Goal: Task Accomplishment & Management: Complete application form

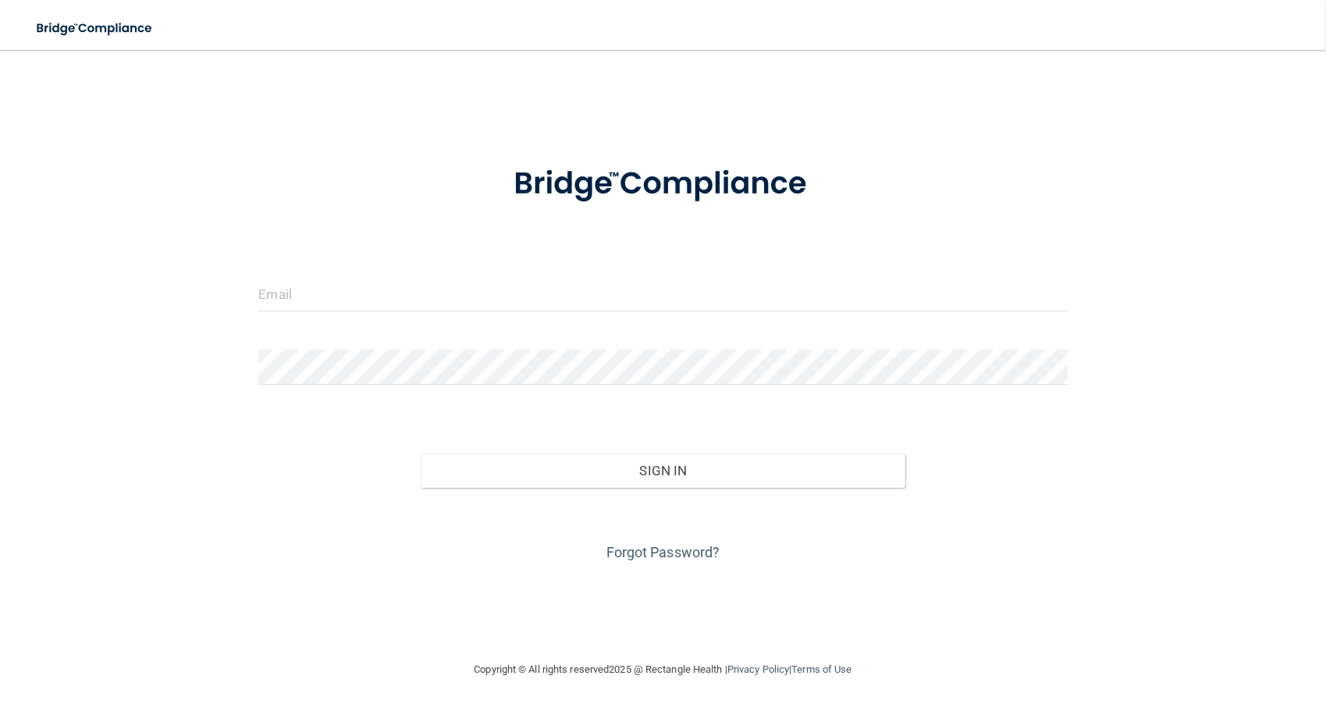
click at [308, 271] on form "Invalid email/password. You don't have permission to access that page. Sign In …" at bounding box center [662, 355] width 809 height 422
click at [306, 297] on input "email" at bounding box center [662, 293] width 809 height 35
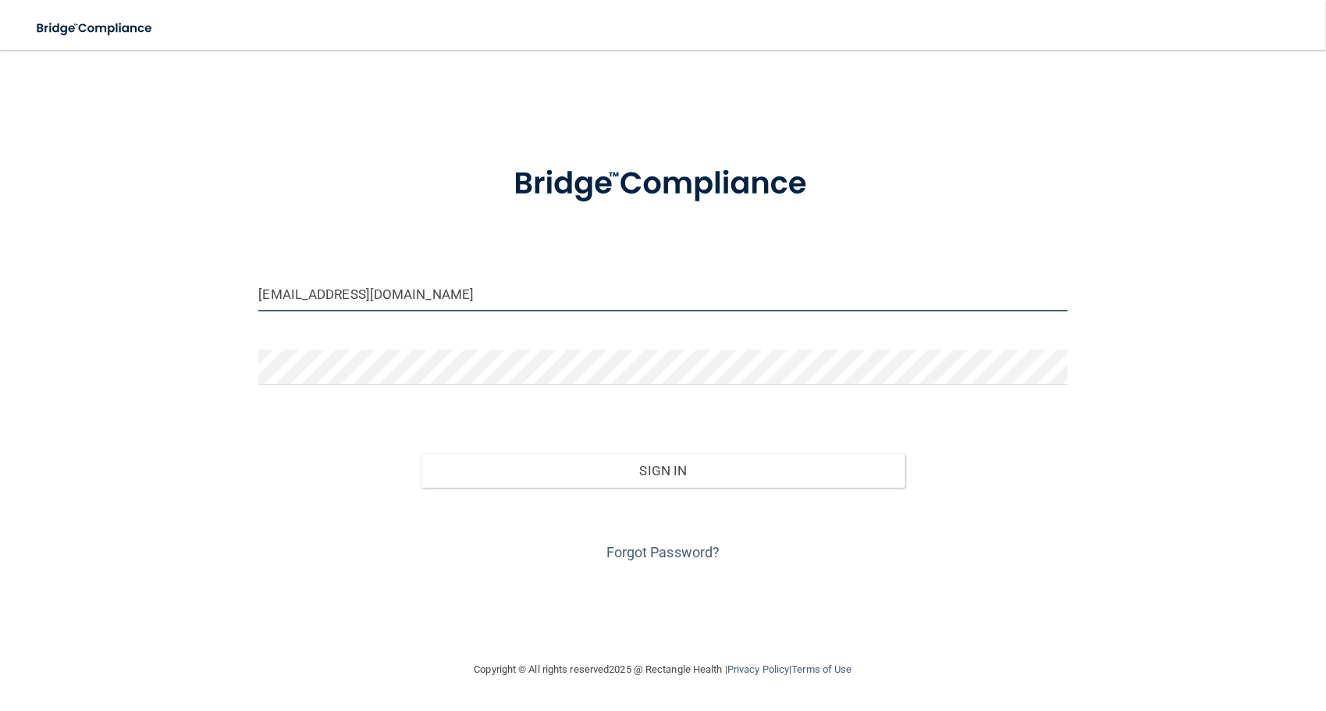
type input "[EMAIL_ADDRESS][DOMAIN_NAME]"
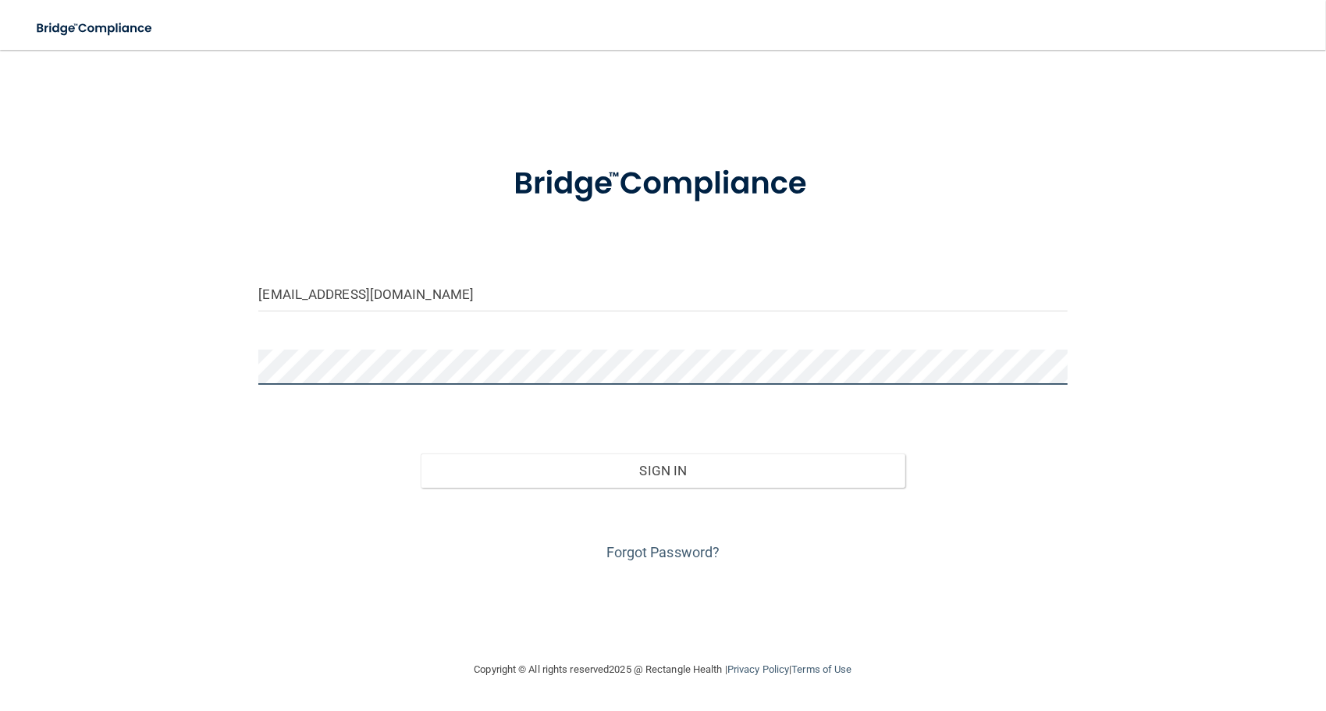
click at [421, 454] on button "Sign In" at bounding box center [664, 471] width 486 height 34
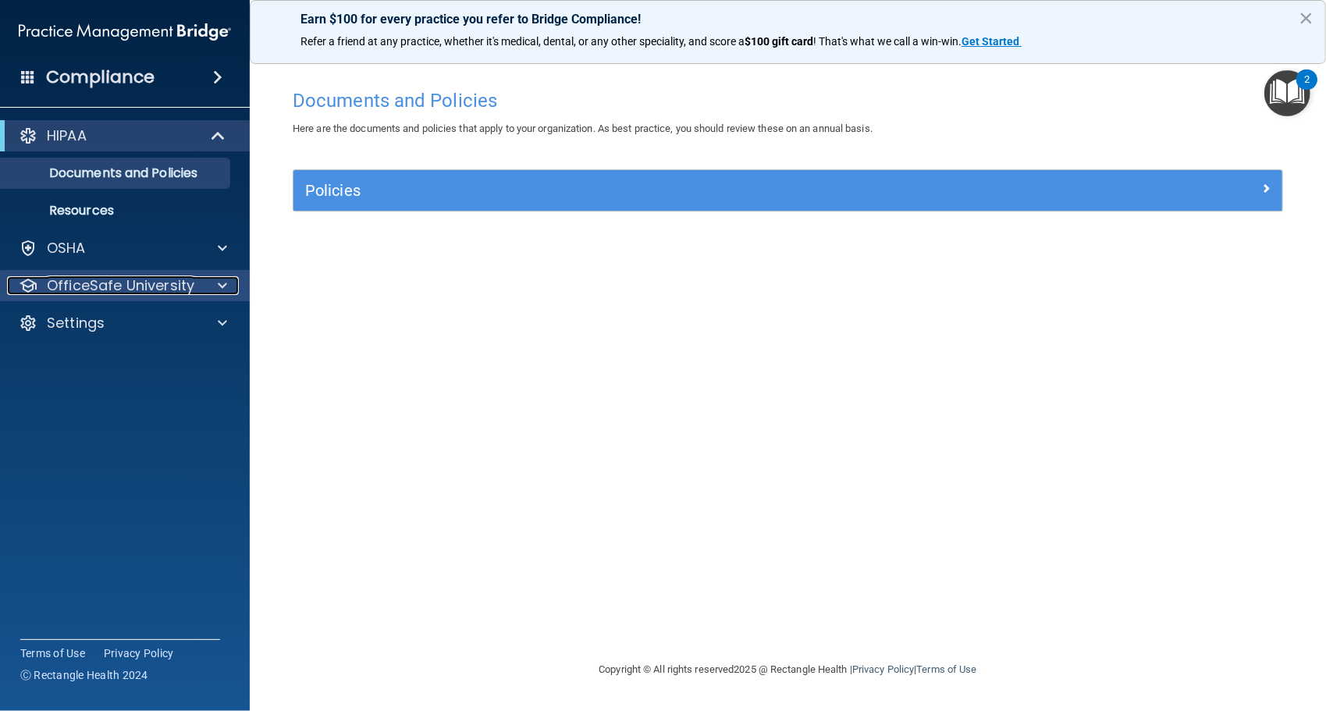
click at [233, 284] on div at bounding box center [220, 285] width 39 height 19
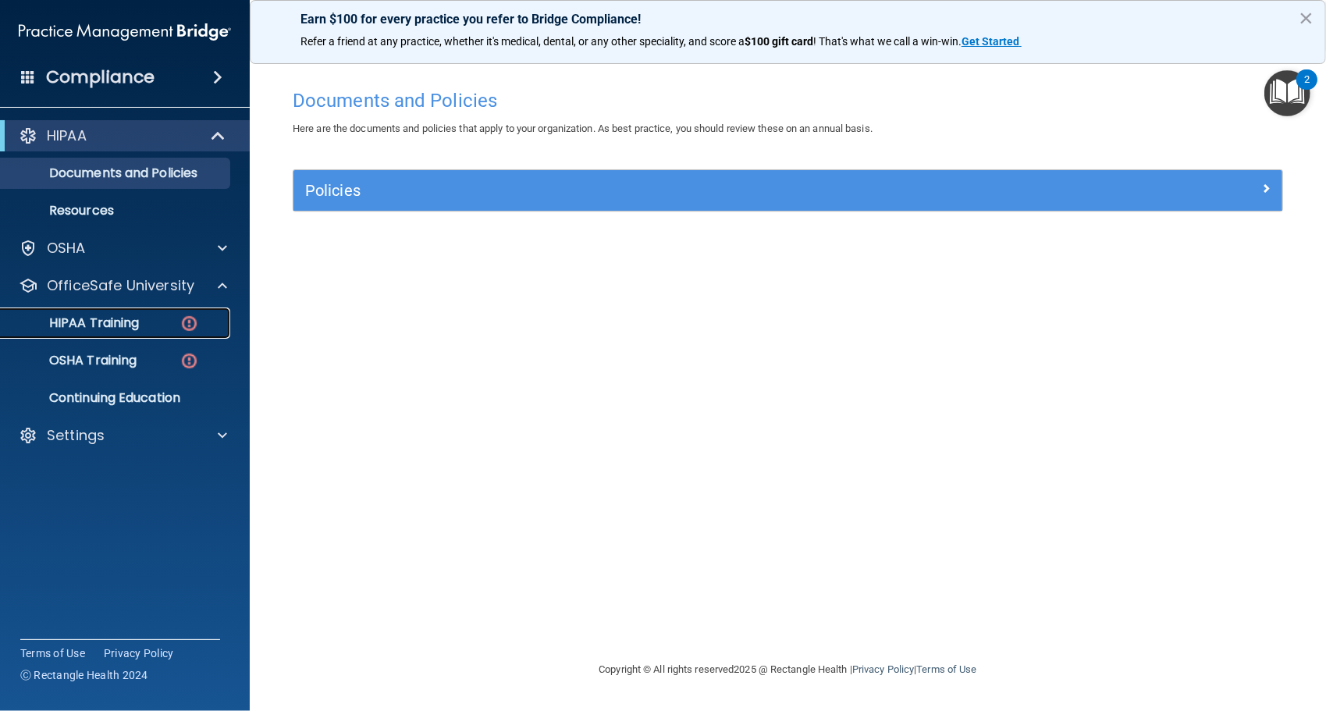
click at [145, 329] on div "HIPAA Training" at bounding box center [116, 323] width 213 height 16
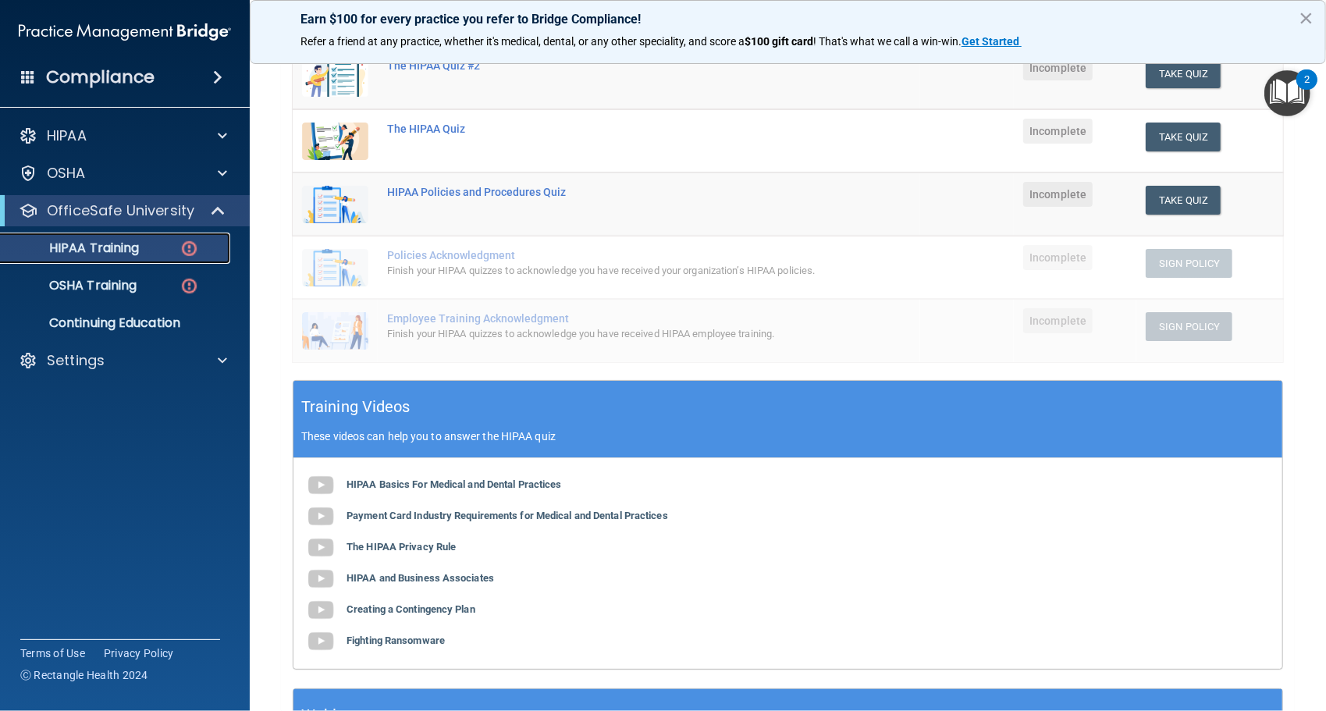
scroll to position [234, 0]
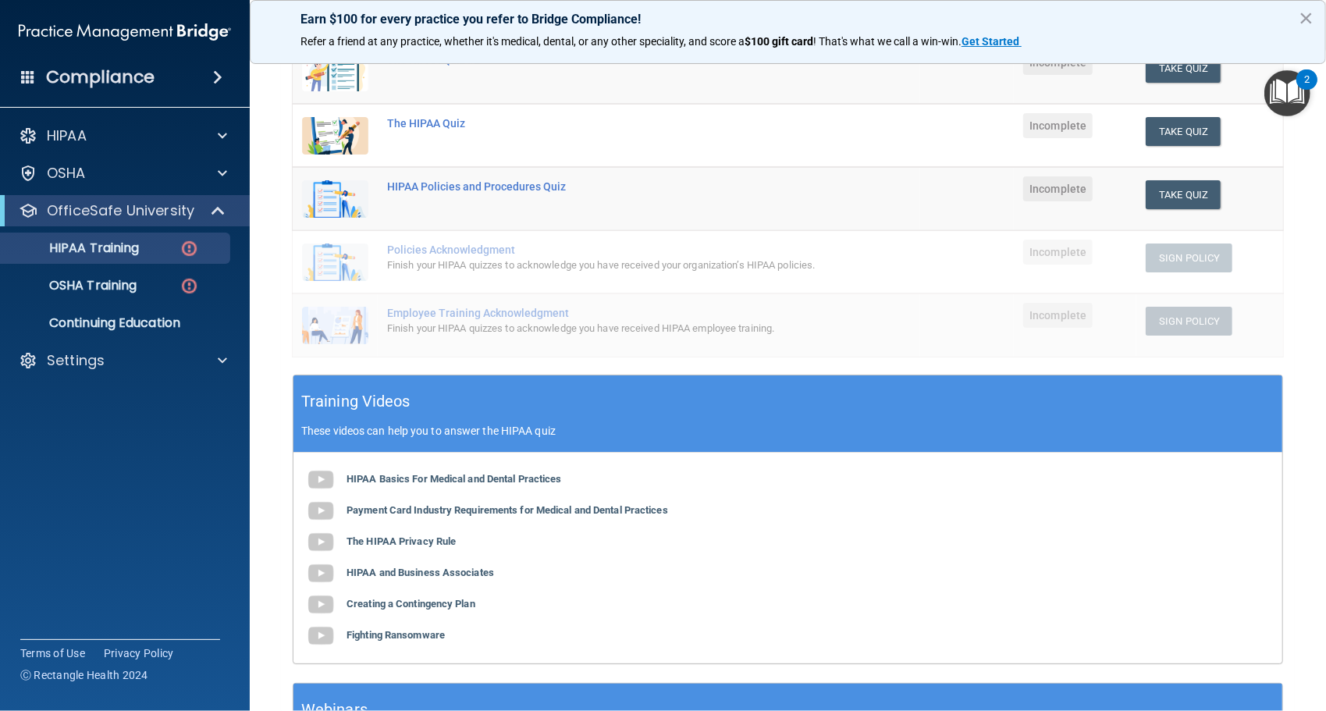
drag, startPoint x: 1326, startPoint y: 280, endPoint x: 268, endPoint y: 397, distance: 1064.3
click at [268, 397] on main "Back Choose one path to get your HIPAA Certification ✓ HIPAA Officer Training ✓…" at bounding box center [788, 380] width 1077 height 661
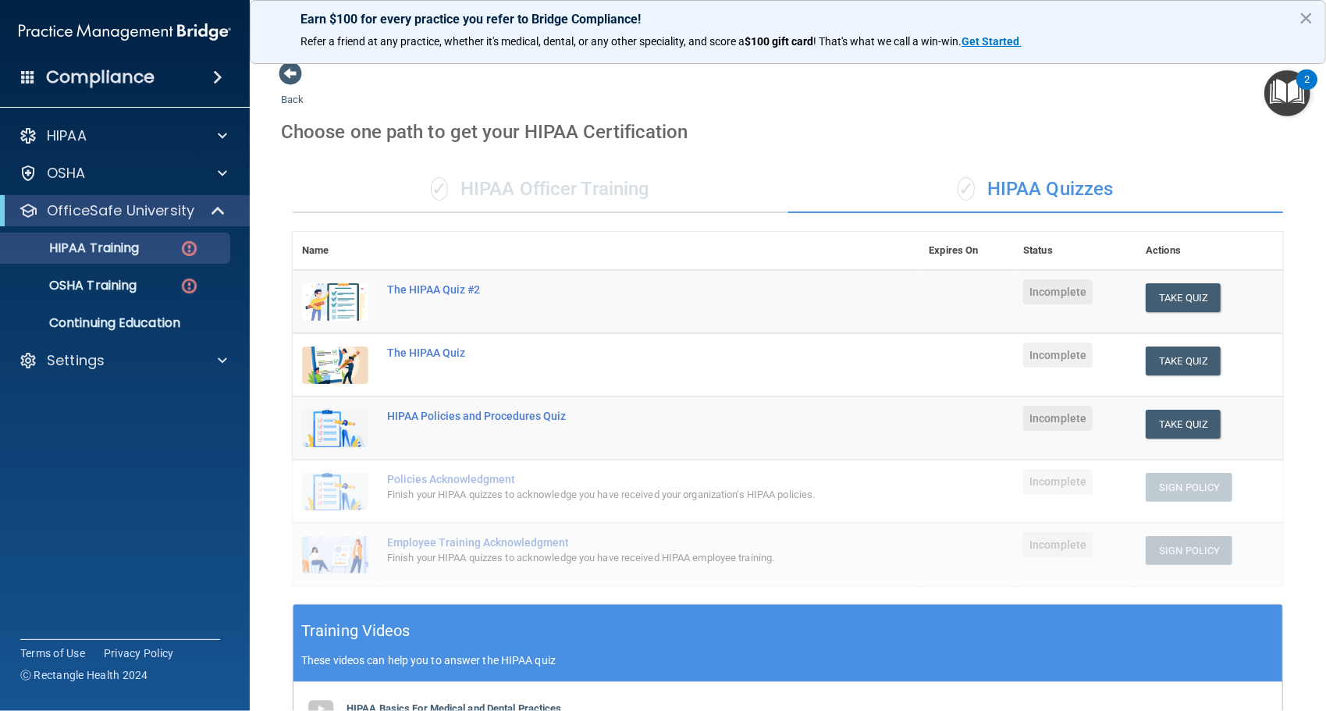
scroll to position [0, 0]
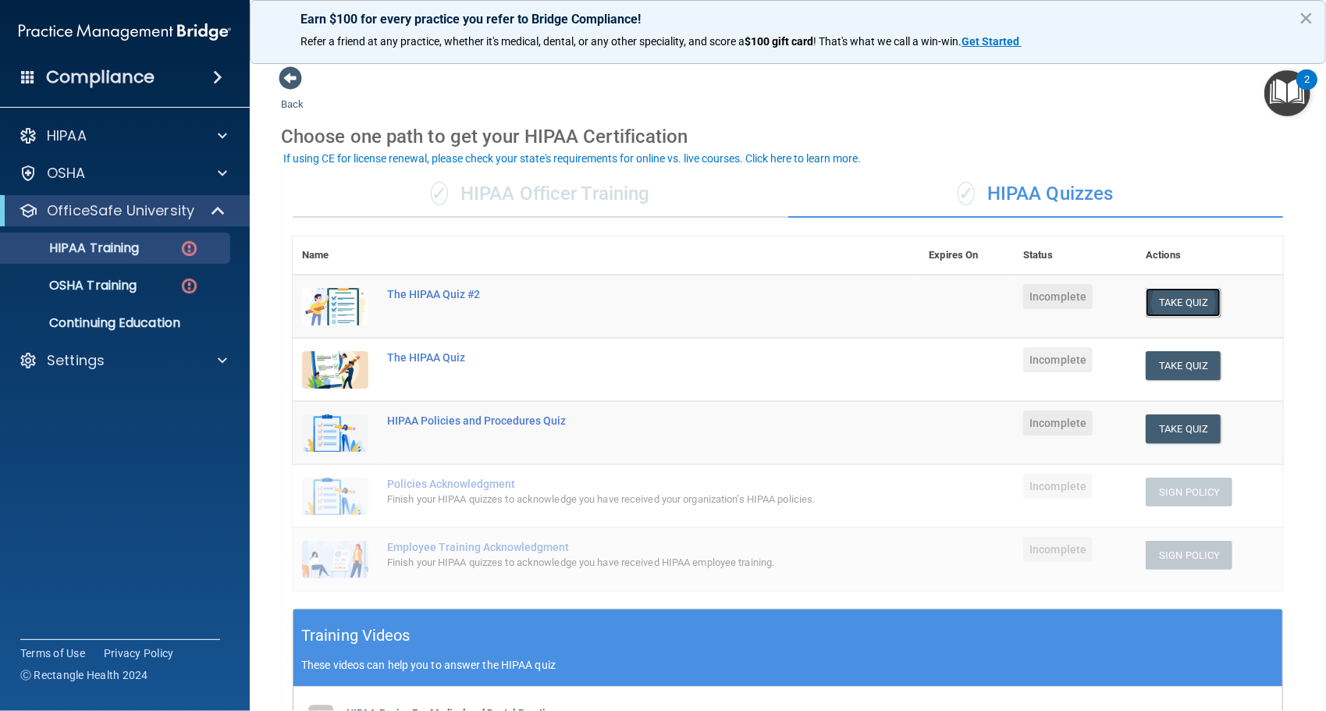
click at [1167, 301] on button "Take Quiz" at bounding box center [1183, 302] width 75 height 29
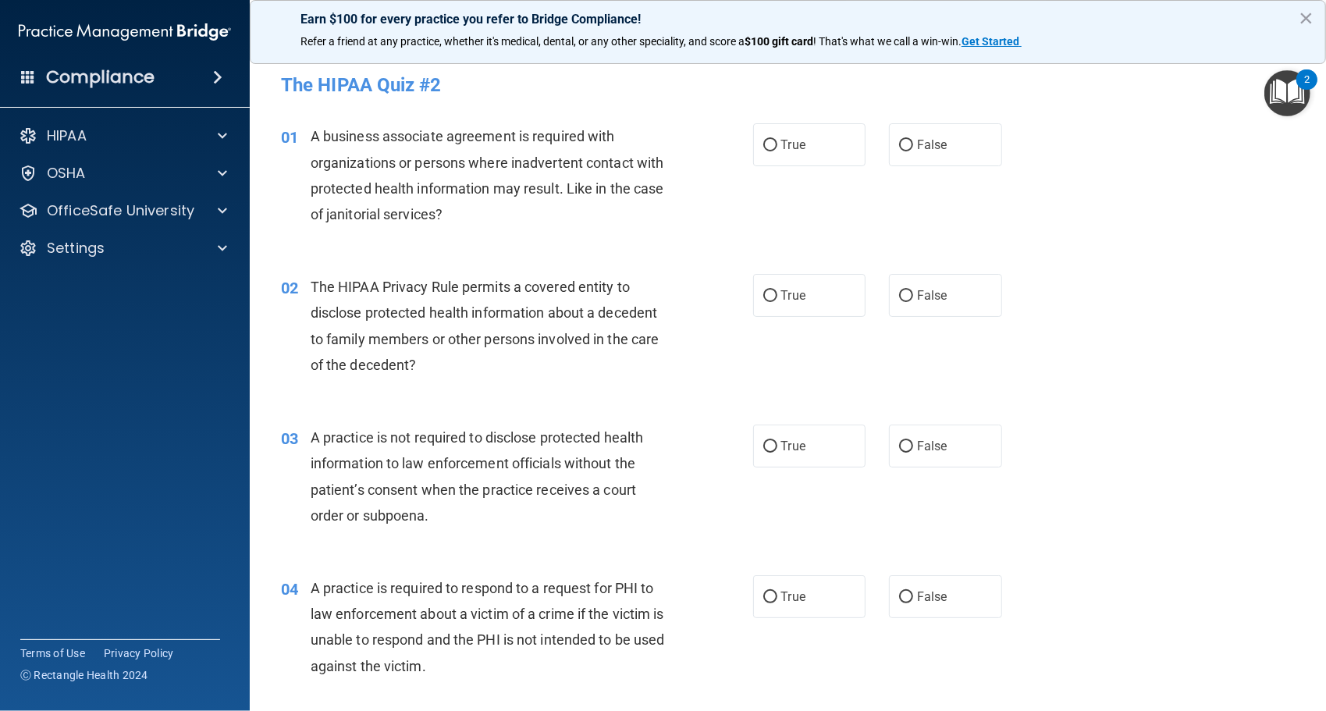
click at [453, 215] on div "A business associate agreement is required with organizations or persons where …" at bounding box center [497, 175] width 372 height 104
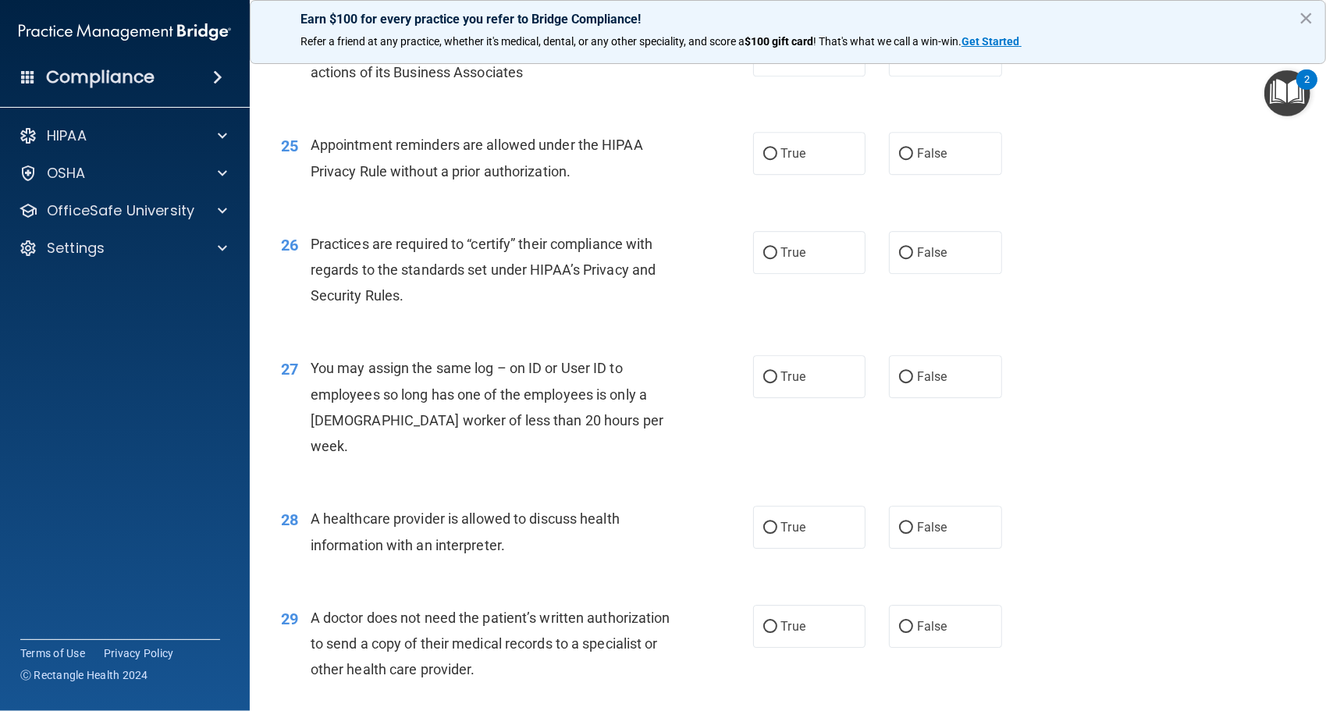
scroll to position [3259, 0]
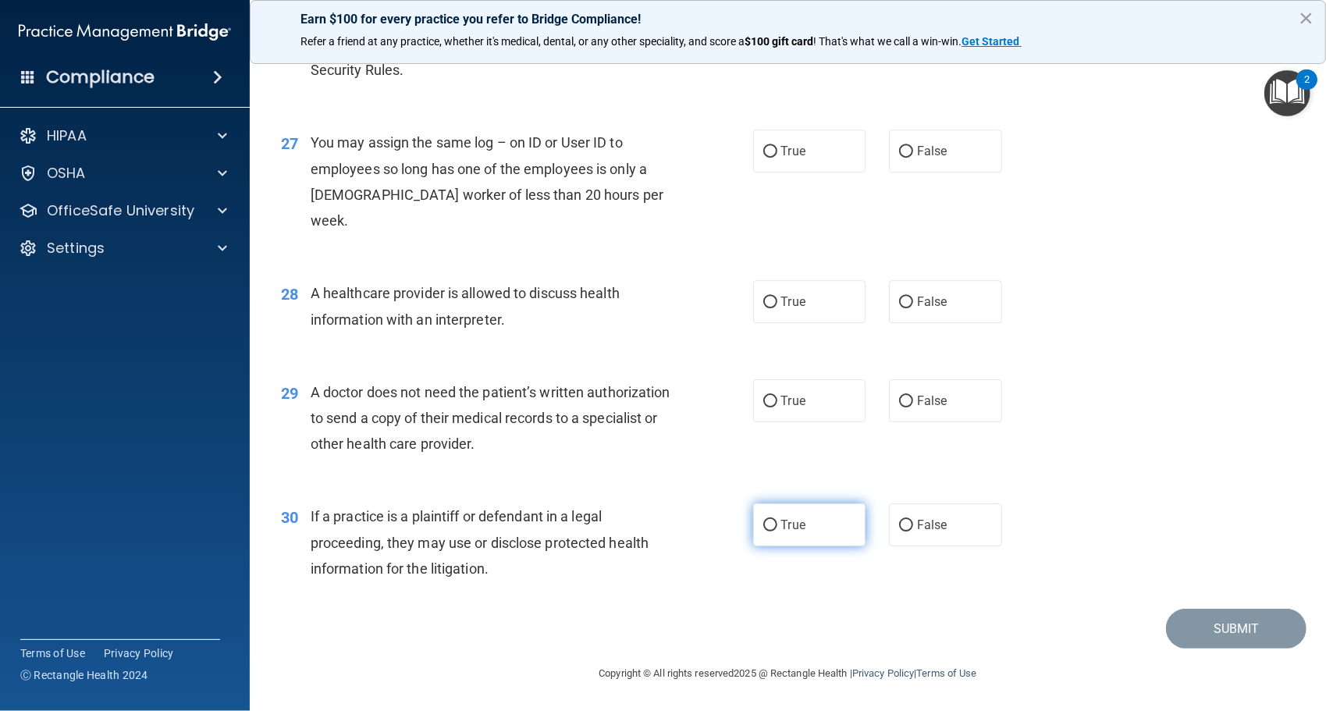
click at [756, 544] on label "True" at bounding box center [809, 525] width 113 height 43
click at [764, 532] on input "True" at bounding box center [771, 526] width 14 height 12
radio input "true"
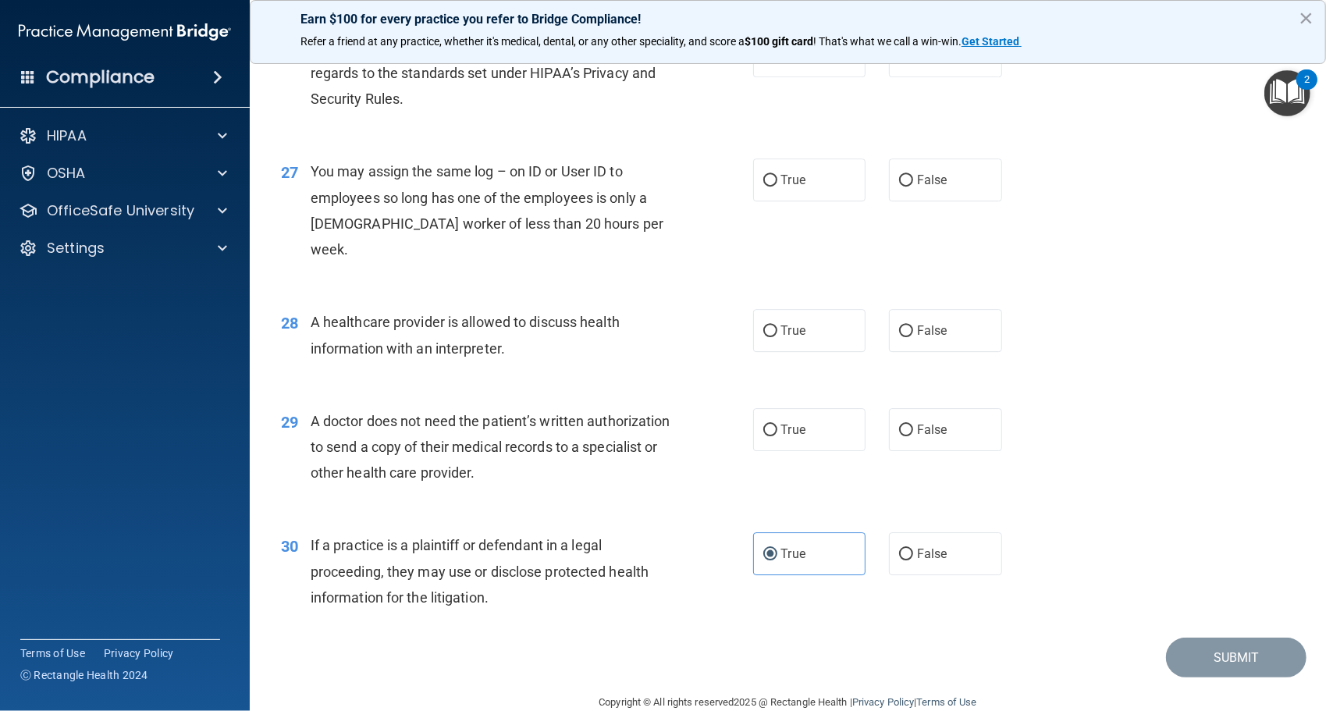
scroll to position [3205, 0]
click at [790, 576] on label "True" at bounding box center [809, 554] width 113 height 43
click at [778, 561] on input "True" at bounding box center [771, 556] width 14 height 12
click at [899, 452] on label "False" at bounding box center [945, 430] width 113 height 43
click at [899, 437] on input "False" at bounding box center [906, 431] width 14 height 12
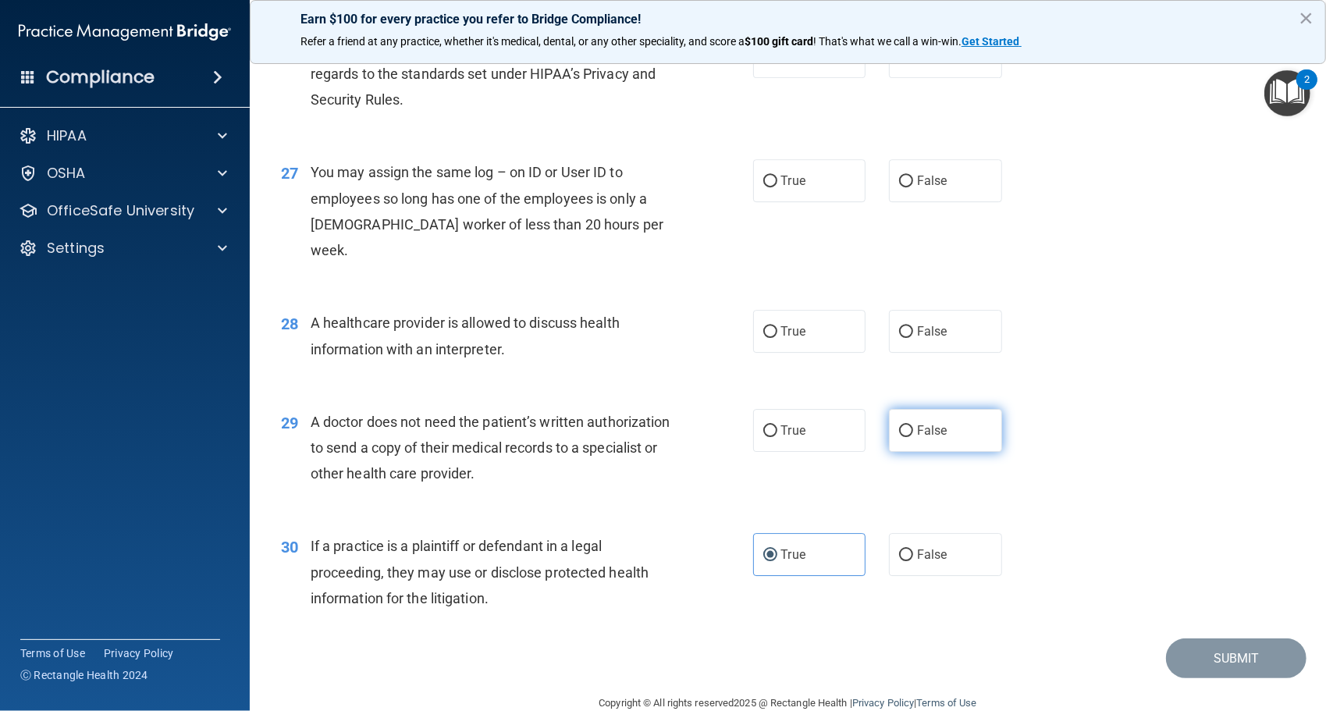
radio input "true"
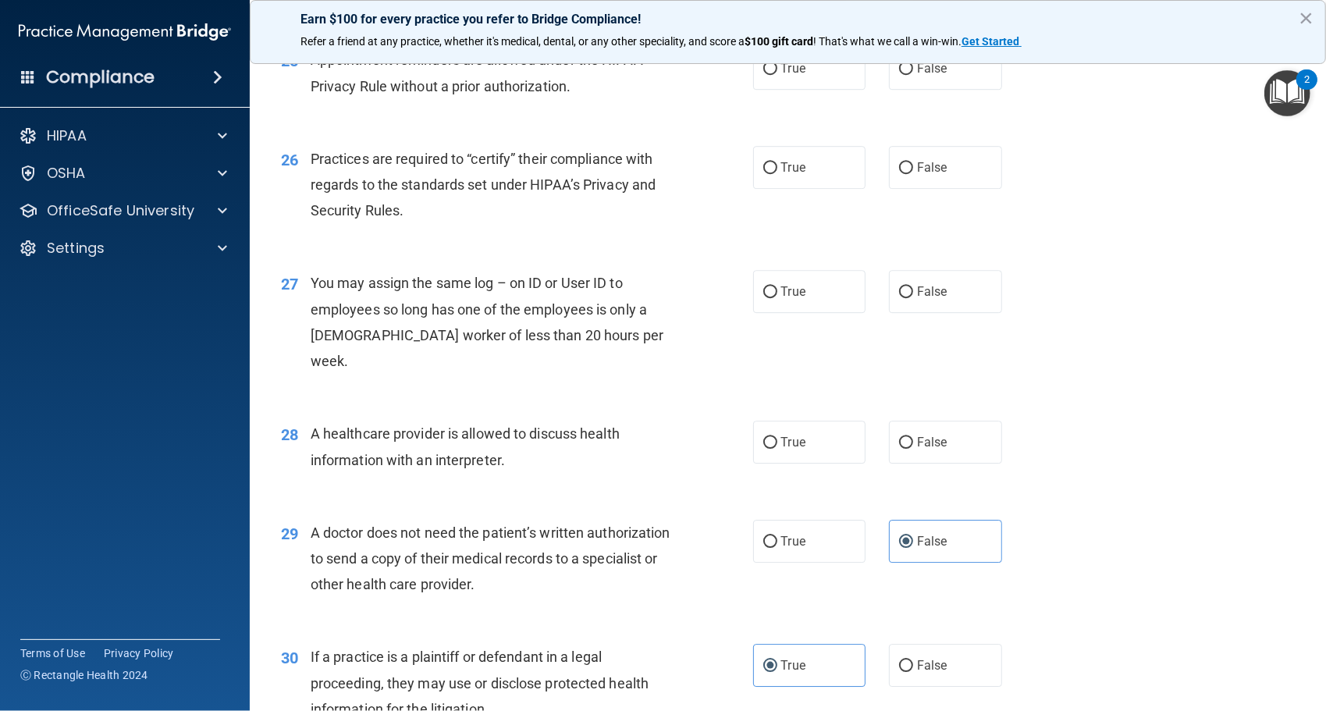
scroll to position [3092, 0]
click at [923, 465] on label "False" at bounding box center [945, 443] width 113 height 43
click at [913, 450] on input "False" at bounding box center [906, 445] width 14 height 12
radio input "true"
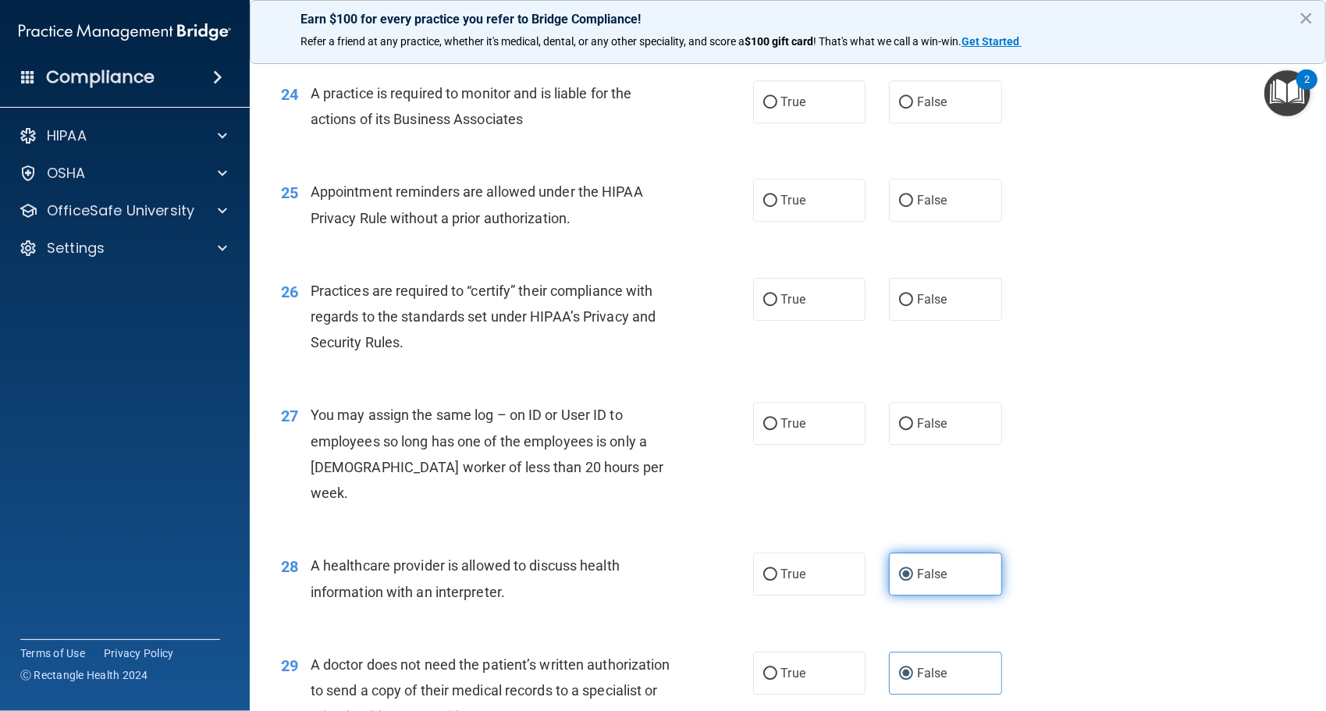
scroll to position [2963, 0]
click at [832, 595] on label "True" at bounding box center [809, 573] width 113 height 43
click at [778, 580] on input "True" at bounding box center [771, 574] width 14 height 12
radio input "true"
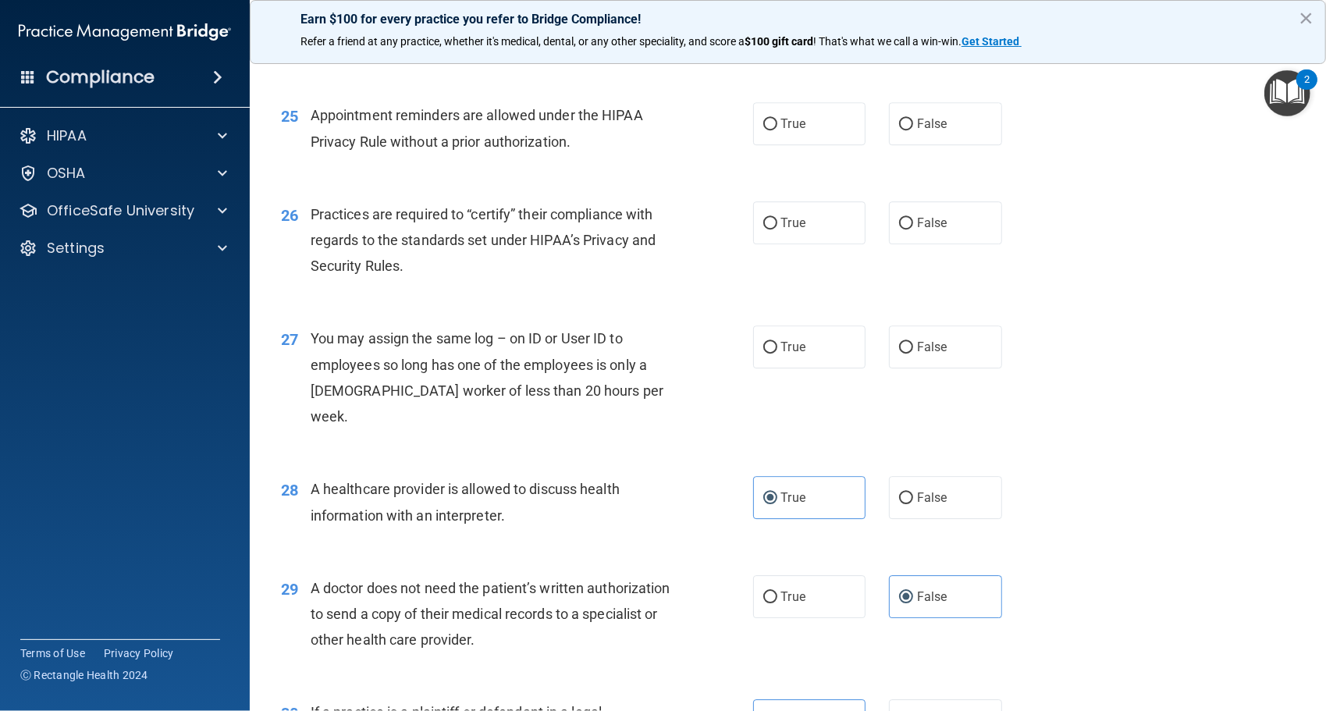
scroll to position [3039, 0]
click at [891, 517] on label "False" at bounding box center [945, 496] width 113 height 43
click at [899, 504] on input "False" at bounding box center [906, 498] width 14 height 12
radio input "true"
radio input "false"
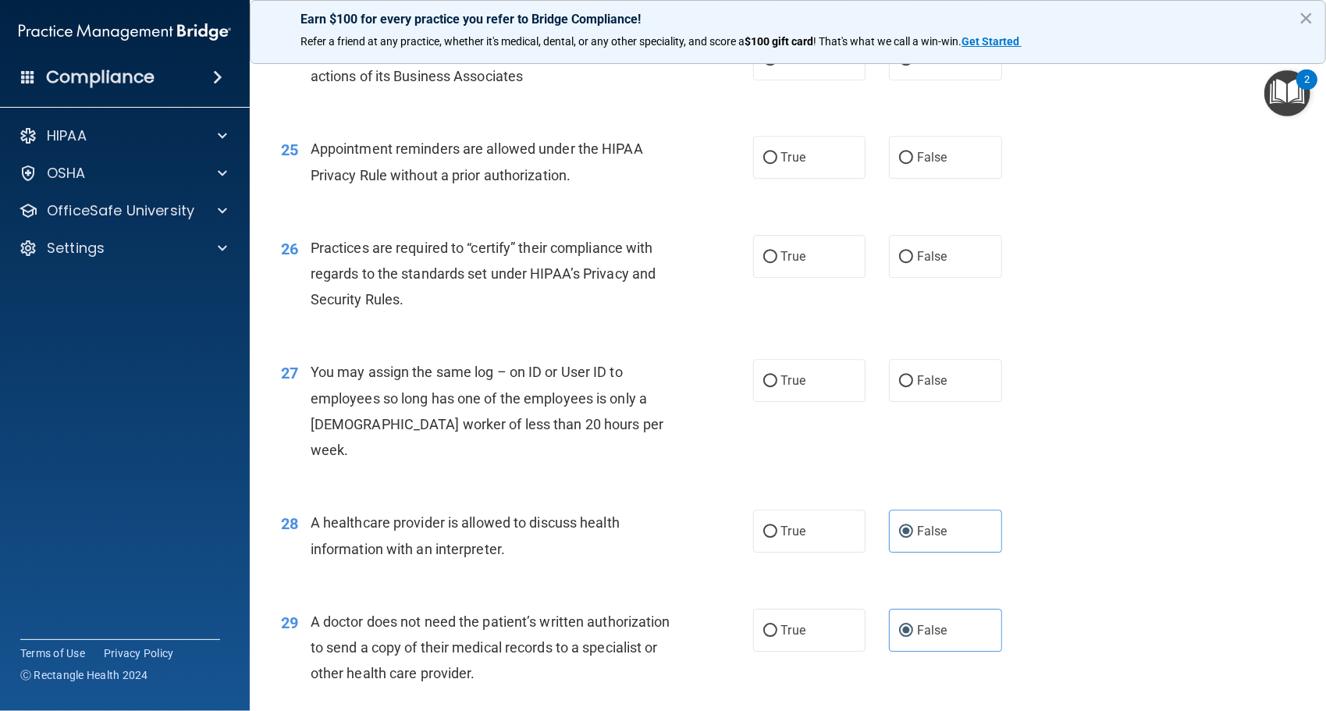
scroll to position [2995, 0]
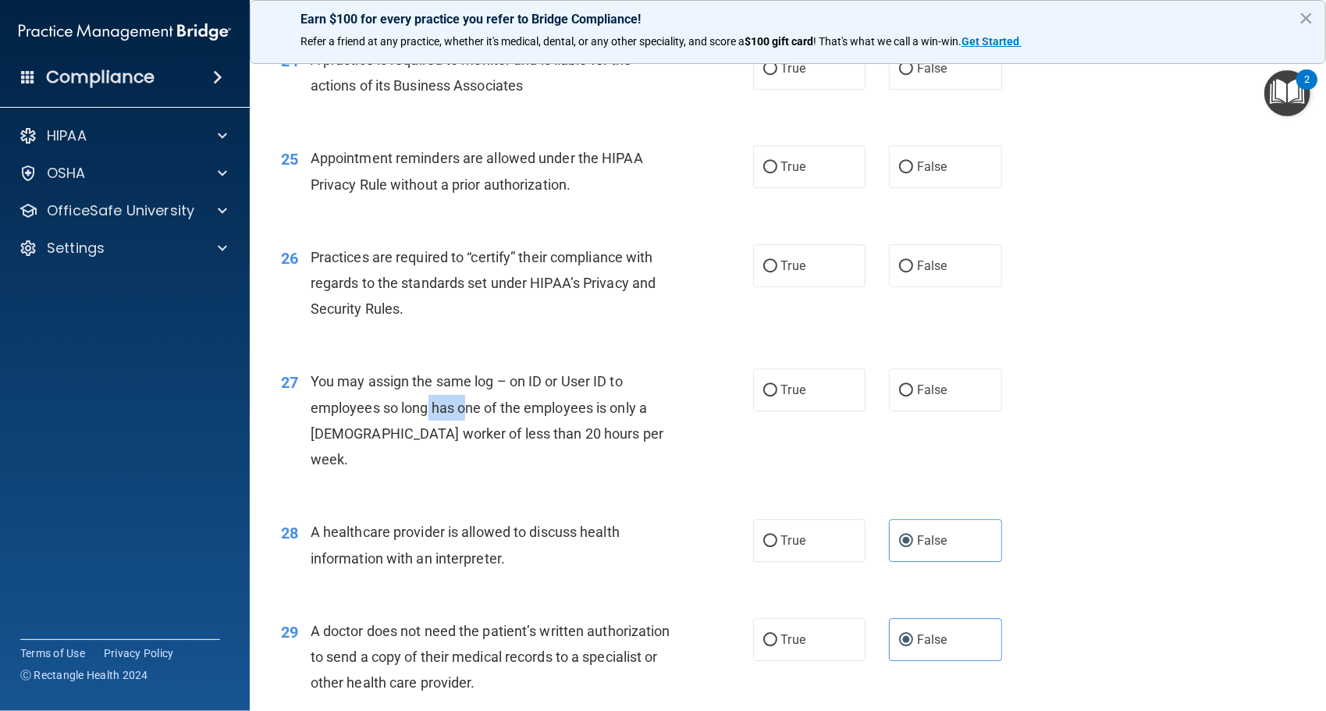
drag, startPoint x: 428, startPoint y: 462, endPoint x: 468, endPoint y: 470, distance: 41.3
click at [468, 470] on div "You may assign the same log – on ID or User ID to employees so long has one of …" at bounding box center [497, 420] width 372 height 104
drag, startPoint x: 468, startPoint y: 470, endPoint x: 517, endPoint y: 477, distance: 48.9
click at [517, 468] on span "You may assign the same log – on ID or User ID to employees so long has one of …" at bounding box center [487, 420] width 353 height 94
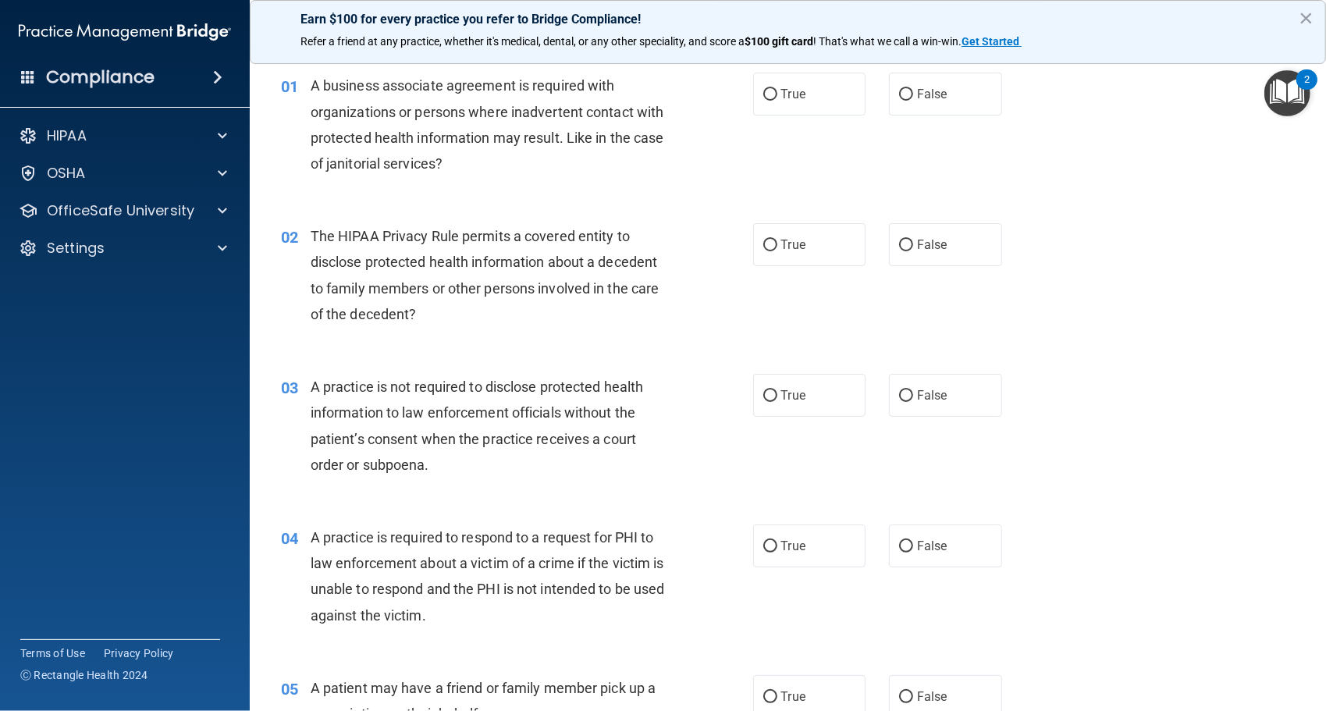
scroll to position [0, 0]
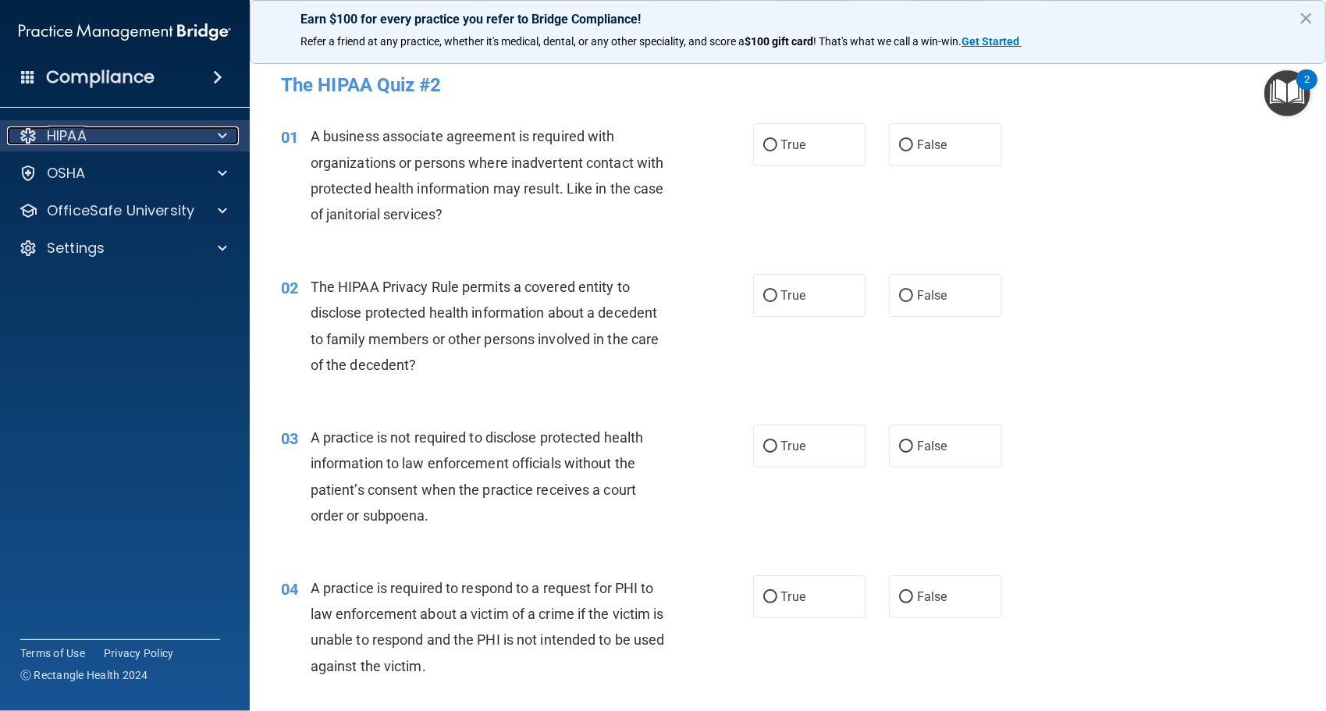
click at [233, 126] on div at bounding box center [220, 135] width 39 height 19
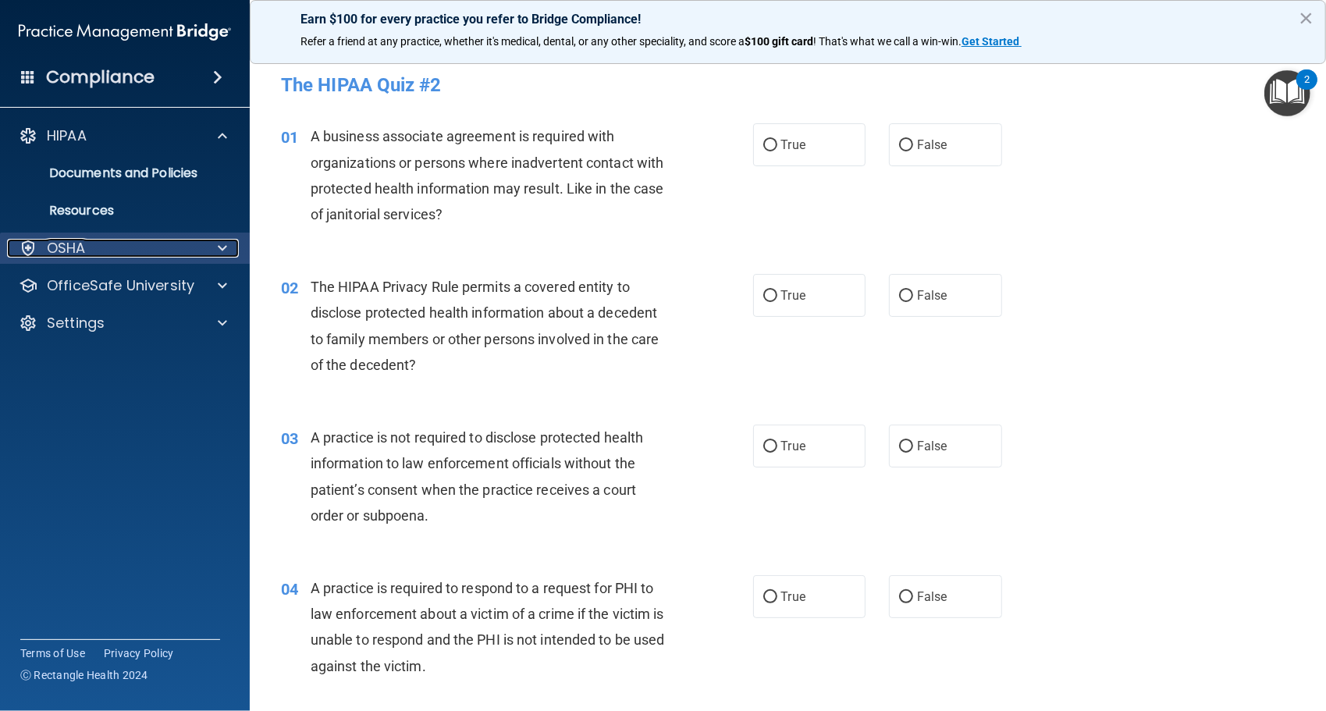
click at [218, 249] on span at bounding box center [222, 248] width 9 height 19
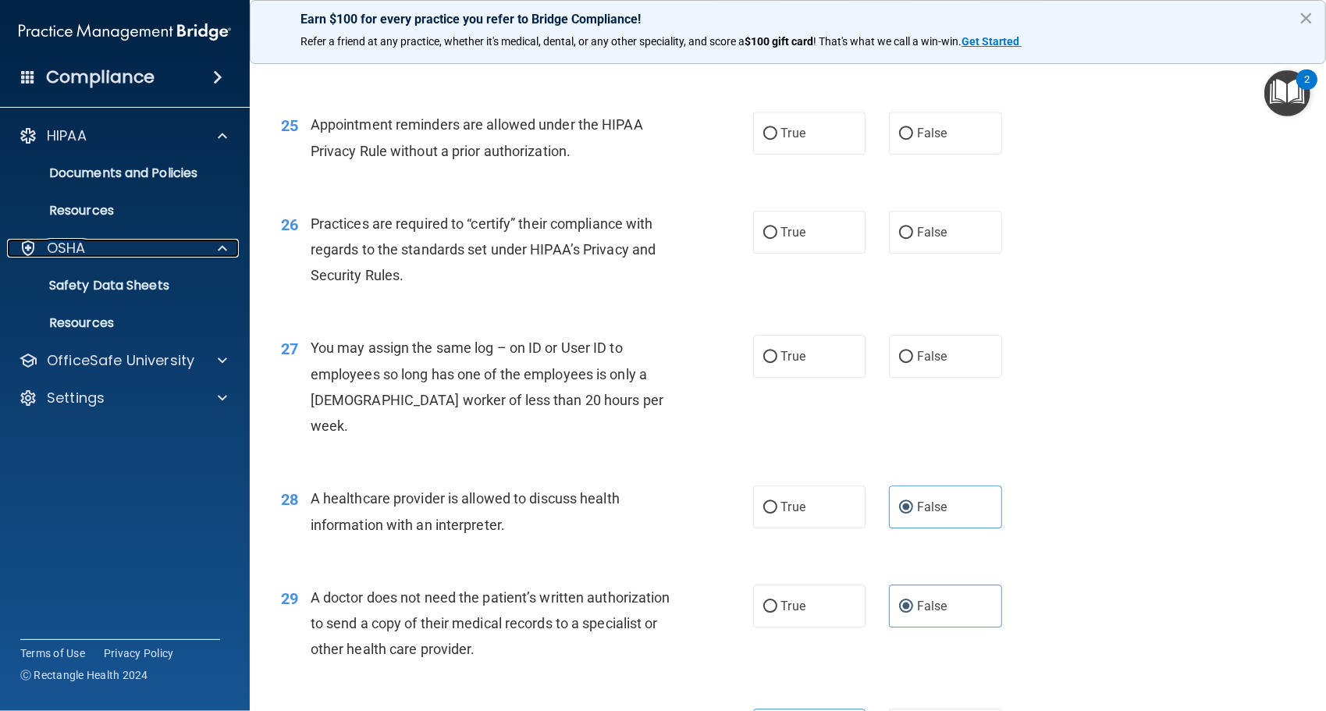
scroll to position [3028, 0]
click at [908, 379] on label "False" at bounding box center [945, 357] width 113 height 43
click at [908, 364] on input "False" at bounding box center [906, 358] width 14 height 12
radio input "true"
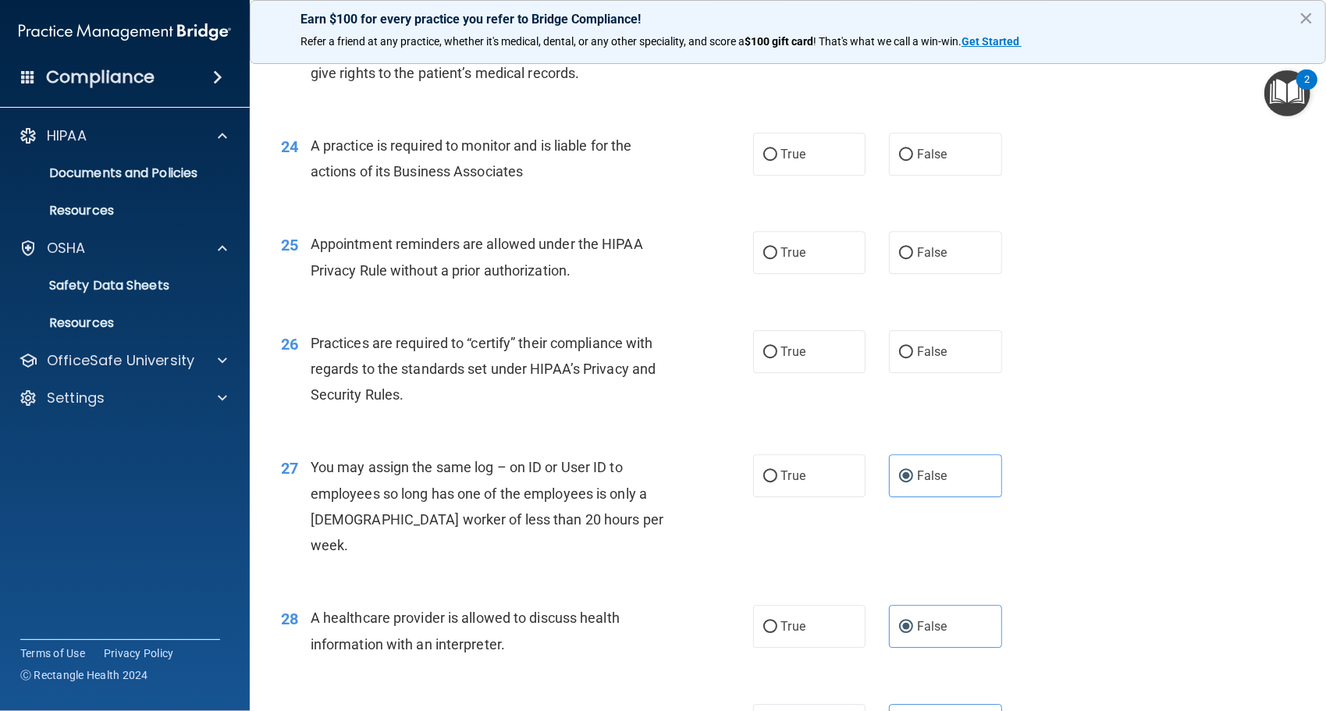
scroll to position [2908, 0]
click at [798, 361] on span "True" at bounding box center [793, 353] width 24 height 15
click at [778, 360] on input "True" at bounding box center [771, 354] width 14 height 12
radio input "true"
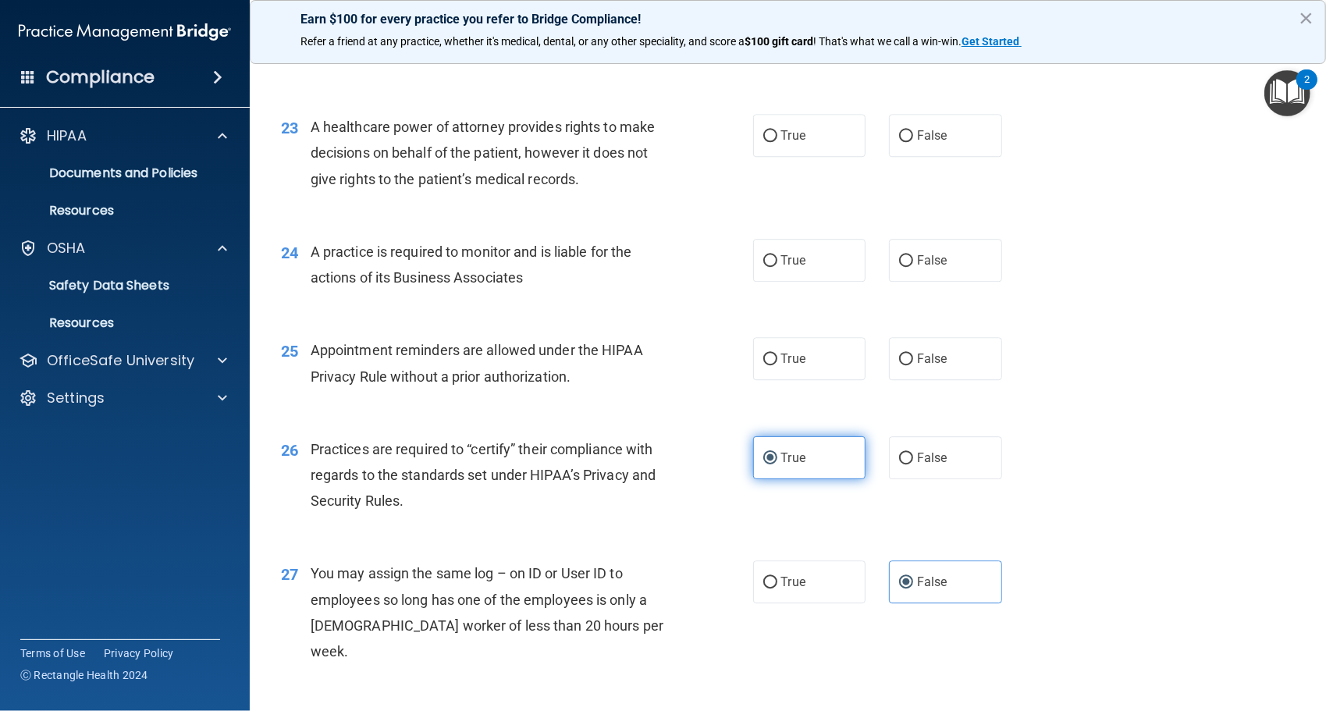
scroll to position [2803, 0]
click at [753, 381] on label "True" at bounding box center [809, 359] width 113 height 43
click at [764, 366] on input "True" at bounding box center [771, 360] width 14 height 12
radio input "true"
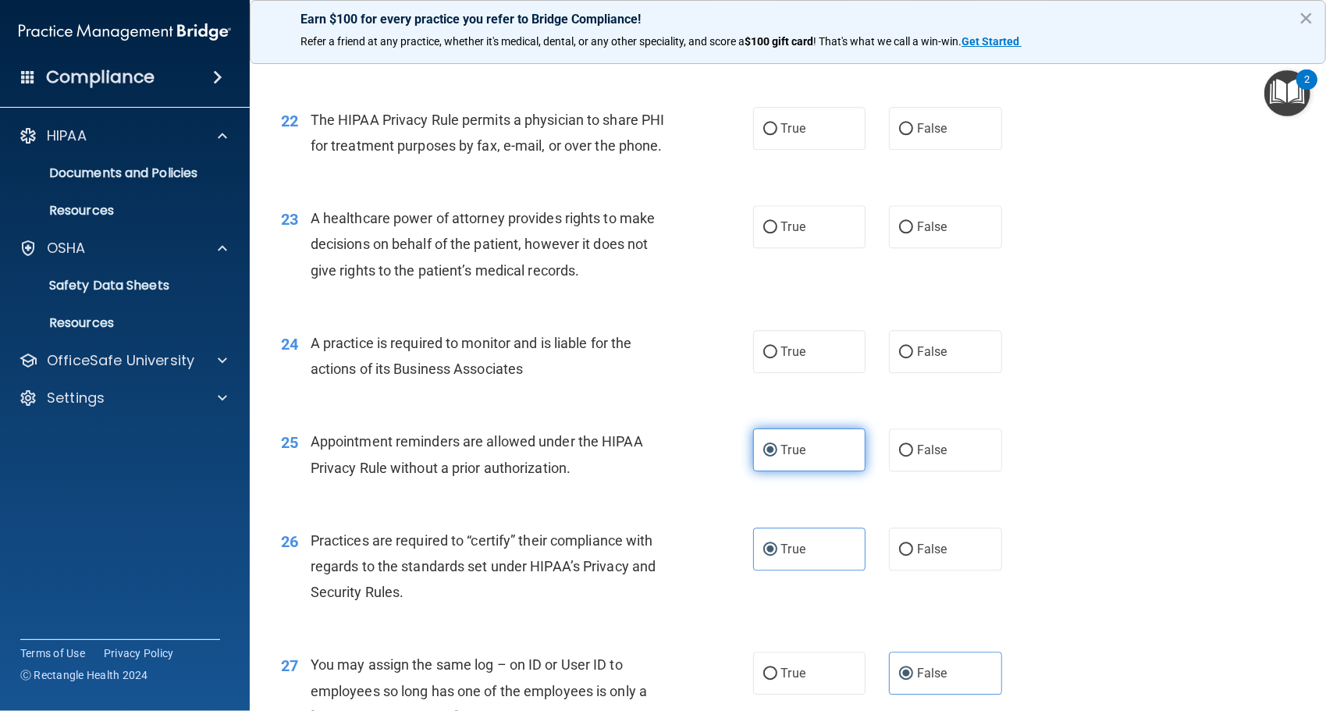
scroll to position [2711, 0]
click at [818, 374] on label "True" at bounding box center [809, 352] width 113 height 43
click at [778, 359] on input "True" at bounding box center [771, 353] width 14 height 12
radio input "true"
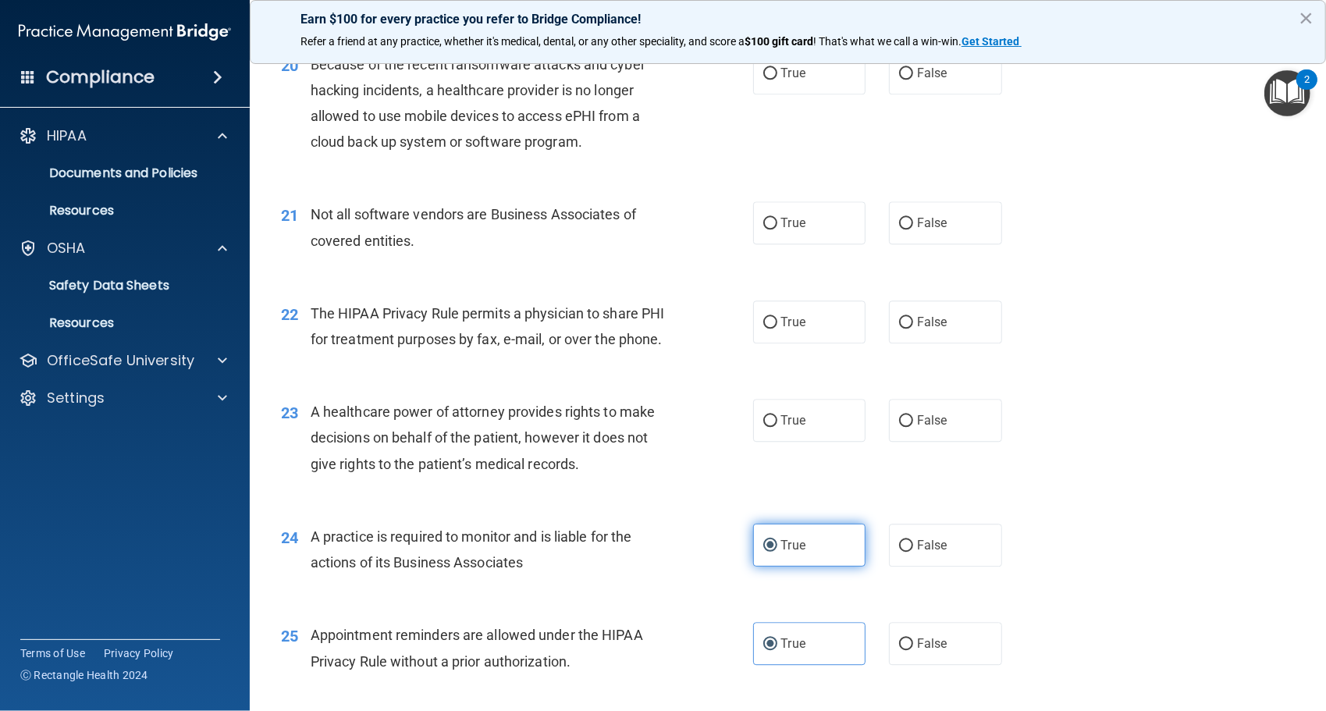
scroll to position [2517, 0]
click at [909, 443] on label "False" at bounding box center [945, 421] width 113 height 43
click at [909, 429] on input "False" at bounding box center [906, 423] width 14 height 12
radio input "true"
click at [773, 443] on label "True" at bounding box center [809, 421] width 113 height 43
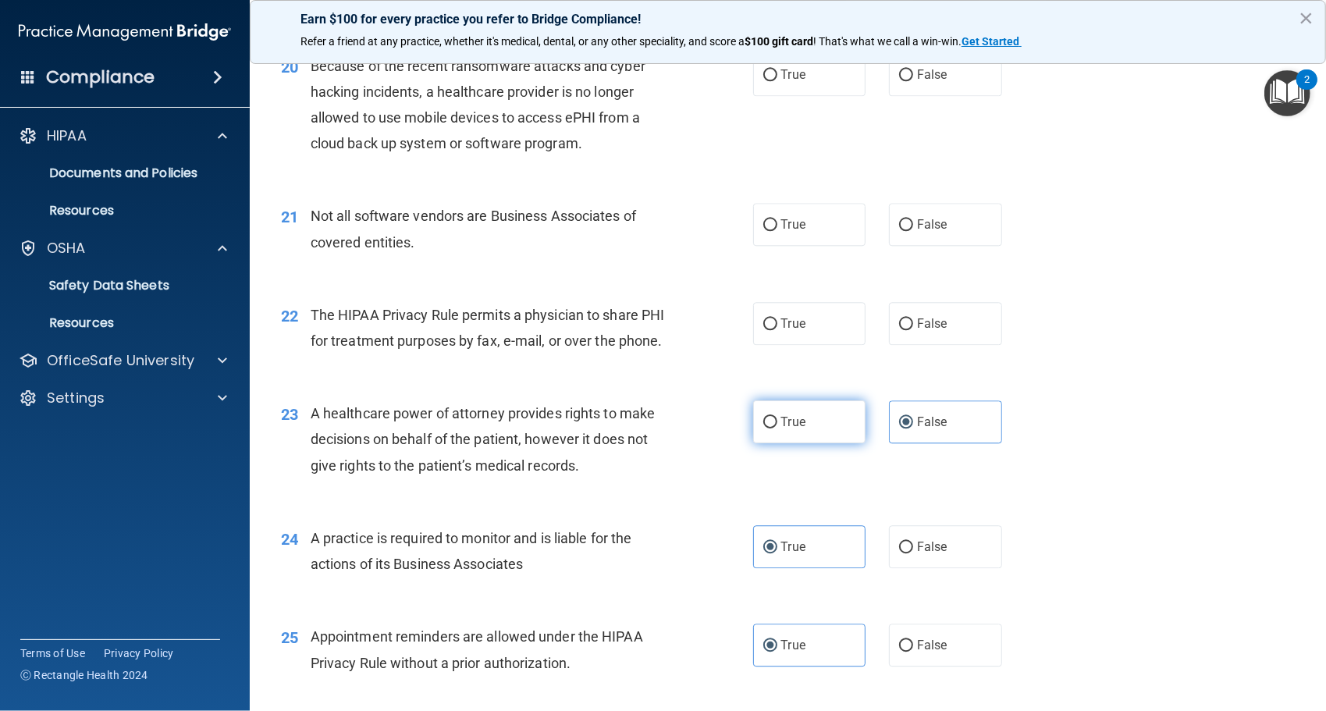
click at [773, 429] on input "True" at bounding box center [771, 423] width 14 height 12
radio input "true"
click at [946, 443] on label "False" at bounding box center [945, 421] width 113 height 43
click at [913, 429] on input "False" at bounding box center [906, 423] width 14 height 12
radio input "true"
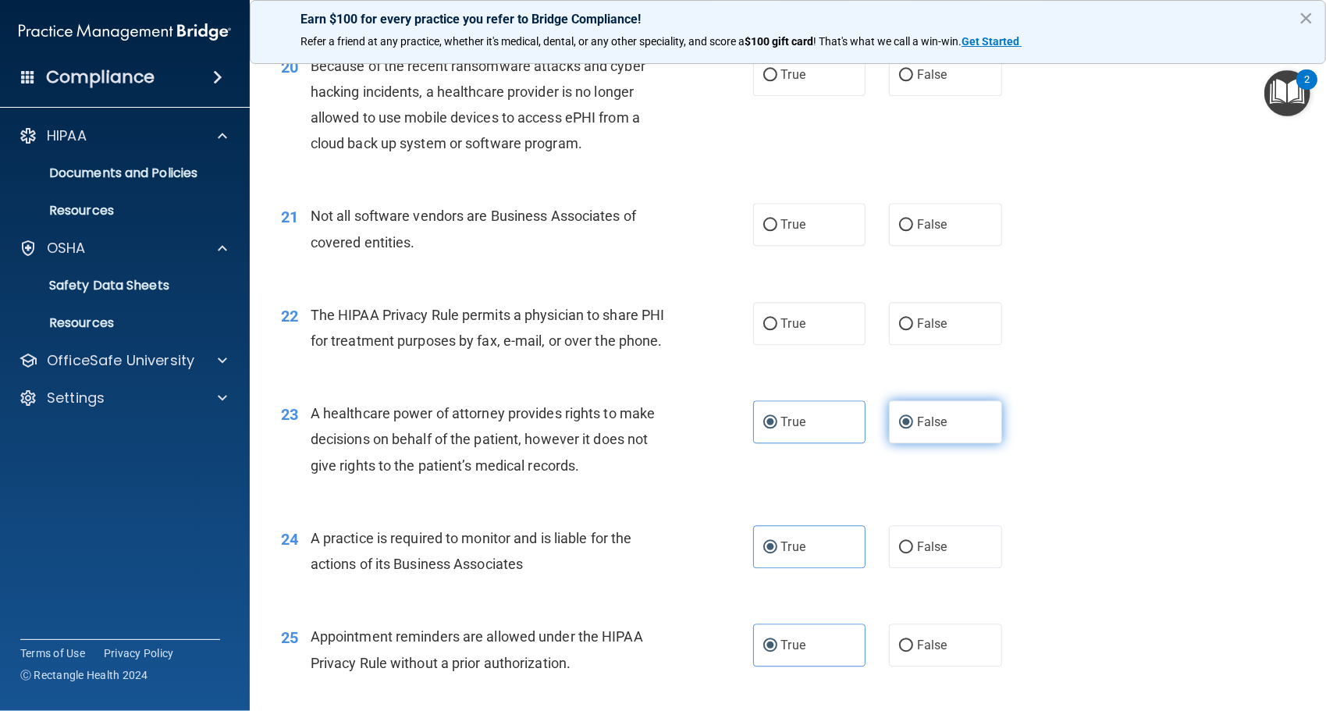
radio input "false"
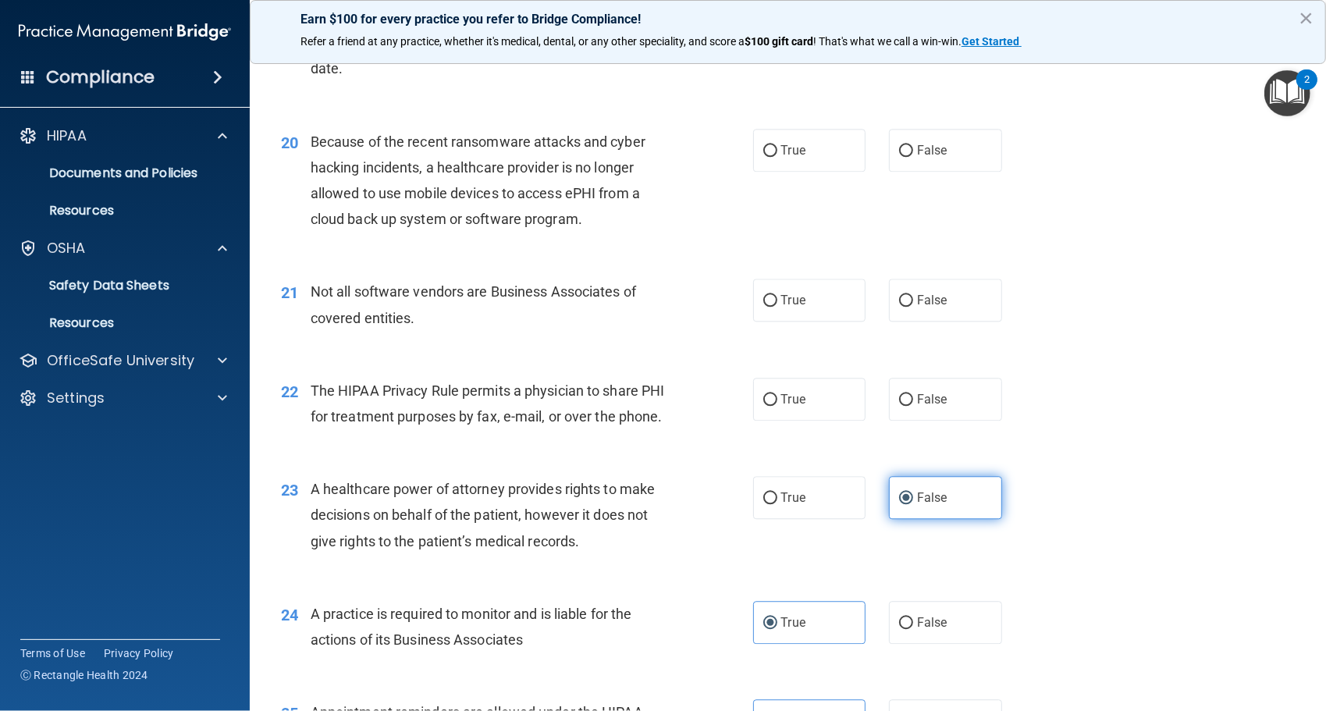
scroll to position [2431, 0]
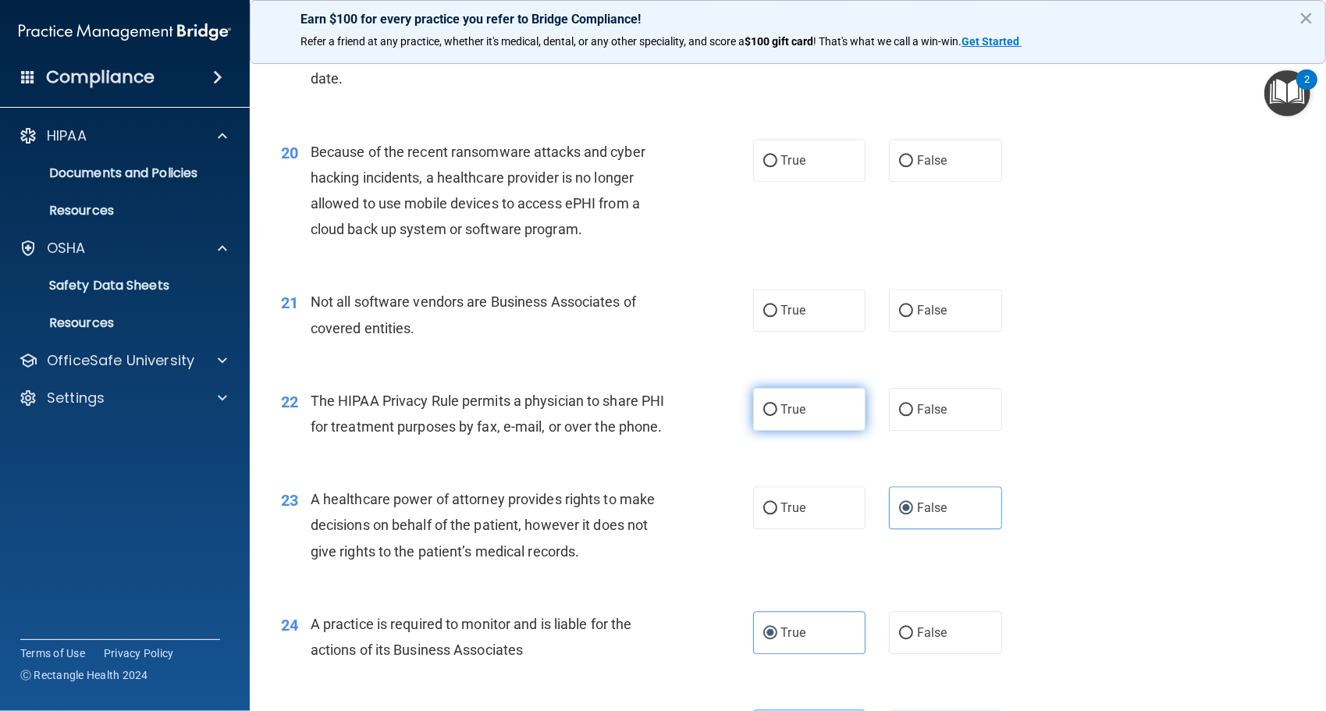
click at [787, 431] on label "True" at bounding box center [809, 409] width 113 height 43
click at [778, 416] on input "True" at bounding box center [771, 410] width 14 height 12
radio input "true"
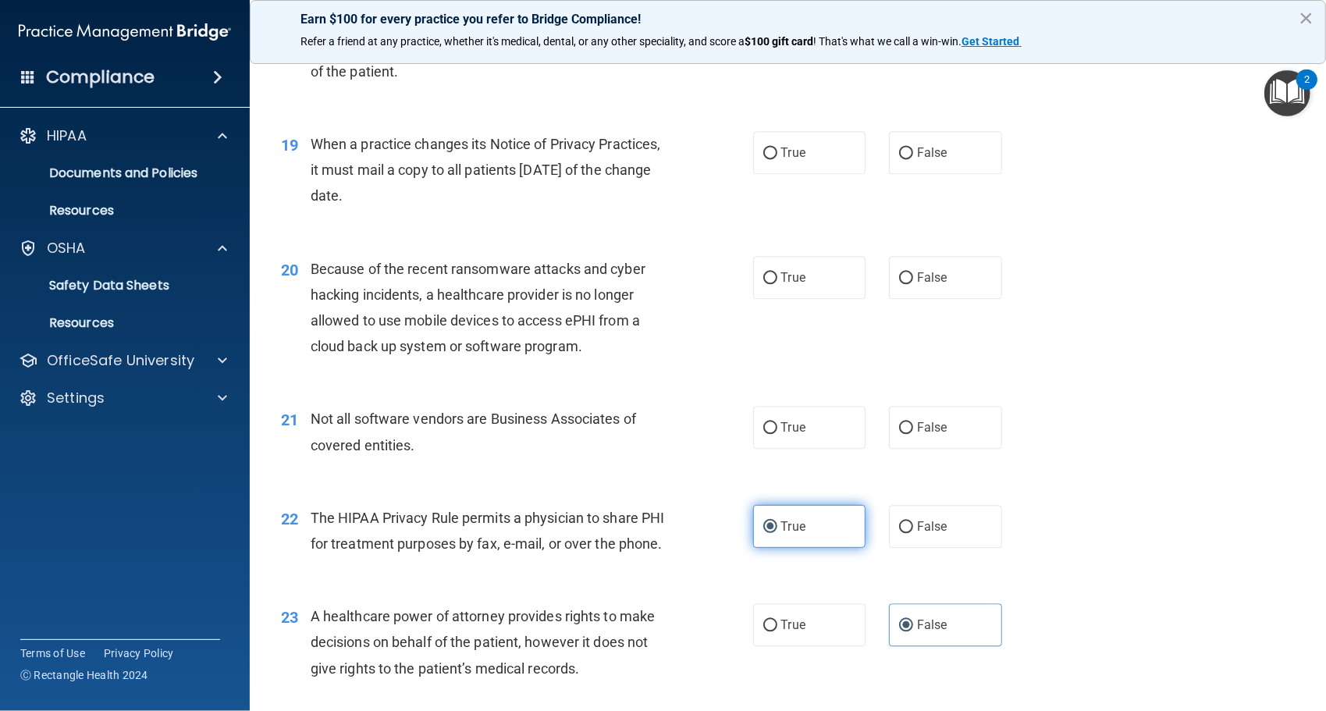
scroll to position [2312, 0]
click at [528, 449] on span "Not all software vendors are Business Associates of covered entities." at bounding box center [474, 433] width 326 height 42
click at [820, 450] on label "True" at bounding box center [809, 429] width 113 height 43
click at [778, 436] on input "True" at bounding box center [771, 430] width 14 height 12
radio input "true"
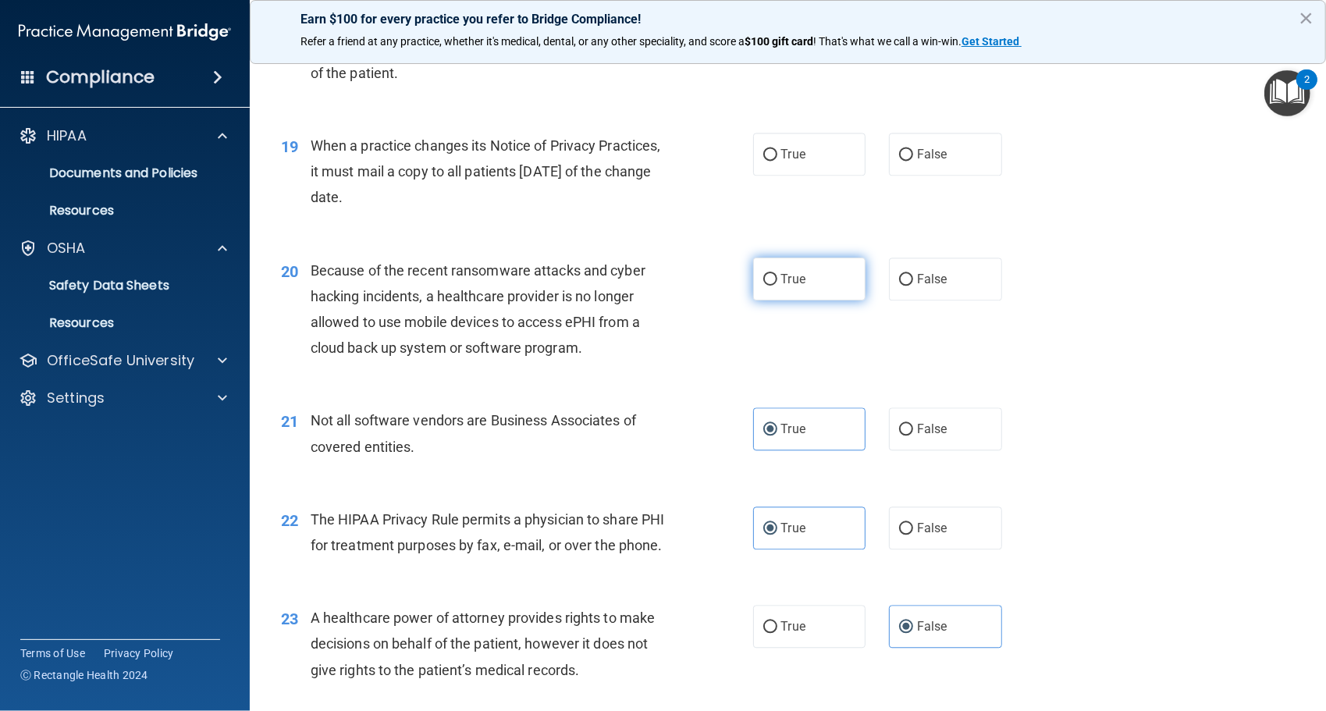
click at [804, 301] on label "True" at bounding box center [809, 279] width 113 height 43
click at [778, 286] on input "True" at bounding box center [771, 280] width 14 height 12
radio input "true"
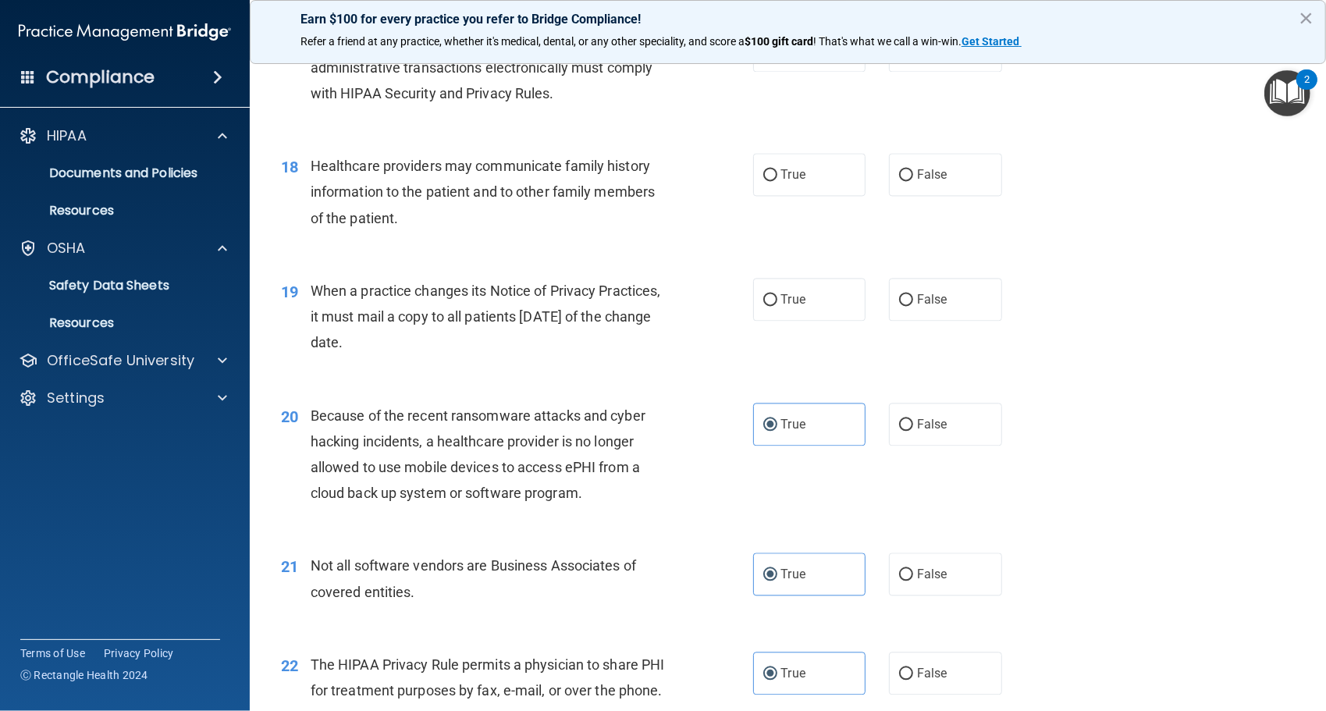
scroll to position [2172, 0]
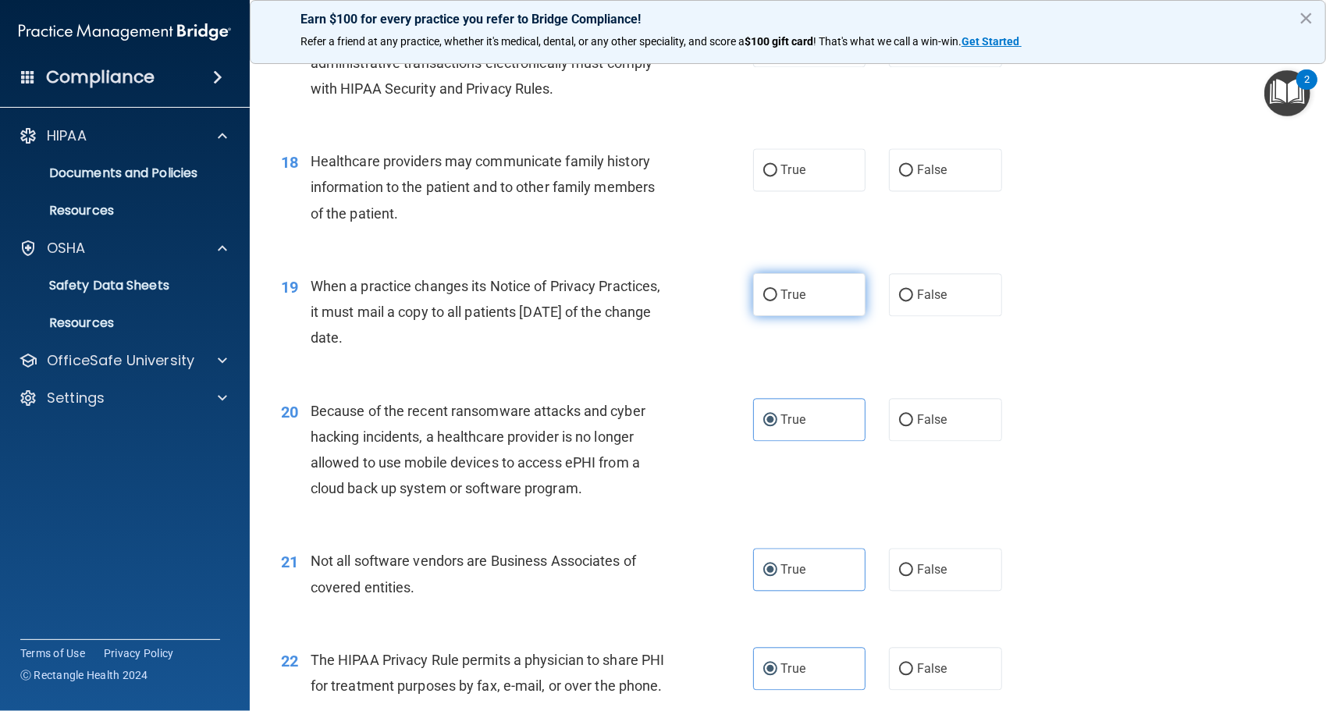
click at [810, 316] on label "True" at bounding box center [809, 294] width 113 height 43
click at [778, 301] on input "True" at bounding box center [771, 296] width 14 height 12
radio input "true"
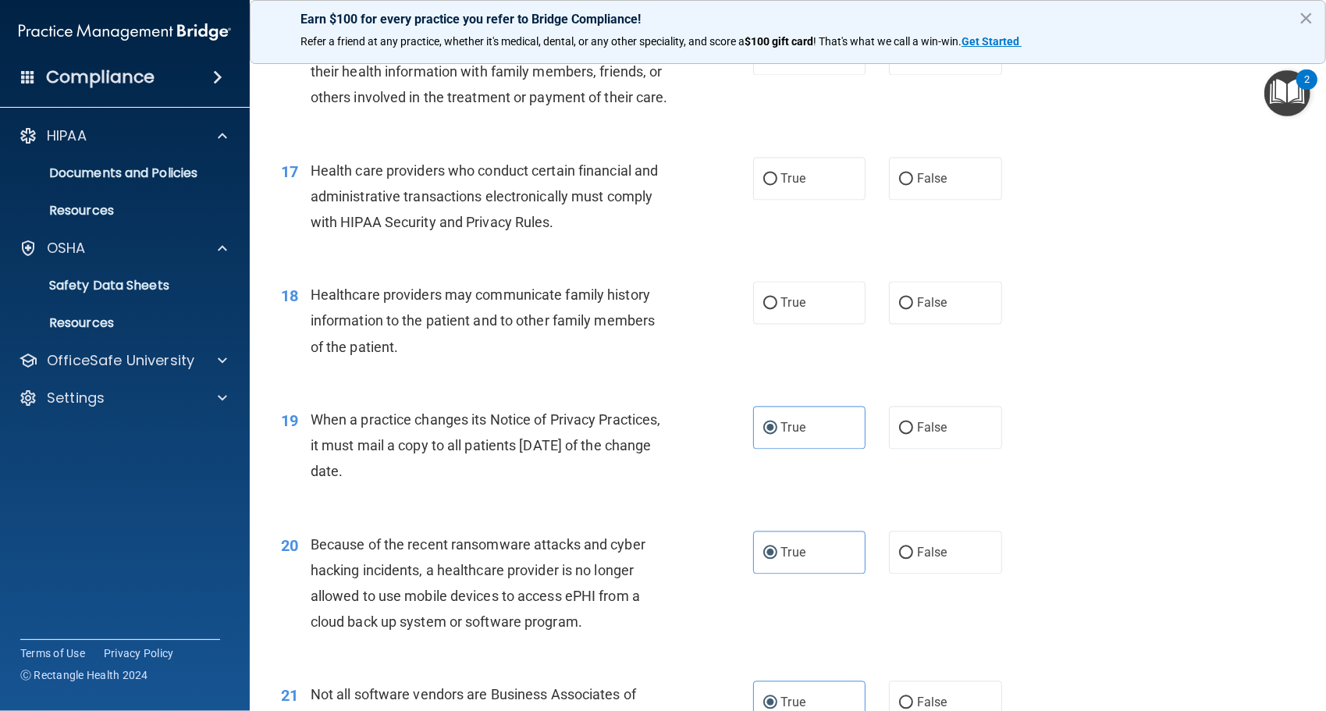
scroll to position [2038, 0]
click at [935, 311] on span "False" at bounding box center [932, 304] width 30 height 15
click at [913, 311] on input "False" at bounding box center [906, 305] width 14 height 12
radio input "true"
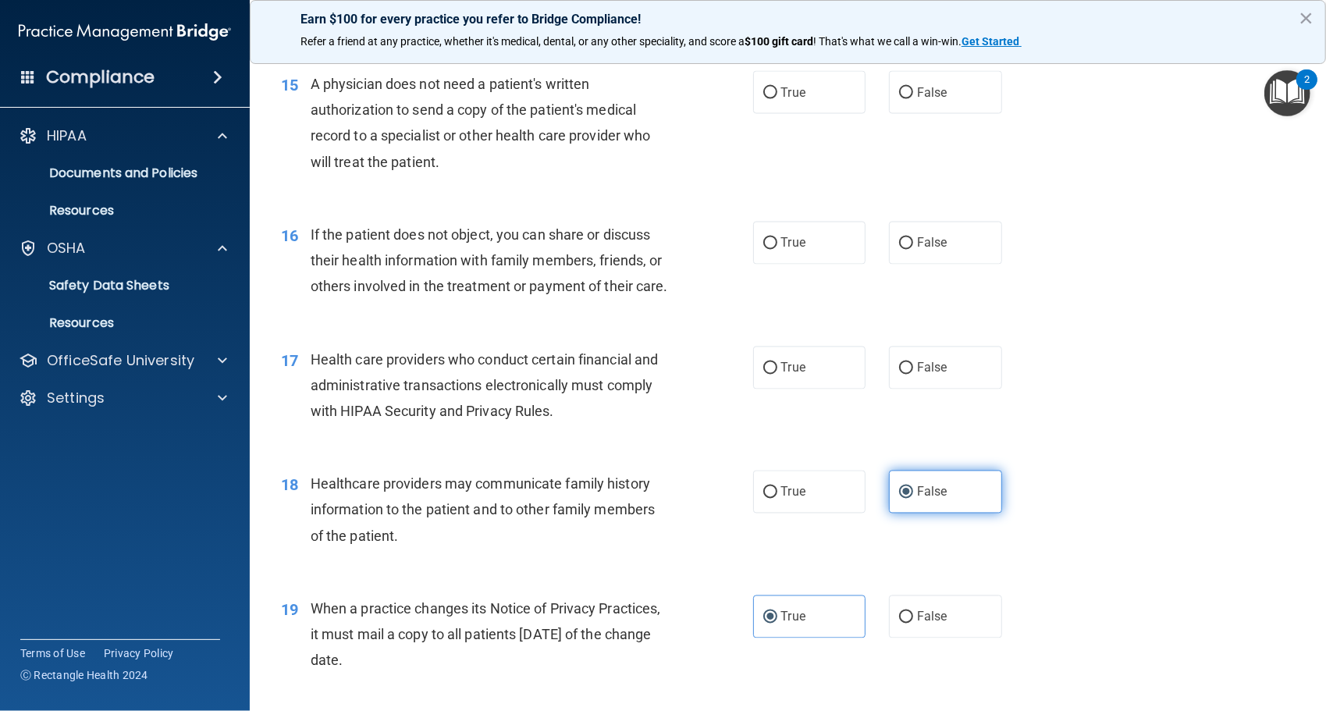
scroll to position [1847, 0]
click at [813, 392] on label "True" at bounding box center [809, 370] width 113 height 43
click at [778, 377] on input "True" at bounding box center [771, 371] width 14 height 12
radio input "true"
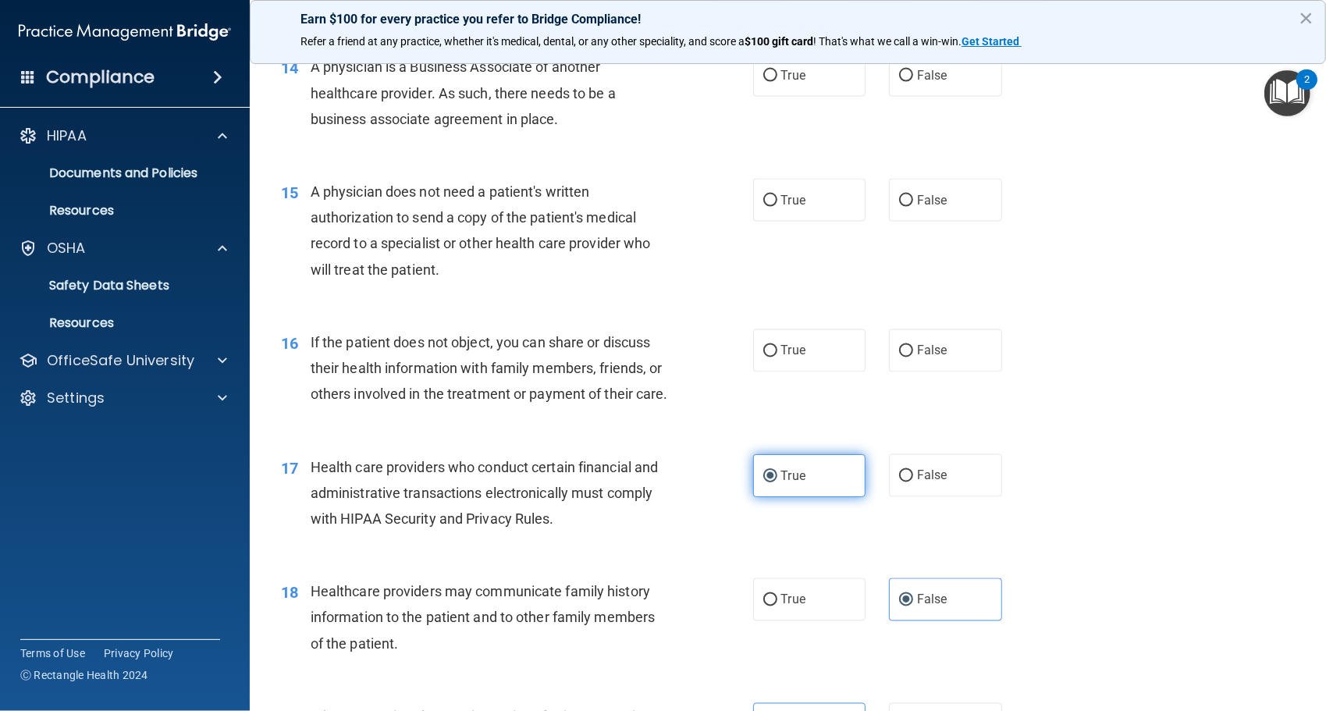
scroll to position [1740, 0]
click at [946, 367] on label "False" at bounding box center [945, 352] width 113 height 43
click at [913, 359] on input "False" at bounding box center [906, 353] width 14 height 12
radio input "true"
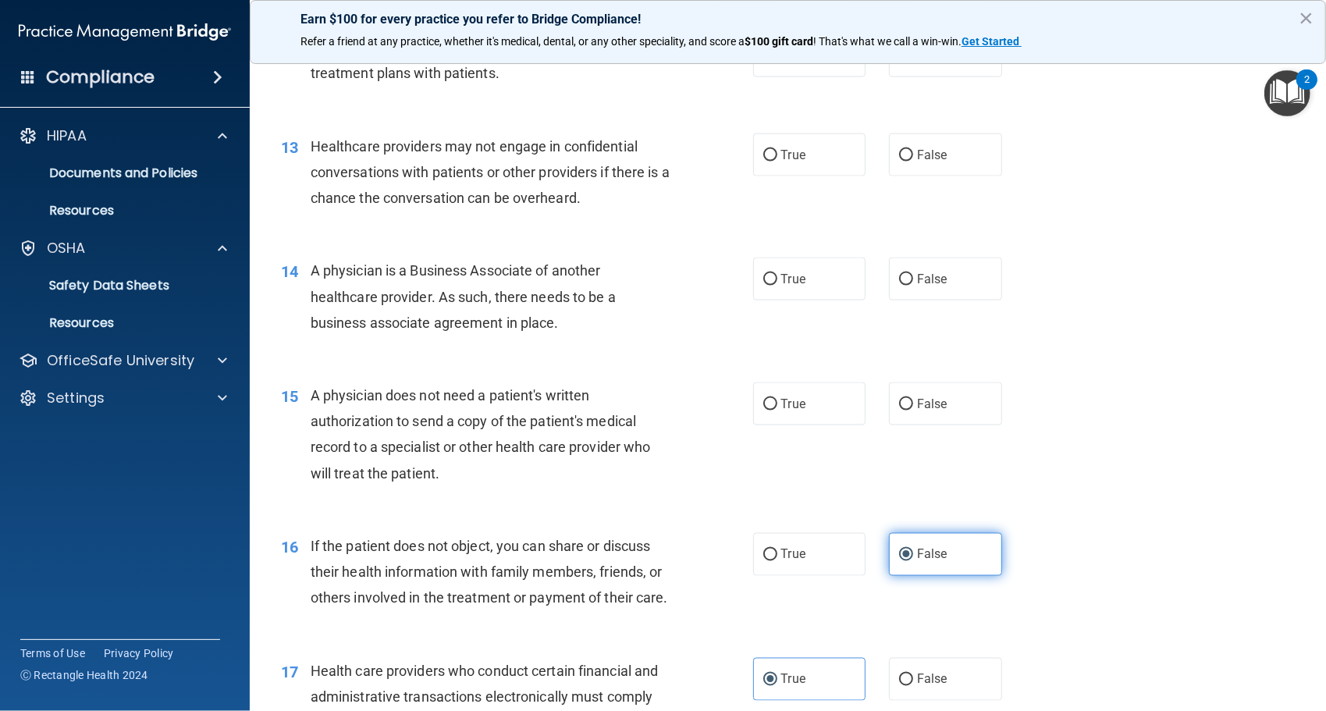
scroll to position [1536, 0]
click at [940, 418] on label "False" at bounding box center [945, 406] width 113 height 43
click at [913, 413] on input "False" at bounding box center [906, 407] width 14 height 12
radio input "true"
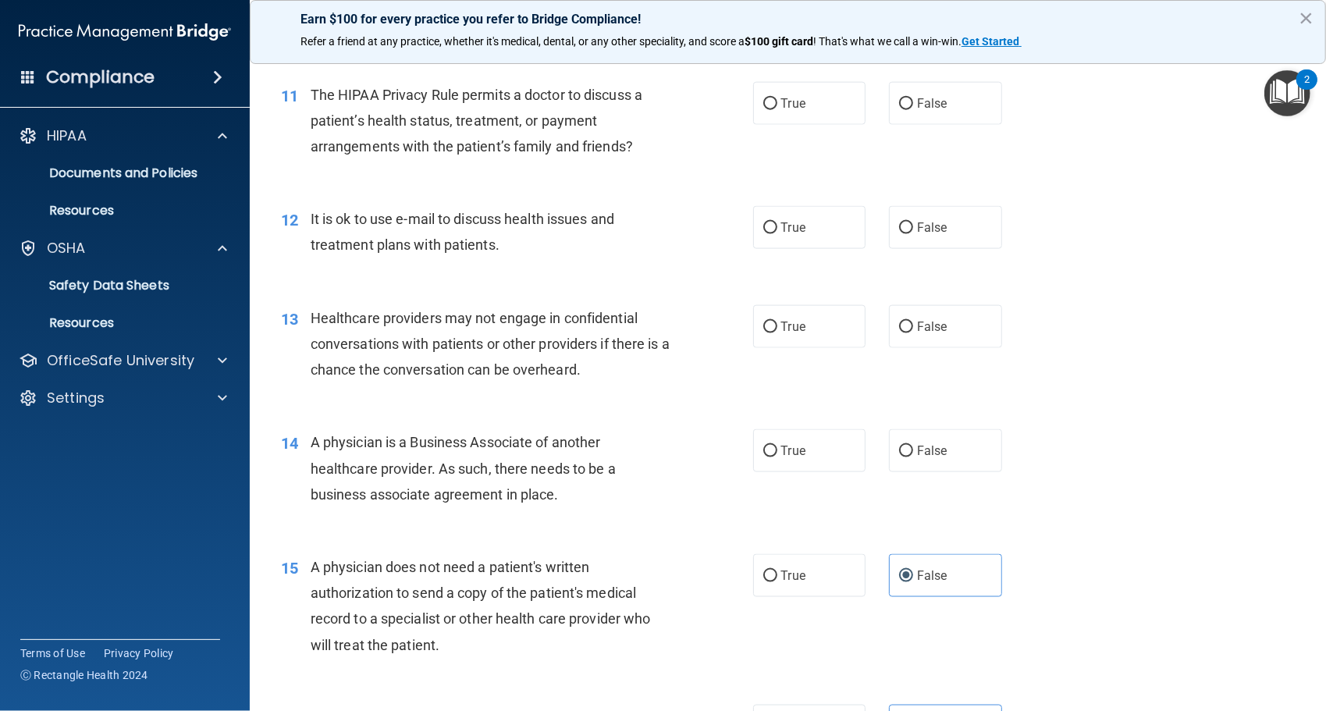
scroll to position [1365, 0]
click at [774, 452] on label "True" at bounding box center [809, 451] width 113 height 43
click at [774, 452] on input "True" at bounding box center [771, 453] width 14 height 12
radio input "true"
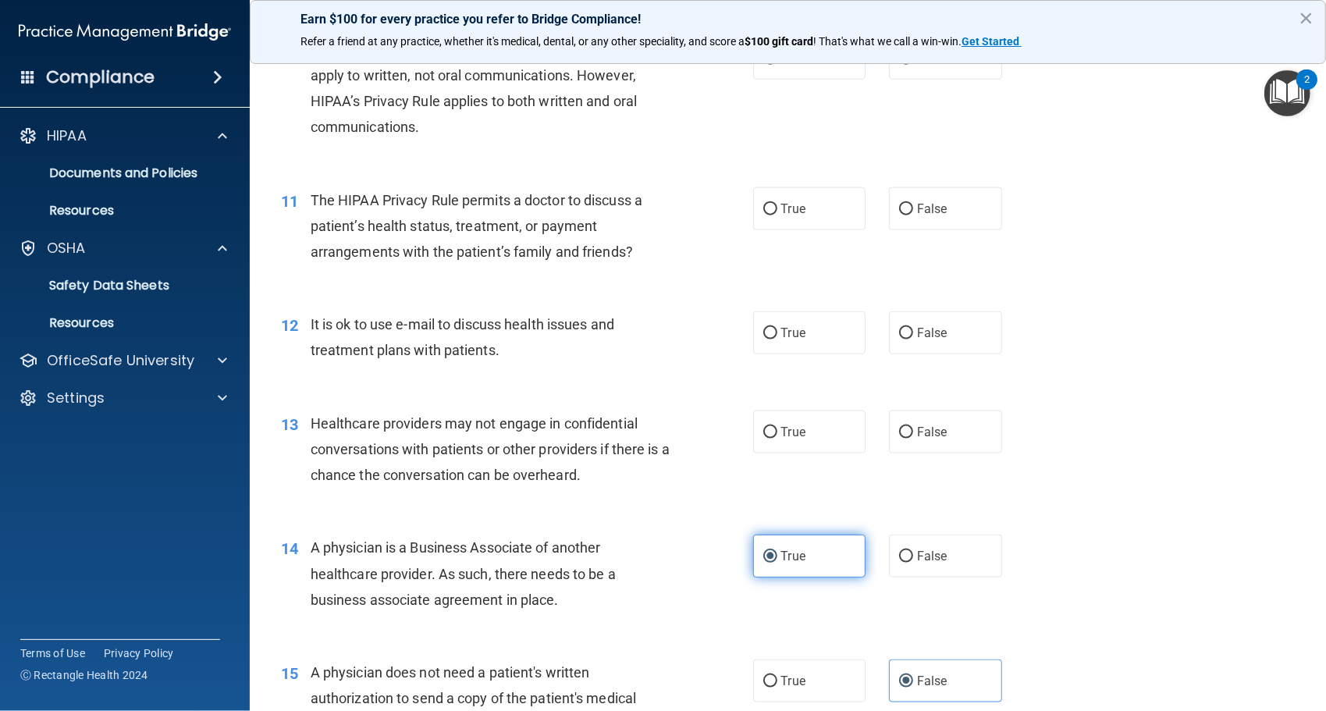
scroll to position [1258, 0]
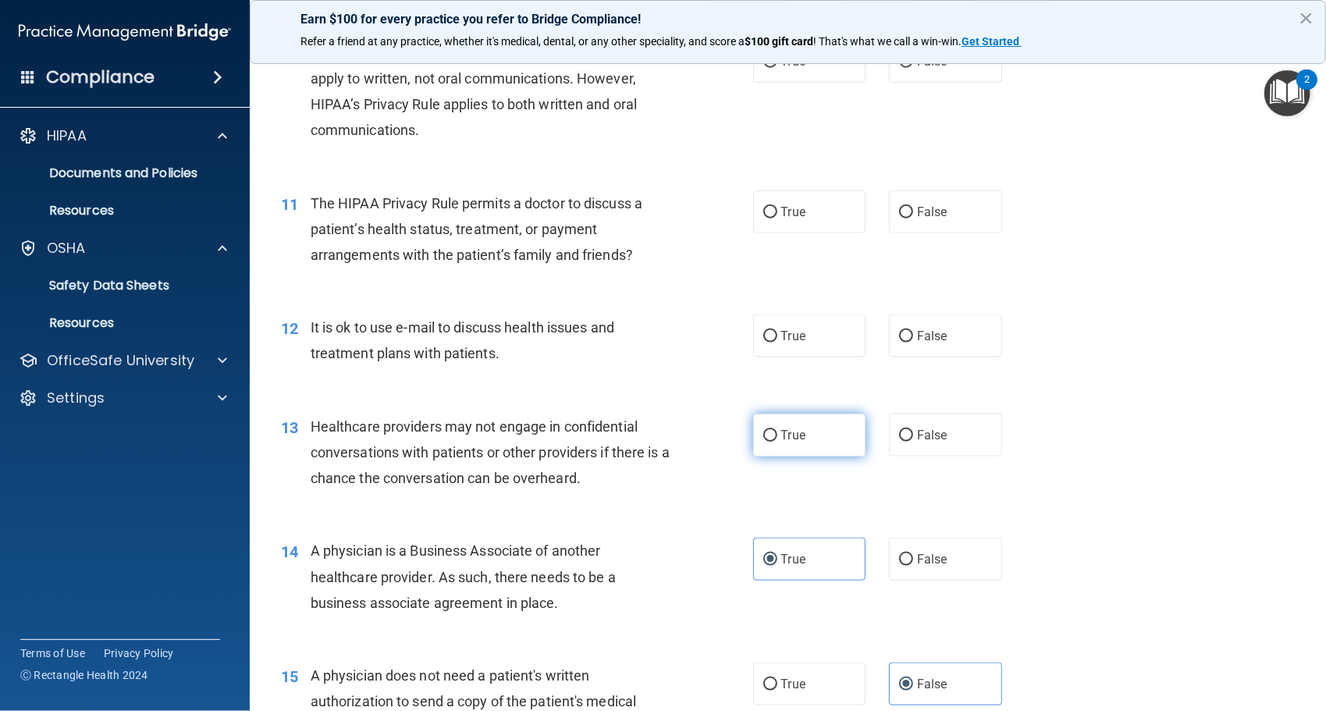
click at [820, 433] on label "True" at bounding box center [809, 435] width 113 height 43
click at [778, 433] on input "True" at bounding box center [771, 436] width 14 height 12
radio input "true"
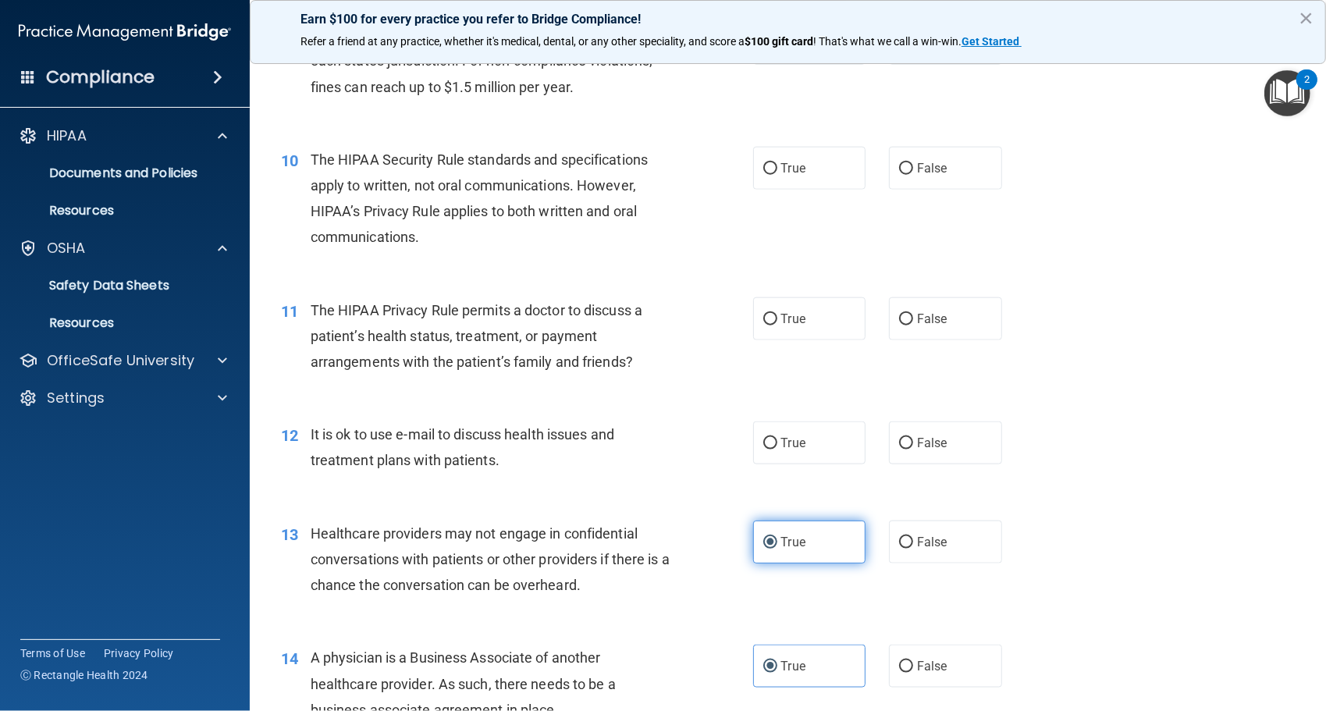
scroll to position [1150, 0]
click at [908, 462] on label "False" at bounding box center [945, 443] width 113 height 43
click at [908, 450] on input "False" at bounding box center [906, 445] width 14 height 12
radio input "true"
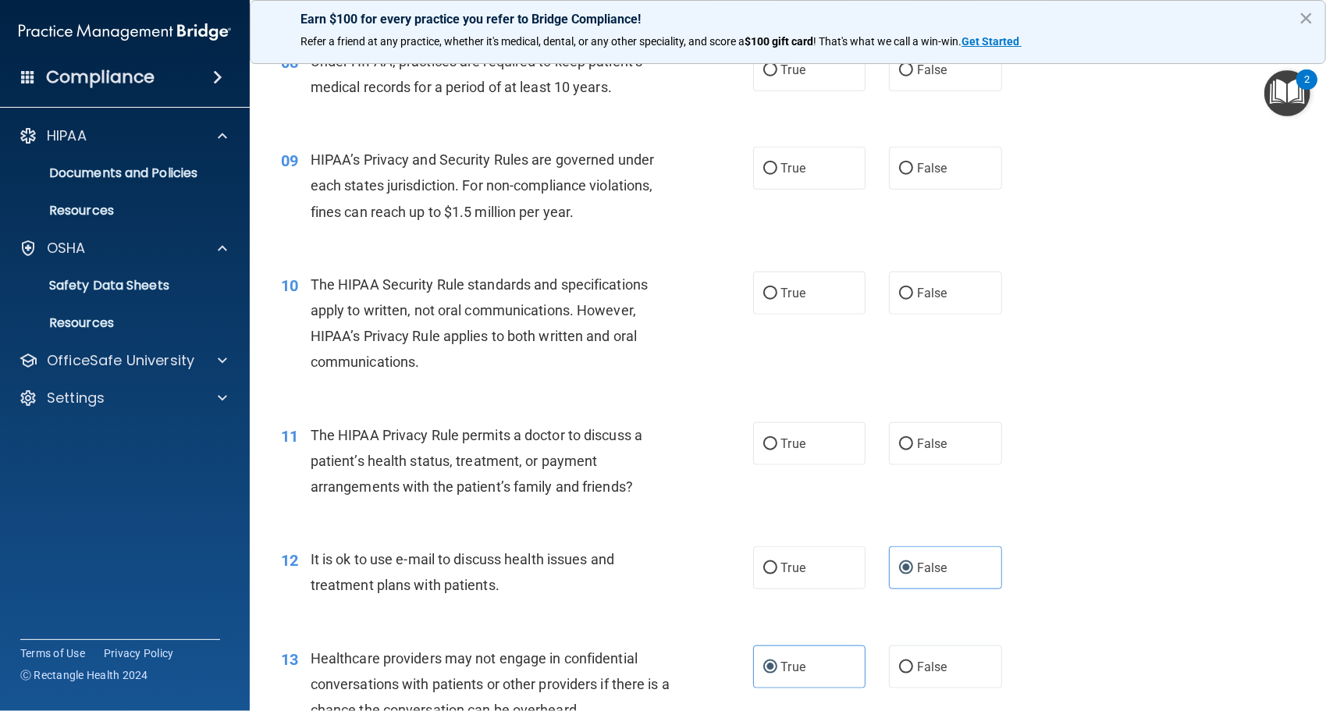
scroll to position [1025, 0]
click at [803, 437] on label "True" at bounding box center [809, 444] width 113 height 43
click at [778, 440] on input "True" at bounding box center [771, 446] width 14 height 12
radio input "true"
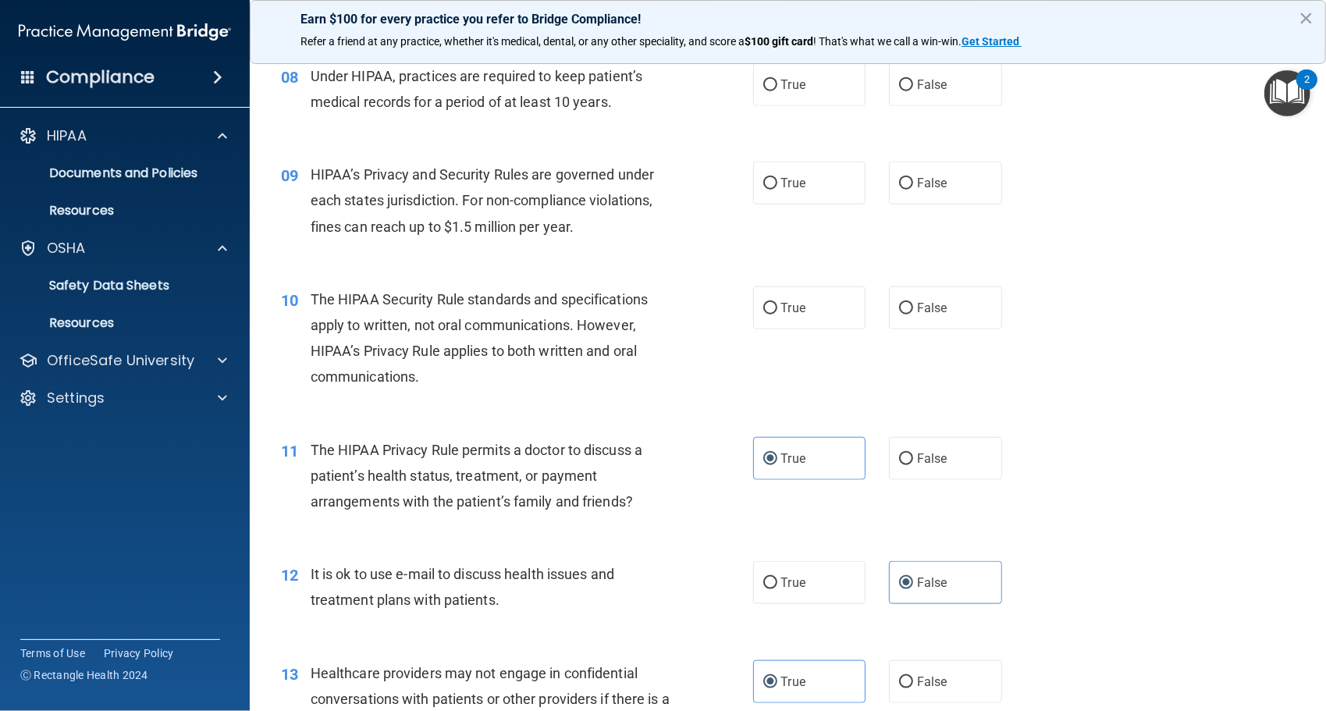
scroll to position [1013, 0]
click at [927, 454] on span "False" at bounding box center [932, 457] width 30 height 15
click at [913, 454] on input "False" at bounding box center [906, 458] width 14 height 12
radio input "true"
radio input "false"
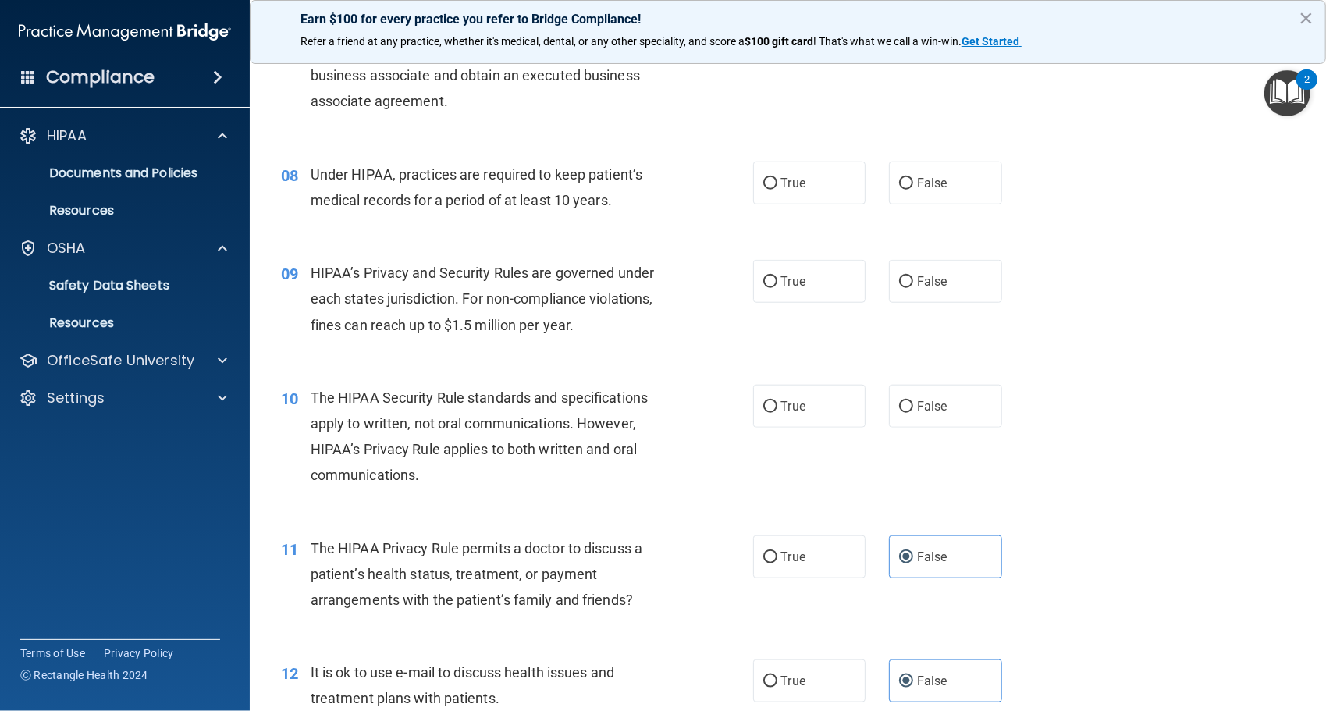
scroll to position [912, 0]
click at [793, 422] on label "True" at bounding box center [809, 407] width 113 height 43
click at [778, 414] on input "True" at bounding box center [771, 408] width 14 height 12
radio input "true"
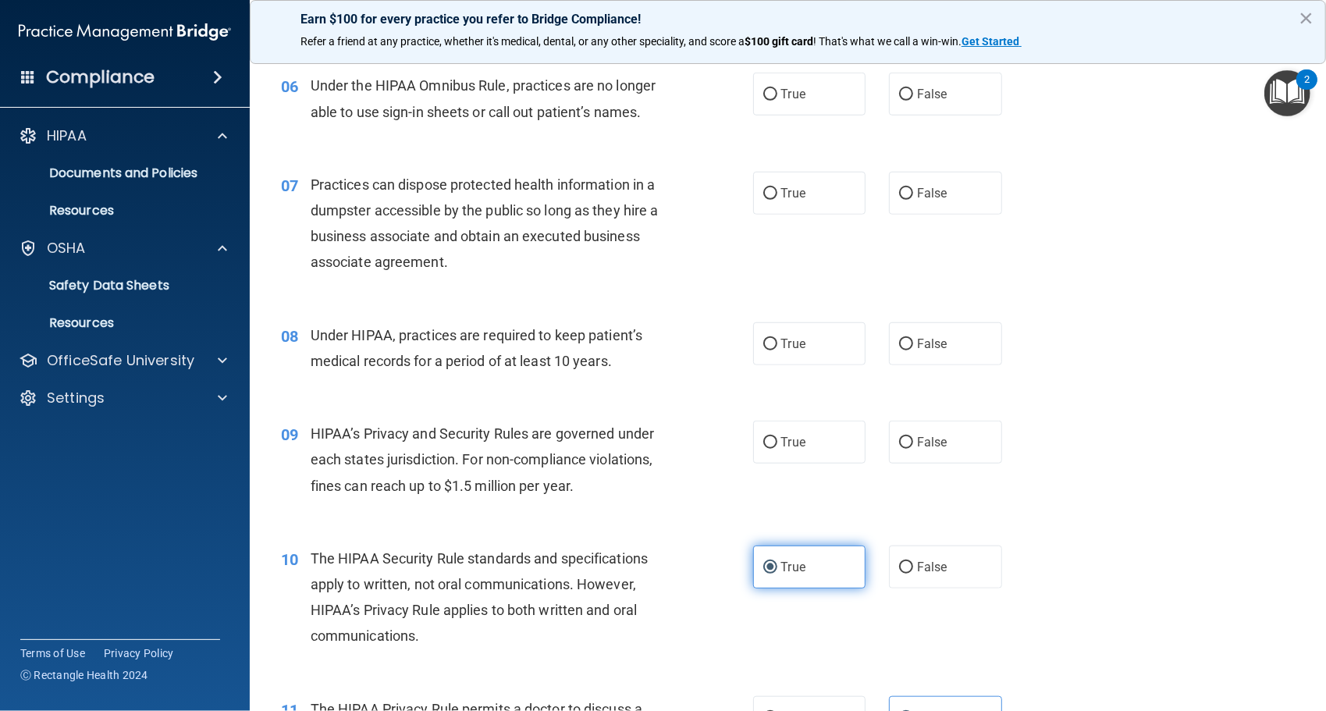
scroll to position [748, 0]
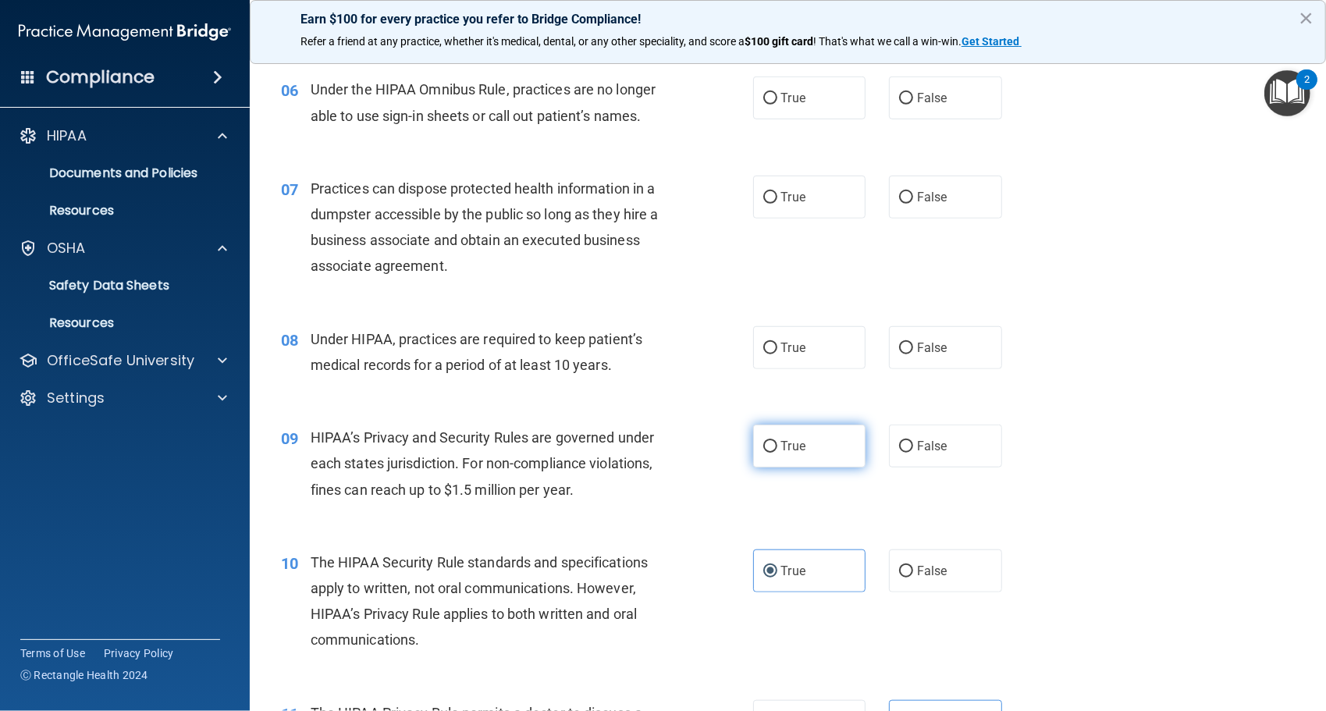
click at [803, 451] on label "True" at bounding box center [809, 446] width 113 height 43
click at [778, 451] on input "True" at bounding box center [771, 447] width 14 height 12
radio input "true"
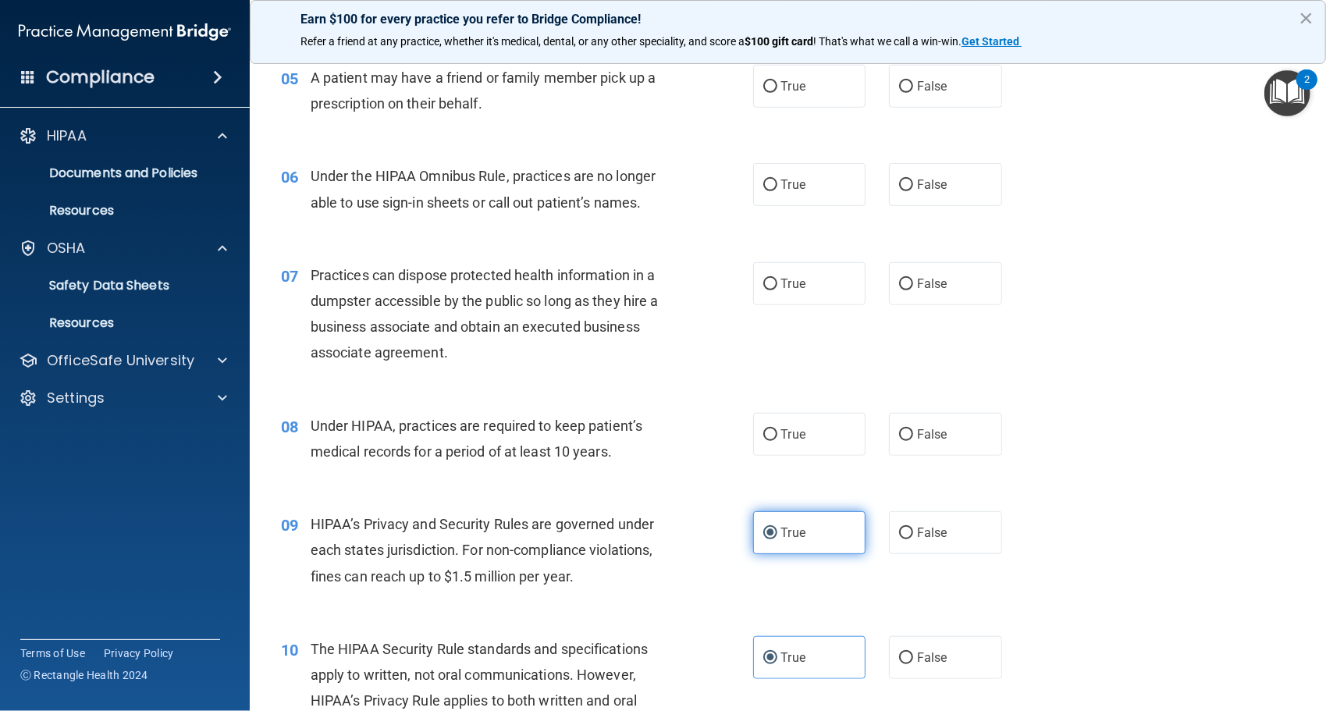
scroll to position [660, 0]
click at [781, 439] on span "True" at bounding box center [793, 436] width 24 height 15
click at [774, 439] on input "True" at bounding box center [771, 437] width 14 height 12
radio input "true"
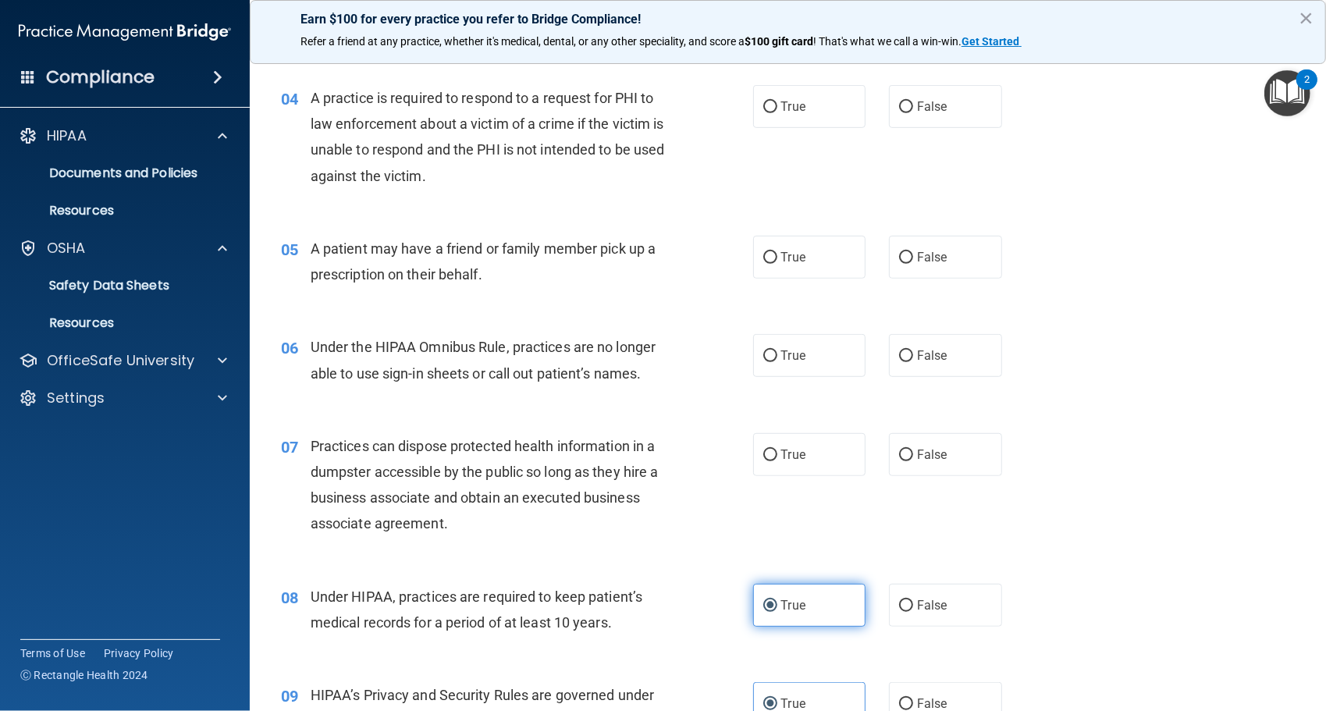
scroll to position [489, 0]
click at [899, 459] on input "False" at bounding box center [906, 457] width 14 height 12
radio input "true"
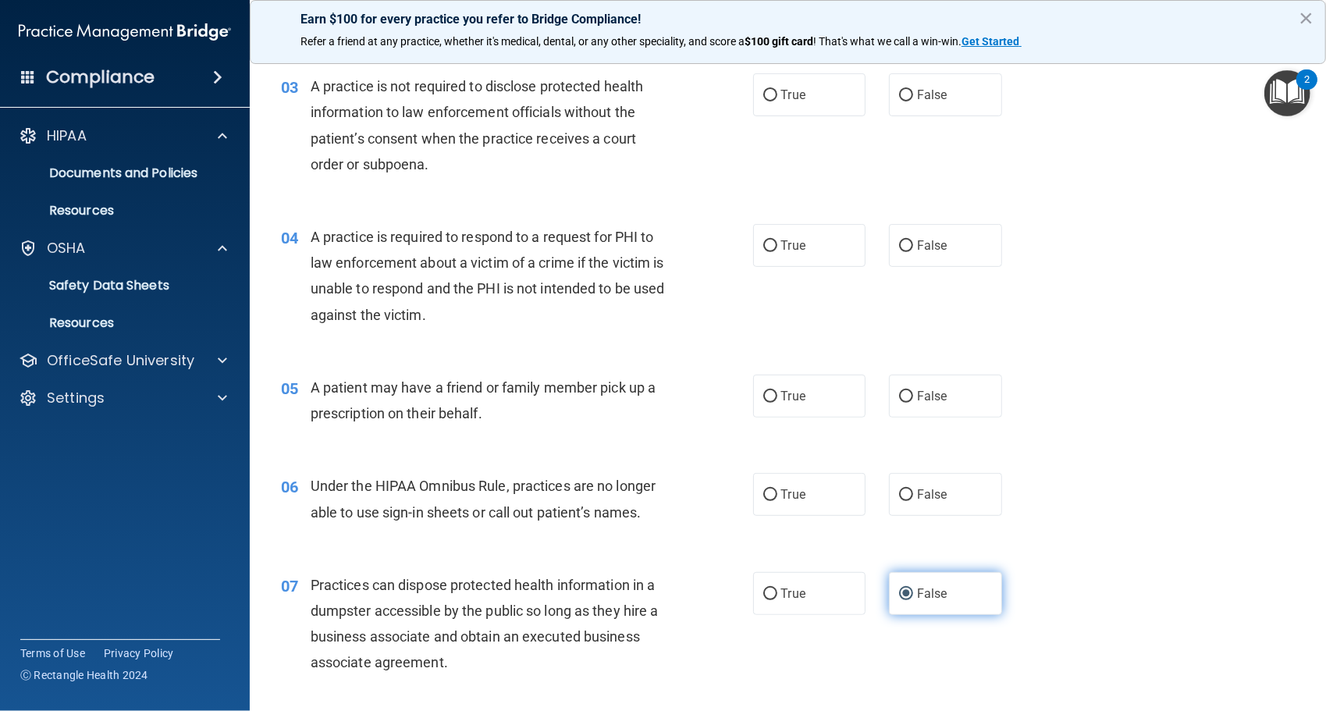
scroll to position [350, 0]
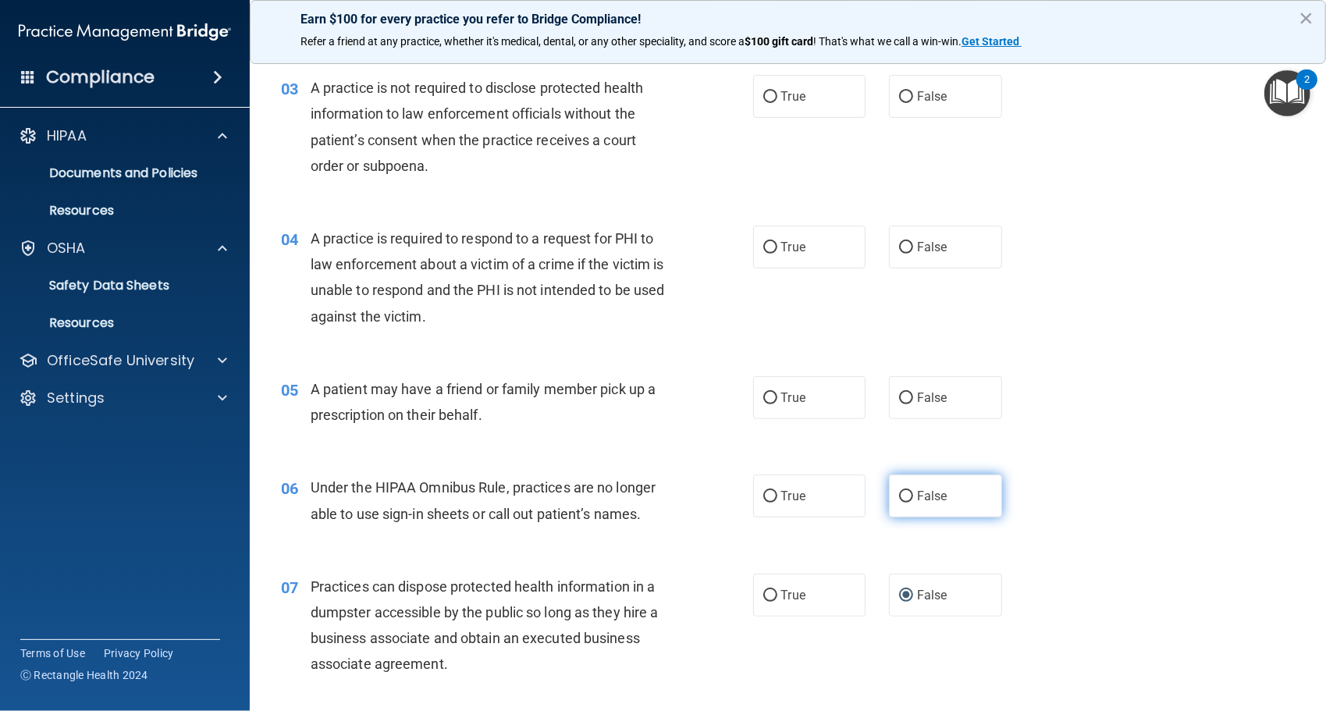
click at [917, 493] on span "False" at bounding box center [932, 496] width 30 height 15
click at [913, 493] on input "False" at bounding box center [906, 497] width 14 height 12
radio input "true"
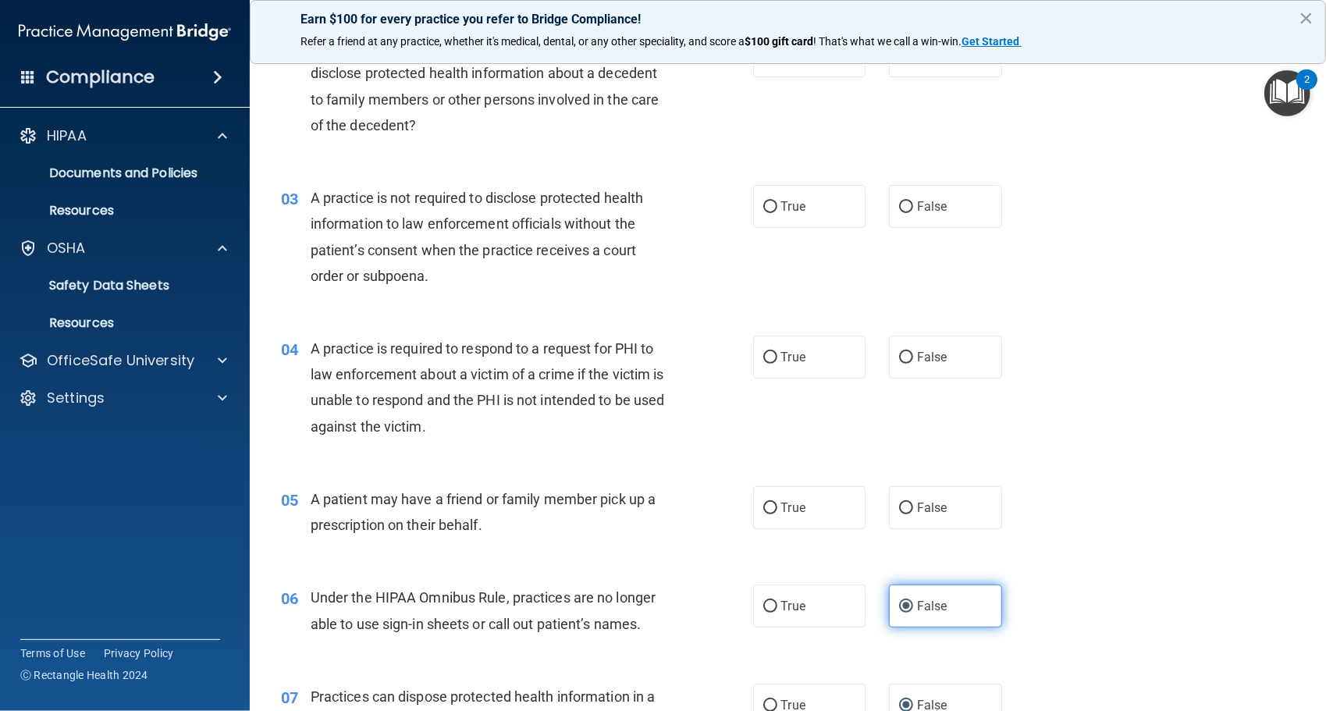
scroll to position [239, 0]
click at [788, 526] on label "True" at bounding box center [809, 508] width 113 height 43
click at [778, 515] on input "True" at bounding box center [771, 510] width 14 height 12
radio input "true"
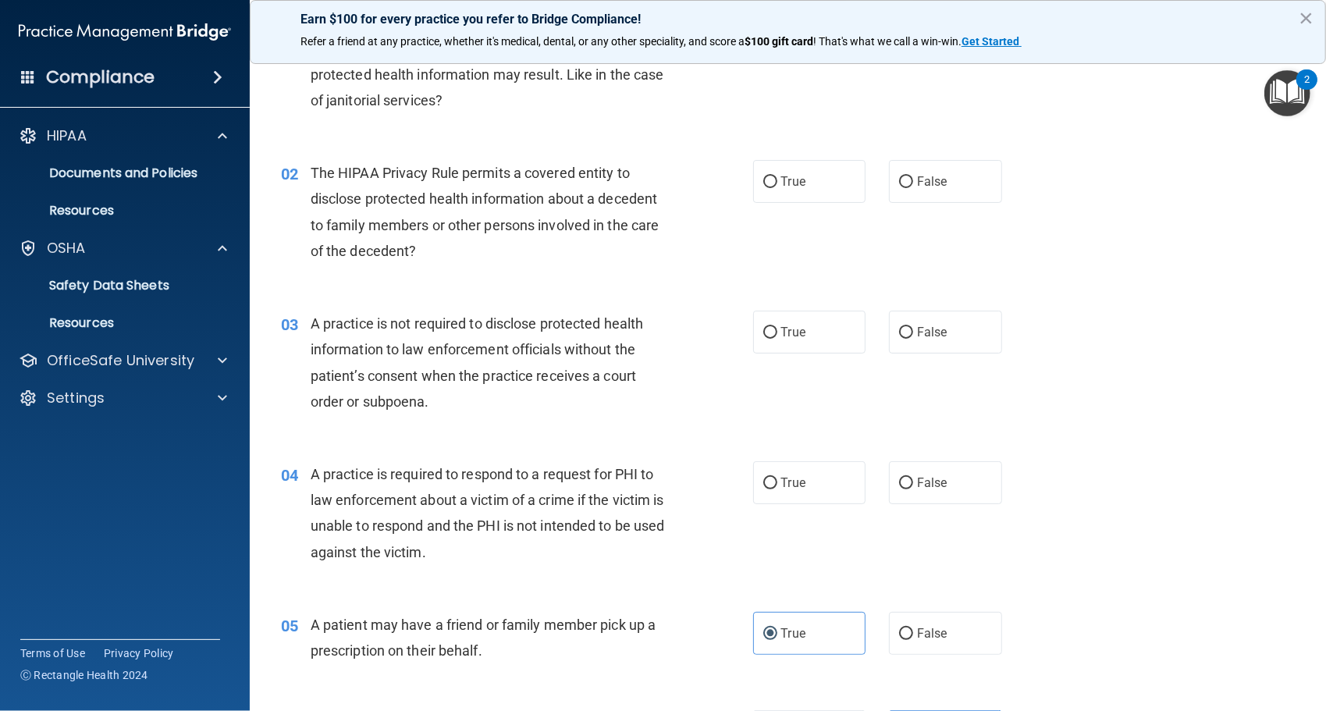
scroll to position [109, 0]
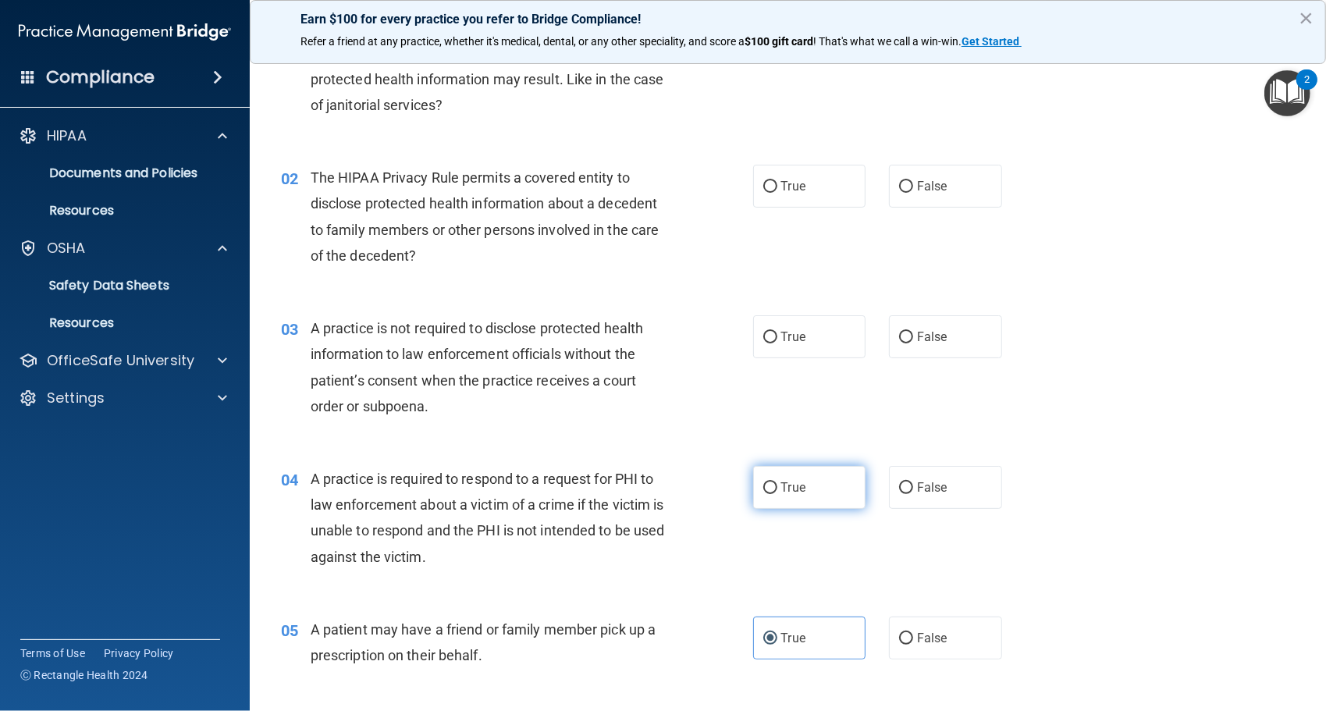
click at [788, 492] on span "True" at bounding box center [793, 487] width 24 height 15
click at [778, 492] on input "True" at bounding box center [771, 488] width 14 height 12
radio input "true"
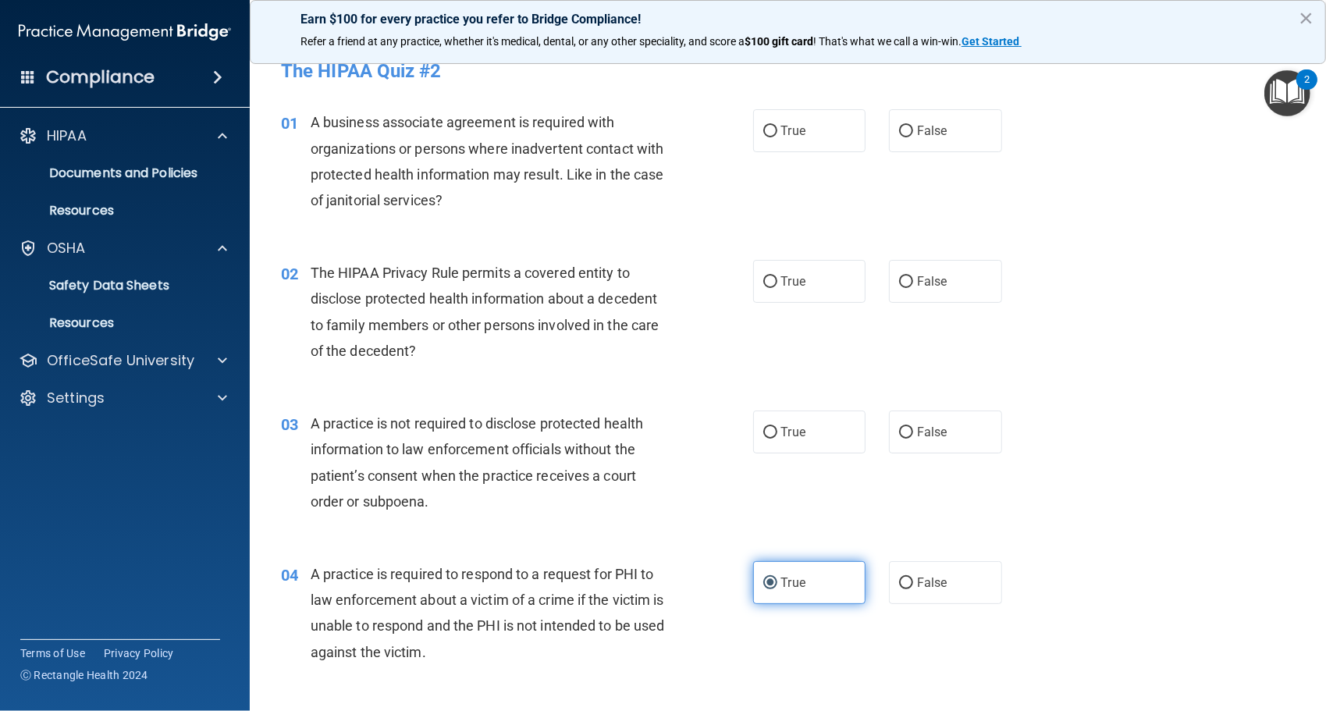
scroll to position [0, 0]
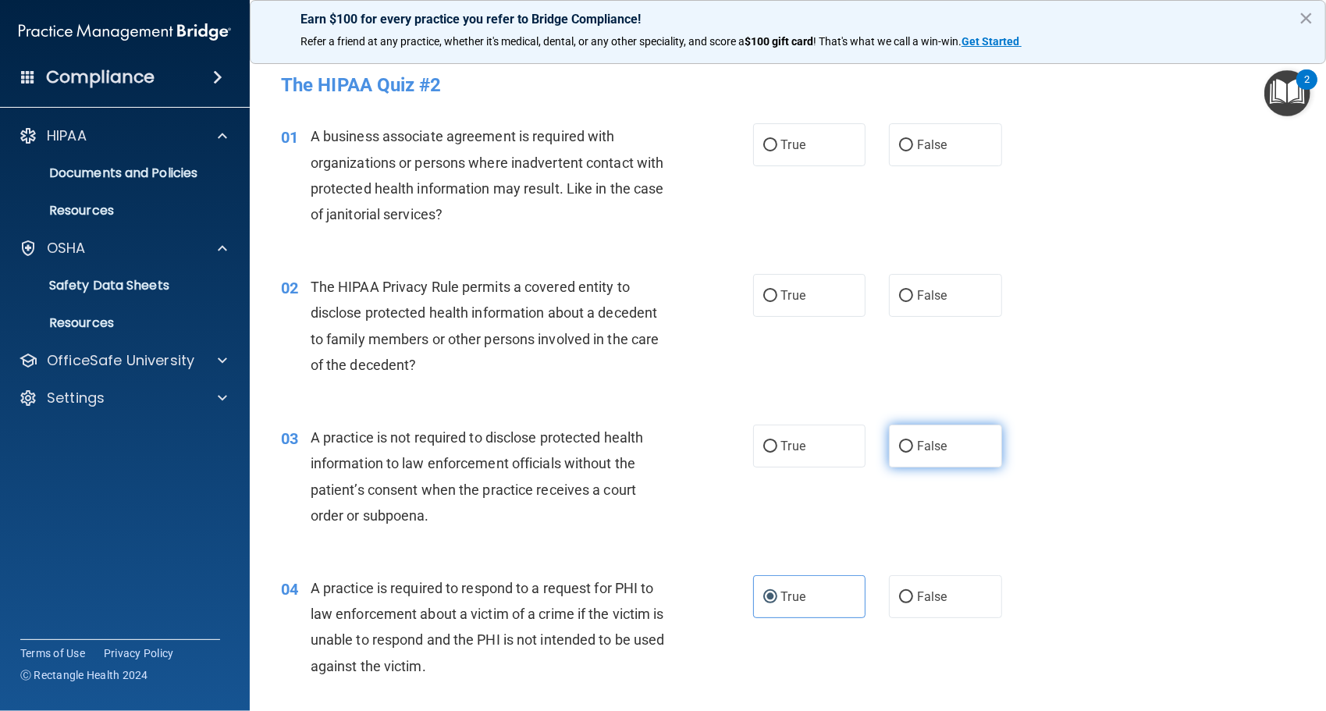
click at [917, 453] on span "False" at bounding box center [932, 446] width 30 height 15
click at [910, 453] on input "False" at bounding box center [906, 447] width 14 height 12
radio input "true"
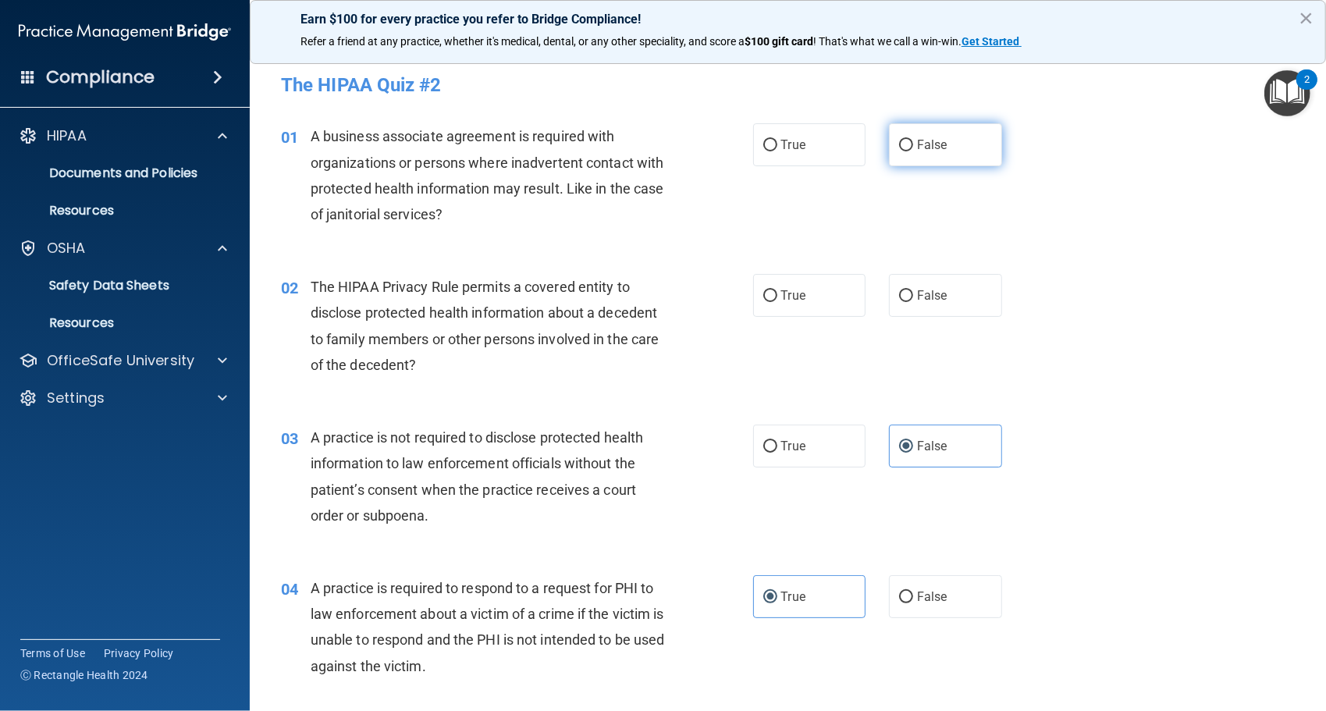
click at [932, 162] on label "False" at bounding box center [945, 144] width 113 height 43
click at [913, 151] on input "False" at bounding box center [906, 146] width 14 height 12
radio input "true"
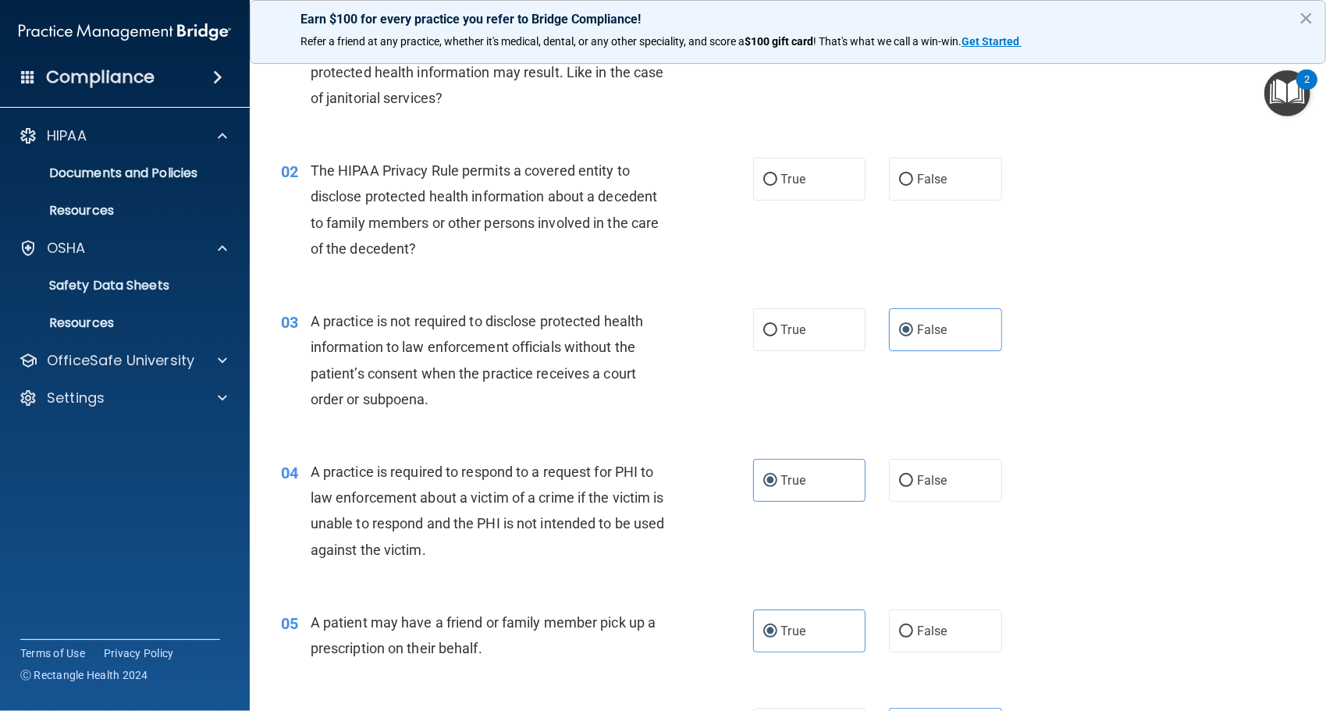
scroll to position [117, 0]
click at [826, 171] on label "True" at bounding box center [809, 178] width 113 height 43
click at [778, 173] on input "True" at bounding box center [771, 179] width 14 height 12
radio input "true"
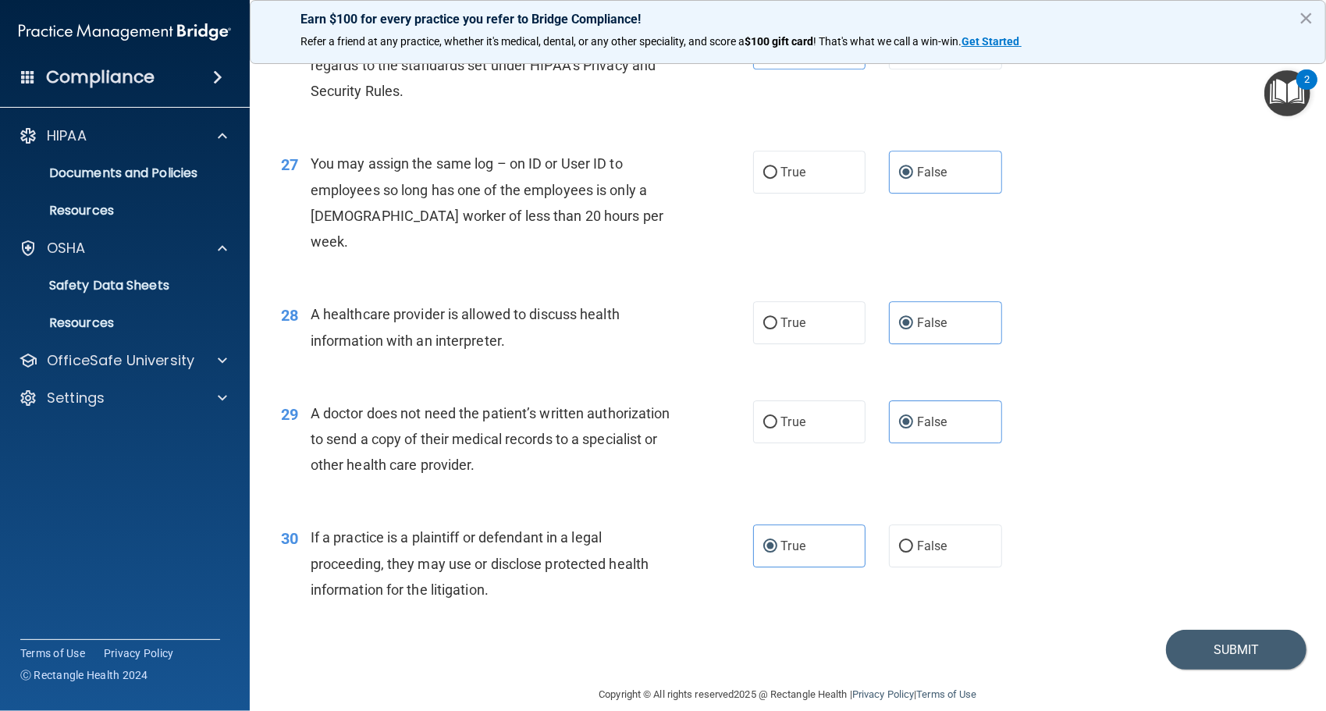
scroll to position [3259, 0]
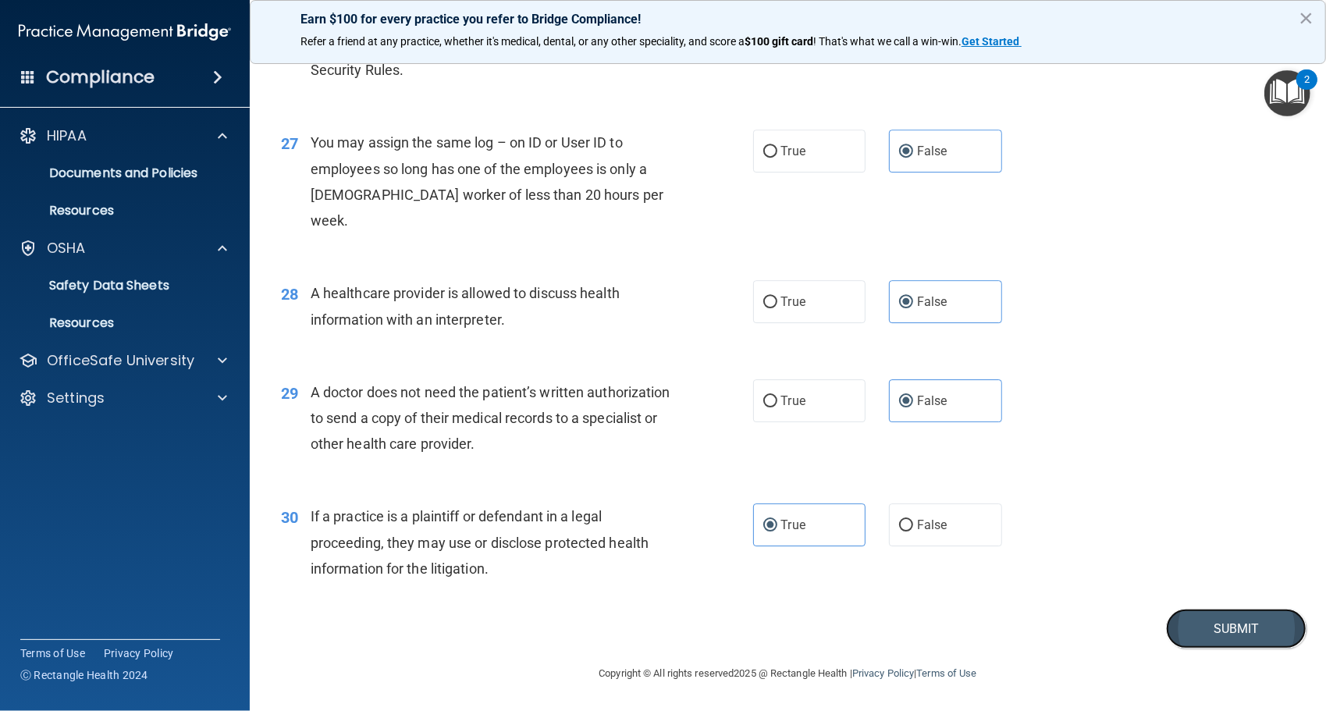
click at [1205, 628] on button "Submit" at bounding box center [1236, 629] width 141 height 40
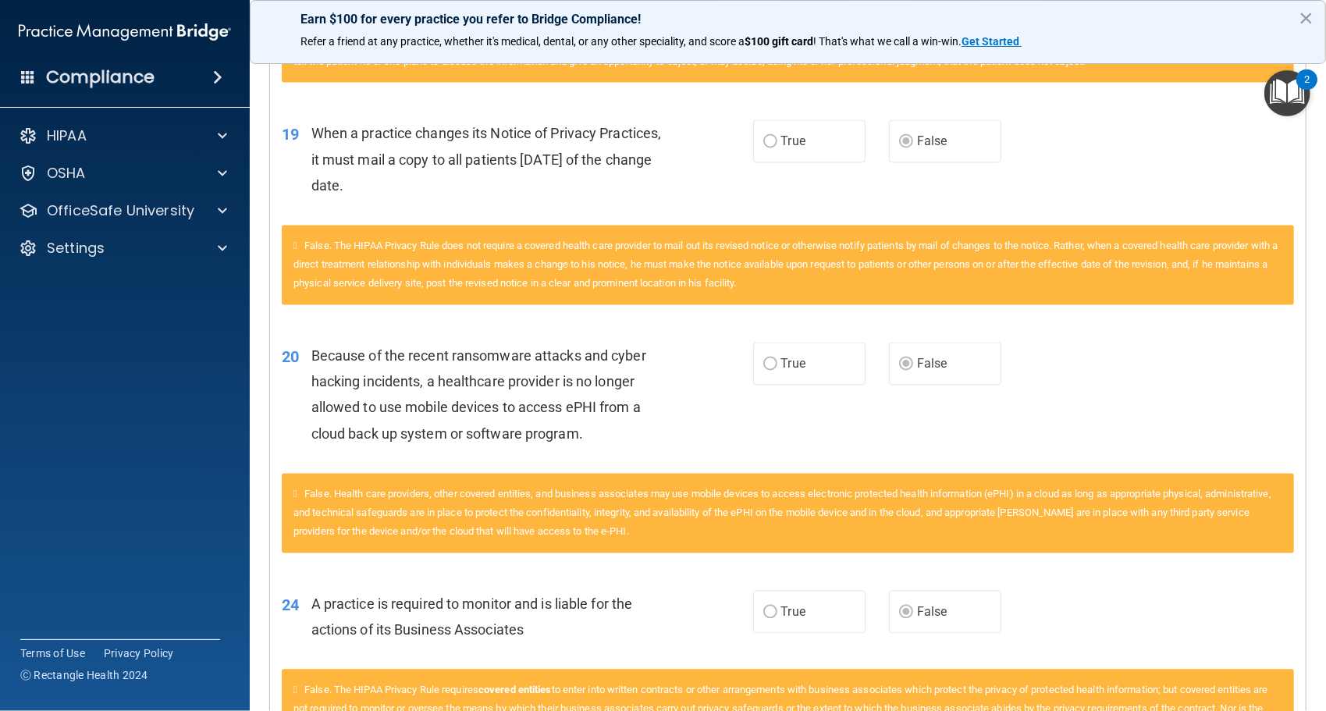
scroll to position [2679, 0]
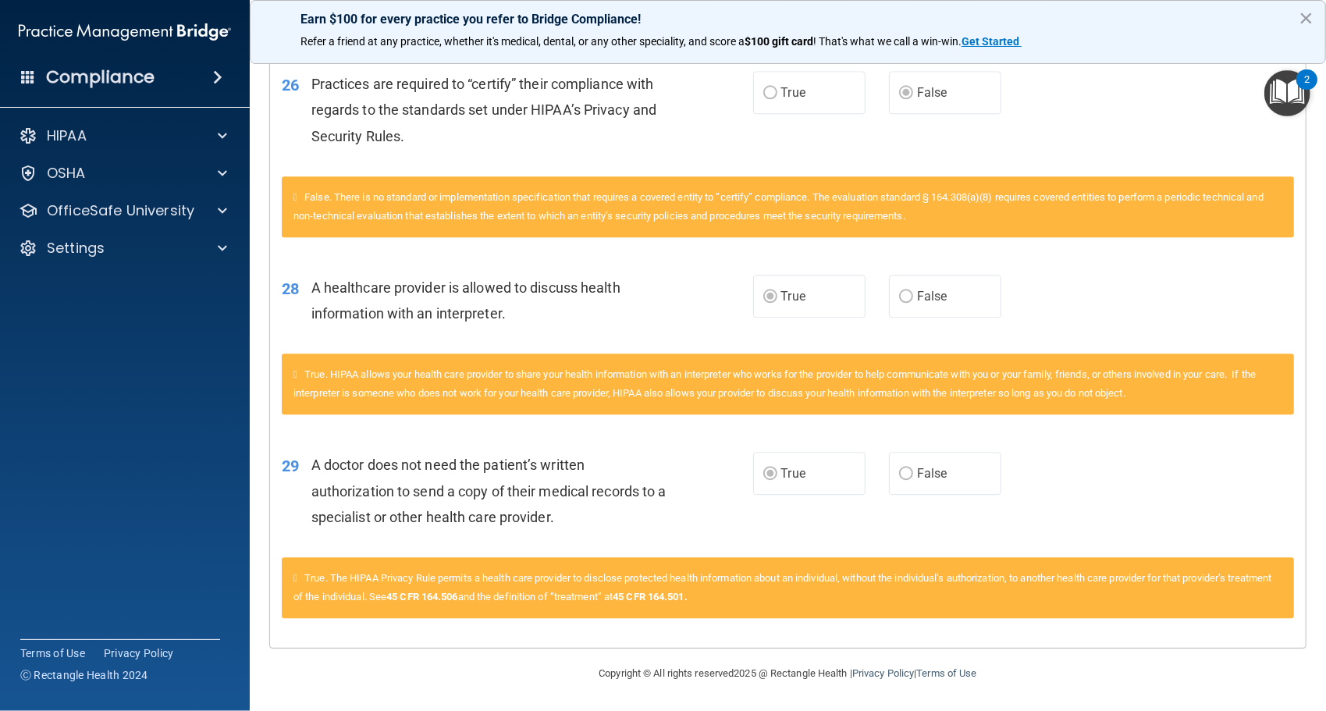
click at [924, 502] on div "29 A doctor does not need the patient’s written authorization to send a copy of…" at bounding box center [788, 494] width 1036 height 125
click at [909, 479] on label "False" at bounding box center [945, 473] width 112 height 43
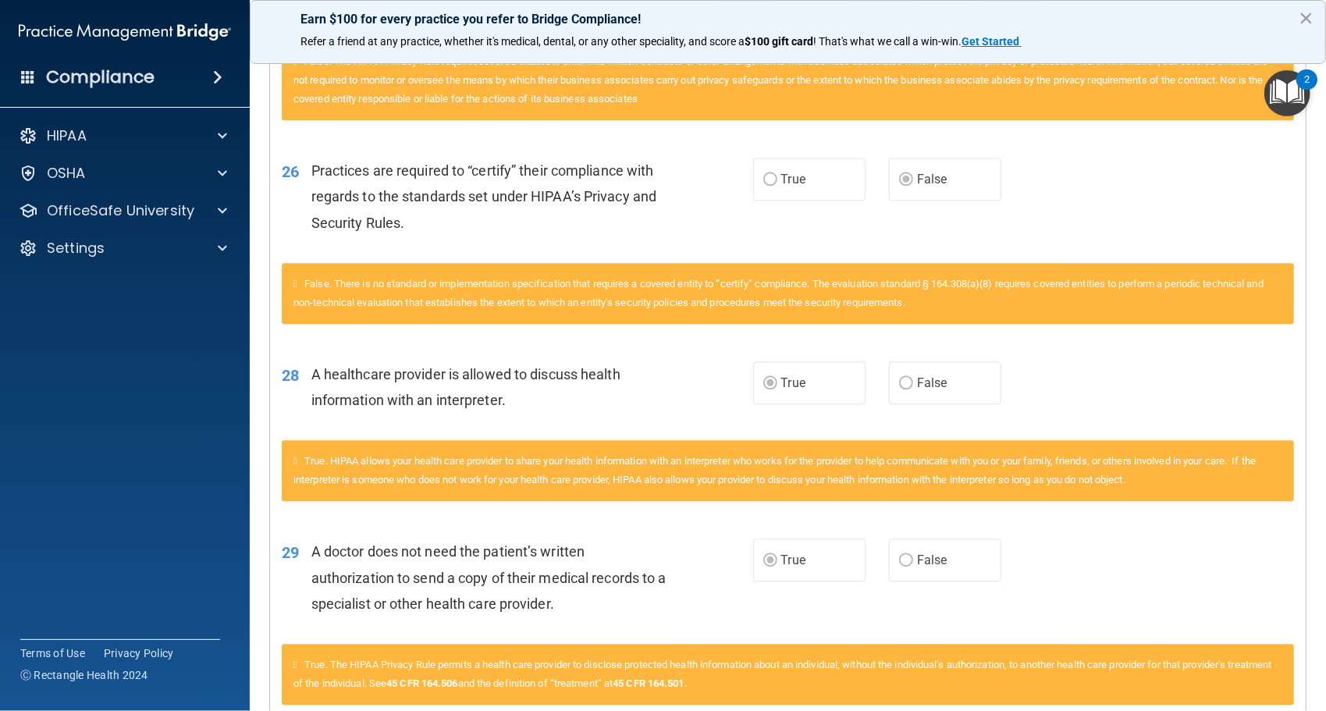
scroll to position [2567, 0]
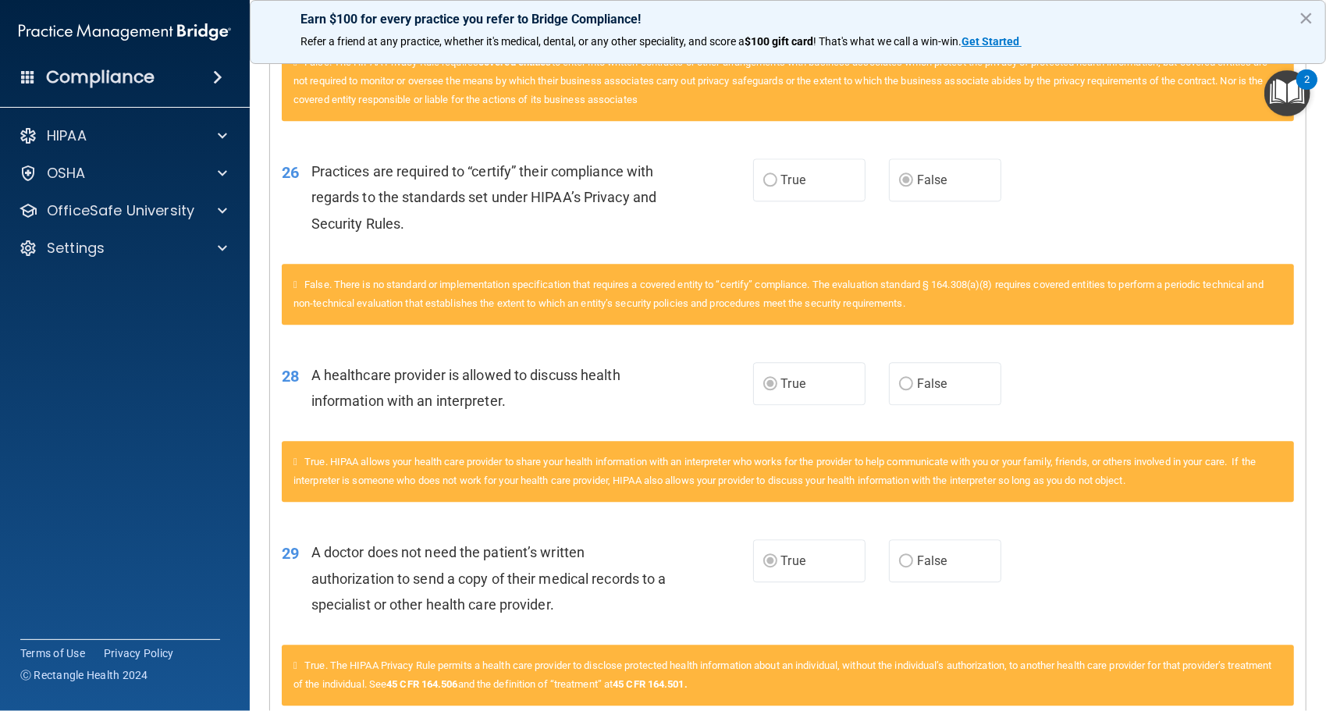
click at [917, 391] on span "False" at bounding box center [932, 383] width 30 height 15
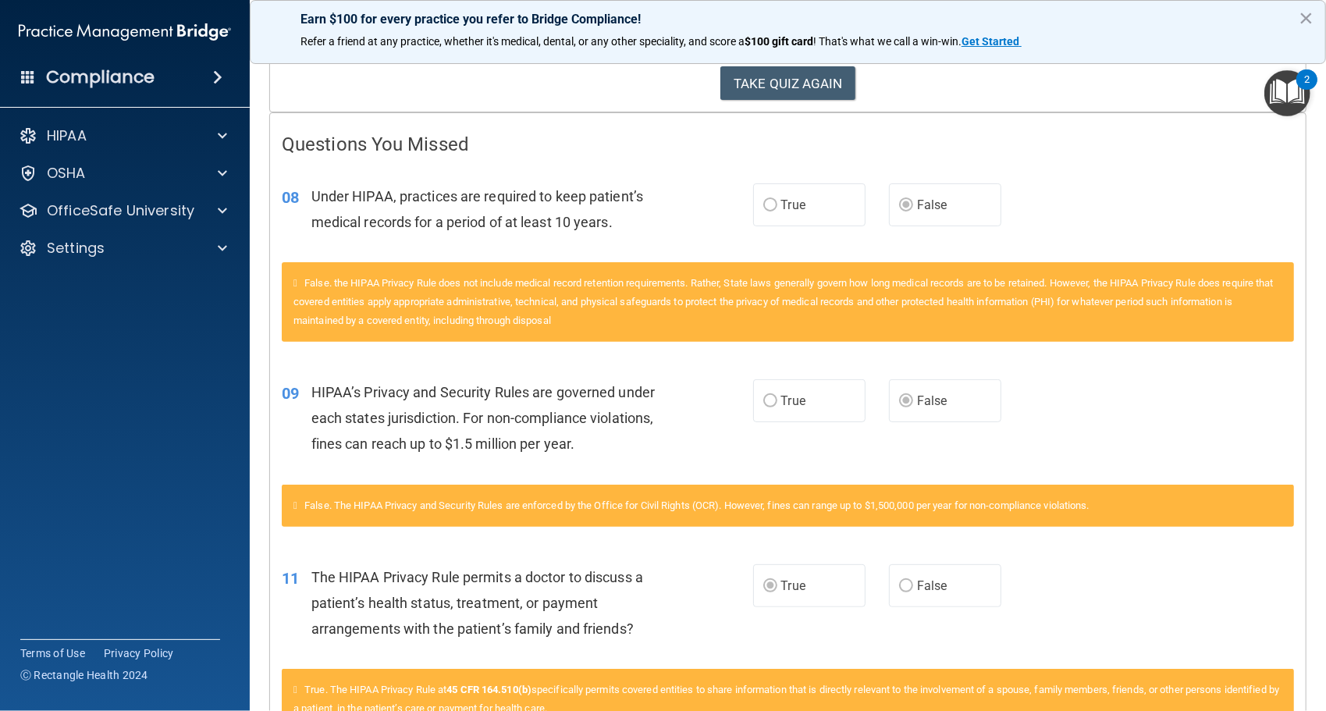
scroll to position [256, 0]
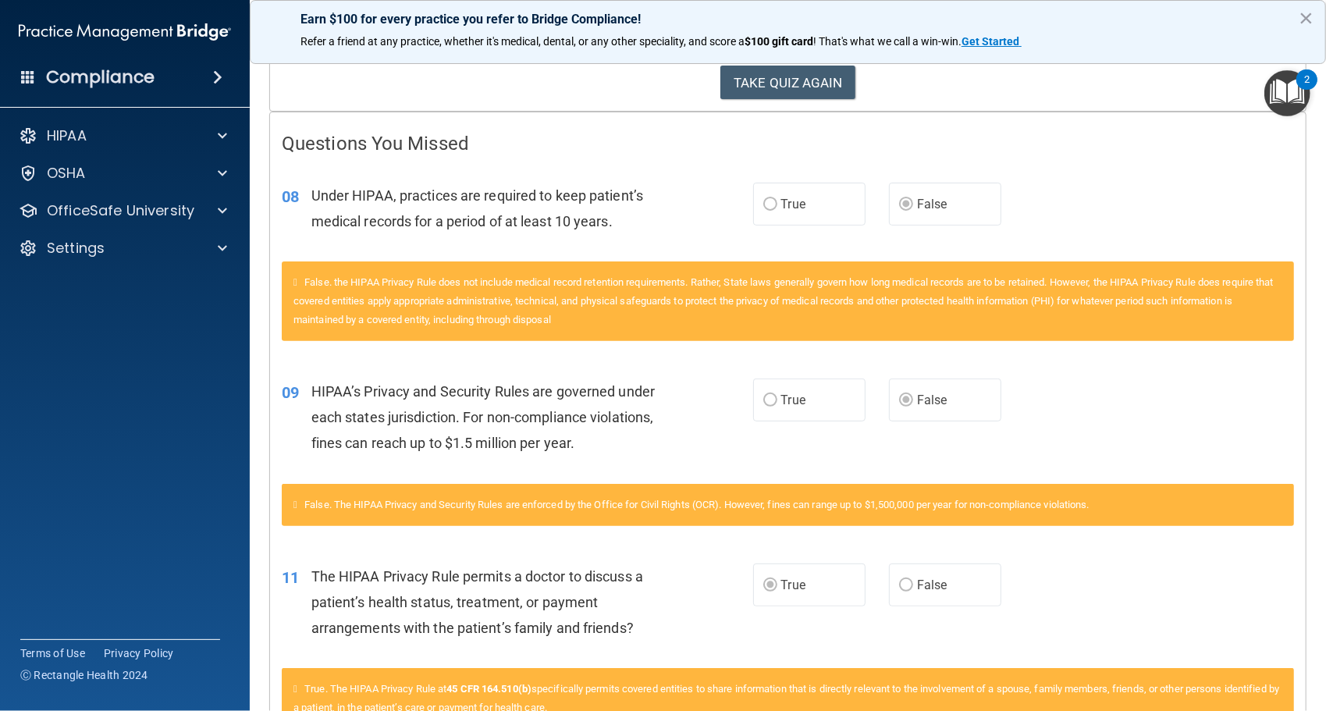
click at [753, 415] on label "True" at bounding box center [809, 400] width 112 height 43
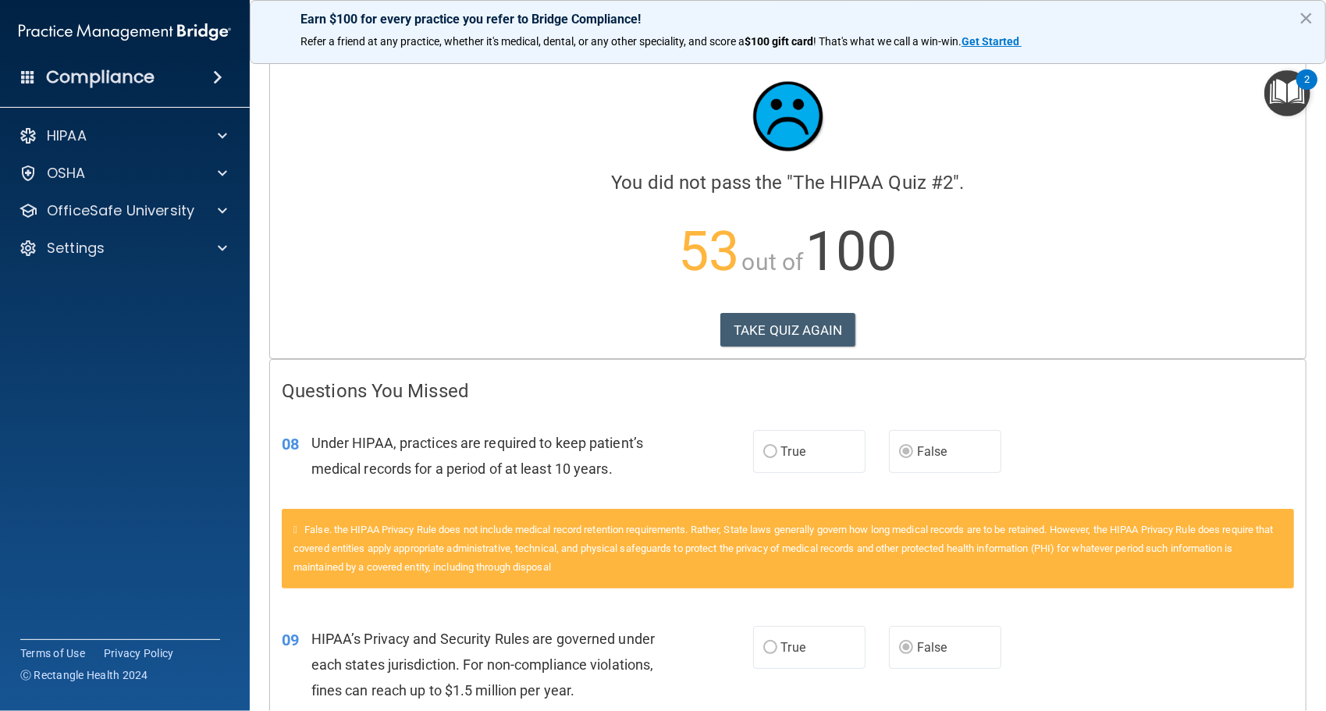
scroll to position [0, 0]
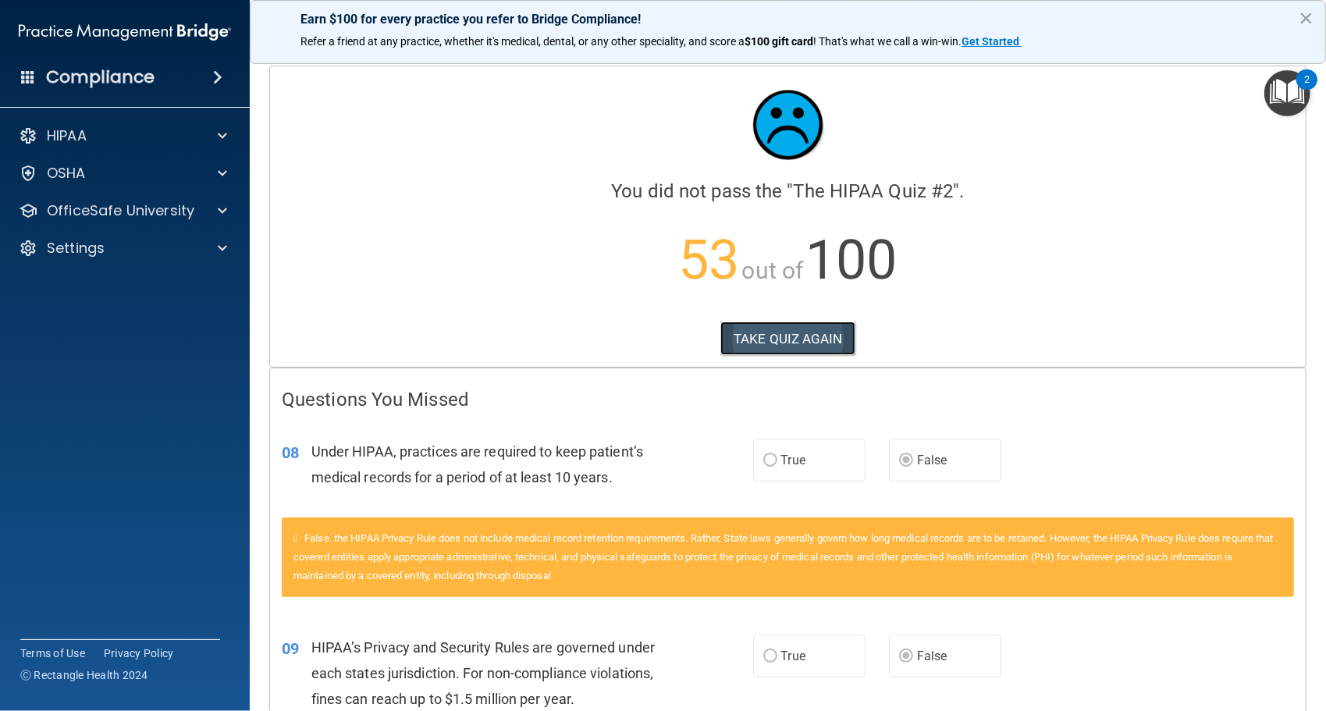
click at [772, 343] on button "TAKE QUIZ AGAIN" at bounding box center [788, 339] width 135 height 34
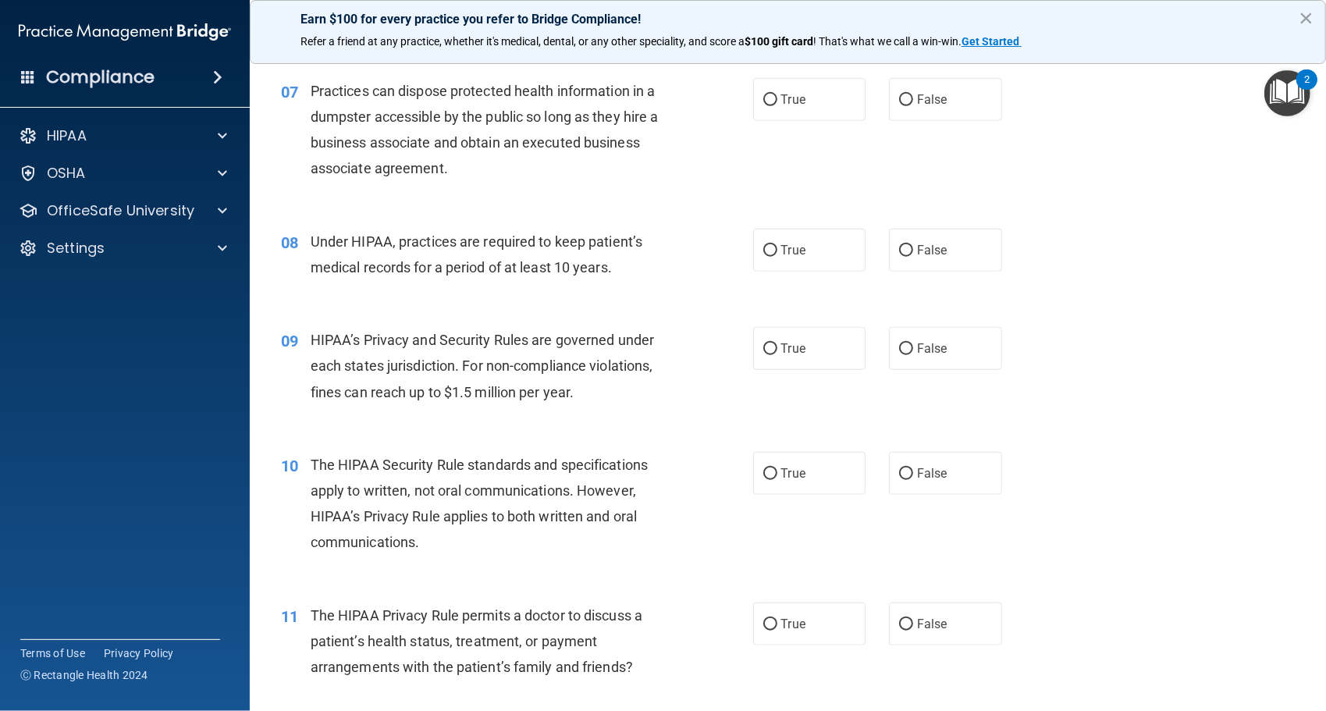
scroll to position [845, 0]
click at [790, 336] on label "True" at bounding box center [809, 349] width 113 height 43
click at [778, 344] on input "True" at bounding box center [771, 350] width 14 height 12
radio input "true"
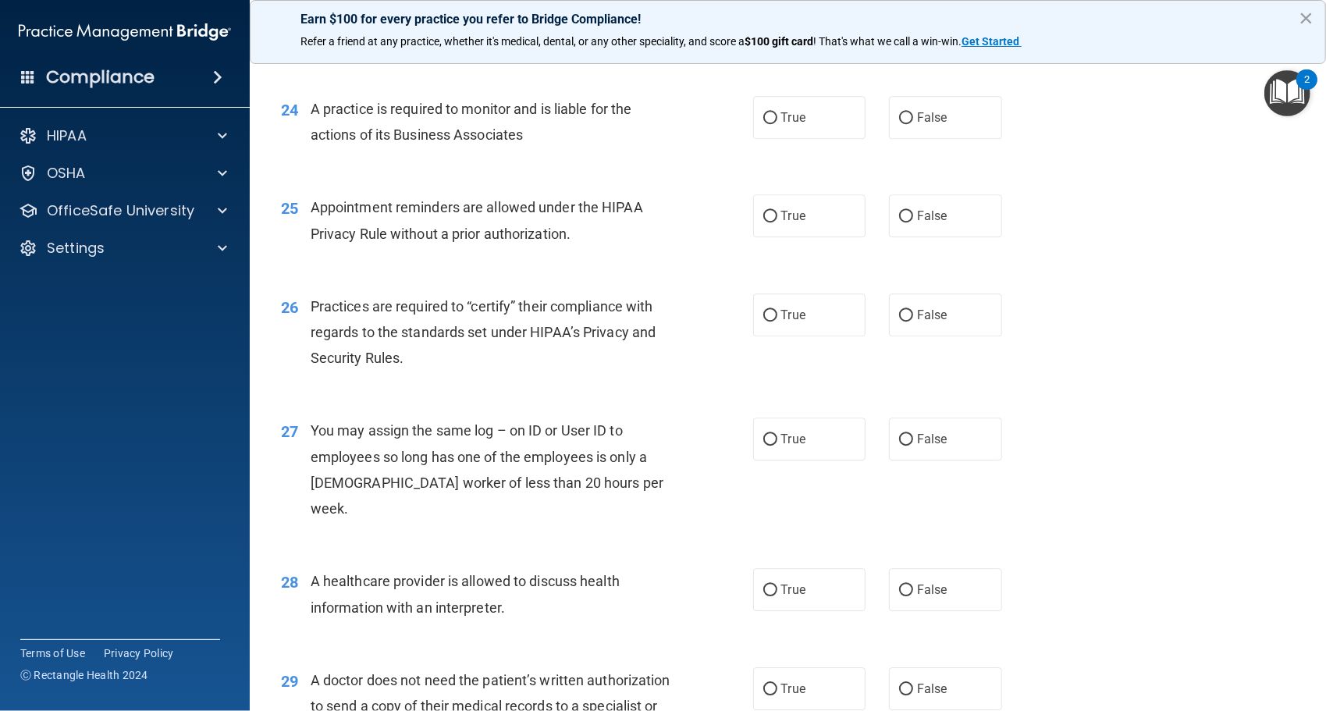
scroll to position [3259, 0]
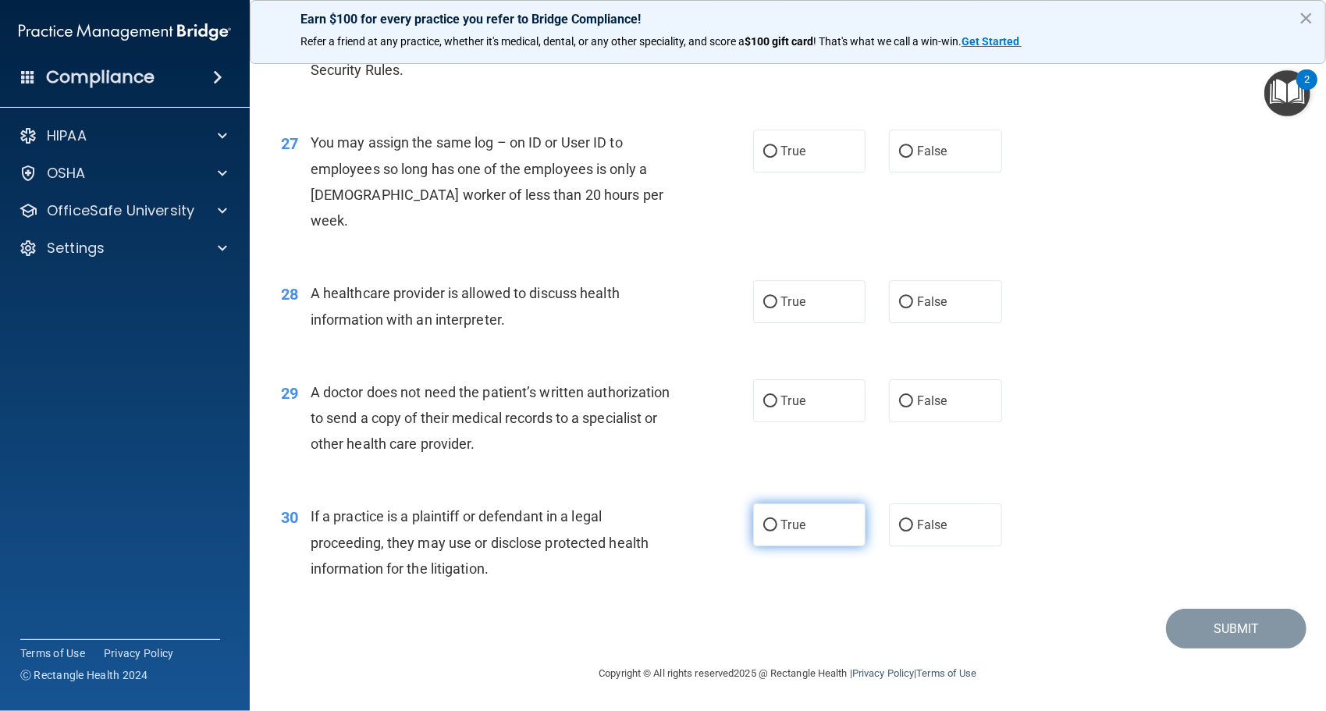
click at [790, 525] on span "True" at bounding box center [793, 525] width 24 height 15
click at [778, 525] on input "True" at bounding box center [771, 526] width 14 height 12
radio input "true"
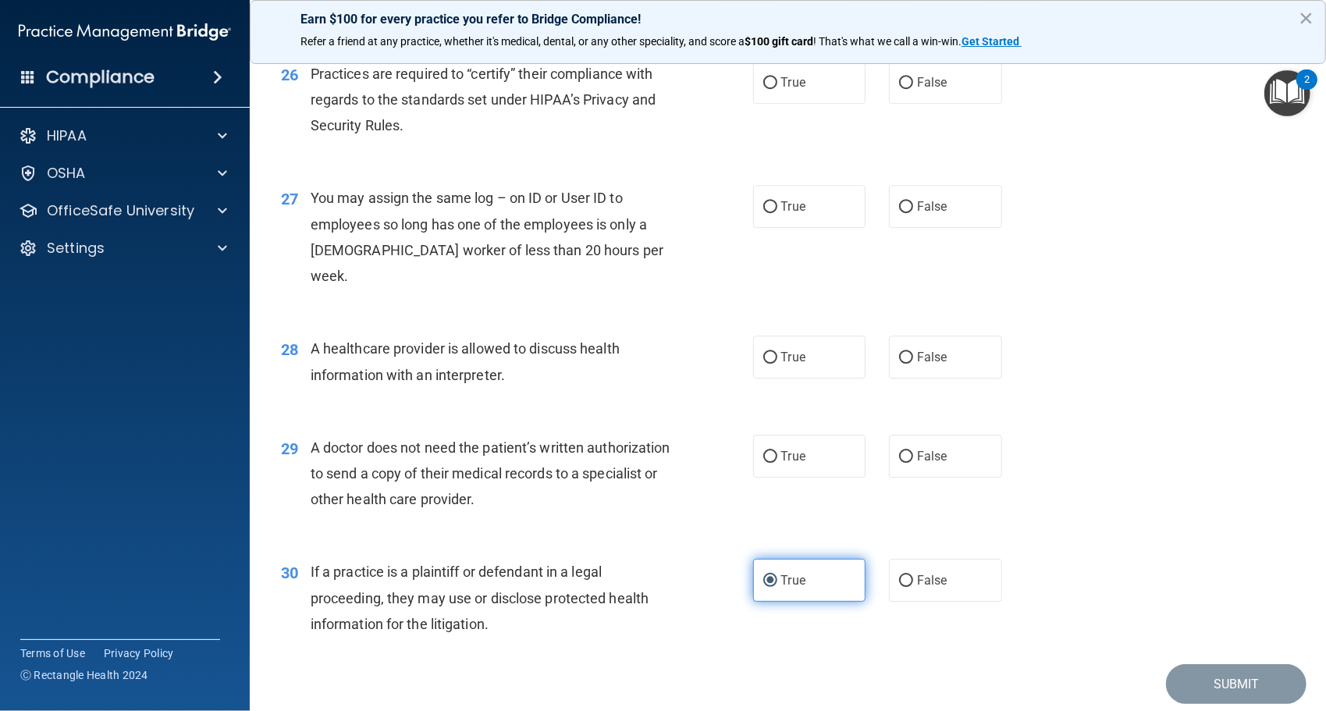
scroll to position [3175, 0]
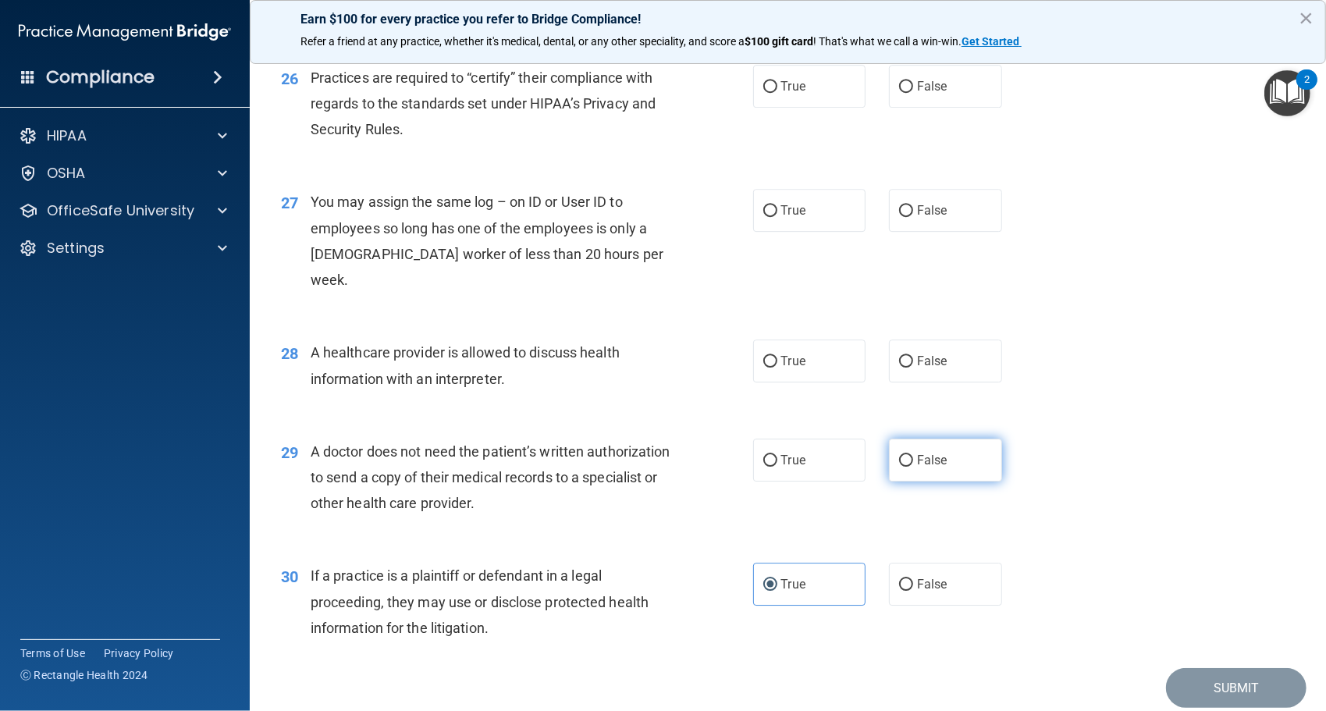
click at [926, 468] on span "False" at bounding box center [932, 460] width 30 height 15
click at [913, 467] on input "False" at bounding box center [906, 461] width 14 height 12
radio input "true"
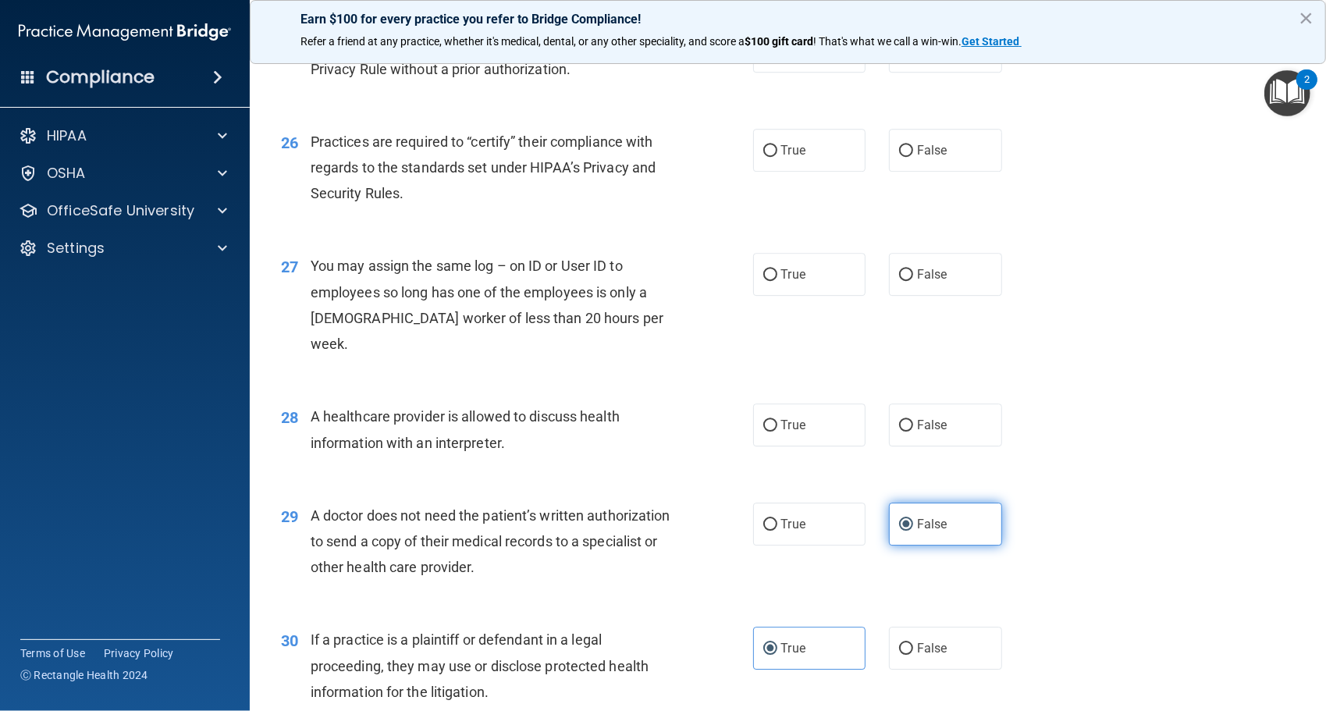
scroll to position [3094, 0]
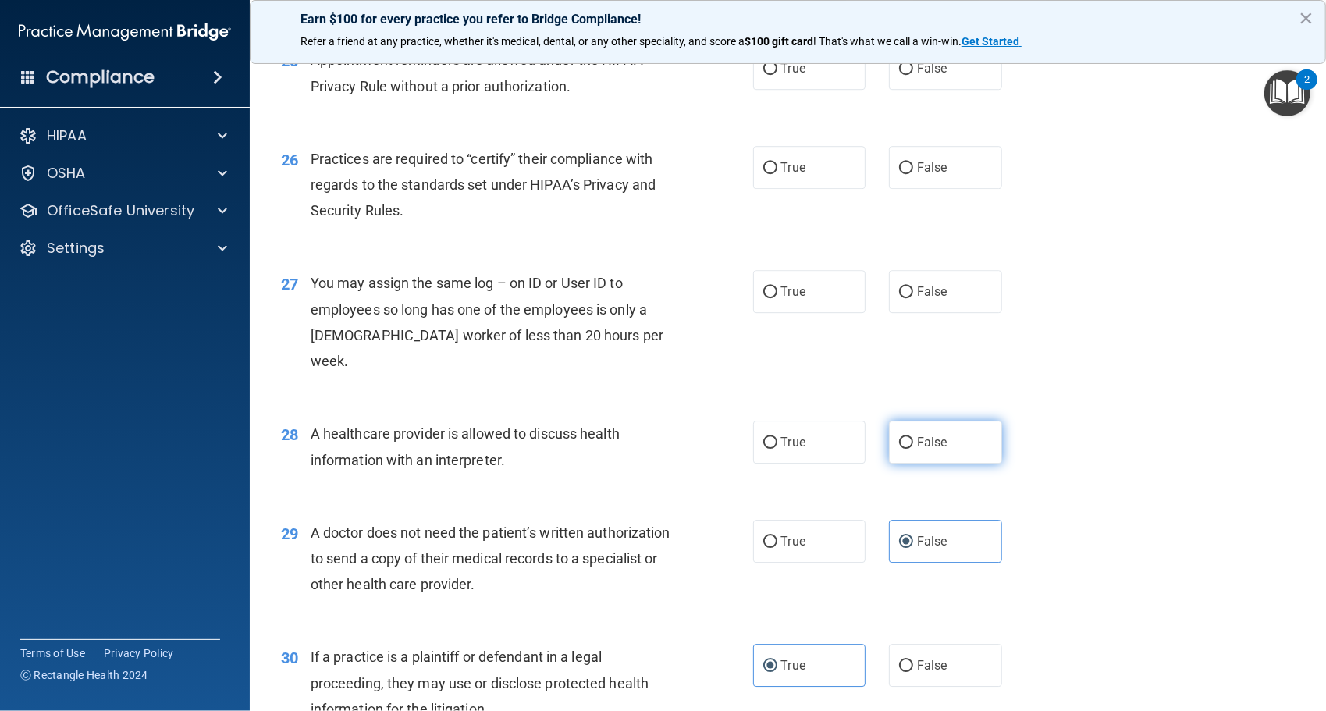
click at [918, 450] on span "False" at bounding box center [932, 442] width 30 height 15
click at [913, 449] on input "False" at bounding box center [906, 443] width 14 height 12
radio input "true"
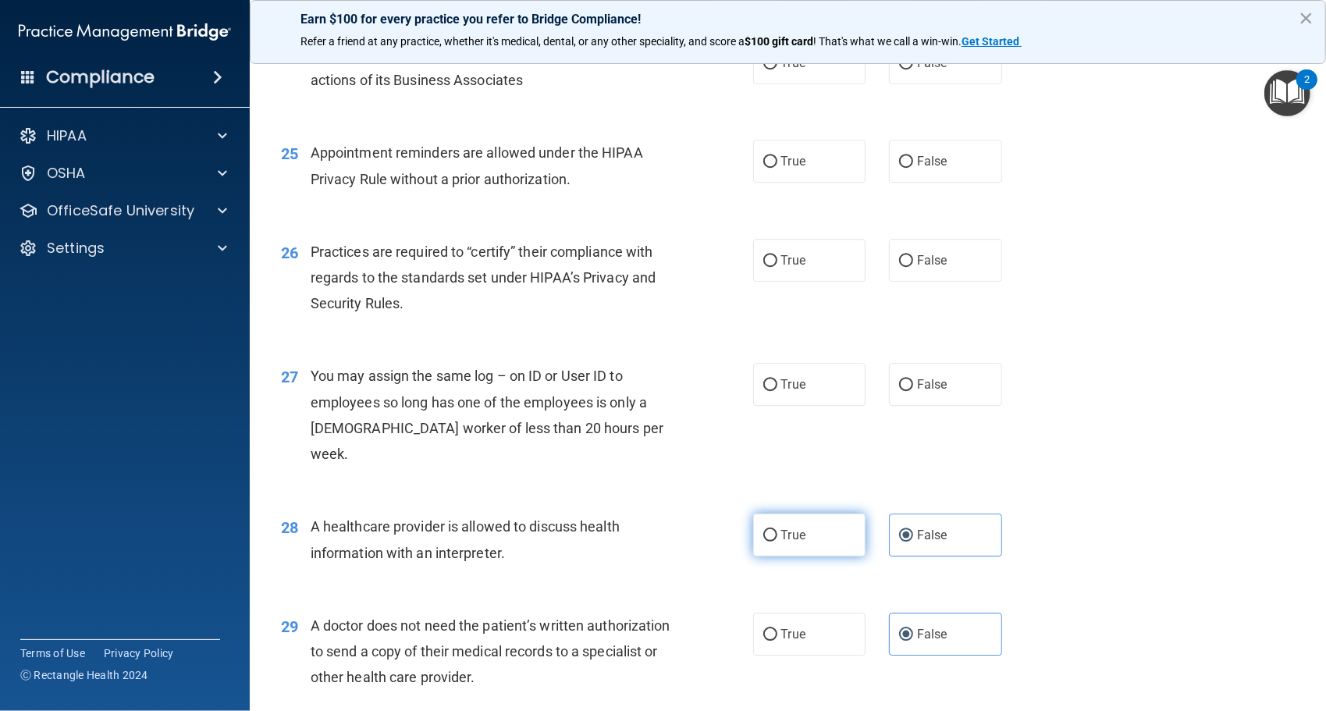
scroll to position [3000, 0]
click at [927, 393] on span "False" at bounding box center [932, 385] width 30 height 15
click at [913, 392] on input "False" at bounding box center [906, 386] width 14 height 12
radio input "true"
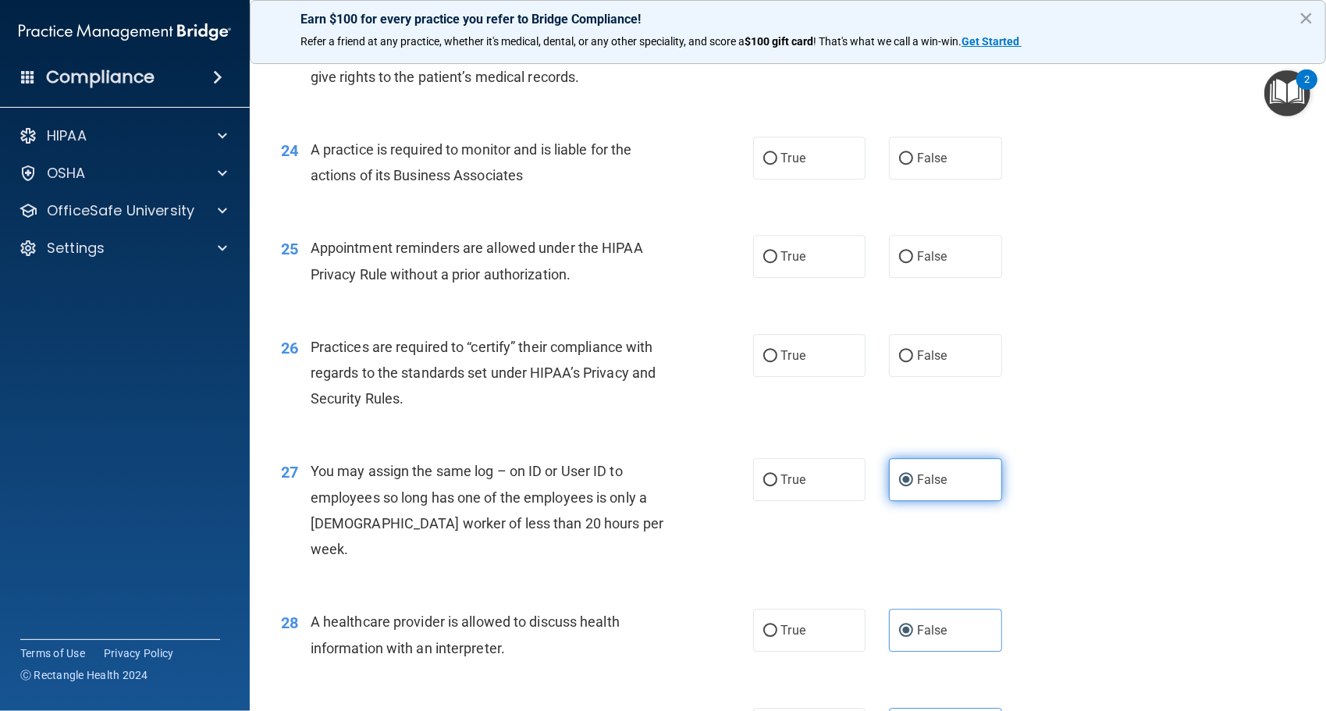
scroll to position [2905, 0]
click at [754, 378] on label "True" at bounding box center [809, 356] width 113 height 43
click at [764, 363] on input "True" at bounding box center [771, 357] width 14 height 12
radio input "true"
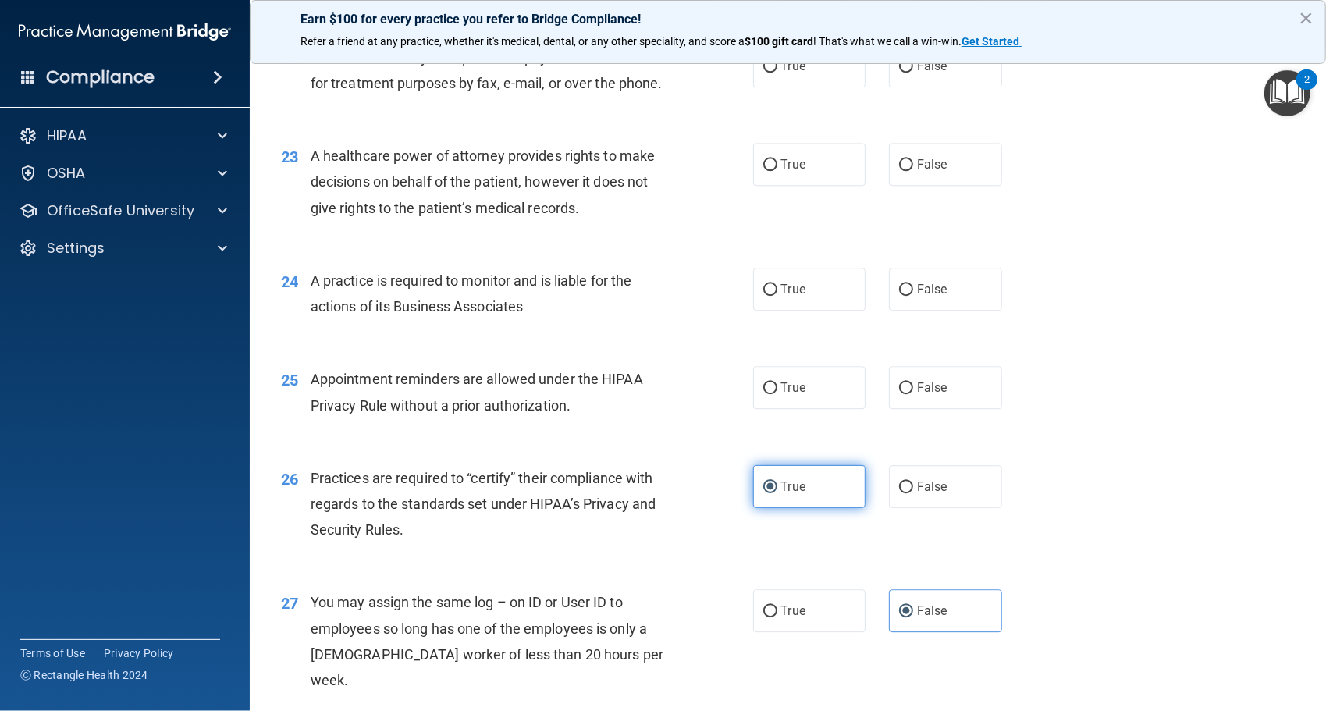
scroll to position [2774, 0]
click at [902, 395] on input "False" at bounding box center [906, 389] width 14 height 12
radio input "true"
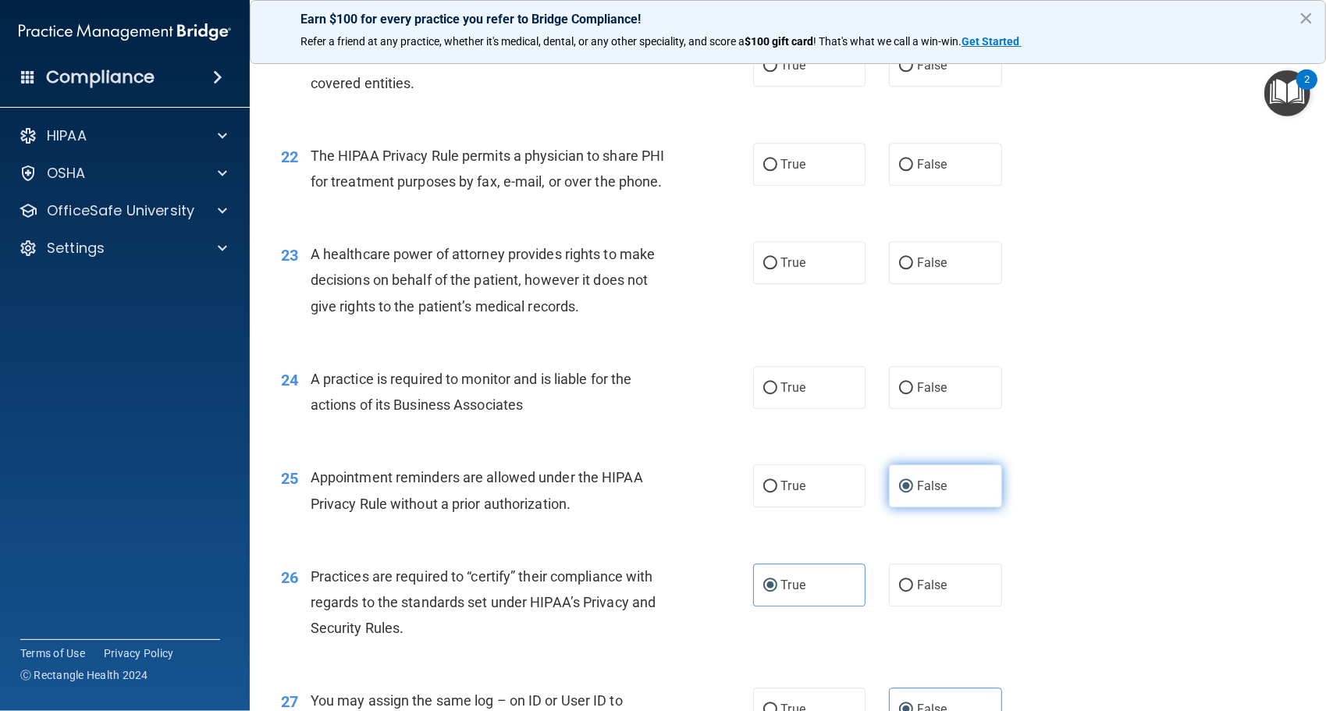
scroll to position [2671, 0]
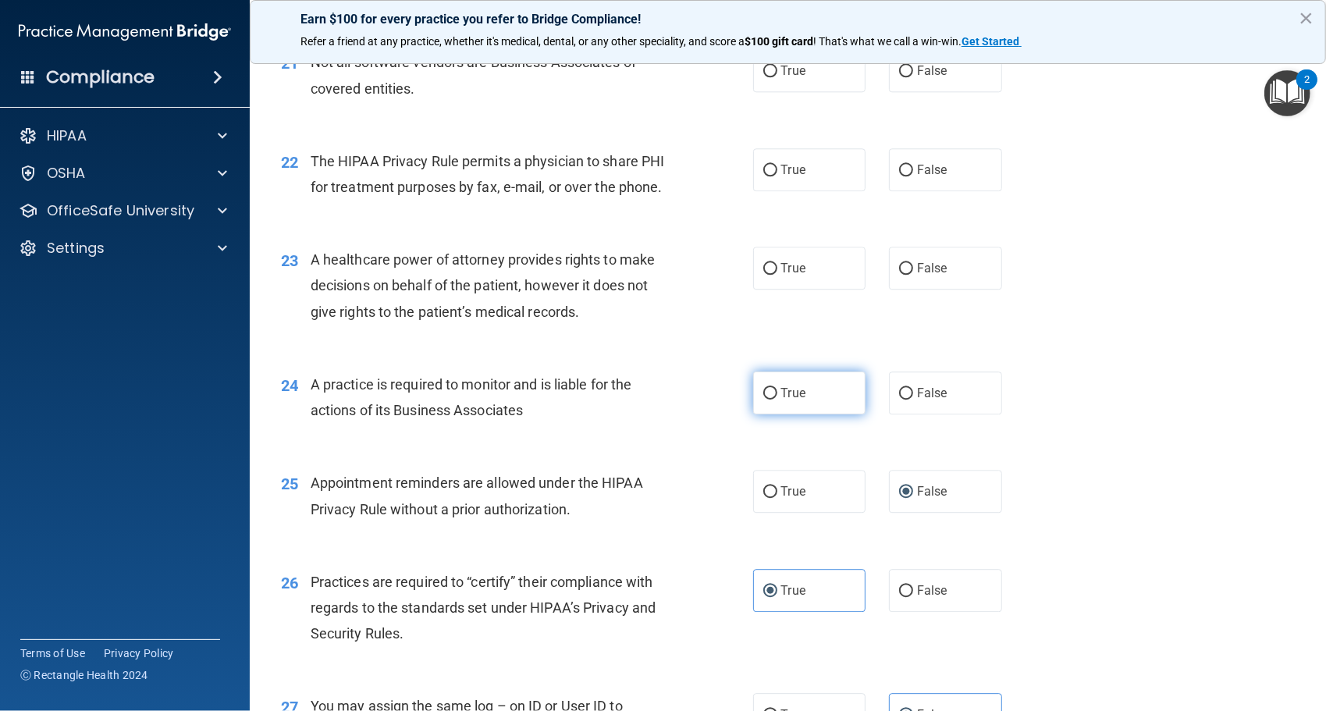
click at [795, 400] on span "True" at bounding box center [793, 393] width 24 height 15
click at [778, 400] on input "True" at bounding box center [771, 394] width 14 height 12
radio input "true"
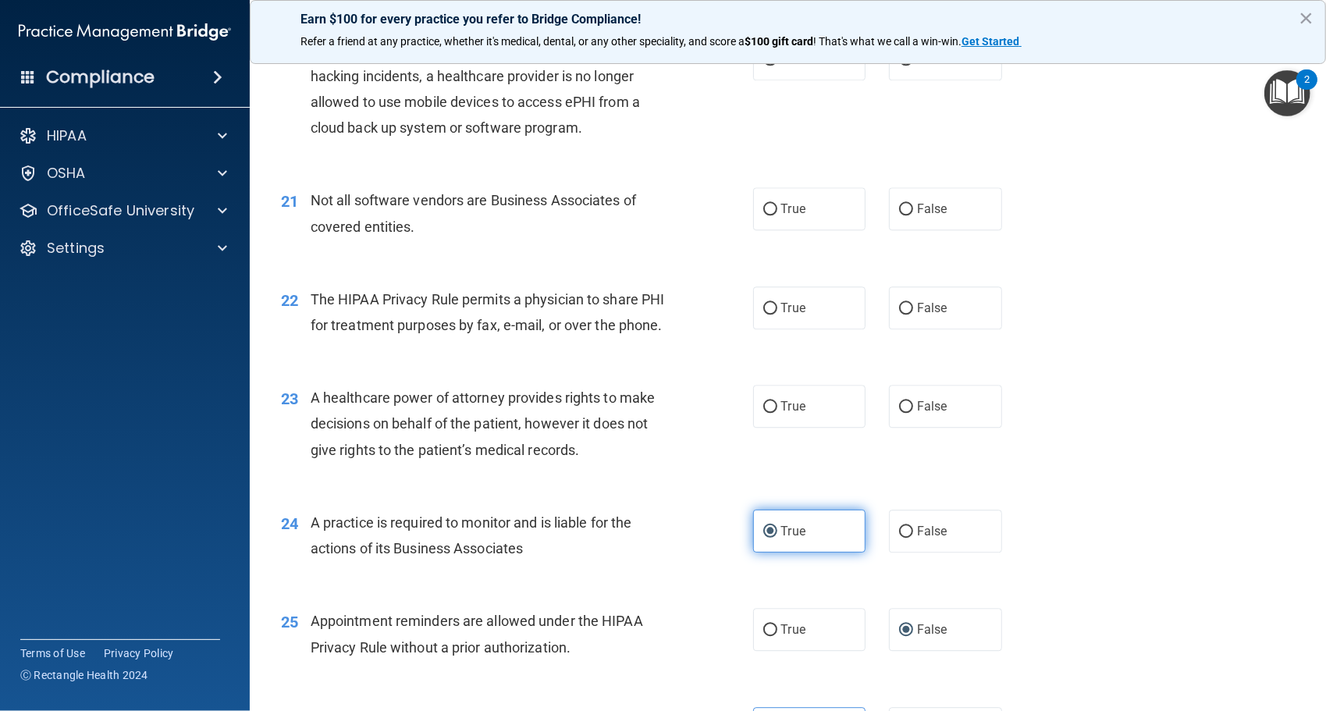
scroll to position [2527, 0]
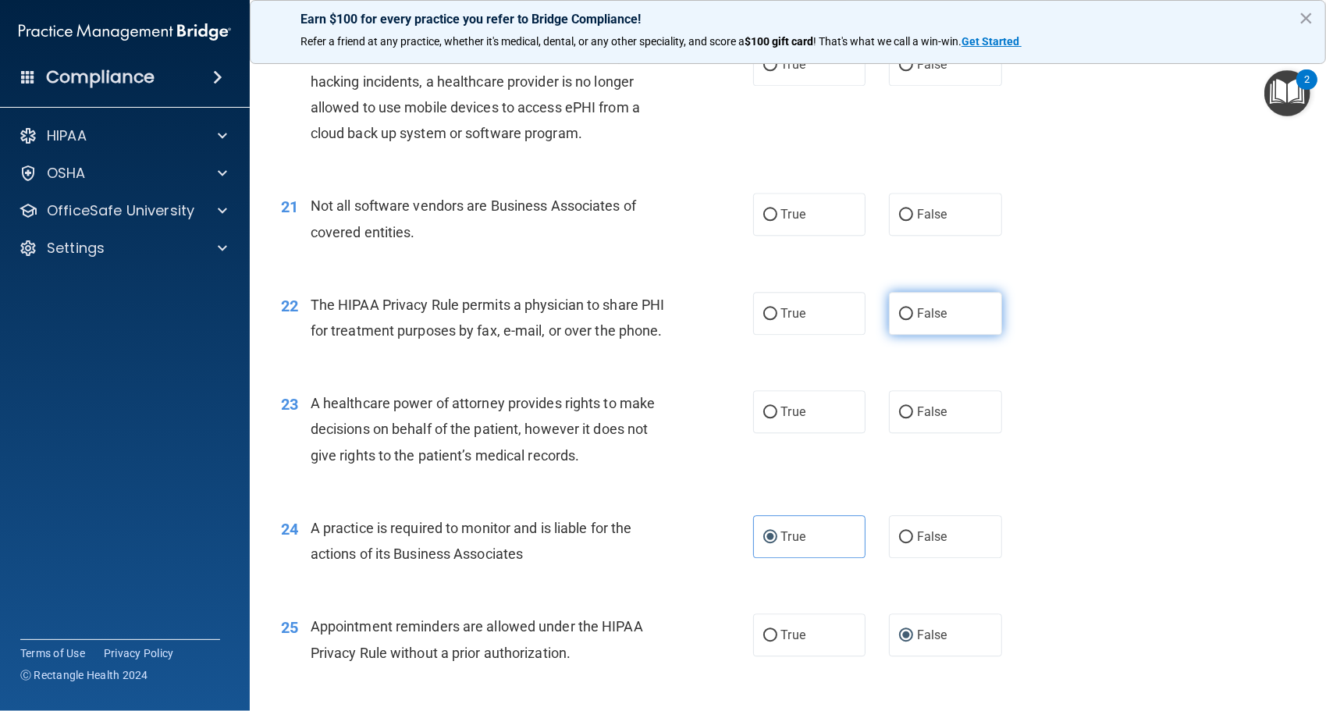
click at [946, 326] on label "False" at bounding box center [945, 313] width 113 height 43
click at [913, 320] on input "False" at bounding box center [906, 314] width 14 height 12
radio input "true"
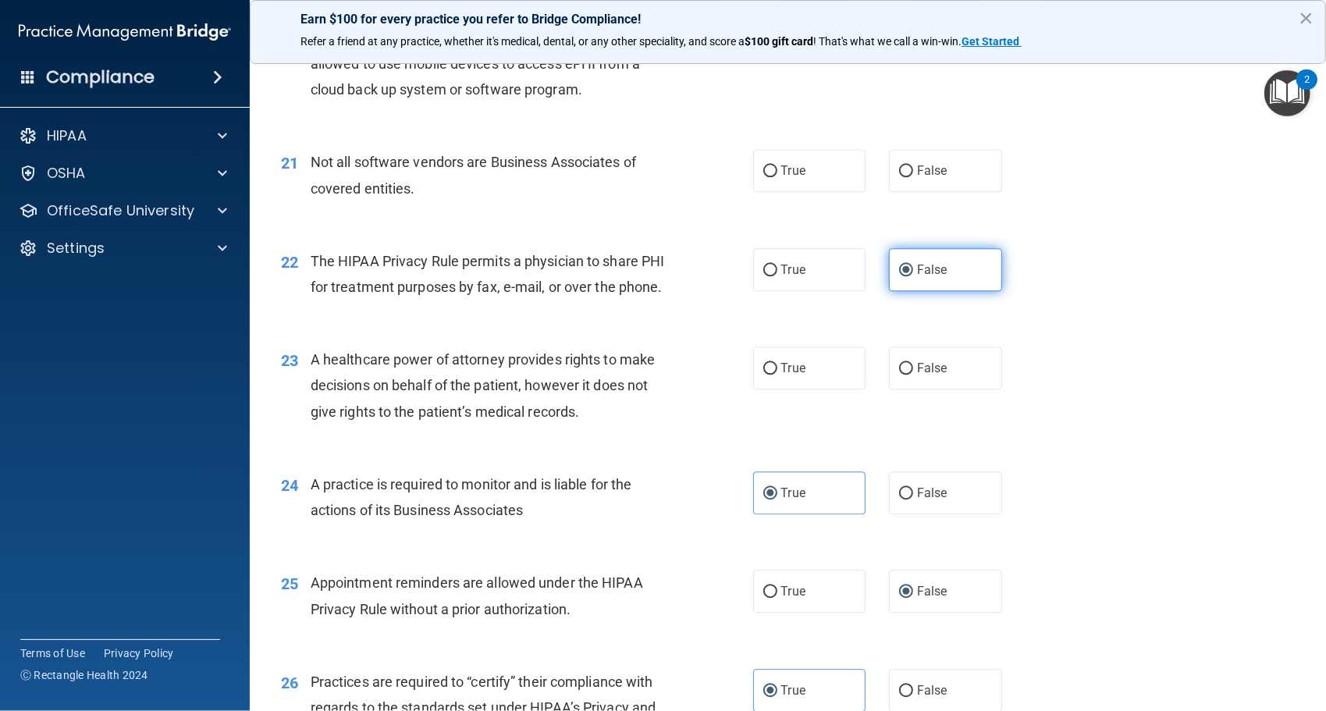
scroll to position [2578, 0]
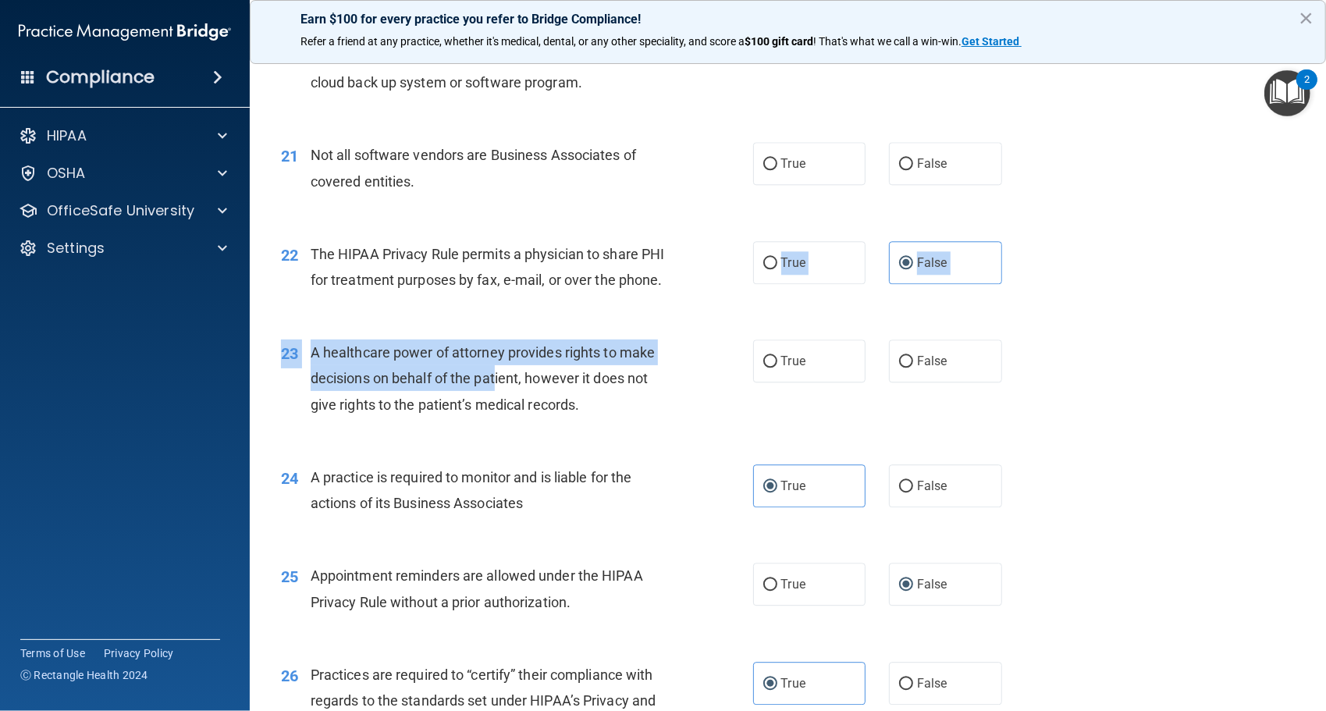
drag, startPoint x: 496, startPoint y: 419, endPoint x: 683, endPoint y: 349, distance: 200.1
click at [683, 301] on div "22 The HIPAA Privacy Rule permits a physician to share PHI for treatment purpos…" at bounding box center [517, 270] width 519 height 59
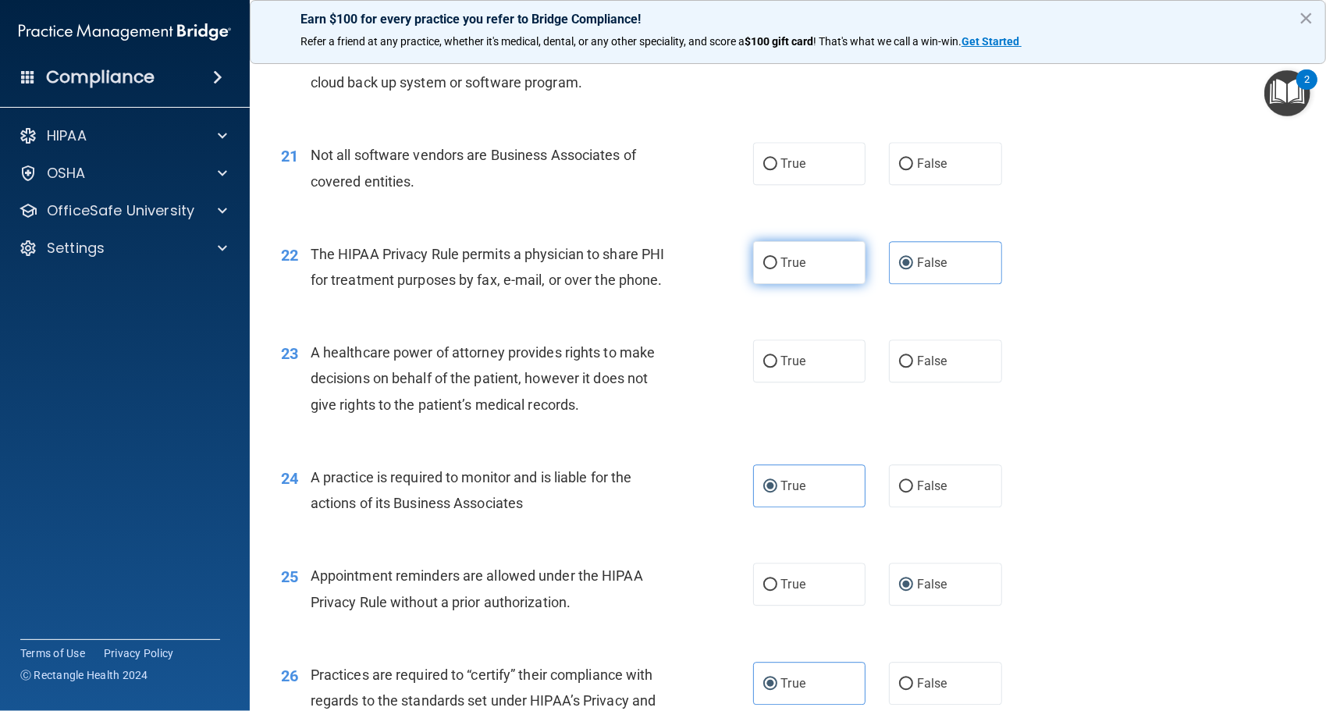
click at [794, 279] on label "True" at bounding box center [809, 262] width 113 height 43
click at [778, 269] on input "True" at bounding box center [771, 264] width 14 height 12
radio input "true"
radio input "false"
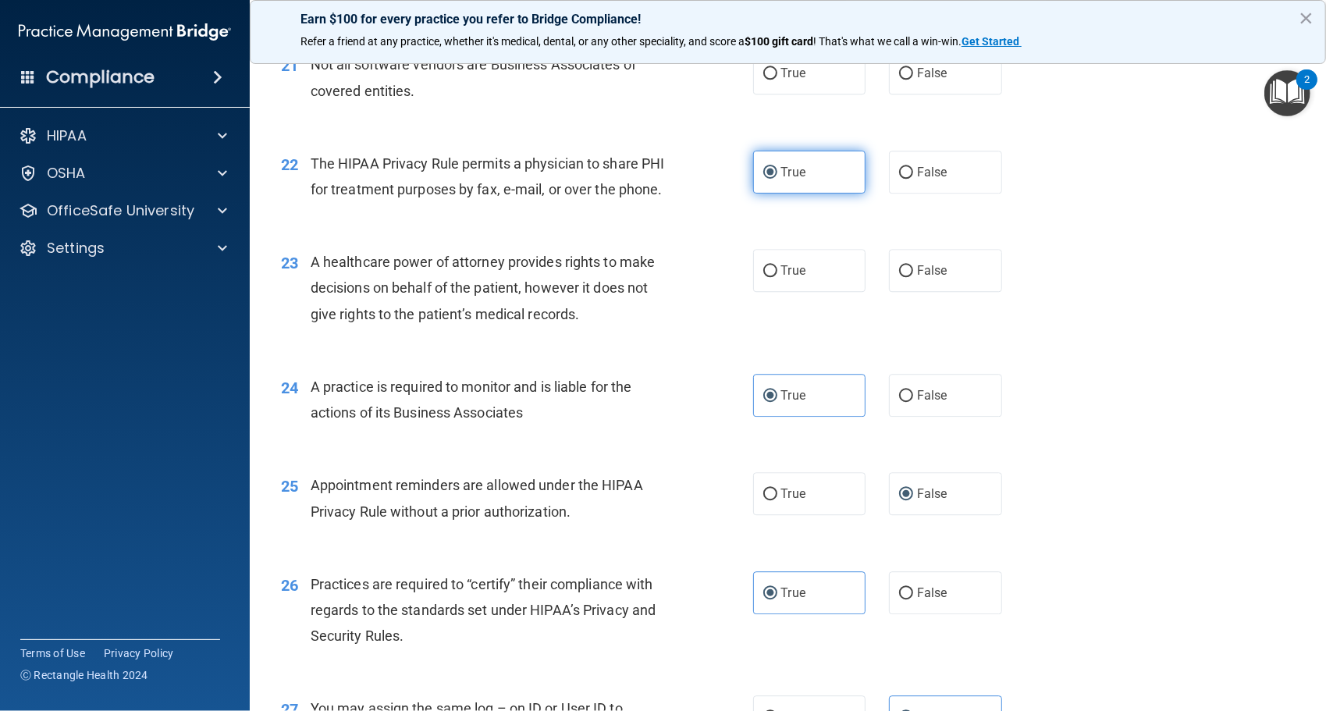
scroll to position [2711, 0]
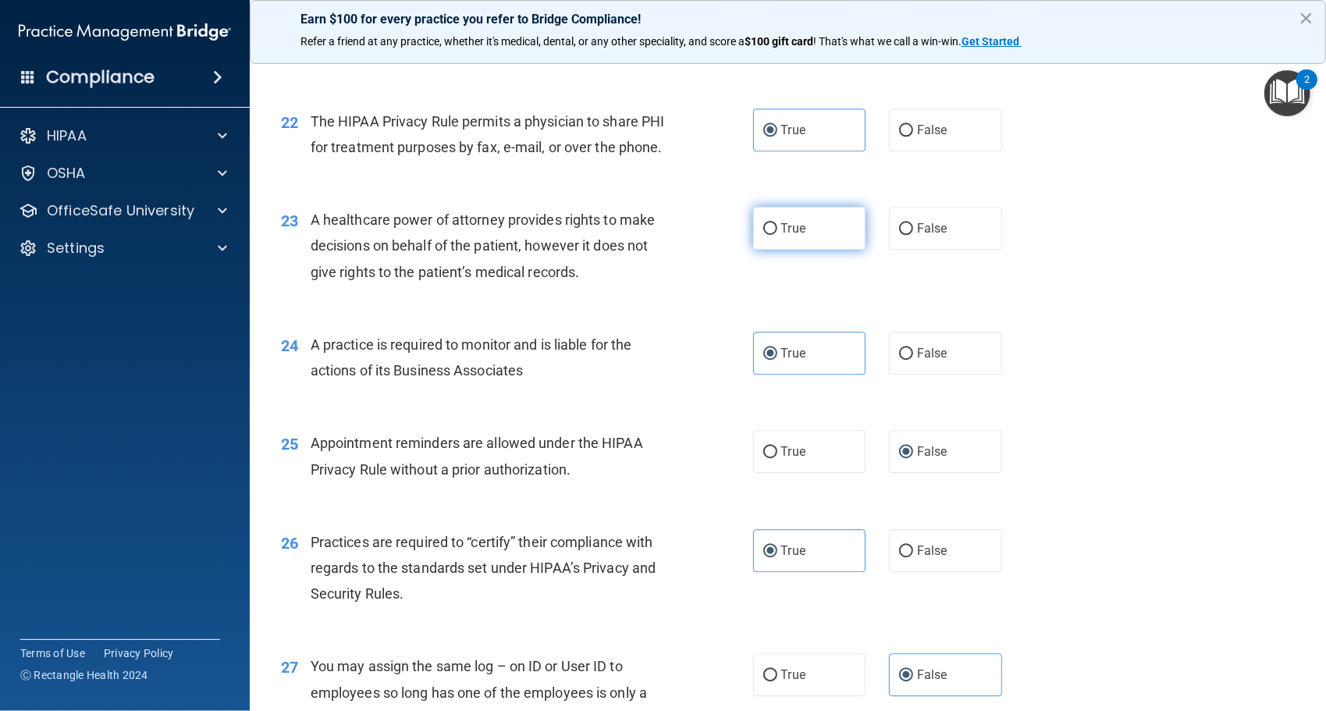
click at [824, 250] on label "True" at bounding box center [809, 228] width 113 height 43
click at [778, 235] on input "True" at bounding box center [771, 229] width 14 height 12
radio input "true"
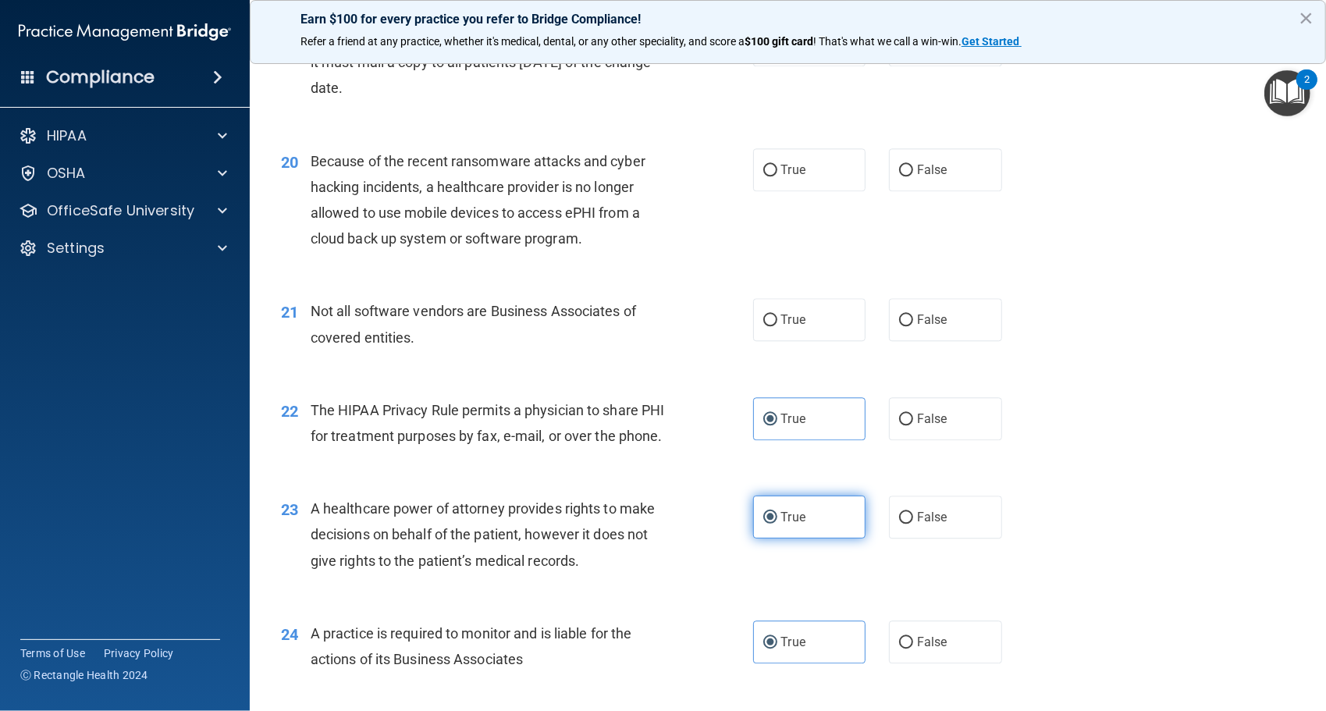
scroll to position [2420, 0]
click at [812, 343] on label "True" at bounding box center [809, 321] width 113 height 43
click at [778, 328] on input "True" at bounding box center [771, 322] width 14 height 12
radio input "true"
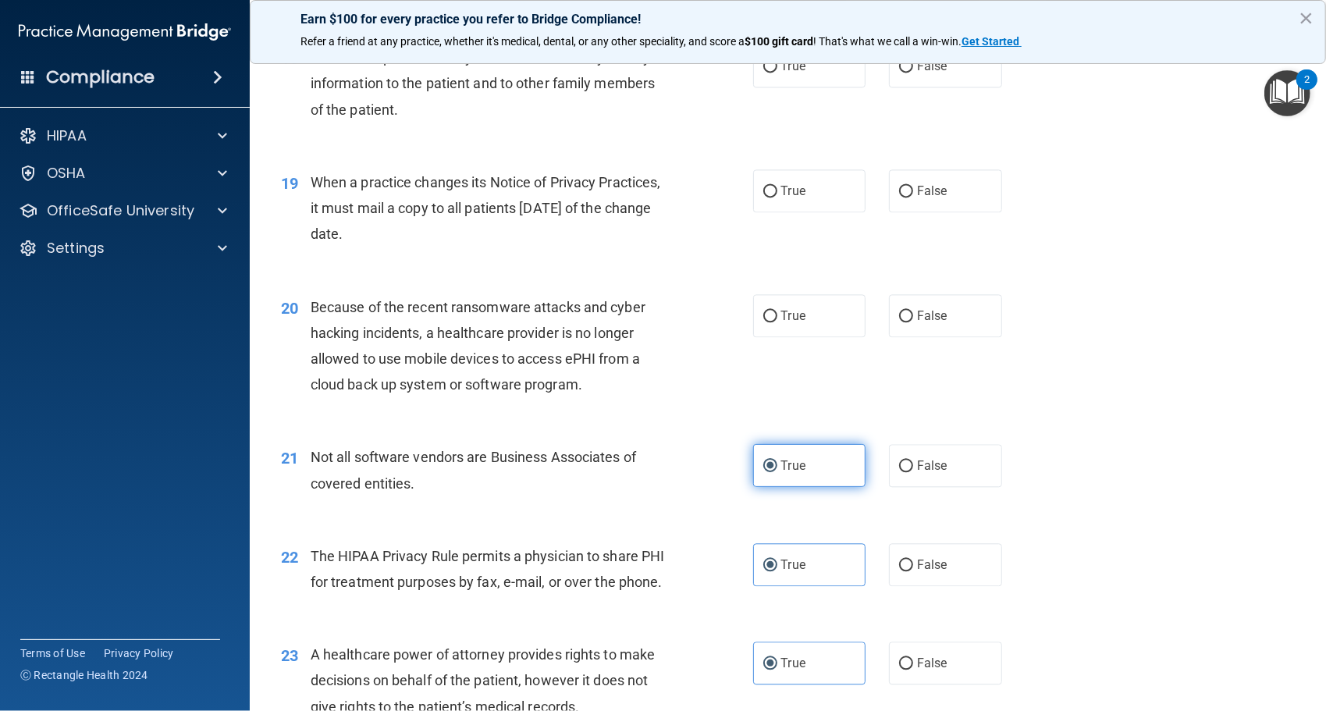
scroll to position [2273, 0]
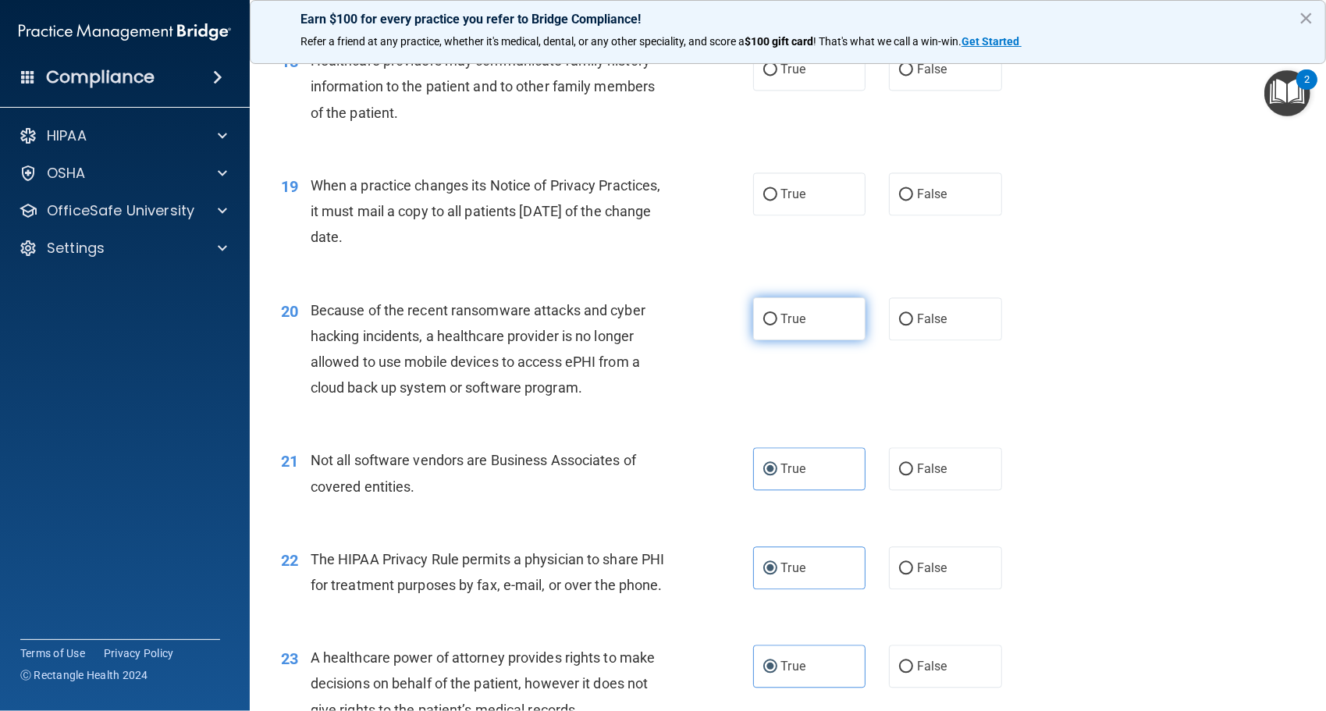
click at [810, 340] on label "True" at bounding box center [809, 318] width 113 height 43
click at [778, 326] on input "True" at bounding box center [771, 320] width 14 height 12
radio input "true"
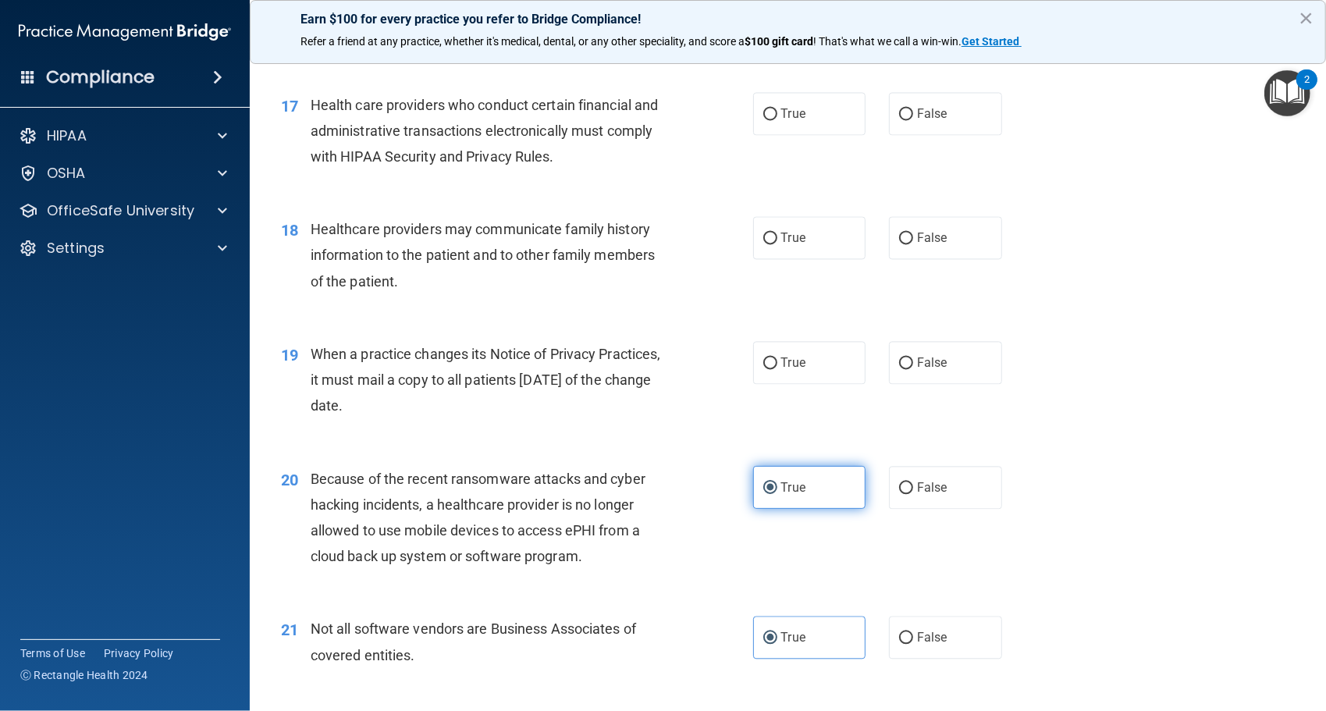
scroll to position [2102, 0]
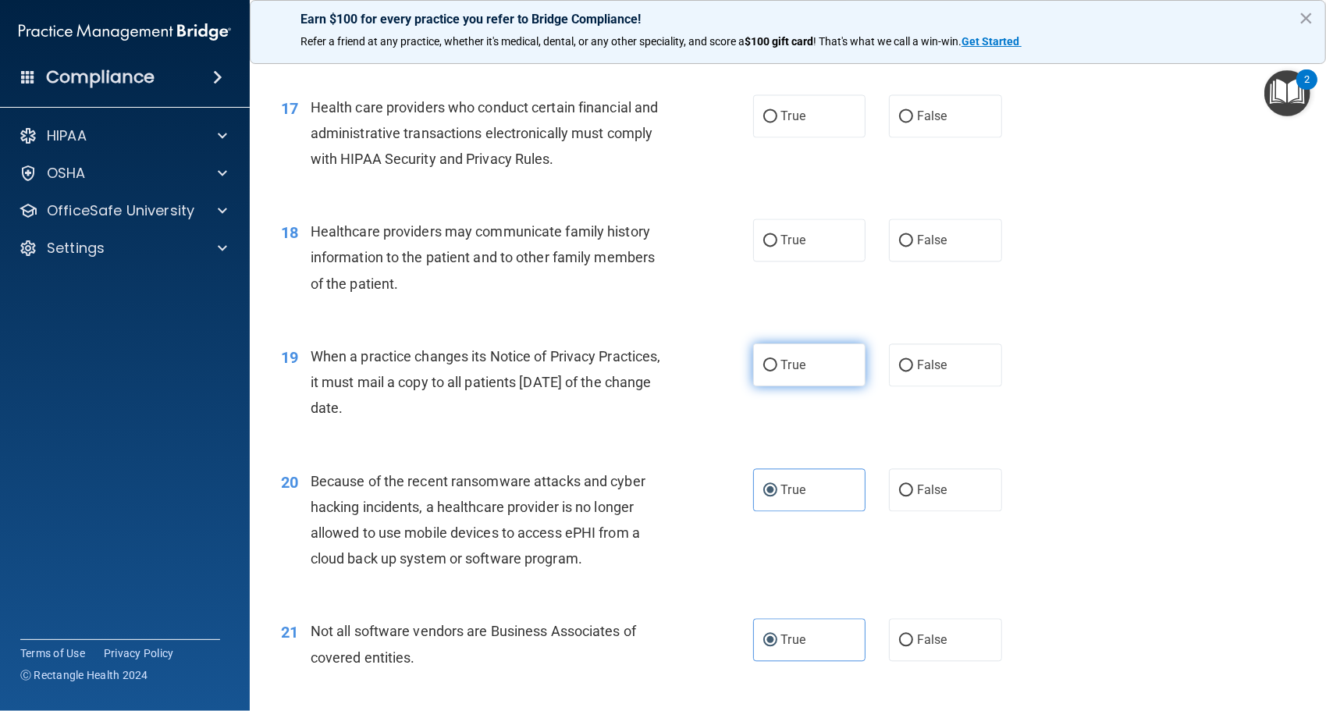
click at [767, 372] on input "True" at bounding box center [771, 366] width 14 height 12
radio input "true"
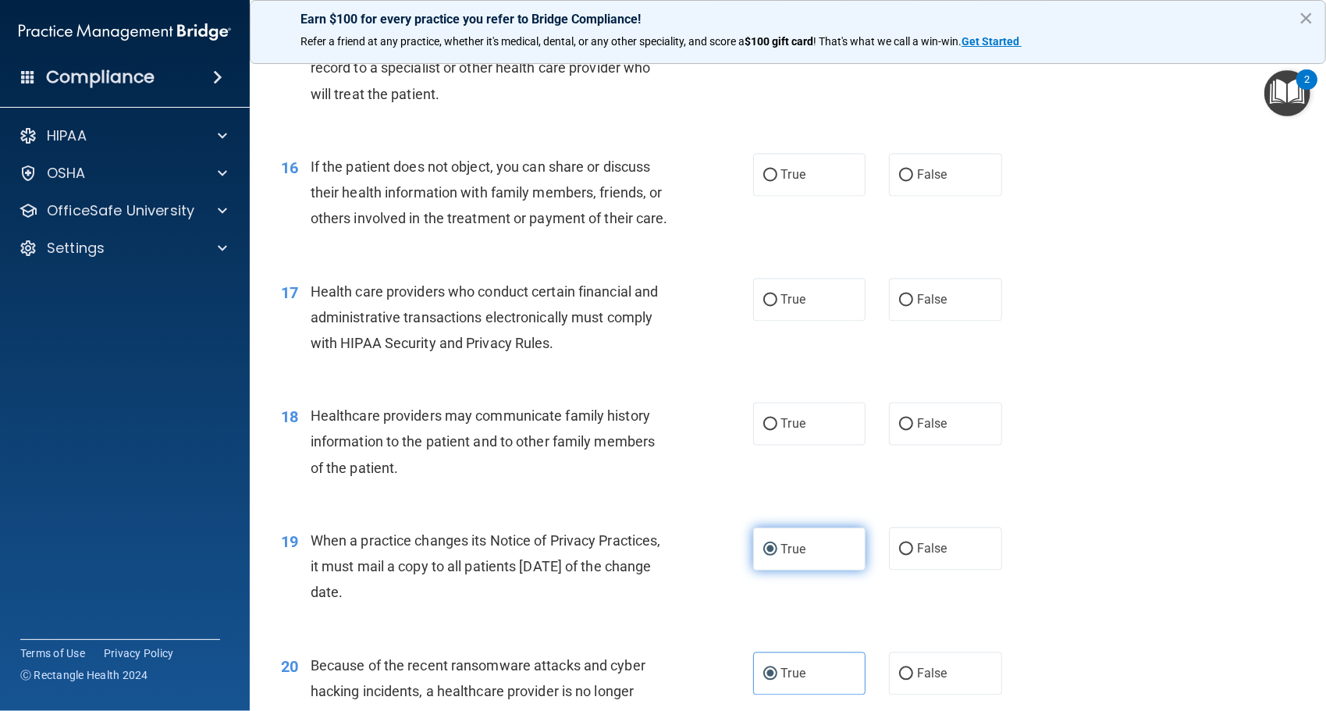
scroll to position [1915, 0]
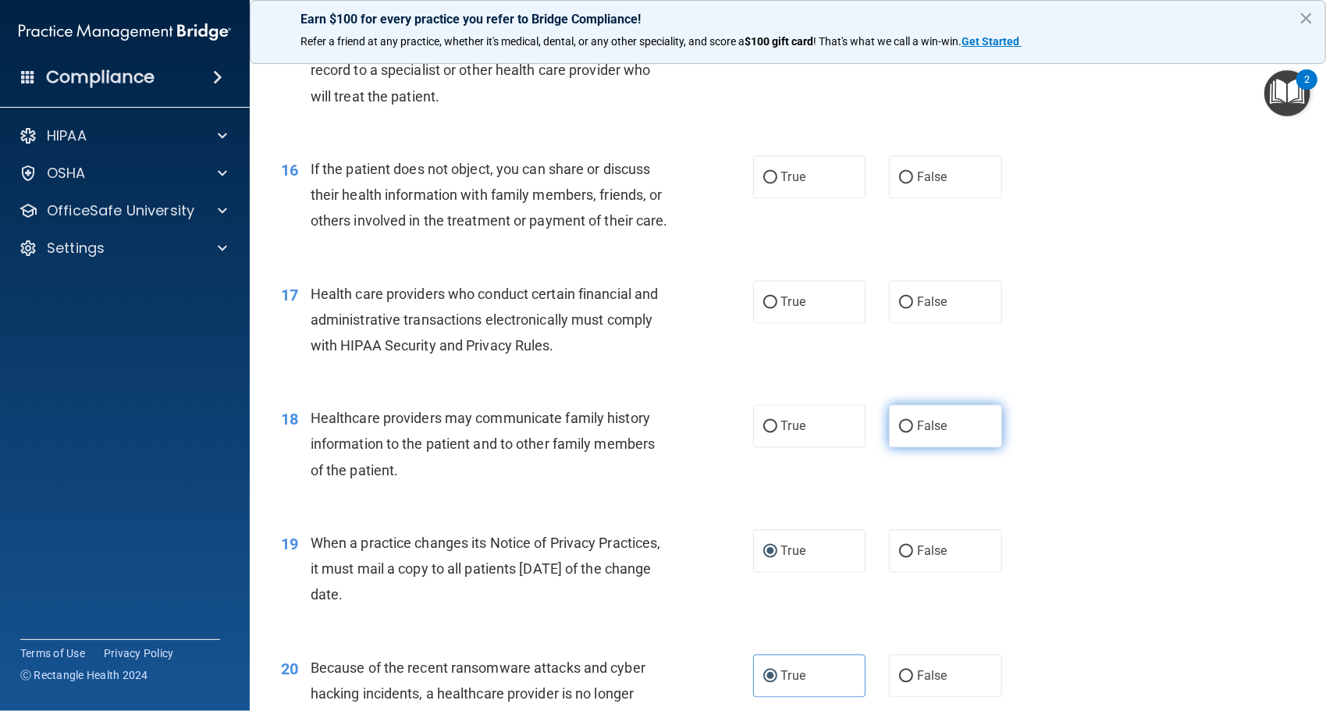
click at [949, 448] on label "False" at bounding box center [945, 426] width 113 height 43
click at [913, 433] on input "False" at bounding box center [906, 428] width 14 height 12
radio input "true"
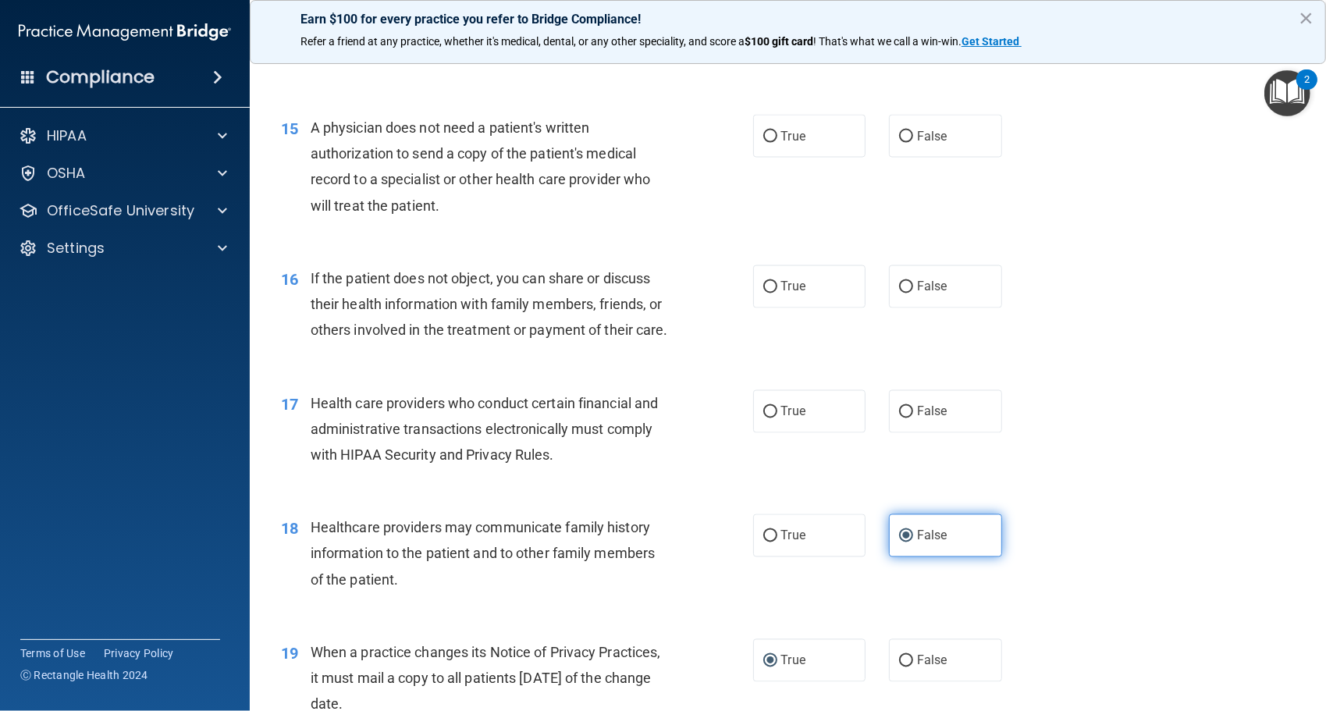
scroll to position [1803, 0]
click at [790, 422] on span "True" at bounding box center [793, 414] width 24 height 15
click at [778, 421] on input "True" at bounding box center [771, 415] width 14 height 12
radio input "true"
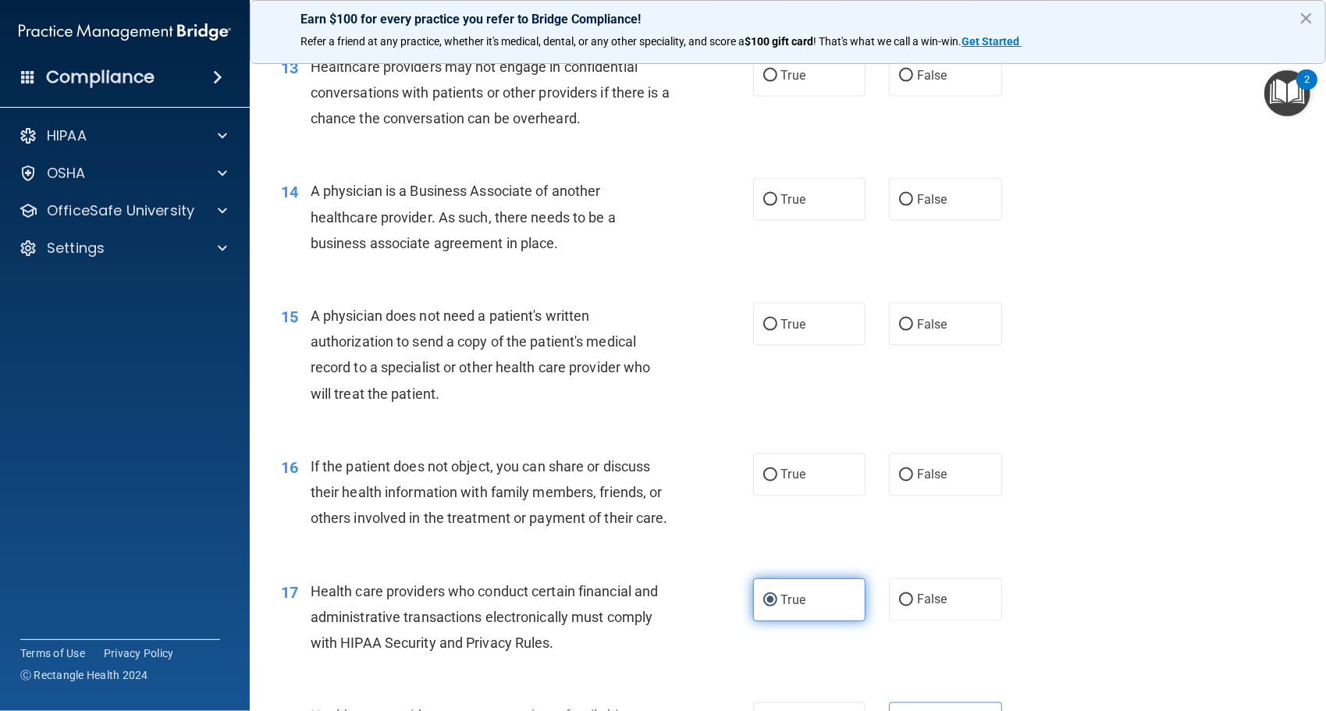
scroll to position [1615, 0]
click at [940, 459] on label "False" at bounding box center [945, 477] width 113 height 43
click at [913, 472] on input "False" at bounding box center [906, 478] width 14 height 12
radio input "true"
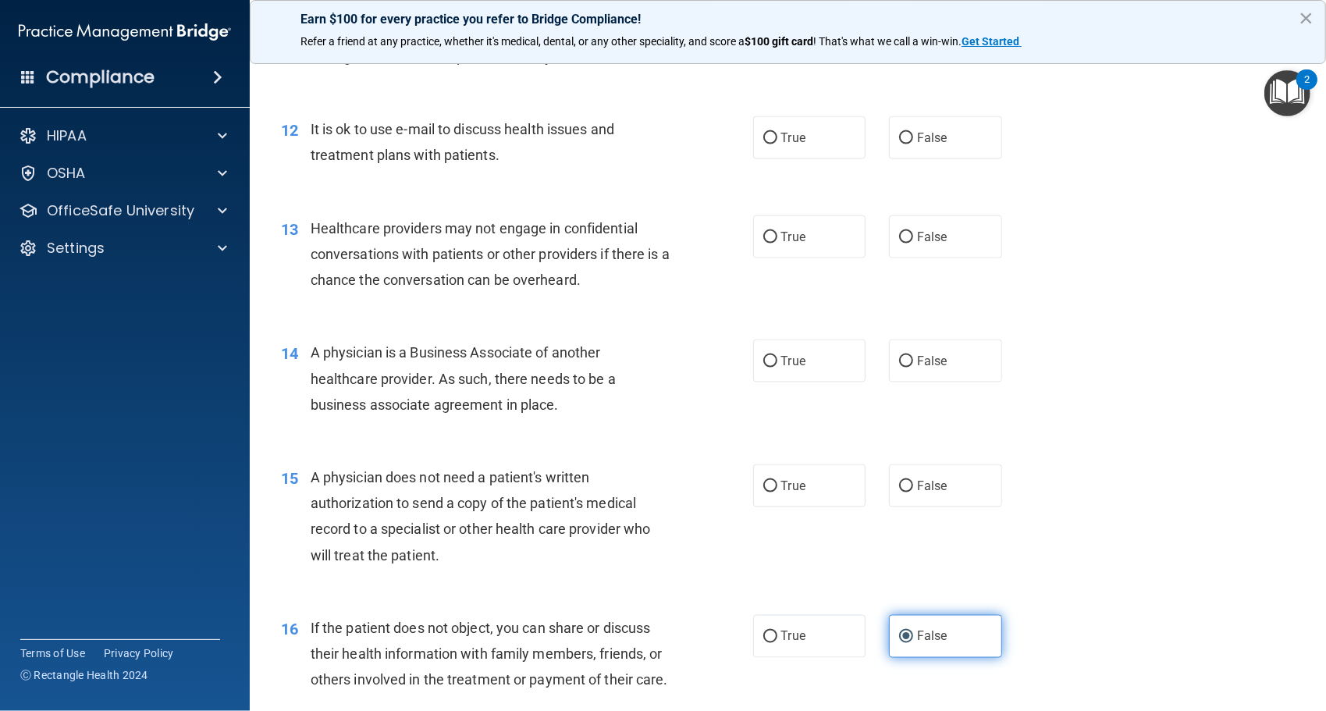
scroll to position [1450, 0]
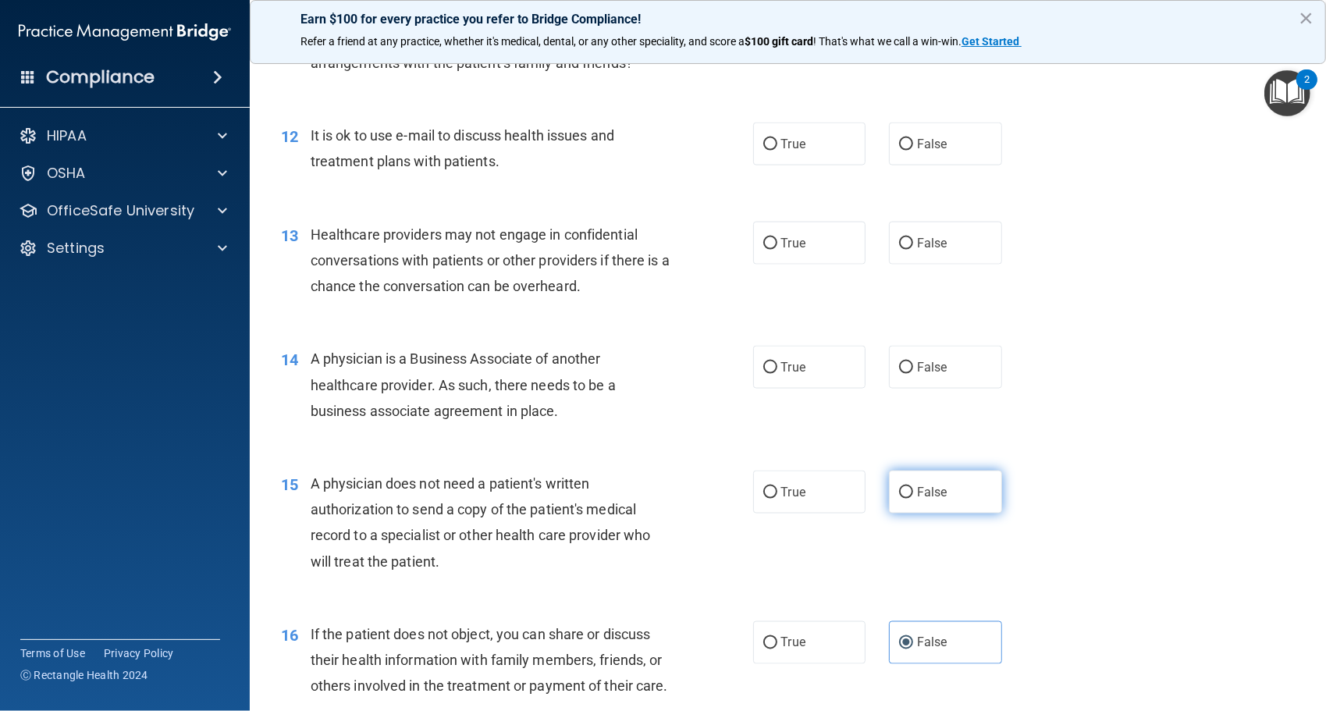
click at [900, 488] on input "False" at bounding box center [906, 493] width 14 height 12
radio input "true"
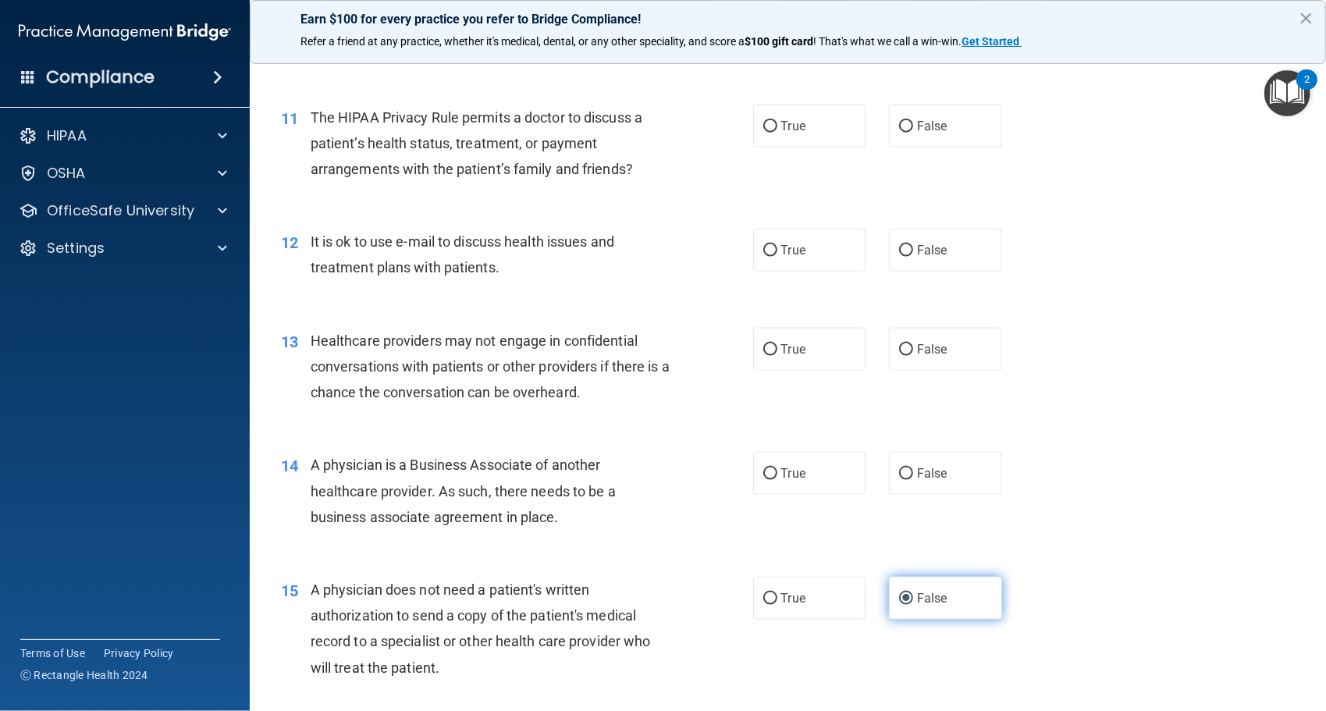
scroll to position [1340, 0]
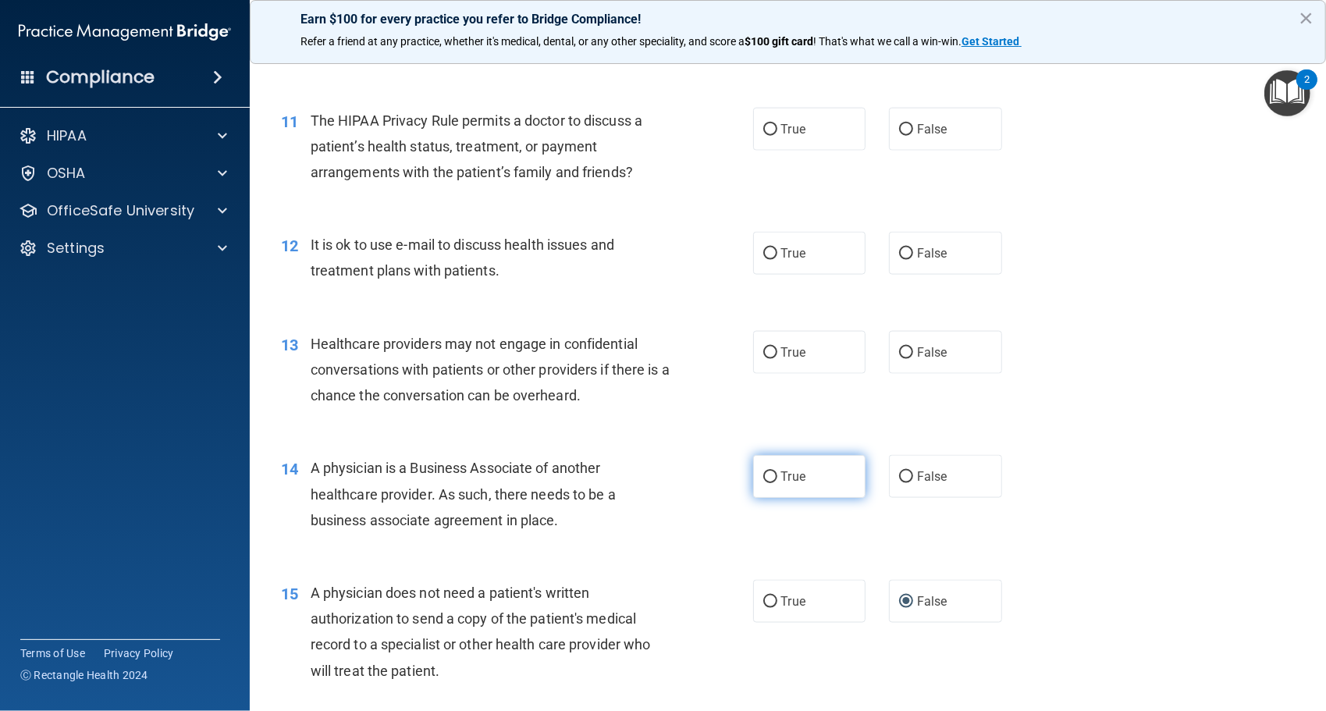
click at [774, 485] on label "True" at bounding box center [809, 476] width 113 height 43
click at [774, 483] on input "True" at bounding box center [771, 478] width 14 height 12
radio input "true"
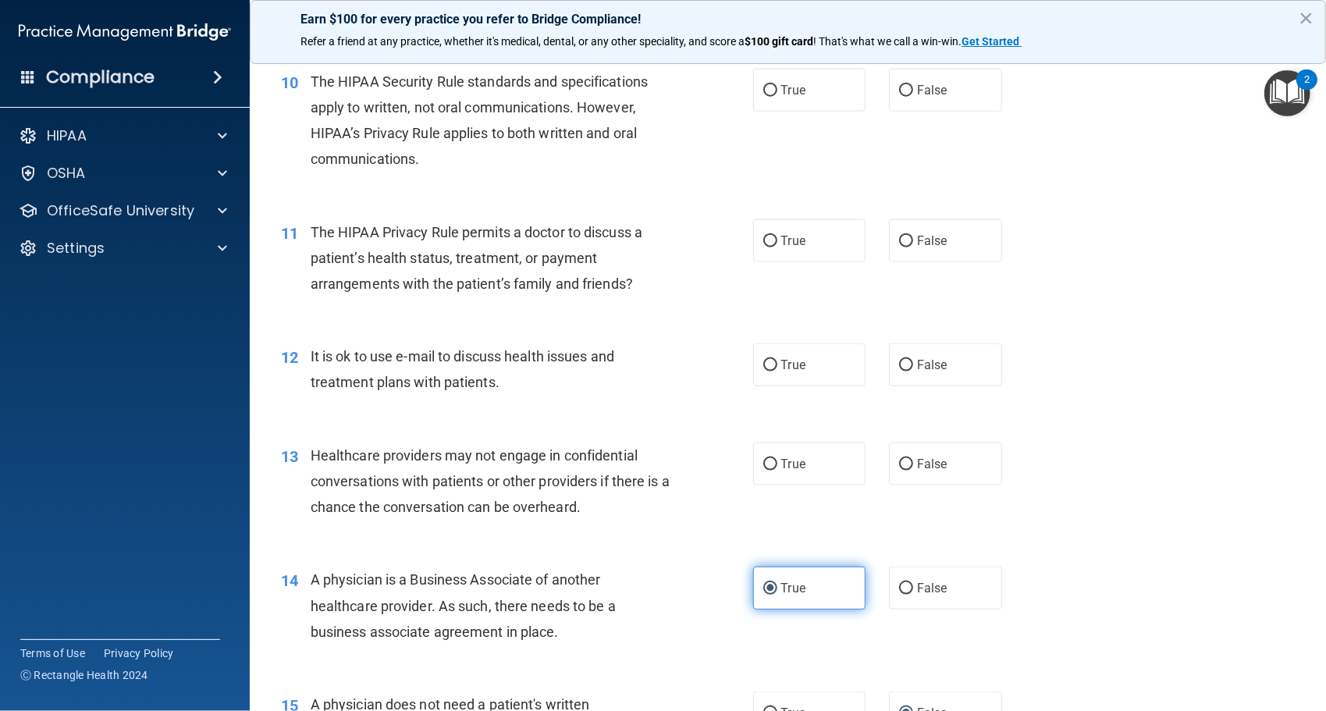
scroll to position [1228, 0]
click at [828, 457] on label "True" at bounding box center [809, 464] width 113 height 43
click at [778, 460] on input "True" at bounding box center [771, 466] width 14 height 12
radio input "true"
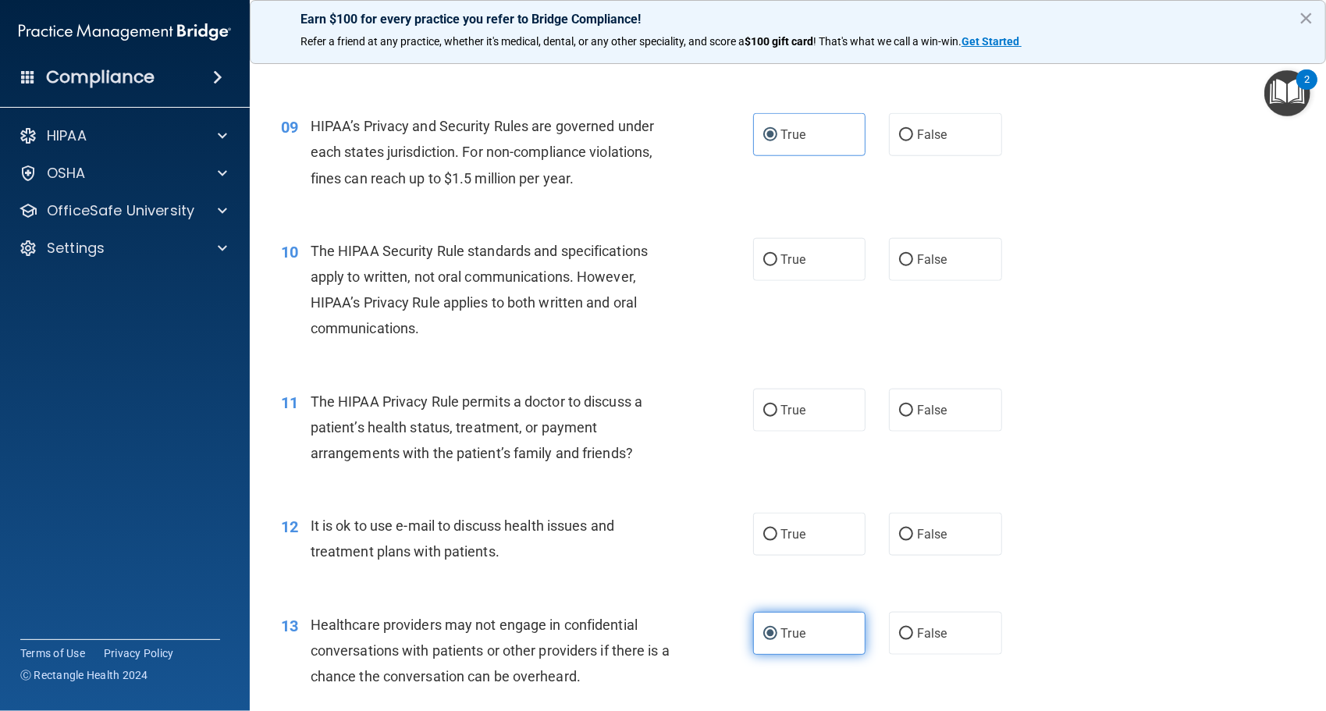
scroll to position [1058, 0]
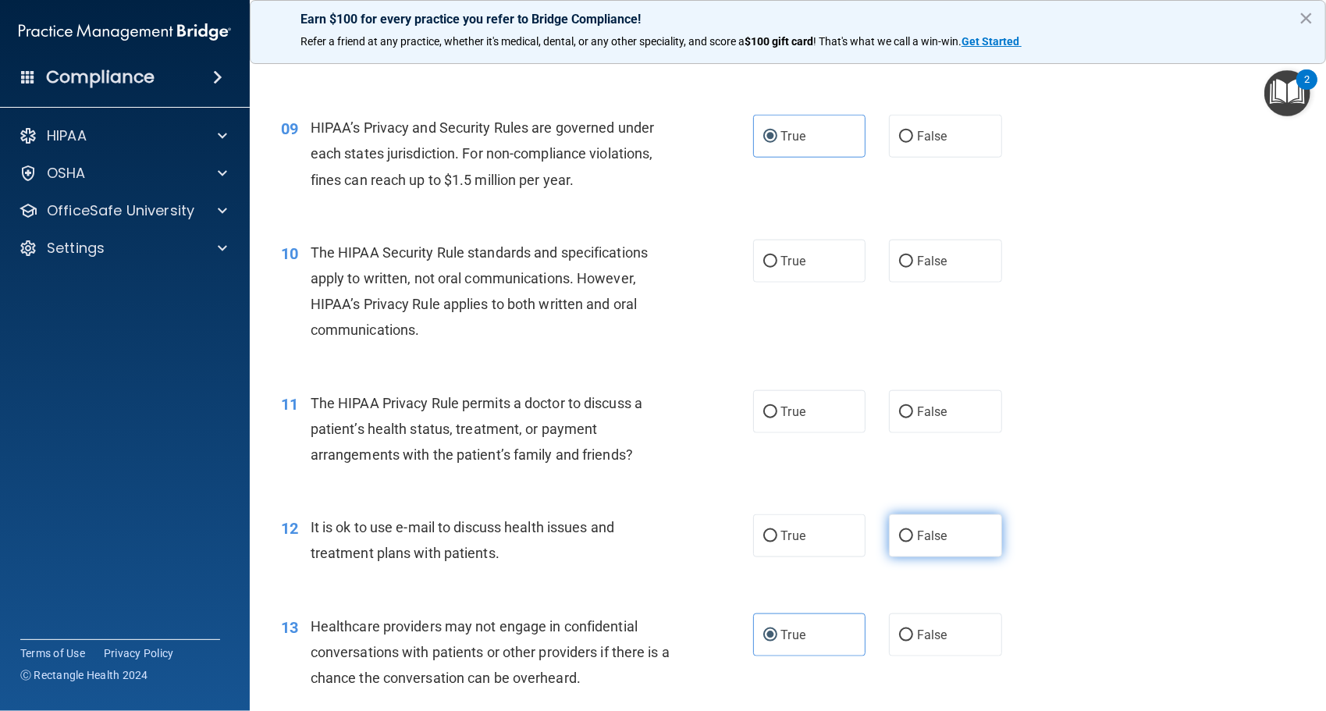
click at [920, 531] on span "False" at bounding box center [932, 536] width 30 height 15
click at [913, 531] on input "False" at bounding box center [906, 537] width 14 height 12
radio input "true"
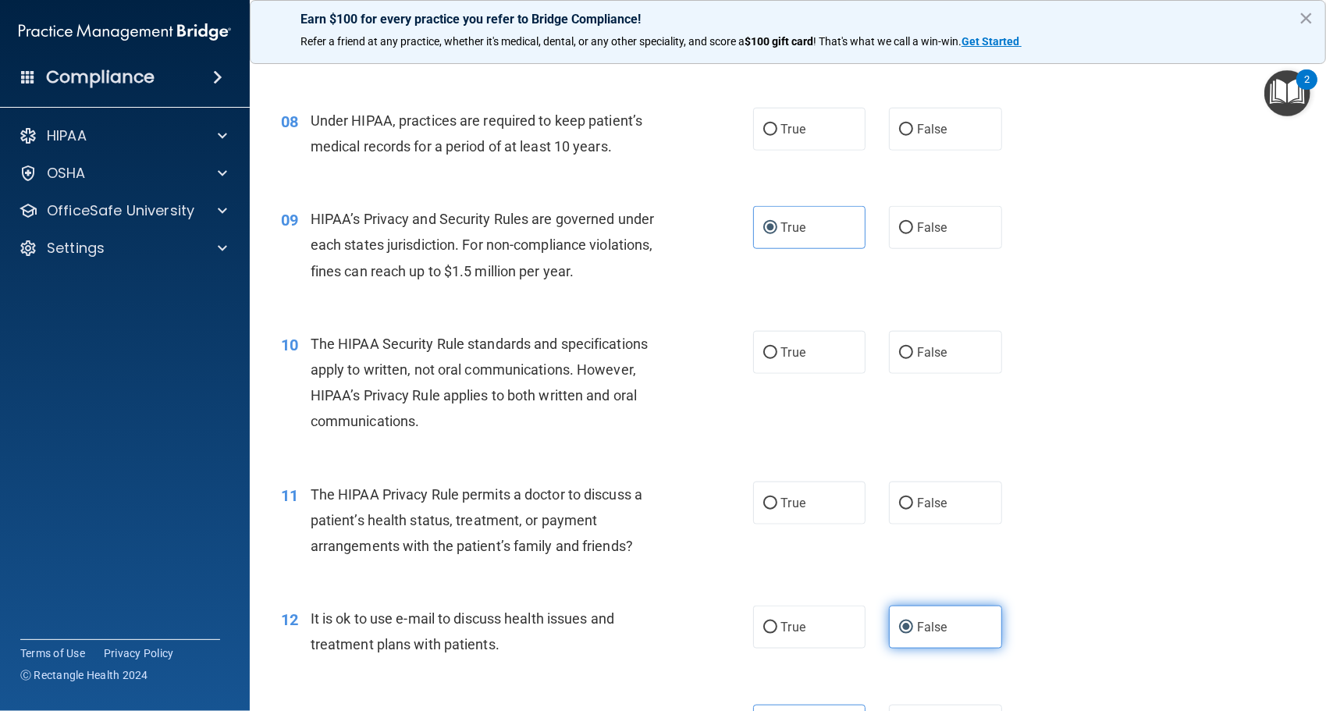
scroll to position [966, 0]
click at [788, 508] on span "True" at bounding box center [793, 504] width 24 height 15
click at [778, 508] on input "True" at bounding box center [771, 505] width 14 height 12
radio input "true"
click at [931, 512] on label "False" at bounding box center [945, 503] width 113 height 43
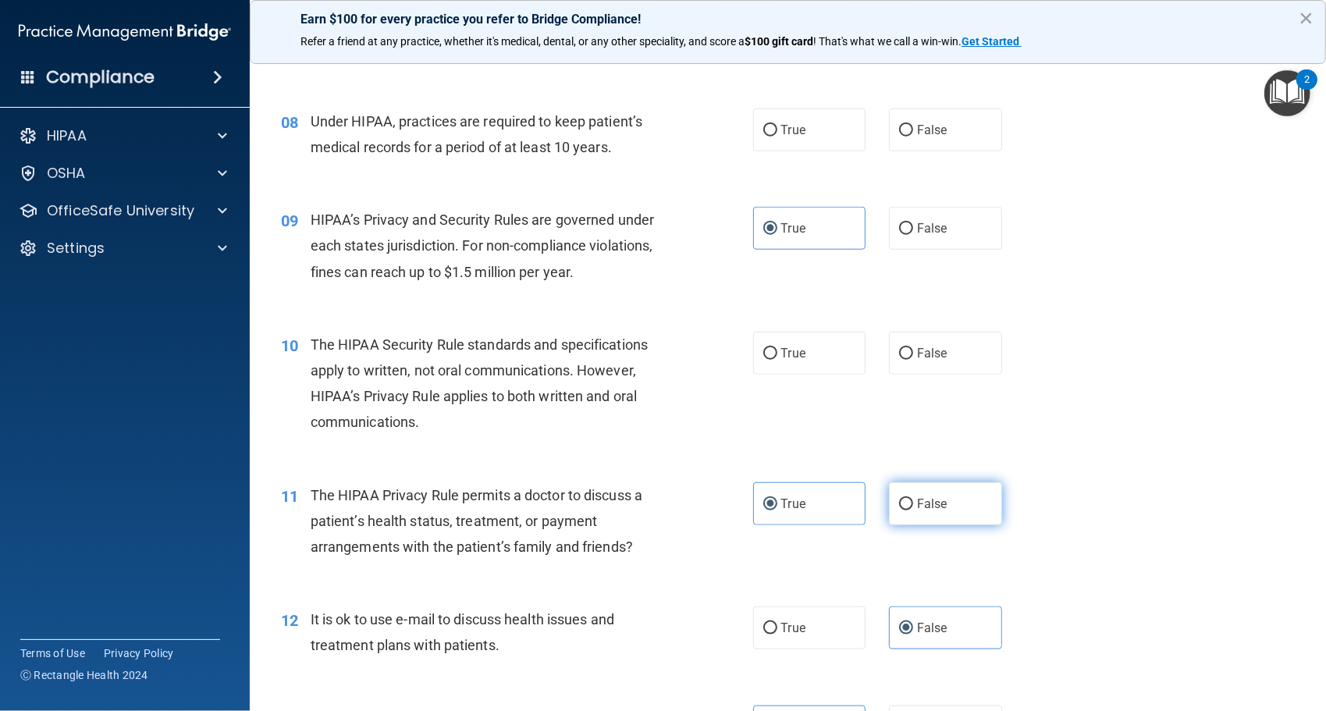
click at [913, 511] on input "False" at bounding box center [906, 505] width 14 height 12
radio input "true"
click at [795, 507] on span "True" at bounding box center [793, 504] width 24 height 15
click at [778, 507] on input "True" at bounding box center [771, 505] width 14 height 12
radio input "true"
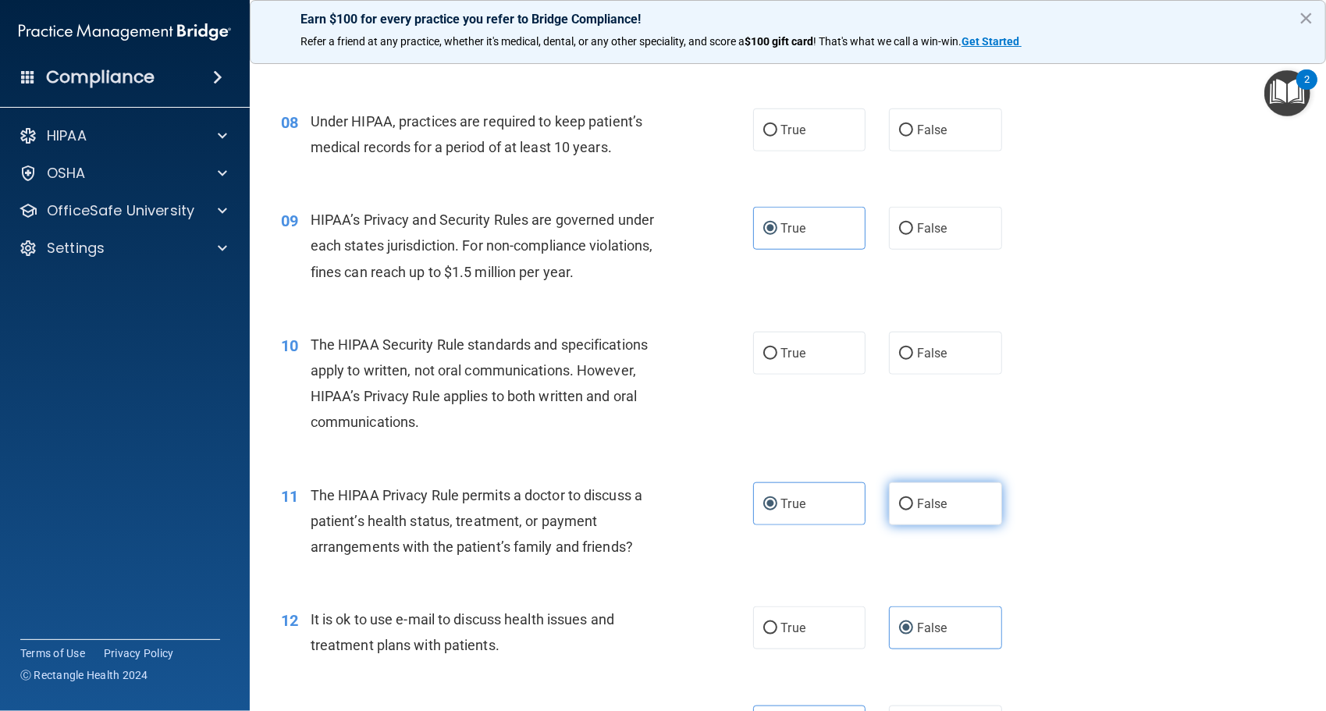
click at [956, 496] on label "False" at bounding box center [945, 503] width 113 height 43
click at [913, 499] on input "False" at bounding box center [906, 505] width 14 height 12
radio input "true"
radio input "false"
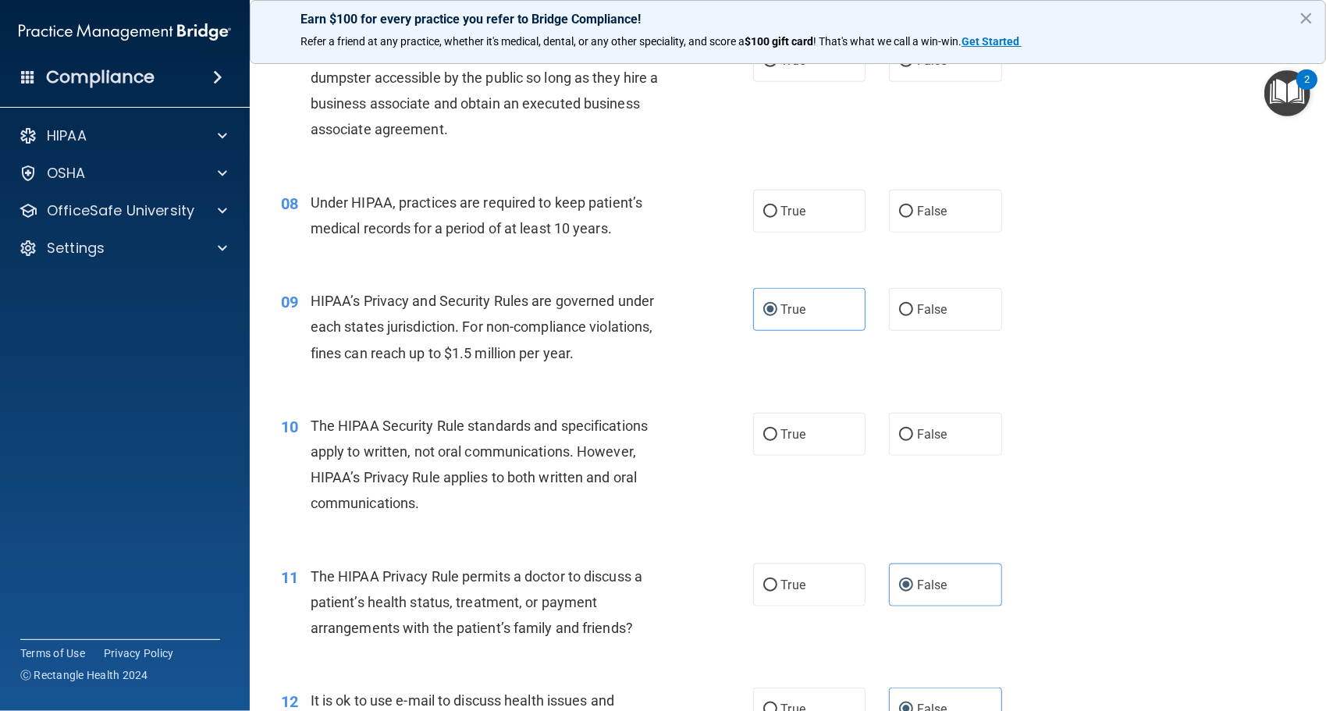
scroll to position [884, 0]
click at [904, 305] on input "False" at bounding box center [906, 311] width 14 height 12
radio input "true"
click at [812, 305] on label "True" at bounding box center [809, 310] width 113 height 43
click at [778, 305] on input "True" at bounding box center [771, 311] width 14 height 12
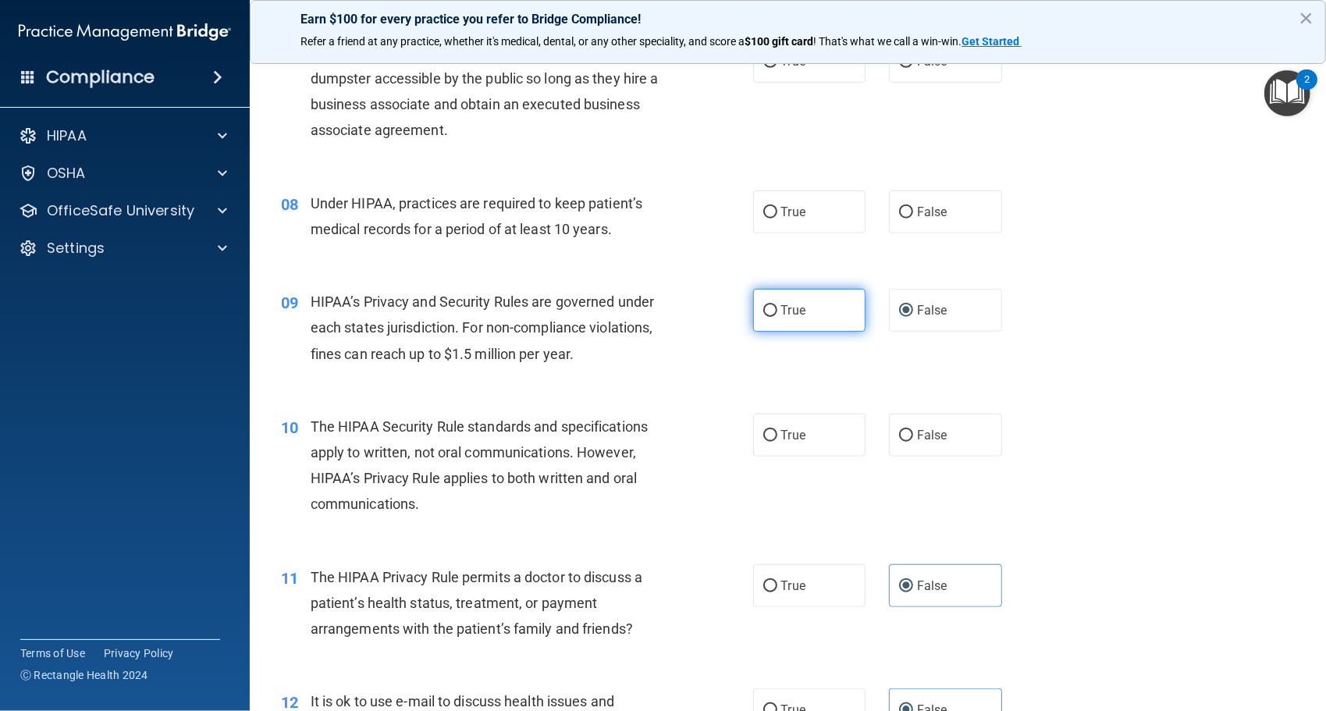
radio input "true"
radio input "false"
click at [778, 452] on label "True" at bounding box center [809, 435] width 113 height 43
click at [778, 442] on input "True" at bounding box center [771, 436] width 14 height 12
radio input "true"
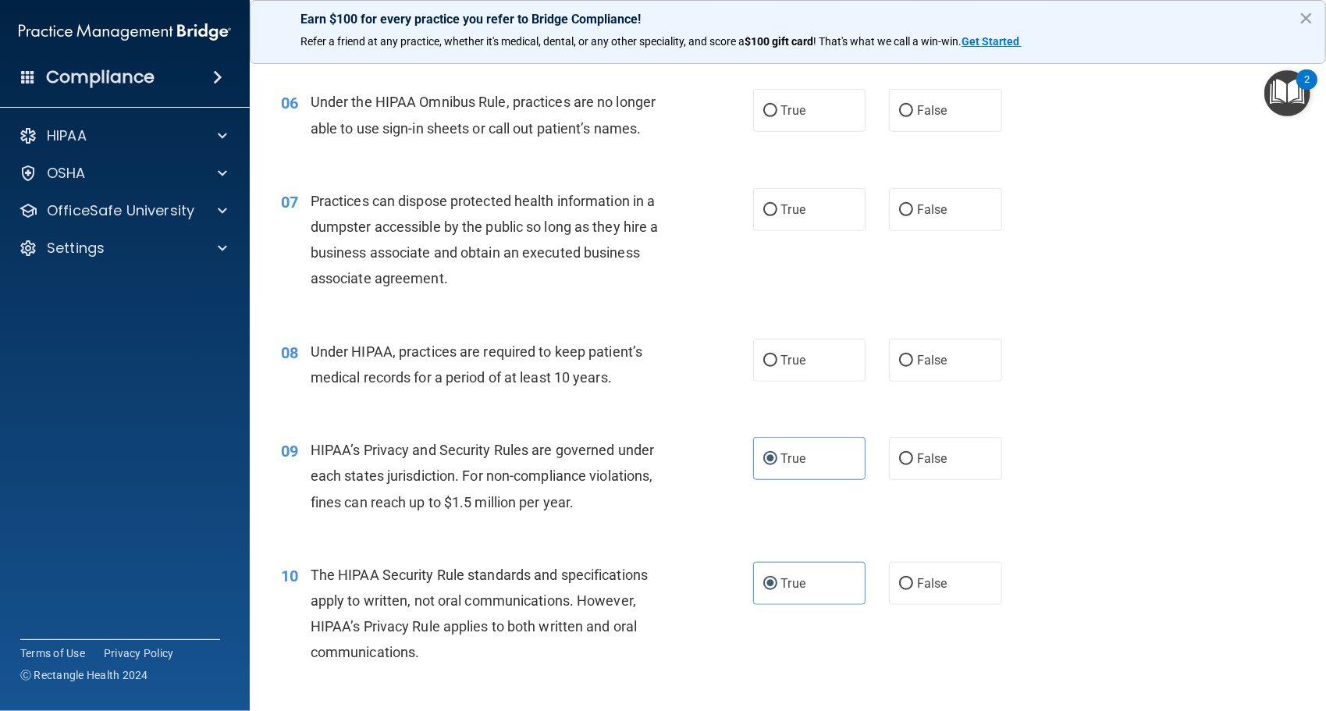
scroll to position [731, 0]
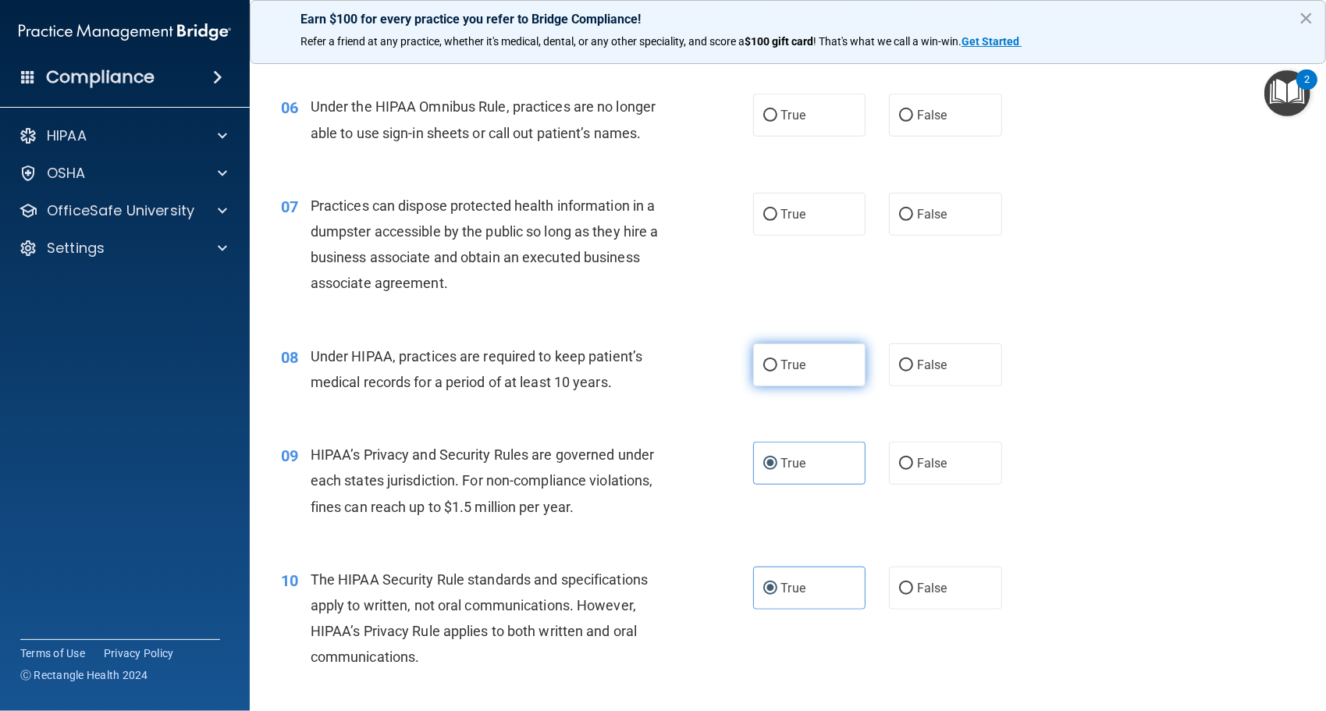
click at [774, 360] on label "True" at bounding box center [809, 364] width 113 height 43
click at [774, 360] on input "True" at bounding box center [771, 366] width 14 height 12
radio input "true"
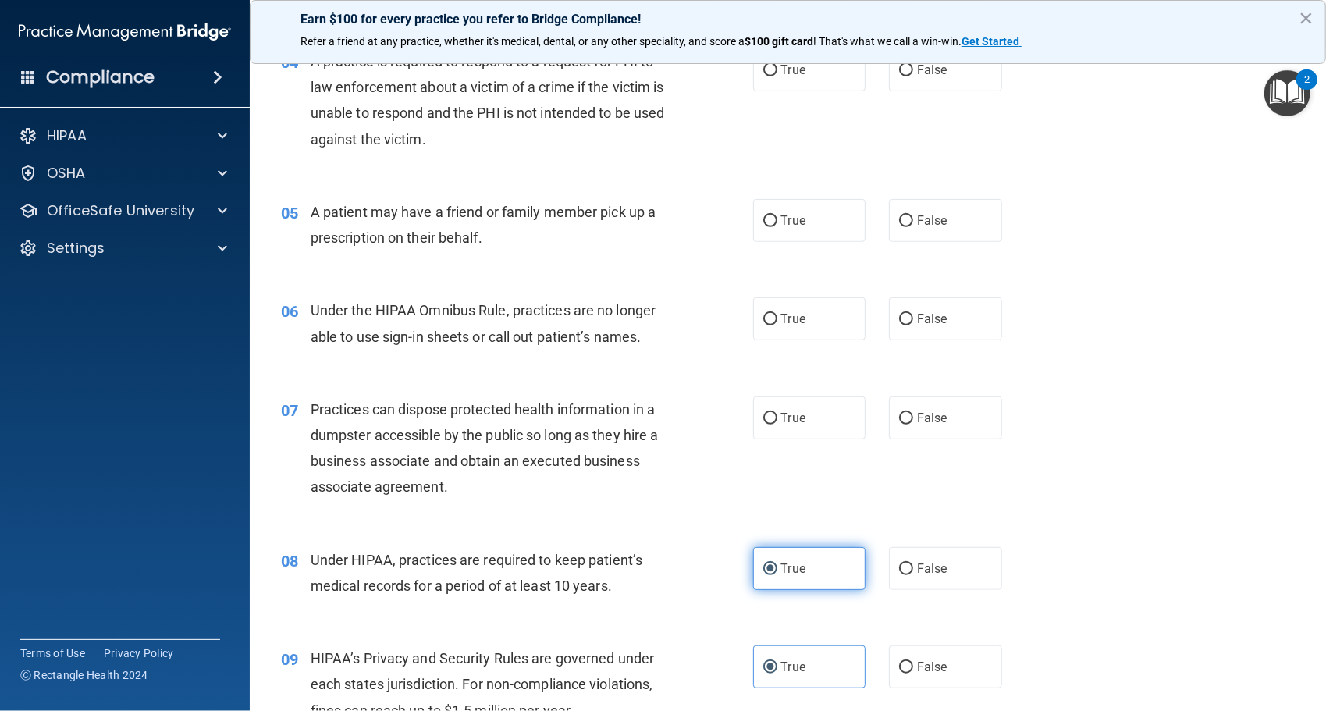
scroll to position [529, 0]
click at [908, 422] on label "False" at bounding box center [945, 416] width 113 height 43
click at [908, 422] on input "False" at bounding box center [906, 417] width 14 height 12
radio input "true"
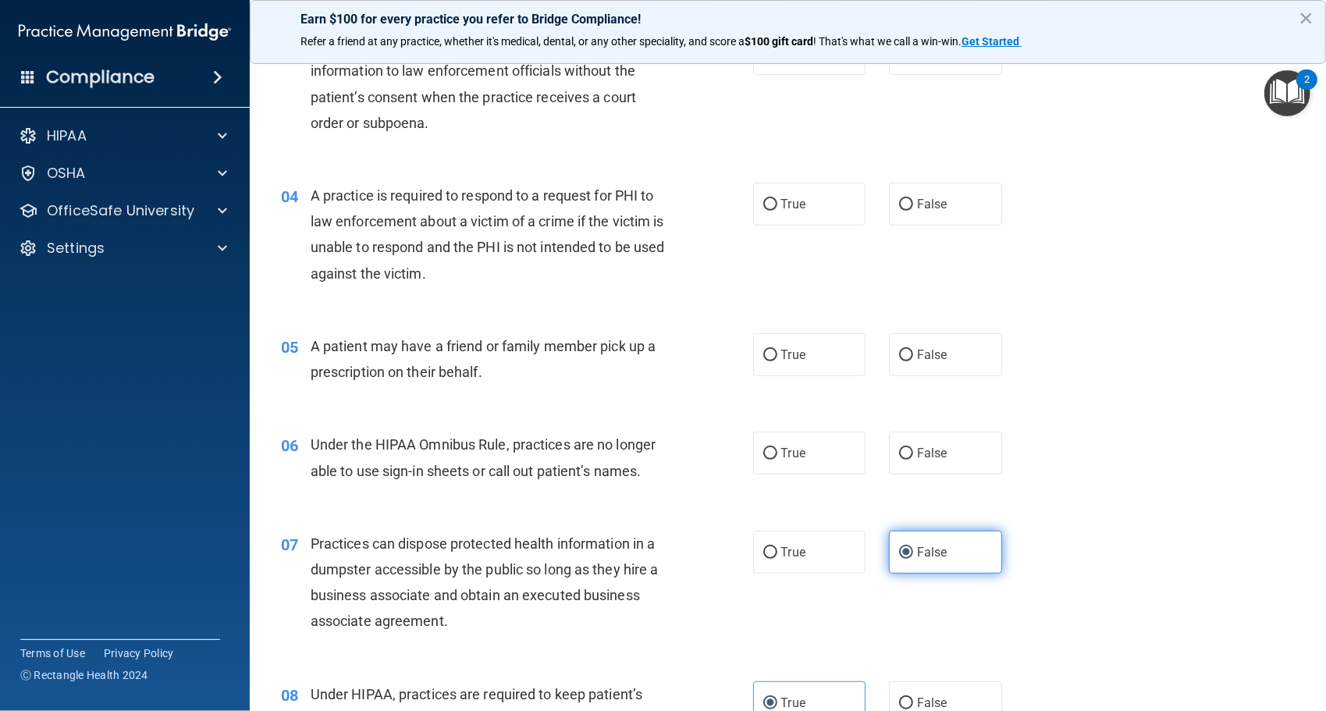
scroll to position [389, 0]
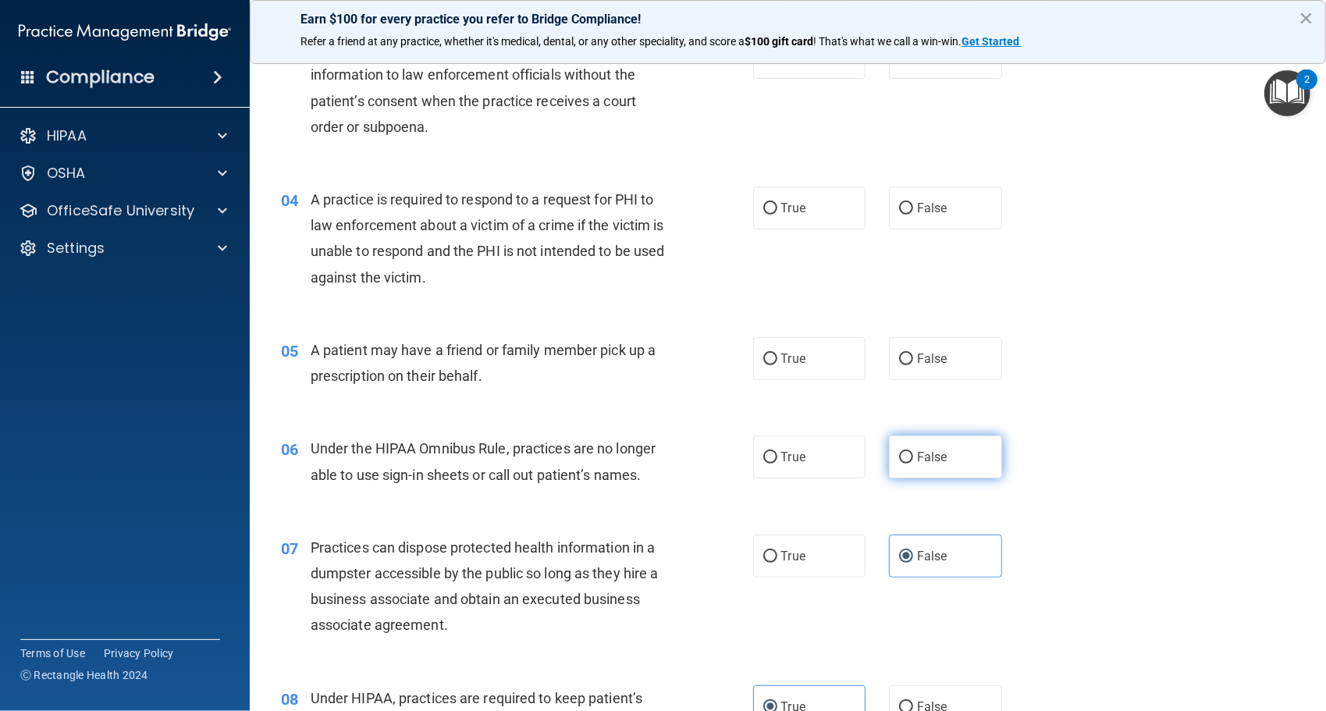
click at [903, 472] on label "False" at bounding box center [945, 457] width 113 height 43
click at [903, 464] on input "False" at bounding box center [906, 458] width 14 height 12
radio input "true"
click at [823, 374] on label "True" at bounding box center [809, 358] width 113 height 43
click at [778, 365] on input "True" at bounding box center [771, 360] width 14 height 12
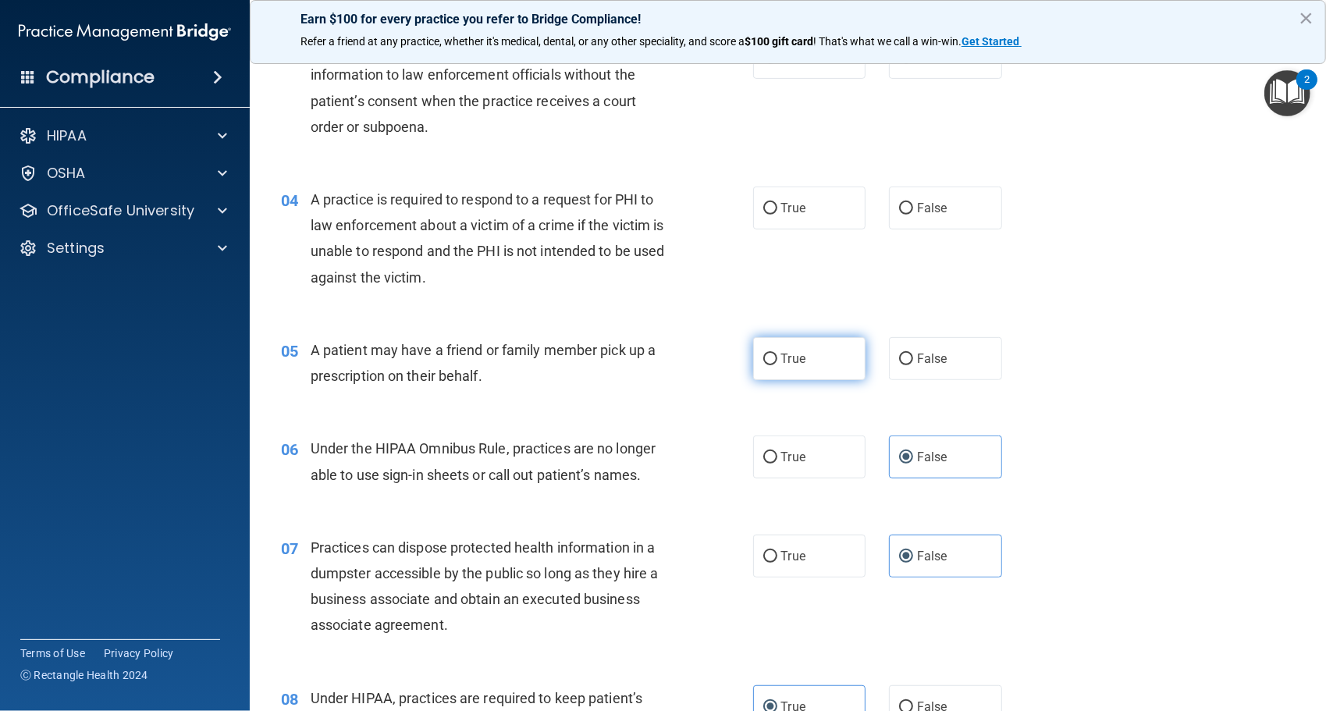
radio input "true"
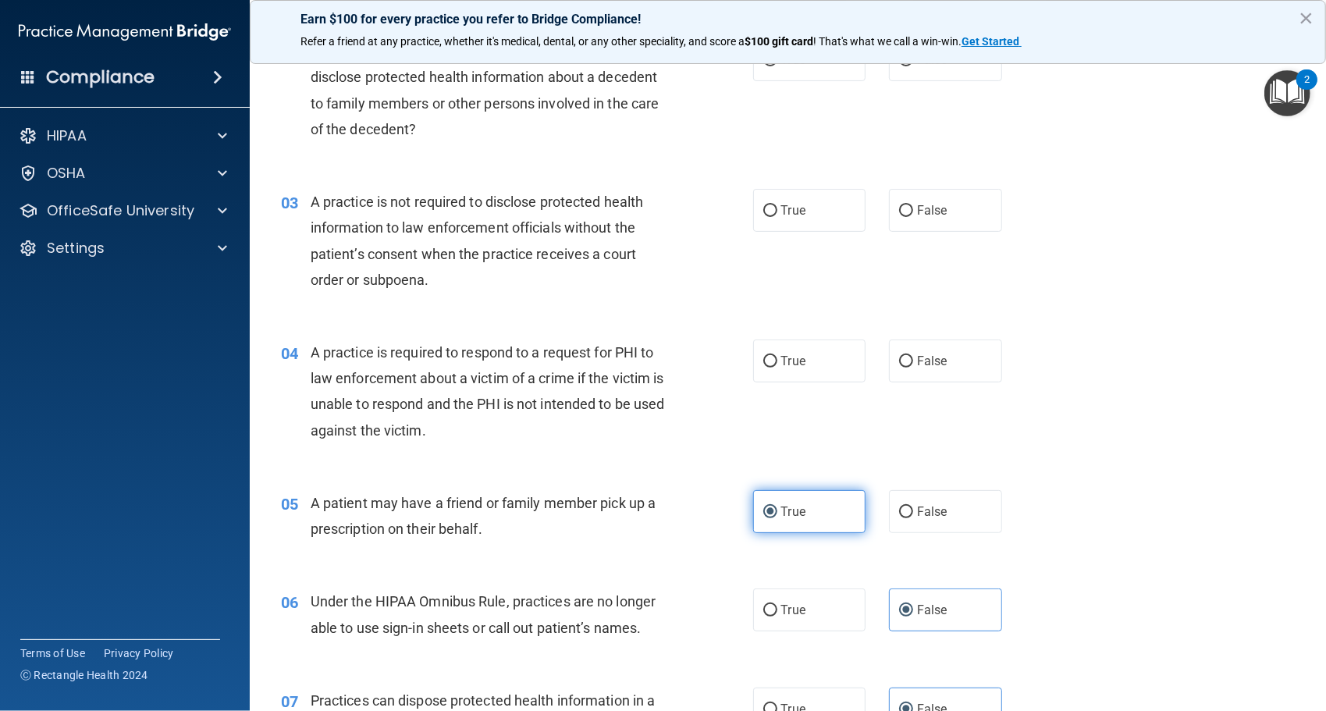
scroll to position [231, 0]
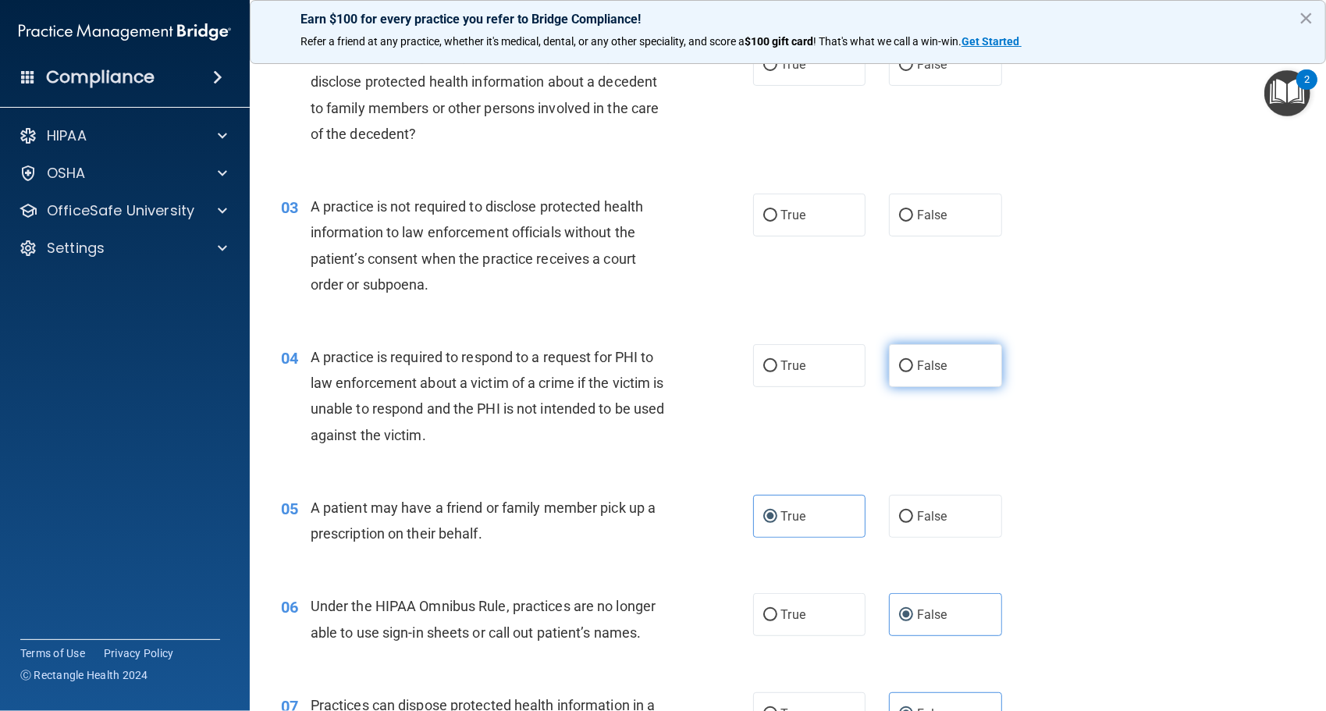
click at [922, 356] on label "False" at bounding box center [945, 365] width 113 height 43
click at [913, 361] on input "False" at bounding box center [906, 367] width 14 height 12
radio input "true"
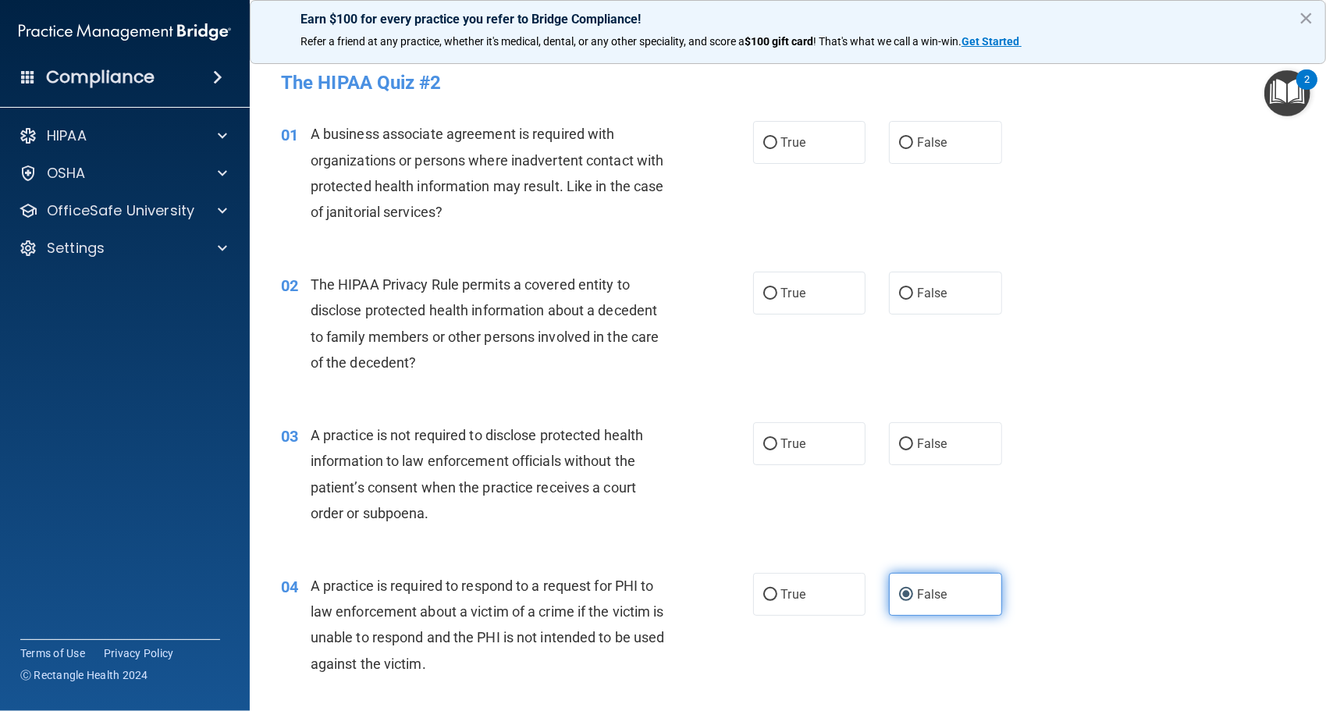
scroll to position [0, 0]
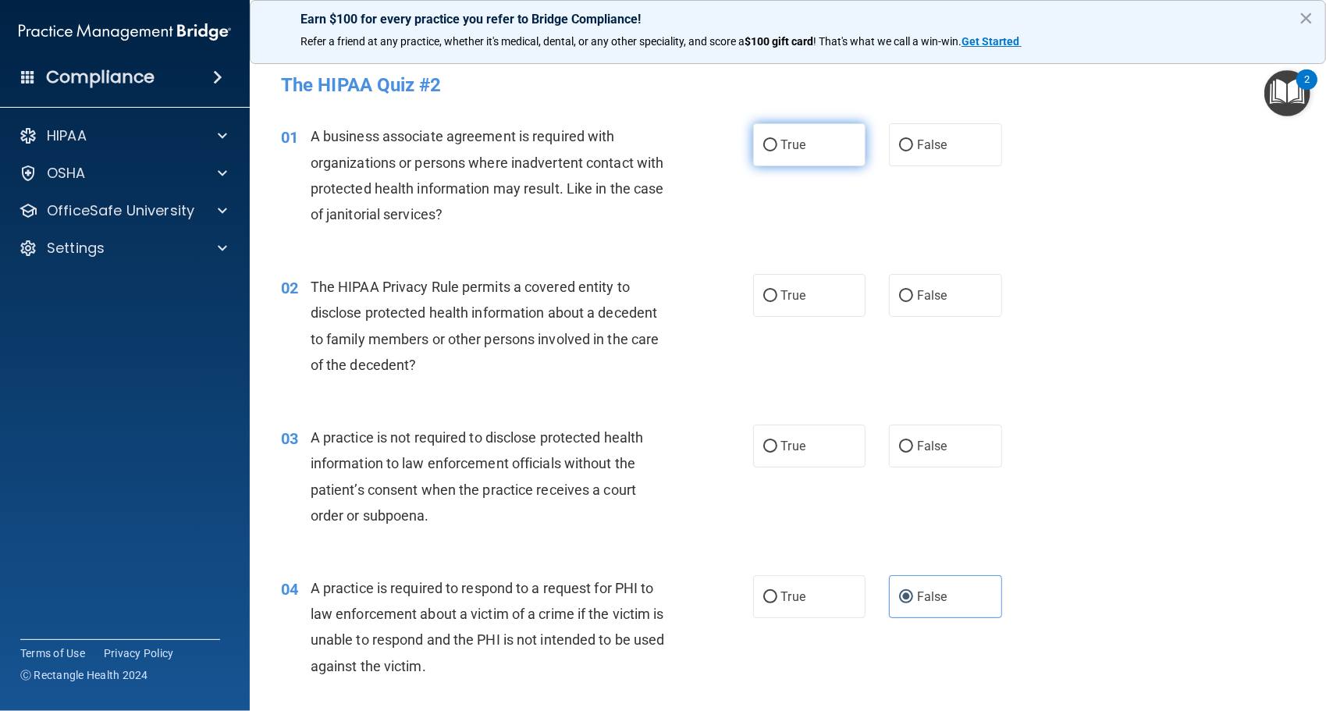
click at [788, 148] on span "True" at bounding box center [793, 144] width 24 height 15
click at [778, 148] on input "True" at bounding box center [771, 146] width 14 height 12
radio input "true"
click at [902, 141] on input "False" at bounding box center [906, 146] width 14 height 12
radio input "true"
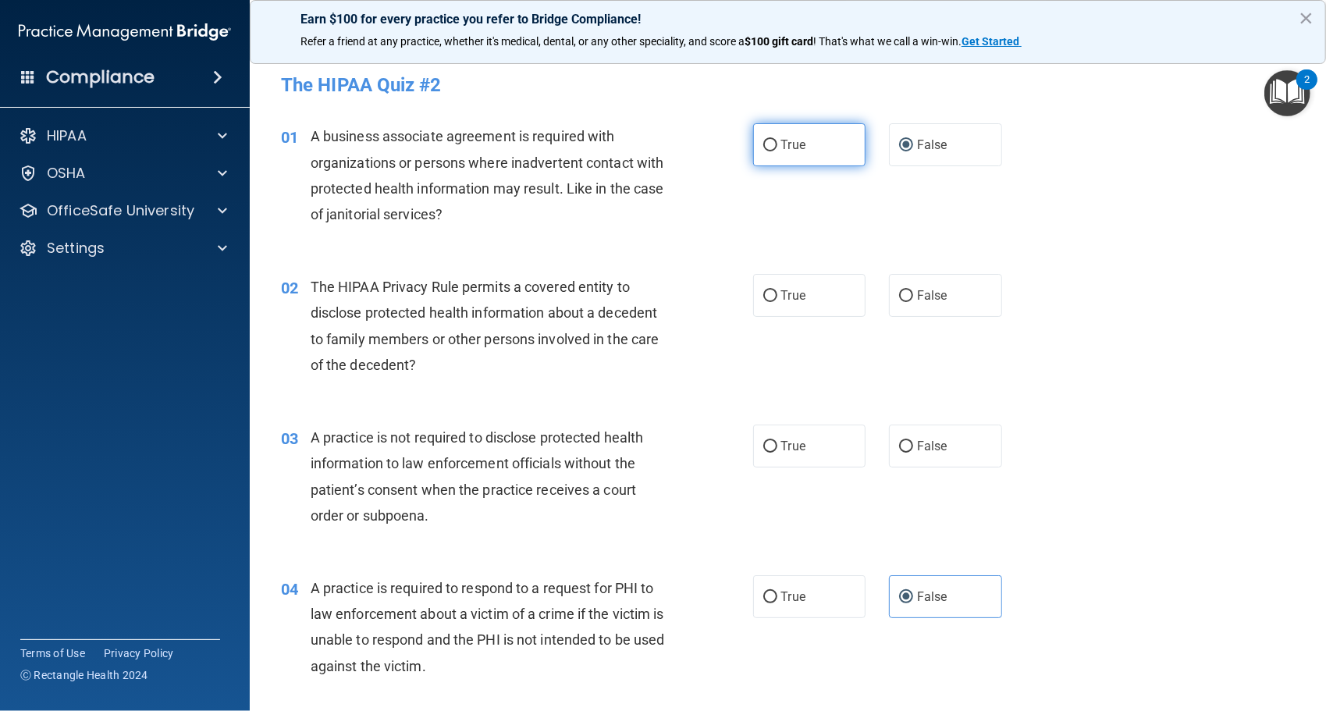
click at [824, 147] on label "True" at bounding box center [809, 144] width 113 height 43
click at [778, 147] on input "True" at bounding box center [771, 146] width 14 height 12
radio input "true"
click at [927, 148] on span "False" at bounding box center [932, 144] width 30 height 15
click at [913, 148] on input "False" at bounding box center [906, 146] width 14 height 12
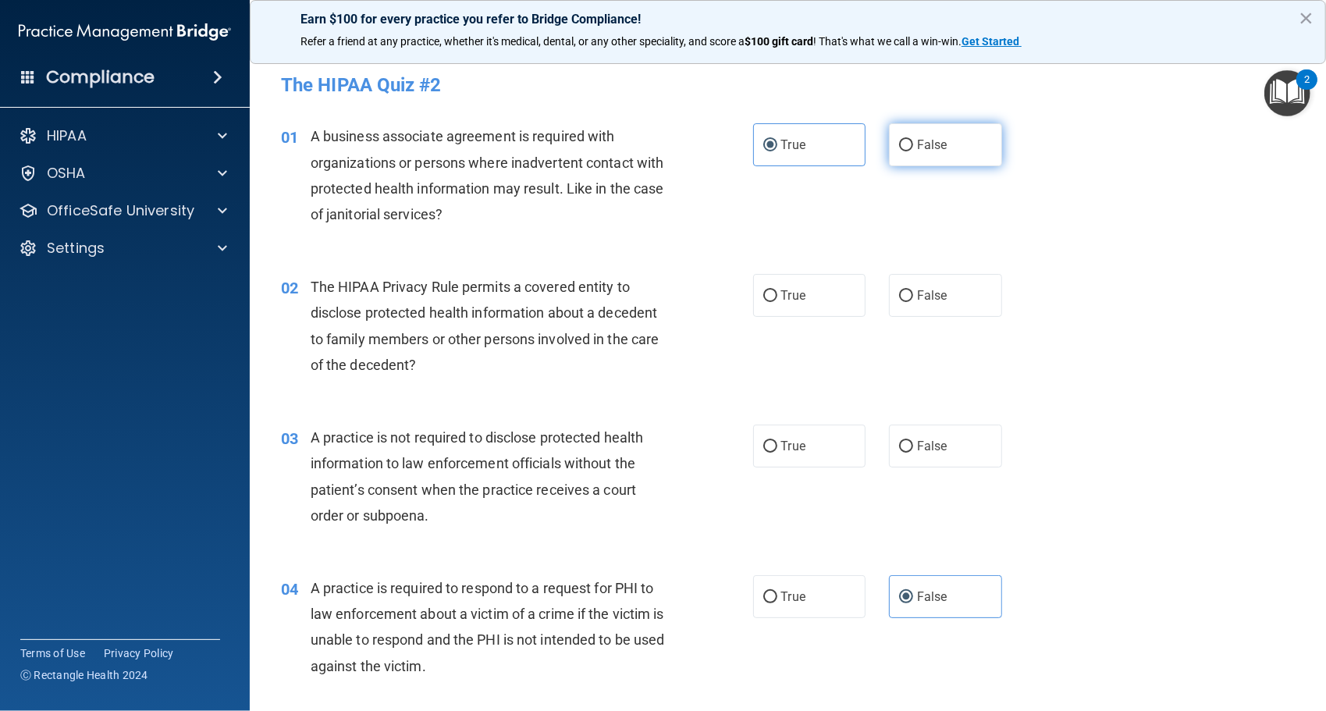
radio input "true"
radio input "false"
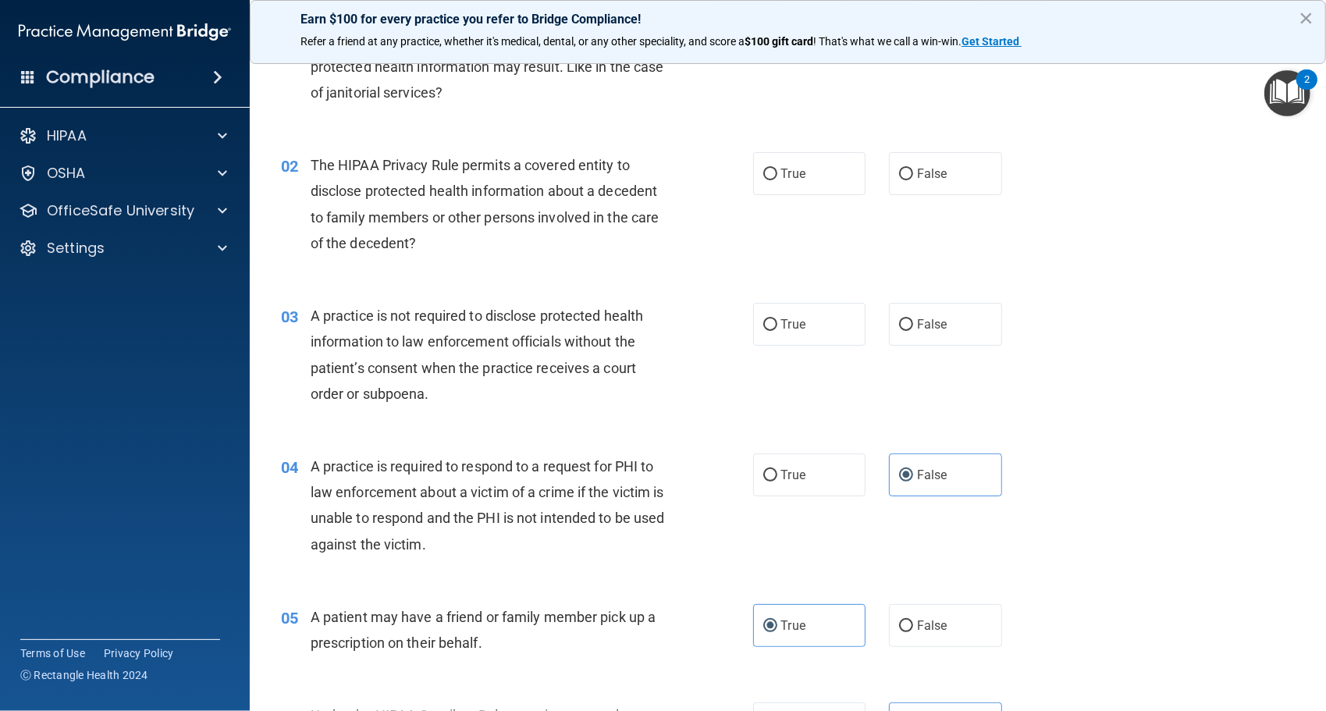
scroll to position [130, 0]
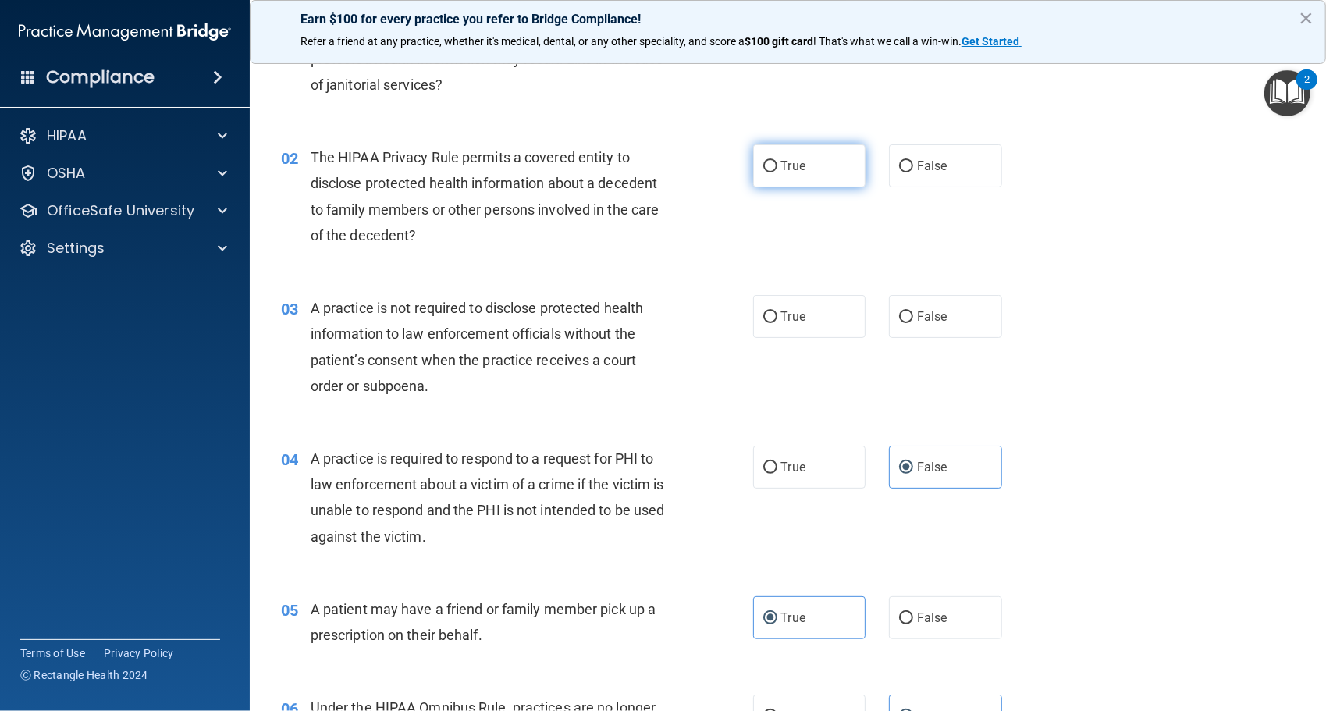
click at [797, 155] on label "True" at bounding box center [809, 165] width 113 height 43
click at [778, 161] on input "True" at bounding box center [771, 167] width 14 height 12
radio input "true"
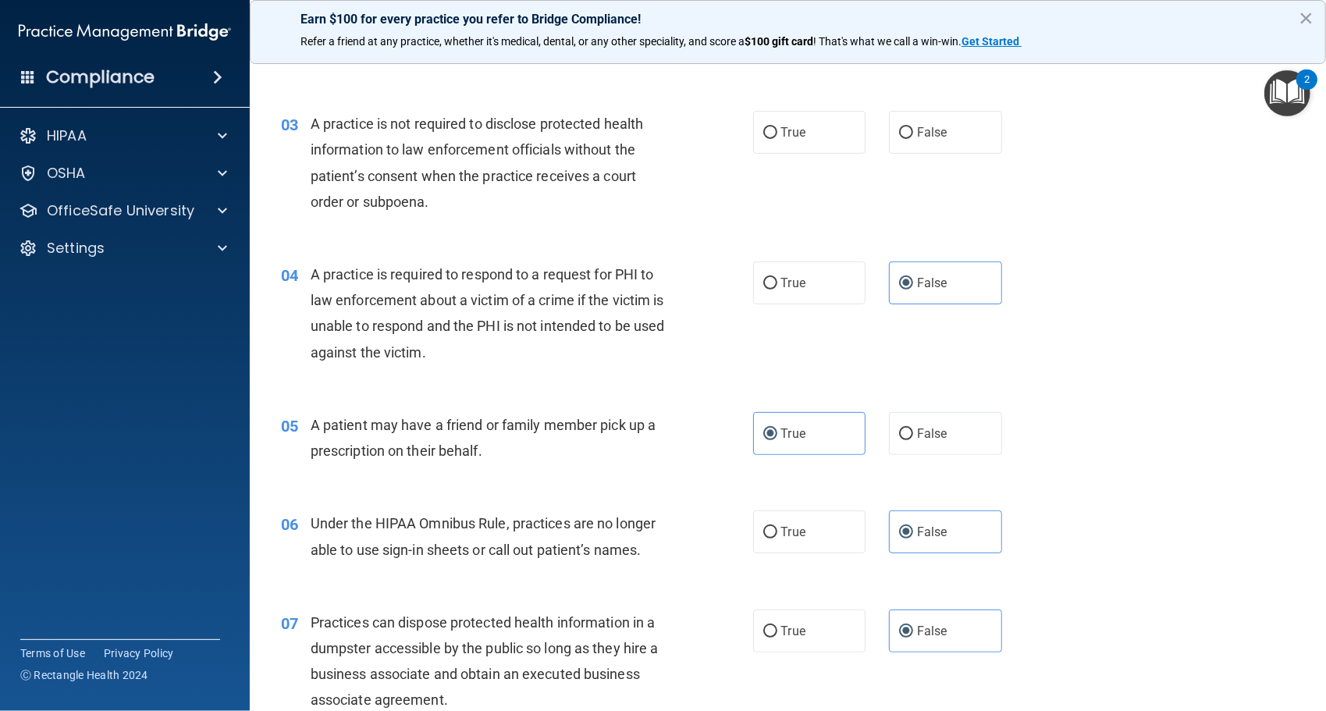
scroll to position [315, 0]
click at [909, 135] on label "False" at bounding box center [945, 131] width 113 height 43
click at [909, 135] on input "False" at bounding box center [906, 132] width 14 height 12
radio input "true"
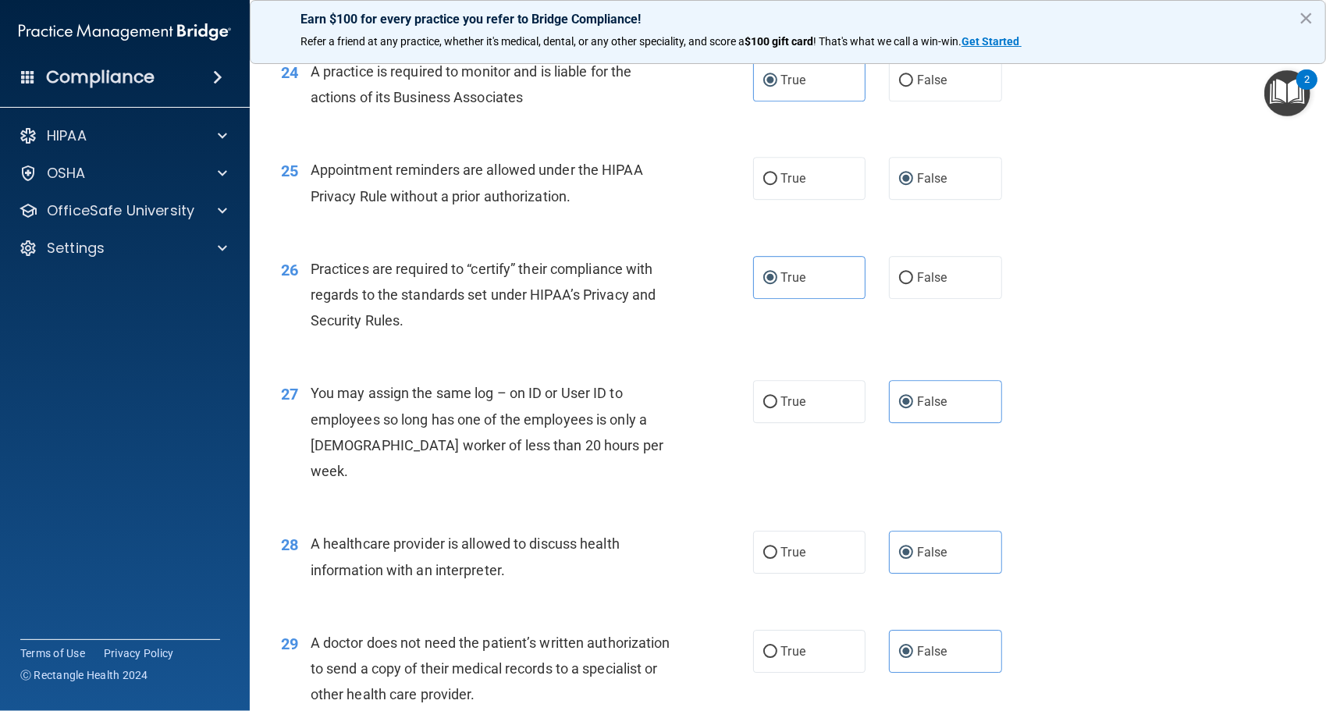
scroll to position [3259, 0]
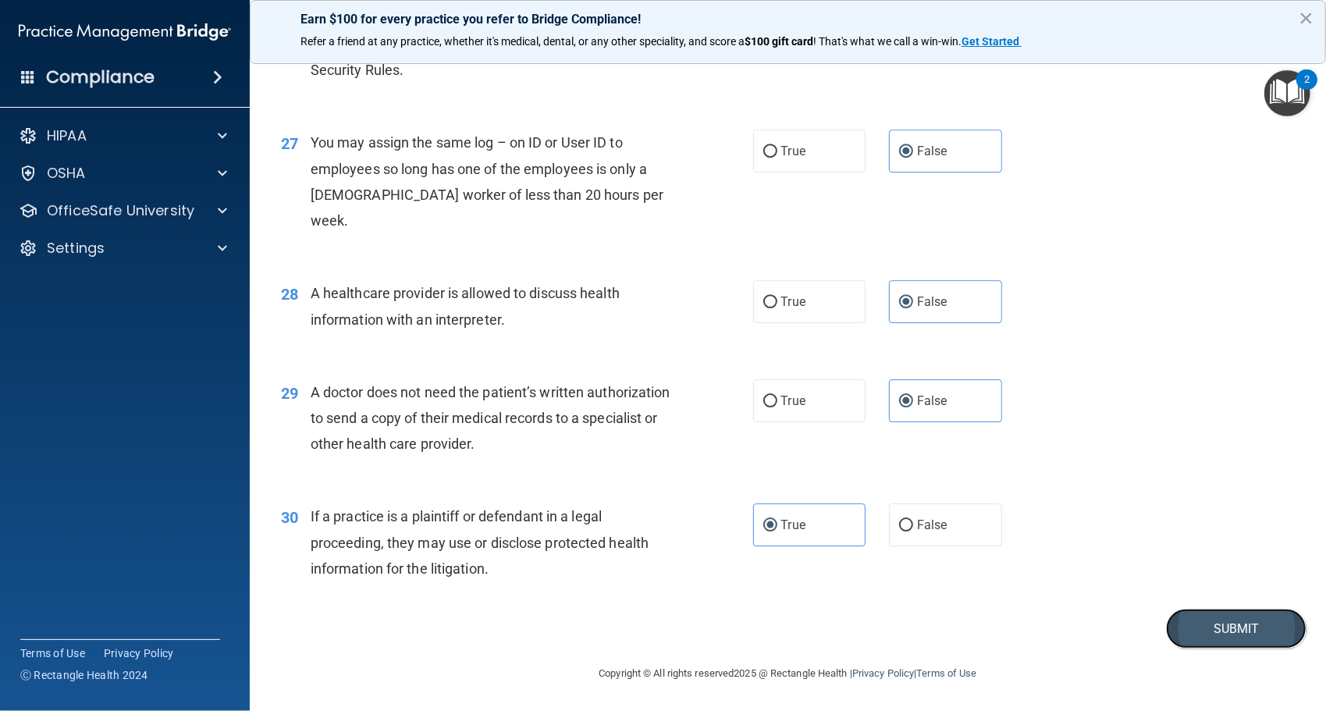
click at [1241, 616] on button "Submit" at bounding box center [1236, 629] width 141 height 40
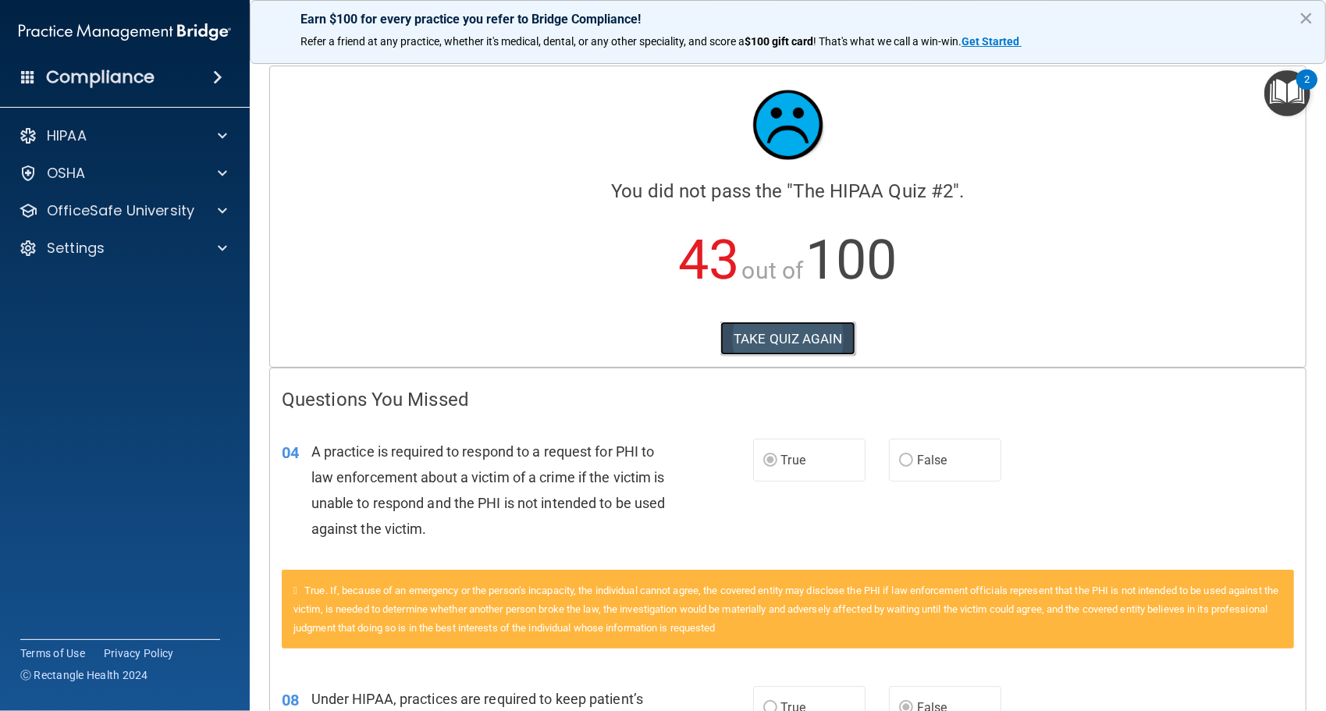
click at [810, 336] on button "TAKE QUIZ AGAIN" at bounding box center [788, 339] width 135 height 34
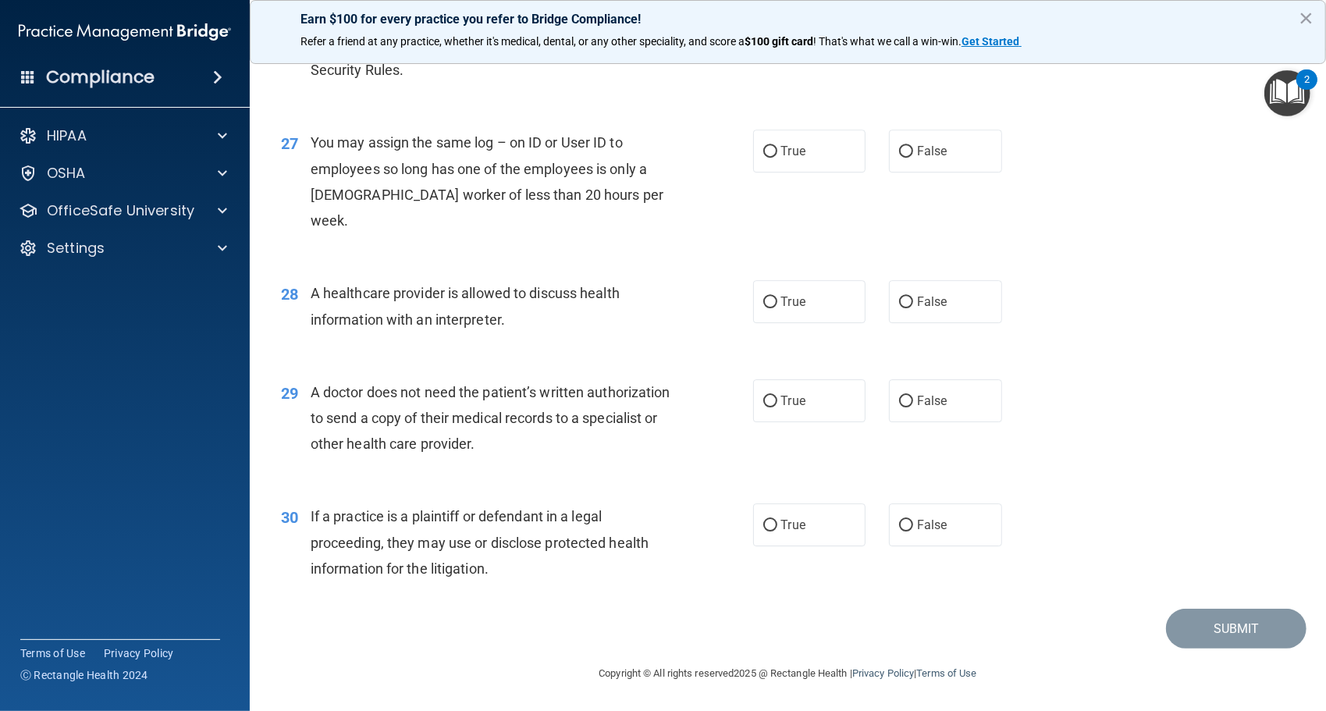
scroll to position [3259, 0]
click at [909, 173] on label "False" at bounding box center [945, 151] width 113 height 43
click at [909, 158] on input "False" at bounding box center [906, 152] width 14 height 12
radio input "true"
click at [816, 304] on label "True" at bounding box center [809, 301] width 113 height 43
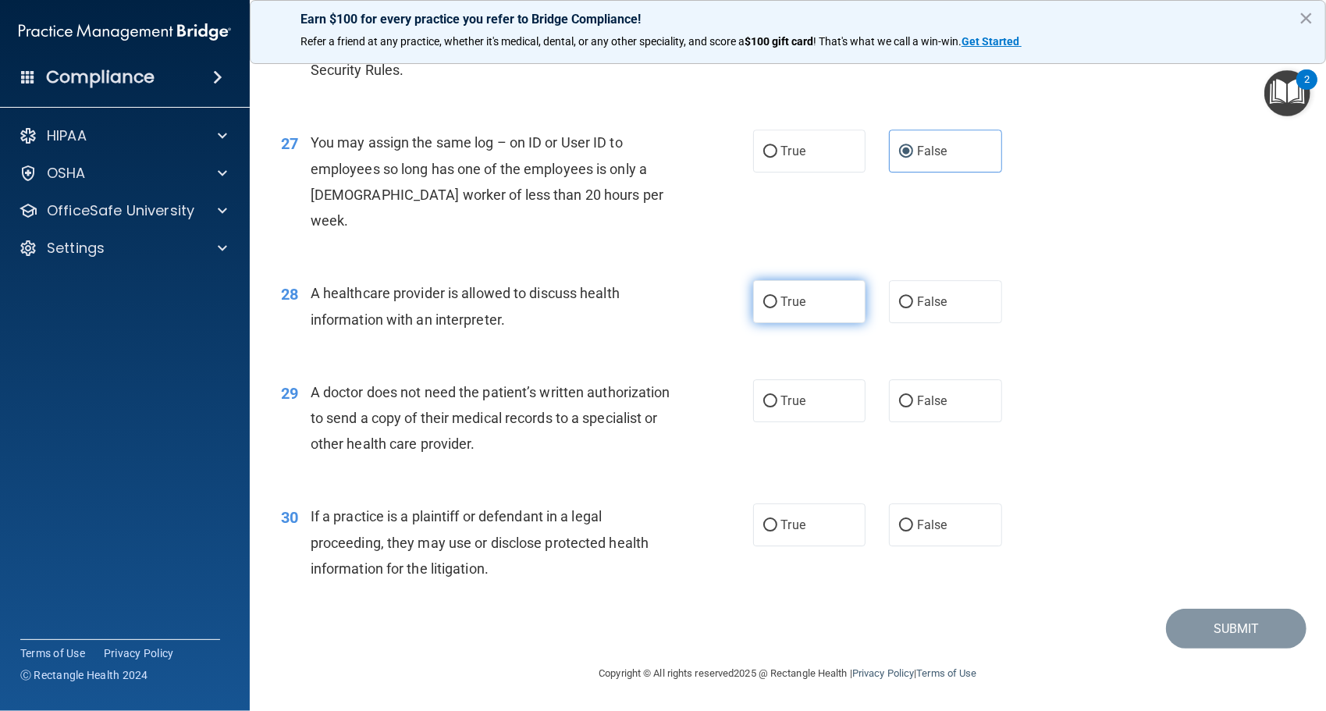
click at [778, 304] on input "True" at bounding box center [771, 303] width 14 height 12
radio input "true"
click at [821, 393] on label "True" at bounding box center [809, 400] width 113 height 43
click at [778, 396] on input "True" at bounding box center [771, 402] width 14 height 12
radio input "true"
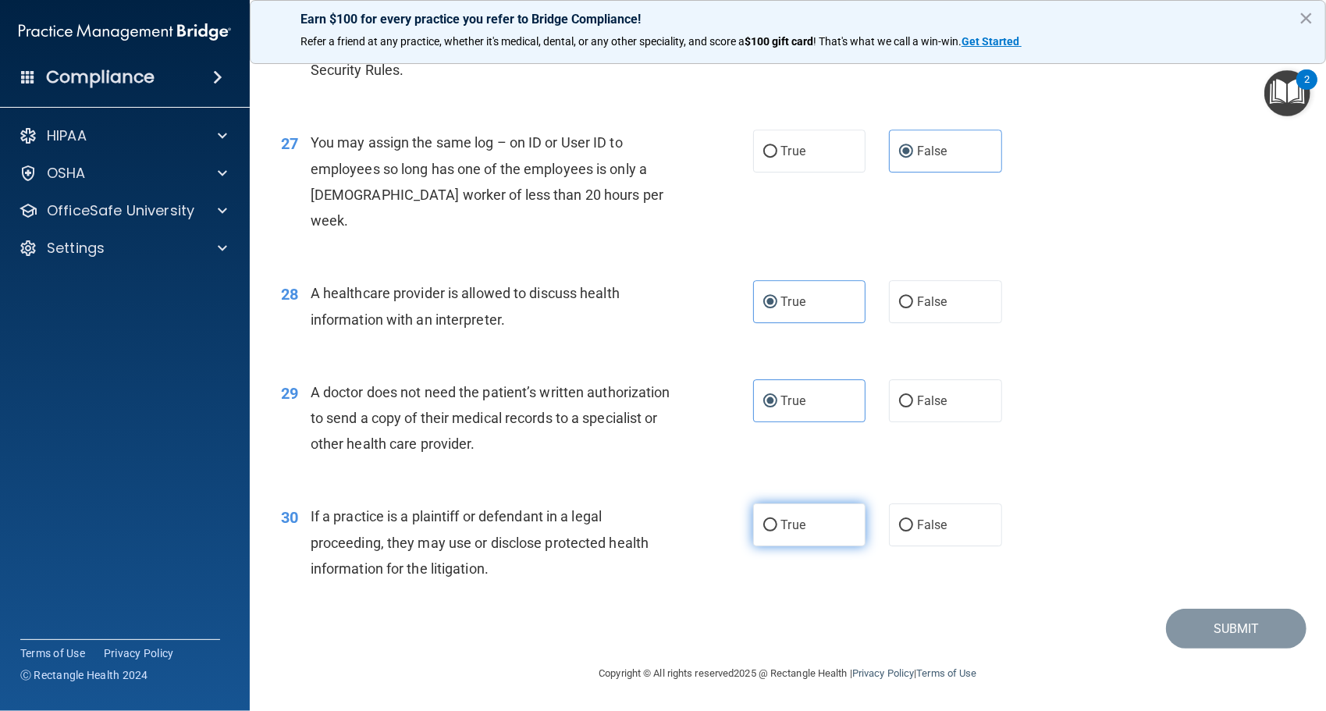
click at [824, 529] on label "True" at bounding box center [809, 525] width 113 height 43
click at [778, 529] on input "True" at bounding box center [771, 526] width 14 height 12
radio input "true"
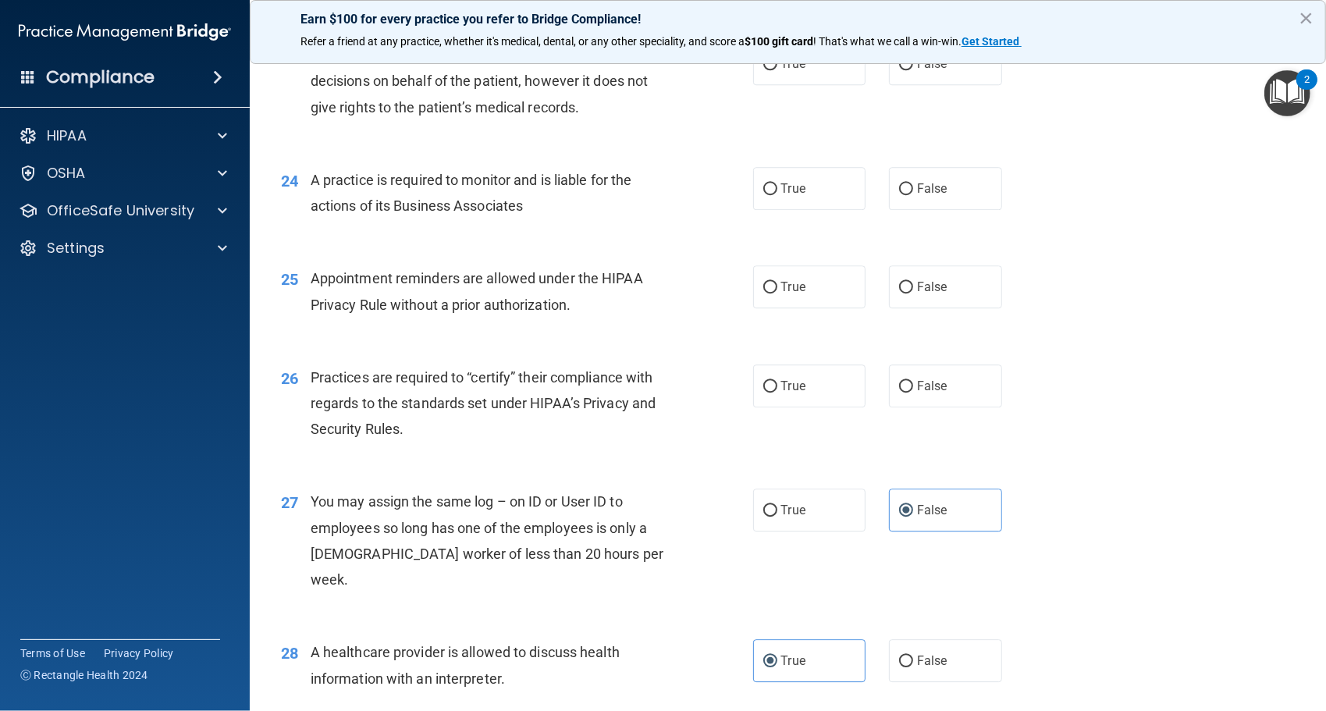
scroll to position [2874, 0]
click at [952, 409] on label "False" at bounding box center [945, 387] width 113 height 43
click at [913, 394] on input "False" at bounding box center [906, 389] width 14 height 12
radio input "true"
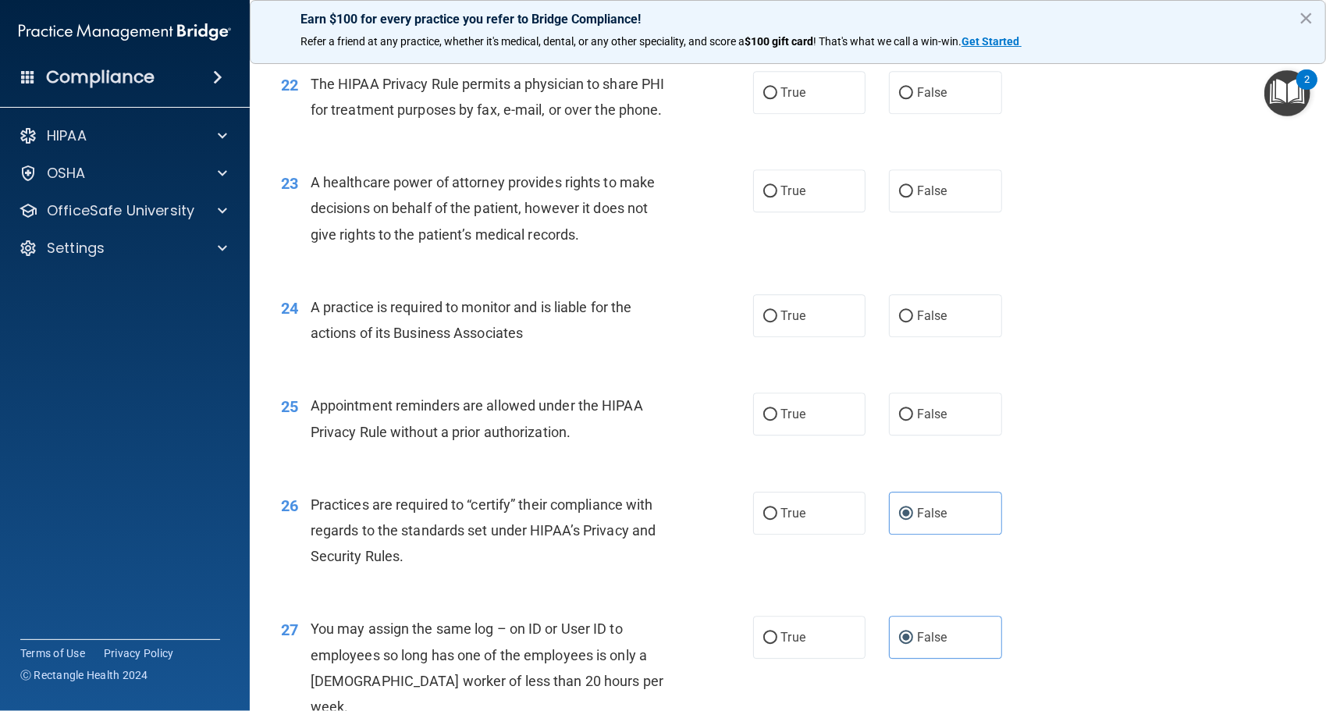
scroll to position [2747, 0]
click at [801, 436] on label "True" at bounding box center [809, 414] width 113 height 43
click at [778, 422] on input "True" at bounding box center [771, 416] width 14 height 12
radio input "true"
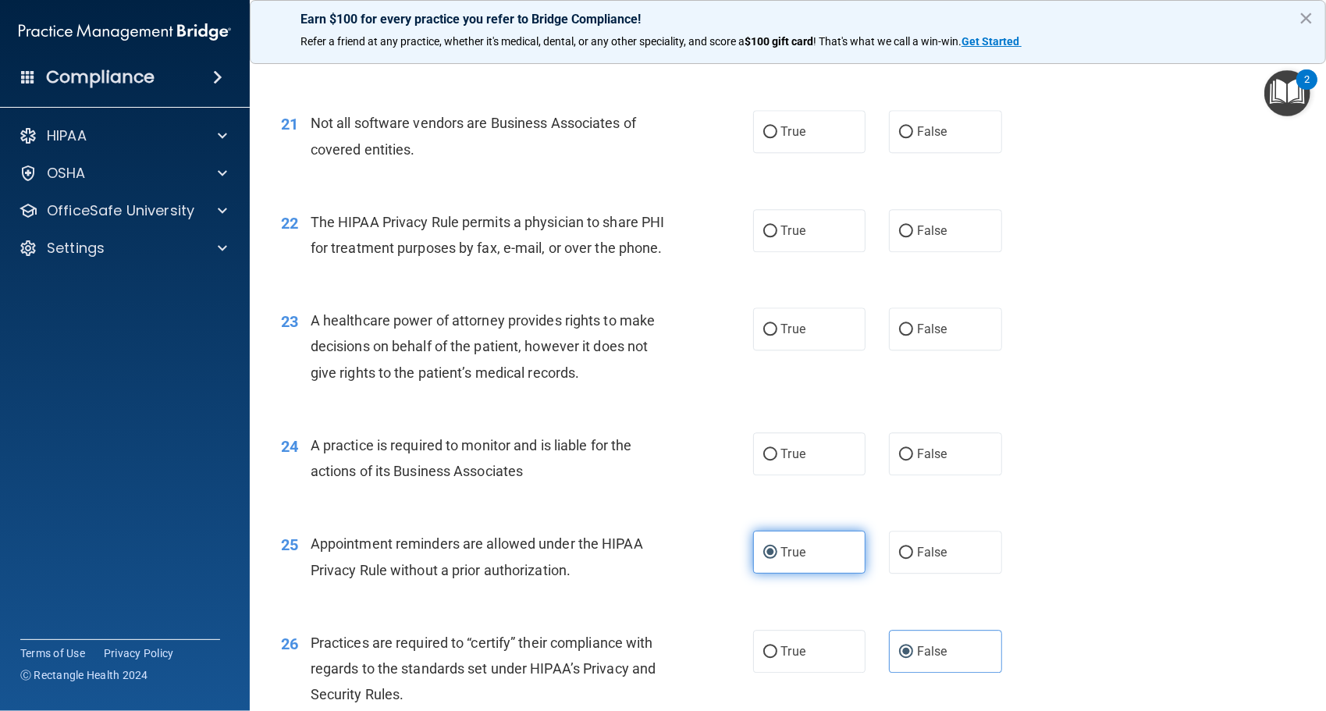
scroll to position [2607, 0]
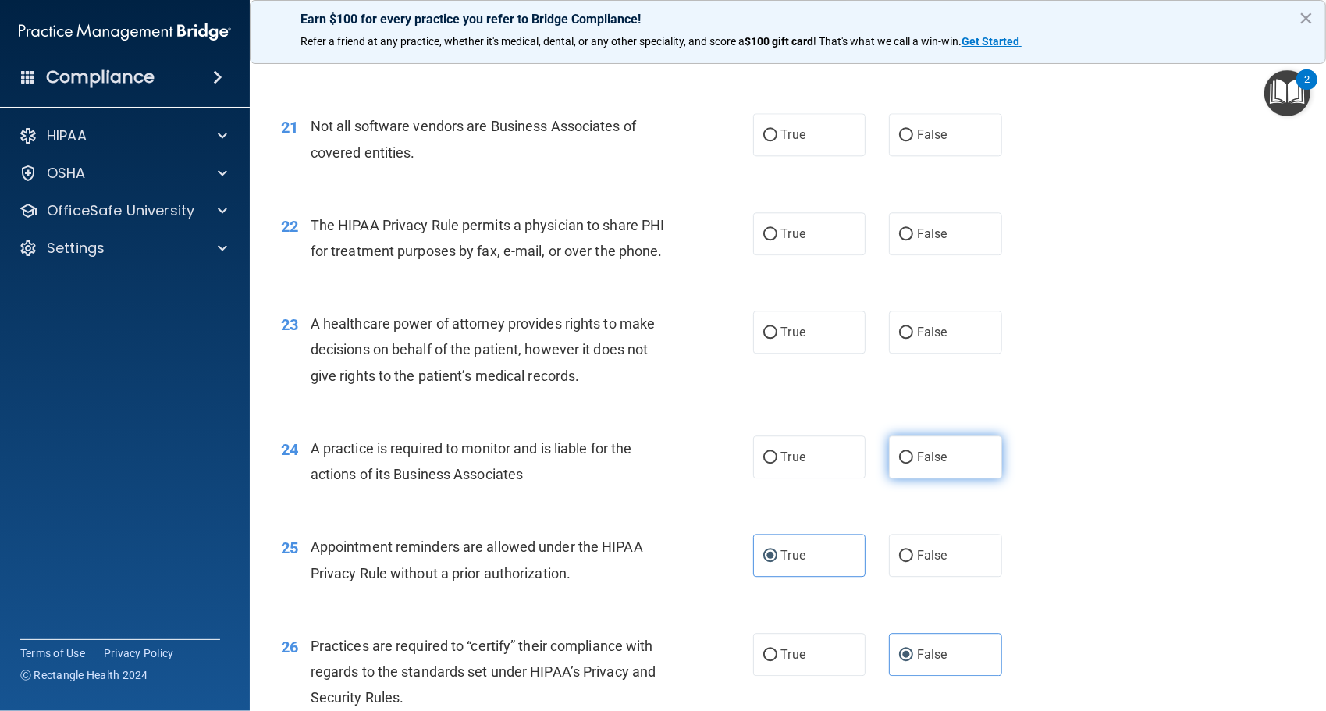
click at [928, 479] on label "False" at bounding box center [945, 457] width 113 height 43
click at [913, 464] on input "False" at bounding box center [906, 458] width 14 height 12
radio input "true"
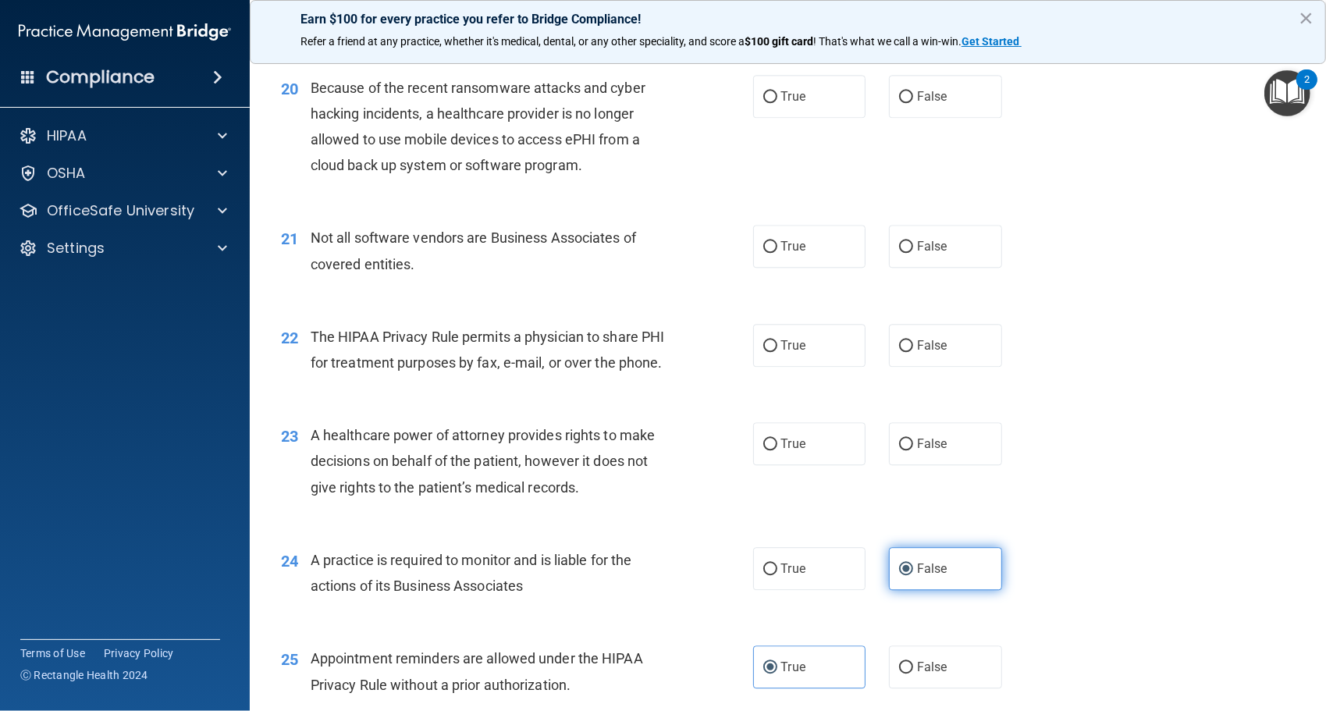
scroll to position [2494, 0]
click at [943, 466] on label "False" at bounding box center [945, 444] width 113 height 43
click at [913, 451] on input "False" at bounding box center [906, 446] width 14 height 12
radio input "true"
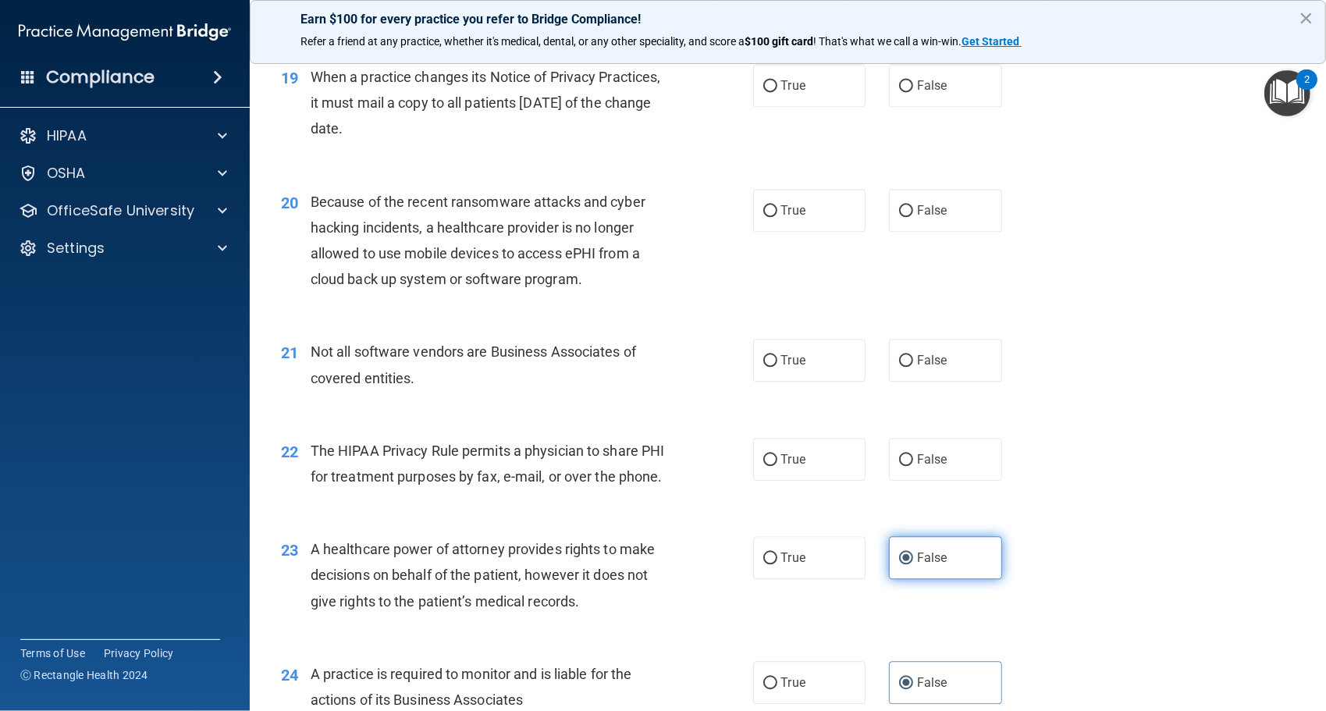
scroll to position [2376, 0]
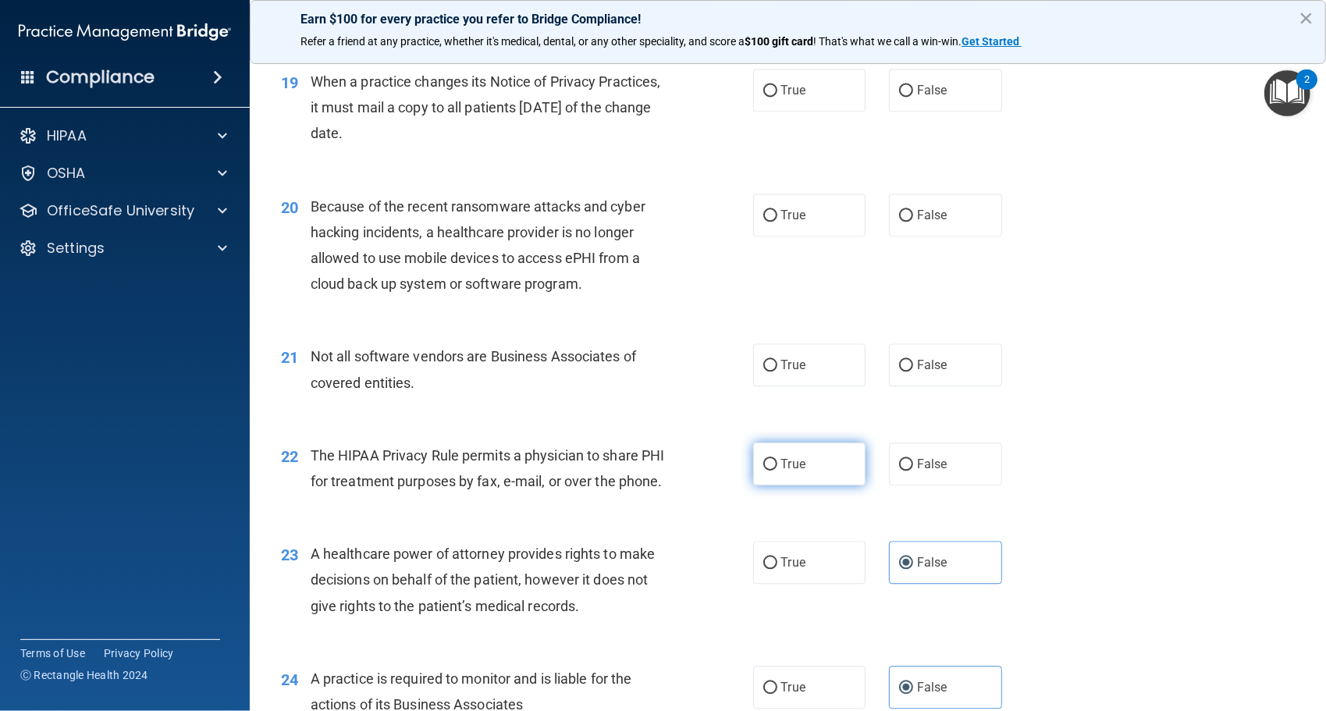
click at [783, 472] on span "True" at bounding box center [793, 464] width 24 height 15
click at [778, 471] on input "True" at bounding box center [771, 465] width 14 height 12
radio input "true"
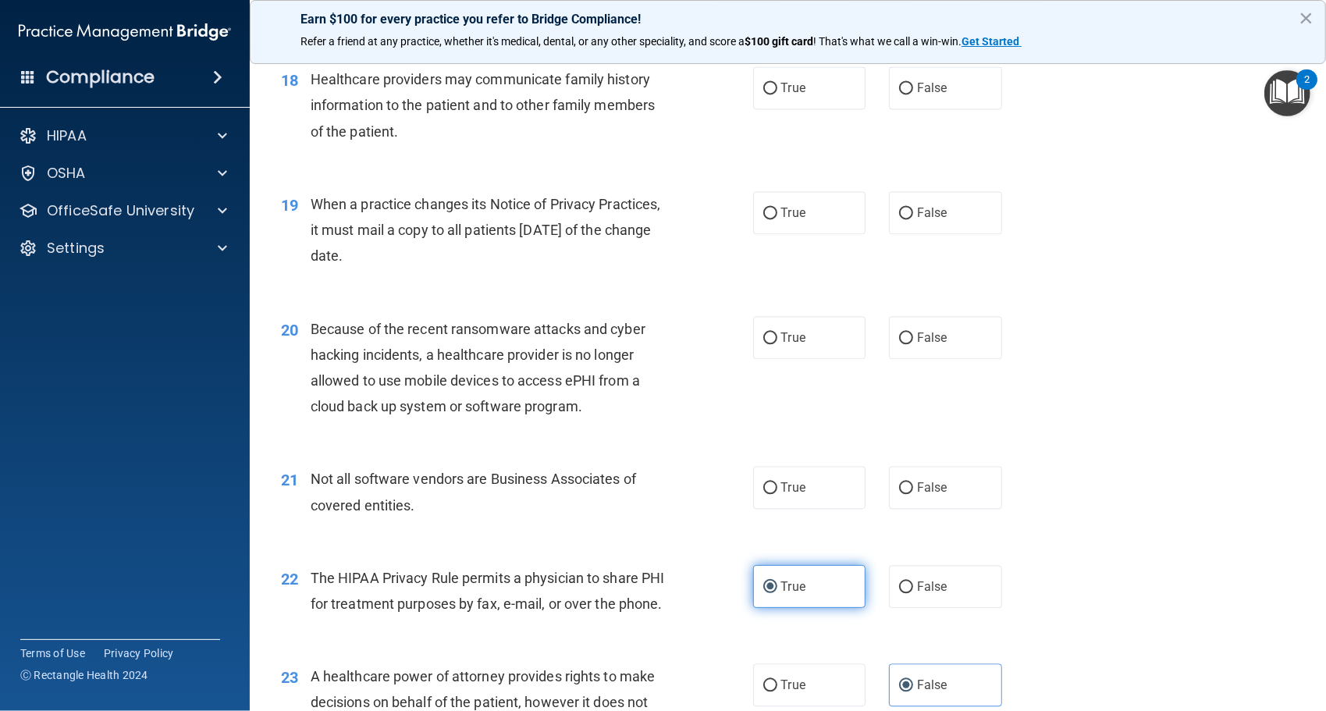
scroll to position [2251, 0]
click at [810, 511] on label "True" at bounding box center [809, 489] width 113 height 43
click at [778, 497] on input "True" at bounding box center [771, 491] width 14 height 12
radio input "true"
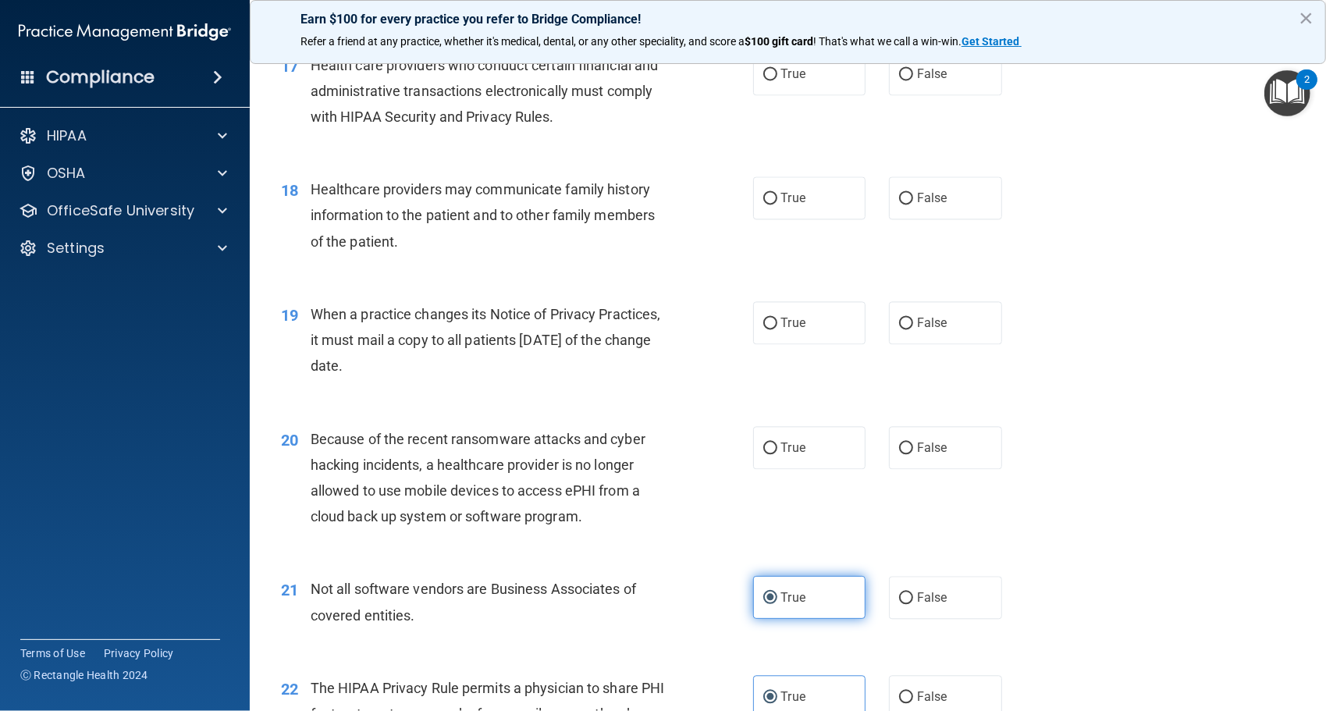
scroll to position [2141, 0]
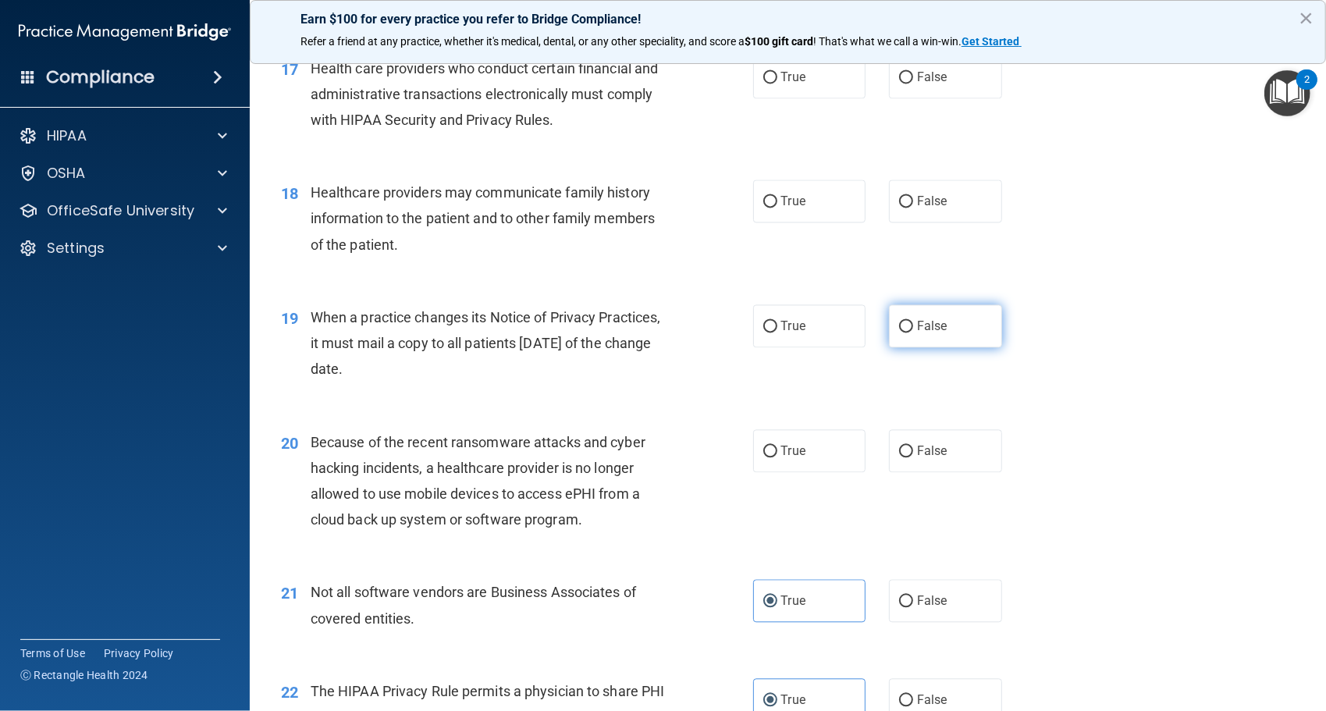
click at [938, 333] on span "False" at bounding box center [932, 326] width 30 height 15
click at [913, 333] on input "False" at bounding box center [906, 327] width 14 height 12
radio input "true"
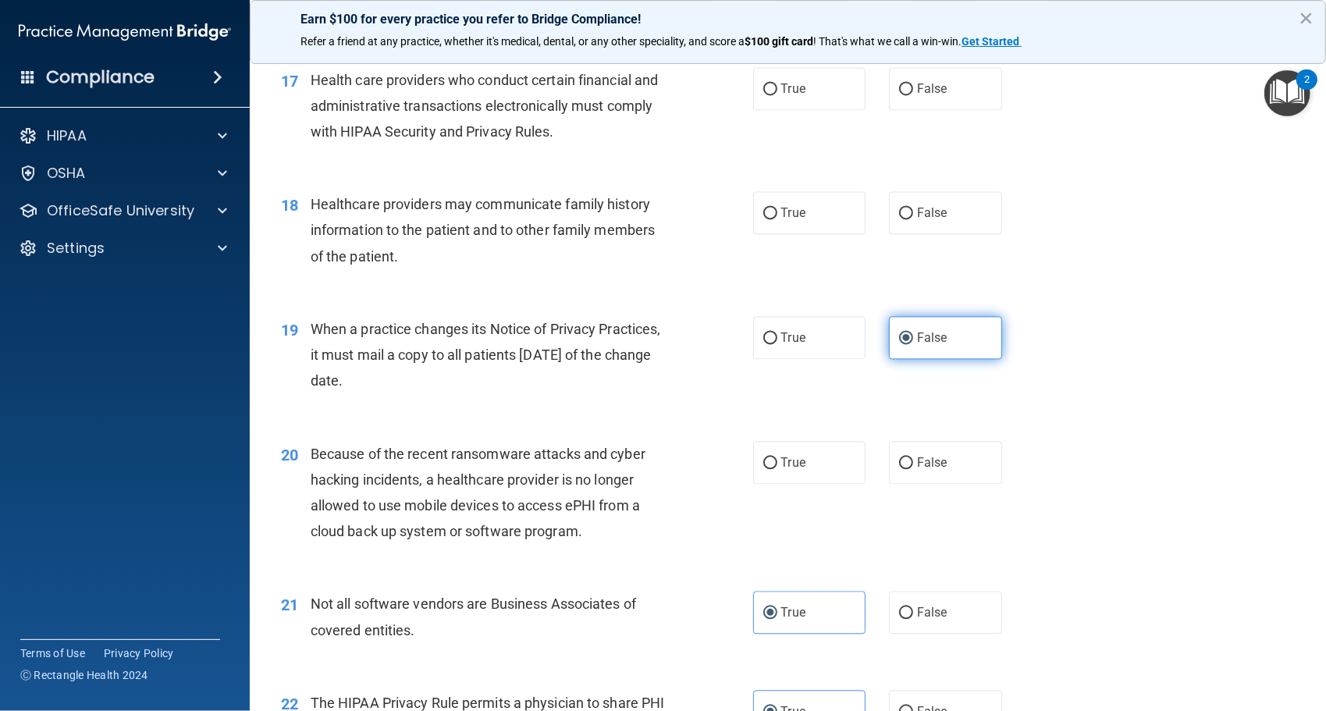
scroll to position [2128, 0]
click at [937, 471] on span "False" at bounding box center [932, 463] width 30 height 15
click at [913, 470] on input "False" at bounding box center [906, 464] width 14 height 12
radio input "true"
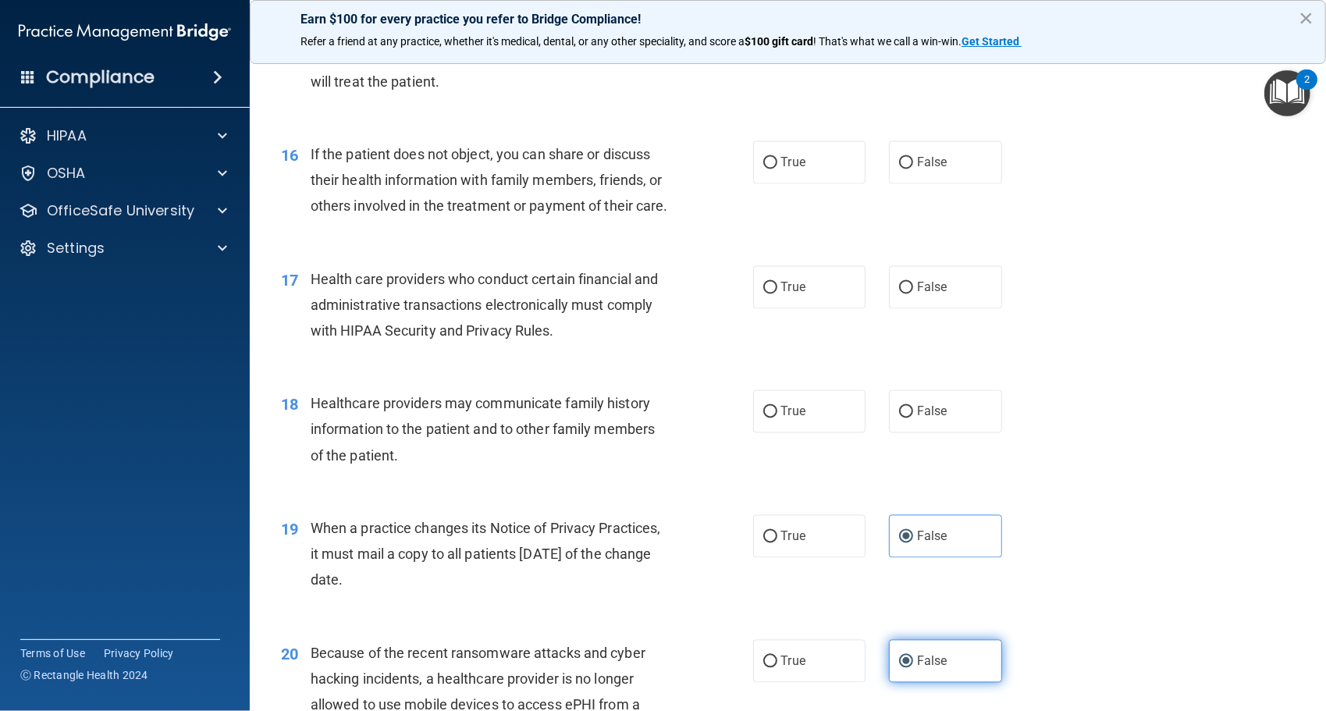
scroll to position [1929, 0]
click at [917, 420] on span "False" at bounding box center [932, 412] width 30 height 15
click at [913, 419] on input "False" at bounding box center [906, 414] width 14 height 12
radio input "true"
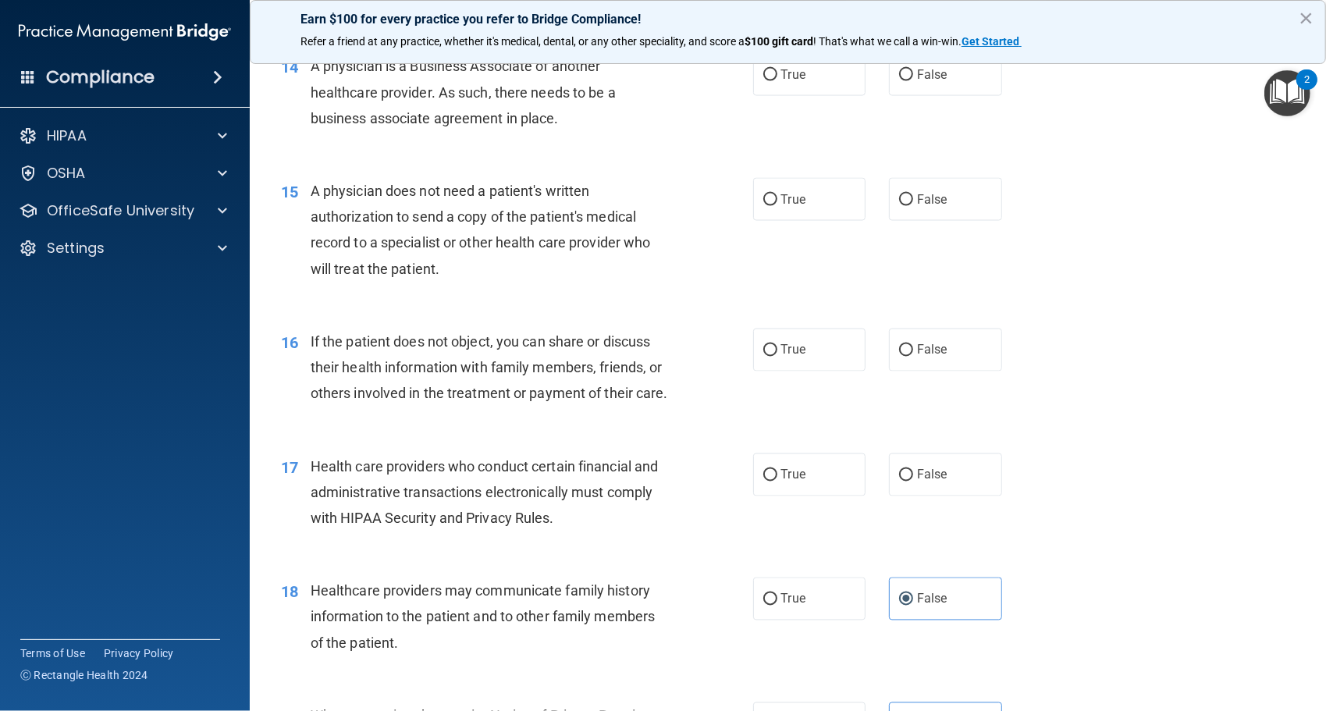
scroll to position [1740, 0]
click at [774, 343] on label "True" at bounding box center [809, 352] width 113 height 43
click at [774, 347] on input "True" at bounding box center [771, 353] width 14 height 12
radio input "true"
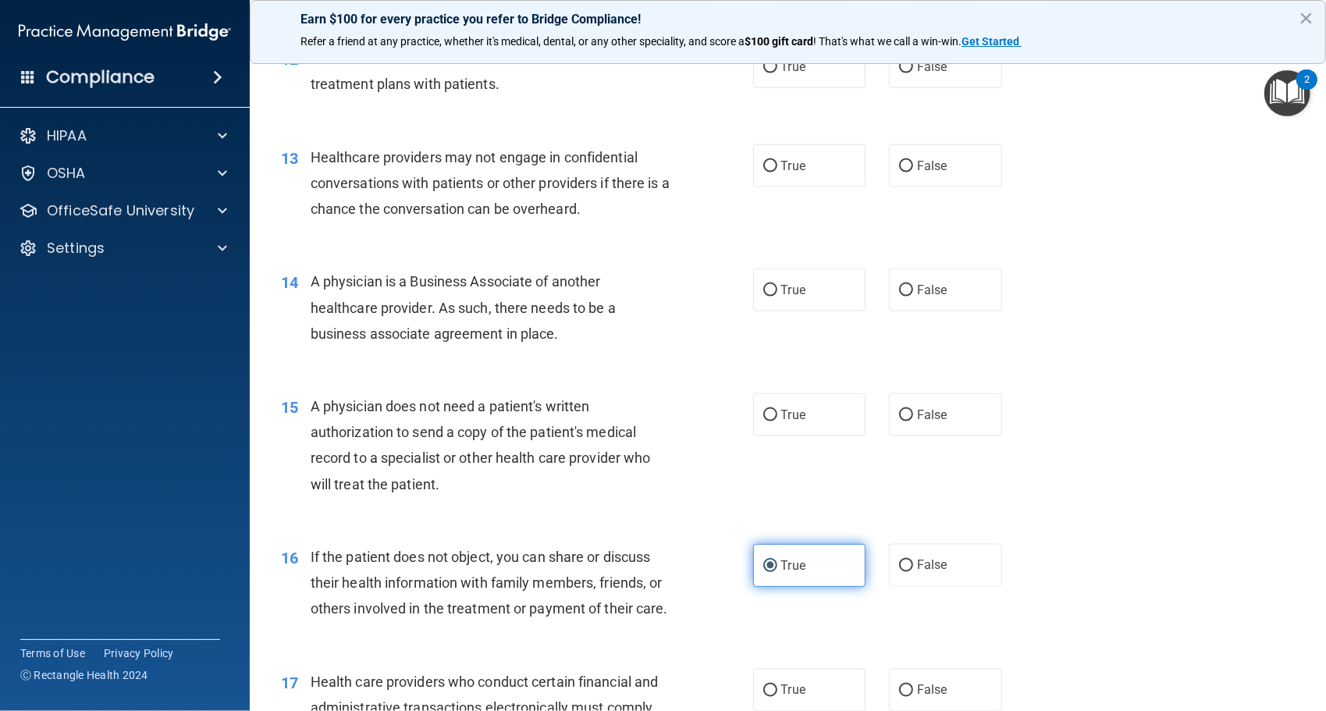
scroll to position [1525, 0]
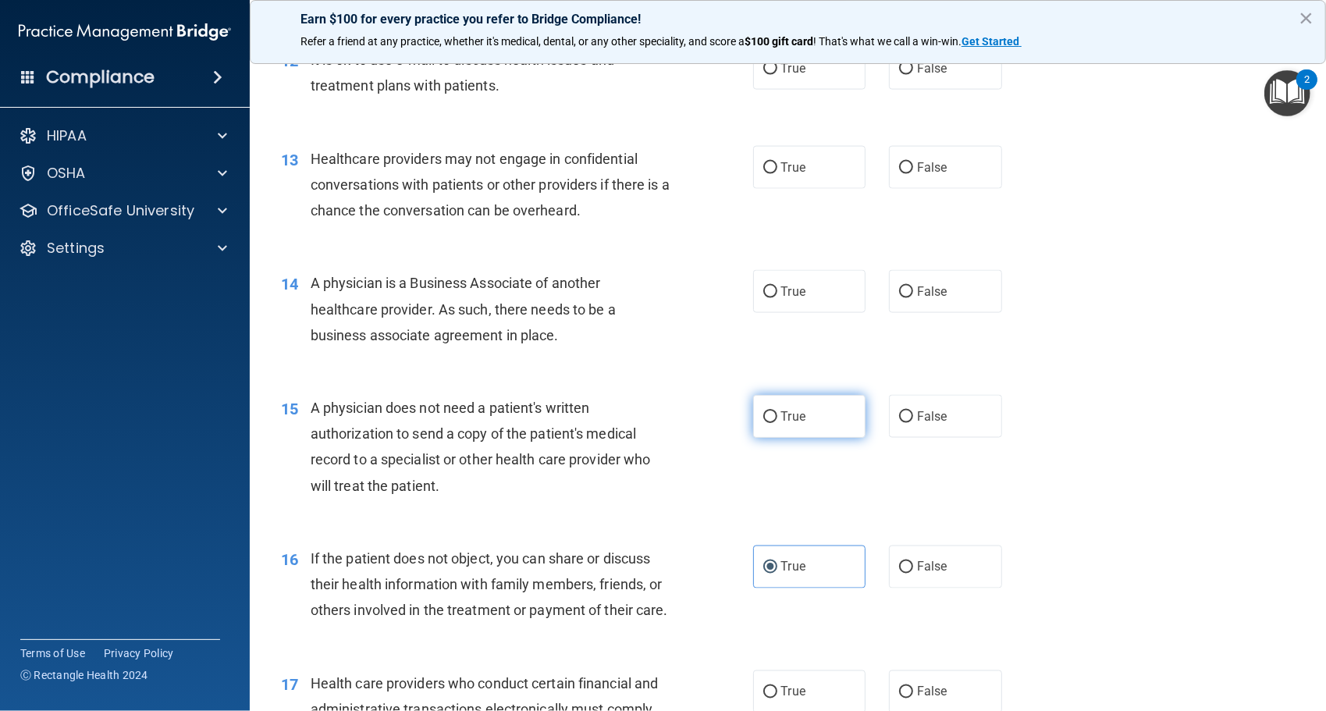
click at [781, 420] on span "True" at bounding box center [793, 416] width 24 height 15
click at [778, 420] on input "True" at bounding box center [771, 417] width 14 height 12
radio input "true"
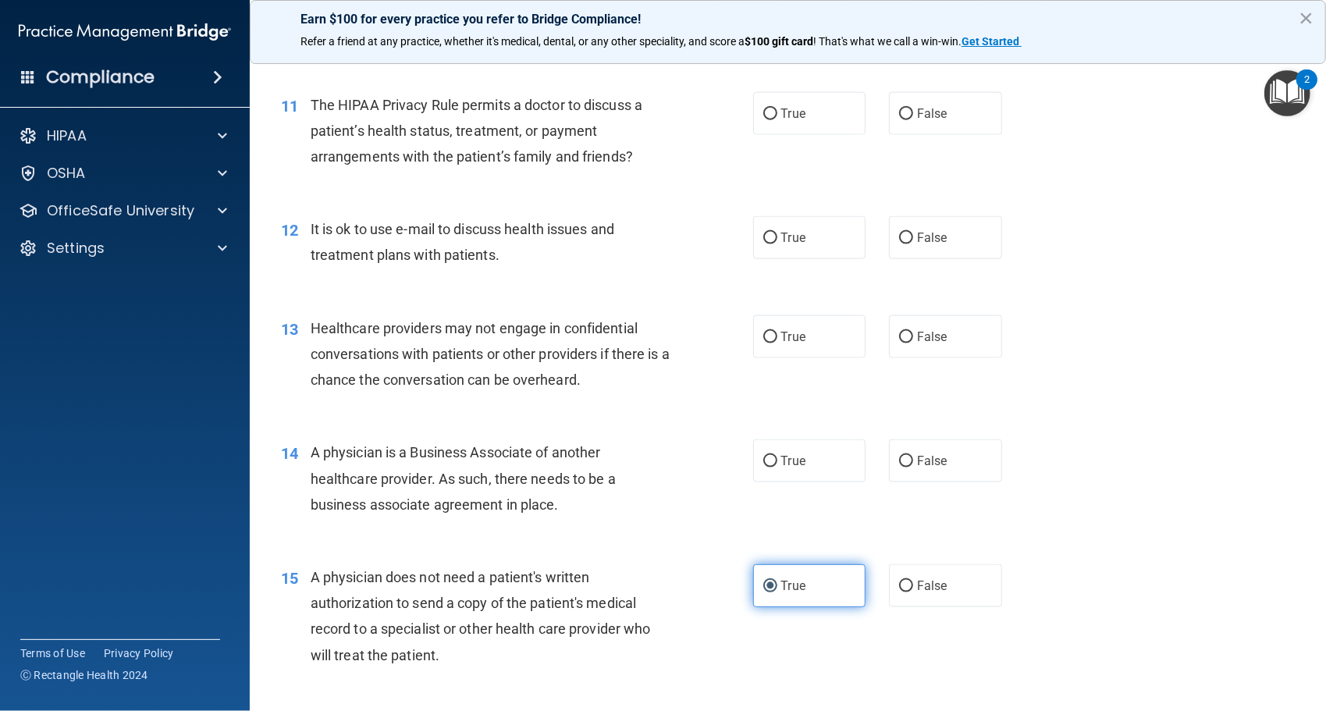
scroll to position [1355, 0]
click at [911, 481] on label "False" at bounding box center [945, 461] width 113 height 43
click at [911, 468] on input "False" at bounding box center [906, 463] width 14 height 12
radio input "true"
click at [815, 470] on label "True" at bounding box center [809, 461] width 113 height 43
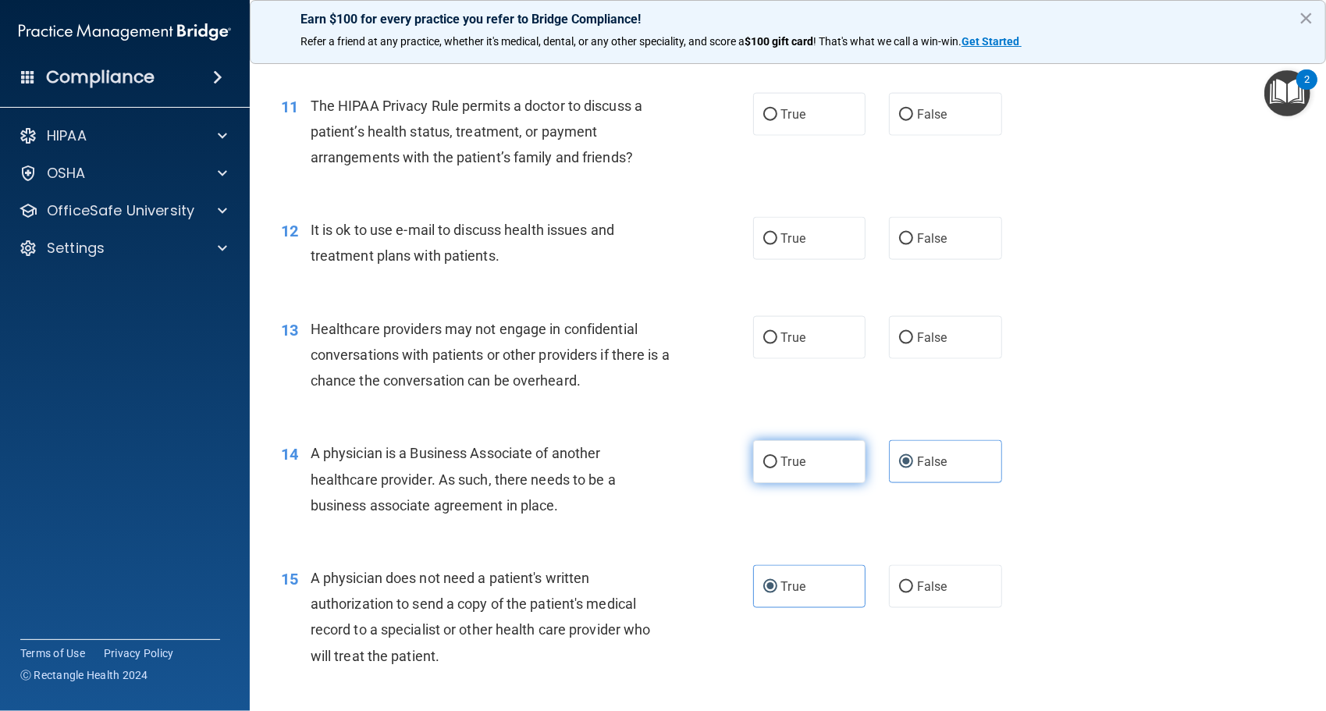
click at [778, 468] on input "True" at bounding box center [771, 463] width 14 height 12
radio input "true"
radio input "false"
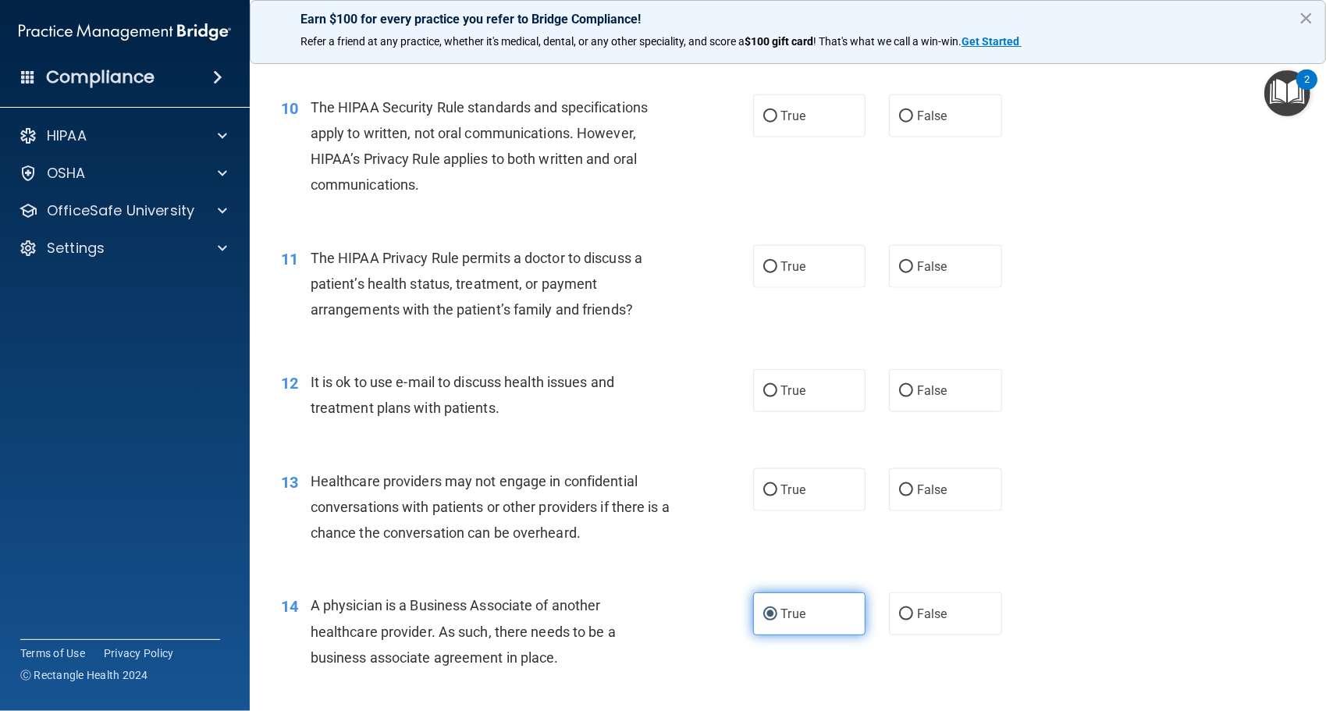
scroll to position [1198, 0]
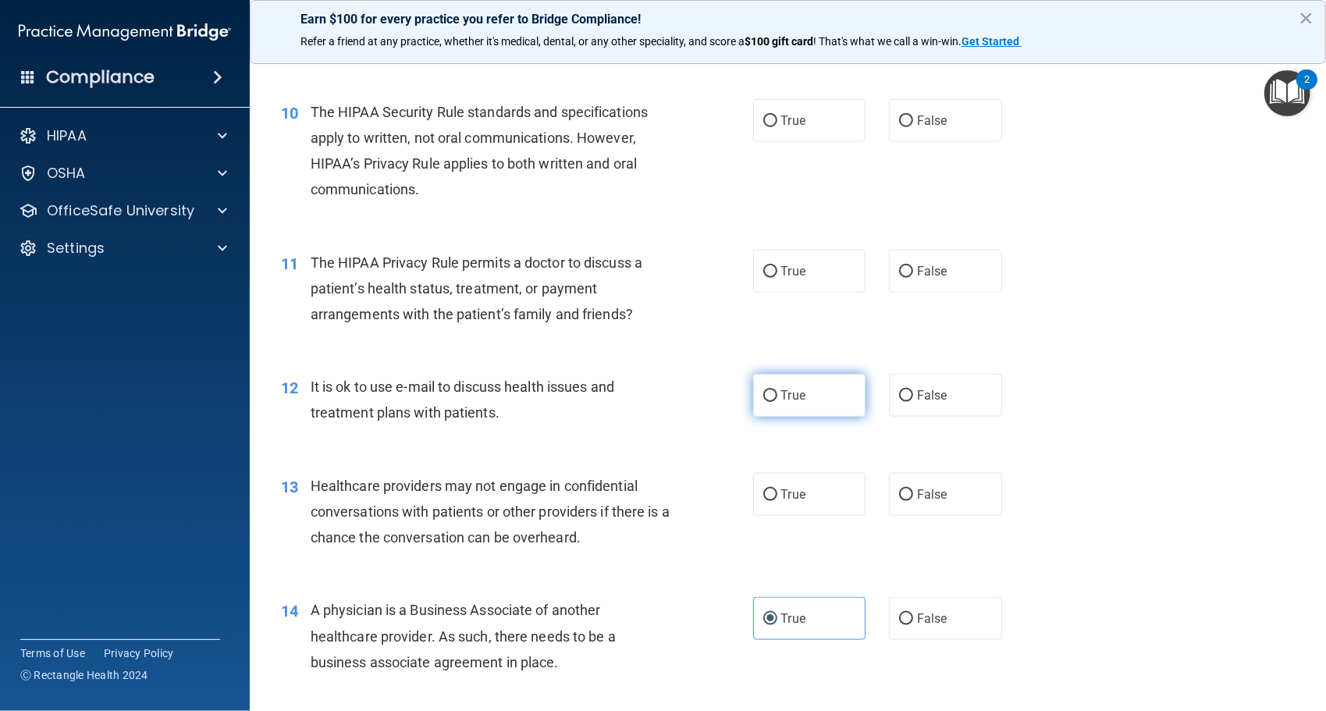
click at [798, 415] on label "True" at bounding box center [809, 395] width 113 height 43
click at [778, 402] on input "True" at bounding box center [771, 396] width 14 height 12
radio input "true"
click at [949, 420] on div "12 It is ok to use e-mail to discuss health issues and treatment plans with pat…" at bounding box center [788, 403] width 1038 height 98
click at [943, 401] on label "False" at bounding box center [945, 395] width 113 height 43
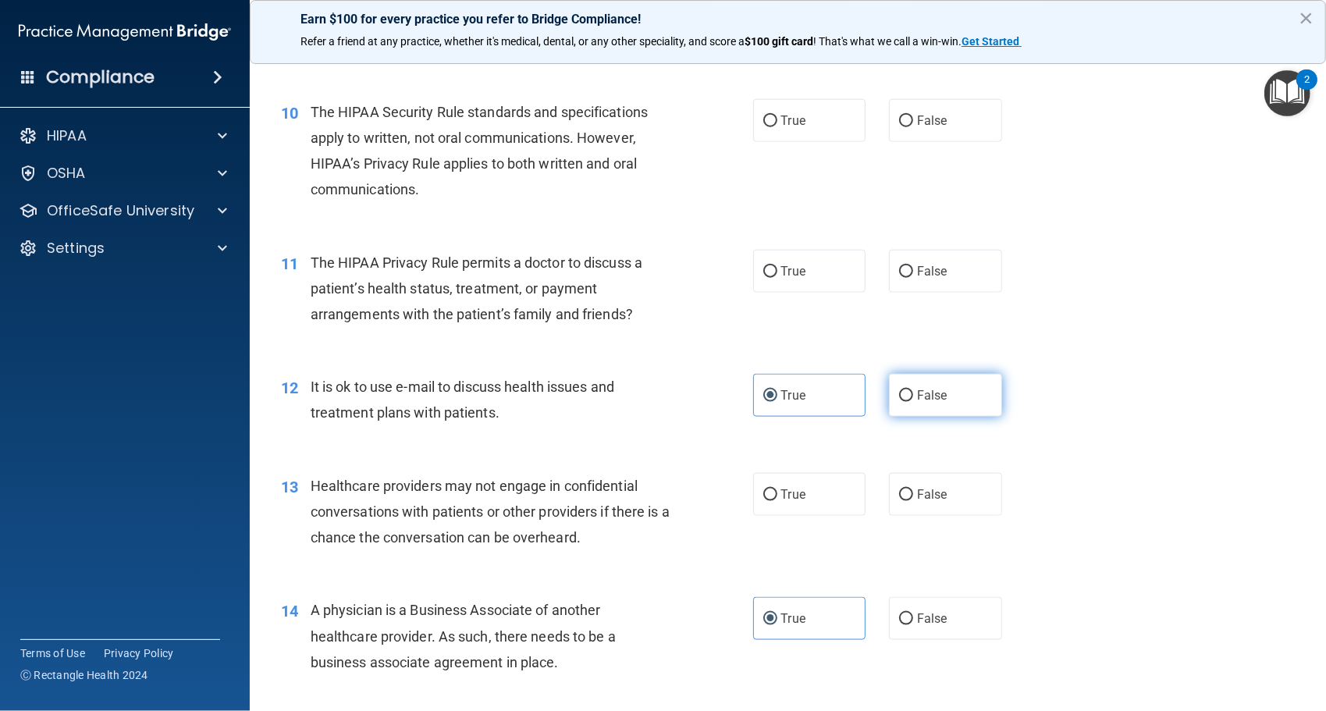
click at [913, 401] on input "False" at bounding box center [906, 396] width 14 height 12
radio input "true"
radio input "false"
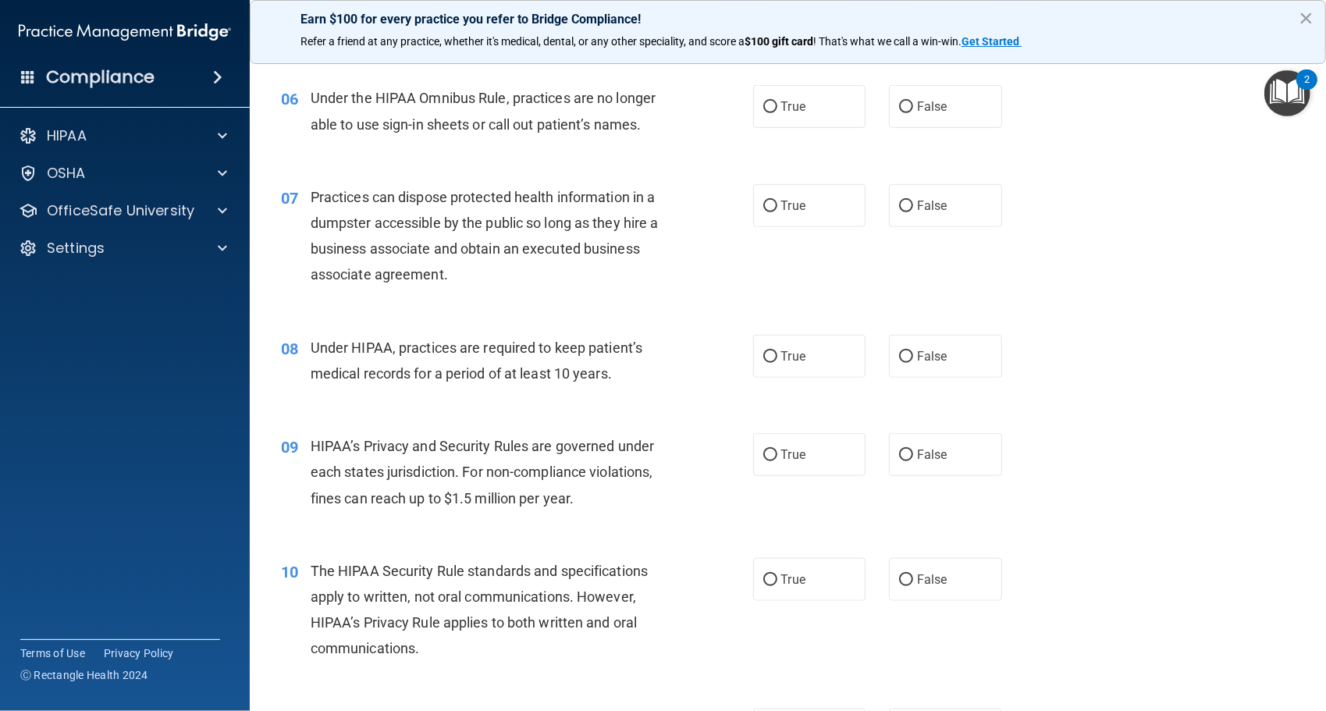
scroll to position [739, 0]
click at [919, 461] on span "False" at bounding box center [932, 455] width 30 height 15
click at [913, 461] on input "False" at bounding box center [906, 456] width 14 height 12
radio input "true"
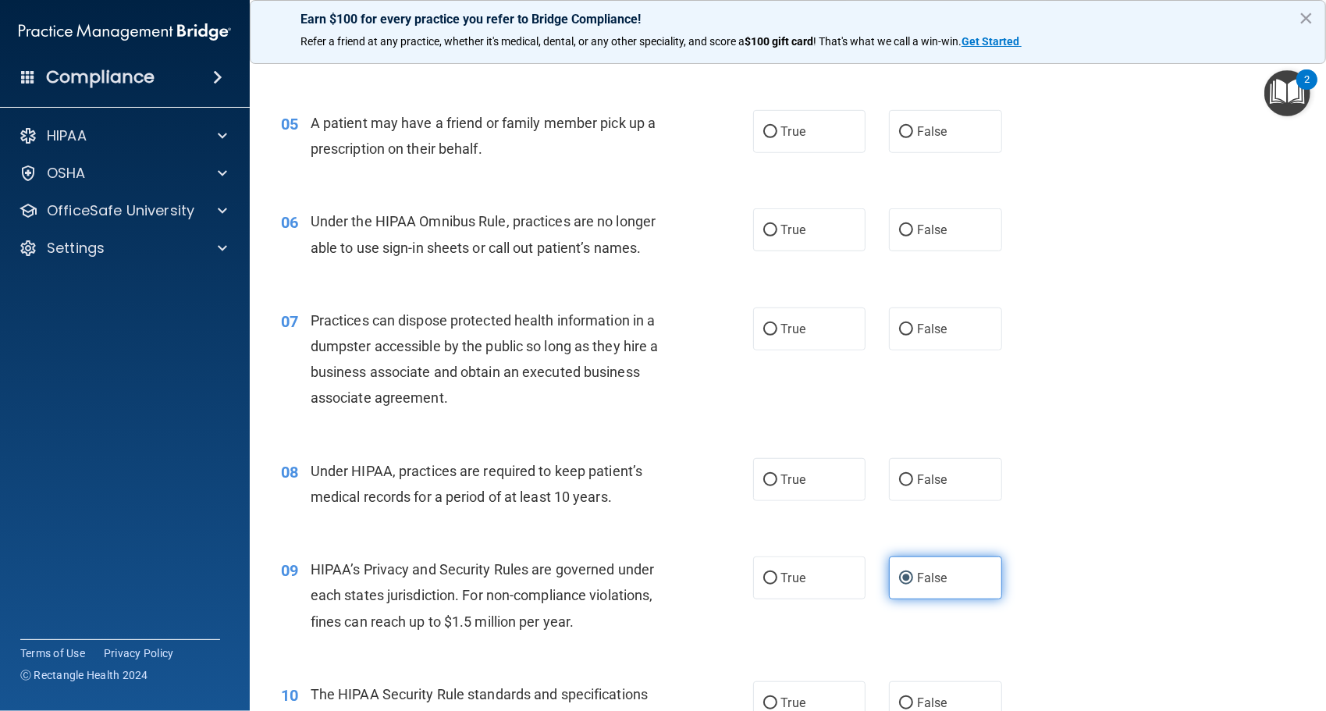
scroll to position [615, 0]
click at [782, 479] on span "True" at bounding box center [793, 480] width 24 height 15
click at [778, 479] on input "True" at bounding box center [771, 481] width 14 height 12
radio input "true"
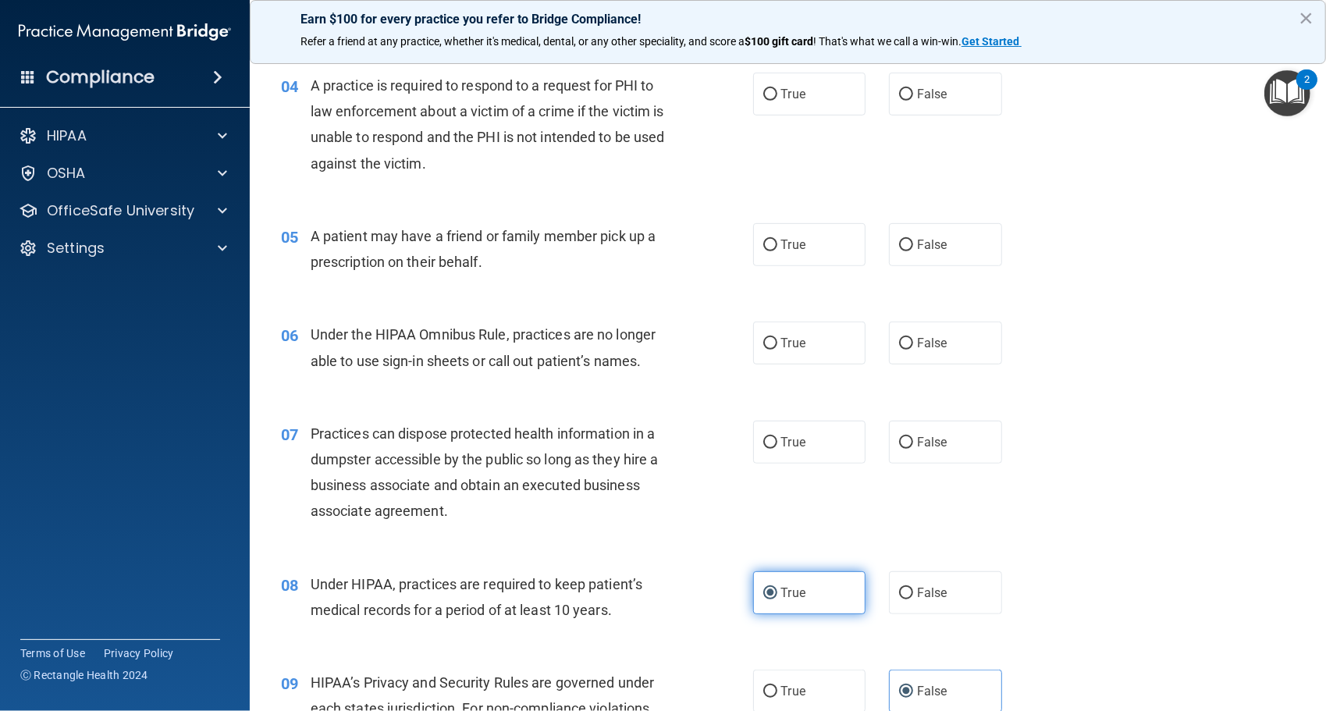
scroll to position [502, 0]
click at [926, 447] on span "False" at bounding box center [932, 443] width 30 height 15
click at [913, 447] on input "False" at bounding box center [906, 444] width 14 height 12
radio input "true"
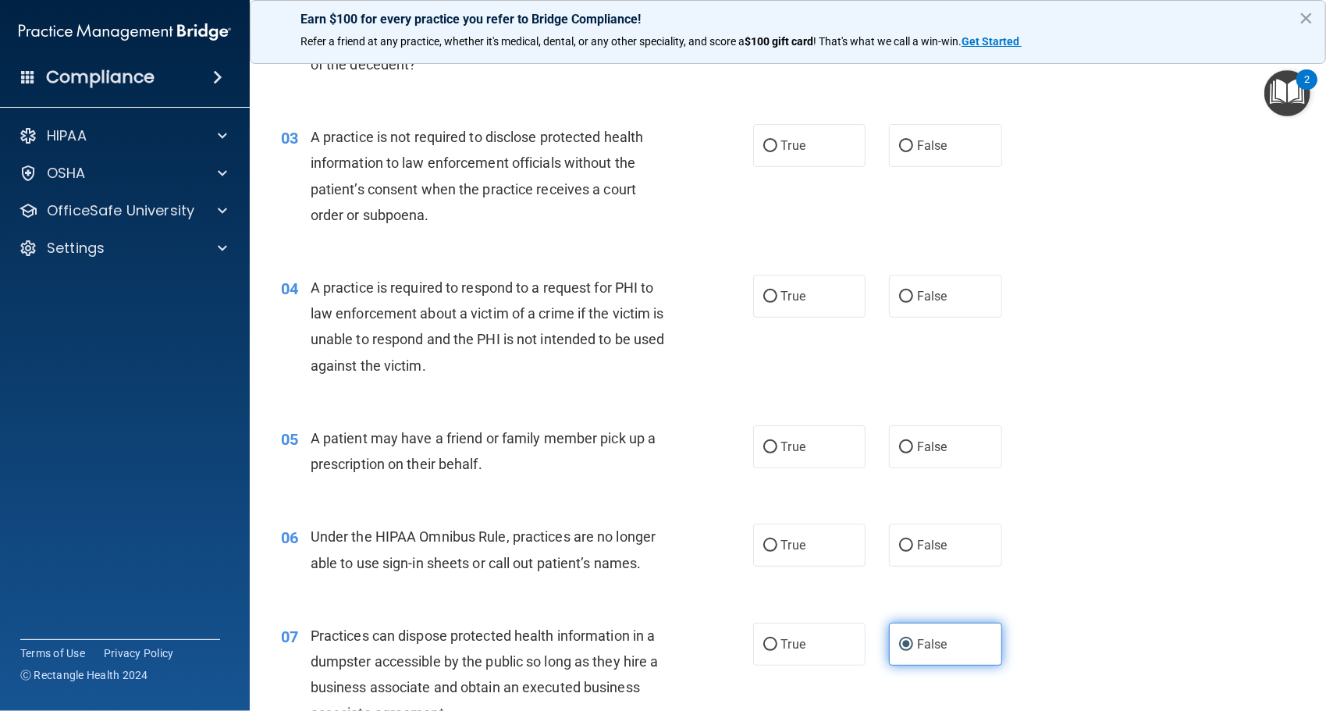
scroll to position [300, 0]
click at [907, 554] on label "False" at bounding box center [945, 546] width 113 height 43
click at [907, 553] on input "False" at bounding box center [906, 547] width 14 height 12
radio input "true"
click at [783, 542] on span "True" at bounding box center [793, 546] width 24 height 15
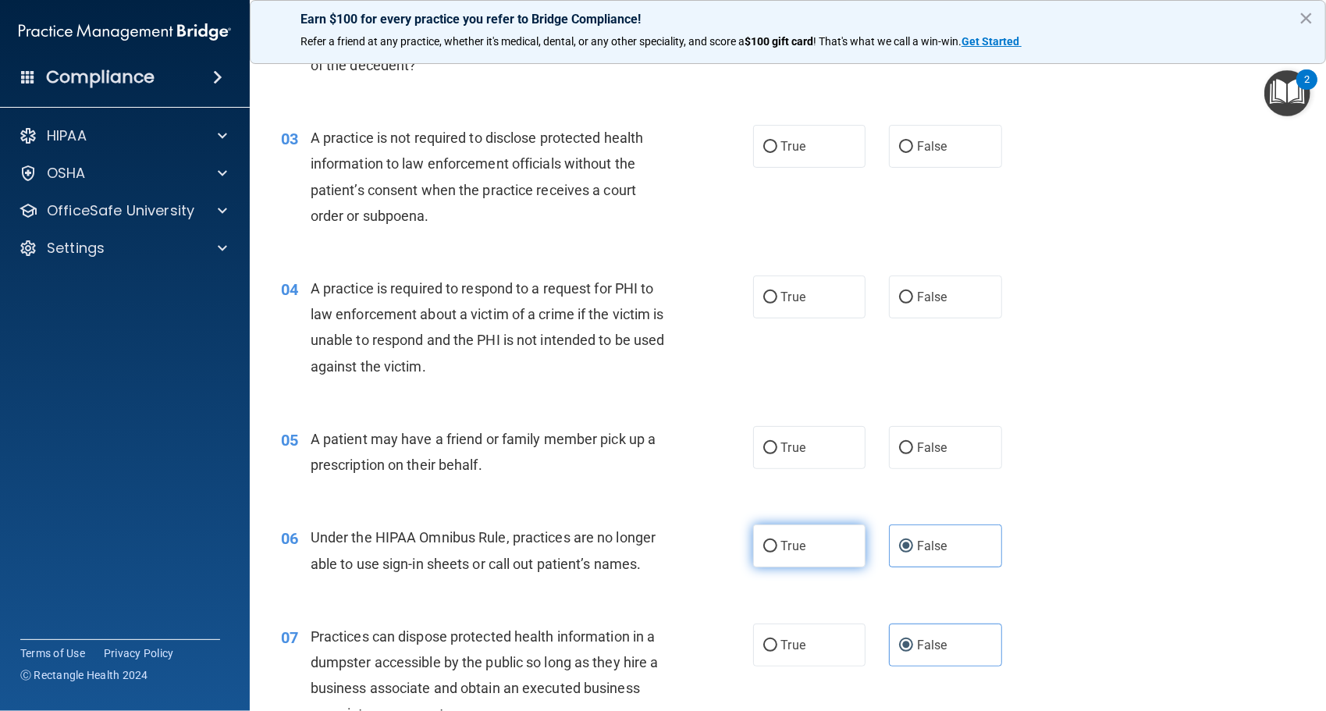
click at [778, 542] on input "True" at bounding box center [771, 547] width 14 height 12
radio input "true"
click at [934, 550] on span "False" at bounding box center [932, 546] width 30 height 15
click at [913, 550] on input "False" at bounding box center [906, 547] width 14 height 12
radio input "true"
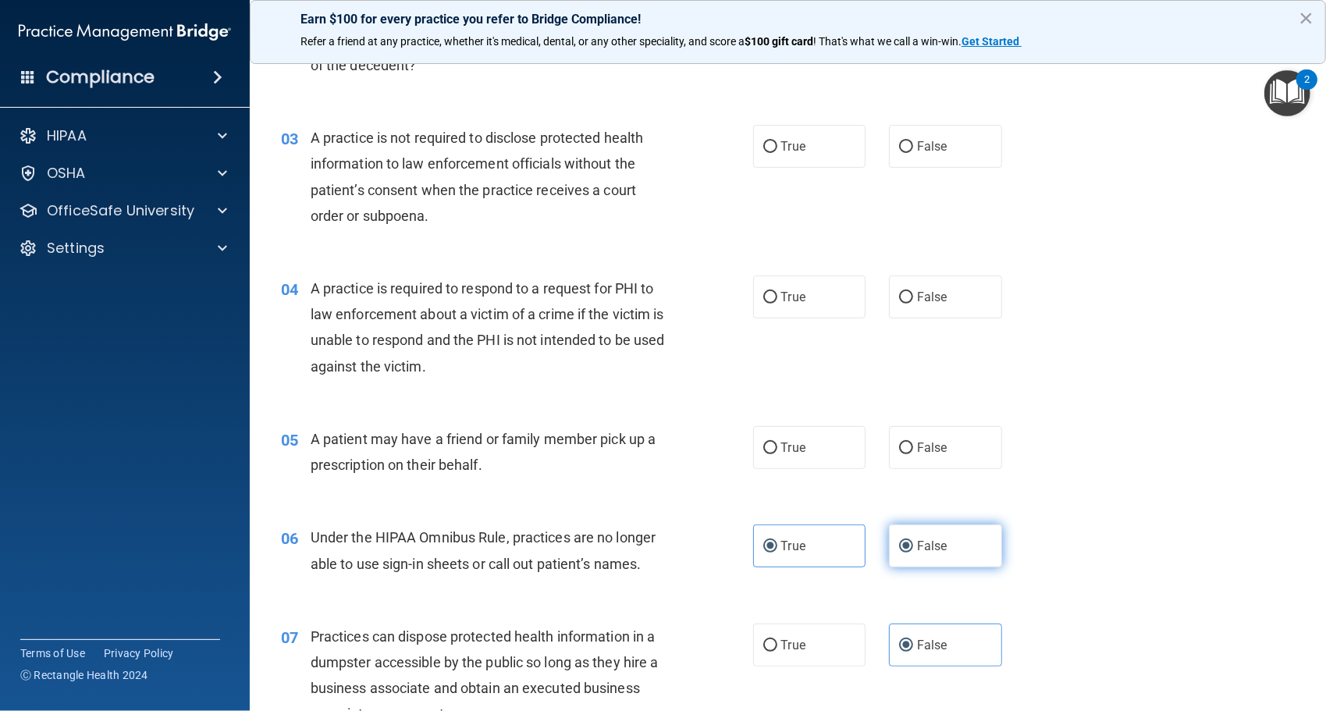
radio input "false"
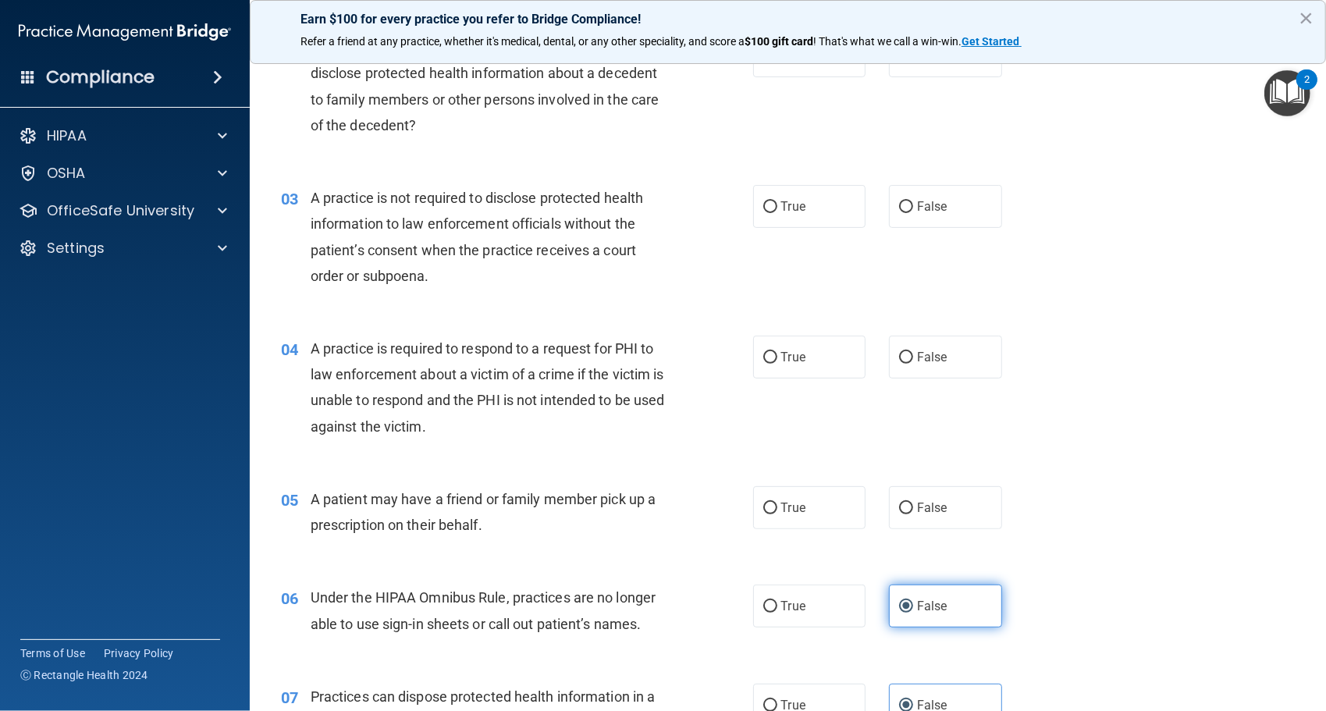
scroll to position [239, 0]
click at [753, 497] on label "True" at bounding box center [809, 508] width 113 height 43
click at [764, 504] on input "True" at bounding box center [771, 510] width 14 height 12
radio input "true"
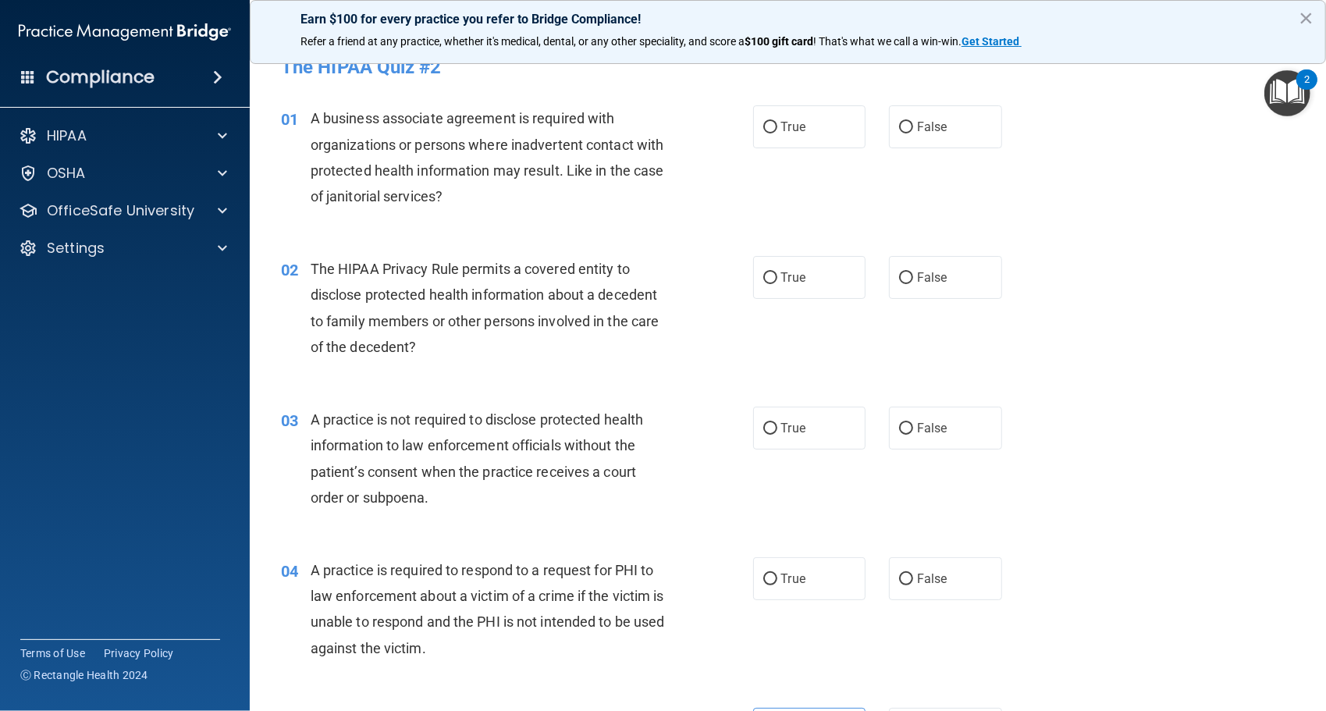
scroll to position [0, 0]
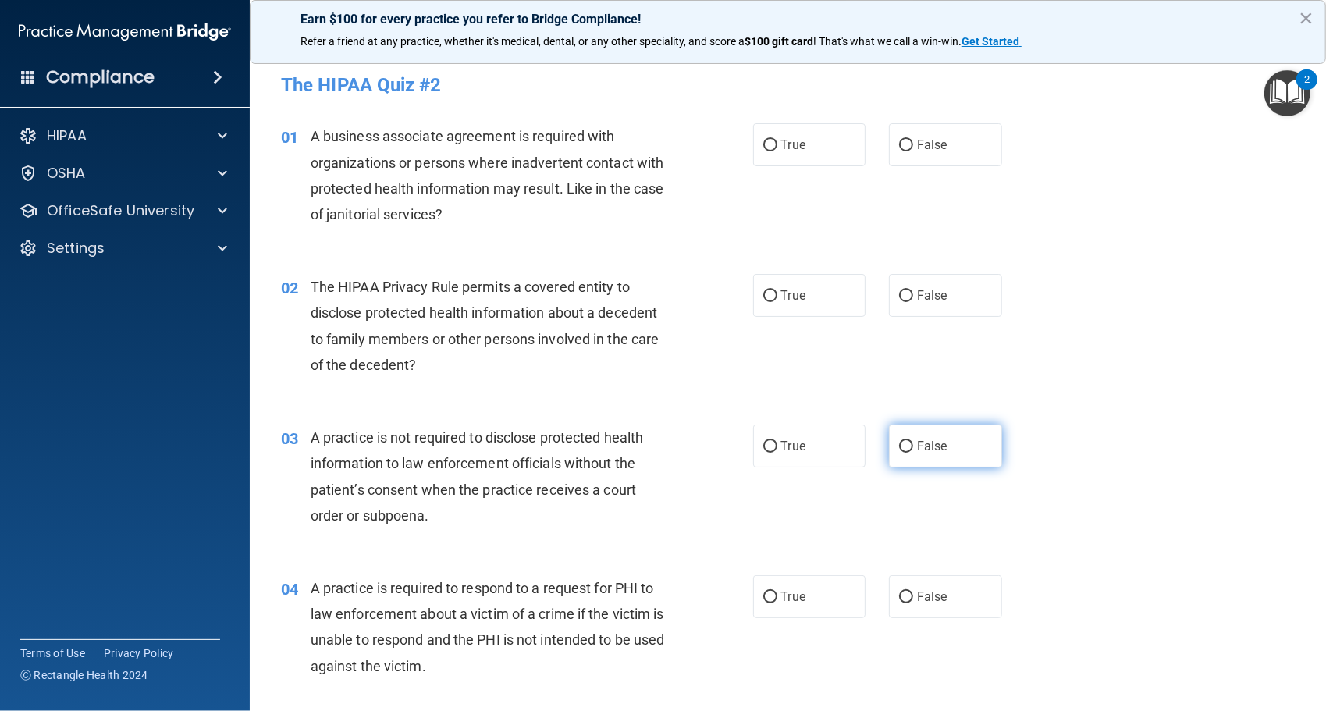
click at [919, 455] on label "False" at bounding box center [945, 446] width 113 height 43
click at [913, 453] on input "False" at bounding box center [906, 447] width 14 height 12
radio input "true"
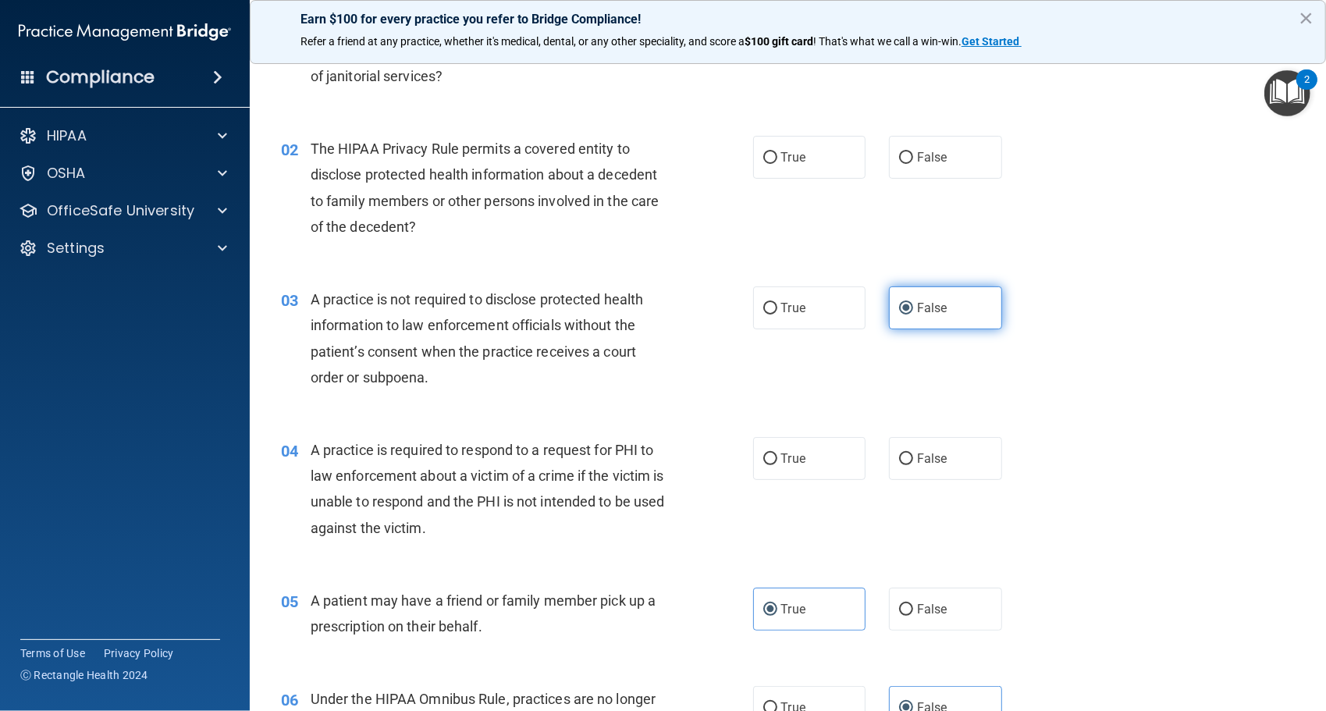
scroll to position [141, 0]
click at [919, 455] on span "False" at bounding box center [932, 456] width 30 height 15
click at [913, 455] on input "False" at bounding box center [906, 457] width 14 height 12
radio input "true"
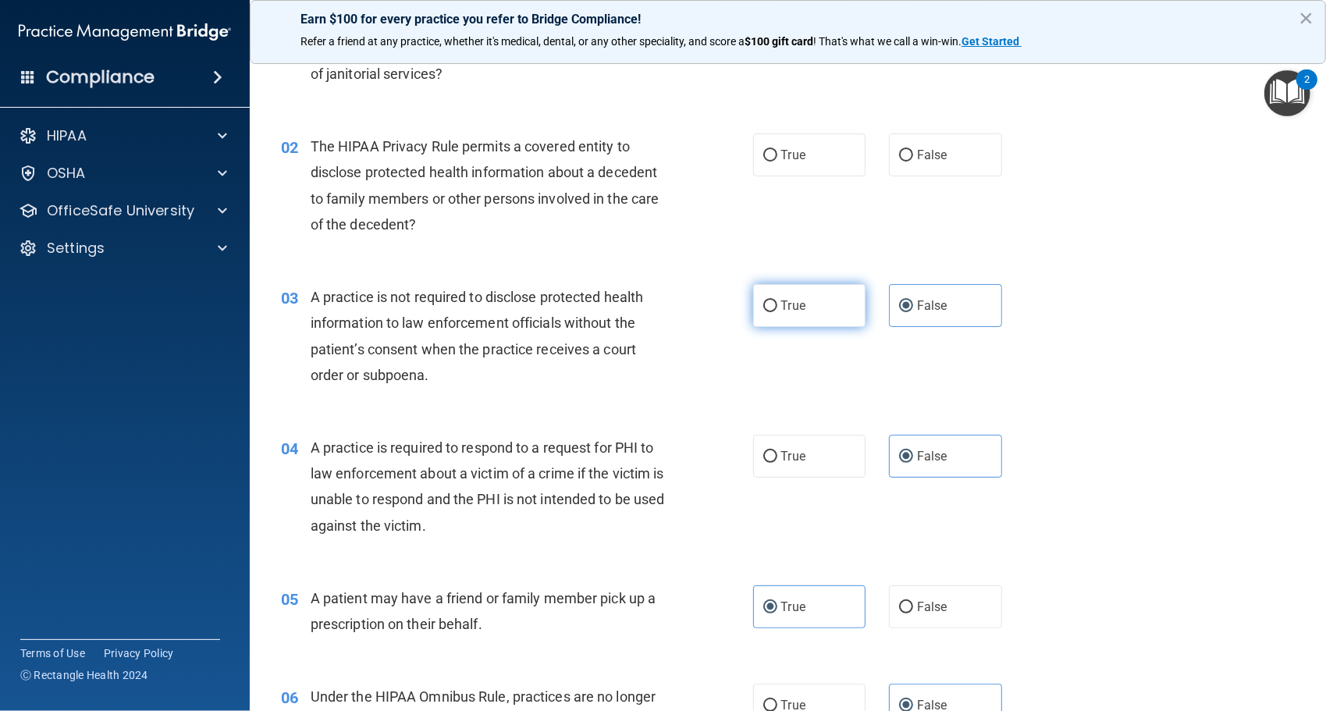
click at [765, 311] on input "True" at bounding box center [771, 307] width 14 height 12
radio input "true"
radio input "false"
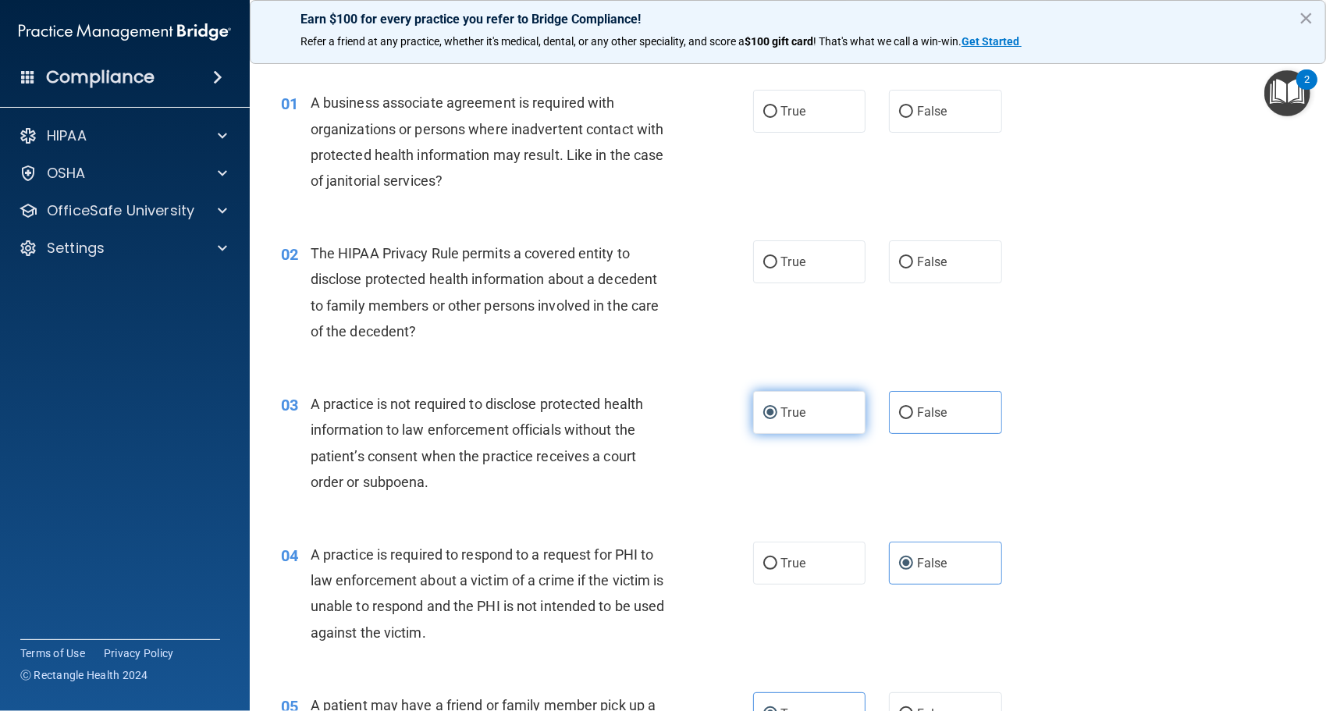
scroll to position [0, 0]
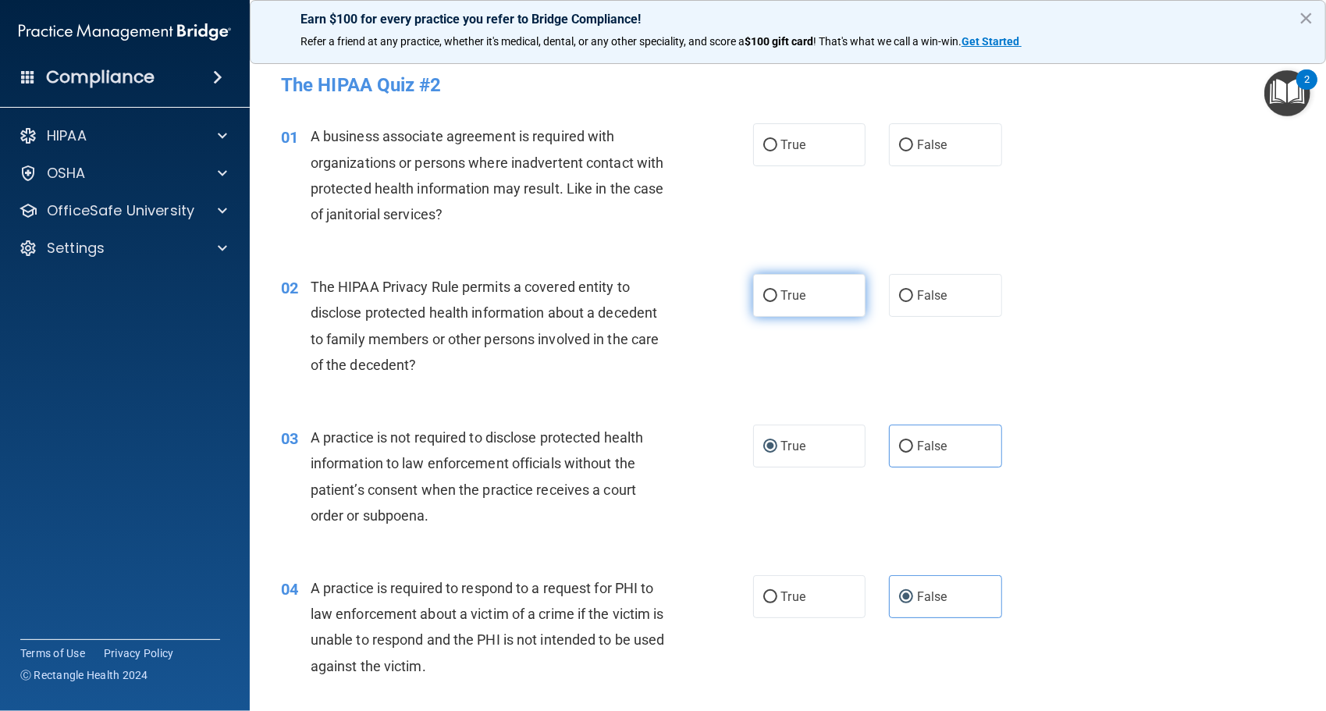
click at [760, 304] on label "True" at bounding box center [809, 295] width 113 height 43
click at [764, 302] on input "True" at bounding box center [771, 296] width 14 height 12
radio input "true"
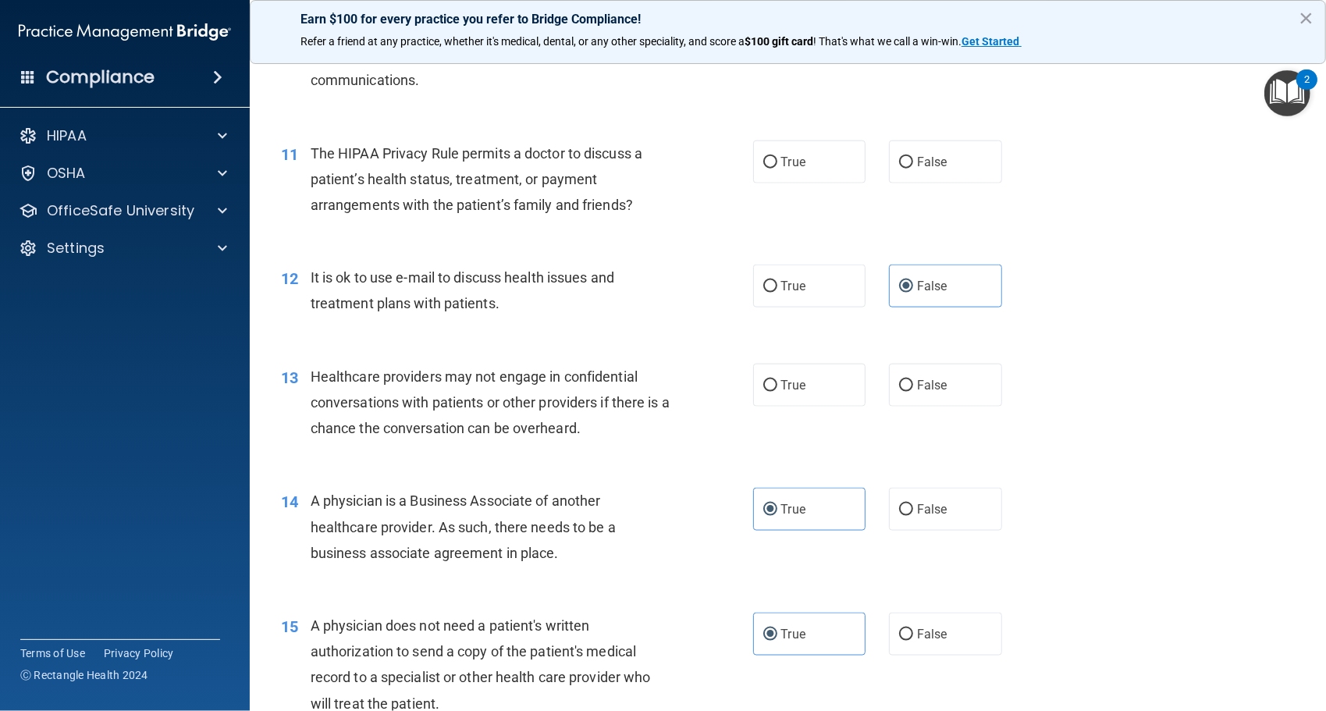
scroll to position [1306, 0]
click at [781, 389] on span "True" at bounding box center [793, 386] width 24 height 15
click at [778, 389] on input "True" at bounding box center [771, 388] width 14 height 12
radio input "true"
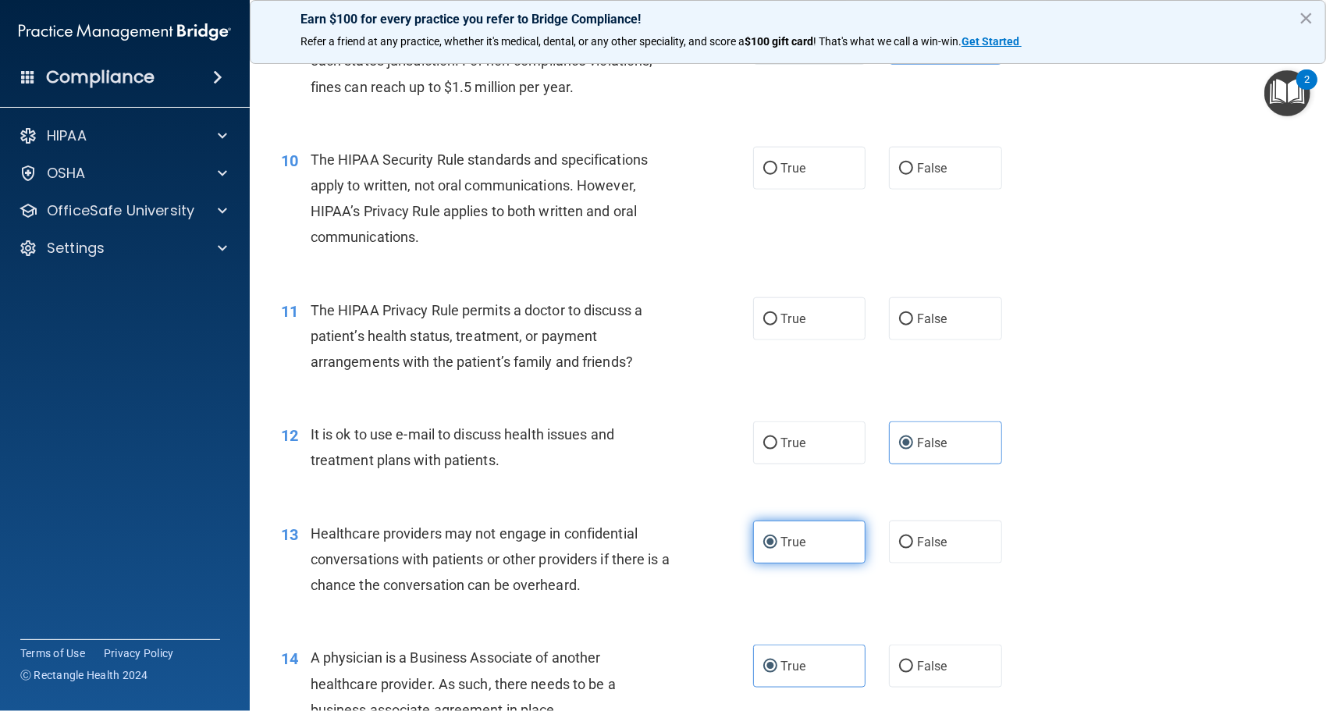
scroll to position [1149, 0]
click at [781, 332] on label "True" at bounding box center [809, 320] width 113 height 43
click at [778, 327] on input "True" at bounding box center [771, 321] width 14 height 12
radio input "true"
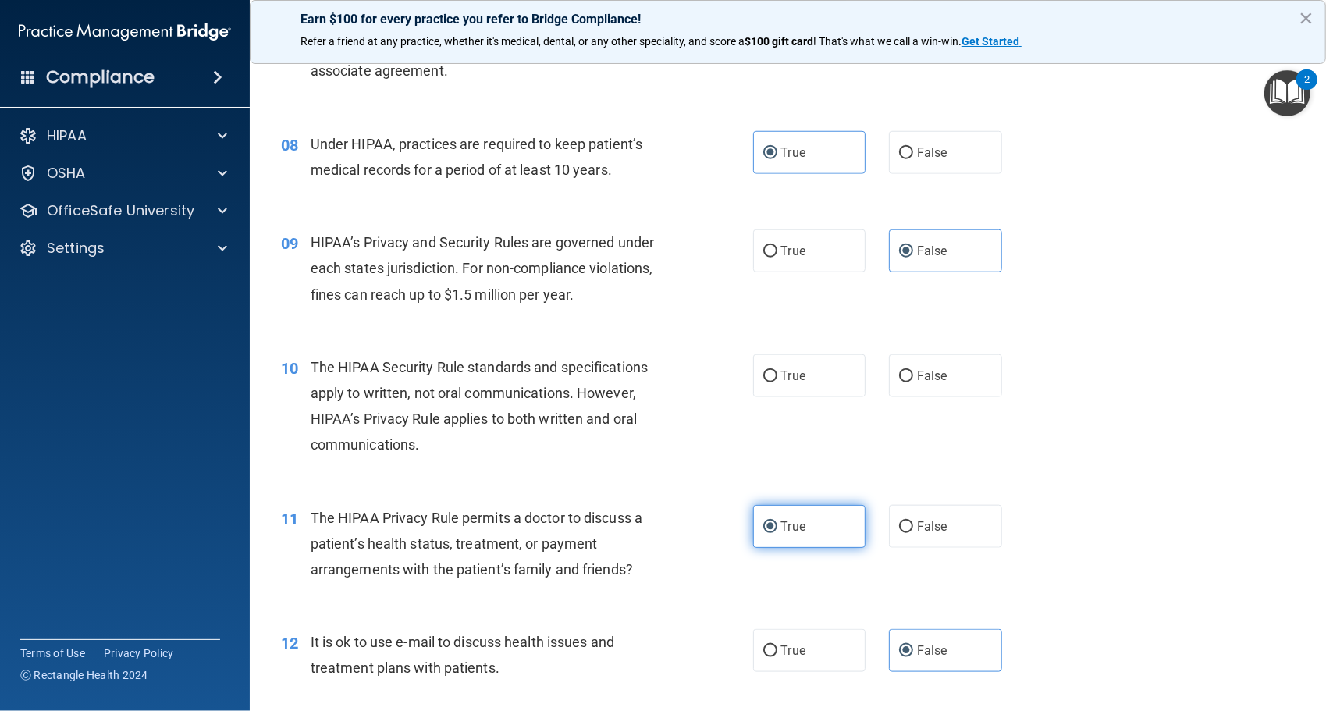
scroll to position [939, 0]
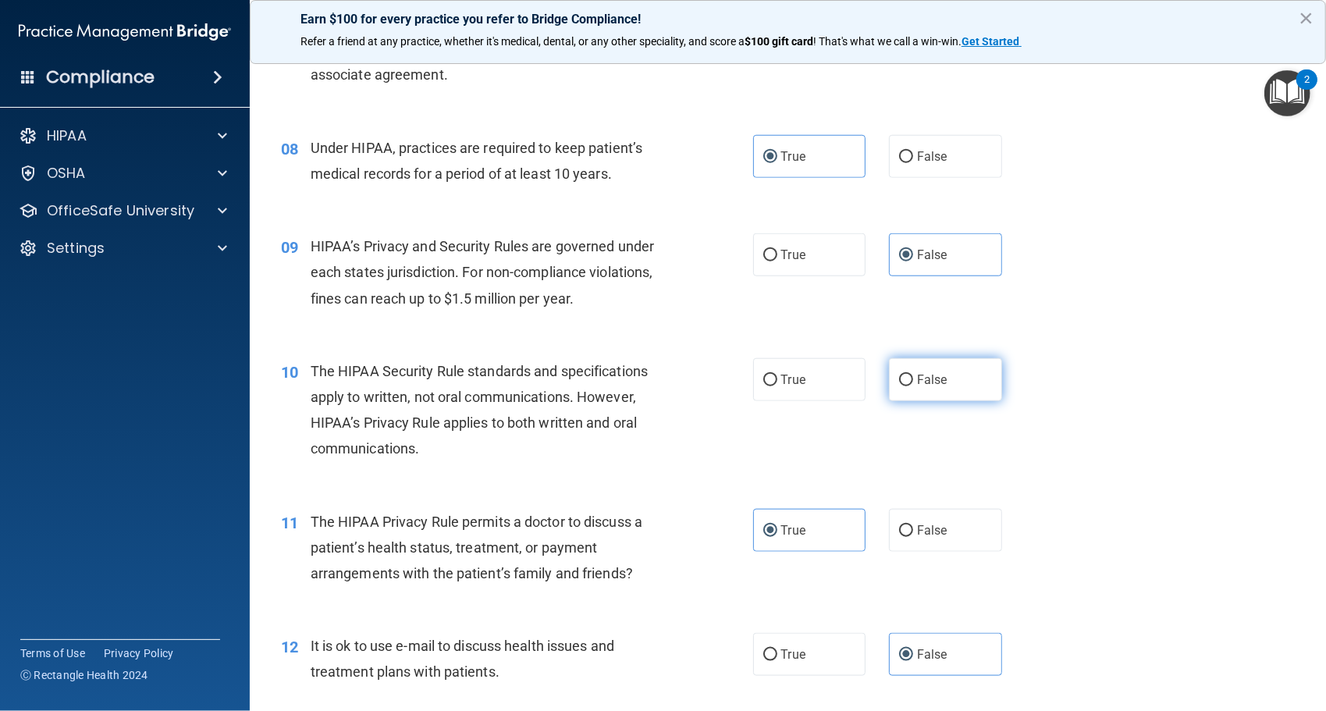
click at [899, 381] on input "False" at bounding box center [906, 381] width 14 height 12
radio input "true"
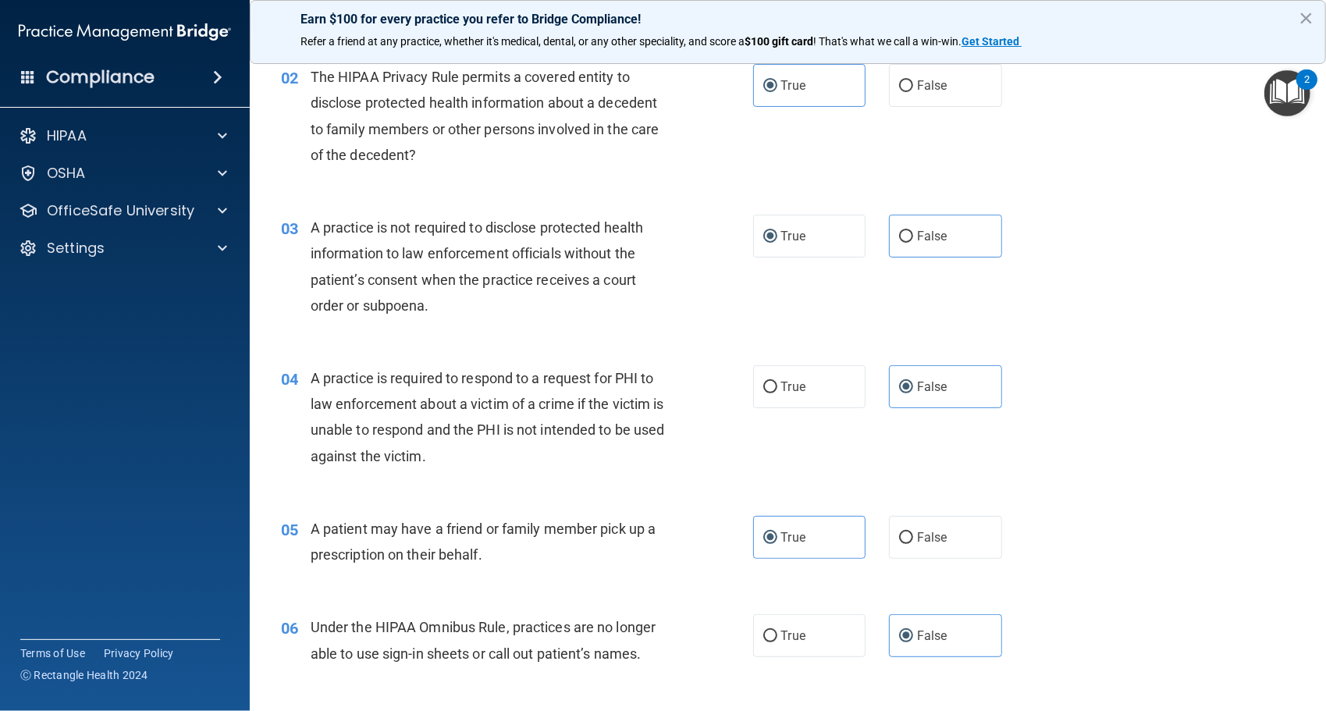
scroll to position [0, 0]
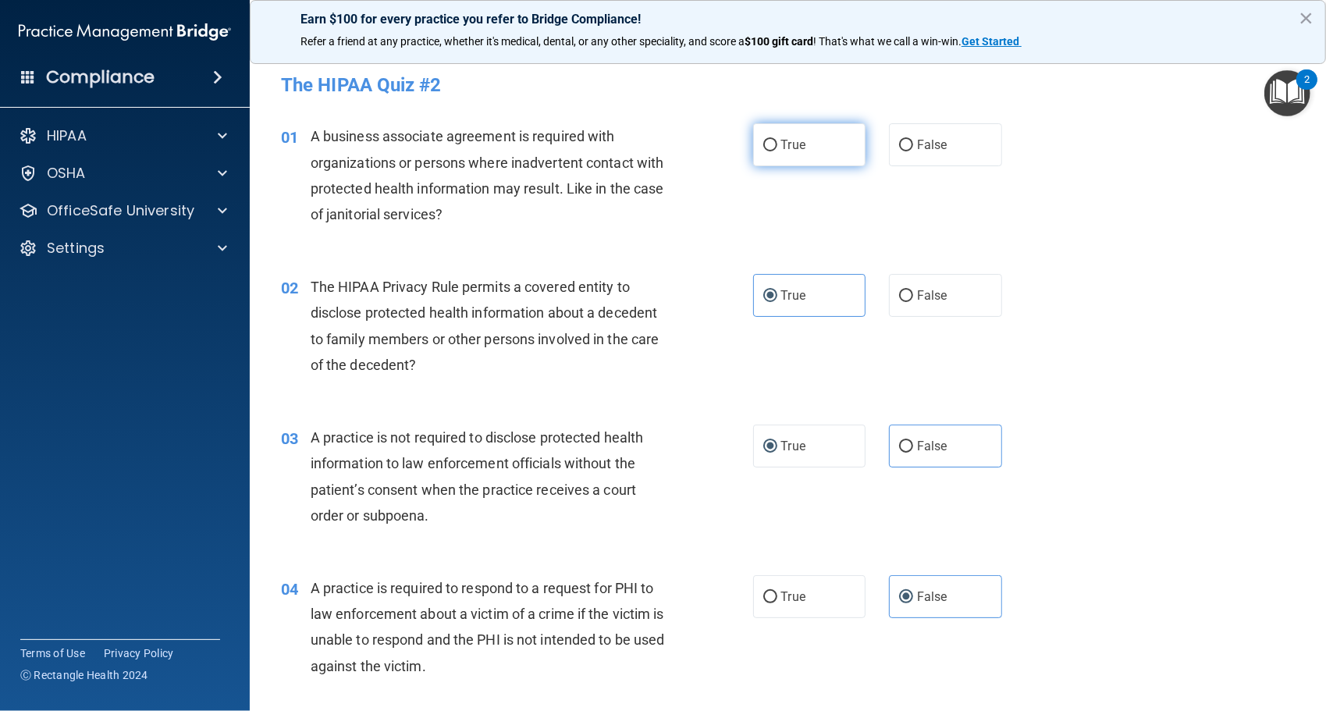
click at [839, 155] on label "True" at bounding box center [809, 144] width 113 height 43
click at [778, 151] on input "True" at bounding box center [771, 146] width 14 height 12
radio input "true"
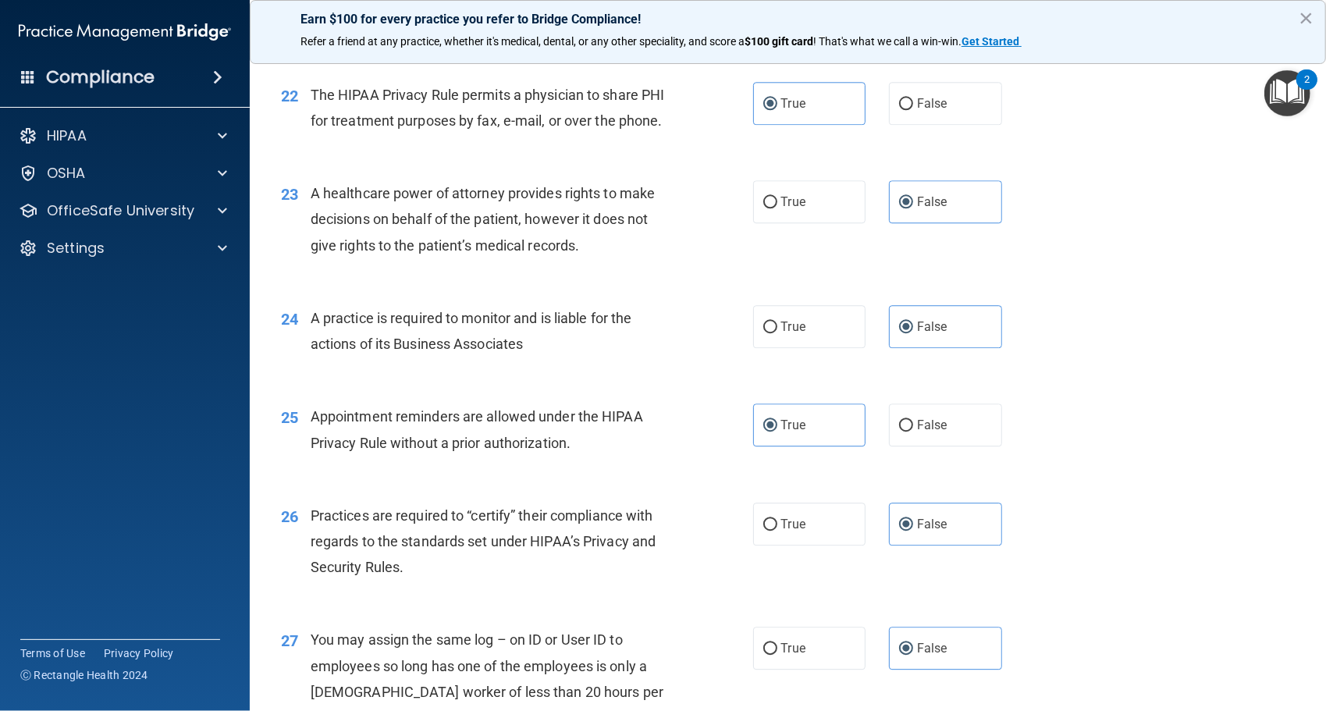
scroll to position [3259, 0]
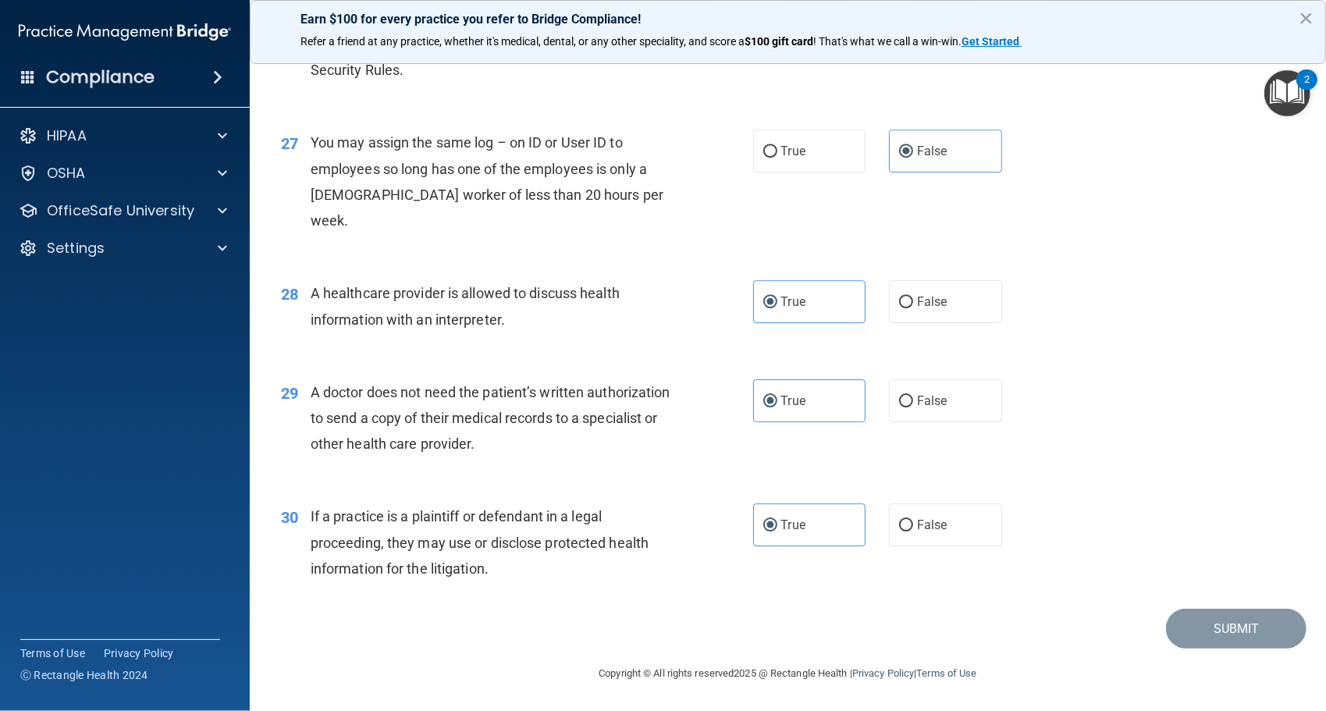
click at [1160, 601] on div "30 If a practice is a plaintiff or defendant in a legal proceeding, they may us…" at bounding box center [788, 546] width 1038 height 125
click at [1143, 634] on div "Submit" at bounding box center [788, 629] width 1038 height 40
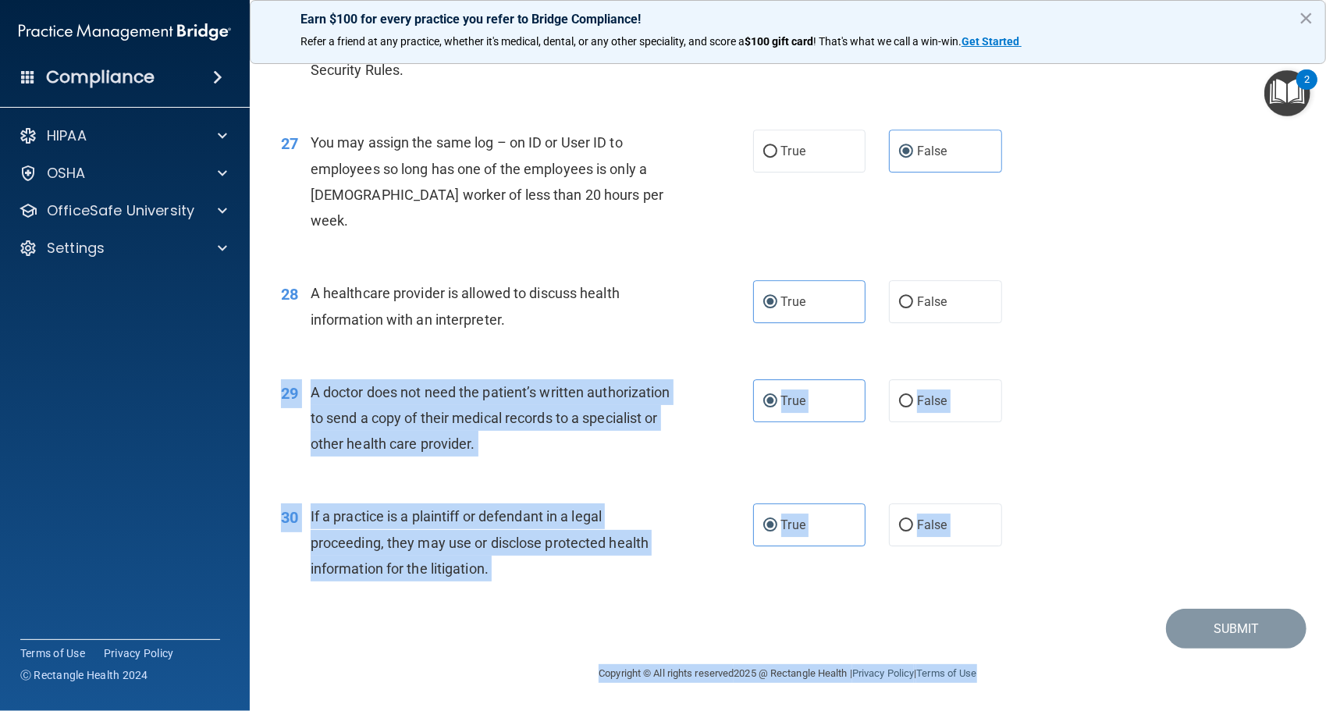
drag, startPoint x: 1218, startPoint y: 646, endPoint x: 1156, endPoint y: 475, distance: 181.0
click at [1156, 475] on main "- The HIPAA Quiz #2 This quiz doesn’t expire until . Are you sure you want to t…" at bounding box center [788, 380] width 1077 height 661
drag, startPoint x: 1156, startPoint y: 475, endPoint x: 1048, endPoint y: 506, distance: 112.7
click at [1048, 506] on div "30 If a practice is a plaintiff or defendant in a legal proceeding, they may us…" at bounding box center [788, 546] width 1038 height 125
click at [973, 579] on div "30 If a practice is a plaintiff or defendant in a legal proceeding, they may us…" at bounding box center [788, 546] width 1038 height 125
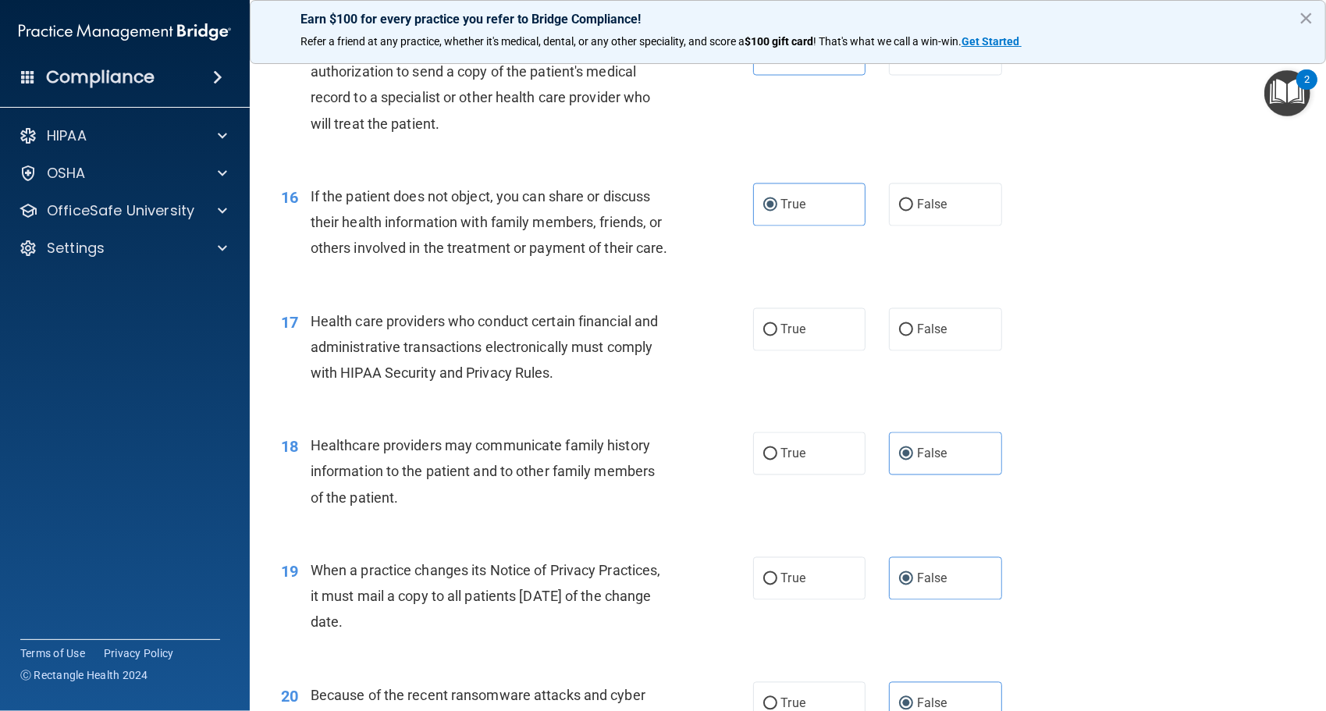
scroll to position [1887, 0]
click at [909, 352] on label "False" at bounding box center [945, 330] width 113 height 43
click at [909, 337] on input "False" at bounding box center [906, 332] width 14 height 12
radio input "true"
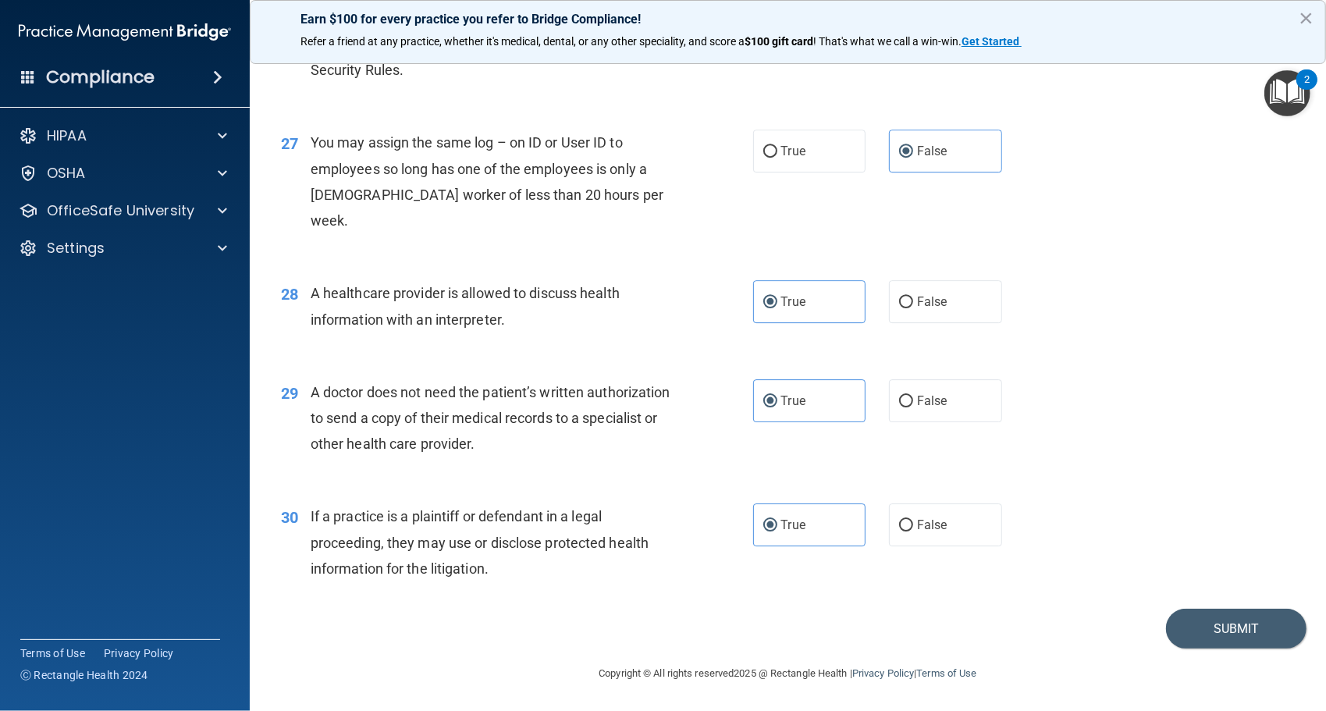
scroll to position [3259, 0]
click at [1207, 615] on button "Submit" at bounding box center [1236, 629] width 141 height 40
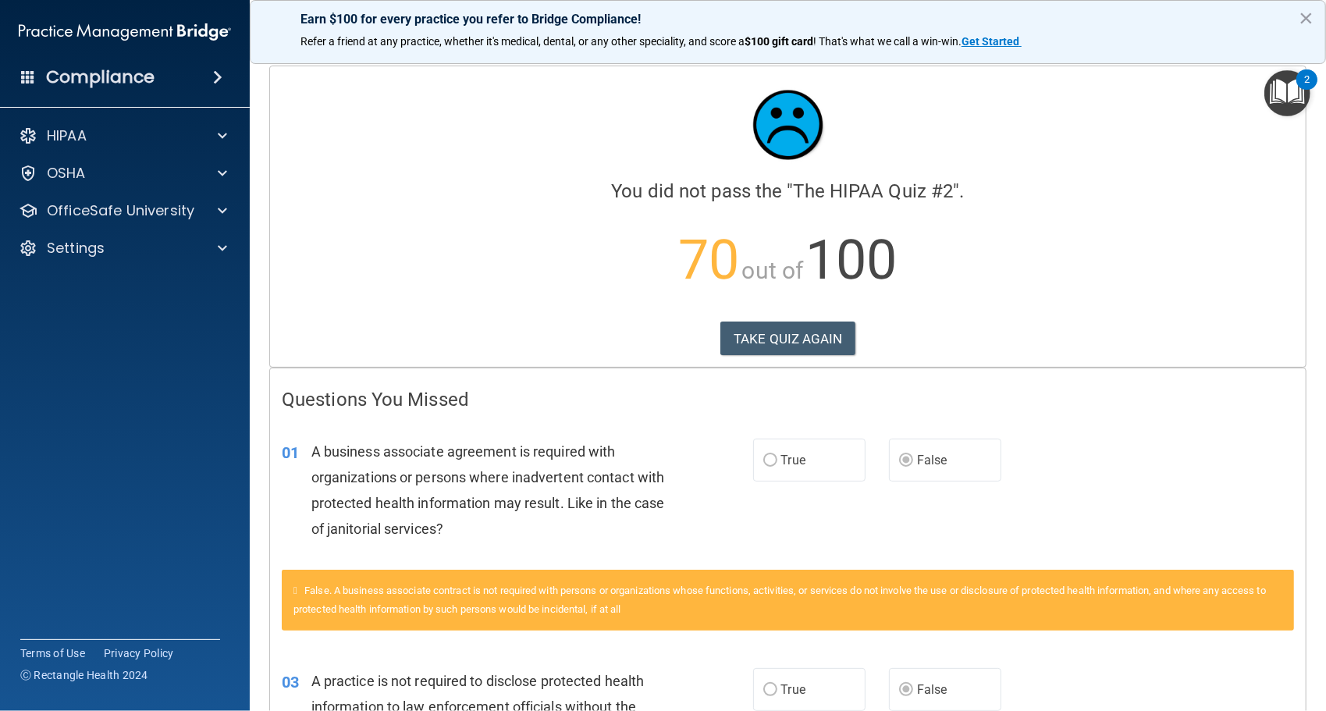
click at [130, 75] on h4 "Compliance" at bounding box center [100, 77] width 109 height 22
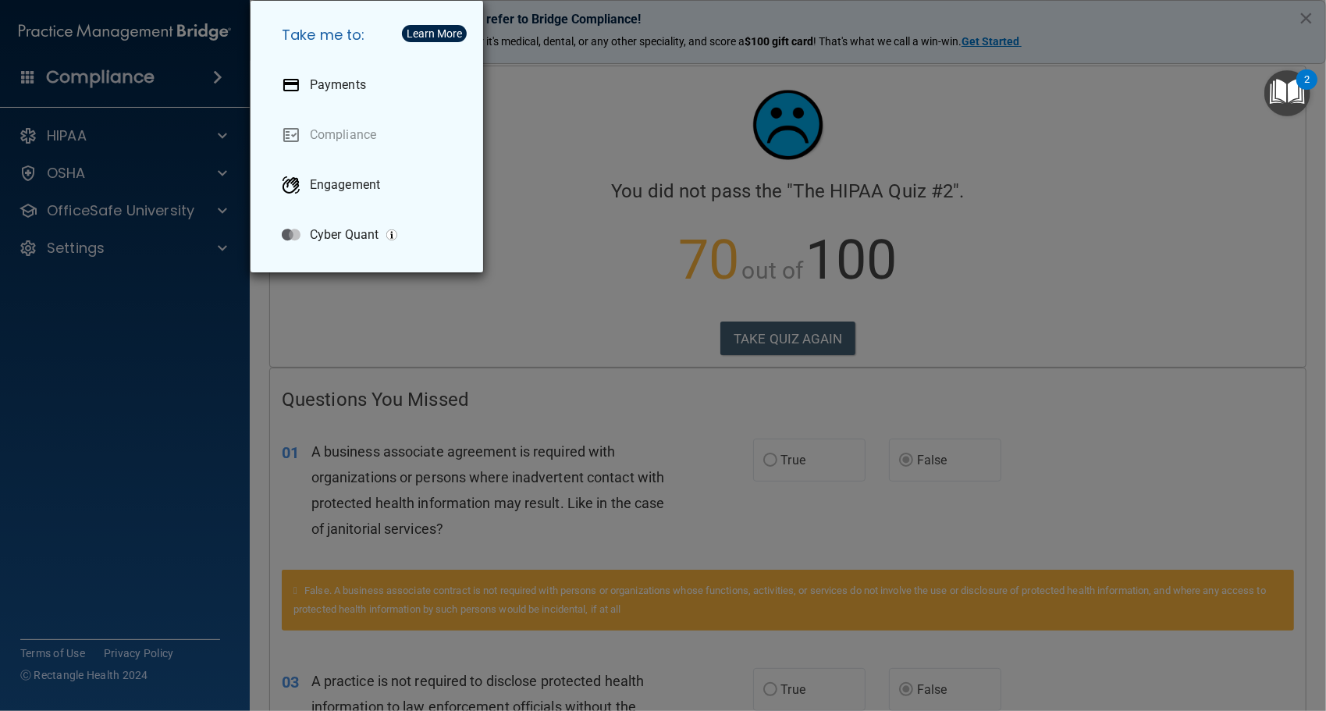
click at [189, 76] on div "Take me to: Payments Compliance Engagement Cyber Quant" at bounding box center [663, 355] width 1326 height 711
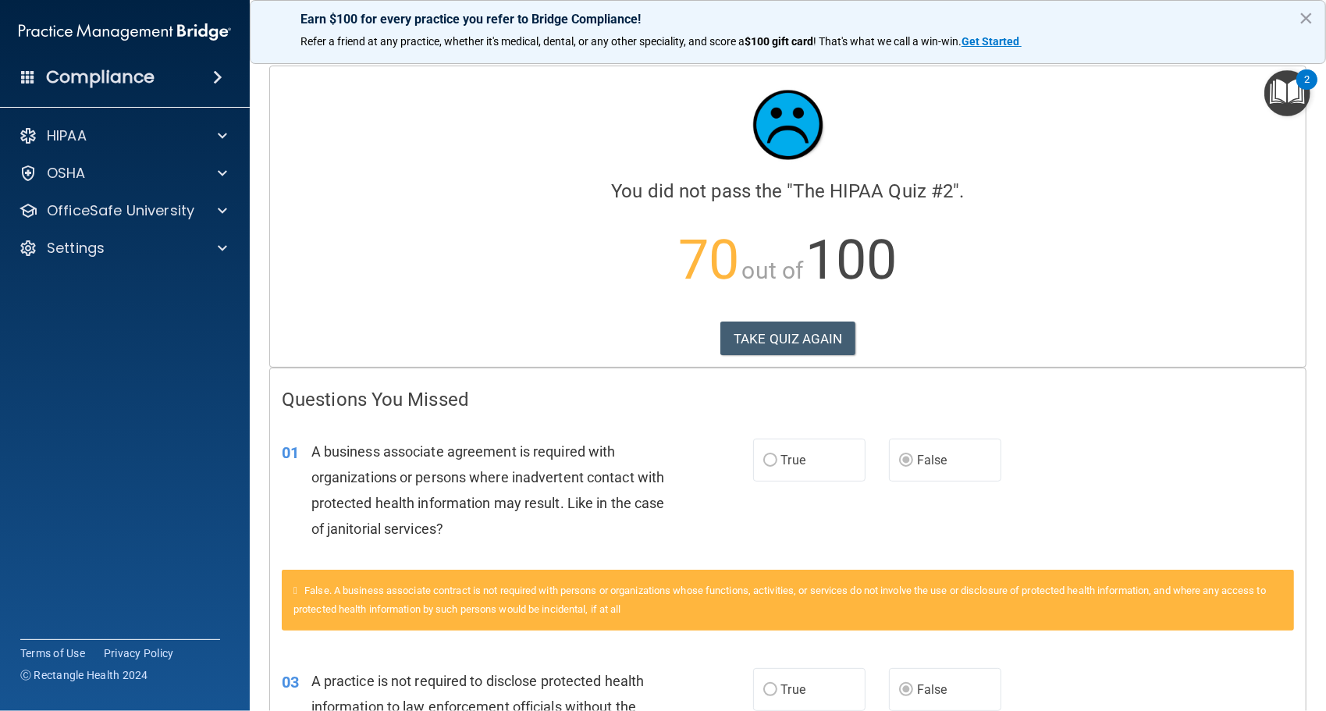
click at [215, 80] on span at bounding box center [217, 77] width 9 height 19
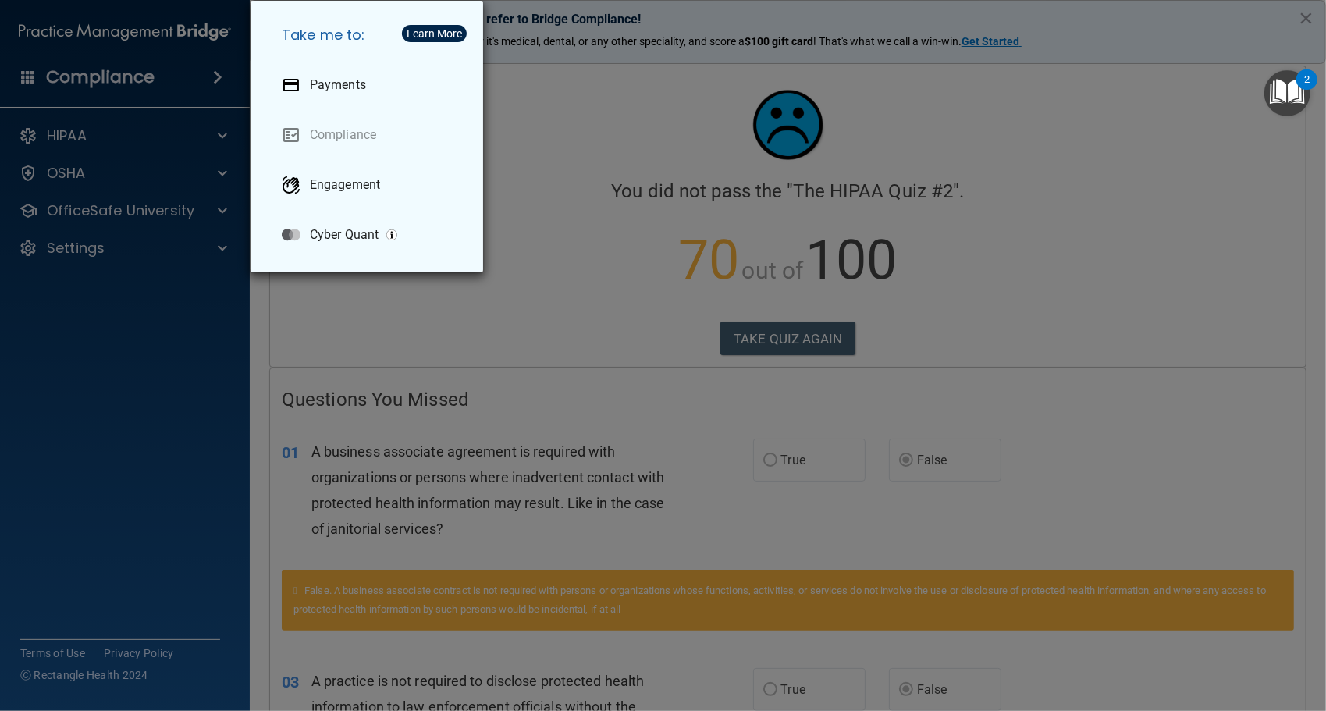
click at [20, 76] on div "Take me to: Payments Compliance Engagement Cyber Quant" at bounding box center [663, 355] width 1326 height 711
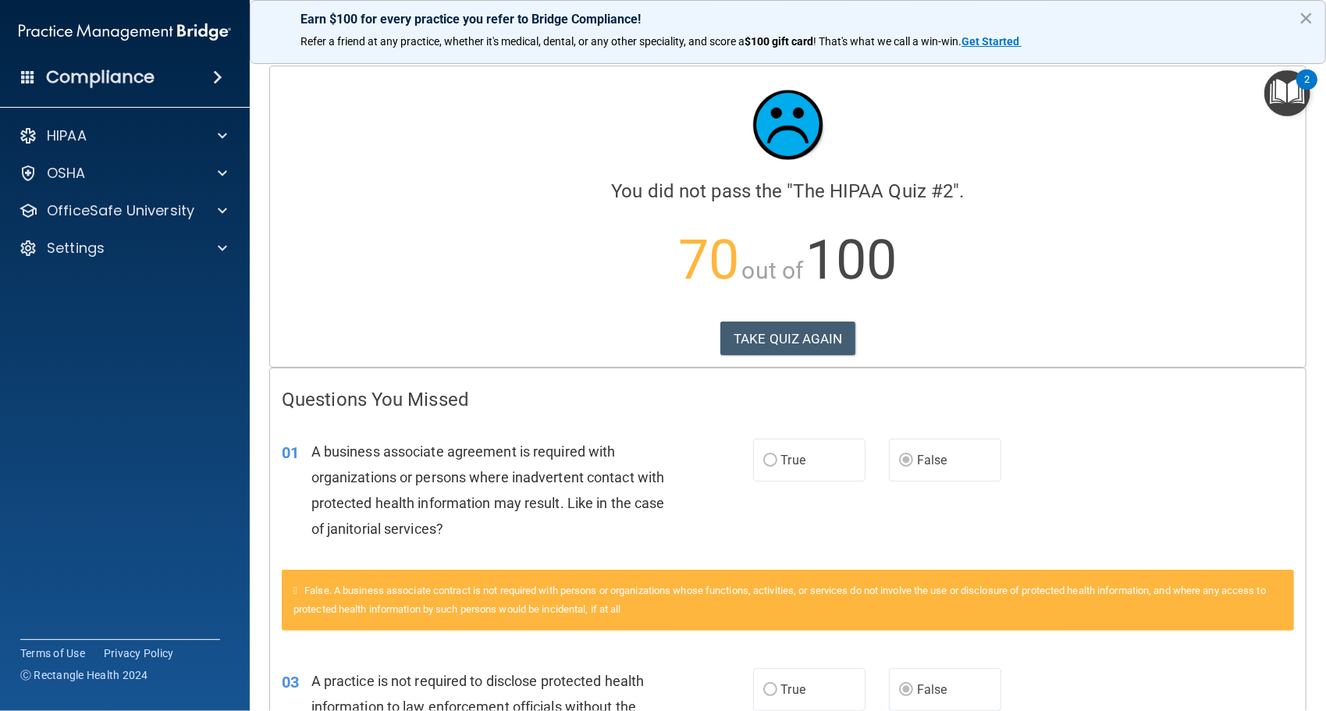
click at [20, 76] on div "Compliance" at bounding box center [125, 77] width 250 height 34
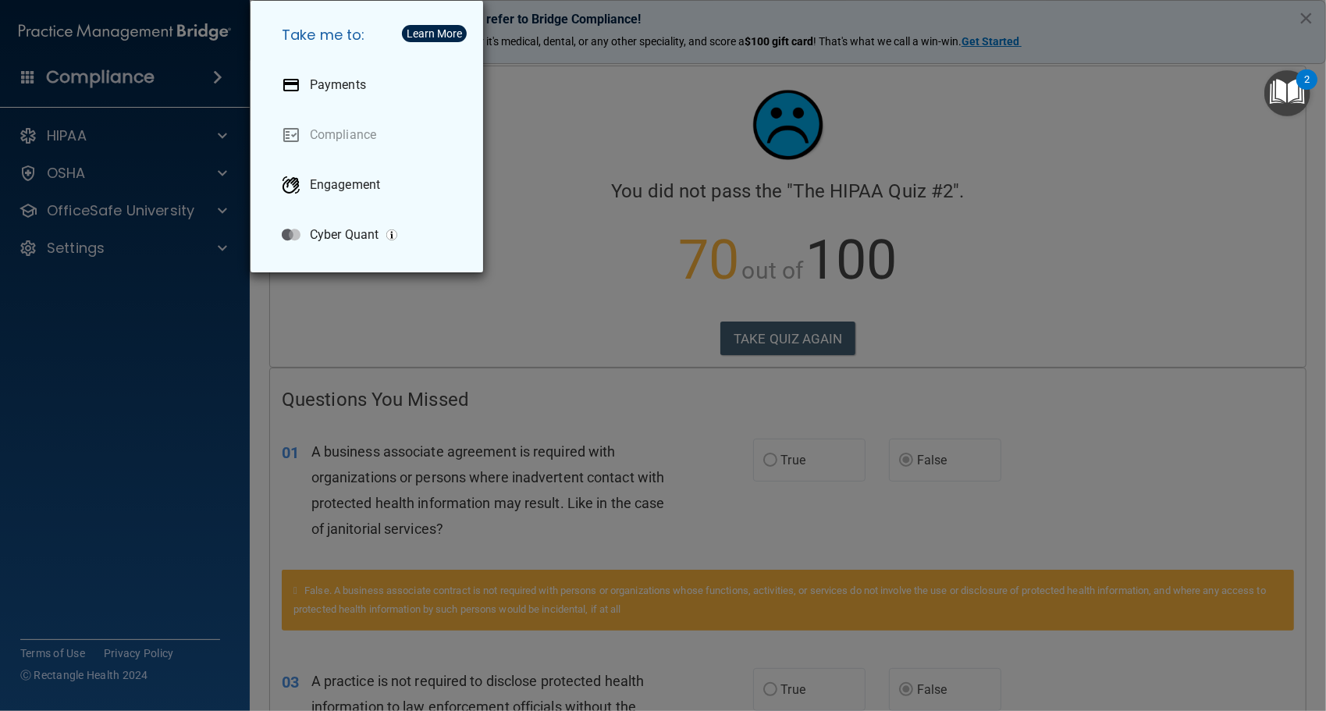
click at [157, 342] on div "Take me to: Payments Compliance Engagement Cyber Quant" at bounding box center [663, 355] width 1326 height 711
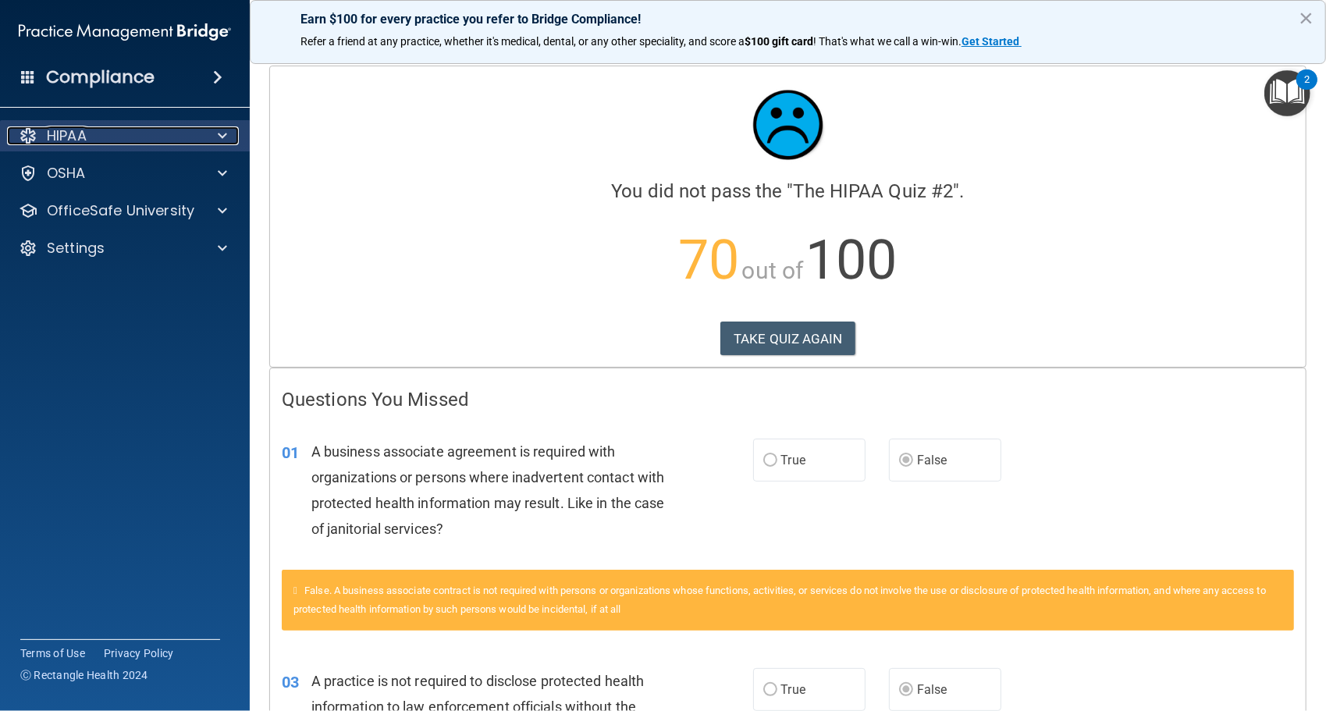
click at [70, 141] on p "HIPAA" at bounding box center [67, 135] width 40 height 19
click at [29, 131] on div at bounding box center [28, 135] width 19 height 19
click at [240, 132] on div "HIPAA" at bounding box center [125, 135] width 251 height 31
click at [218, 136] on span at bounding box center [222, 135] width 9 height 19
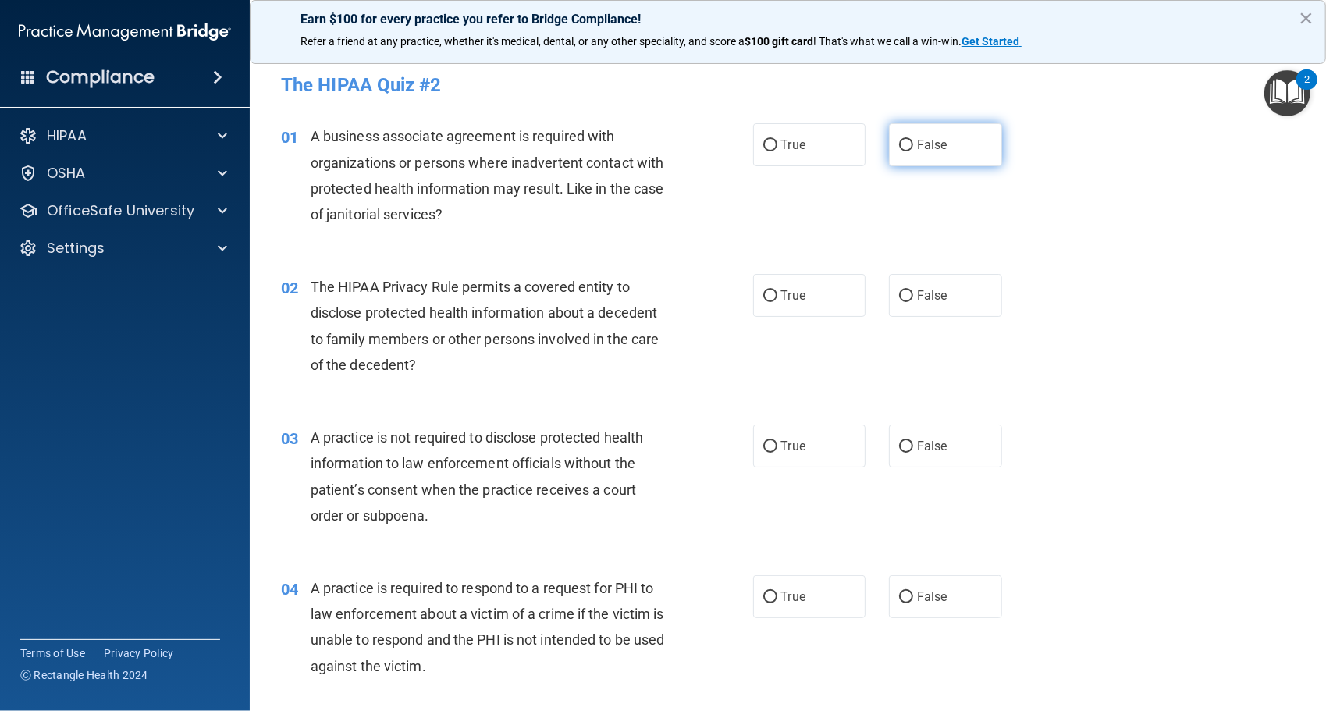
click at [899, 146] on input "False" at bounding box center [906, 146] width 14 height 12
radio input "true"
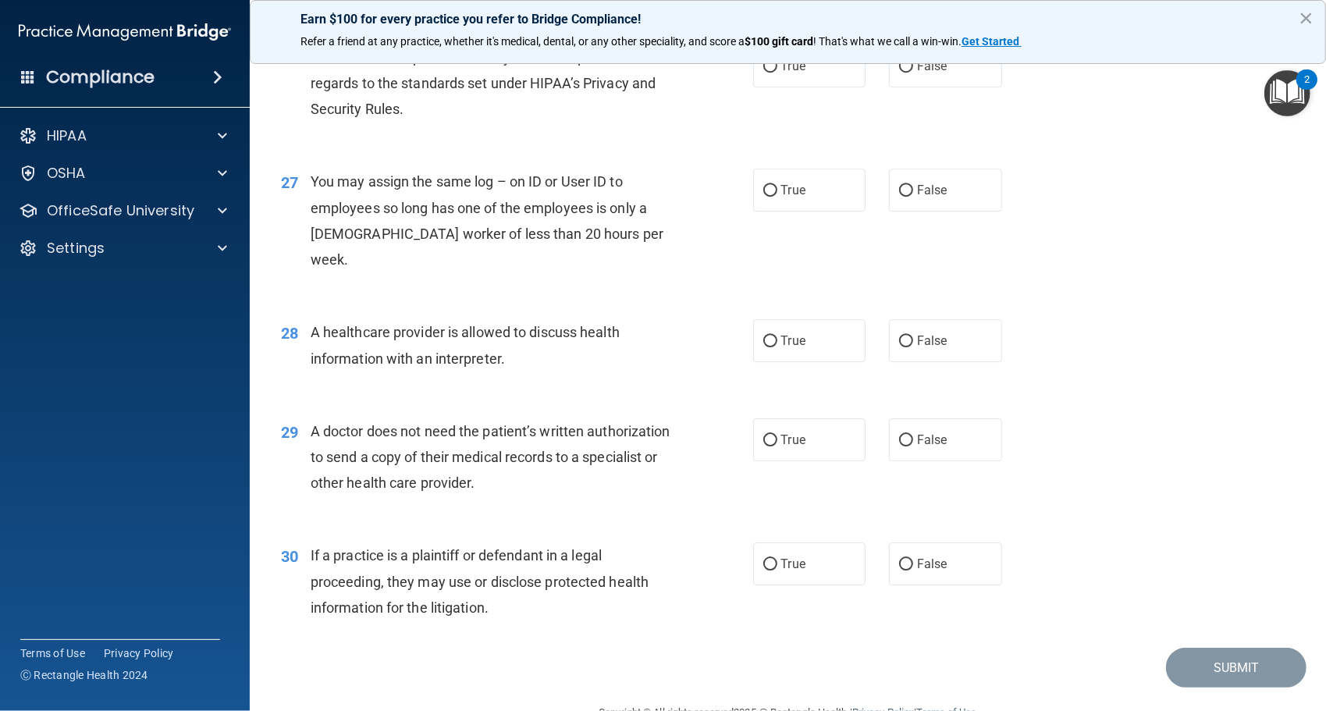
scroll to position [3202, 0]
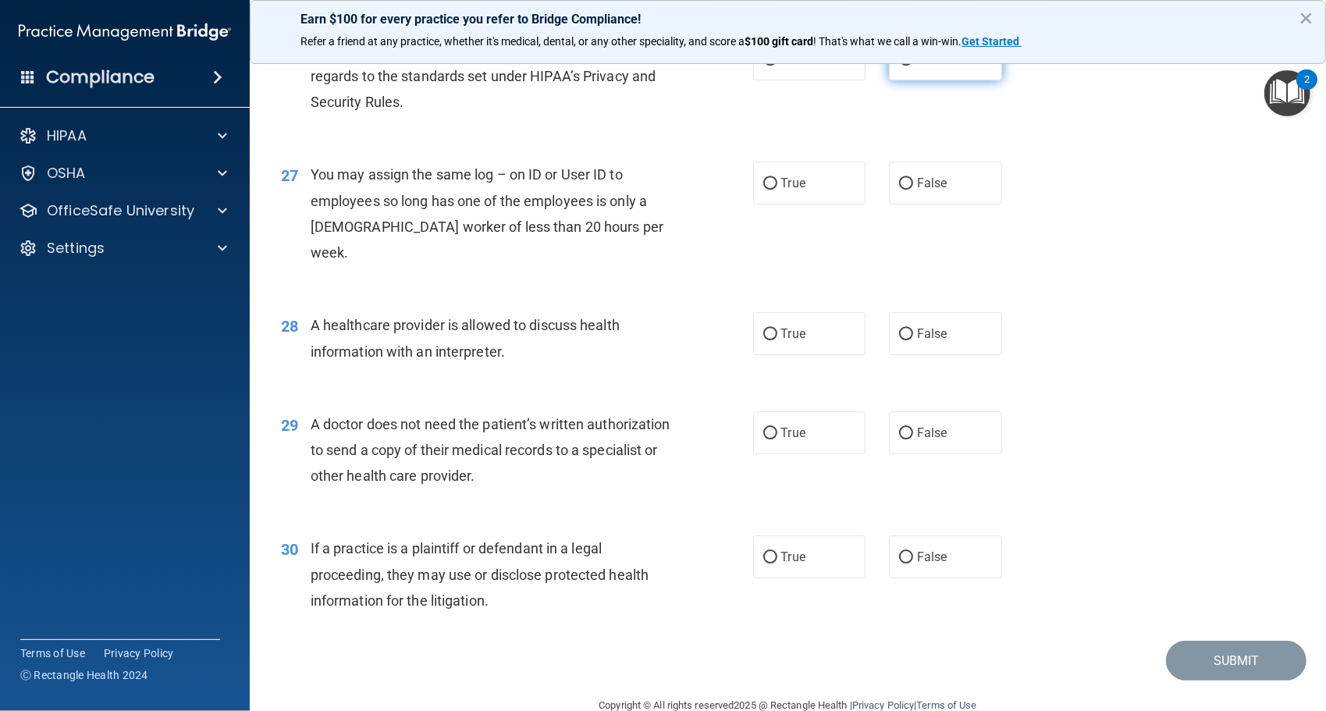
click at [917, 66] on span "False" at bounding box center [932, 59] width 30 height 15
click at [913, 66] on input "False" at bounding box center [906, 60] width 14 height 12
radio input "true"
drag, startPoint x: 826, startPoint y: 252, endPoint x: 783, endPoint y: 250, distance: 43.0
click at [783, 205] on label "True" at bounding box center [809, 183] width 113 height 43
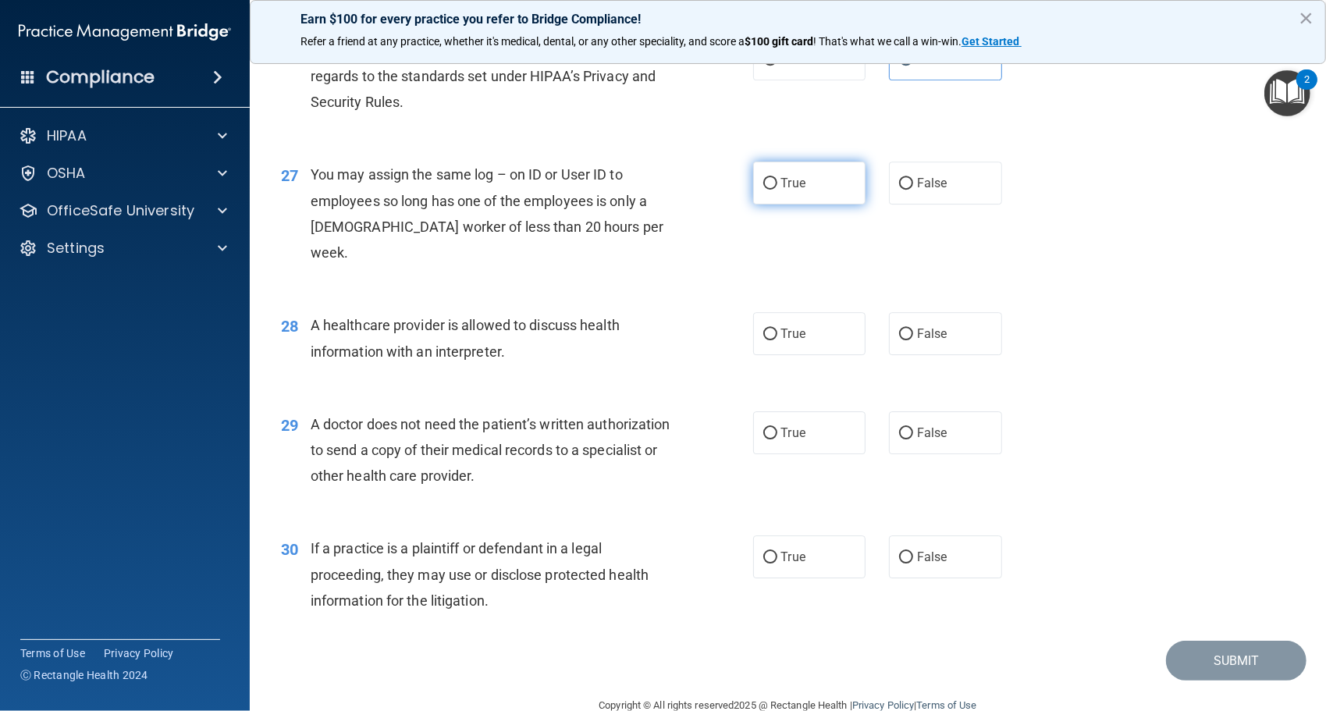
click at [778, 190] on input "True" at bounding box center [771, 184] width 14 height 12
radio input "true"
click at [792, 190] on span "True" at bounding box center [793, 183] width 24 height 15
click at [778, 190] on input "True" at bounding box center [771, 184] width 14 height 12
click at [792, 190] on span "True" at bounding box center [793, 183] width 24 height 15
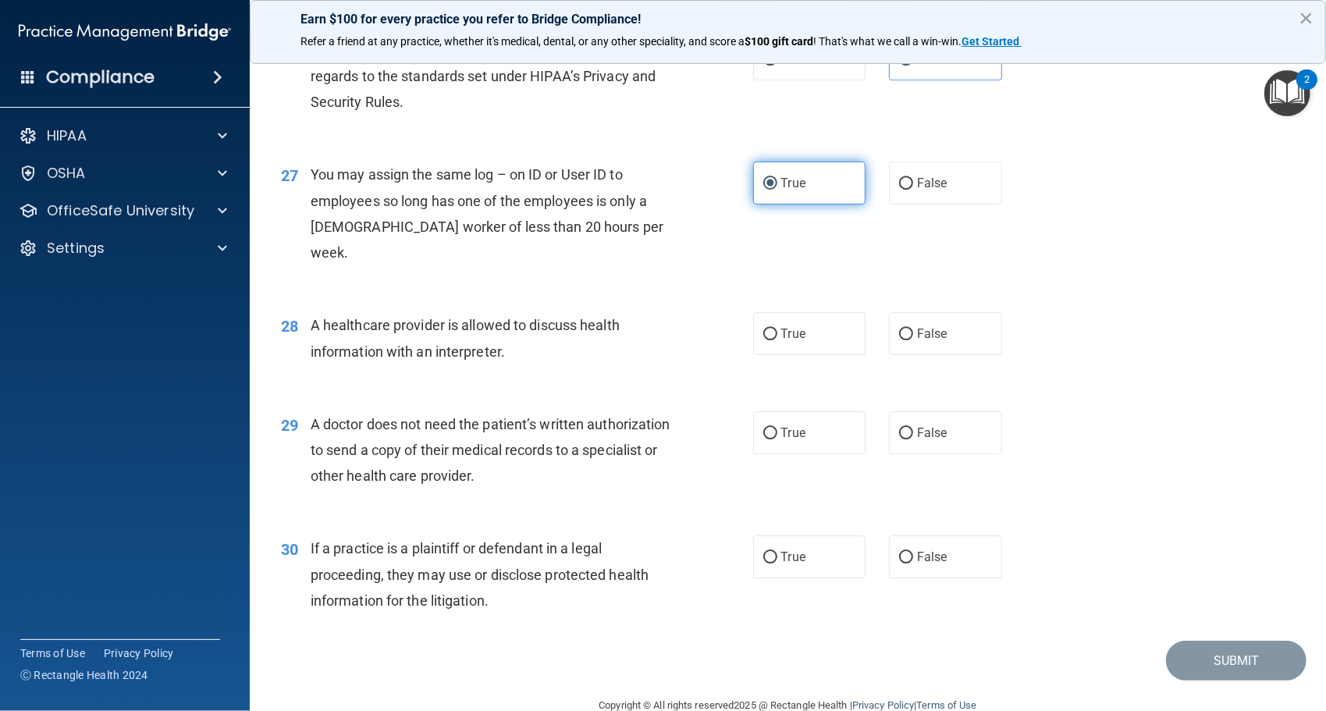
click at [778, 190] on input "True" at bounding box center [771, 184] width 14 height 12
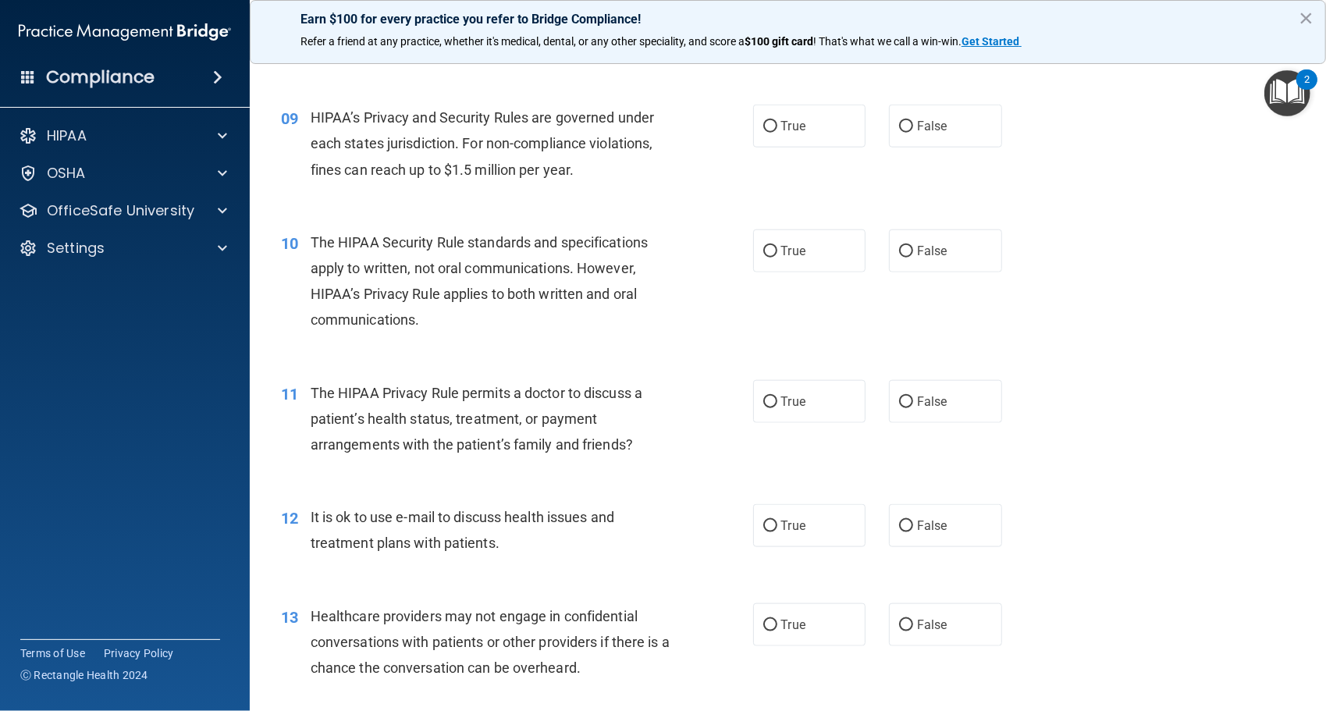
scroll to position [1067, 0]
click at [952, 145] on label "False" at bounding box center [945, 126] width 113 height 43
click at [913, 133] on input "False" at bounding box center [906, 128] width 14 height 12
radio input "true"
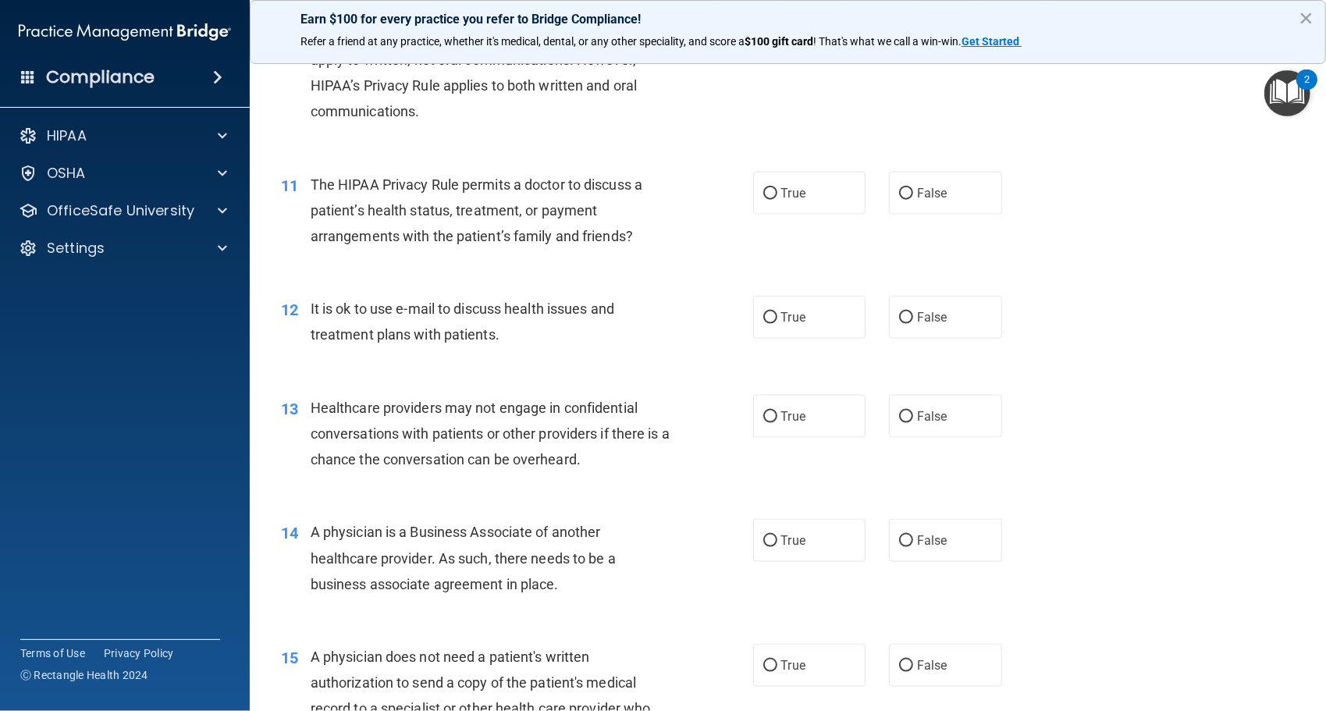
scroll to position [1277, 0]
click at [781, 325] on label "True" at bounding box center [809, 316] width 113 height 43
click at [778, 323] on input "True" at bounding box center [771, 317] width 14 height 12
radio input "true"
click at [985, 320] on label "False" at bounding box center [945, 316] width 113 height 43
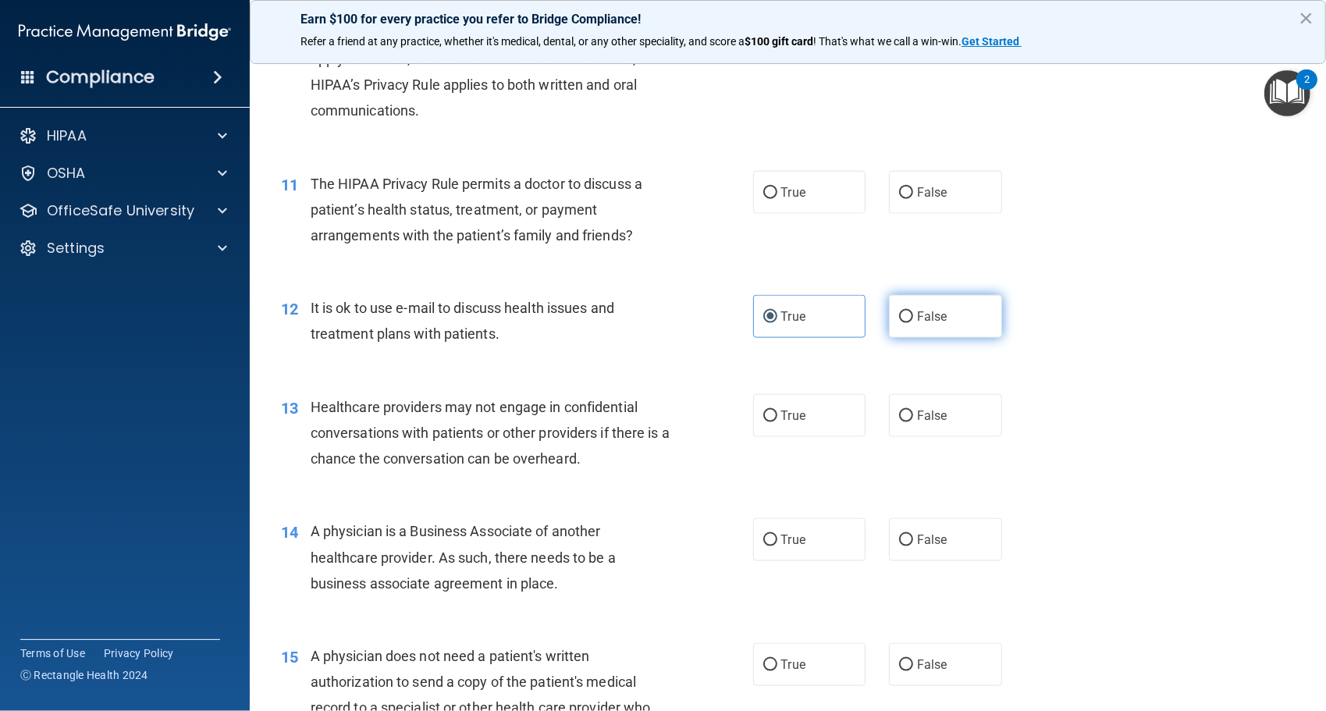
click at [913, 320] on input "False" at bounding box center [906, 317] width 14 height 12
radio input "true"
radio input "false"
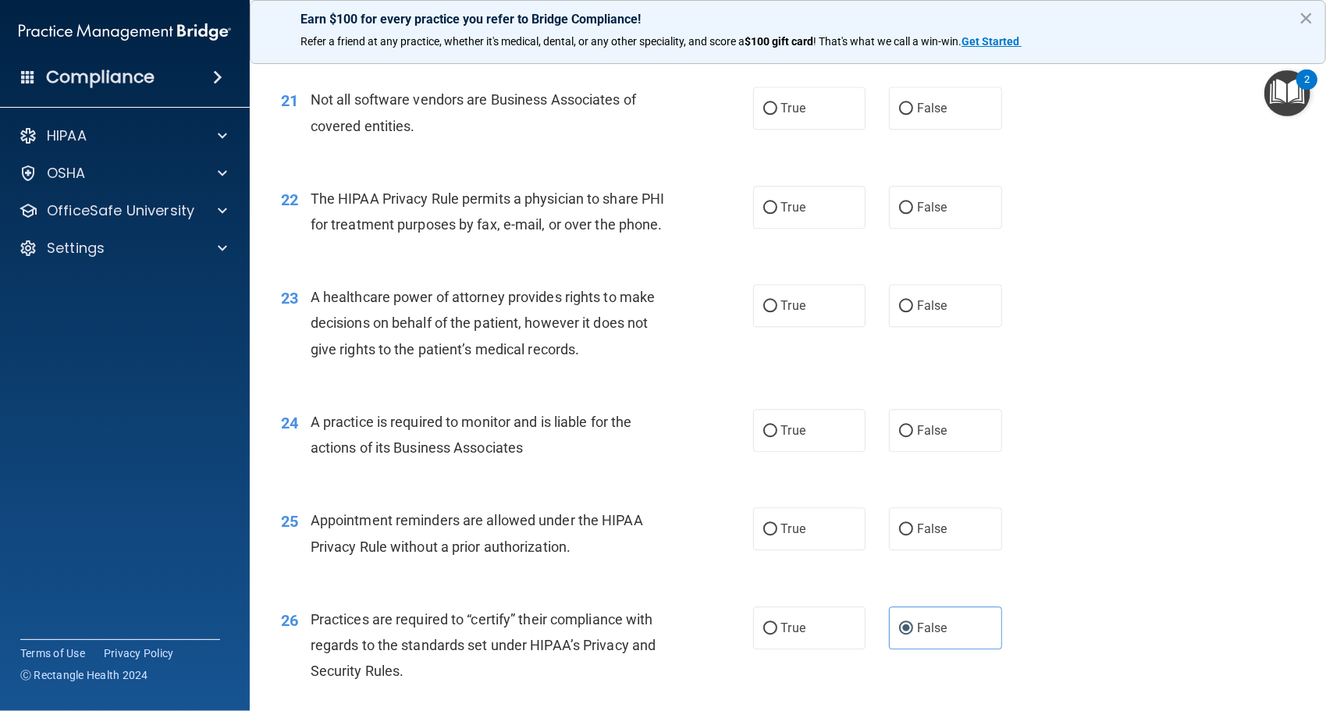
scroll to position [2636, 0]
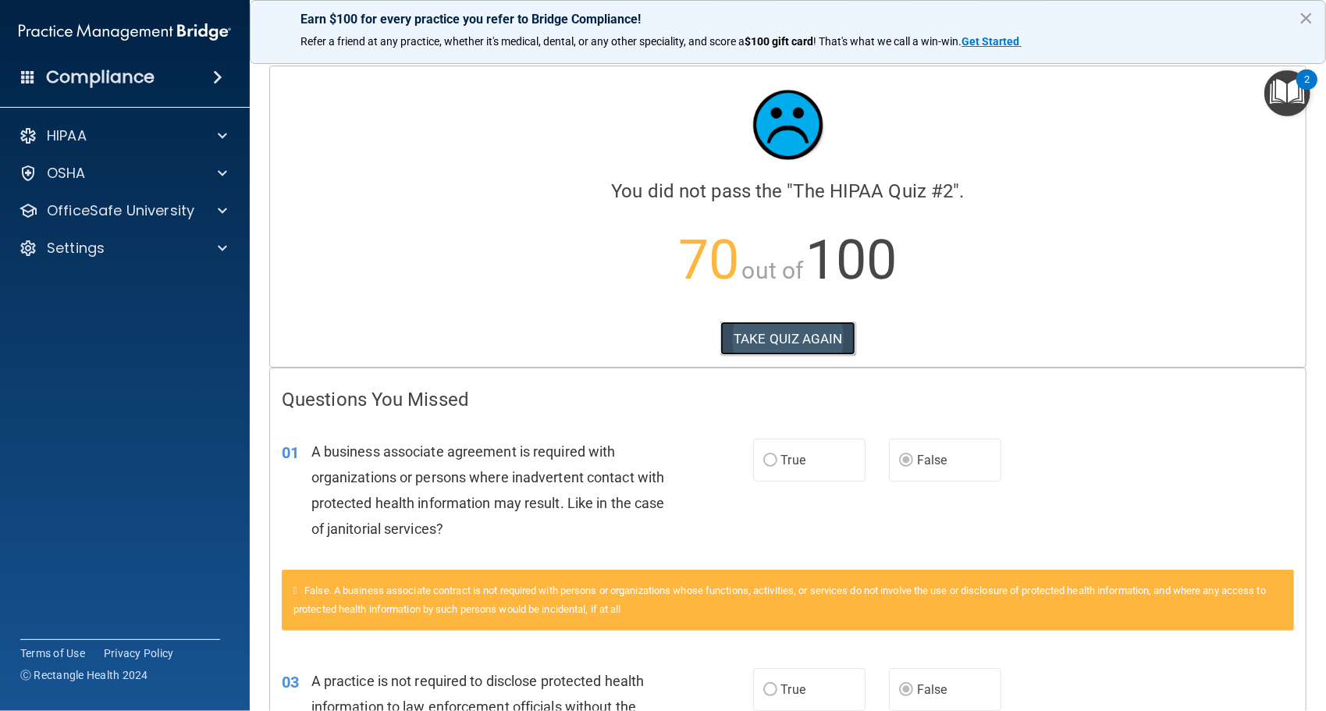
click at [825, 354] on button "TAKE QUIZ AGAIN" at bounding box center [788, 339] width 135 height 34
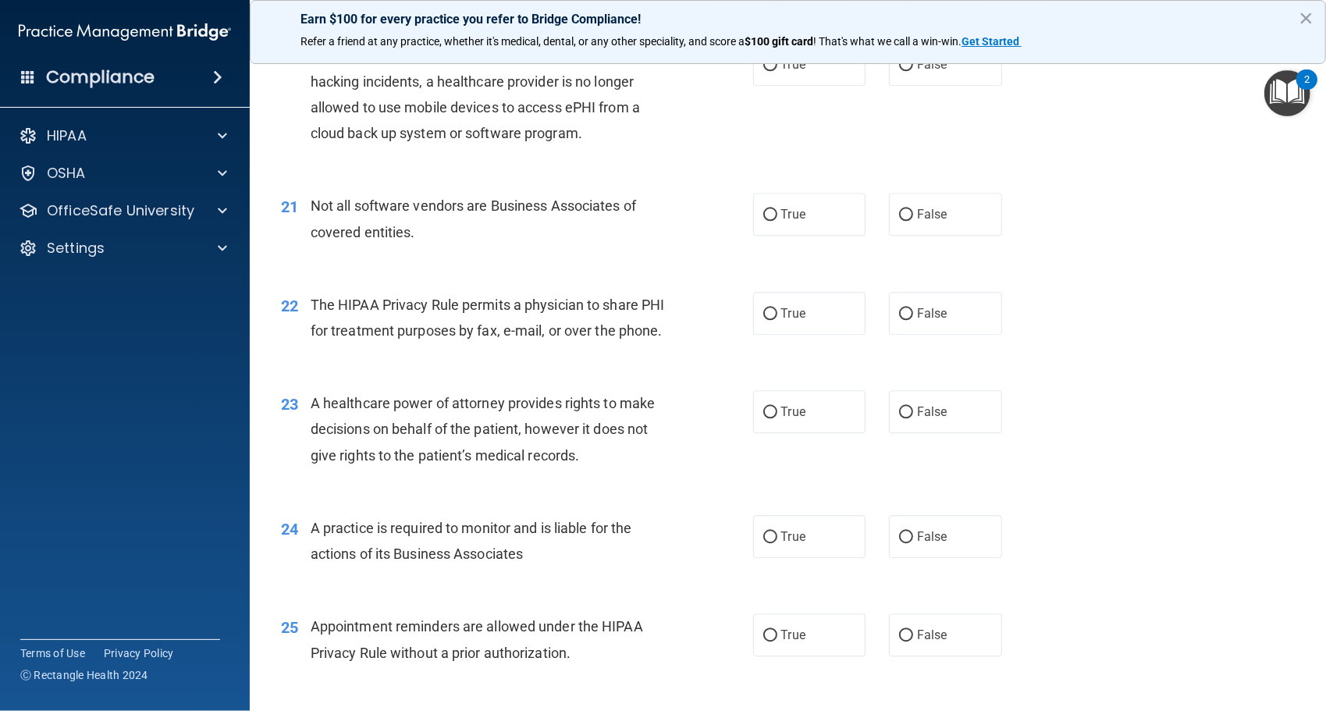
scroll to position [3259, 0]
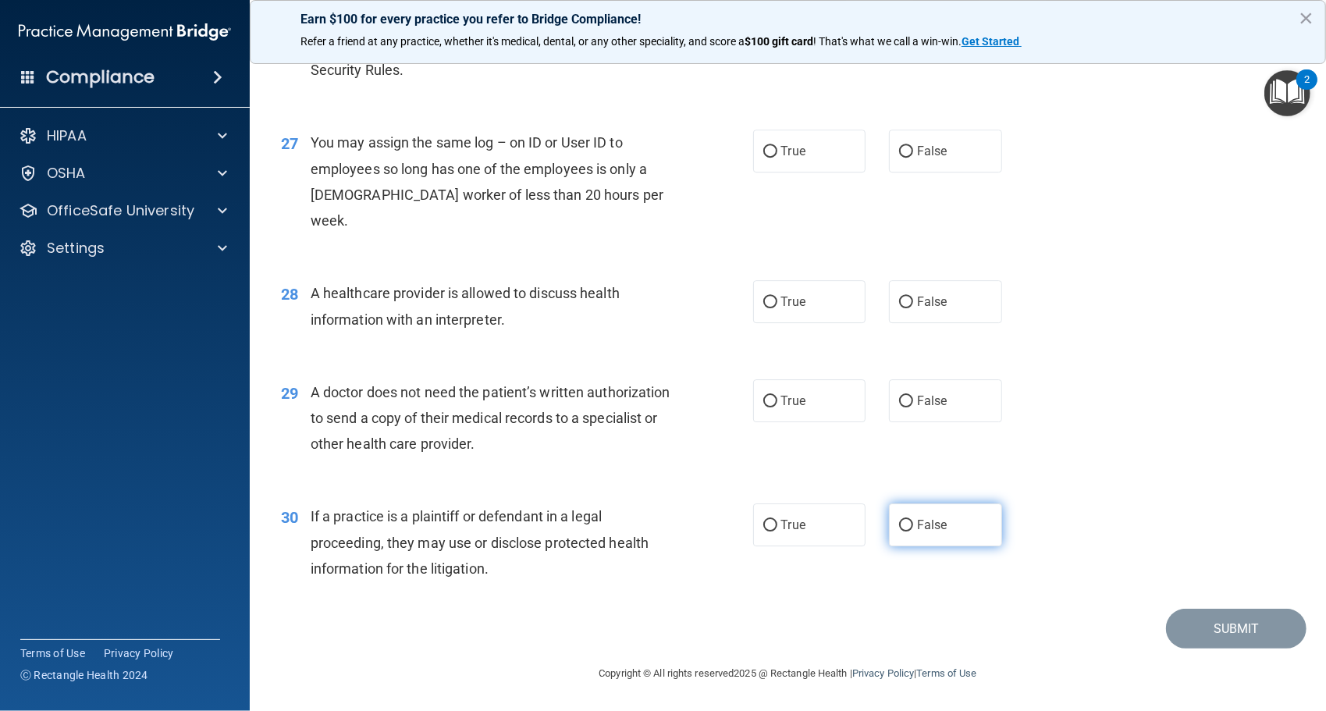
drag, startPoint x: 915, startPoint y: 524, endPoint x: 892, endPoint y: 529, distance: 23.9
click at [892, 529] on label "False" at bounding box center [945, 525] width 113 height 43
click at [899, 529] on input "False" at bounding box center [906, 526] width 14 height 12
radio input "true"
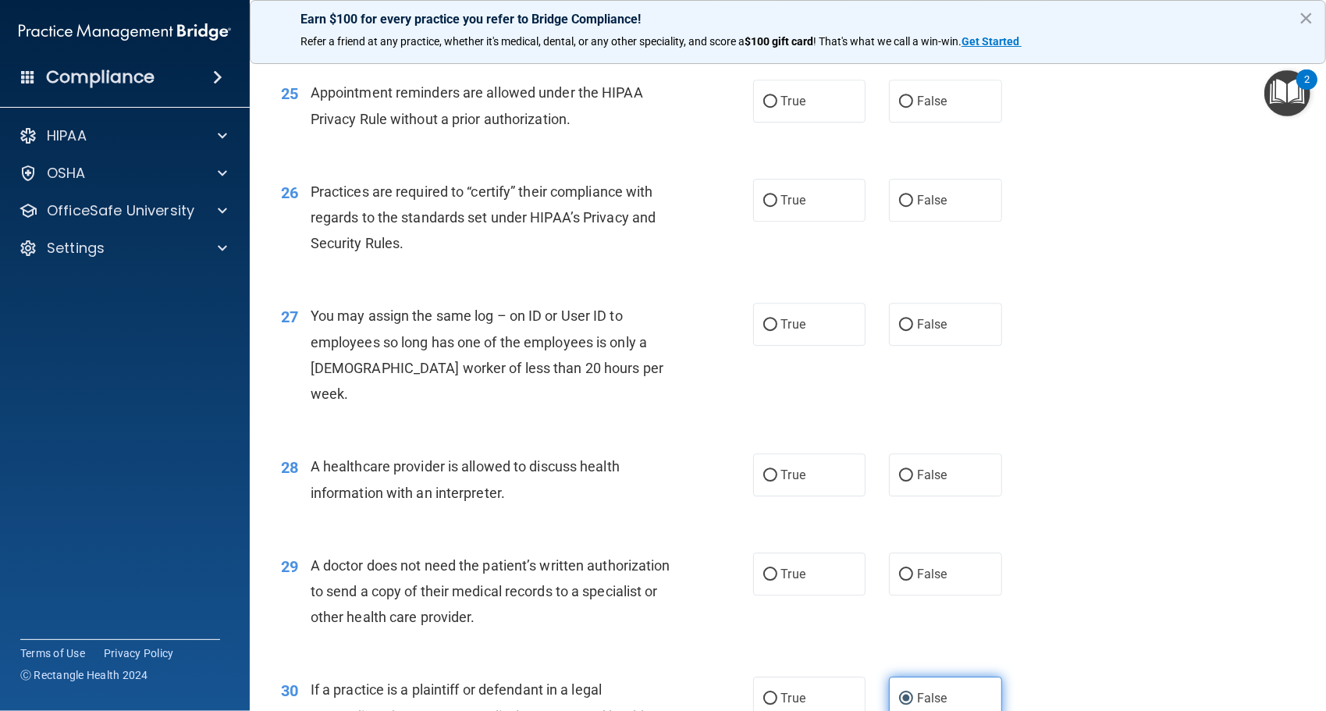
scroll to position [3060, 0]
click at [764, 347] on label "True" at bounding box center [809, 325] width 113 height 43
click at [764, 332] on input "True" at bounding box center [771, 326] width 14 height 12
radio input "true"
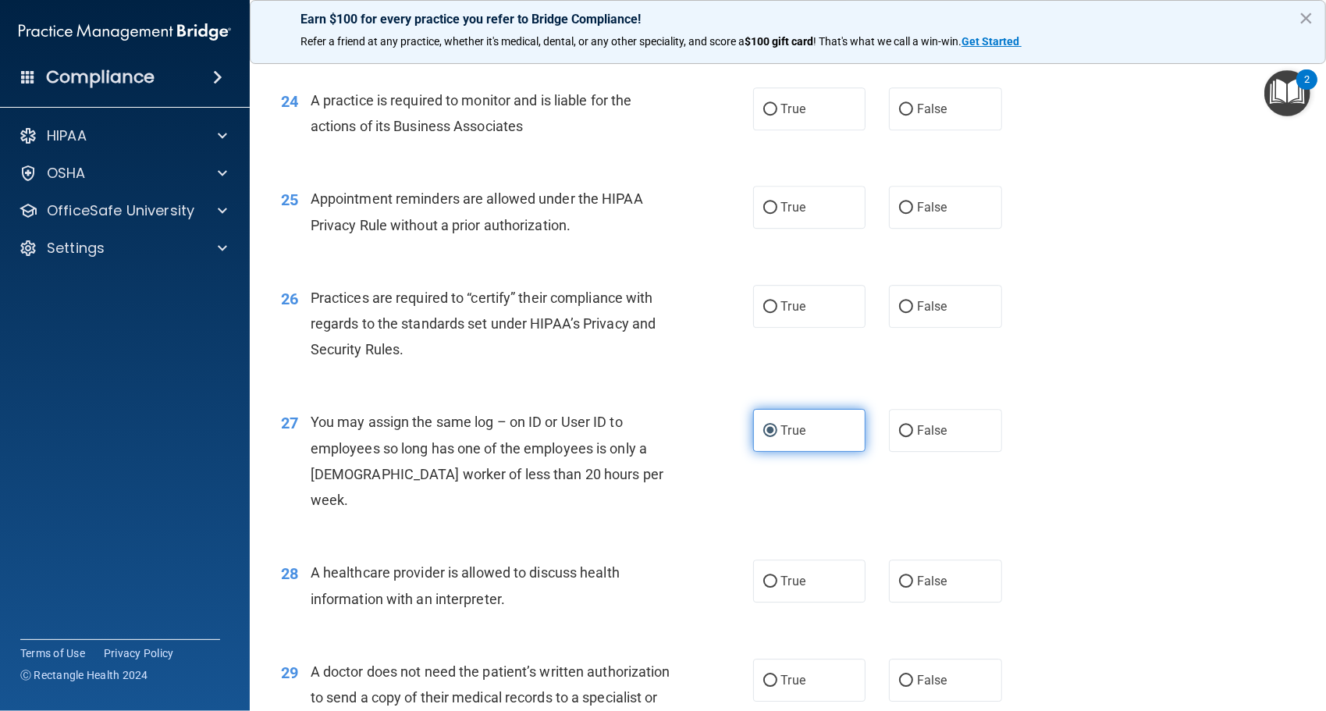
scroll to position [2949, 0]
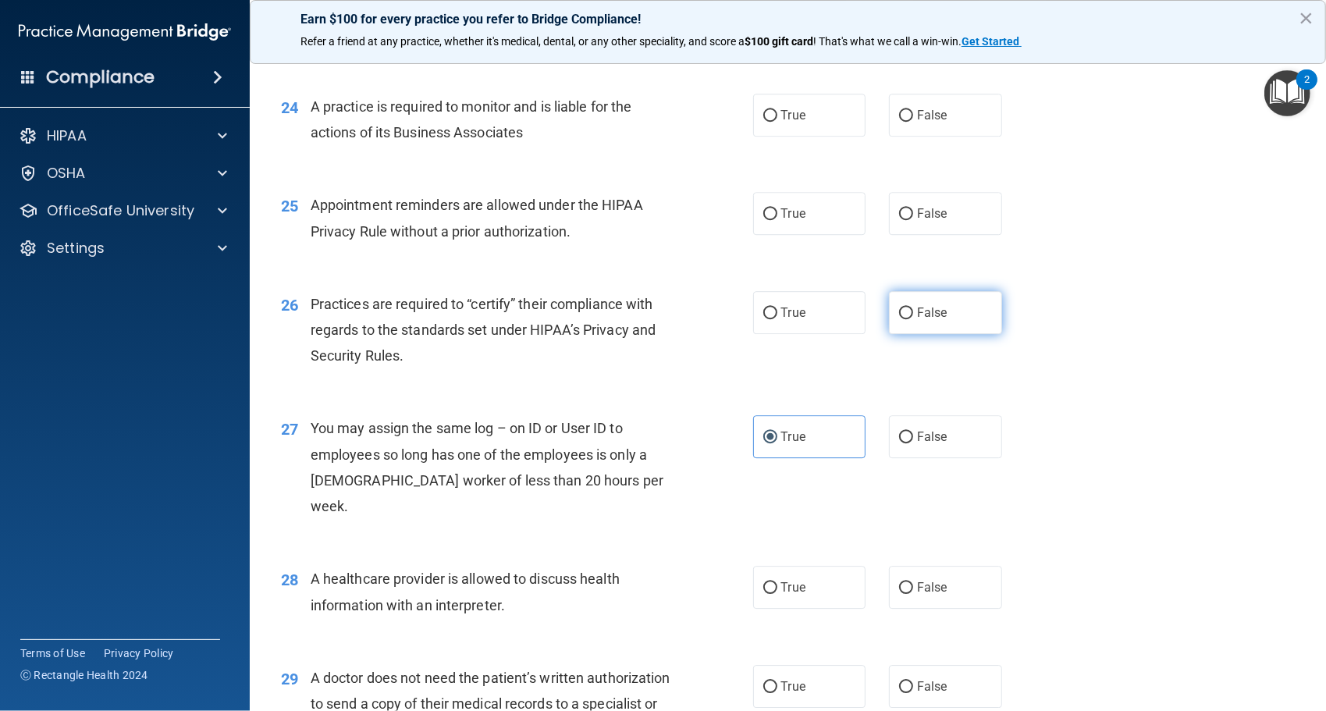
click at [946, 334] on label "False" at bounding box center [945, 312] width 113 height 43
click at [913, 319] on input "False" at bounding box center [906, 314] width 14 height 12
radio input "true"
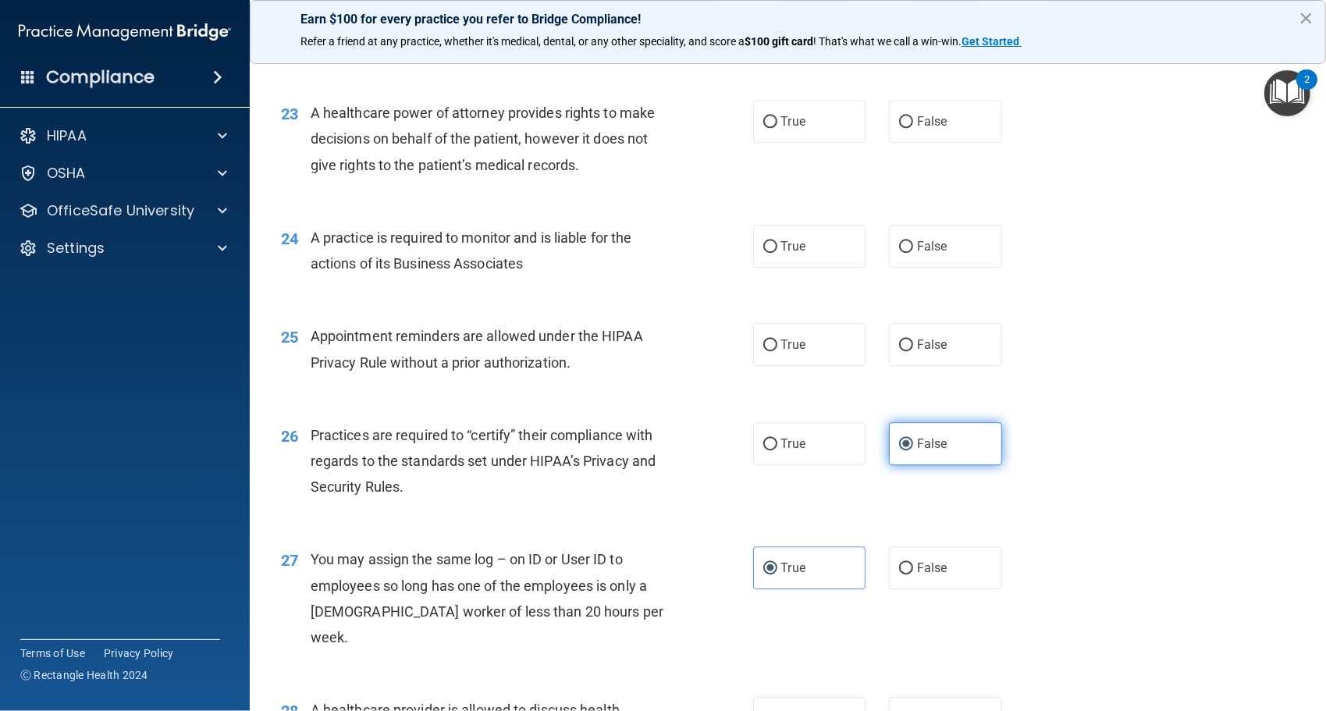
scroll to position [2815, 0]
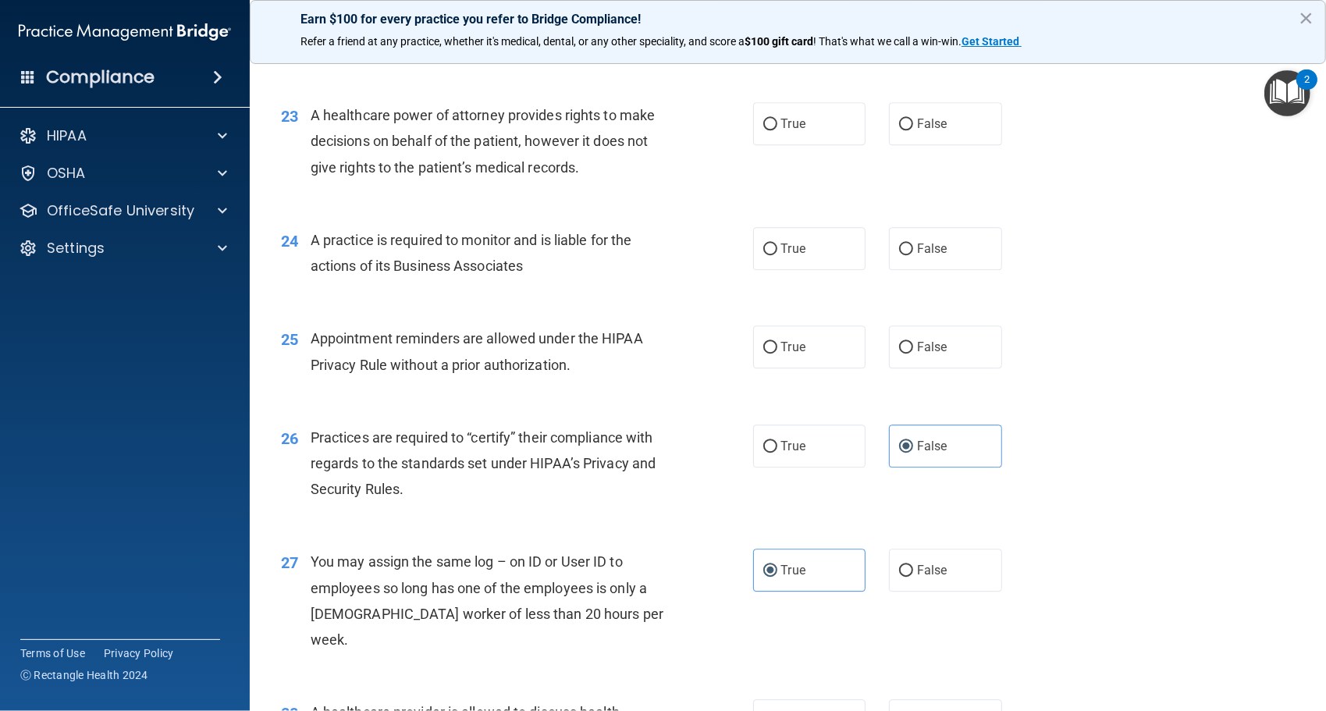
drag, startPoint x: 802, startPoint y: 408, endPoint x: 740, endPoint y: 399, distance: 62.4
click at [740, 385] on div "25 Appointment reminders are allowed under the HIPAA Privacy Rule without a pri…" at bounding box center [517, 355] width 519 height 59
click at [789, 354] on span "True" at bounding box center [793, 347] width 24 height 15
click at [778, 354] on input "True" at bounding box center [771, 348] width 14 height 12
radio input "true"
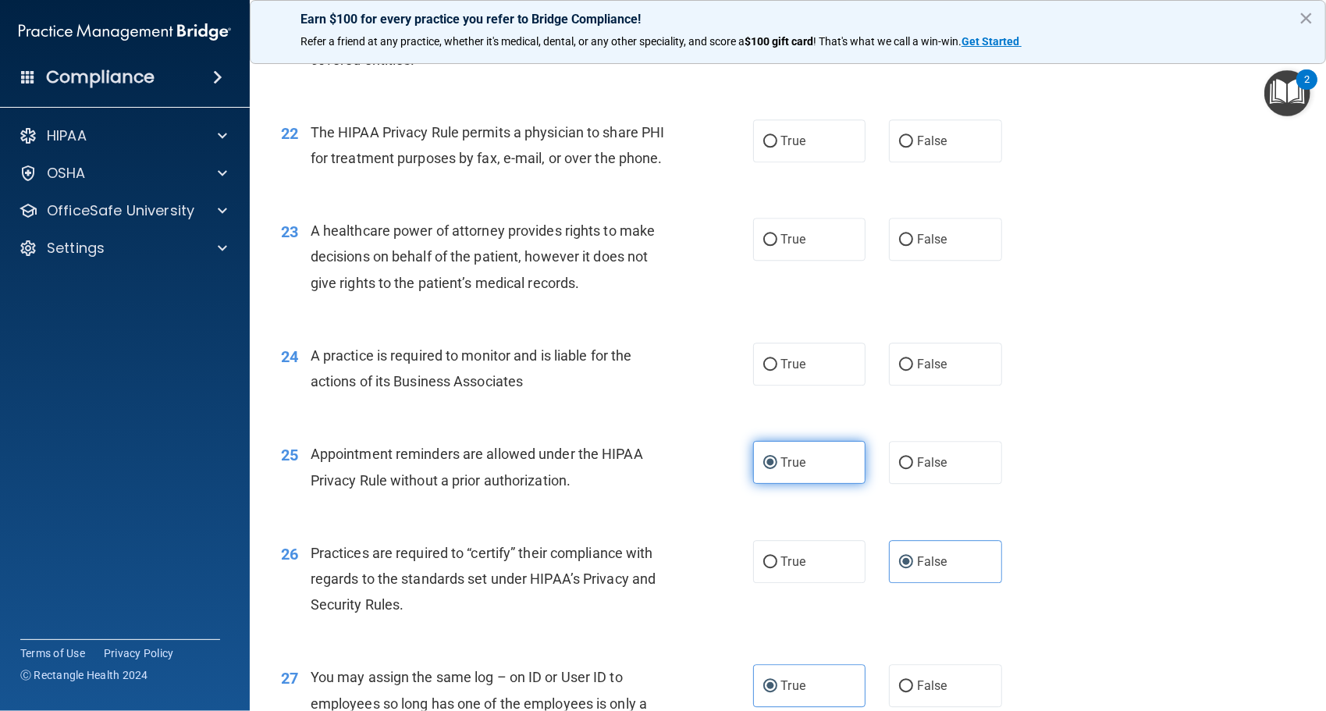
scroll to position [2697, 0]
drag, startPoint x: 915, startPoint y: 404, endPoint x: 901, endPoint y: 426, distance: 26.0
click at [901, 388] on label "False" at bounding box center [945, 366] width 113 height 43
click at [901, 373] on input "False" at bounding box center [906, 367] width 14 height 12
radio input "true"
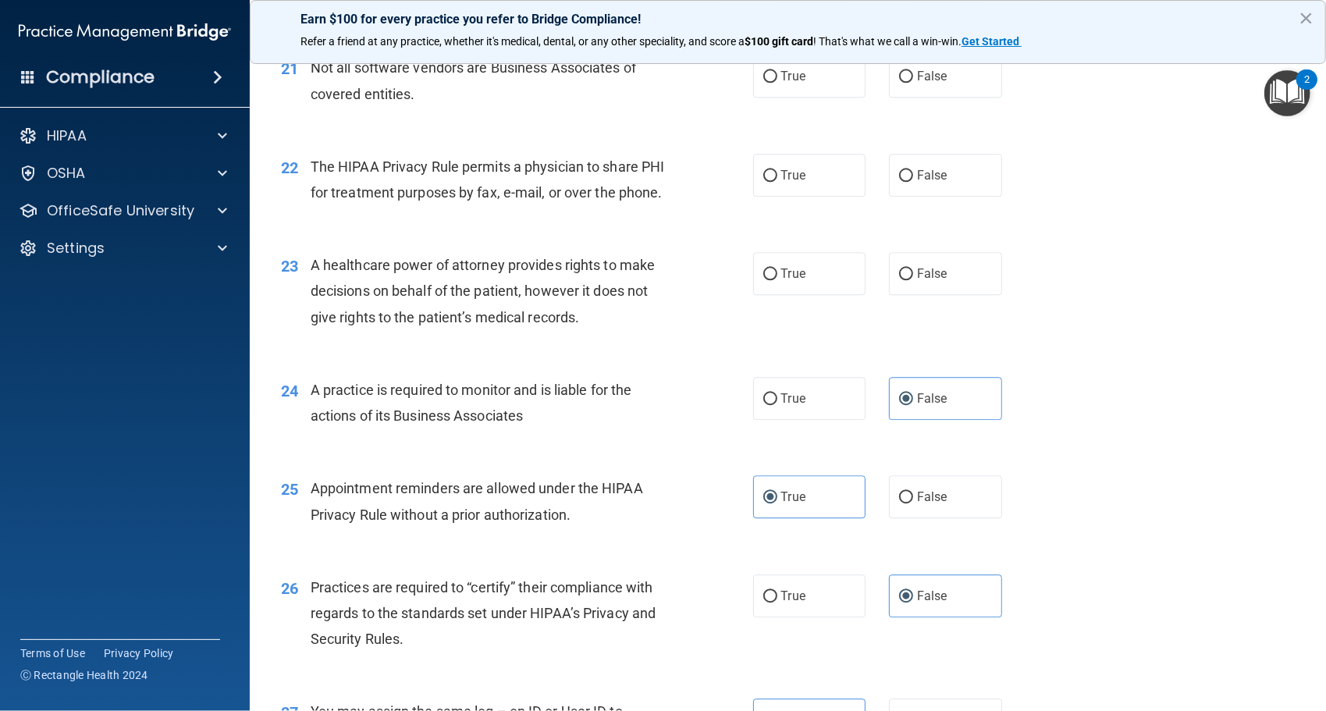
scroll to position [2664, 0]
click at [759, 297] on label "True" at bounding box center [809, 275] width 113 height 43
click at [764, 282] on input "True" at bounding box center [771, 276] width 14 height 12
radio input "true"
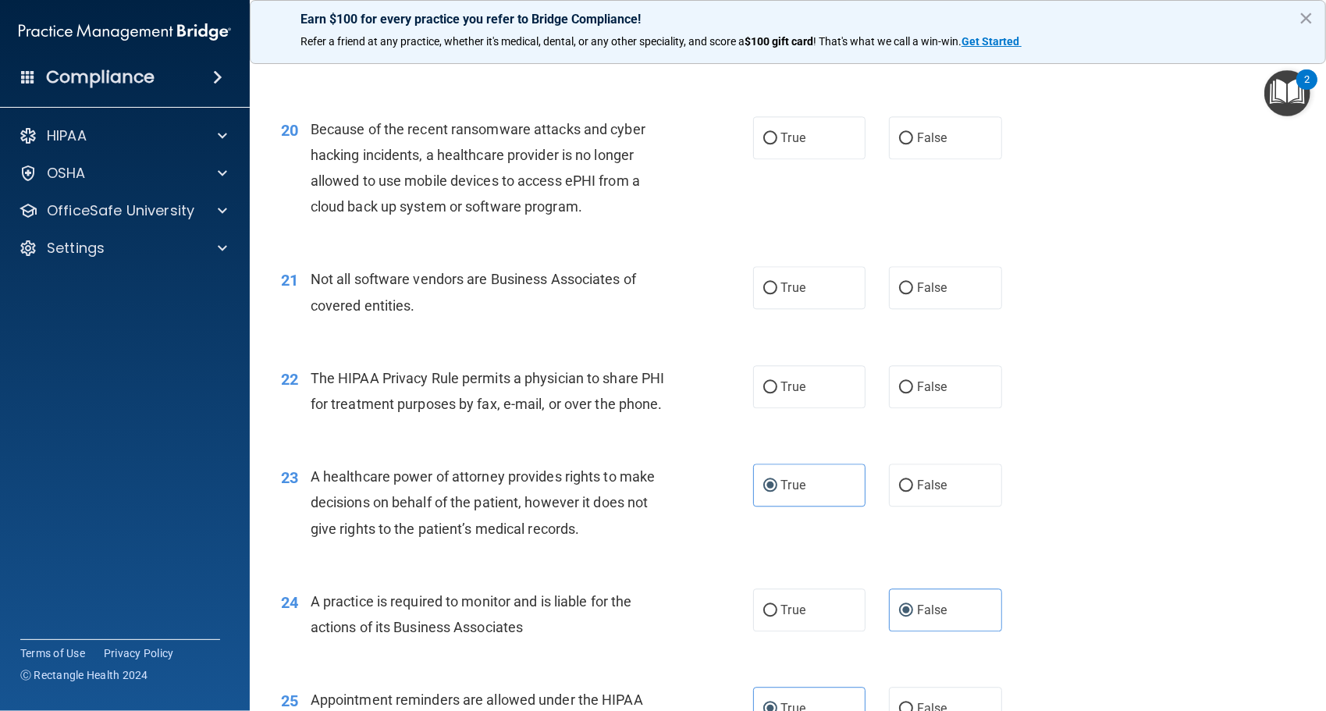
scroll to position [2452, 0]
click at [835, 311] on label "True" at bounding box center [809, 289] width 113 height 43
click at [778, 296] on input "True" at bounding box center [771, 290] width 14 height 12
radio input "true"
click at [920, 341] on div "21 Not all software vendors are Business Associates of covered entities. True F…" at bounding box center [788, 297] width 1038 height 98
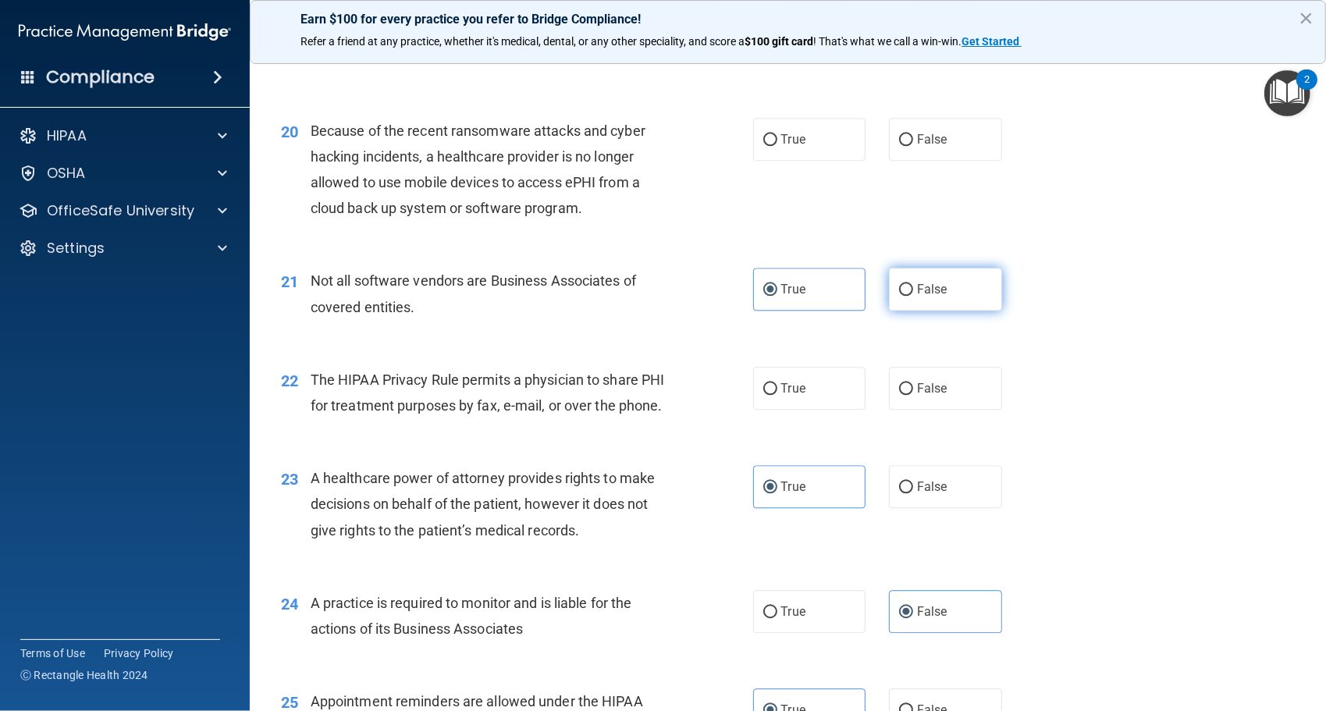
click at [926, 297] on span "False" at bounding box center [932, 289] width 30 height 15
click at [913, 296] on input "False" at bounding box center [906, 290] width 14 height 12
radio input "true"
radio input "false"
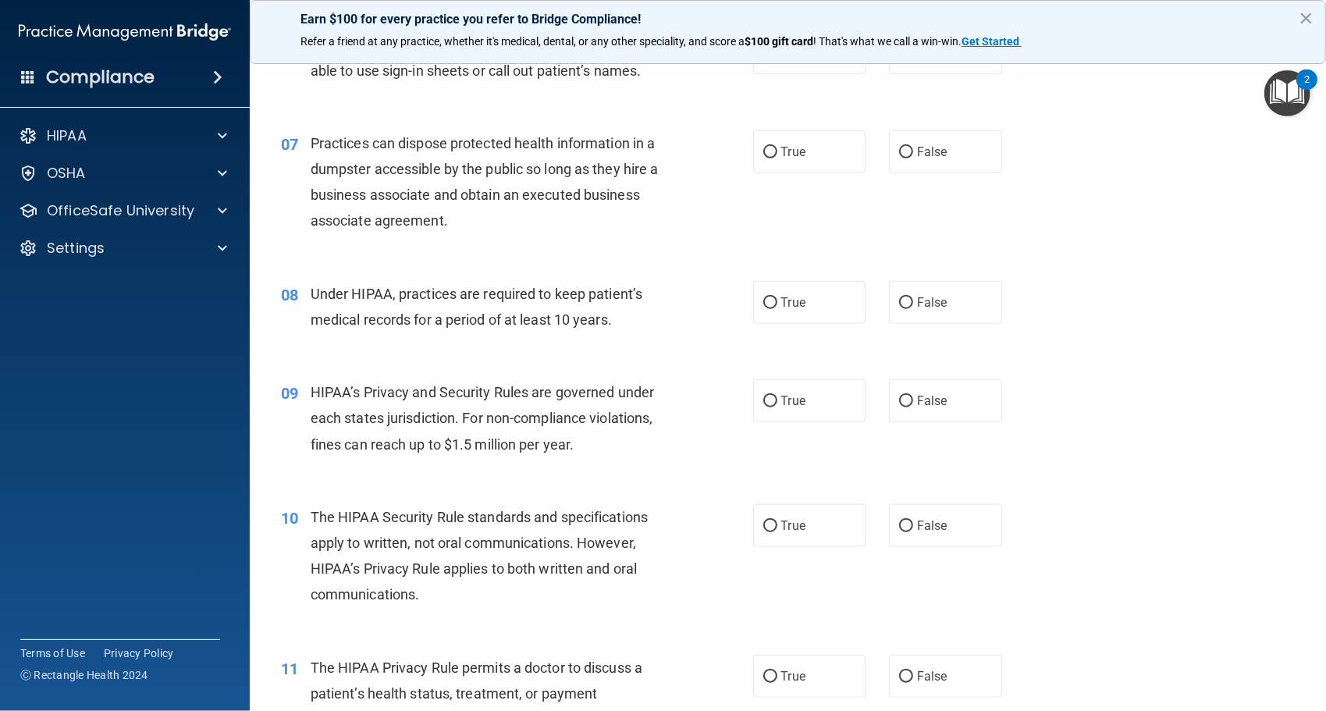
scroll to position [789, 0]
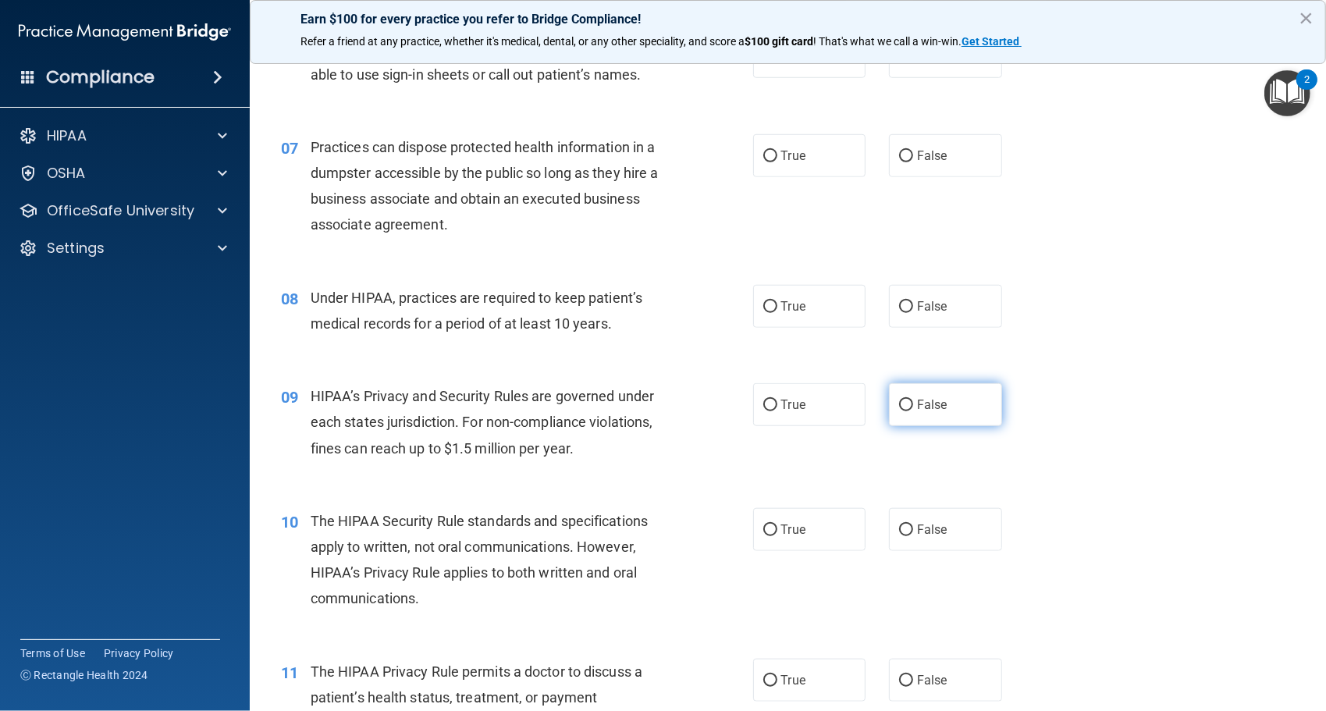
click at [924, 414] on label "False" at bounding box center [945, 404] width 113 height 43
click at [913, 411] on input "False" at bounding box center [906, 406] width 14 height 12
radio input "true"
click at [889, 304] on label "False" at bounding box center [945, 306] width 113 height 43
click at [899, 304] on input "False" at bounding box center [906, 307] width 14 height 12
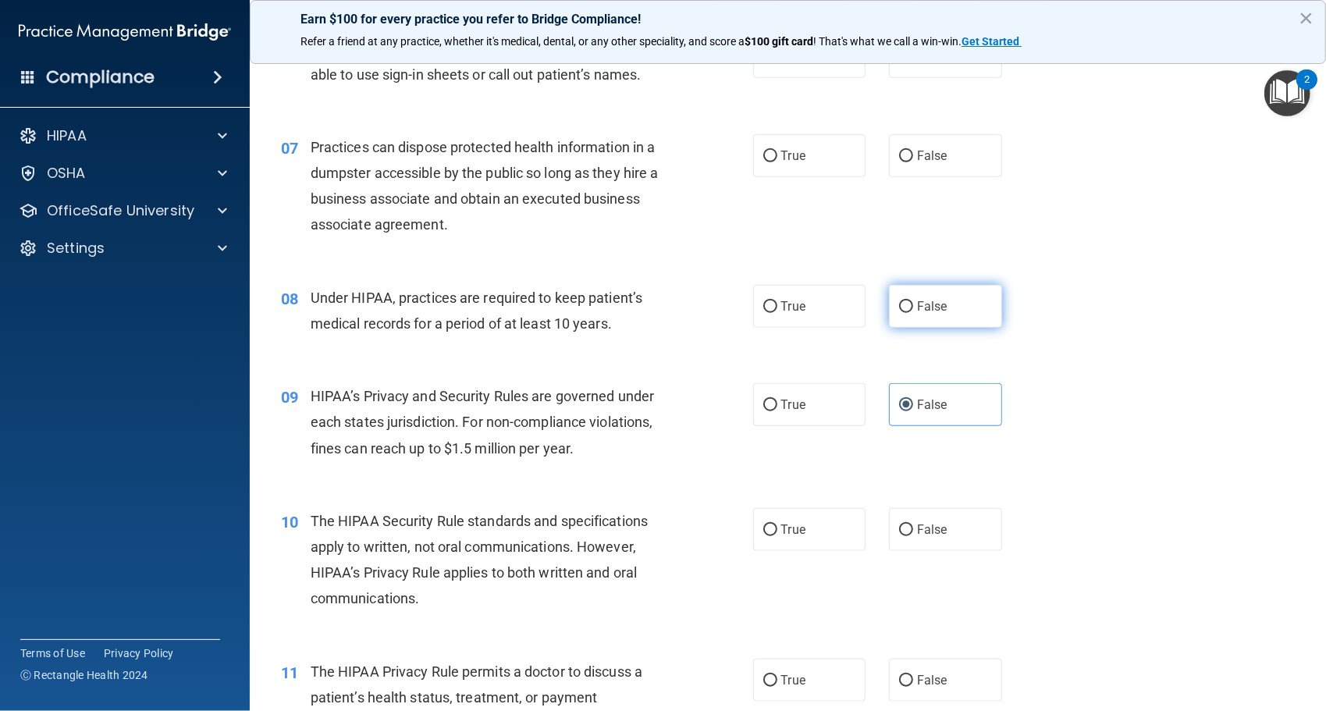
radio input "true"
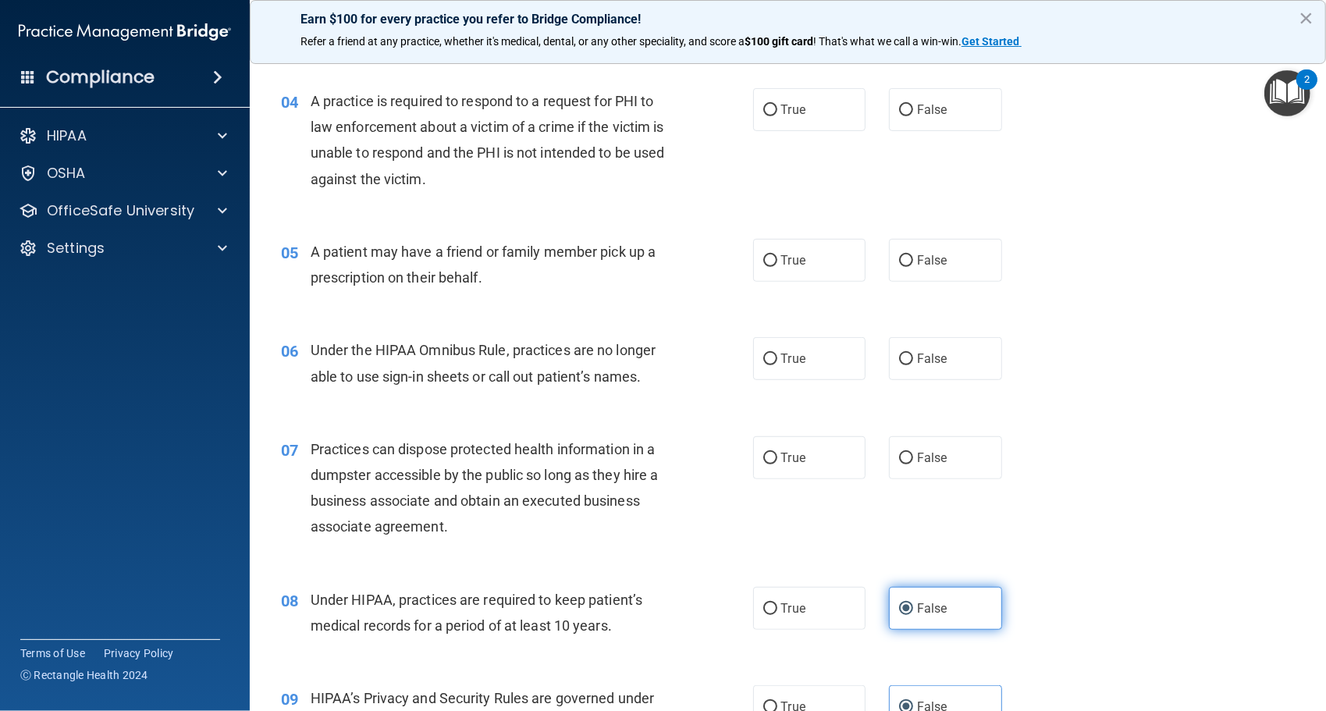
scroll to position [486, 0]
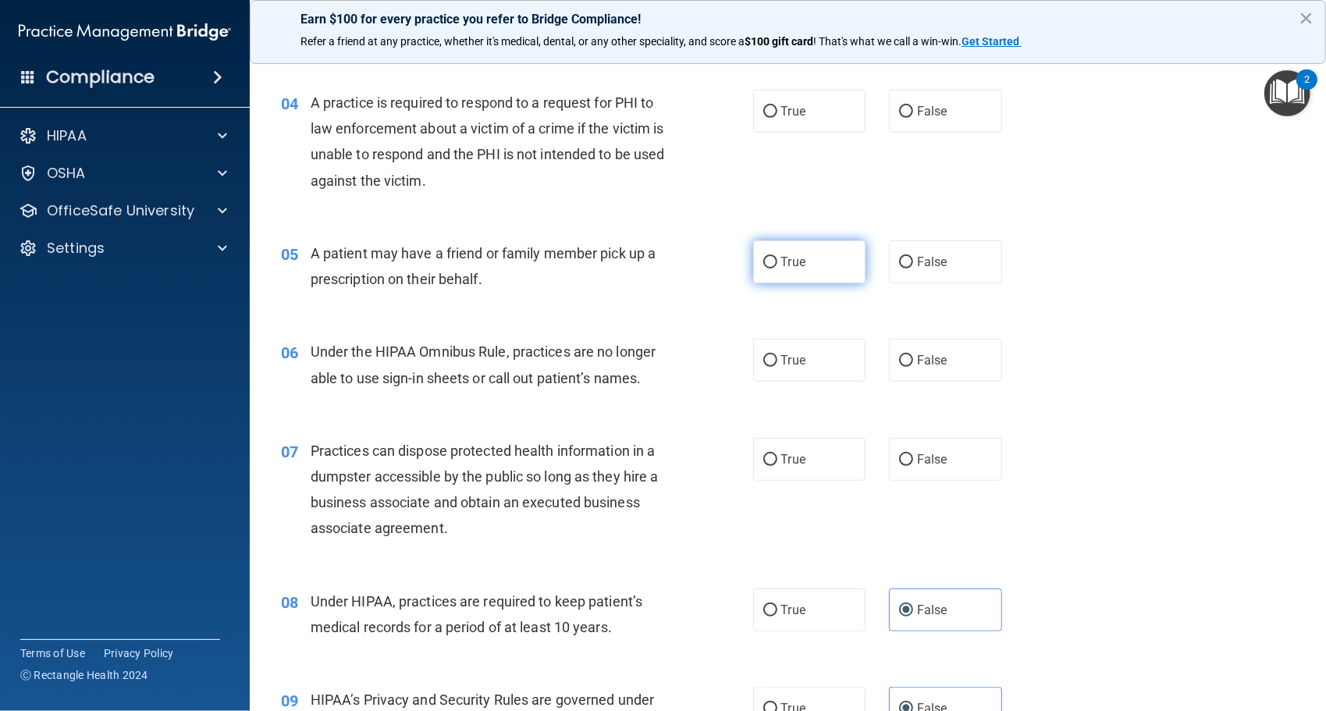
click at [788, 270] on label "True" at bounding box center [809, 261] width 113 height 43
click at [778, 269] on input "True" at bounding box center [771, 263] width 14 height 12
radio input "true"
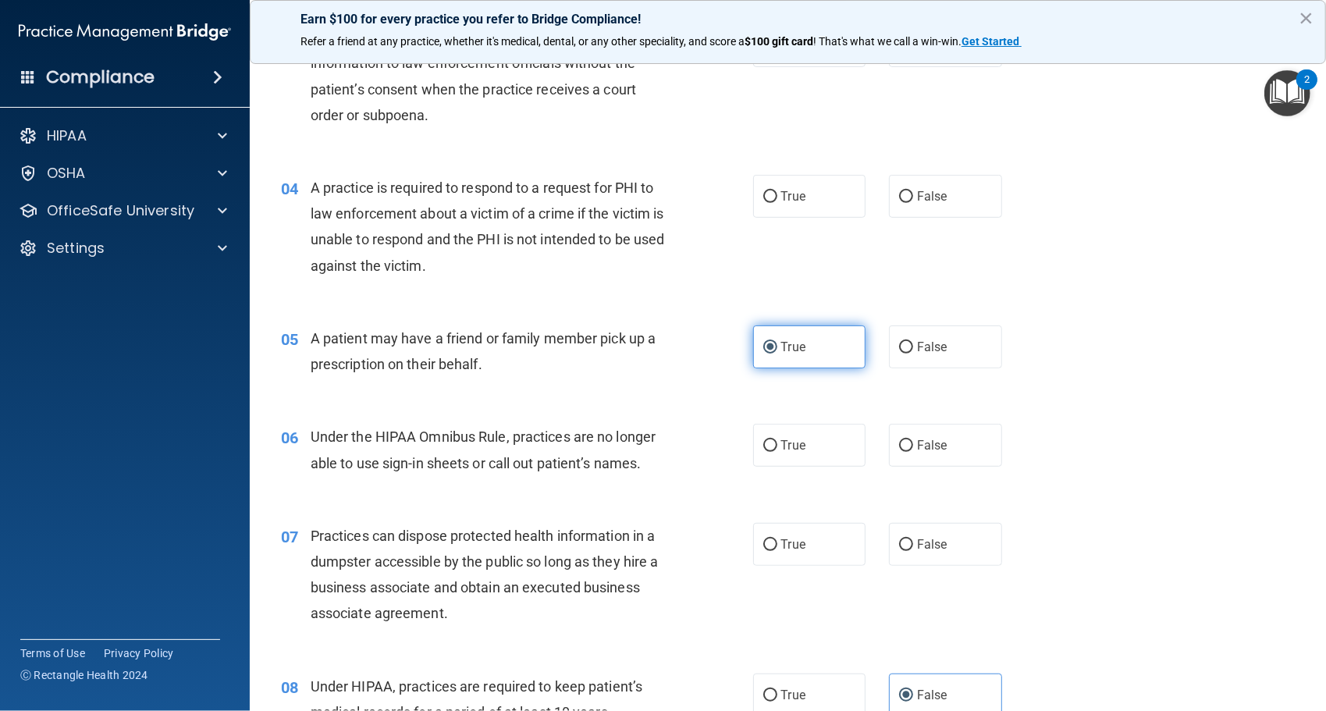
scroll to position [400, 0]
click at [899, 450] on input "False" at bounding box center [906, 447] width 14 height 12
radio input "true"
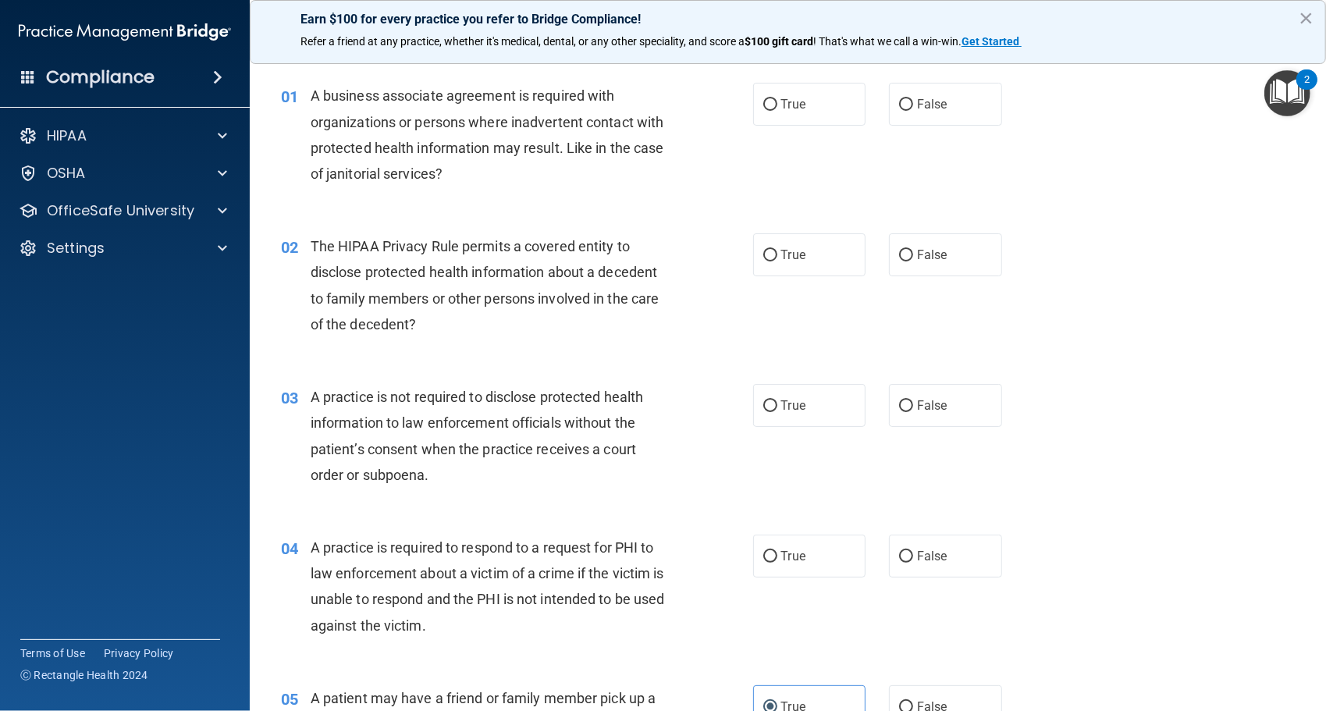
scroll to position [0, 0]
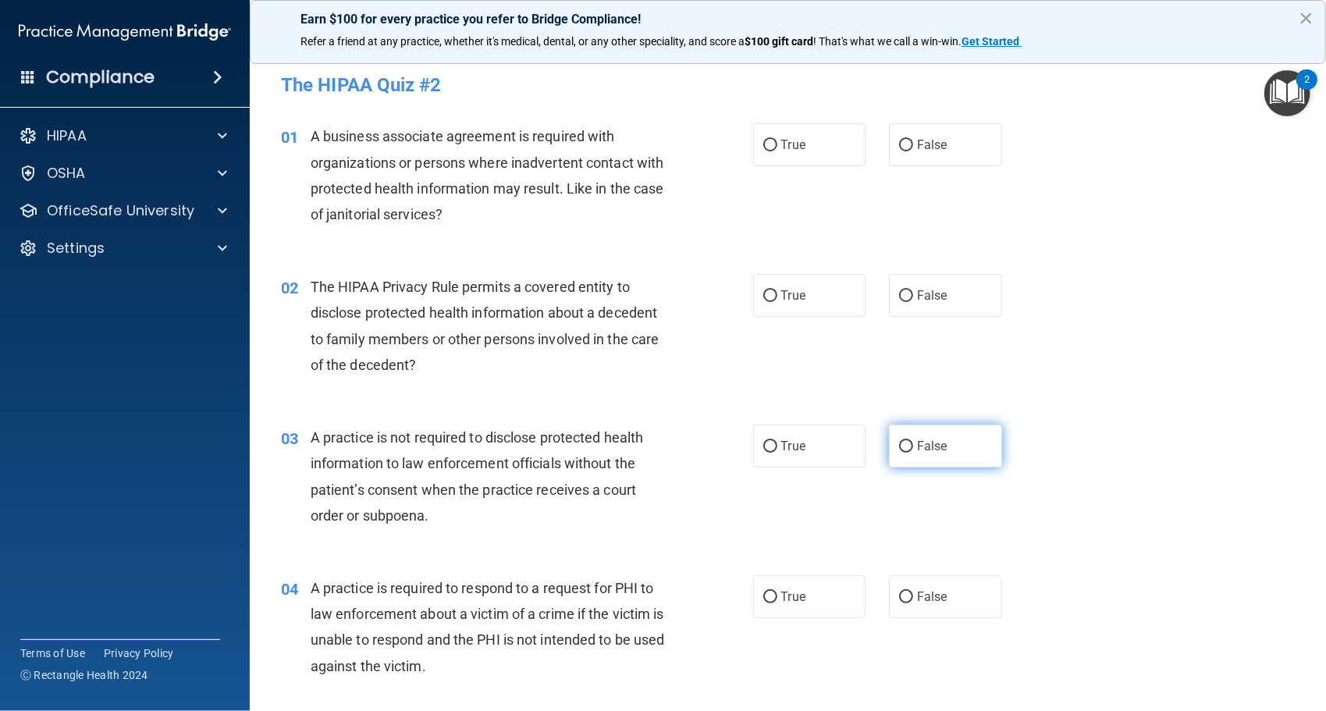
click at [931, 448] on span "False" at bounding box center [932, 446] width 30 height 15
click at [913, 448] on input "False" at bounding box center [906, 447] width 14 height 12
radio input "true"
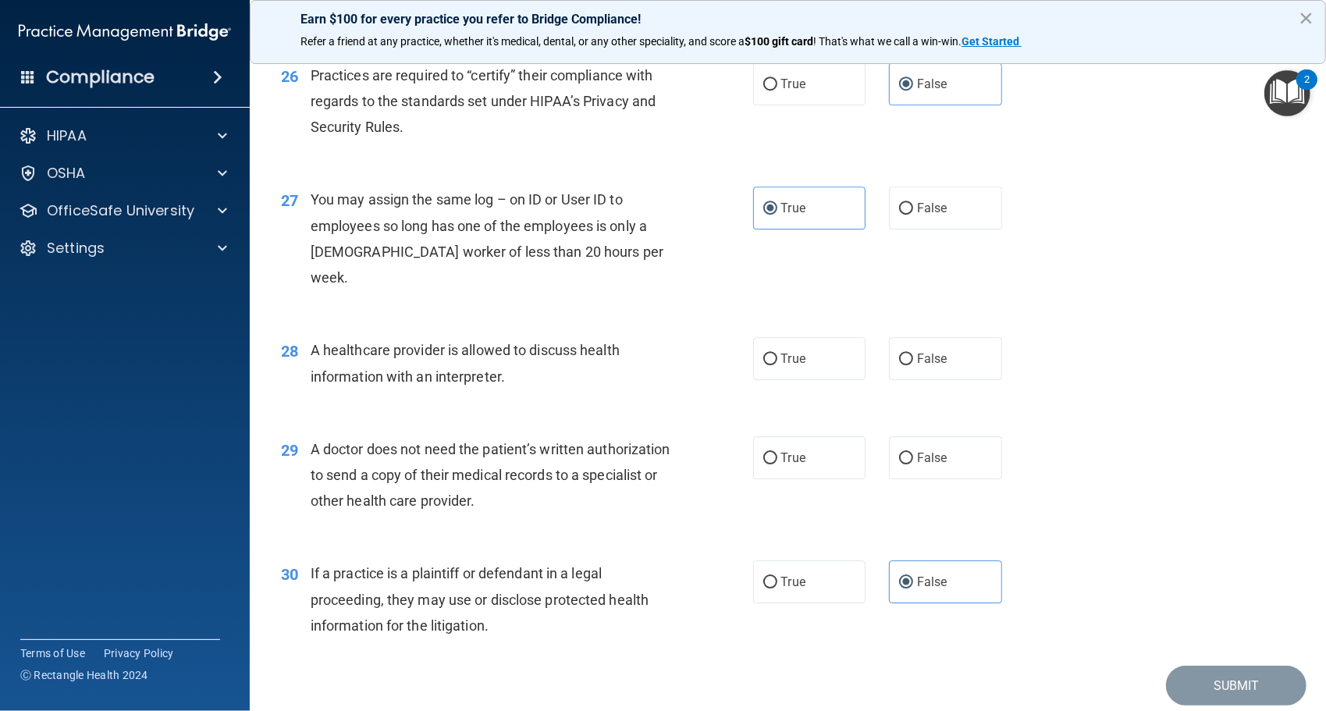
scroll to position [3259, 0]
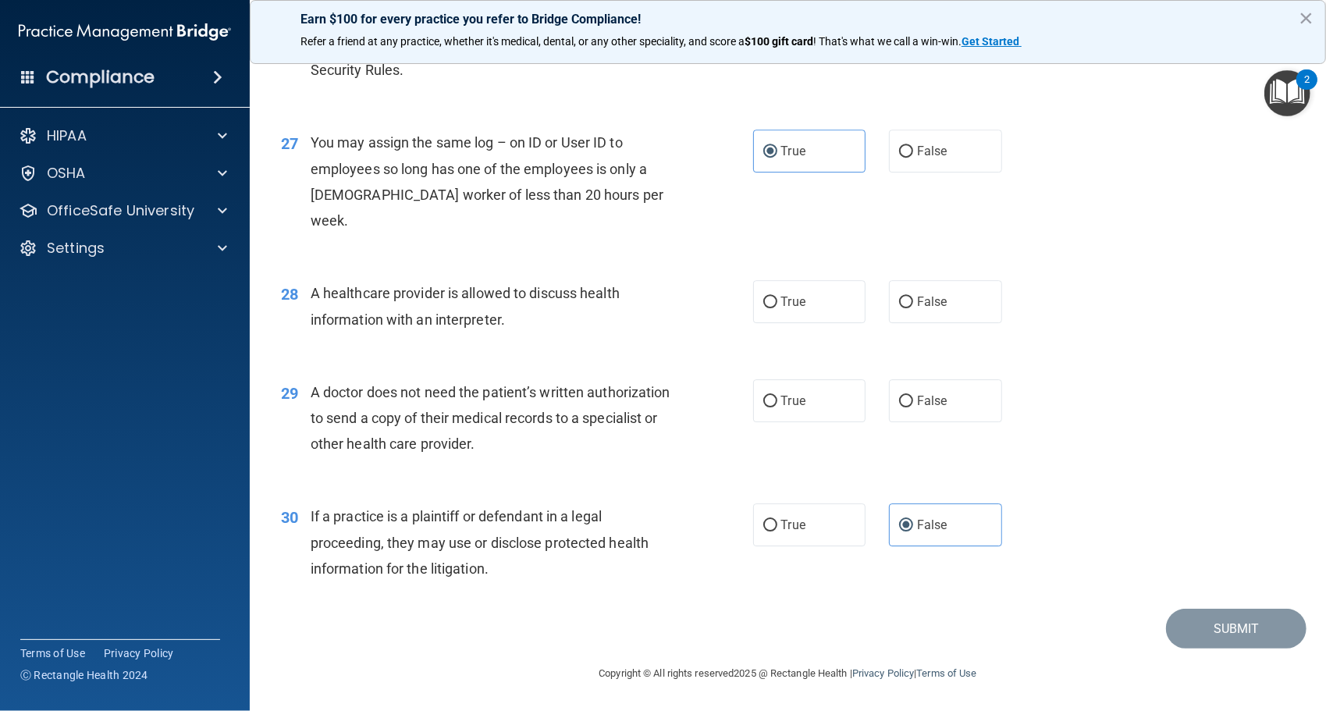
click at [796, 329] on div "28 A healthcare provider is allowed to discuss health information with an inter…" at bounding box center [788, 310] width 1038 height 98
click at [801, 306] on label "True" at bounding box center [809, 301] width 113 height 43
click at [778, 306] on input "True" at bounding box center [771, 303] width 14 height 12
radio input "true"
click at [780, 422] on label "True" at bounding box center [809, 400] width 113 height 43
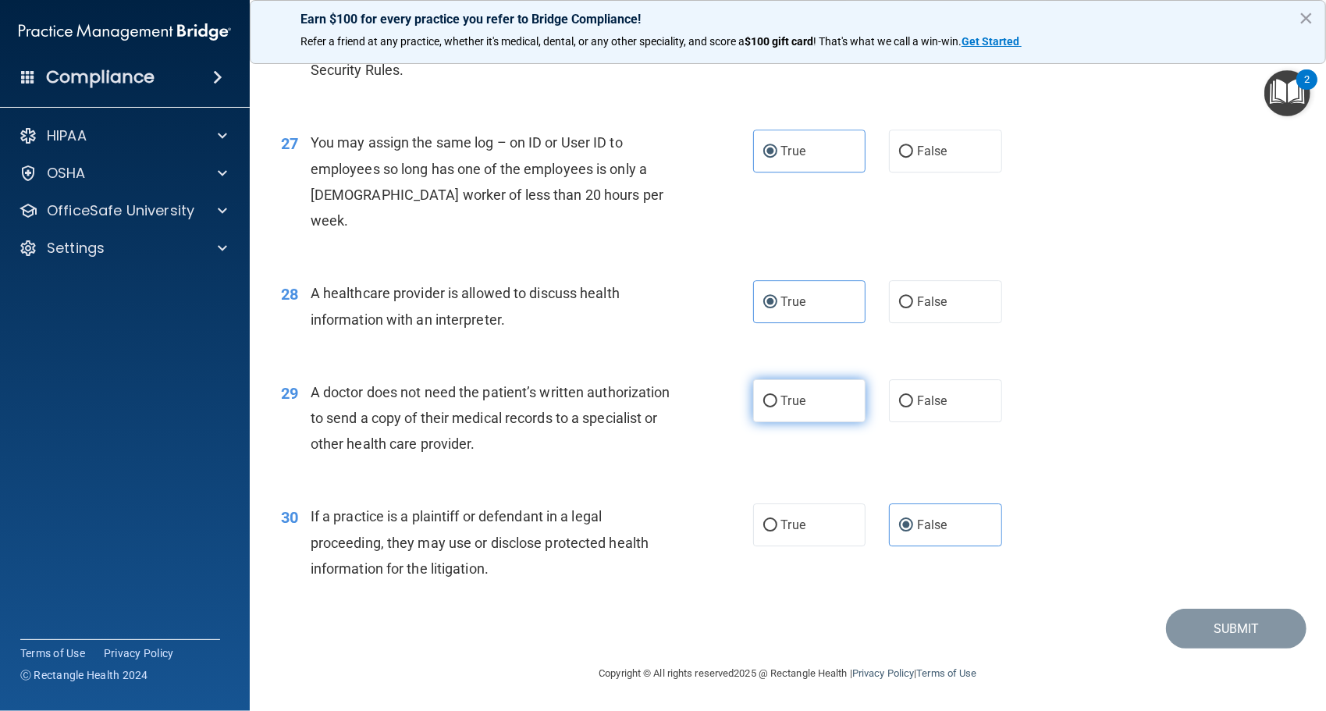
click at [778, 408] on input "True" at bounding box center [771, 402] width 14 height 12
radio input "true"
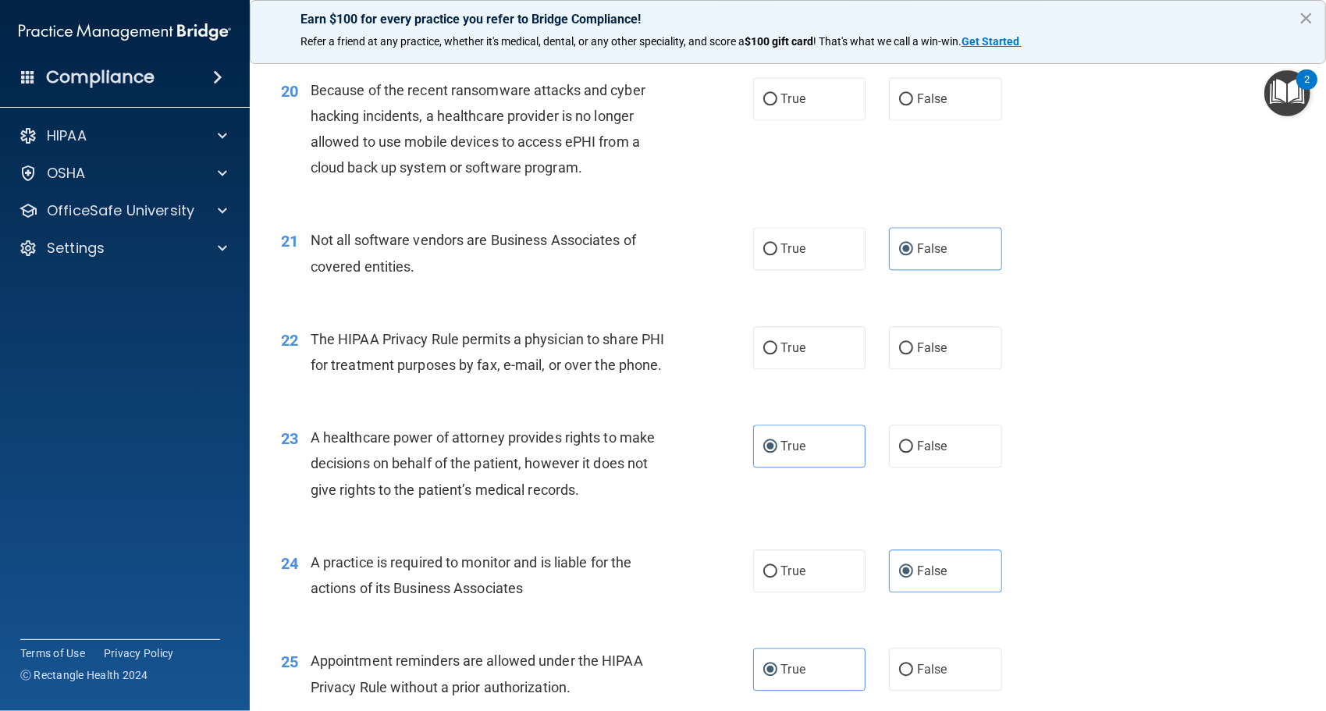
scroll to position [2491, 0]
click at [908, 371] on label "False" at bounding box center [945, 349] width 113 height 43
click at [908, 356] on input "False" at bounding box center [906, 350] width 14 height 12
radio input "true"
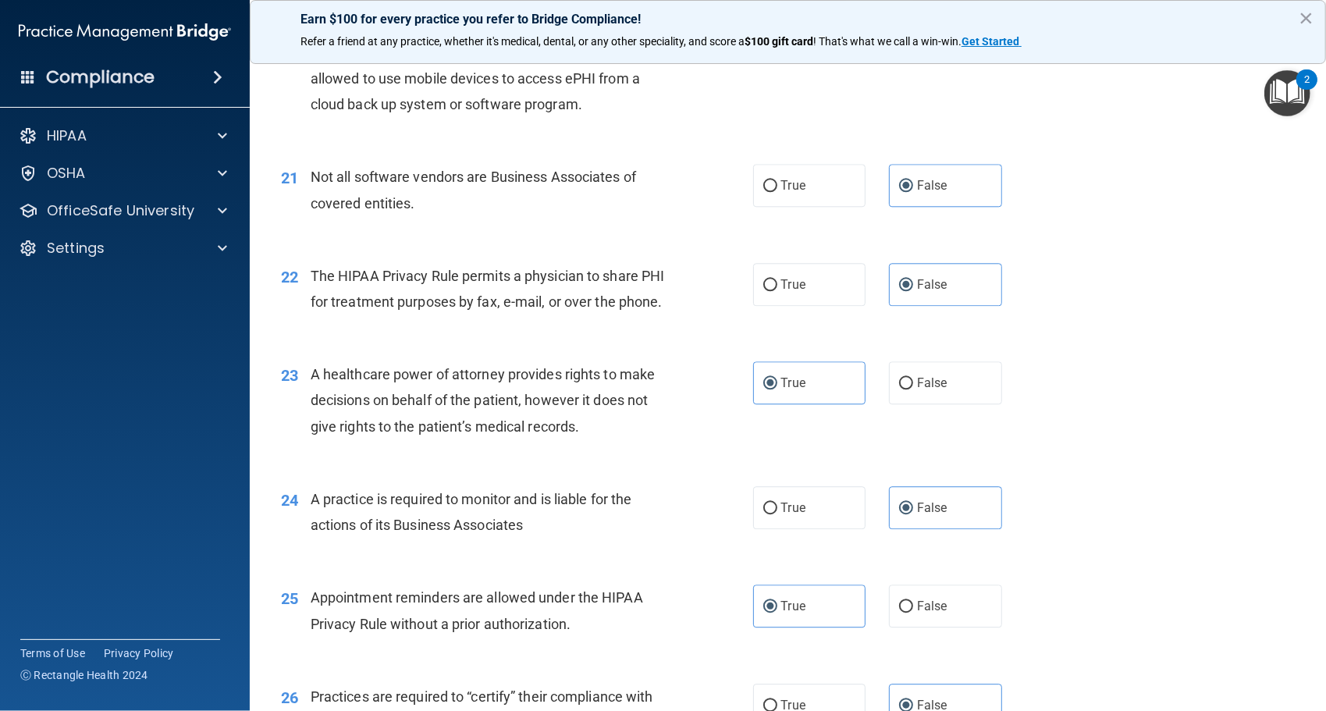
scroll to position [2589, 0]
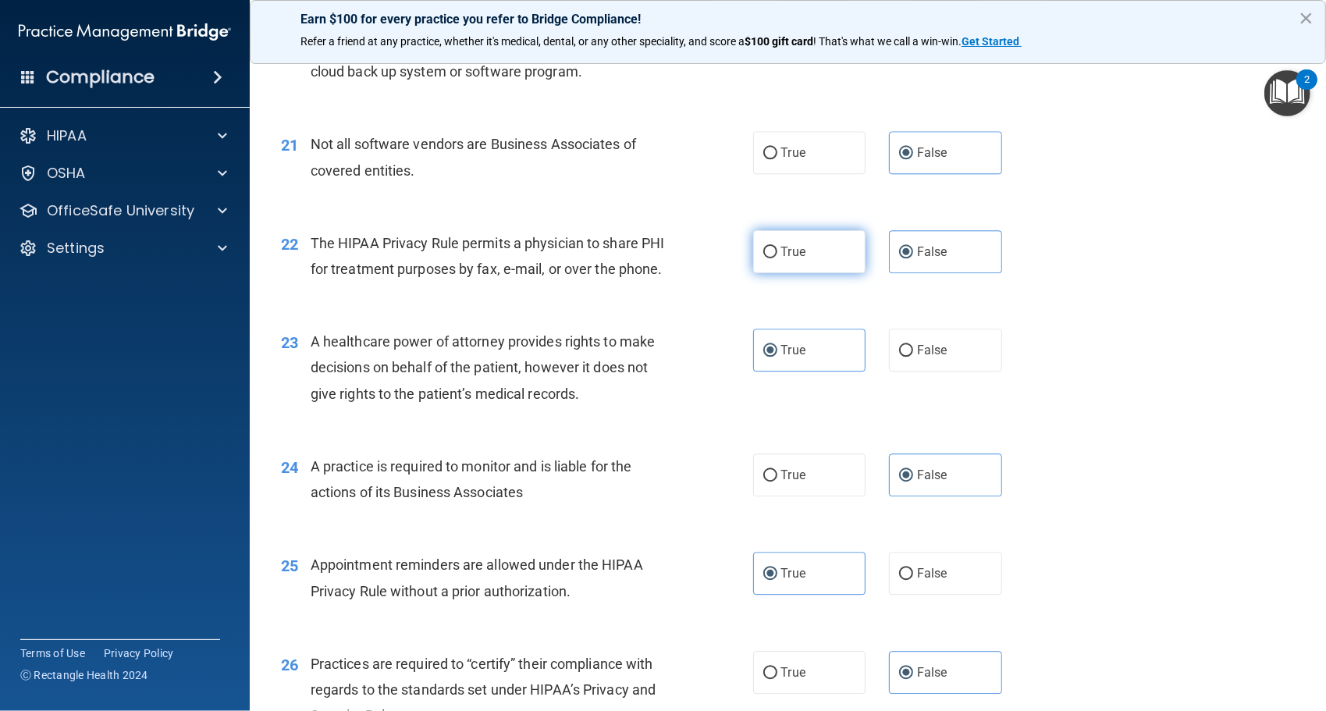
click at [781, 259] on span "True" at bounding box center [793, 251] width 24 height 15
click at [778, 258] on input "True" at bounding box center [771, 253] width 14 height 12
radio input "true"
radio input "false"
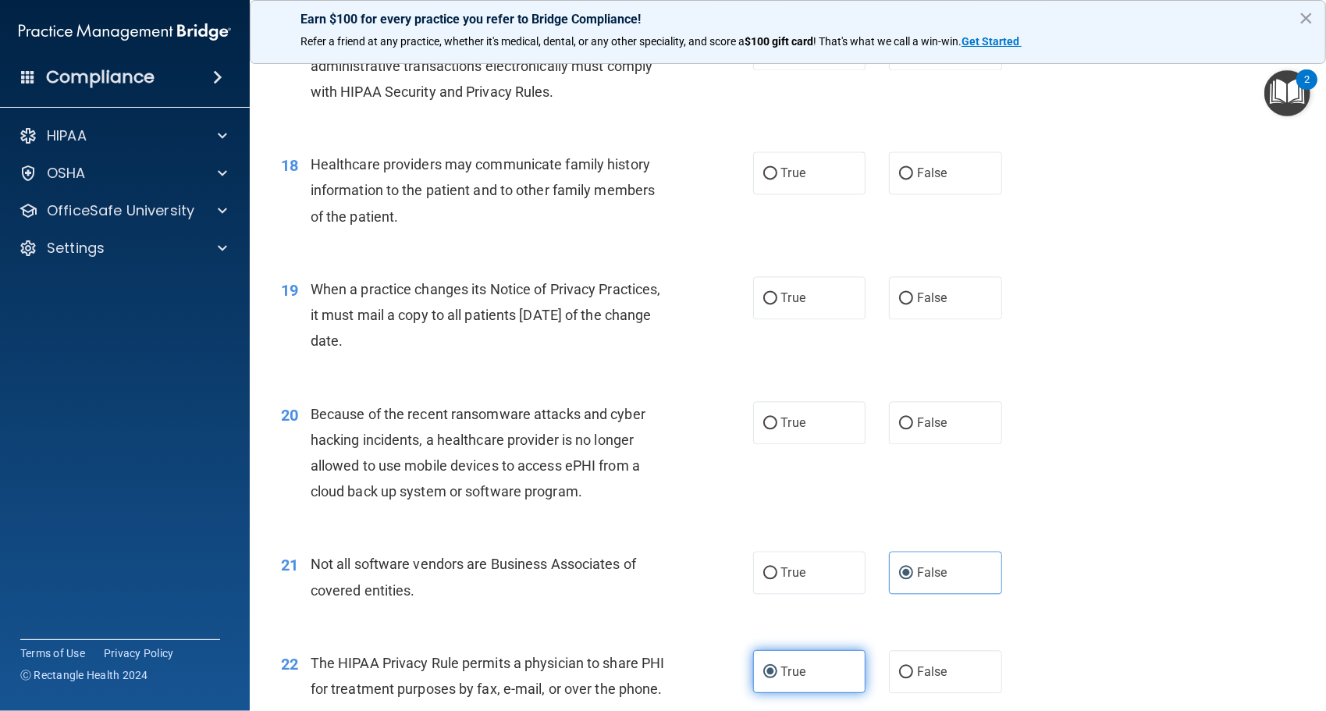
scroll to position [2166, 0]
click at [938, 308] on span "False" at bounding box center [932, 300] width 30 height 15
click at [913, 307] on input "False" at bounding box center [906, 301] width 14 height 12
radio input "true"
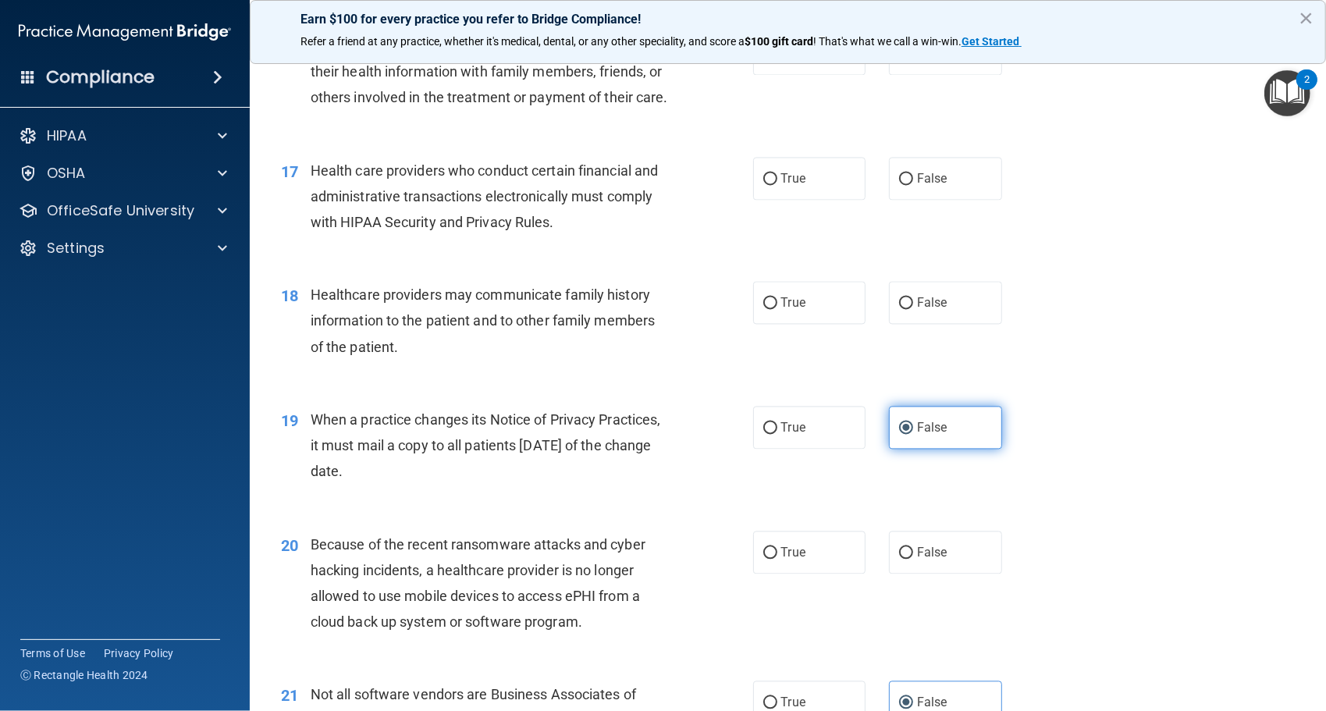
scroll to position [2037, 0]
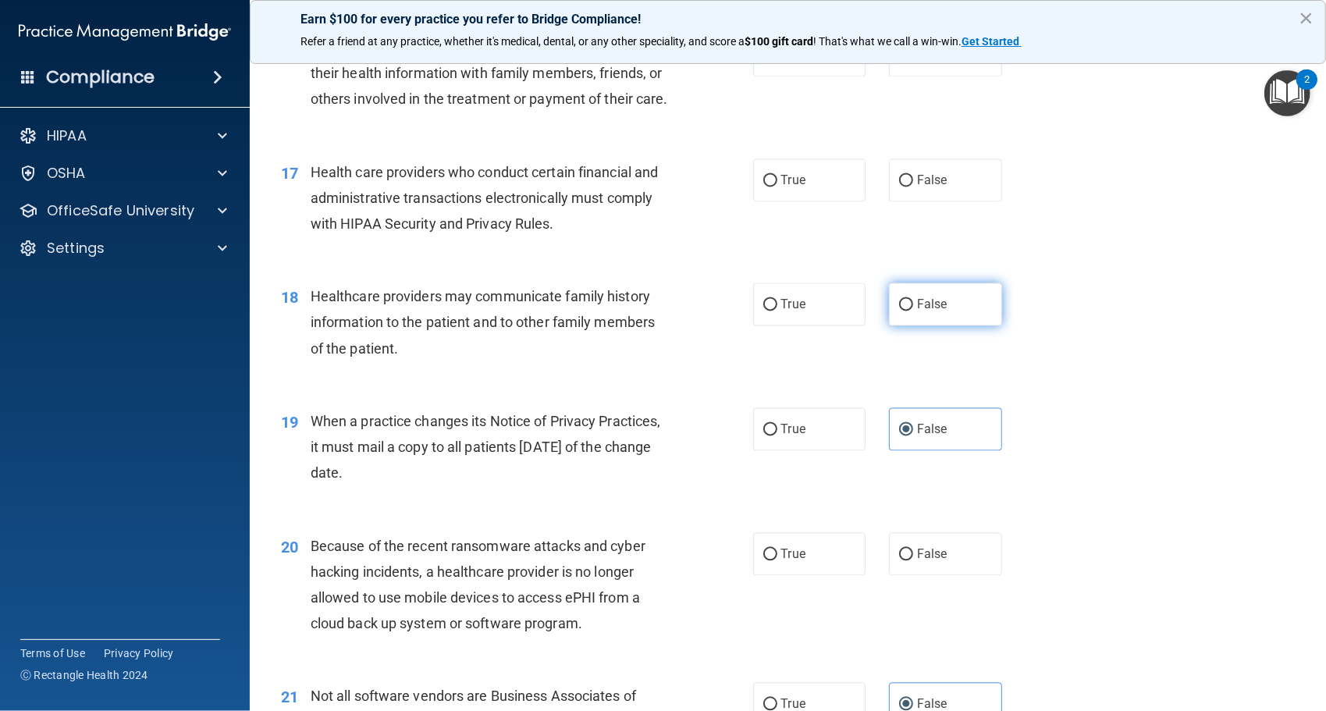
click at [912, 326] on label "False" at bounding box center [945, 304] width 113 height 43
click at [912, 311] on input "False" at bounding box center [906, 306] width 14 height 12
radio input "true"
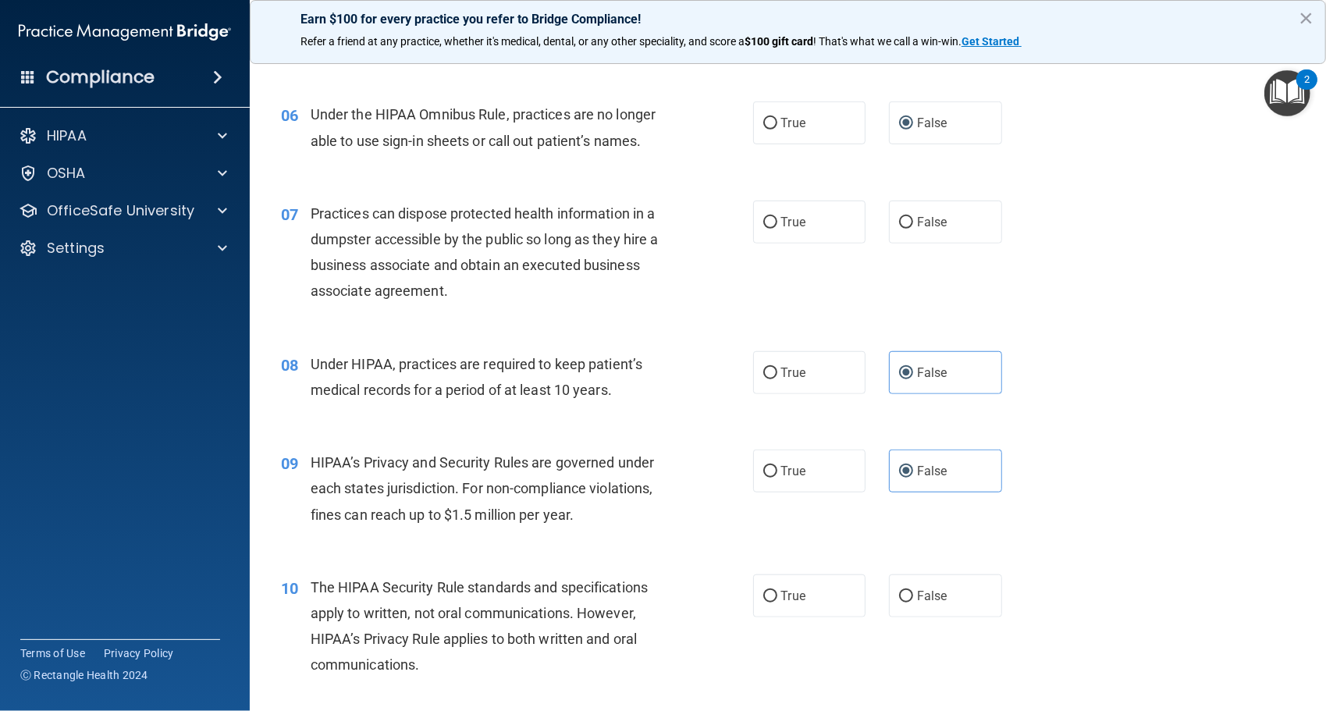
scroll to position [737, 0]
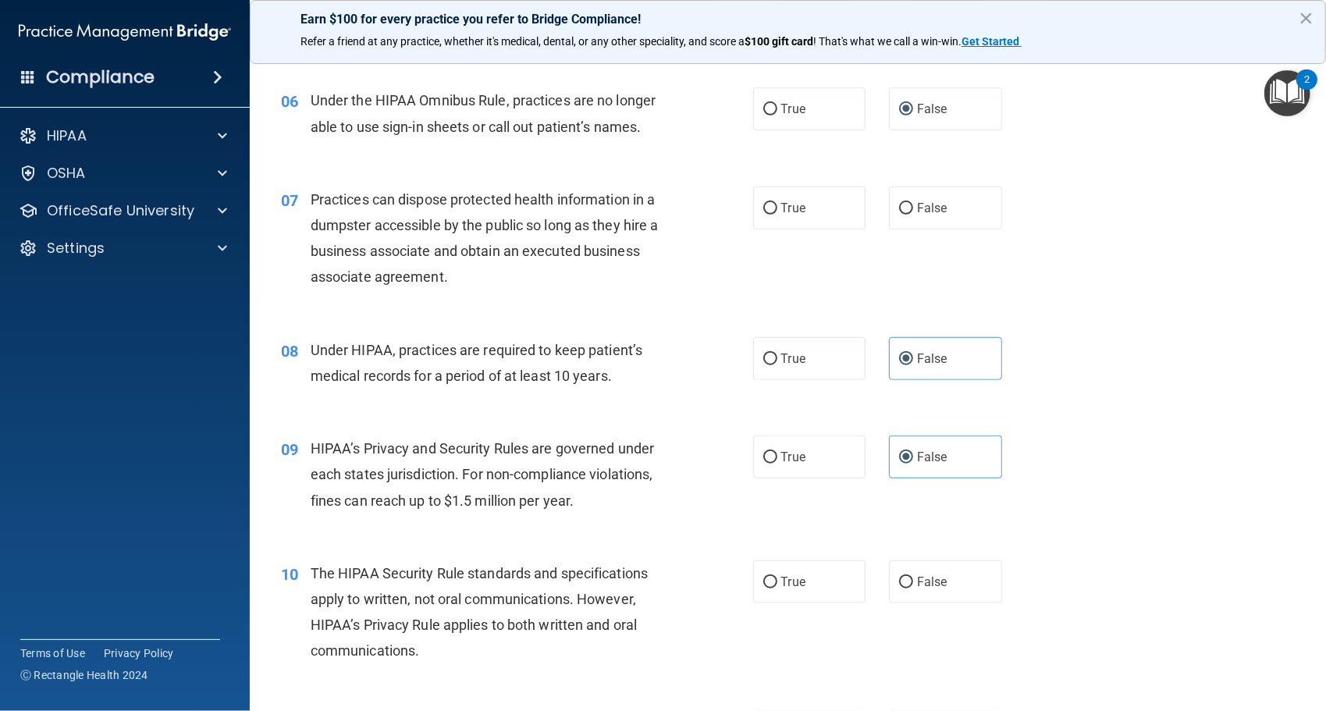
click at [912, 343] on label "False" at bounding box center [945, 358] width 113 height 43
click at [912, 354] on input "False" at bounding box center [906, 360] width 14 height 12
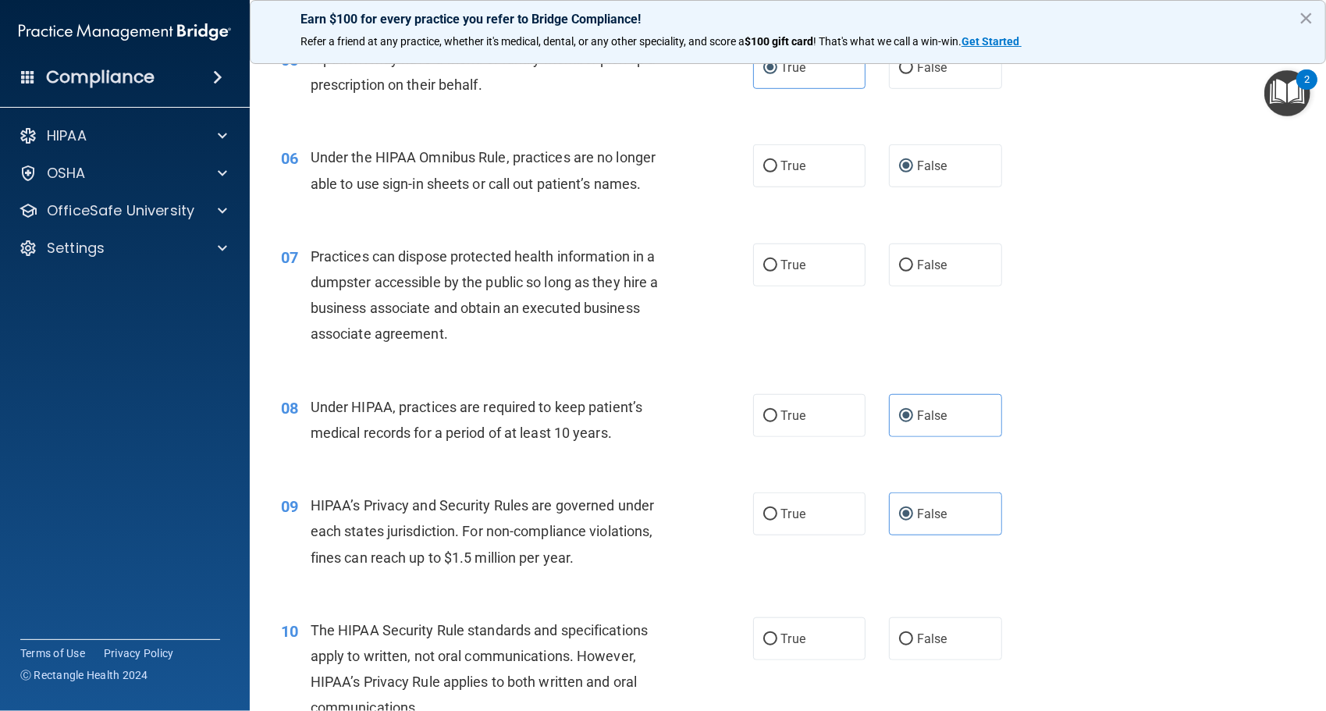
scroll to position [679, 0]
click at [914, 293] on div "07 Practices can dispose protected health information in a dumpster accessible …" at bounding box center [788, 300] width 1038 height 151
click at [920, 278] on label "False" at bounding box center [945, 265] width 113 height 43
click at [913, 272] on input "False" at bounding box center [906, 267] width 14 height 12
radio input "true"
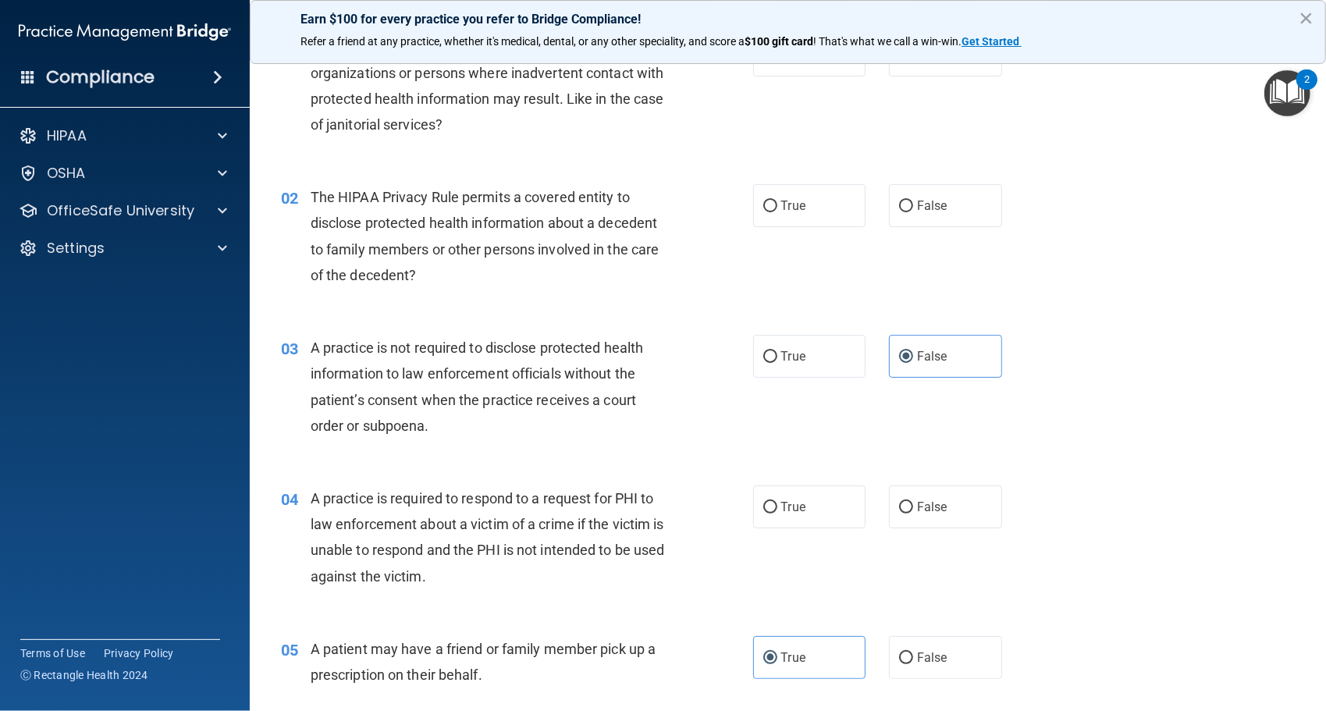
scroll to position [93, 0]
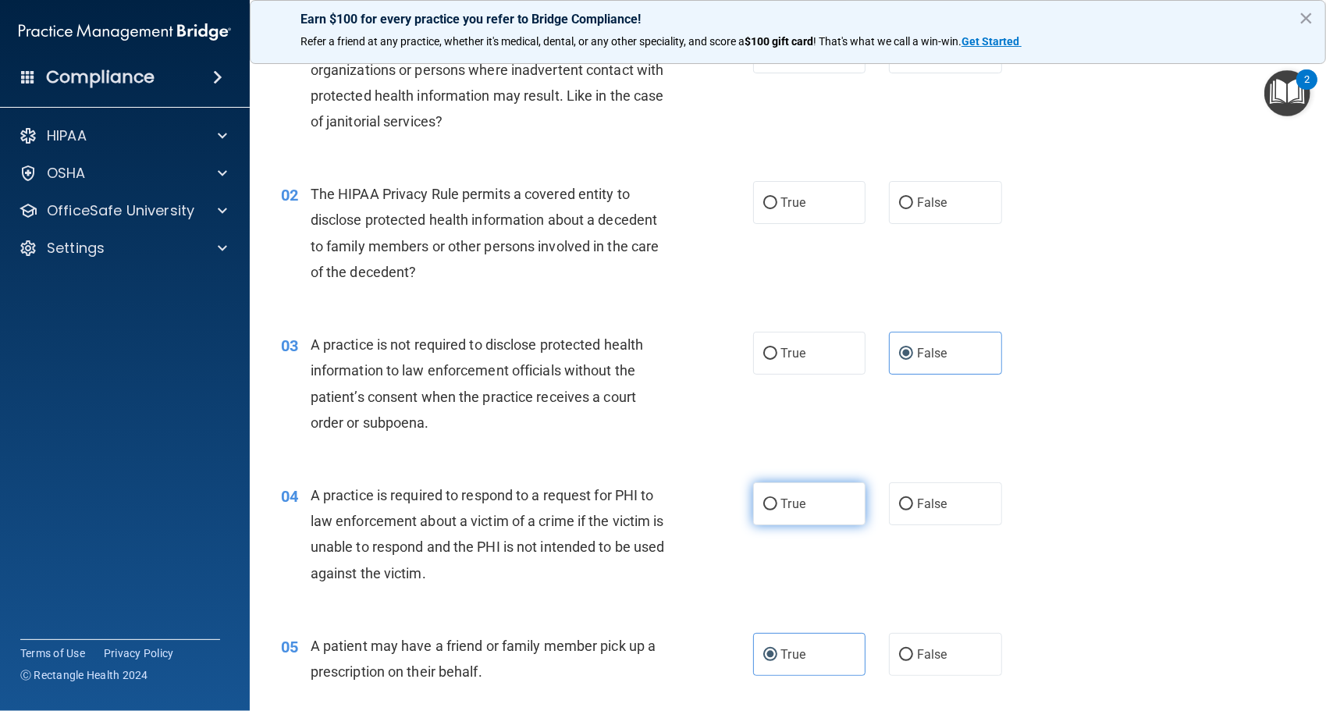
click at [788, 497] on span "True" at bounding box center [793, 504] width 24 height 15
click at [778, 499] on input "True" at bounding box center [771, 505] width 14 height 12
radio input "true"
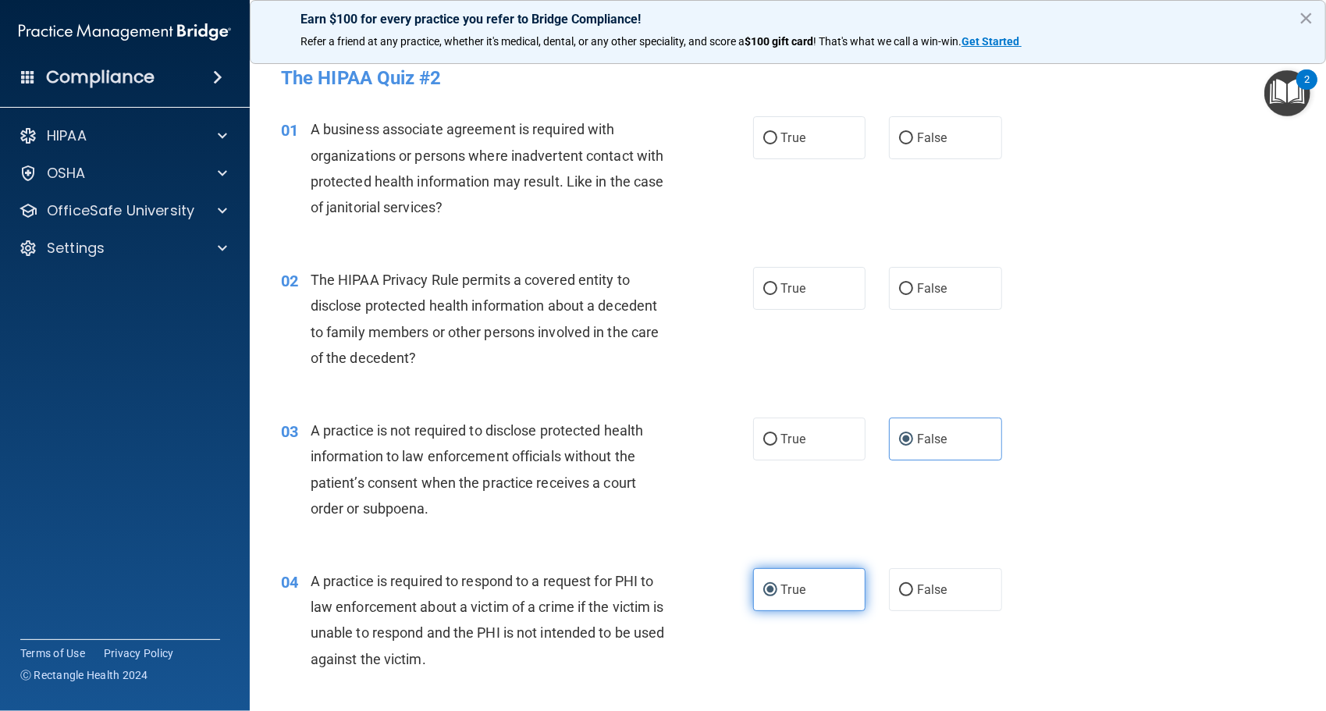
scroll to position [0, 0]
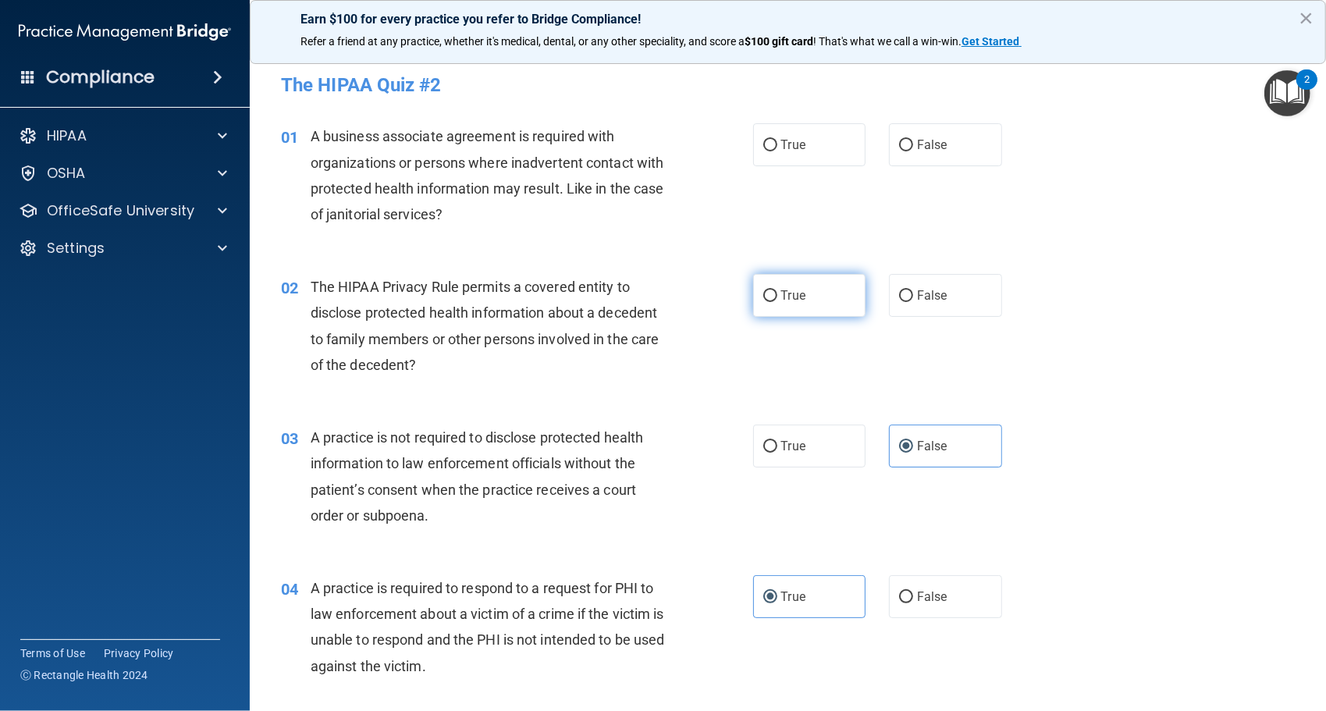
click at [771, 291] on input "True" at bounding box center [771, 296] width 14 height 12
radio input "true"
click at [955, 148] on label "False" at bounding box center [945, 144] width 113 height 43
click at [913, 148] on input "False" at bounding box center [906, 146] width 14 height 12
radio input "true"
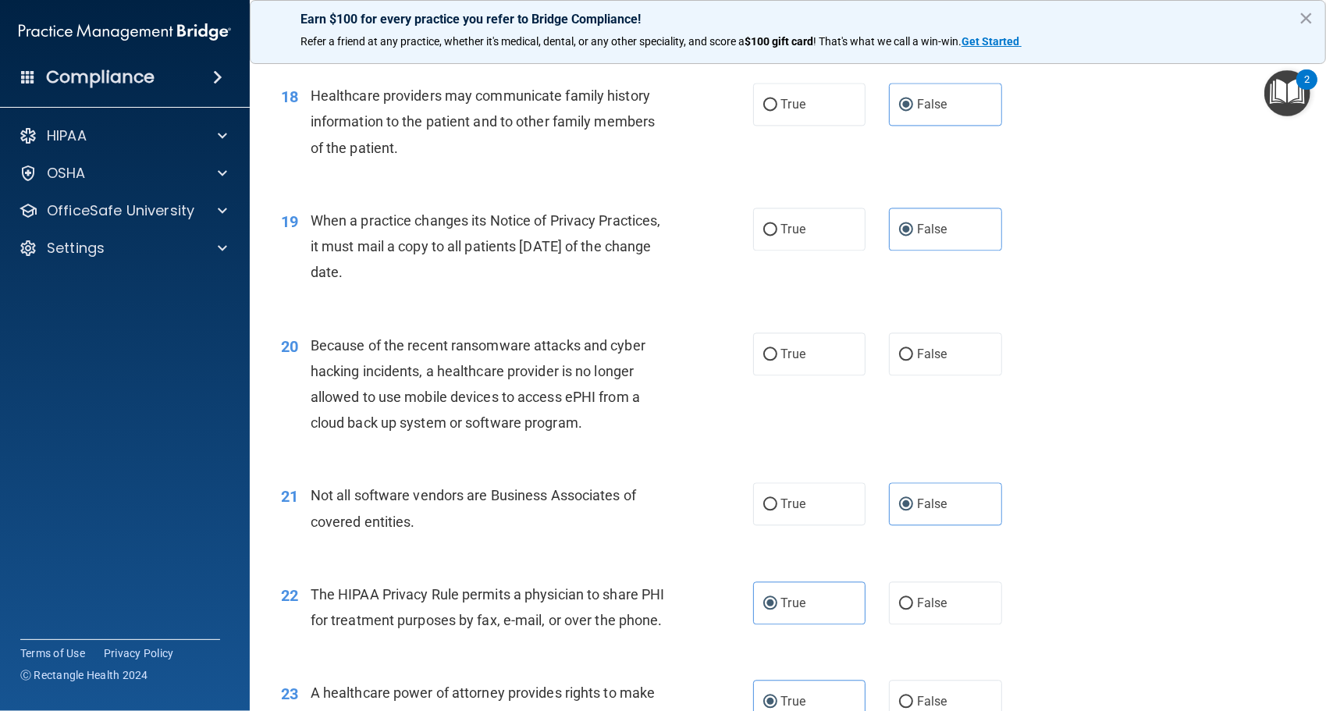
scroll to position [2234, 0]
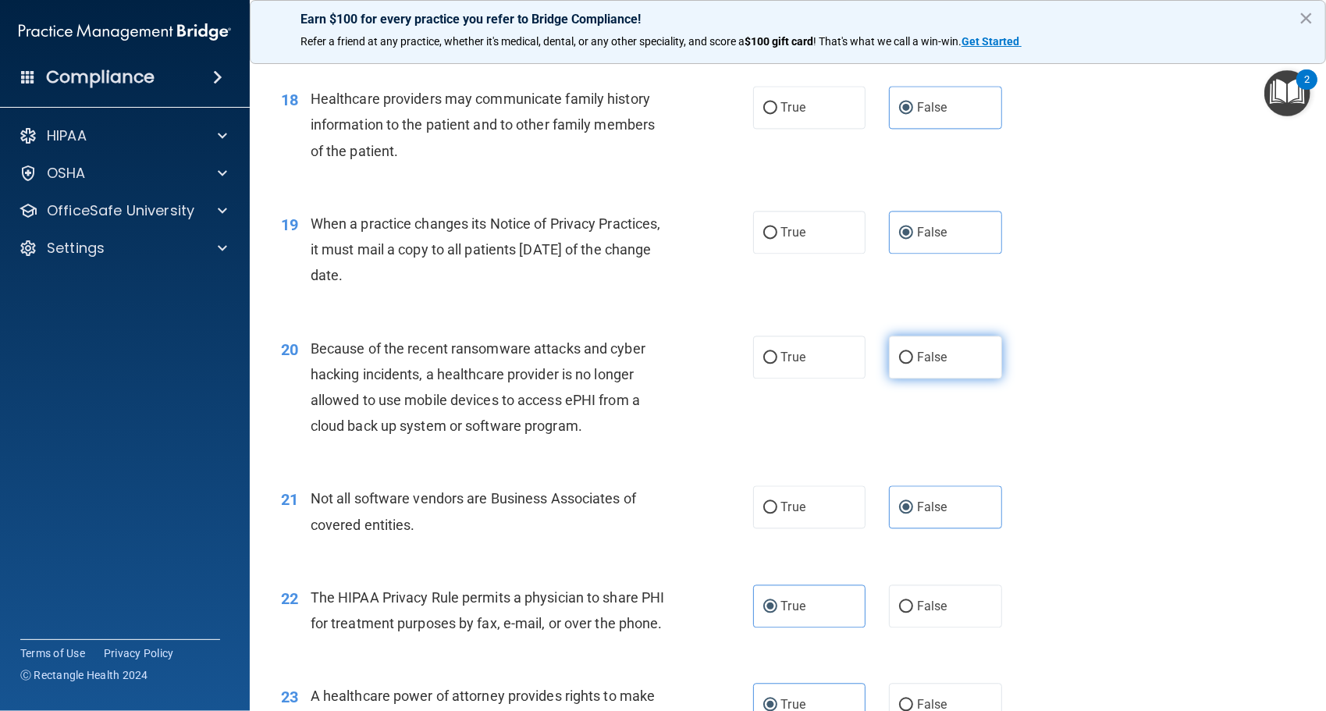
click at [965, 379] on label "False" at bounding box center [945, 357] width 113 height 43
click at [913, 364] on input "False" at bounding box center [906, 358] width 14 height 12
radio input "true"
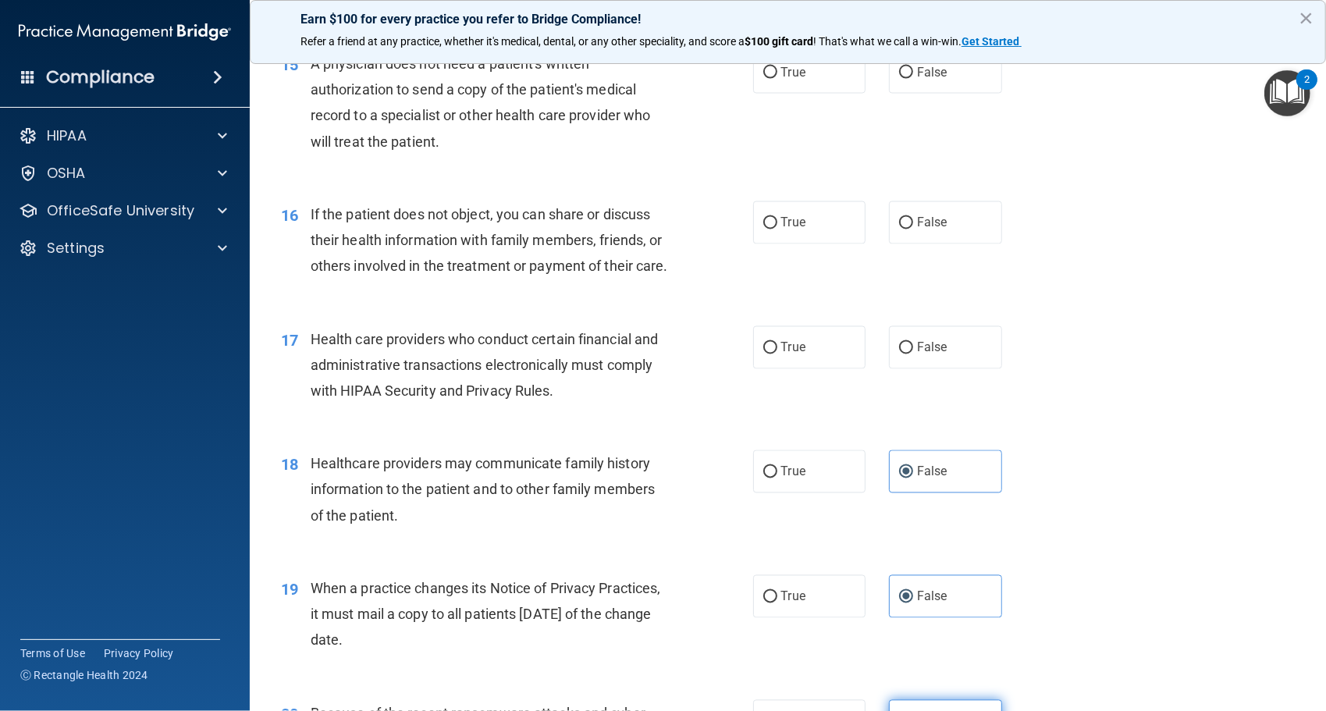
scroll to position [1869, 0]
click at [943, 370] on label "False" at bounding box center [945, 348] width 113 height 43
click at [913, 355] on input "False" at bounding box center [906, 349] width 14 height 12
radio input "true"
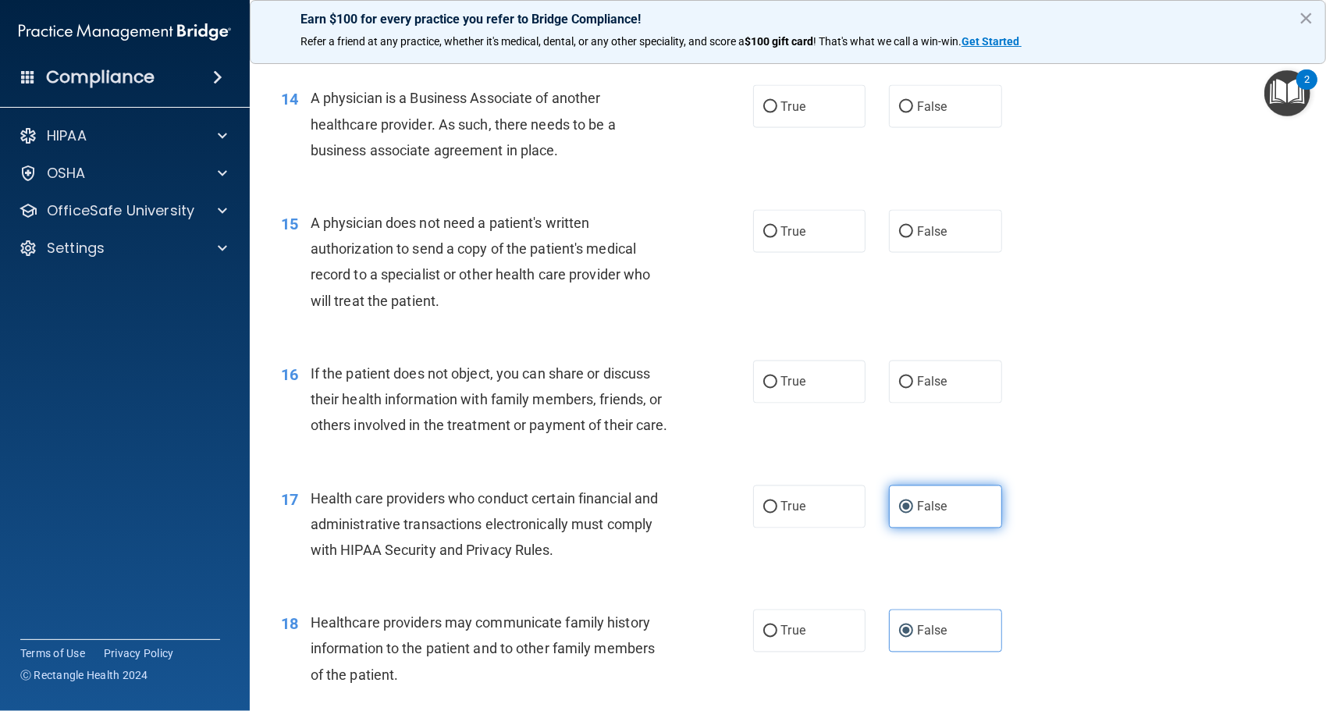
scroll to position [1708, 0]
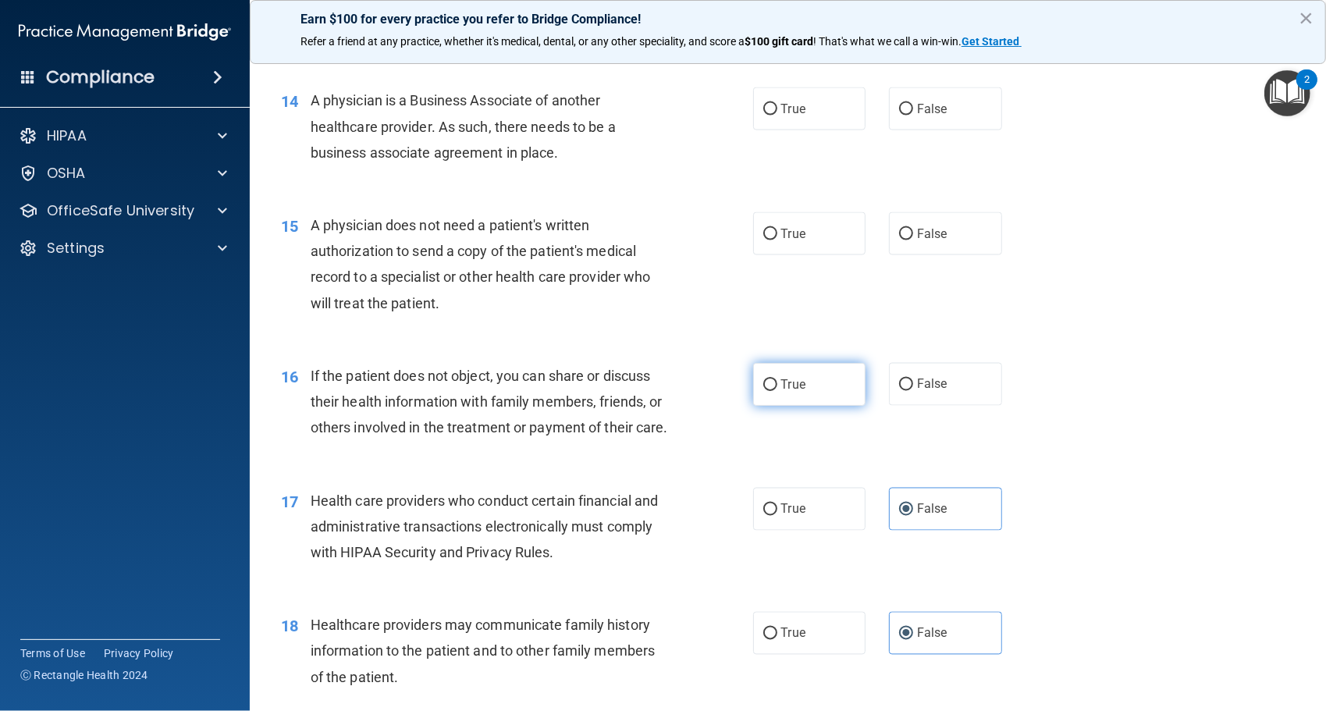
click at [770, 398] on label "True" at bounding box center [809, 384] width 113 height 43
click at [770, 391] on input "True" at bounding box center [771, 385] width 14 height 12
radio input "true"
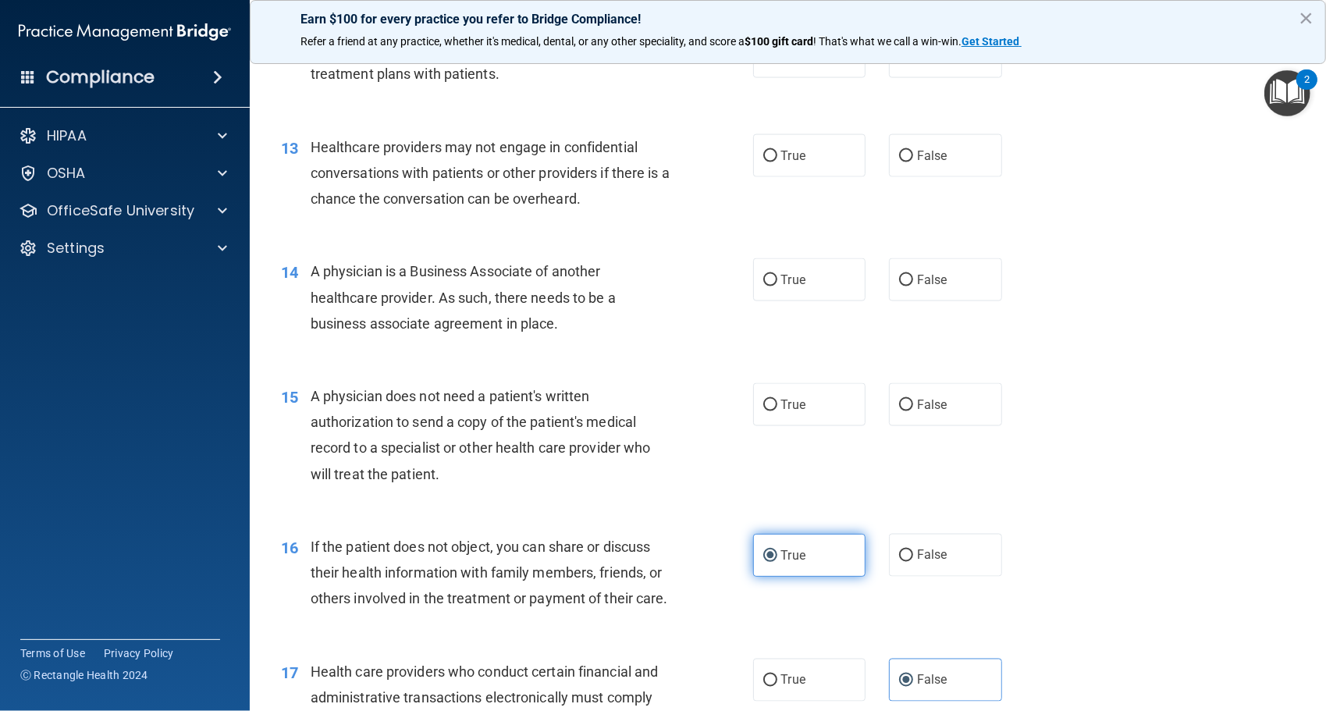
scroll to position [1536, 0]
drag, startPoint x: 770, startPoint y: 398, endPoint x: 735, endPoint y: 447, distance: 60.4
click at [735, 447] on div "15 A physician does not need a patient's written authorization to send a copy o…" at bounding box center [517, 441] width 519 height 112
click at [797, 409] on span "True" at bounding box center [793, 406] width 24 height 15
click at [778, 409] on input "True" at bounding box center [771, 407] width 14 height 12
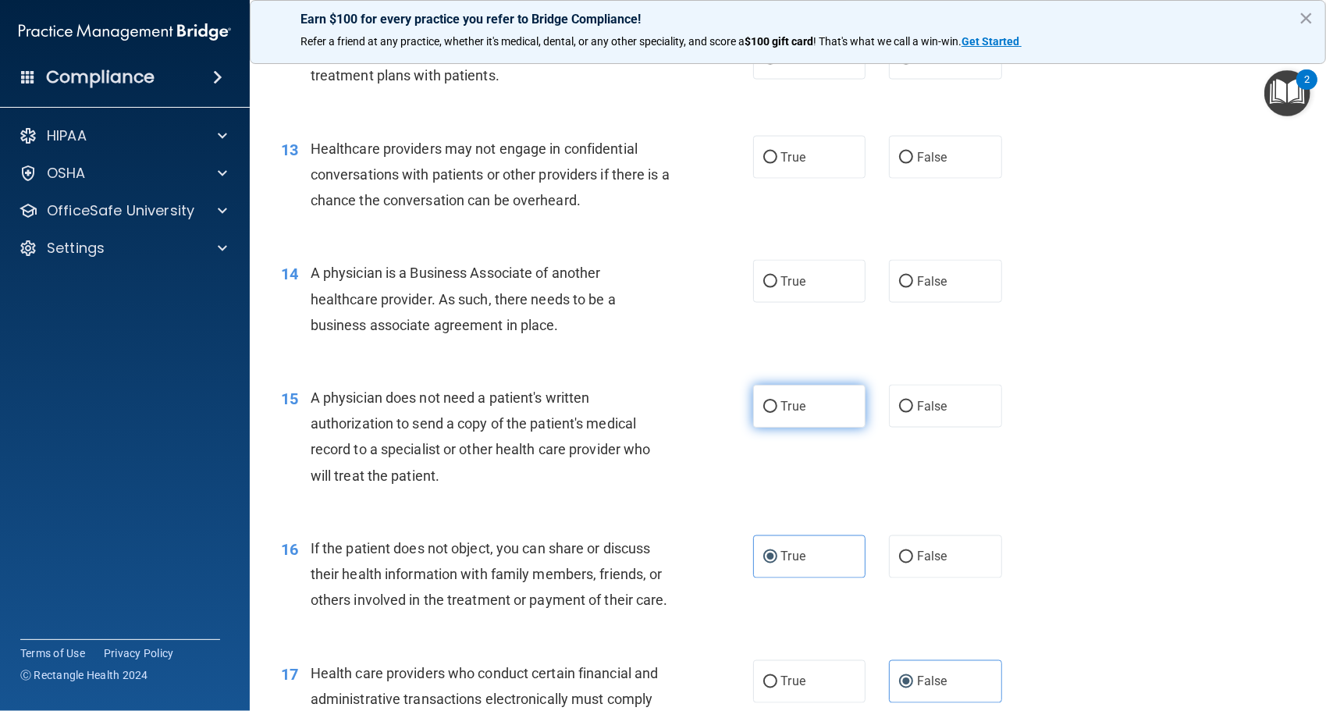
radio input "true"
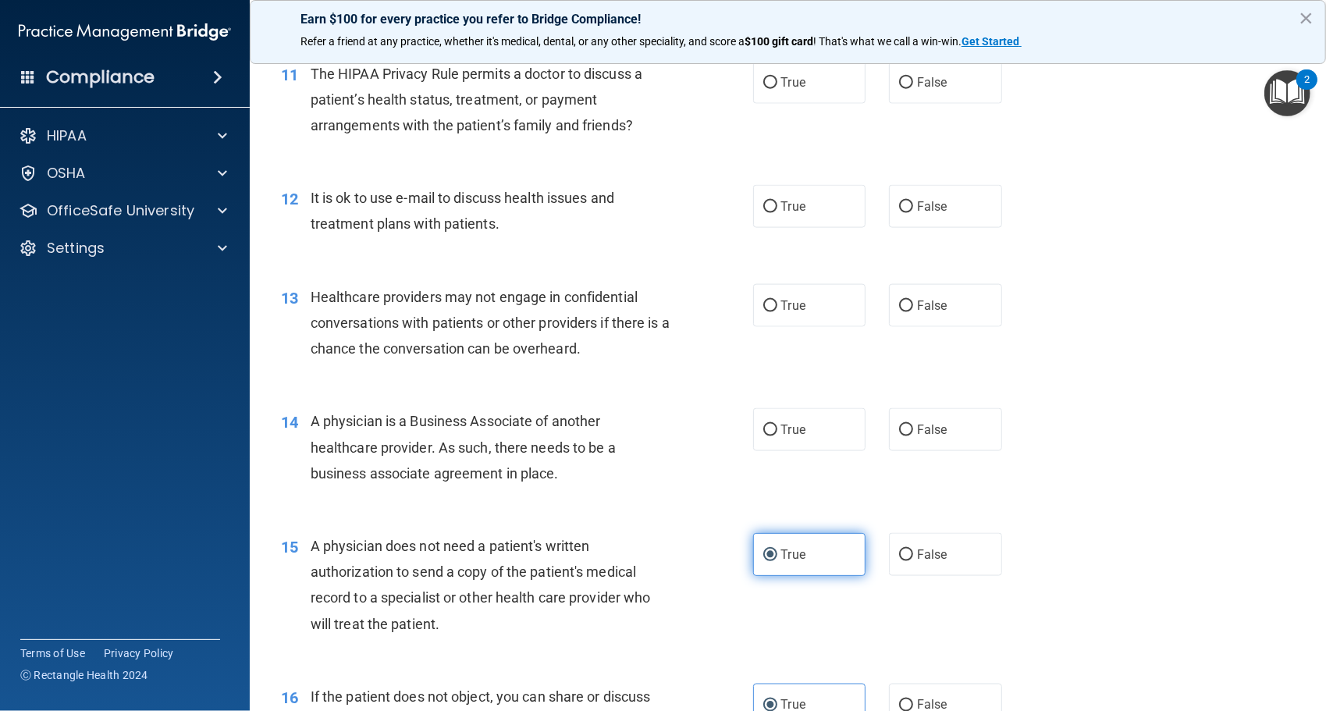
scroll to position [1392, 0]
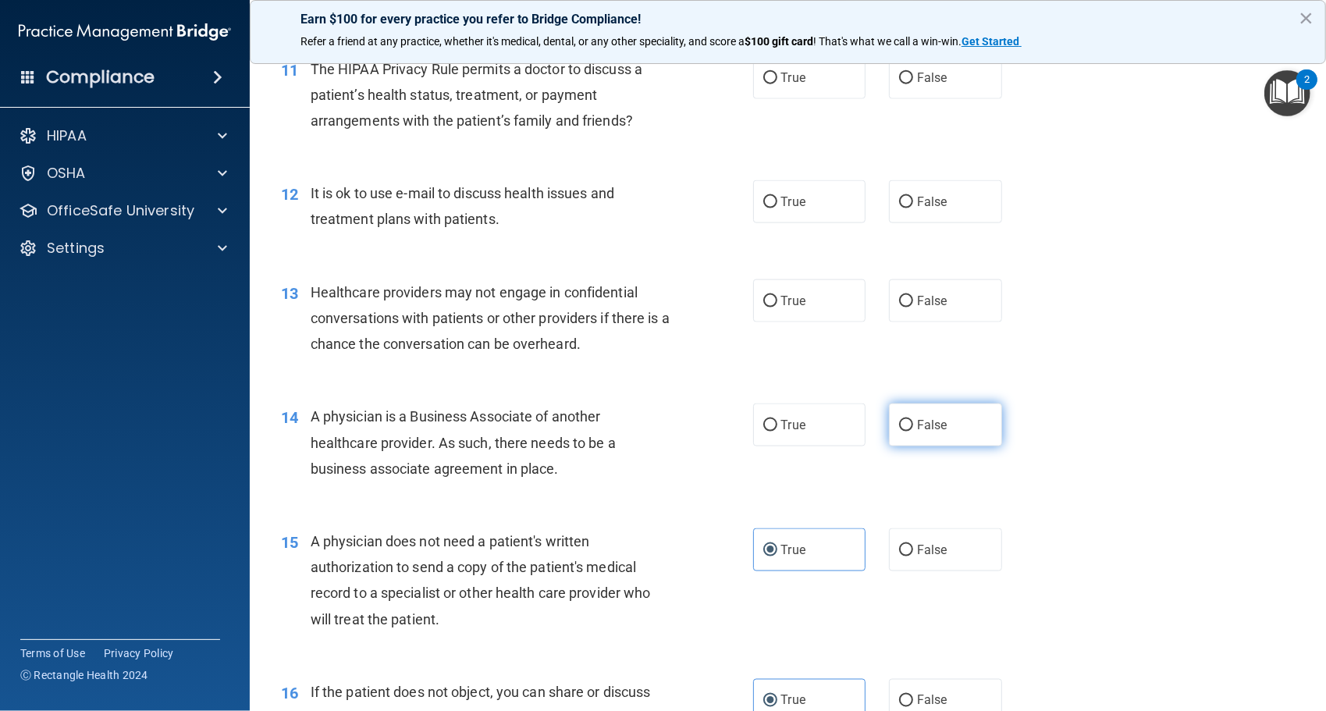
click at [917, 420] on span "False" at bounding box center [932, 425] width 30 height 15
click at [913, 420] on input "False" at bounding box center [906, 426] width 14 height 12
radio input "true"
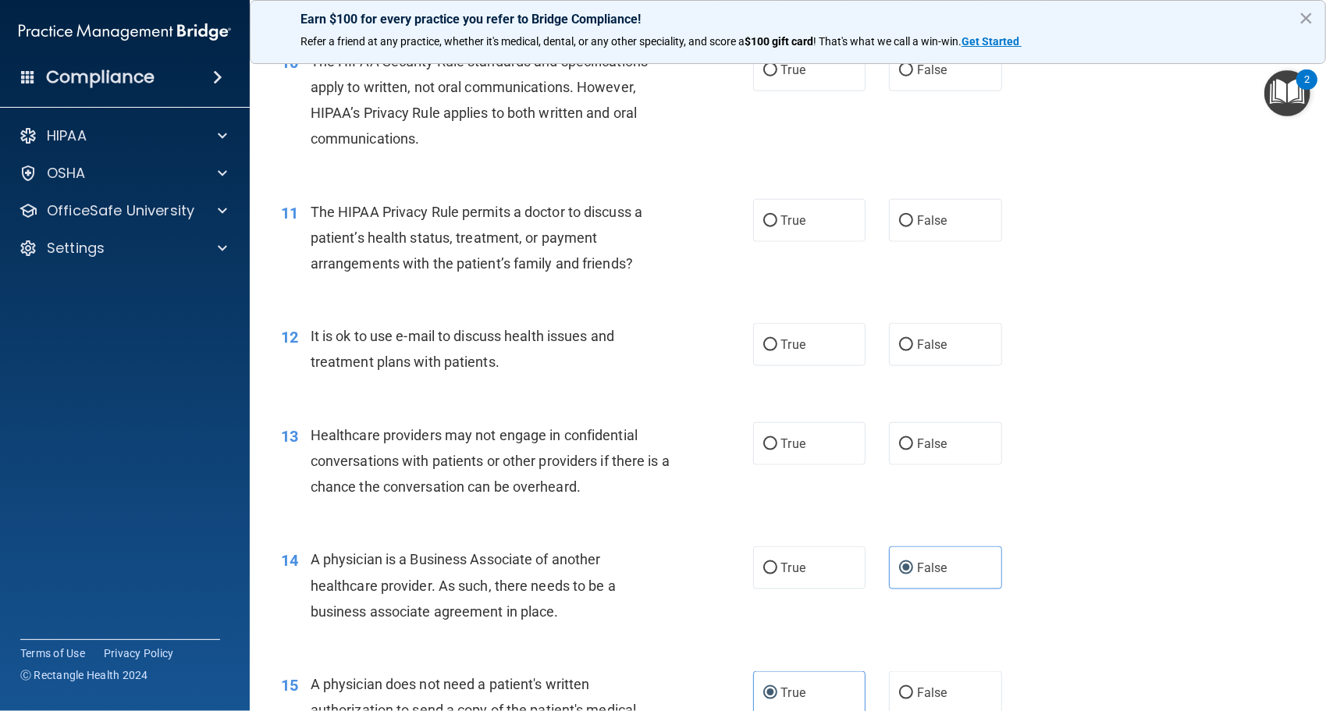
scroll to position [1246, 0]
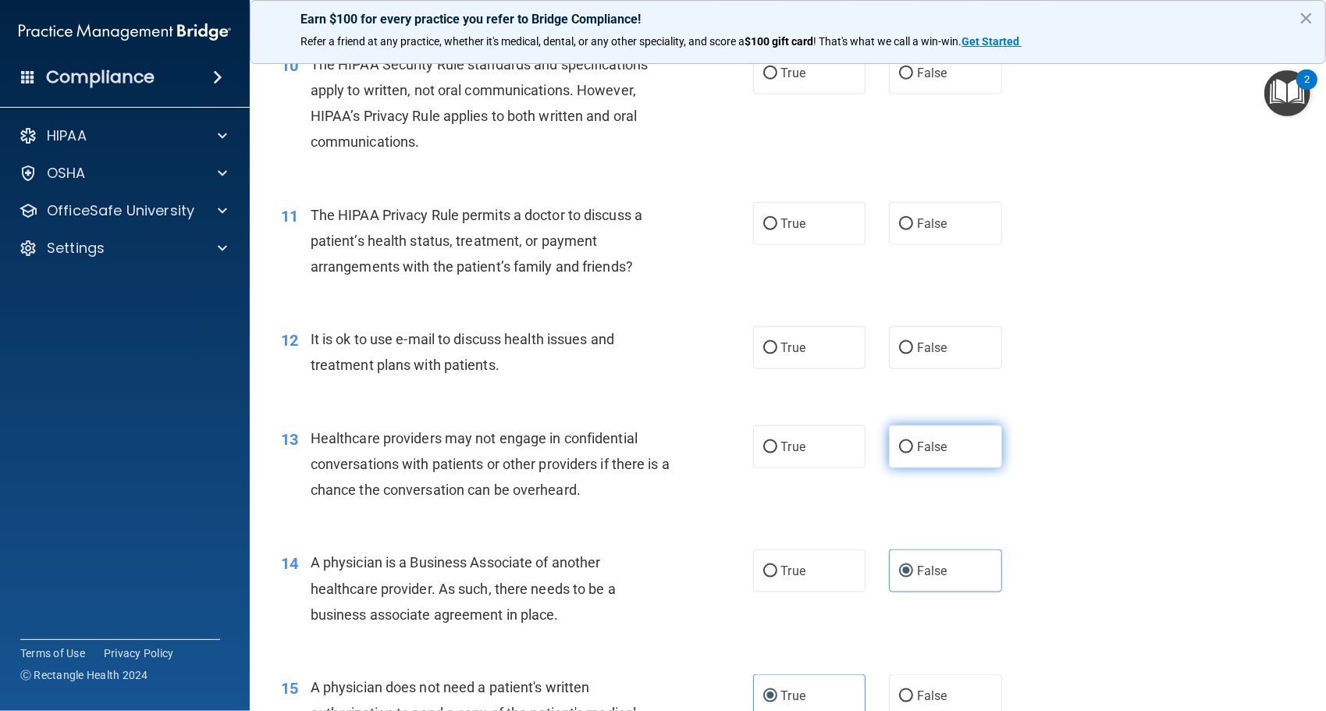
click at [963, 436] on label "False" at bounding box center [945, 446] width 113 height 43
click at [913, 442] on input "False" at bounding box center [906, 448] width 14 height 12
radio input "true"
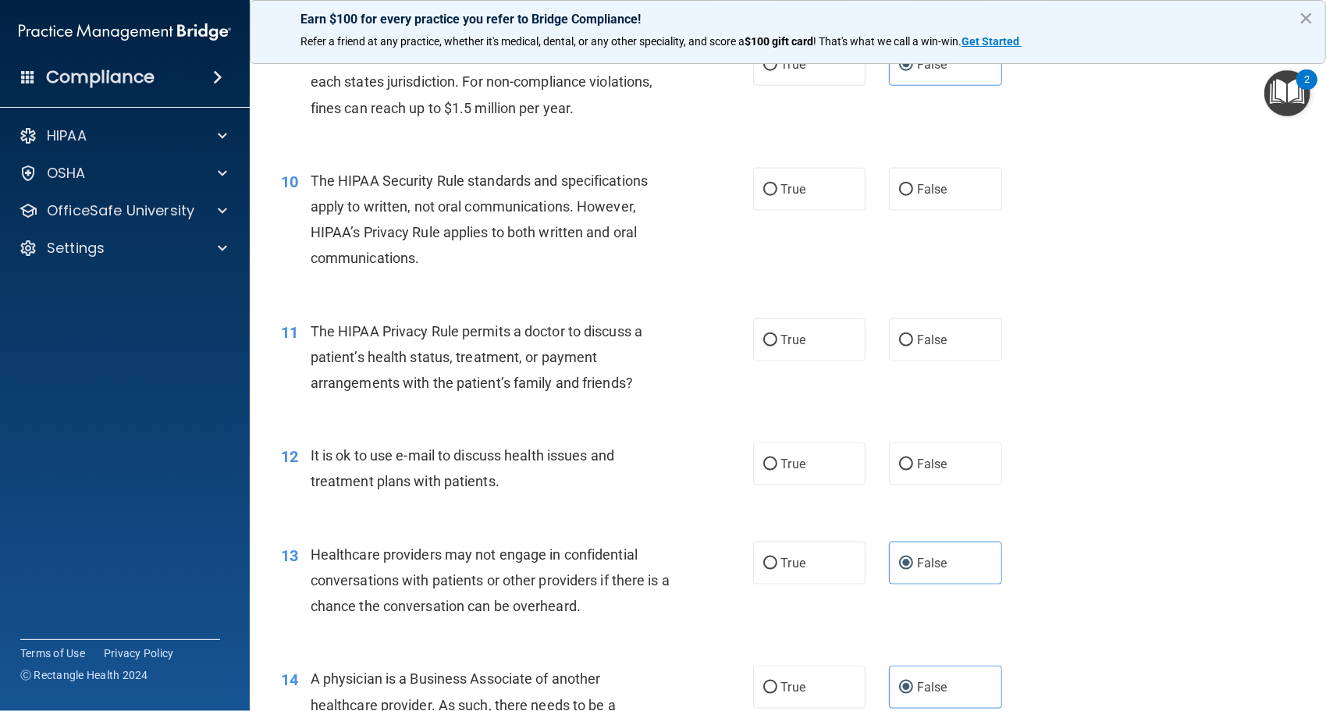
scroll to position [1121, 0]
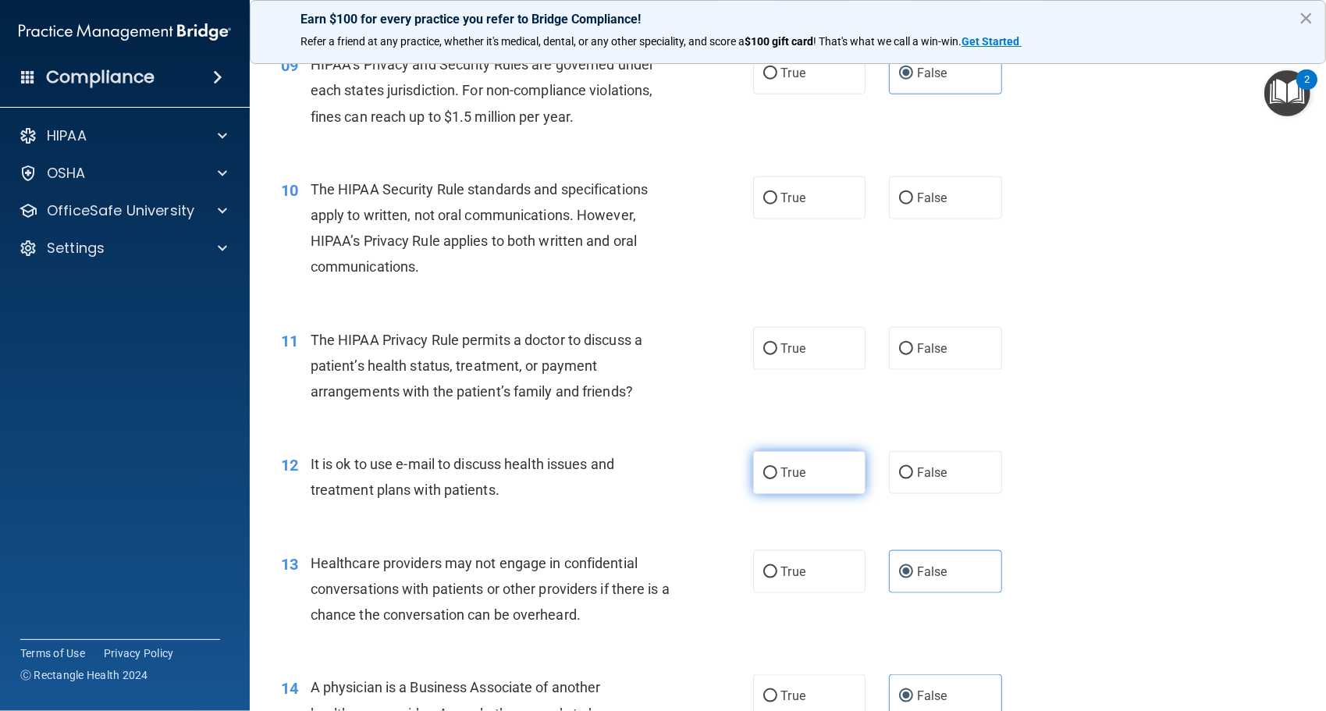
drag, startPoint x: 792, startPoint y: 481, endPoint x: 775, endPoint y: 481, distance: 16.4
click at [775, 481] on label "True" at bounding box center [809, 472] width 113 height 43
click at [775, 479] on input "True" at bounding box center [771, 474] width 14 height 12
radio input "true"
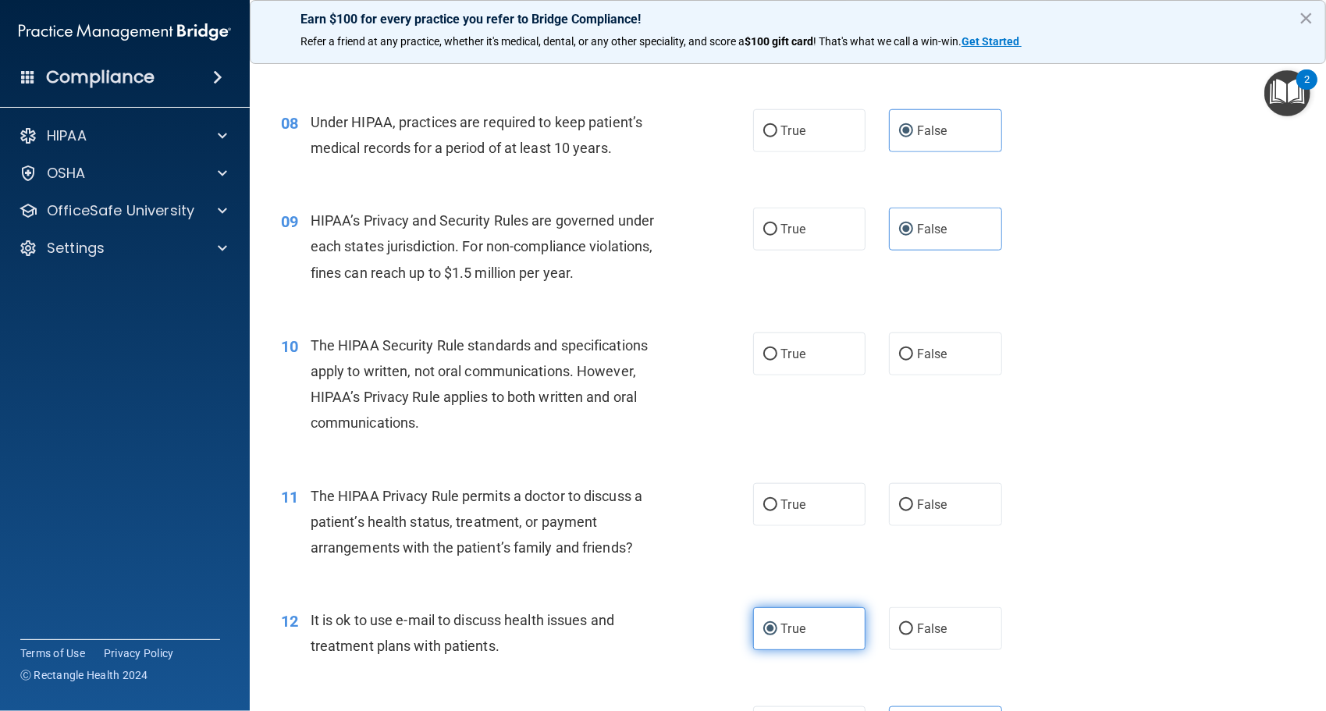
scroll to position [963, 0]
click at [784, 517] on label "True" at bounding box center [809, 506] width 113 height 43
click at [778, 513] on input "True" at bounding box center [771, 507] width 14 height 12
radio input "true"
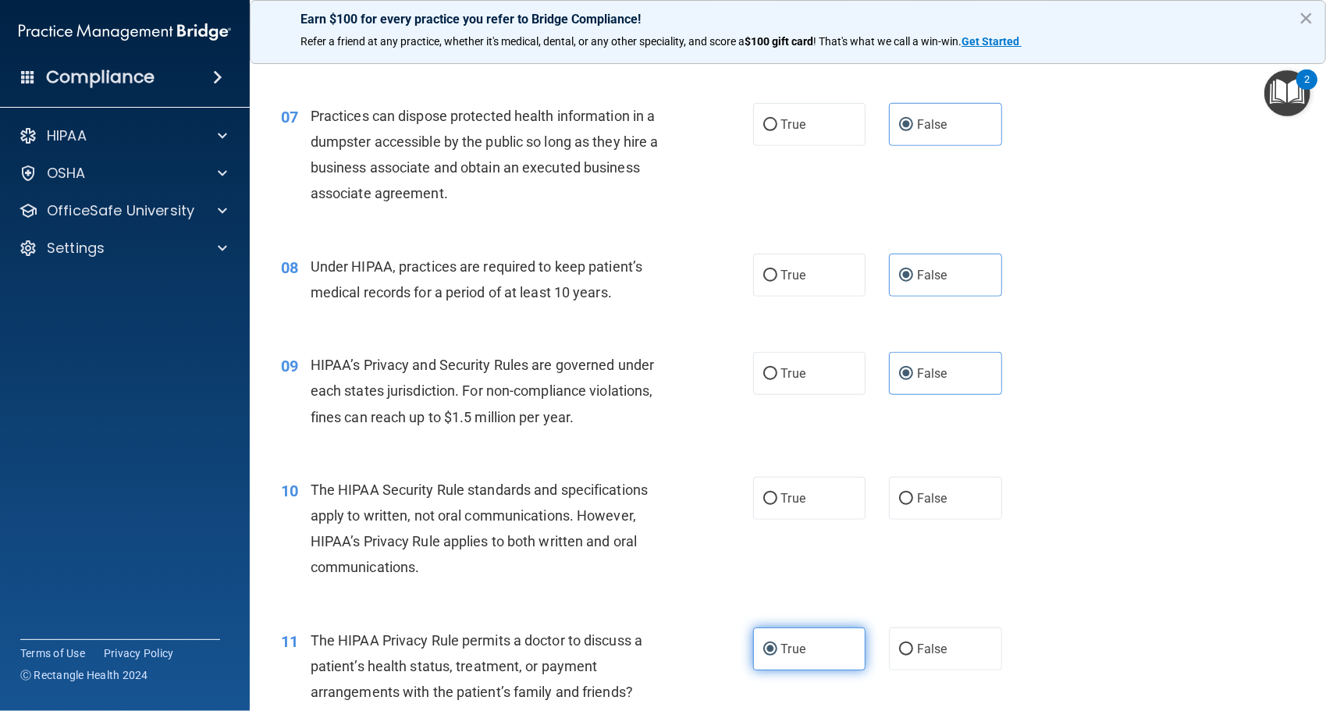
scroll to position [817, 0]
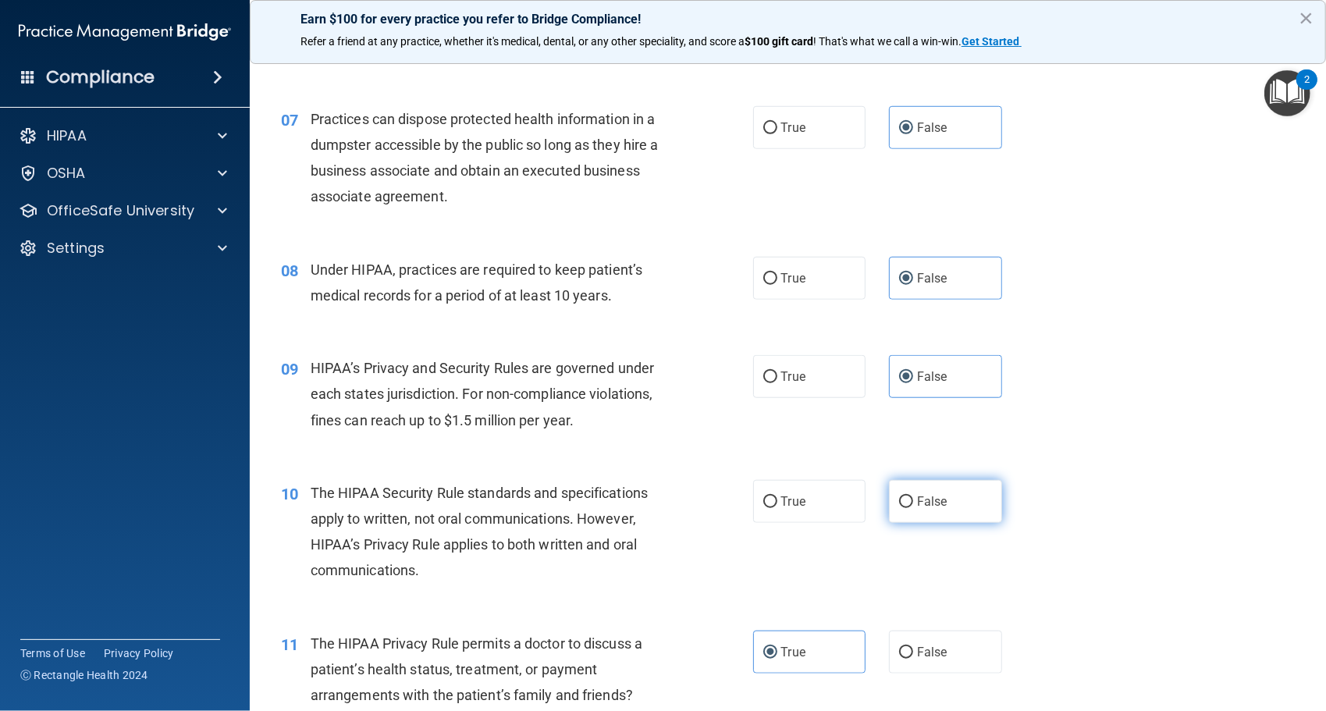
click at [938, 520] on label "False" at bounding box center [945, 501] width 113 height 43
click at [913, 508] on input "False" at bounding box center [906, 503] width 14 height 12
radio input "true"
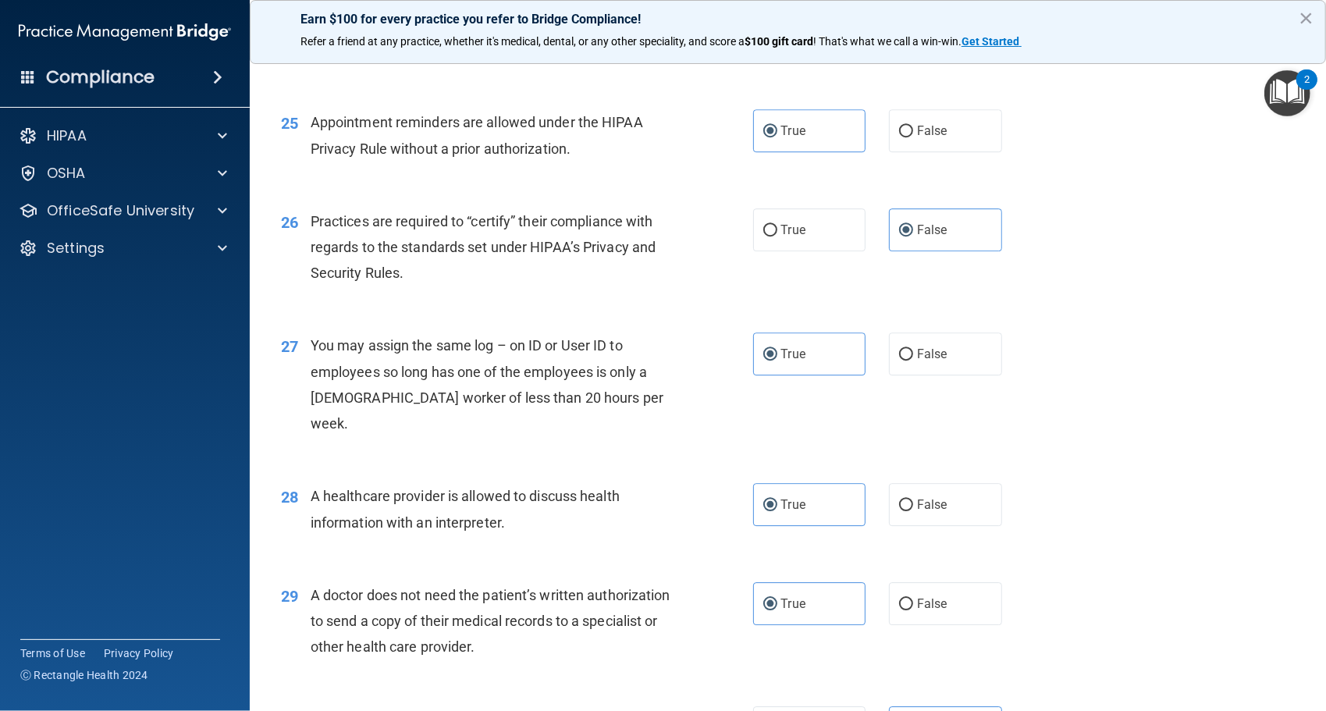
scroll to position [3259, 0]
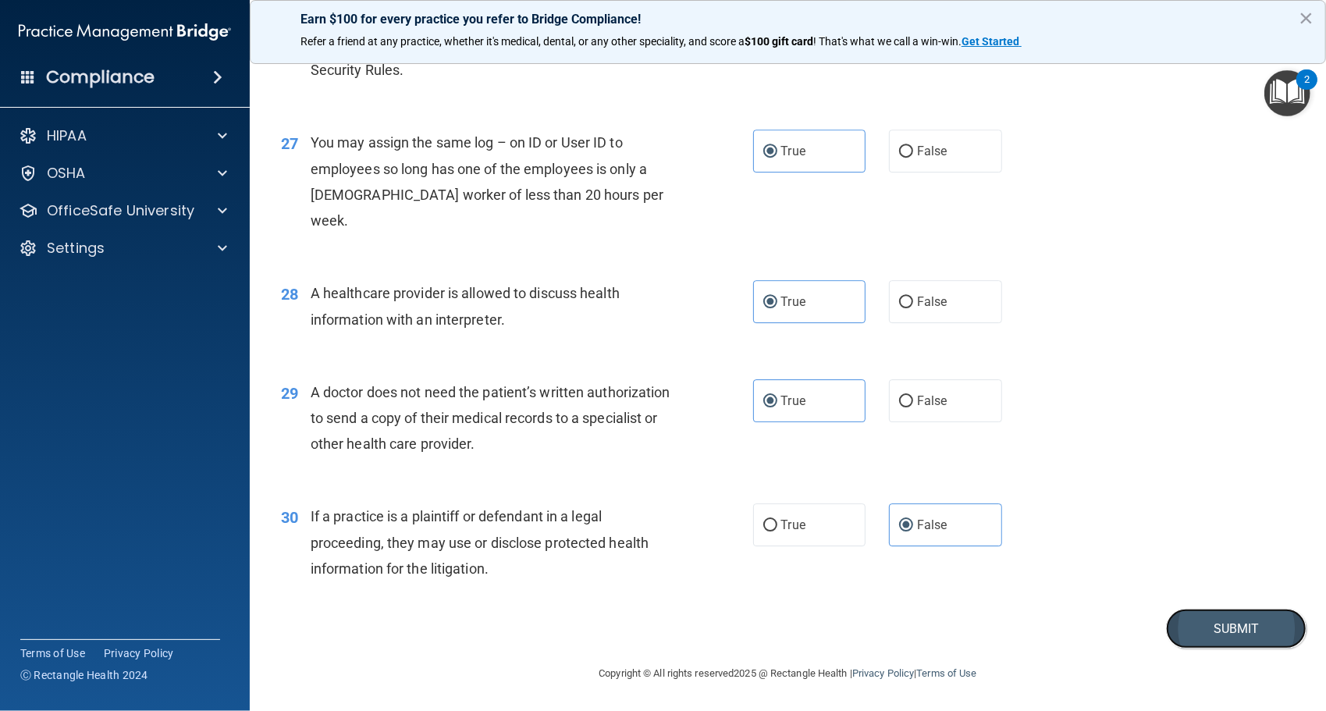
click at [1185, 625] on button "Submit" at bounding box center [1236, 629] width 141 height 40
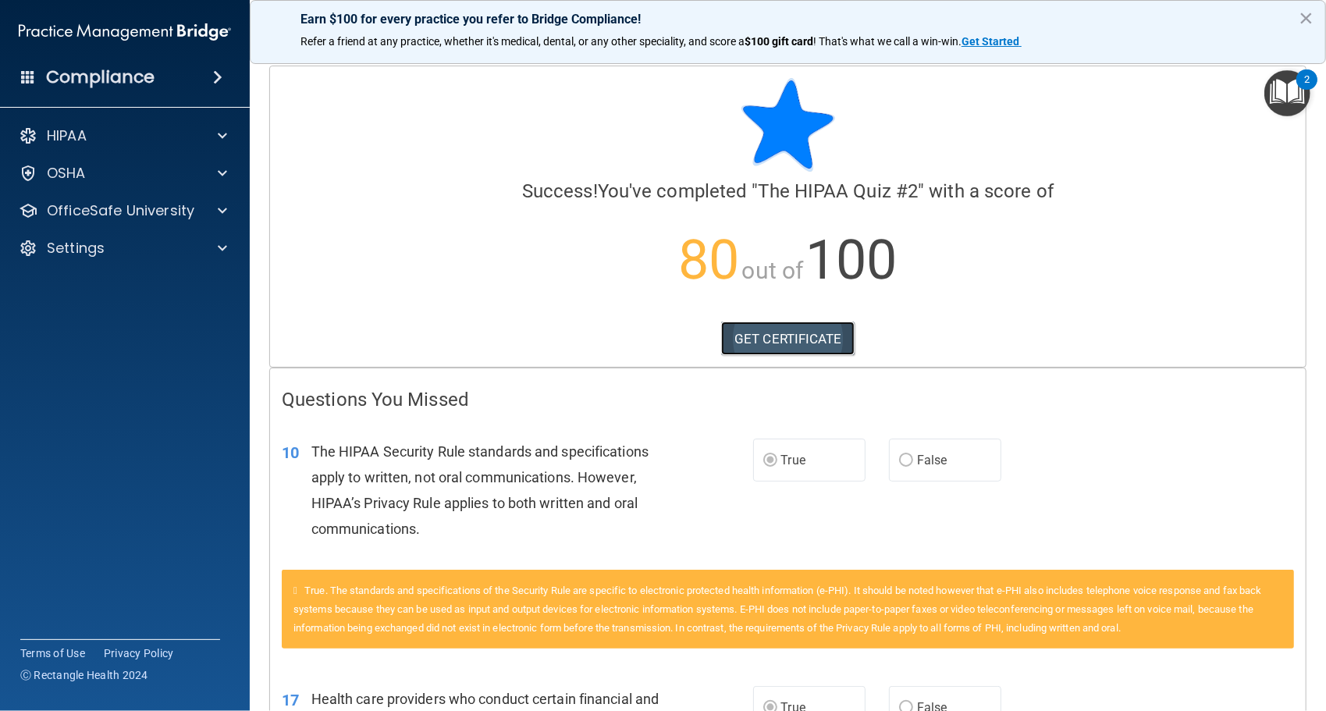
click at [813, 340] on link "GET CERTIFICATE" at bounding box center [787, 339] width 133 height 34
click at [198, 133] on div "HIPAA" at bounding box center [104, 135] width 194 height 19
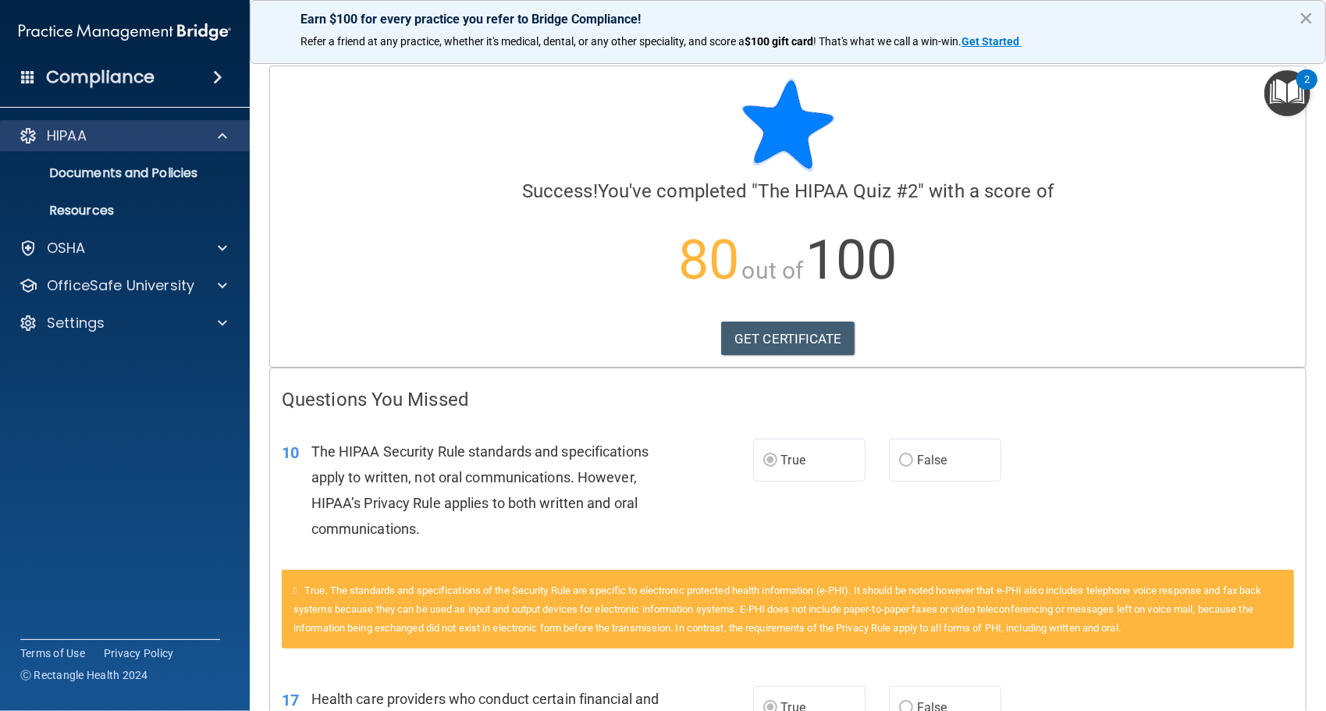
click at [124, 125] on div "HIPAA" at bounding box center [125, 135] width 251 height 31
click at [134, 85] on h4 "Compliance" at bounding box center [100, 77] width 109 height 22
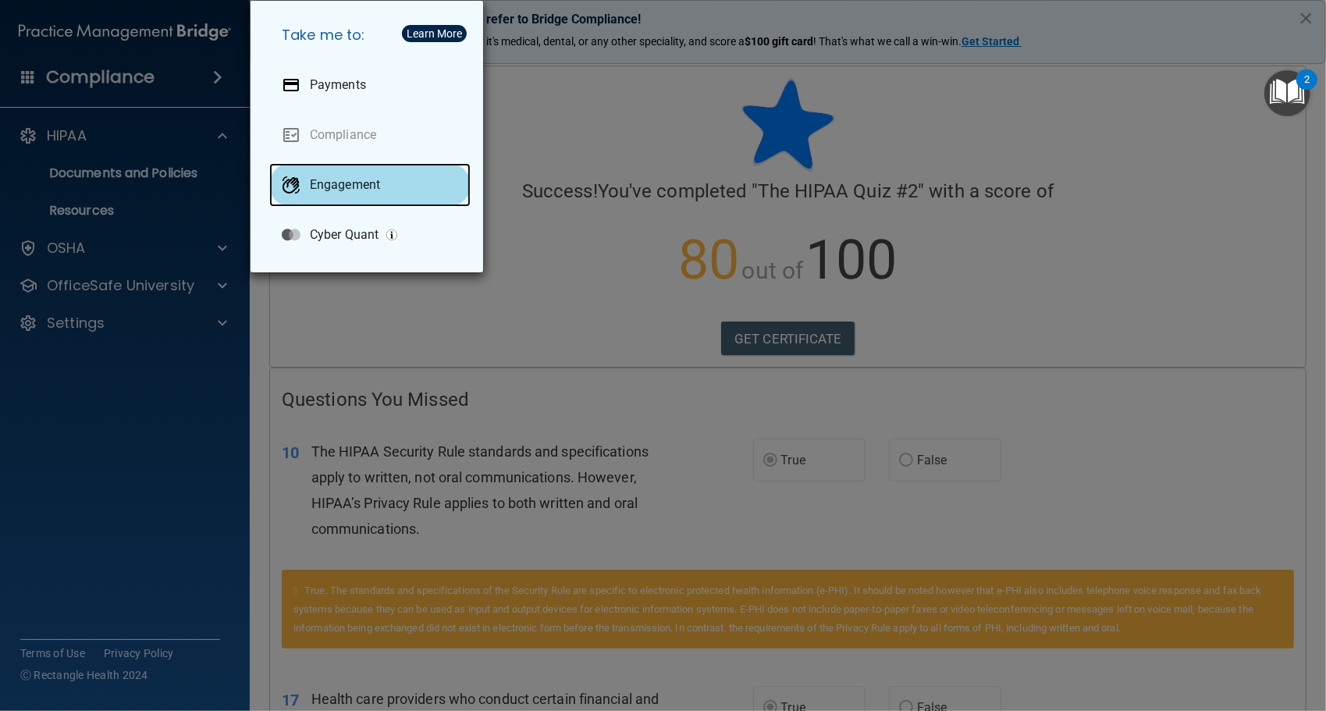
click at [375, 182] on p "Engagement" at bounding box center [345, 185] width 70 height 16
click at [581, 157] on div "Take me to: Payments Compliance Engagement Cyber Quant" at bounding box center [663, 355] width 1326 height 711
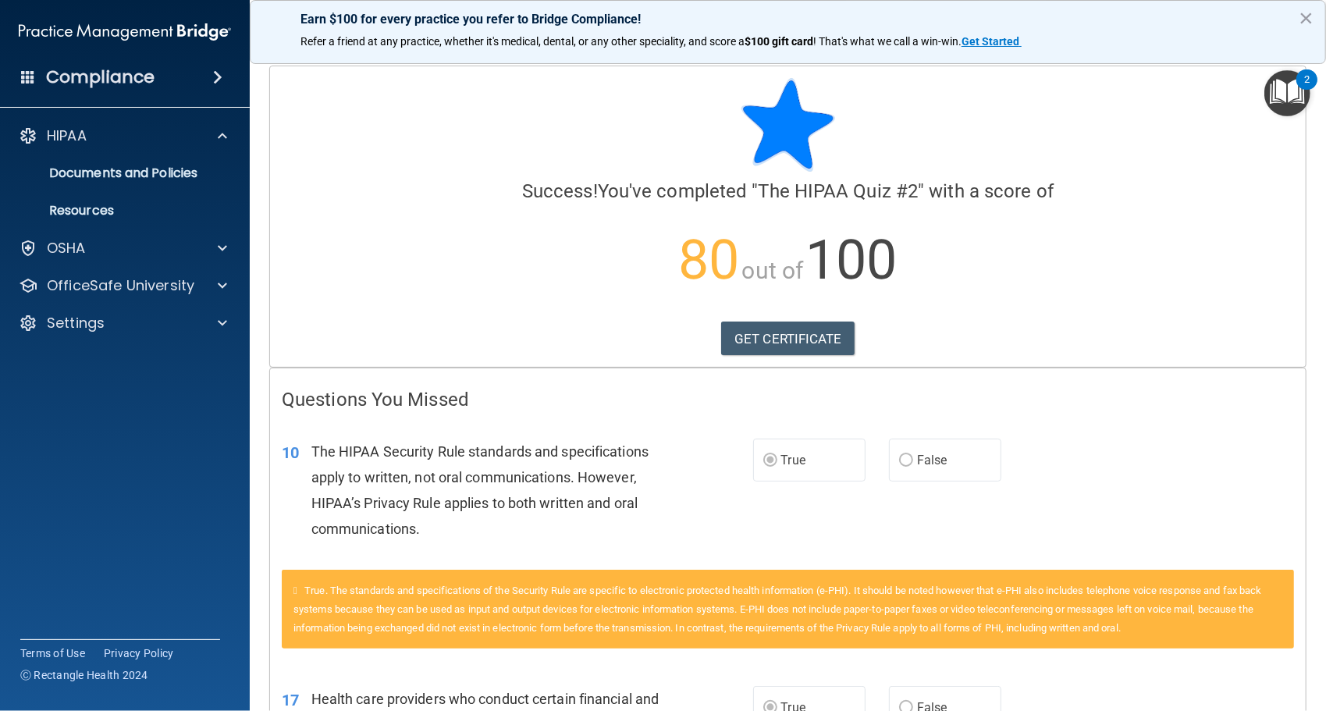
click at [28, 77] on span at bounding box center [28, 76] width 14 height 14
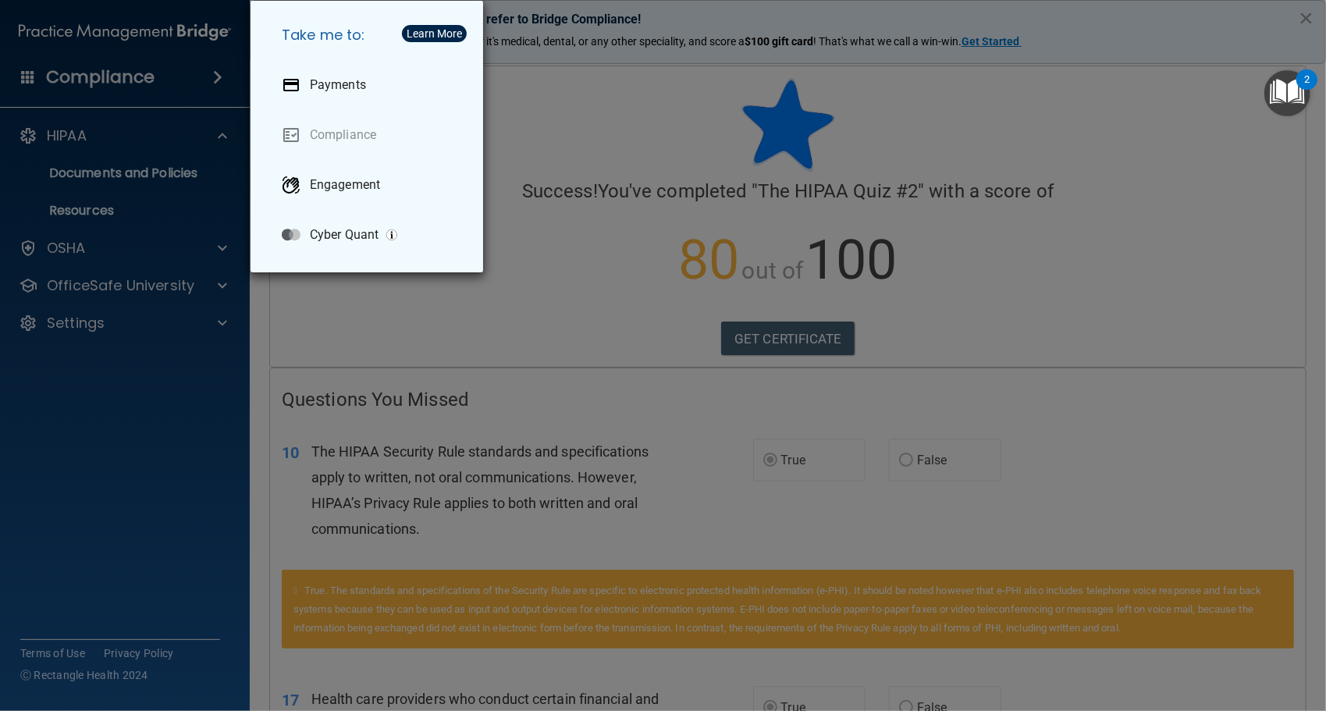
click at [575, 303] on div "Take me to: Payments Compliance Engagement Cyber Quant" at bounding box center [663, 355] width 1326 height 711
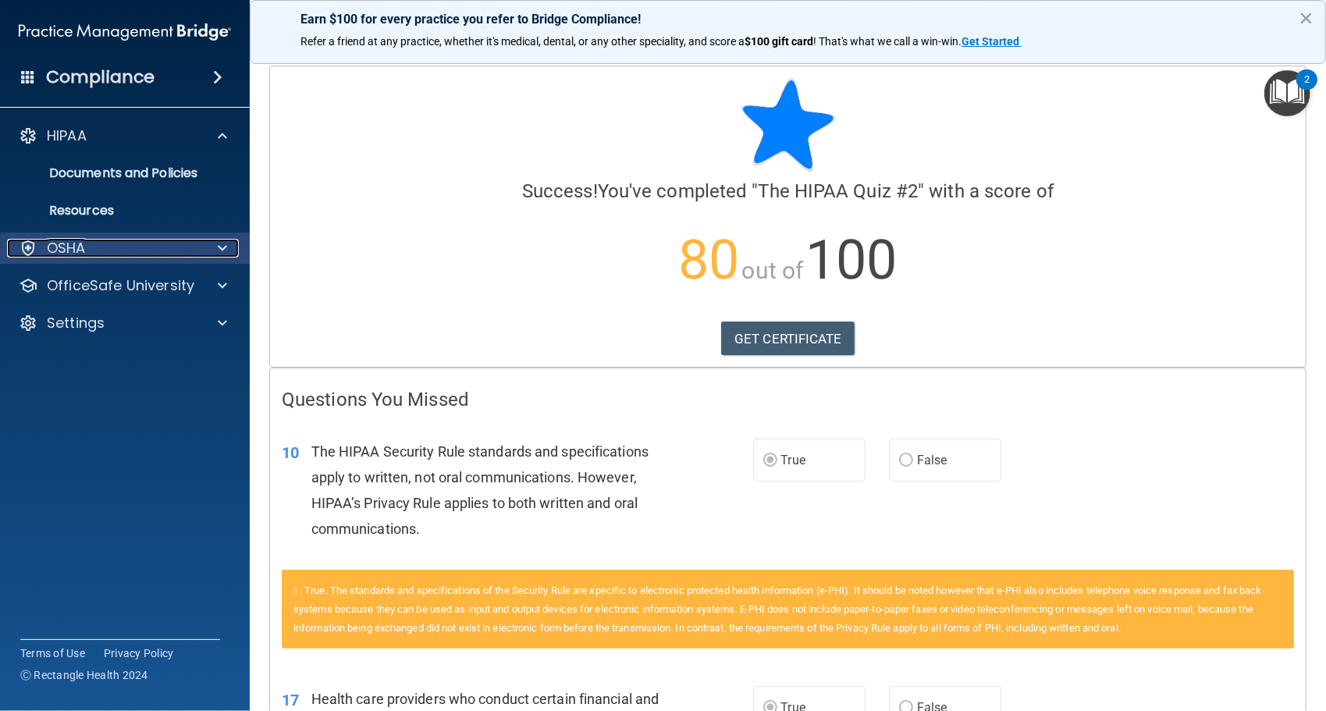
click at [137, 251] on div "OSHA" at bounding box center [104, 248] width 194 height 19
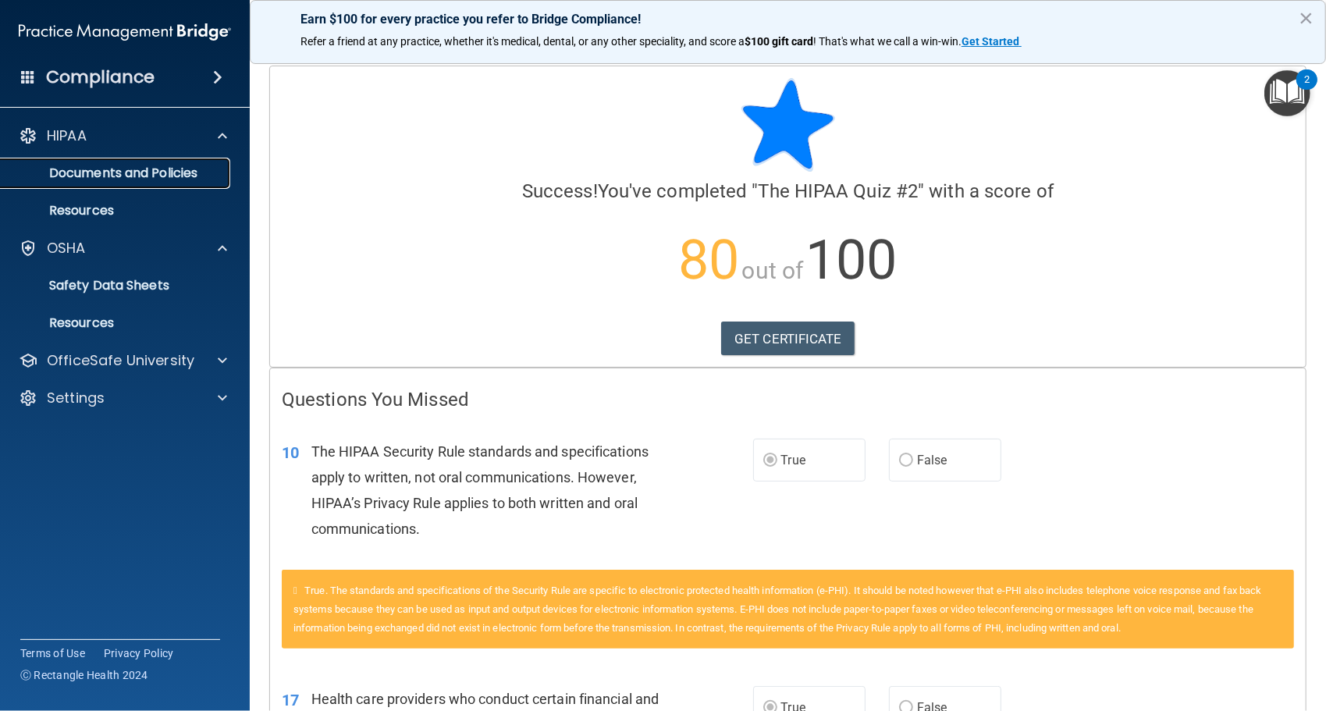
click at [139, 171] on p "Documents and Policies" at bounding box center [116, 174] width 213 height 16
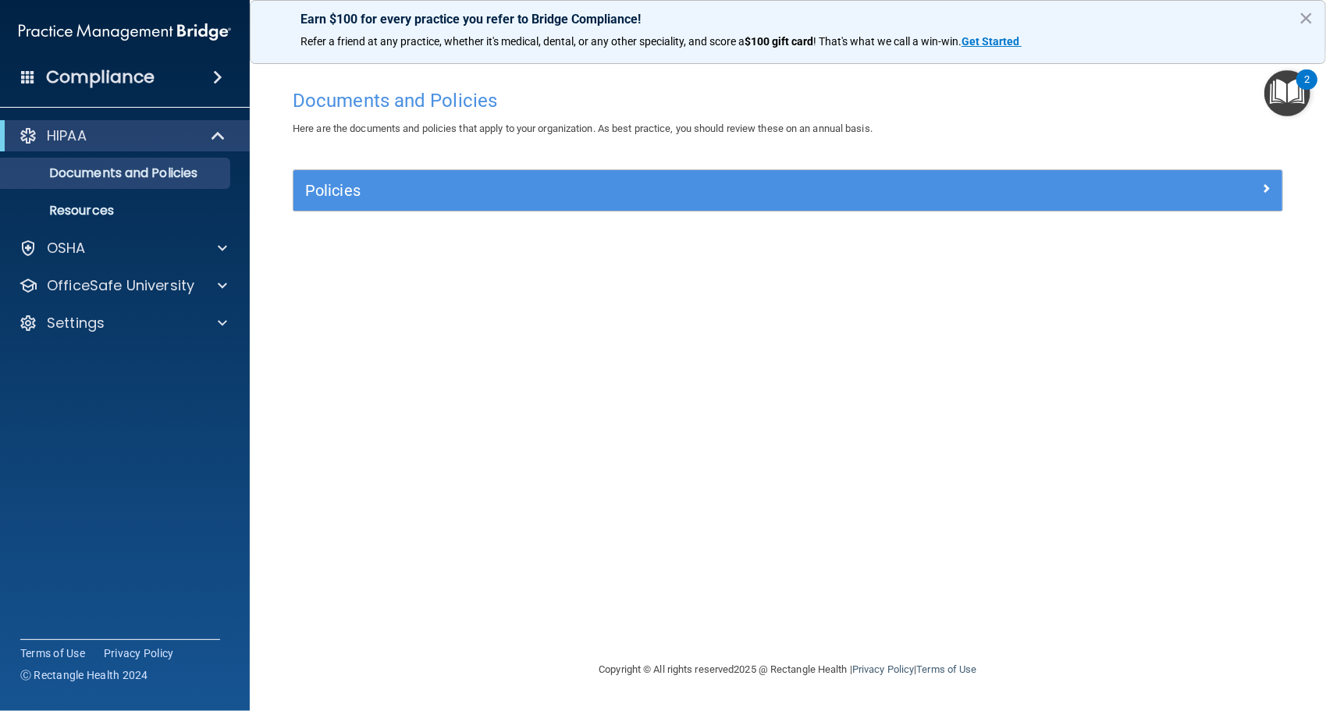
click at [618, 203] on div "Policies" at bounding box center [788, 190] width 989 height 41
click at [125, 219] on link "Resources" at bounding box center [107, 210] width 246 height 31
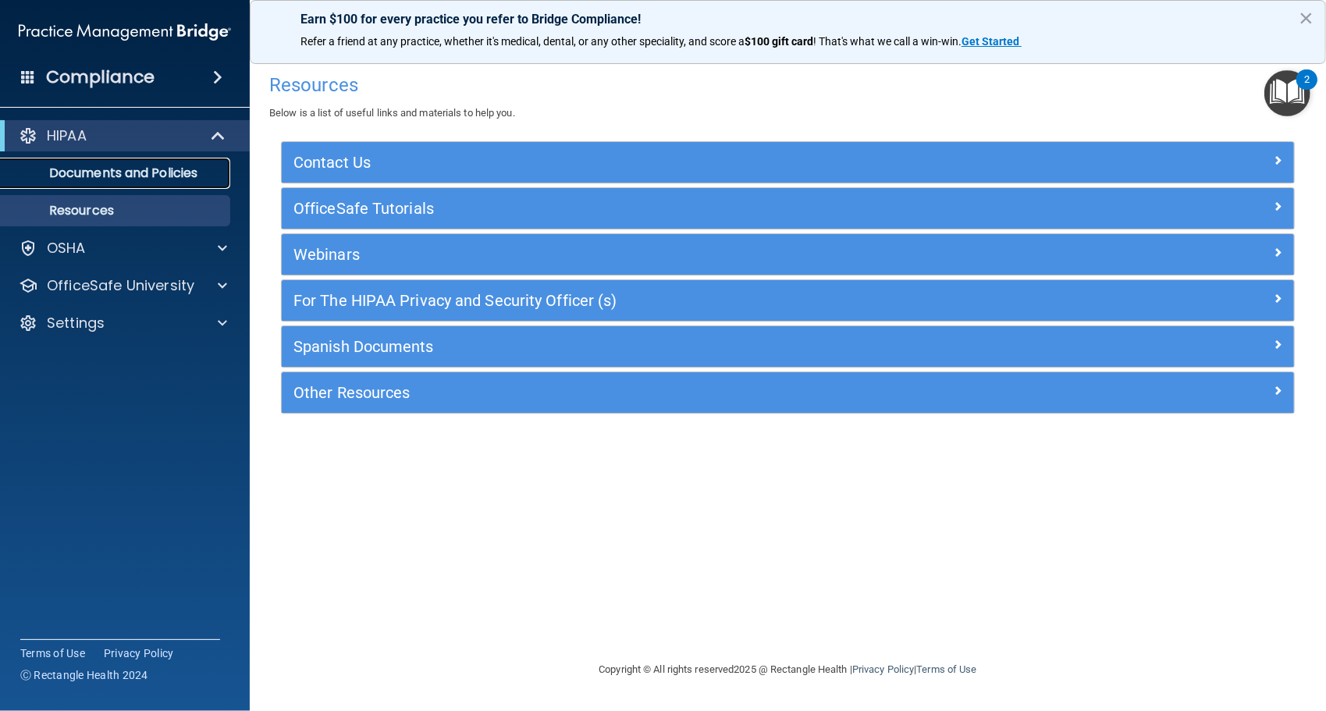
click at [148, 166] on p "Documents and Policies" at bounding box center [116, 174] width 213 height 16
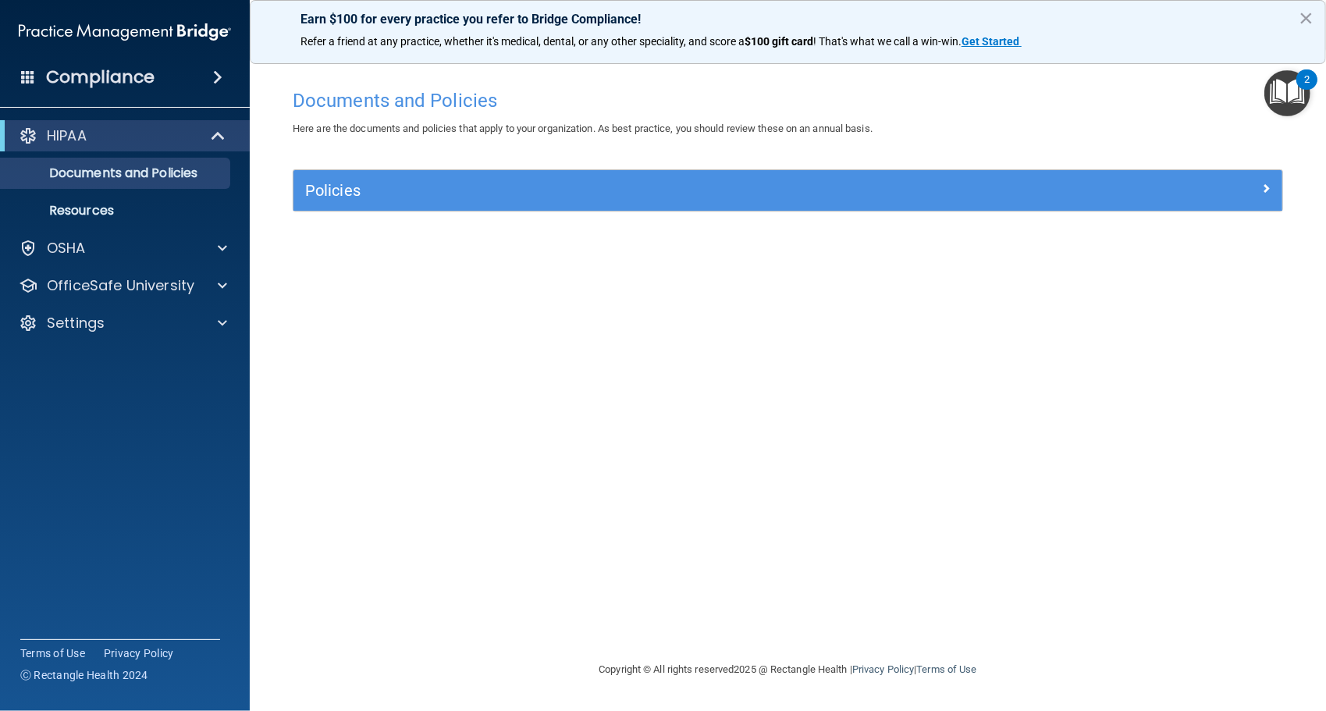
click at [222, 83] on span at bounding box center [217, 77] width 9 height 19
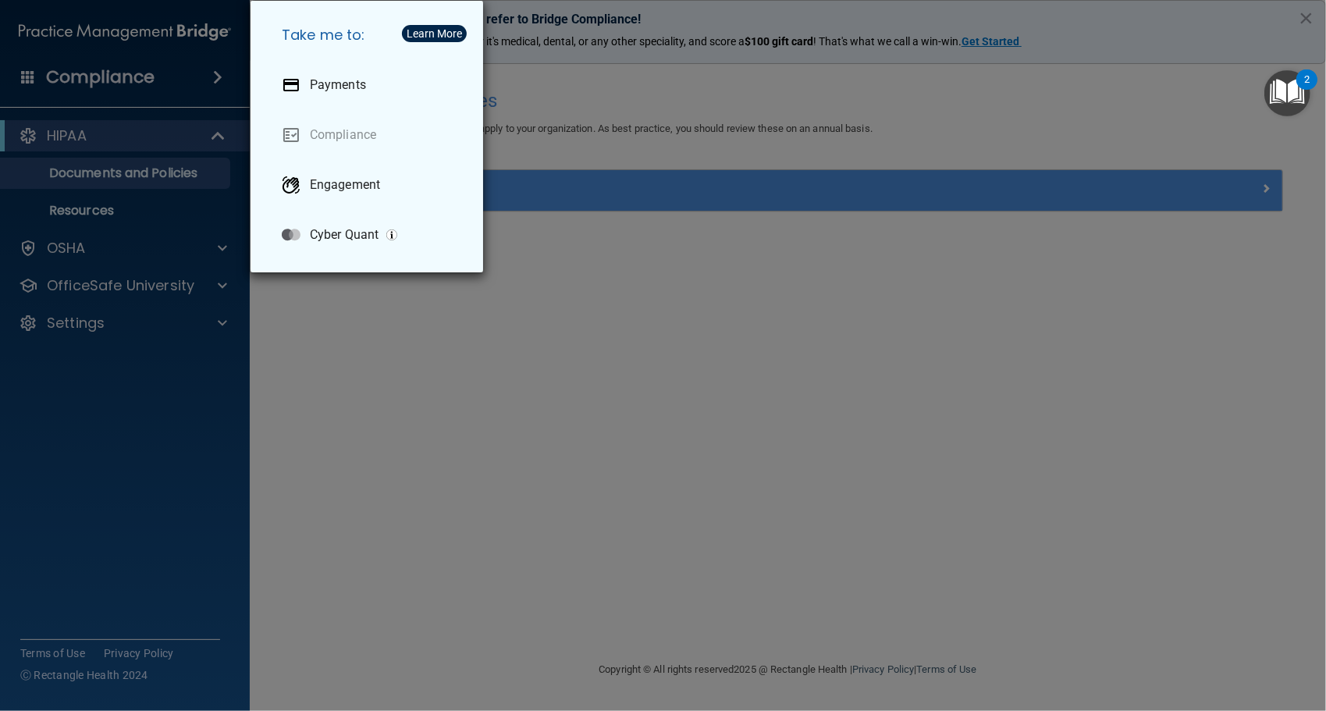
click at [145, 206] on div "Take me to: Payments Compliance Engagement Cyber Quant" at bounding box center [663, 355] width 1326 height 711
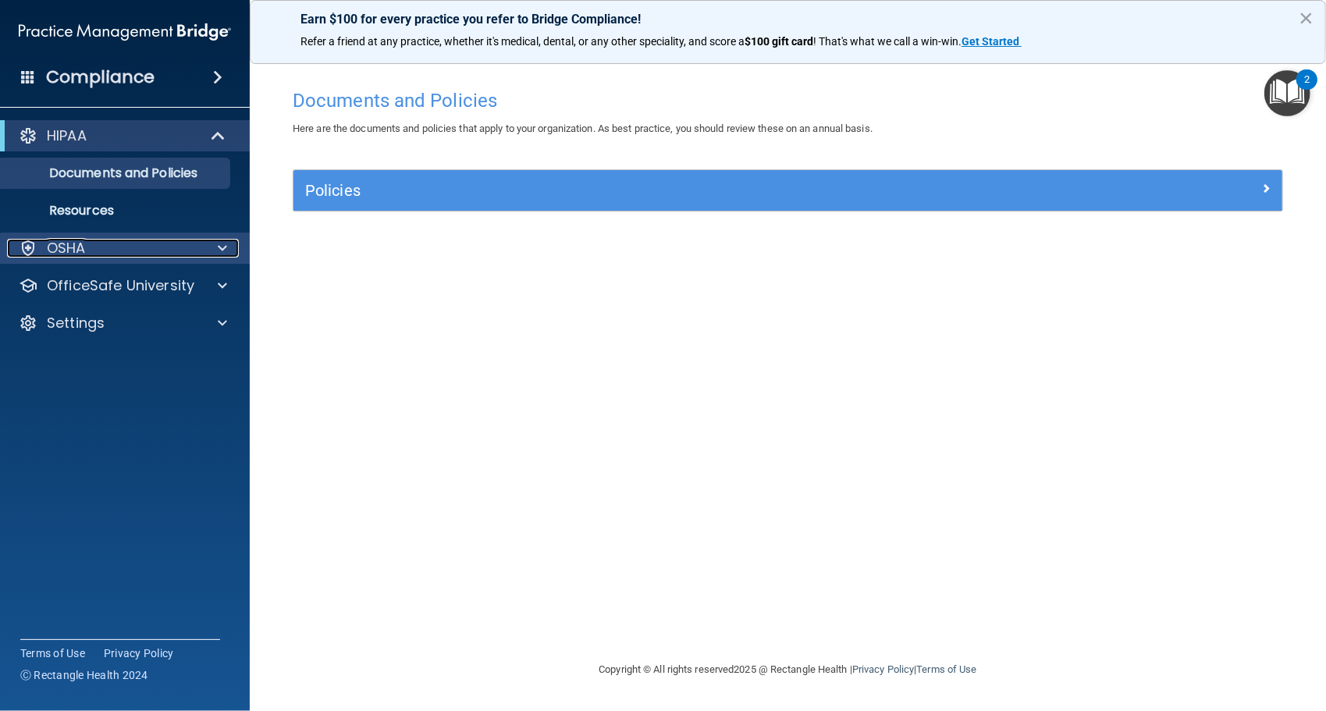
click at [180, 244] on div "OSHA" at bounding box center [104, 248] width 194 height 19
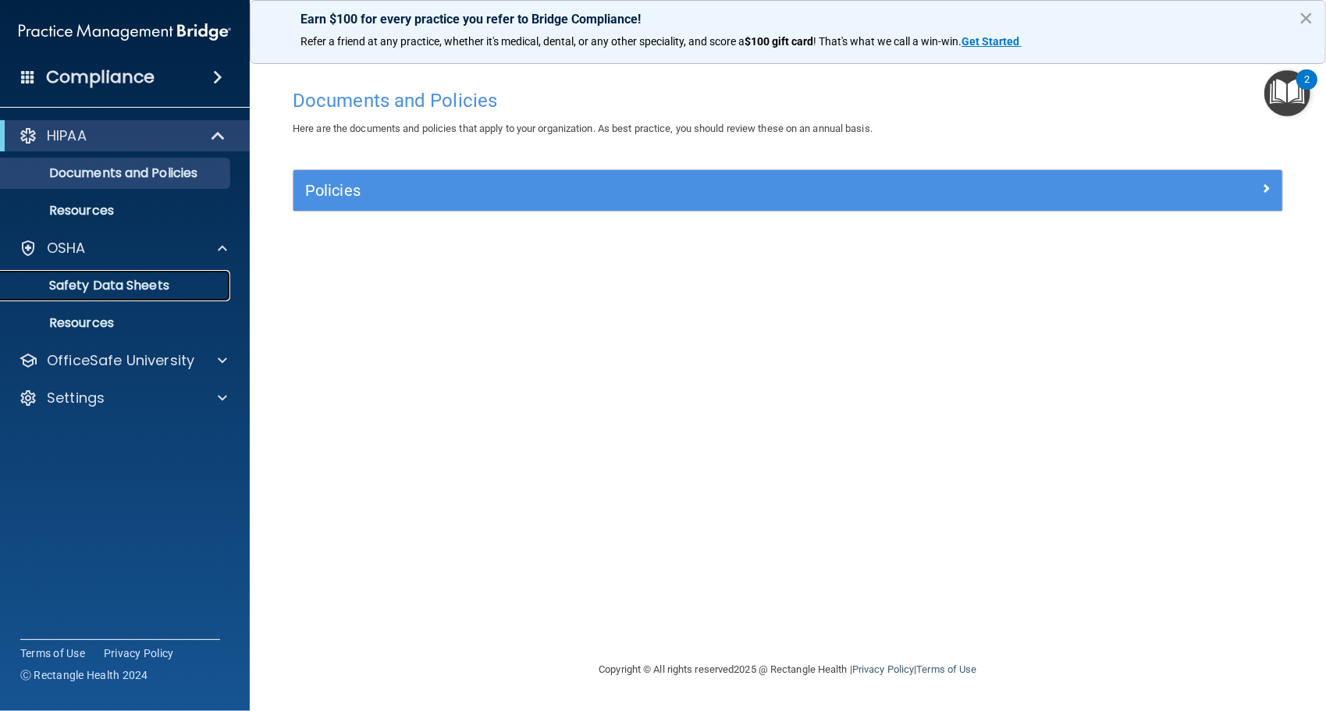
click at [136, 281] on p "Safety Data Sheets" at bounding box center [116, 286] width 213 height 16
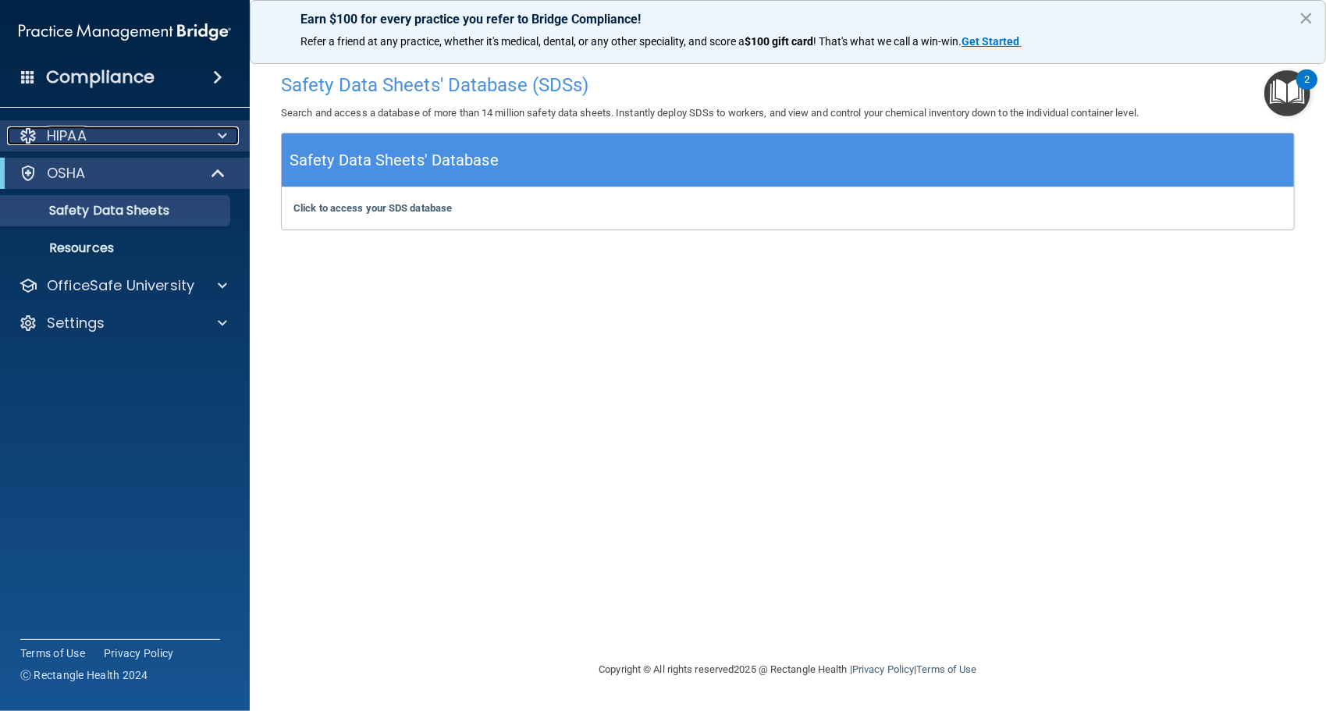
click at [173, 142] on div "HIPAA" at bounding box center [104, 135] width 194 height 19
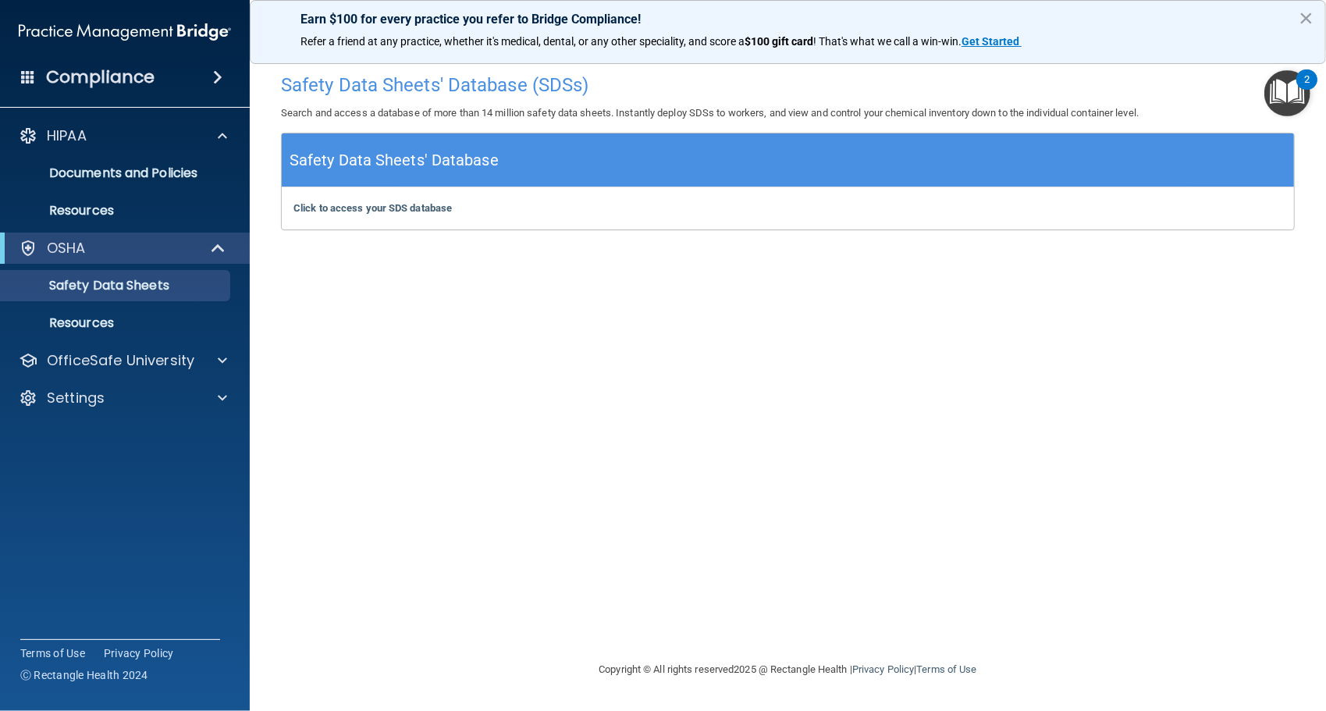
click at [159, 91] on div "Compliance" at bounding box center [125, 77] width 250 height 34
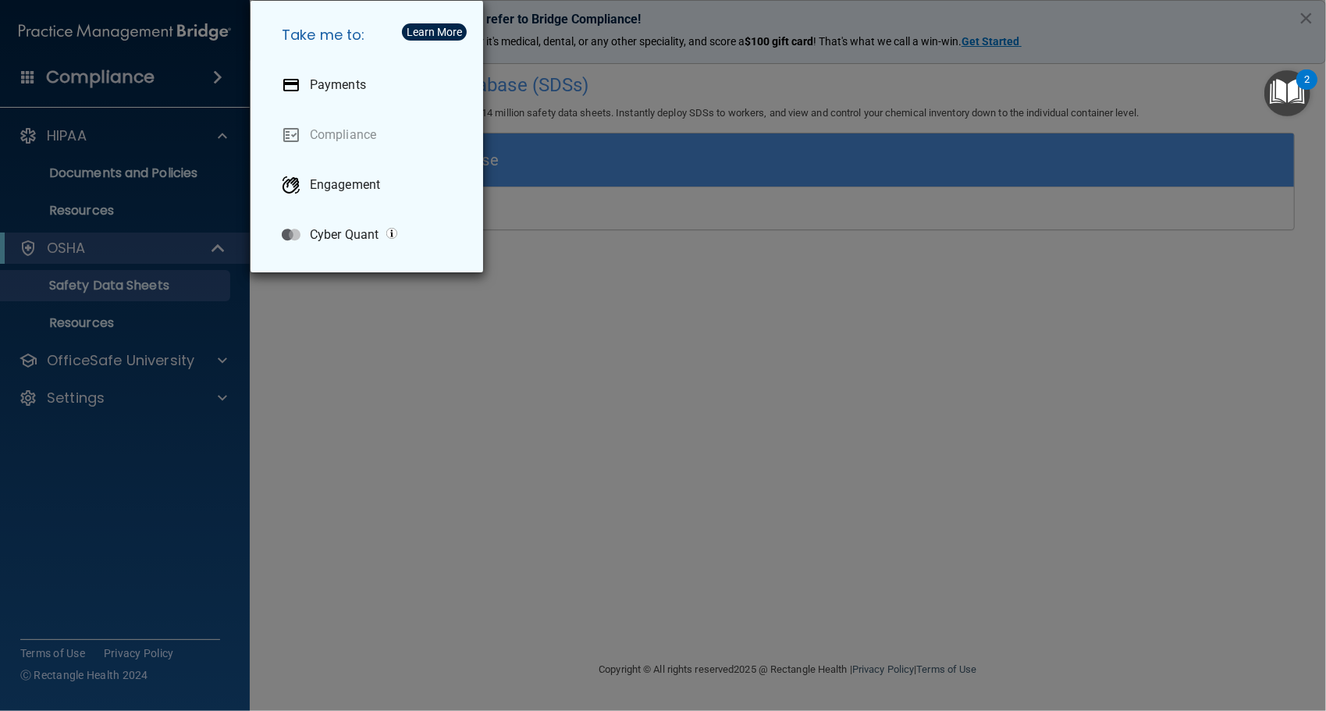
click at [186, 82] on div "Take me to: Payments Compliance Engagement Cyber Quant" at bounding box center [663, 355] width 1326 height 711
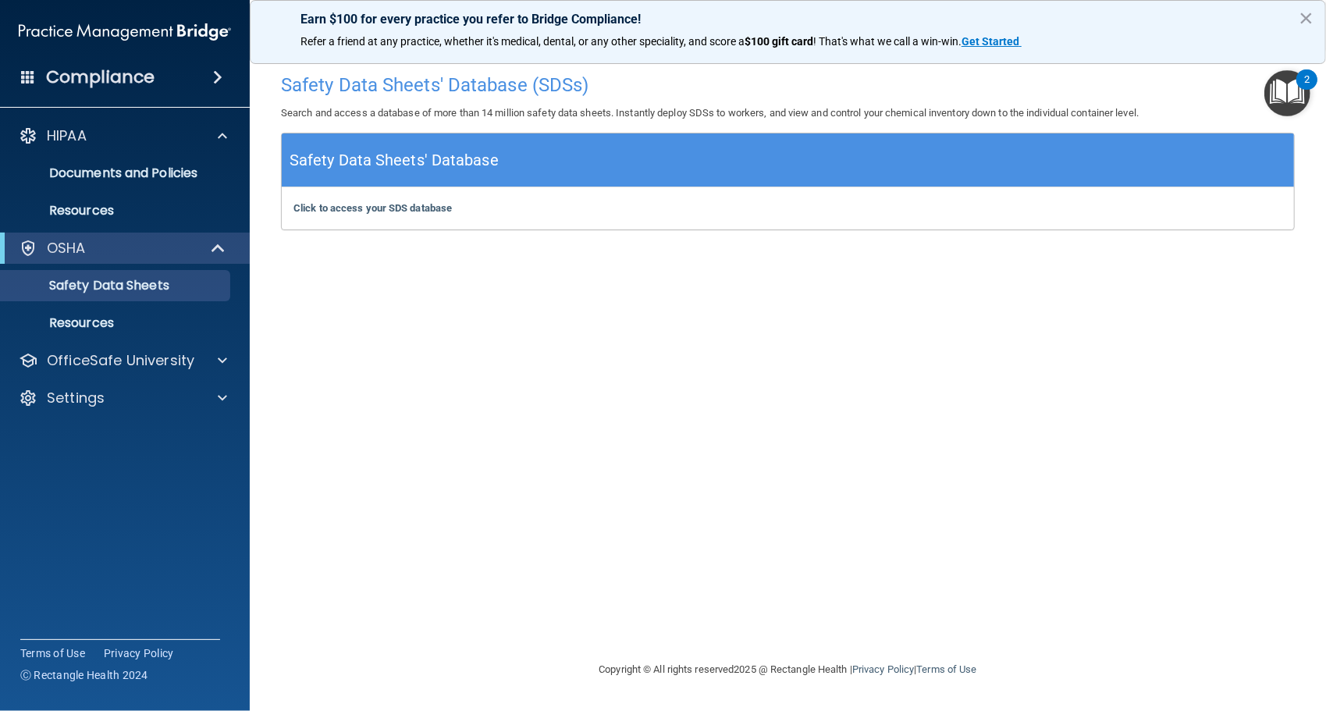
click at [27, 66] on div "Compliance" at bounding box center [125, 77] width 250 height 34
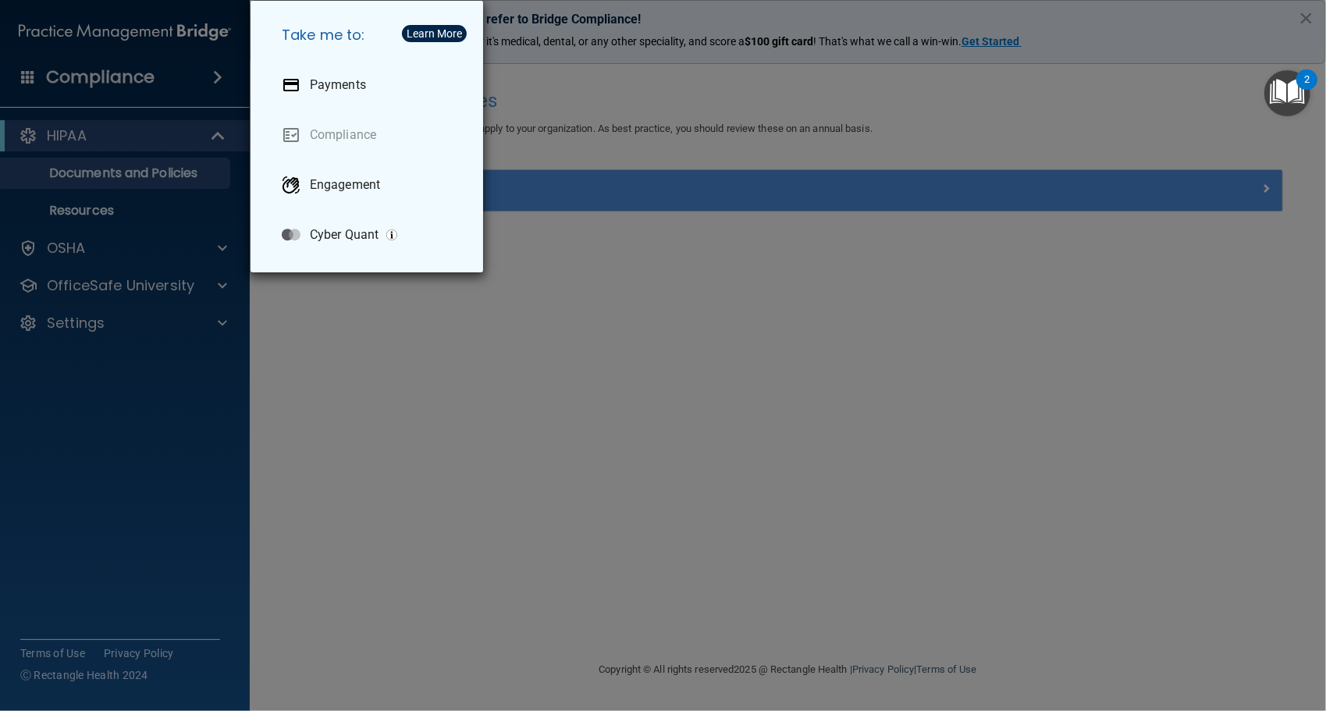
click at [550, 277] on div "Take me to: Payments Compliance Engagement Cyber Quant" at bounding box center [663, 355] width 1326 height 711
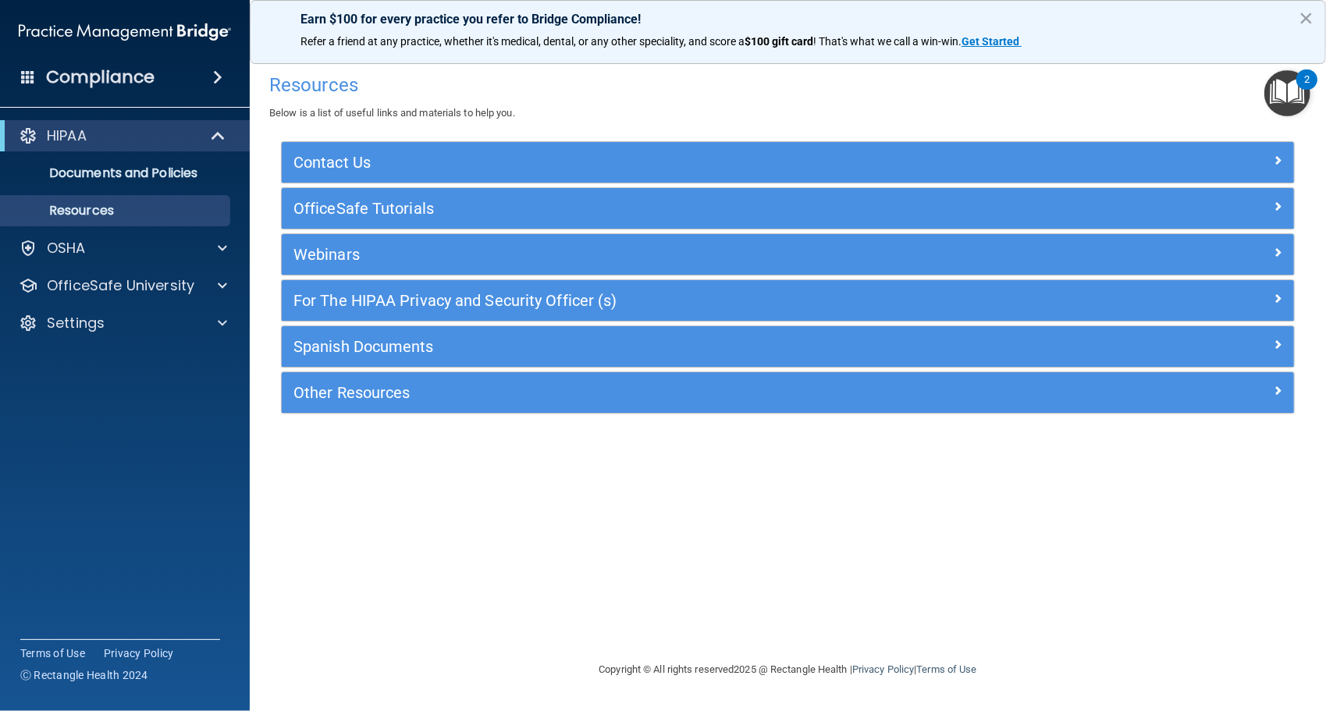
drag, startPoint x: 22, startPoint y: 0, endPoint x: 153, endPoint y: 517, distance: 533.2
click at [153, 517] on div "Compliance HIPAA Documents and Policies Report an Incident Business Associates …" at bounding box center [125, 355] width 250 height 711
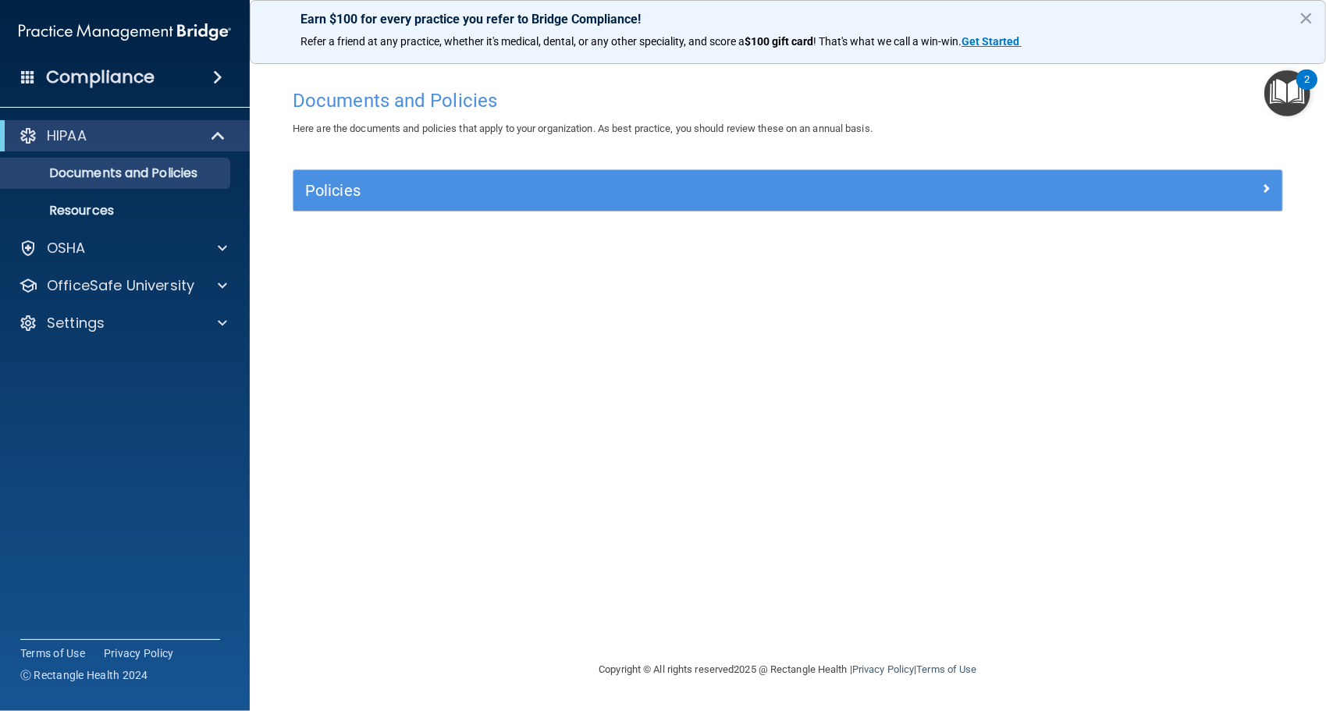
drag, startPoint x: 34, startPoint y: 1, endPoint x: 177, endPoint y: 415, distance: 438.5
click at [177, 415] on accordion "HIPAA Documents and Policies Report an Incident Business Associates Emergency P…" at bounding box center [125, 311] width 251 height 395
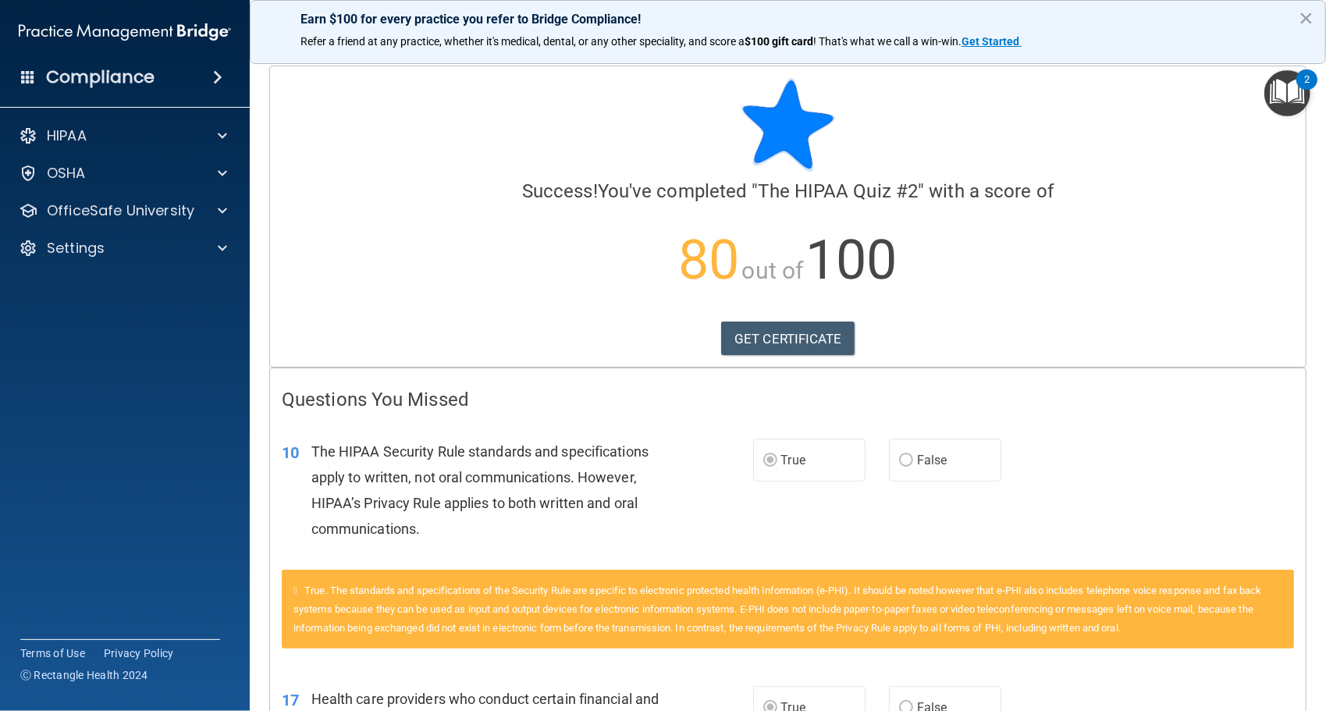
drag, startPoint x: 483, startPoint y: 2, endPoint x: 197, endPoint y: 386, distance: 479.2
click at [197, 386] on accordion "HIPAA Documents and Policies Report an Incident Business Associates Emergency P…" at bounding box center [125, 311] width 251 height 395
click at [756, 331] on link "GET CERTIFICATE" at bounding box center [787, 339] width 133 height 34
click at [164, 217] on p "OfficeSafe University" at bounding box center [121, 210] width 148 height 19
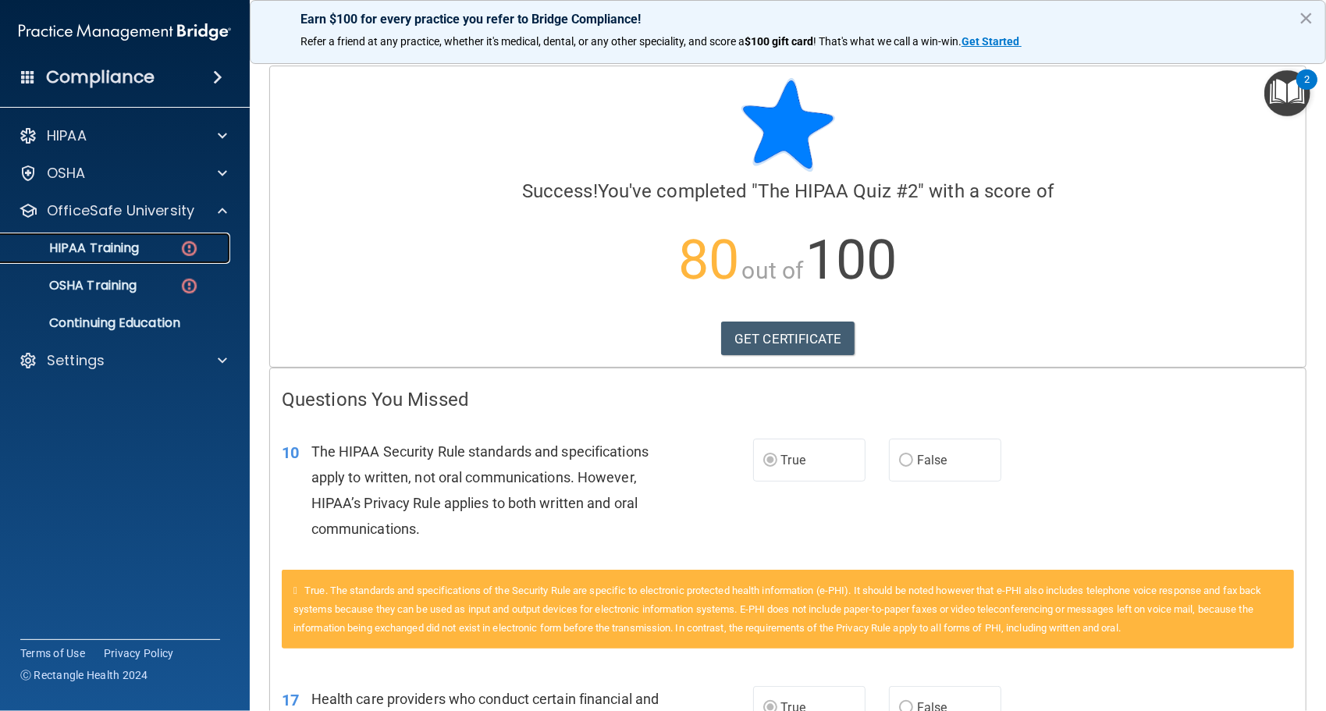
click at [147, 263] on link "HIPAA Training" at bounding box center [107, 248] width 246 height 31
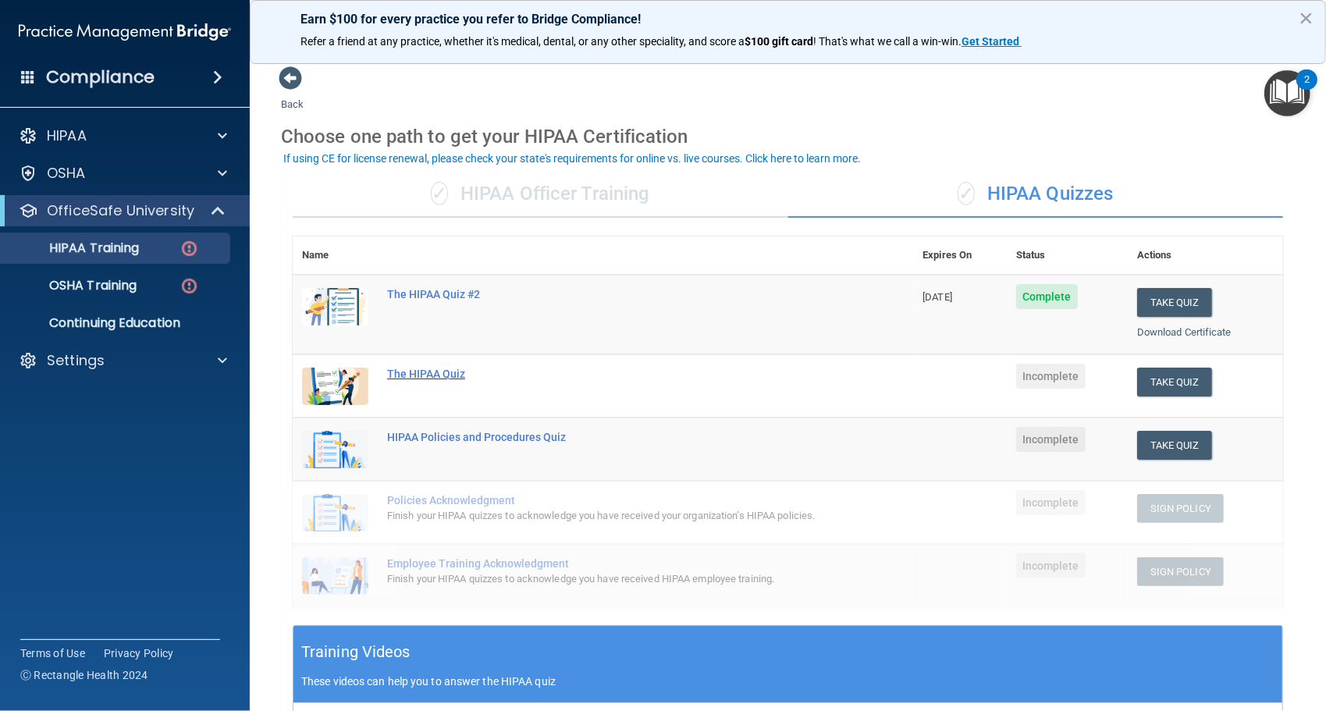
click at [437, 372] on div "The HIPAA Quiz" at bounding box center [611, 374] width 448 height 12
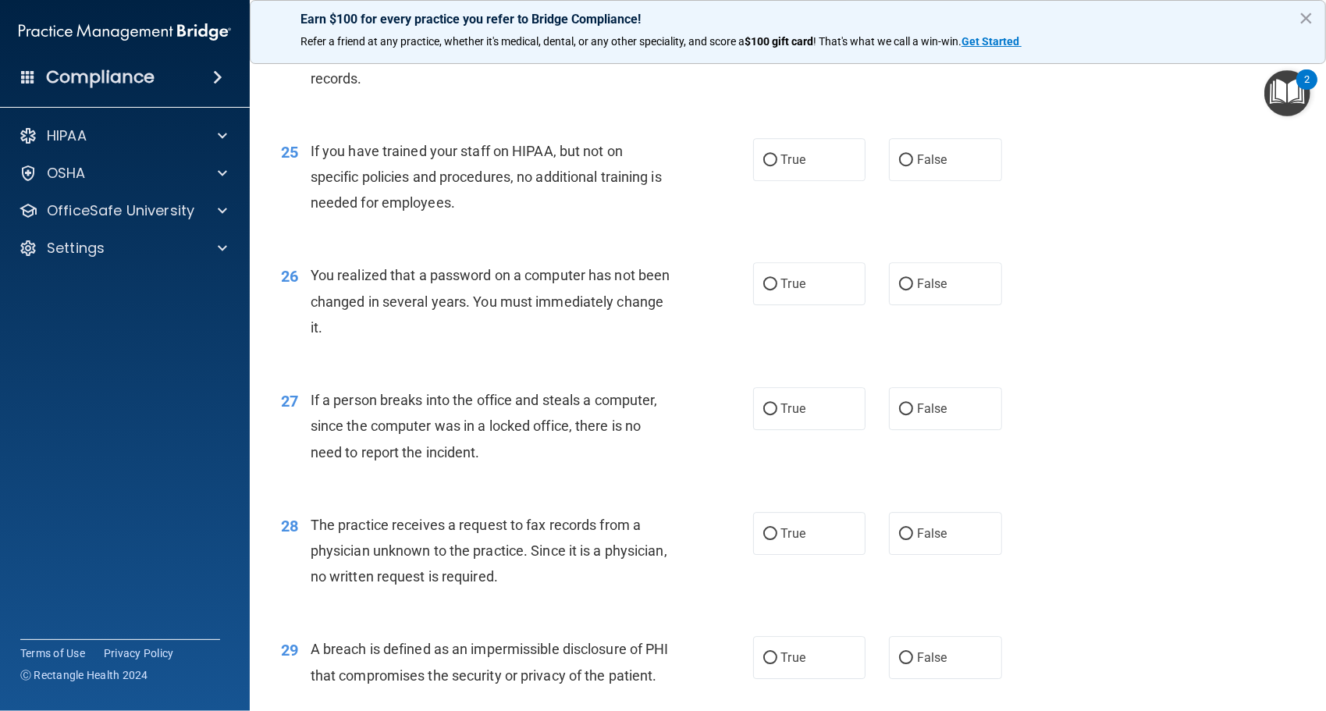
scroll to position [3337, 0]
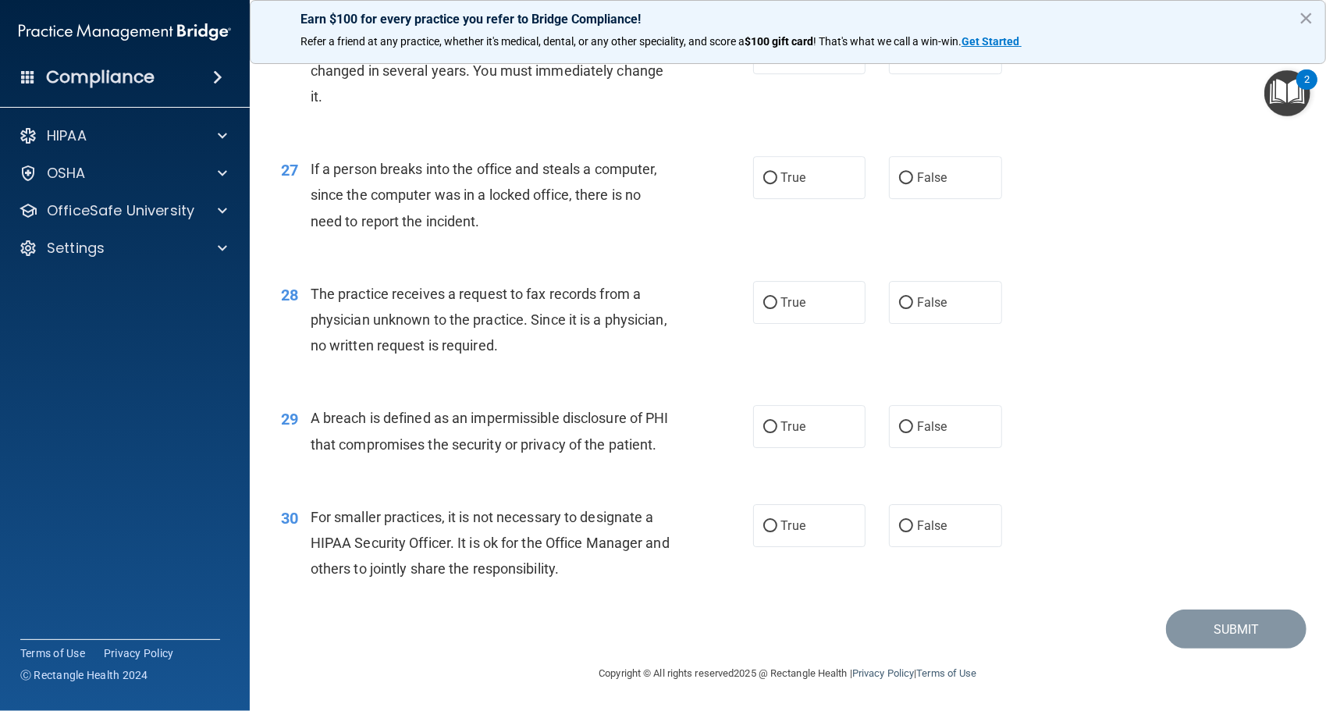
click at [771, 548] on div "30 For smaller practices, it is not necessary to designate a HIPAA Security Off…" at bounding box center [788, 547] width 1038 height 125
click at [675, 606] on div "30 For smaller practices, it is not necessary to designate a HIPAA Security Off…" at bounding box center [788, 547] width 1038 height 125
click at [799, 538] on label "True" at bounding box center [809, 525] width 113 height 43
click at [778, 532] on input "True" at bounding box center [771, 527] width 14 height 12
radio input "true"
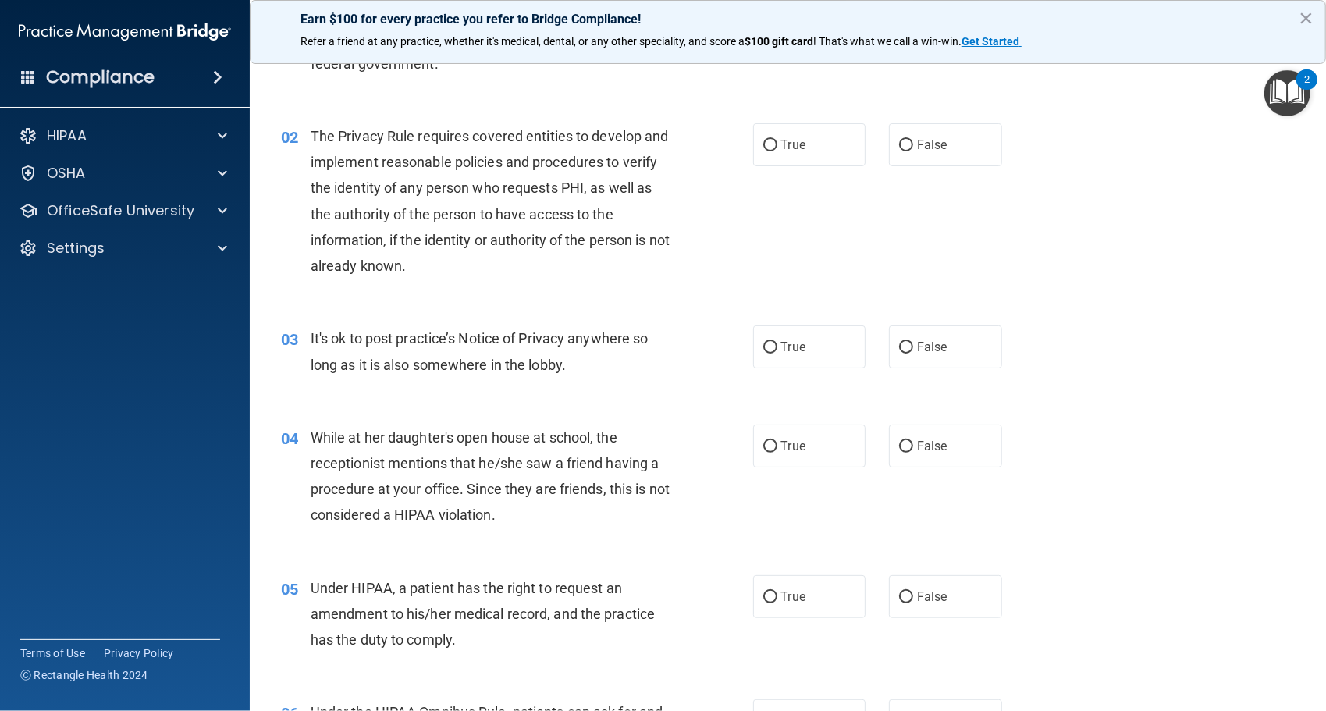
scroll to position [0, 0]
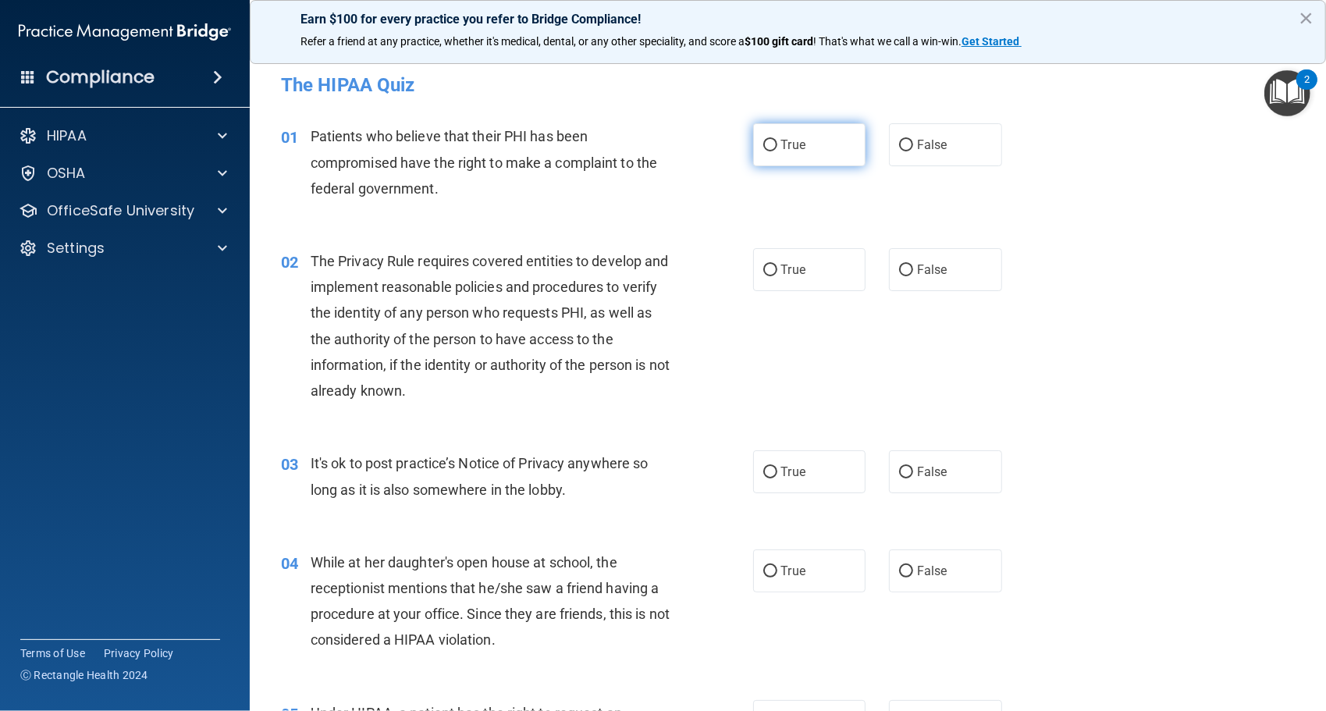
click at [790, 155] on label "True" at bounding box center [809, 144] width 113 height 43
click at [778, 151] on input "True" at bounding box center [771, 146] width 14 height 12
radio input "true"
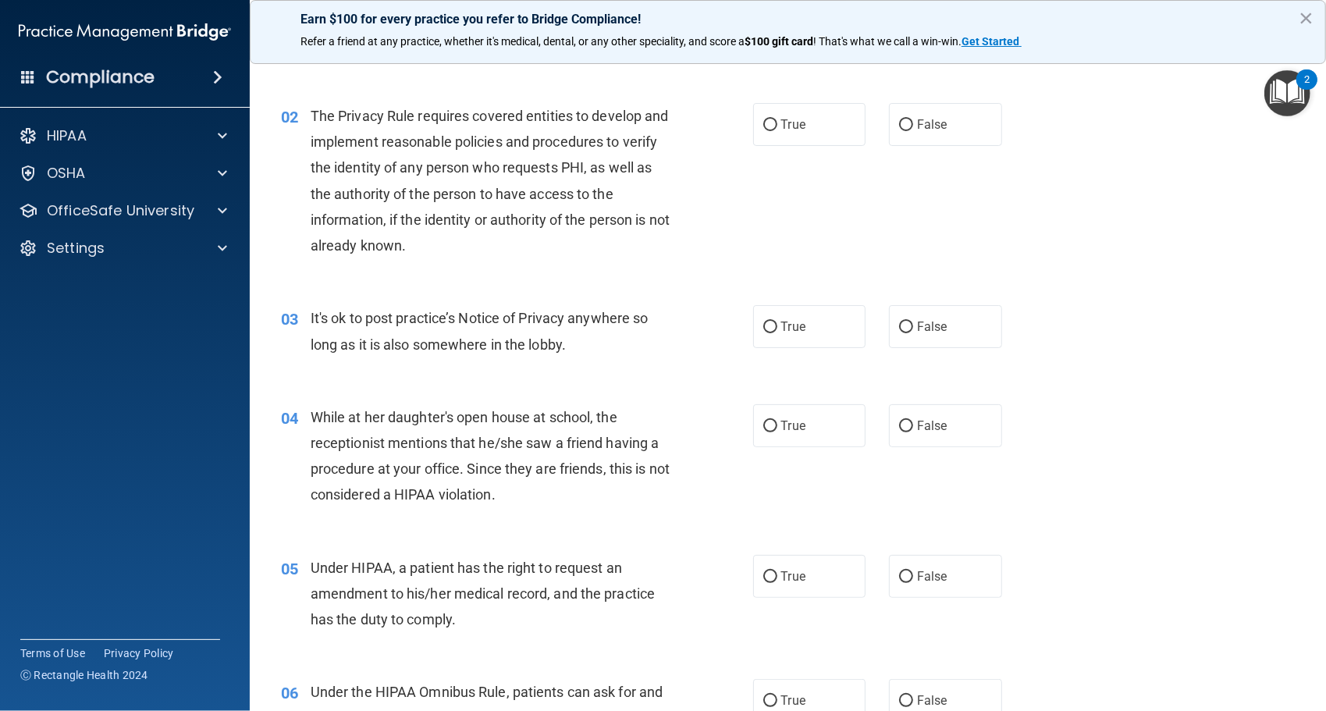
scroll to position [146, 0]
click at [792, 333] on label "True" at bounding box center [809, 325] width 113 height 43
click at [778, 333] on input "True" at bounding box center [771, 327] width 14 height 12
radio input "true"
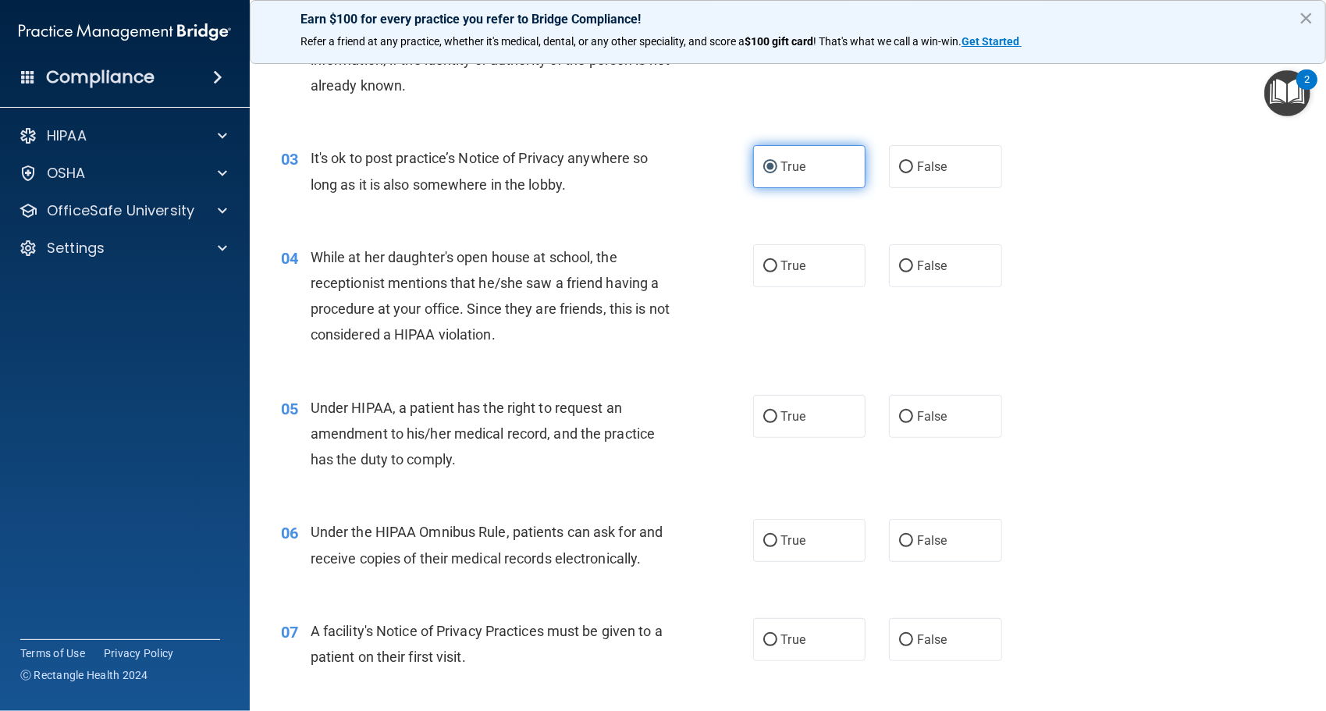
scroll to position [307, 0]
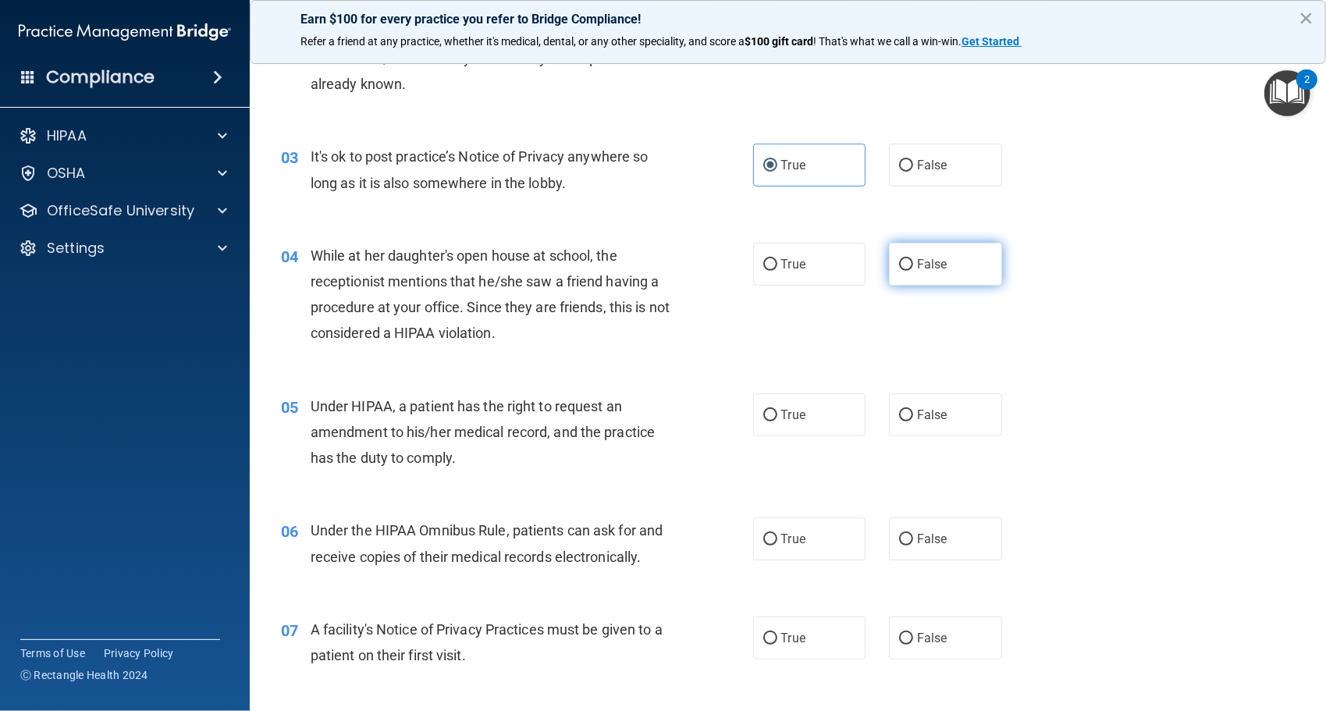
click at [931, 269] on span "False" at bounding box center [932, 264] width 30 height 15
click at [913, 269] on input "False" at bounding box center [906, 265] width 14 height 12
radio input "true"
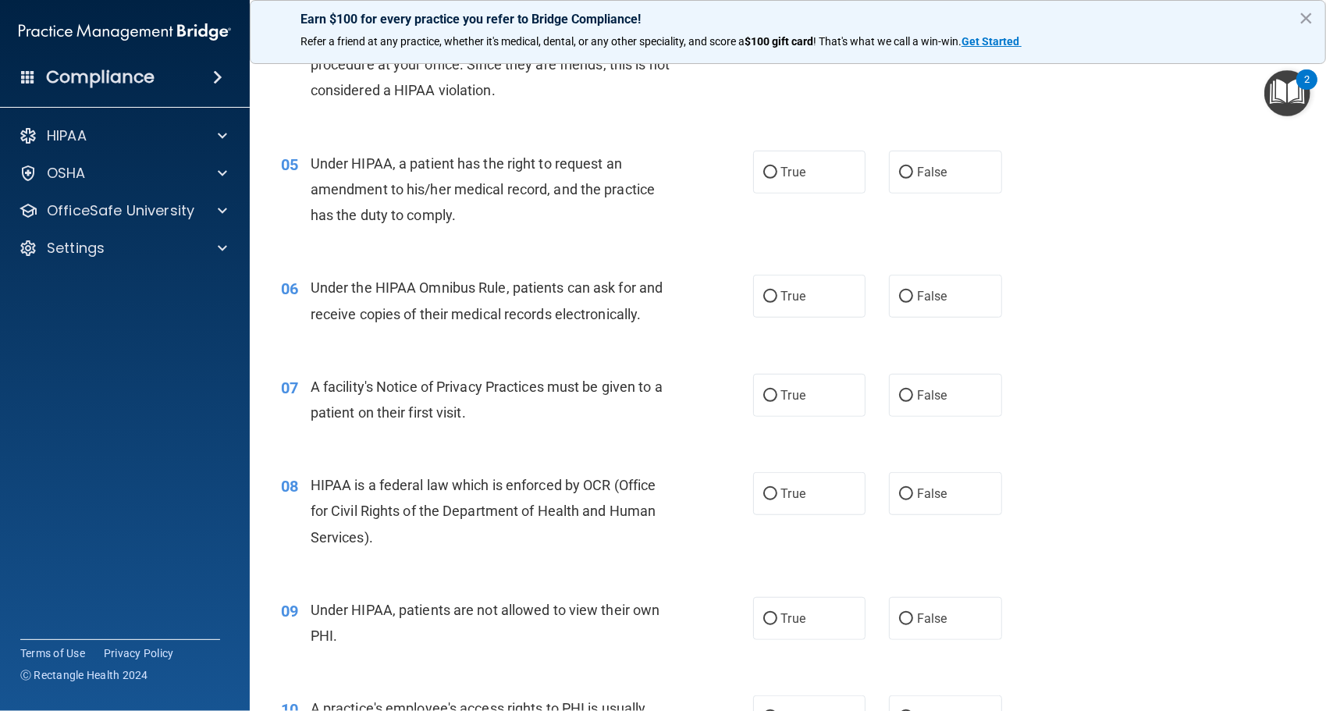
scroll to position [549, 0]
click at [830, 181] on label "True" at bounding box center [809, 172] width 113 height 43
click at [778, 180] on input "True" at bounding box center [771, 174] width 14 height 12
radio input "true"
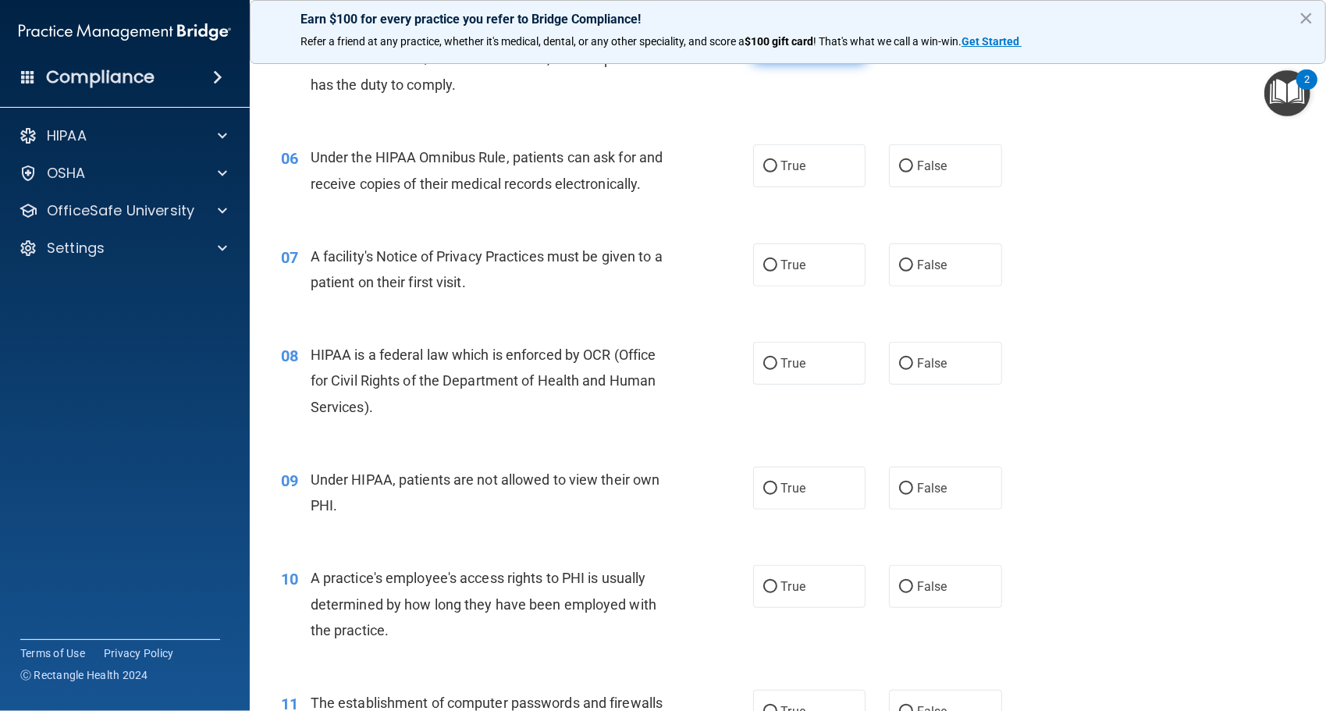
scroll to position [748, 0]
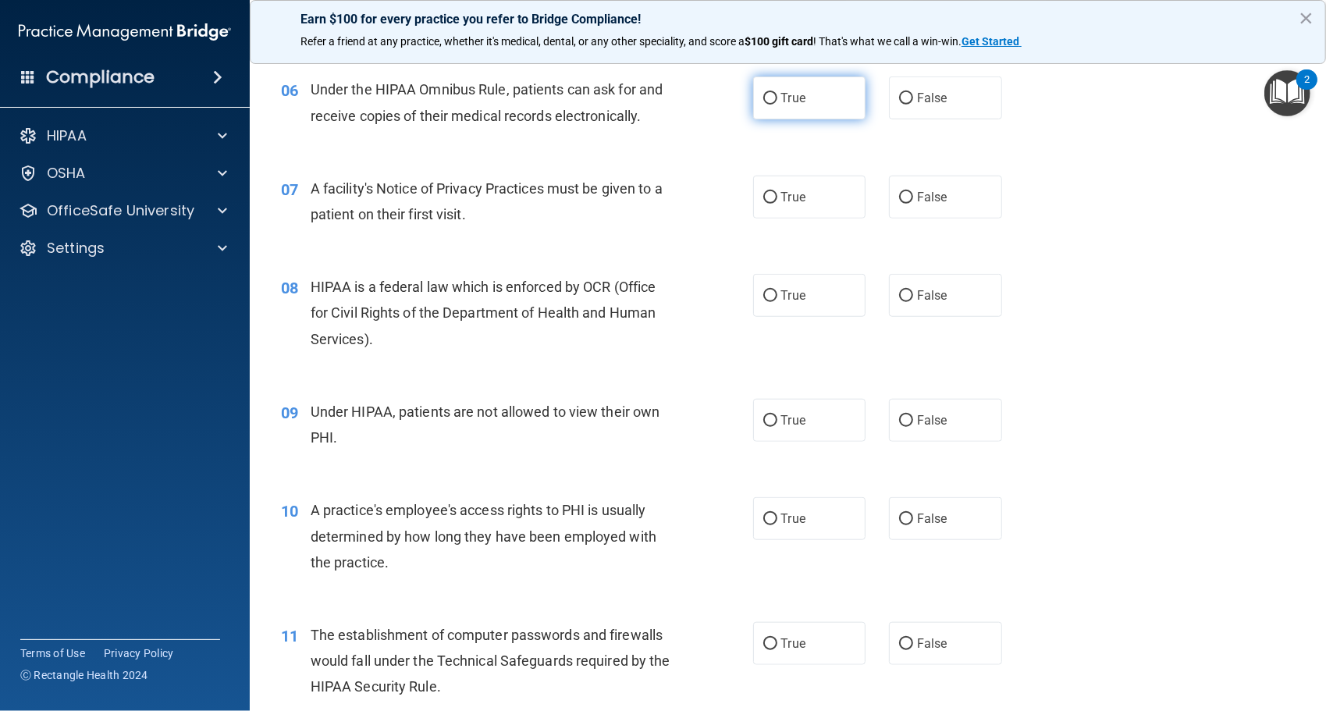
drag, startPoint x: 793, startPoint y: 110, endPoint x: 764, endPoint y: 103, distance: 30.5
click at [764, 103] on input "True" at bounding box center [771, 99] width 14 height 12
radio input "true"
click at [764, 193] on input "True" at bounding box center [771, 198] width 14 height 12
radio input "true"
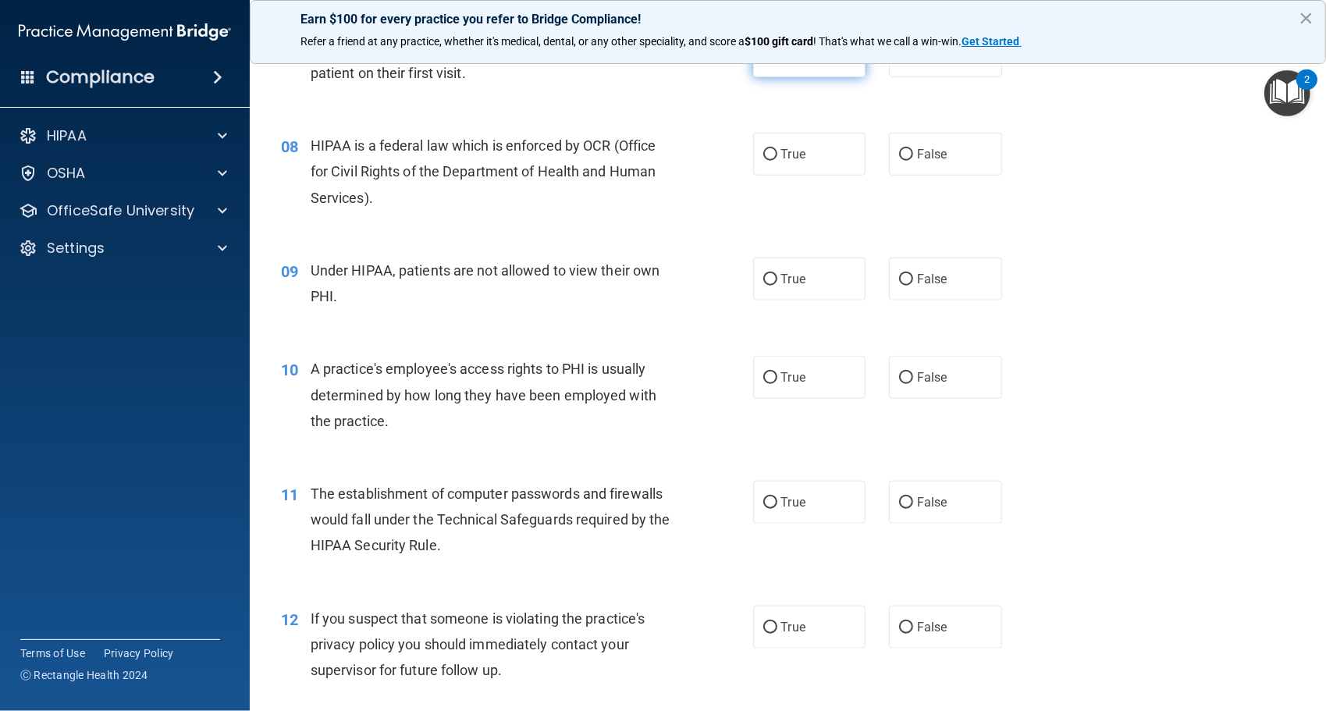
scroll to position [890, 0]
click at [795, 166] on label "True" at bounding box center [809, 153] width 113 height 43
click at [778, 160] on input "True" at bounding box center [771, 154] width 14 height 12
radio input "true"
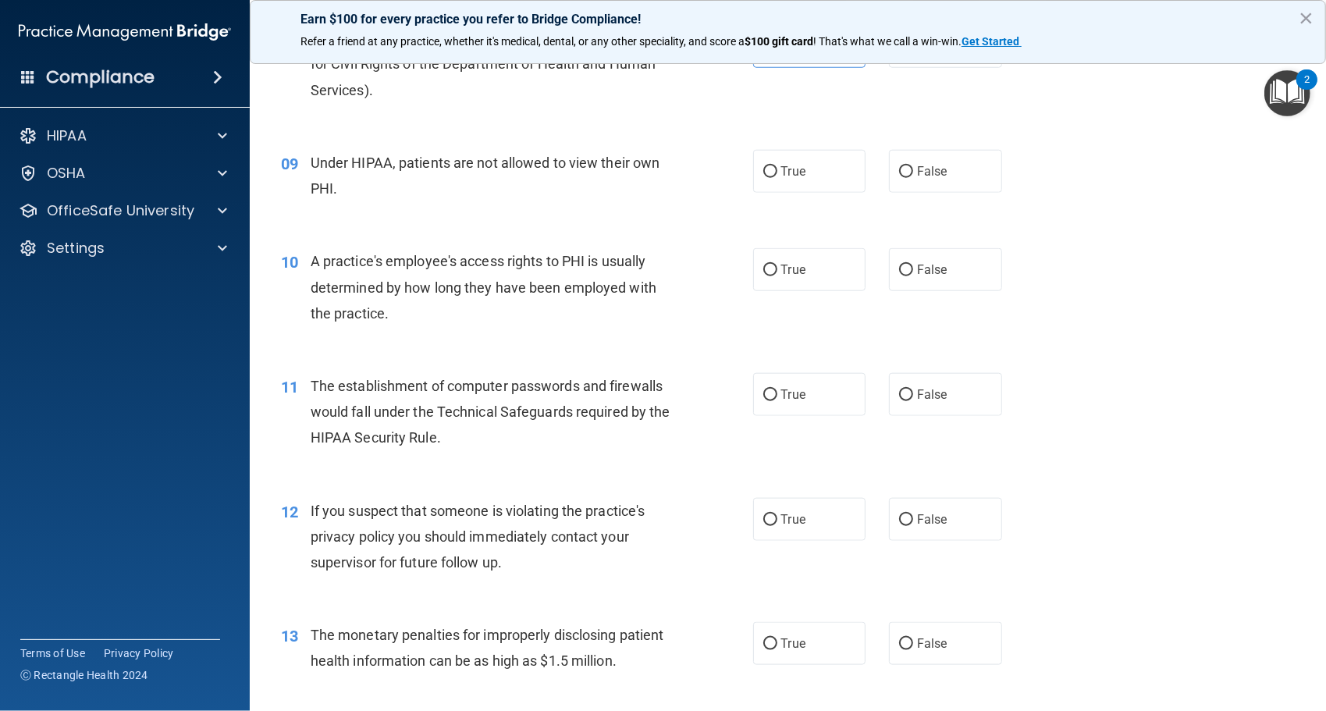
scroll to position [995, 0]
click at [926, 180] on label "False" at bounding box center [945, 172] width 113 height 43
click at [913, 180] on input "False" at bounding box center [906, 174] width 14 height 12
radio input "true"
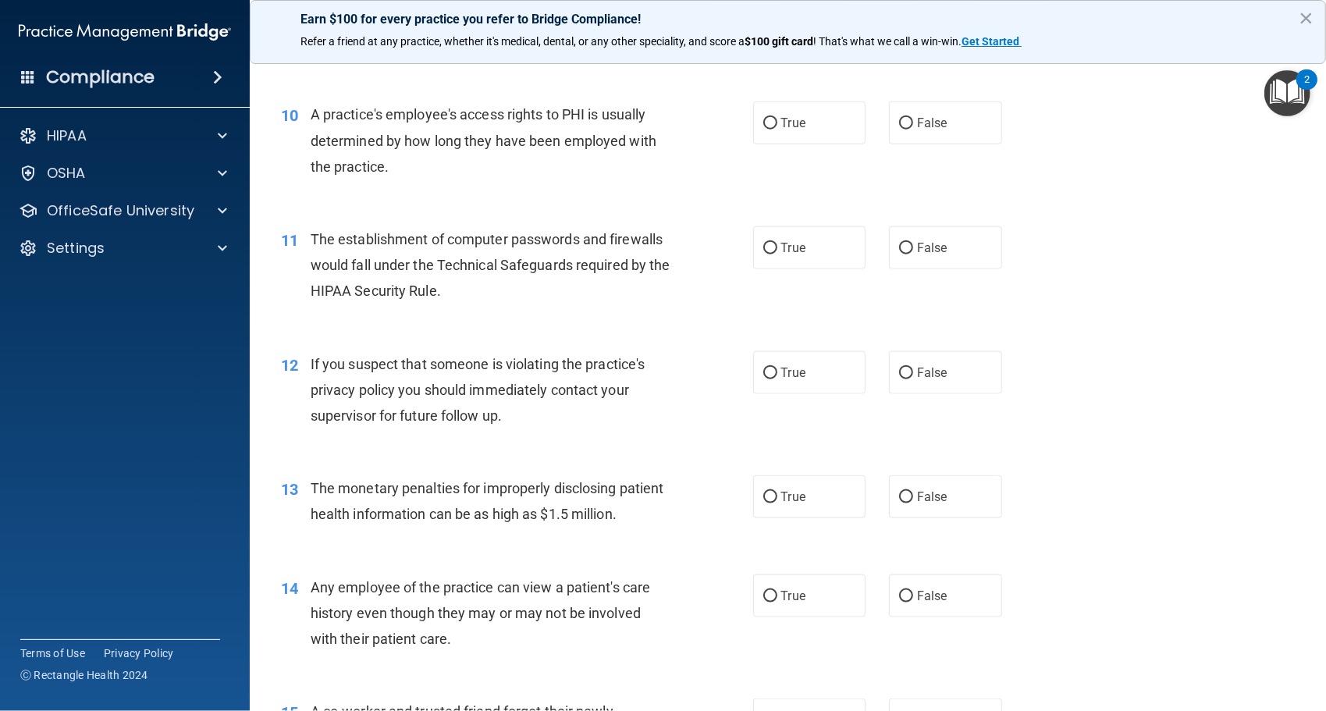
scroll to position [1144, 0]
click at [931, 138] on label "False" at bounding box center [945, 122] width 113 height 43
click at [913, 129] on input "False" at bounding box center [906, 123] width 14 height 12
radio input "true"
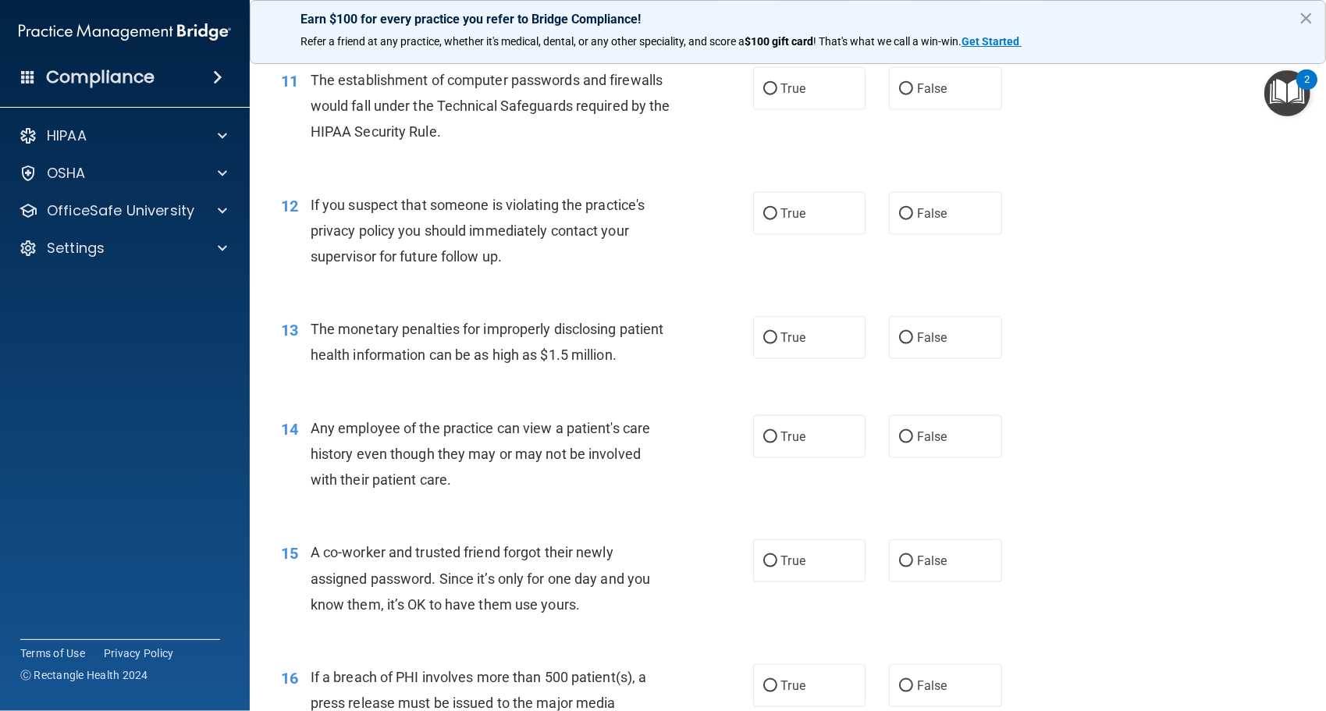
scroll to position [1302, 0]
click at [828, 105] on label "True" at bounding box center [809, 89] width 113 height 43
click at [778, 96] on input "True" at bounding box center [771, 90] width 14 height 12
radio input "true"
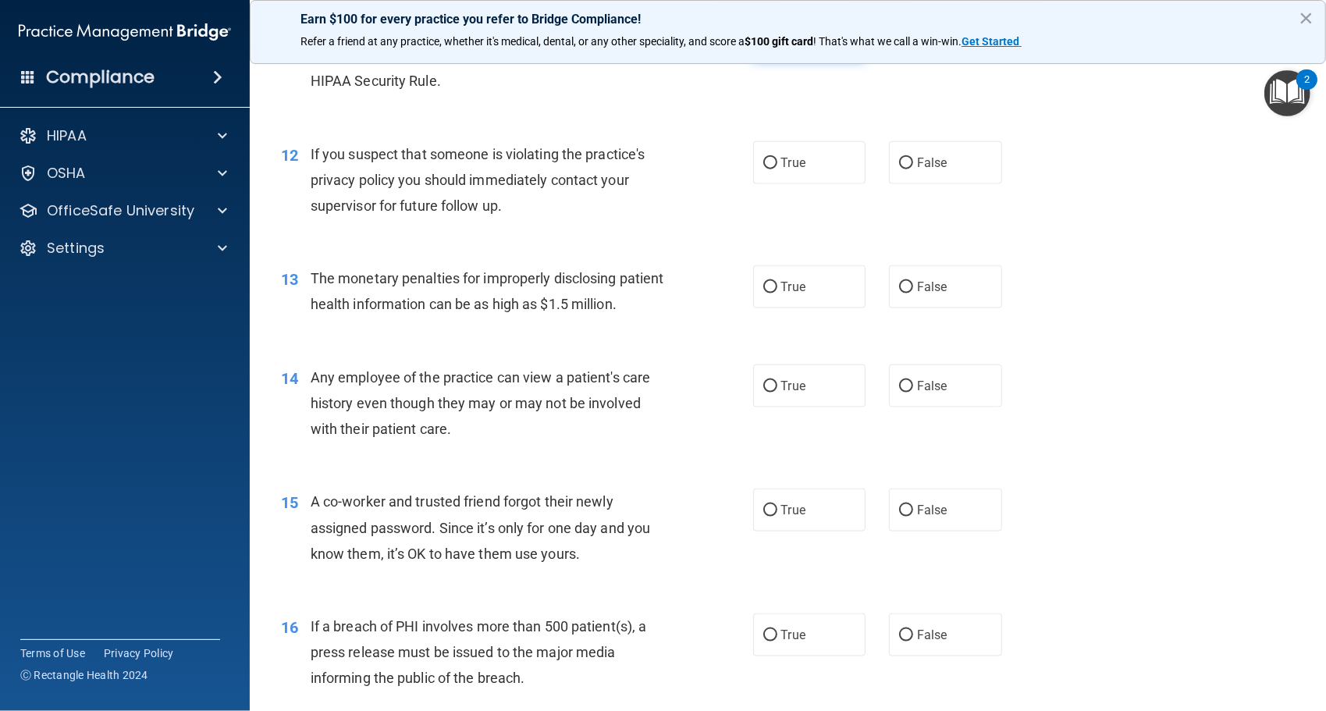
scroll to position [1385, 0]
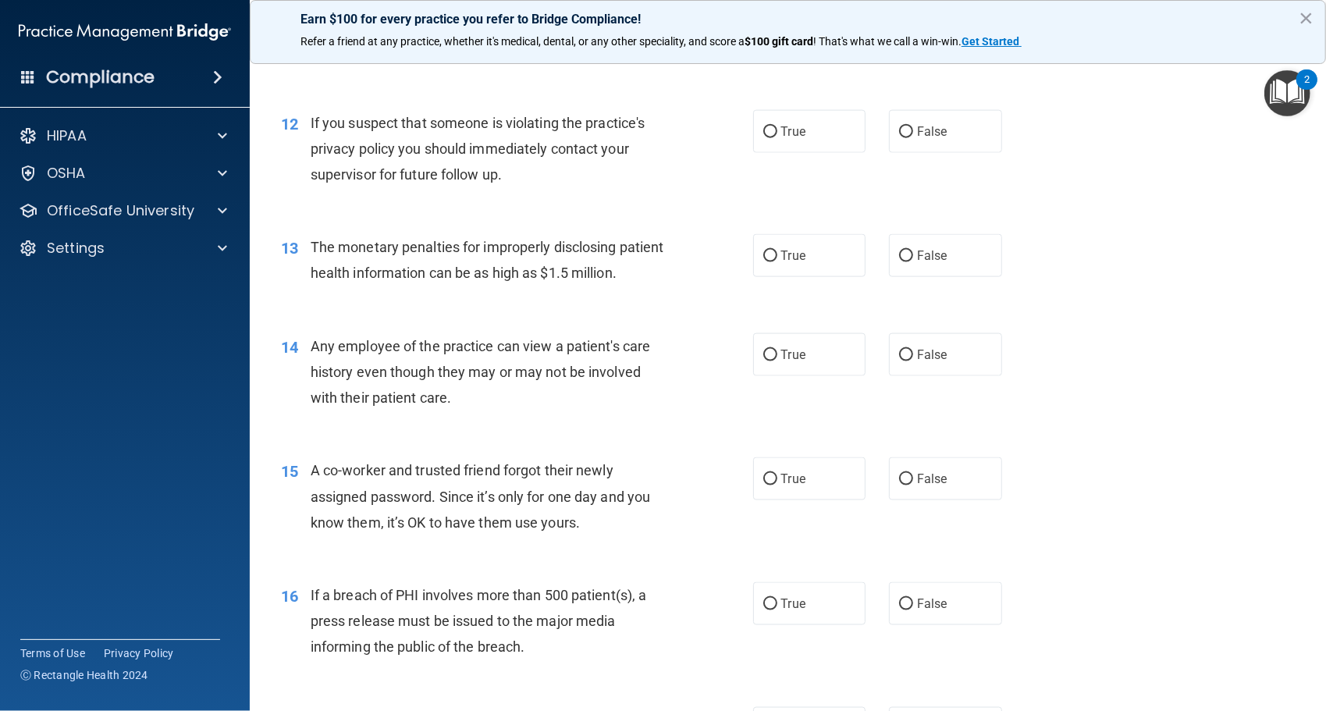
click at [804, 158] on div "12 If you suspect that someone is violating the practice's privacy policy you s…" at bounding box center [788, 153] width 1038 height 125
click at [820, 138] on label "True" at bounding box center [809, 131] width 113 height 43
click at [778, 138] on input "True" at bounding box center [771, 132] width 14 height 12
radio input "true"
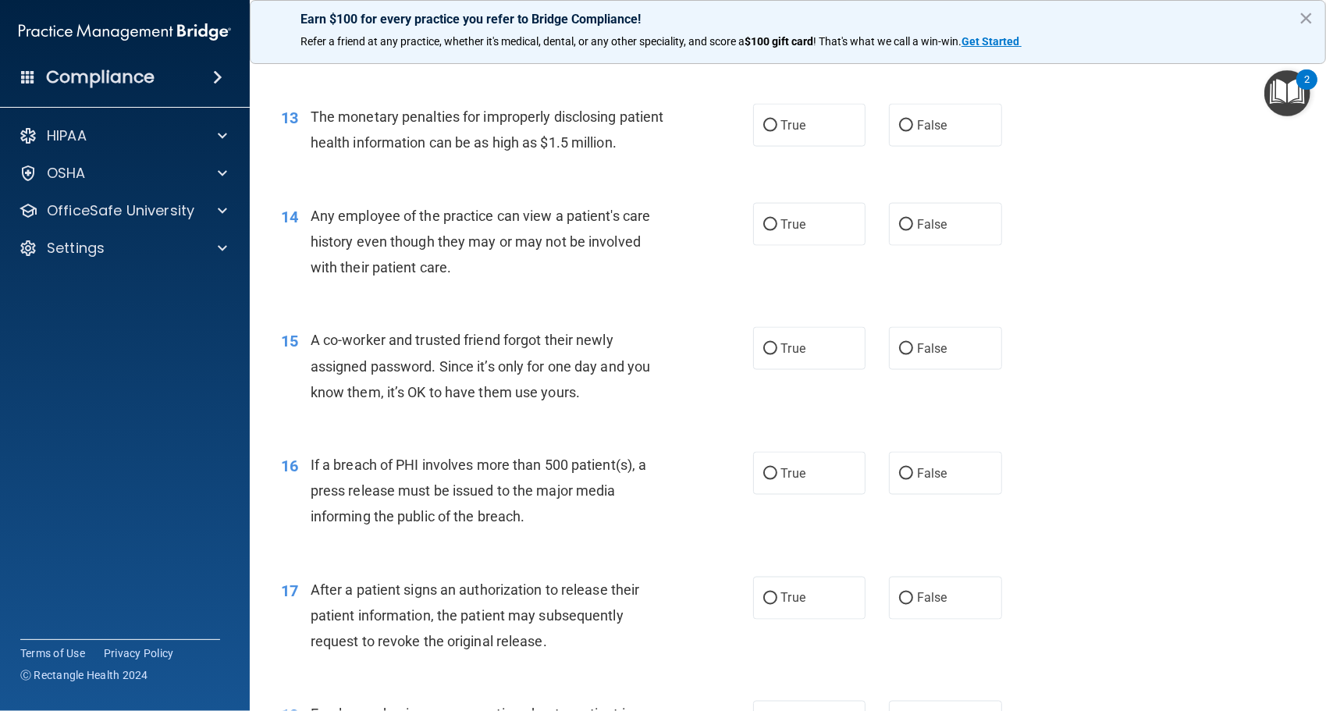
scroll to position [1517, 0]
drag, startPoint x: 820, startPoint y: 138, endPoint x: 785, endPoint y: 119, distance: 39.5
click at [785, 119] on span "True" at bounding box center [793, 123] width 24 height 15
click at [778, 119] on input "True" at bounding box center [771, 125] width 14 height 12
radio input "true"
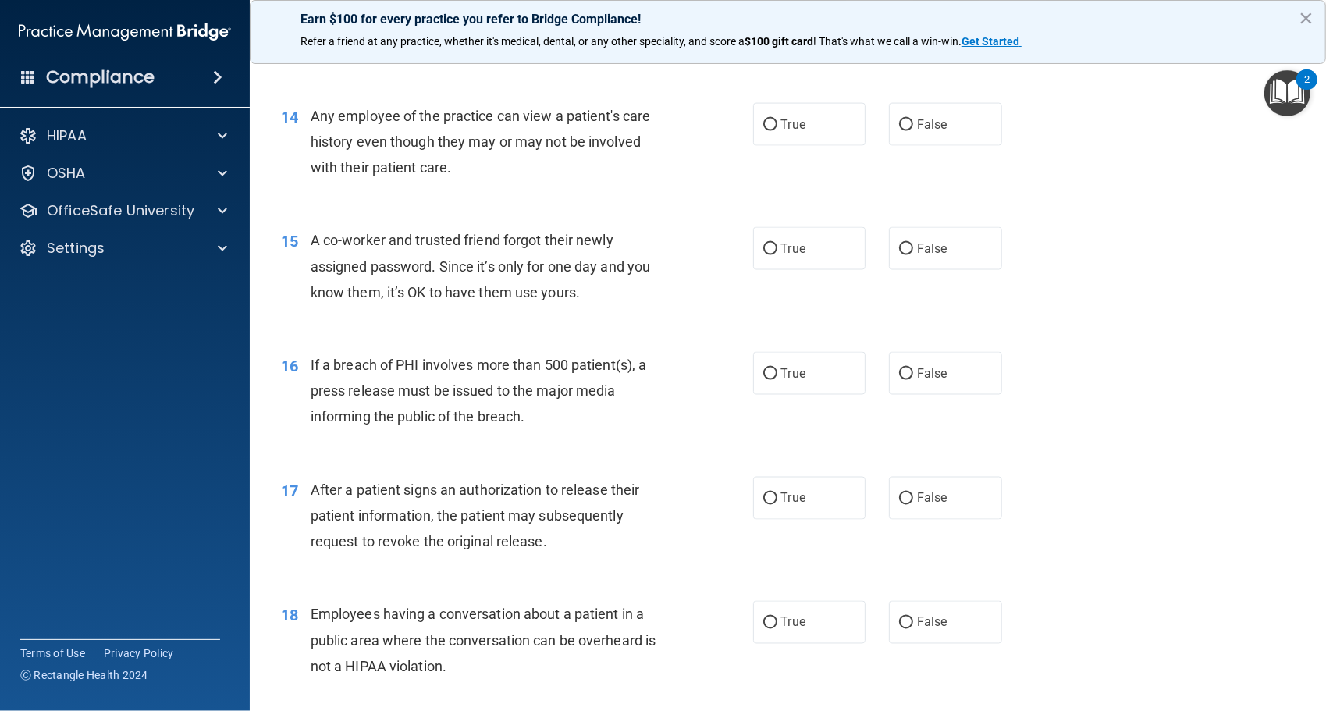
scroll to position [1625, 0]
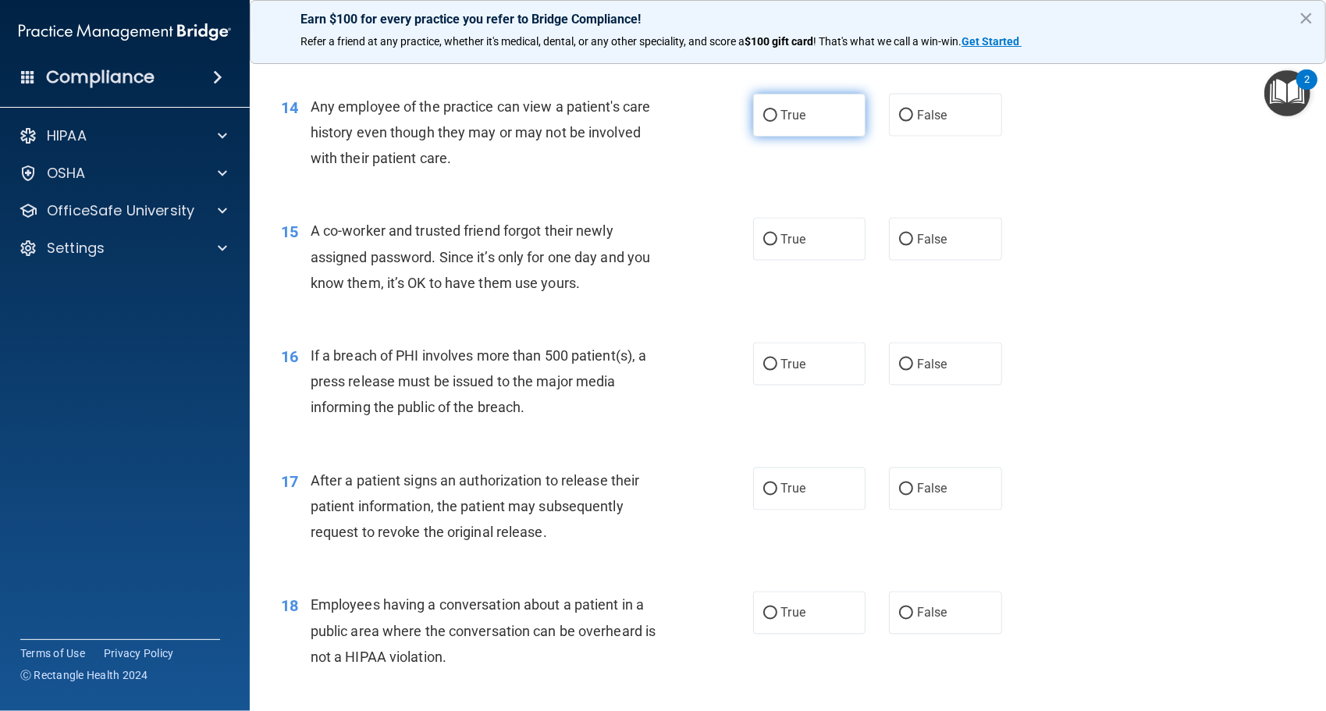
click at [812, 137] on label "True" at bounding box center [809, 115] width 113 height 43
click at [778, 122] on input "True" at bounding box center [771, 116] width 14 height 12
radio input "true"
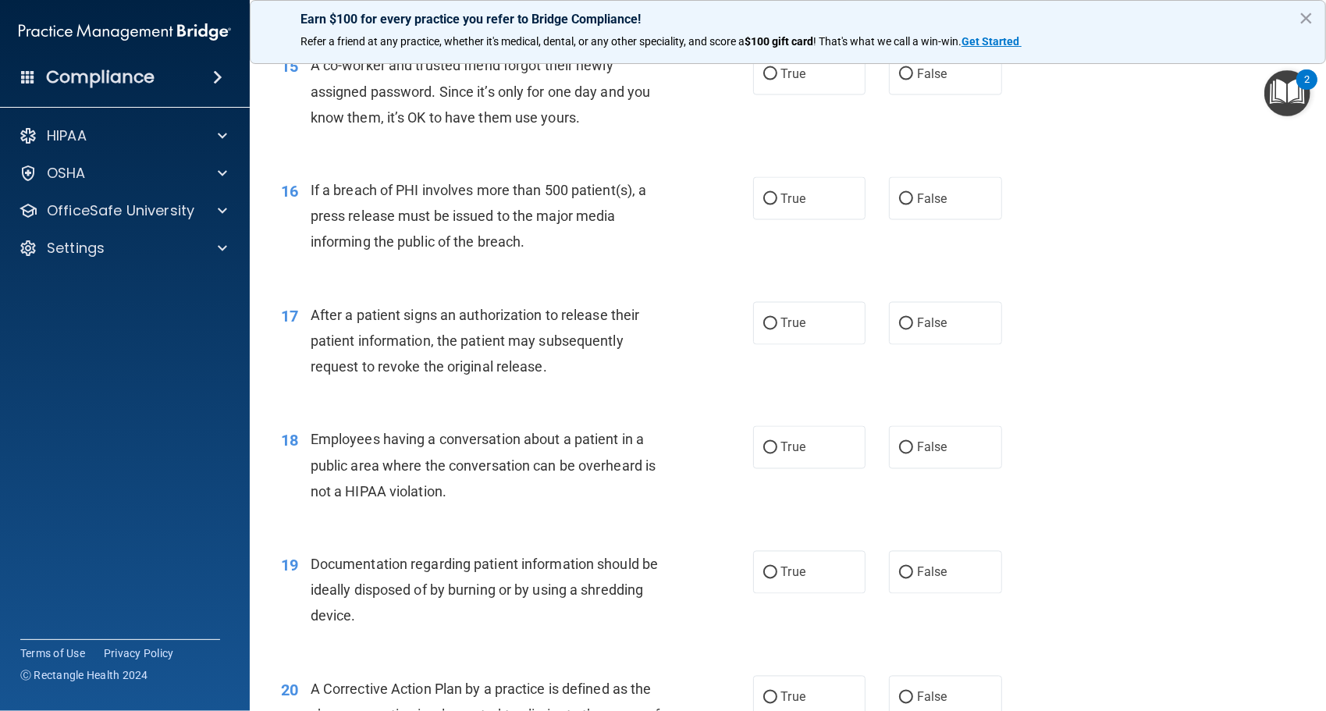
scroll to position [1792, 0]
click at [900, 87] on label "False" at bounding box center [945, 72] width 113 height 43
click at [900, 79] on input "False" at bounding box center [906, 73] width 14 height 12
radio input "true"
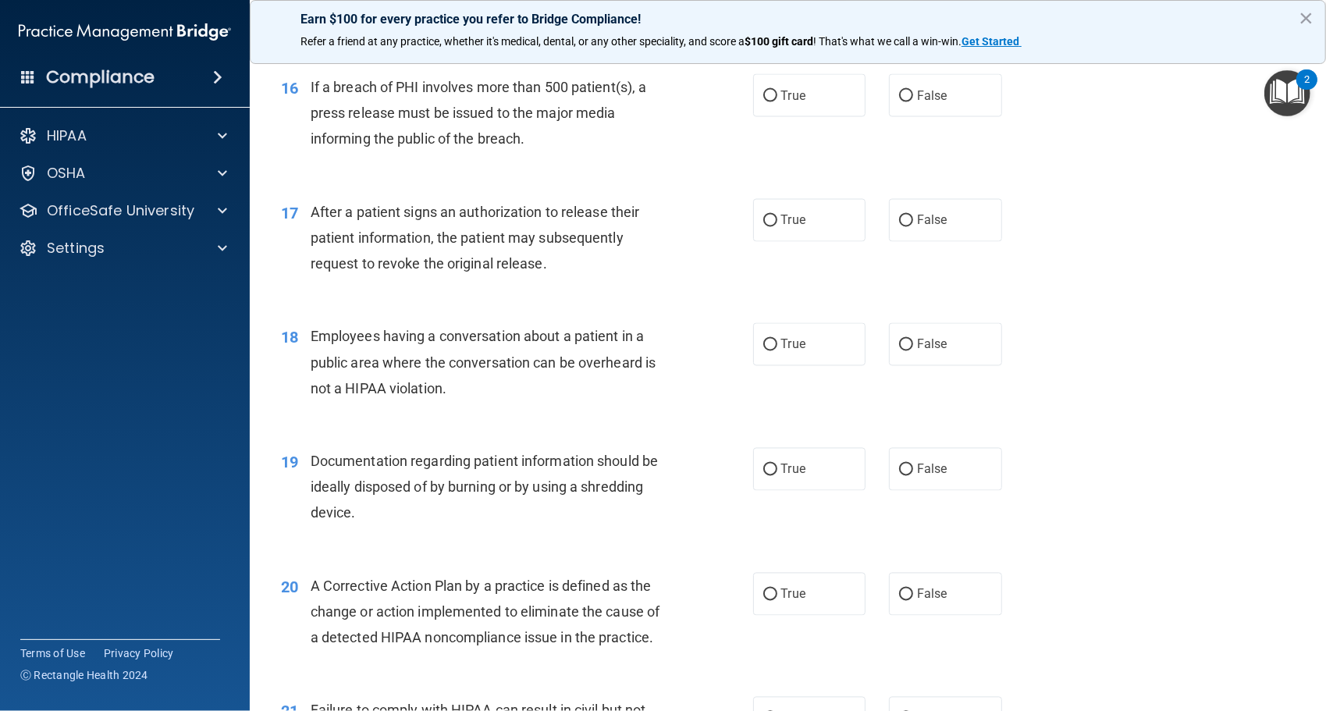
scroll to position [1895, 0]
click at [820, 116] on label "True" at bounding box center [809, 94] width 113 height 43
click at [778, 101] on input "True" at bounding box center [771, 95] width 14 height 12
radio input "true"
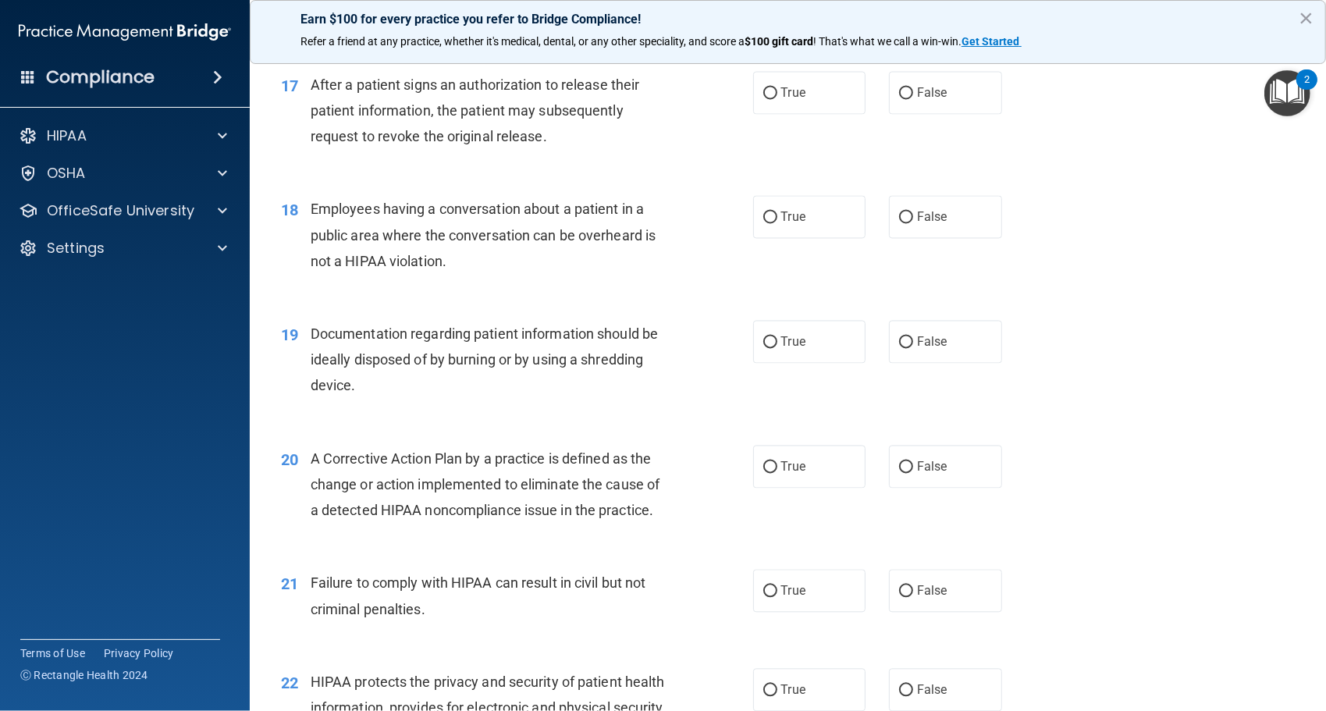
scroll to position [2021, 0]
drag, startPoint x: 820, startPoint y: 136, endPoint x: 807, endPoint y: 127, distance: 15.2
click at [807, 114] on label "True" at bounding box center [809, 92] width 113 height 43
click at [778, 99] on input "True" at bounding box center [771, 93] width 14 height 12
radio input "true"
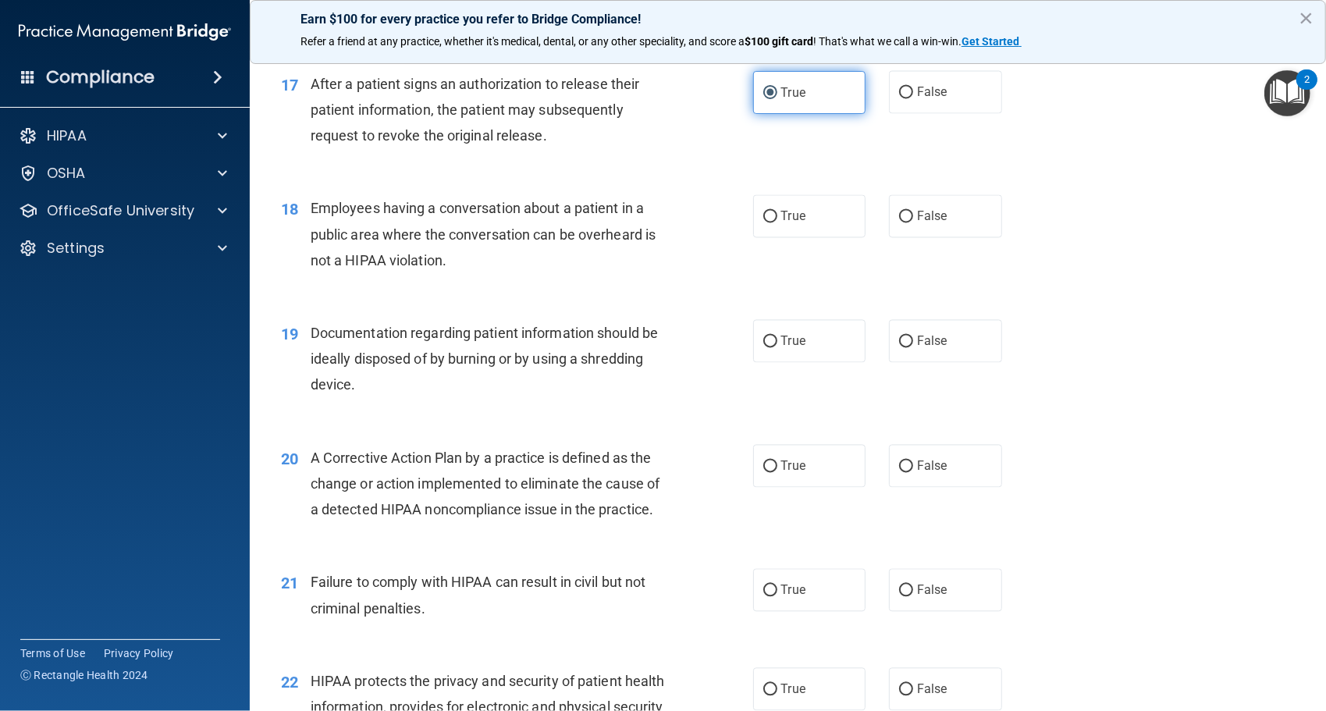
click at [807, 114] on label "True" at bounding box center [809, 92] width 113 height 43
click at [778, 99] on input "True" at bounding box center [771, 93] width 14 height 12
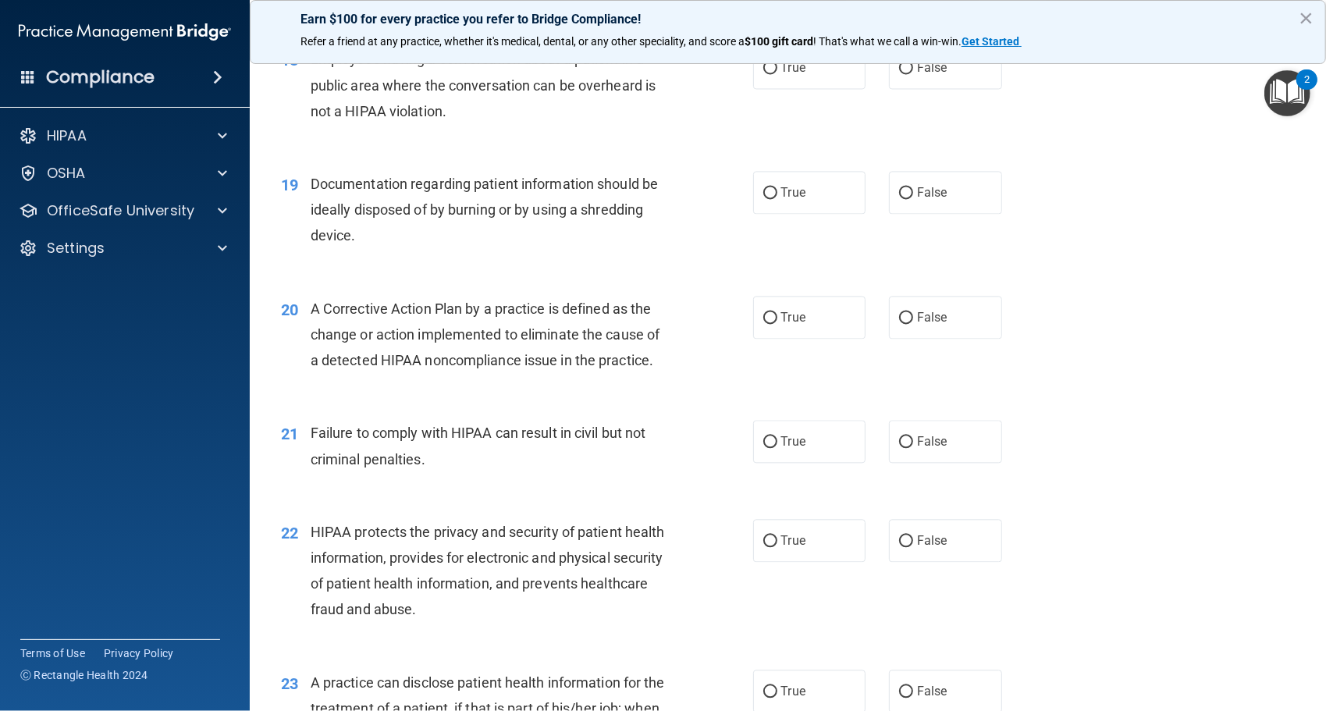
scroll to position [2173, 0]
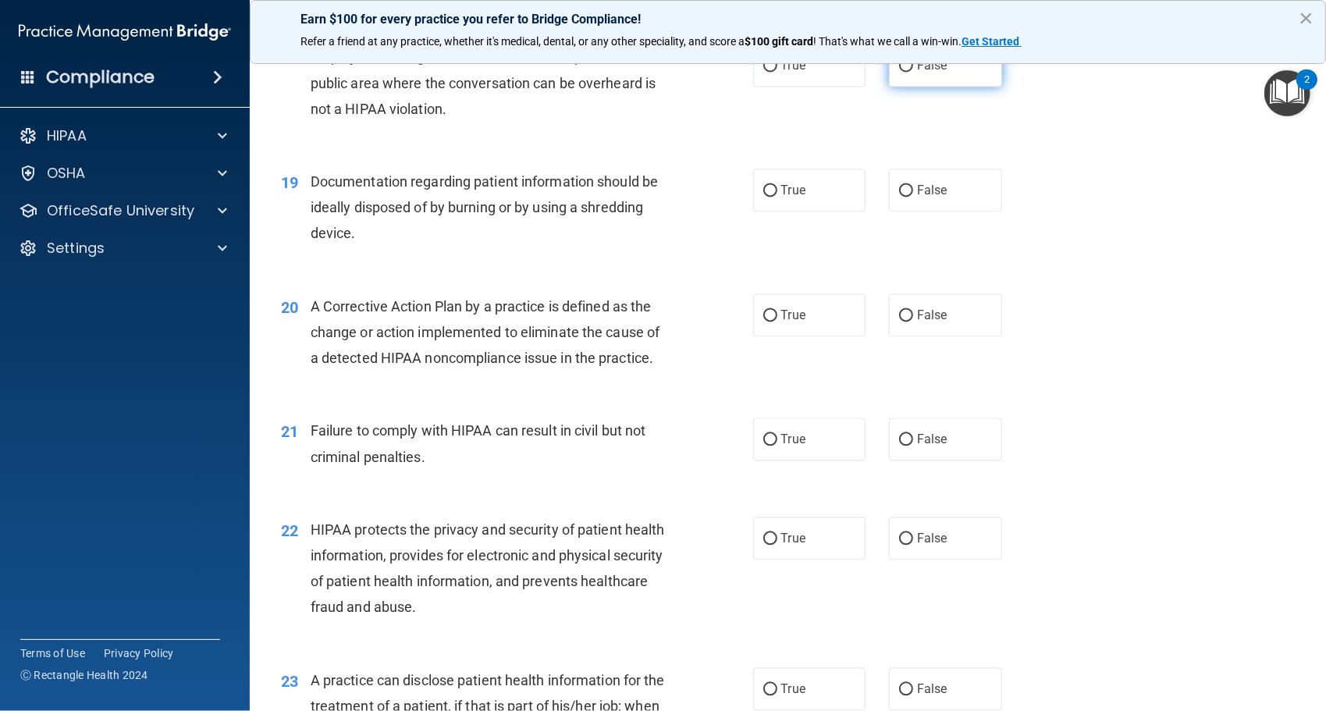
click at [927, 80] on label "False" at bounding box center [945, 65] width 113 height 43
click at [913, 72] on input "False" at bounding box center [906, 66] width 14 height 12
radio input "true"
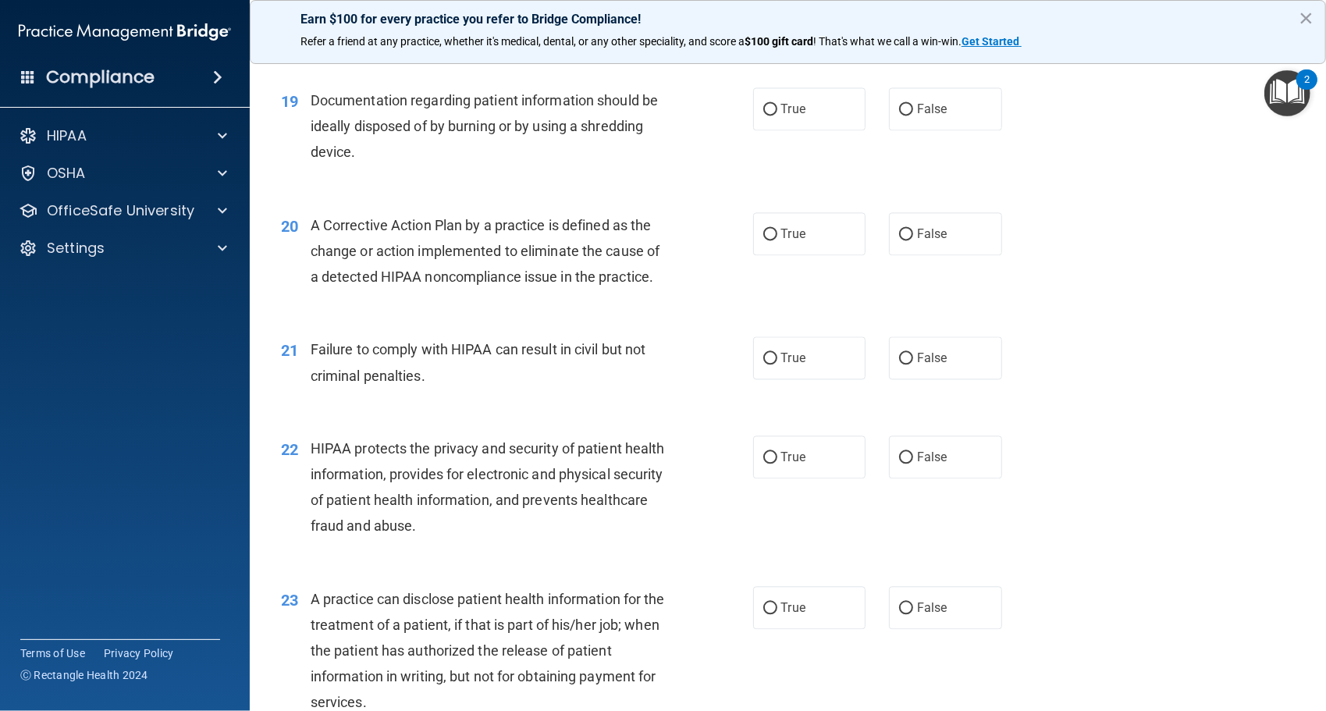
scroll to position [2255, 0]
drag, startPoint x: 832, startPoint y: 141, endPoint x: 792, endPoint y: 141, distance: 40.6
click at [792, 116] on span "True" at bounding box center [793, 108] width 24 height 15
click at [778, 115] on input "True" at bounding box center [771, 109] width 14 height 12
radio input "true"
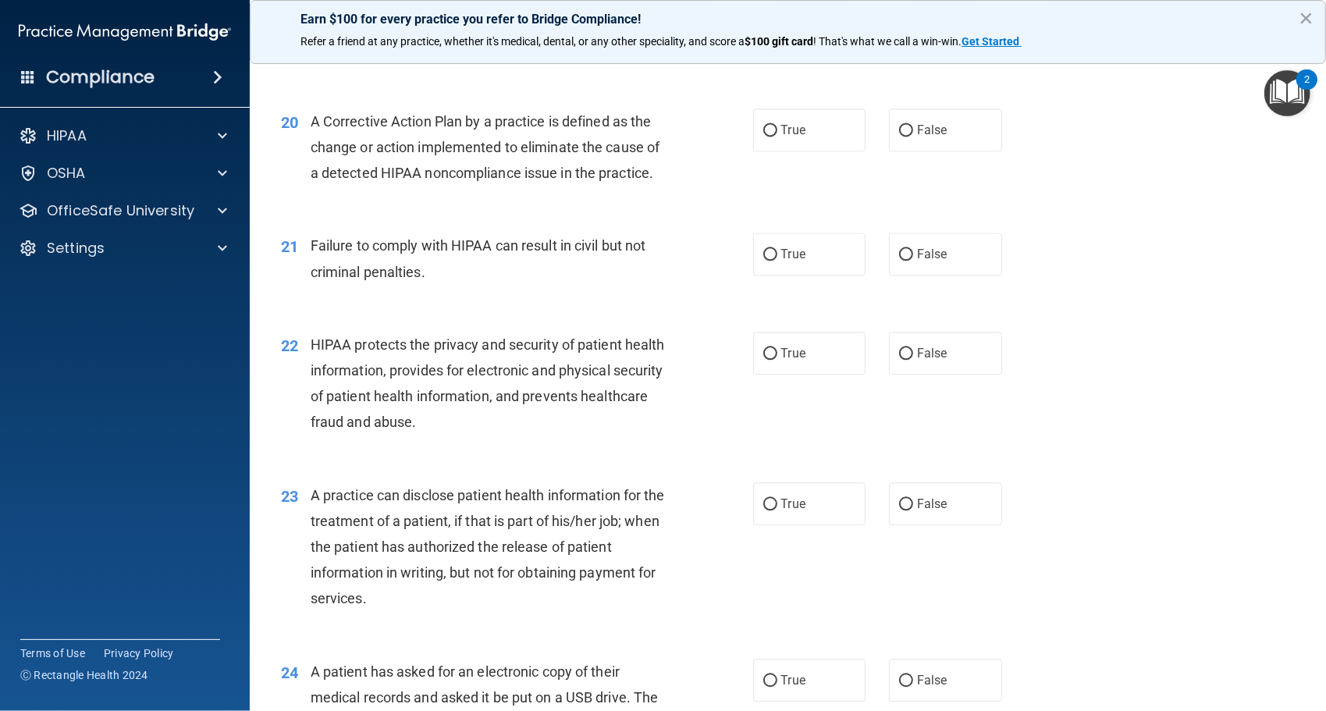
scroll to position [2359, 0]
click at [806, 150] on label "True" at bounding box center [809, 128] width 113 height 43
click at [778, 135] on input "True" at bounding box center [771, 129] width 14 height 12
radio input "true"
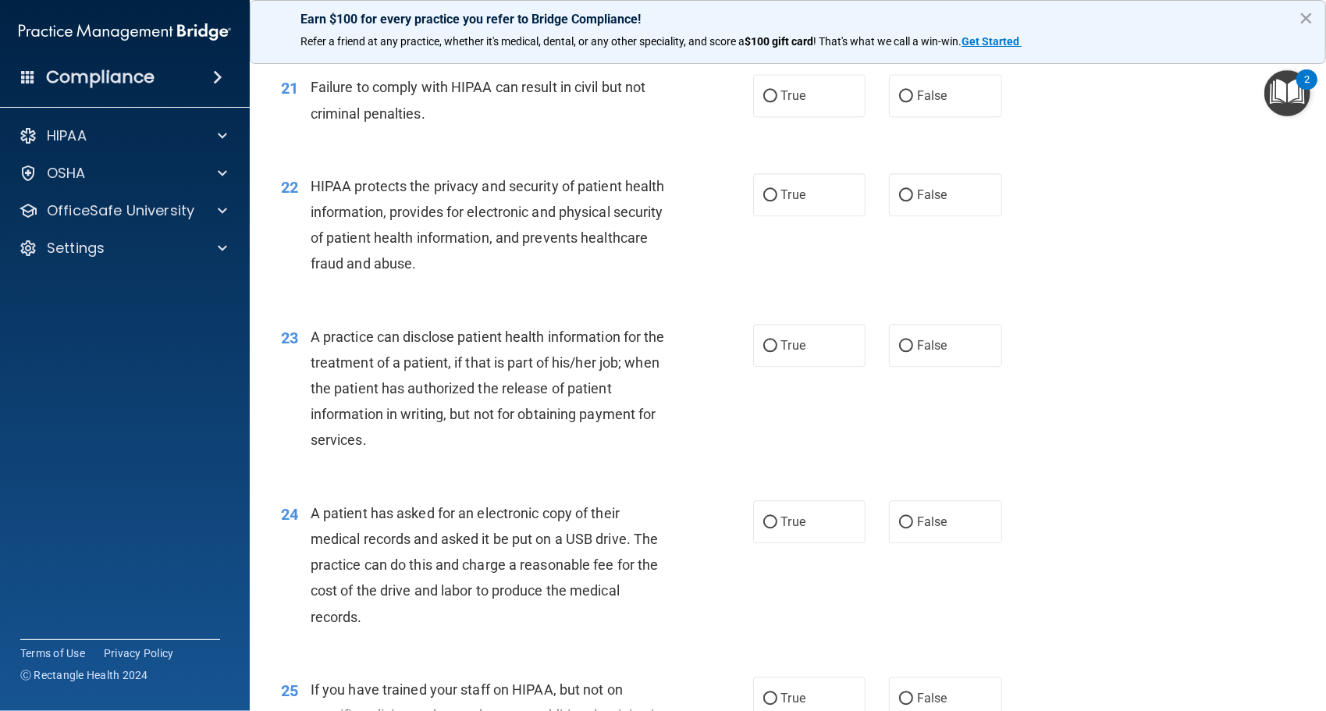
scroll to position [2517, 0]
click at [925, 102] on span "False" at bounding box center [932, 94] width 30 height 15
click at [913, 101] on input "False" at bounding box center [906, 96] width 14 height 12
radio input "true"
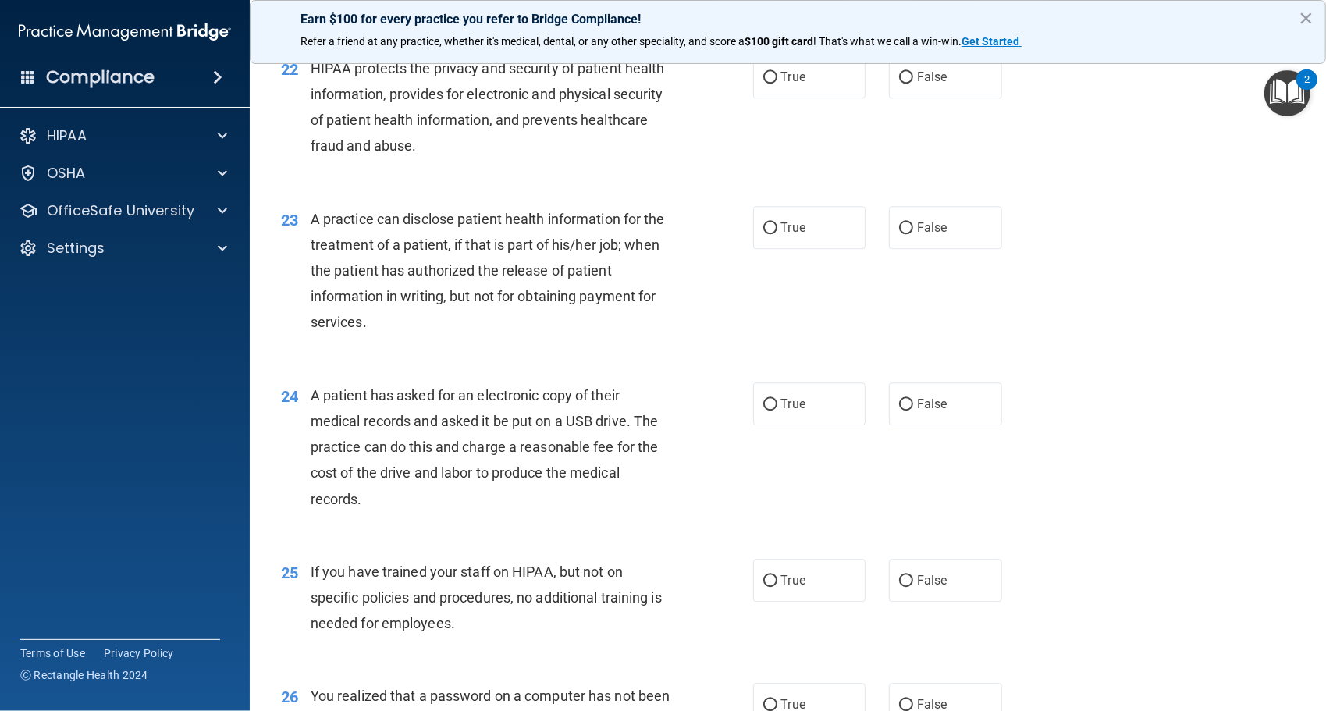
scroll to position [2635, 0]
click at [802, 98] on label "True" at bounding box center [809, 76] width 113 height 43
click at [778, 83] on input "True" at bounding box center [771, 77] width 14 height 12
radio input "true"
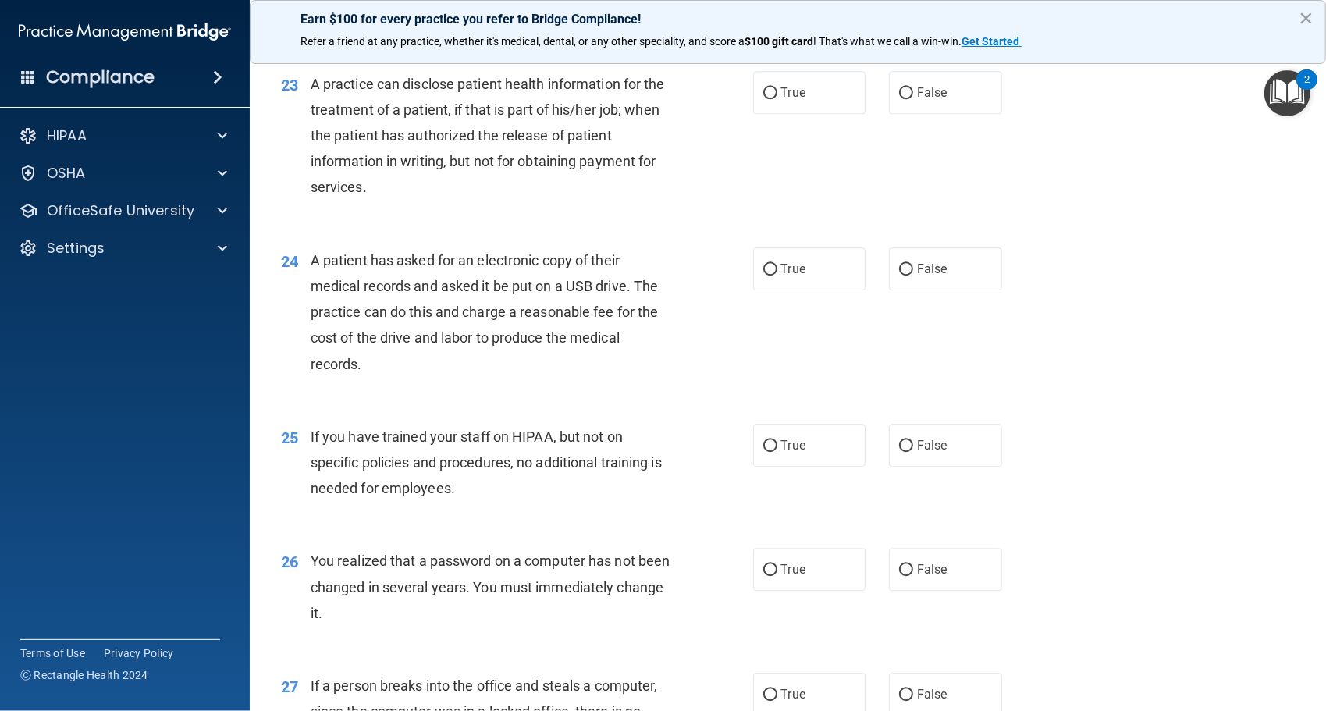
scroll to position [2771, 0]
drag, startPoint x: 1008, startPoint y: 109, endPoint x: 946, endPoint y: 123, distance: 63.3
click at [946, 112] on div "True False" at bounding box center [888, 90] width 271 height 43
click at [946, 112] on label "False" at bounding box center [945, 90] width 113 height 43
click at [913, 98] on input "False" at bounding box center [906, 92] width 14 height 12
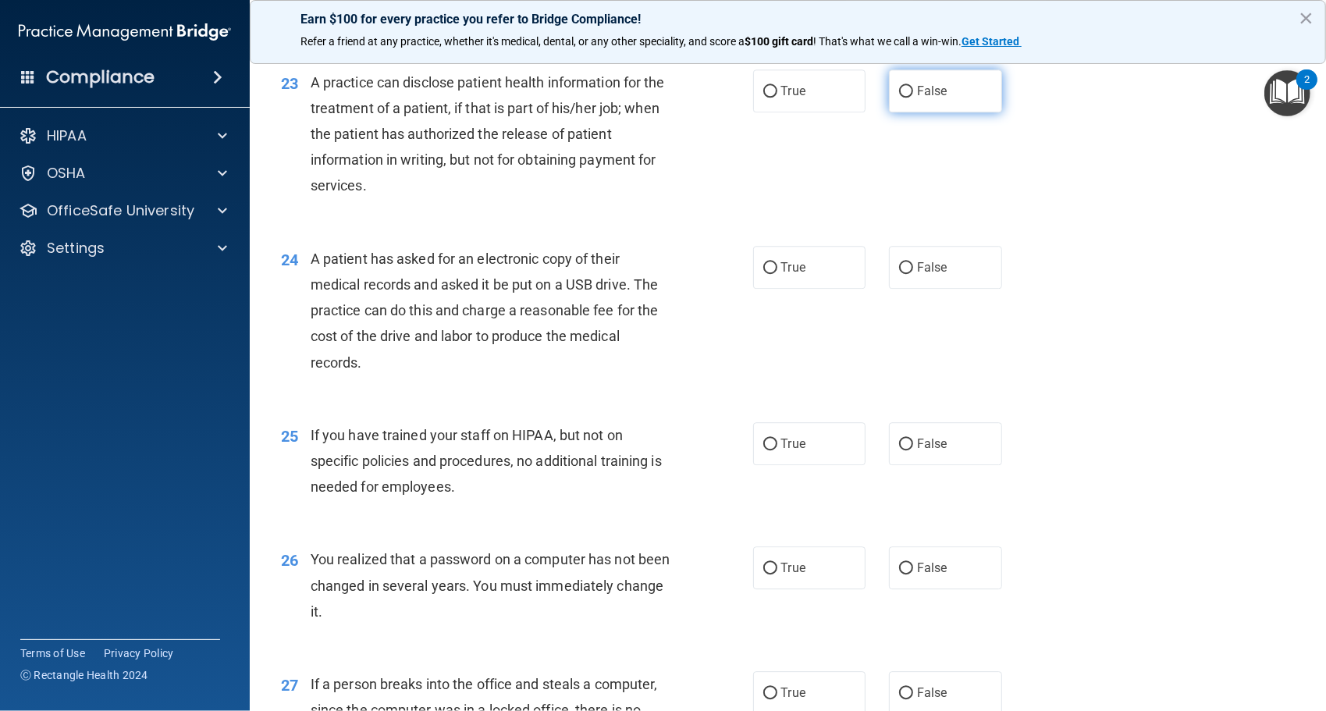
radio input "true"
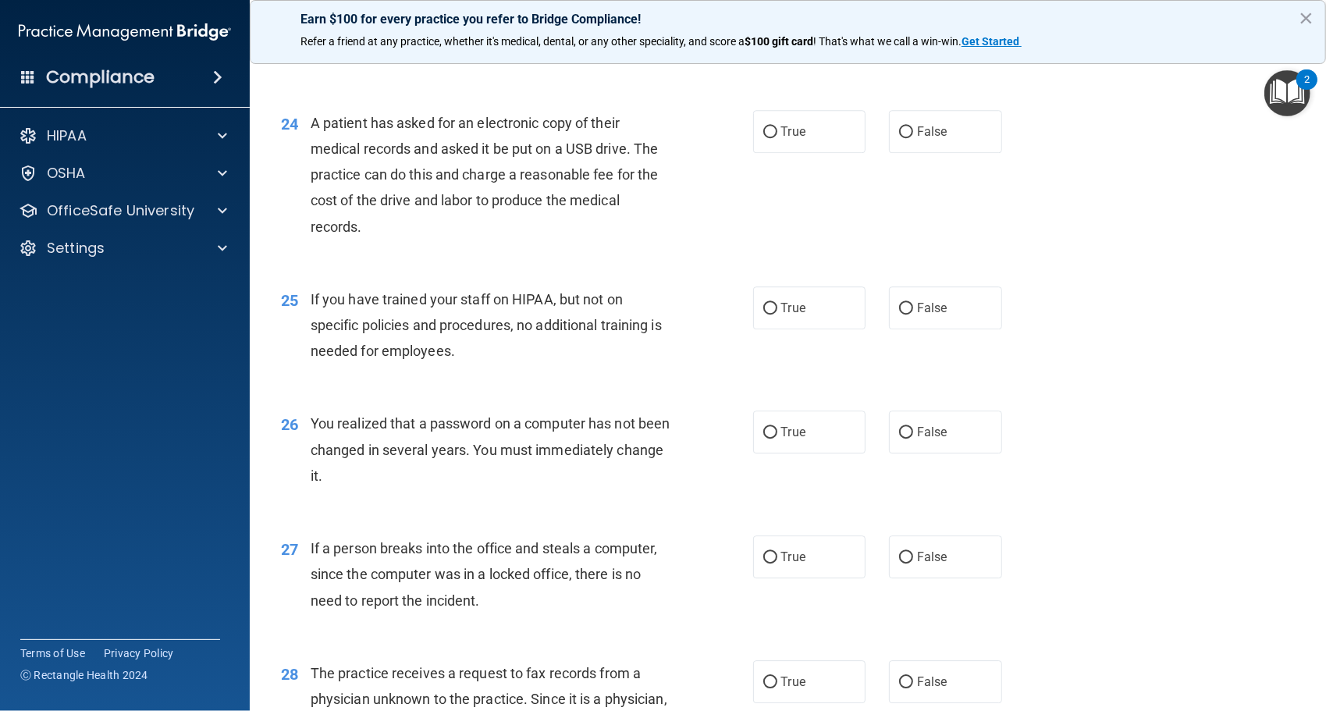
scroll to position [2907, 0]
click at [917, 138] on span "False" at bounding box center [932, 130] width 30 height 15
click at [910, 137] on input "False" at bounding box center [906, 132] width 14 height 12
radio input "true"
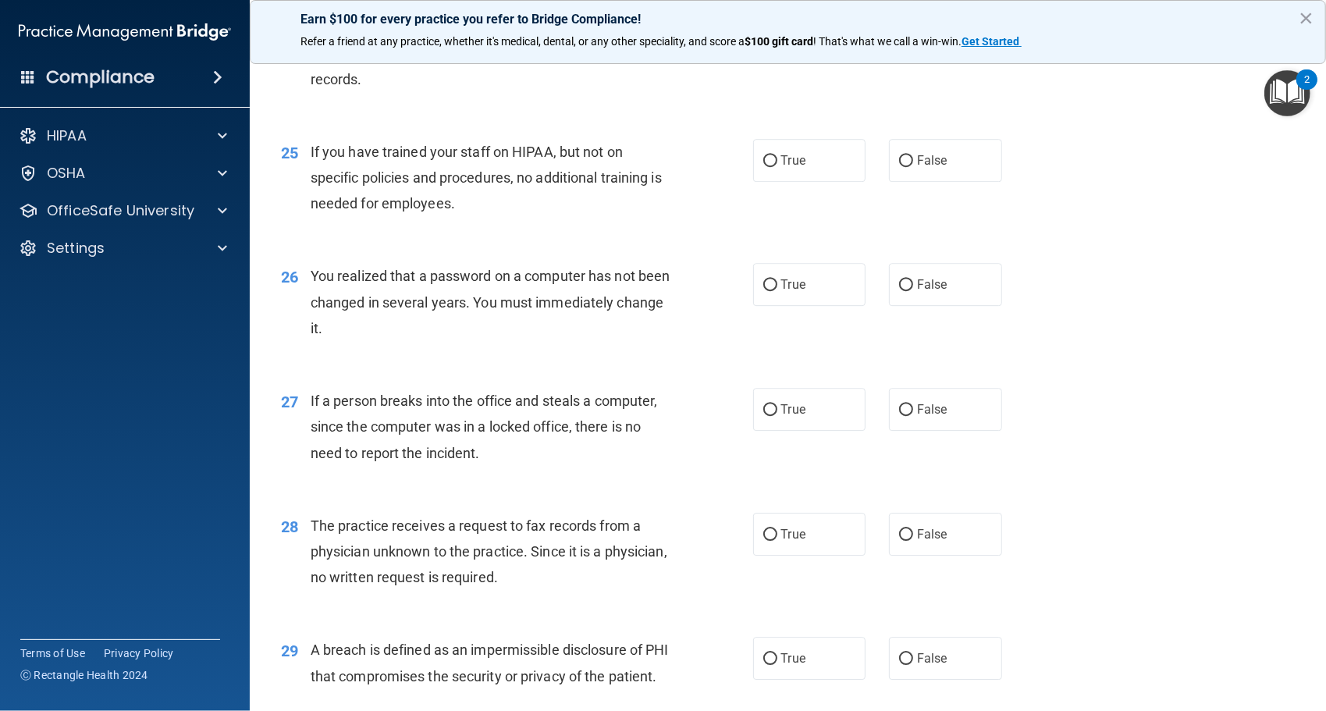
scroll to position [3093, 0]
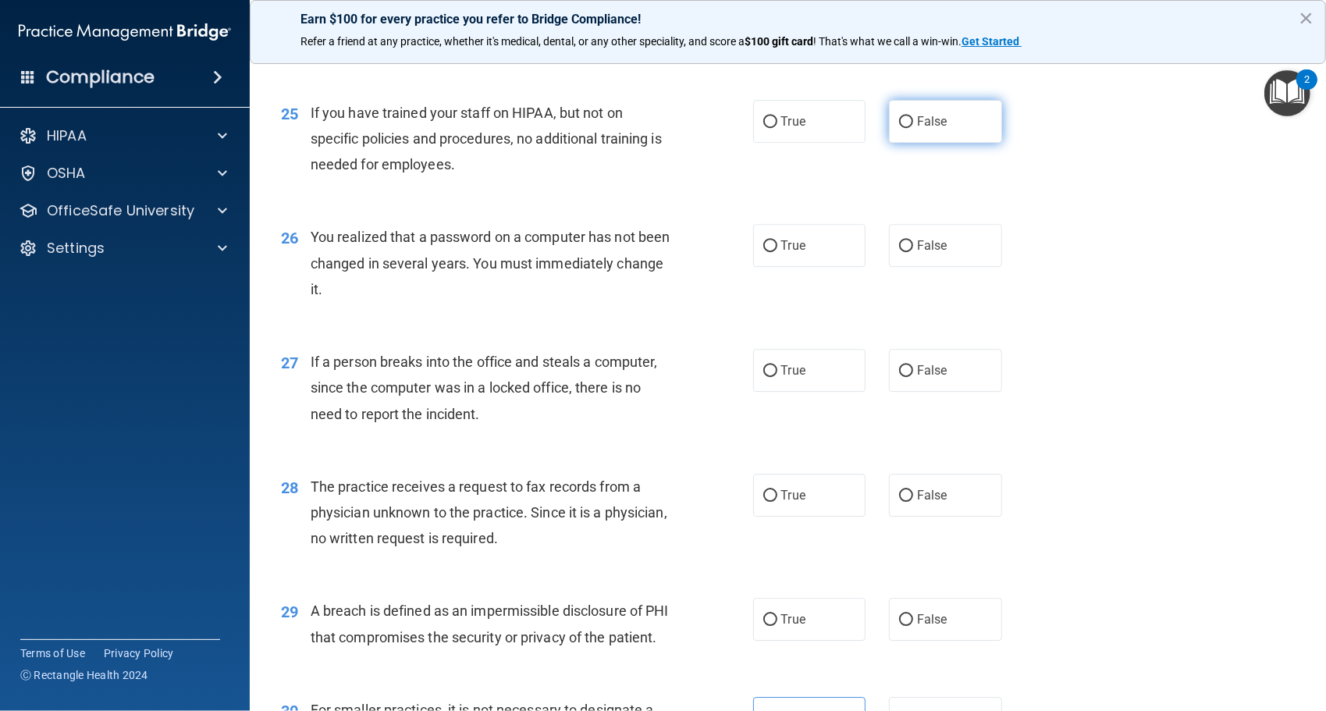
click at [924, 143] on label "False" at bounding box center [945, 121] width 113 height 43
click at [913, 128] on input "False" at bounding box center [906, 122] width 14 height 12
radio input "true"
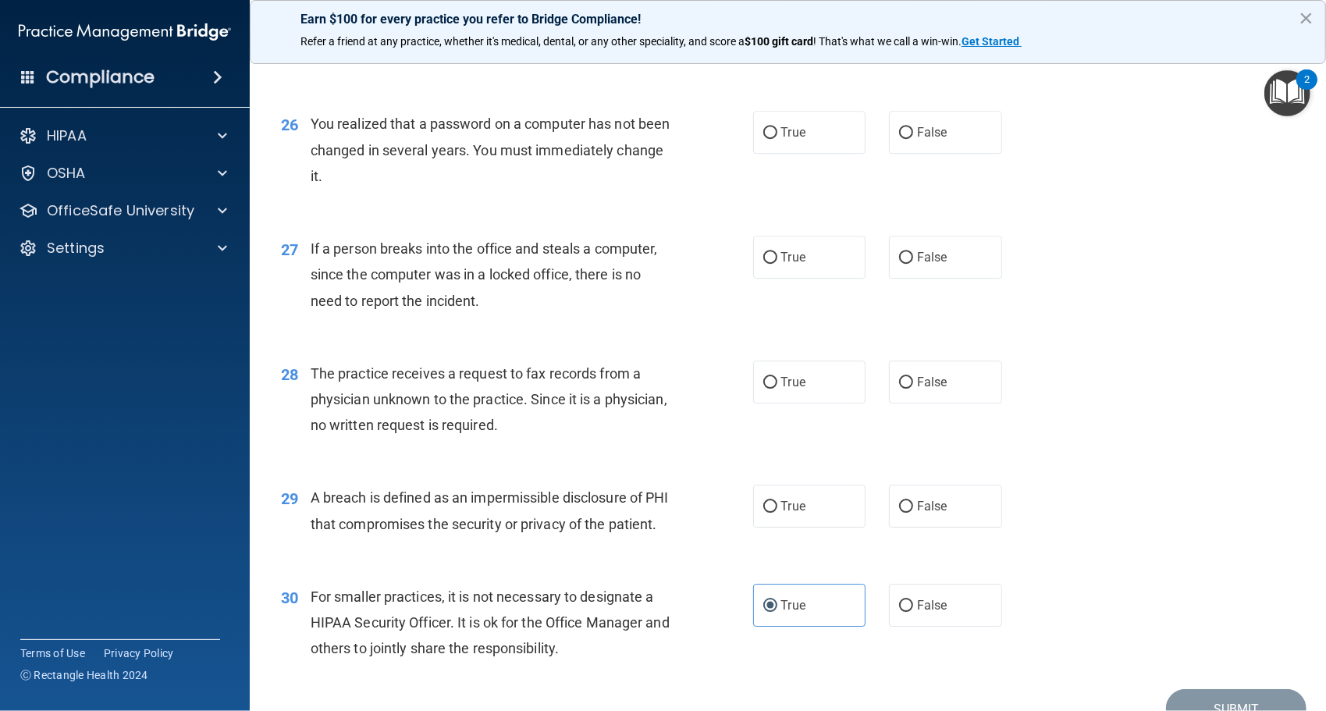
scroll to position [3205, 0]
click at [820, 155] on label "True" at bounding box center [809, 133] width 113 height 43
click at [778, 140] on input "True" at bounding box center [771, 134] width 14 height 12
radio input "true"
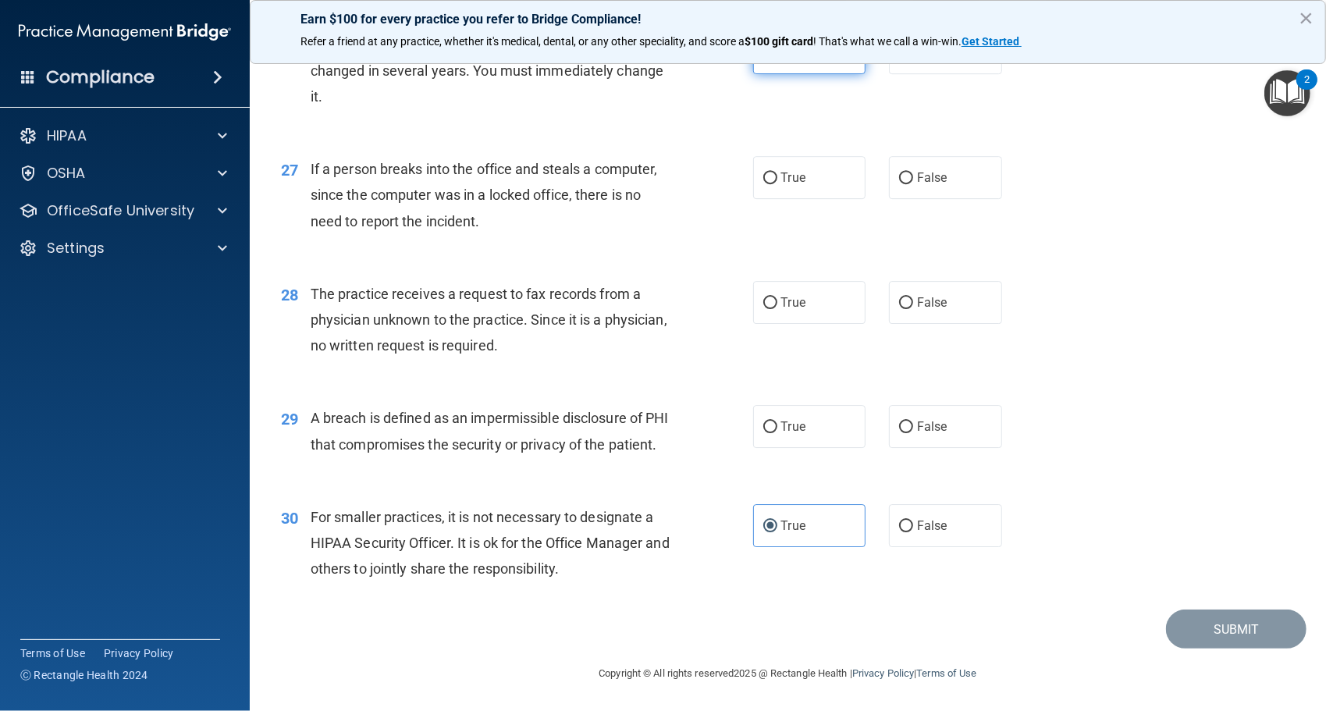
scroll to position [3337, 0]
click at [917, 170] on span "False" at bounding box center [932, 177] width 30 height 15
click at [910, 173] on input "False" at bounding box center [906, 179] width 14 height 12
radio input "true"
click at [940, 281] on label "False" at bounding box center [945, 302] width 113 height 43
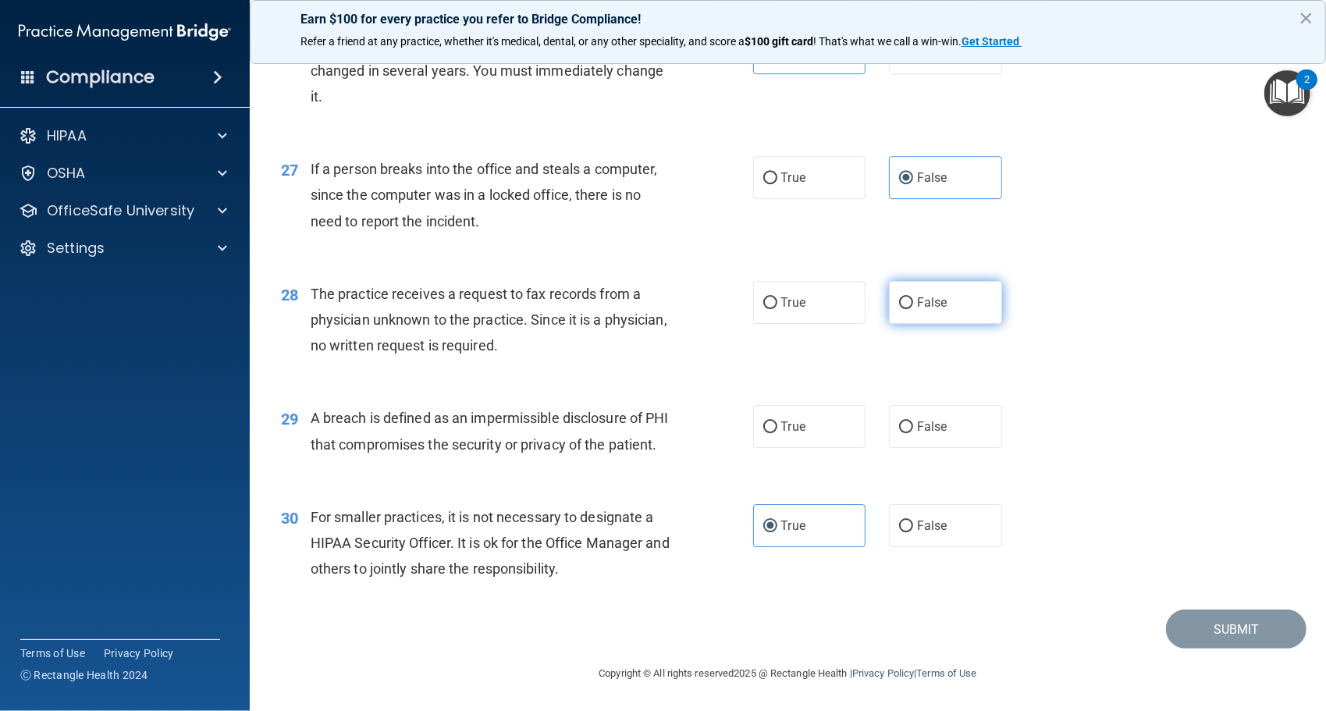
click at [913, 297] on input "False" at bounding box center [906, 303] width 14 height 12
radio input "true"
click at [760, 405] on label "True" at bounding box center [809, 426] width 113 height 43
click at [764, 422] on input "True" at bounding box center [771, 428] width 14 height 12
radio input "true"
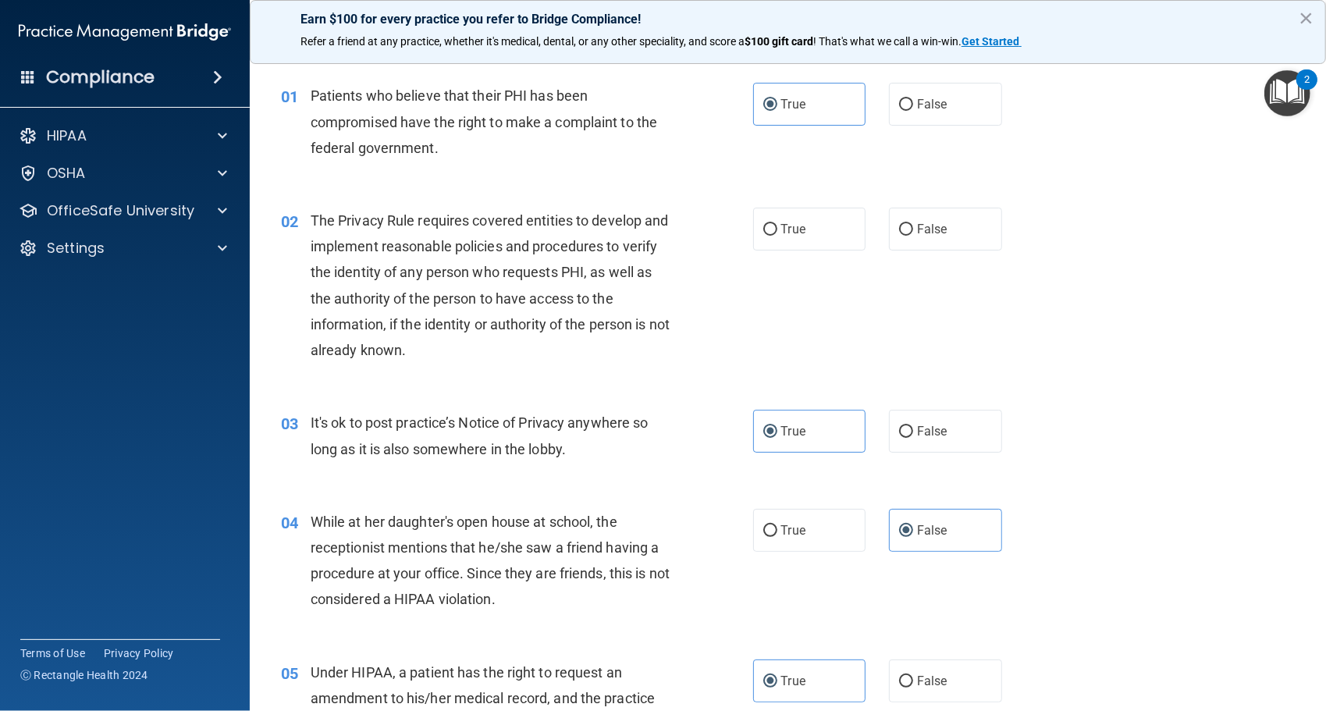
scroll to position [0, 0]
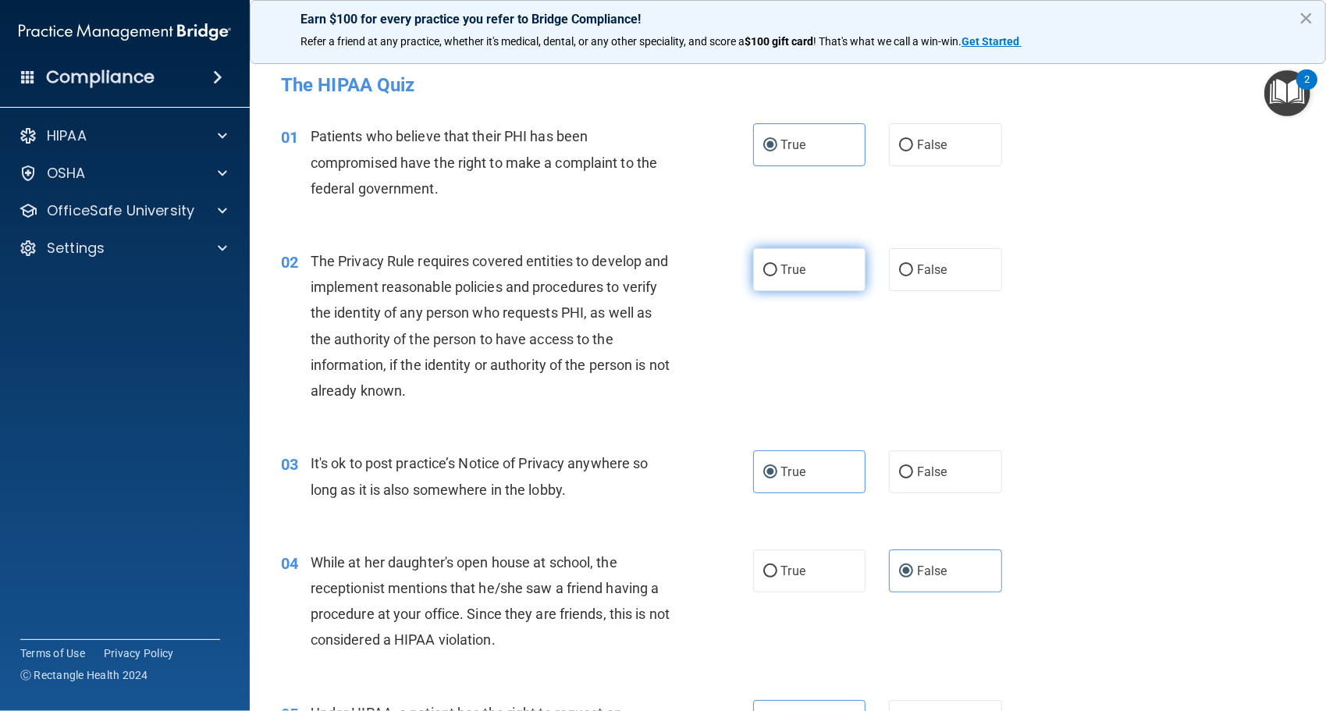
click at [790, 270] on span "True" at bounding box center [793, 269] width 24 height 15
click at [778, 270] on input "True" at bounding box center [771, 271] width 14 height 12
radio input "true"
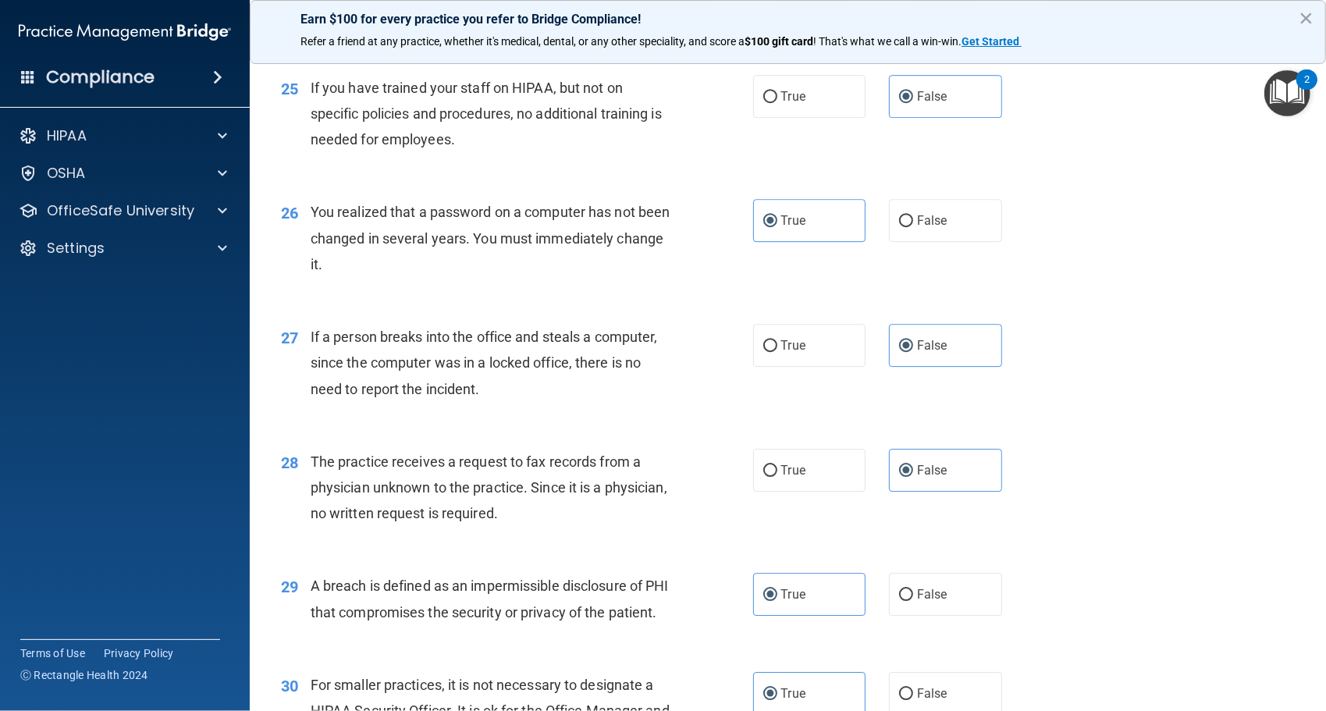
scroll to position [3337, 0]
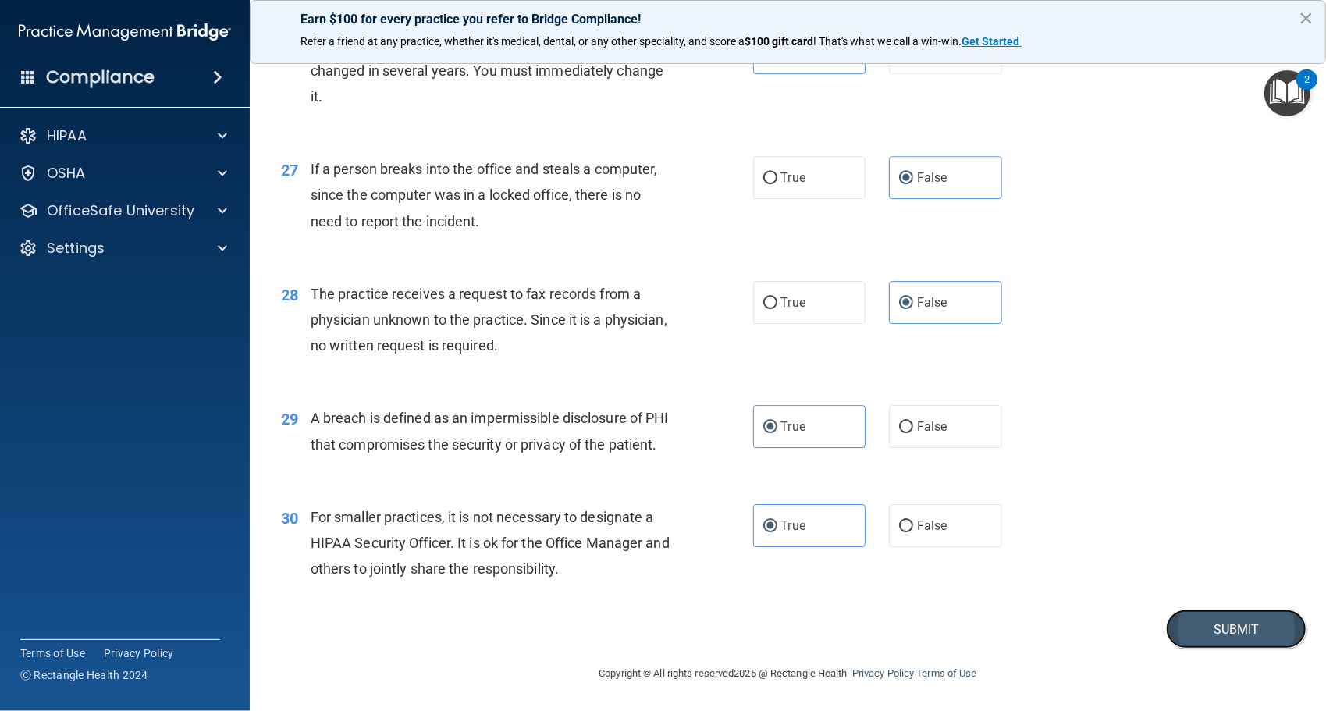
click at [1184, 633] on button "Submit" at bounding box center [1236, 630] width 141 height 40
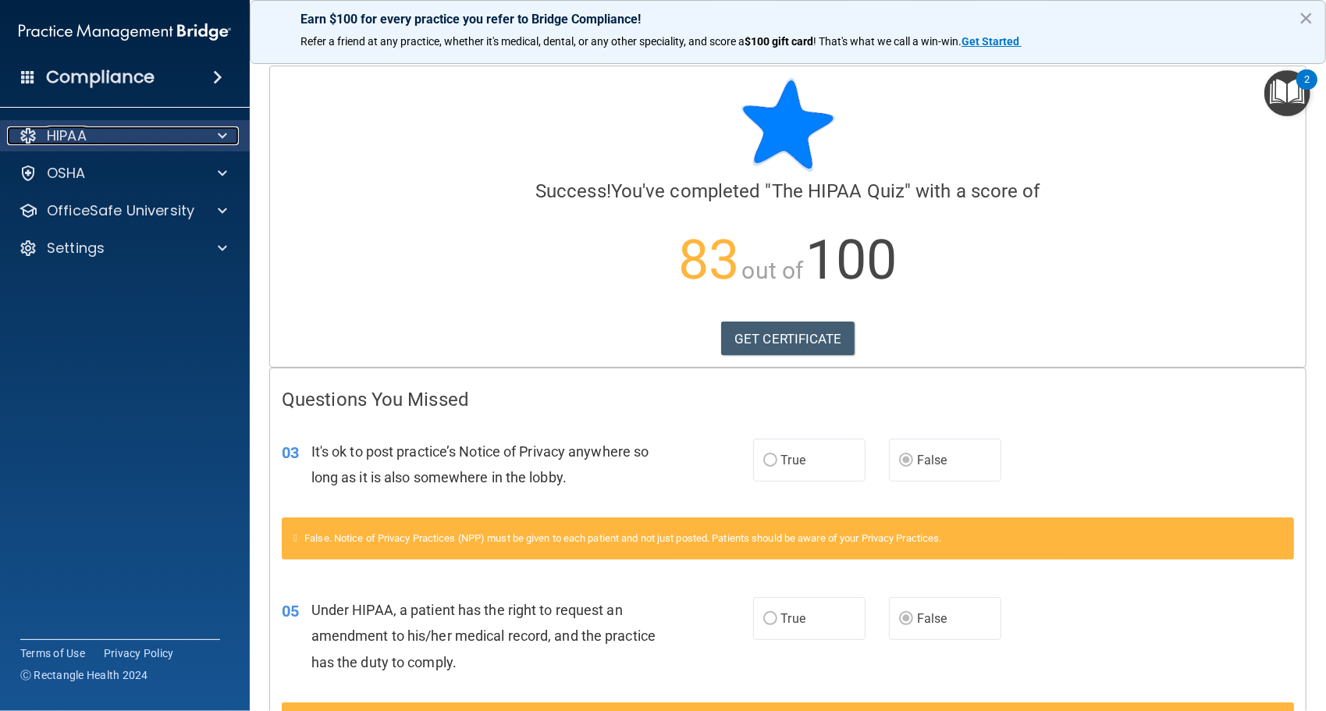
click at [215, 142] on div at bounding box center [220, 135] width 39 height 19
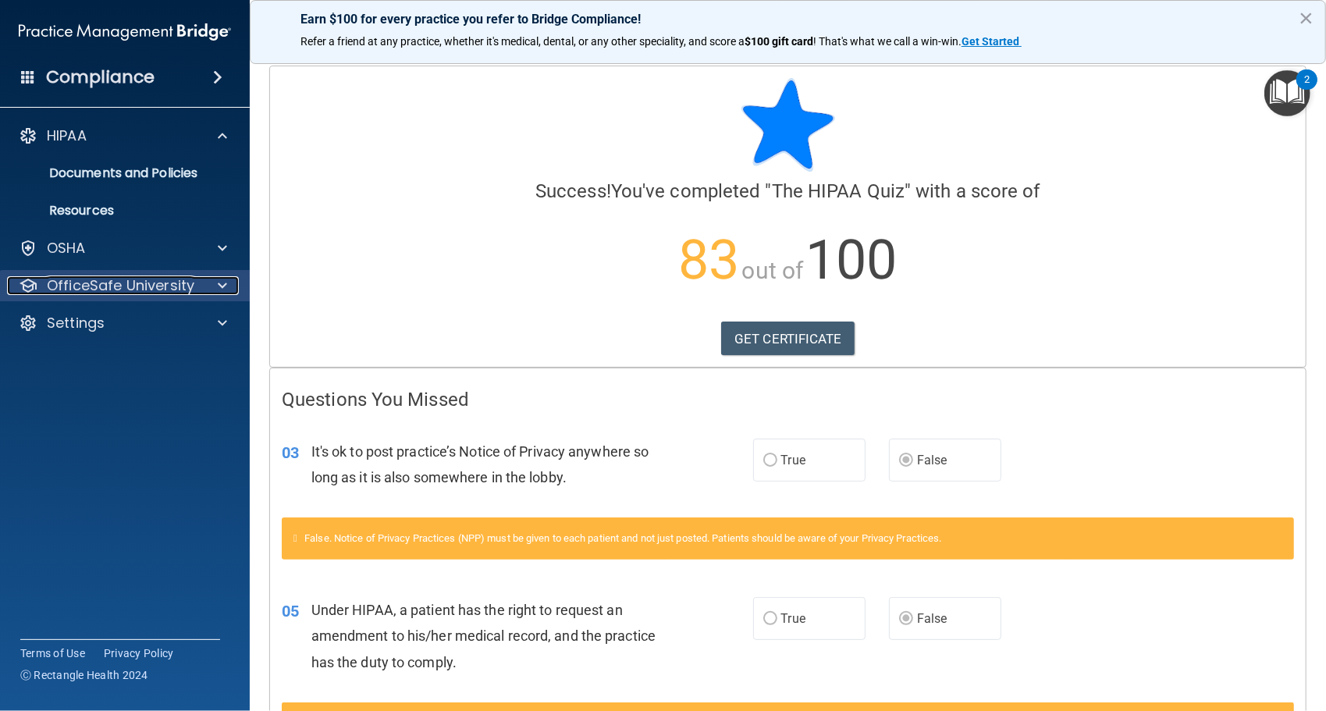
click at [220, 289] on span at bounding box center [222, 285] width 9 height 19
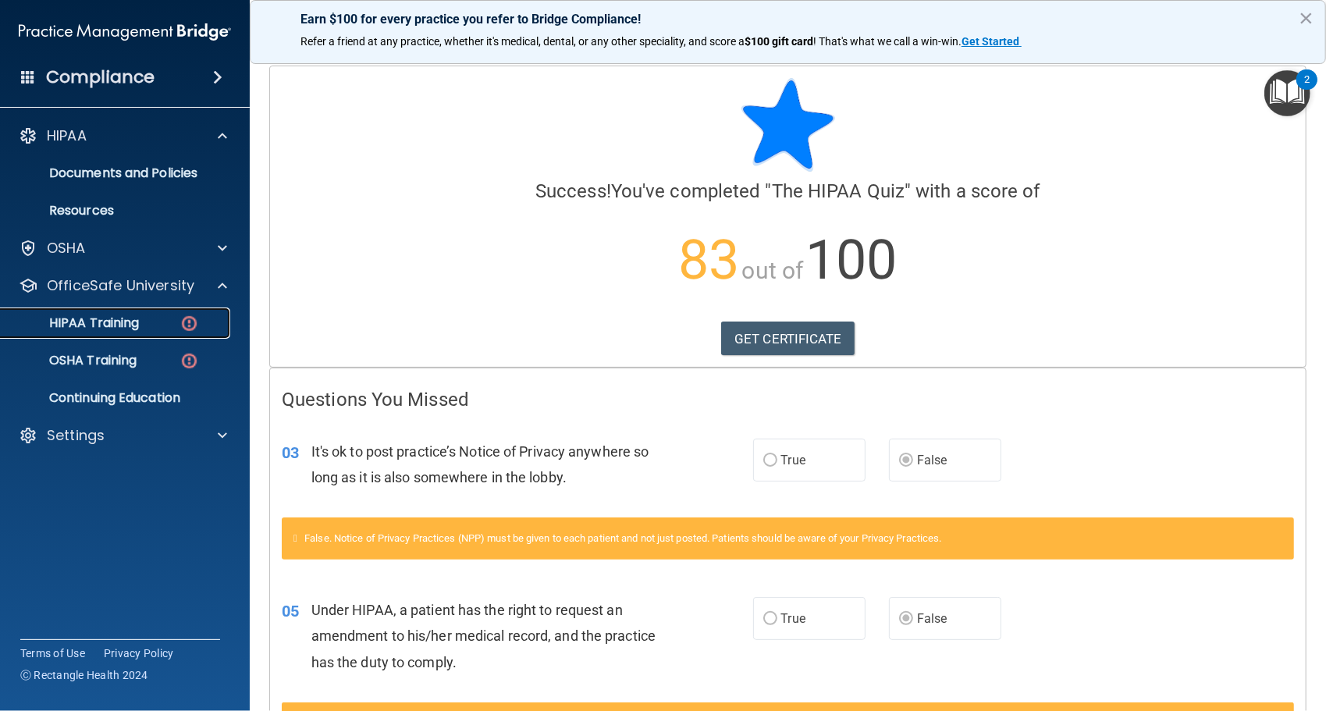
click at [157, 319] on div "HIPAA Training" at bounding box center [116, 323] width 213 height 16
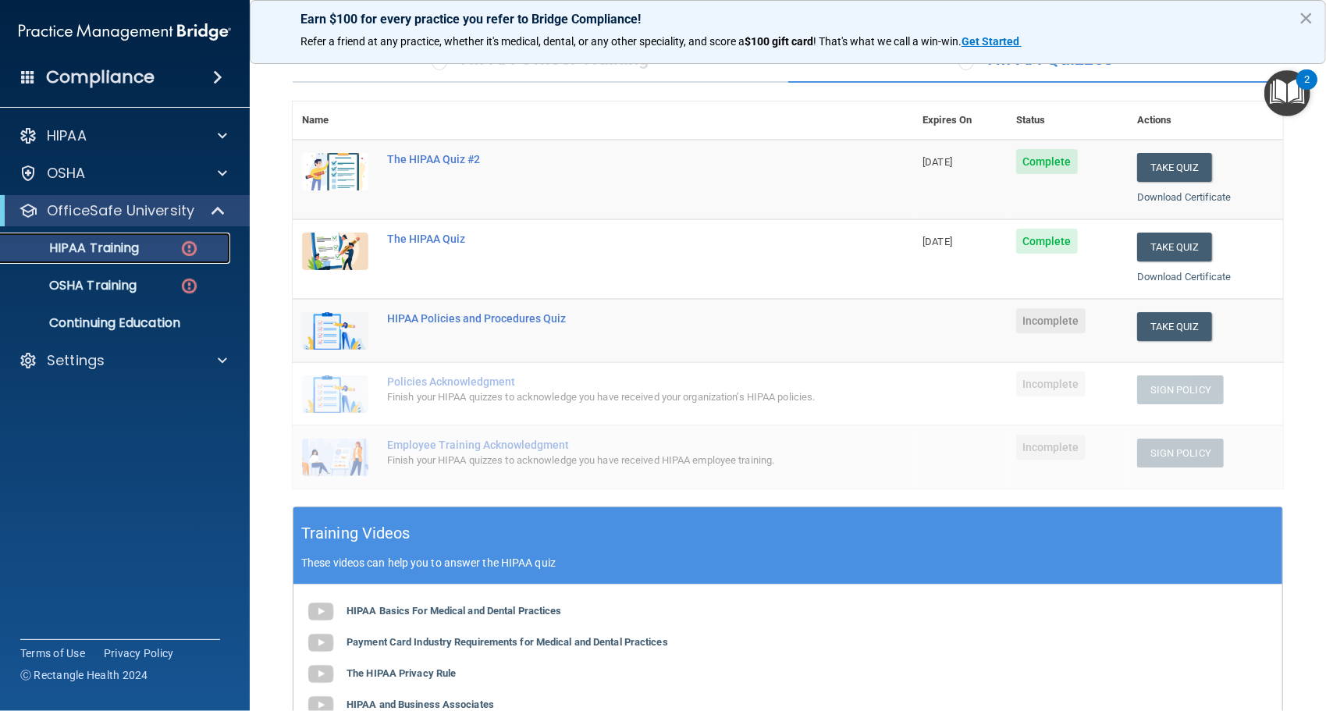
scroll to position [126, 0]
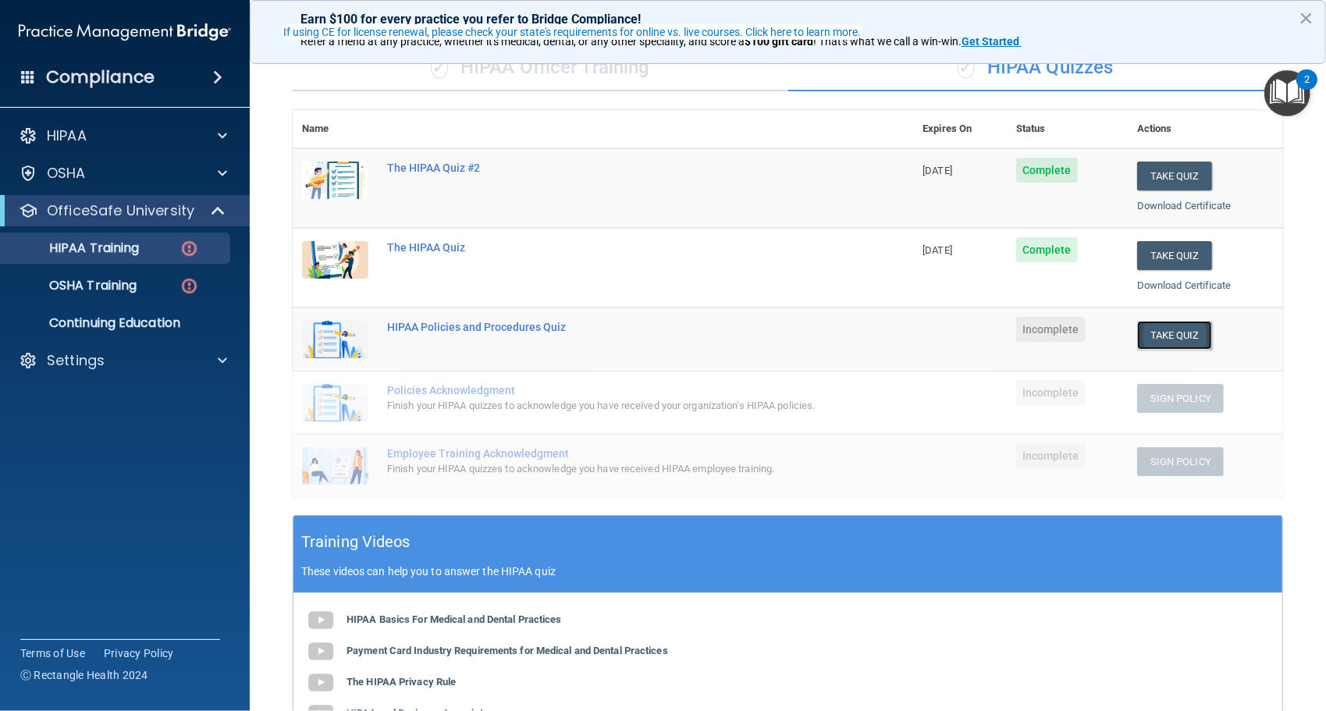
click at [1159, 342] on button "Take Quiz" at bounding box center [1174, 335] width 75 height 29
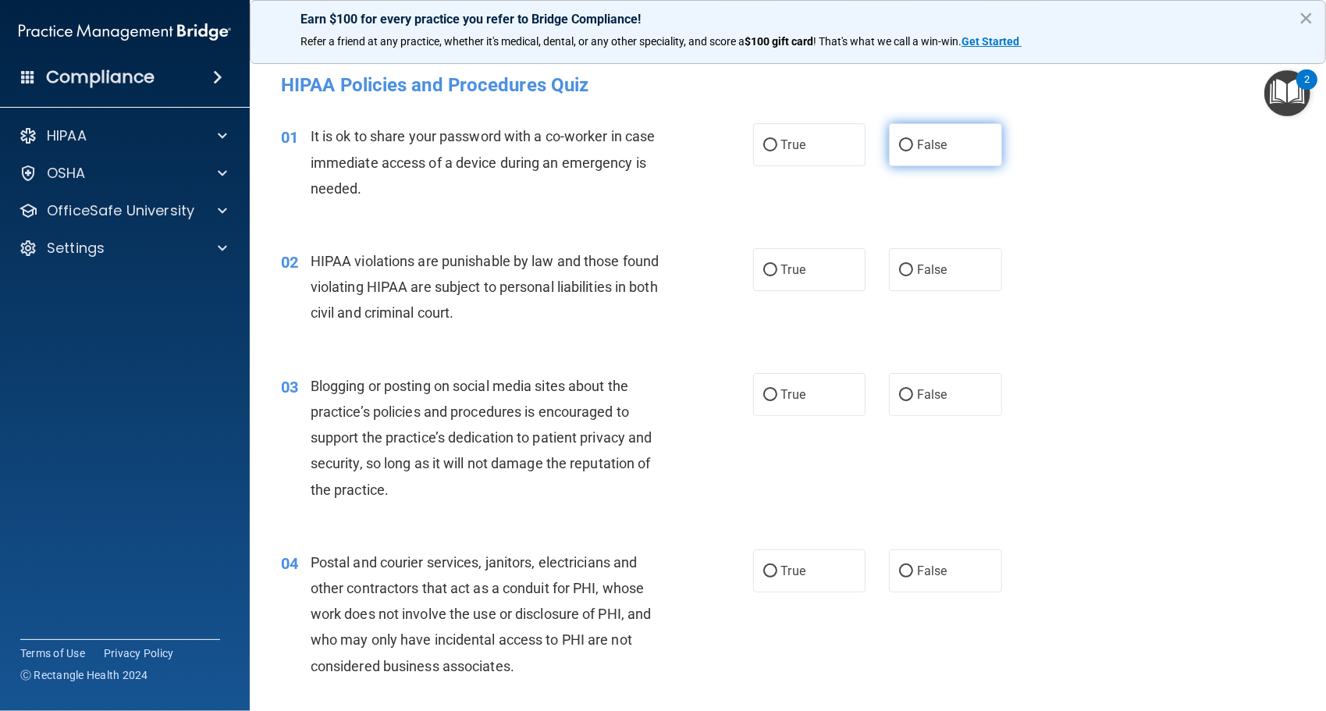
drag, startPoint x: 959, startPoint y: 153, endPoint x: 894, endPoint y: 135, distance: 67.2
click at [894, 135] on label "False" at bounding box center [945, 144] width 113 height 43
click at [899, 140] on input "False" at bounding box center [906, 146] width 14 height 12
radio input "true"
click at [770, 279] on label "True" at bounding box center [809, 269] width 113 height 43
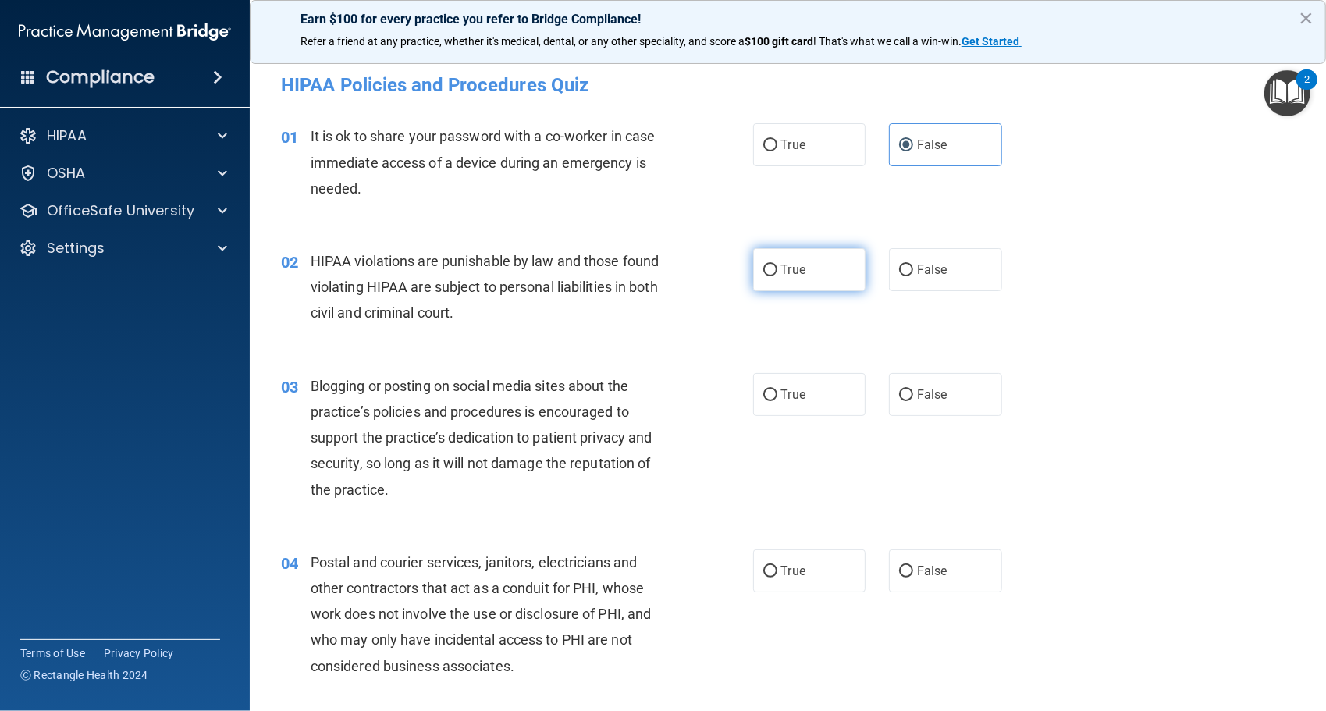
click at [770, 276] on input "True" at bounding box center [771, 271] width 14 height 12
radio input "true"
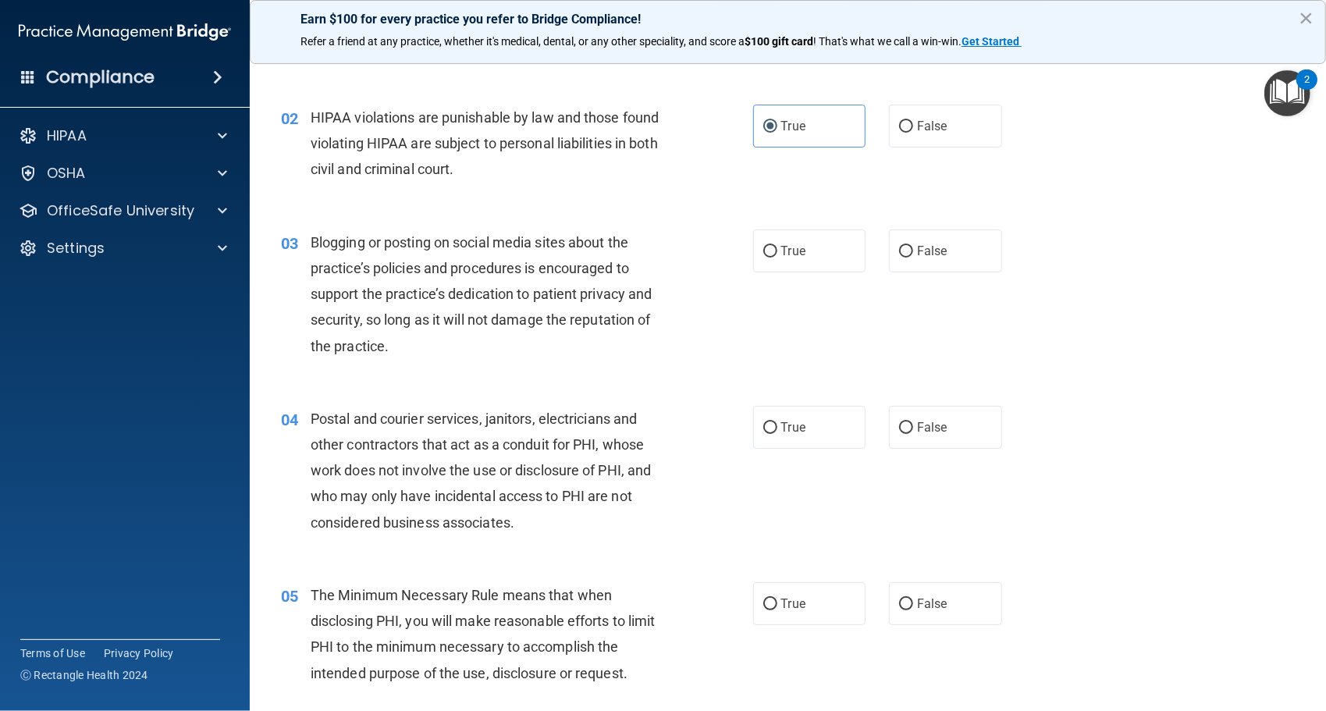
scroll to position [165, 0]
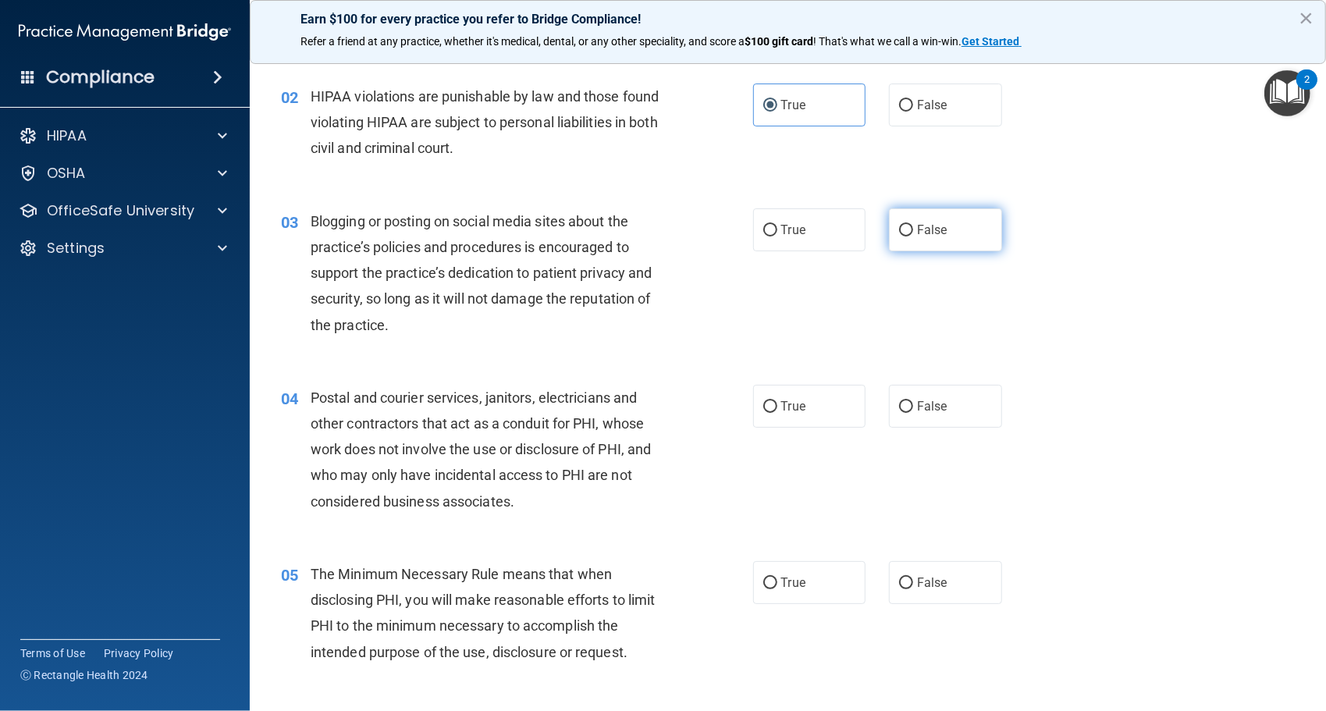
click at [938, 245] on label "False" at bounding box center [945, 229] width 113 height 43
click at [913, 237] on input "False" at bounding box center [906, 231] width 14 height 12
radio input "true"
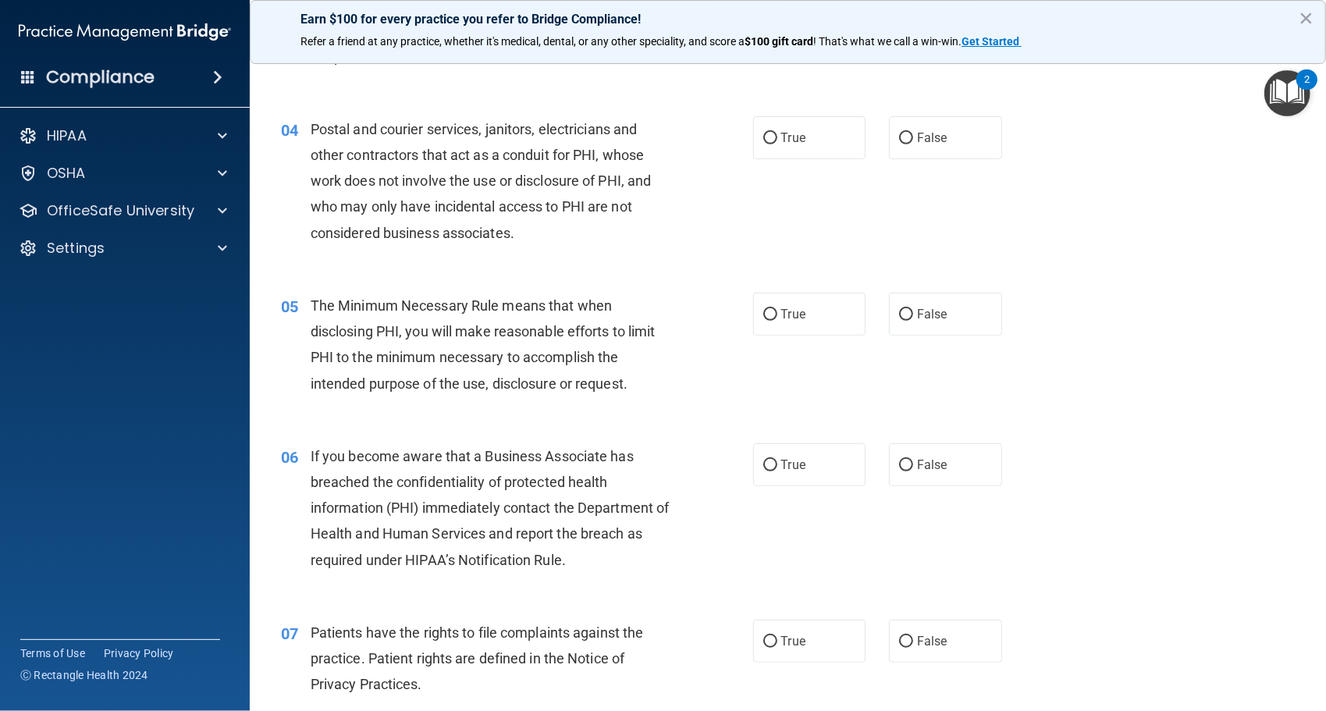
scroll to position [431, 0]
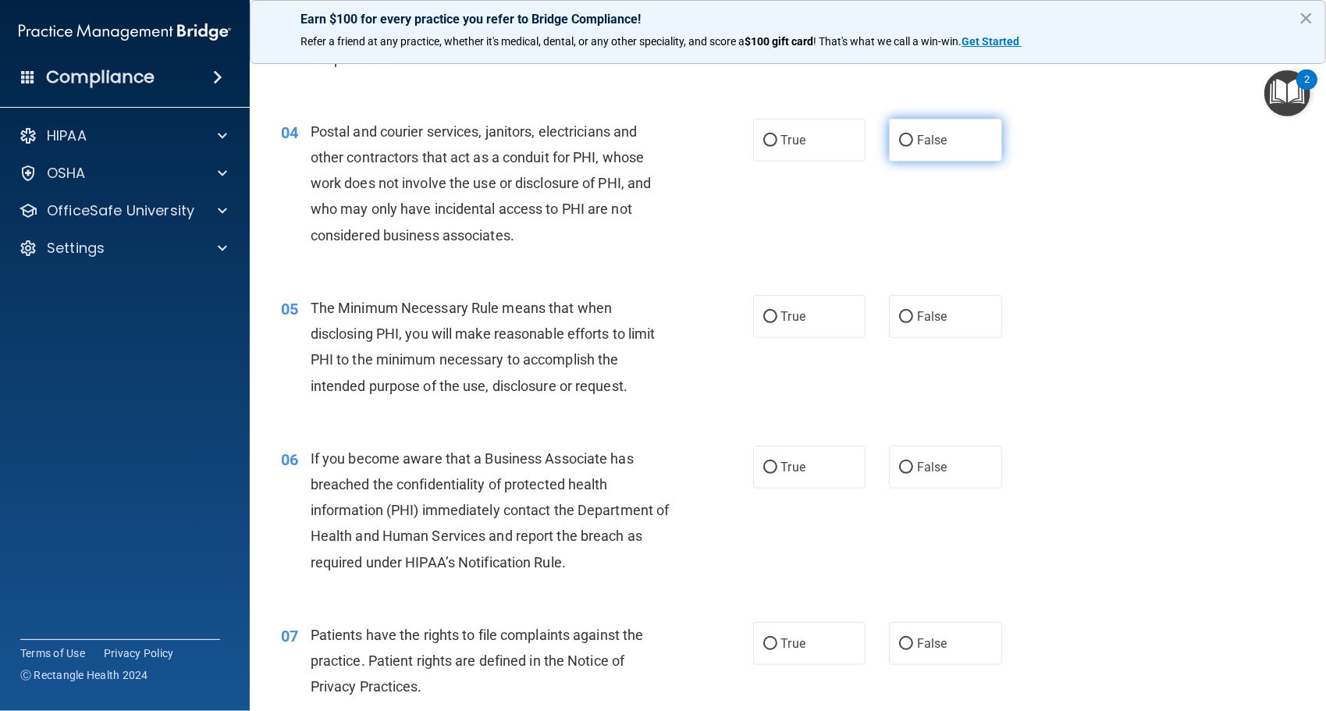
click at [949, 153] on label "False" at bounding box center [945, 140] width 113 height 43
click at [913, 147] on input "False" at bounding box center [906, 141] width 14 height 12
radio input "true"
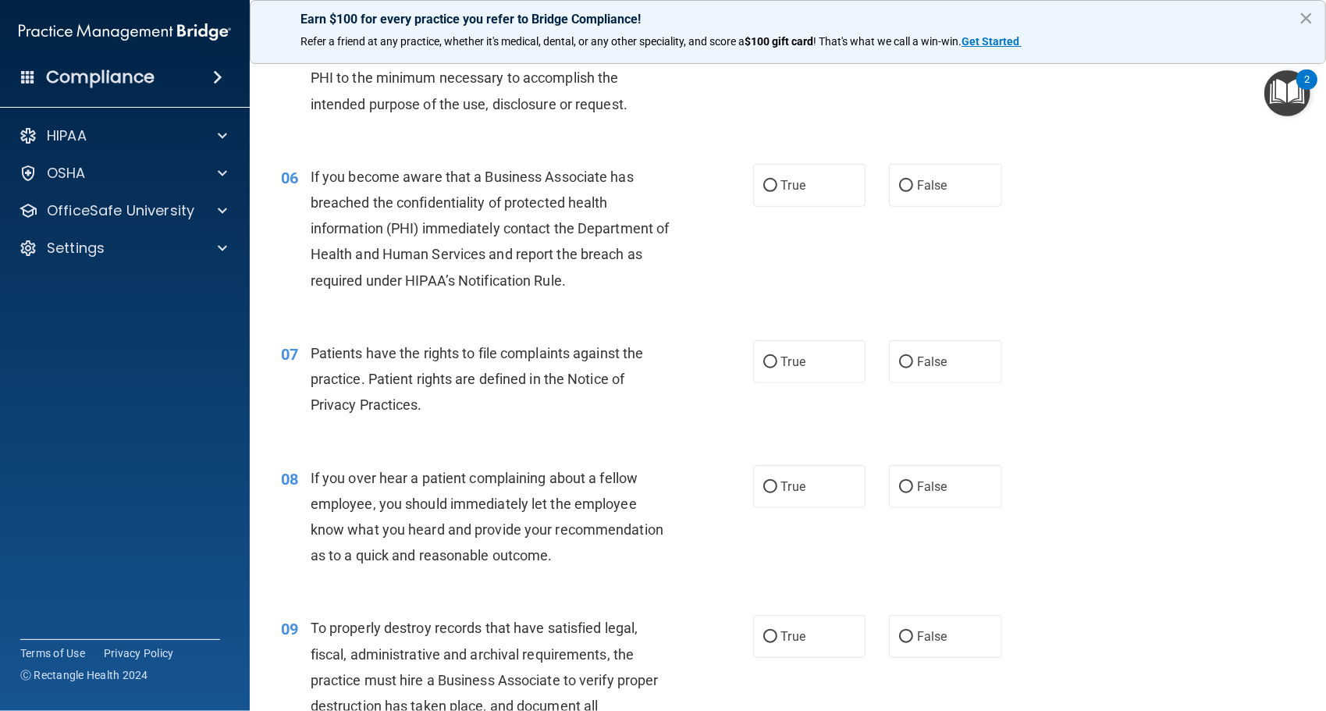
scroll to position [726, 0]
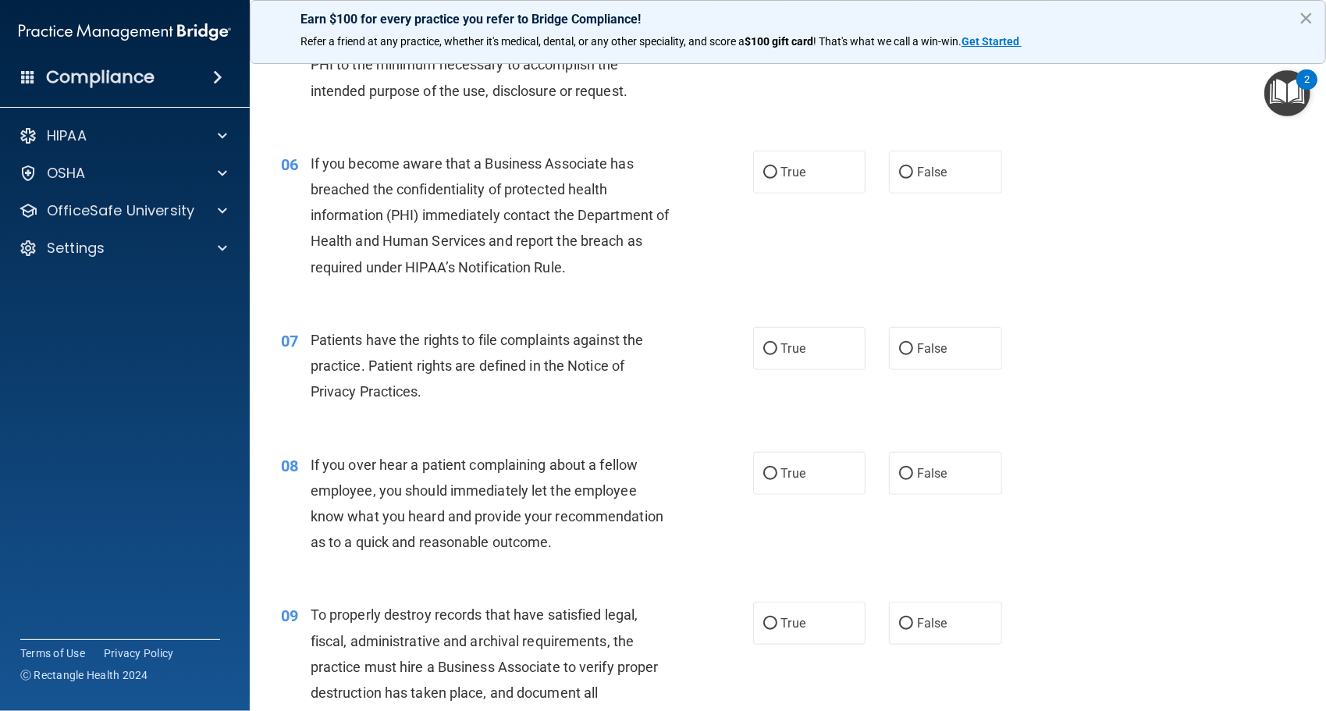
click at [821, 373] on div "07 Patients have the rights to file complaints against the practice. Patient ri…" at bounding box center [788, 370] width 1038 height 125
click at [825, 354] on label "True" at bounding box center [809, 348] width 113 height 43
click at [778, 354] on input "True" at bounding box center [771, 349] width 14 height 12
radio input "true"
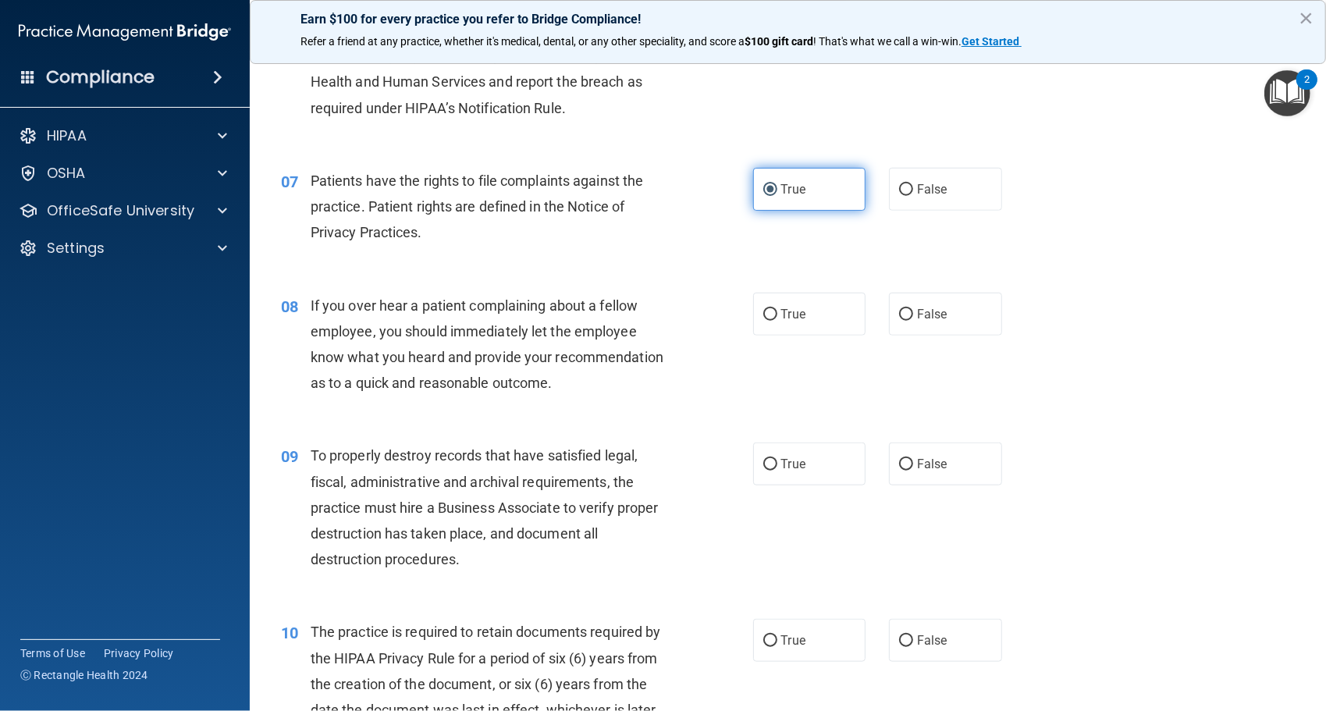
scroll to position [863, 0]
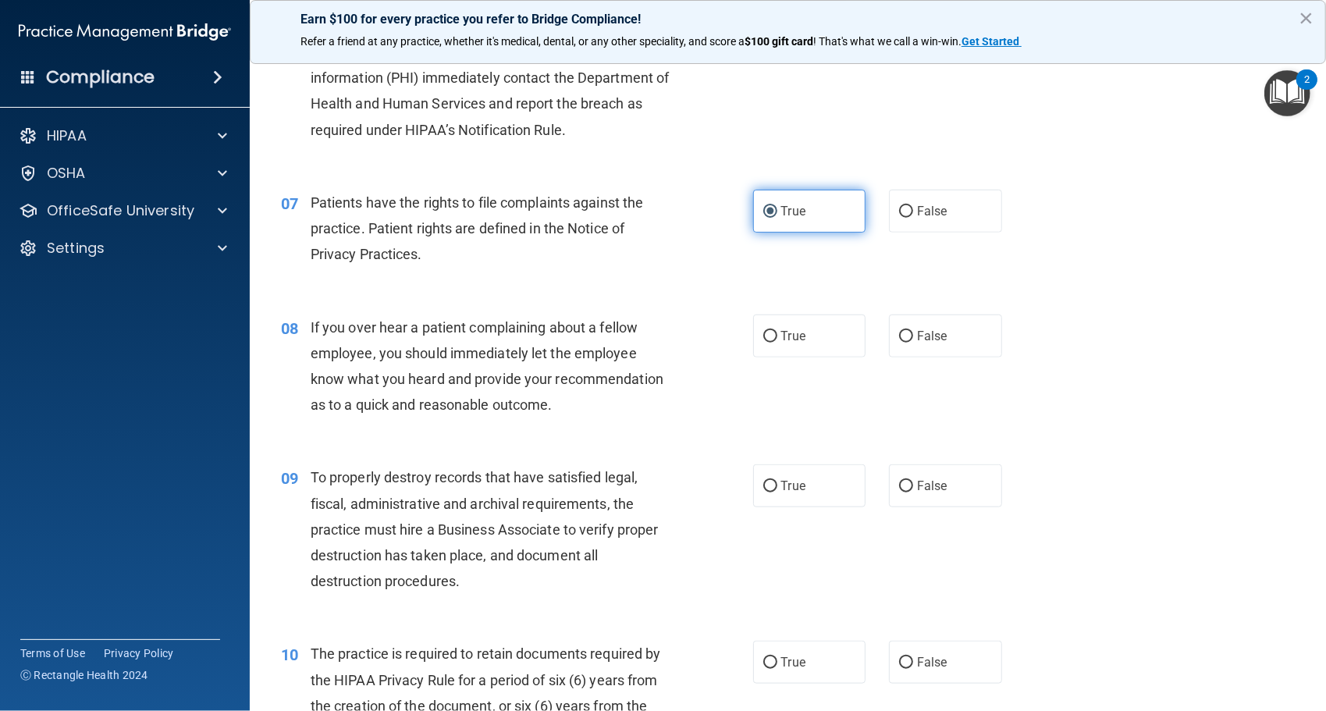
click at [825, 354] on label "True" at bounding box center [809, 336] width 113 height 43
click at [778, 343] on input "True" at bounding box center [771, 337] width 14 height 12
radio input "true"
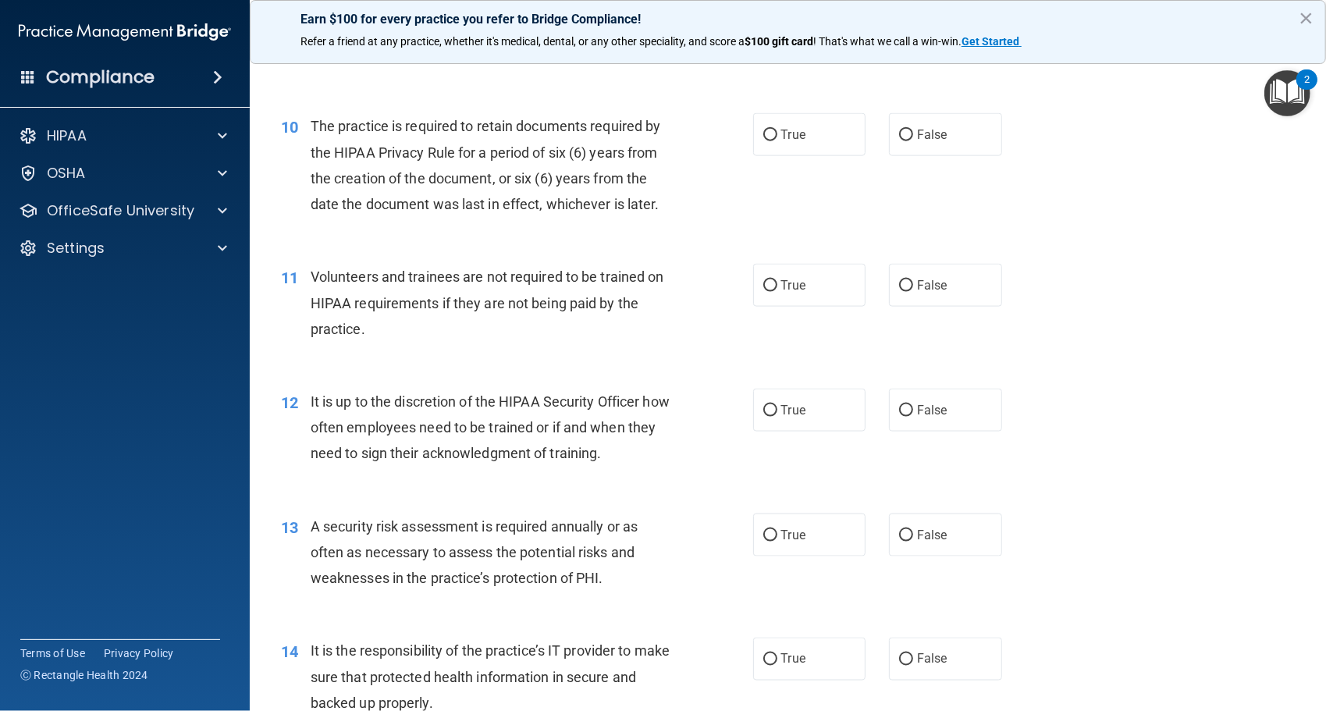
scroll to position [1388, 0]
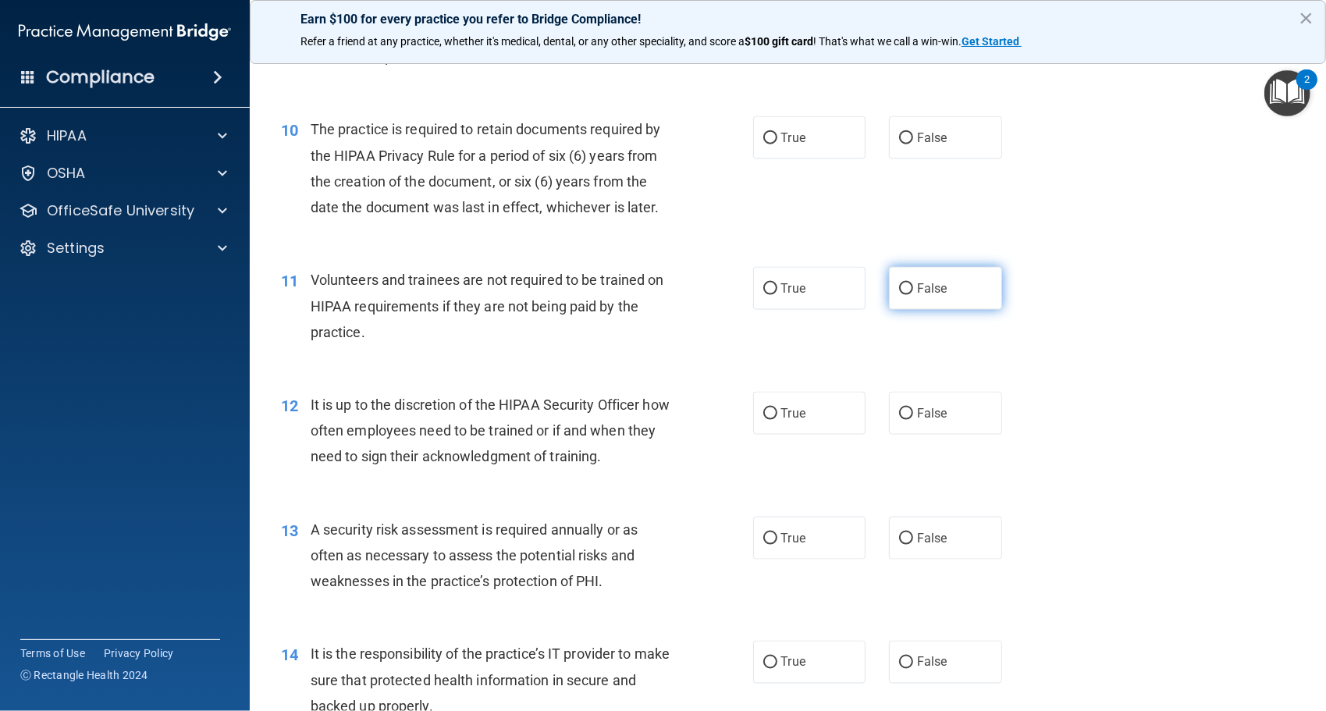
click at [957, 294] on label "False" at bounding box center [945, 288] width 113 height 43
click at [913, 294] on input "False" at bounding box center [906, 289] width 14 height 12
radio input "true"
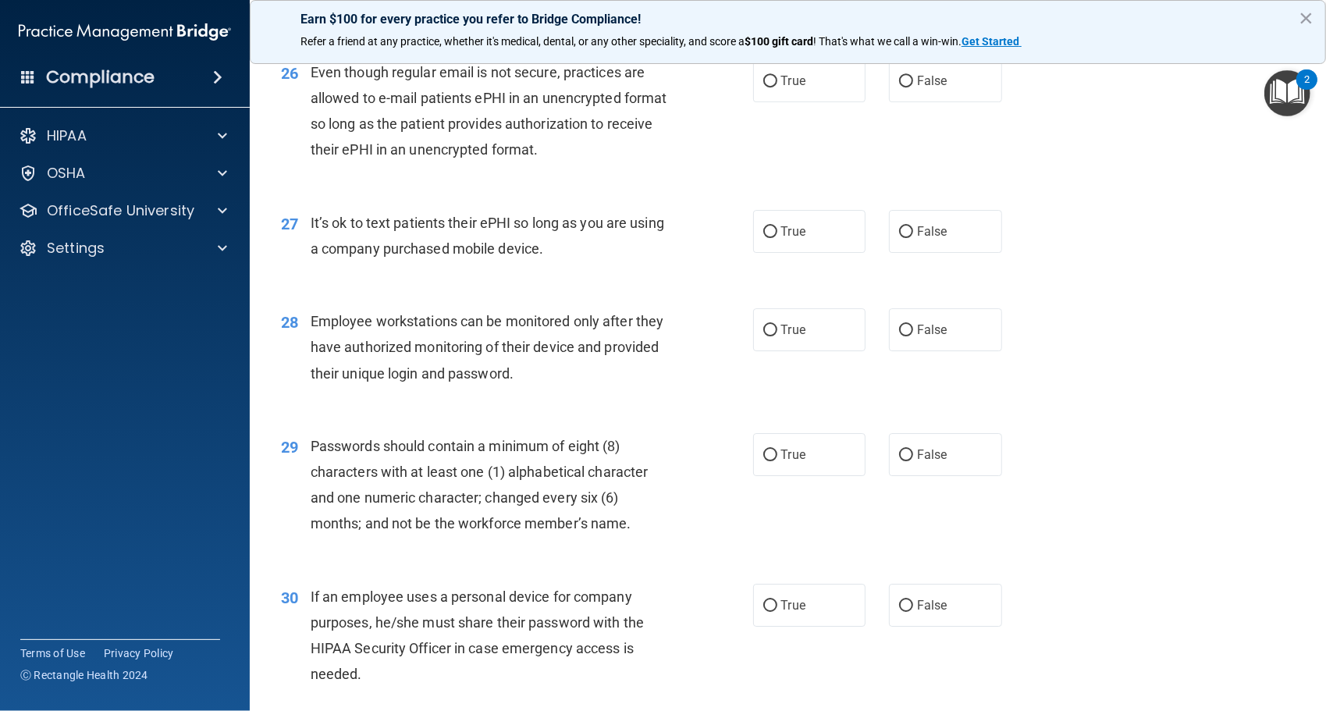
scroll to position [3519, 0]
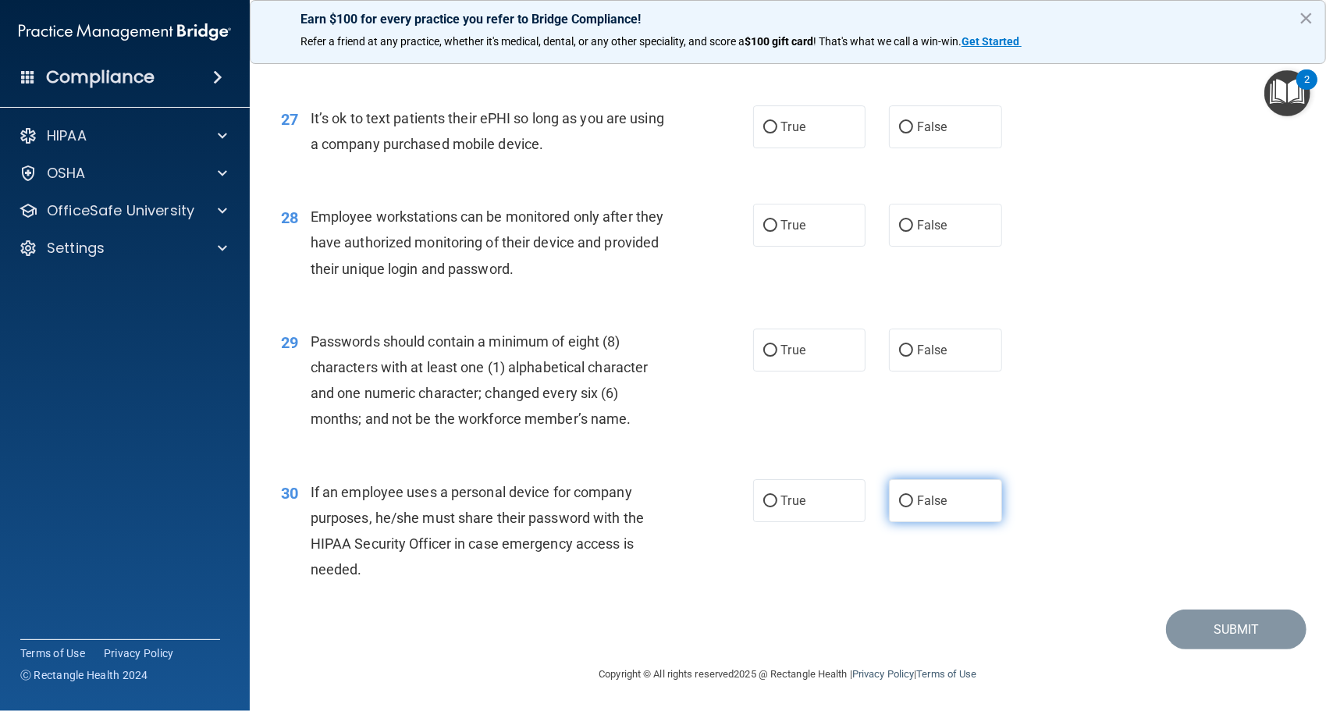
click at [912, 514] on label "False" at bounding box center [945, 500] width 113 height 43
click at [912, 507] on input "False" at bounding box center [906, 502] width 14 height 12
radio input "true"
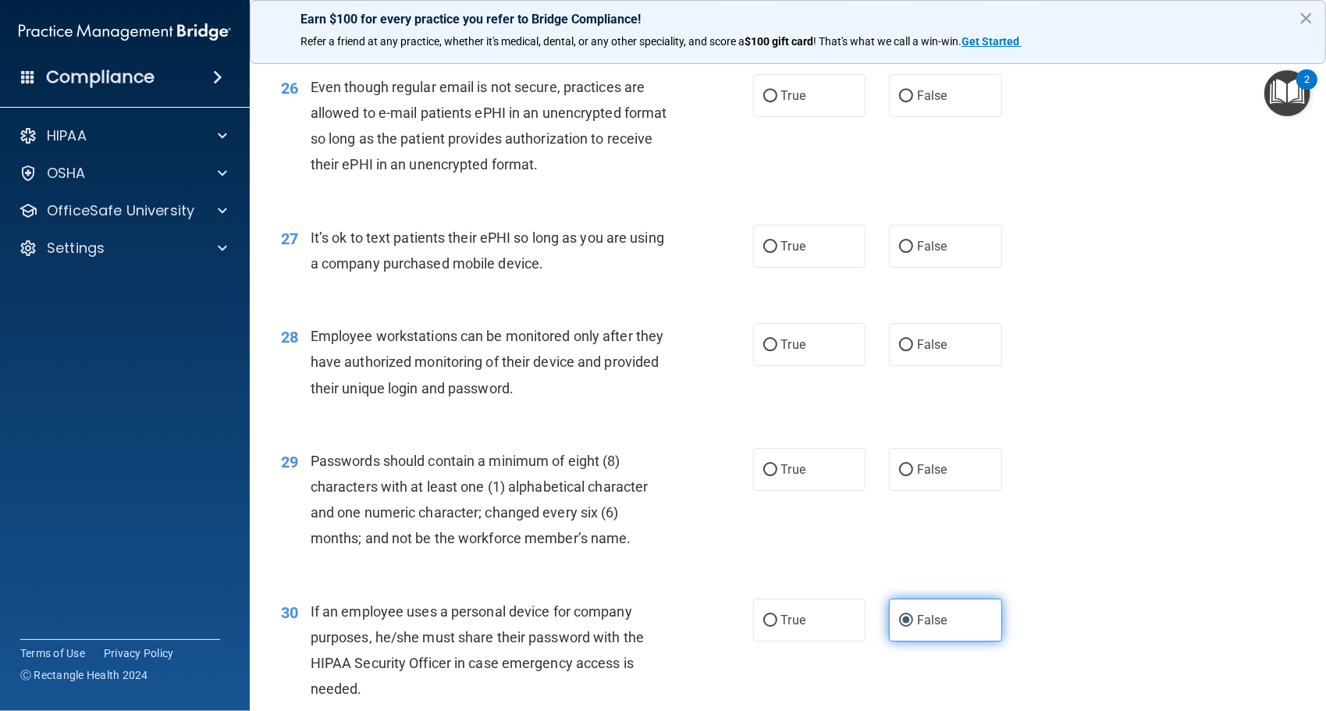
scroll to position [3396, 0]
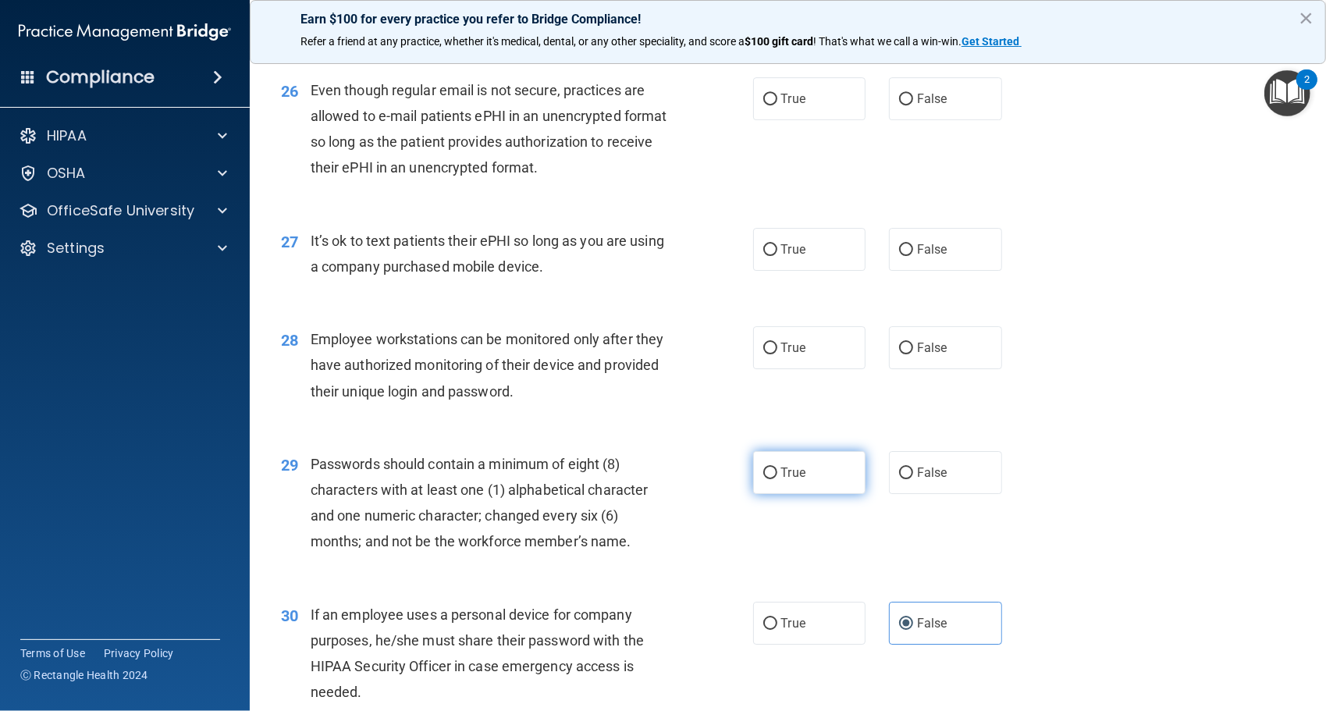
click at [799, 479] on label "True" at bounding box center [809, 472] width 113 height 43
click at [778, 479] on input "True" at bounding box center [771, 474] width 14 height 12
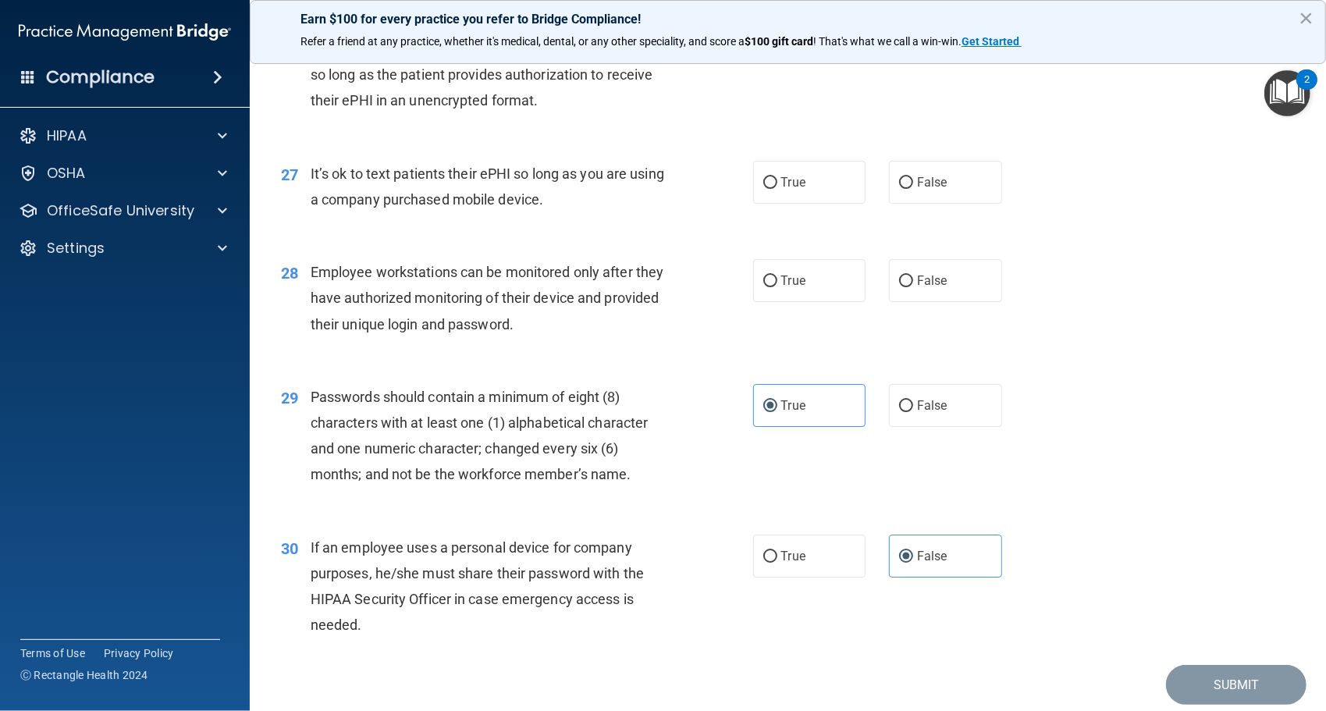
scroll to position [3467, 0]
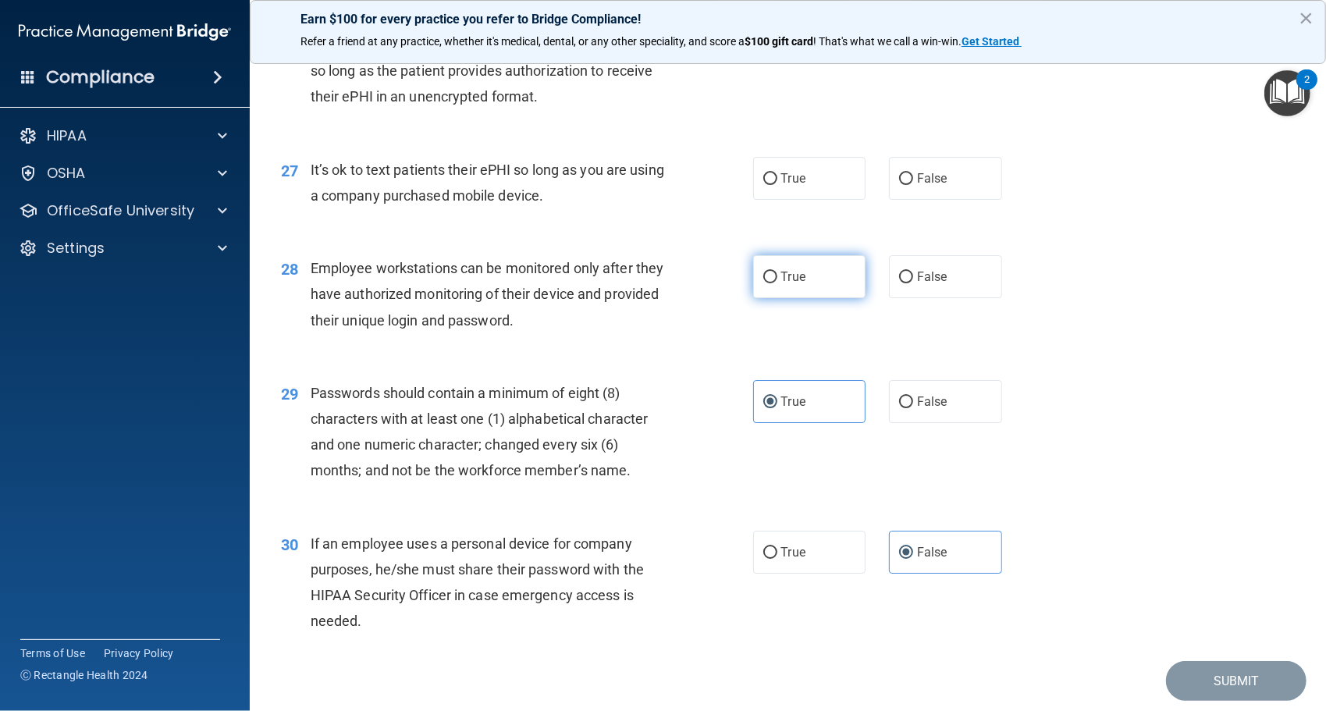
click at [815, 286] on label "True" at bounding box center [809, 276] width 113 height 43
click at [778, 283] on input "True" at bounding box center [771, 278] width 14 height 12
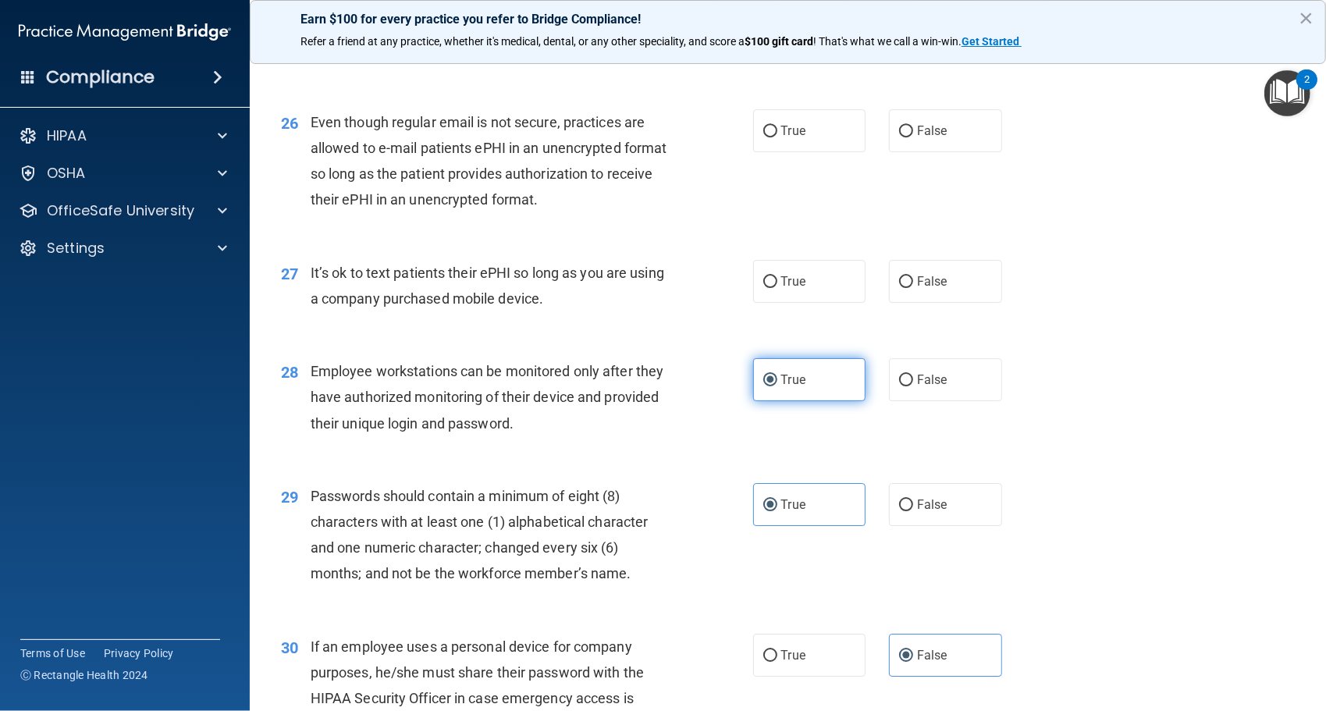
scroll to position [3361, 0]
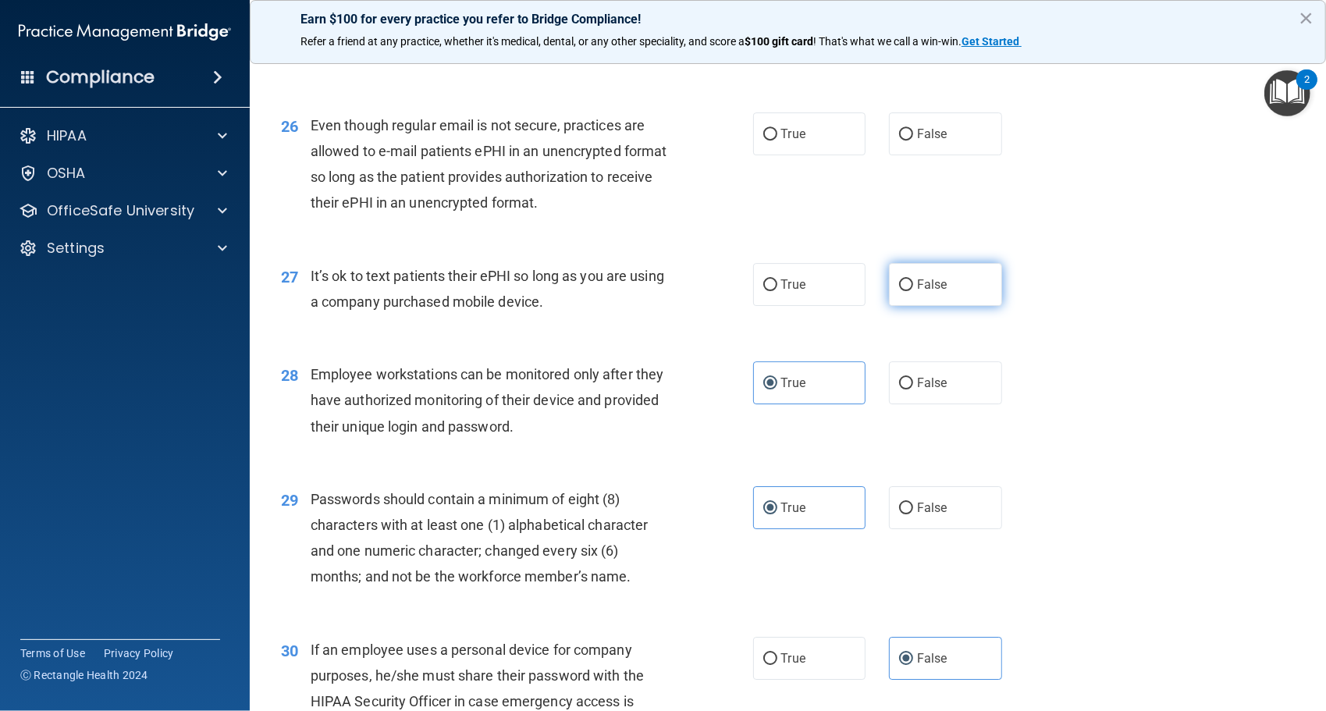
click at [917, 280] on span "False" at bounding box center [932, 284] width 30 height 15
click at [911, 280] on input "False" at bounding box center [906, 285] width 14 height 12
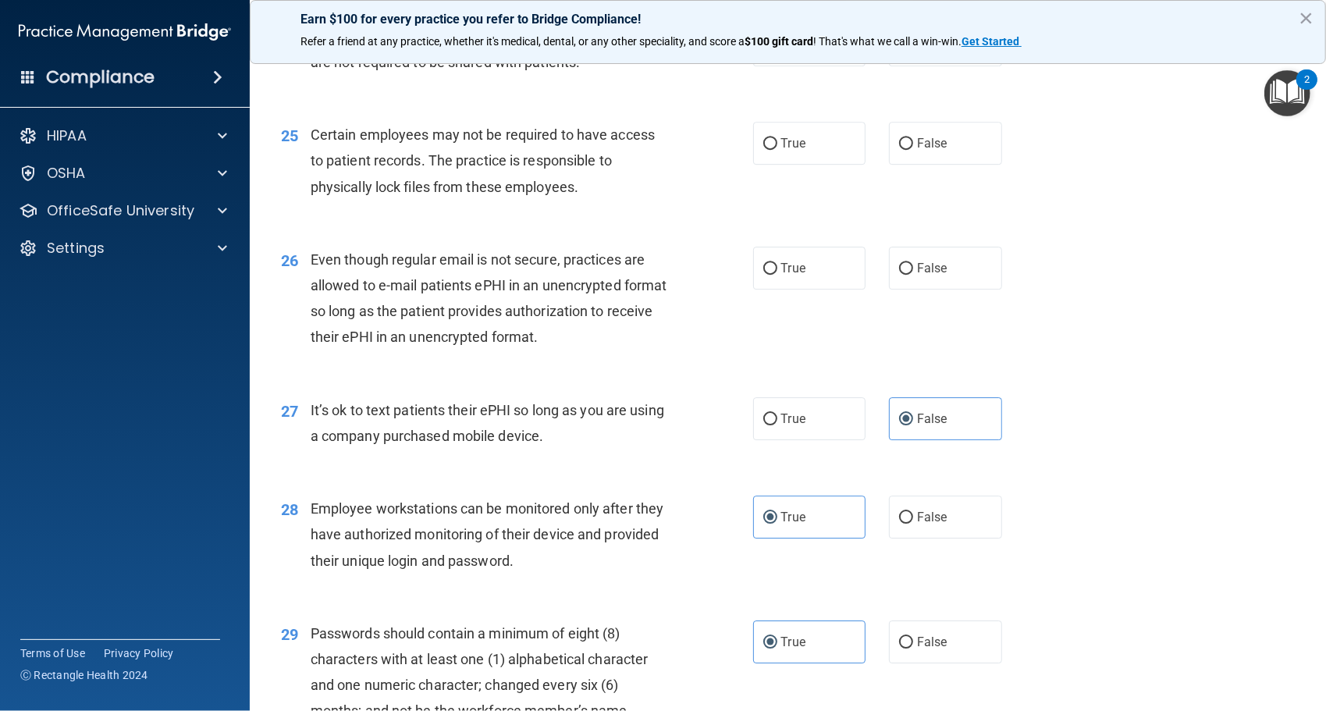
scroll to position [3225, 0]
click at [913, 284] on label "False" at bounding box center [945, 269] width 113 height 43
click at [913, 276] on input "False" at bounding box center [906, 271] width 14 height 12
click at [797, 151] on span "True" at bounding box center [793, 144] width 24 height 15
click at [778, 151] on input "True" at bounding box center [771, 146] width 14 height 12
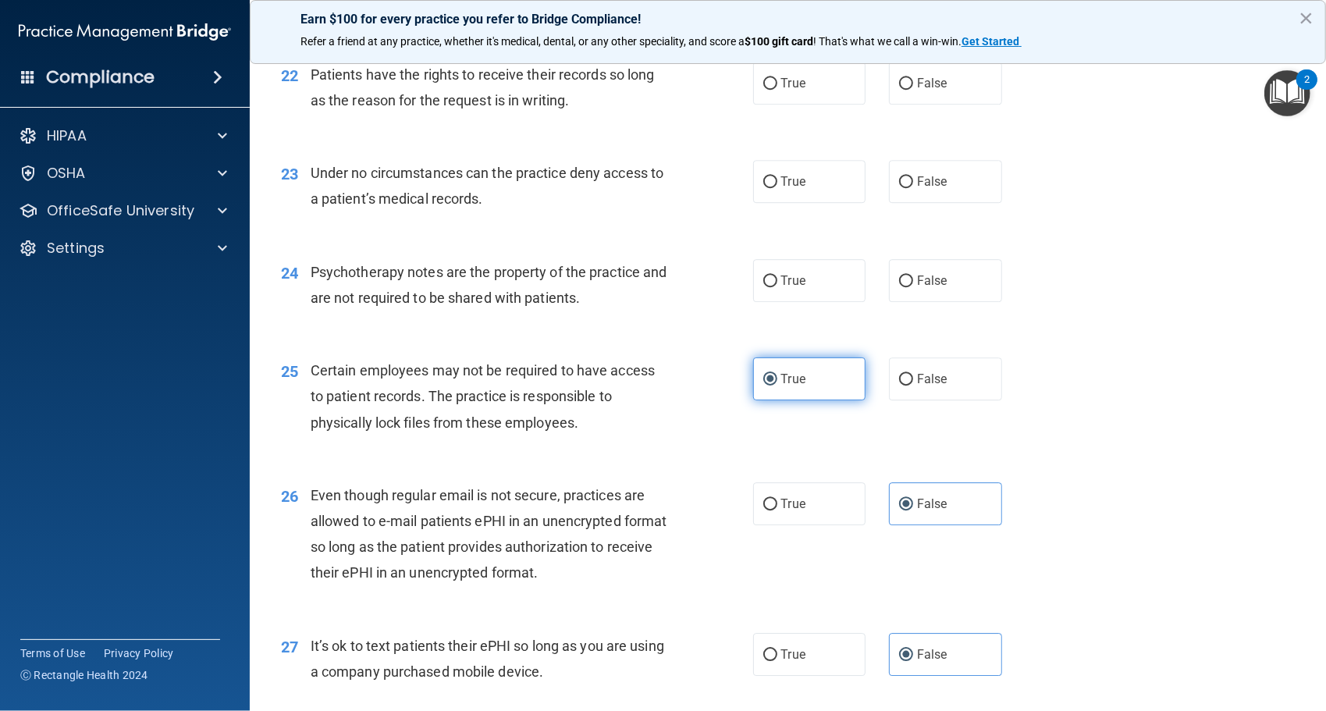
scroll to position [2990, 0]
click at [917, 289] on label "False" at bounding box center [945, 281] width 113 height 43
click at [913, 288] on input "False" at bounding box center [906, 282] width 14 height 12
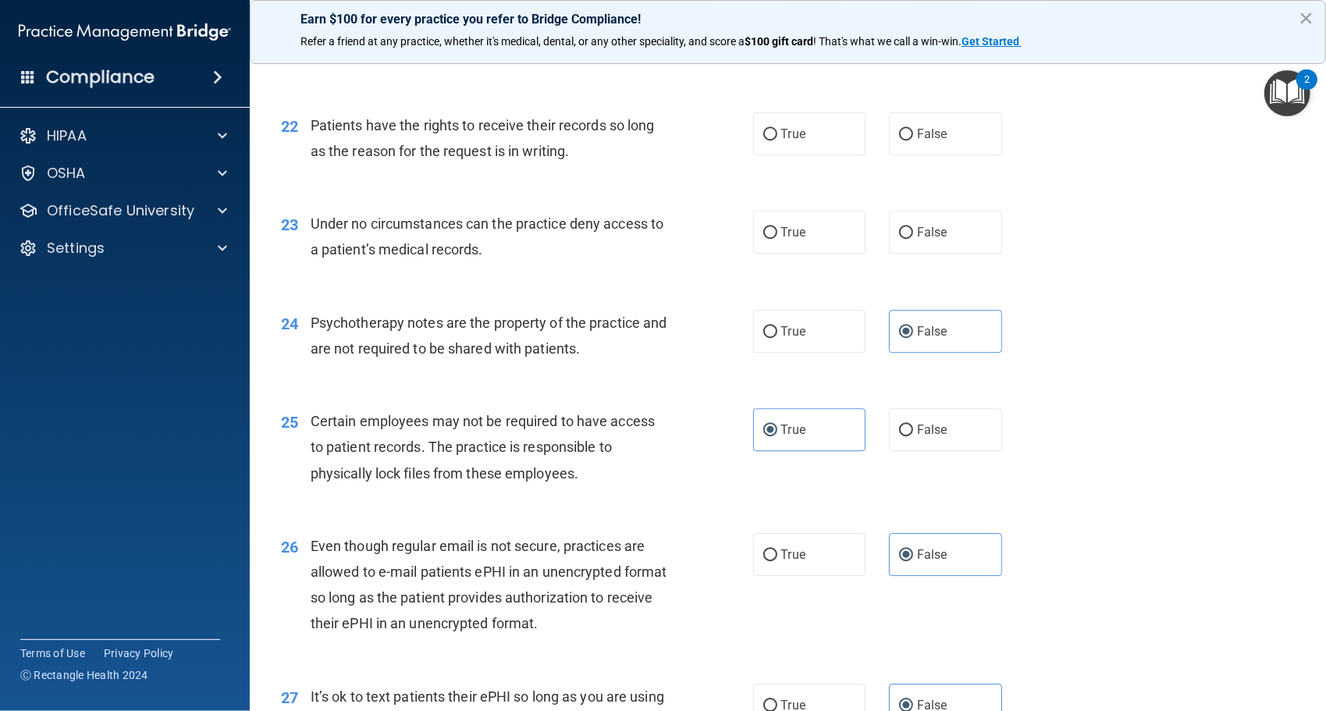
scroll to position [2935, 0]
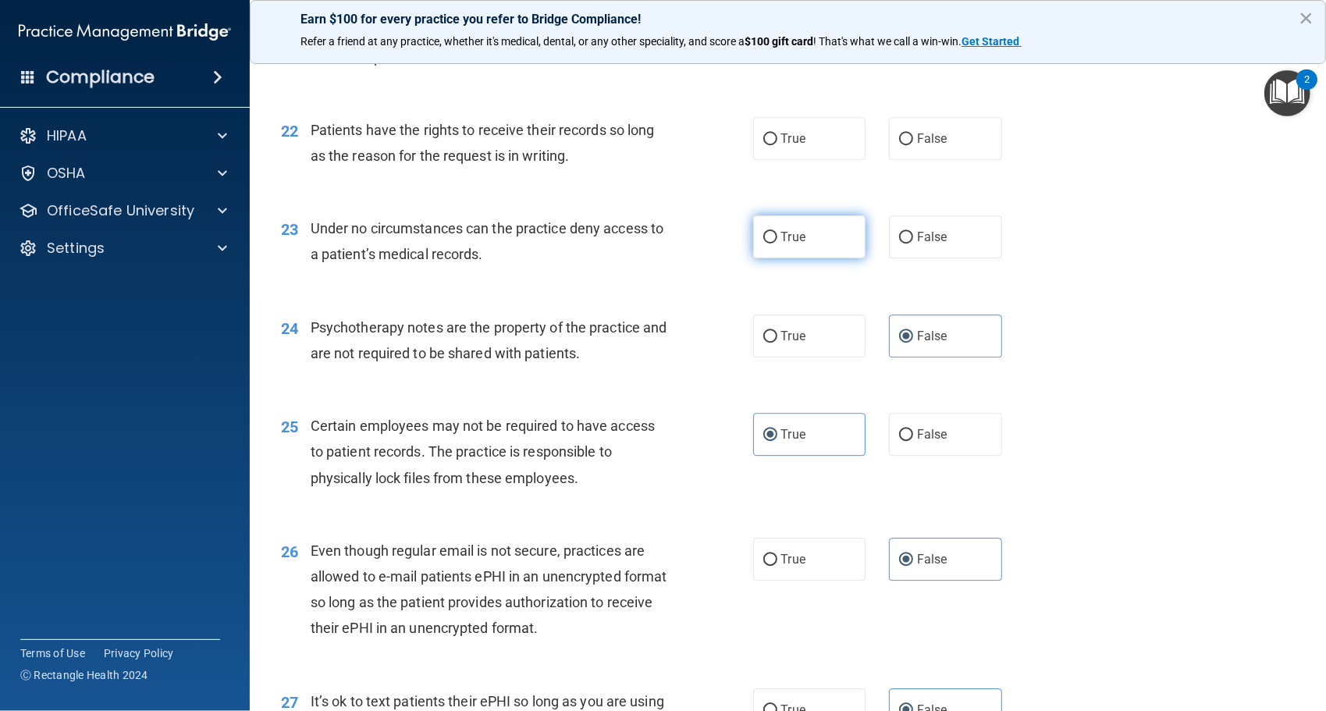
click at [787, 238] on span "True" at bounding box center [793, 237] width 24 height 15
click at [778, 238] on input "True" at bounding box center [771, 238] width 14 height 12
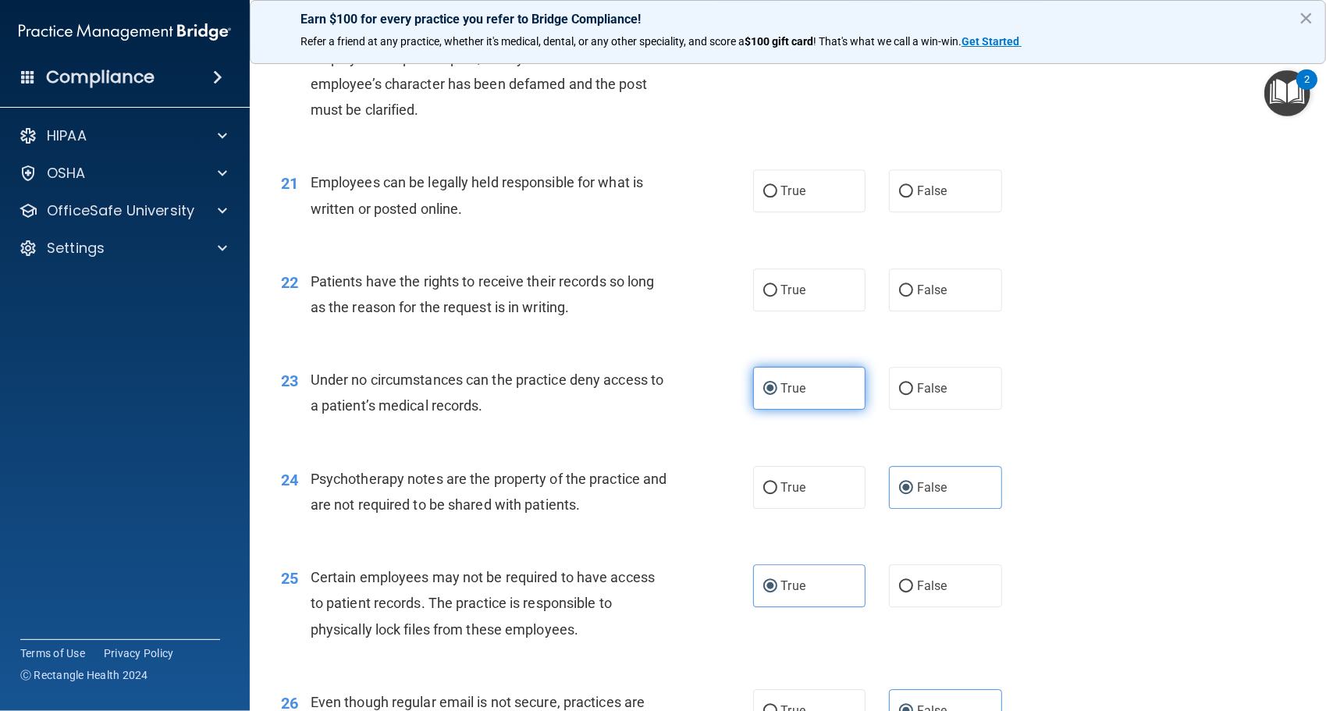
scroll to position [2778, 0]
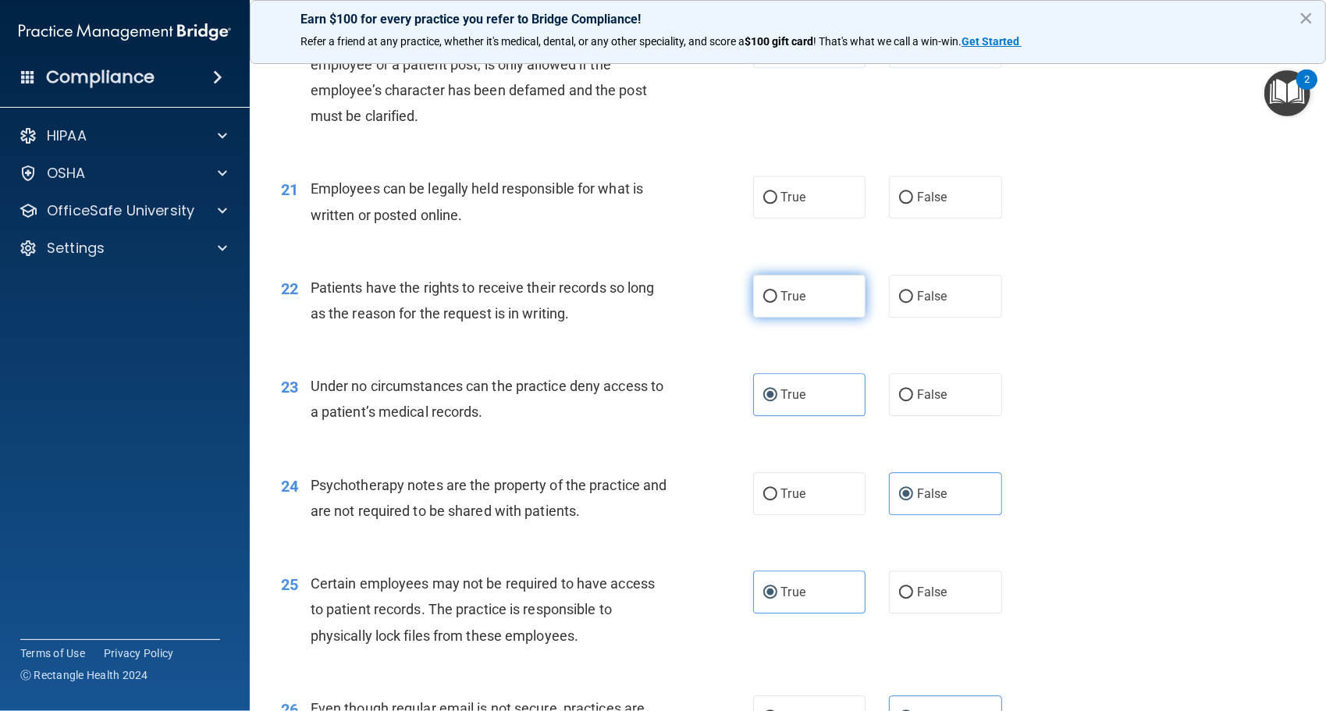
click at [792, 286] on label "True" at bounding box center [809, 296] width 113 height 43
click at [778, 291] on input "True" at bounding box center [771, 297] width 14 height 12
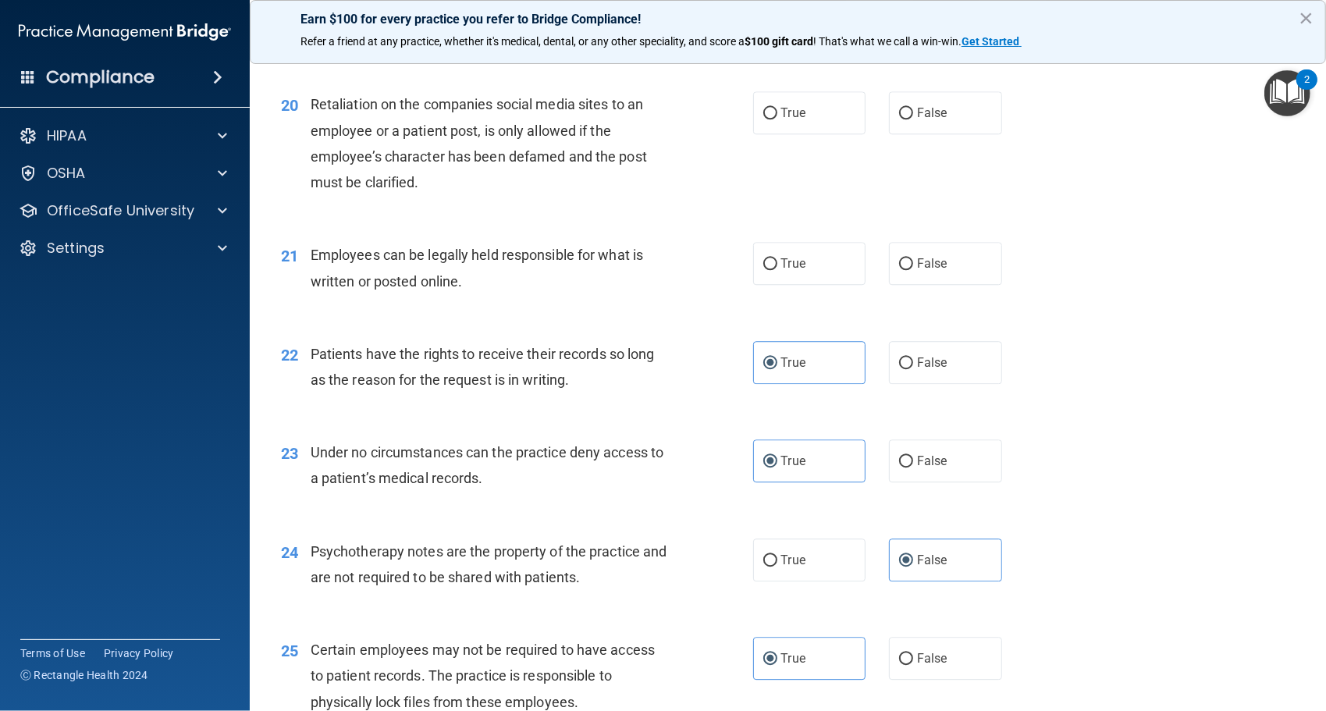
scroll to position [2711, 0]
click at [816, 266] on label "True" at bounding box center [809, 264] width 113 height 43
click at [778, 266] on input "True" at bounding box center [771, 265] width 14 height 12
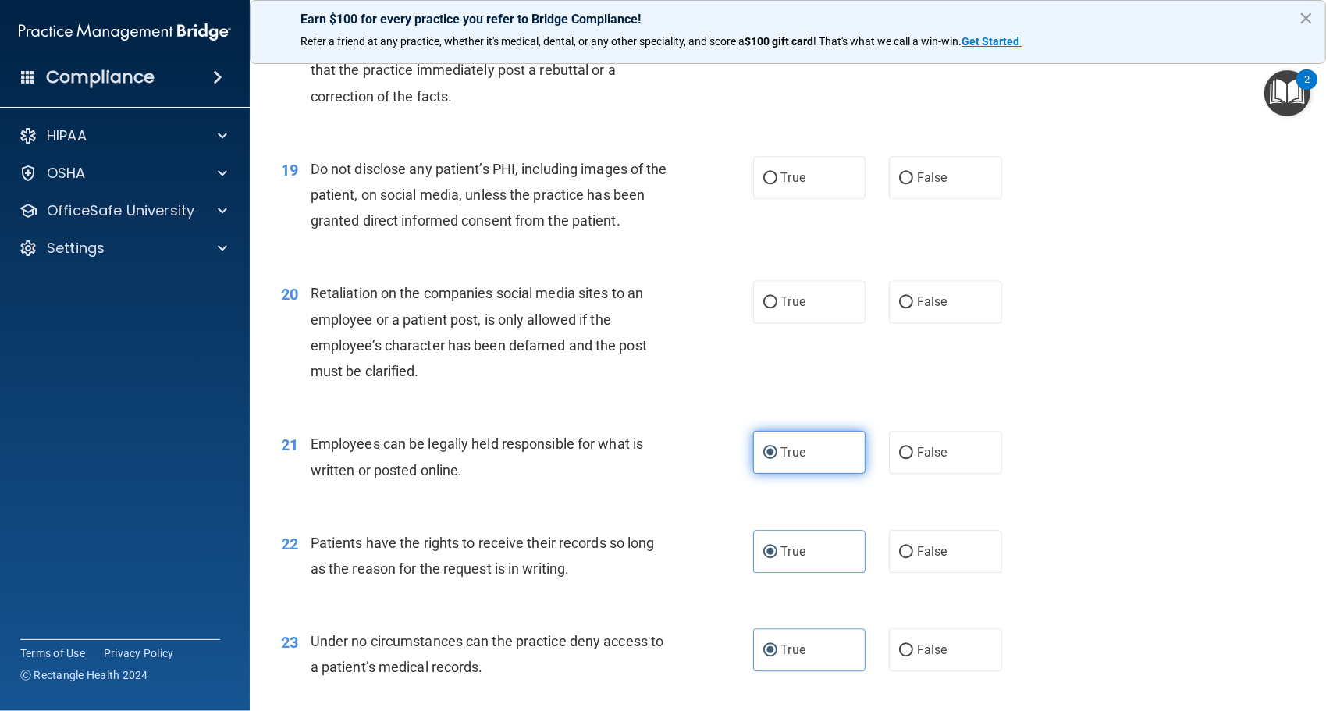
scroll to position [2522, 0]
click at [792, 306] on span "True" at bounding box center [793, 302] width 24 height 15
click at [778, 306] on input "True" at bounding box center [771, 303] width 14 height 12
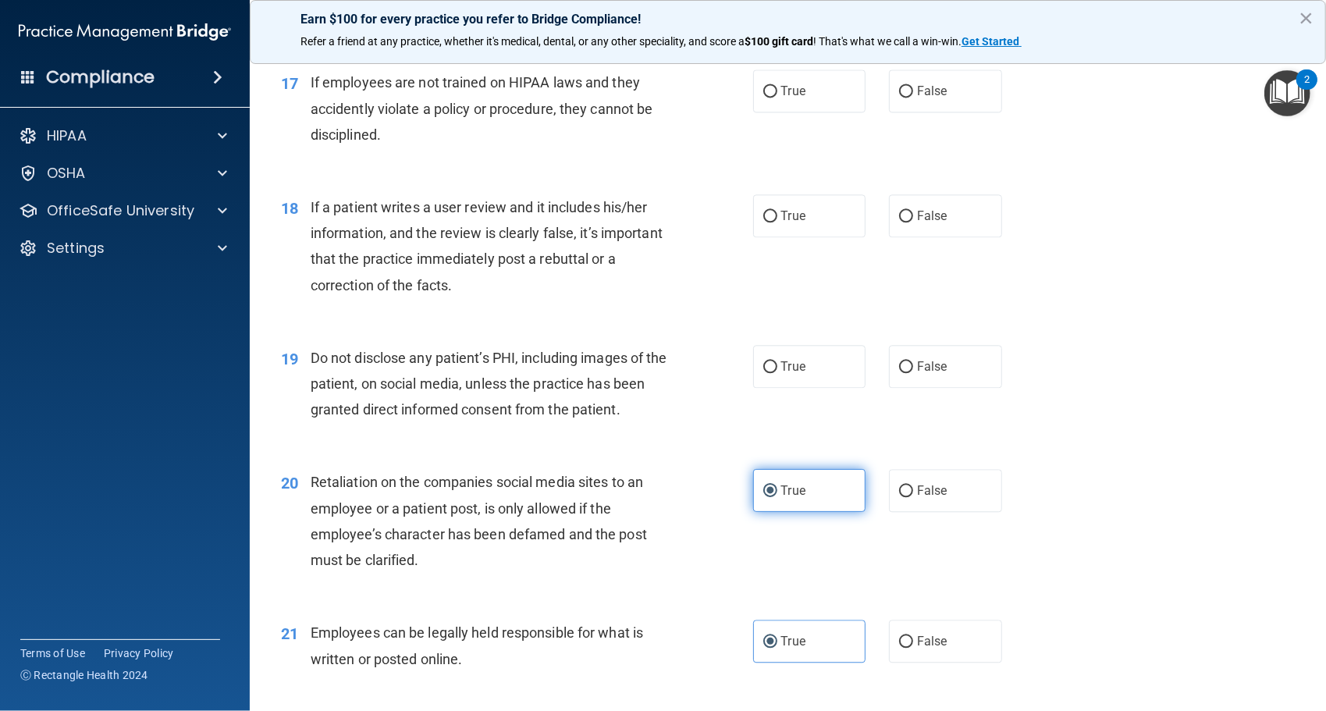
scroll to position [2299, 0]
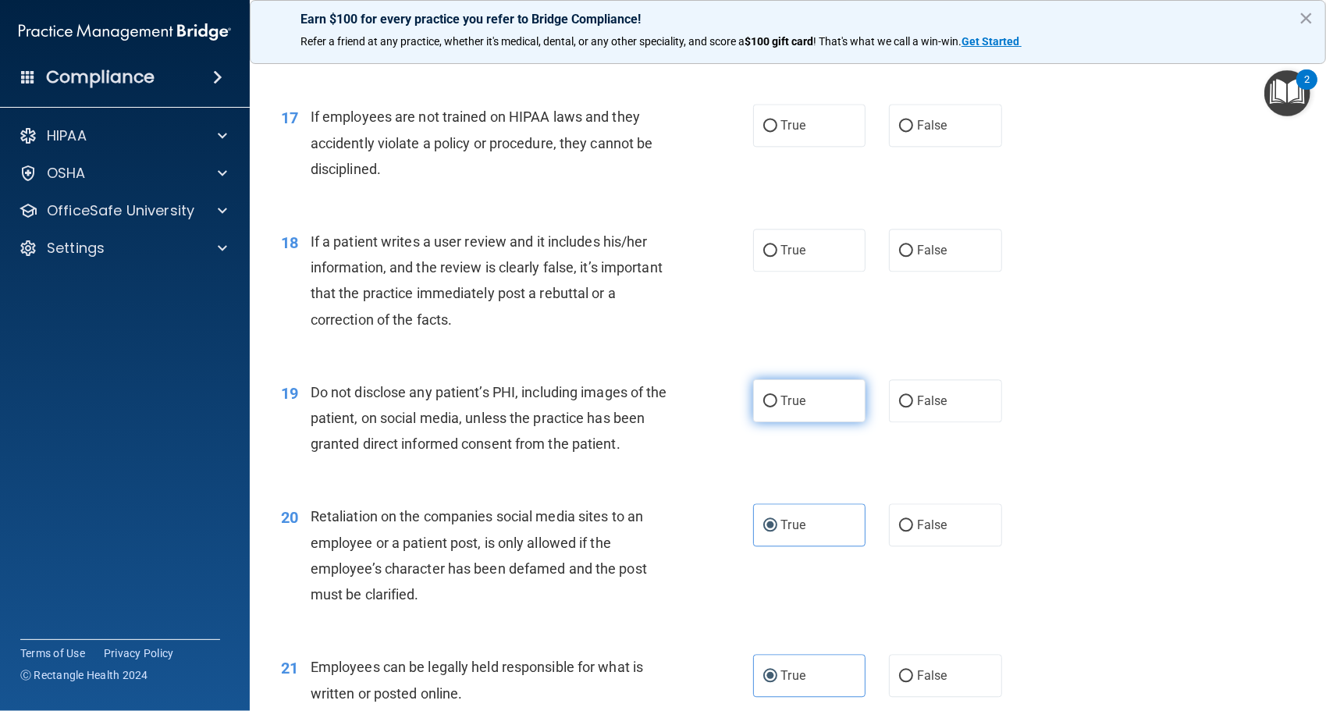
click at [796, 418] on label "True" at bounding box center [809, 400] width 113 height 43
click at [778, 408] on input "True" at bounding box center [771, 402] width 14 height 12
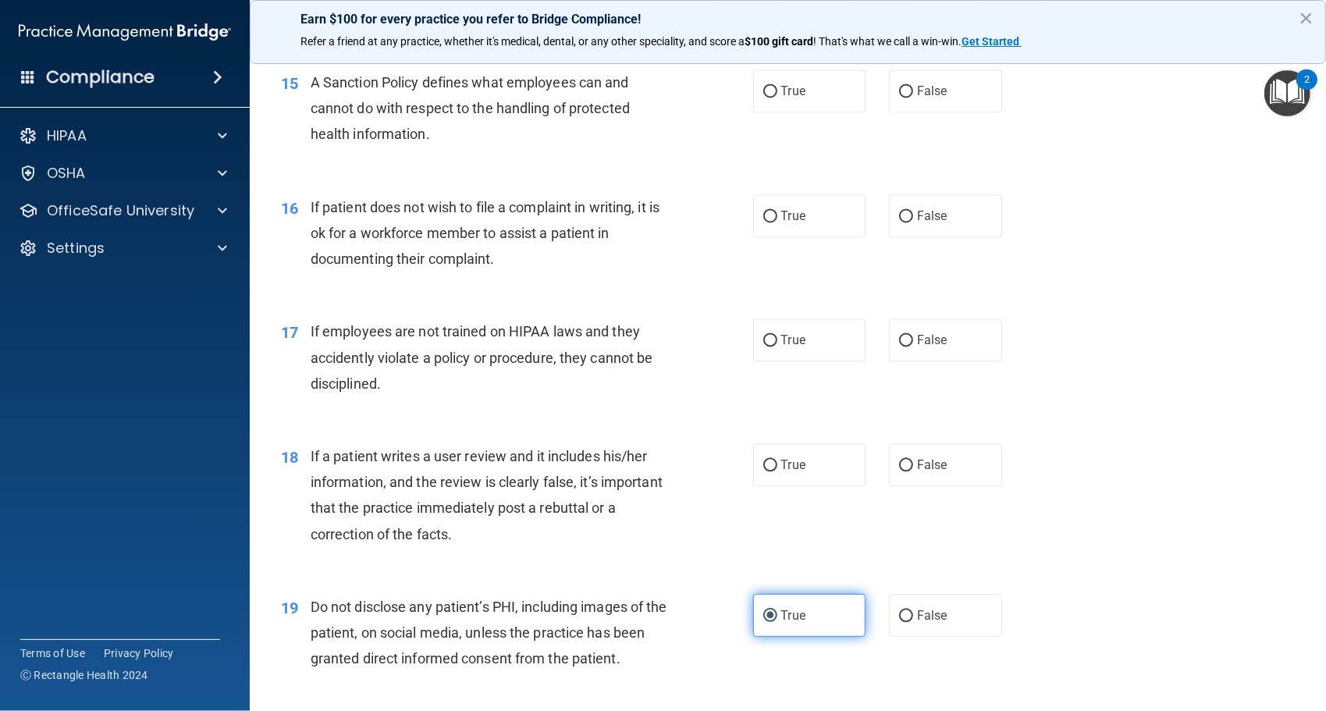
scroll to position [2084, 0]
click at [809, 465] on label "True" at bounding box center [809, 465] width 113 height 43
click at [778, 465] on input "True" at bounding box center [771, 467] width 14 height 12
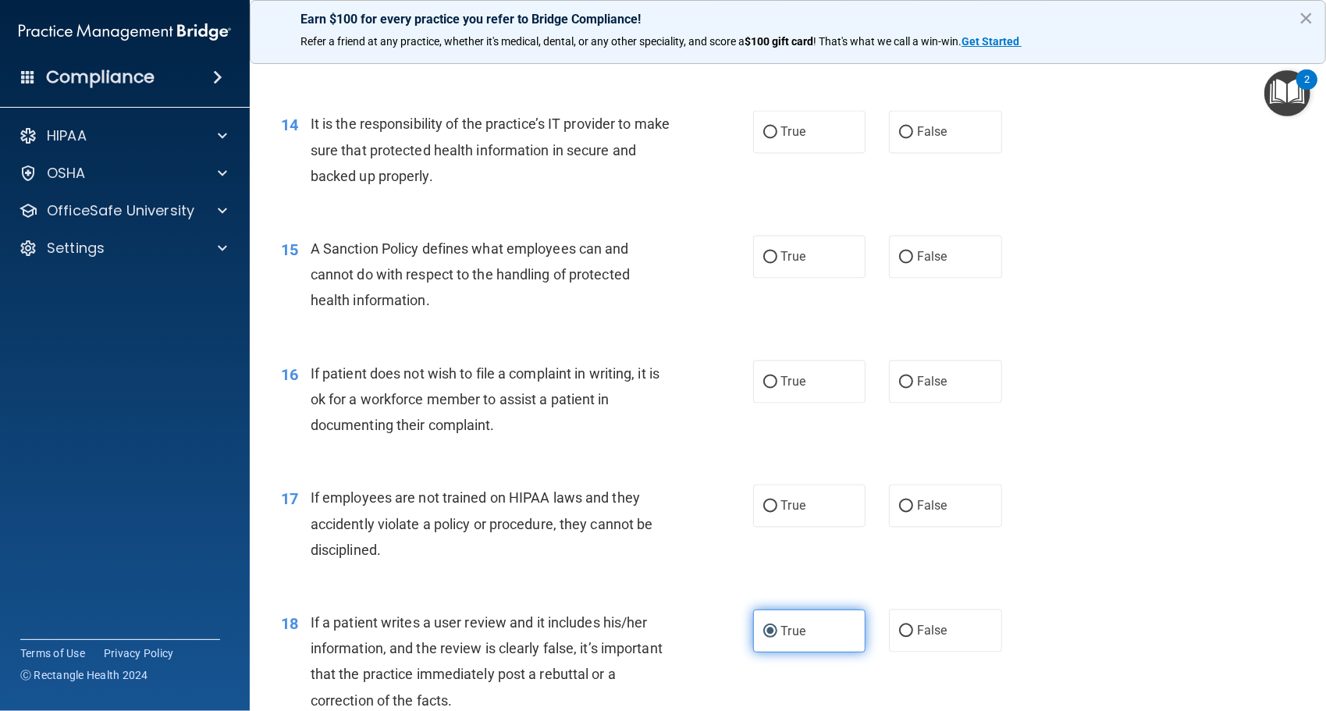
scroll to position [1916, 0]
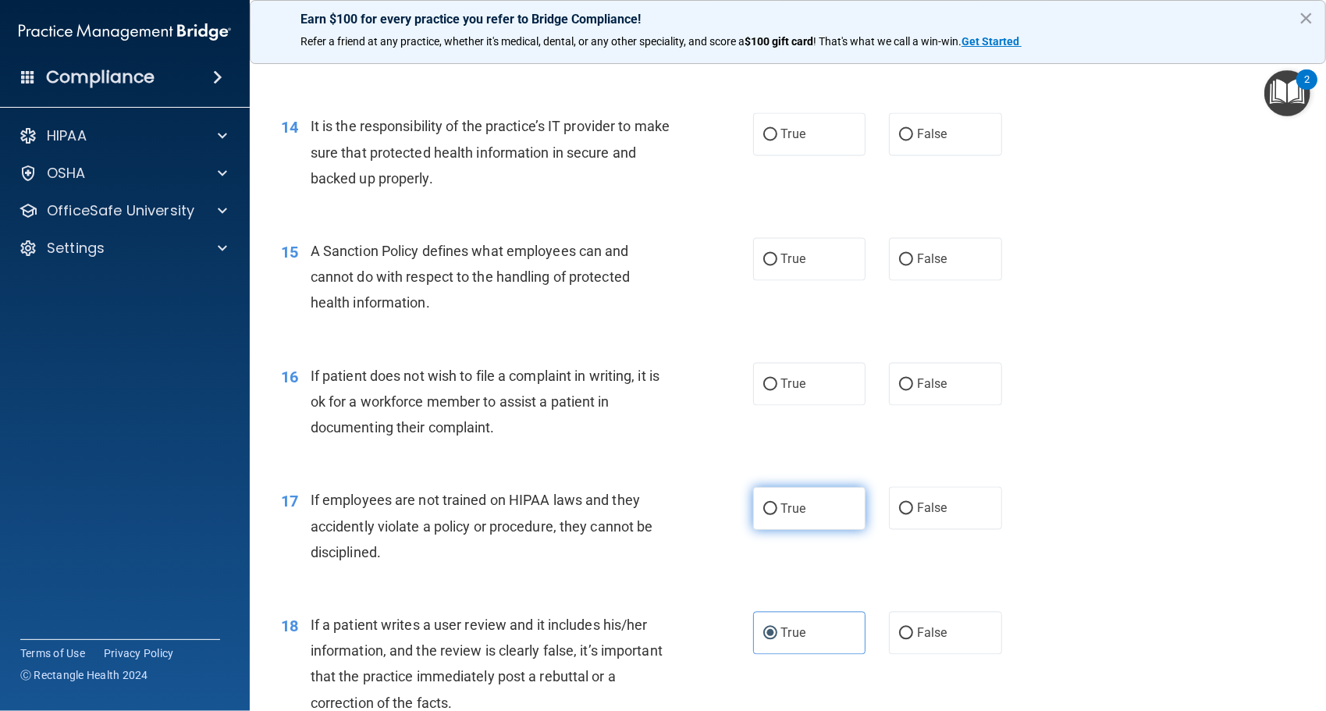
click at [811, 500] on label "True" at bounding box center [809, 508] width 113 height 43
click at [778, 504] on input "True" at bounding box center [771, 510] width 14 height 12
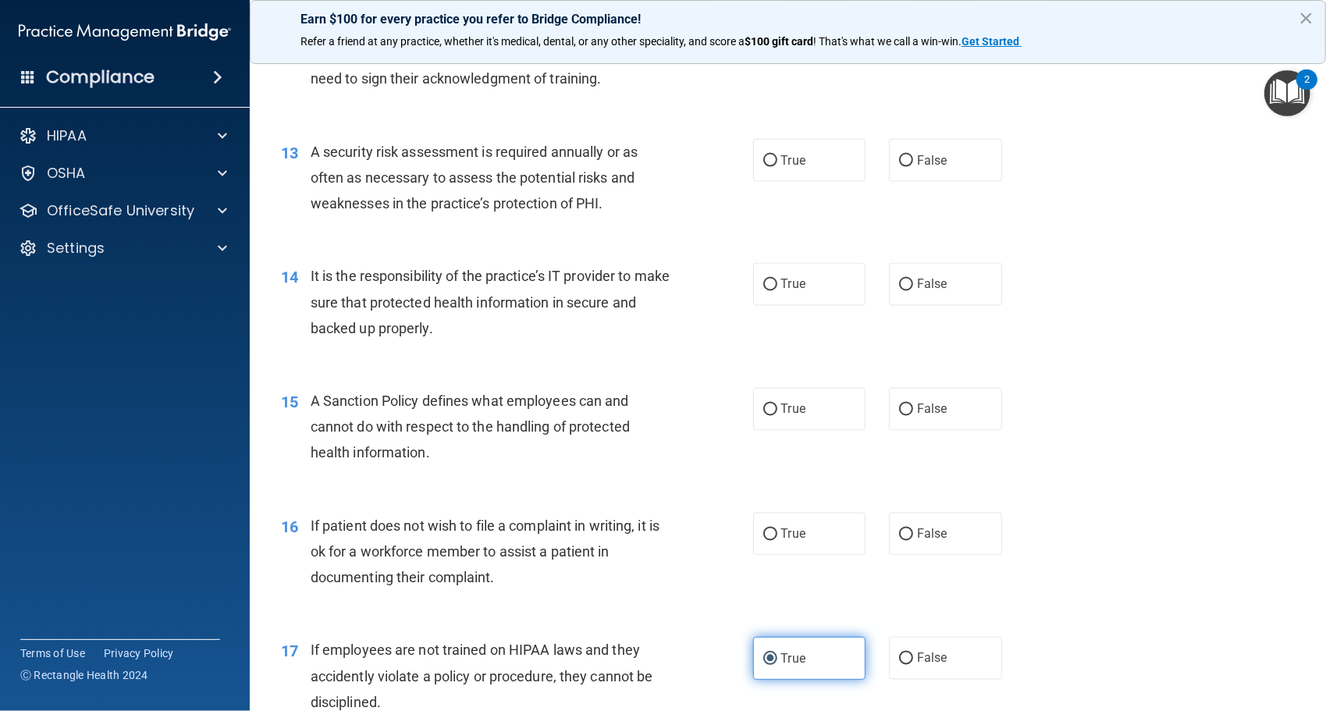
scroll to position [1760, 0]
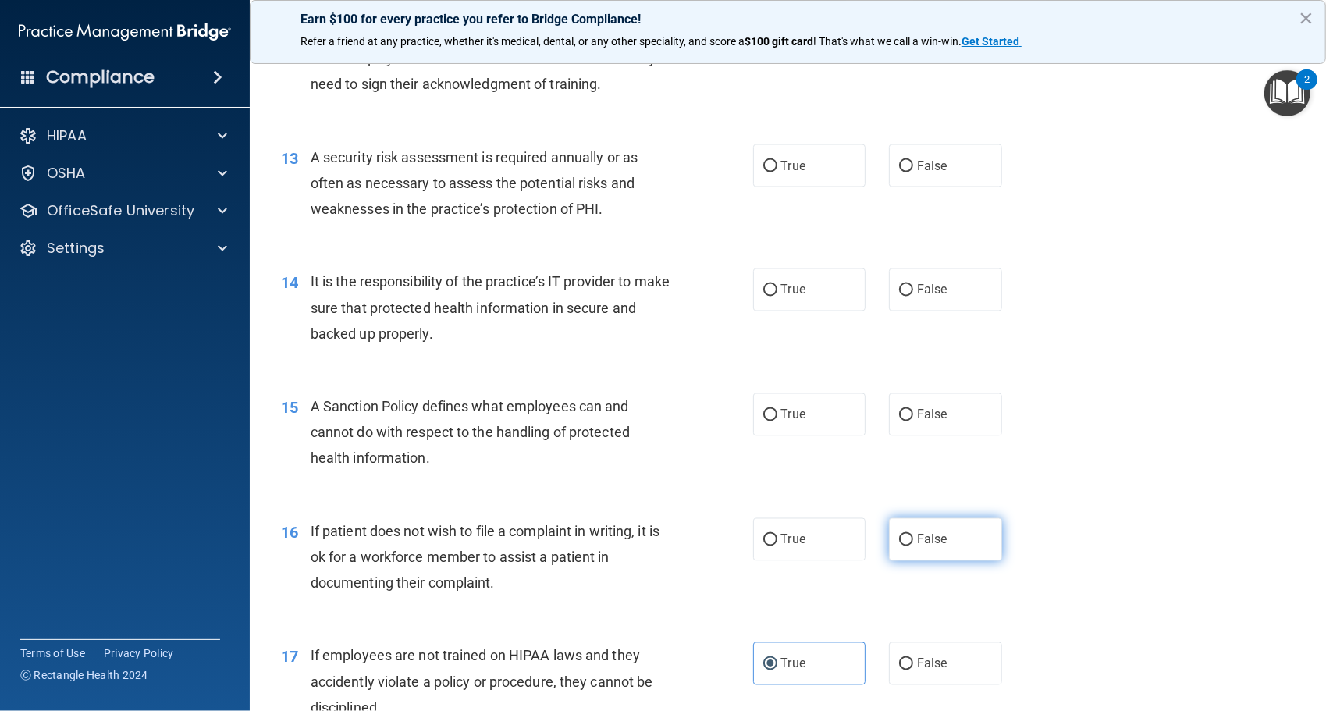
click at [889, 540] on label "False" at bounding box center [945, 539] width 113 height 43
click at [899, 540] on input "False" at bounding box center [906, 541] width 14 height 12
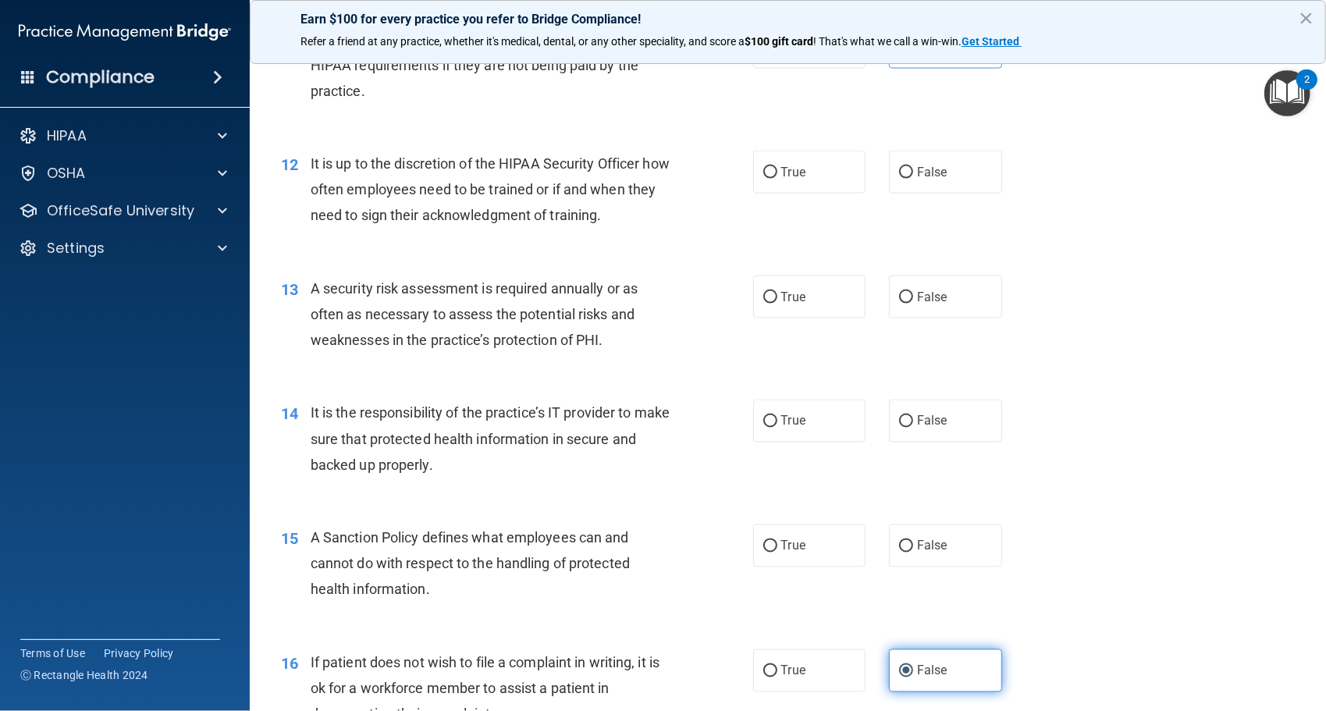
scroll to position [1628, 0]
click at [798, 542] on span "True" at bounding box center [793, 547] width 24 height 15
click at [778, 543] on input "True" at bounding box center [771, 549] width 14 height 12
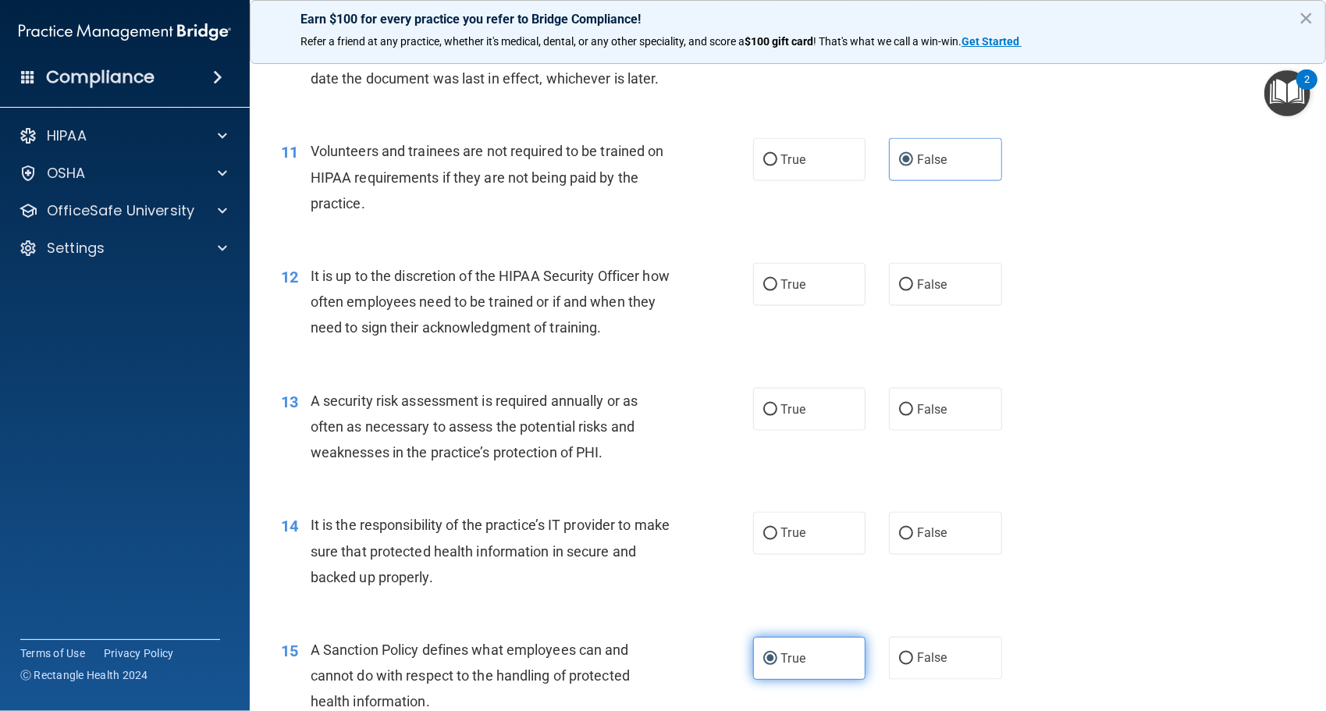
scroll to position [1511, 0]
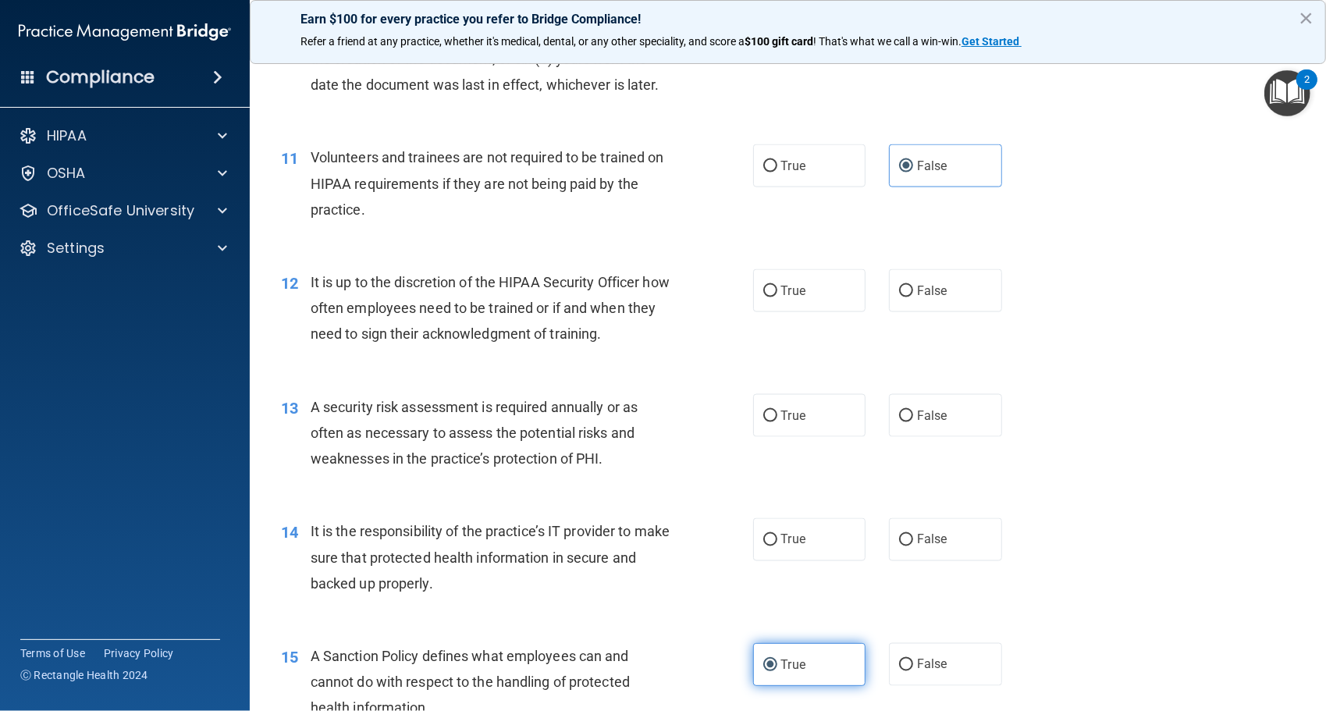
click at [798, 542] on span "True" at bounding box center [793, 539] width 24 height 15
click at [778, 542] on input "True" at bounding box center [771, 541] width 14 height 12
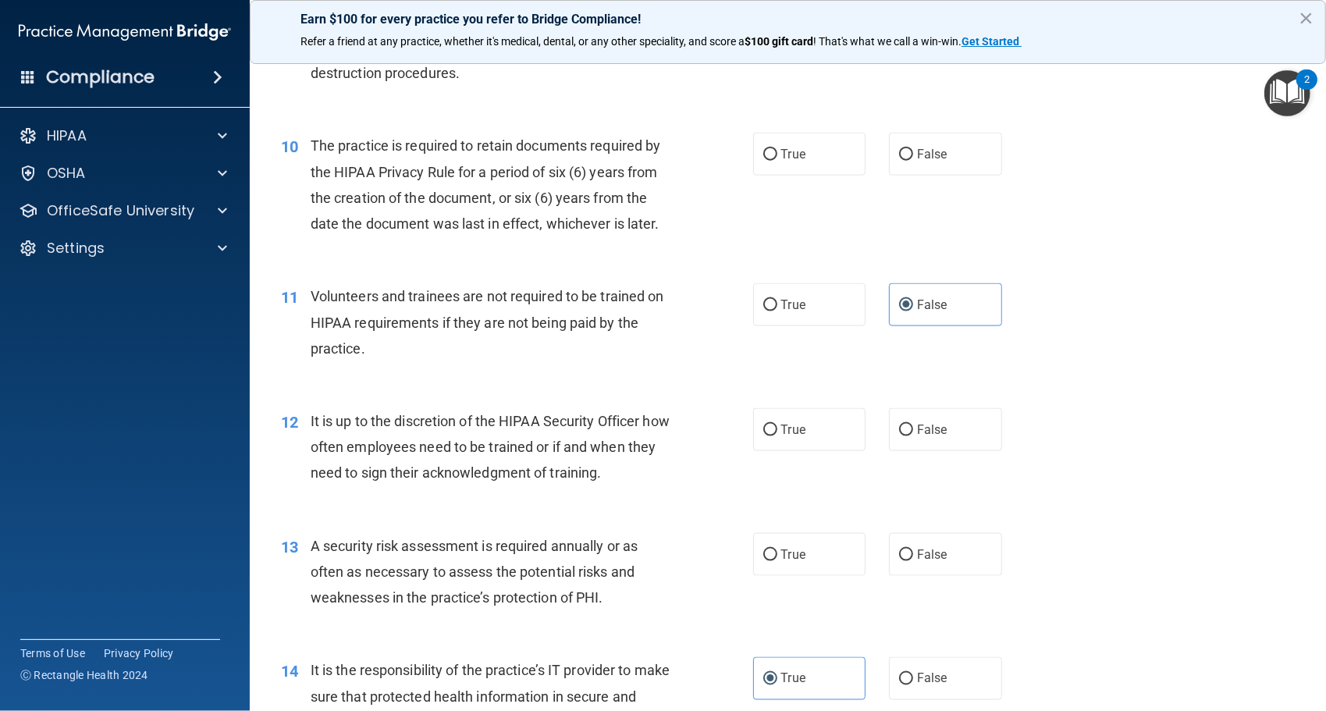
scroll to position [1371, 0]
click at [798, 542] on label "True" at bounding box center [809, 555] width 113 height 43
click at [778, 550] on input "True" at bounding box center [771, 556] width 14 height 12
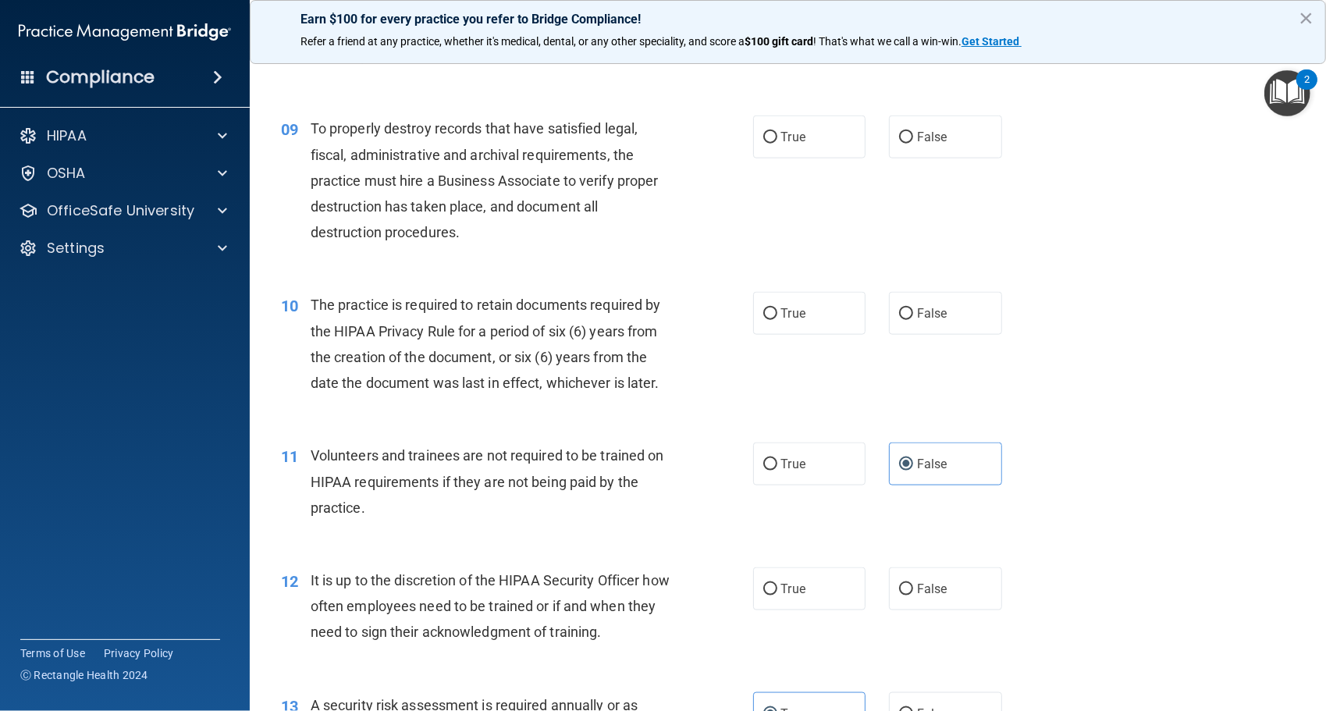
scroll to position [1212, 0]
click at [799, 592] on span "True" at bounding box center [793, 589] width 24 height 15
click at [778, 592] on input "True" at bounding box center [771, 591] width 14 height 12
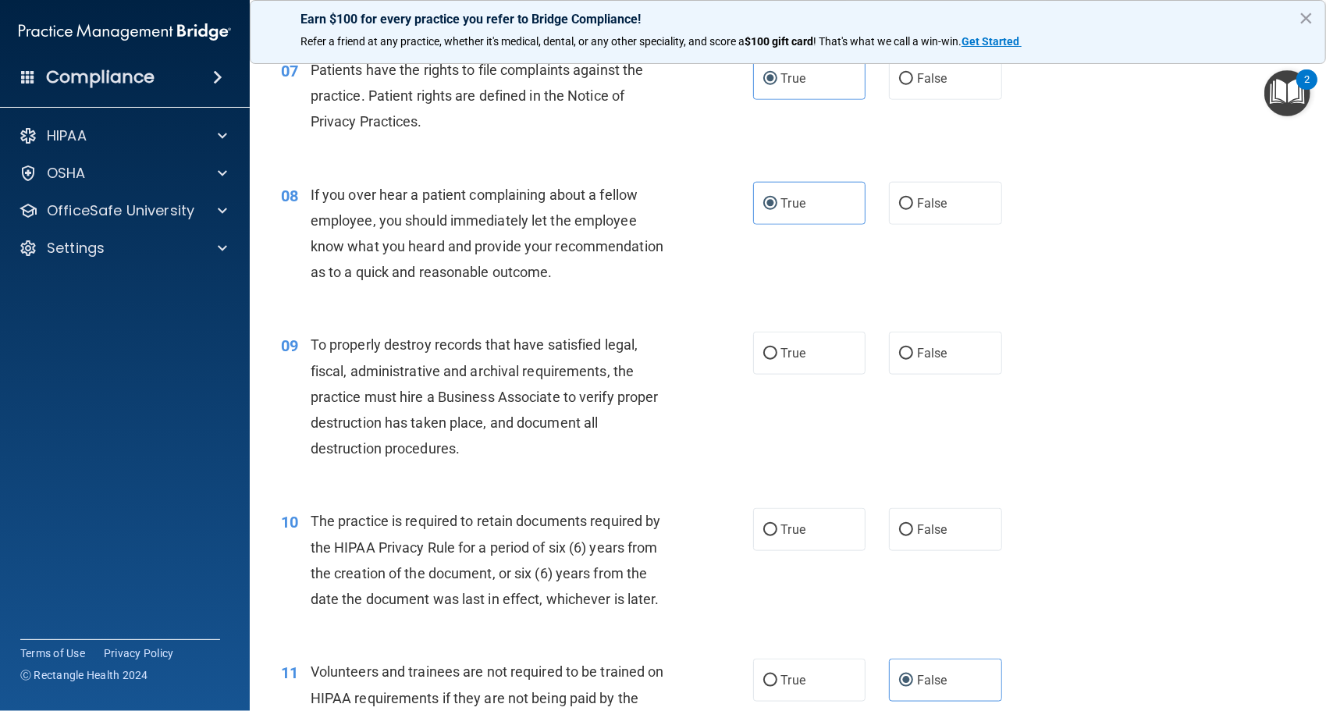
scroll to position [995, 0]
click at [771, 543] on label "True" at bounding box center [809, 531] width 113 height 43
click at [771, 538] on input "True" at bounding box center [771, 532] width 14 height 12
click at [953, 539] on label "False" at bounding box center [945, 531] width 113 height 43
click at [913, 538] on input "False" at bounding box center [906, 532] width 14 height 12
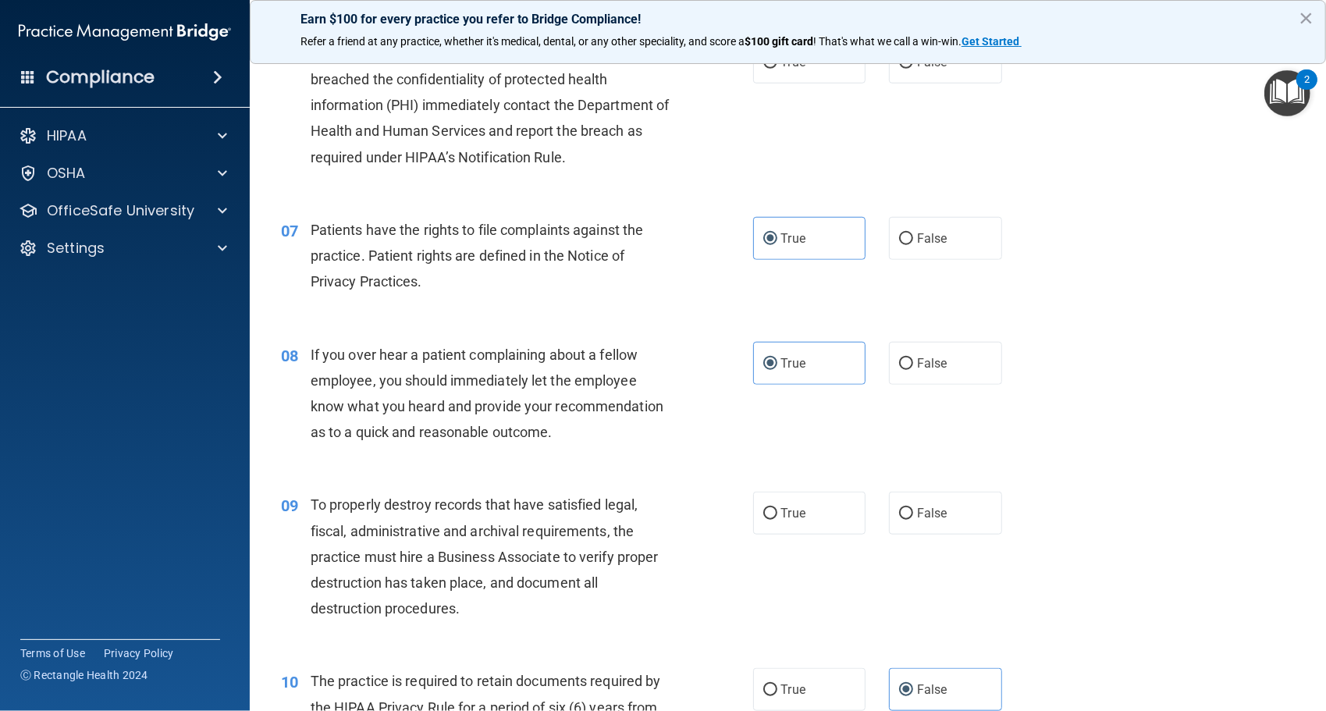
scroll to position [835, 0]
click at [784, 492] on div "09 To properly destroy records that have satisfied legal, fiscal, administrativ…" at bounding box center [788, 561] width 1038 height 176
click at [781, 518] on span "True" at bounding box center [793, 514] width 24 height 15
click at [778, 518] on input "True" at bounding box center [771, 515] width 14 height 12
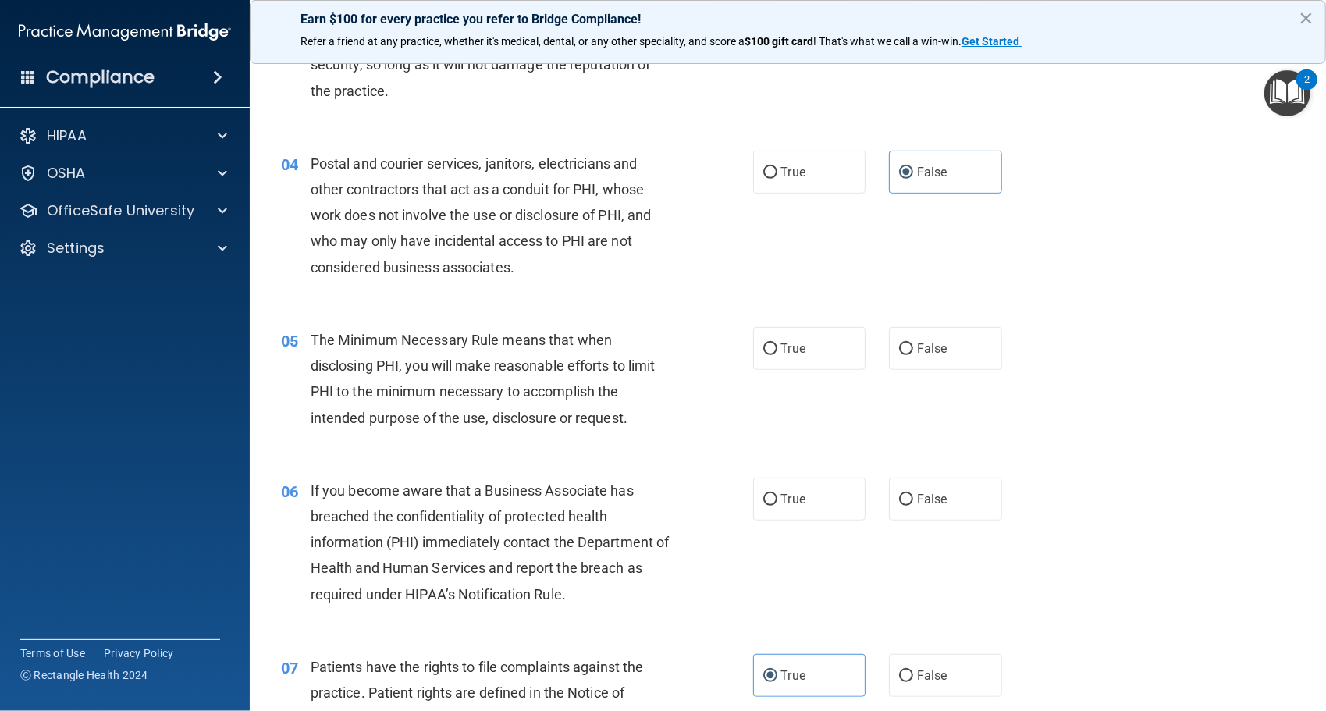
scroll to position [401, 0]
click at [764, 496] on input "True" at bounding box center [771, 498] width 14 height 12
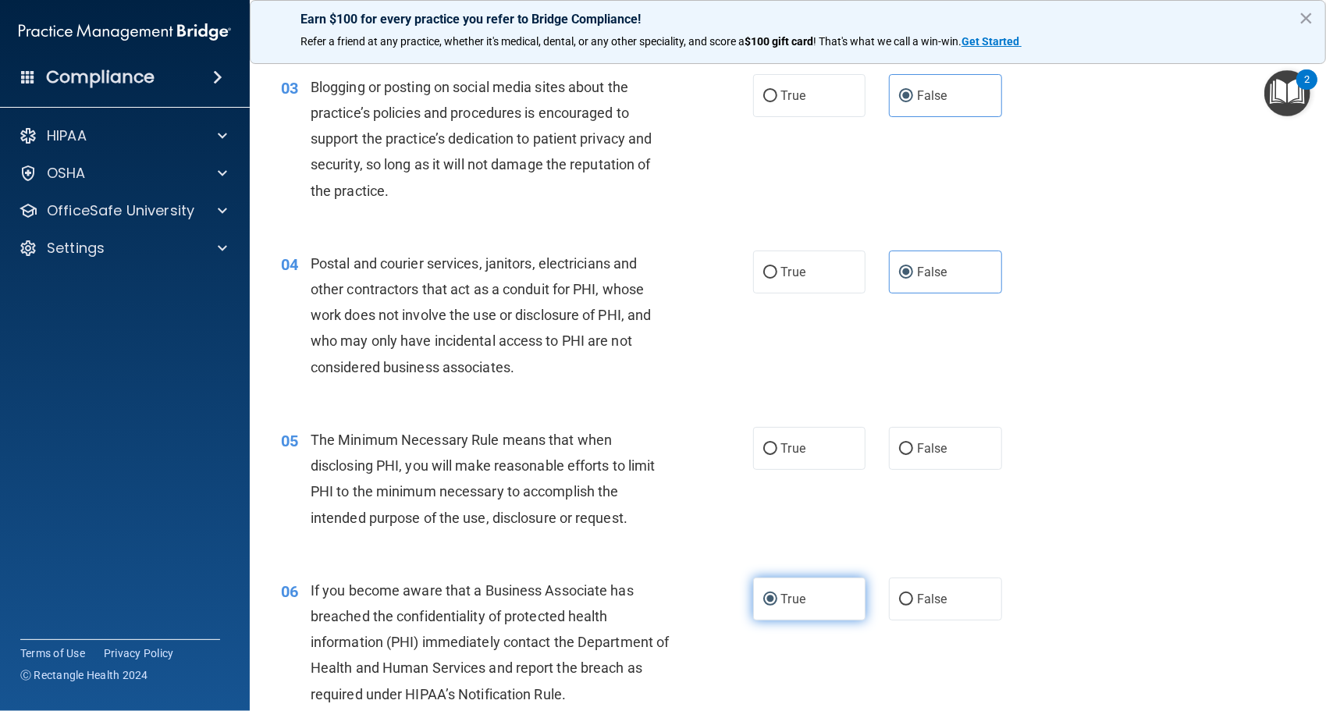
scroll to position [301, 0]
click at [788, 454] on label "True" at bounding box center [809, 446] width 113 height 43
click at [778, 454] on input "True" at bounding box center [771, 448] width 14 height 12
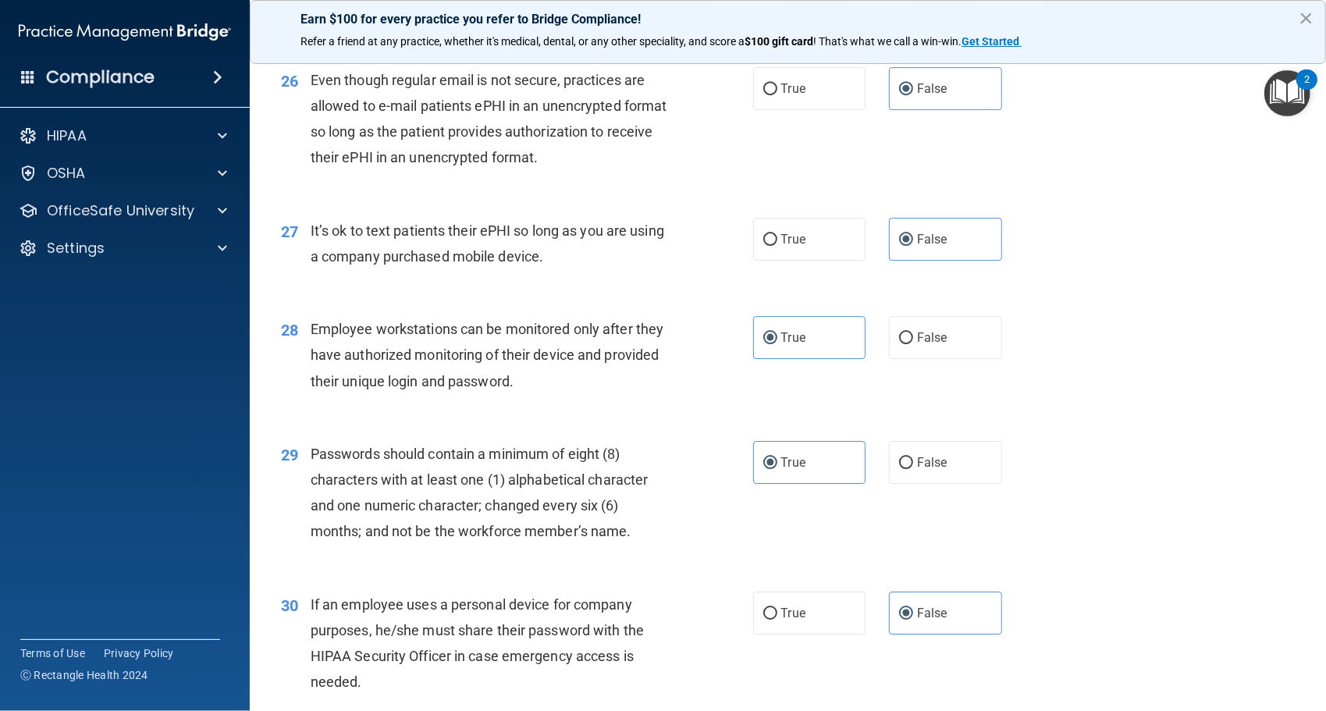
scroll to position [3519, 0]
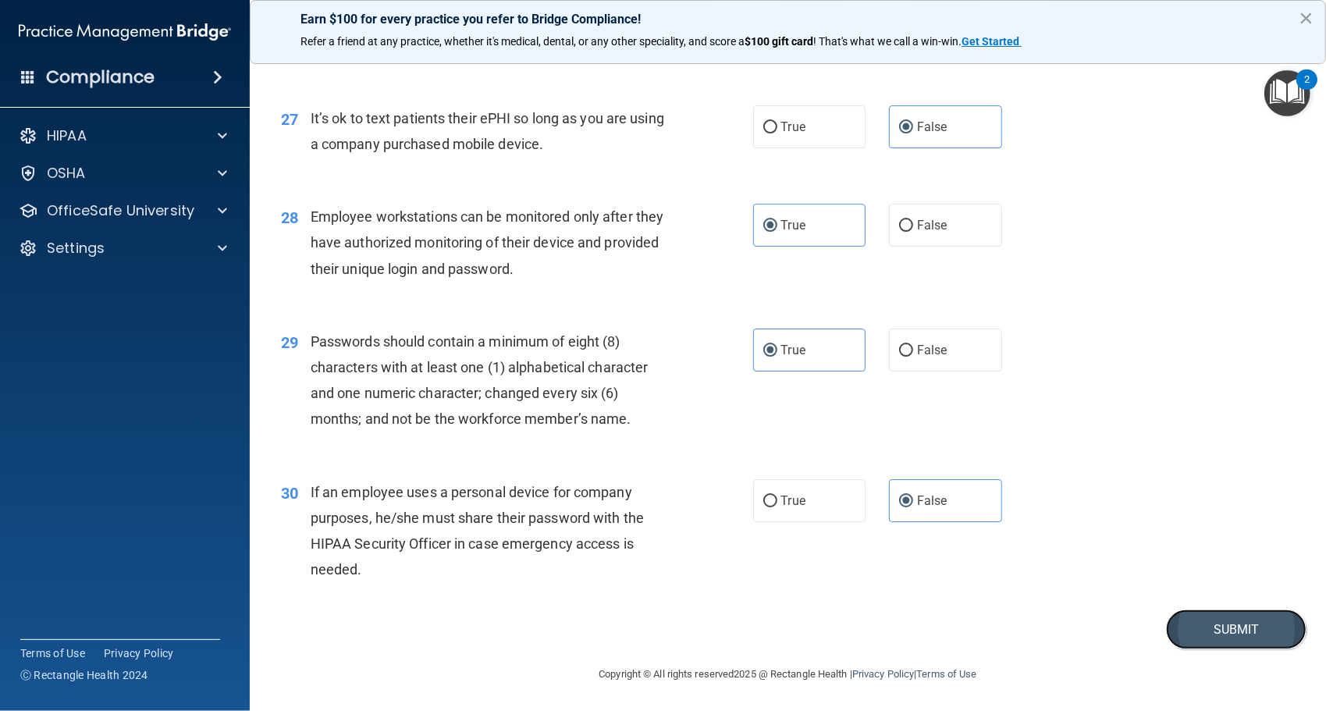
click at [1190, 637] on button "Submit" at bounding box center [1236, 630] width 141 height 40
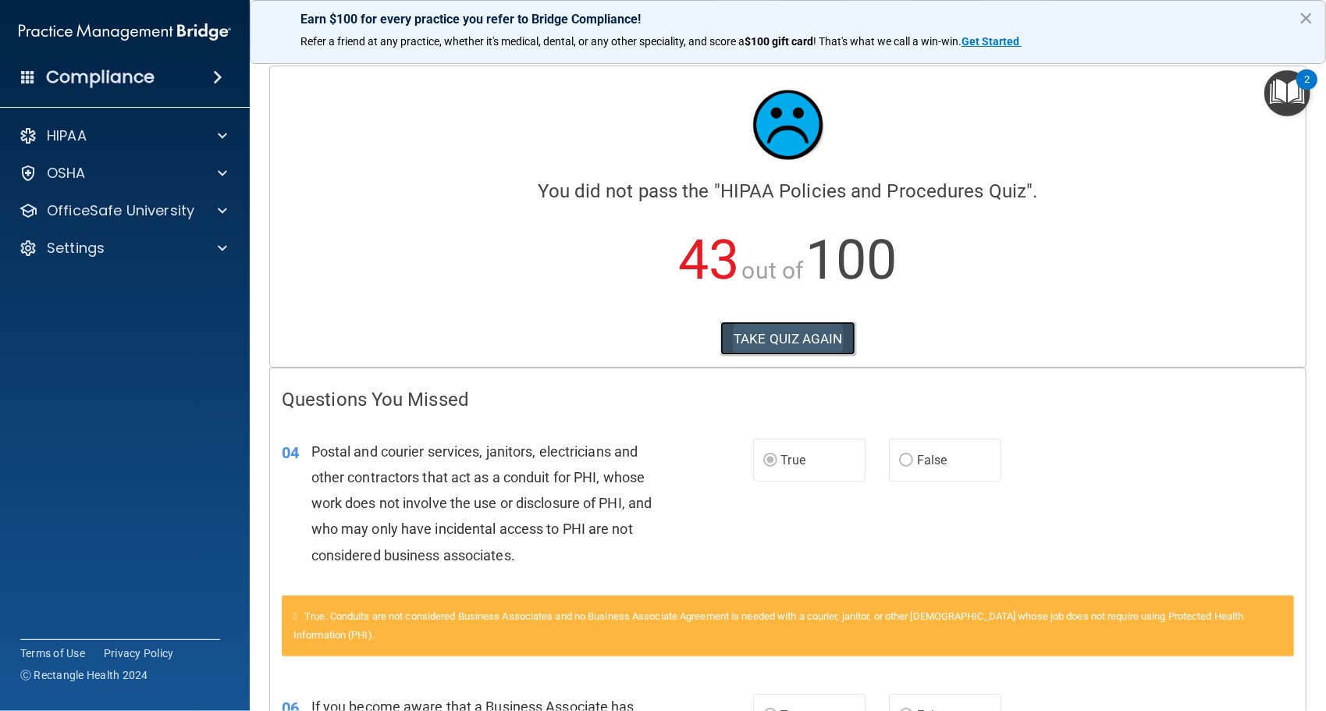
drag, startPoint x: 785, startPoint y: 351, endPoint x: 760, endPoint y: 342, distance: 27.4
click at [760, 342] on button "TAKE QUIZ AGAIN" at bounding box center [788, 339] width 135 height 34
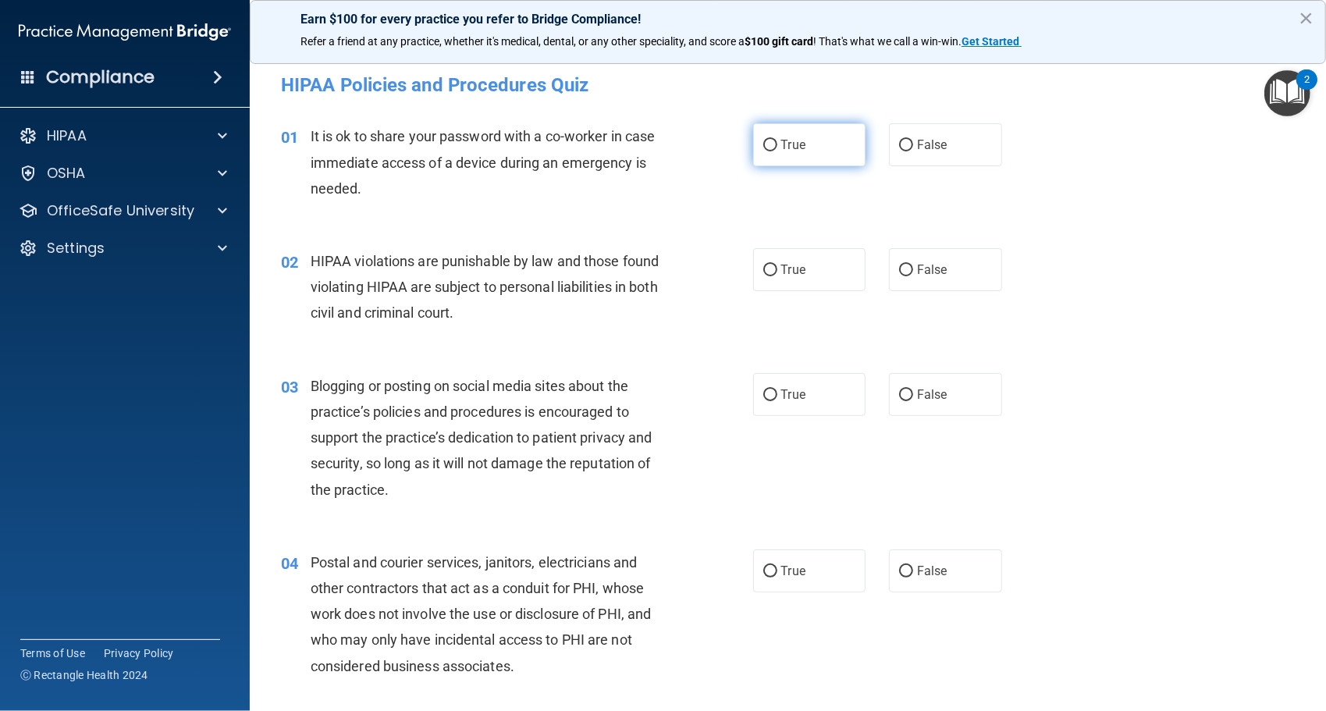
click at [785, 145] on span "True" at bounding box center [793, 144] width 24 height 15
click at [778, 145] on input "True" at bounding box center [771, 146] width 14 height 12
click at [907, 155] on label "False" at bounding box center [945, 144] width 113 height 43
click at [907, 151] on input "False" at bounding box center [906, 146] width 14 height 12
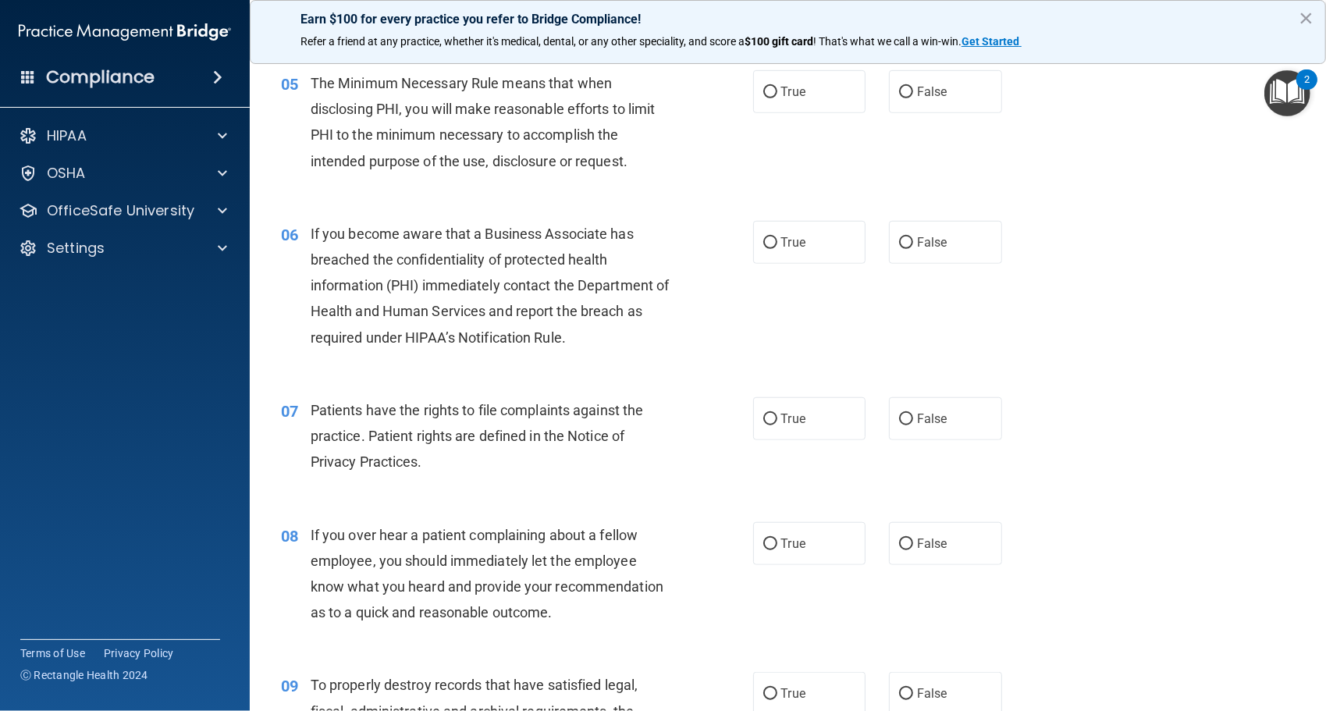
scroll to position [657, 0]
click at [803, 253] on label "True" at bounding box center [809, 241] width 113 height 43
click at [778, 248] on input "True" at bounding box center [771, 243] width 14 height 12
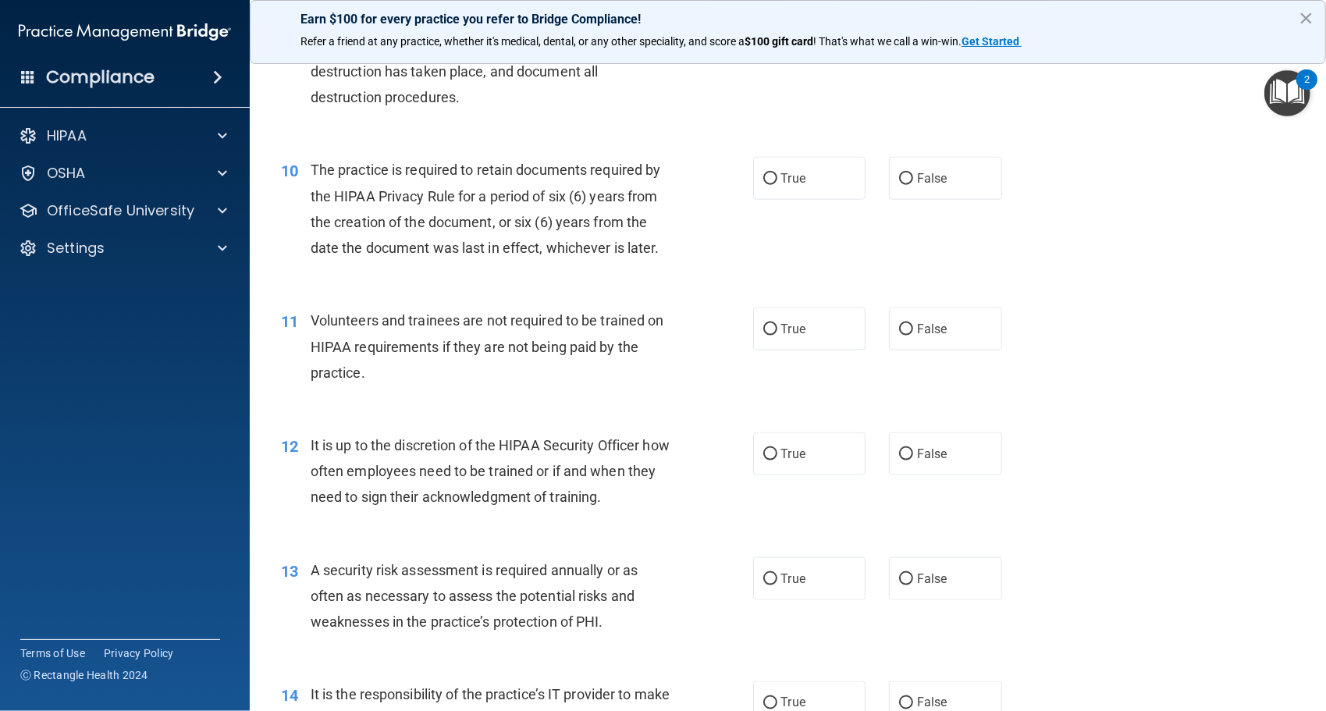
scroll to position [1348, 0]
click at [935, 173] on span "False" at bounding box center [932, 177] width 30 height 15
click at [913, 173] on input "False" at bounding box center [906, 179] width 14 height 12
click at [917, 331] on span "False" at bounding box center [932, 328] width 30 height 15
click at [913, 331] on input "False" at bounding box center [906, 329] width 14 height 12
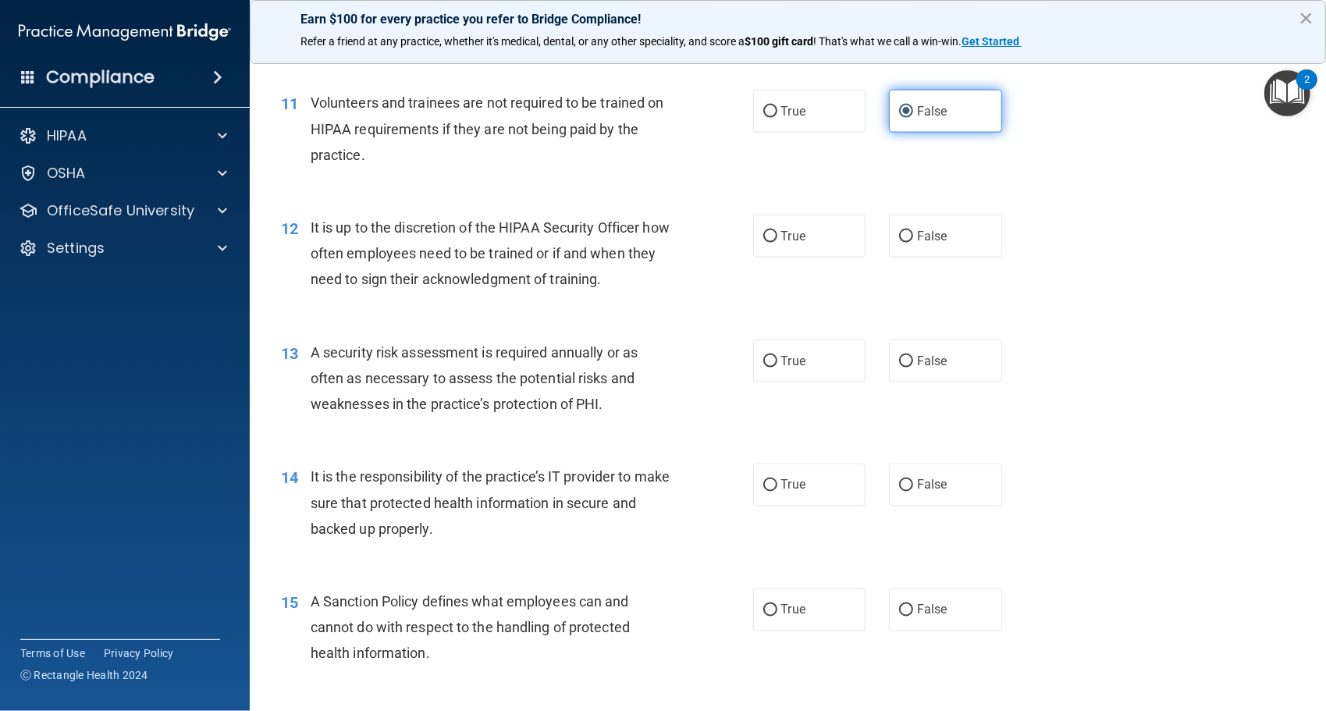
scroll to position [1568, 0]
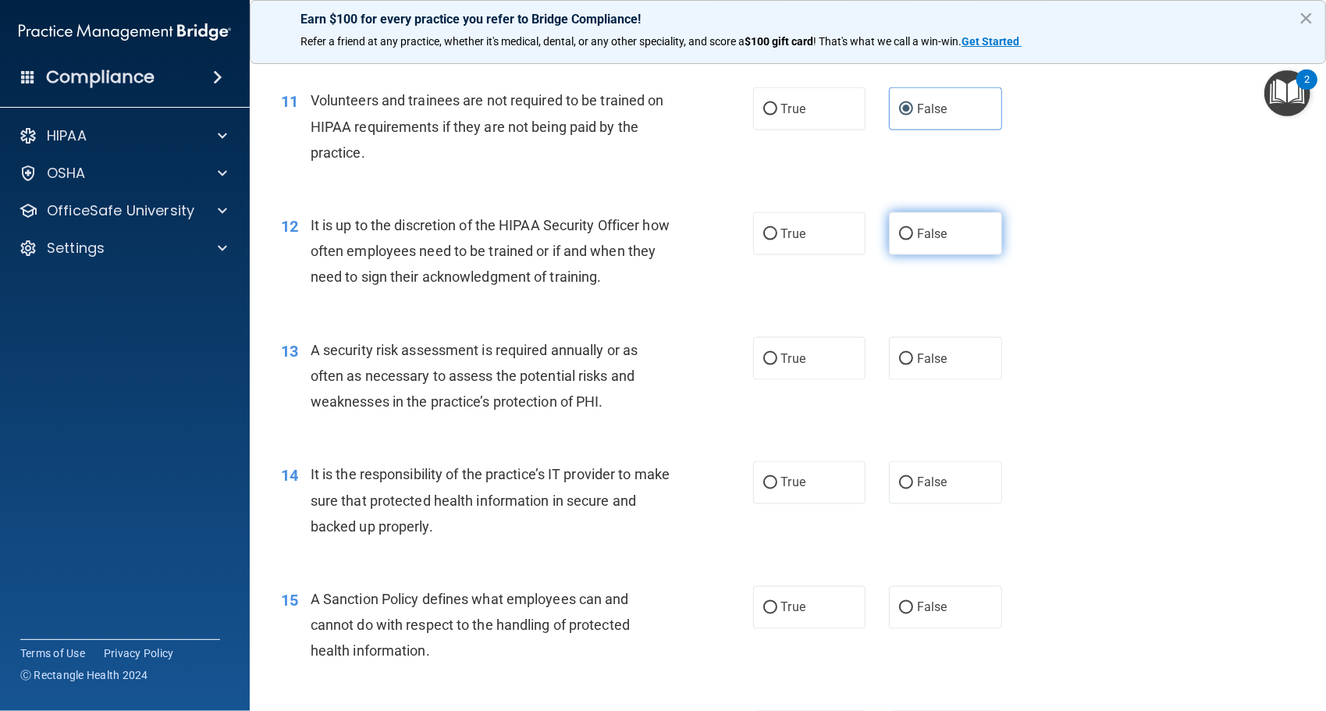
click at [946, 244] on label "False" at bounding box center [945, 233] width 113 height 43
click at [913, 240] on input "False" at bounding box center [906, 235] width 14 height 12
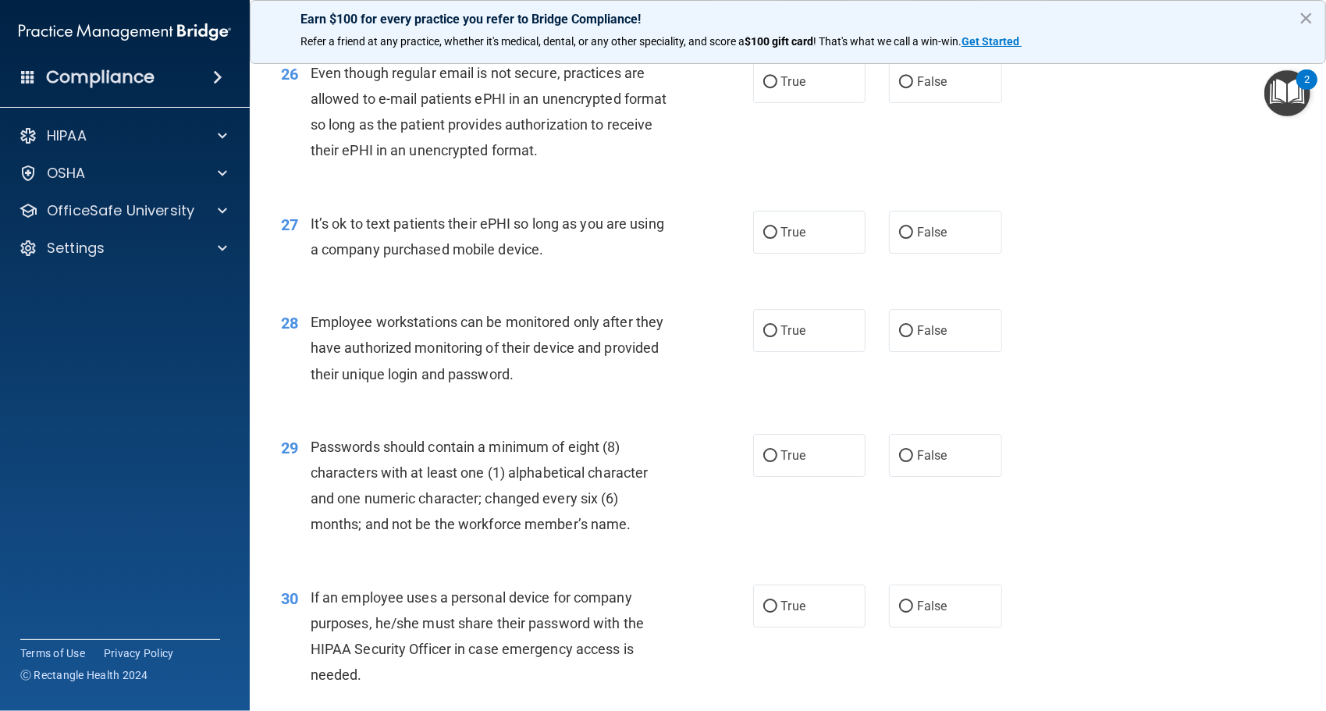
scroll to position [3519, 0]
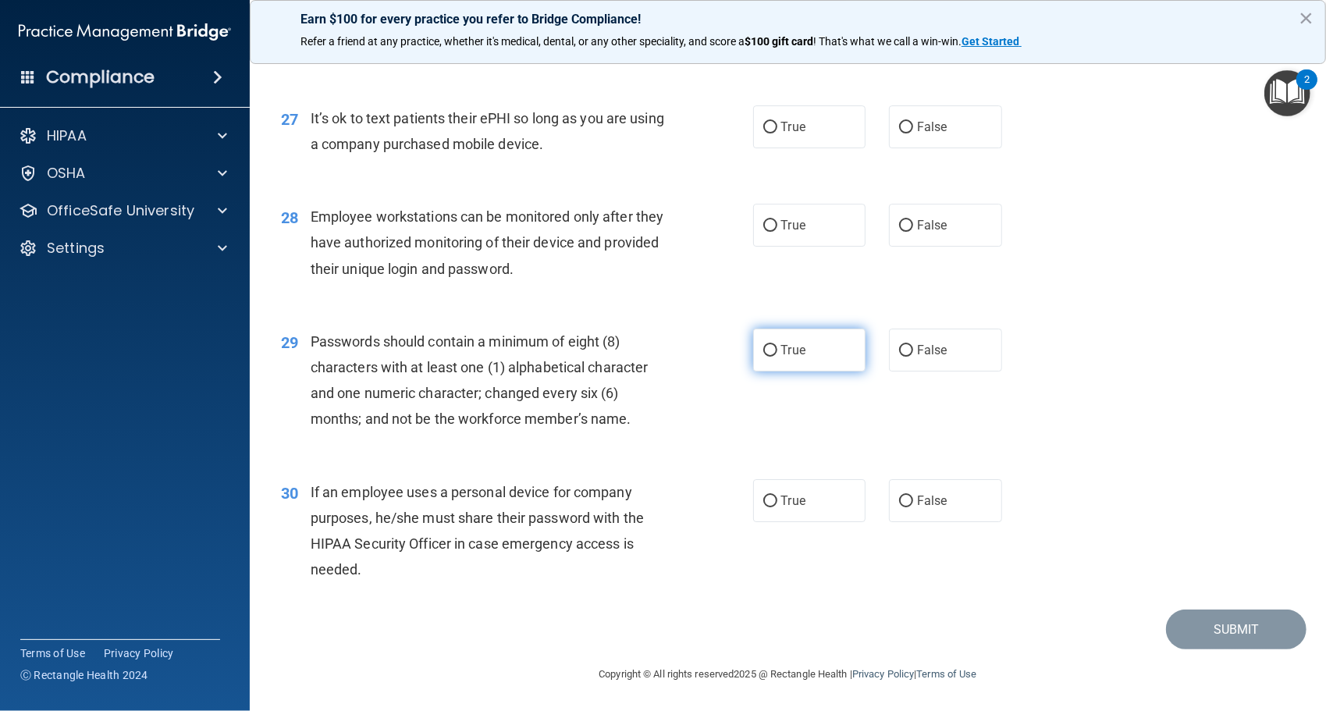
click at [832, 365] on label "True" at bounding box center [809, 350] width 113 height 43
click at [778, 357] on input "True" at bounding box center [771, 351] width 14 height 12
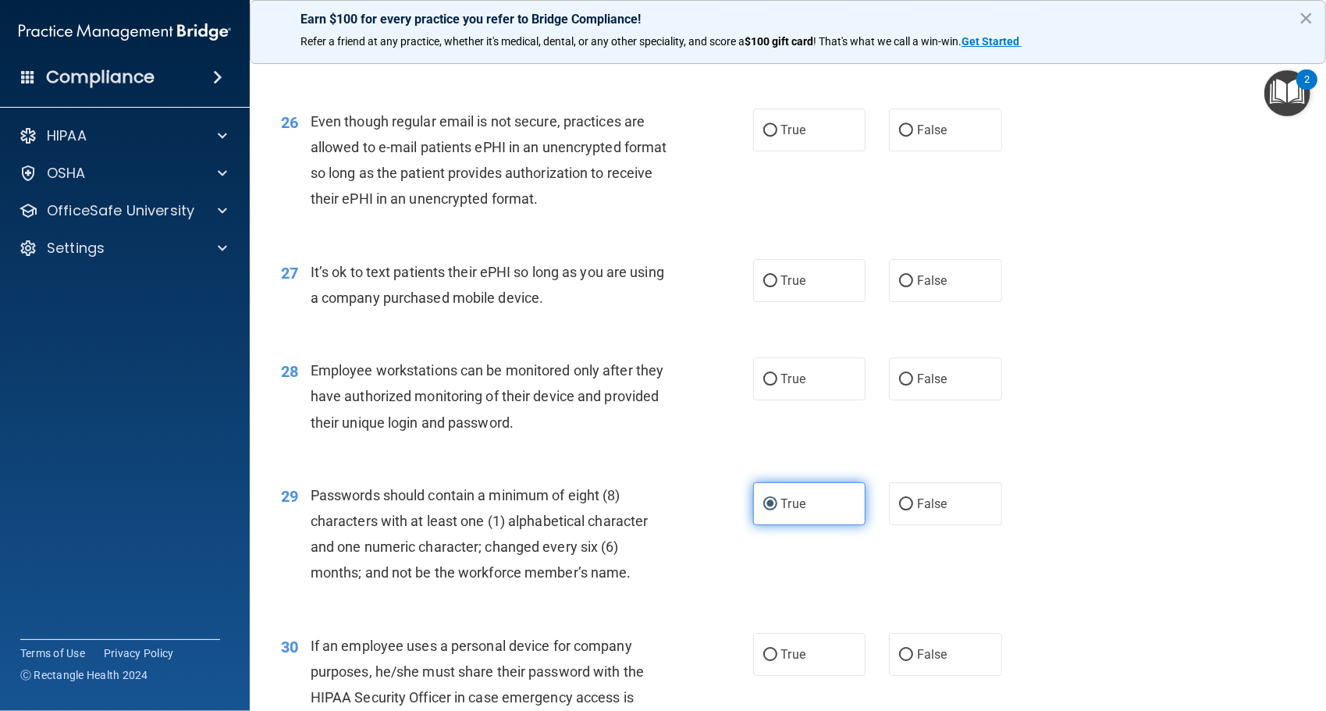
scroll to position [3360, 0]
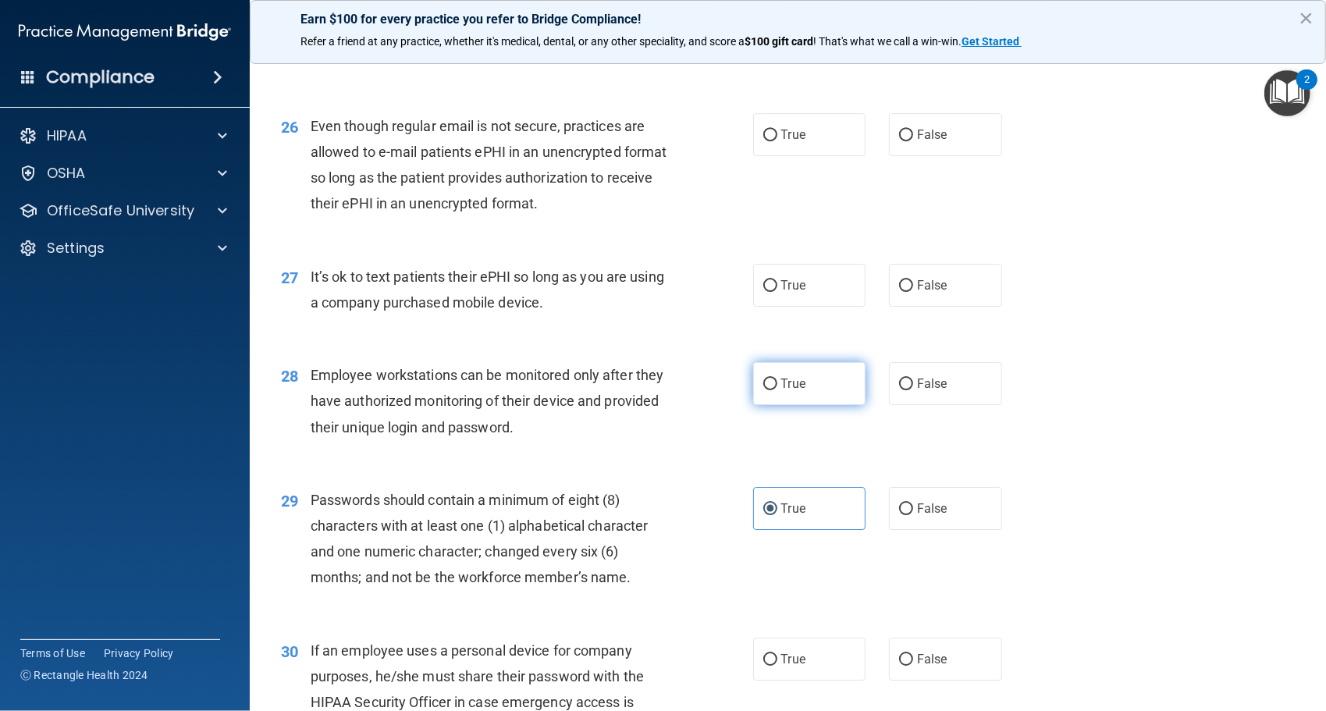
click at [823, 382] on label "True" at bounding box center [809, 383] width 113 height 43
click at [778, 382] on input "True" at bounding box center [771, 385] width 14 height 12
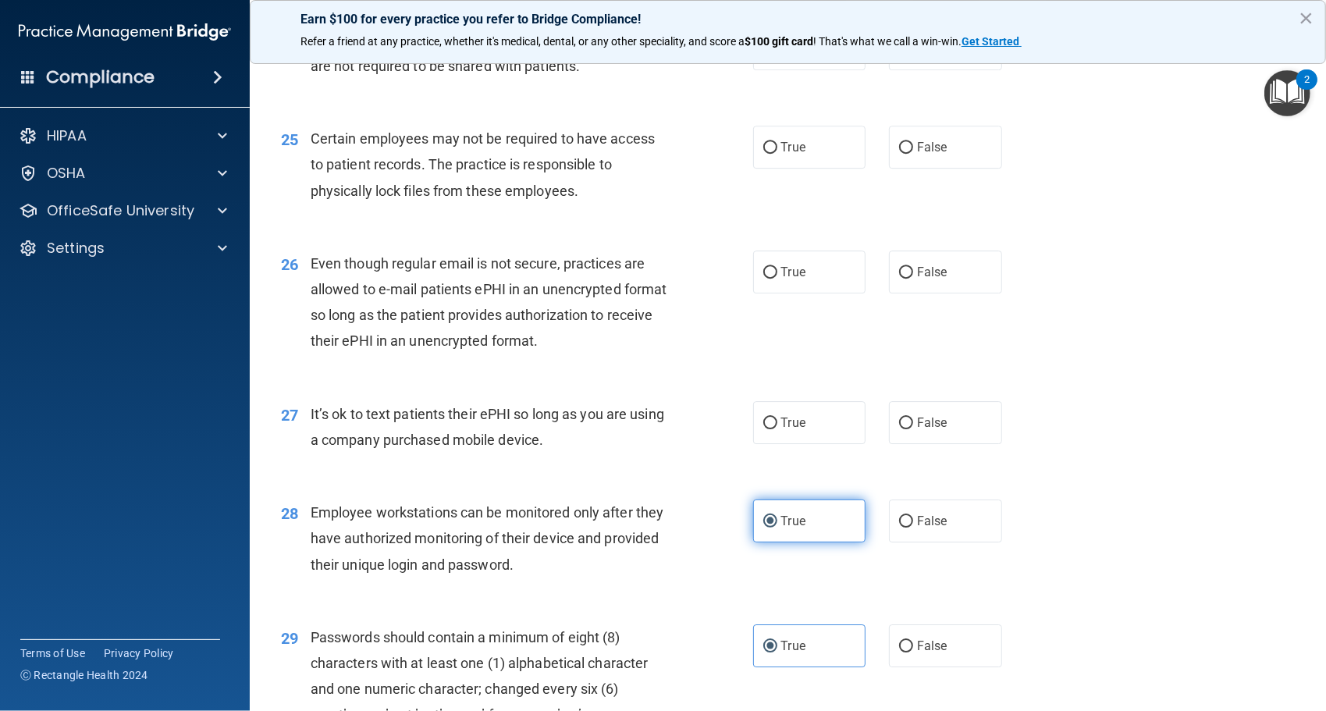
scroll to position [3222, 0]
click at [924, 442] on label "False" at bounding box center [945, 423] width 113 height 43
click at [913, 430] on input "False" at bounding box center [906, 424] width 14 height 12
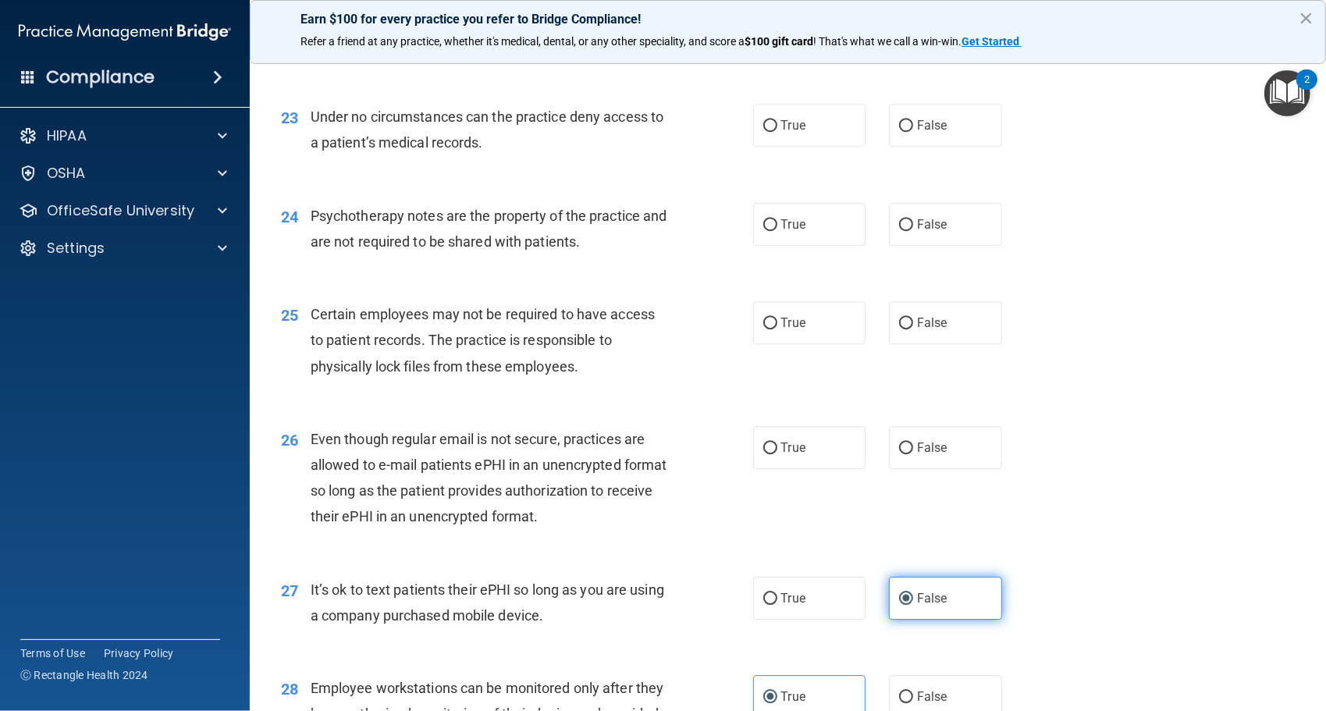
scroll to position [3045, 0]
drag, startPoint x: 924, startPoint y: 442, endPoint x: 913, endPoint y: 450, distance: 13.4
click at [917, 450] on span "False" at bounding box center [932, 449] width 30 height 15
click at [913, 450] on input "False" at bounding box center [906, 450] width 14 height 12
click at [820, 322] on label "True" at bounding box center [809, 324] width 113 height 43
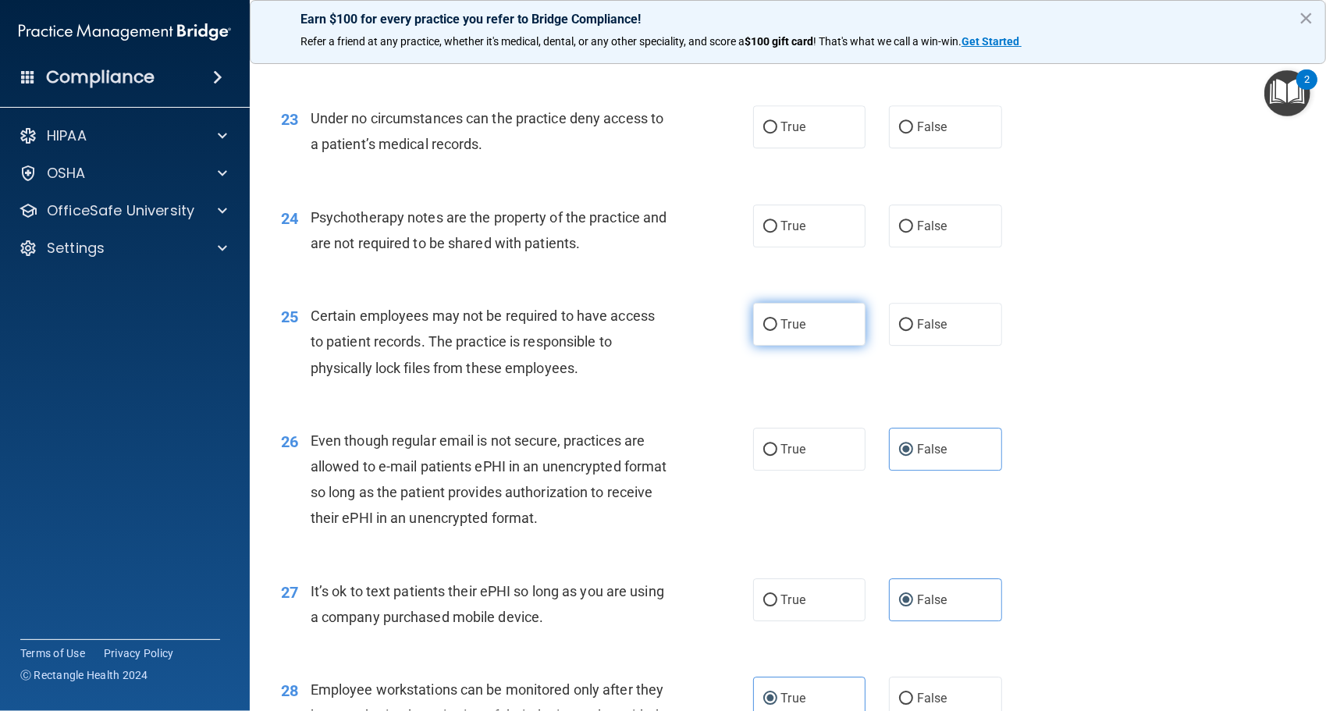
click at [778, 322] on input "True" at bounding box center [771, 325] width 14 height 12
click at [763, 238] on label "True" at bounding box center [809, 226] width 113 height 43
click at [764, 233] on input "True" at bounding box center [771, 227] width 14 height 12
click at [942, 234] on label "False" at bounding box center [945, 226] width 113 height 43
click at [913, 233] on input "False" at bounding box center [906, 227] width 14 height 12
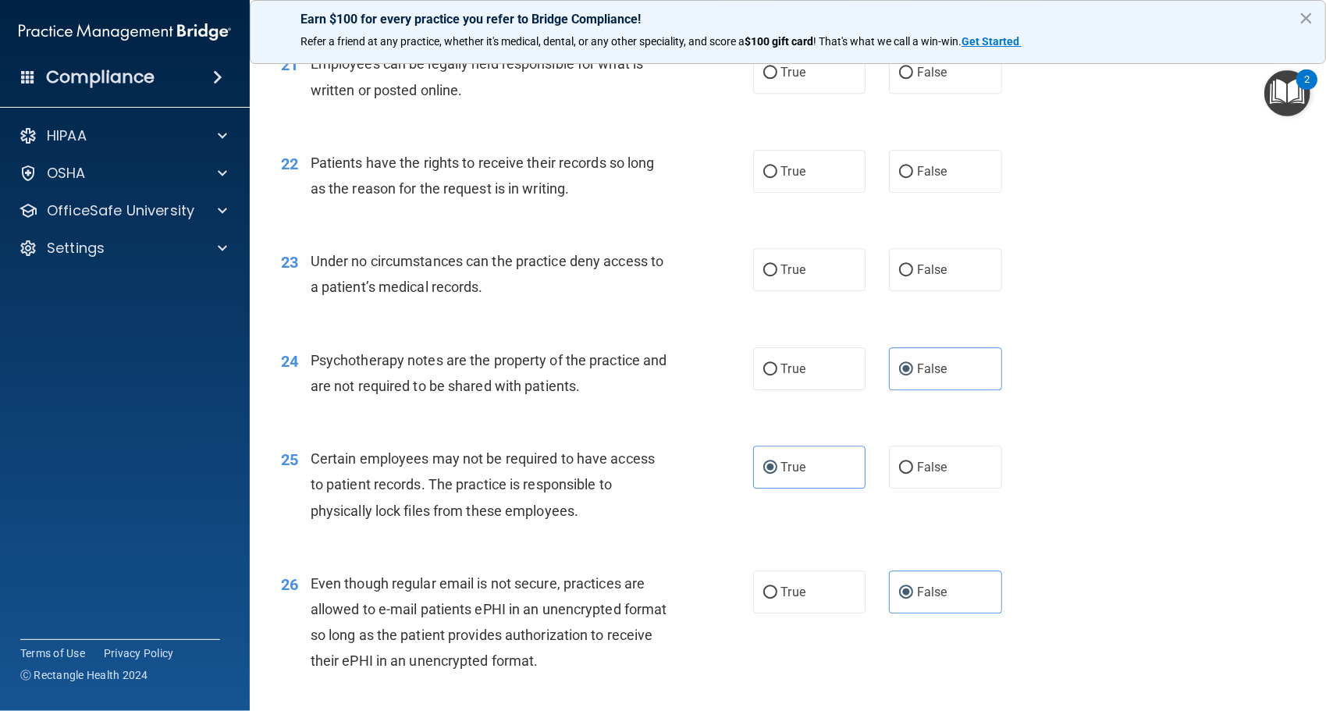
scroll to position [2897, 0]
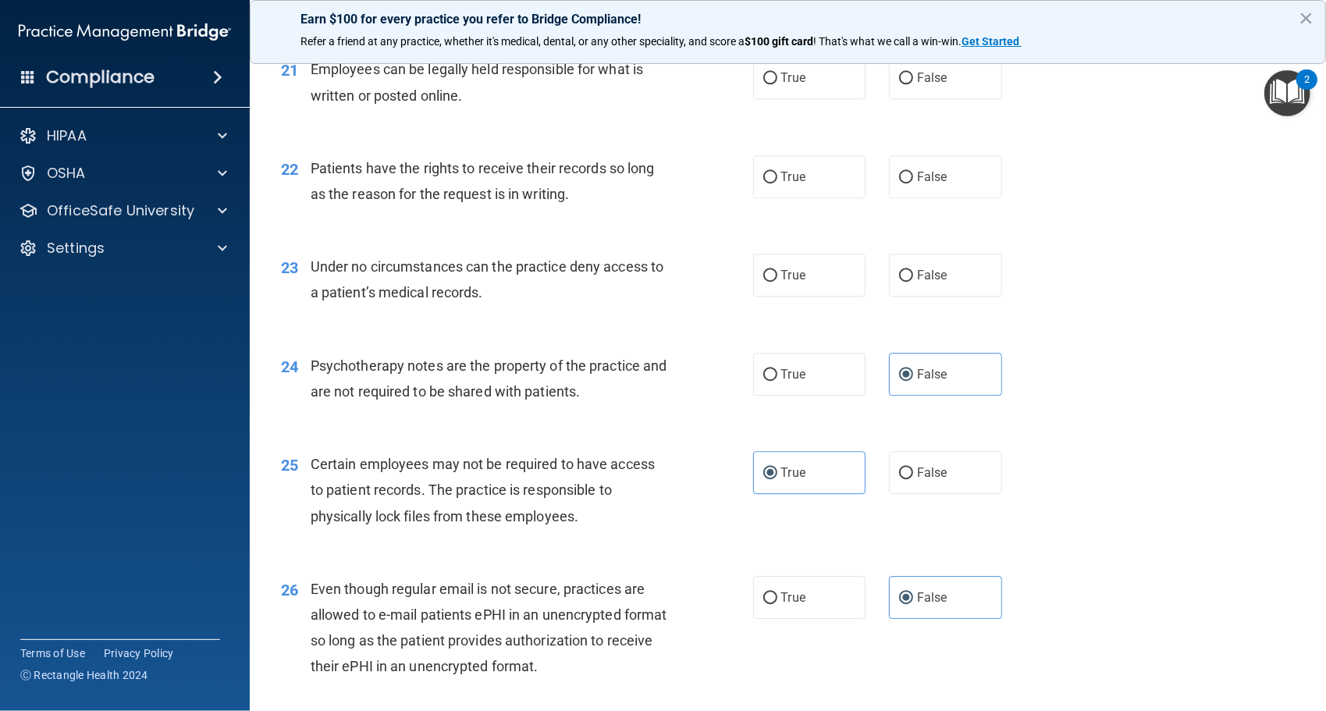
click at [826, 300] on div "23 Under no circumstances can the practice deny access to a patient’s medical r…" at bounding box center [788, 283] width 1038 height 98
click at [822, 277] on label "True" at bounding box center [809, 275] width 113 height 43
click at [778, 277] on input "True" at bounding box center [771, 276] width 14 height 12
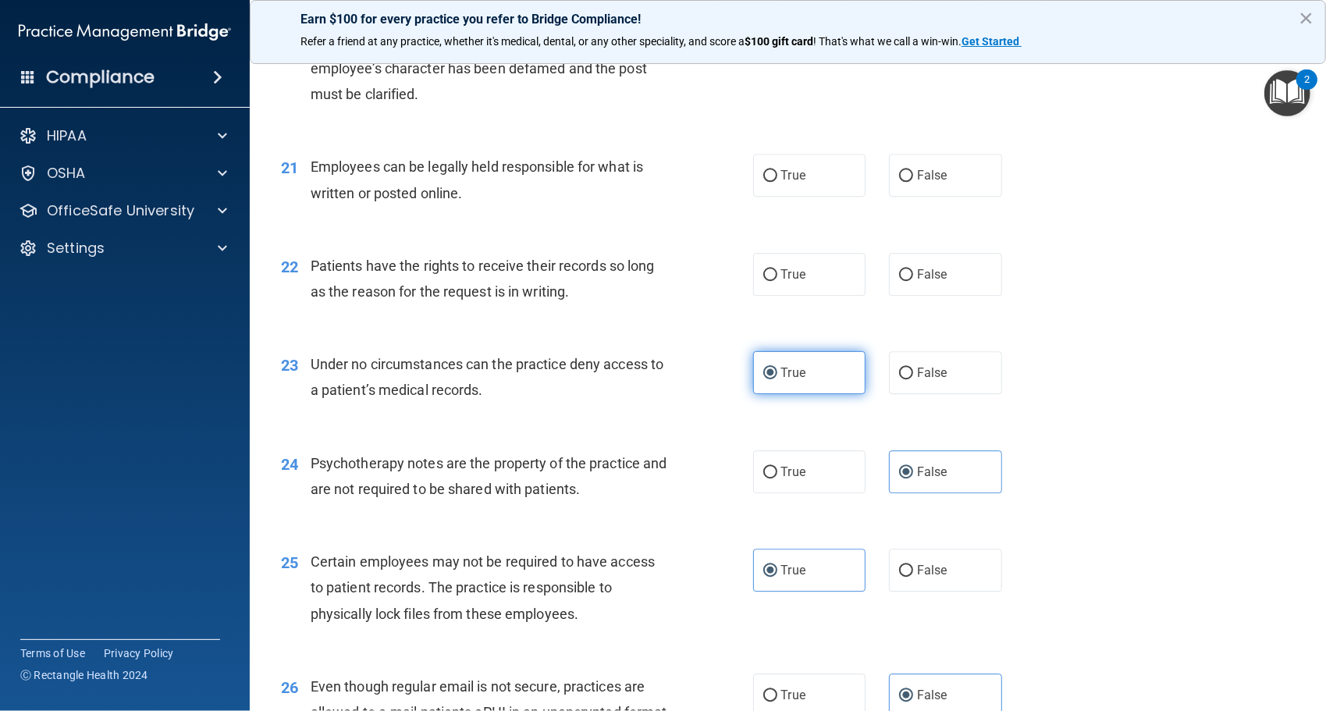
scroll to position [2799, 0]
click at [901, 289] on label "False" at bounding box center [945, 275] width 113 height 43
click at [901, 282] on input "False" at bounding box center [906, 276] width 14 height 12
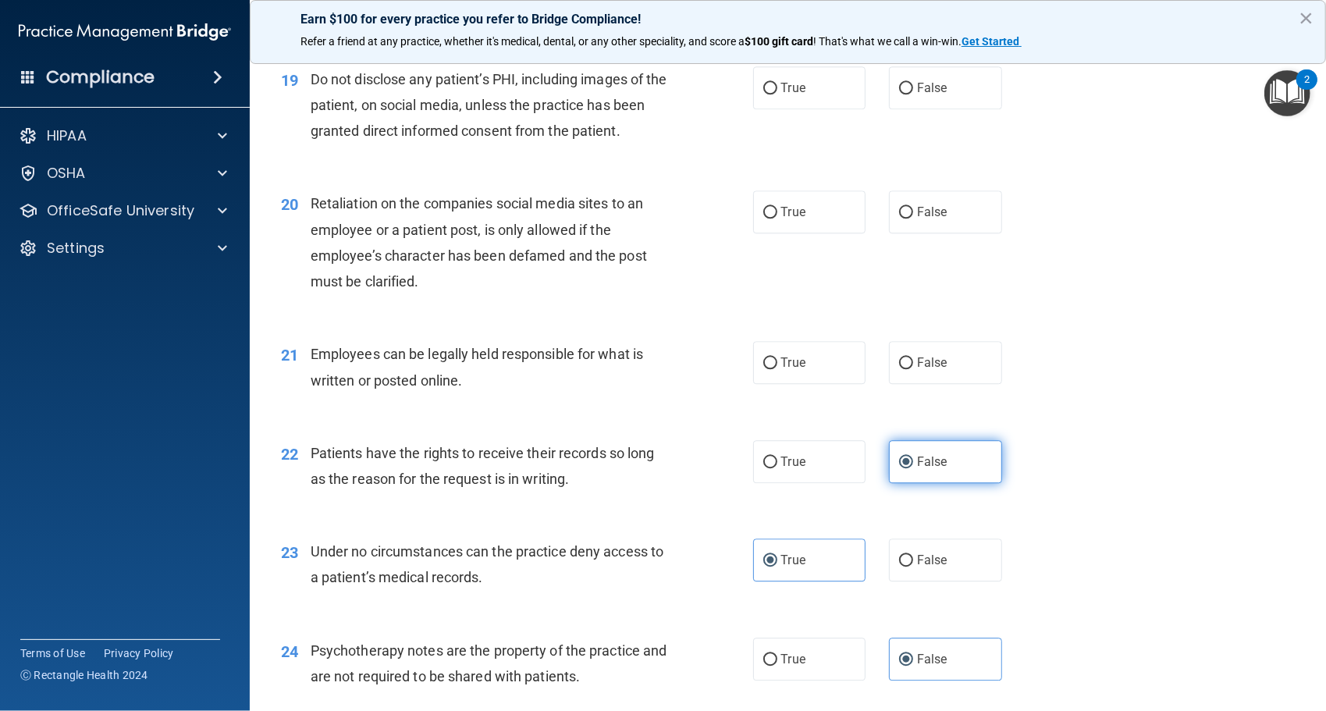
scroll to position [2608, 0]
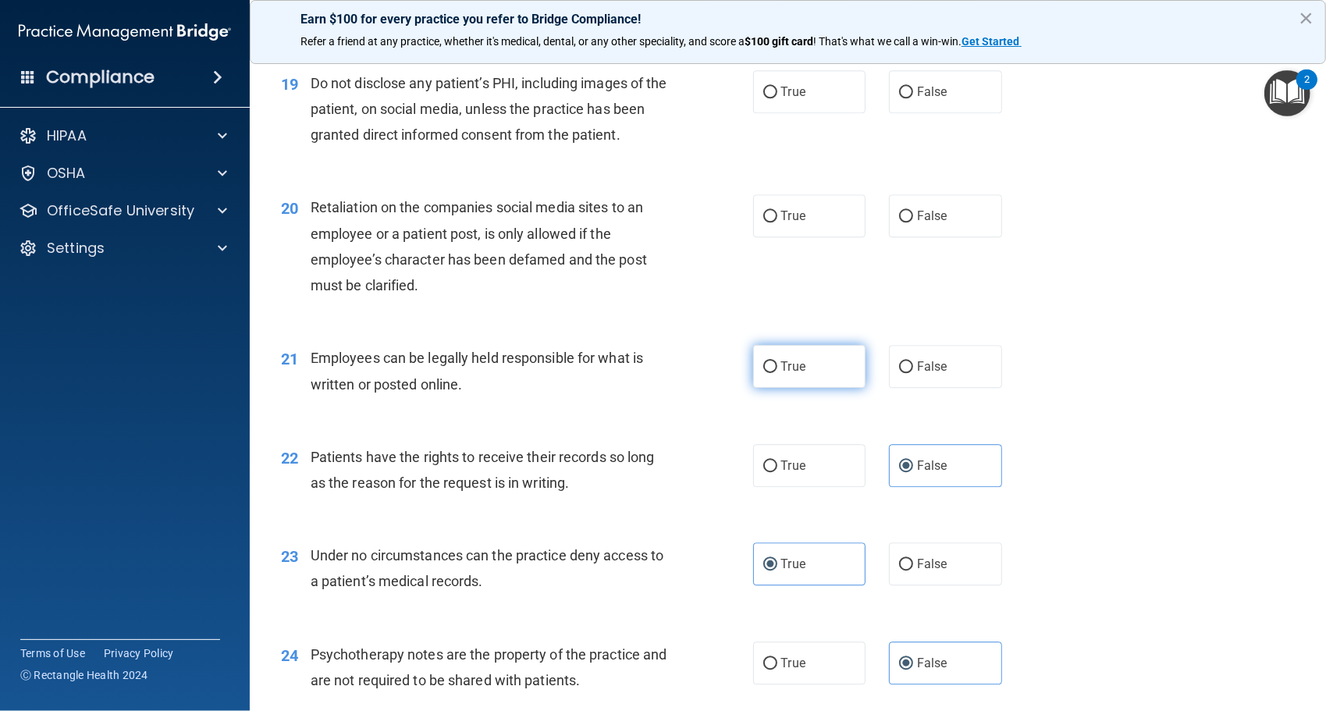
click at [817, 373] on label "True" at bounding box center [809, 366] width 113 height 43
click at [778, 373] on input "True" at bounding box center [771, 367] width 14 height 12
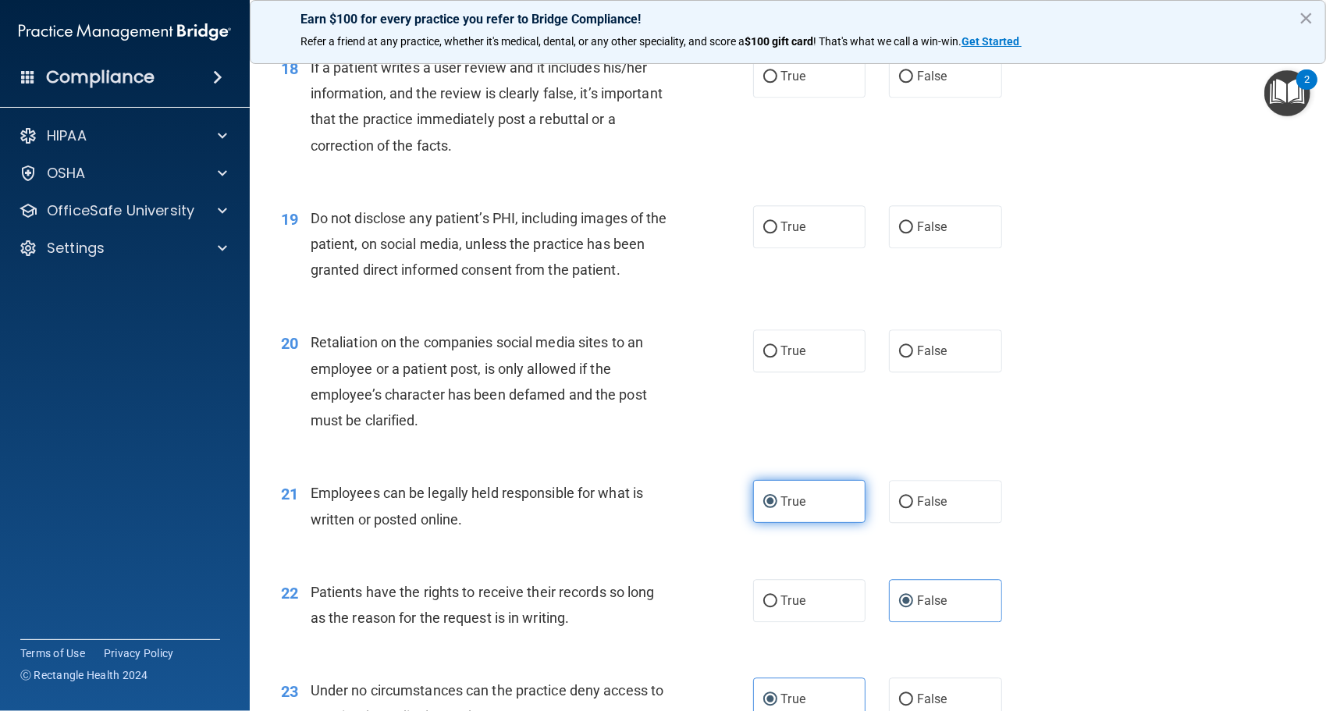
scroll to position [2470, 0]
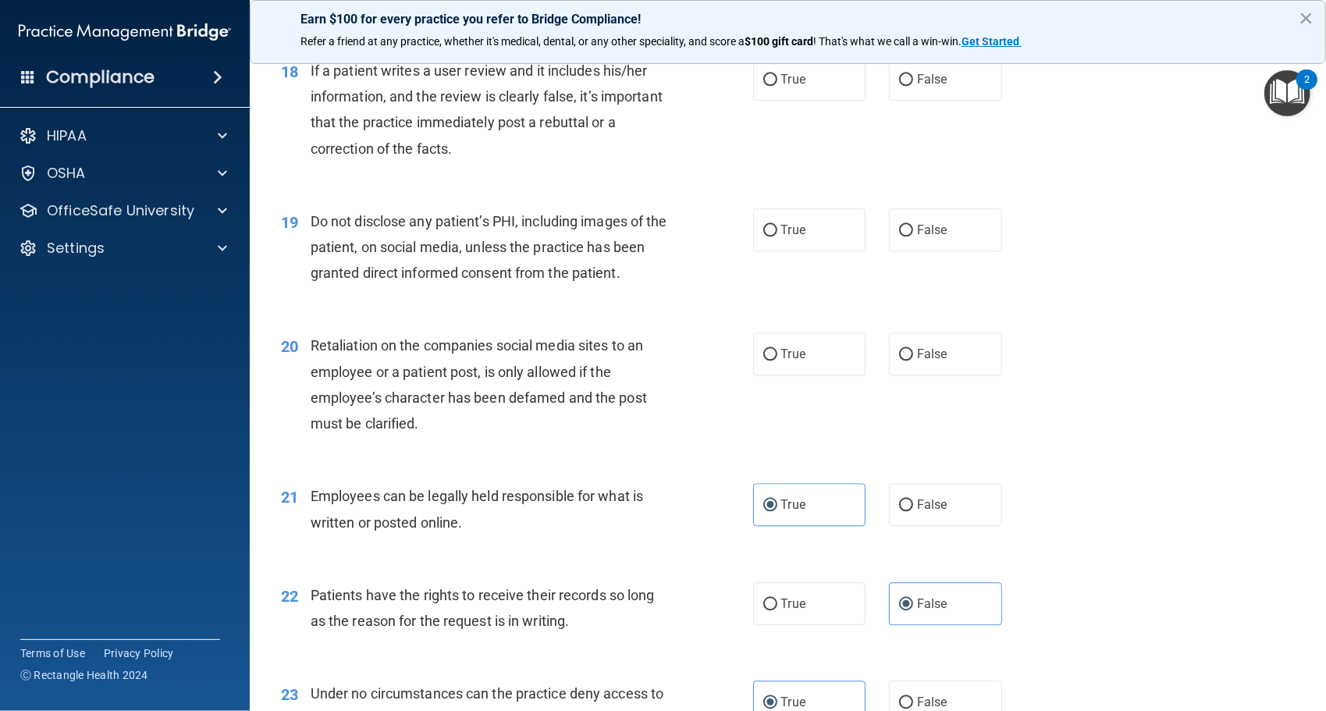
click at [932, 381] on div "20 Retaliation on the companies social media sites to an employee or a patient …" at bounding box center [788, 388] width 1038 height 151
click at [951, 351] on label "False" at bounding box center [945, 354] width 113 height 43
click at [913, 351] on input "False" at bounding box center [906, 355] width 14 height 12
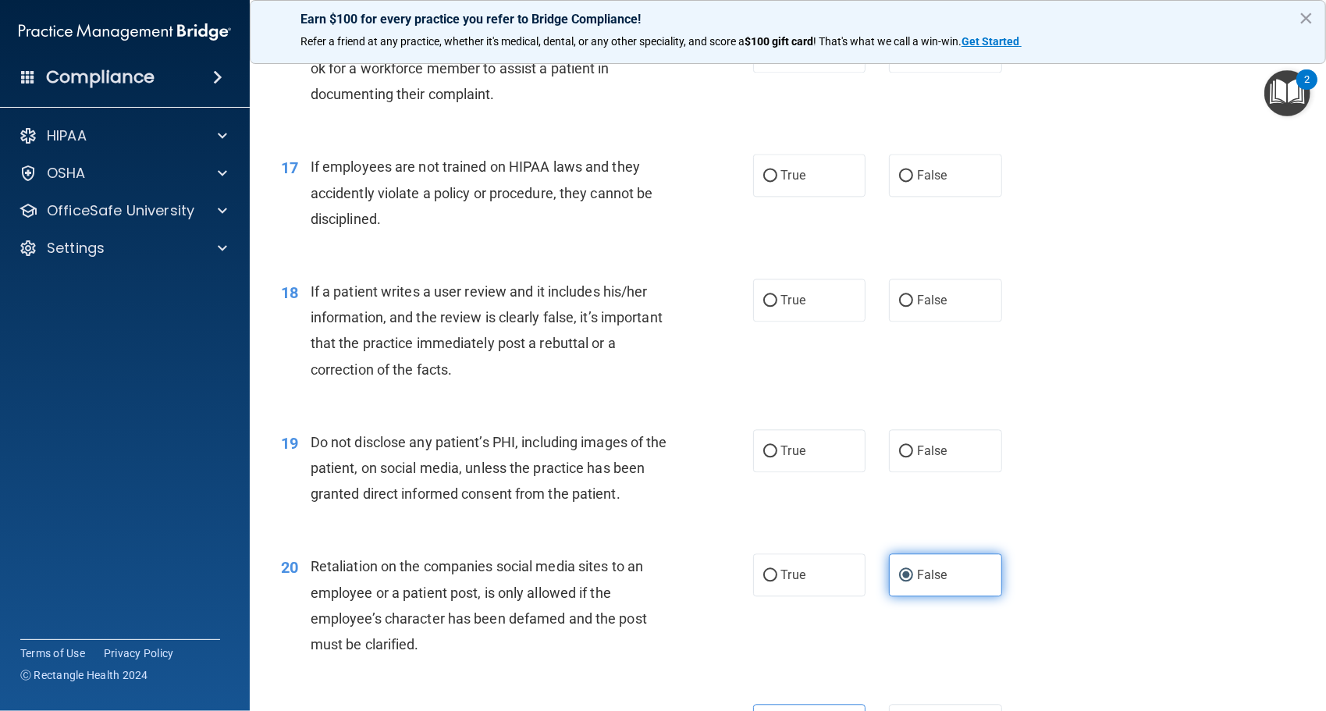
scroll to position [2248, 0]
click at [828, 460] on label "True" at bounding box center [809, 451] width 113 height 43
click at [778, 458] on input "True" at bounding box center [771, 453] width 14 height 12
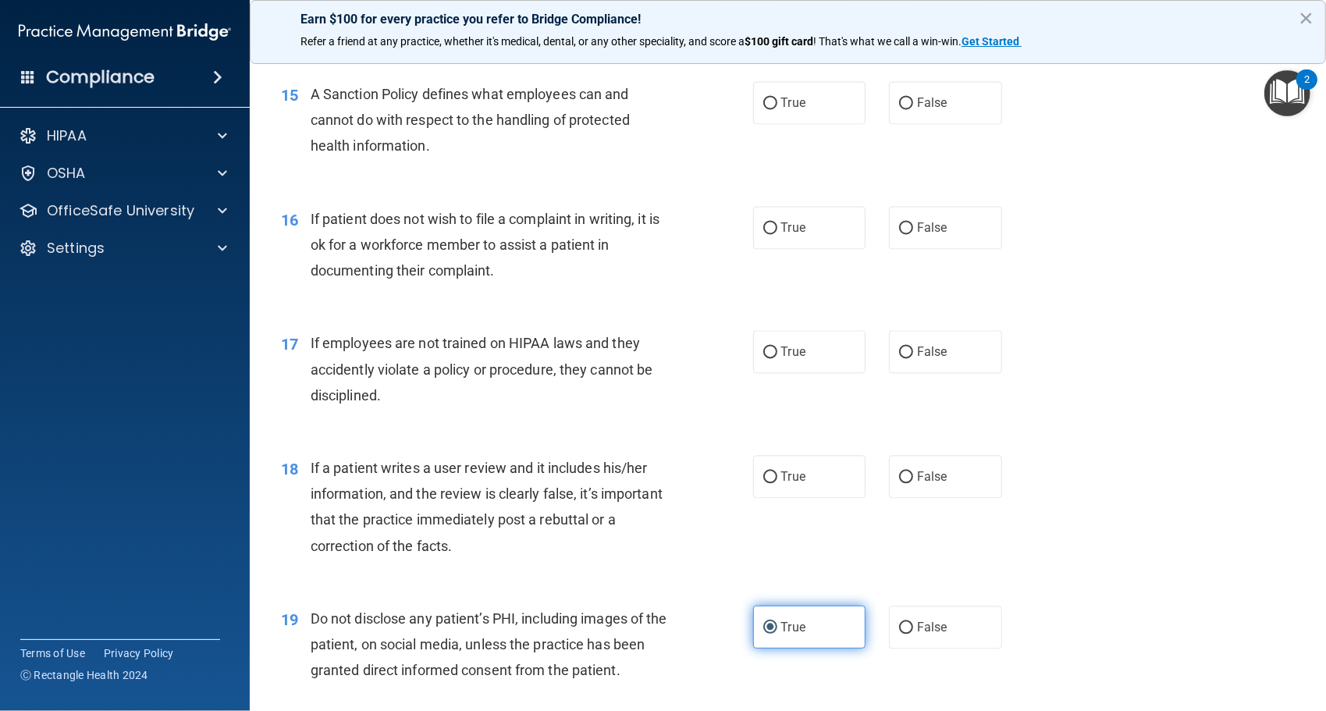
scroll to position [2072, 0]
drag, startPoint x: 828, startPoint y: 460, endPoint x: 785, endPoint y: 472, distance: 44.0
click at [785, 472] on span "True" at bounding box center [793, 477] width 24 height 15
click at [778, 472] on input "True" at bounding box center [771, 478] width 14 height 12
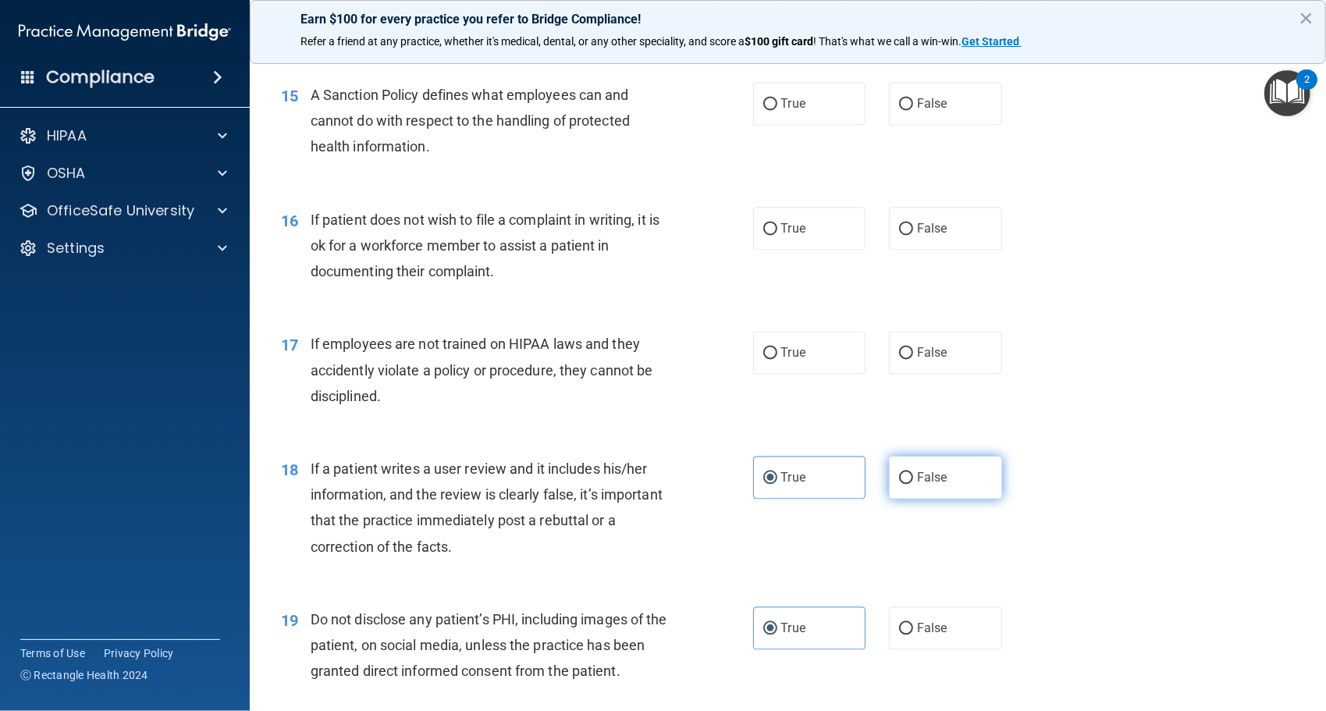
click at [923, 489] on label "False" at bounding box center [945, 477] width 113 height 43
click at [913, 484] on input "False" at bounding box center [906, 478] width 14 height 12
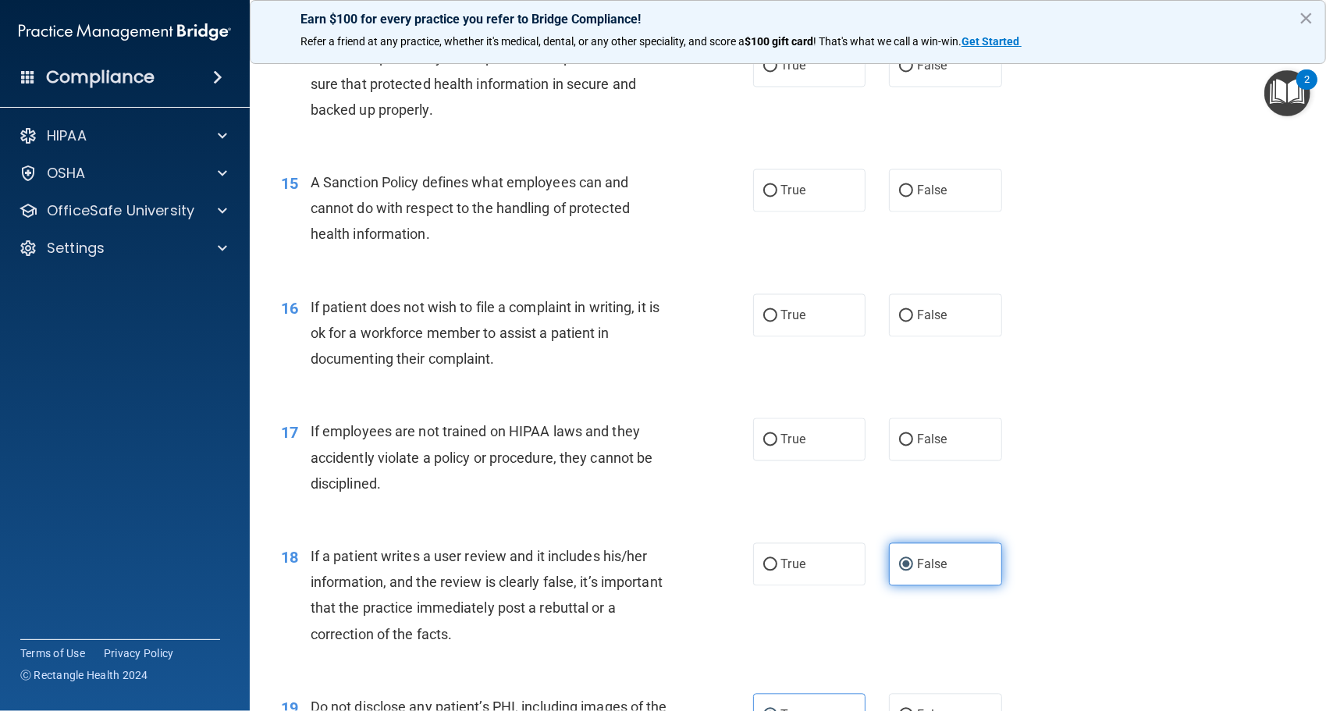
scroll to position [1958, 0]
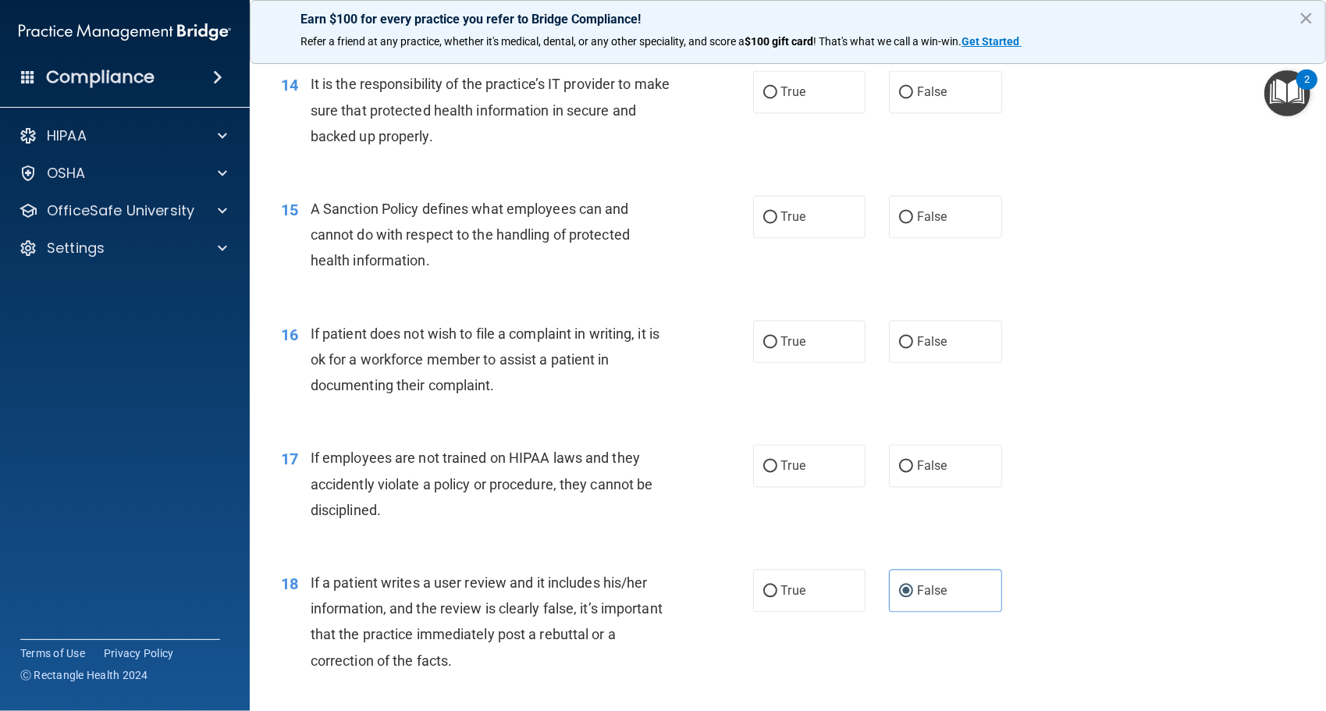
click at [954, 422] on div "16 If patient does not wish to file a complaint in writing, it is ok for a work…" at bounding box center [788, 363] width 1038 height 125
click at [950, 469] on label "False" at bounding box center [945, 466] width 113 height 43
click at [913, 469] on input "False" at bounding box center [906, 467] width 14 height 12
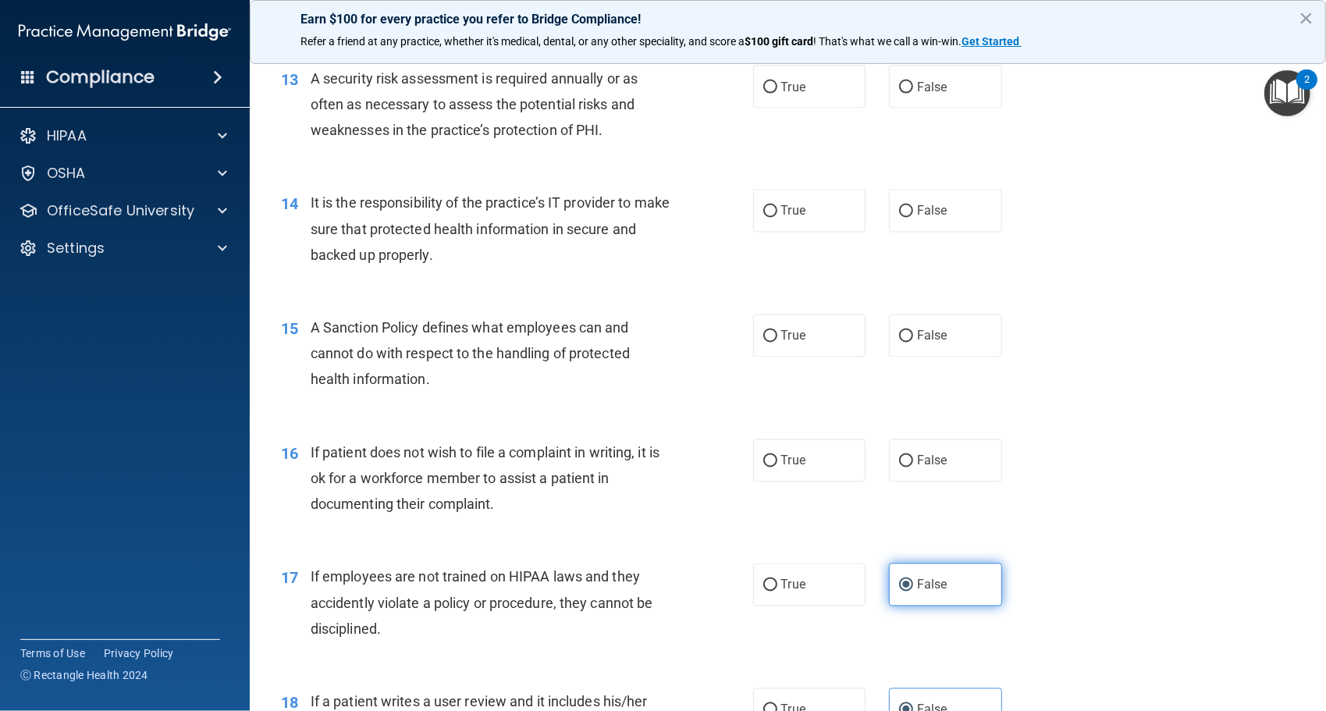
scroll to position [1828, 0]
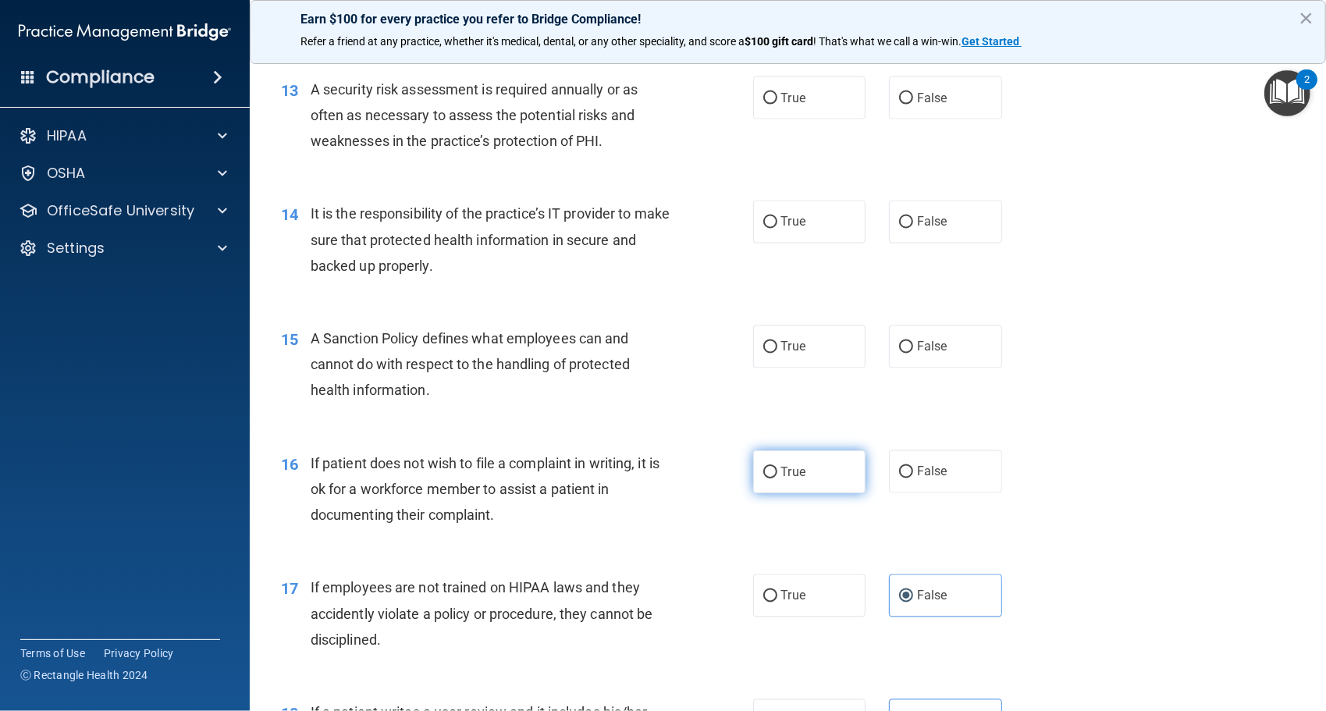
click at [847, 464] on label "True" at bounding box center [809, 471] width 113 height 43
click at [778, 467] on input "True" at bounding box center [771, 473] width 14 height 12
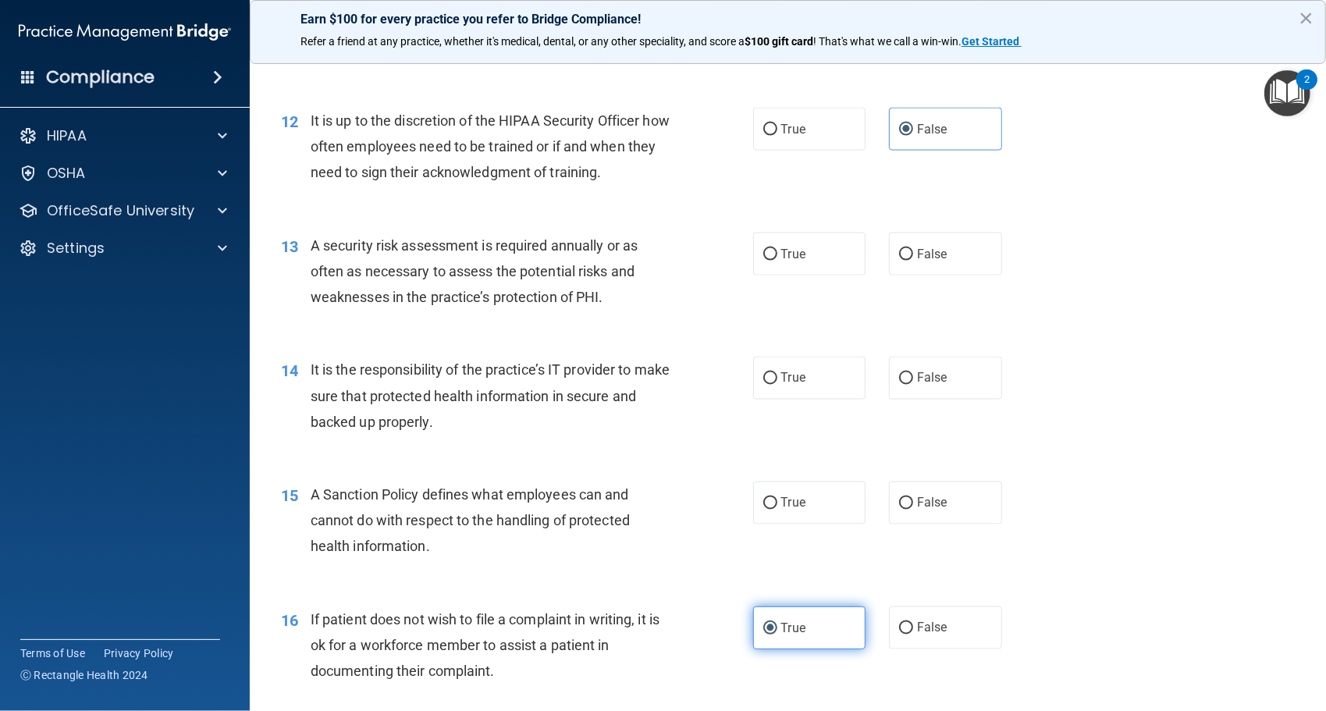
scroll to position [1662, 0]
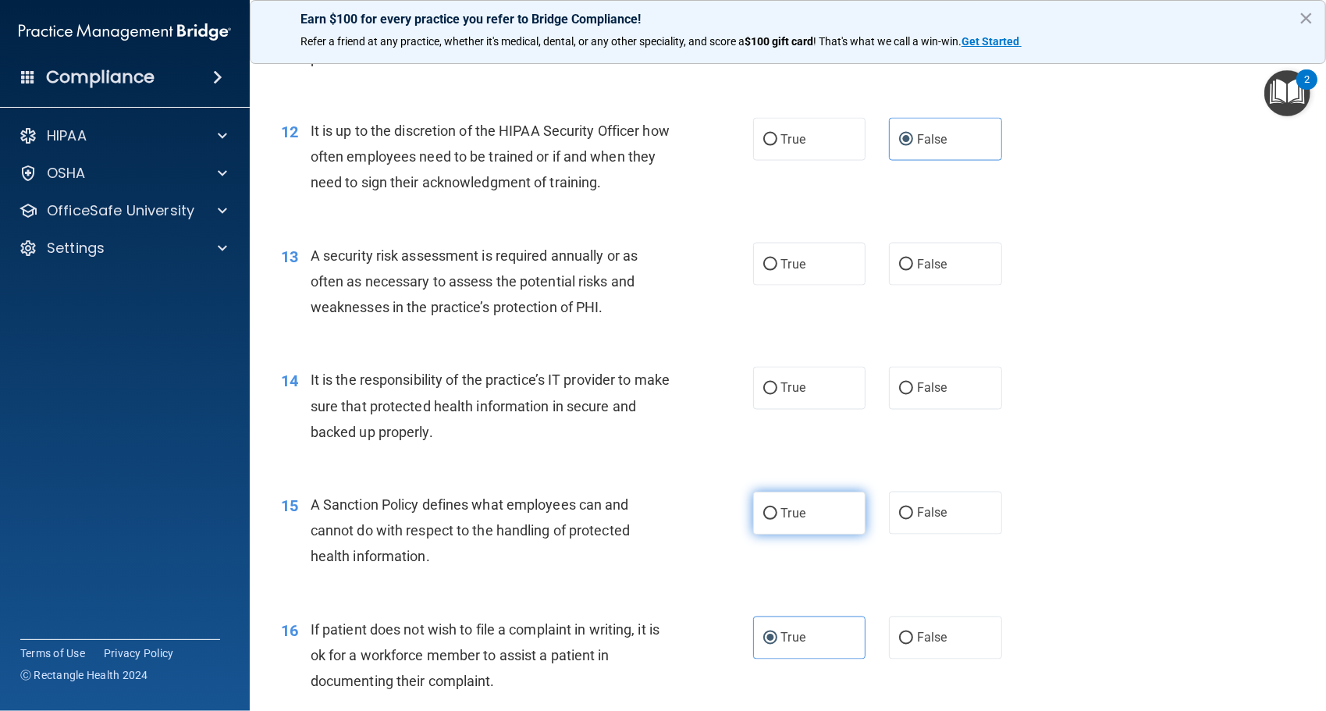
click at [815, 509] on label "True" at bounding box center [809, 513] width 113 height 43
click at [778, 509] on input "True" at bounding box center [771, 514] width 14 height 12
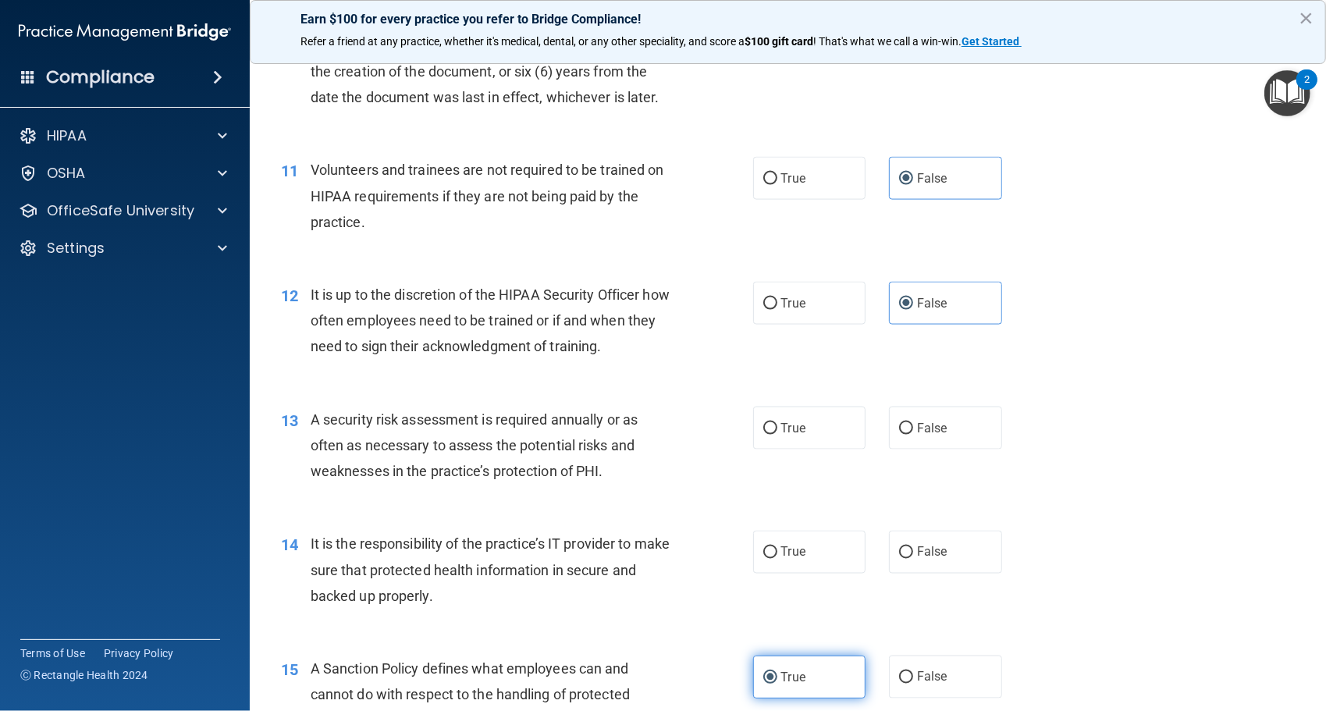
scroll to position [1496, 0]
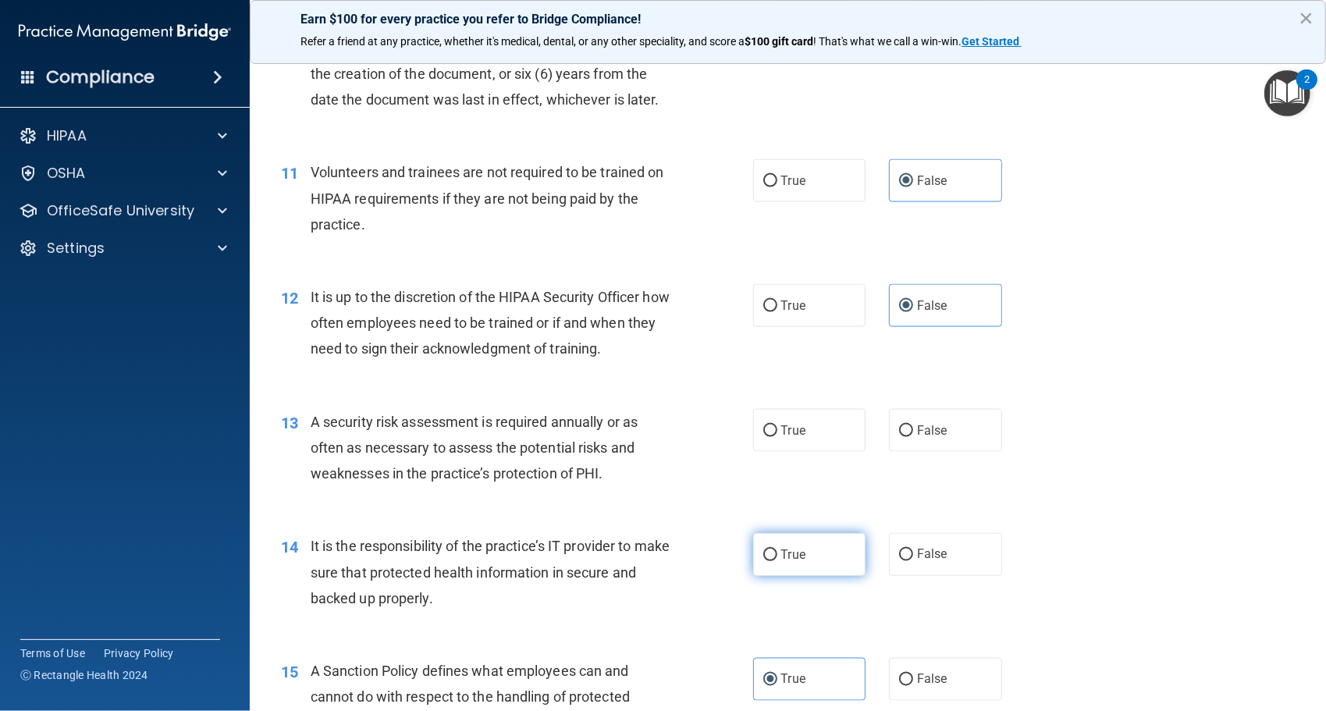
click at [800, 562] on label "True" at bounding box center [809, 554] width 113 height 43
click at [778, 561] on input "True" at bounding box center [771, 556] width 14 height 12
click at [913, 561] on label "False" at bounding box center [945, 554] width 113 height 43
click at [913, 561] on input "False" at bounding box center [906, 556] width 14 height 12
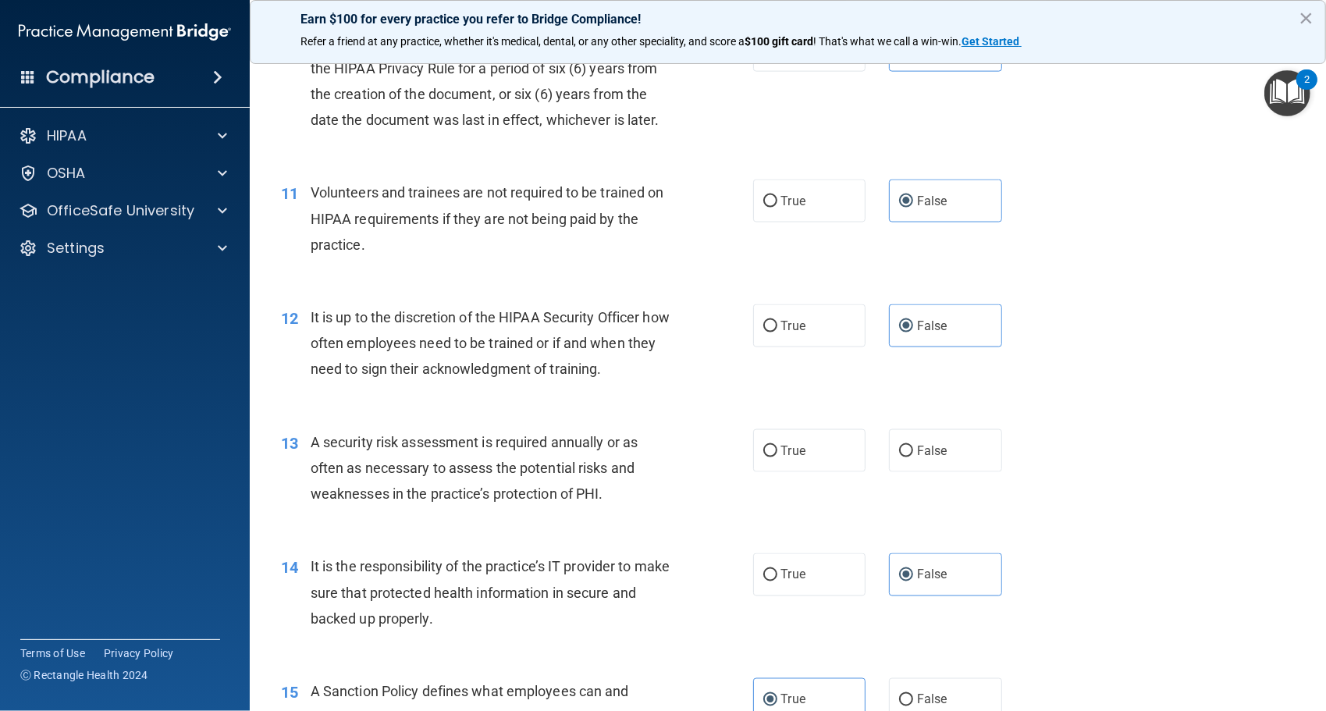
scroll to position [1473, 0]
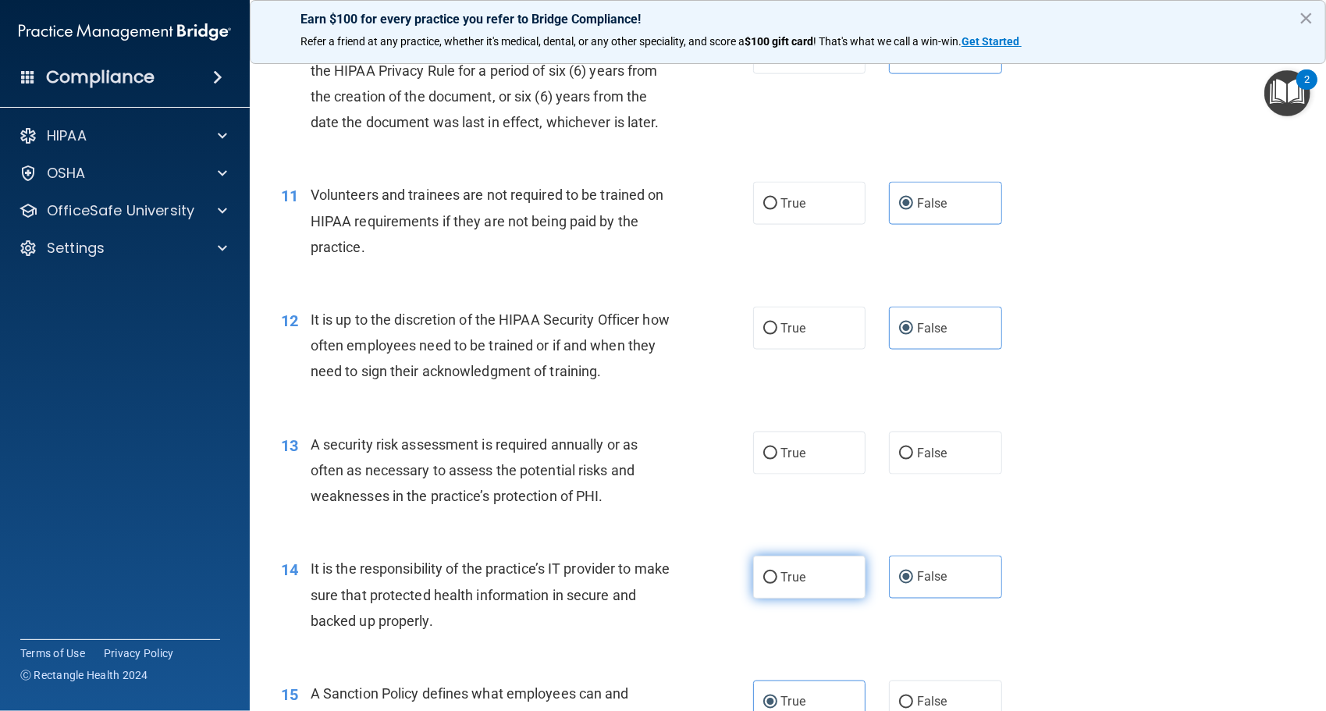
click at [796, 582] on span "True" at bounding box center [793, 577] width 24 height 15
click at [778, 582] on input "True" at bounding box center [771, 578] width 14 height 12
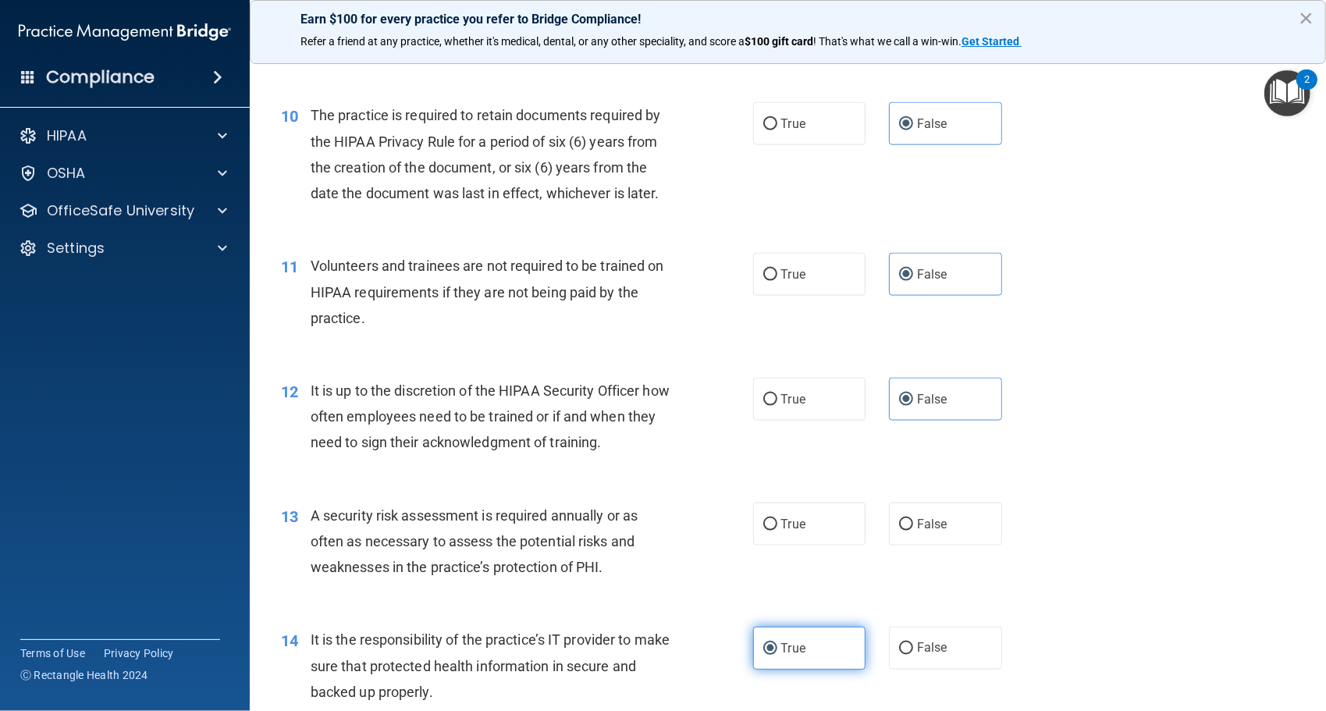
scroll to position [1395, 0]
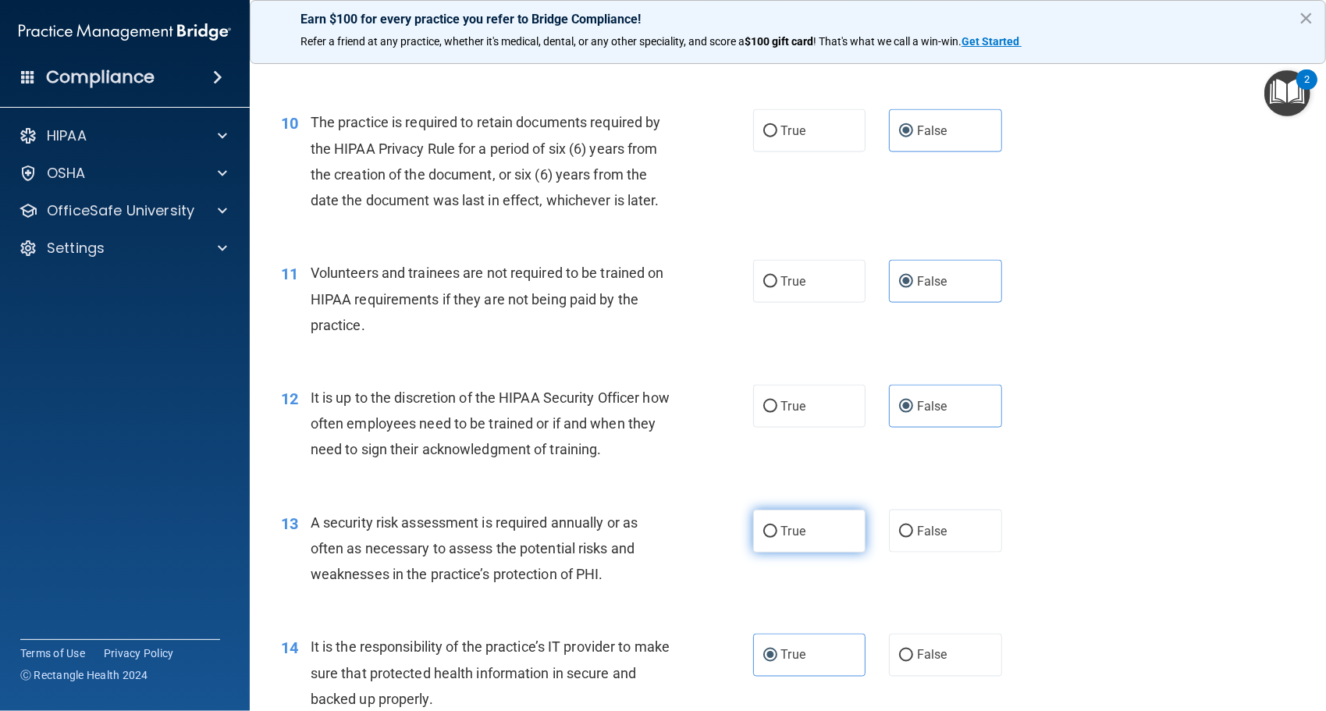
click at [790, 545] on label "True" at bounding box center [809, 531] width 113 height 43
click at [778, 538] on input "True" at bounding box center [771, 532] width 14 height 12
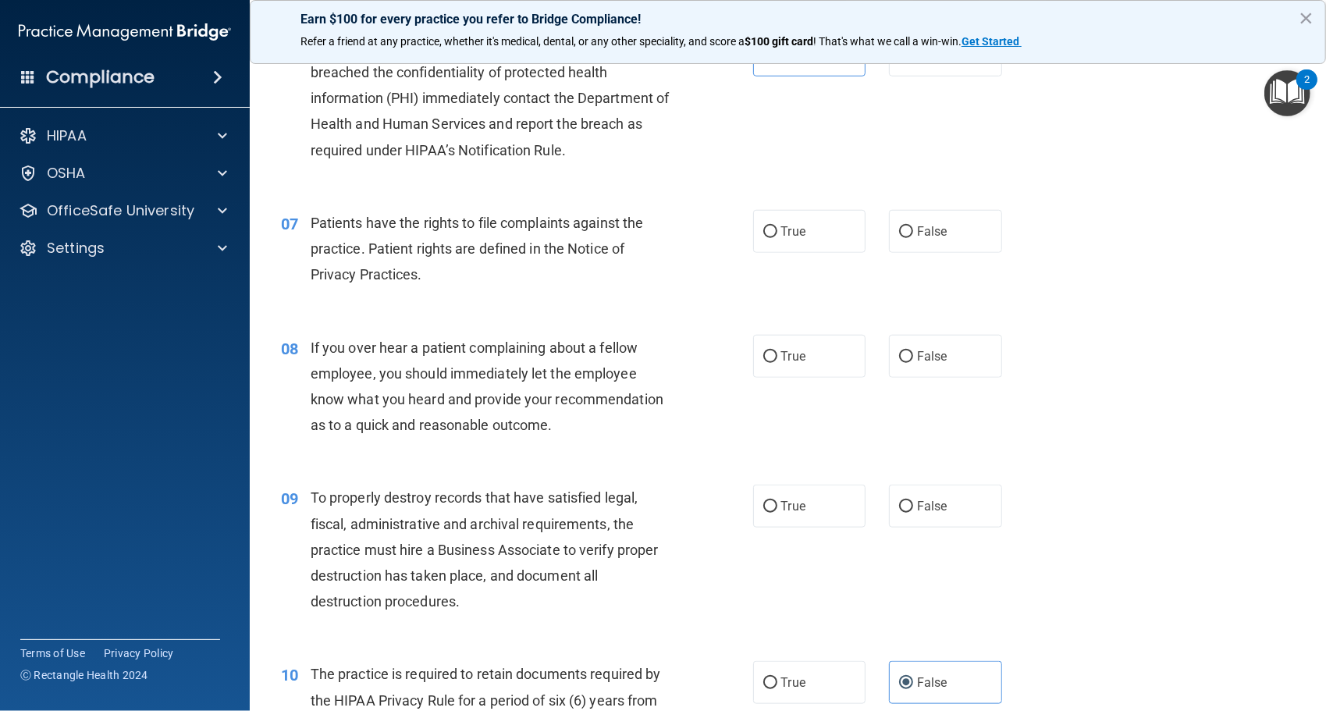
scroll to position [838, 0]
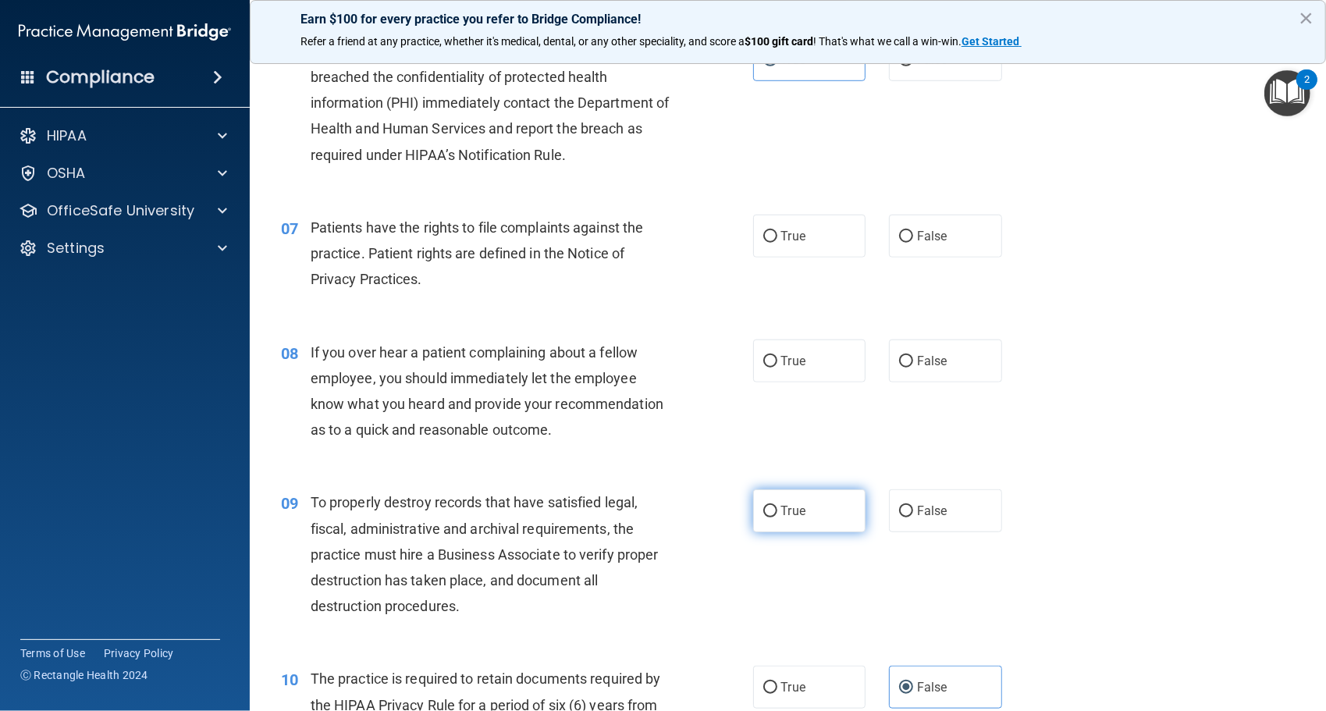
click at [770, 528] on label "True" at bounding box center [809, 510] width 113 height 43
click at [770, 518] on input "True" at bounding box center [771, 512] width 14 height 12
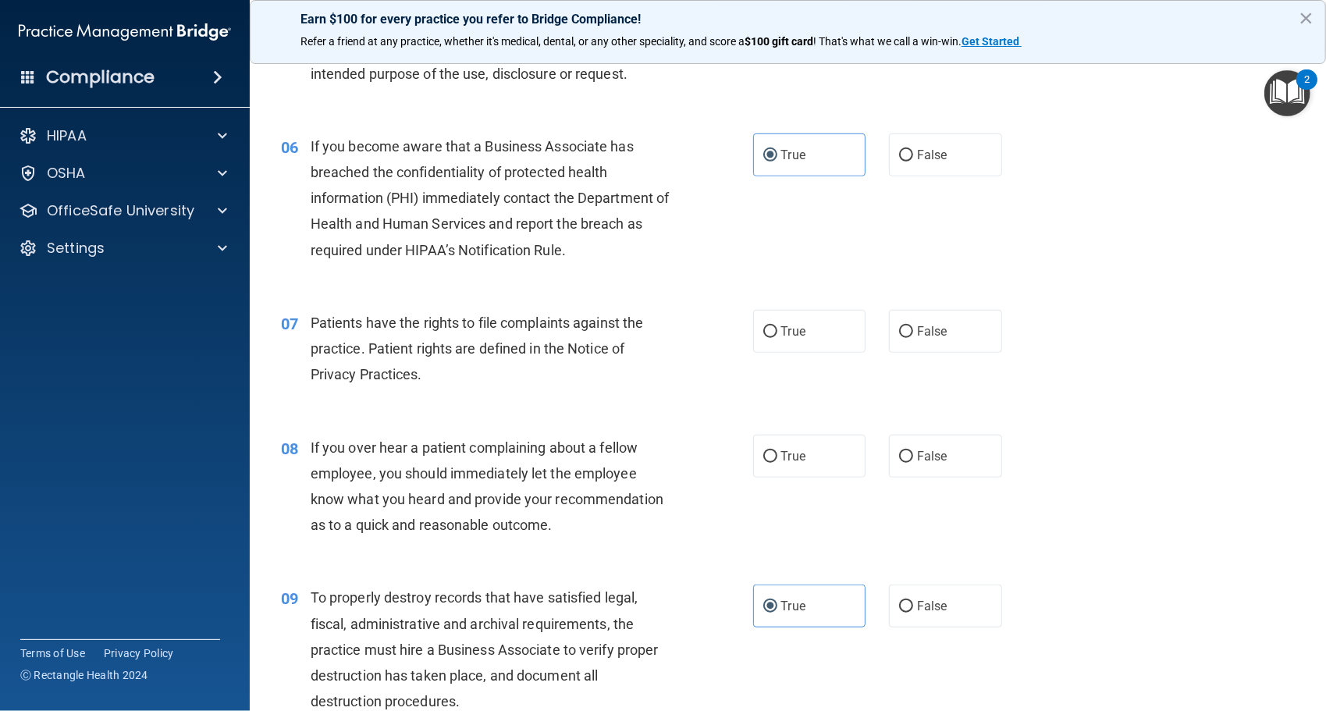
scroll to position [742, 0]
click at [948, 473] on label "False" at bounding box center [945, 457] width 113 height 43
click at [913, 464] on input "False" at bounding box center [906, 458] width 14 height 12
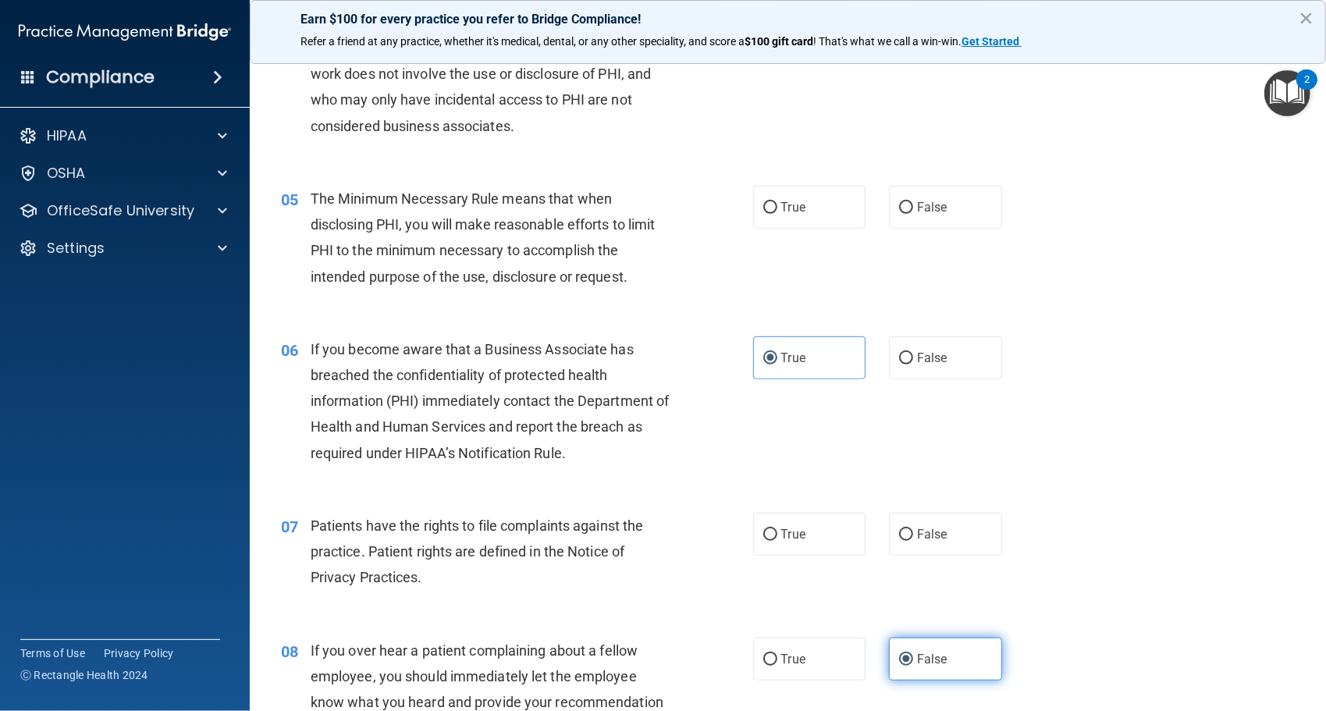
scroll to position [539, 0]
click at [810, 556] on label "True" at bounding box center [809, 535] width 113 height 43
click at [778, 543] on input "True" at bounding box center [771, 537] width 14 height 12
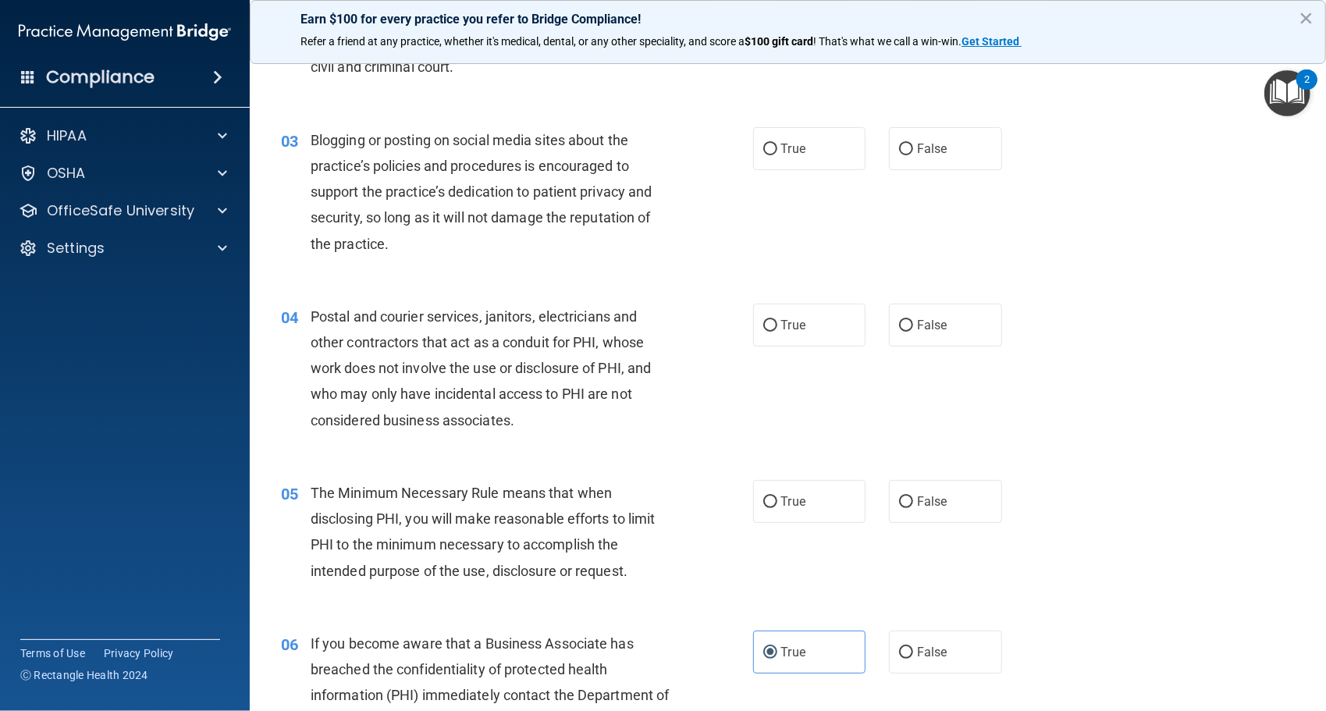
scroll to position [241, 0]
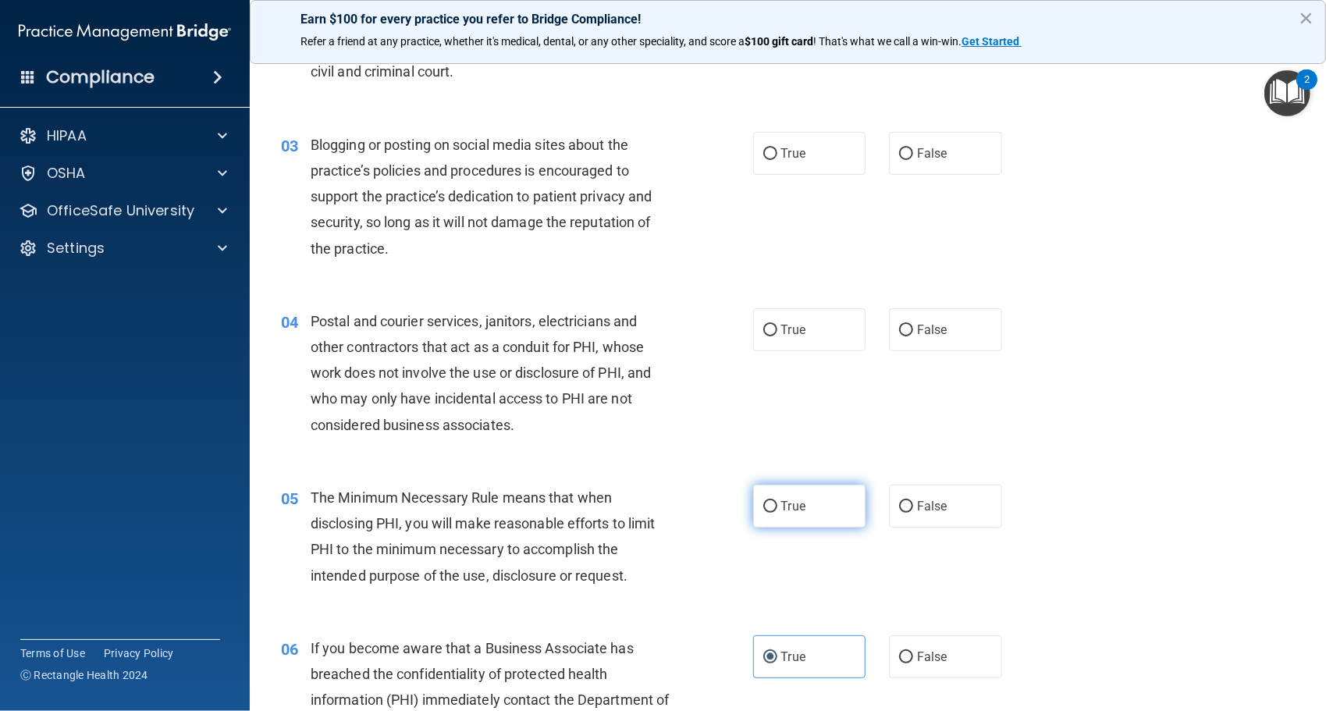
click at [792, 518] on label "True" at bounding box center [809, 506] width 113 height 43
click at [778, 513] on input "True" at bounding box center [771, 507] width 14 height 12
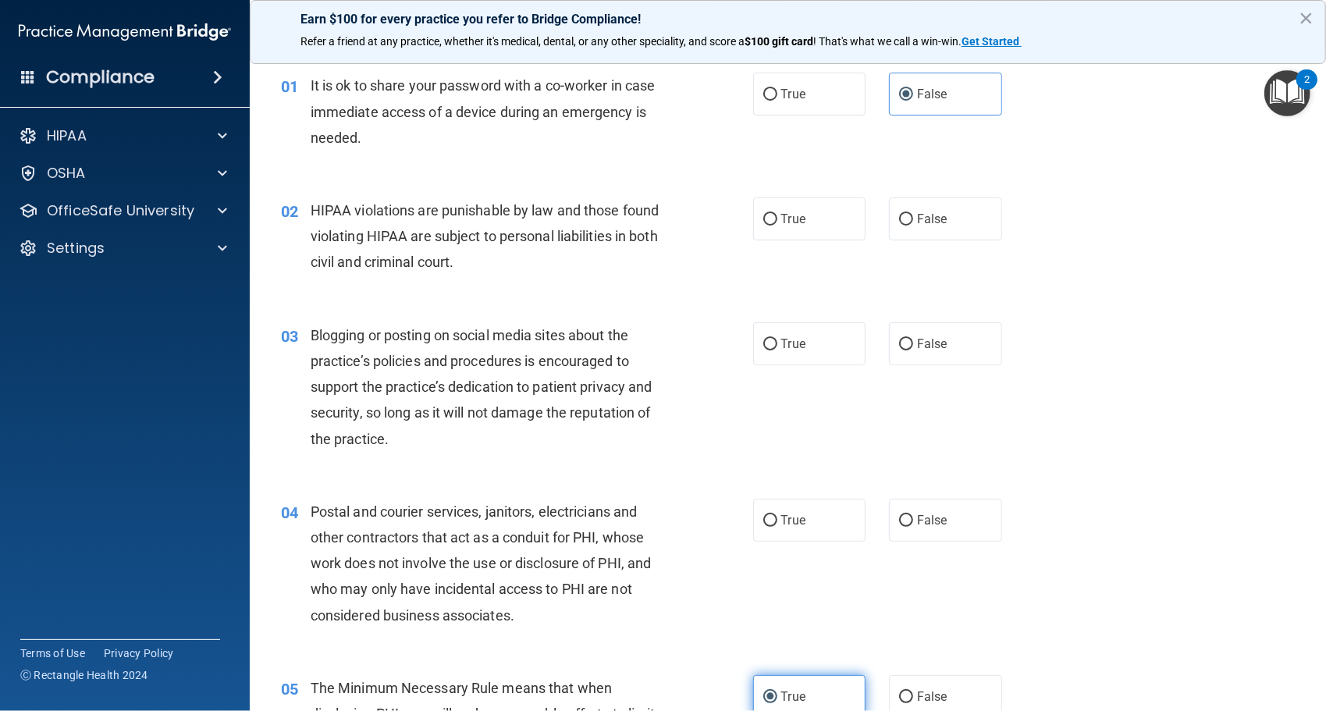
scroll to position [49, 0]
click at [923, 529] on label "False" at bounding box center [945, 521] width 113 height 43
click at [913, 529] on input "False" at bounding box center [906, 523] width 14 height 12
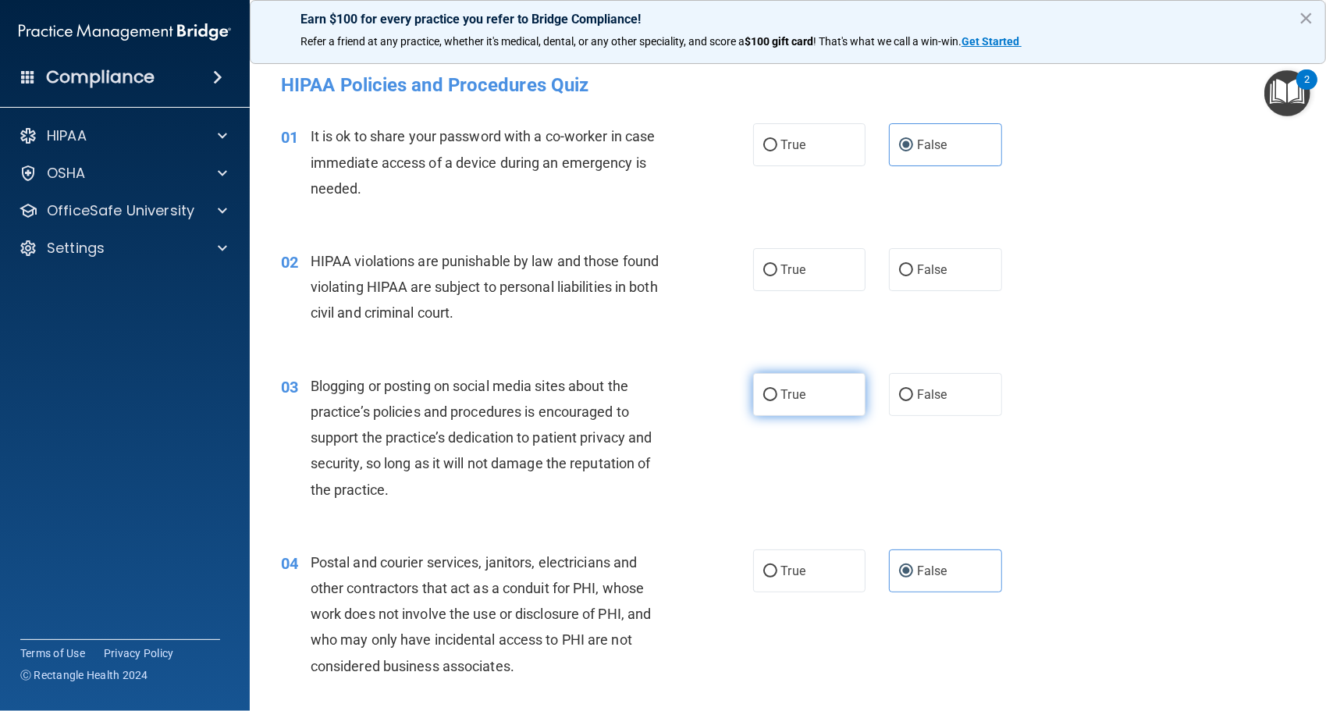
click at [814, 399] on label "True" at bounding box center [809, 394] width 113 height 43
click at [778, 399] on input "True" at bounding box center [771, 396] width 14 height 12
click at [788, 251] on label "True" at bounding box center [809, 269] width 113 height 43
click at [778, 265] on input "True" at bounding box center [771, 271] width 14 height 12
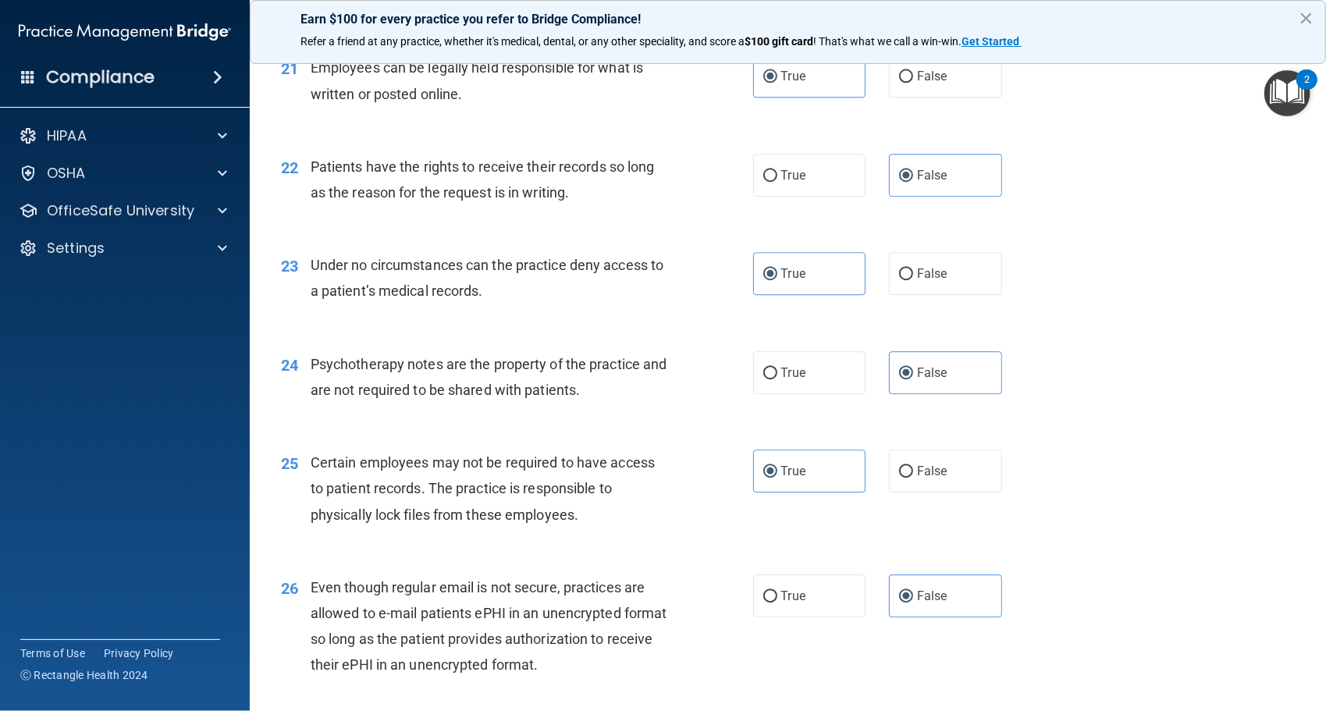
scroll to position [3519, 0]
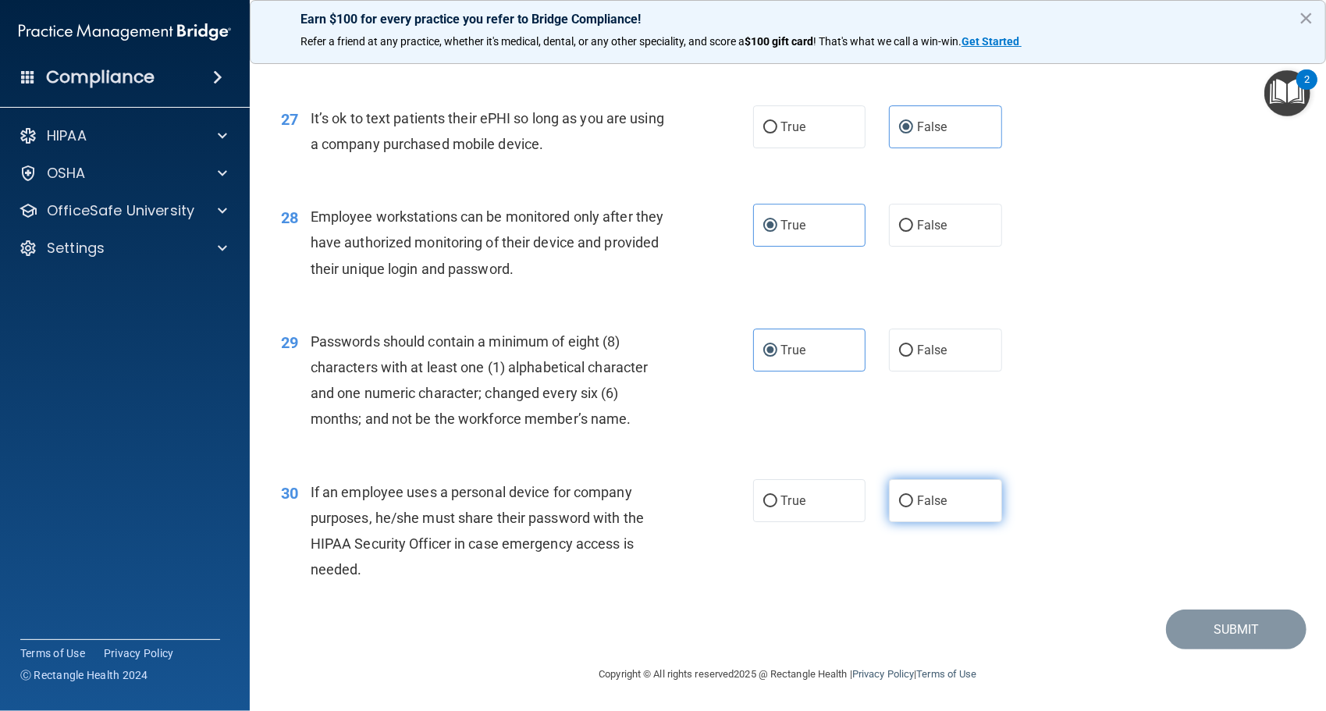
click at [920, 505] on span "False" at bounding box center [932, 500] width 30 height 15
click at [913, 505] on input "False" at bounding box center [906, 502] width 14 height 12
click at [1171, 620] on button "Submit" at bounding box center [1236, 630] width 141 height 40
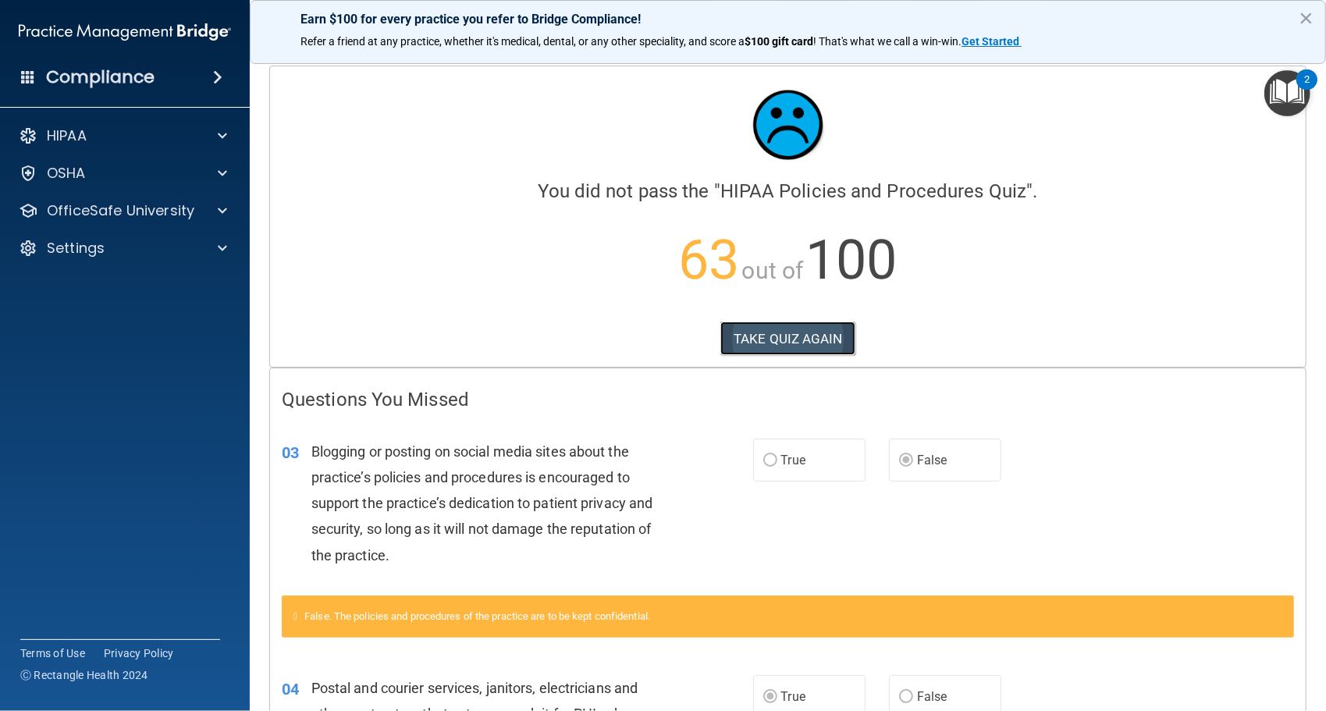
click at [815, 336] on button "TAKE QUIZ AGAIN" at bounding box center [788, 339] width 135 height 34
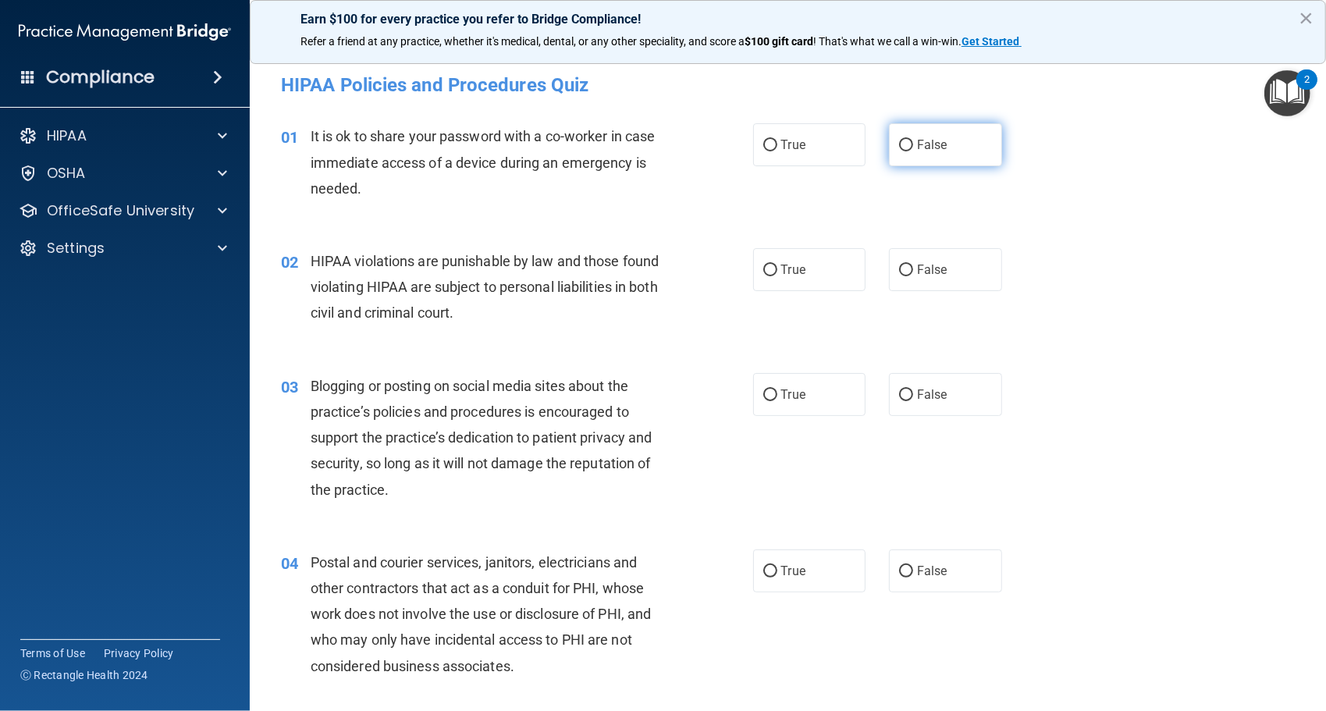
click at [918, 147] on span "False" at bounding box center [932, 144] width 30 height 15
click at [913, 147] on input "False" at bounding box center [906, 146] width 14 height 12
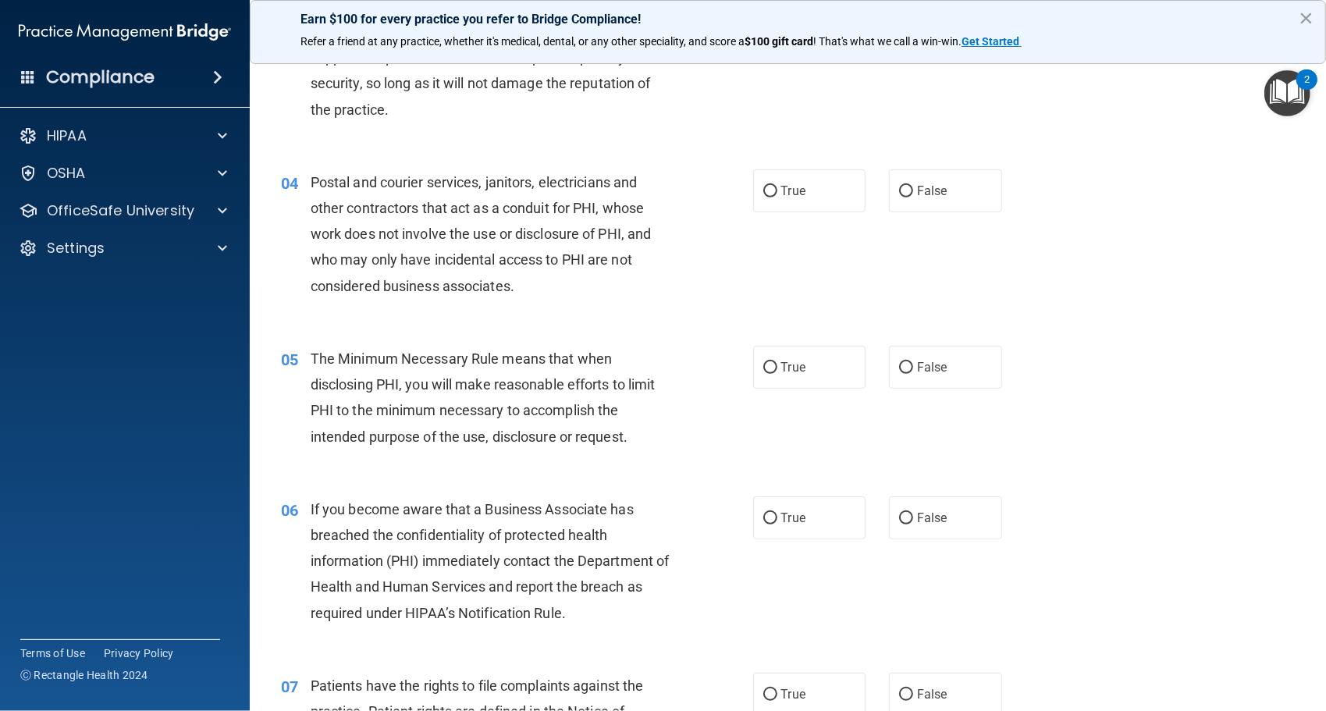
scroll to position [379, 0]
drag, startPoint x: 801, startPoint y: 203, endPoint x: 774, endPoint y: 194, distance: 28.1
click at [774, 194] on label "True" at bounding box center [809, 191] width 113 height 43
click at [774, 194] on input "True" at bounding box center [771, 193] width 14 height 12
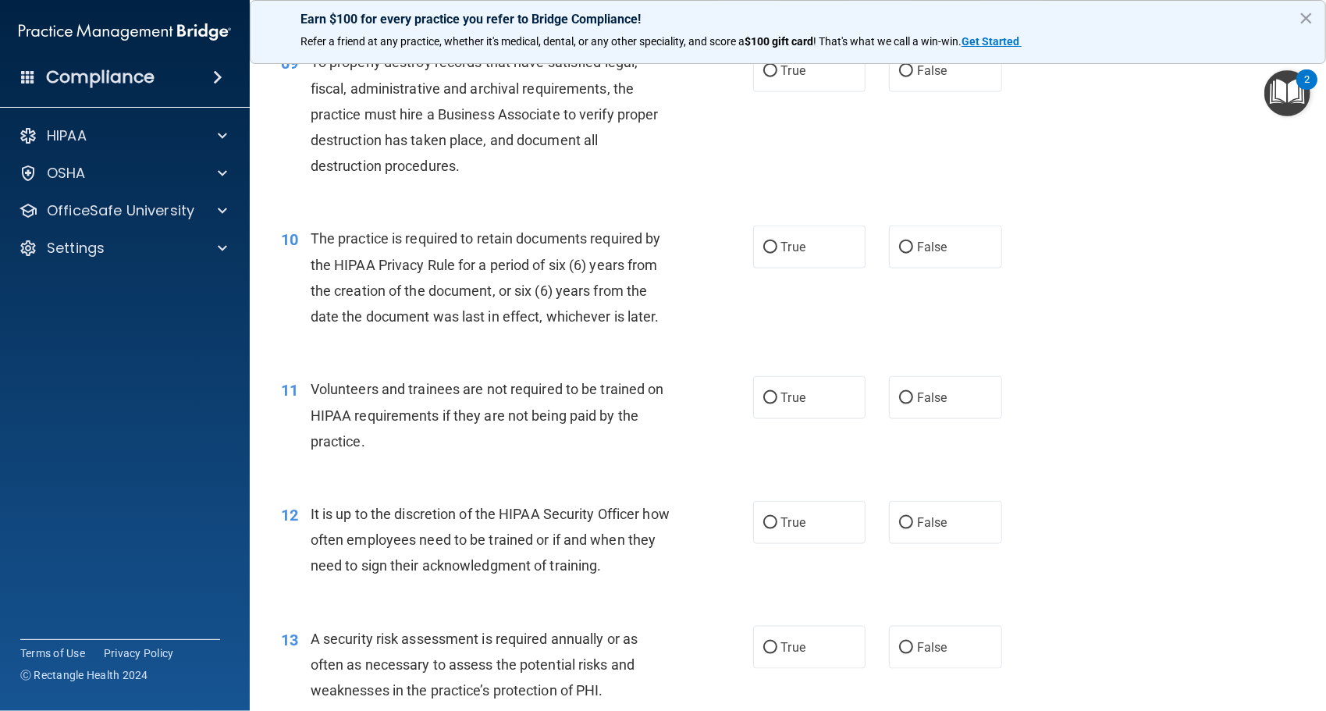
scroll to position [1280, 0]
click at [781, 233] on label "True" at bounding box center [809, 246] width 113 height 43
click at [778, 241] on input "True" at bounding box center [771, 247] width 14 height 12
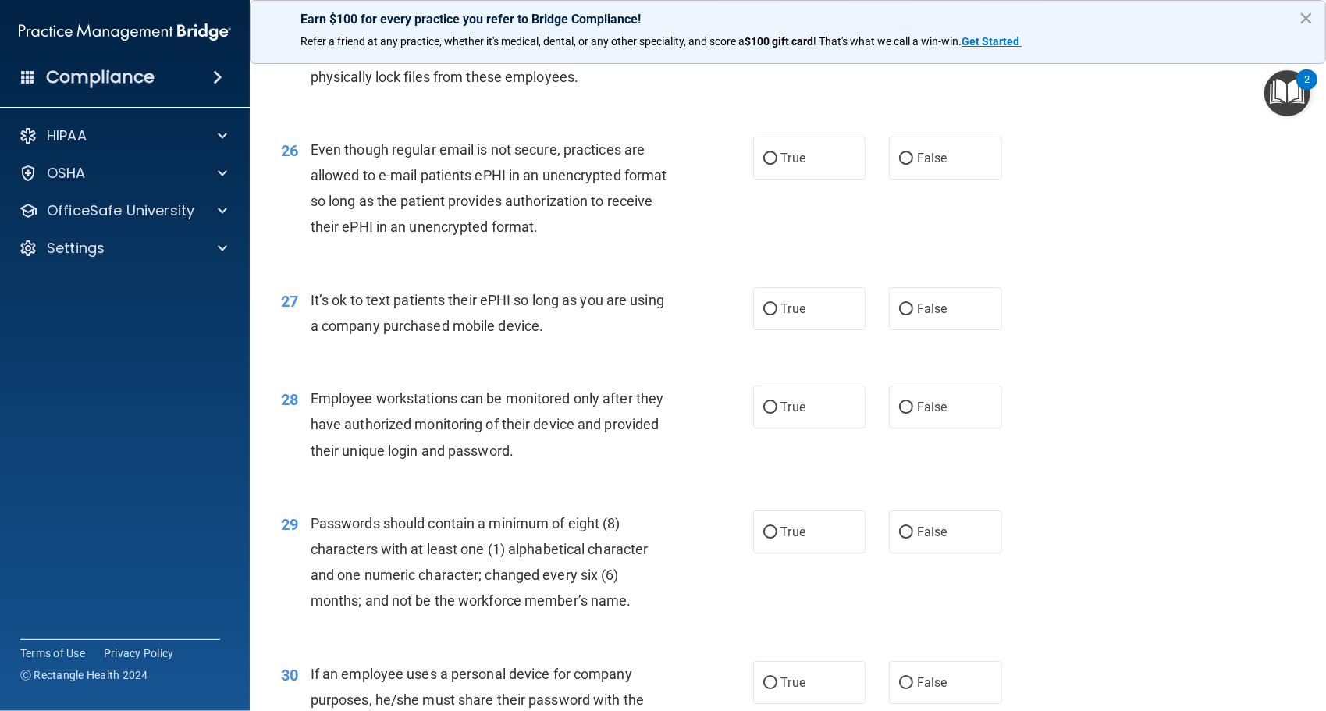
scroll to position [3337, 0]
click at [767, 160] on input "True" at bounding box center [771, 158] width 14 height 12
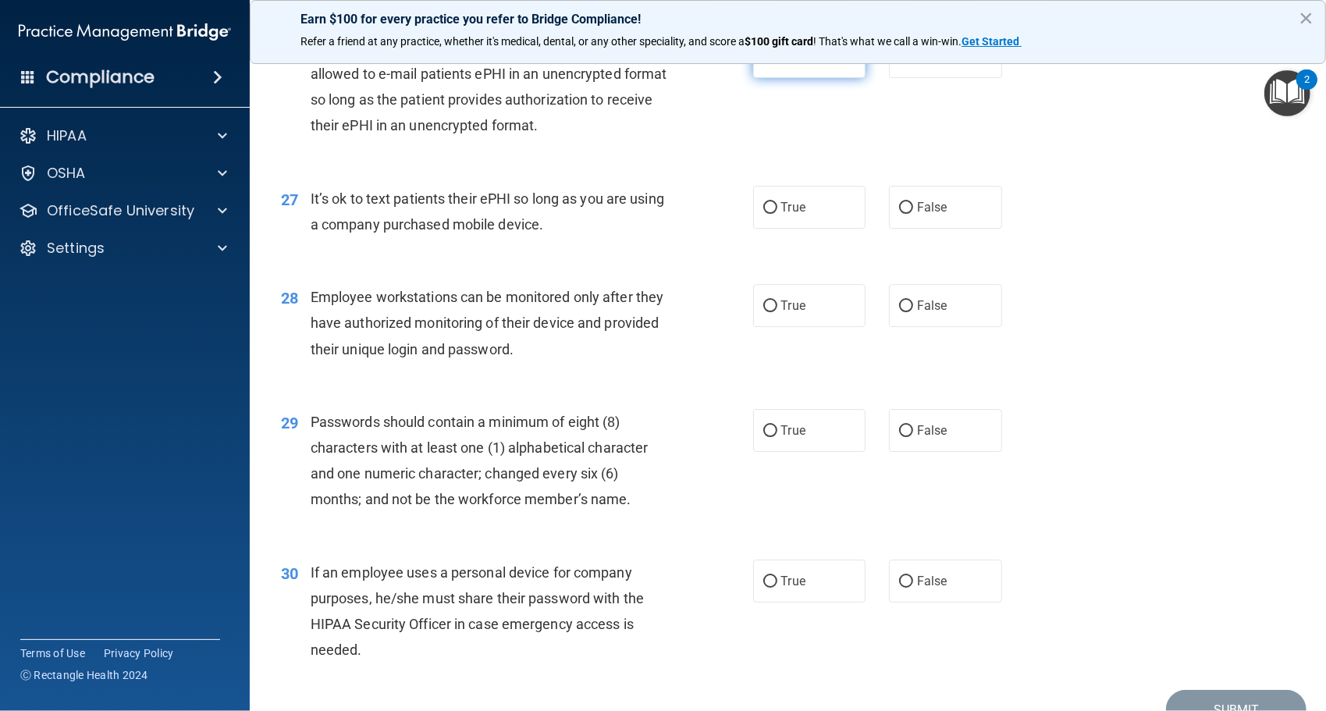
scroll to position [3447, 0]
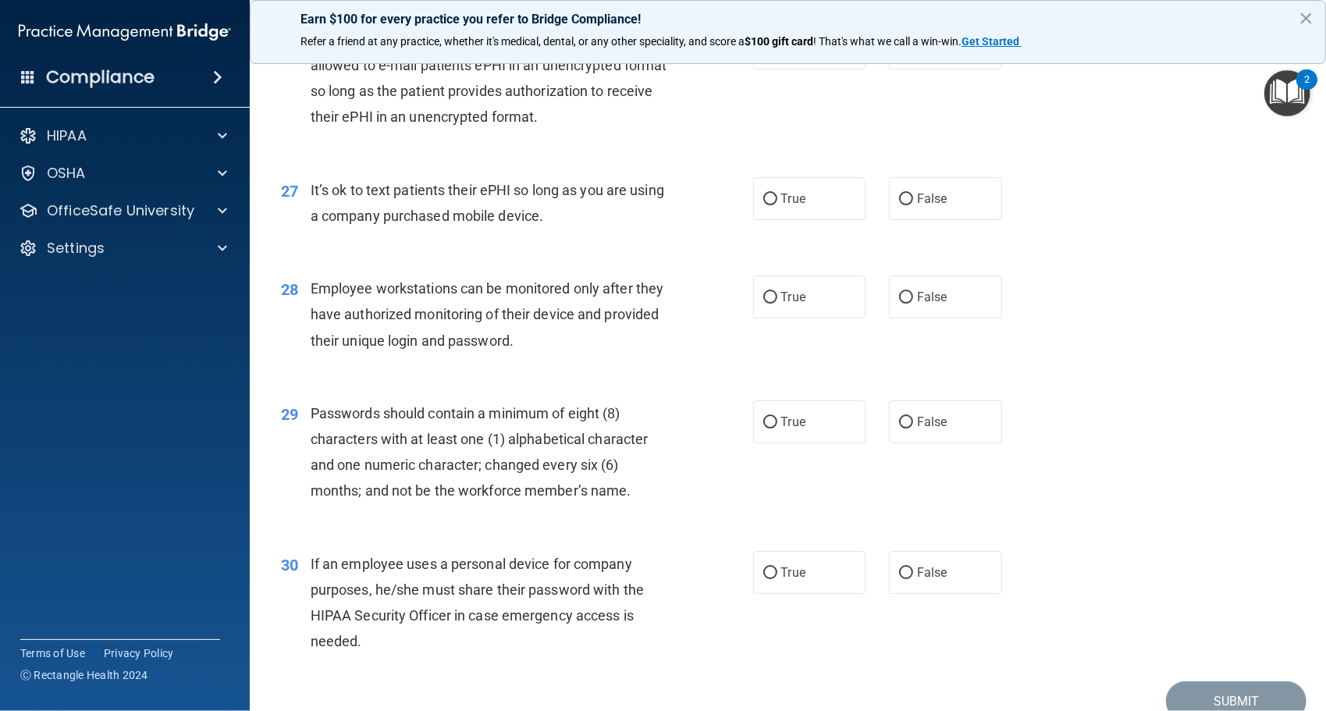
click at [912, 223] on div "27 It’s ok to text patients their ePHI so long as you are using a company purch…" at bounding box center [788, 207] width 1038 height 98
click at [930, 209] on label "False" at bounding box center [945, 198] width 113 height 43
click at [913, 205] on input "False" at bounding box center [906, 200] width 14 height 12
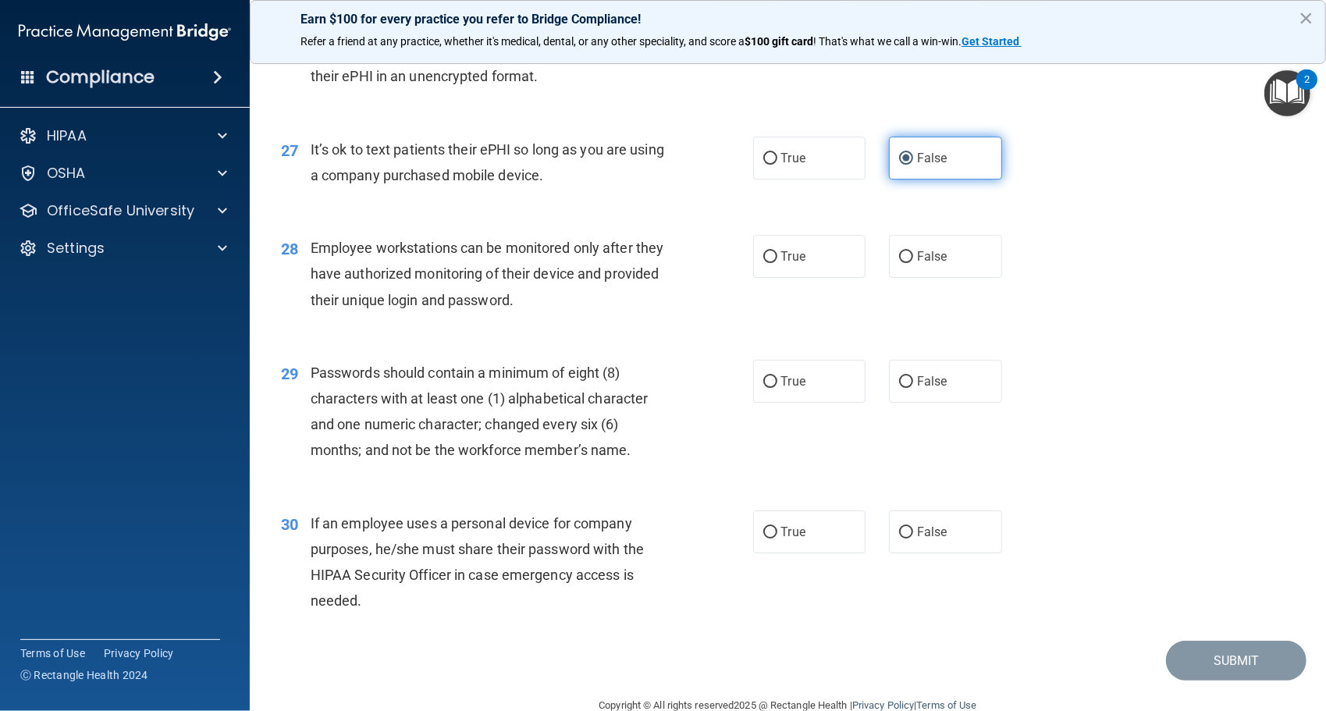
scroll to position [3519, 0]
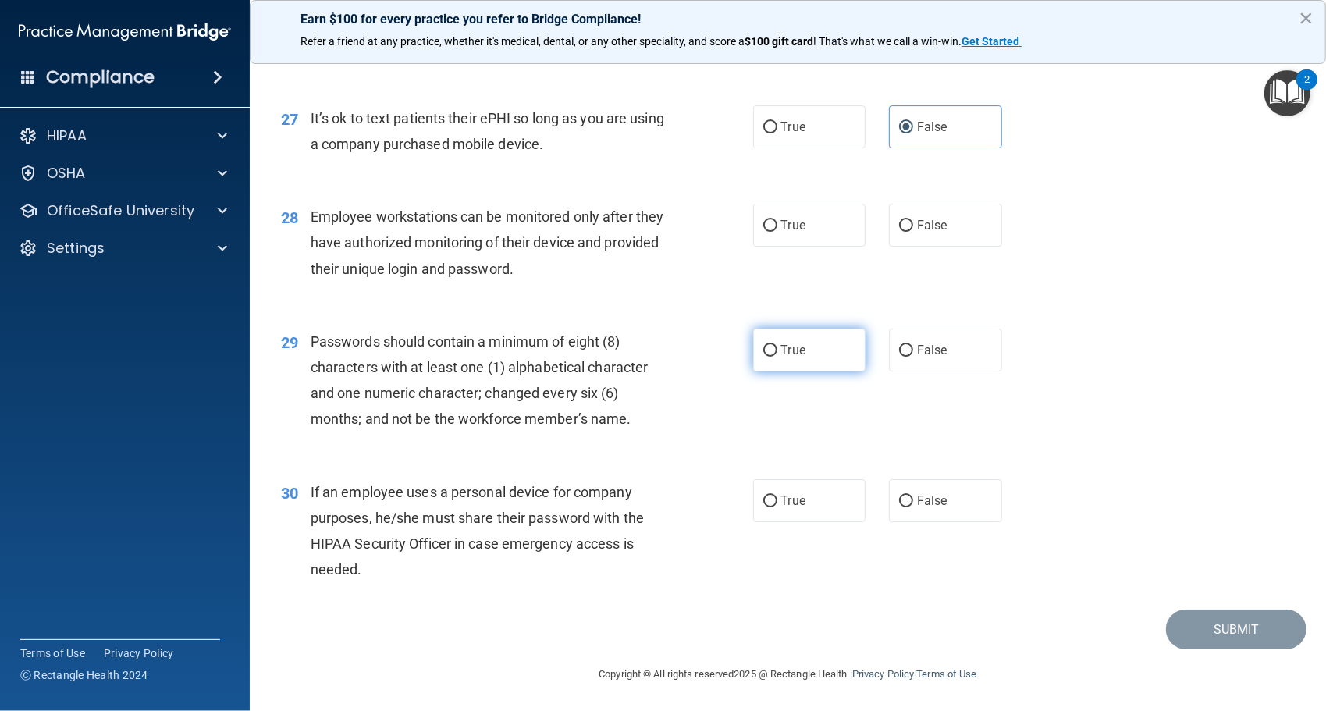
click at [828, 366] on label "True" at bounding box center [809, 350] width 113 height 43
click at [778, 357] on input "True" at bounding box center [771, 351] width 14 height 12
click at [921, 511] on label "False" at bounding box center [945, 500] width 113 height 43
click at [913, 507] on input "False" at bounding box center [906, 502] width 14 height 12
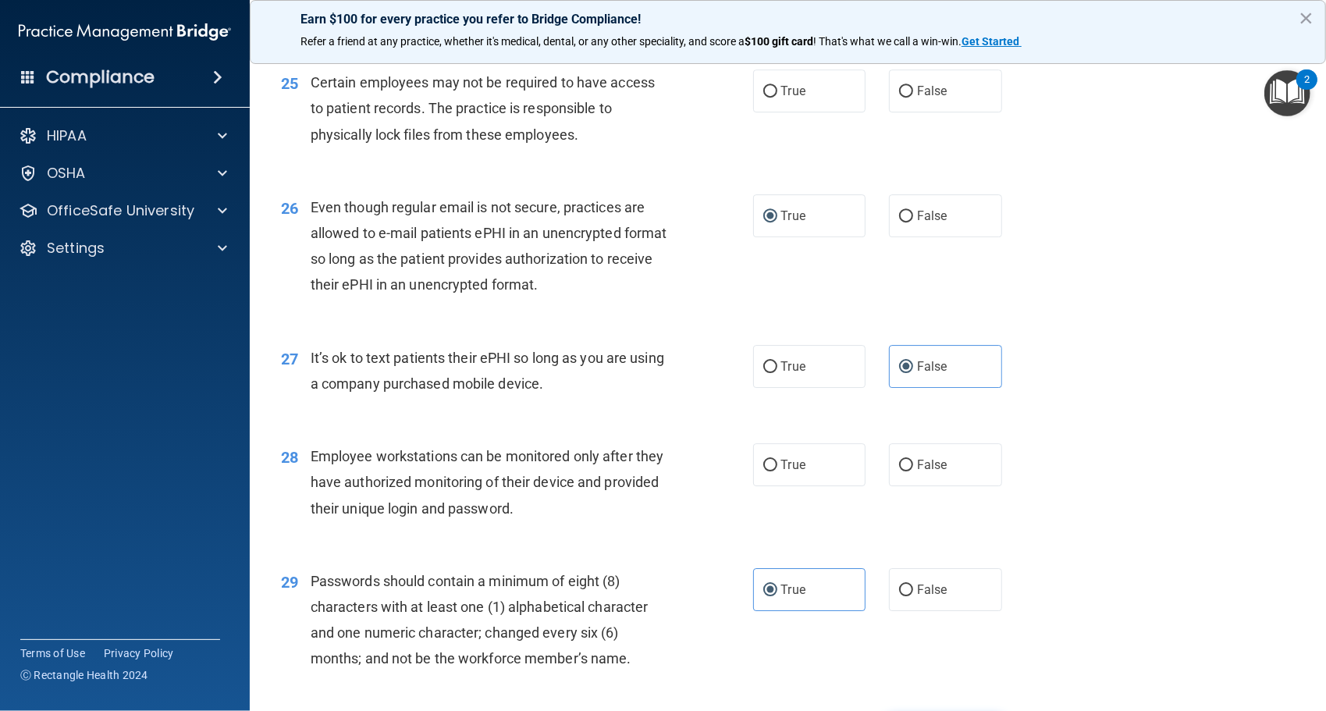
scroll to position [3278, 0]
click at [902, 454] on label "False" at bounding box center [945, 465] width 113 height 43
click at [902, 461] on input "False" at bounding box center [906, 467] width 14 height 12
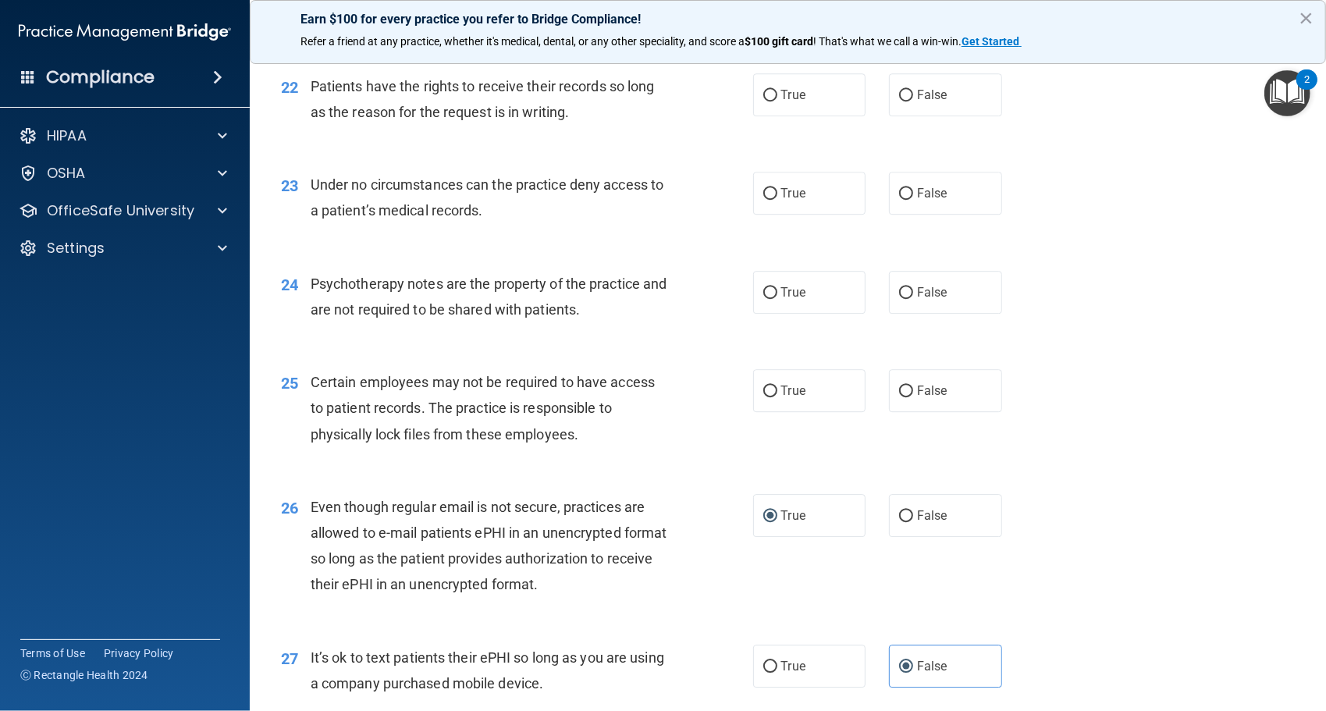
scroll to position [2978, 0]
click at [774, 408] on label "True" at bounding box center [809, 392] width 113 height 43
click at [774, 399] on input "True" at bounding box center [771, 393] width 14 height 12
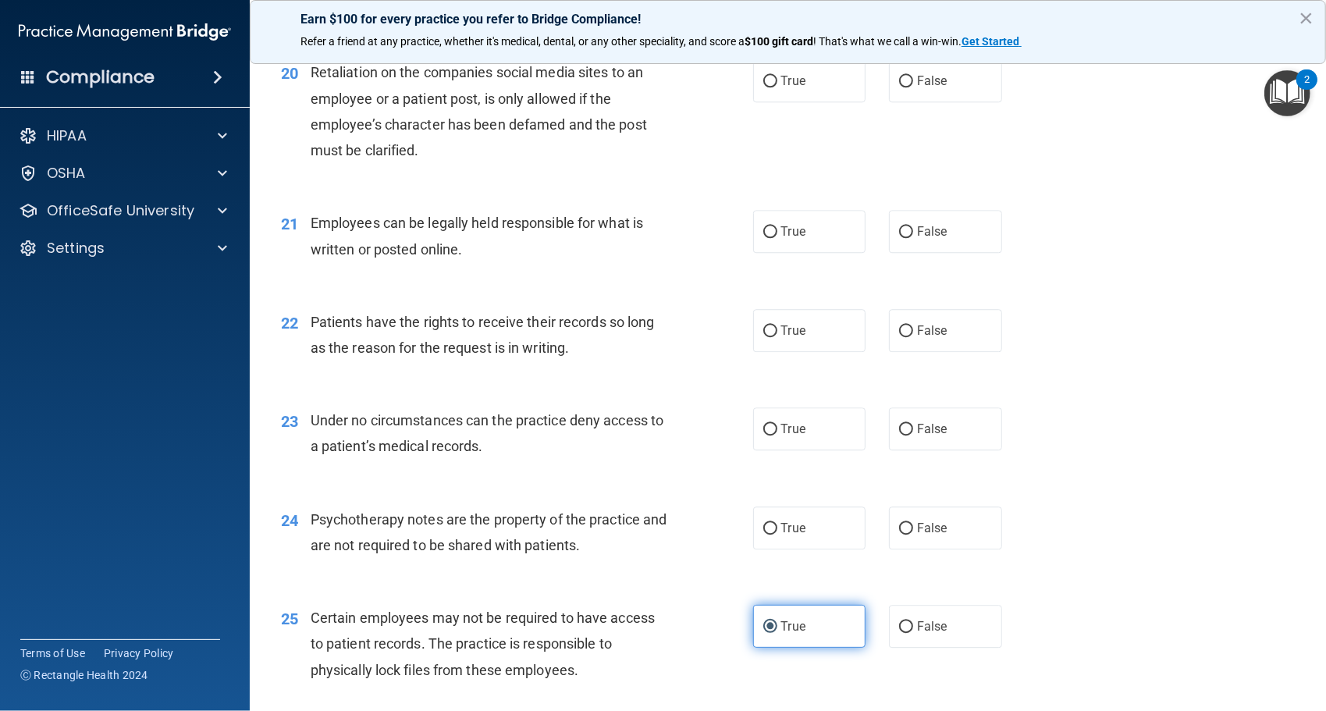
scroll to position [2740, 0]
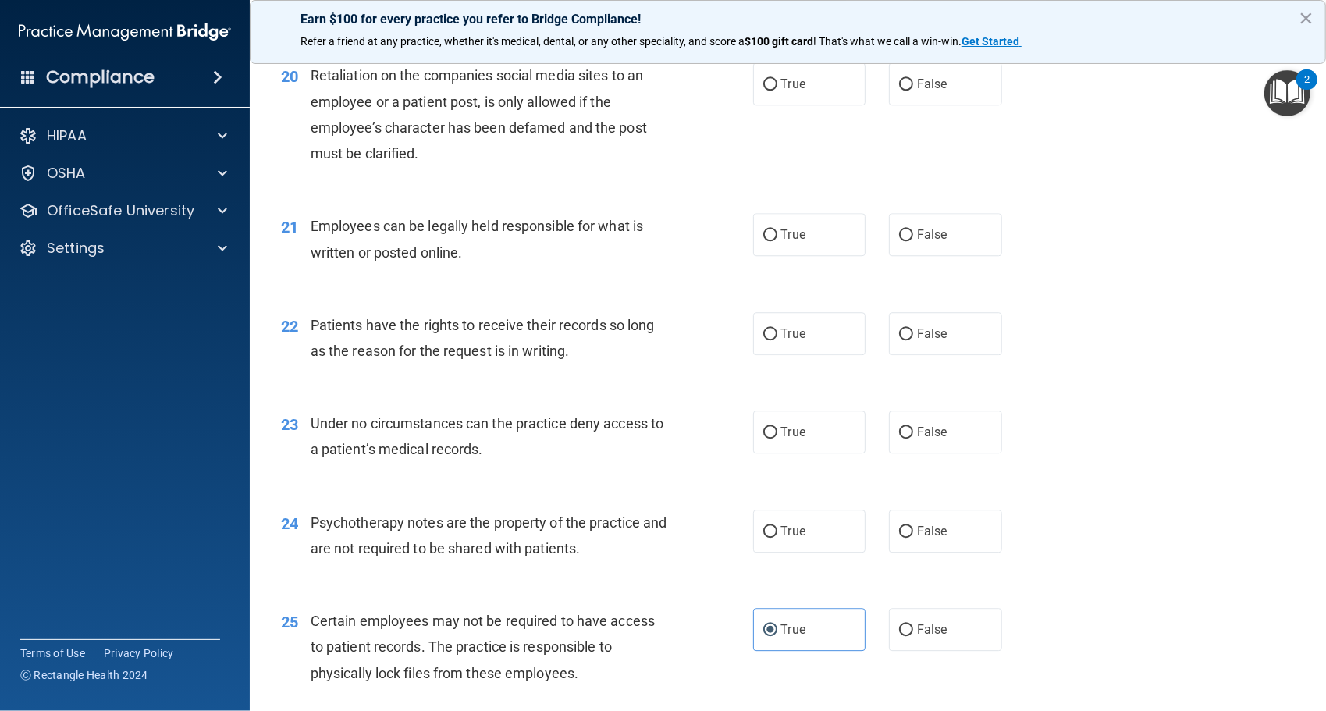
click at [799, 568] on div "24 Psychotherapy notes are the property of the practice and are not required to…" at bounding box center [788, 539] width 1038 height 98
click at [824, 545] on label "True" at bounding box center [809, 531] width 113 height 43
click at [778, 538] on input "True" at bounding box center [771, 532] width 14 height 12
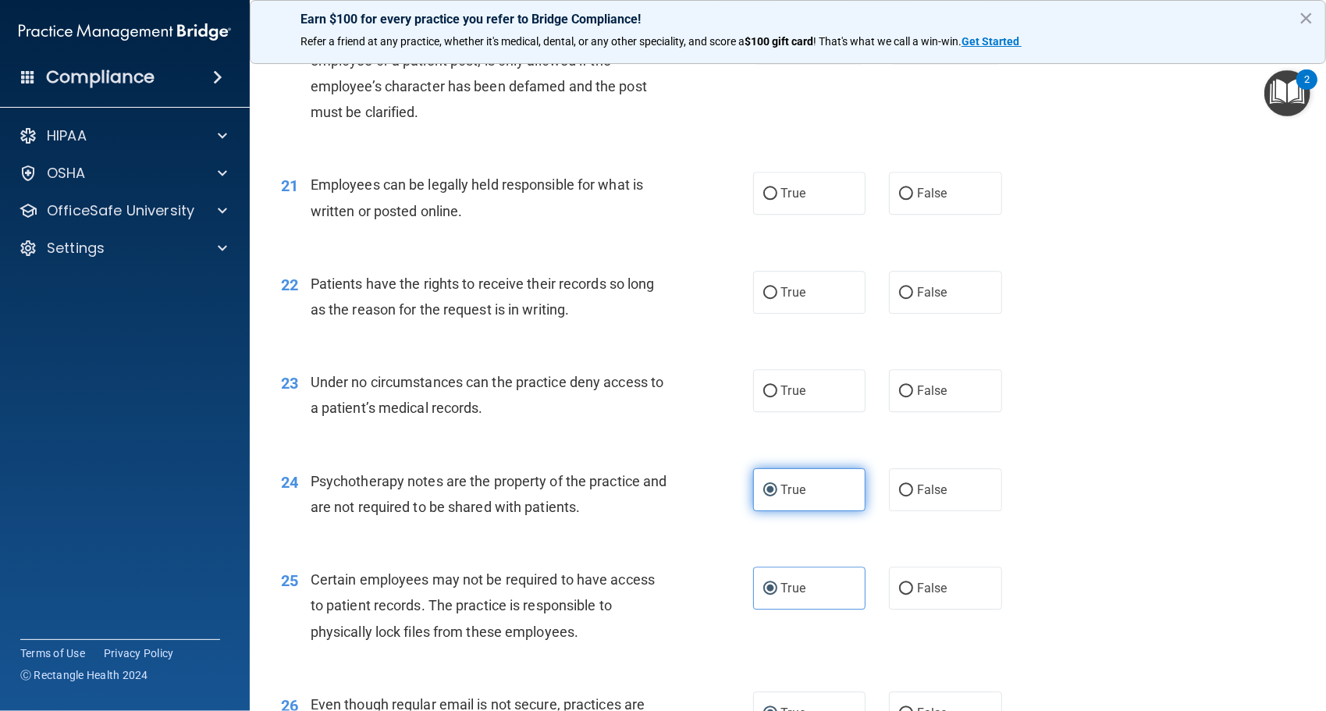
scroll to position [2786, 0]
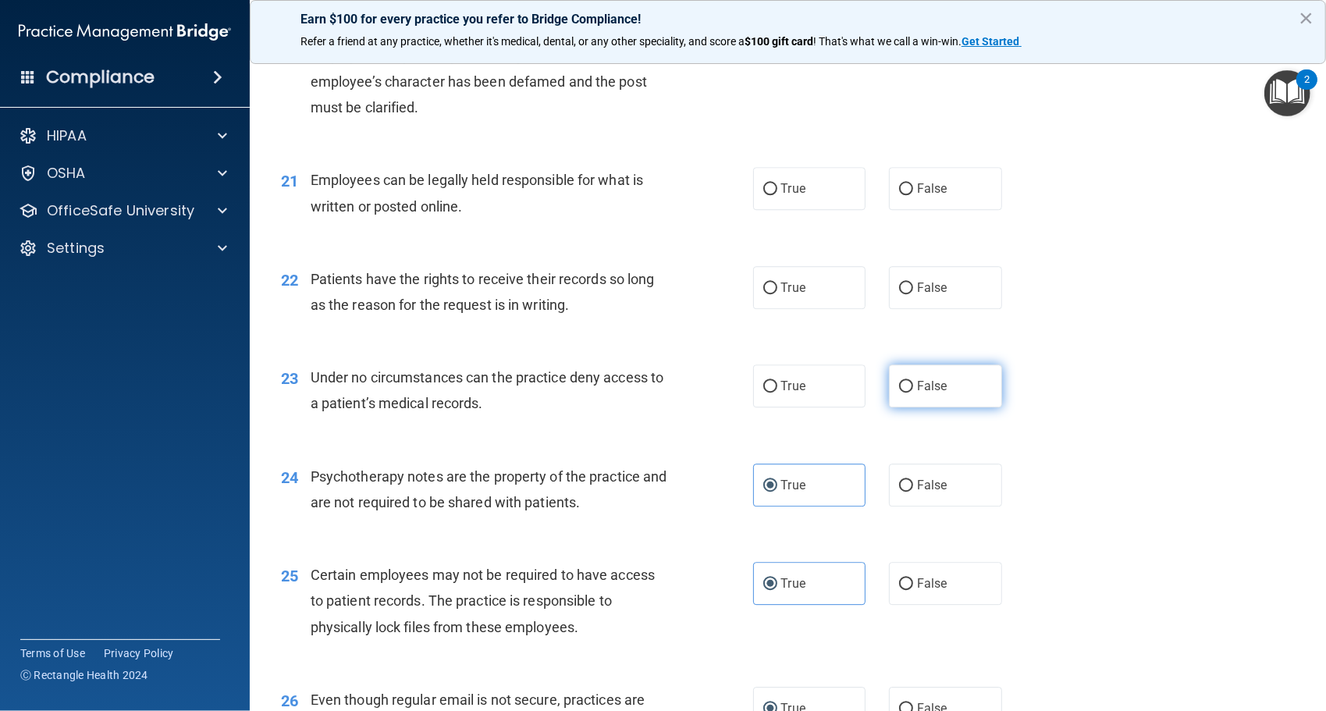
click at [903, 397] on label "False" at bounding box center [945, 386] width 113 height 43
click at [903, 393] on input "False" at bounding box center [906, 387] width 14 height 12
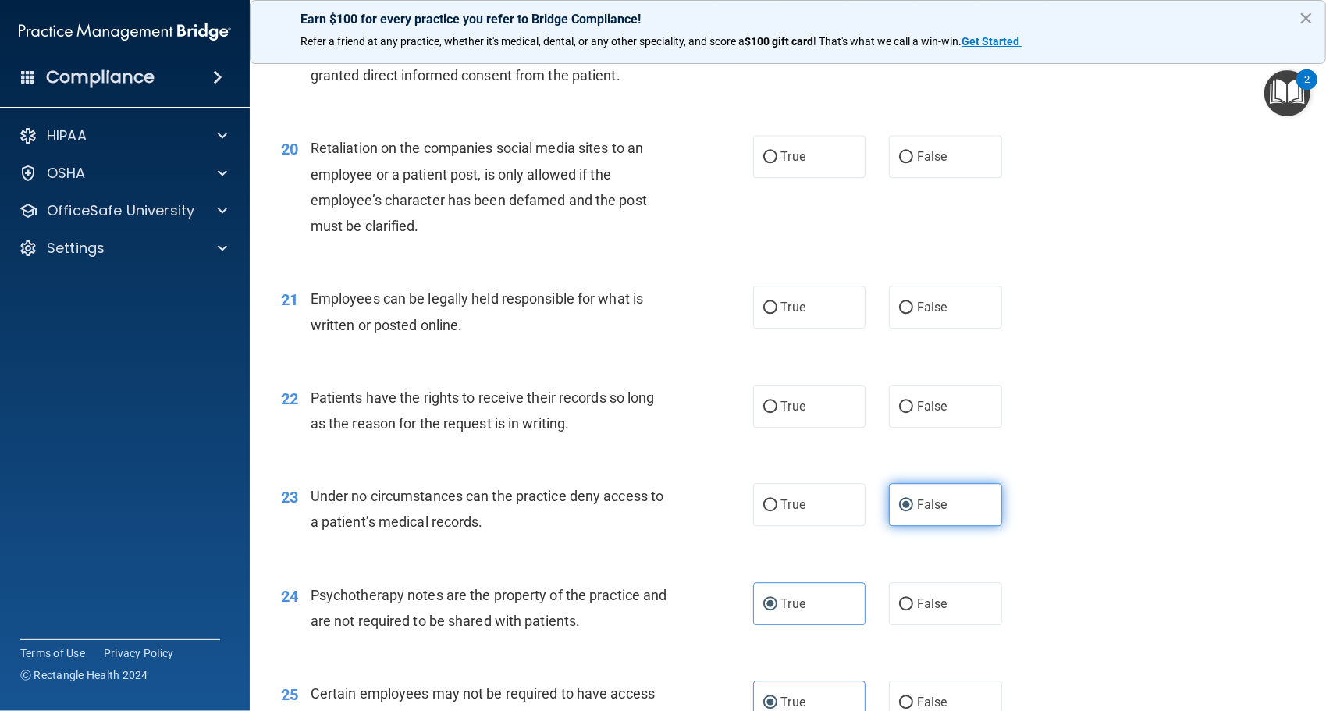
scroll to position [2664, 0]
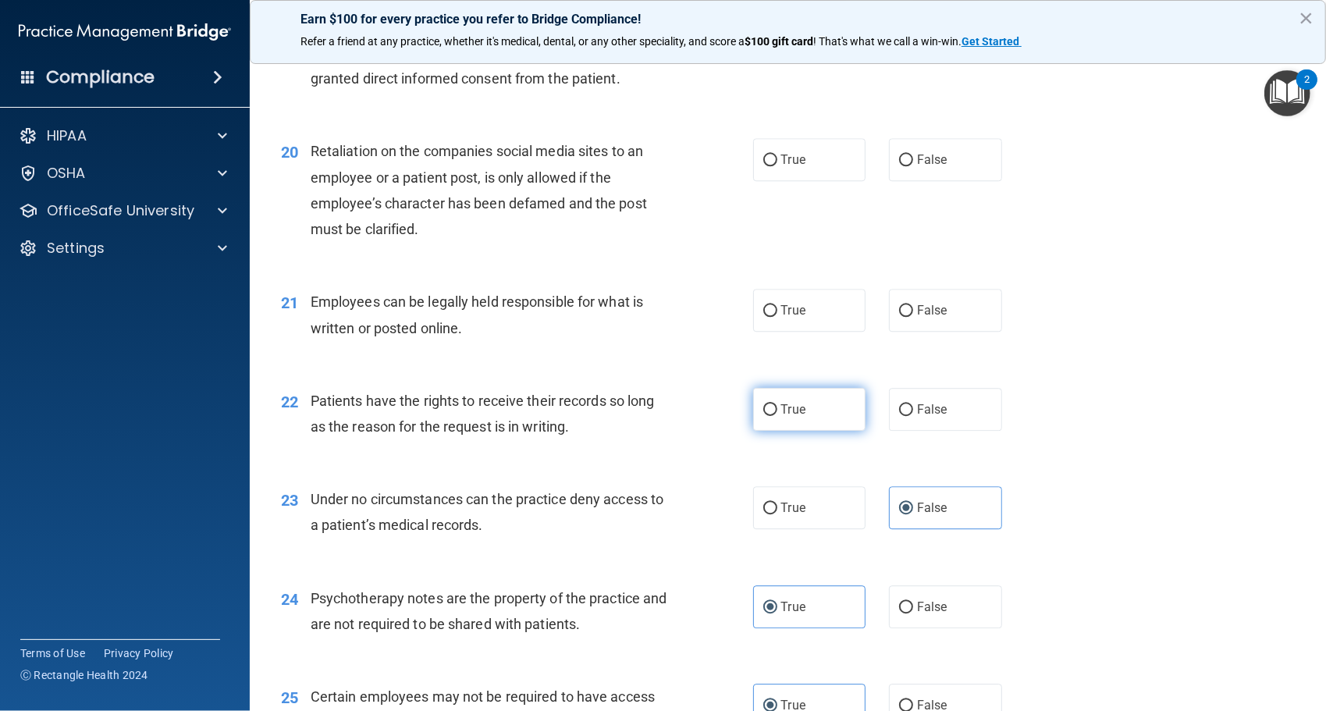
drag, startPoint x: 797, startPoint y: 406, endPoint x: 771, endPoint y: 407, distance: 25.8
drag, startPoint x: 767, startPoint y: 408, endPoint x: 696, endPoint y: 418, distance: 71.7
click at [696, 418] on div "22 Patients have the rights to receive their records so long as the reason for …" at bounding box center [517, 417] width 519 height 59
click at [781, 411] on span "True" at bounding box center [793, 409] width 24 height 15
click at [778, 411] on input "True" at bounding box center [771, 410] width 14 height 12
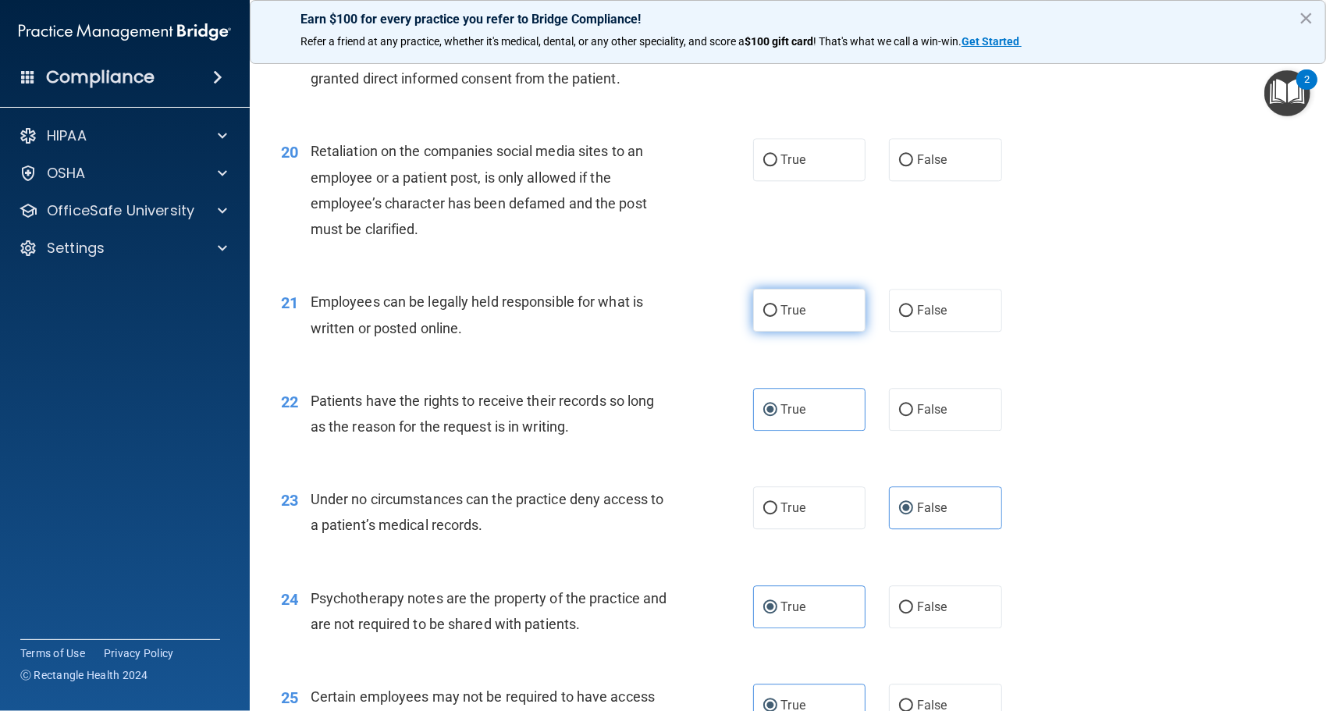
click at [765, 308] on input "True" at bounding box center [771, 311] width 14 height 12
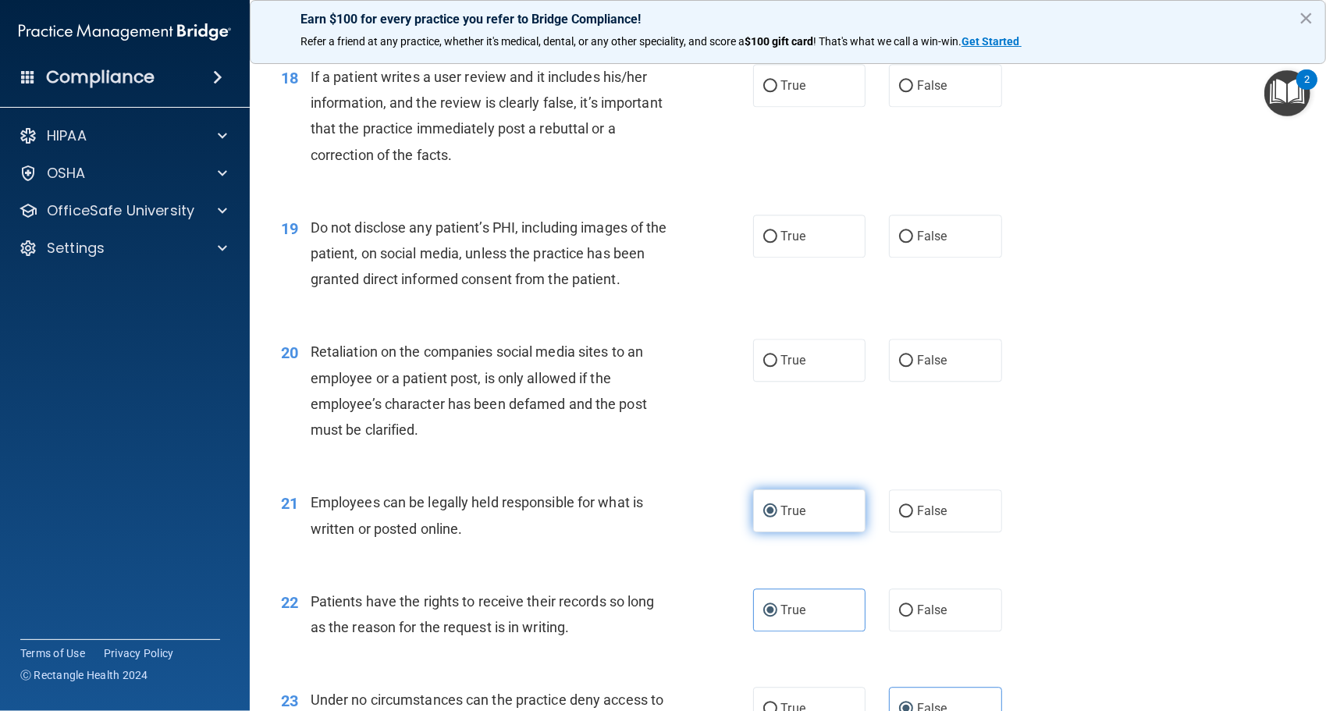
scroll to position [2461, 0]
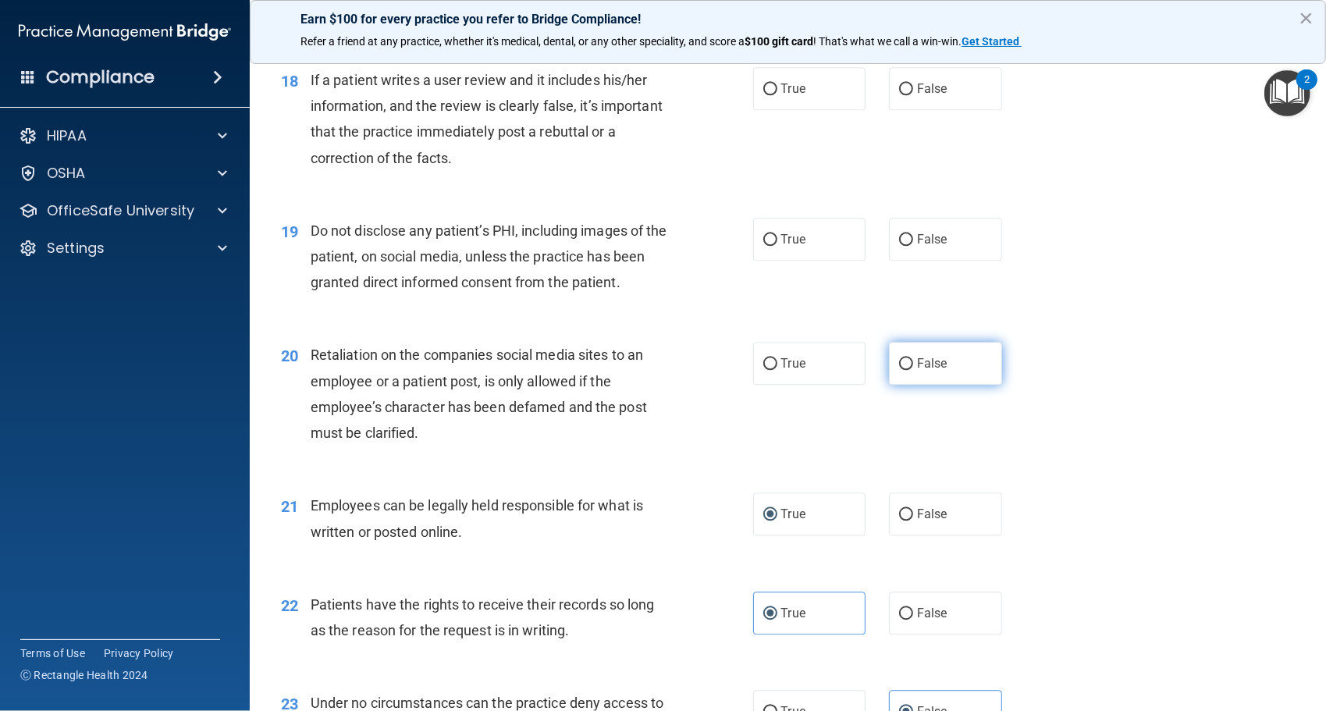
click at [910, 378] on label "False" at bounding box center [945, 363] width 113 height 43
click at [910, 370] on input "False" at bounding box center [906, 364] width 14 height 12
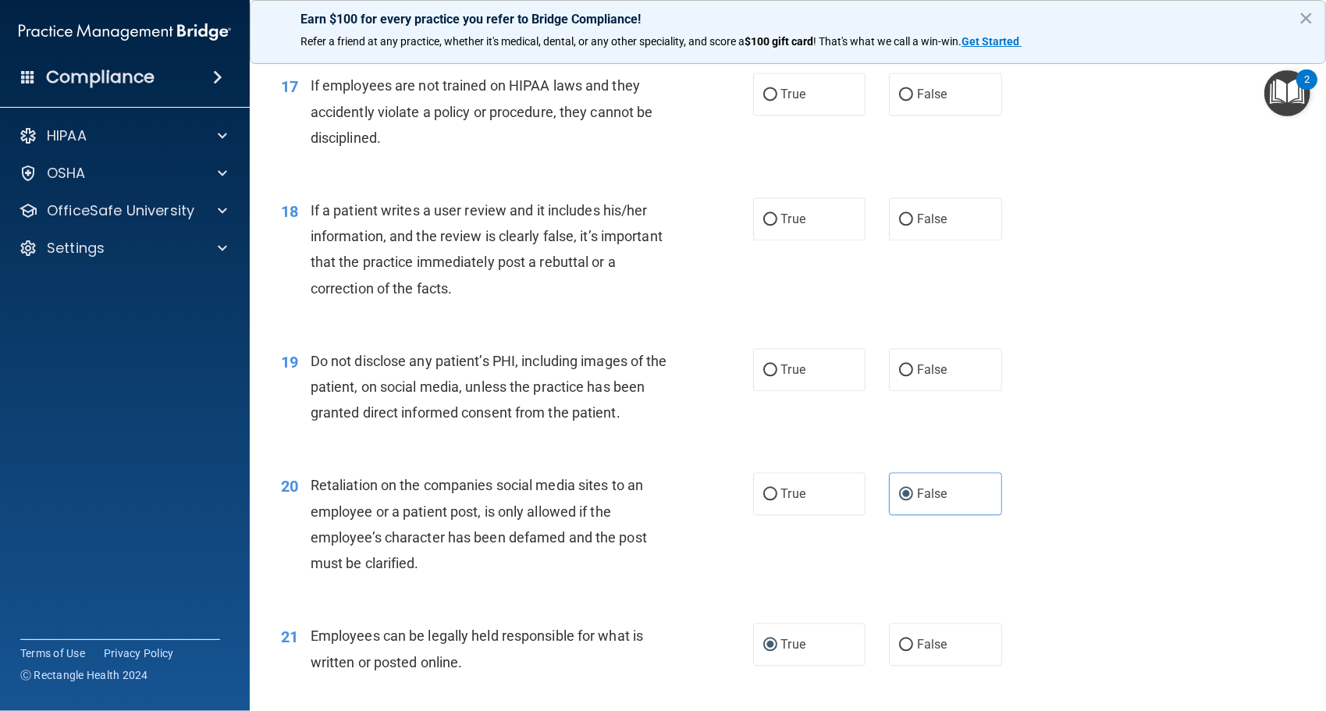
scroll to position [2330, 0]
click at [806, 378] on label "True" at bounding box center [809, 370] width 113 height 43
click at [778, 377] on input "True" at bounding box center [771, 371] width 14 height 12
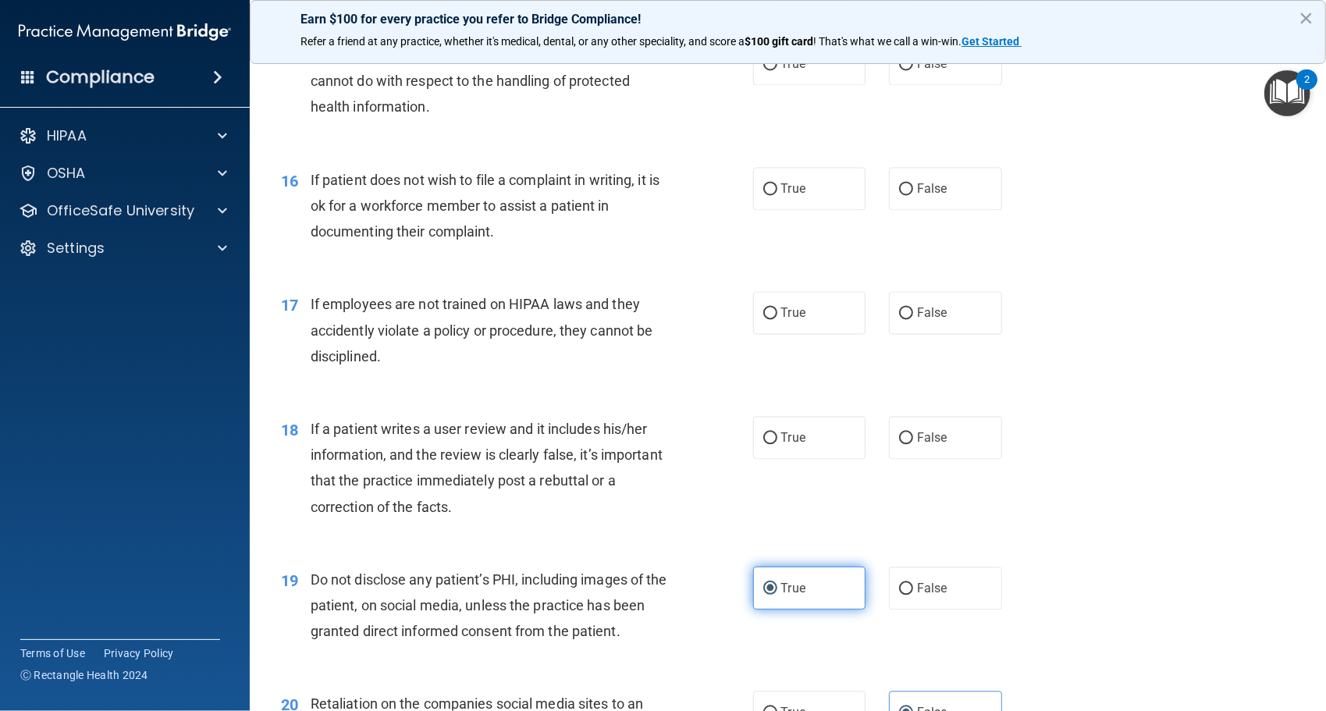
scroll to position [2107, 0]
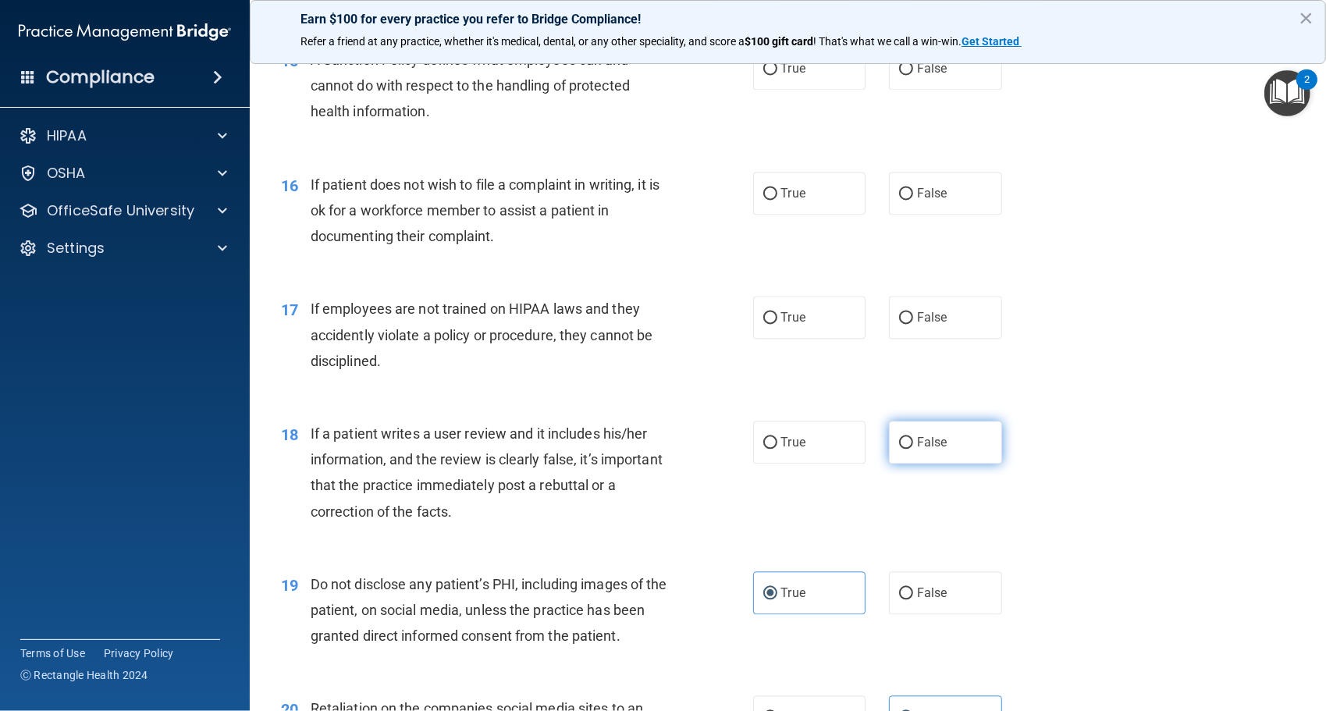
click at [915, 453] on label "False" at bounding box center [945, 442] width 113 height 43
click at [913, 449] on input "False" at bounding box center [906, 443] width 14 height 12
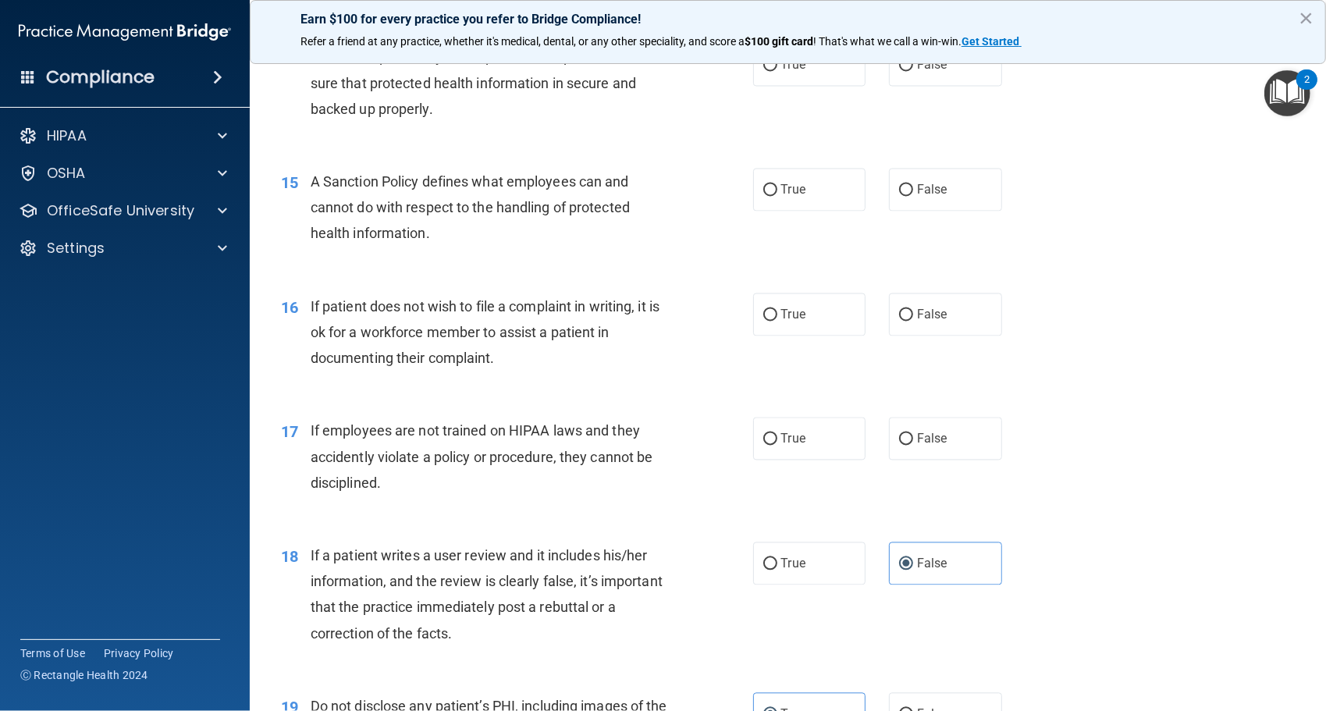
scroll to position [1982, 0]
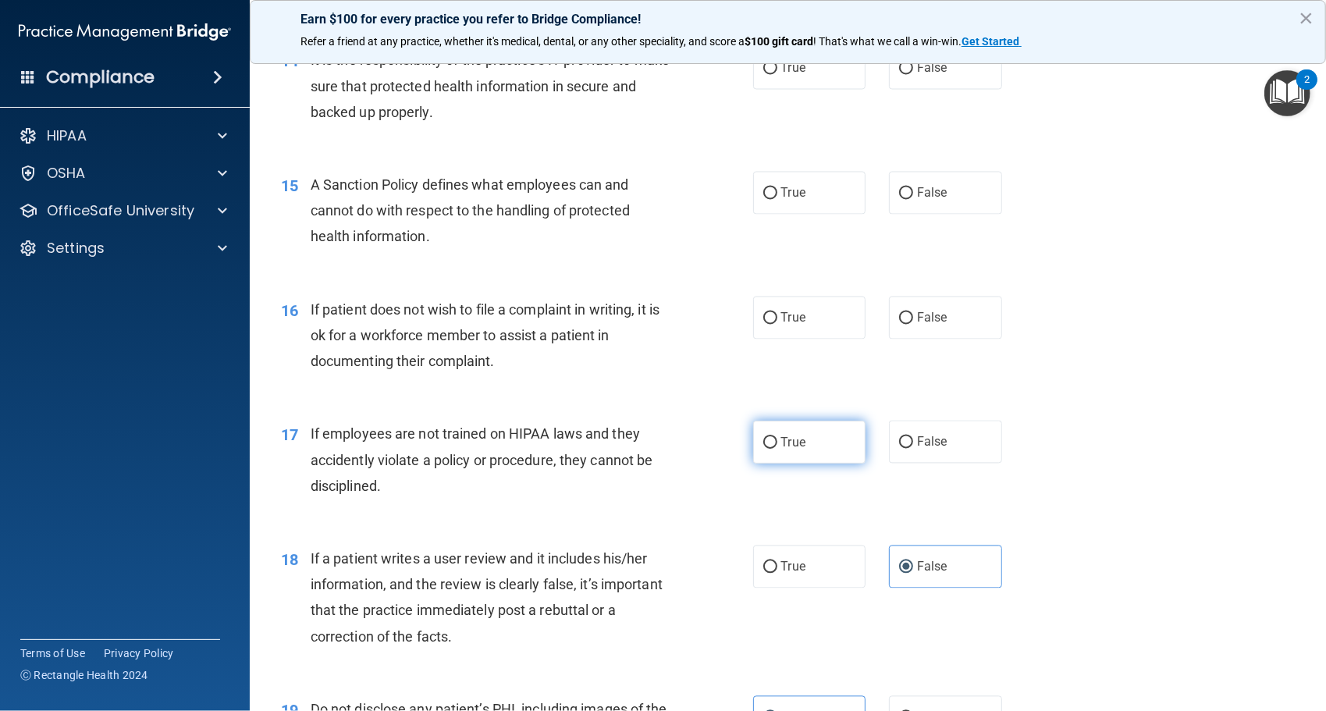
click at [795, 442] on span "True" at bounding box center [793, 442] width 24 height 15
click at [778, 442] on input "True" at bounding box center [771, 443] width 14 height 12
click at [899, 443] on input "False" at bounding box center [906, 443] width 14 height 12
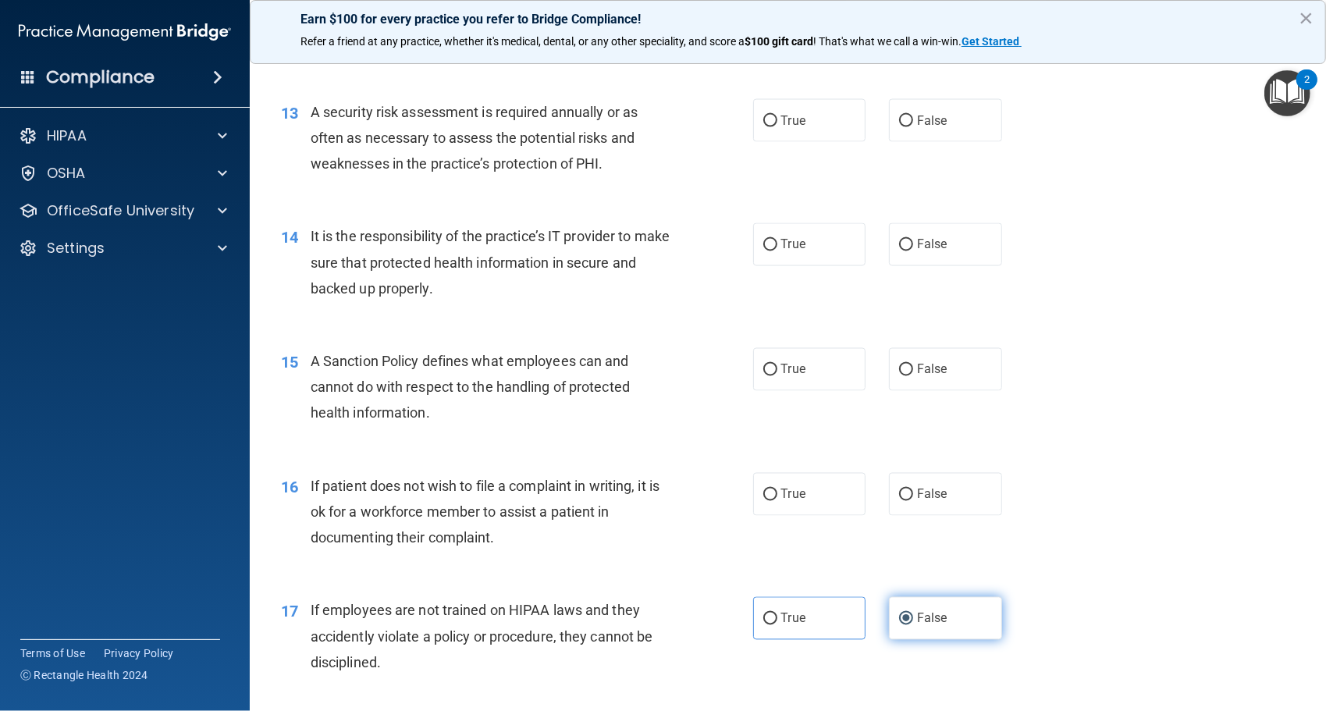
scroll to position [1803, 0]
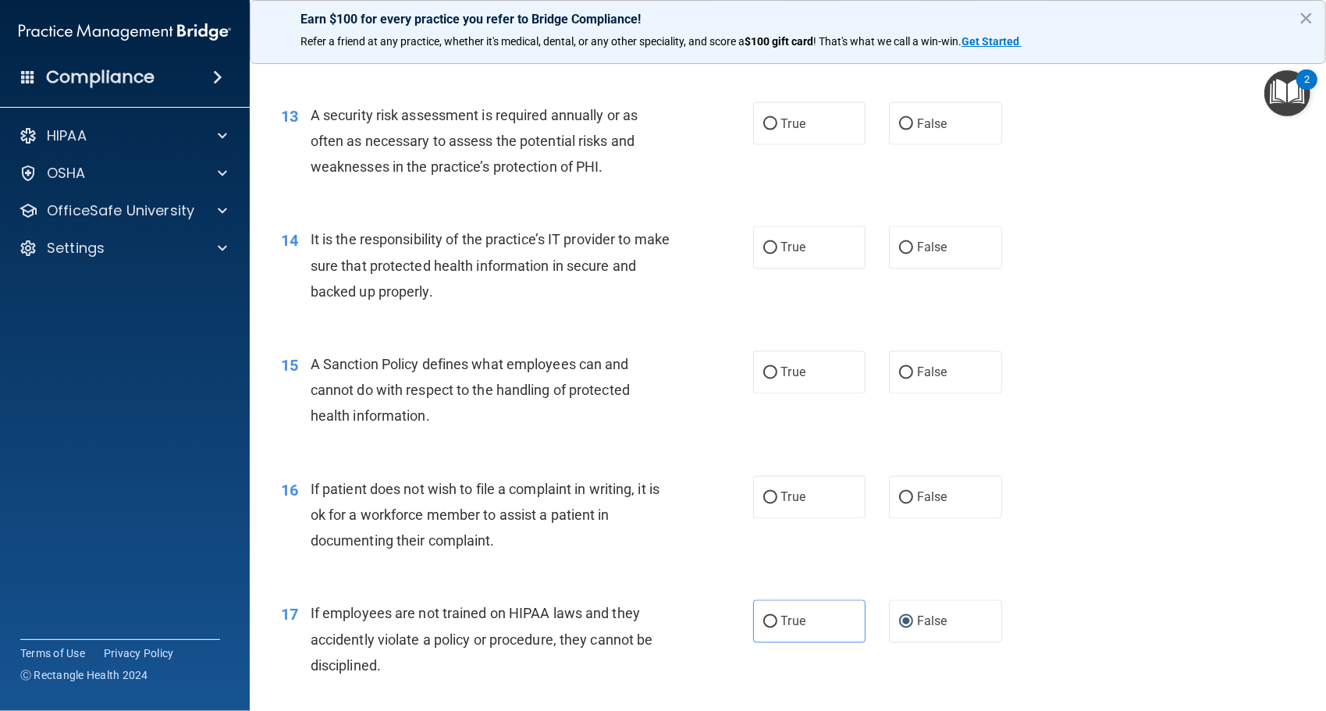
click at [812, 521] on div "16 If patient does not wish to file a complaint in writing, it is ok for a work…" at bounding box center [788, 519] width 1038 height 125
click at [824, 514] on label "True" at bounding box center [809, 497] width 113 height 43
click at [778, 504] on input "True" at bounding box center [771, 499] width 14 height 12
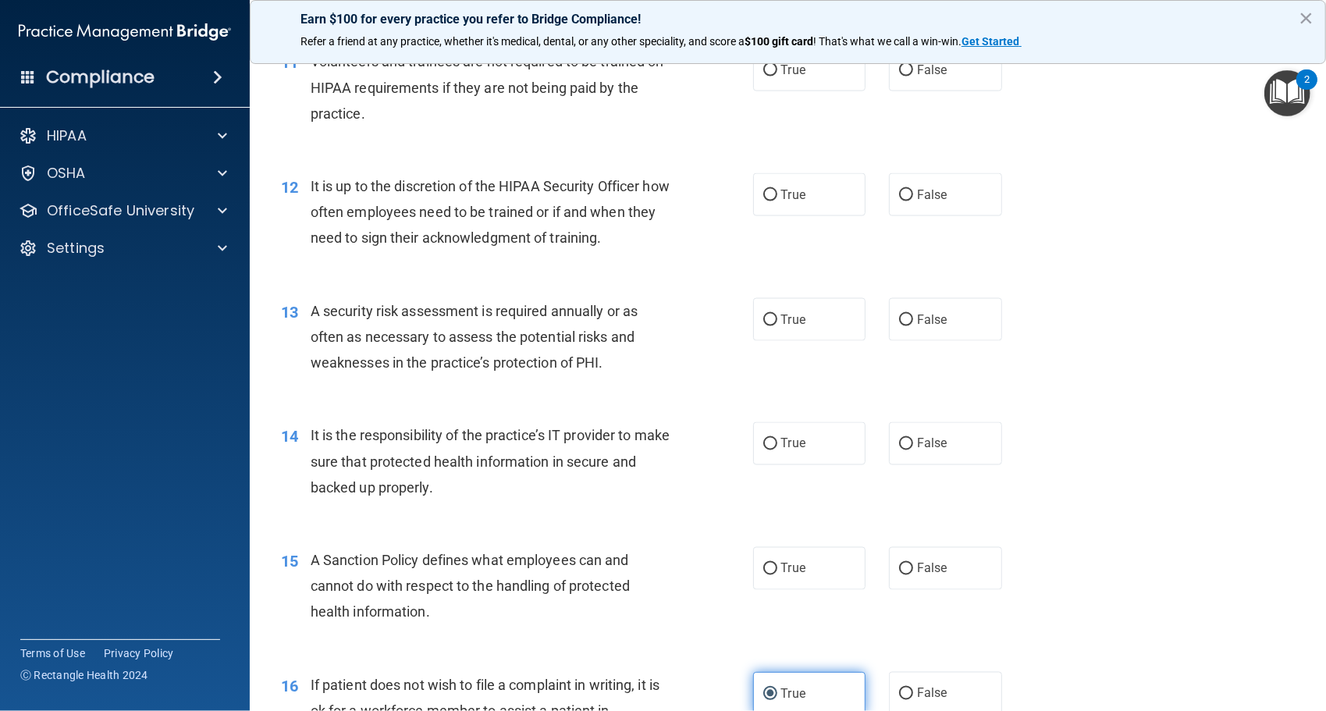
scroll to position [1606, 0]
click at [792, 576] on label "True" at bounding box center [809, 569] width 113 height 43
click at [778, 576] on input "True" at bounding box center [771, 570] width 14 height 12
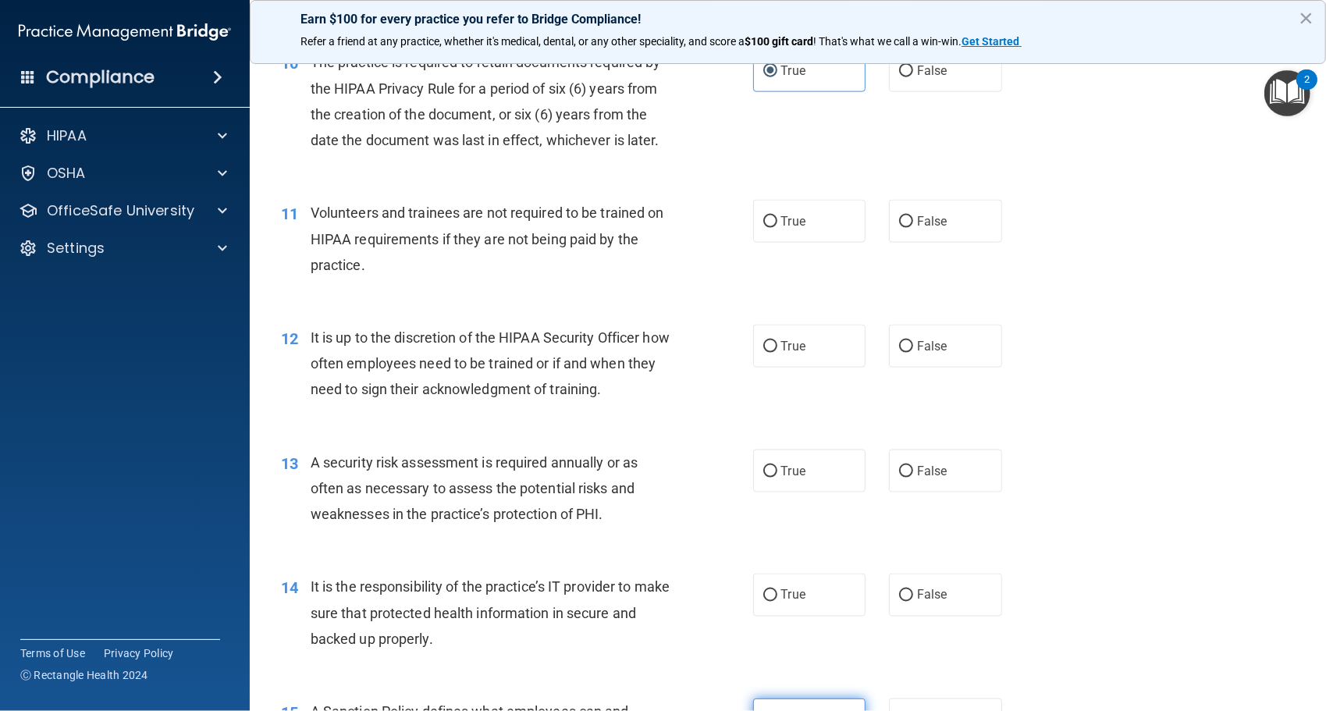
scroll to position [1454, 0]
click at [845, 617] on label "True" at bounding box center [809, 596] width 113 height 43
click at [778, 603] on input "True" at bounding box center [771, 597] width 14 height 12
click at [892, 599] on label "False" at bounding box center [945, 596] width 113 height 43
click at [899, 599] on input "False" at bounding box center [906, 597] width 14 height 12
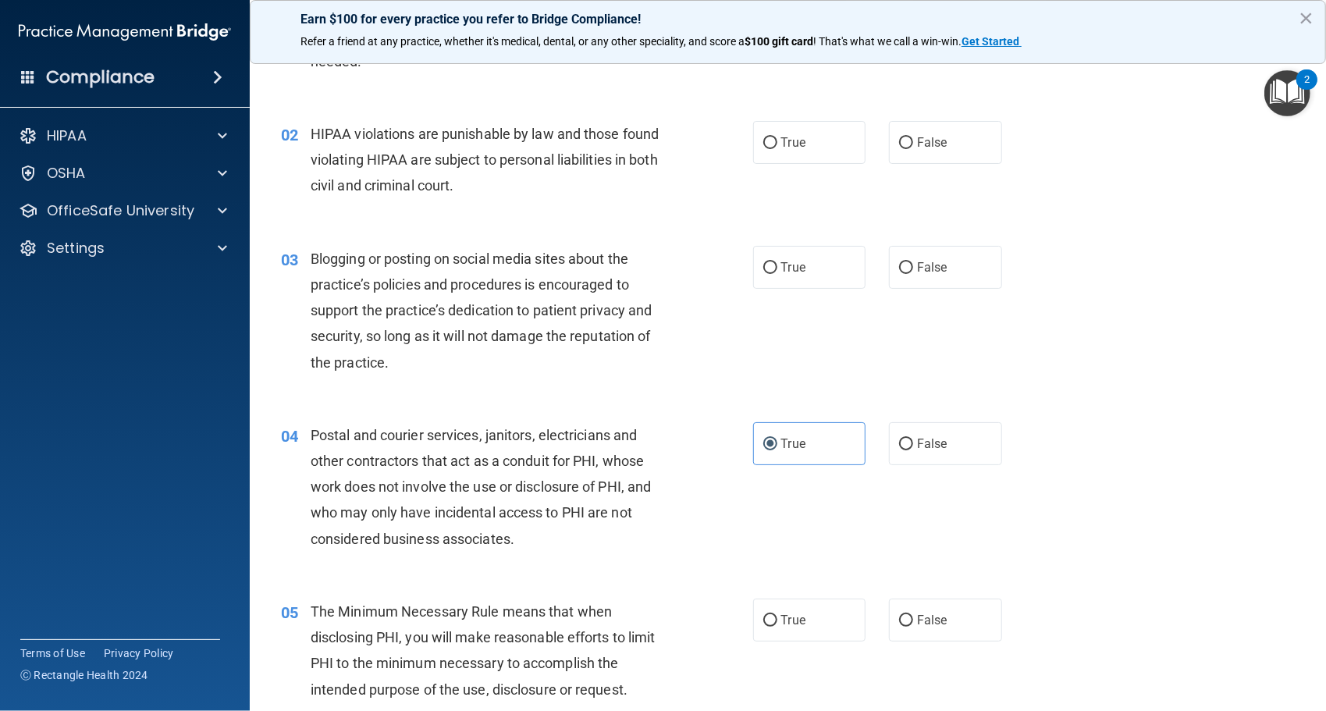
scroll to position [0, 0]
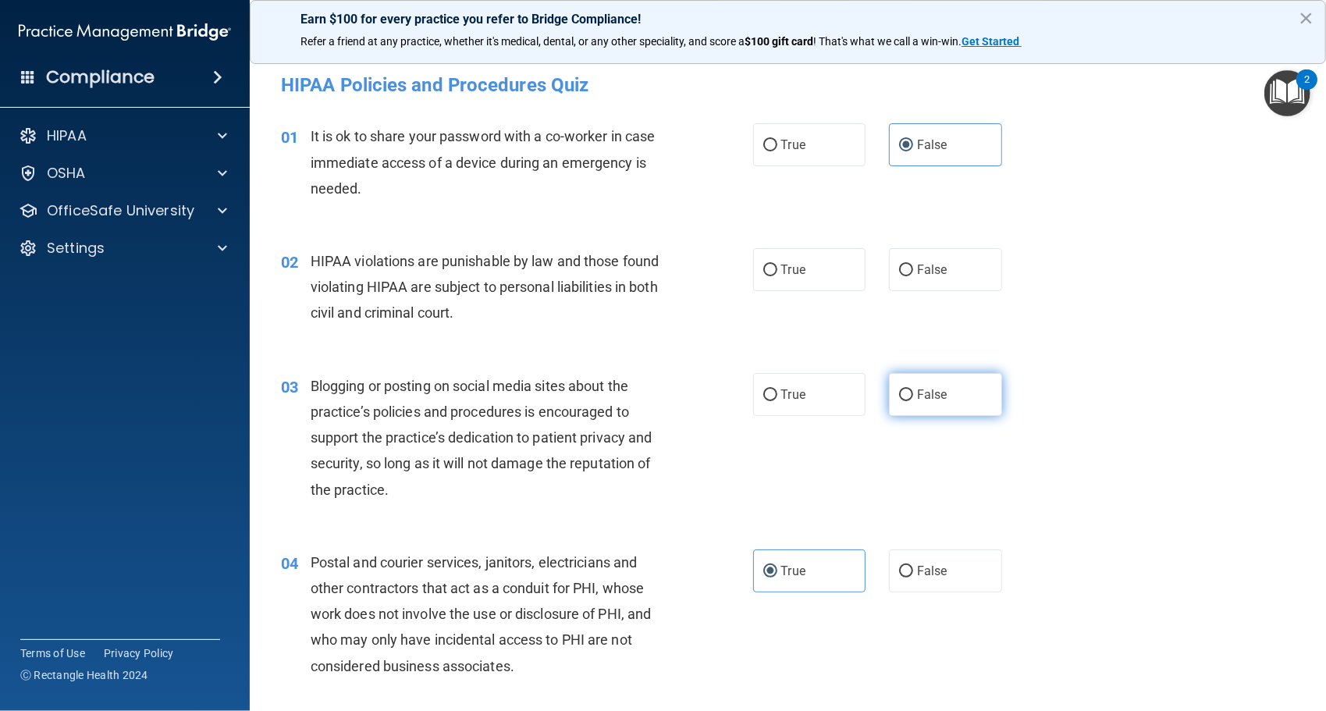
click at [952, 409] on label "False" at bounding box center [945, 394] width 113 height 43
click at [913, 401] on input "False" at bounding box center [906, 396] width 14 height 12
click at [785, 276] on span "True" at bounding box center [793, 269] width 24 height 15
click at [778, 276] on input "True" at bounding box center [771, 271] width 14 height 12
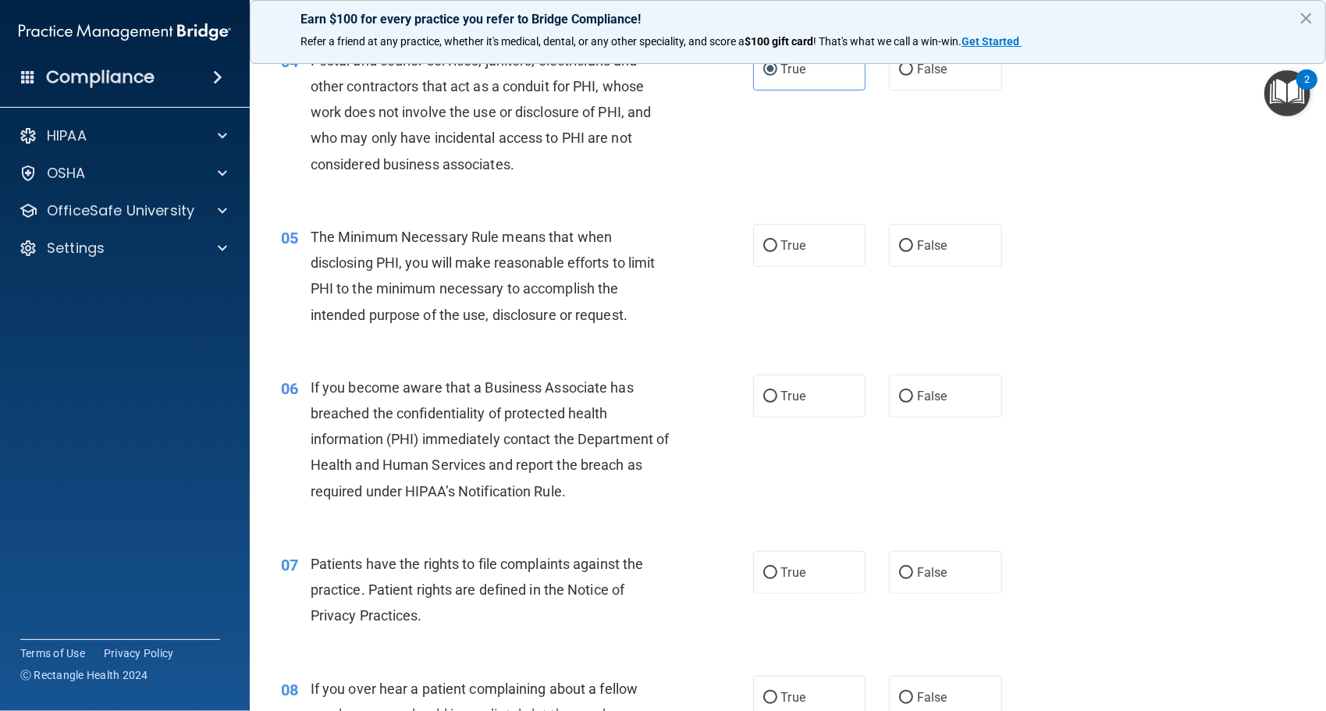
scroll to position [512, 0]
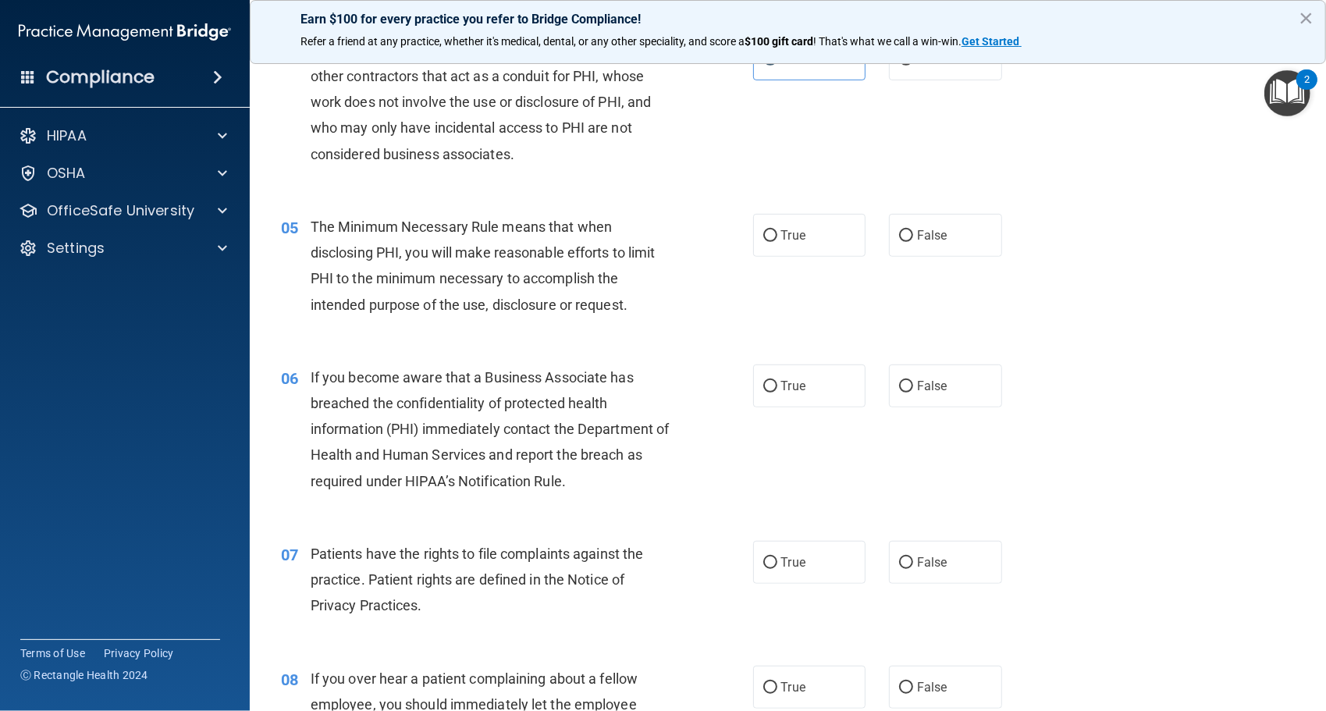
click at [795, 257] on div "05 The Minimum Necessary Rule means that when disclosing PHI, you will make rea…" at bounding box center [788, 269] width 1038 height 151
click at [817, 237] on label "True" at bounding box center [809, 235] width 113 height 43
click at [778, 237] on input "True" at bounding box center [771, 236] width 14 height 12
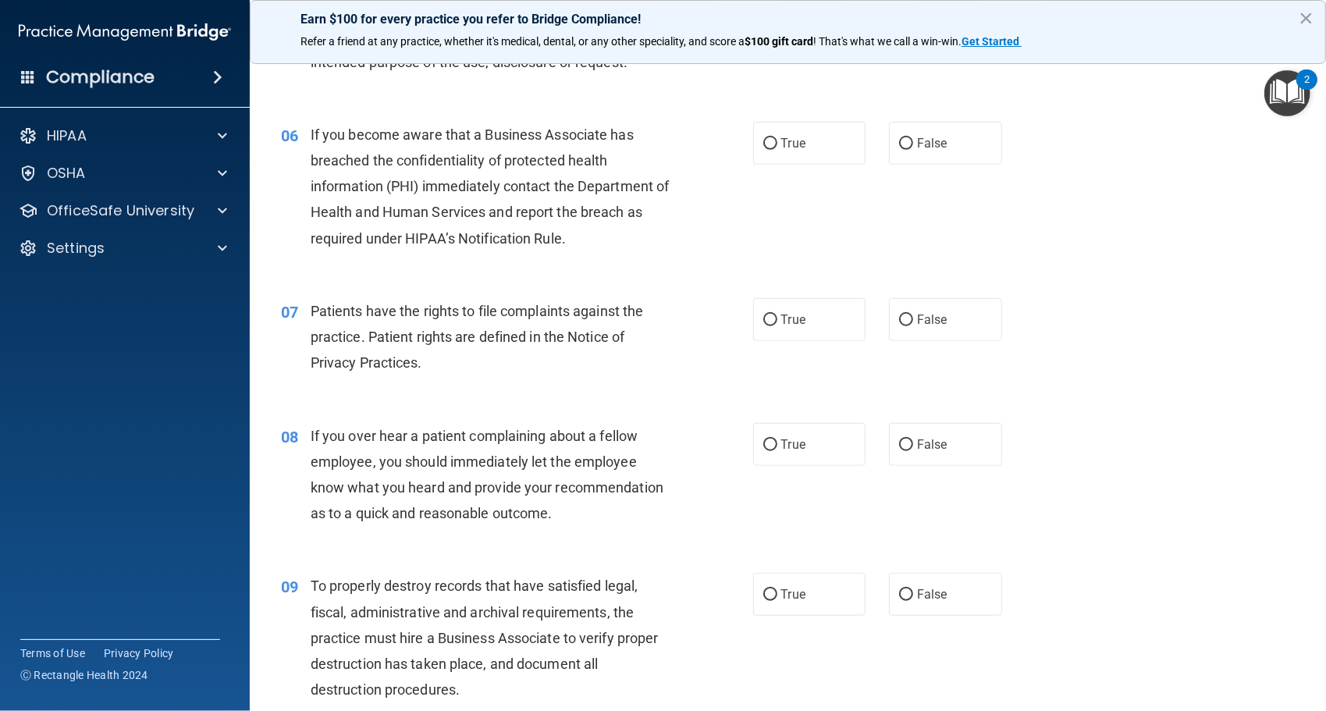
scroll to position [756, 0]
click at [806, 142] on label "True" at bounding box center [809, 142] width 113 height 43
click at [778, 142] on input "True" at bounding box center [771, 143] width 14 height 12
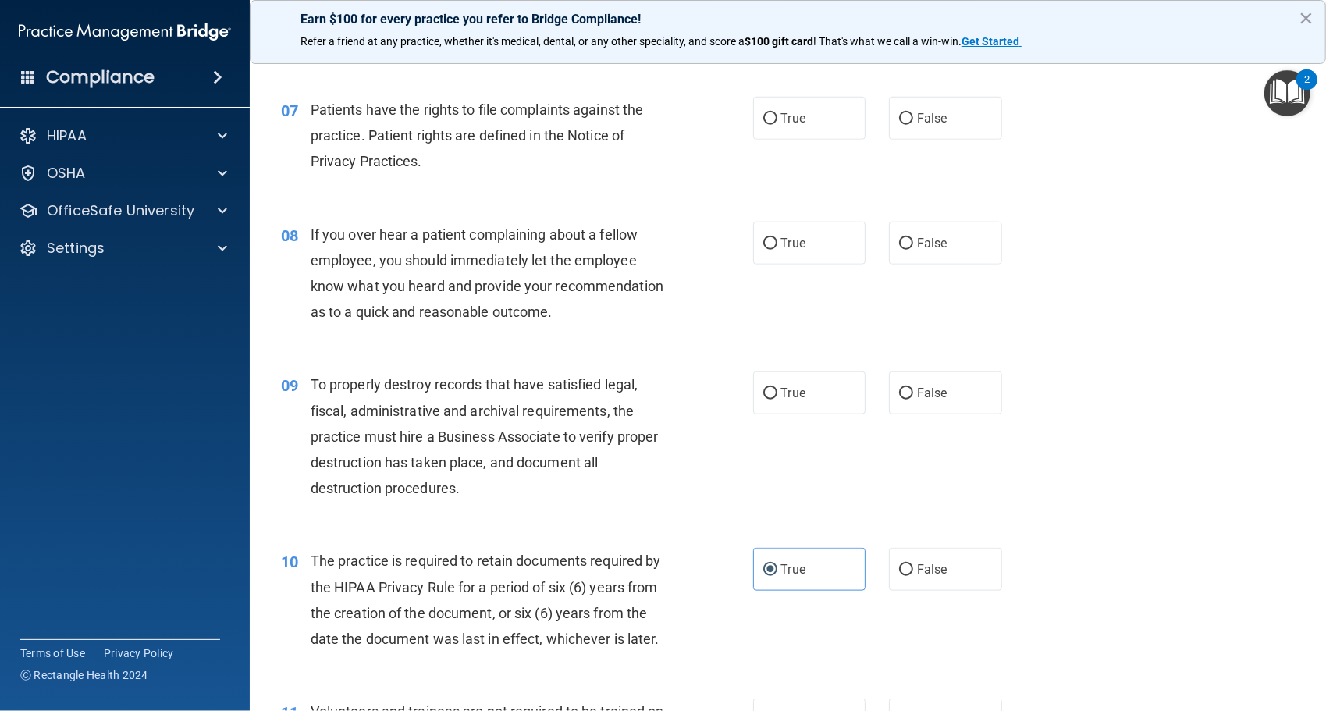
scroll to position [957, 0]
click at [773, 109] on label "True" at bounding box center [809, 117] width 113 height 43
click at [773, 112] on input "True" at bounding box center [771, 118] width 14 height 12
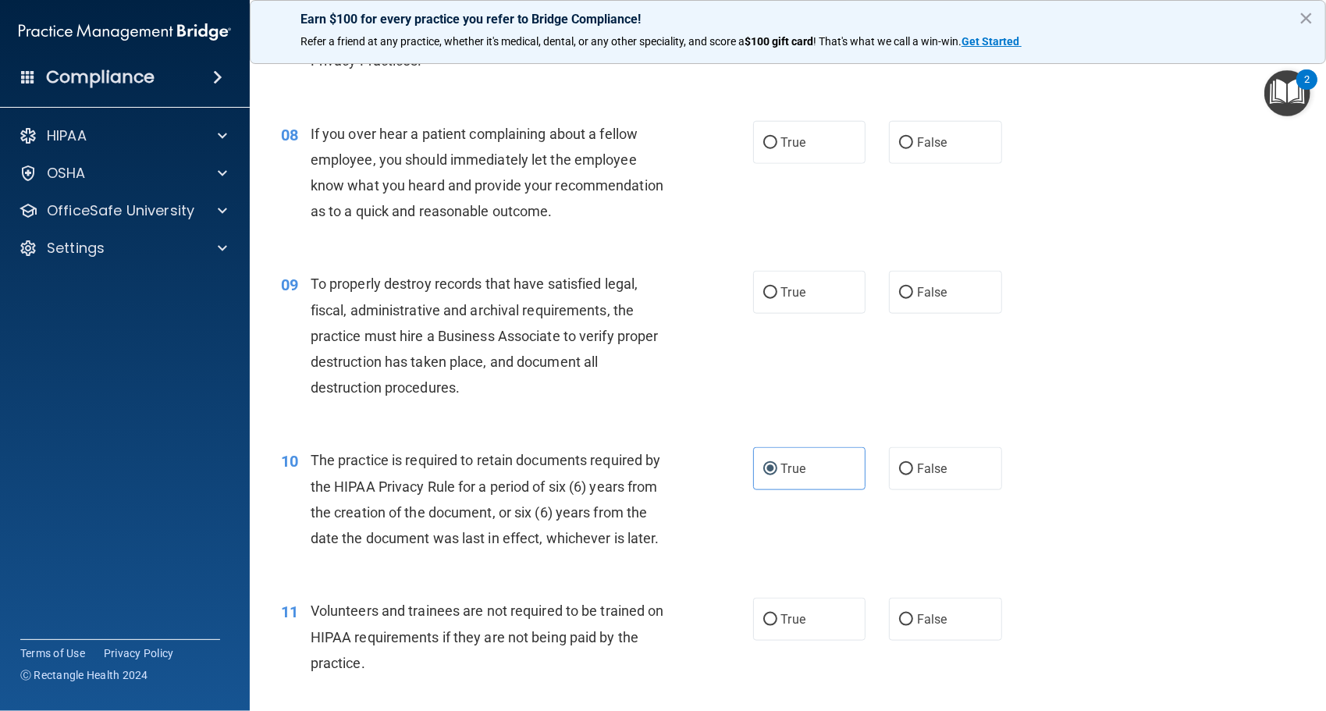
scroll to position [1056, 0]
click at [925, 148] on span "False" at bounding box center [932, 143] width 30 height 15
click at [913, 148] on input "False" at bounding box center [906, 144] width 14 height 12
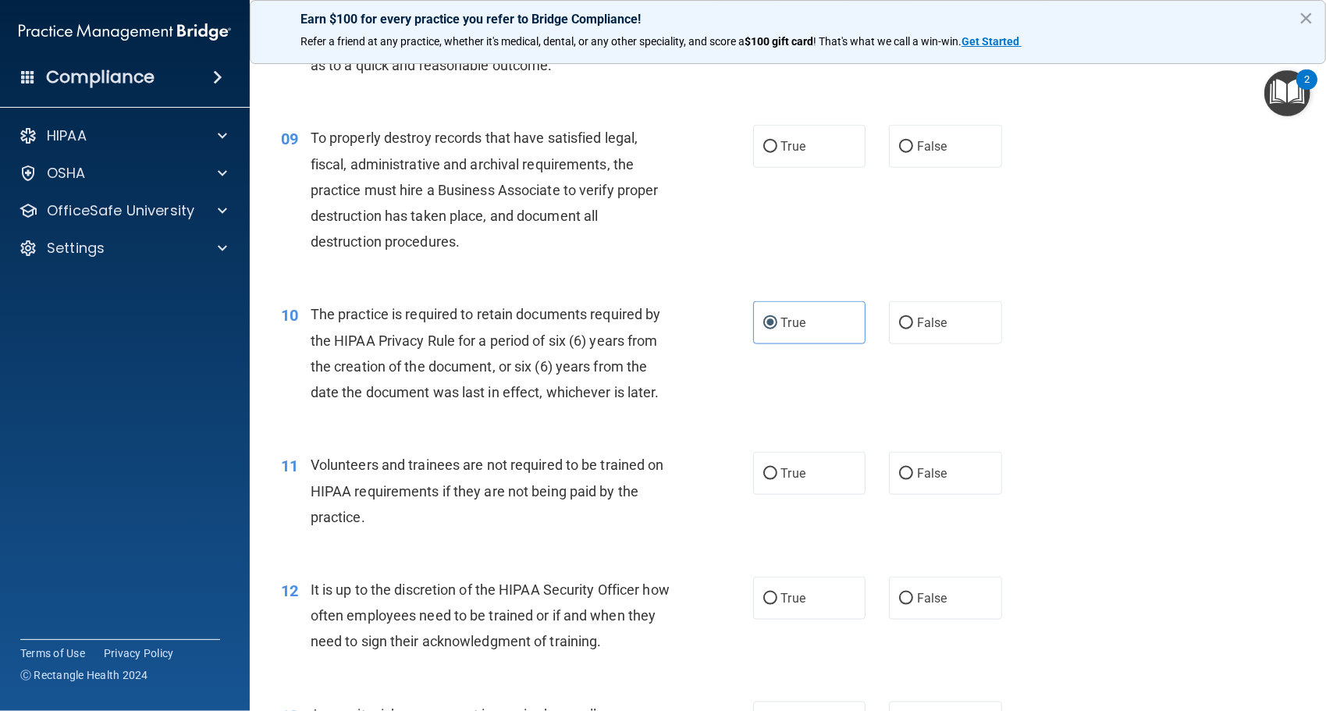
scroll to position [1205, 0]
click at [905, 158] on label "False" at bounding box center [945, 144] width 113 height 43
click at [905, 151] on input "False" at bounding box center [906, 146] width 14 height 12
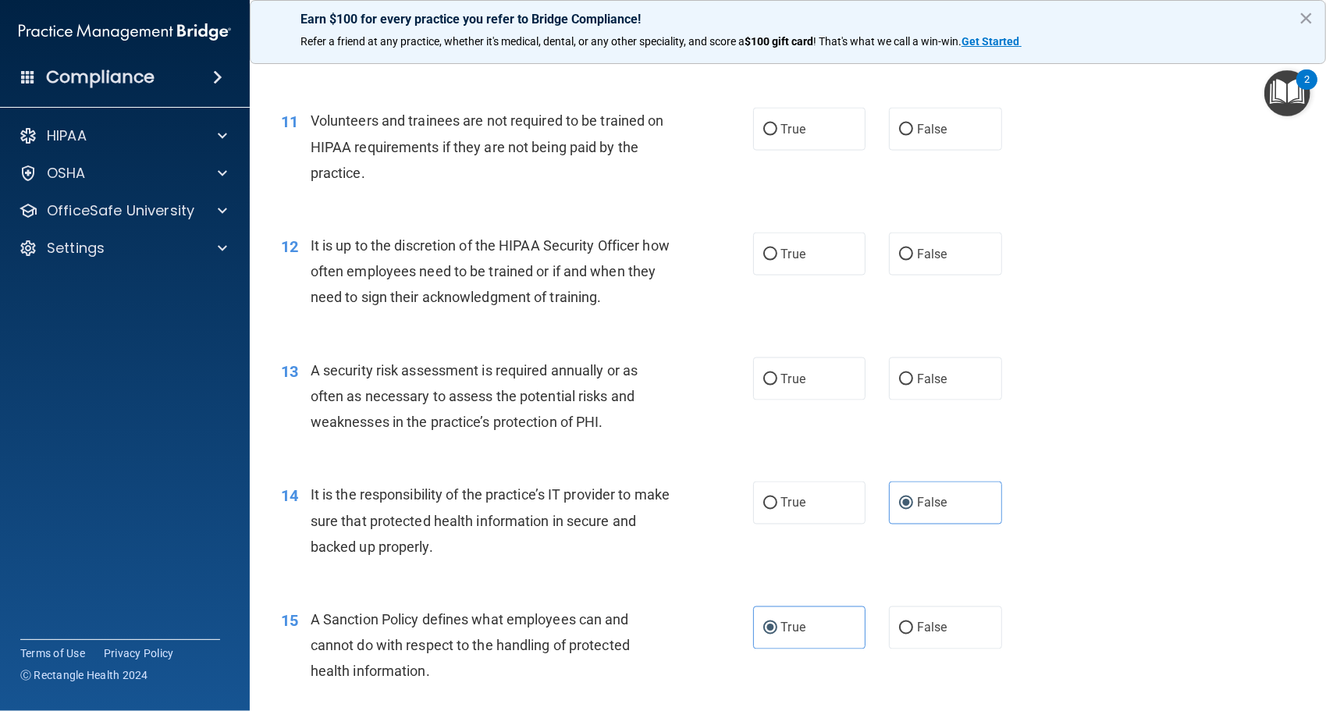
scroll to position [1551, 0]
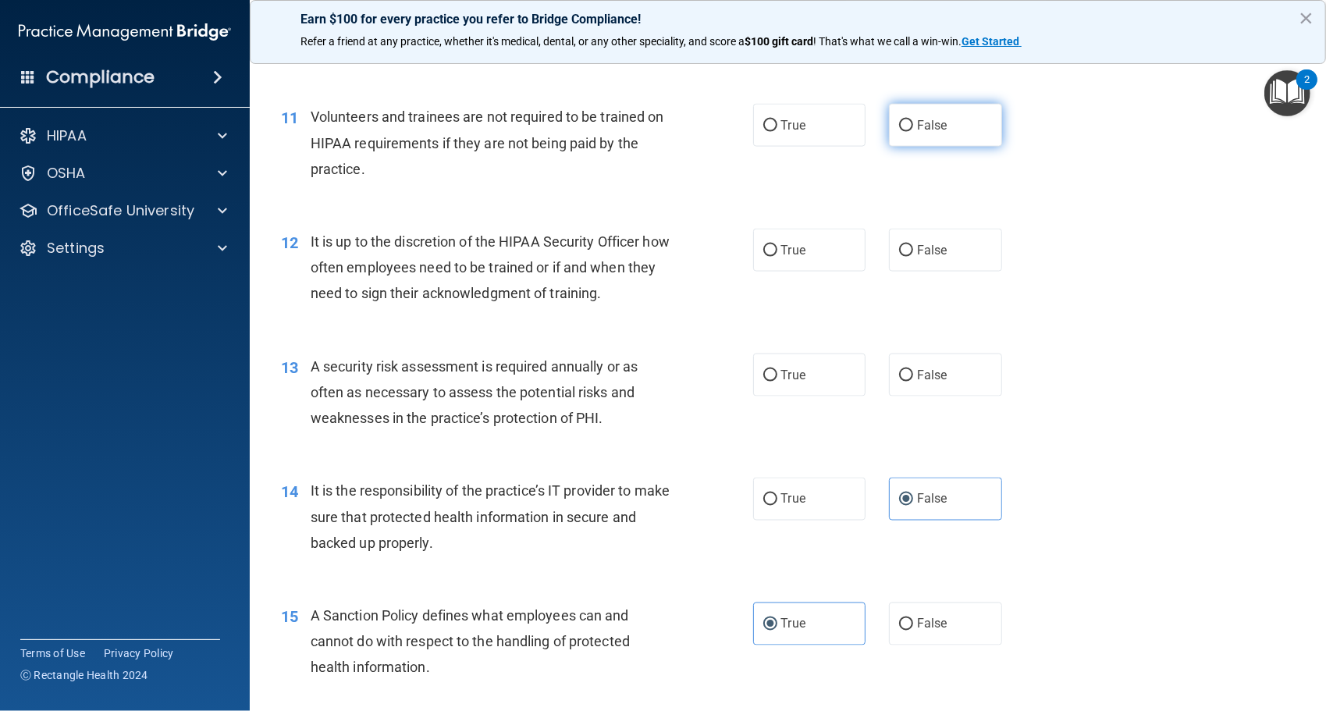
click at [917, 140] on label "False" at bounding box center [945, 125] width 113 height 43
click at [913, 132] on input "False" at bounding box center [906, 126] width 14 height 12
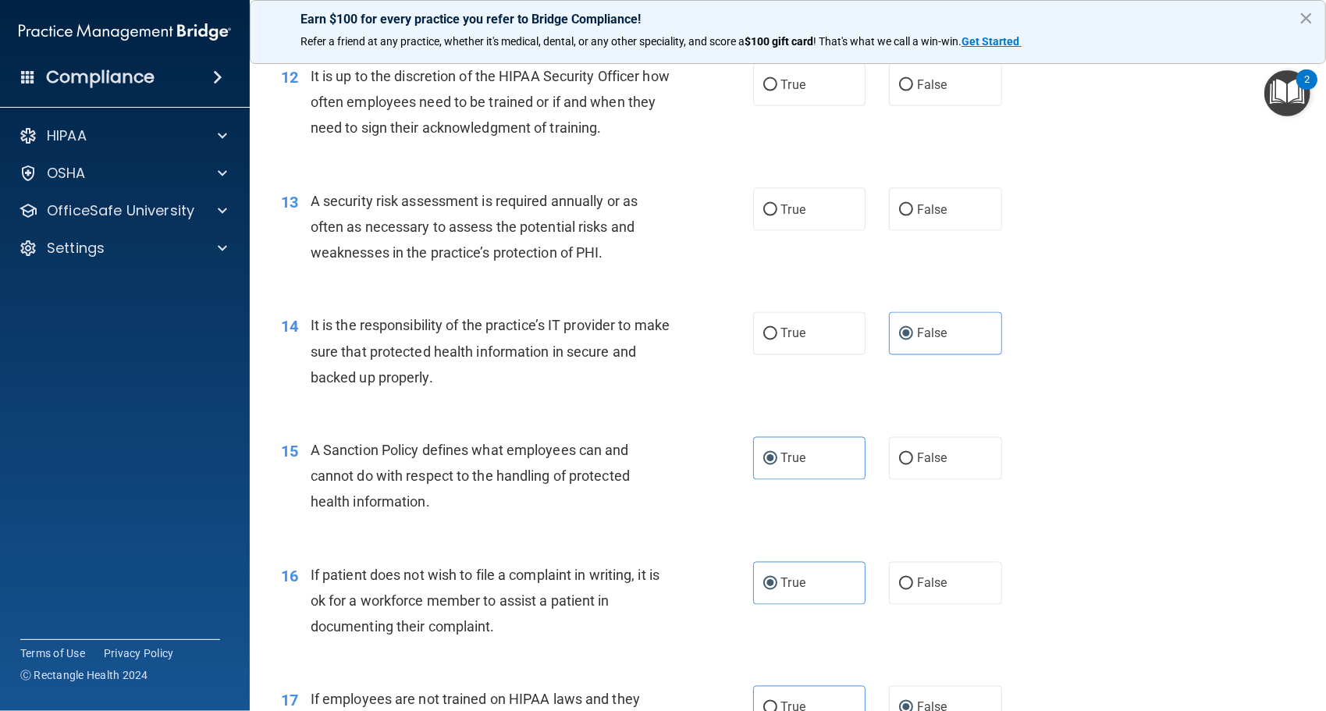
scroll to position [1718, 0]
click at [804, 101] on label "True" at bounding box center [809, 83] width 113 height 43
click at [778, 90] on input "True" at bounding box center [771, 84] width 14 height 12
click at [787, 203] on span "True" at bounding box center [793, 208] width 24 height 15
click at [778, 203] on input "True" at bounding box center [771, 209] width 14 height 12
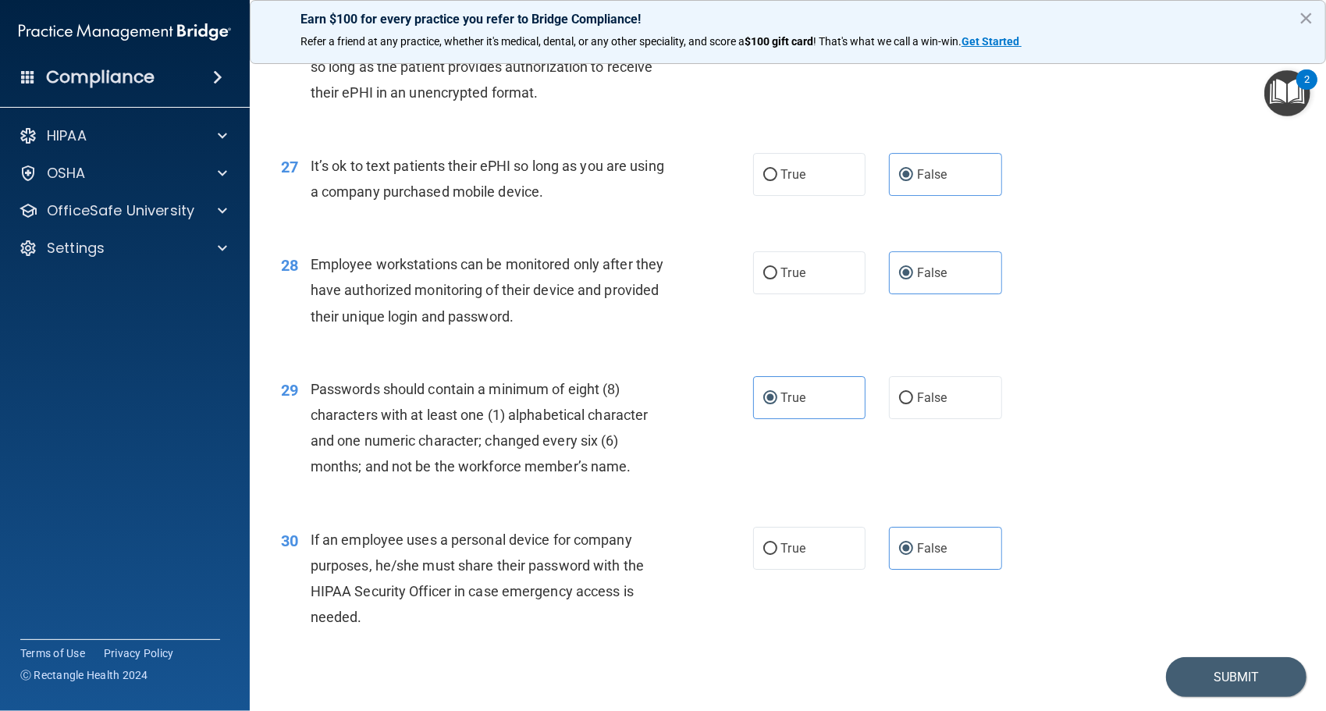
scroll to position [3519, 0]
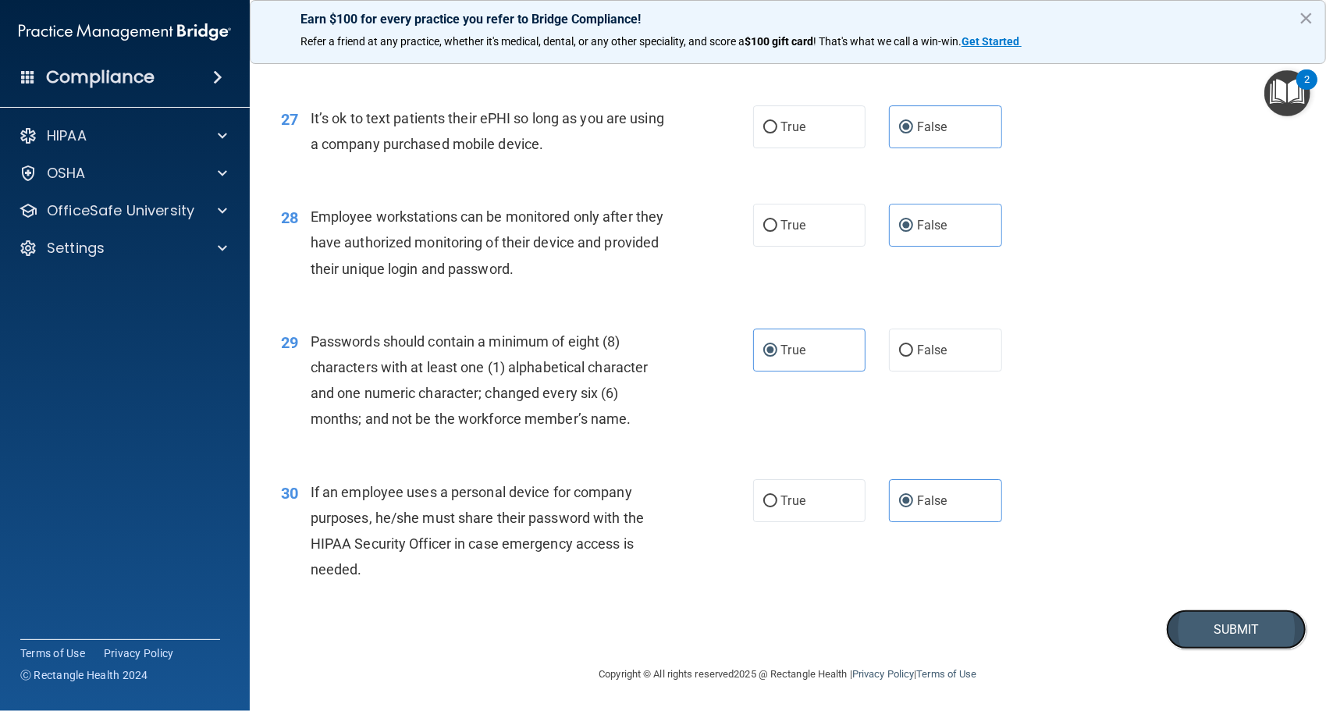
click at [1180, 621] on button "Submit" at bounding box center [1236, 630] width 141 height 40
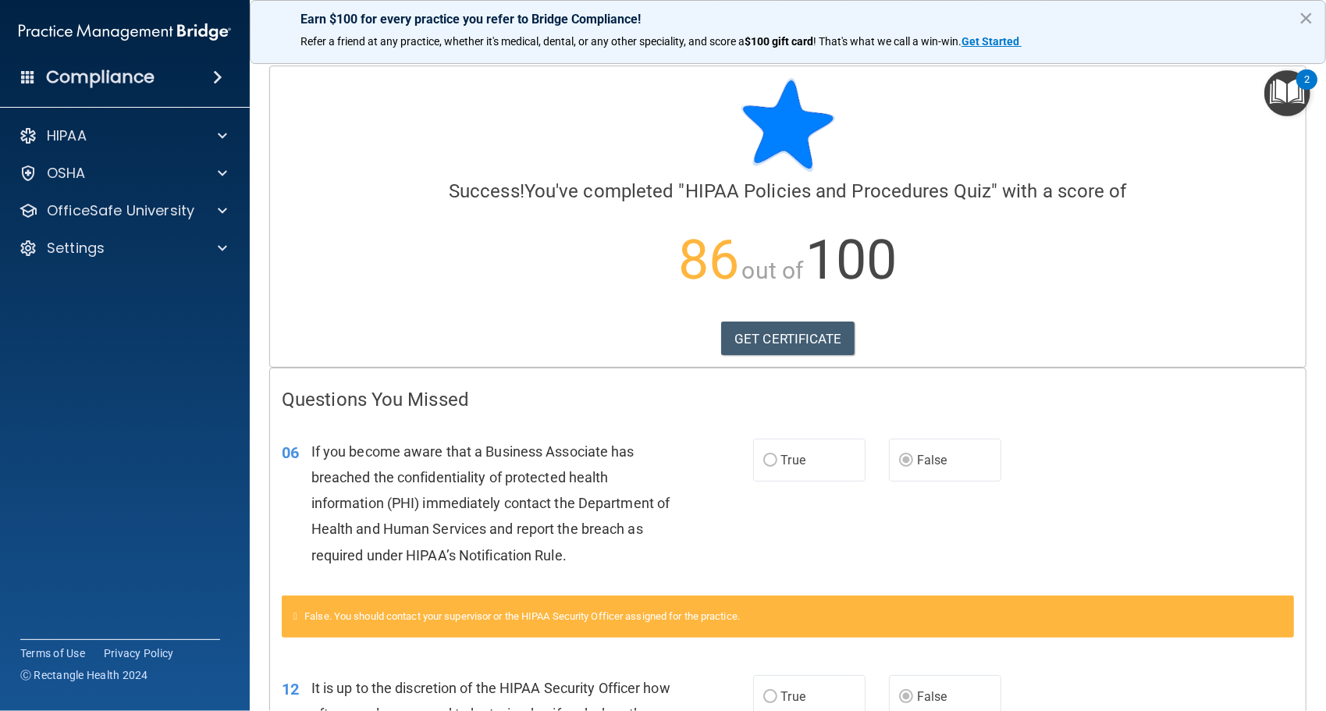
scroll to position [564, 0]
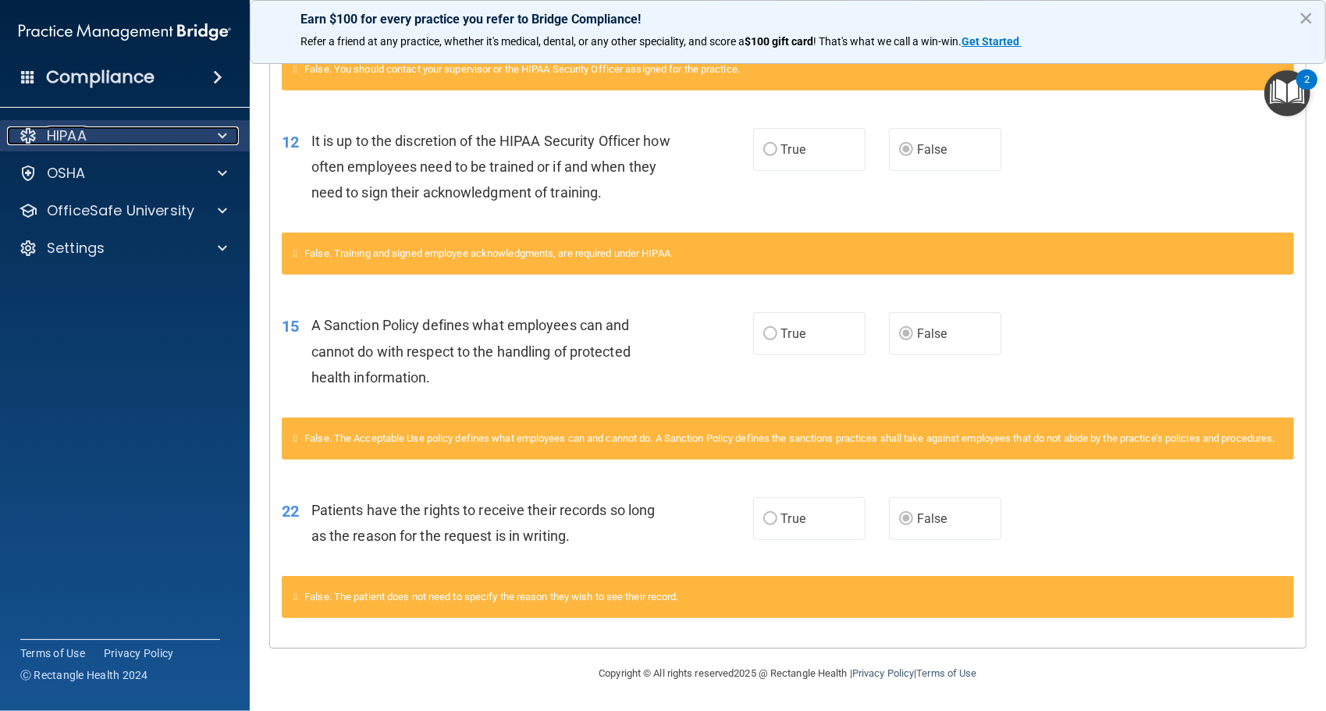
click at [208, 133] on div at bounding box center [220, 135] width 39 height 19
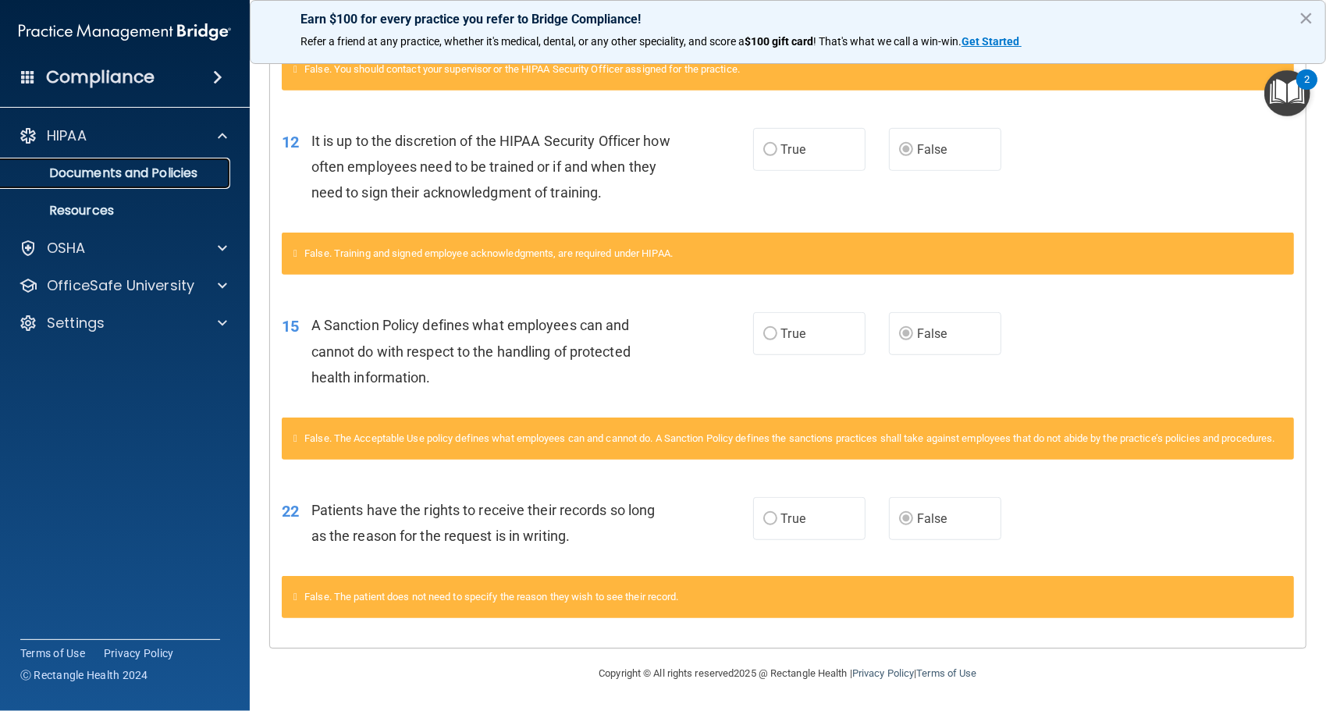
click at [169, 186] on link "Documents and Policies" at bounding box center [107, 173] width 246 height 31
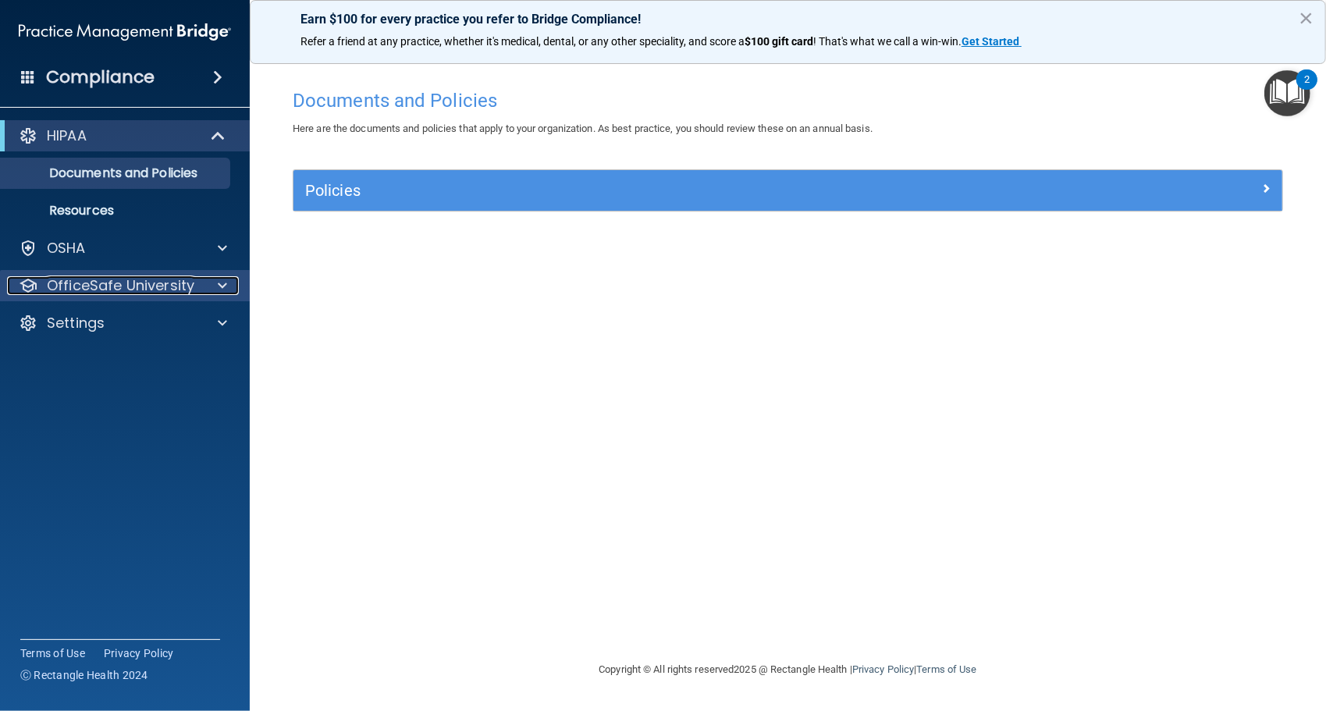
click at [223, 281] on span at bounding box center [222, 285] width 9 height 19
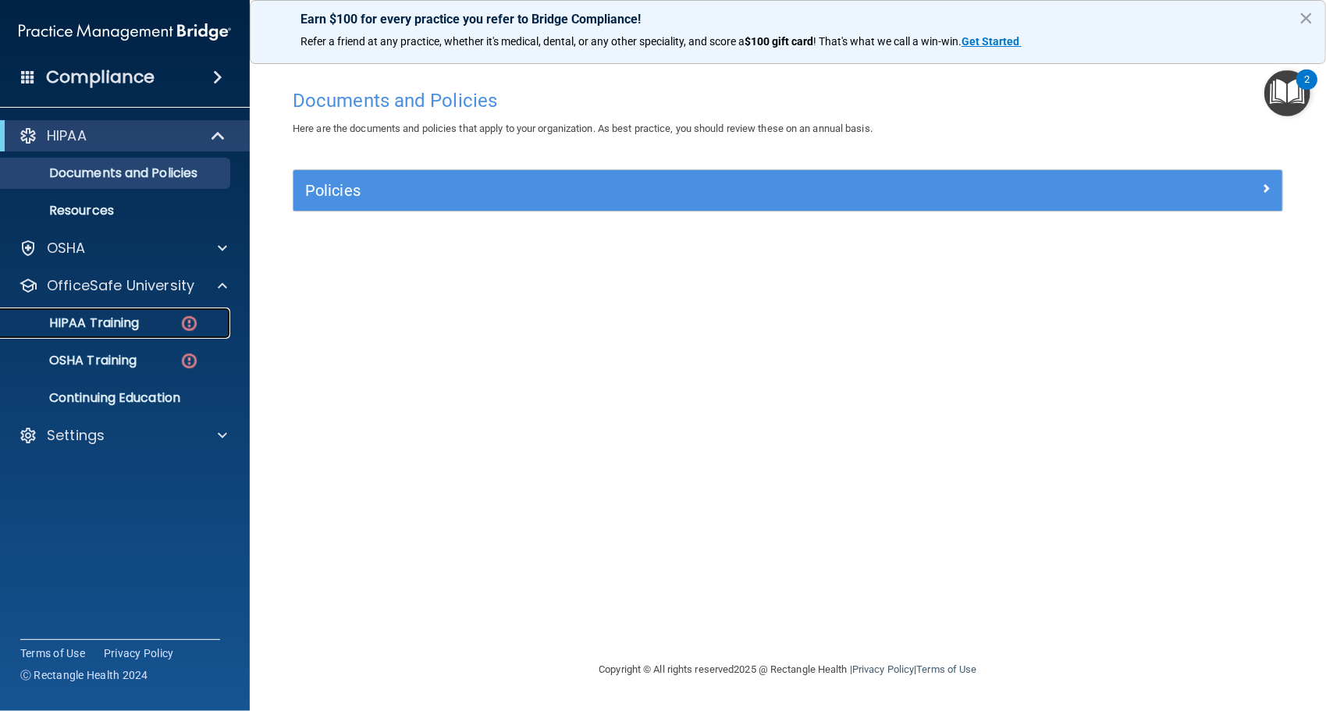
click at [155, 329] on div "HIPAA Training" at bounding box center [116, 323] width 213 height 16
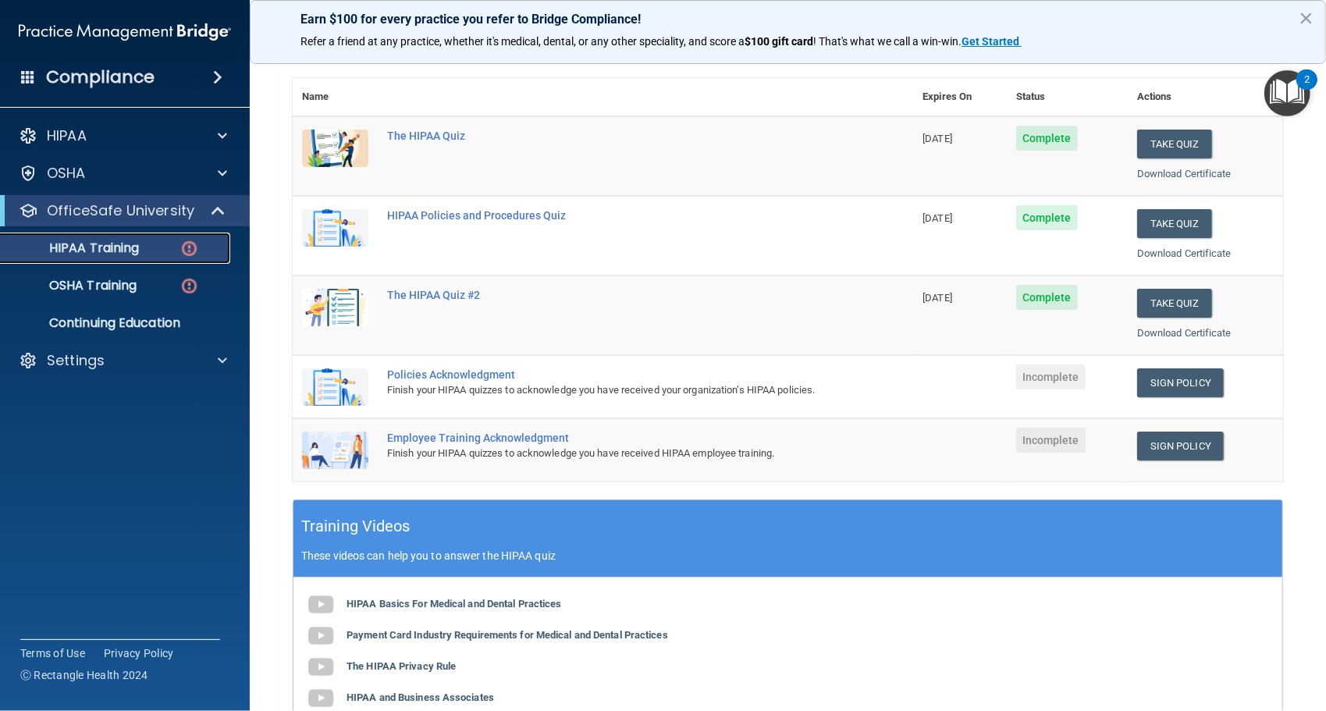
scroll to position [158, 0]
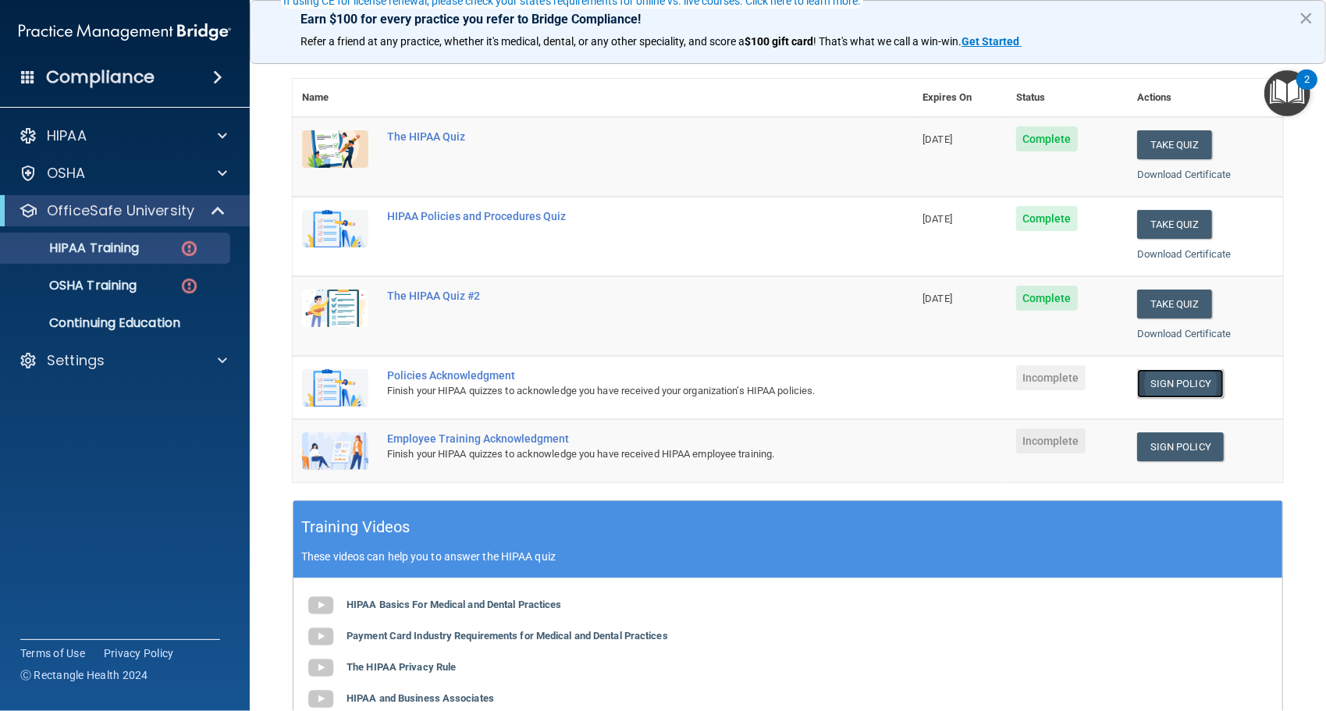
click at [1158, 383] on link "Sign Policy" at bounding box center [1180, 383] width 87 height 29
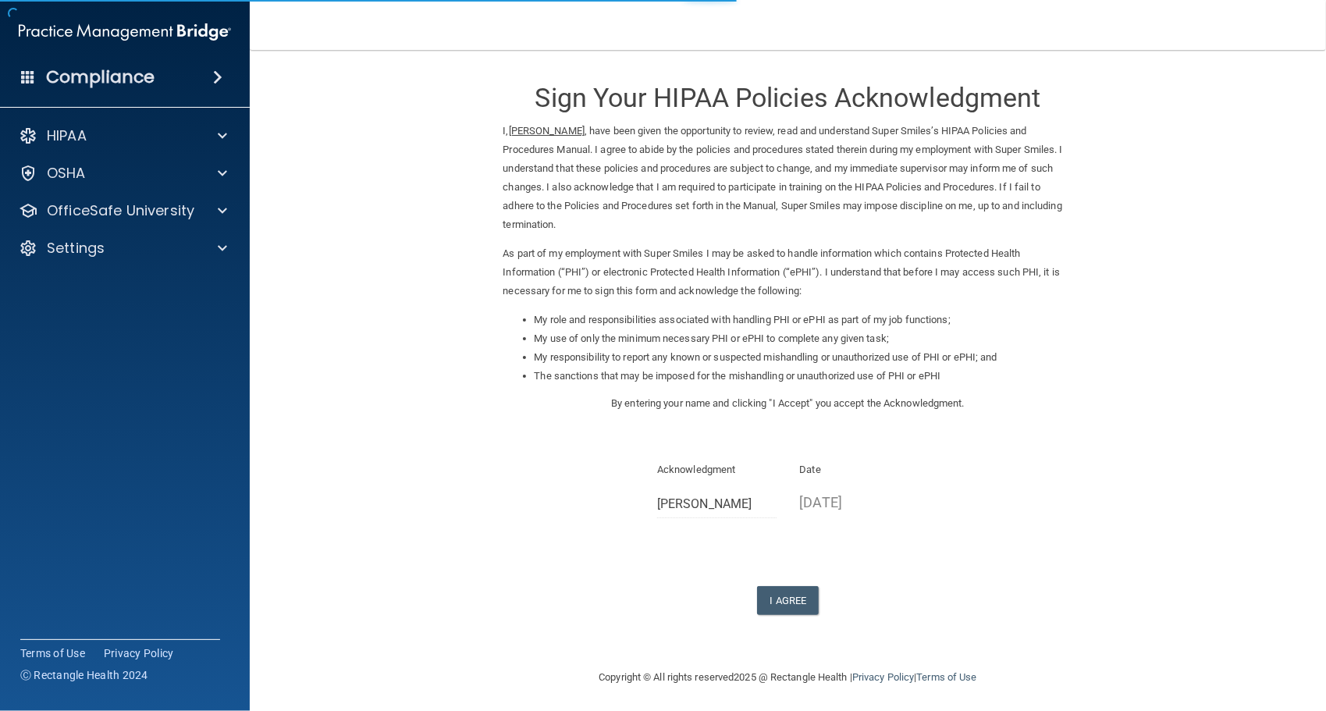
scroll to position [3, 0]
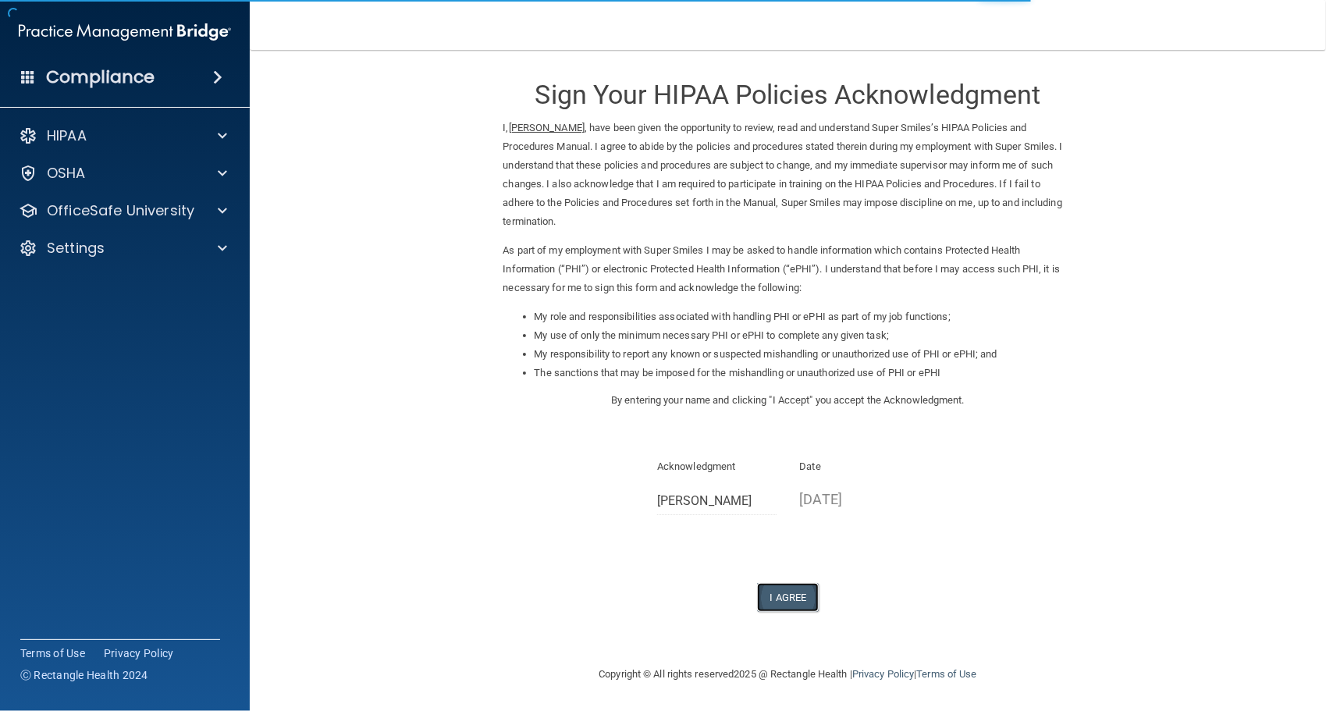
click at [803, 593] on button "I Agree" at bounding box center [788, 597] width 62 height 29
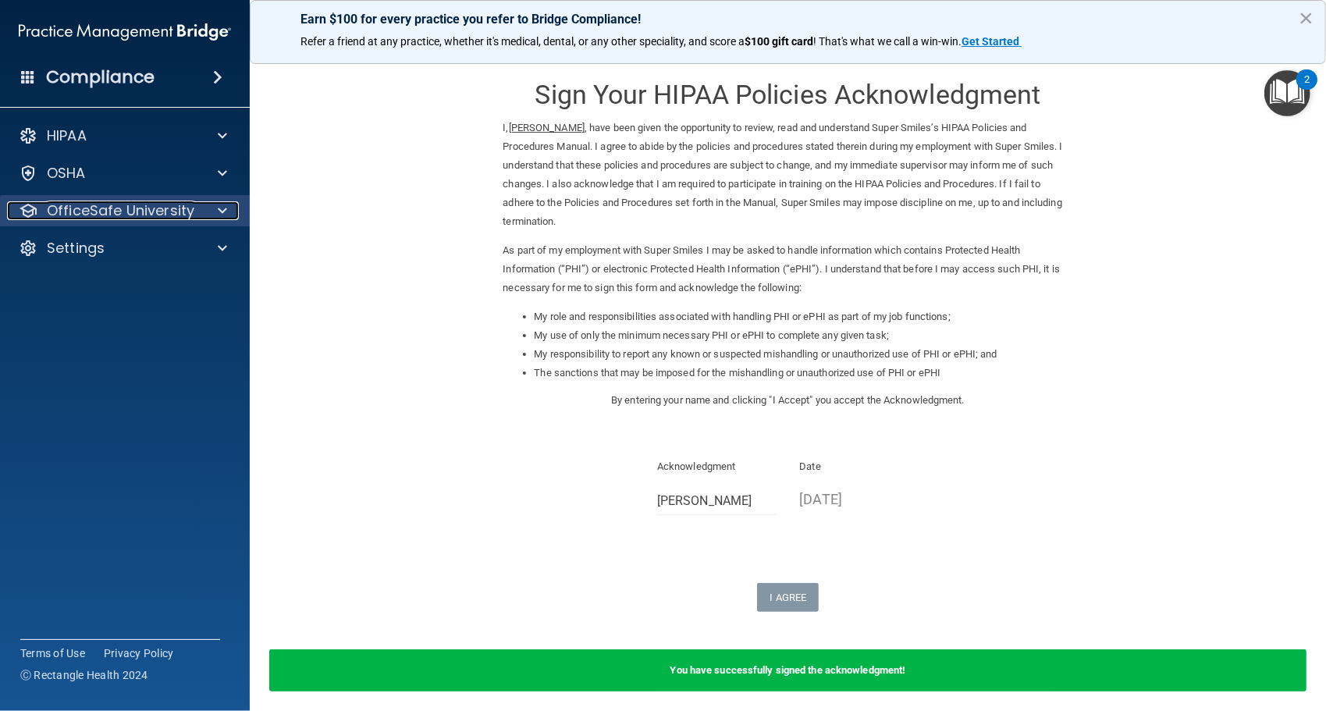
click at [151, 205] on p "OfficeSafe University" at bounding box center [121, 210] width 148 height 19
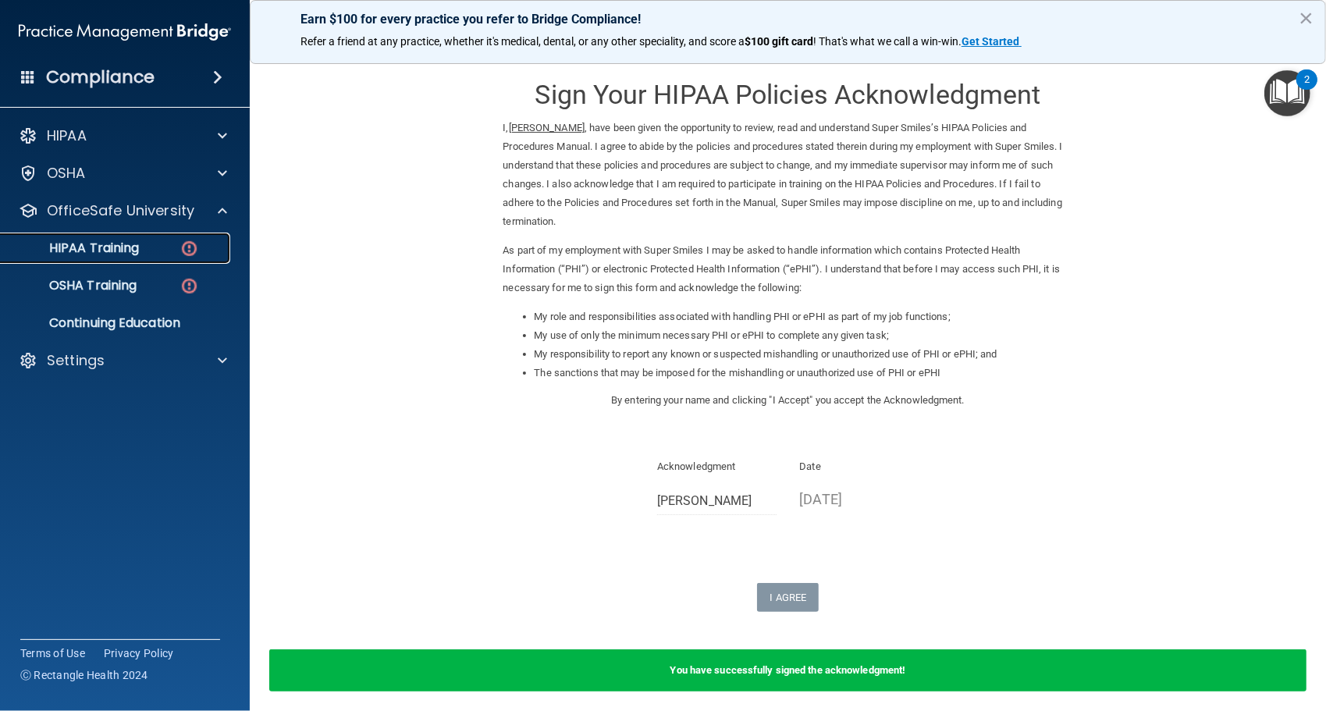
click at [124, 237] on link "HIPAA Training" at bounding box center [107, 248] width 246 height 31
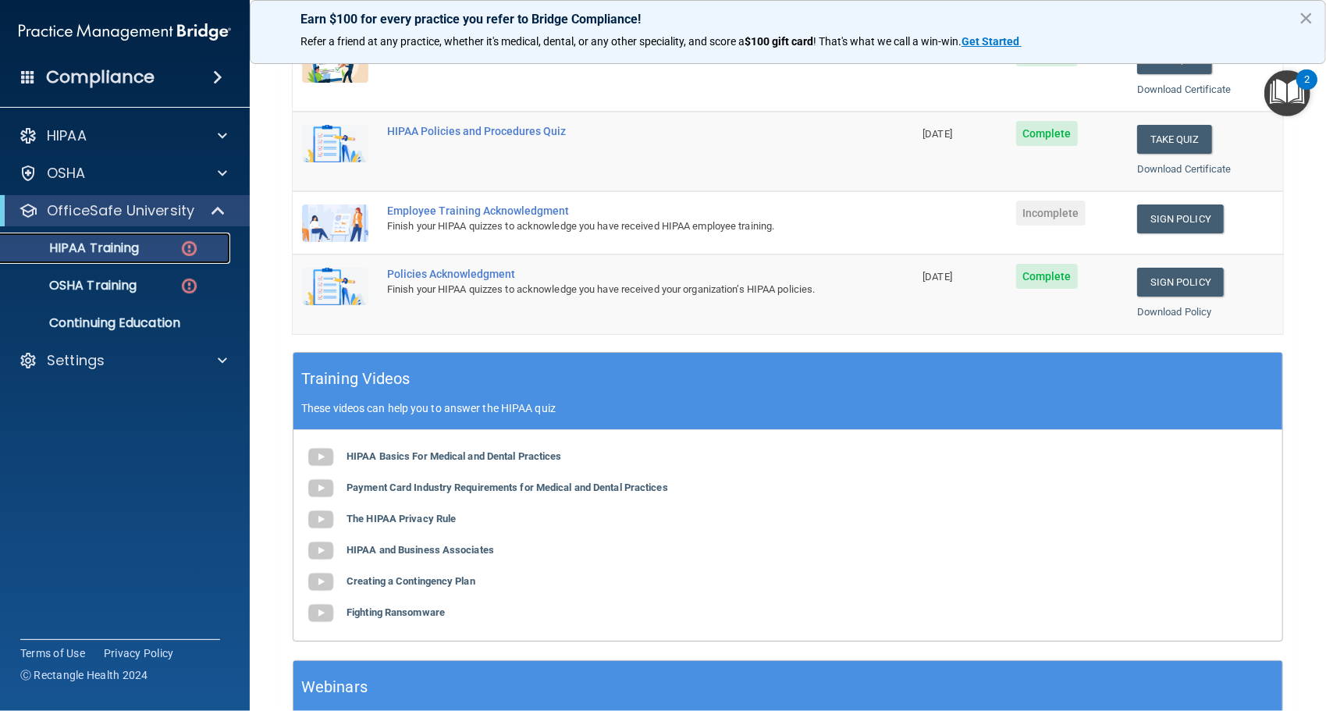
scroll to position [322, 0]
click at [1140, 215] on link "Sign Policy" at bounding box center [1180, 219] width 87 height 29
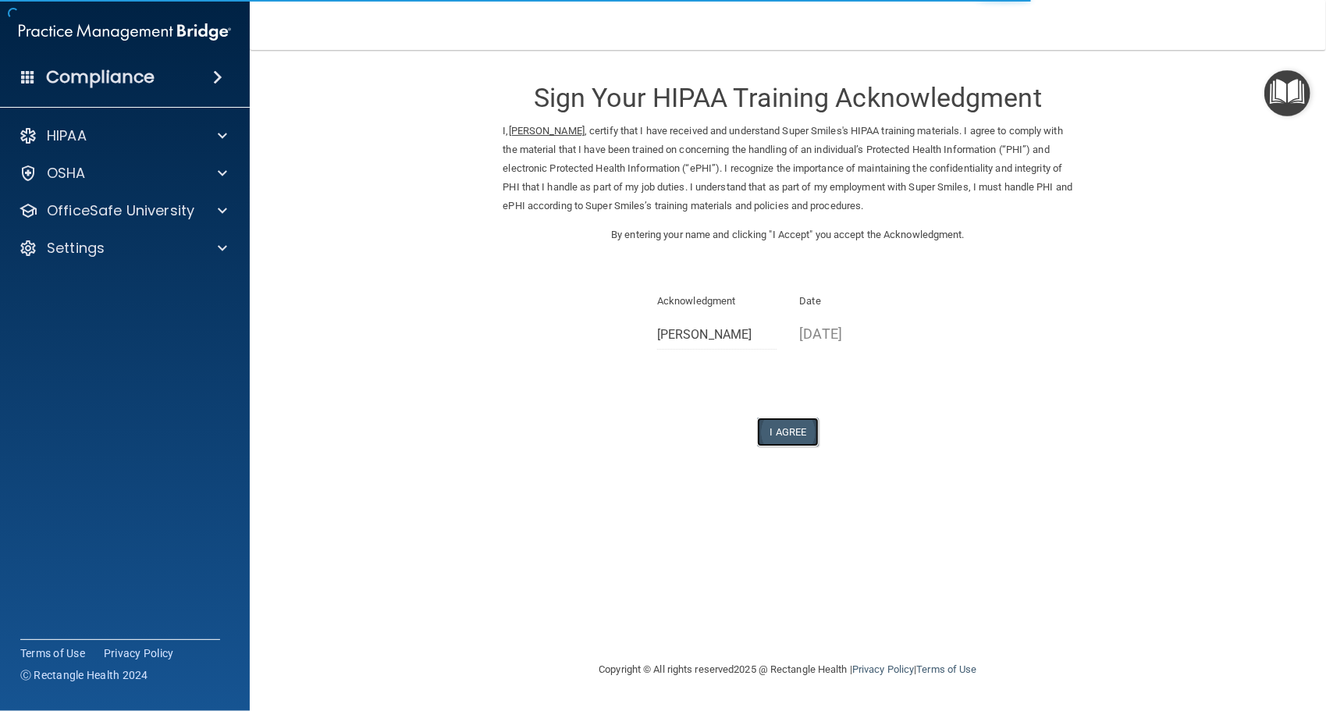
click at [803, 436] on button "I Agree" at bounding box center [788, 432] width 62 height 29
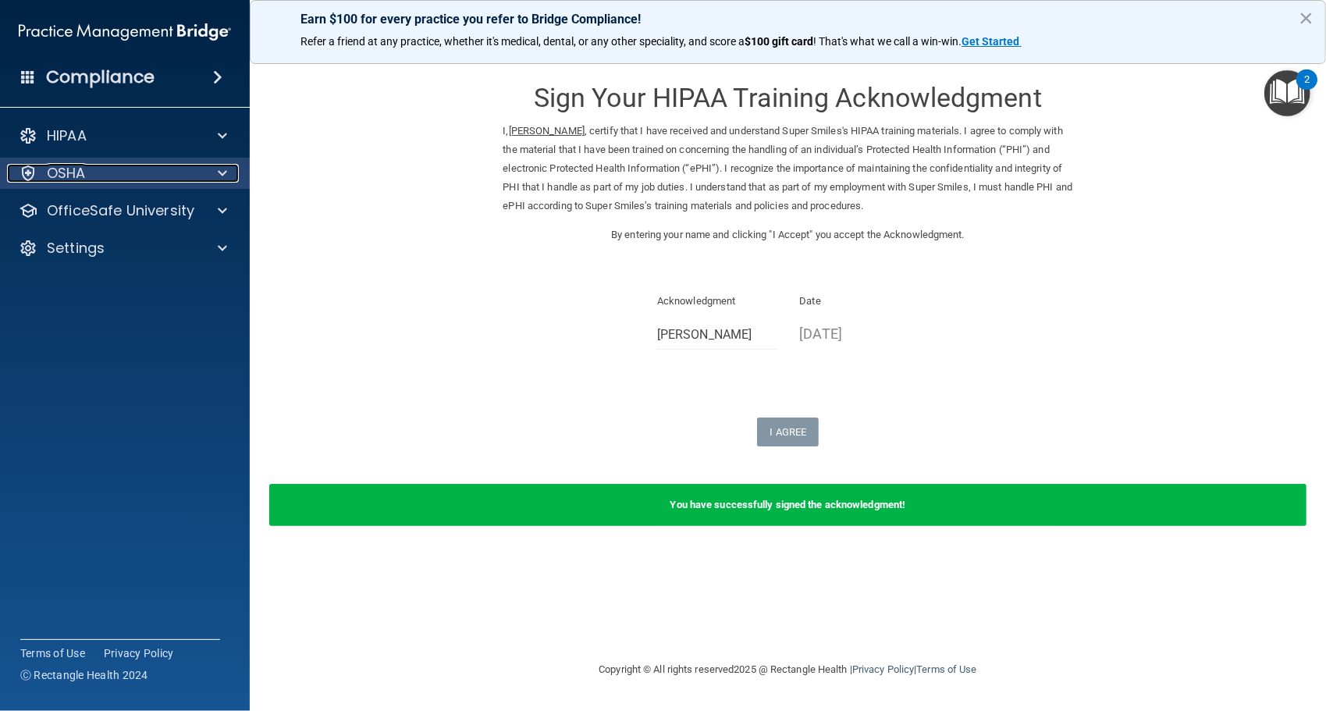
click at [232, 180] on div at bounding box center [220, 173] width 39 height 19
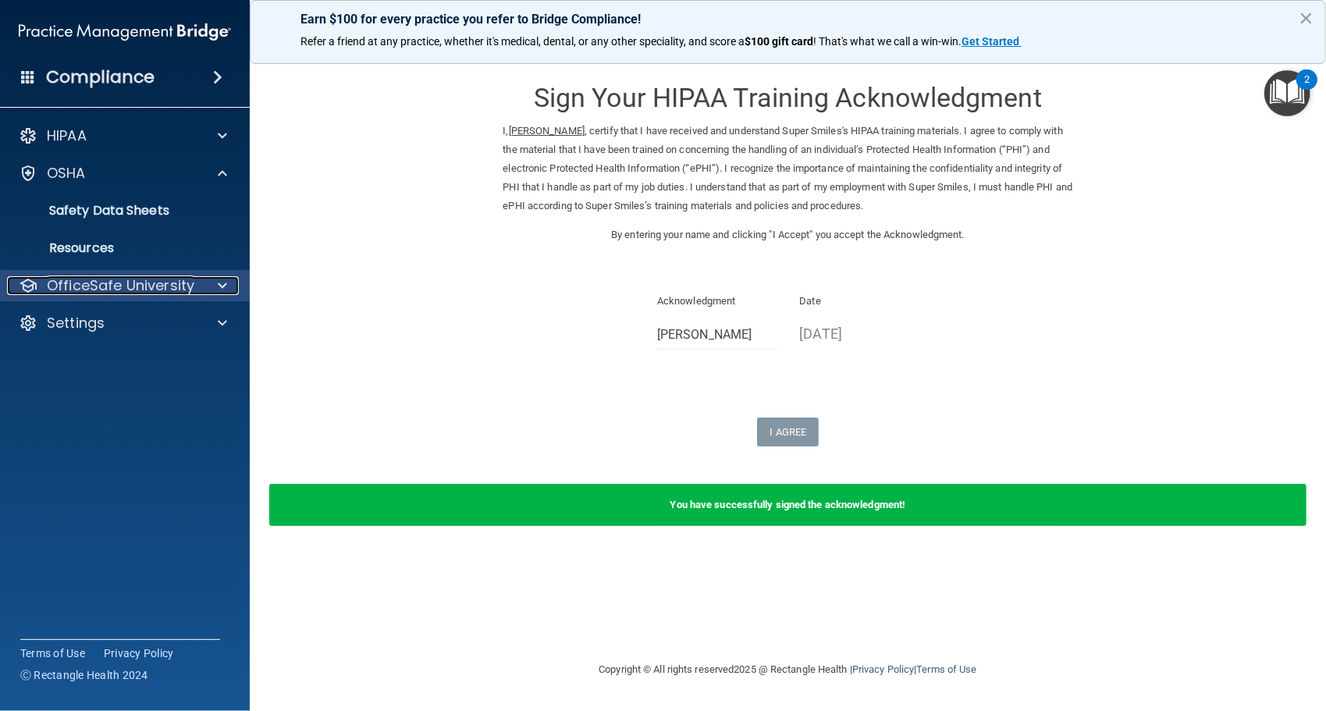
click at [163, 292] on p "OfficeSafe University" at bounding box center [121, 285] width 148 height 19
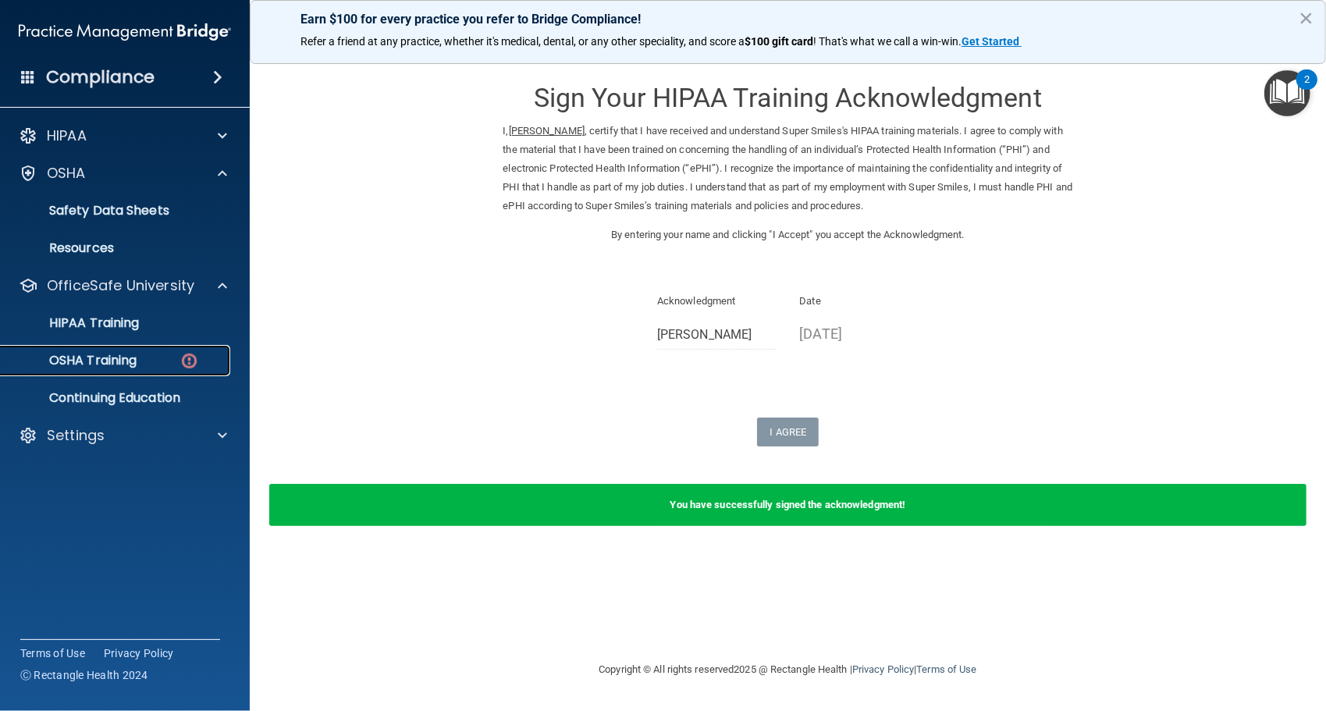
click at [183, 351] on img at bounding box center [190, 361] width 20 height 20
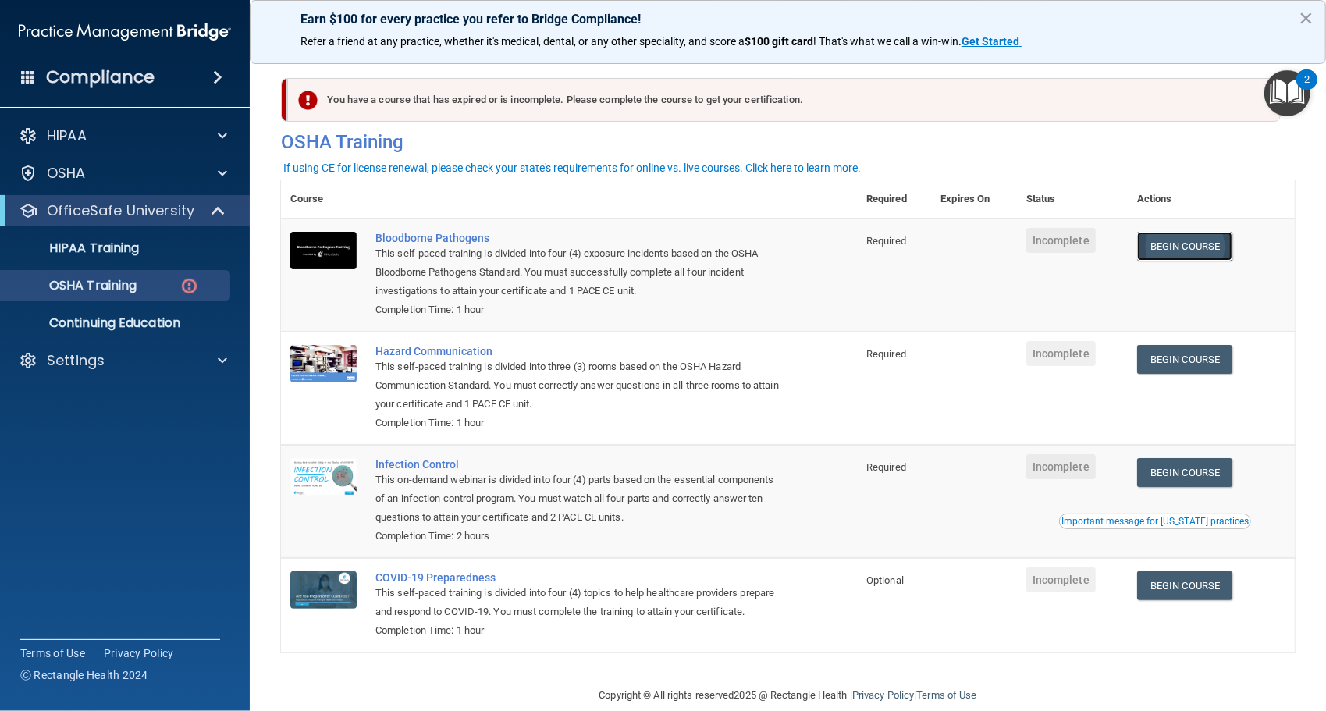
click at [1229, 256] on link "Begin Course" at bounding box center [1184, 246] width 95 height 29
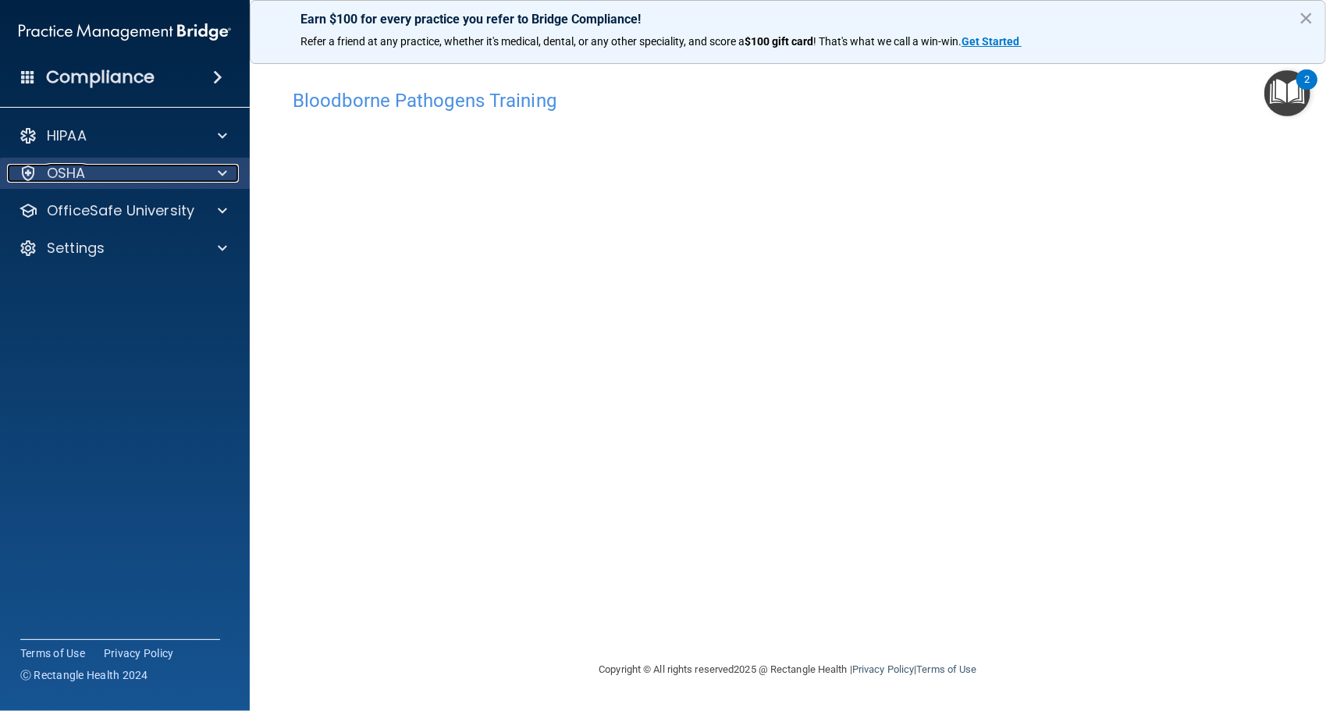
click at [218, 171] on span at bounding box center [222, 173] width 9 height 19
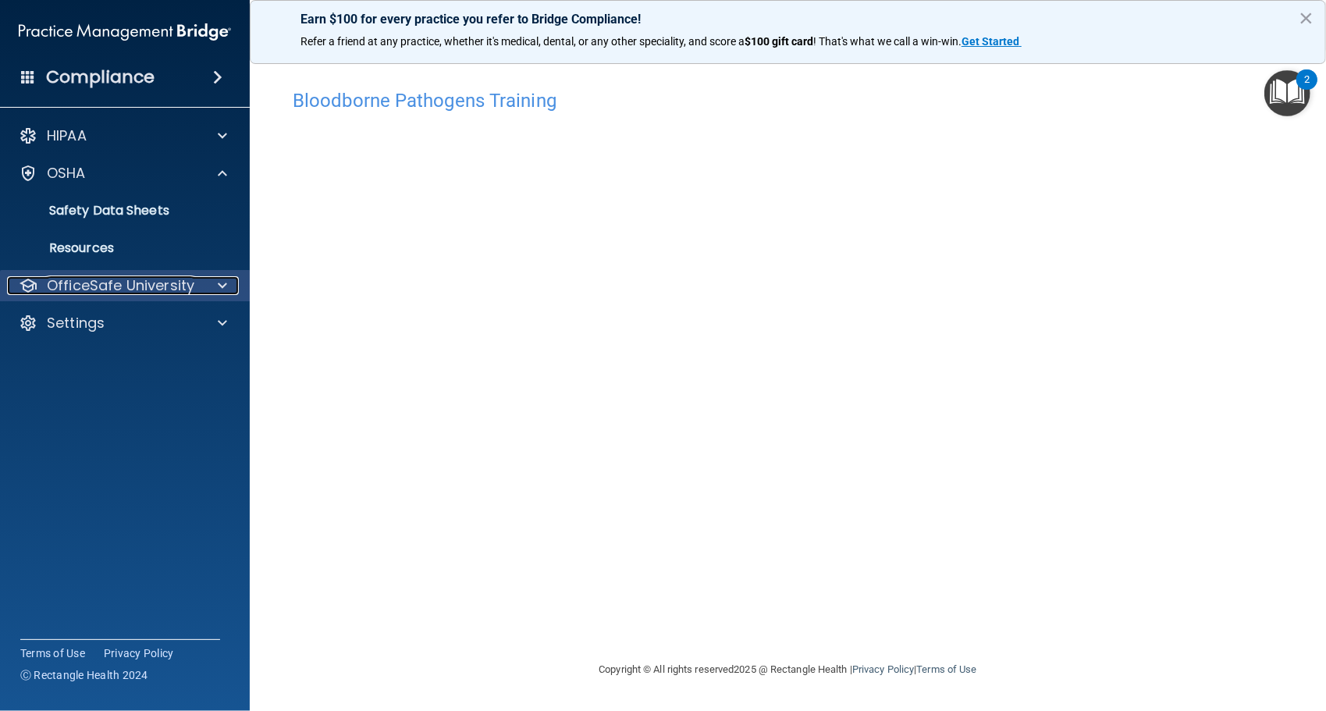
click at [170, 279] on p "OfficeSafe University" at bounding box center [121, 285] width 148 height 19
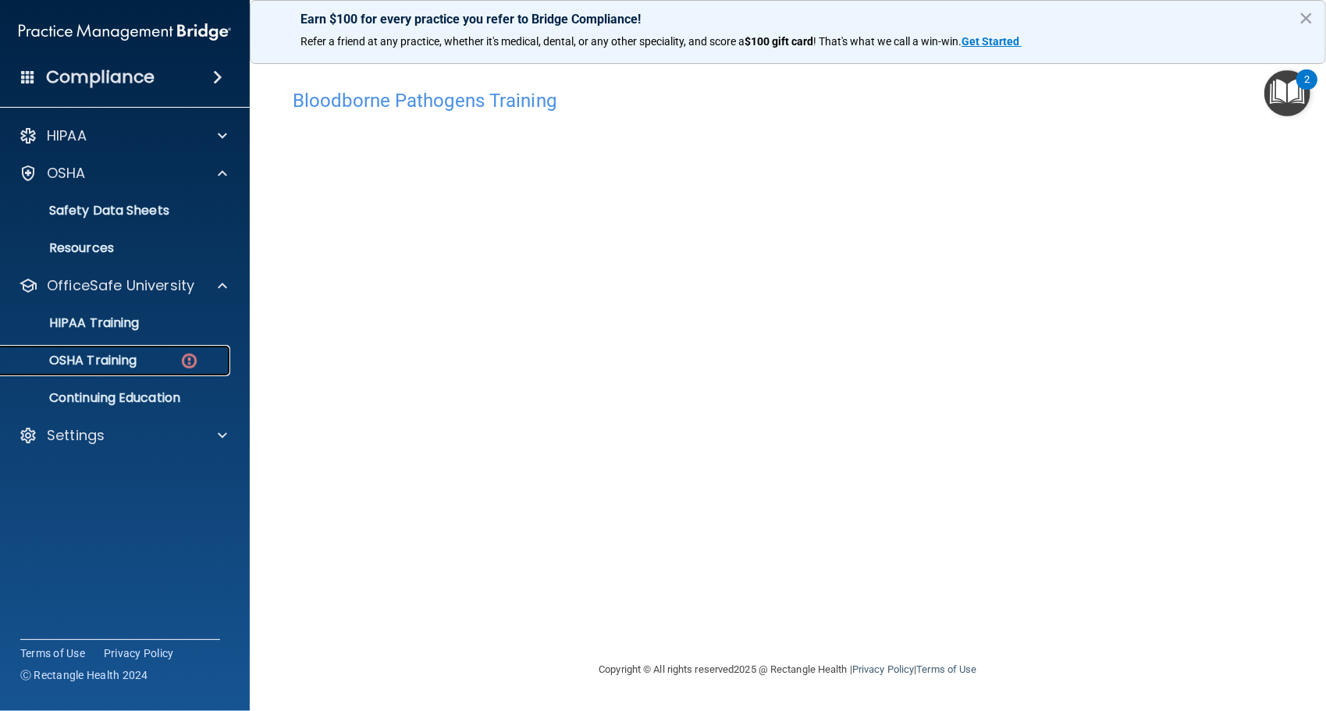
click at [147, 351] on link "OSHA Training" at bounding box center [107, 360] width 246 height 31
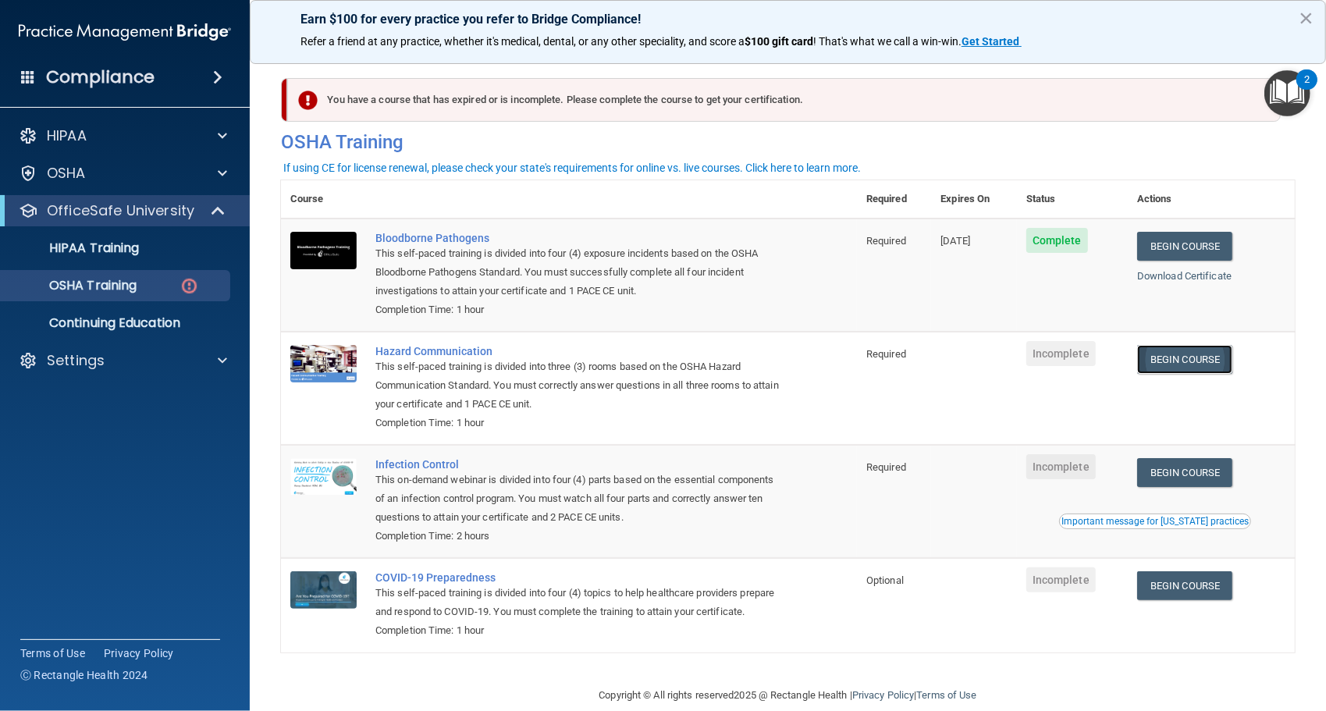
click at [1191, 360] on link "Begin Course" at bounding box center [1184, 359] width 95 height 29
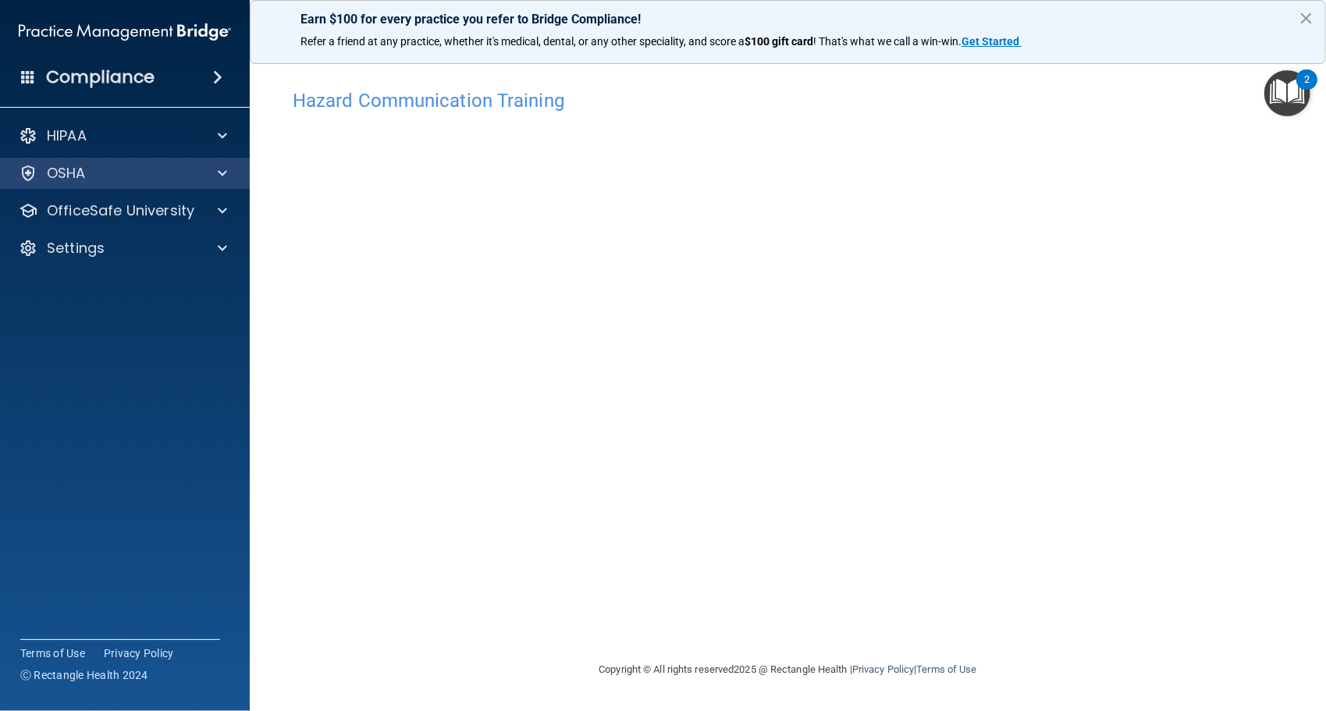
click at [193, 183] on div "OSHA" at bounding box center [125, 173] width 251 height 31
click at [225, 181] on span at bounding box center [222, 173] width 9 height 19
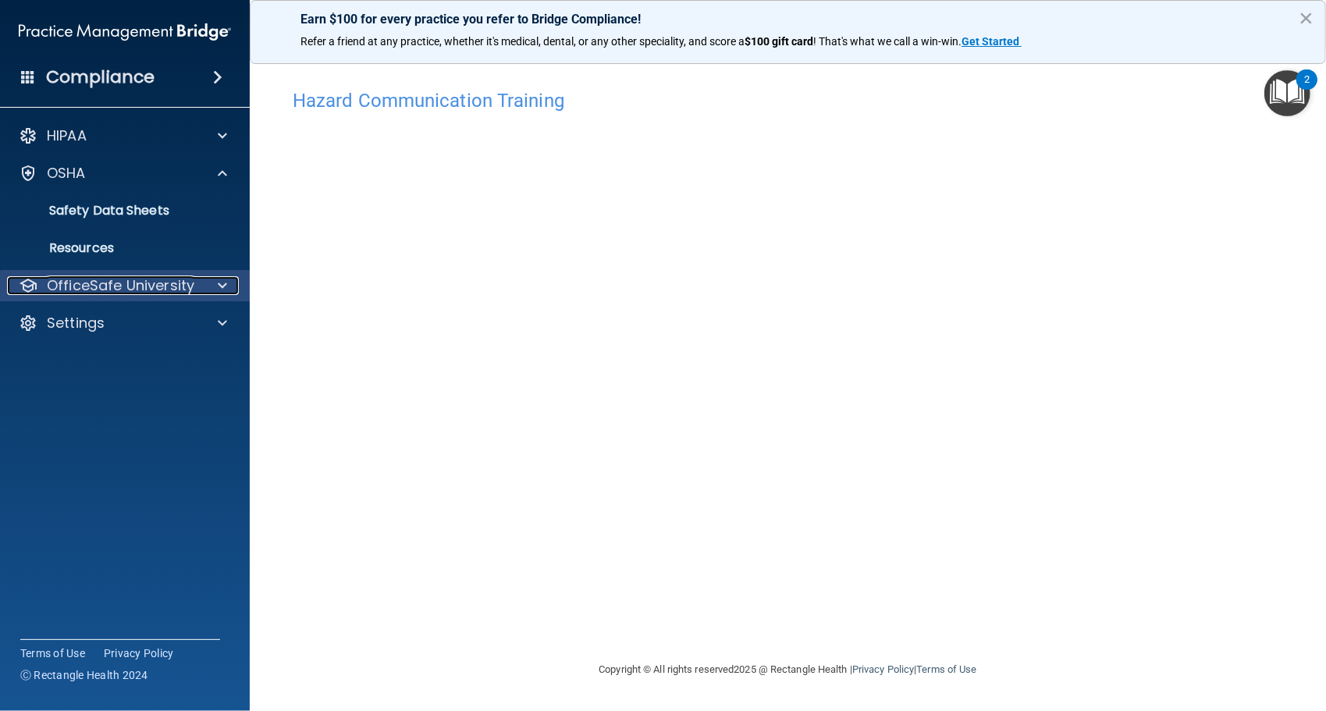
click at [225, 284] on span at bounding box center [222, 285] width 9 height 19
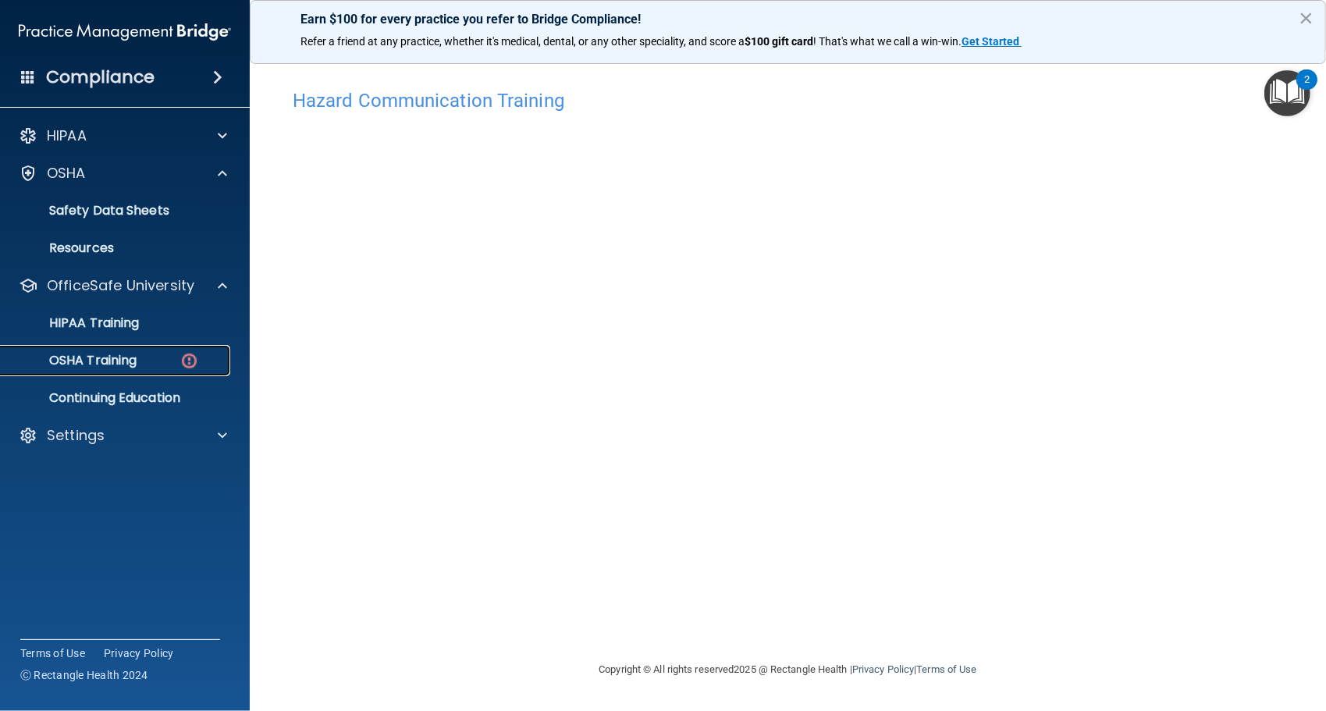
click at [166, 355] on div "OSHA Training" at bounding box center [116, 361] width 213 height 16
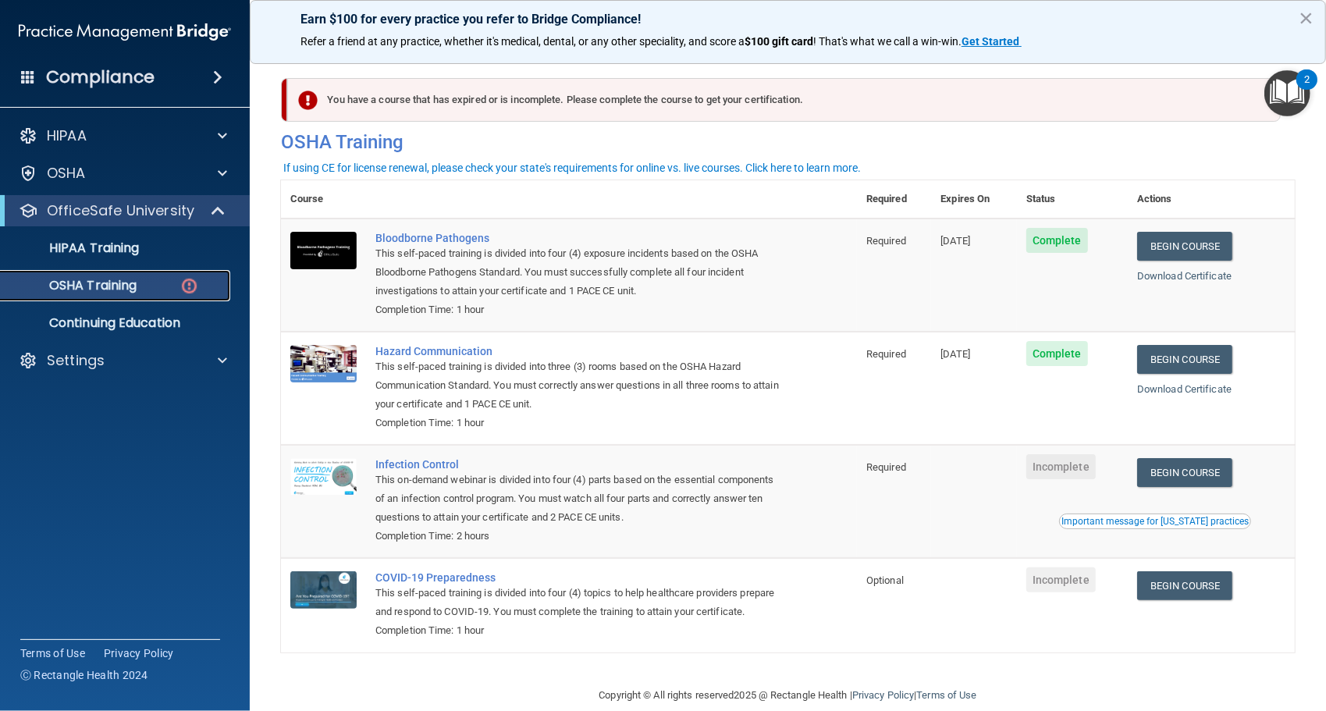
scroll to position [42, 0]
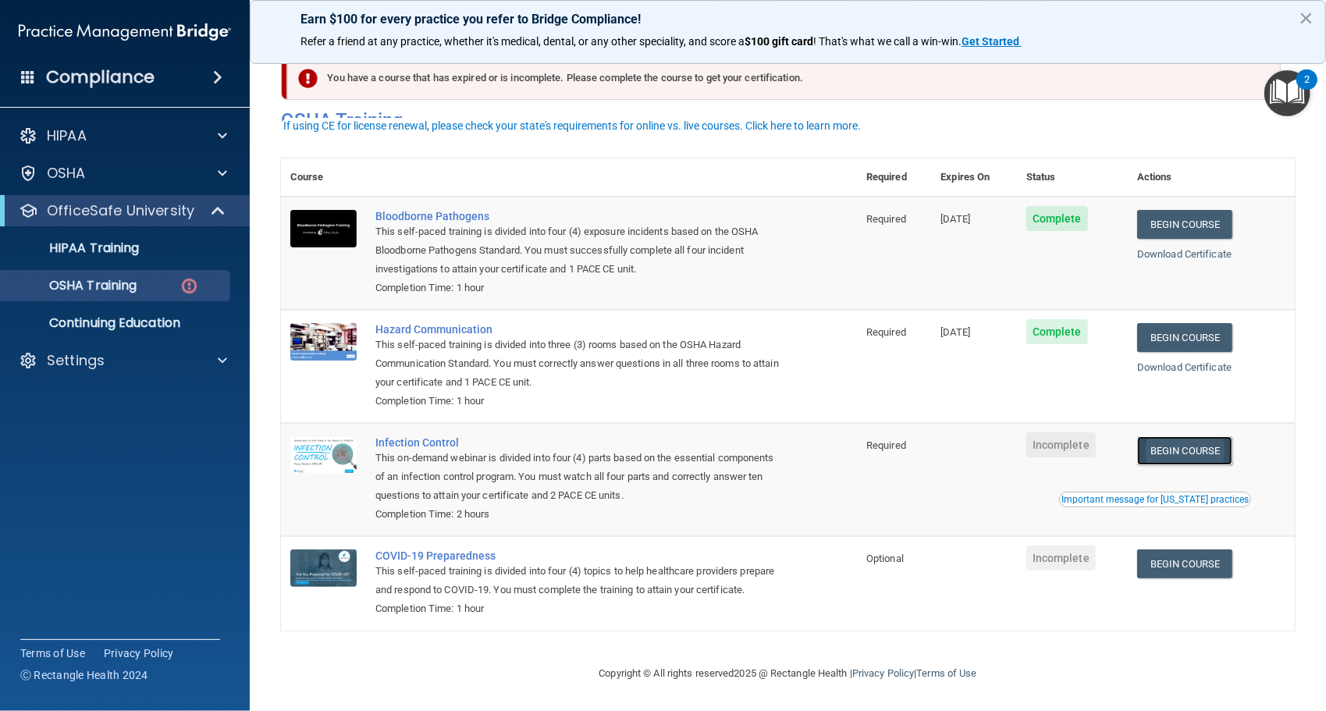
click at [1193, 439] on link "Begin Course" at bounding box center [1184, 450] width 95 height 29
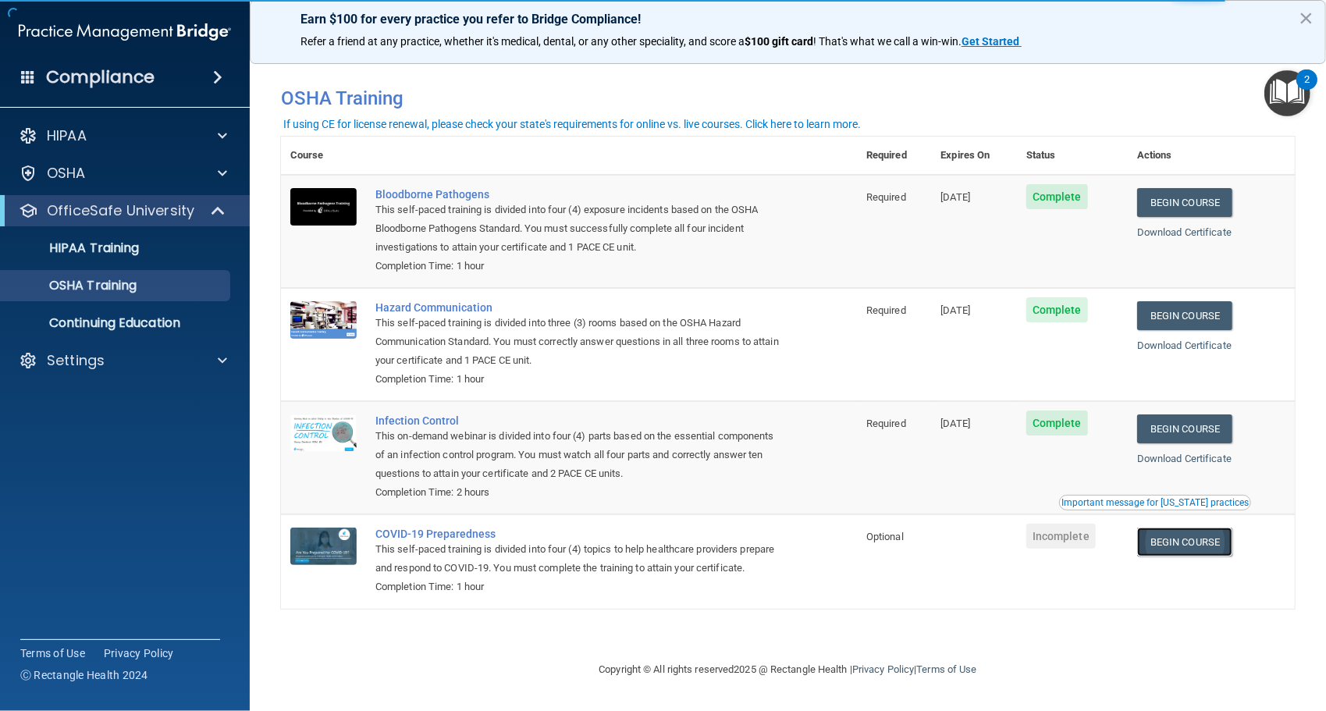
click at [1198, 547] on link "Begin Course" at bounding box center [1184, 542] width 95 height 29
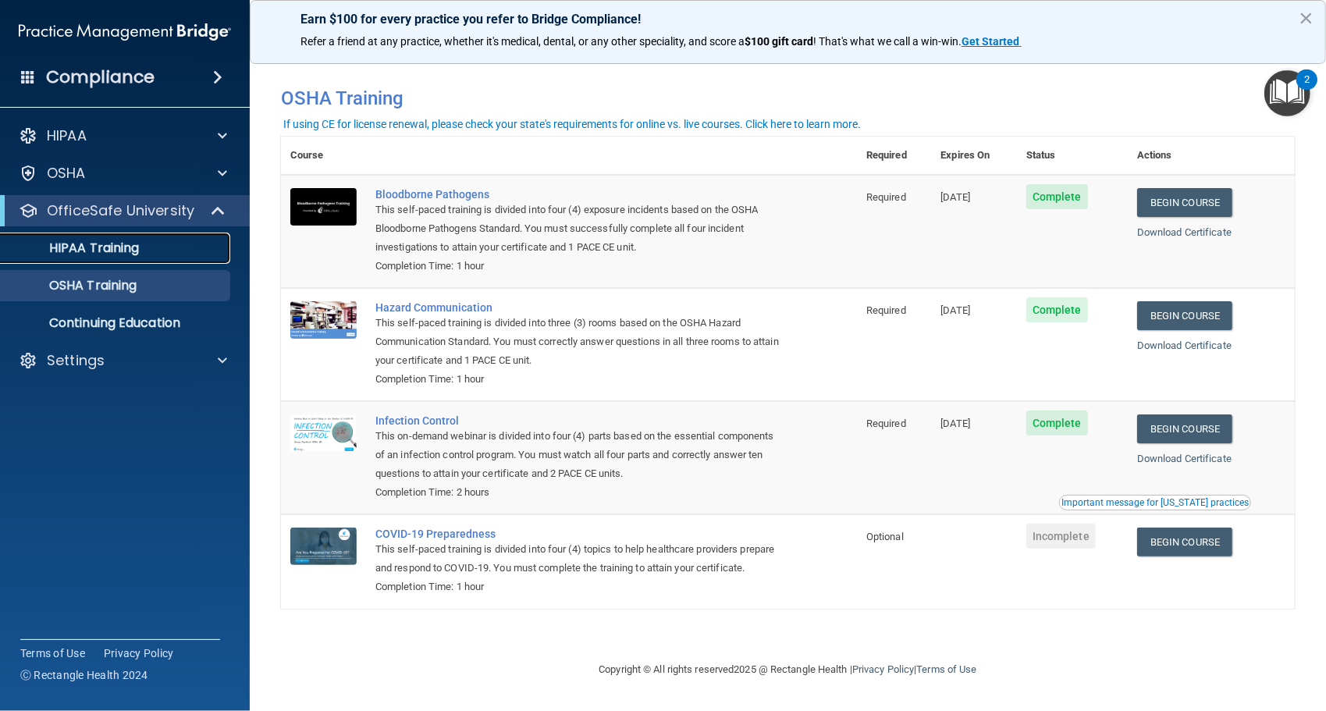
click at [166, 252] on div "HIPAA Training" at bounding box center [116, 248] width 213 height 16
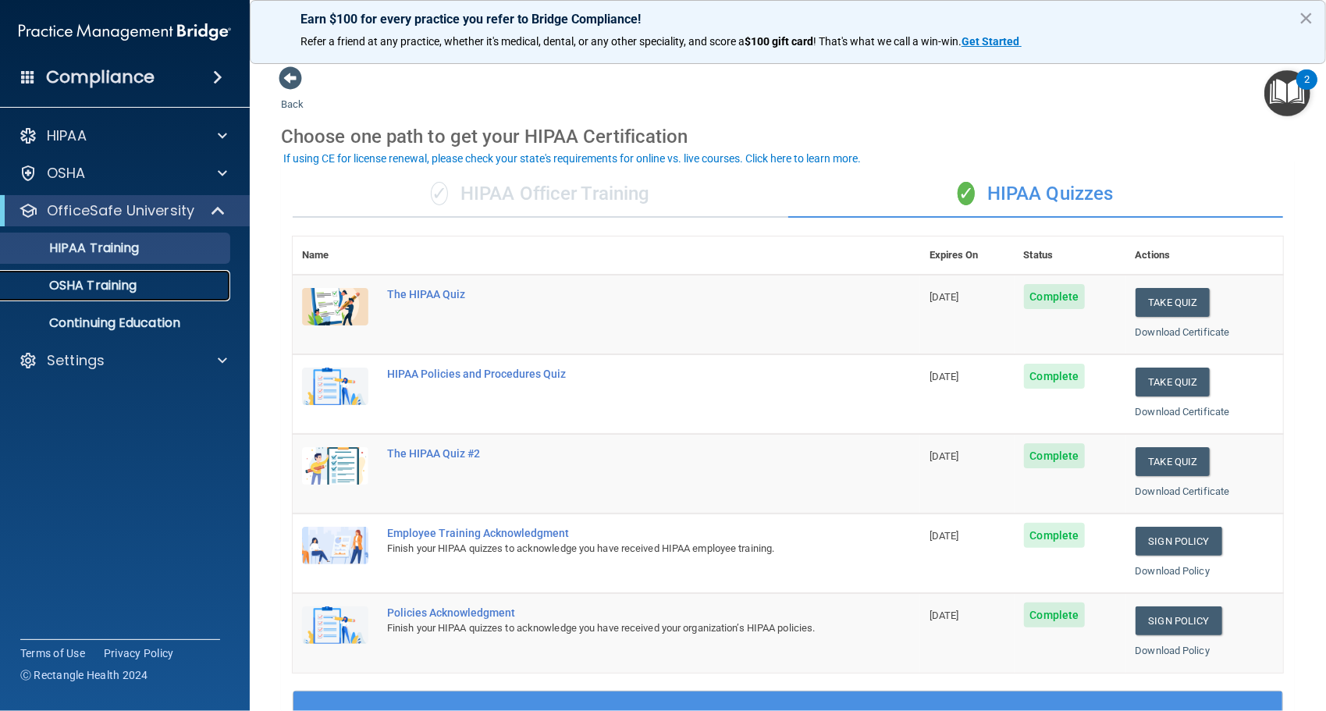
click at [144, 284] on div "OSHA Training" at bounding box center [116, 286] width 213 height 16
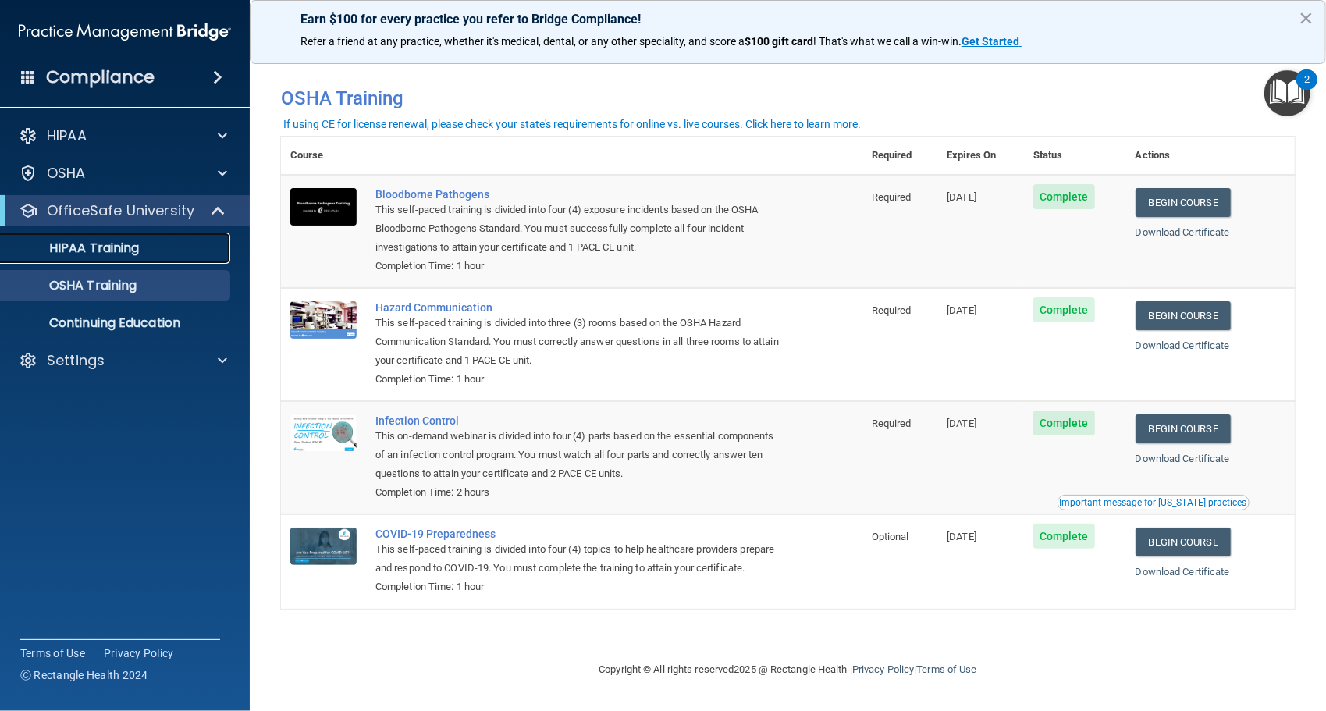
click at [167, 234] on link "HIPAA Training" at bounding box center [107, 248] width 246 height 31
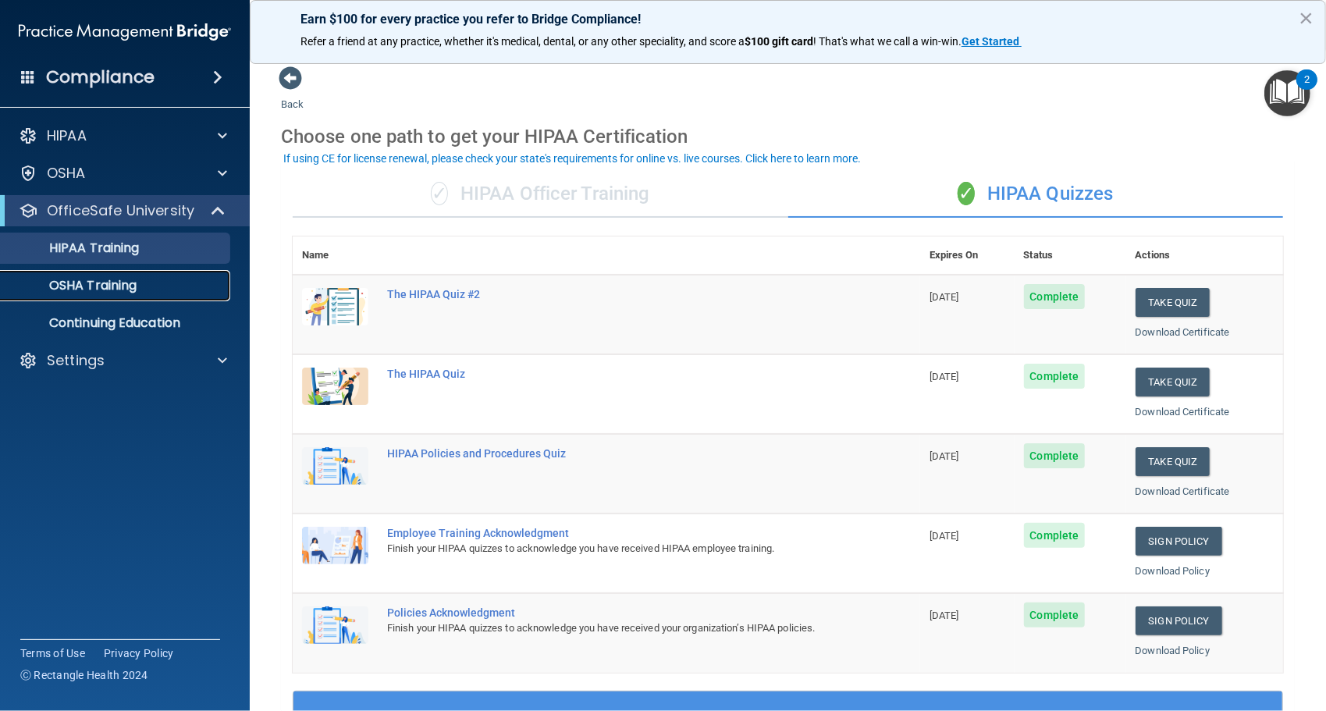
click at [175, 276] on link "OSHA Training" at bounding box center [107, 285] width 246 height 31
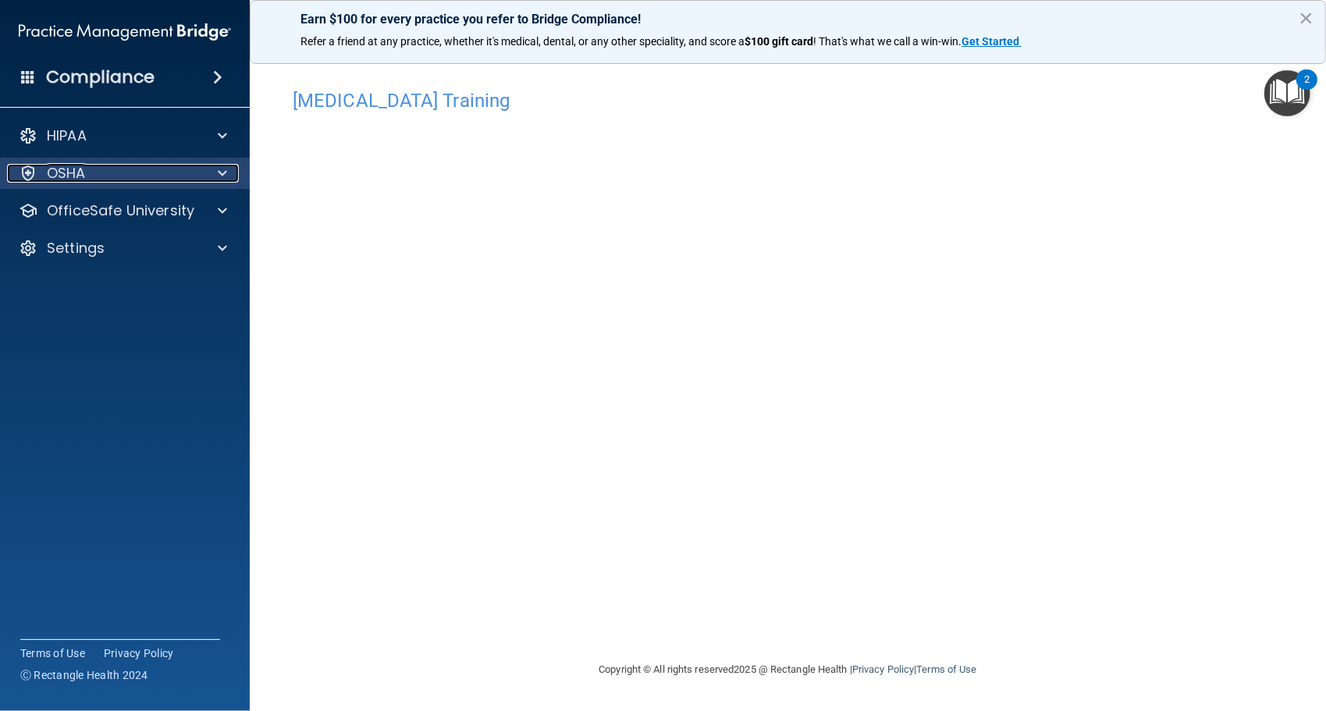
click at [159, 182] on div "OSHA" at bounding box center [104, 173] width 194 height 19
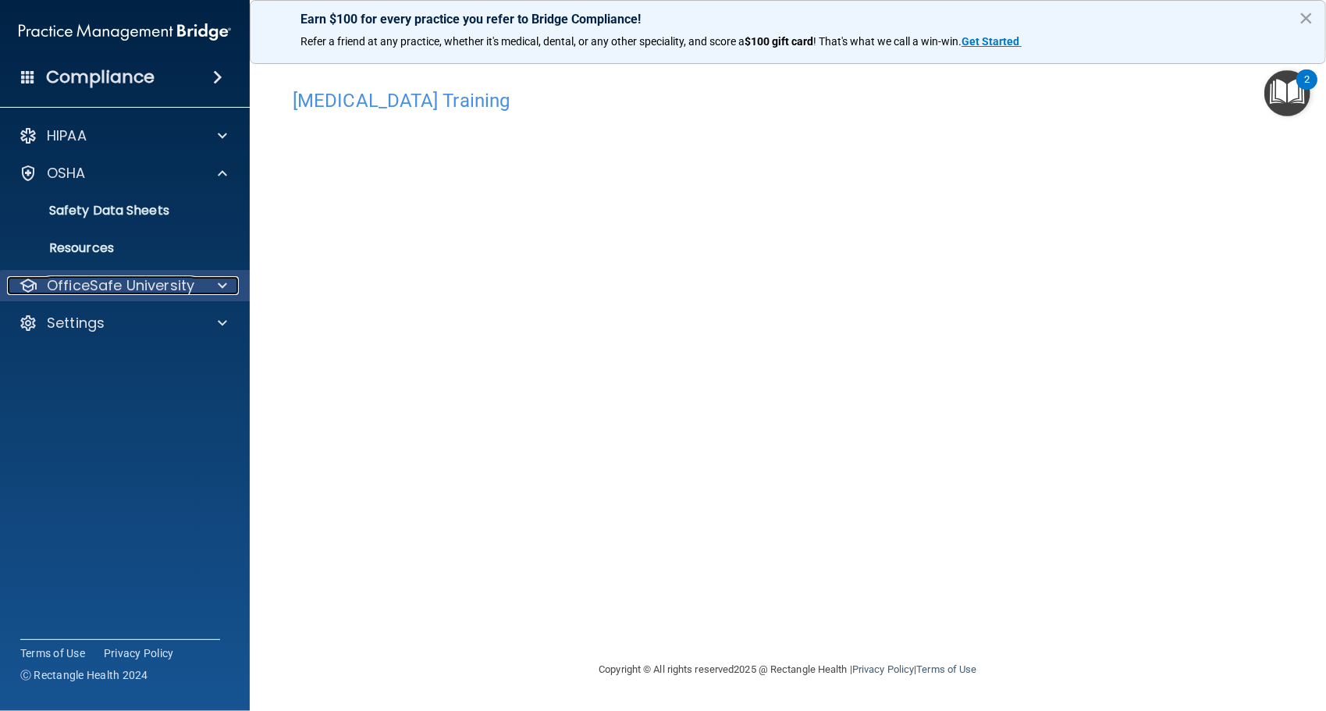
click at [198, 280] on div "OfficeSafe University" at bounding box center [104, 285] width 194 height 19
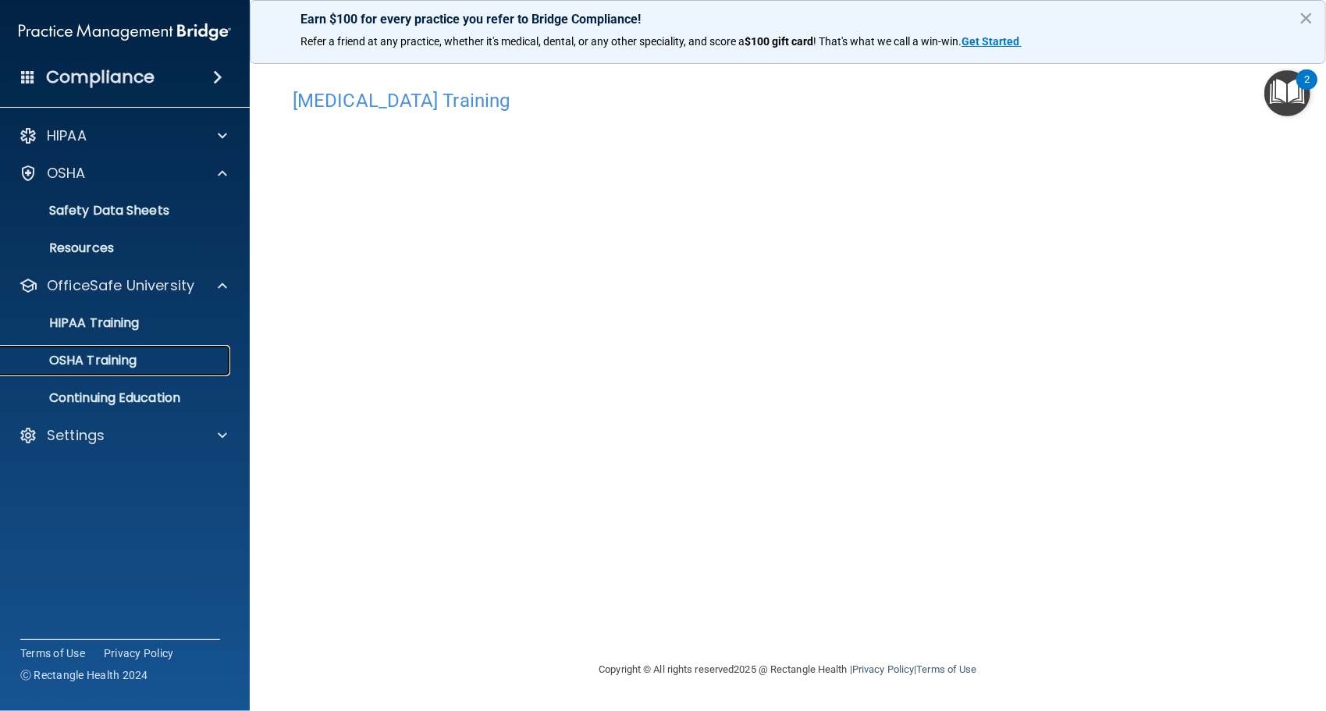
click at [173, 365] on div "OSHA Training" at bounding box center [116, 361] width 213 height 16
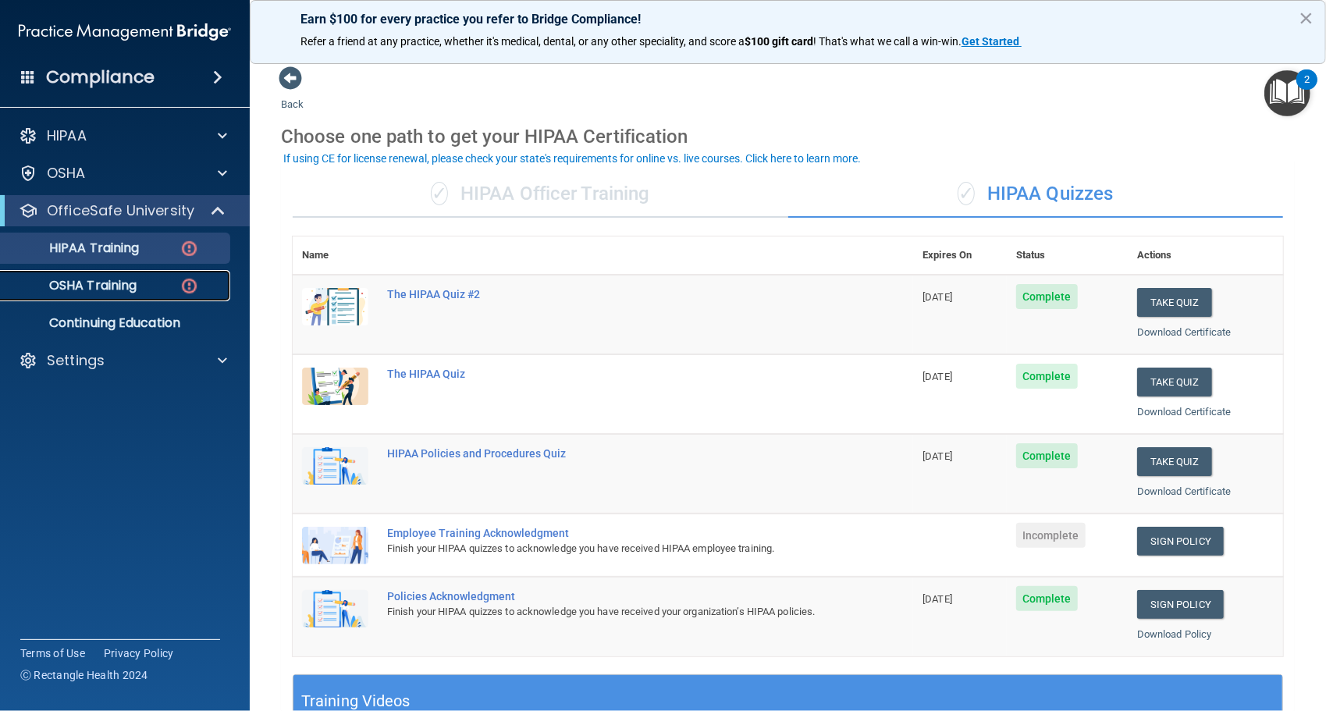
click at [194, 297] on link "OSHA Training" at bounding box center [107, 285] width 246 height 31
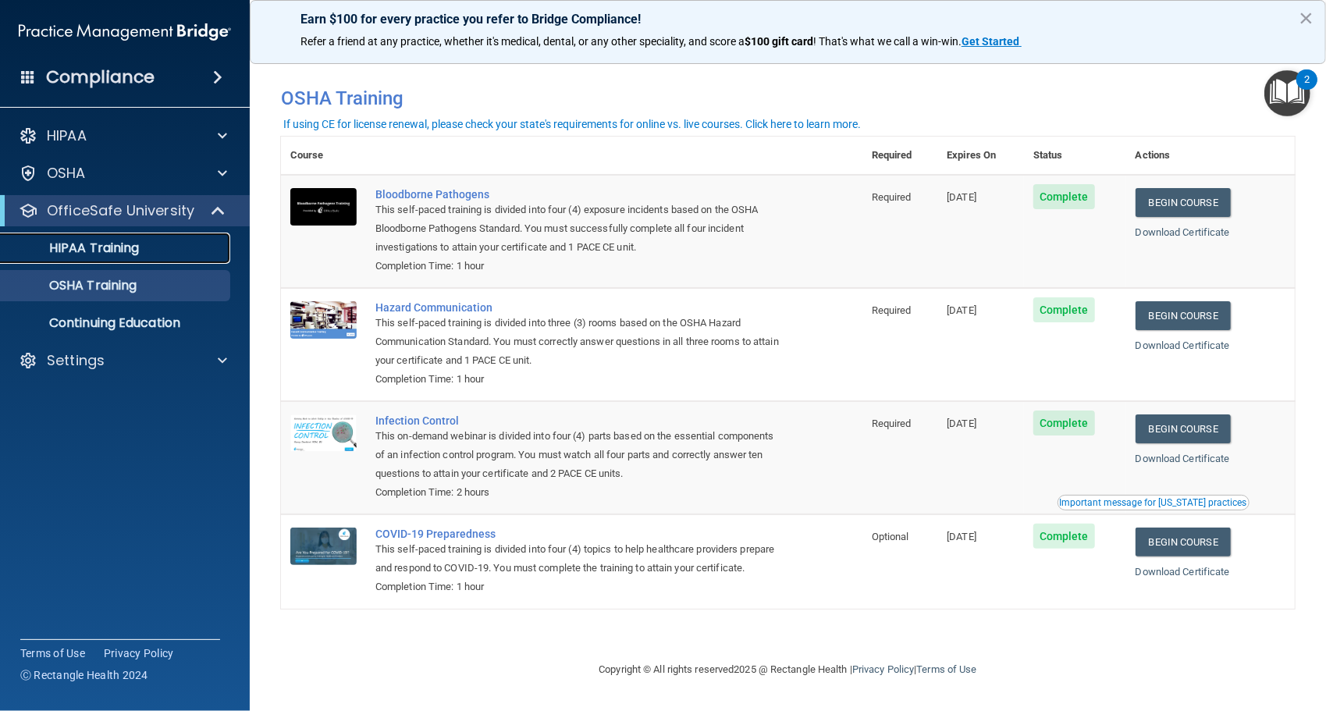
click at [176, 247] on div "HIPAA Training" at bounding box center [116, 248] width 213 height 16
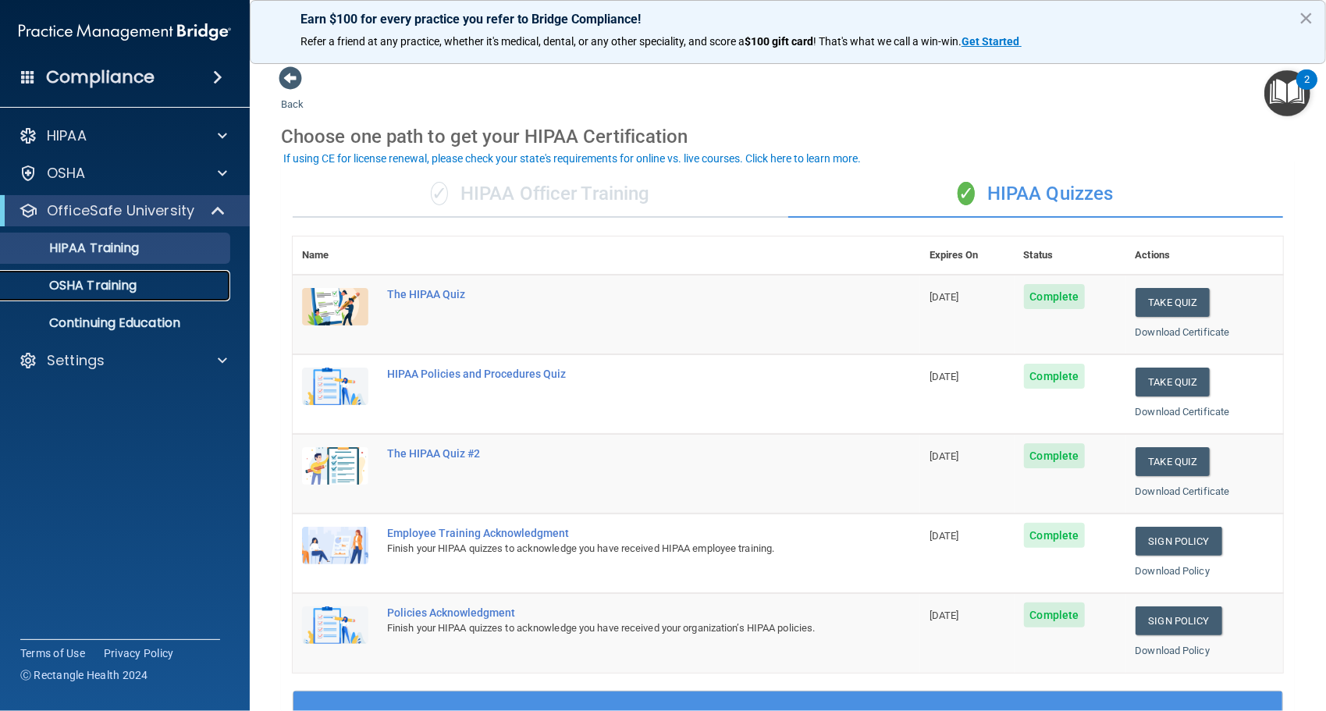
click at [103, 297] on link "OSHA Training" at bounding box center [107, 285] width 246 height 31
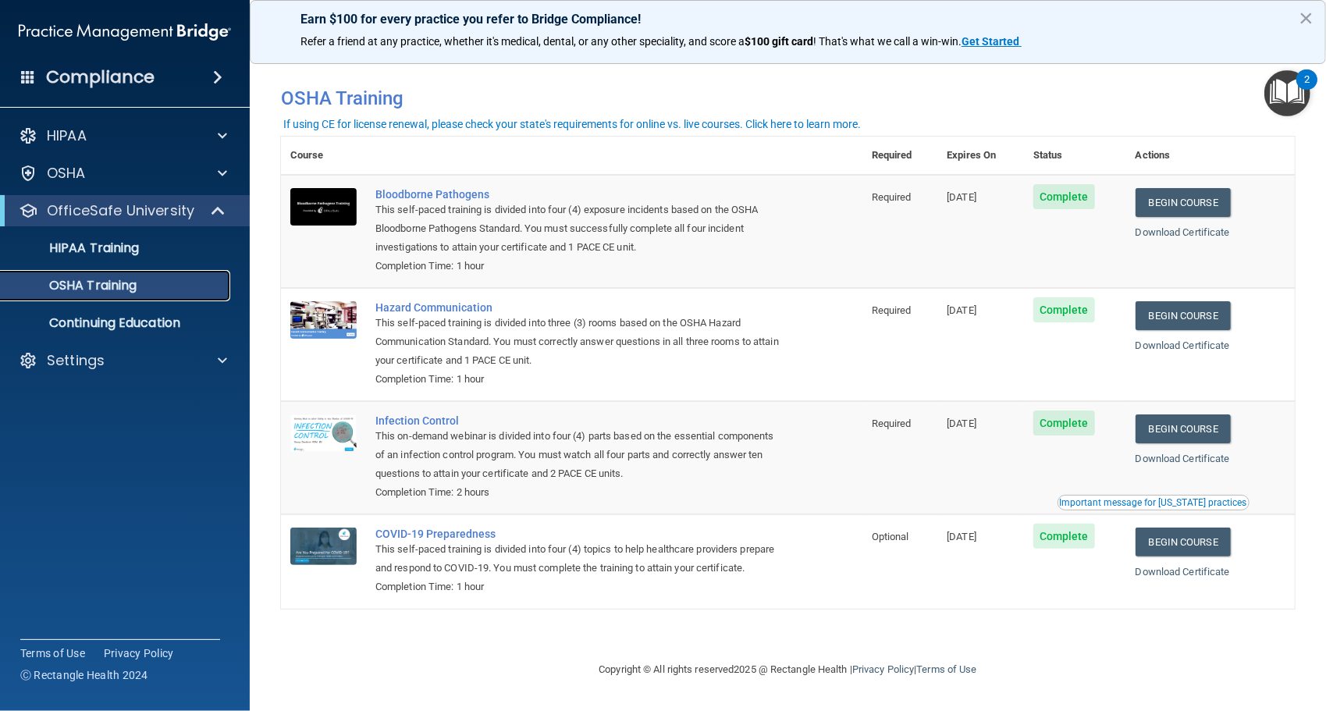
click at [105, 294] on link "OSHA Training" at bounding box center [107, 285] width 246 height 31
click at [97, 248] on p "HIPAA Training" at bounding box center [74, 248] width 129 height 16
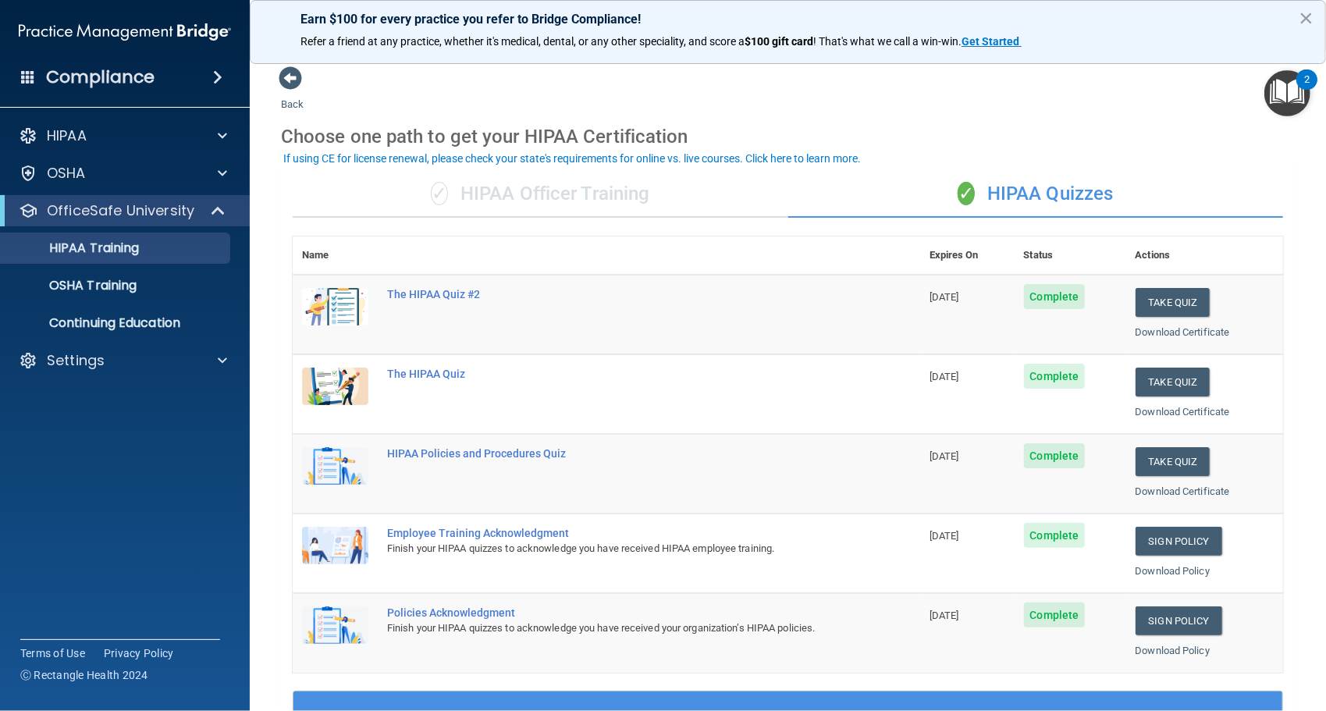
click at [571, 194] on div "✓ HIPAA Officer Training" at bounding box center [541, 194] width 496 height 47
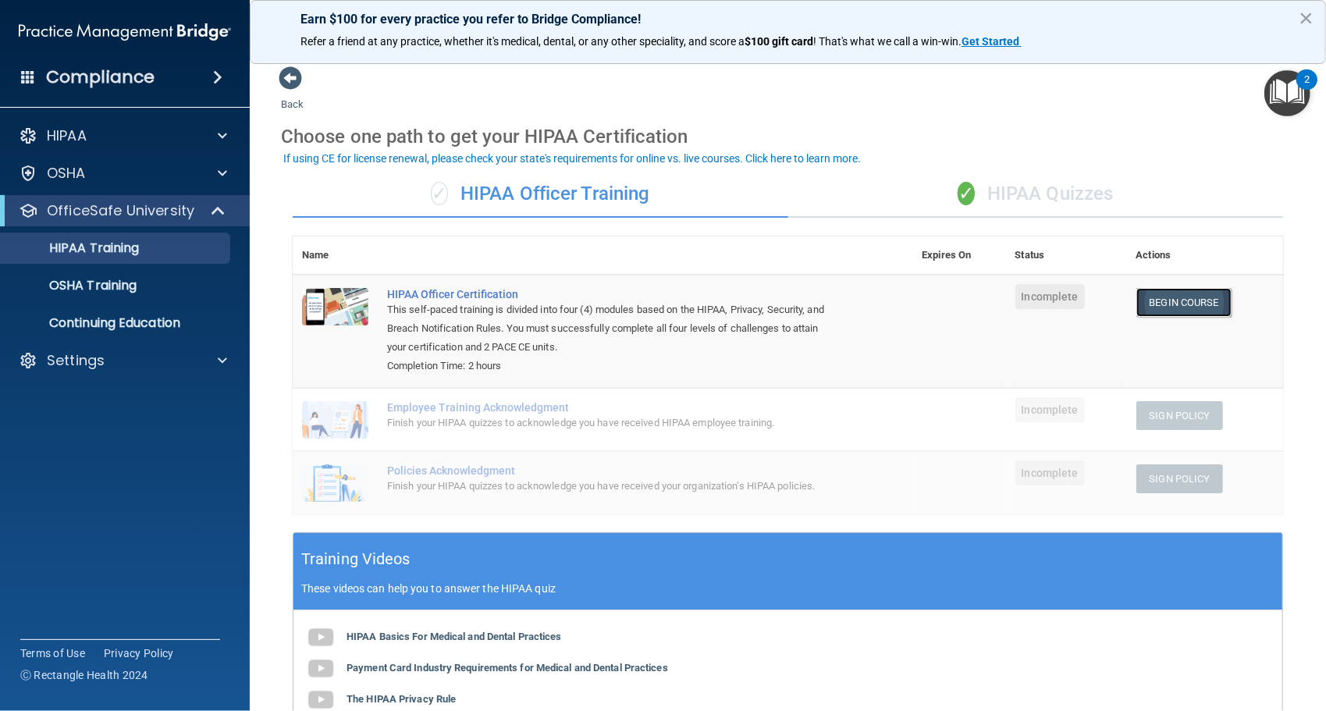
click at [1196, 305] on link "Begin Course" at bounding box center [1184, 302] width 95 height 29
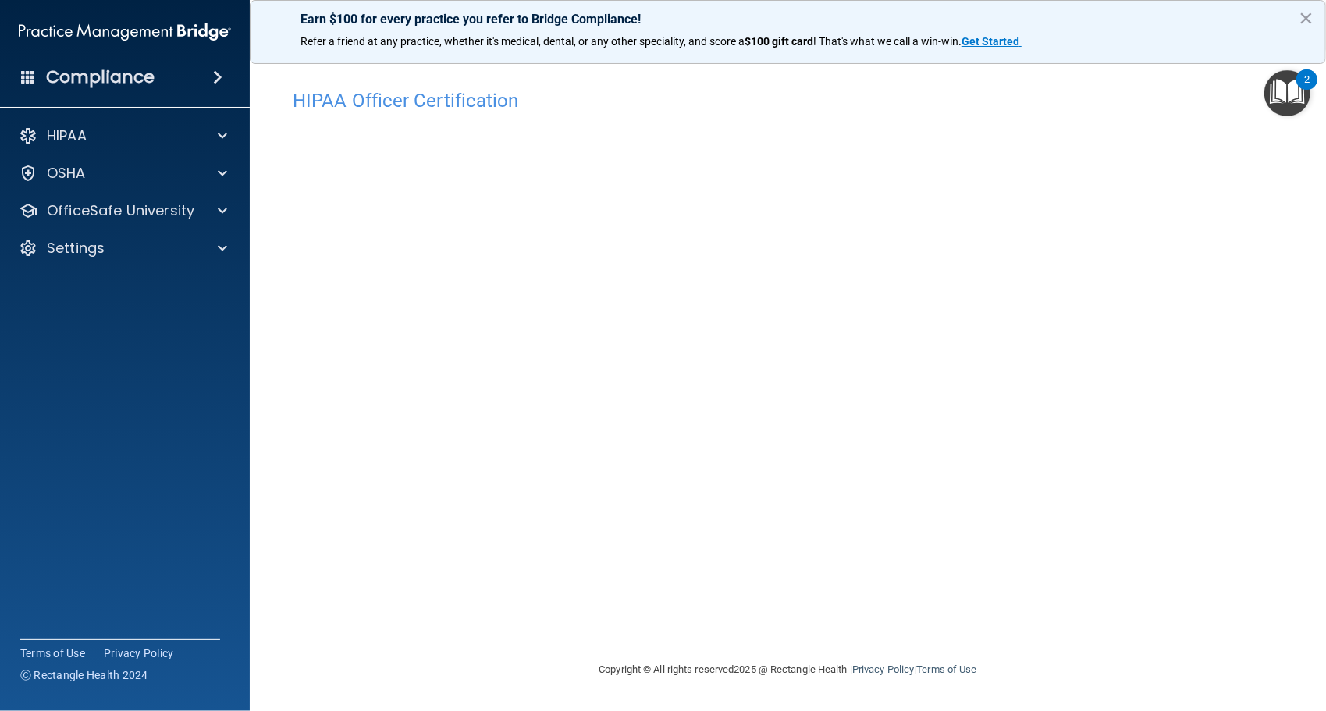
drag, startPoint x: 924, startPoint y: 629, endPoint x: 1026, endPoint y: 644, distance: 102.6
click at [1026, 644] on div "HIPAA Officer Certification This course doesn’t expire until . Are you sure you…" at bounding box center [788, 370] width 1014 height 579
click at [867, 673] on link "Privacy Policy" at bounding box center [884, 670] width 62 height 12
click at [201, 206] on div at bounding box center [220, 210] width 39 height 19
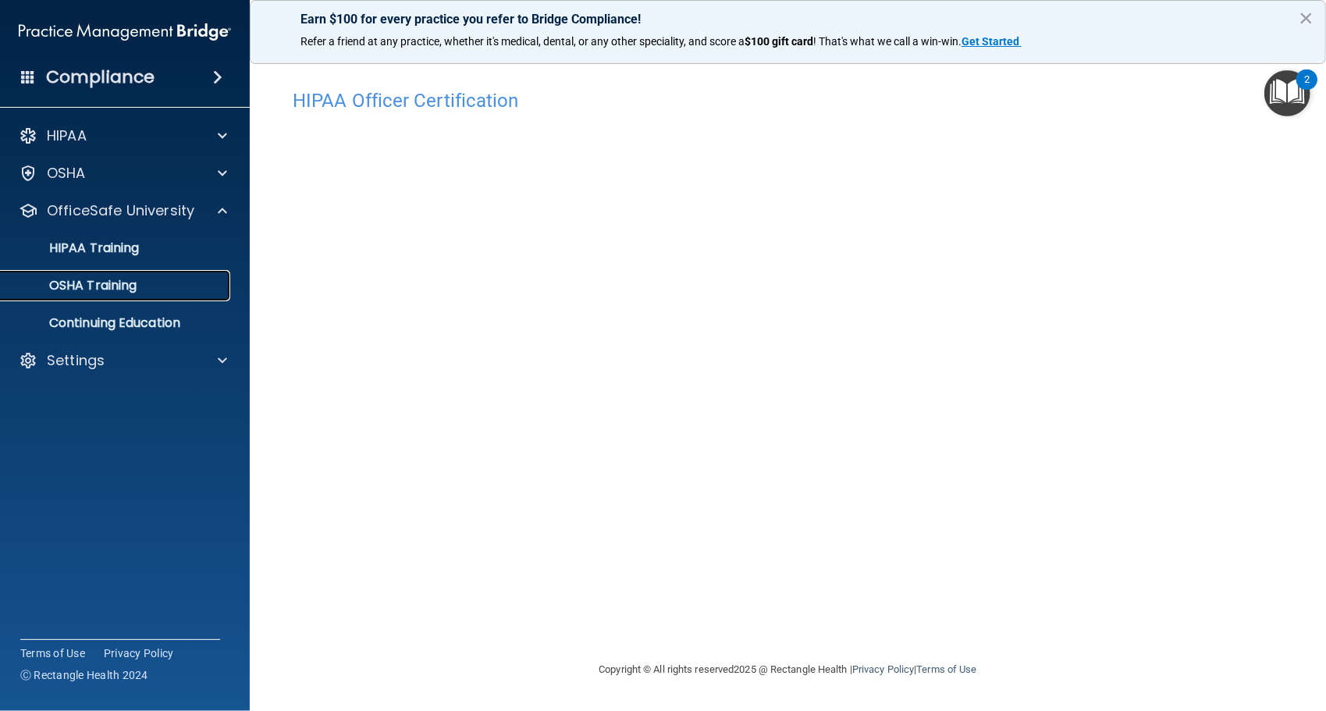
click at [176, 287] on div "OSHA Training" at bounding box center [116, 286] width 213 height 16
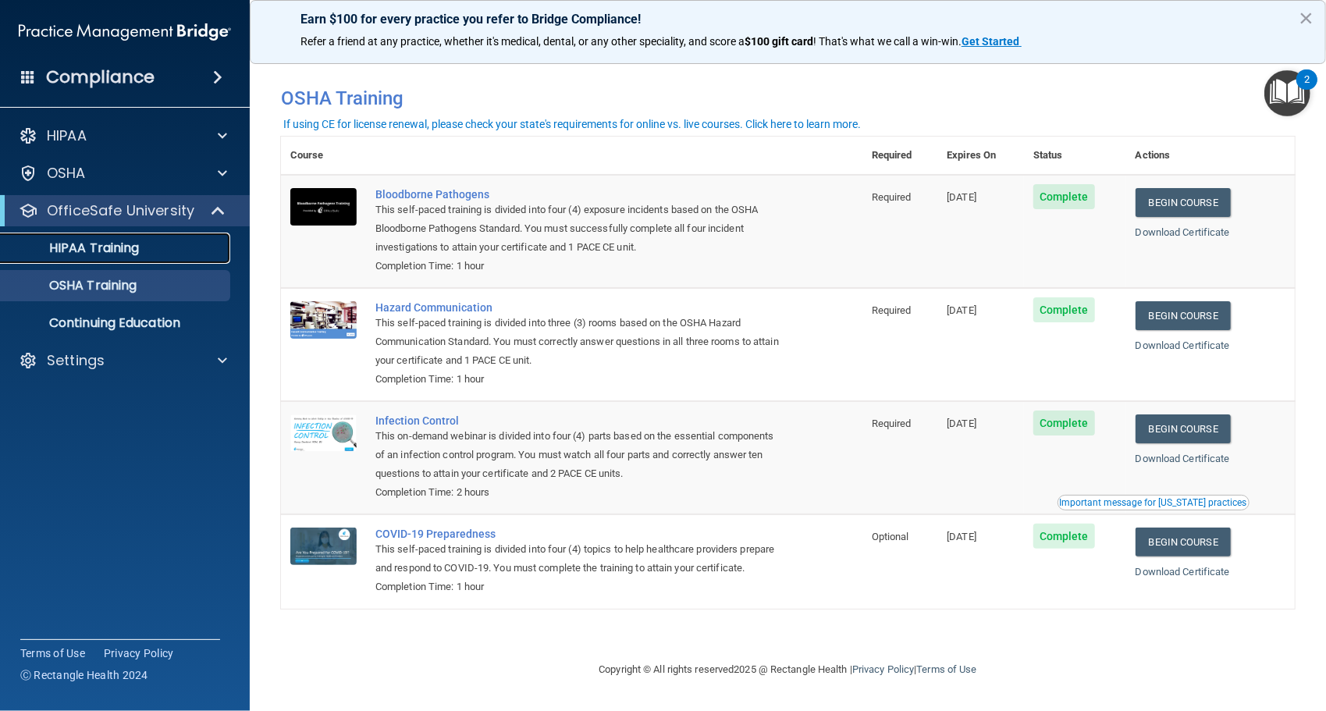
click at [170, 245] on div "HIPAA Training" at bounding box center [116, 248] width 213 height 16
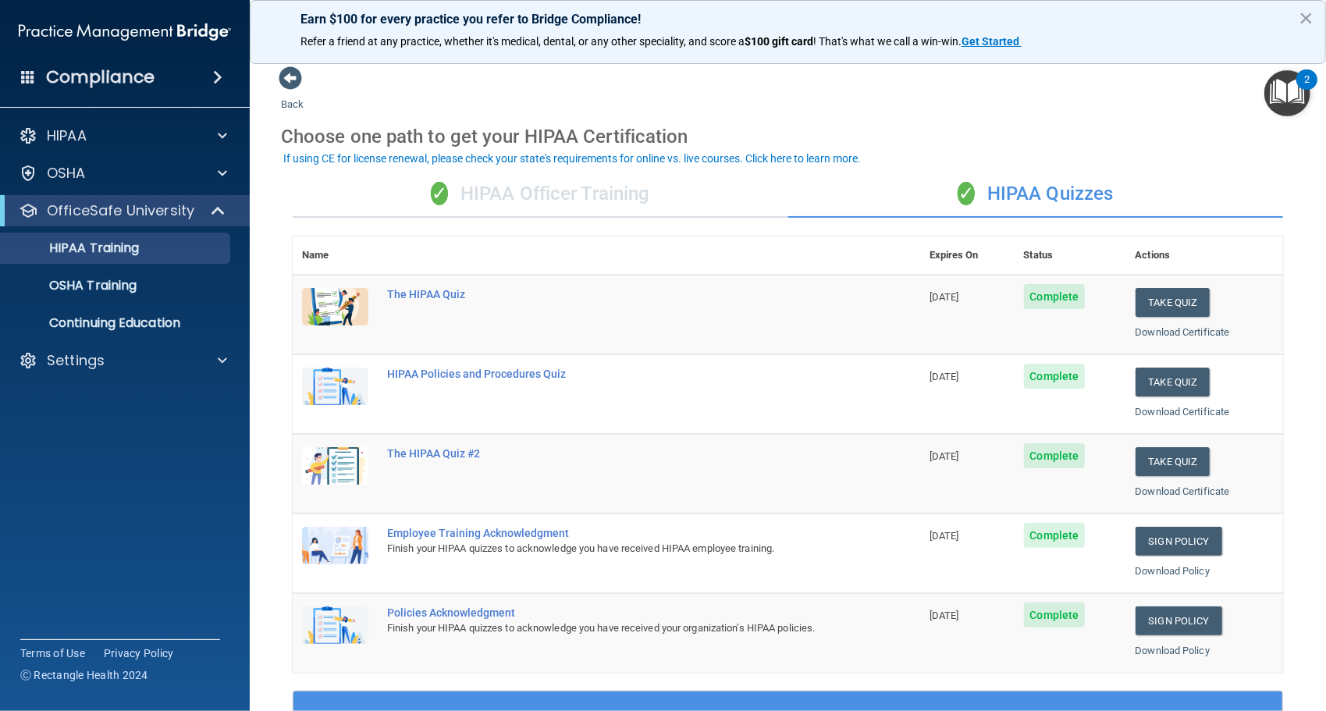
click at [500, 190] on div "✓ HIPAA Officer Training" at bounding box center [541, 194] width 496 height 47
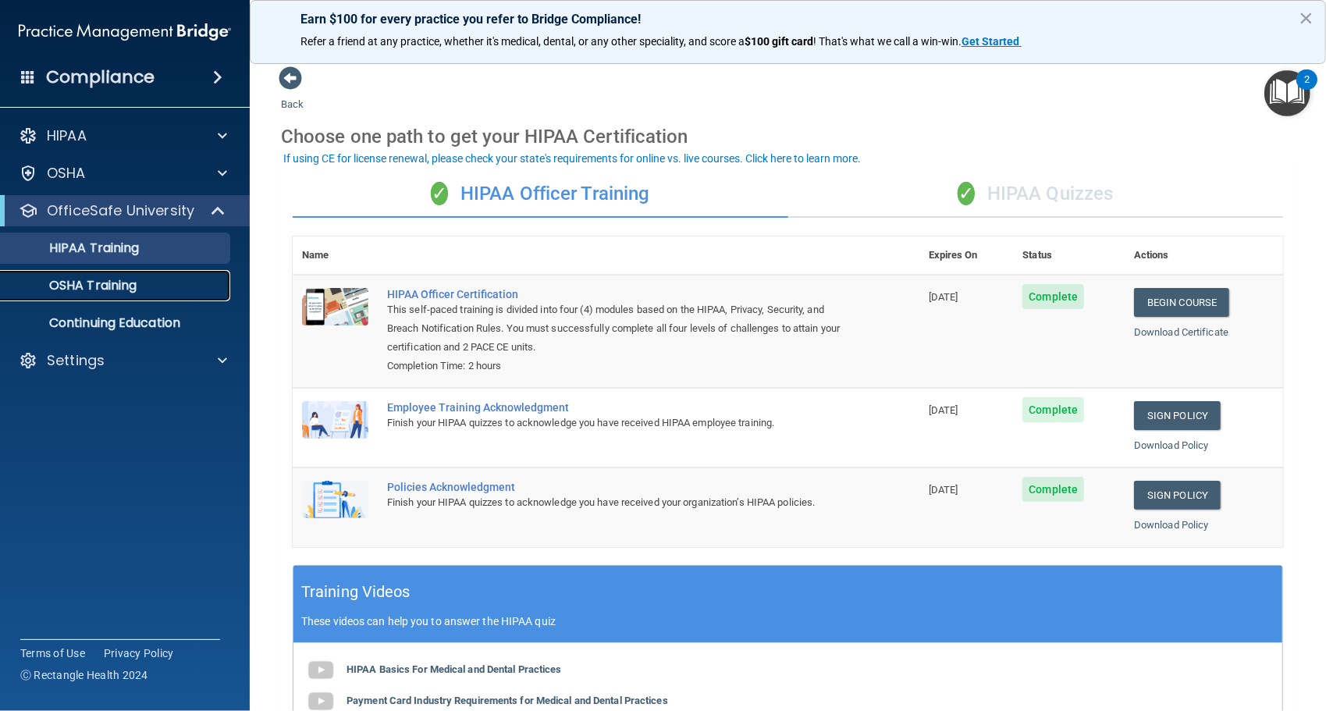
click at [176, 277] on link "OSHA Training" at bounding box center [107, 285] width 246 height 31
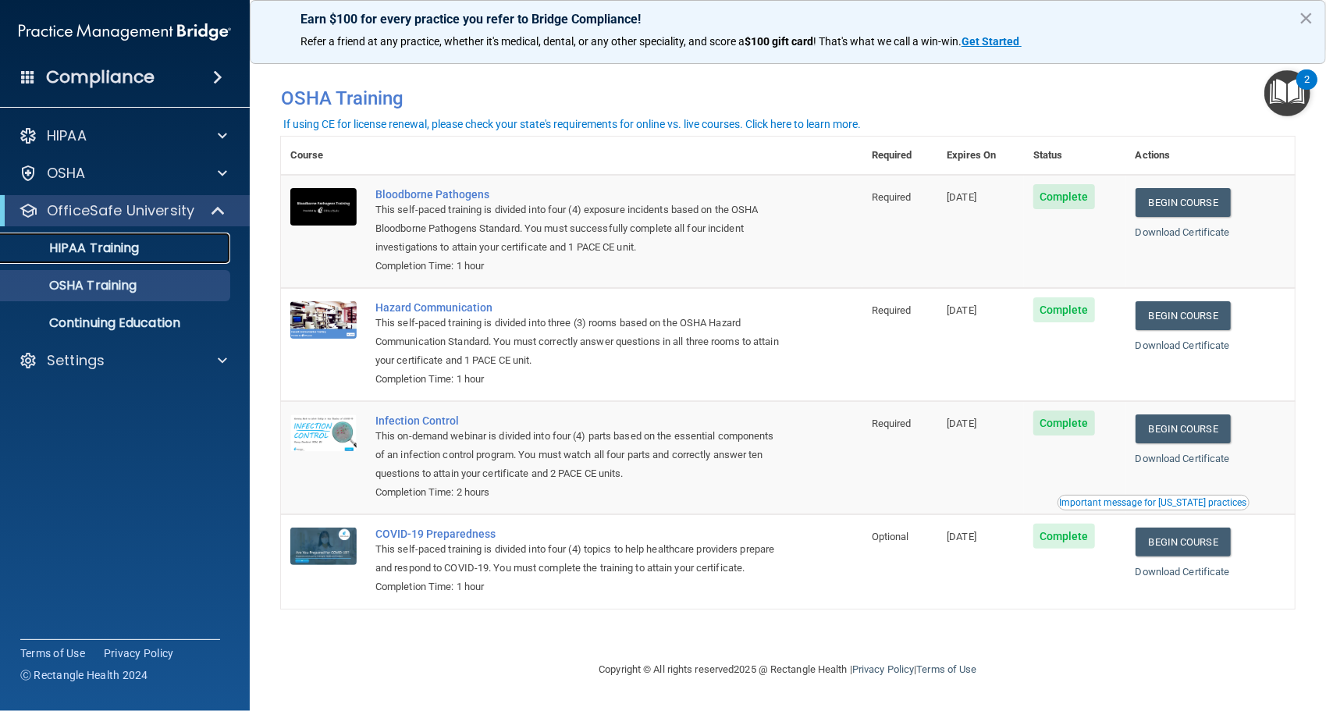
click at [194, 249] on div "HIPAA Training" at bounding box center [116, 248] width 213 height 16
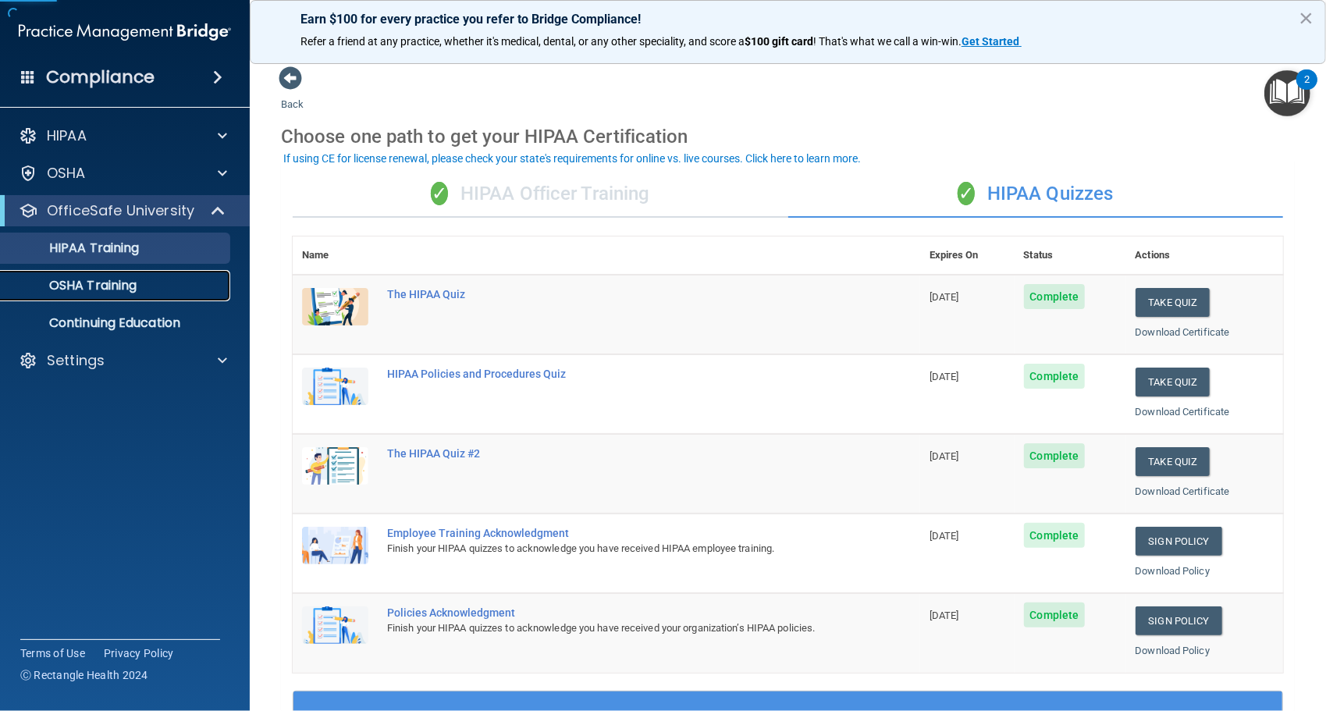
click at [196, 294] on link "OSHA Training" at bounding box center [107, 285] width 246 height 31
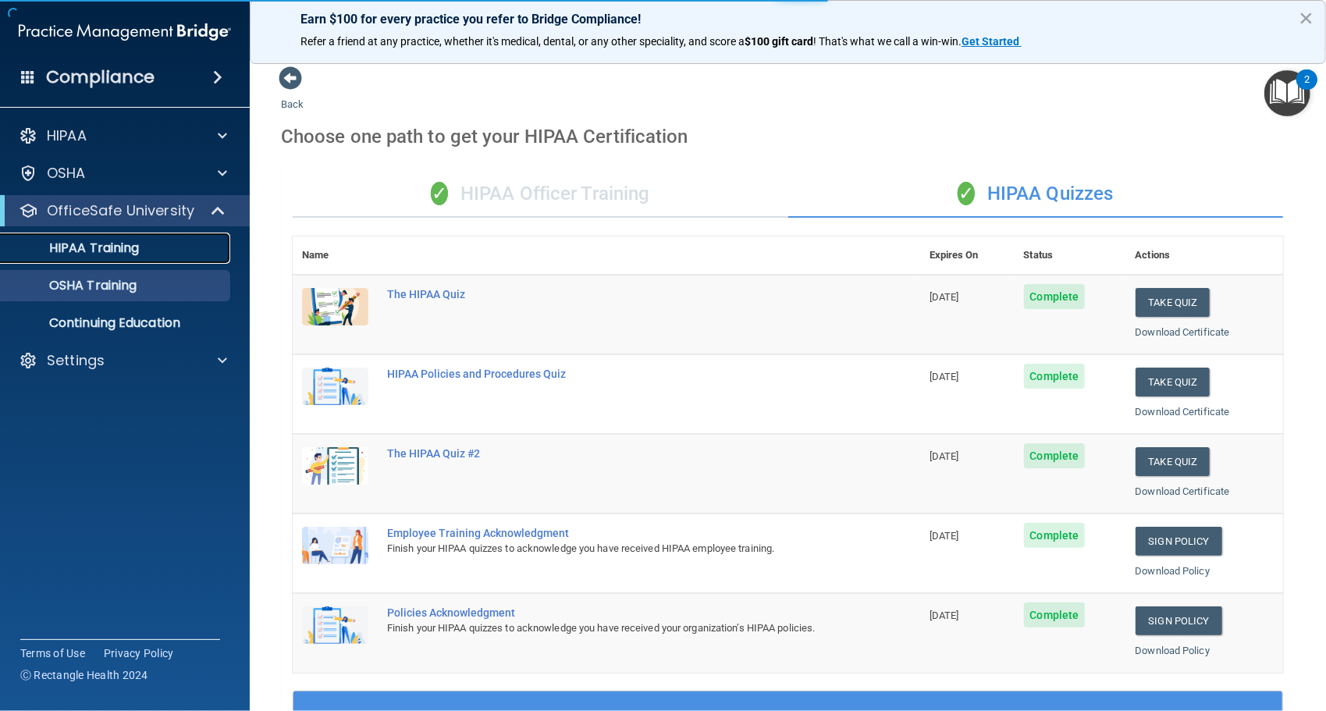
click at [201, 240] on div "HIPAA Training" at bounding box center [116, 248] width 213 height 16
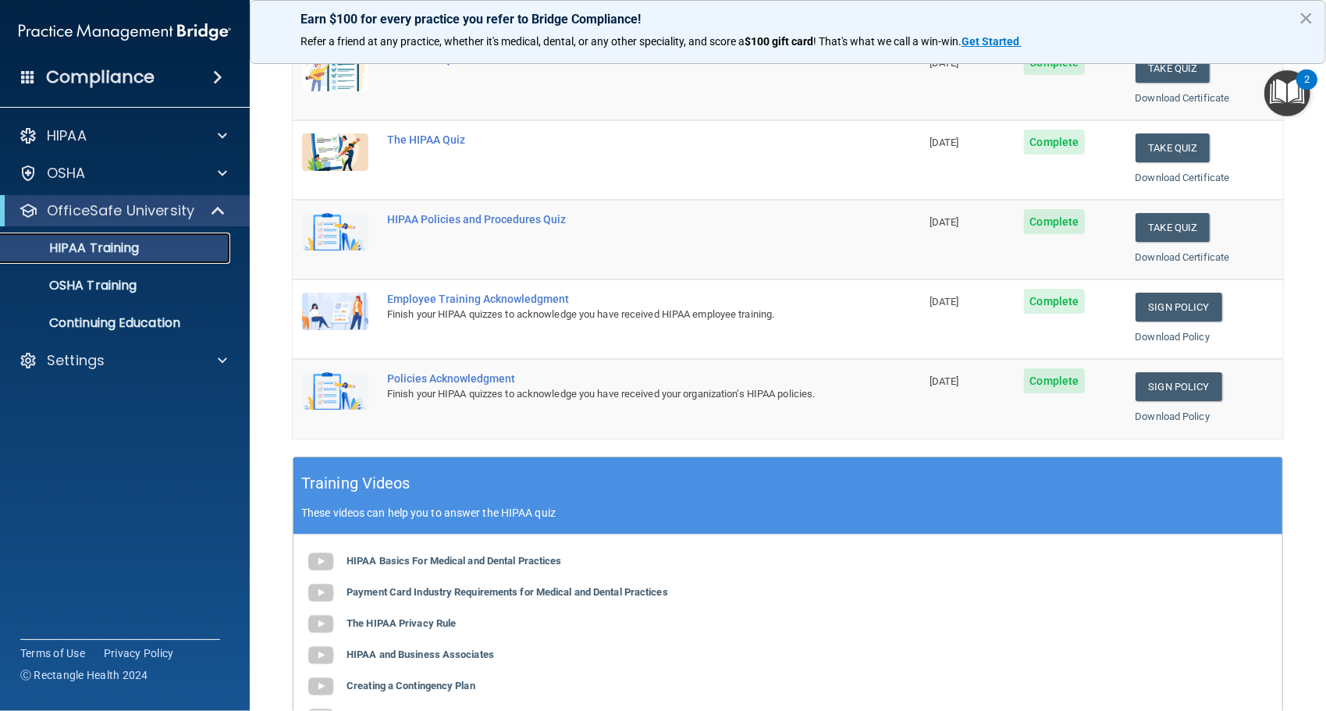
scroll to position [103, 0]
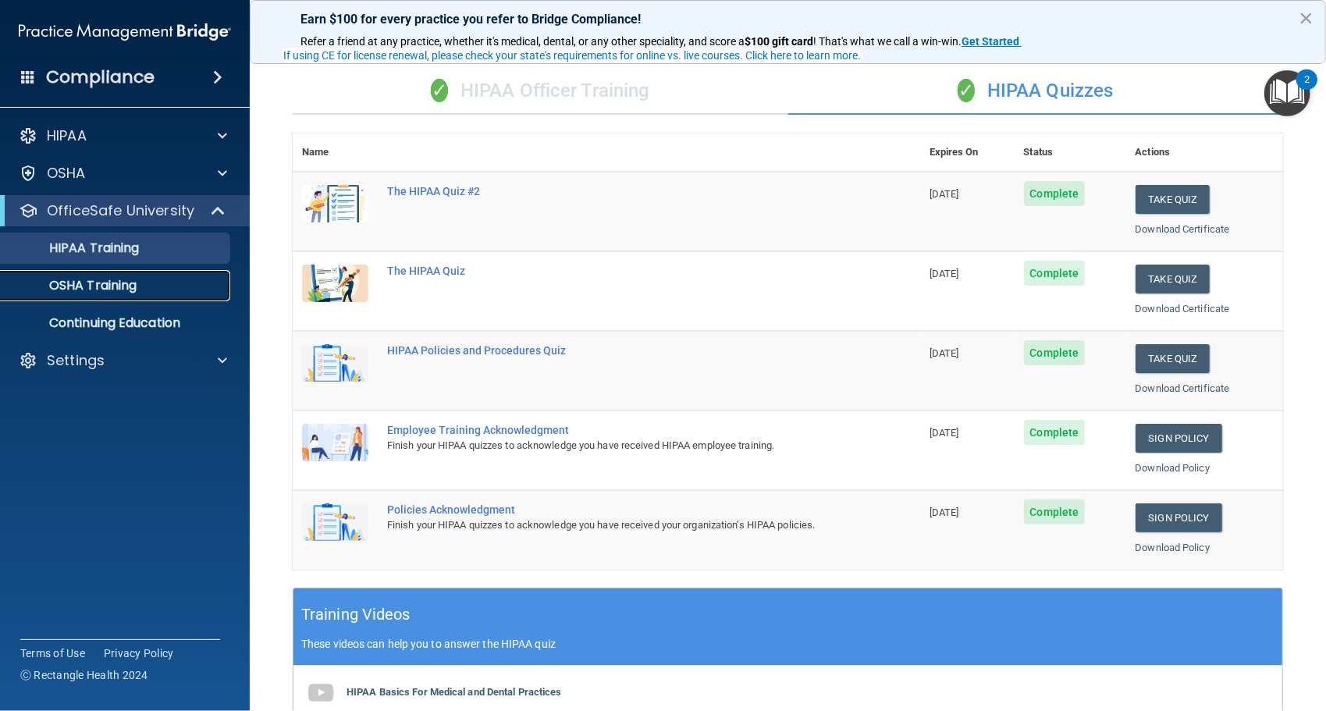
click at [158, 287] on div "OSHA Training" at bounding box center [116, 286] width 213 height 16
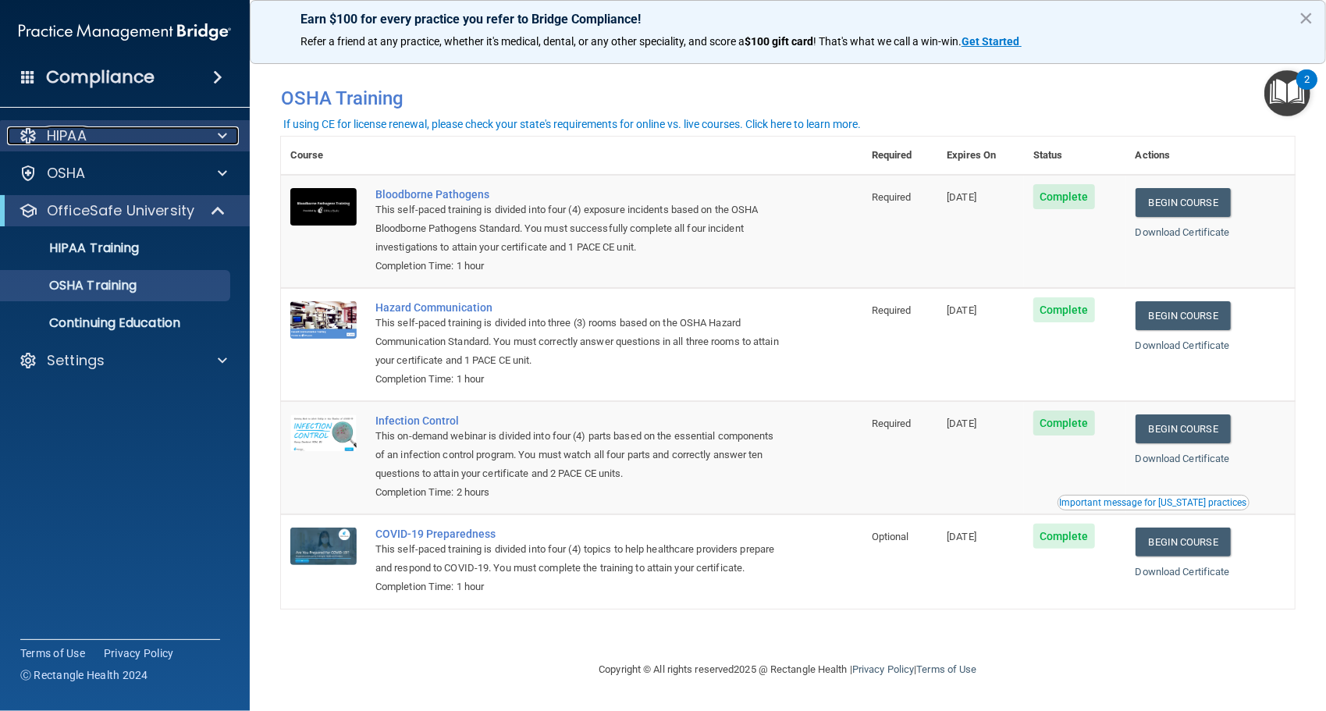
click at [193, 133] on div "HIPAA" at bounding box center [104, 135] width 194 height 19
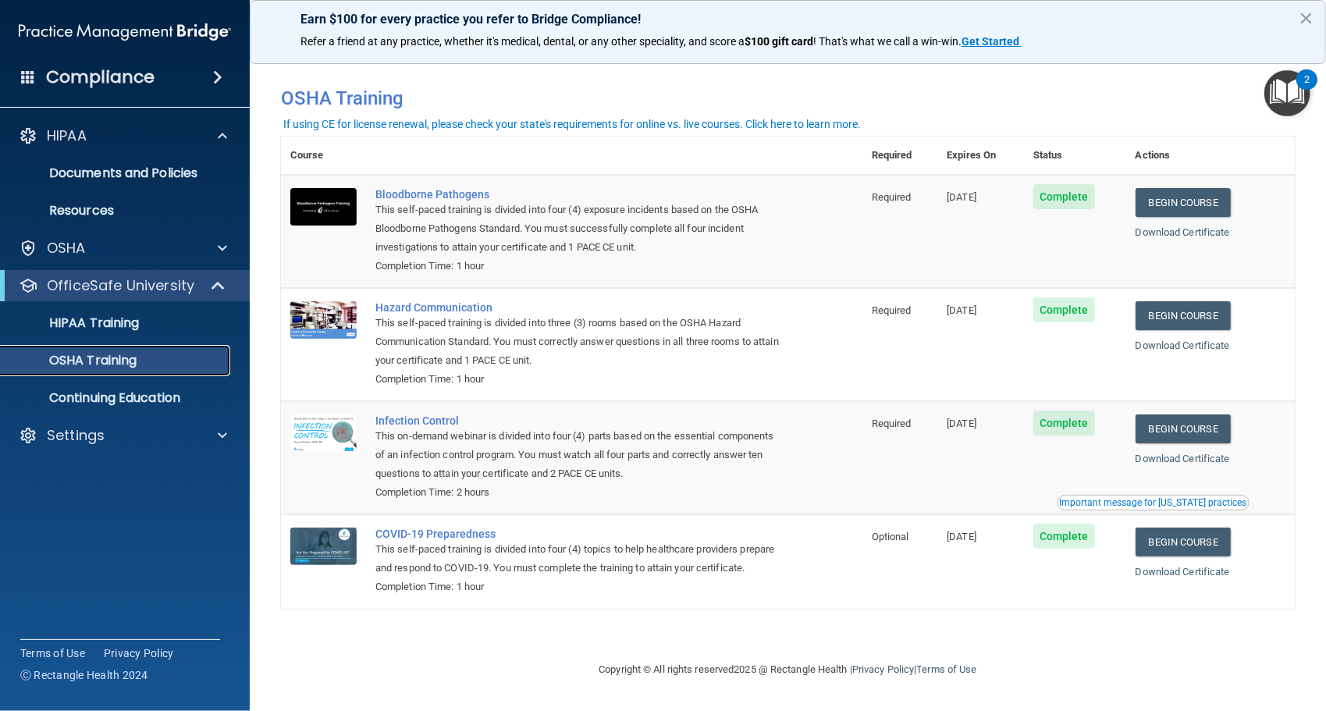
click at [164, 370] on link "OSHA Training" at bounding box center [107, 360] width 246 height 31
click at [186, 333] on link "HIPAA Training" at bounding box center [107, 323] width 246 height 31
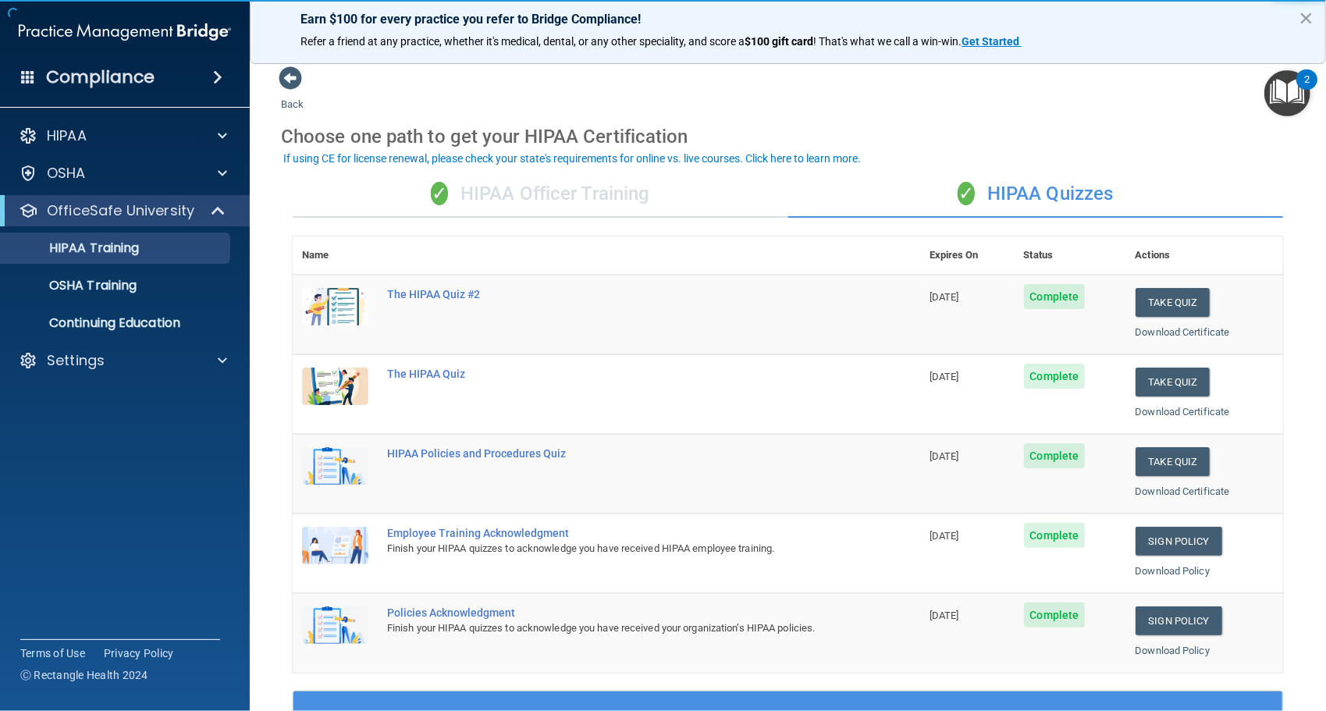
click at [505, 203] on div "✓ HIPAA Officer Training" at bounding box center [541, 194] width 496 height 47
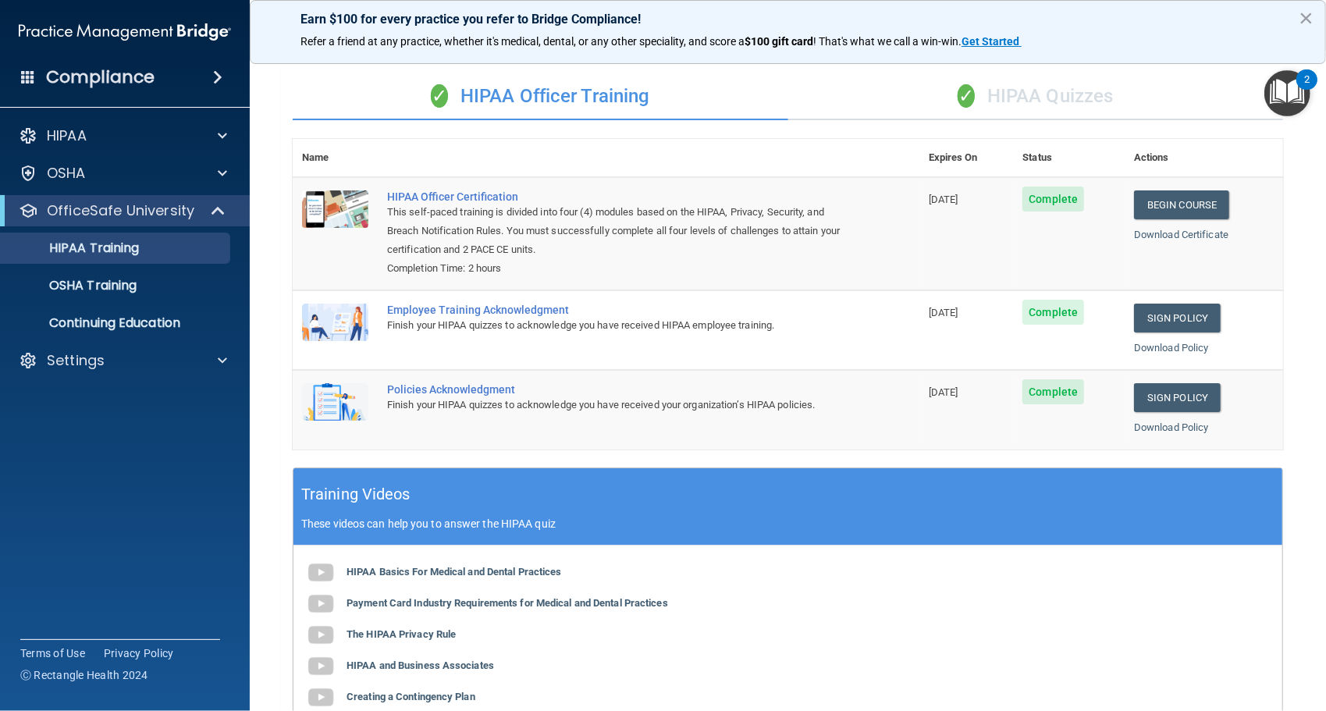
scroll to position [19, 0]
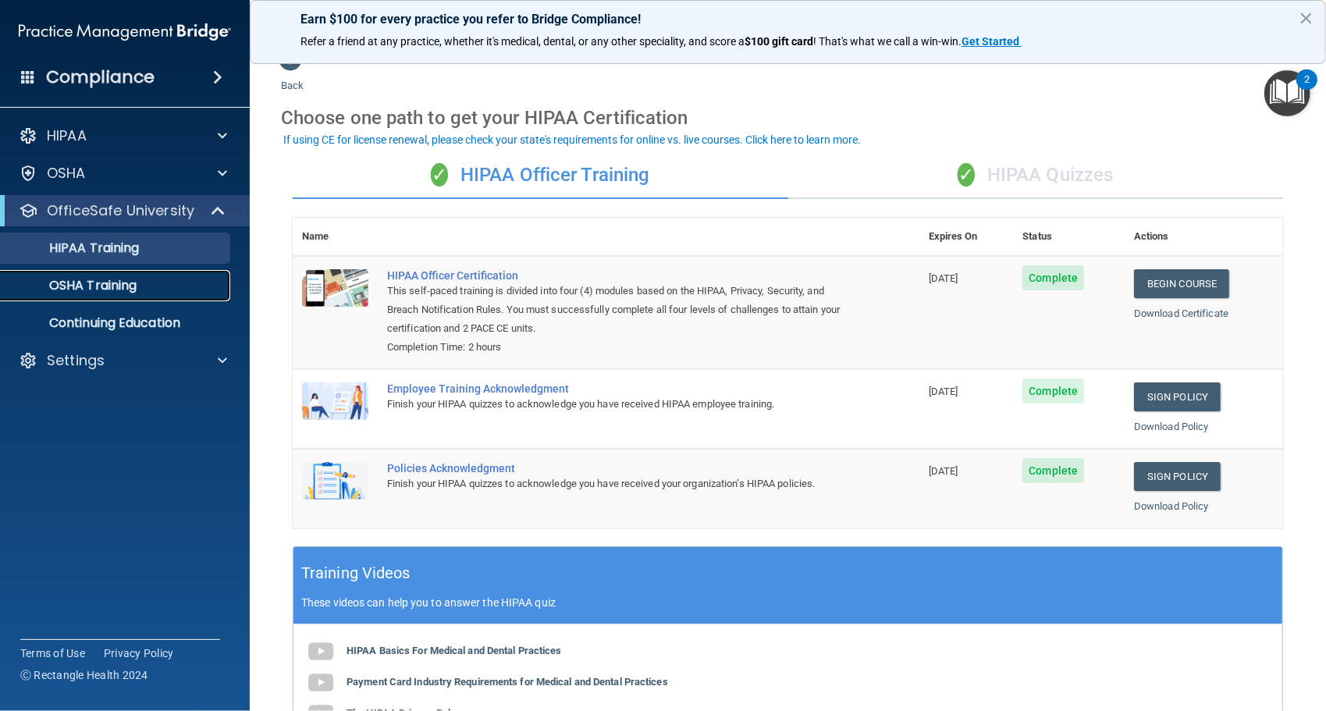
click at [181, 281] on div "OSHA Training" at bounding box center [116, 286] width 213 height 16
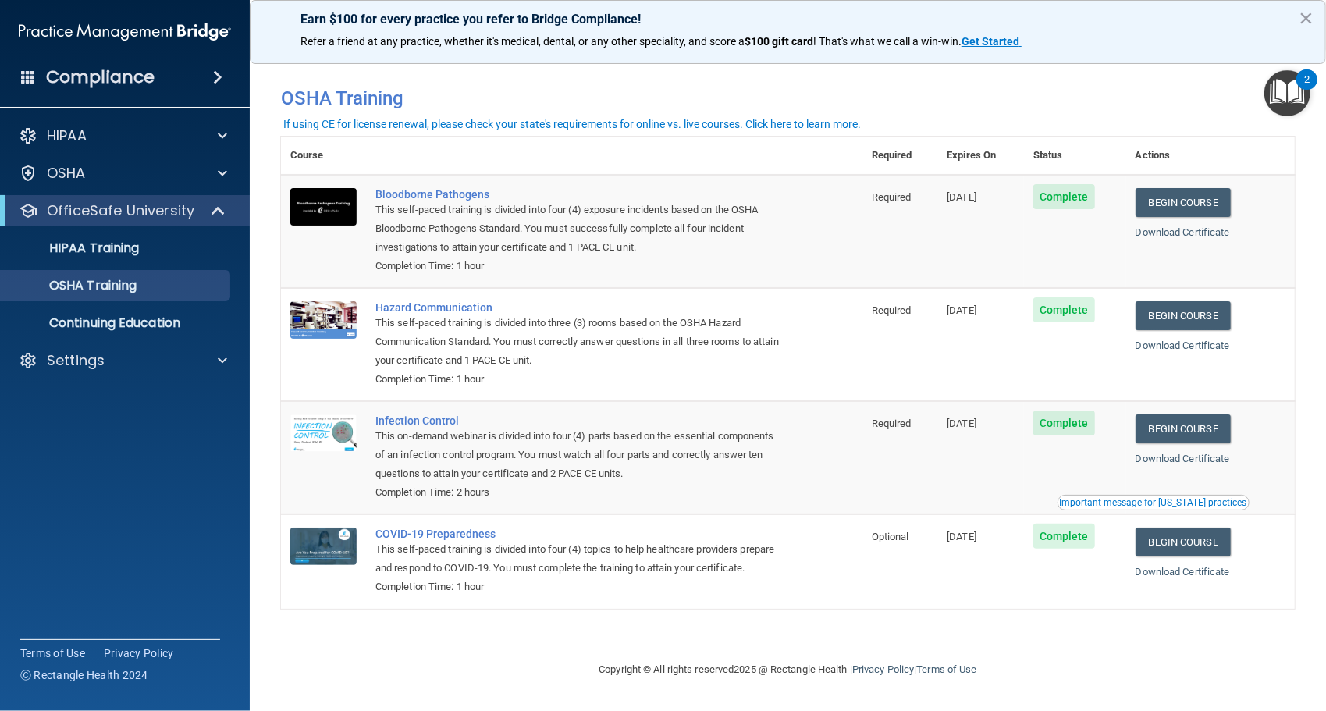
click at [568, 127] on div "If using CE for license renewal, please check your state's requirements for onl…" at bounding box center [572, 124] width 578 height 11
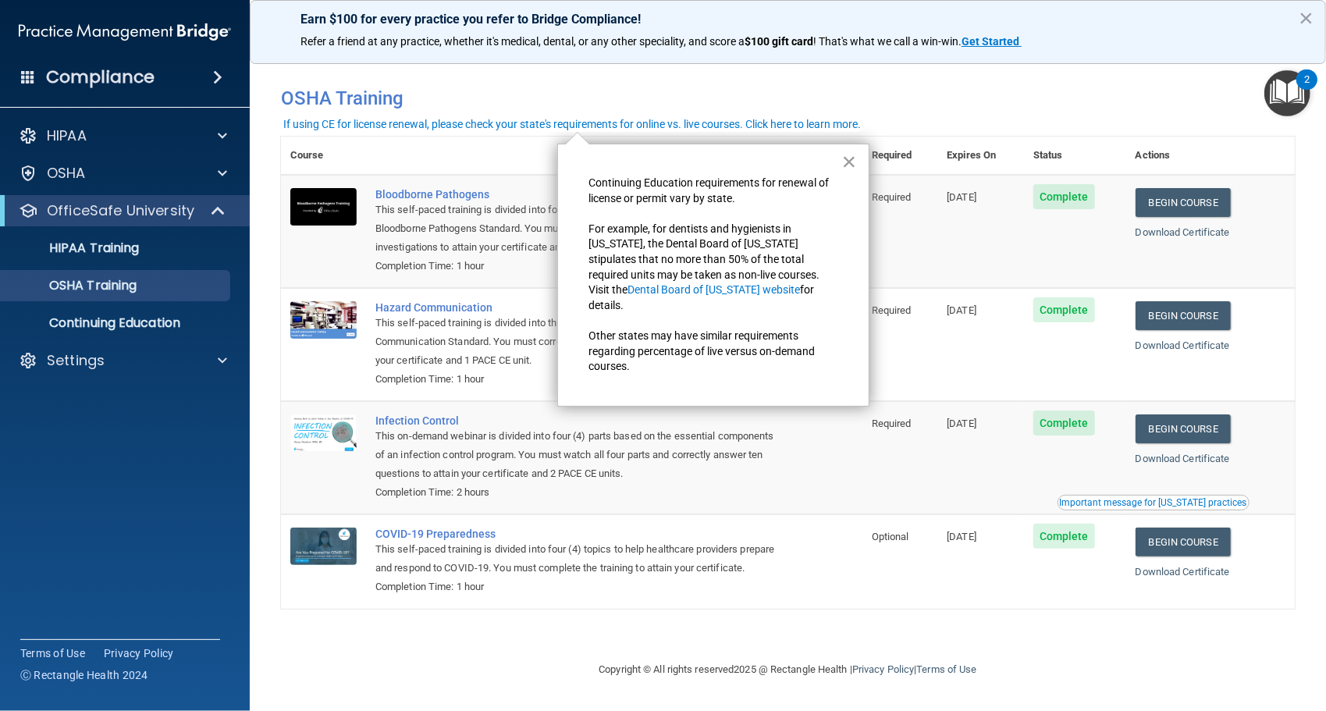
click at [850, 156] on button "×" at bounding box center [849, 161] width 15 height 25
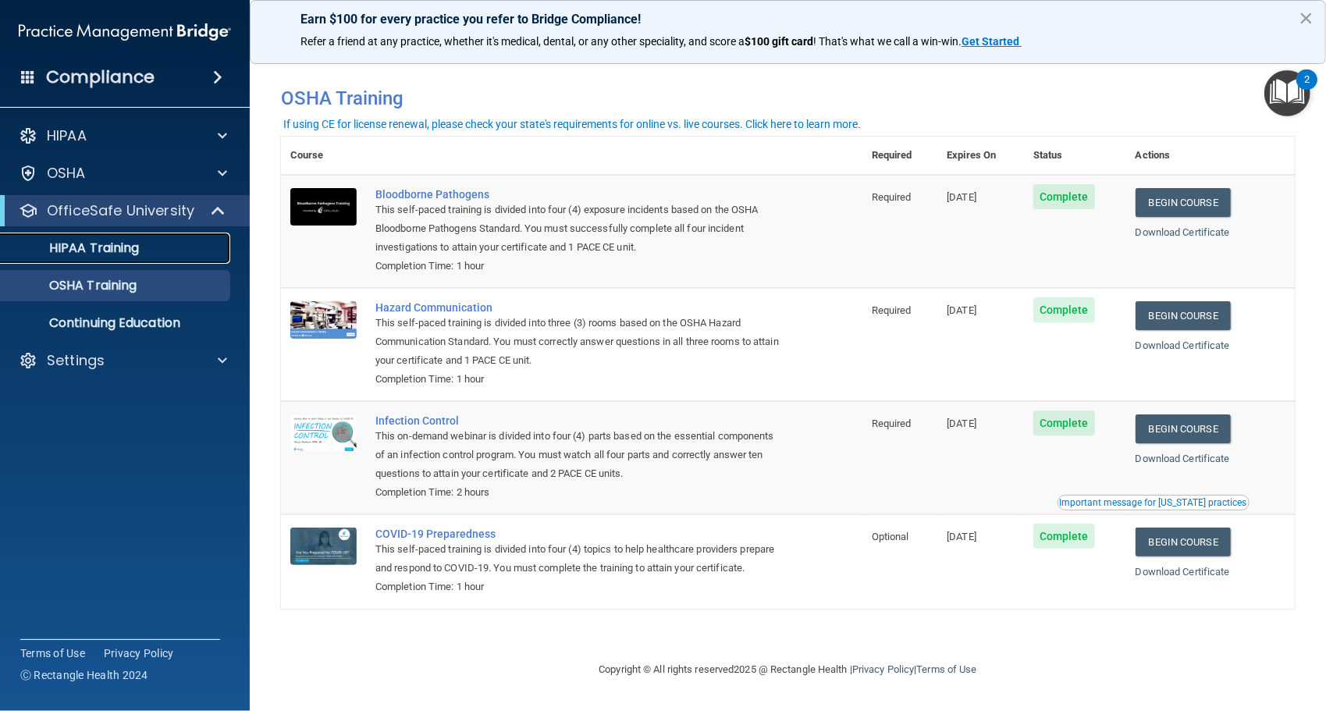
click at [148, 242] on div "HIPAA Training" at bounding box center [116, 248] width 213 height 16
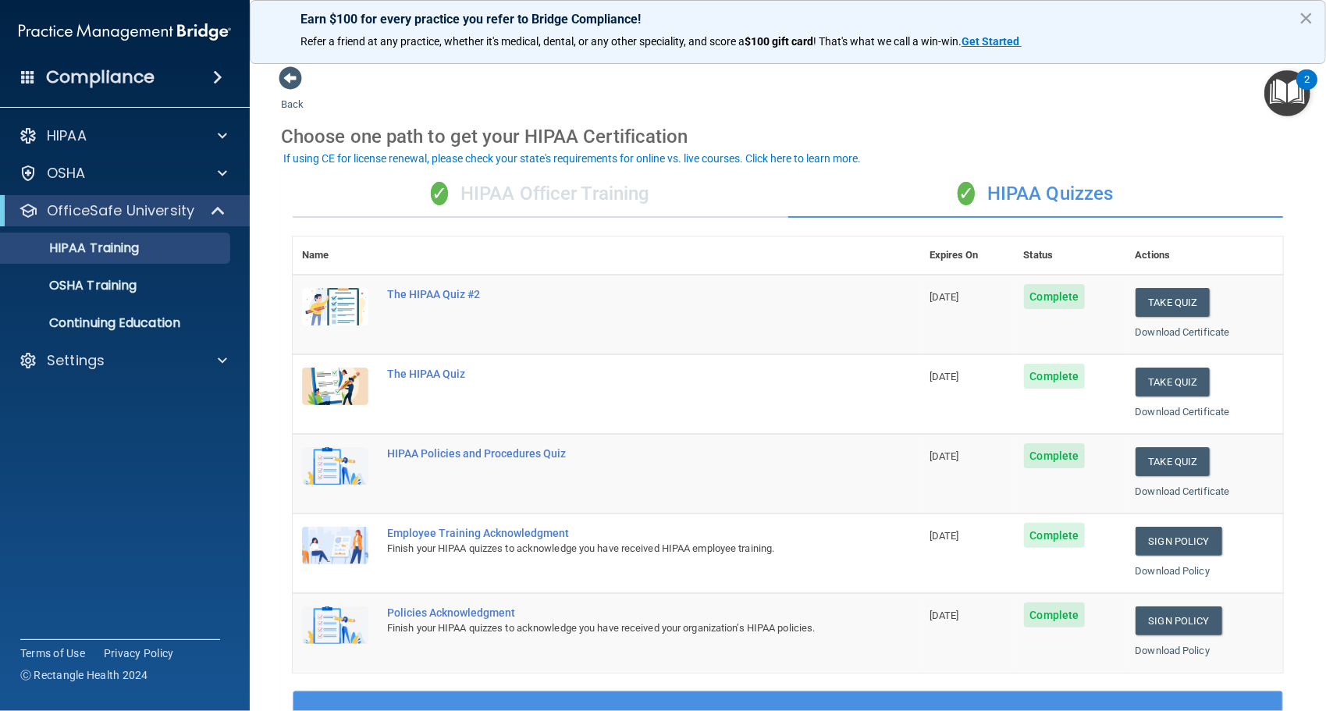
click at [519, 207] on div "✓ HIPAA Officer Training" at bounding box center [541, 194] width 496 height 47
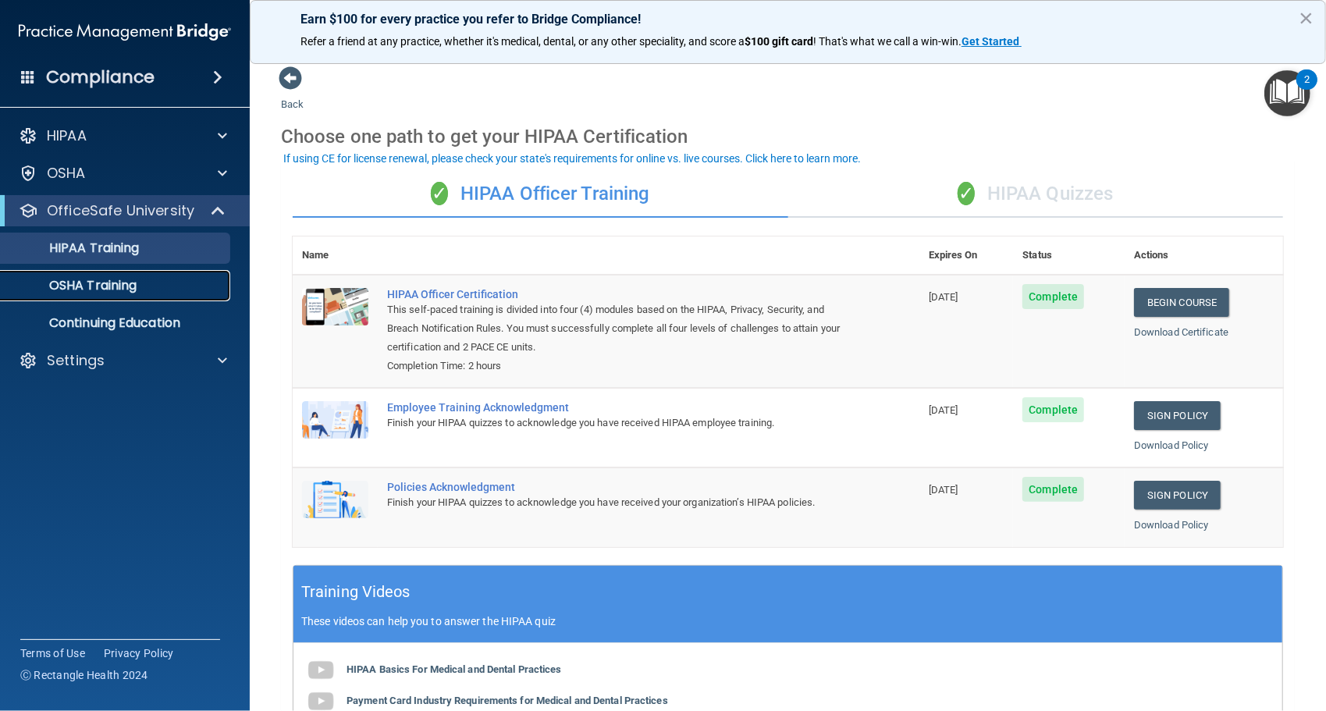
click at [173, 286] on div "OSHA Training" at bounding box center [116, 286] width 213 height 16
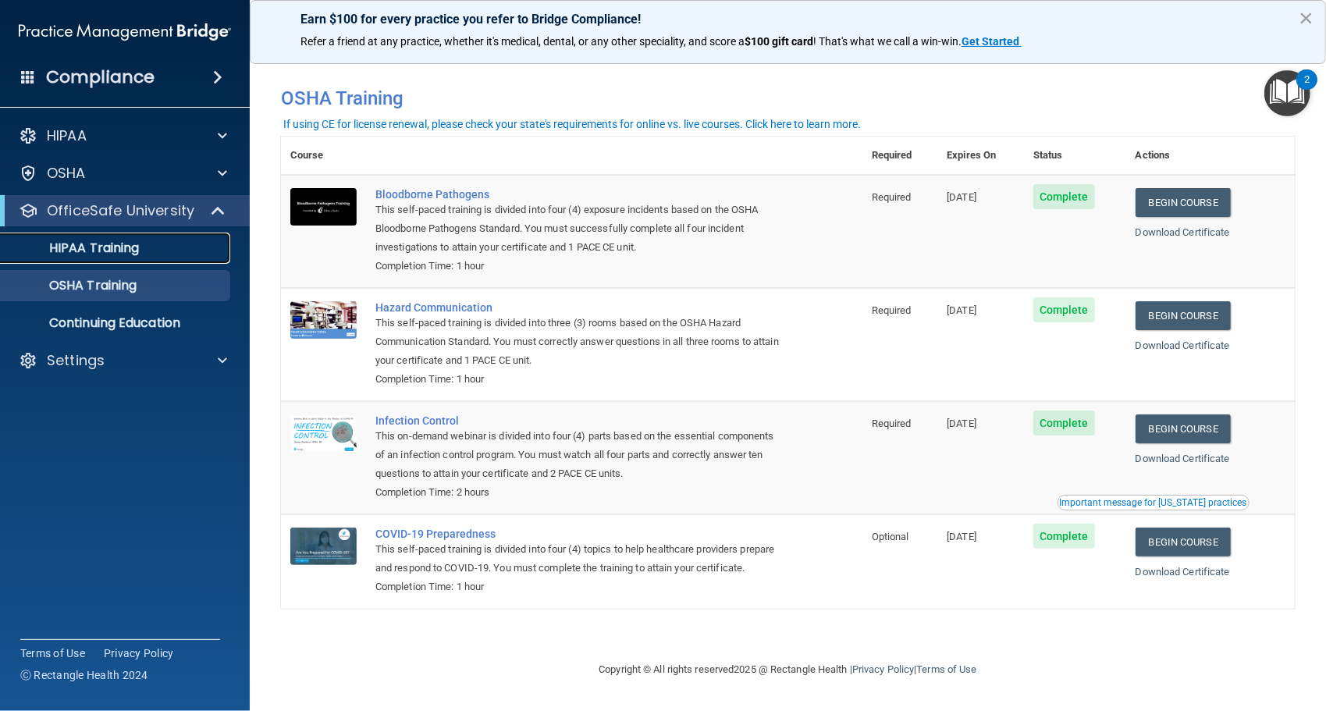
click at [141, 253] on div "HIPAA Training" at bounding box center [116, 248] width 213 height 16
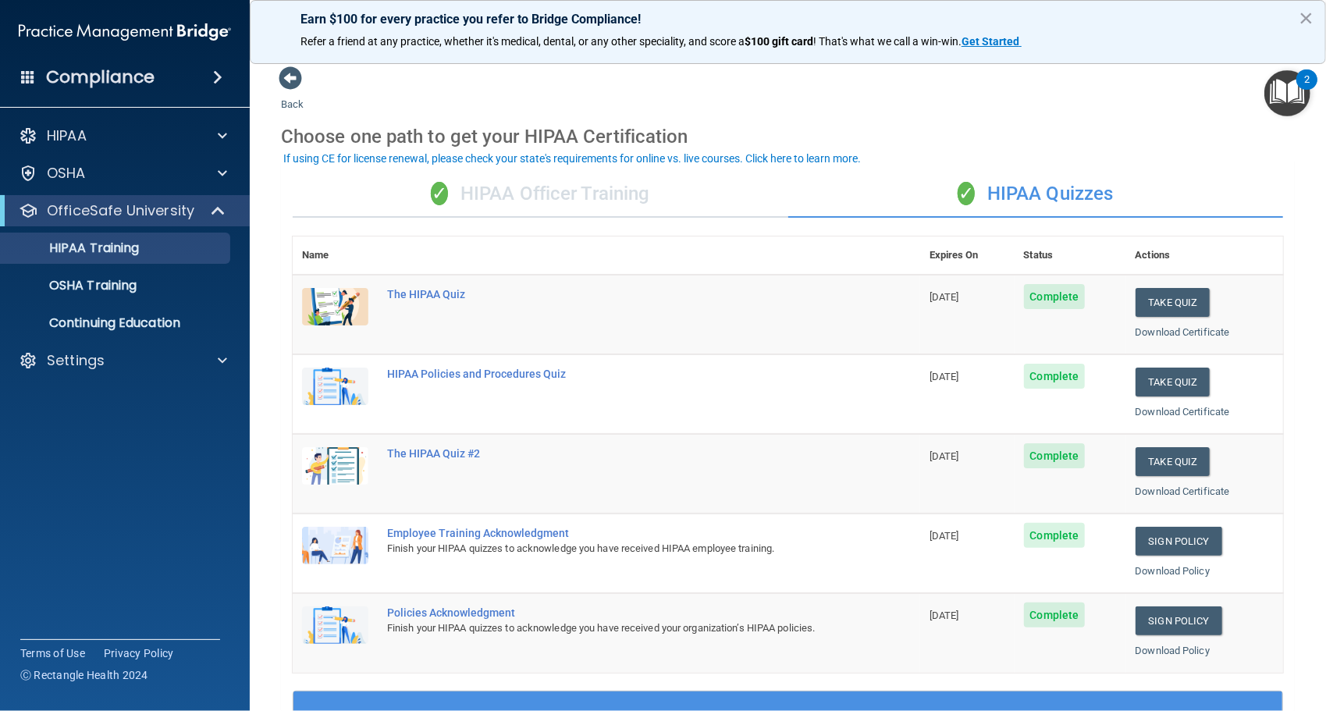
click at [515, 199] on div "✓ HIPAA Officer Training" at bounding box center [541, 194] width 496 height 47
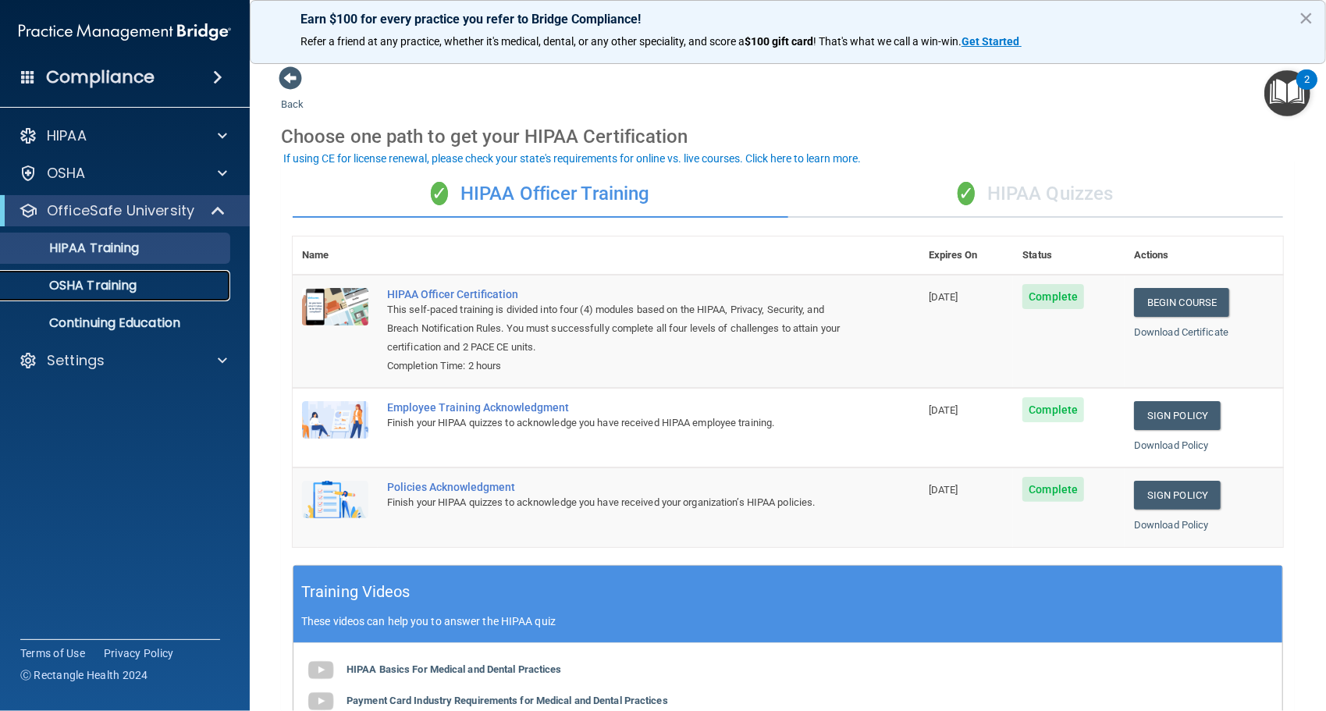
click at [160, 299] on link "OSHA Training" at bounding box center [107, 285] width 246 height 31
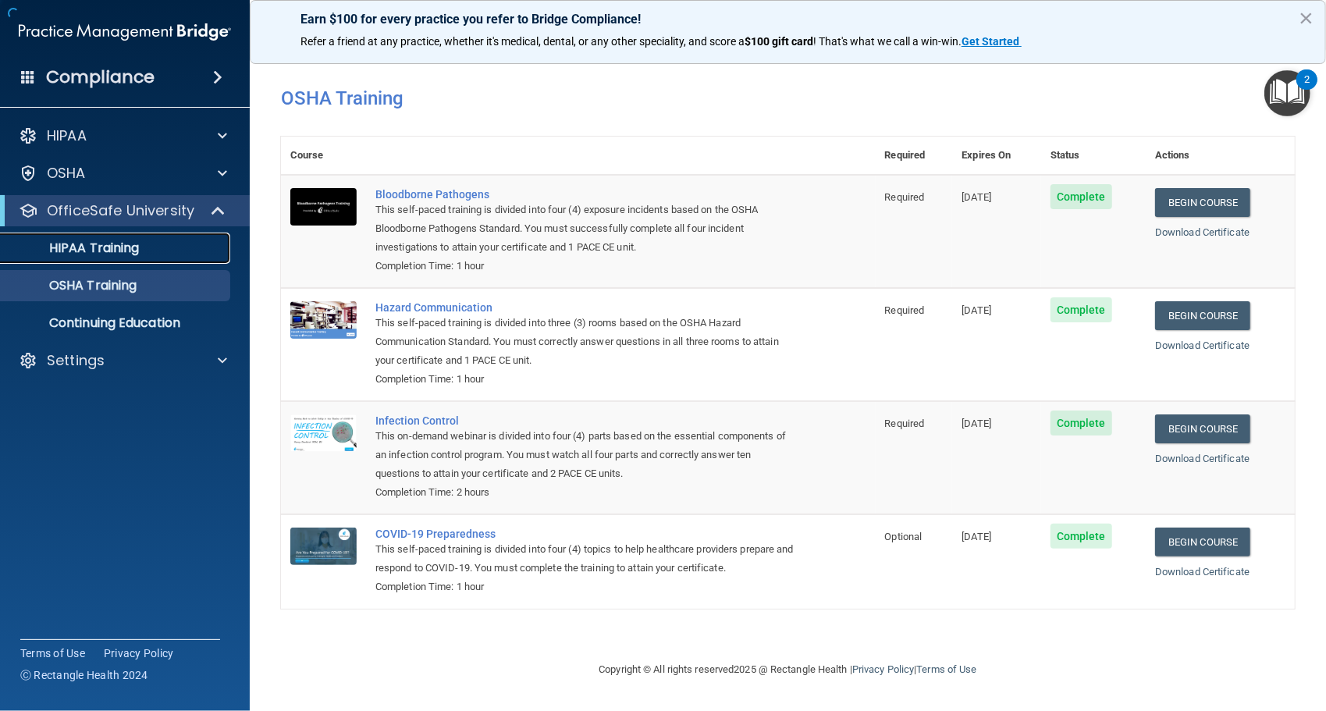
click at [168, 261] on link "HIPAA Training" at bounding box center [107, 248] width 246 height 31
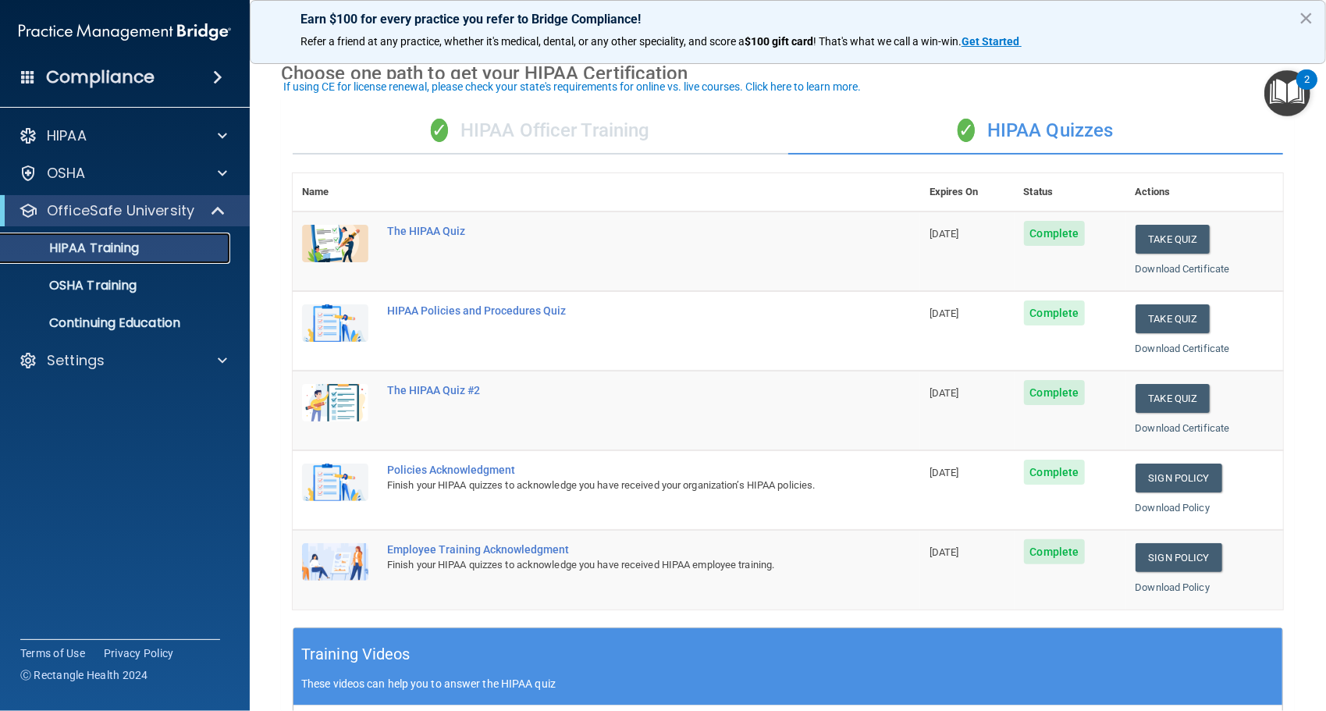
scroll to position [73, 0]
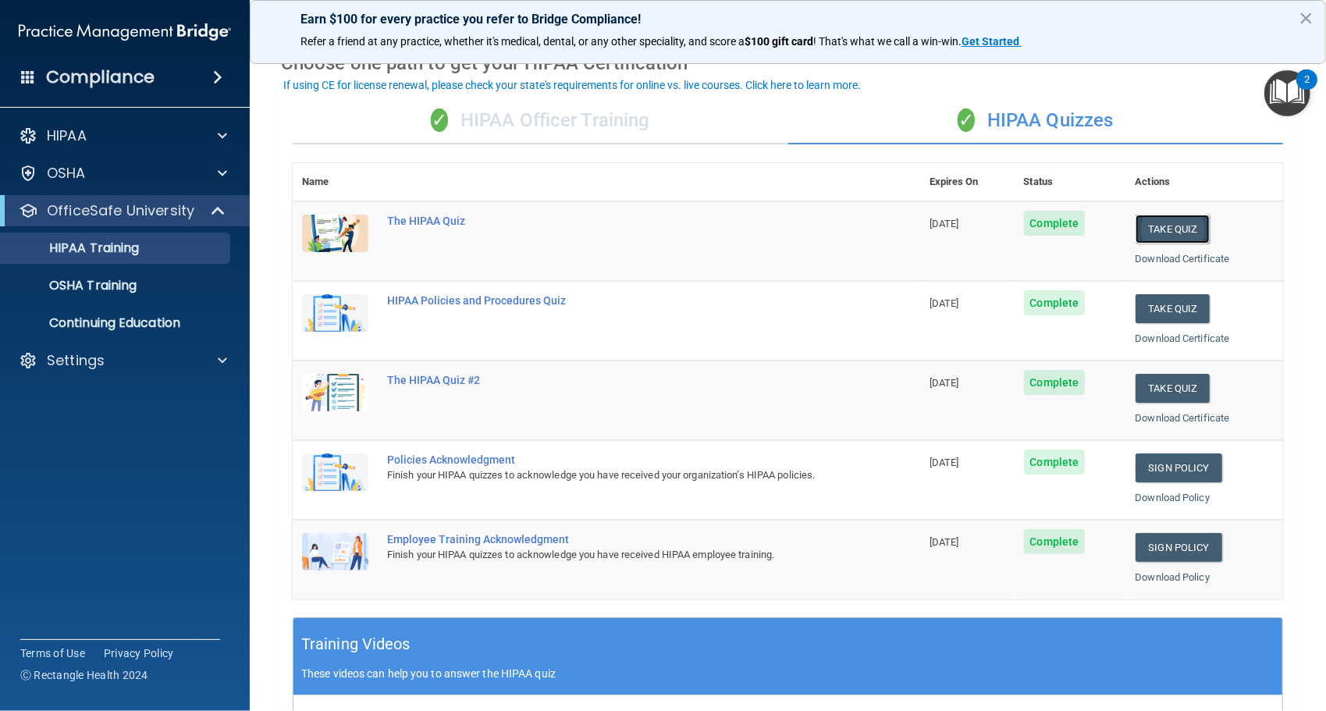
click at [1157, 229] on button "Take Quiz" at bounding box center [1173, 229] width 75 height 29
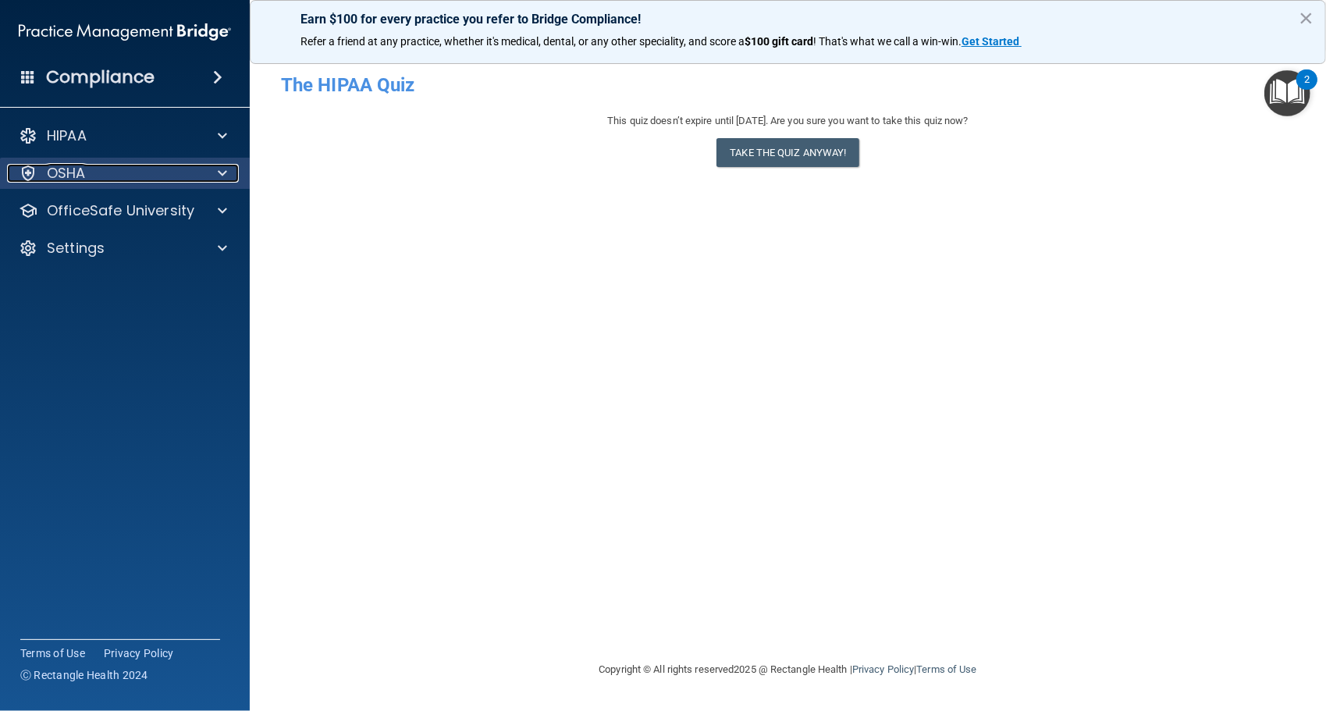
click at [192, 176] on div "OSHA" at bounding box center [104, 173] width 194 height 19
click at [222, 176] on span at bounding box center [222, 173] width 9 height 19
click at [237, 173] on div at bounding box center [220, 173] width 39 height 19
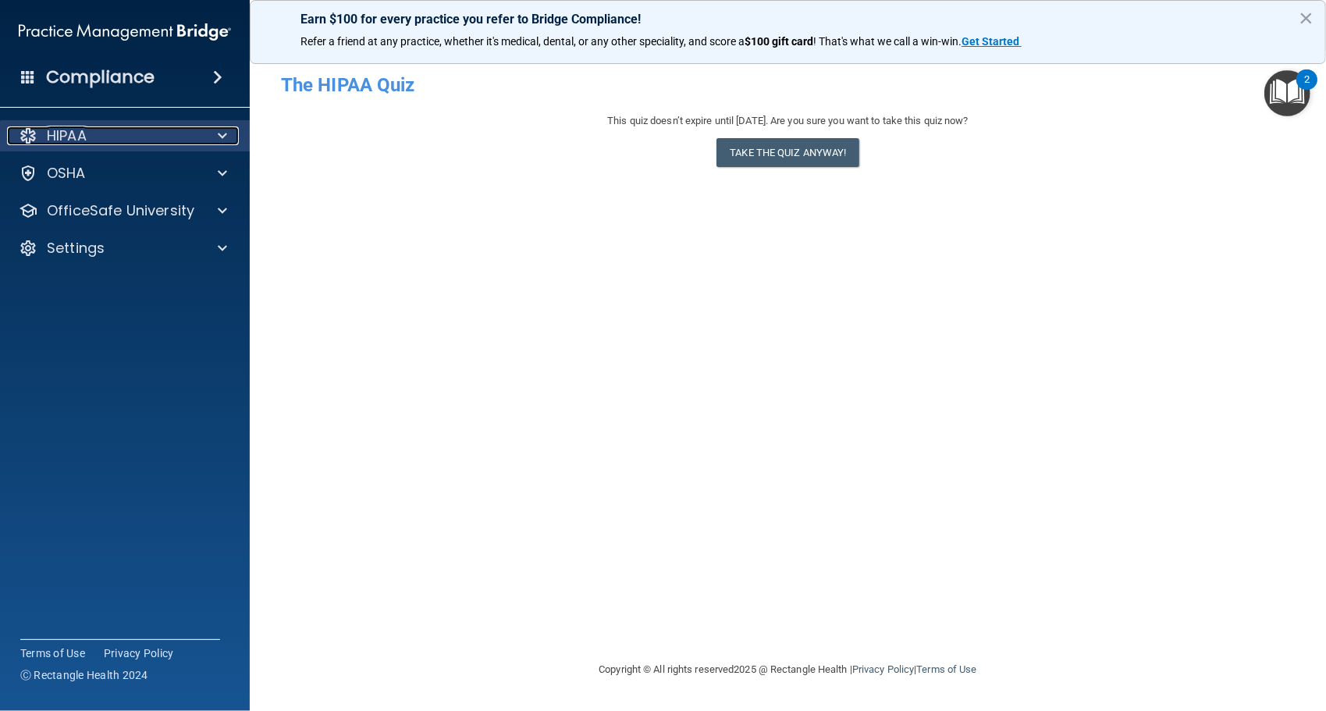
click at [214, 129] on div at bounding box center [220, 135] width 39 height 19
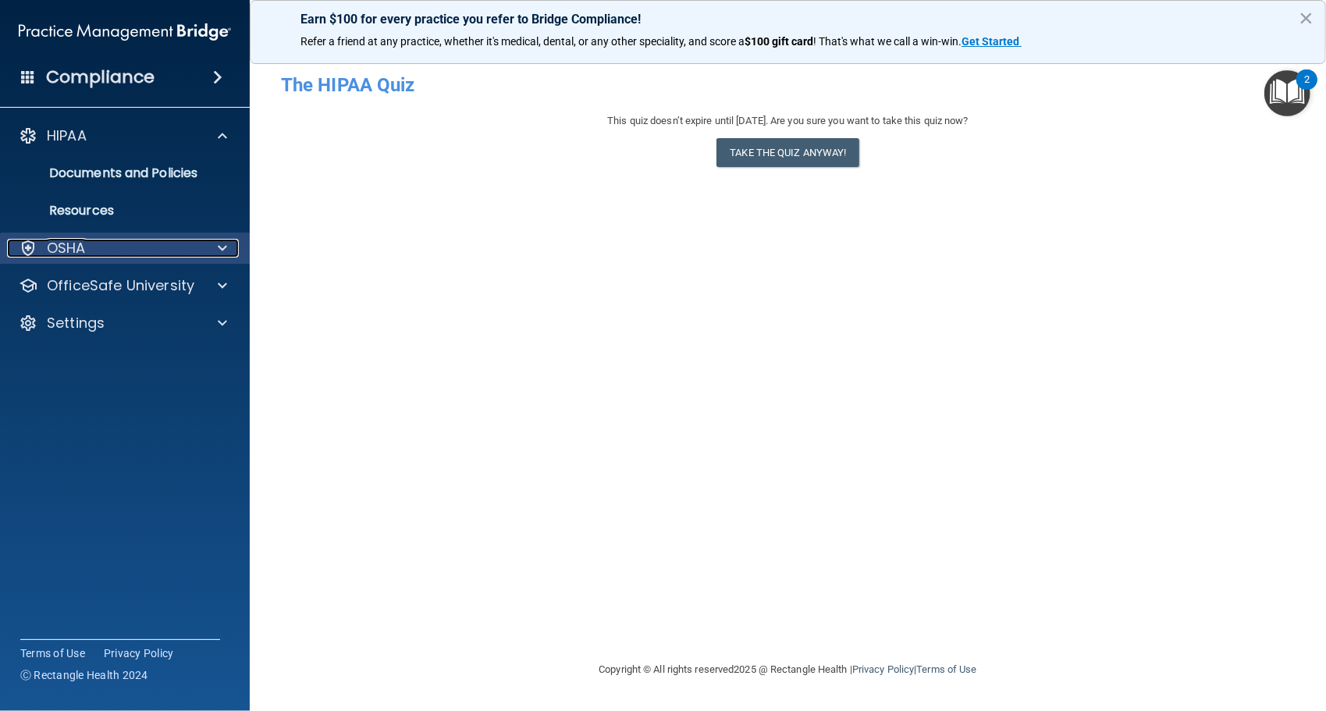
click at [162, 248] on div "OSHA" at bounding box center [104, 248] width 194 height 19
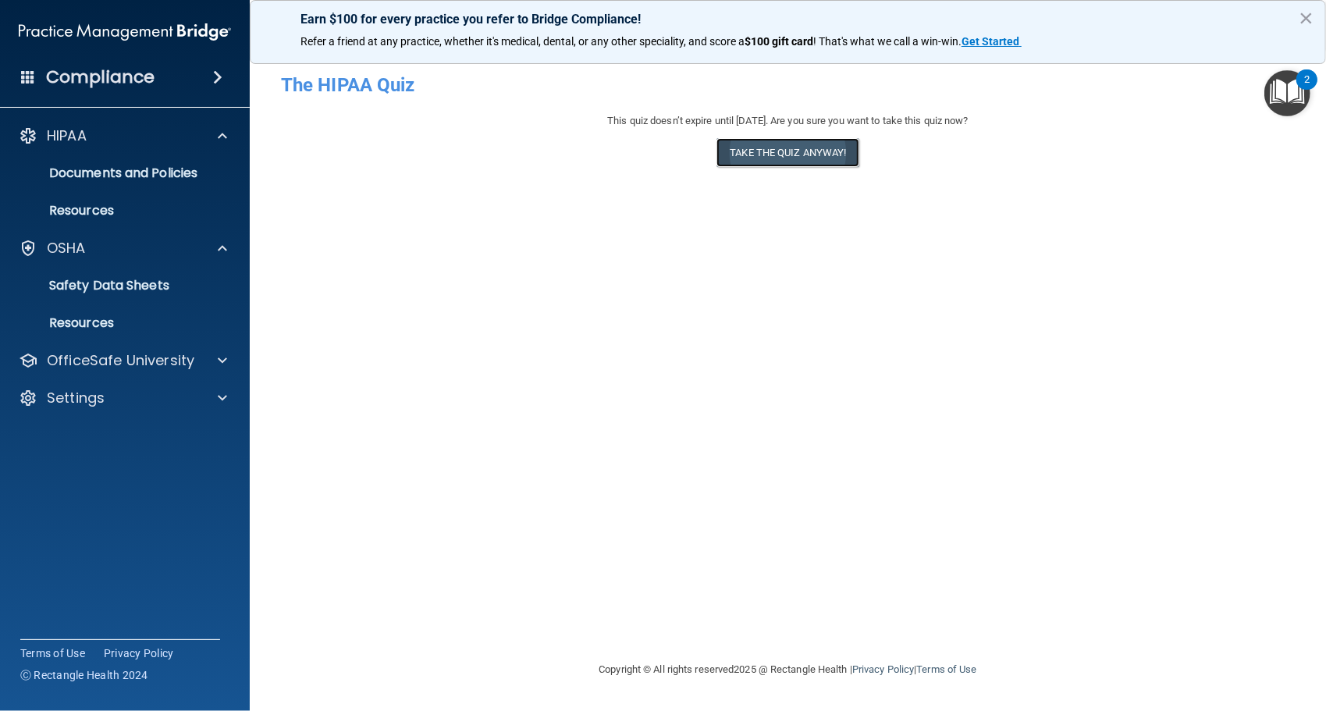
click at [813, 148] on button "Take the quiz anyway!" at bounding box center [788, 152] width 142 height 29
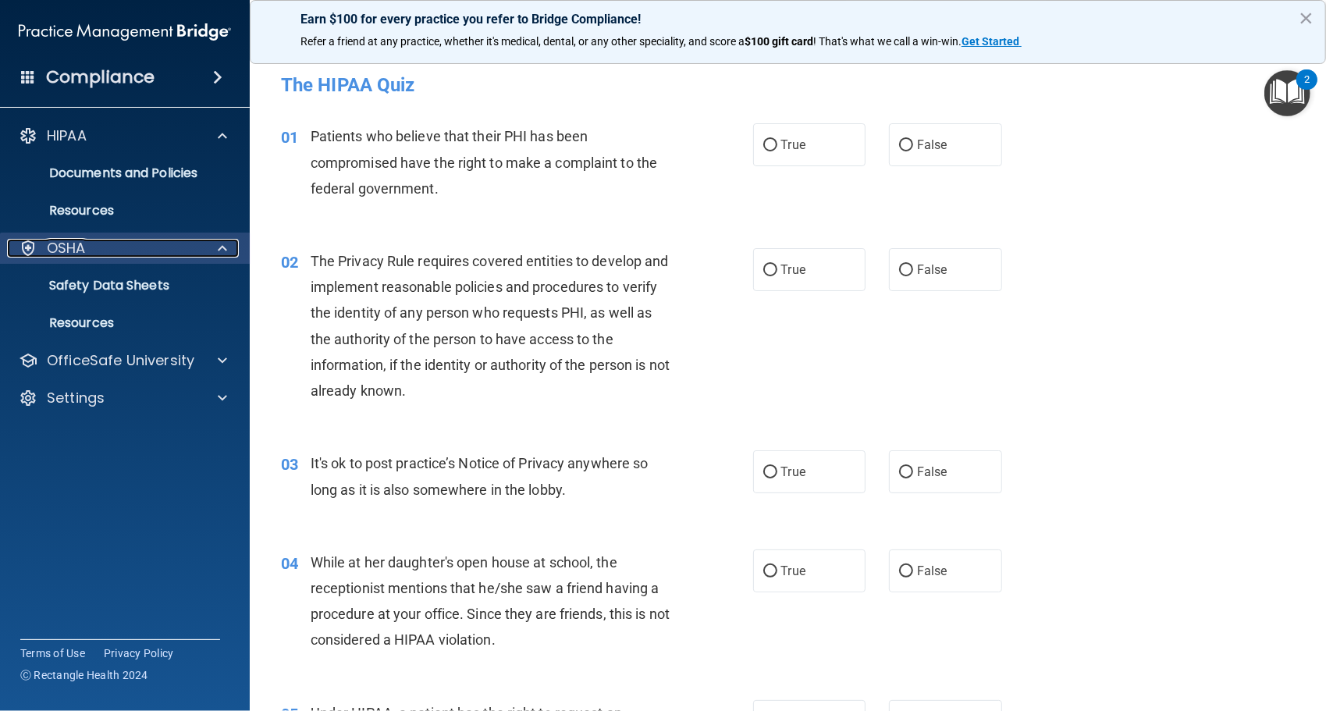
click at [218, 244] on span at bounding box center [222, 248] width 9 height 19
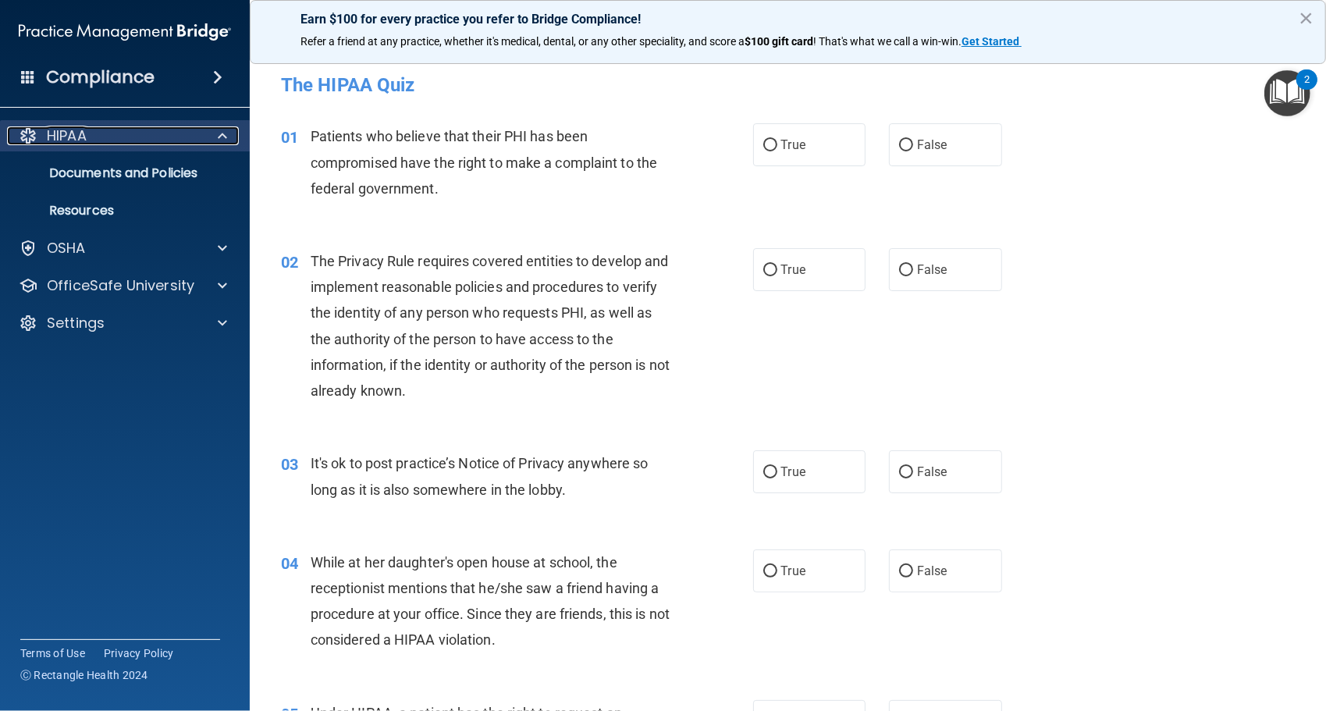
click at [218, 139] on span at bounding box center [222, 135] width 9 height 19
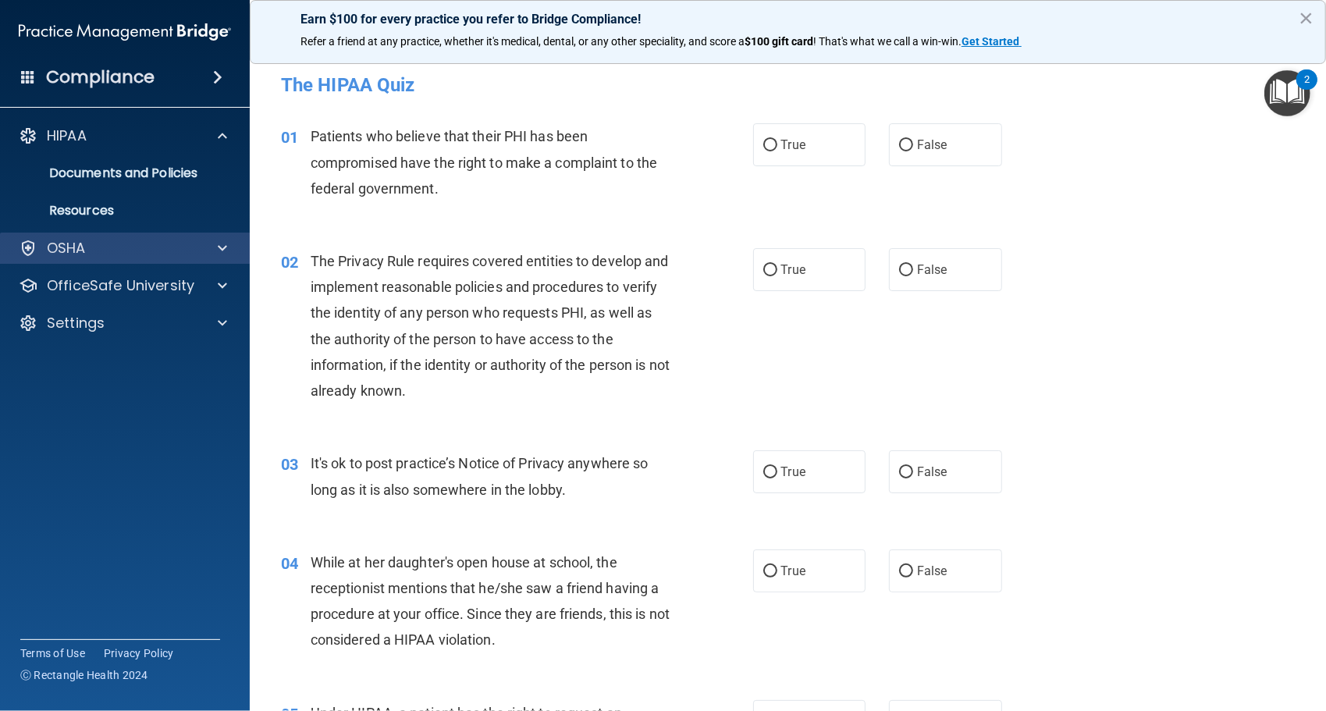
click at [219, 259] on div "OSHA" at bounding box center [125, 248] width 251 height 31
click at [220, 245] on span at bounding box center [222, 248] width 9 height 19
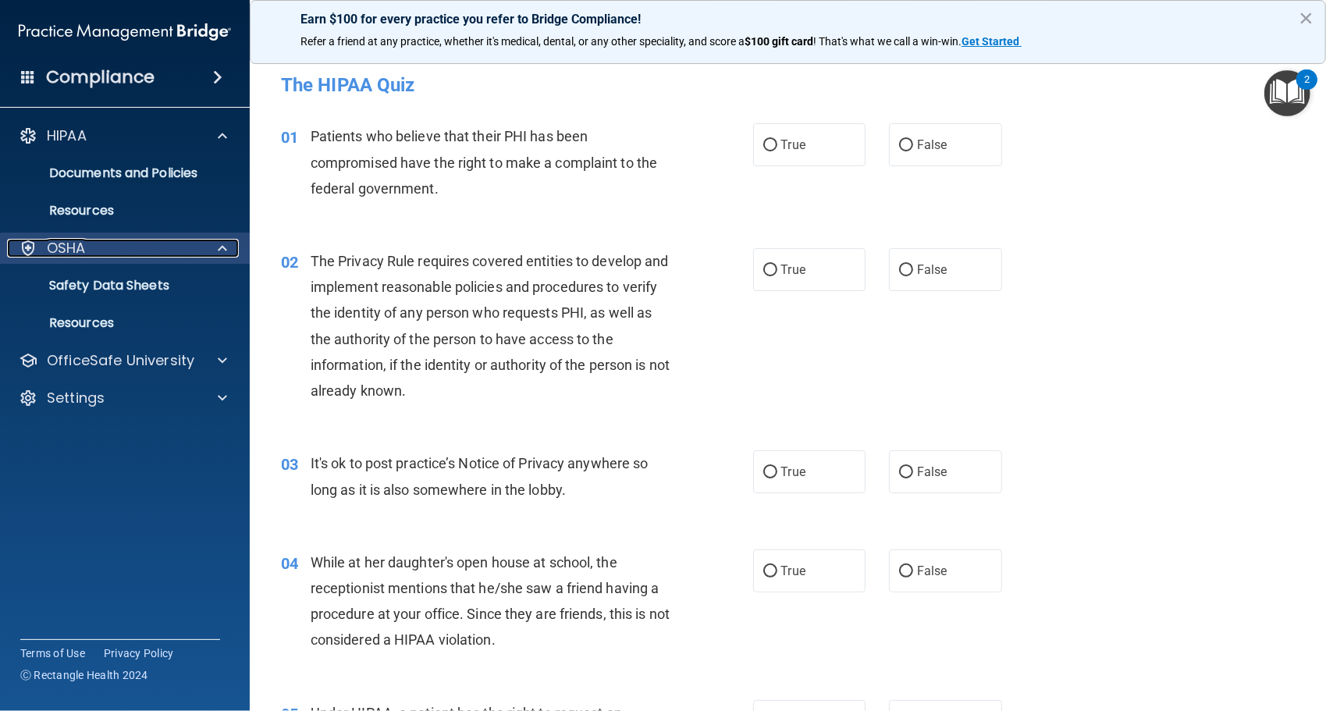
click at [220, 245] on span at bounding box center [222, 248] width 9 height 19
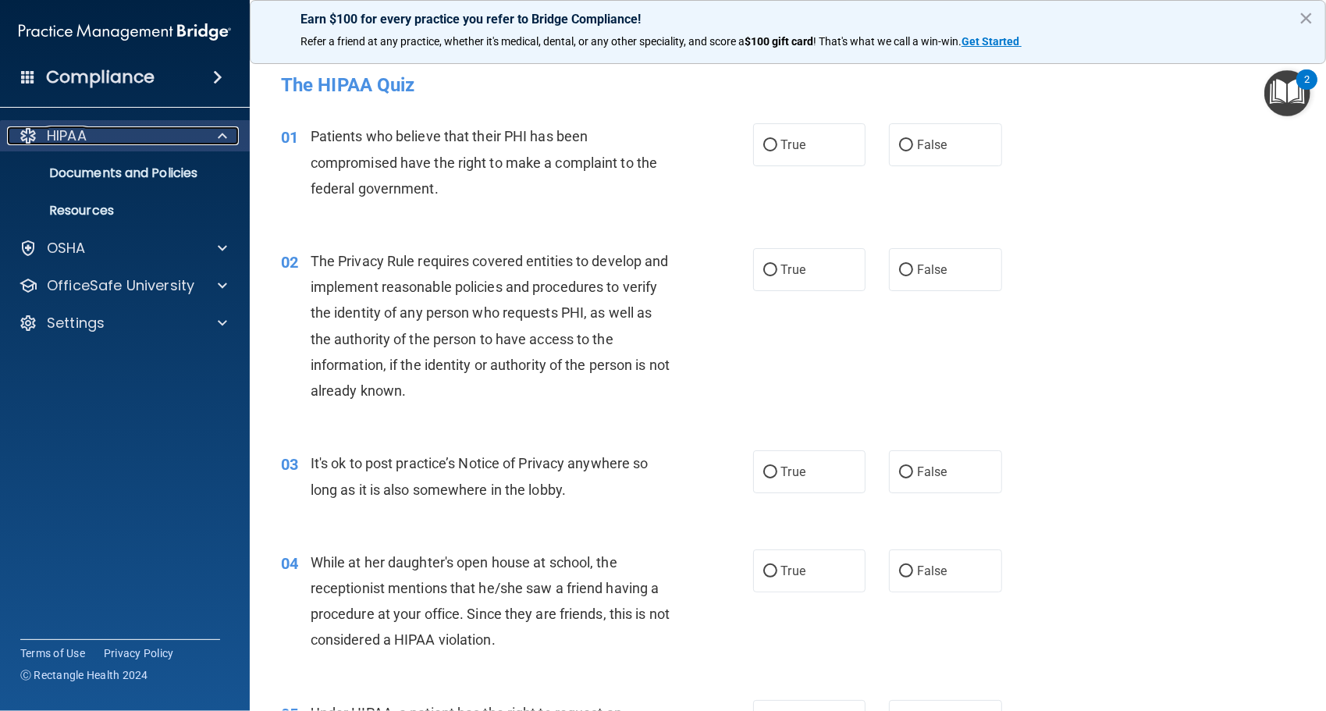
click at [214, 133] on div at bounding box center [220, 135] width 39 height 19
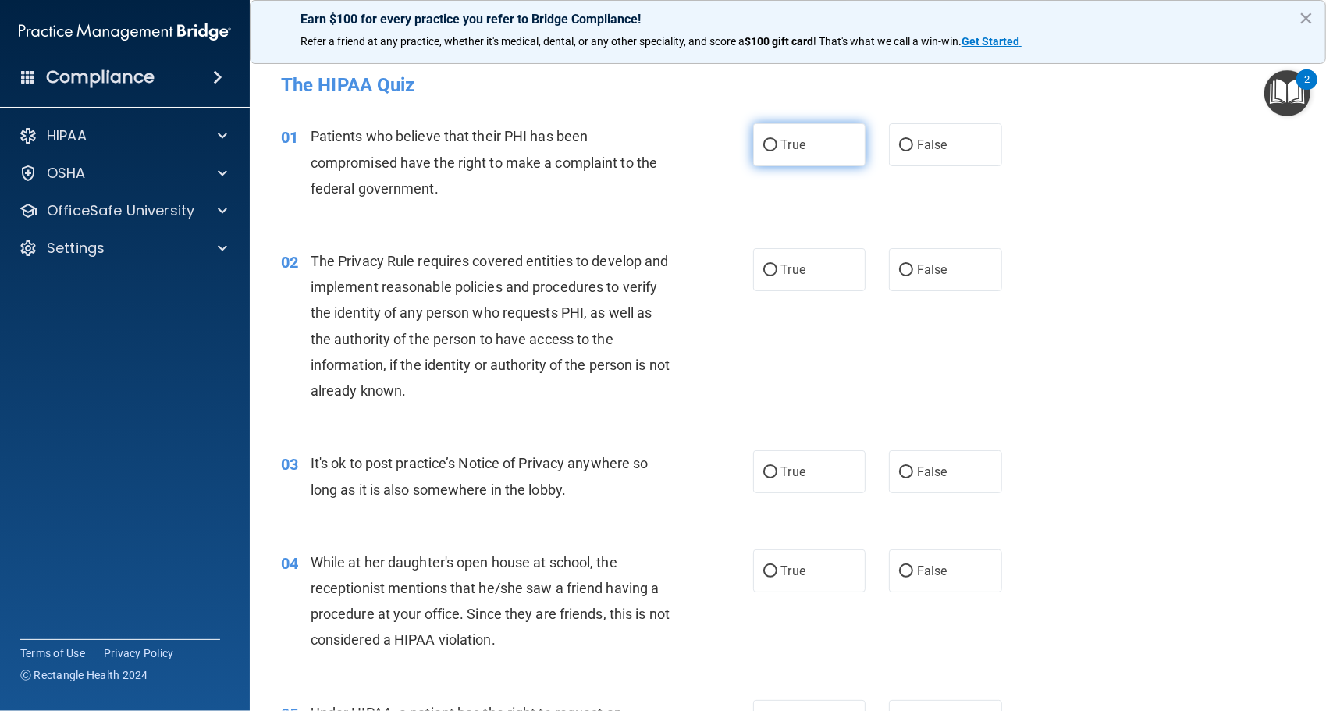
click at [809, 158] on label "True" at bounding box center [809, 144] width 113 height 43
click at [778, 151] on input "True" at bounding box center [771, 146] width 14 height 12
radio input "true"
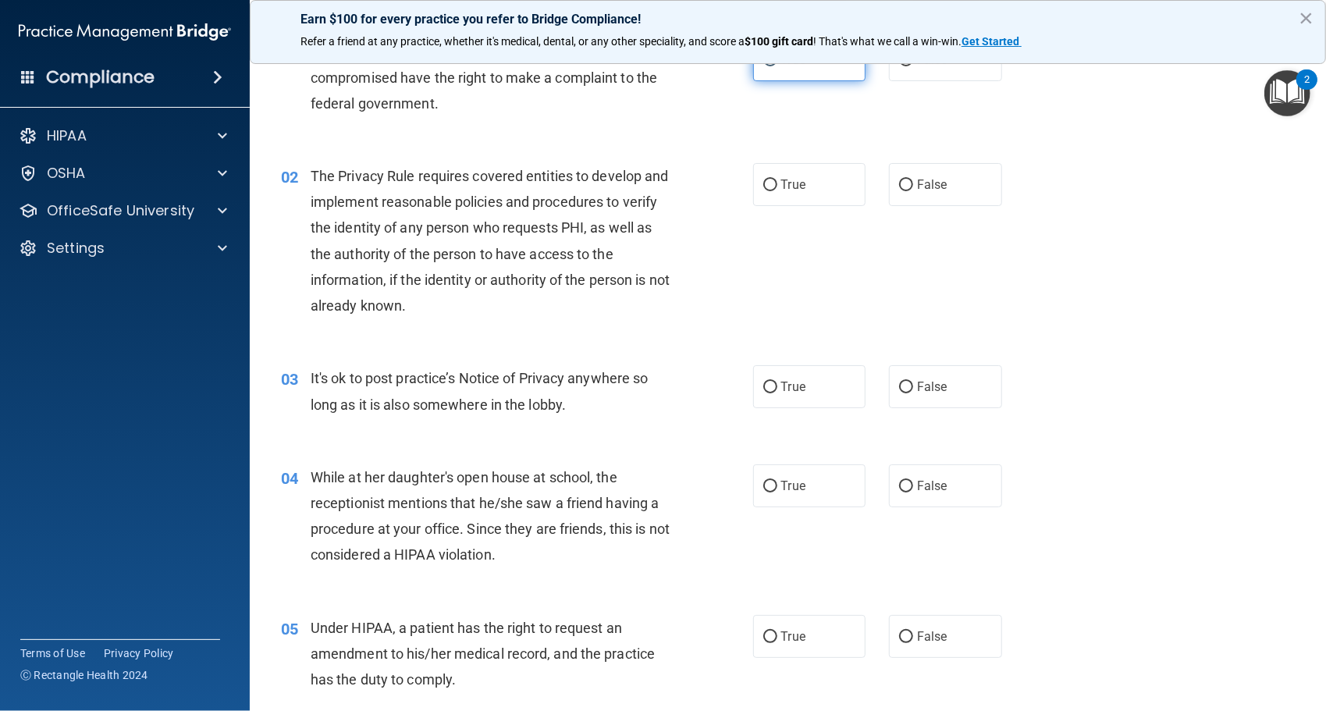
scroll to position [87, 0]
click at [798, 405] on label "True" at bounding box center [809, 385] width 113 height 43
click at [778, 392] on input "True" at bounding box center [771, 386] width 14 height 12
radio input "true"
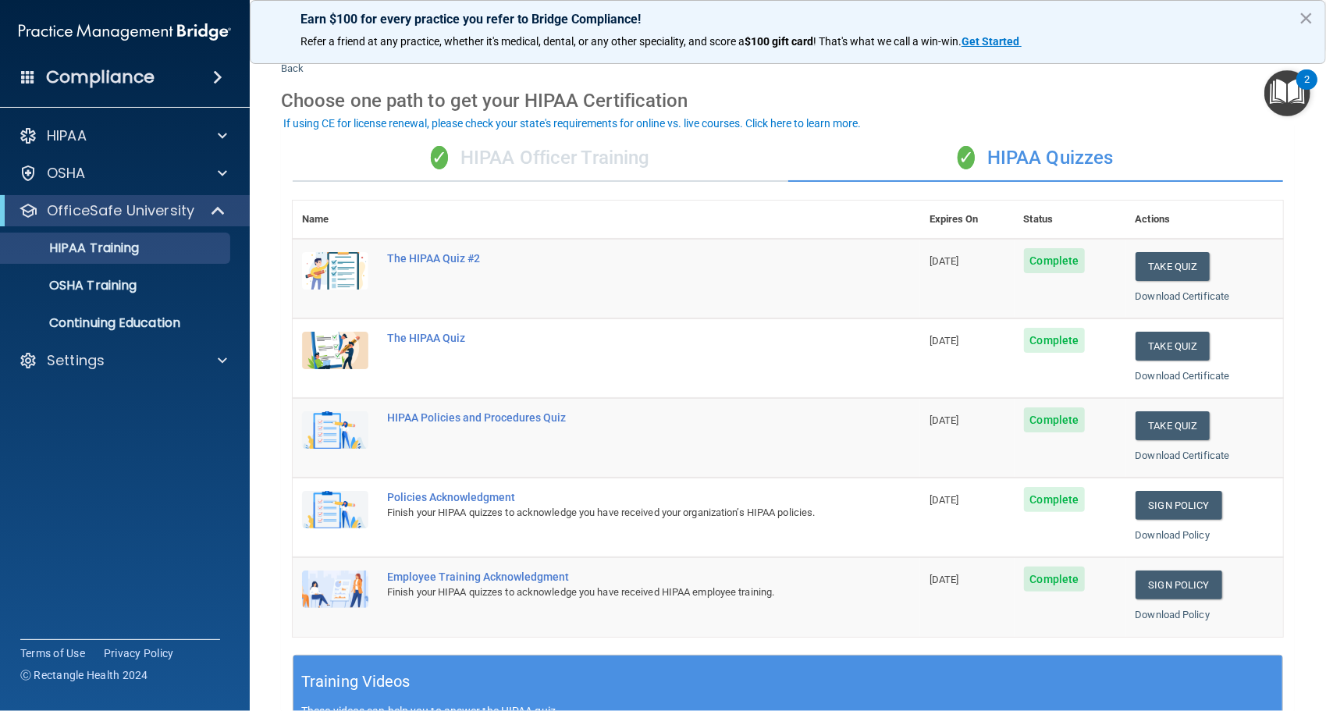
scroll to position [34, 0]
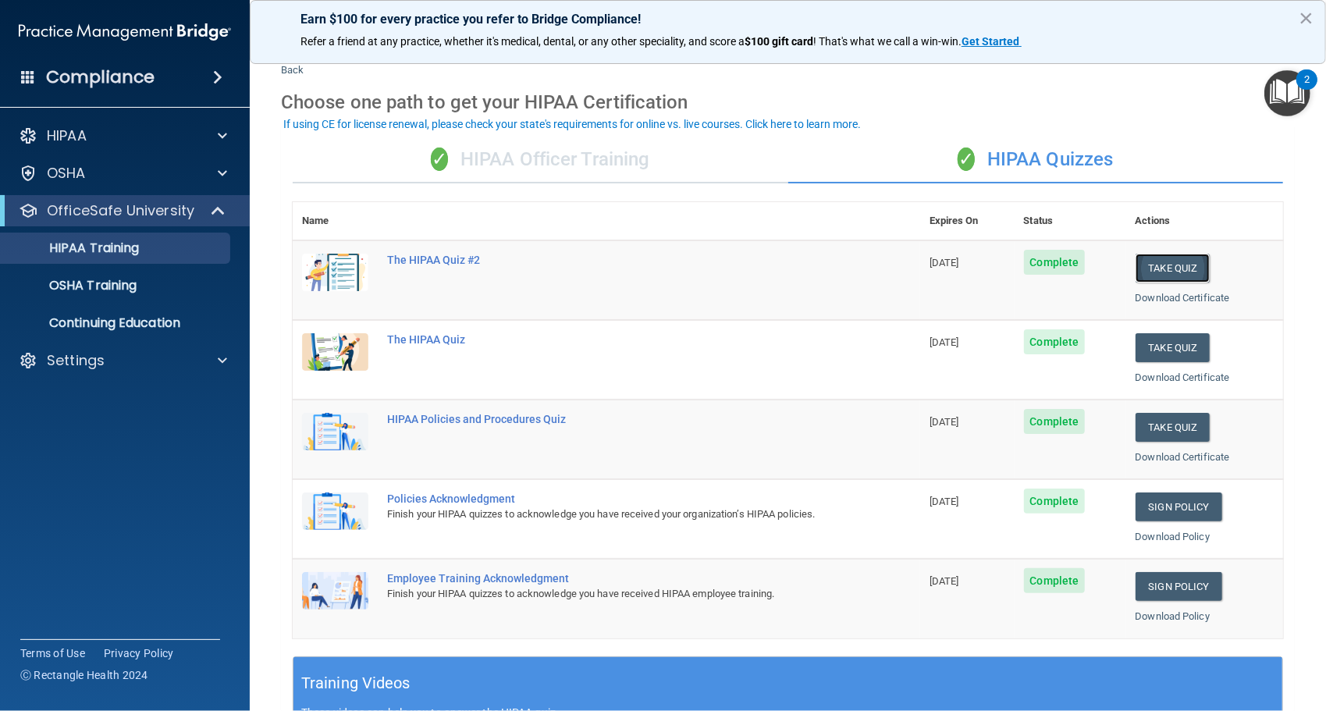
click at [1143, 270] on button "Take Quiz" at bounding box center [1173, 268] width 75 height 29
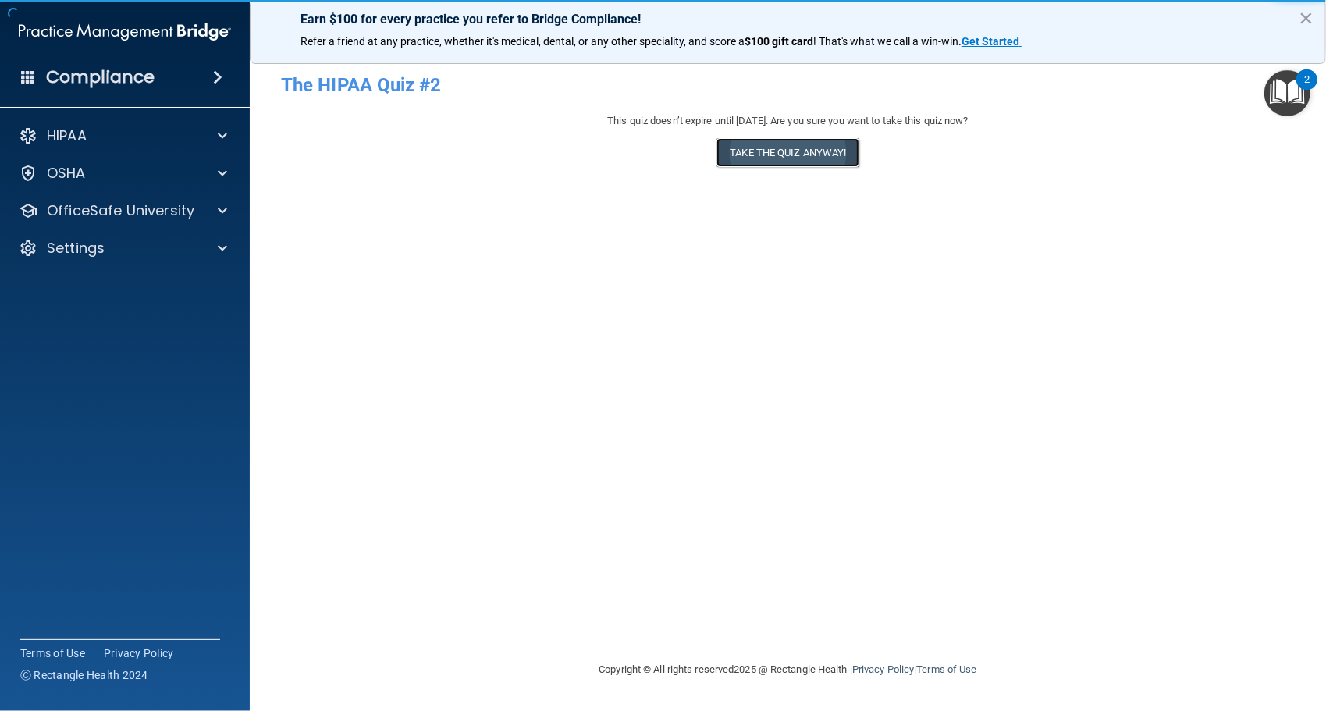
click at [853, 158] on button "Take the quiz anyway!" at bounding box center [788, 152] width 142 height 29
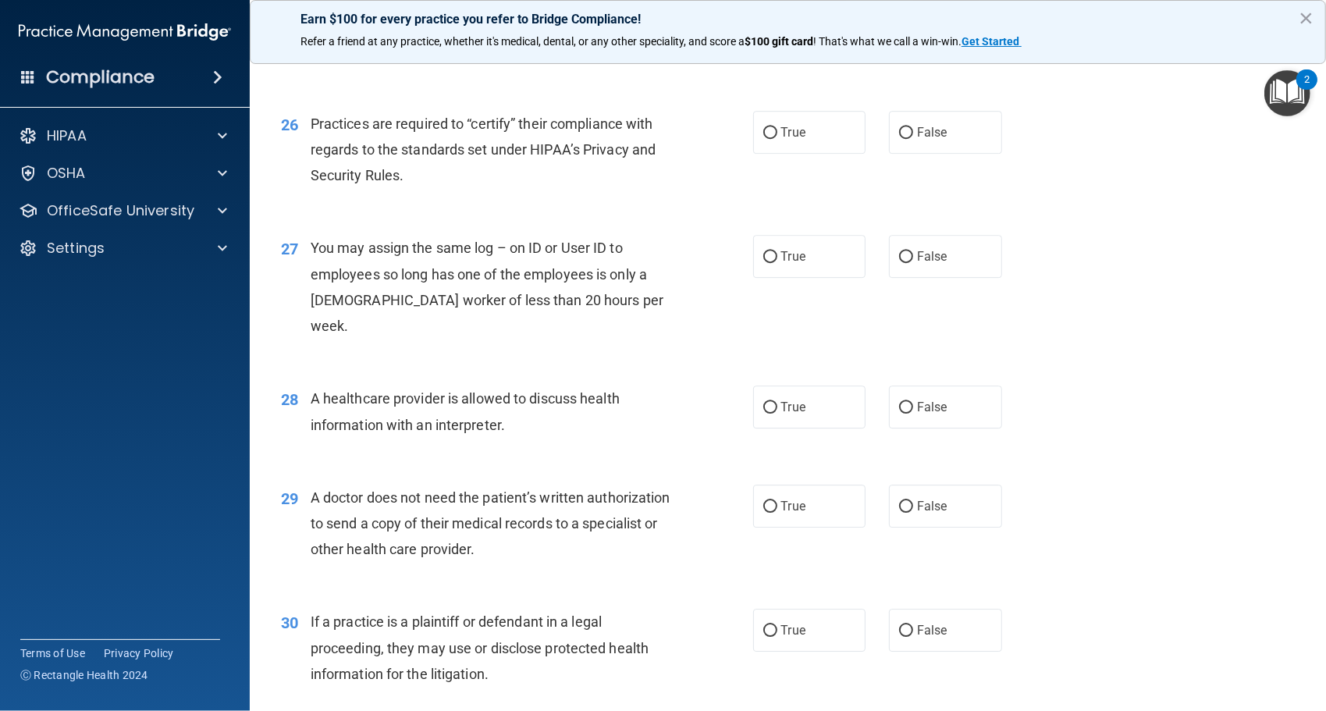
scroll to position [3259, 0]
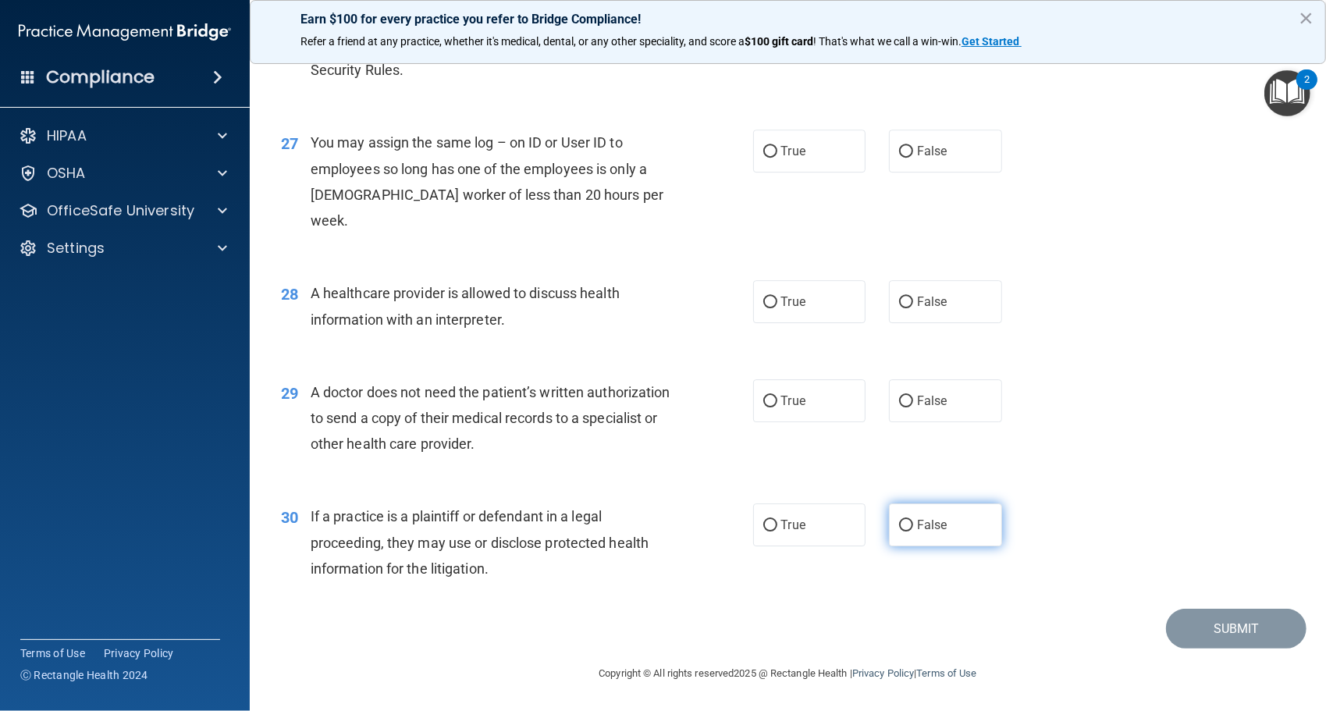
click at [915, 516] on label "False" at bounding box center [945, 525] width 113 height 43
click at [913, 520] on input "False" at bounding box center [906, 526] width 14 height 12
radio input "true"
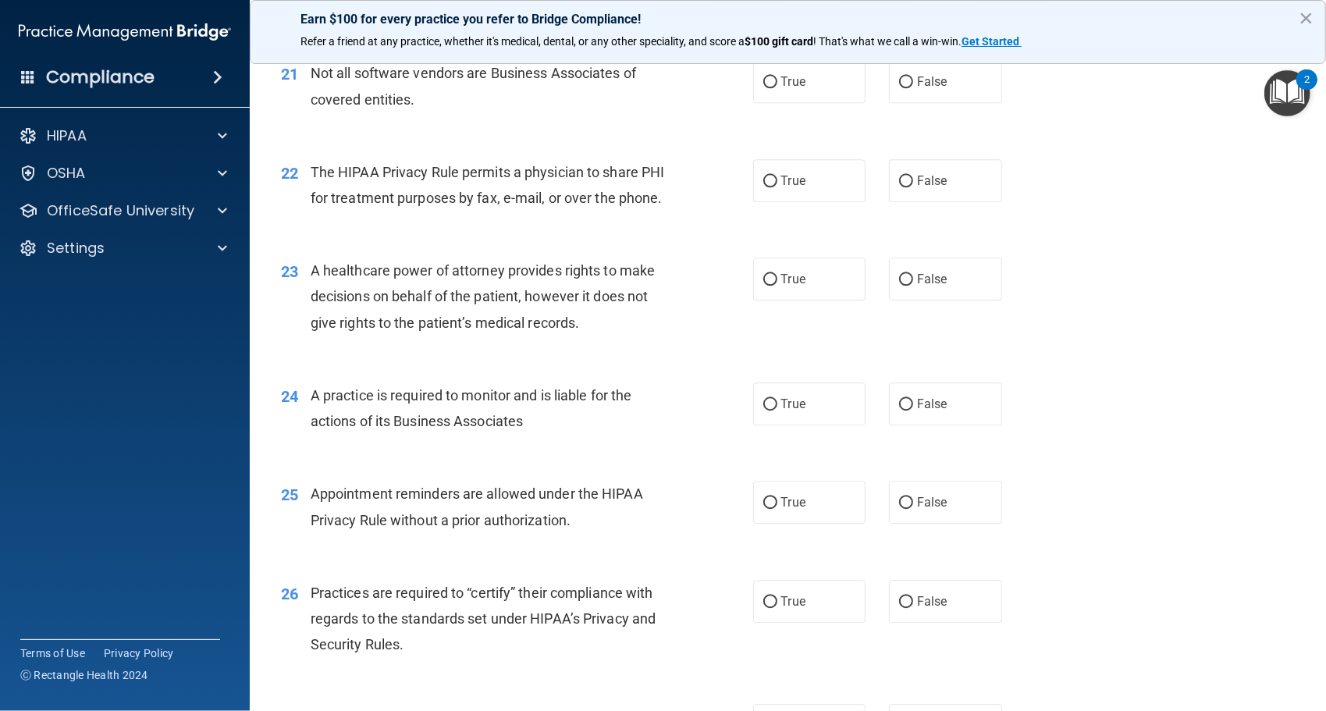
scroll to position [2713, 0]
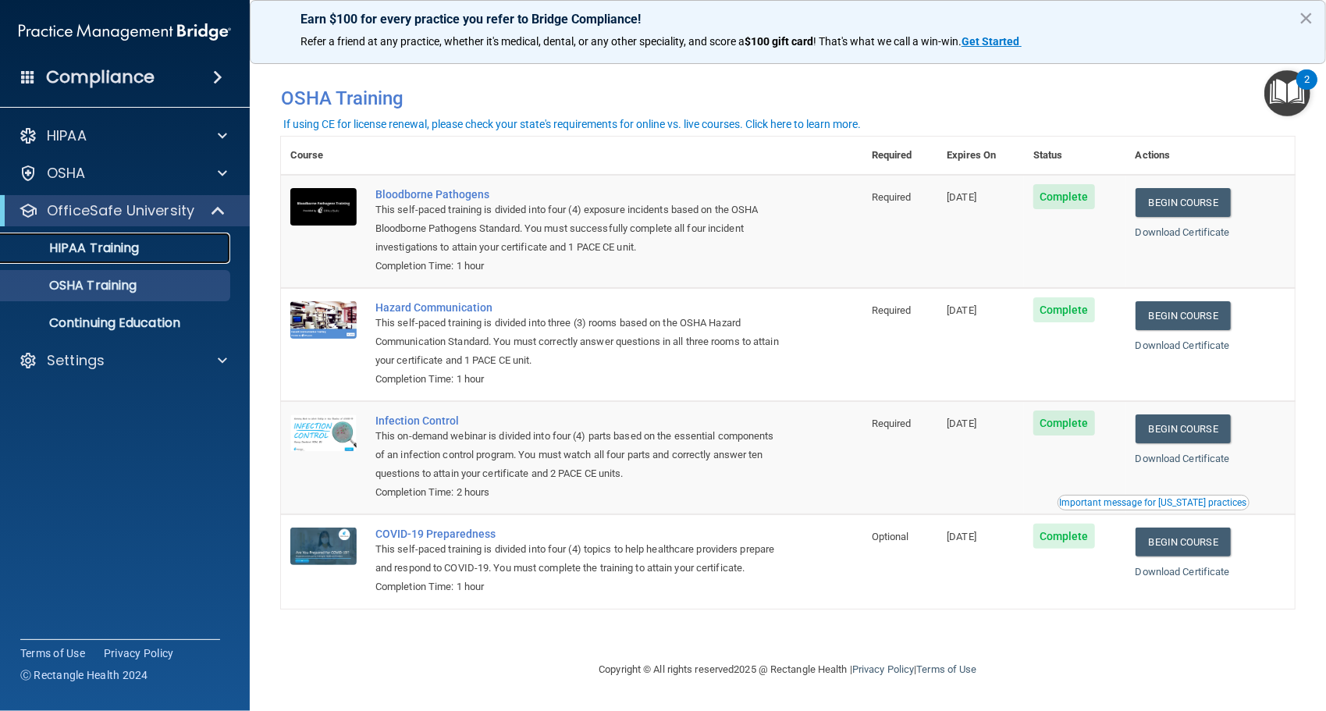
click at [153, 249] on div "HIPAA Training" at bounding box center [116, 248] width 213 height 16
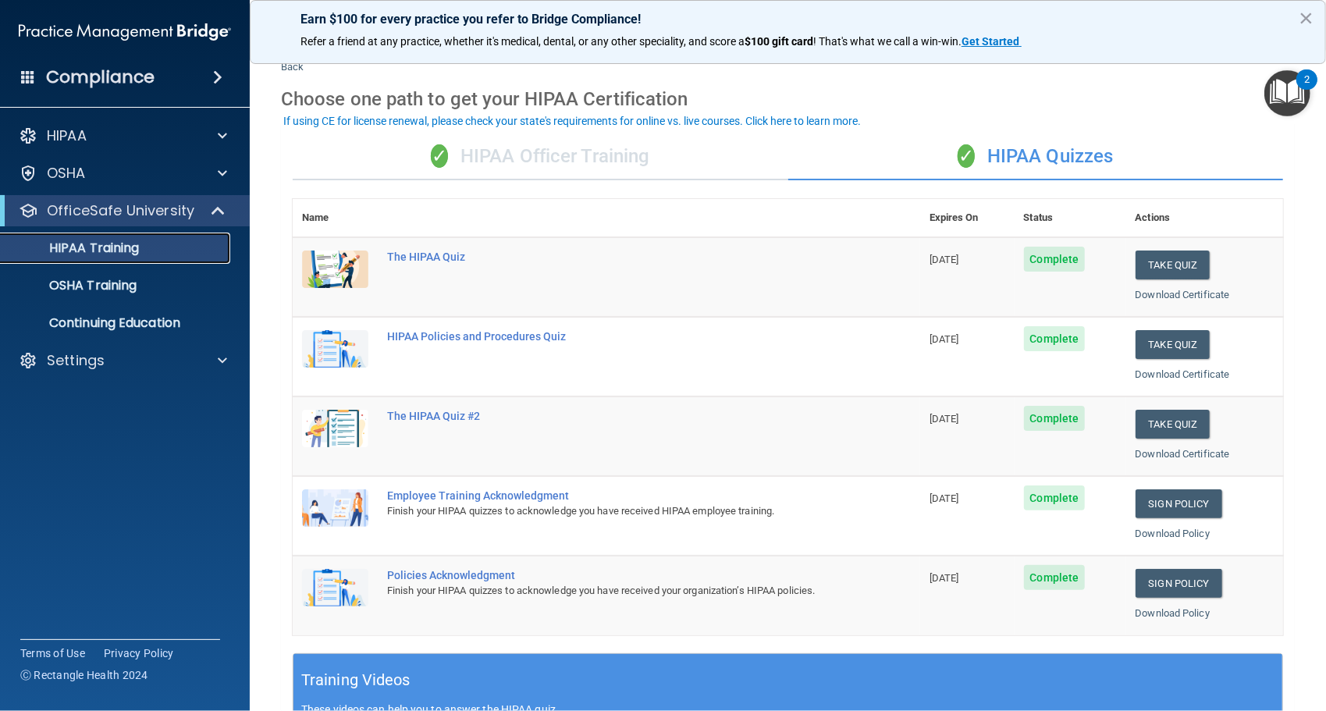
scroll to position [32, 0]
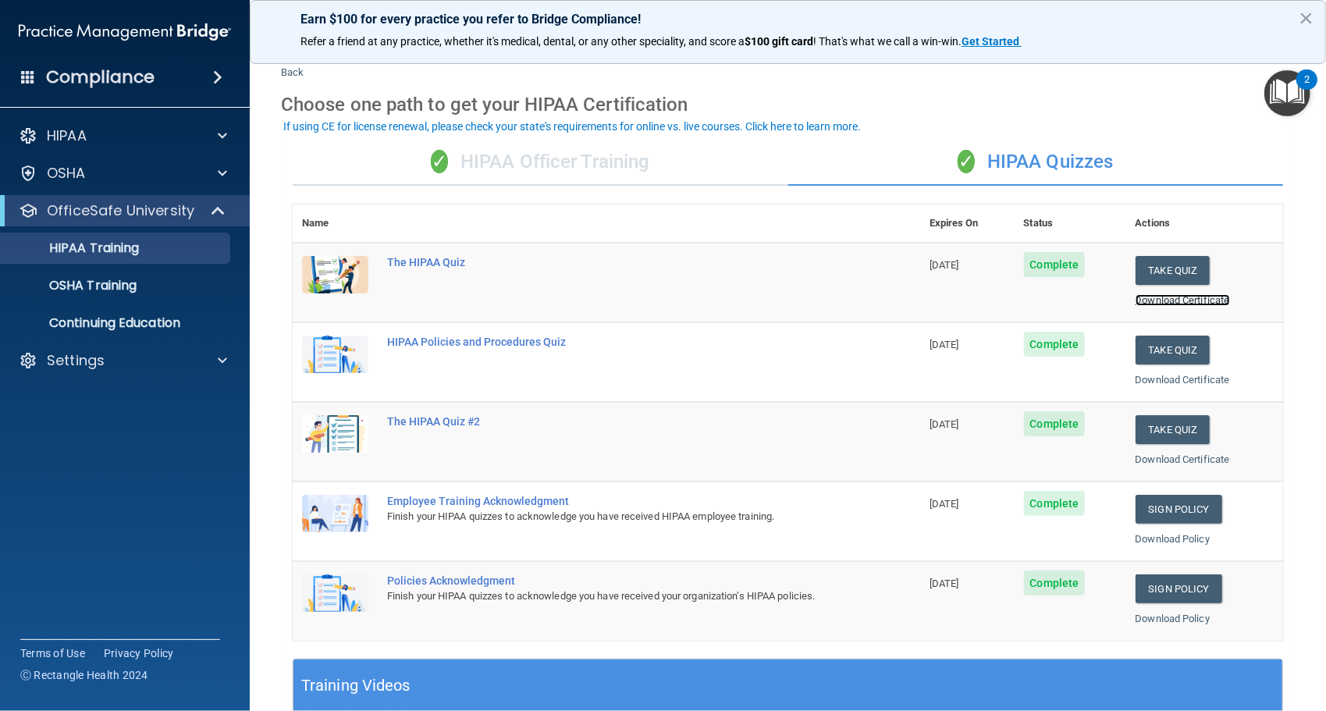
click at [1136, 298] on link "Download Certificate" at bounding box center [1183, 300] width 94 height 12
click at [632, 170] on div "✓ HIPAA Officer Training" at bounding box center [541, 162] width 496 height 47
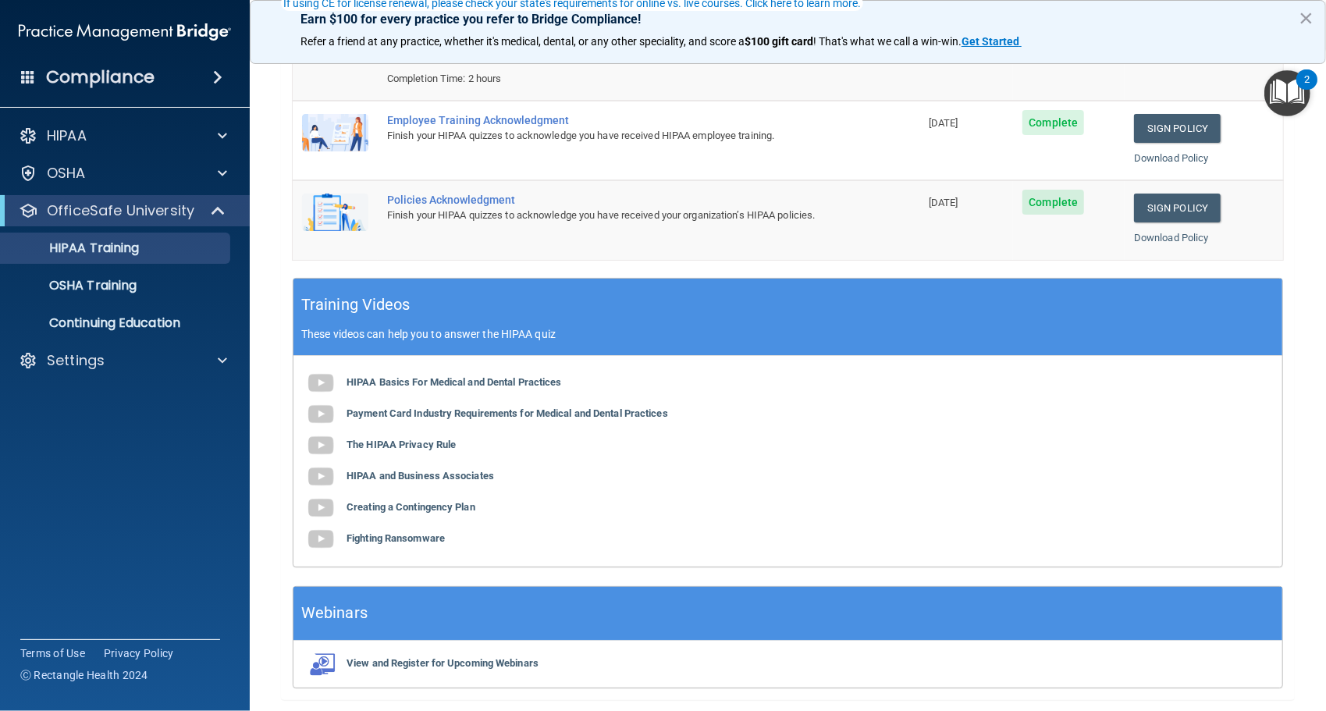
scroll to position [336, 0]
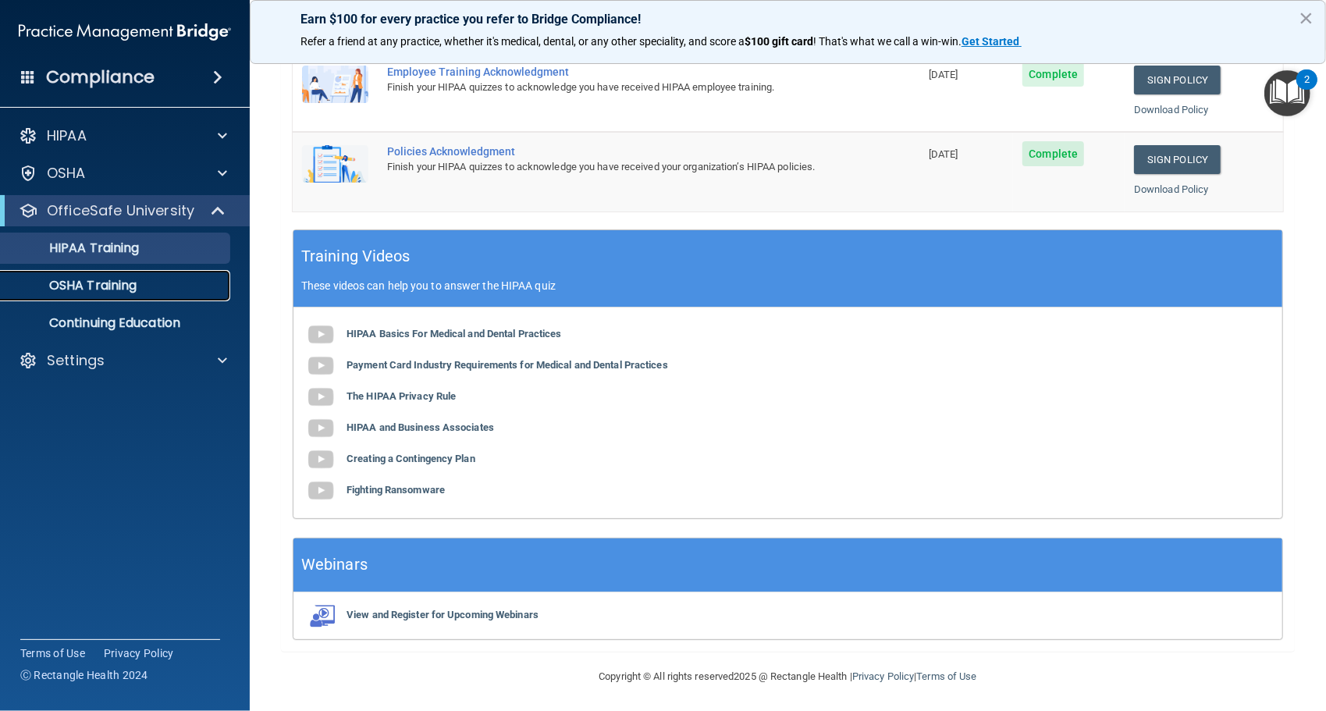
click at [101, 286] on p "OSHA Training" at bounding box center [73, 286] width 126 height 16
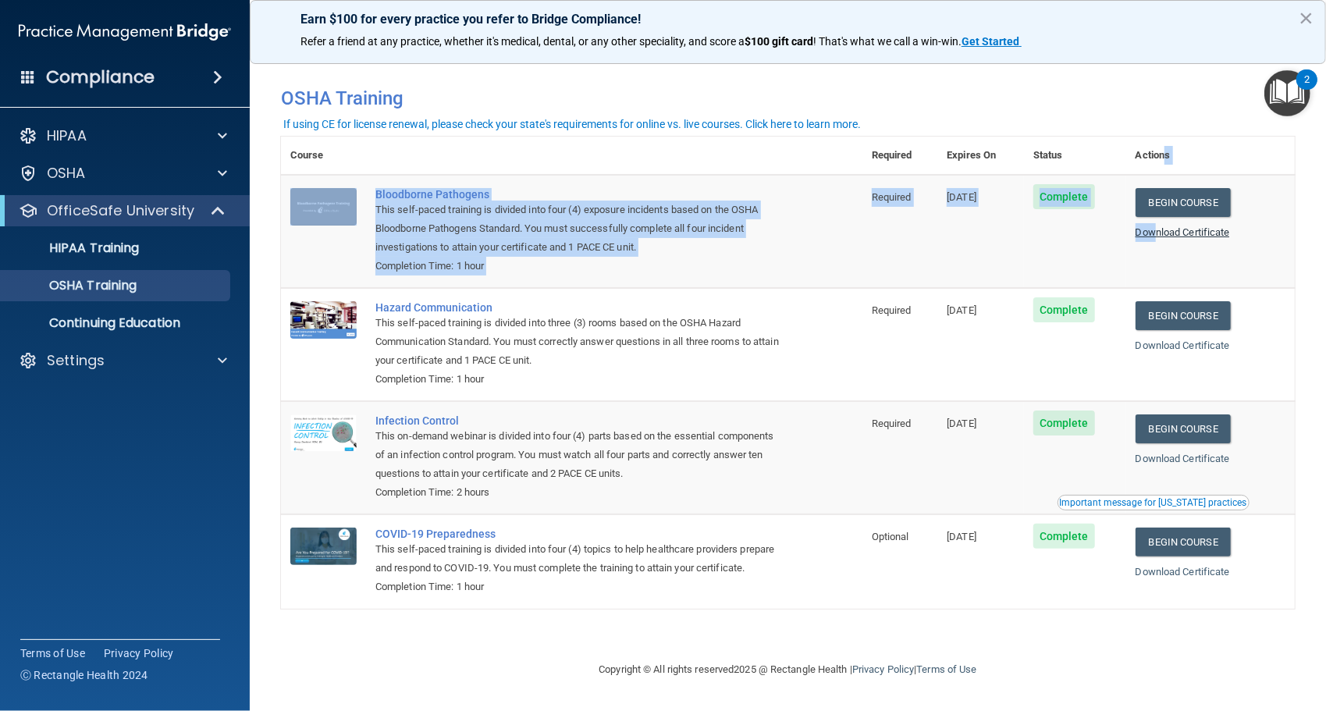
drag, startPoint x: 1174, startPoint y: 142, endPoint x: 1166, endPoint y: 229, distance: 87.1
click at [1166, 229] on table "Course Required Expires On Status Actions Bloodborne Pathogens This self-paced …" at bounding box center [788, 373] width 1014 height 472
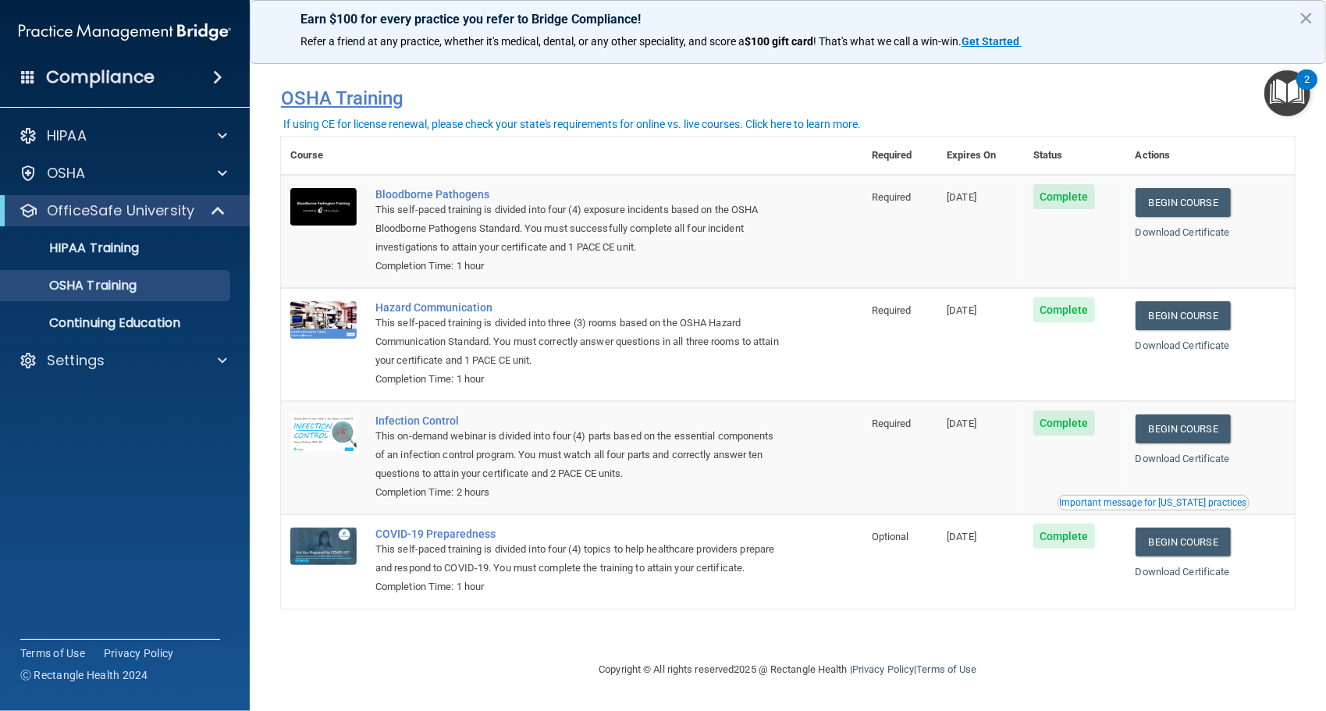
drag, startPoint x: 1166, startPoint y: 229, endPoint x: 1112, endPoint y: 96, distance: 143.2
click at [1112, 96] on h4 "OSHA Training" at bounding box center [788, 98] width 1014 height 22
click at [78, 247] on p "HIPAA Training" at bounding box center [74, 248] width 129 height 16
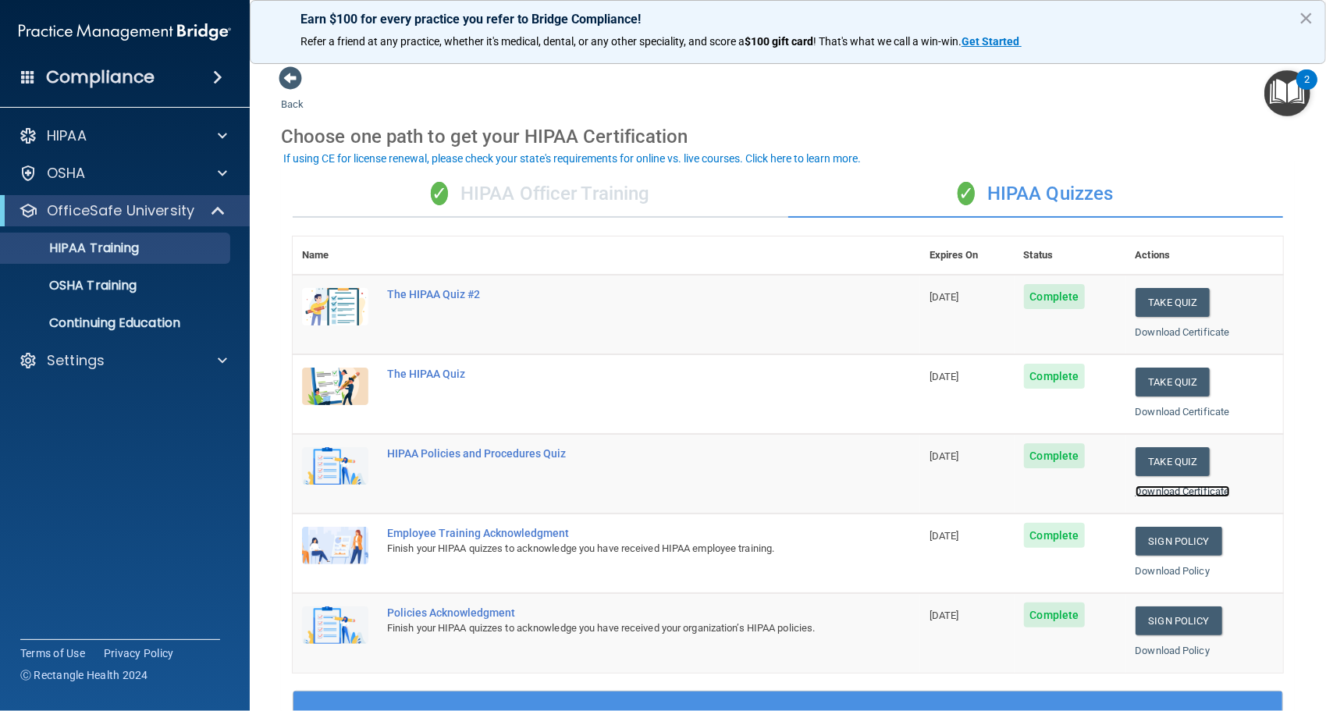
click at [1163, 489] on link "Download Certificate" at bounding box center [1183, 492] width 94 height 12
click at [484, 206] on div "✓ HIPAA Officer Training" at bounding box center [541, 194] width 496 height 47
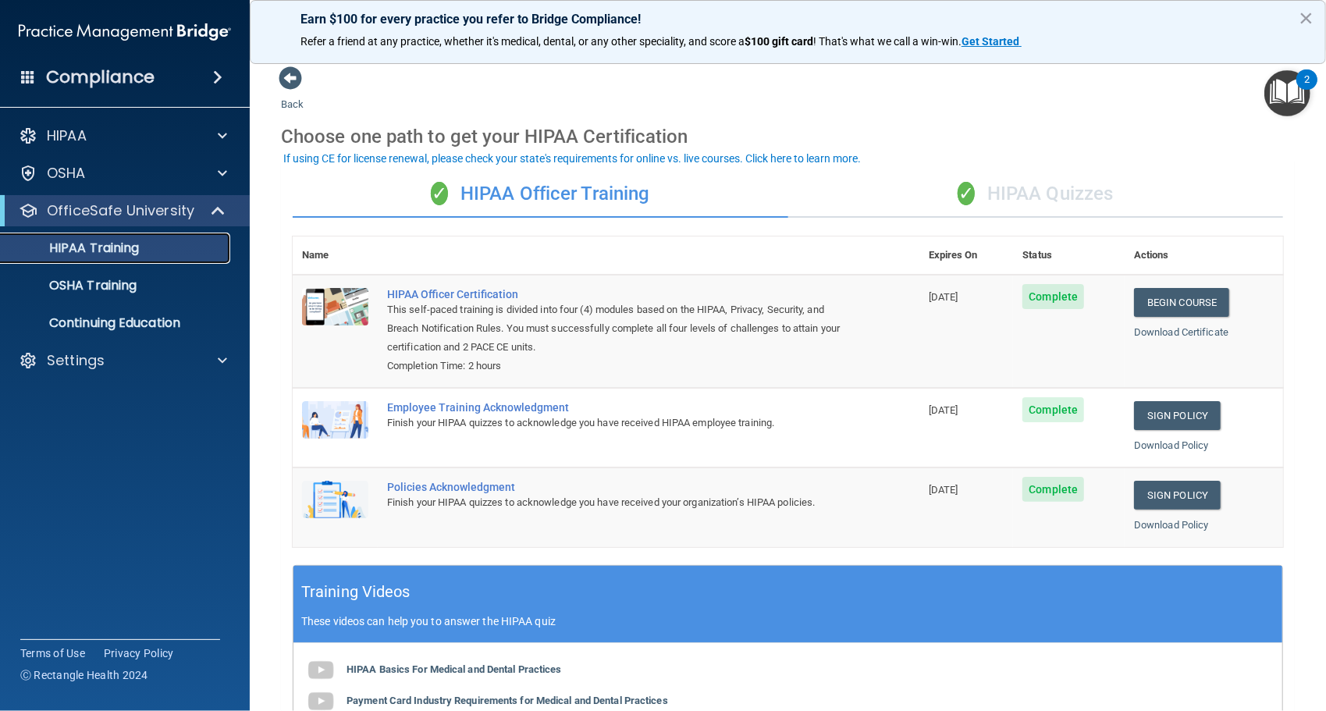
click at [156, 257] on link "HIPAA Training" at bounding box center [107, 248] width 246 height 31
click at [163, 323] on p "Continuing Education" at bounding box center [116, 323] width 213 height 16
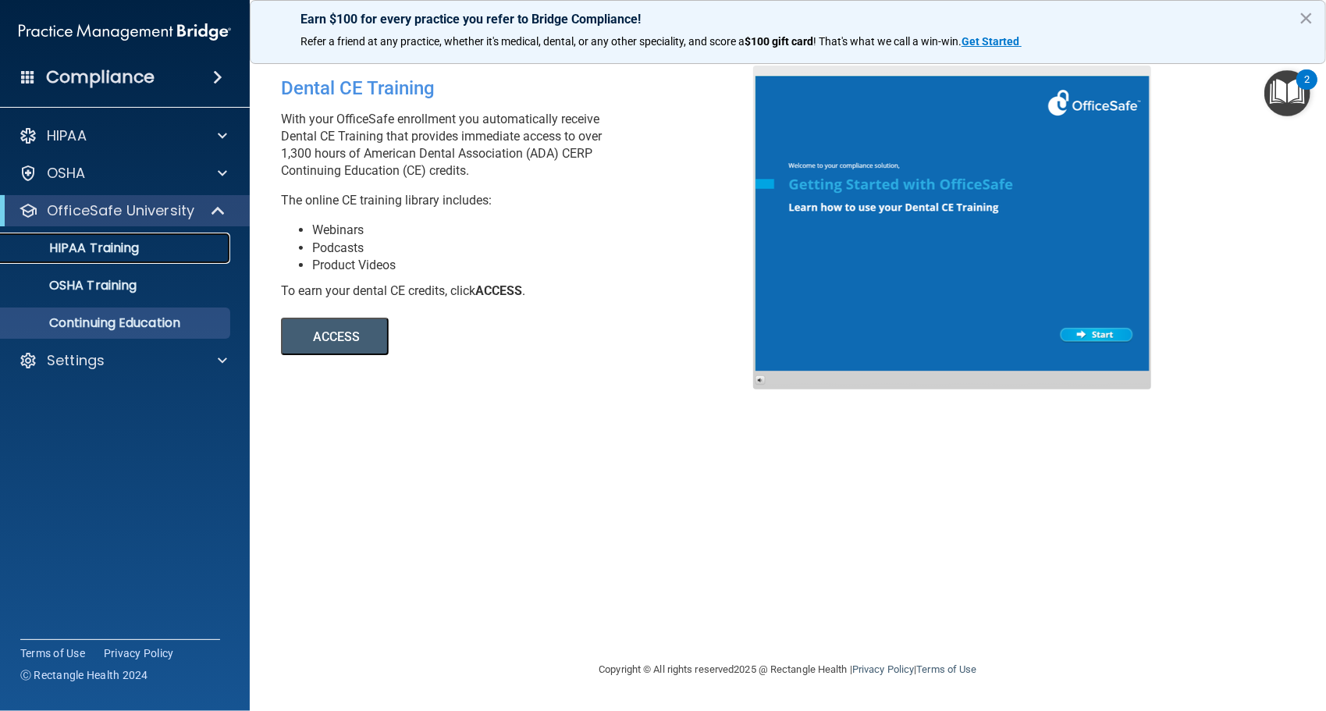
click at [127, 247] on p "HIPAA Training" at bounding box center [74, 248] width 129 height 16
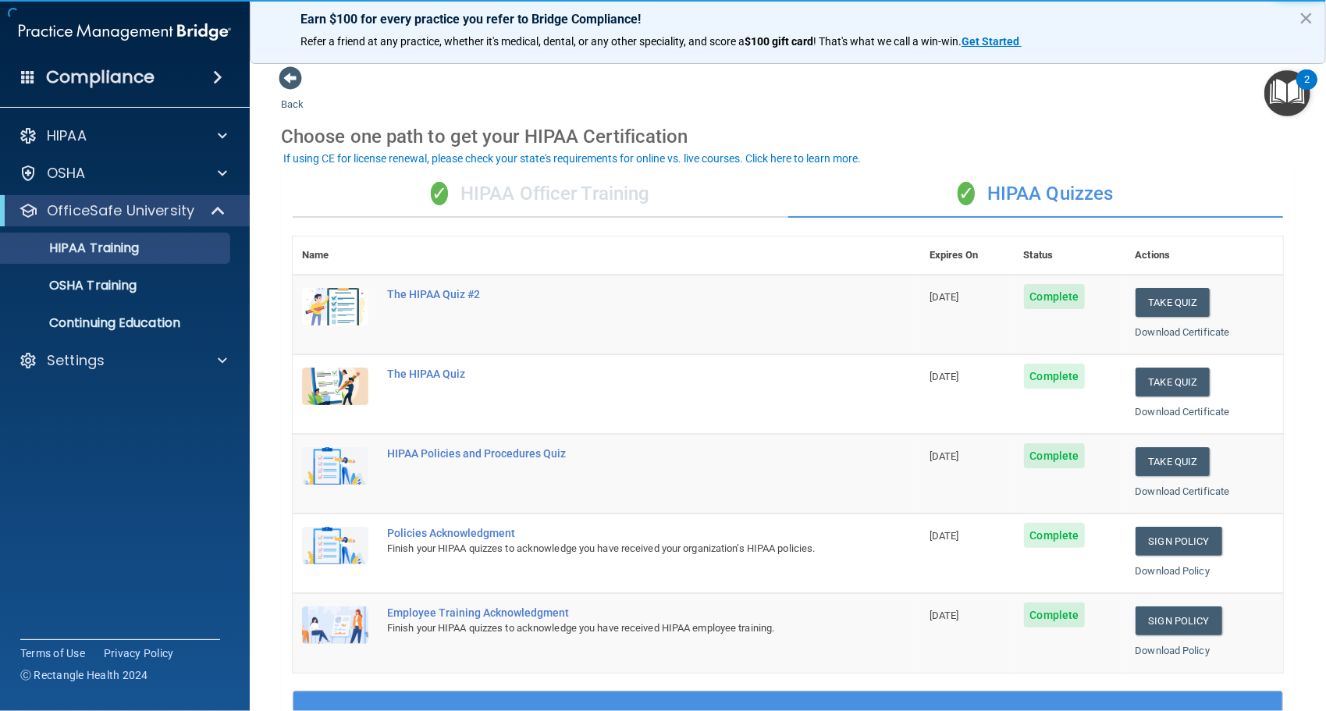
click at [550, 176] on div "✓ HIPAA Officer Training" at bounding box center [541, 194] width 496 height 47
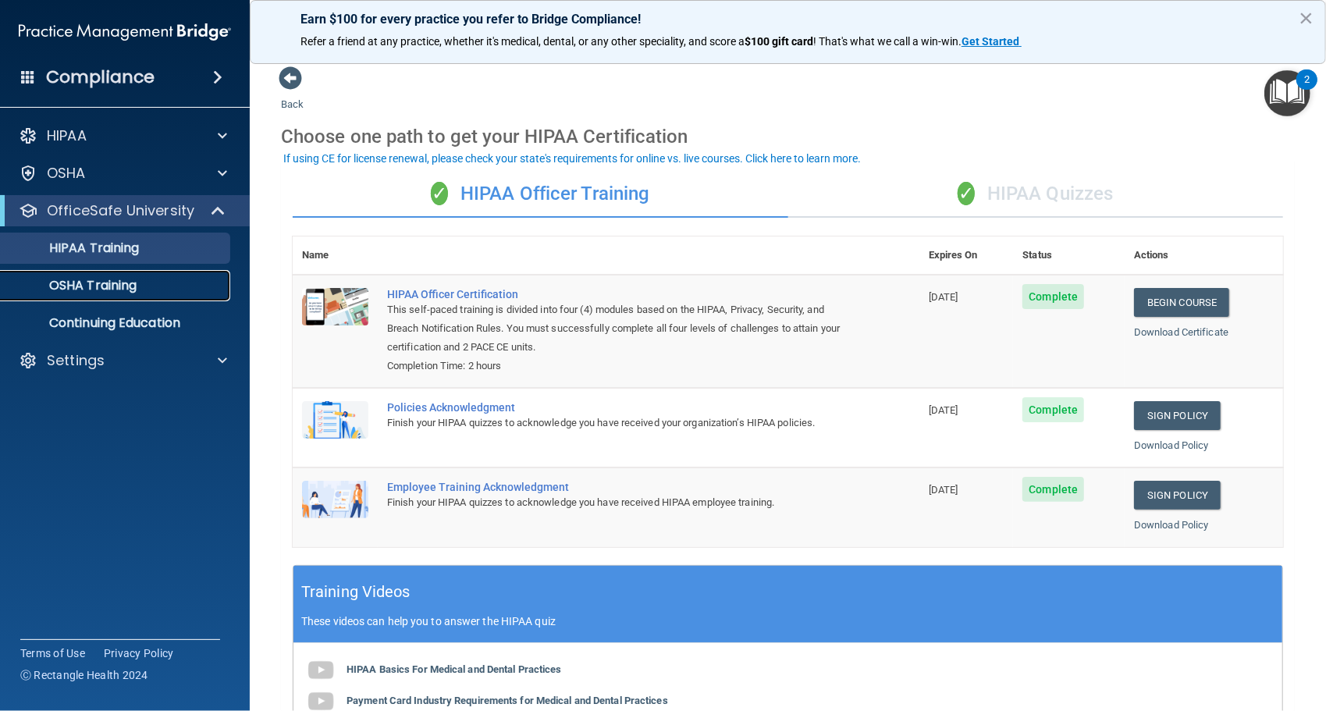
click at [155, 287] on div "OSHA Training" at bounding box center [116, 286] width 213 height 16
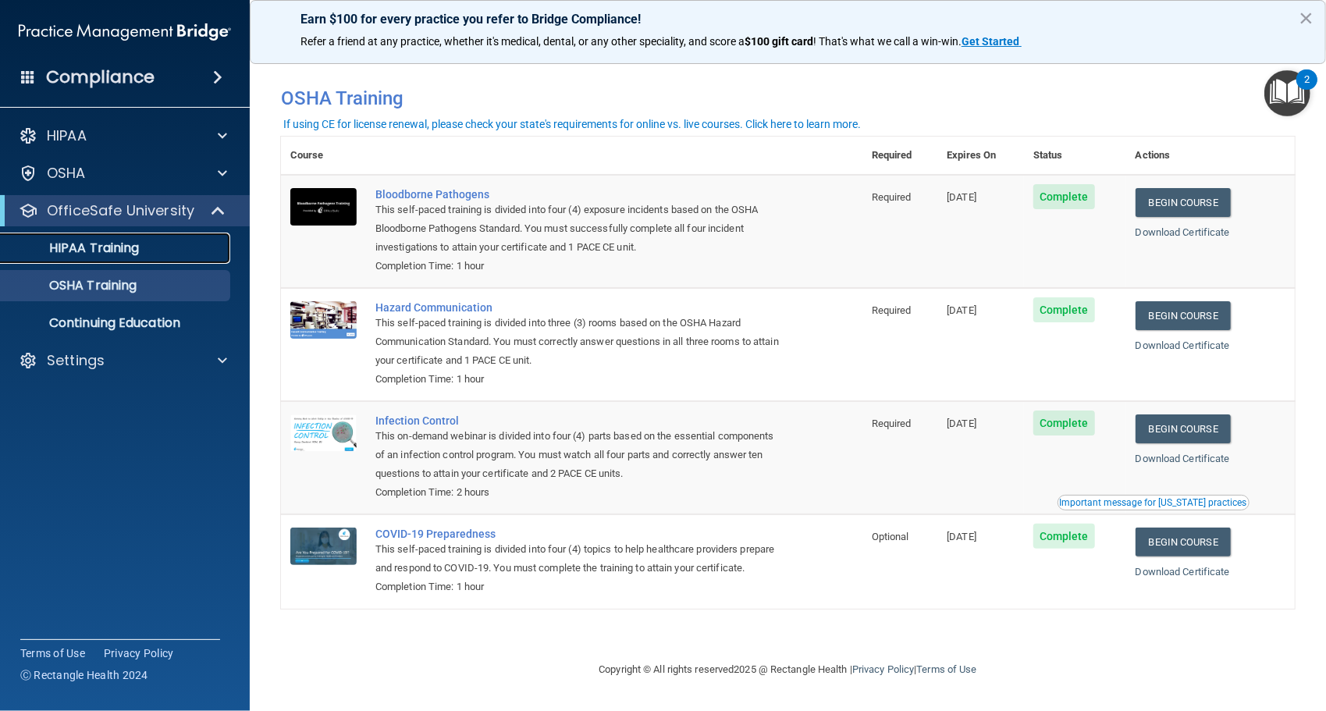
click at [151, 247] on div "HIPAA Training" at bounding box center [116, 248] width 213 height 16
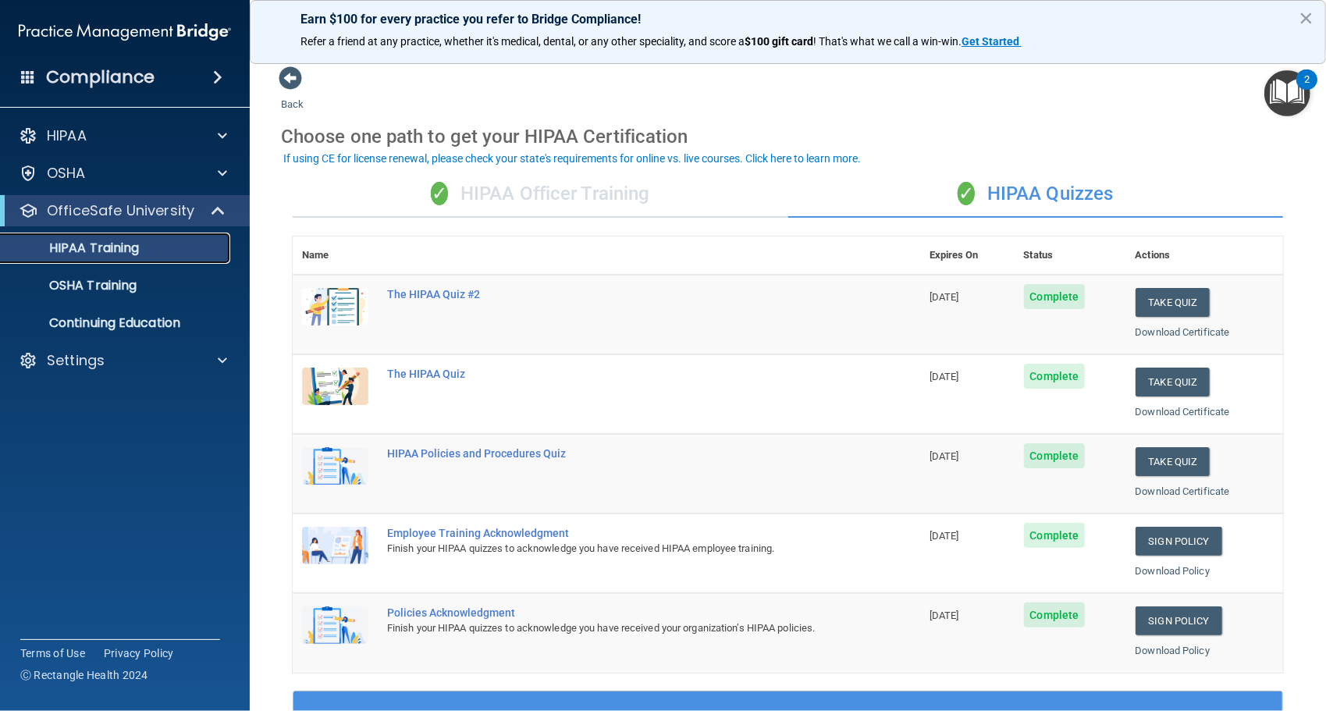
click at [155, 258] on link "HIPAA Training" at bounding box center [107, 248] width 246 height 31
click at [623, 214] on div "✓ HIPAA Officer Training" at bounding box center [541, 194] width 496 height 47
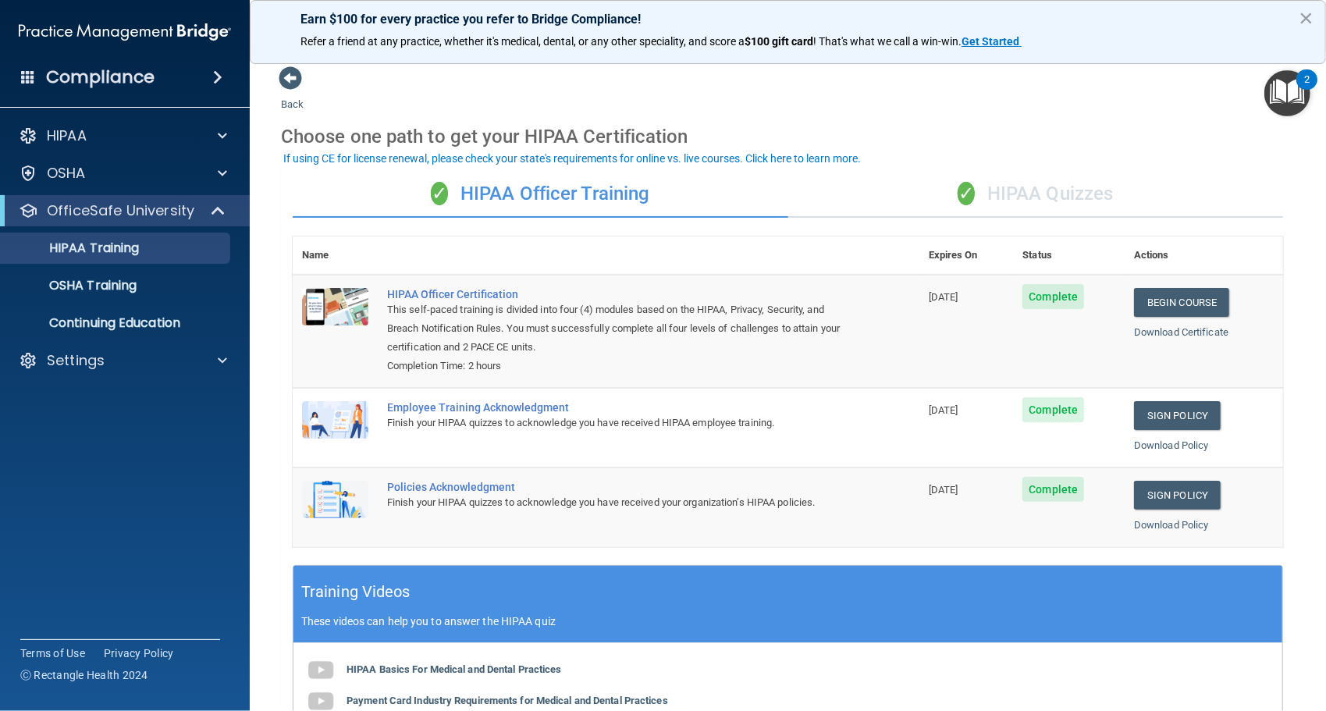
click at [995, 186] on div "✓ HIPAA Quizzes" at bounding box center [1036, 194] width 496 height 47
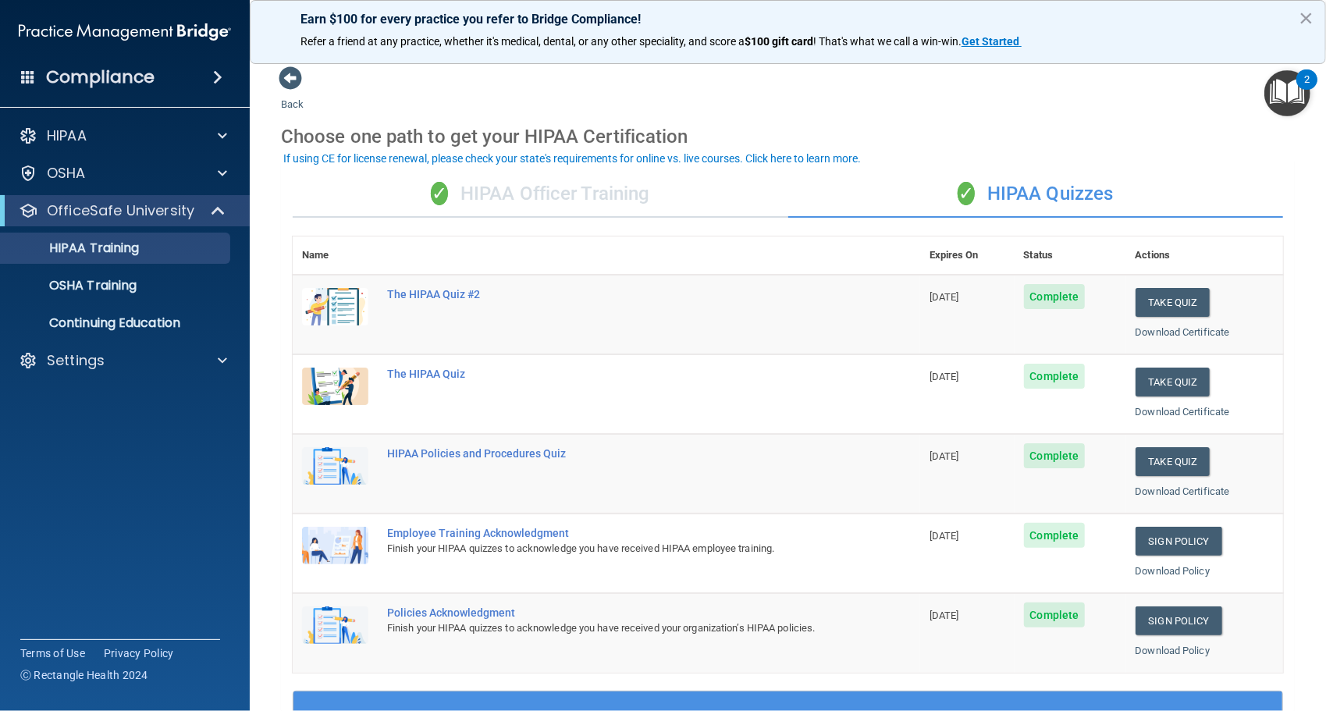
click at [551, 217] on div "✓ HIPAA Officer Training" at bounding box center [541, 194] width 496 height 47
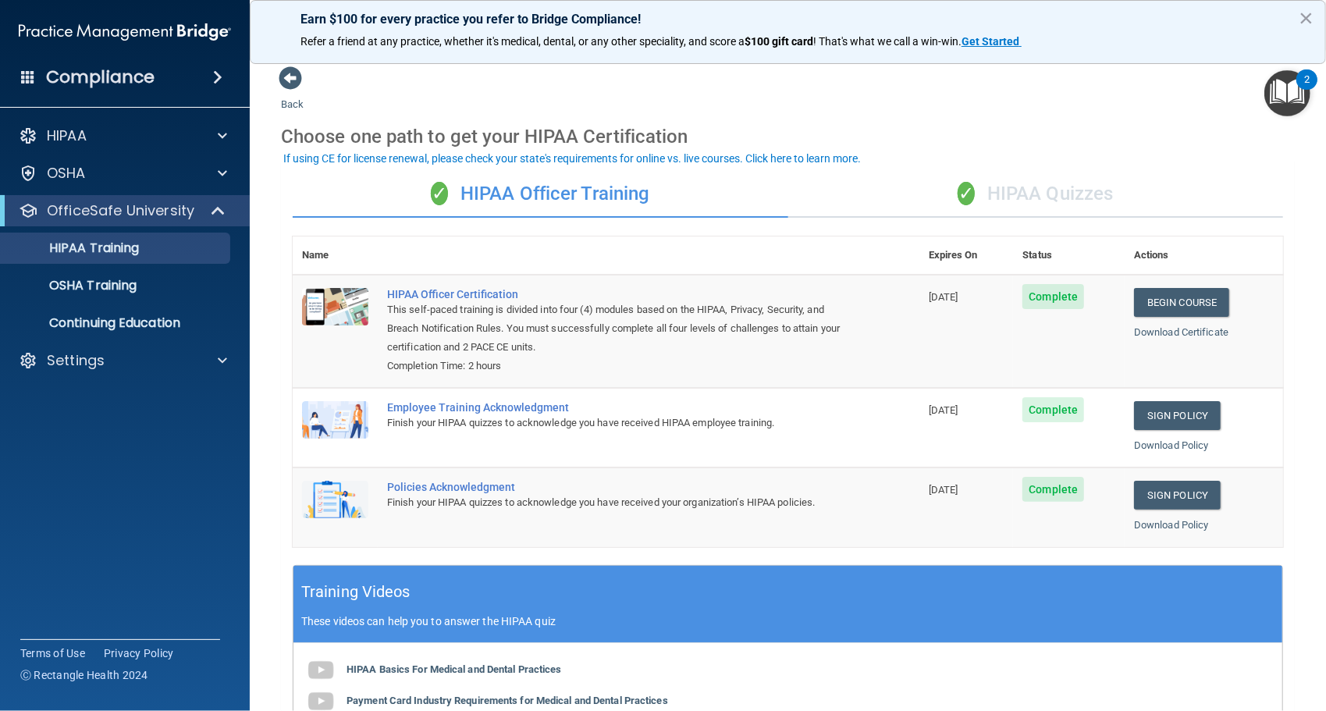
click at [1287, 96] on img "Open Resource Center, 2 new notifications" at bounding box center [1288, 93] width 46 height 46
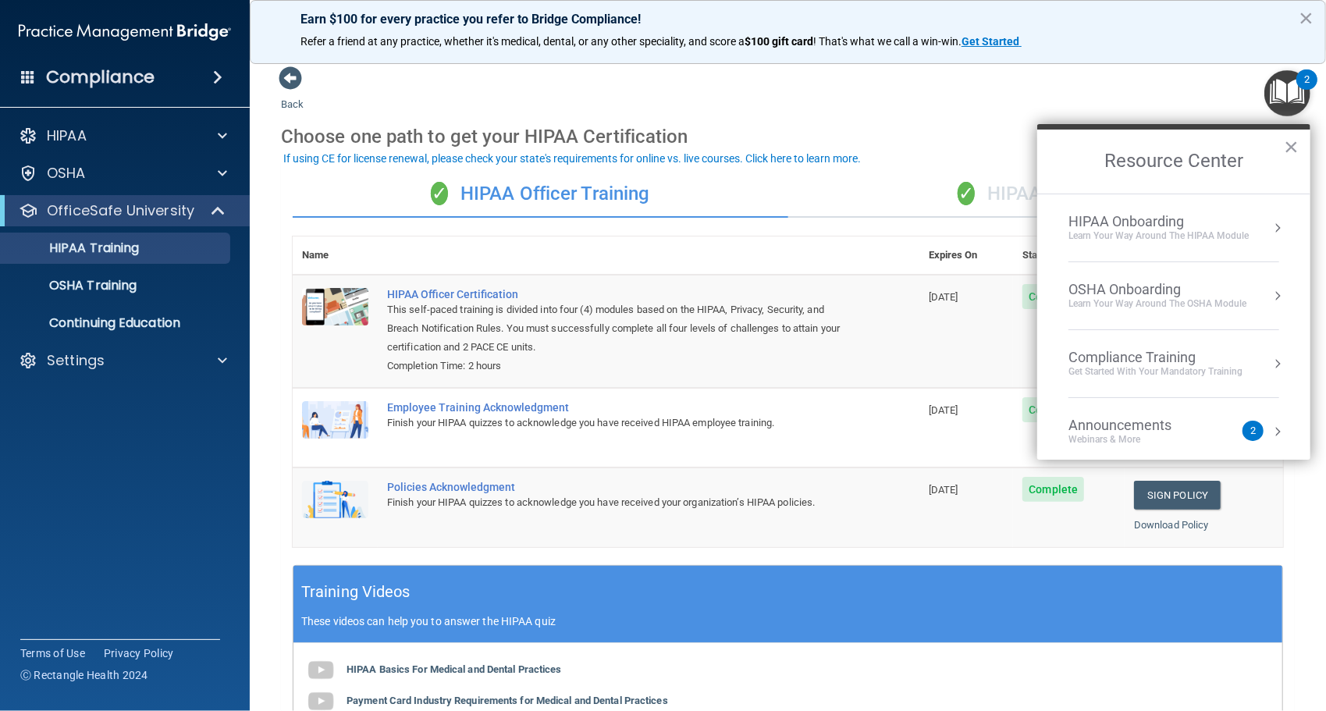
click at [1165, 96] on div "Back Choose one path to get your HIPAA Certification ✓ HIPAA Officer Training ✓…" at bounding box center [788, 527] width 1014 height 922
click at [1288, 139] on button "×" at bounding box center [1291, 146] width 15 height 25
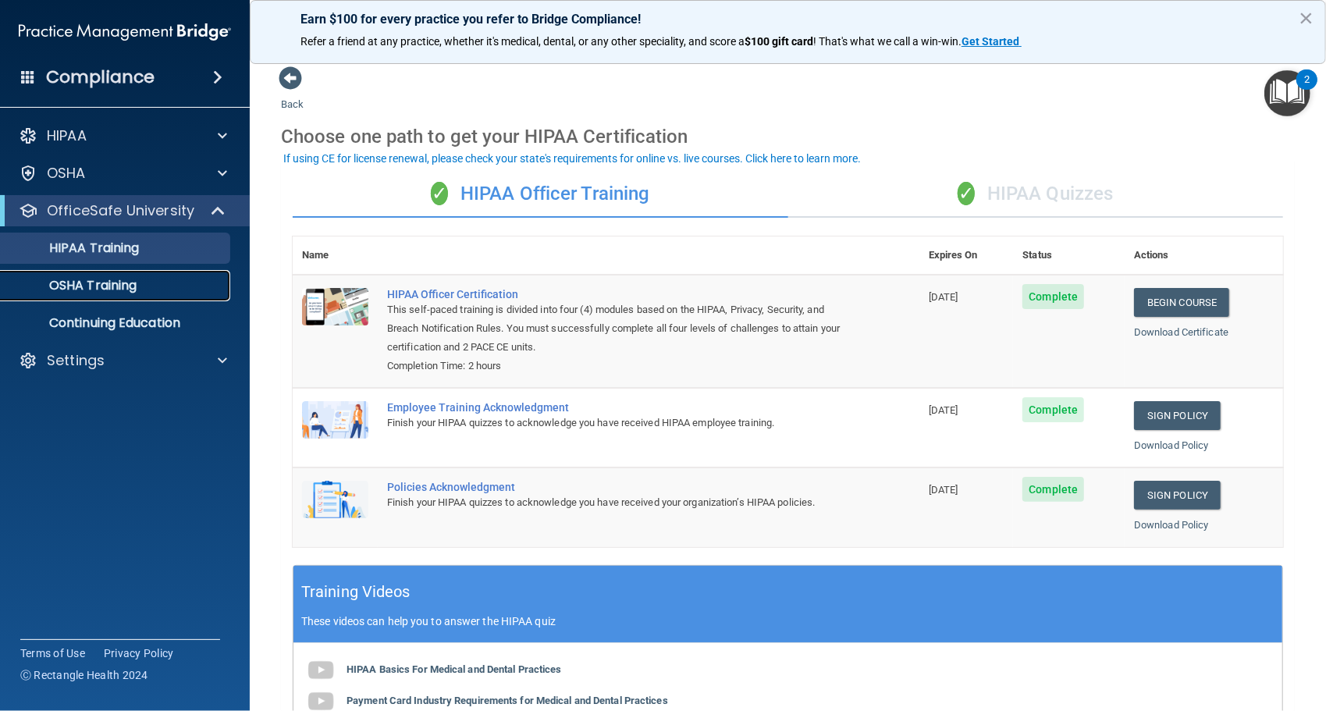
click at [150, 295] on link "OSHA Training" at bounding box center [107, 285] width 246 height 31
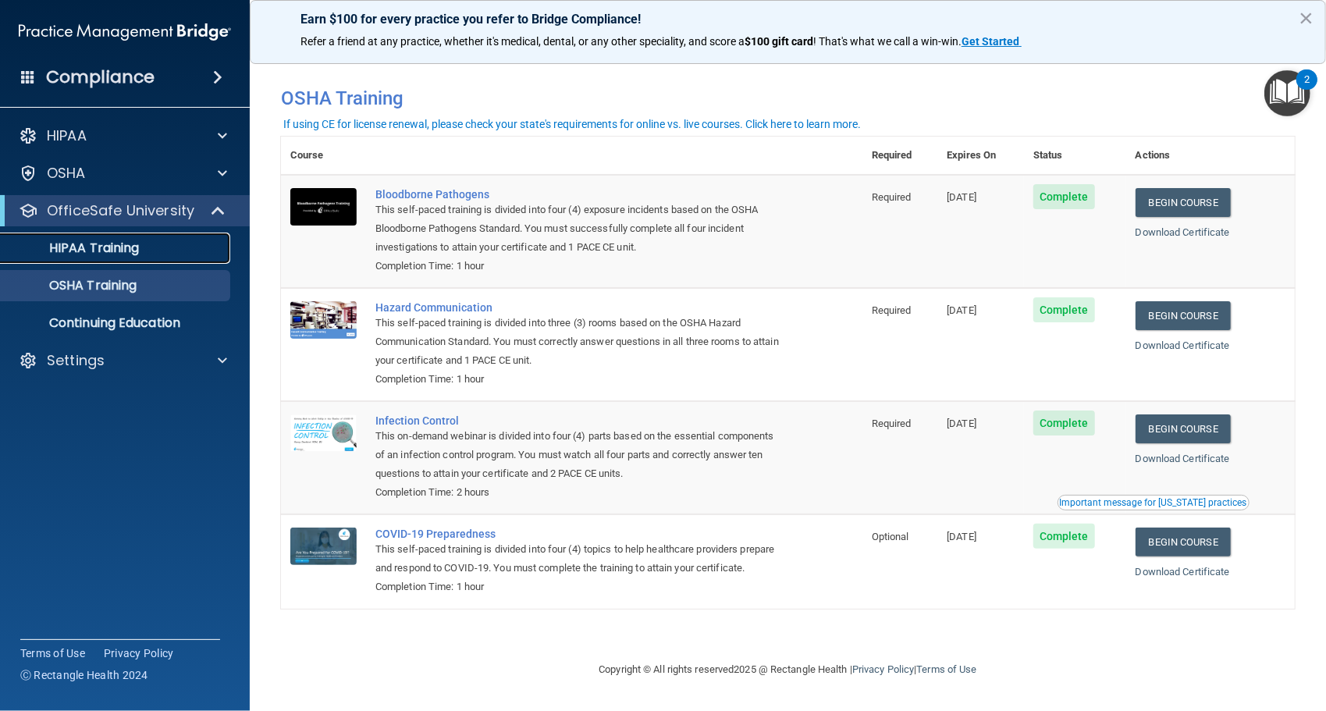
click at [212, 255] on div "HIPAA Training" at bounding box center [116, 248] width 213 height 16
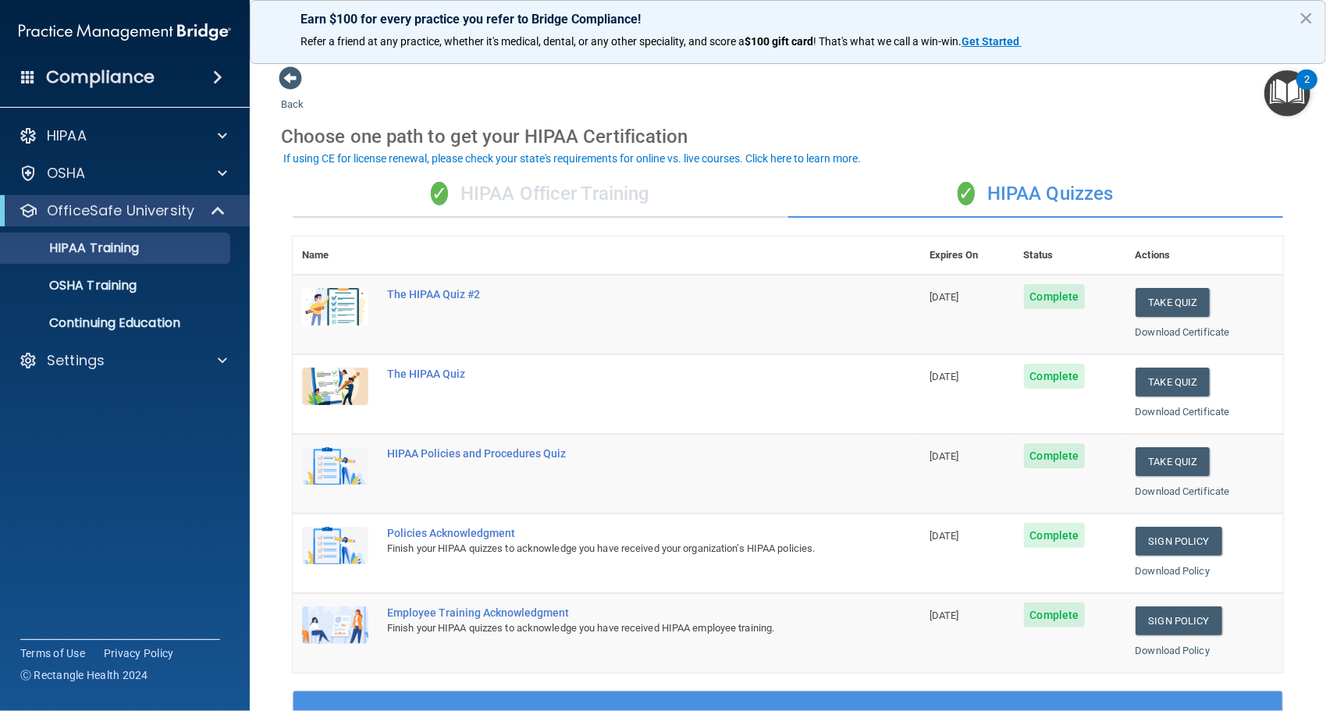
click at [476, 194] on div "✓ HIPAA Officer Training" at bounding box center [541, 194] width 496 height 47
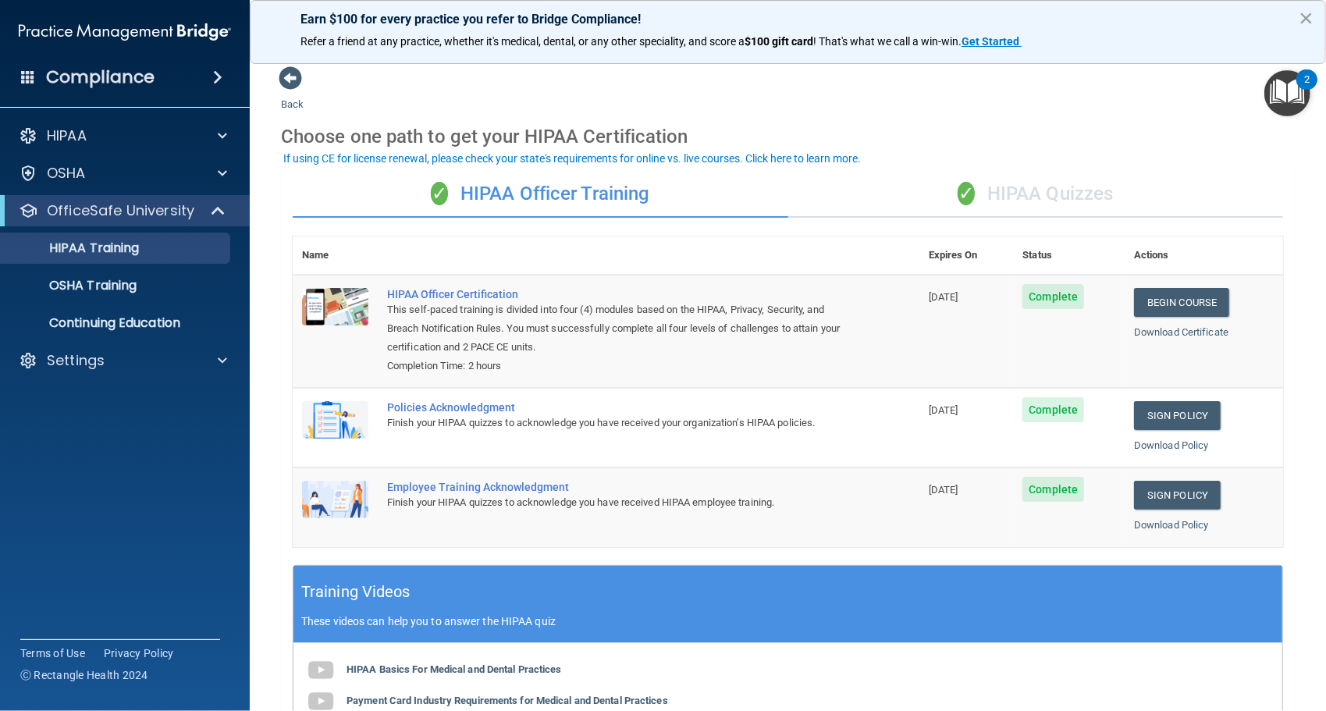
click at [1003, 199] on div "✓ HIPAA Quizzes" at bounding box center [1036, 194] width 496 height 47
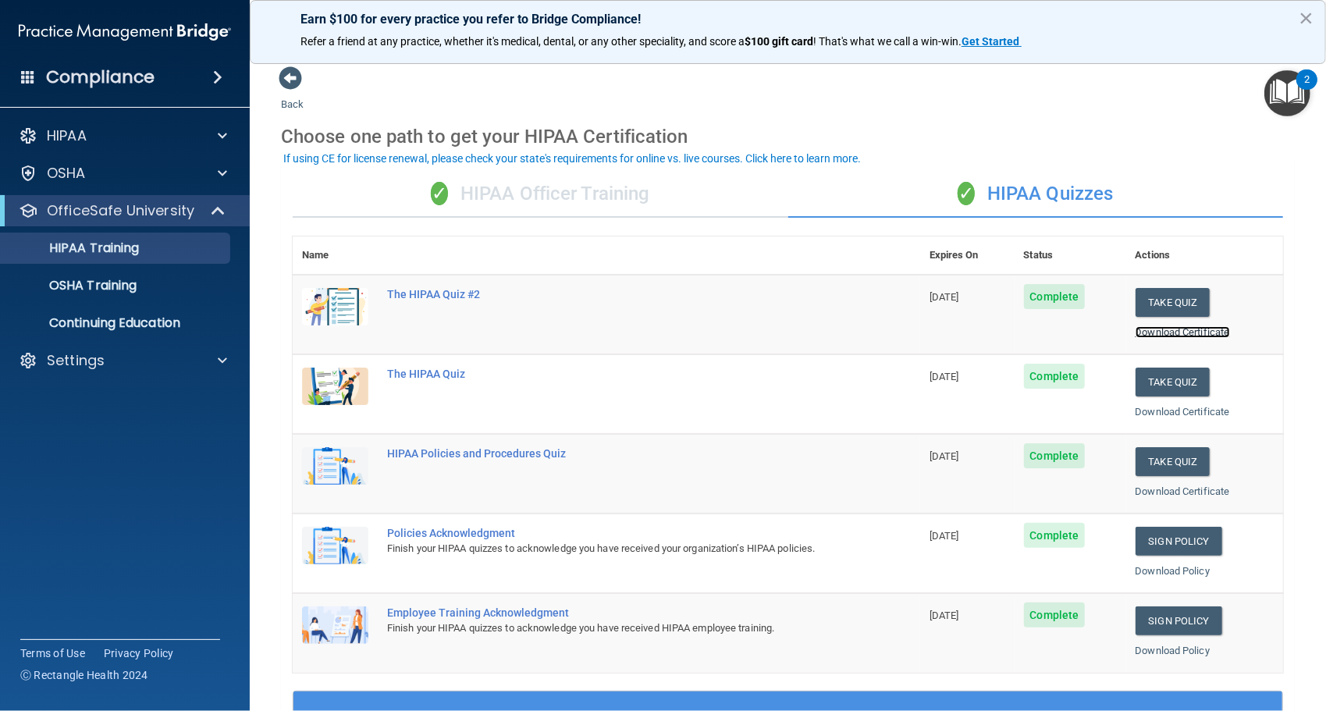
click at [1158, 330] on link "Download Certificate" at bounding box center [1183, 332] width 94 height 12
click at [702, 186] on div "✓ HIPAA Officer Training" at bounding box center [541, 194] width 496 height 47
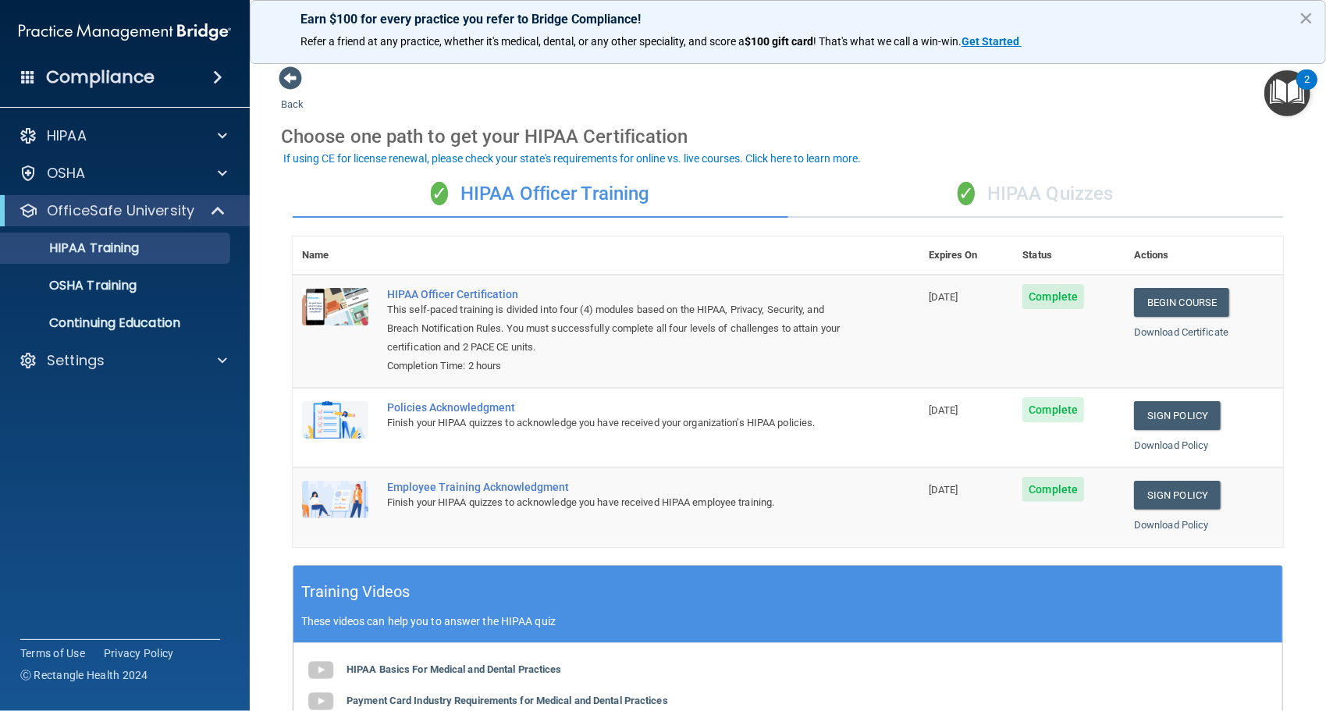
click at [1004, 206] on div "✓ HIPAA Quizzes" at bounding box center [1036, 194] width 496 height 47
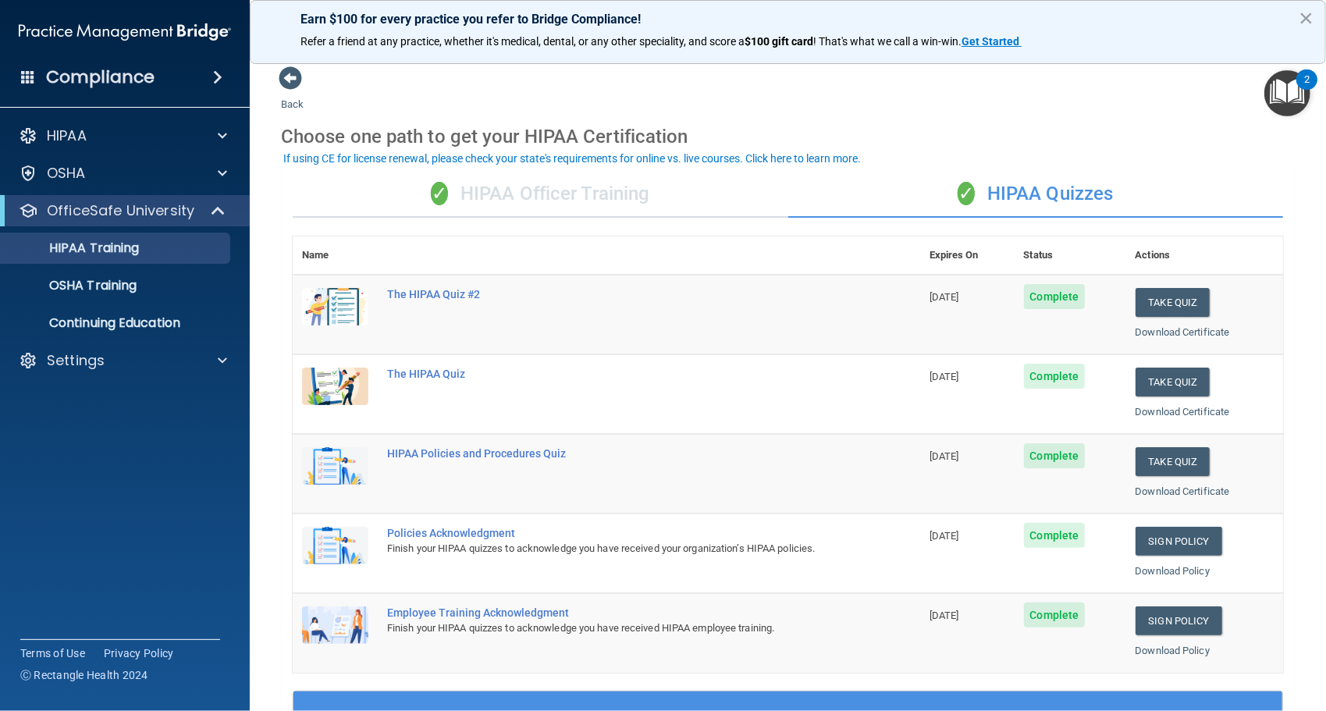
click at [646, 197] on div "✓ HIPAA Officer Training" at bounding box center [541, 194] width 496 height 47
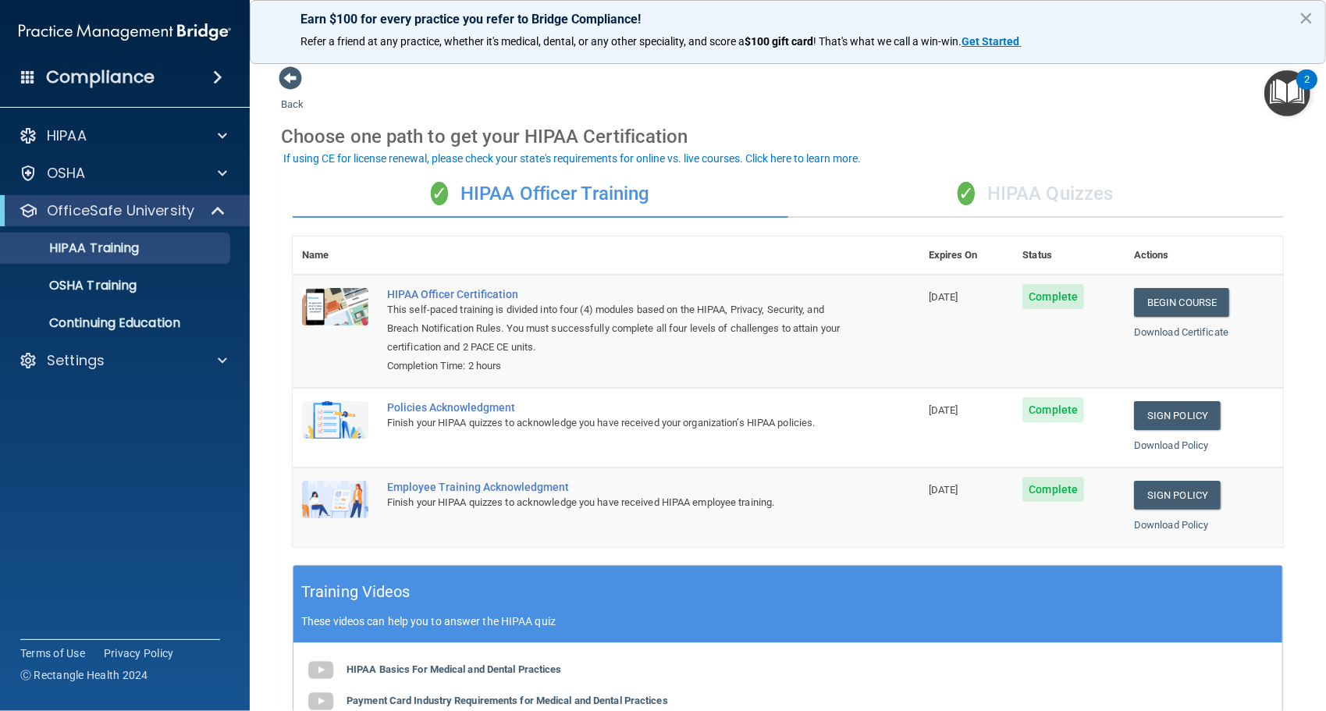
click at [1030, 194] on div "✓ HIPAA Quizzes" at bounding box center [1036, 194] width 496 height 47
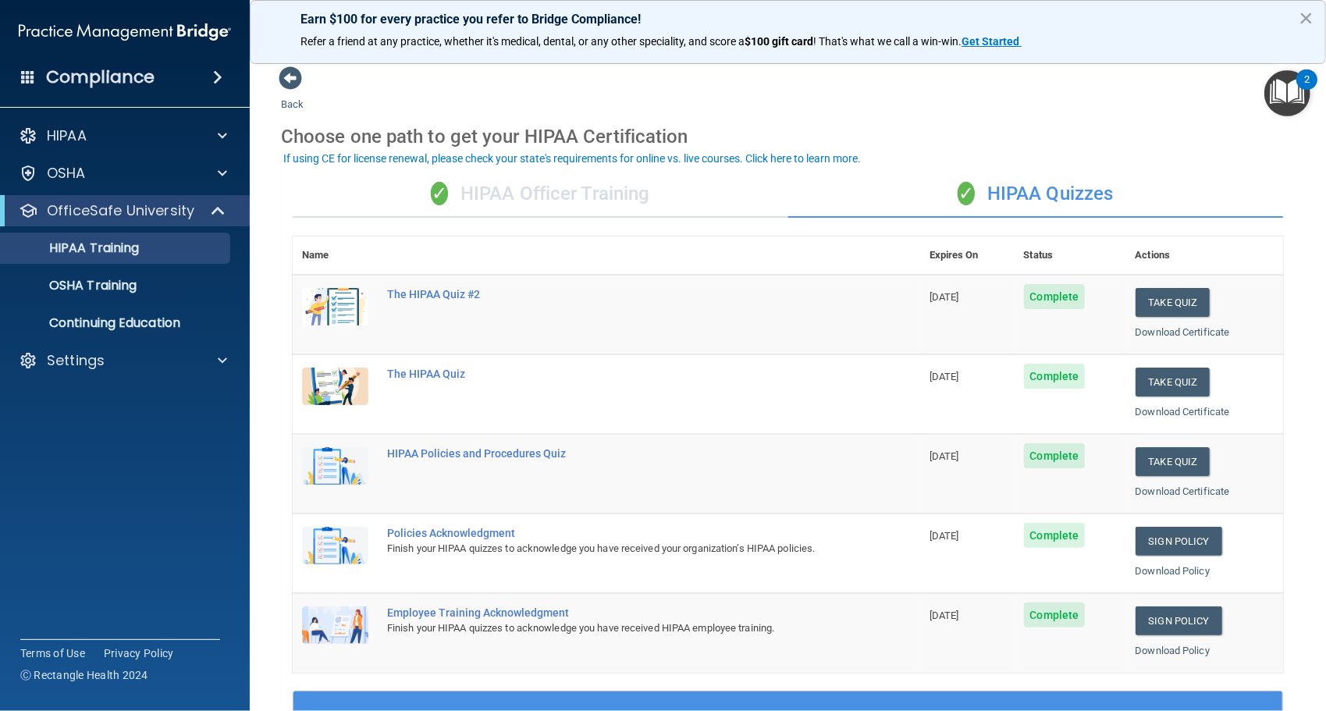
click at [642, 194] on div "✓ HIPAA Officer Training" at bounding box center [541, 194] width 496 height 47
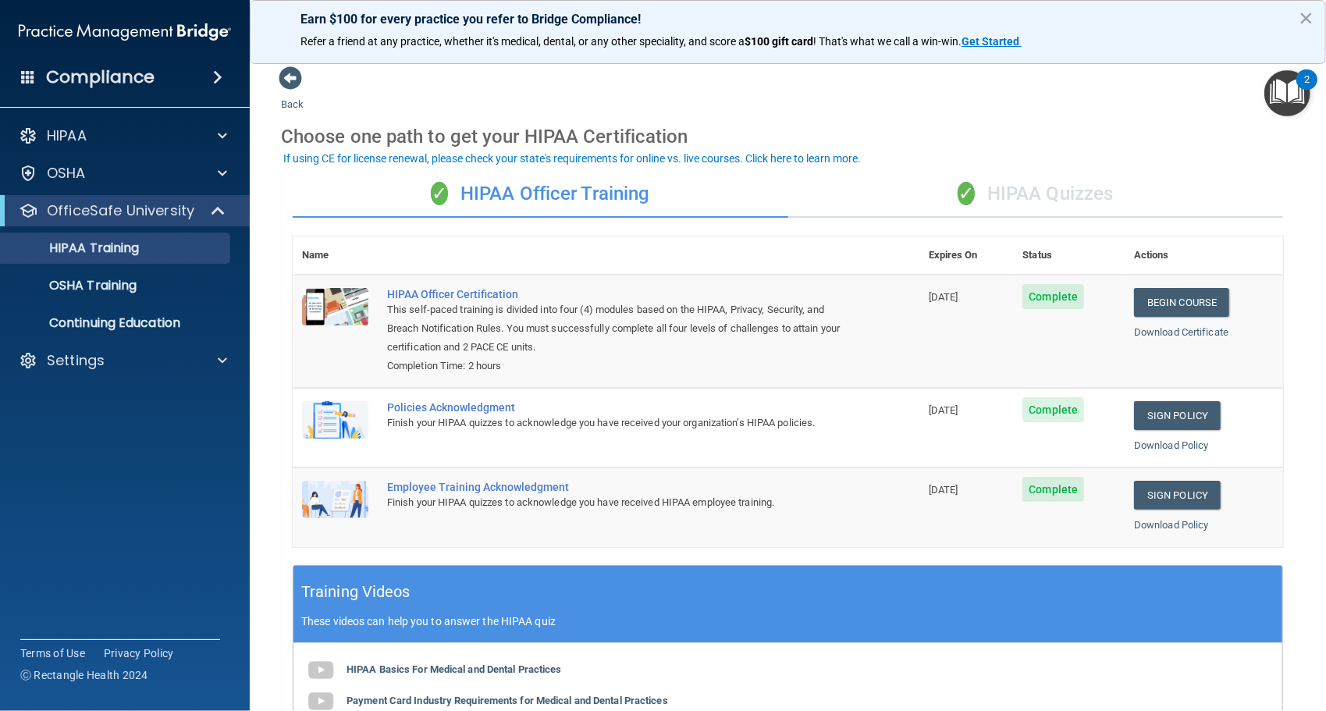
click at [997, 206] on div "✓ HIPAA Quizzes" at bounding box center [1036, 194] width 496 height 47
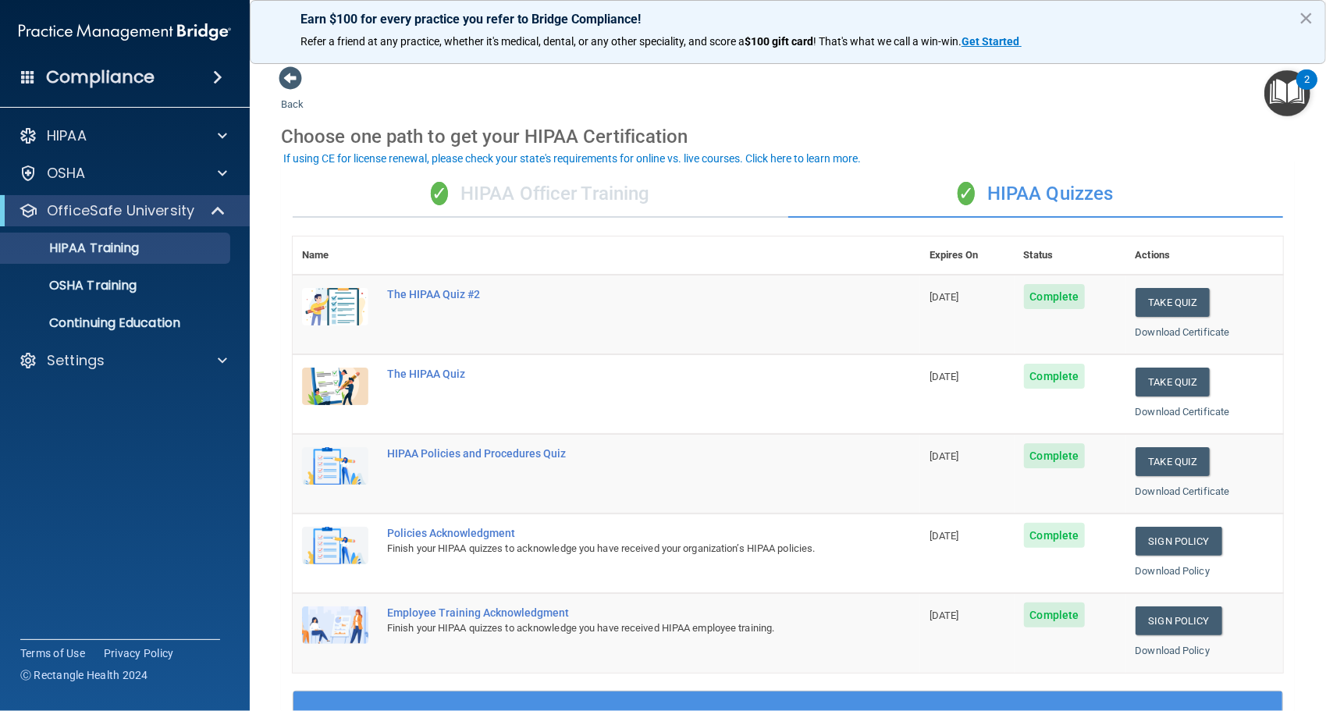
click at [649, 184] on div "✓ HIPAA Officer Training" at bounding box center [541, 194] width 496 height 47
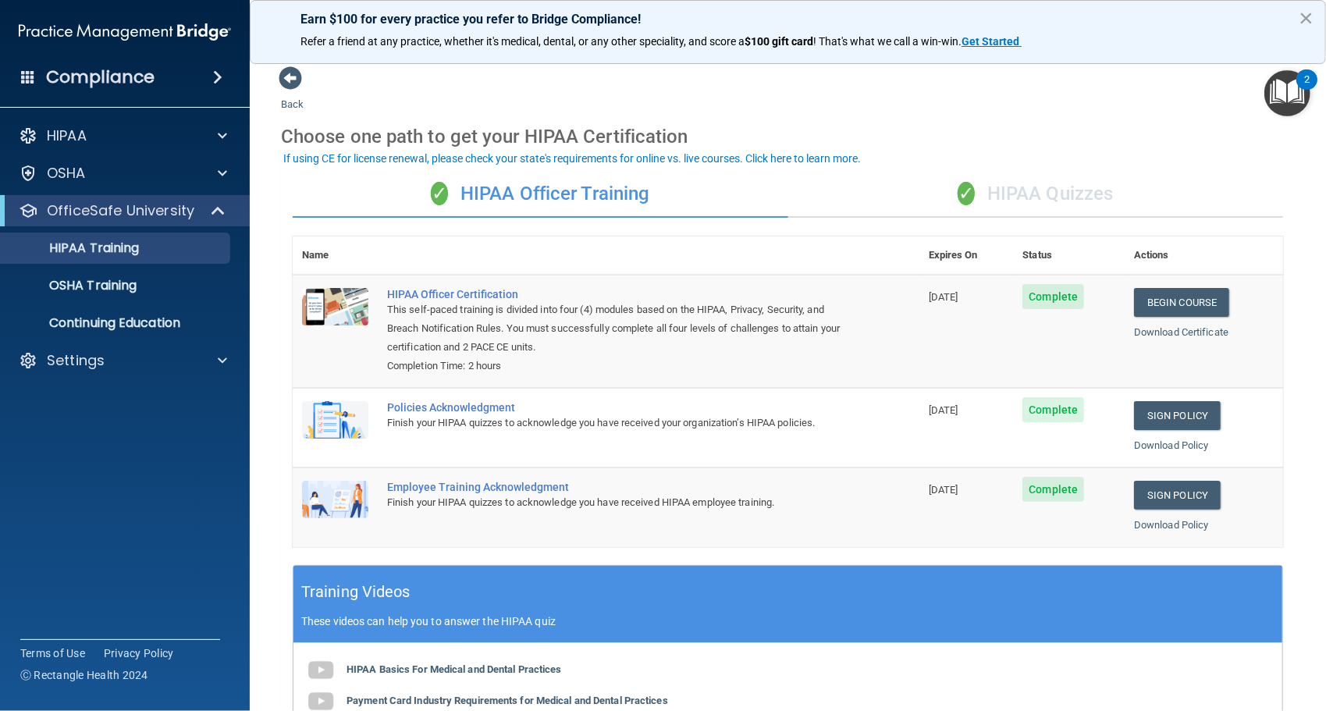
click at [849, 203] on div "✓ HIPAA Quizzes" at bounding box center [1036, 194] width 496 height 47
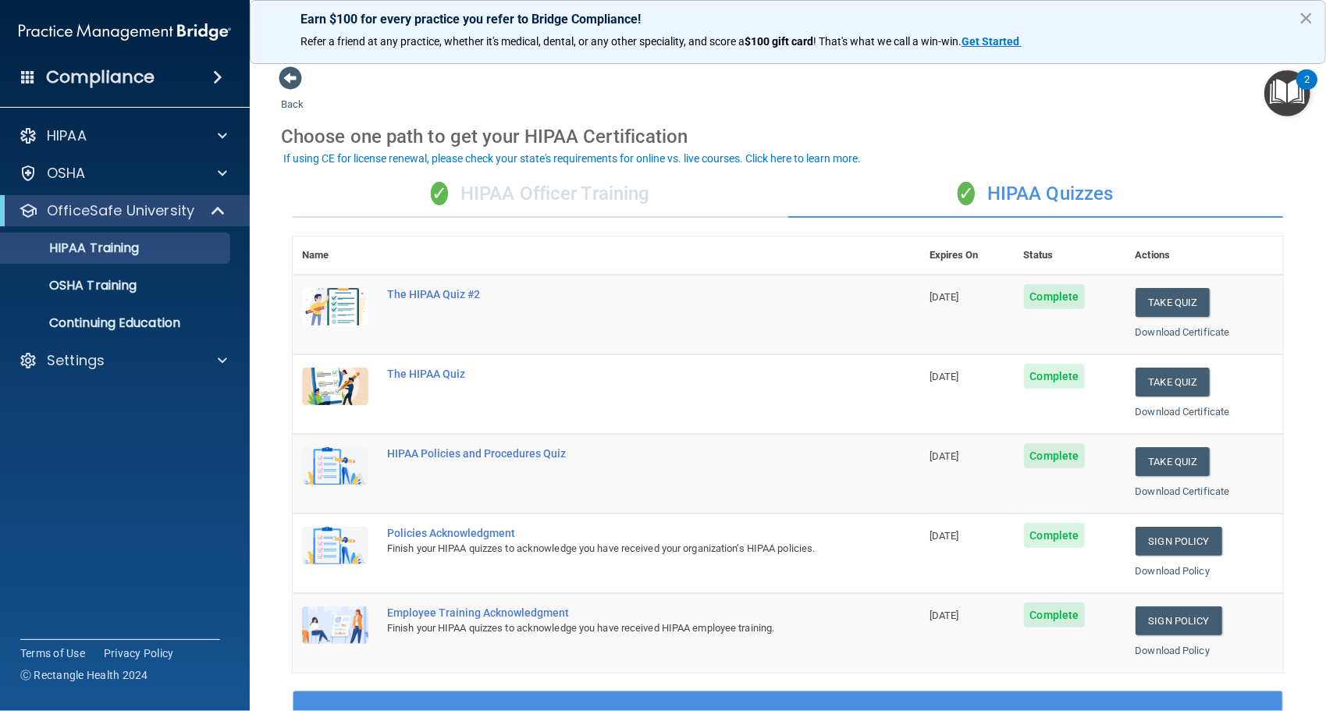
click at [757, 206] on div "✓ HIPAA Officer Training" at bounding box center [541, 194] width 496 height 47
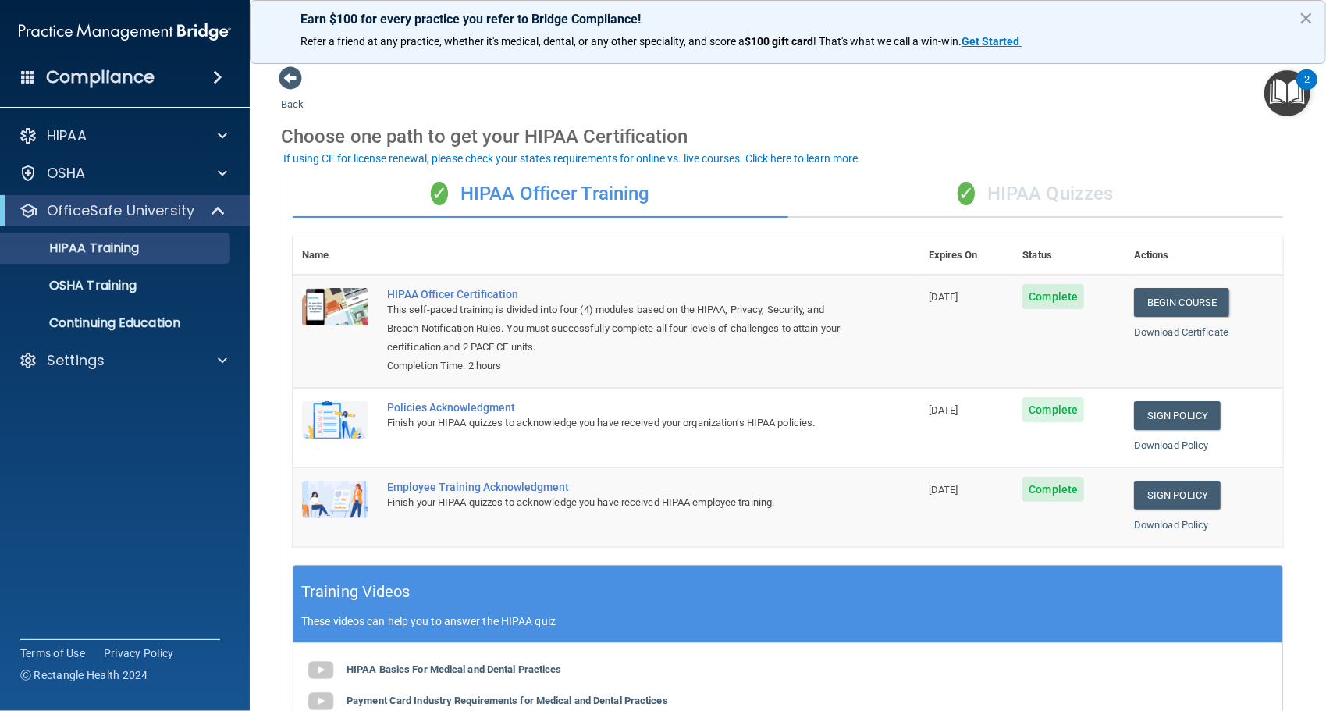
click at [814, 207] on div "✓ HIPAA Quizzes" at bounding box center [1036, 194] width 496 height 47
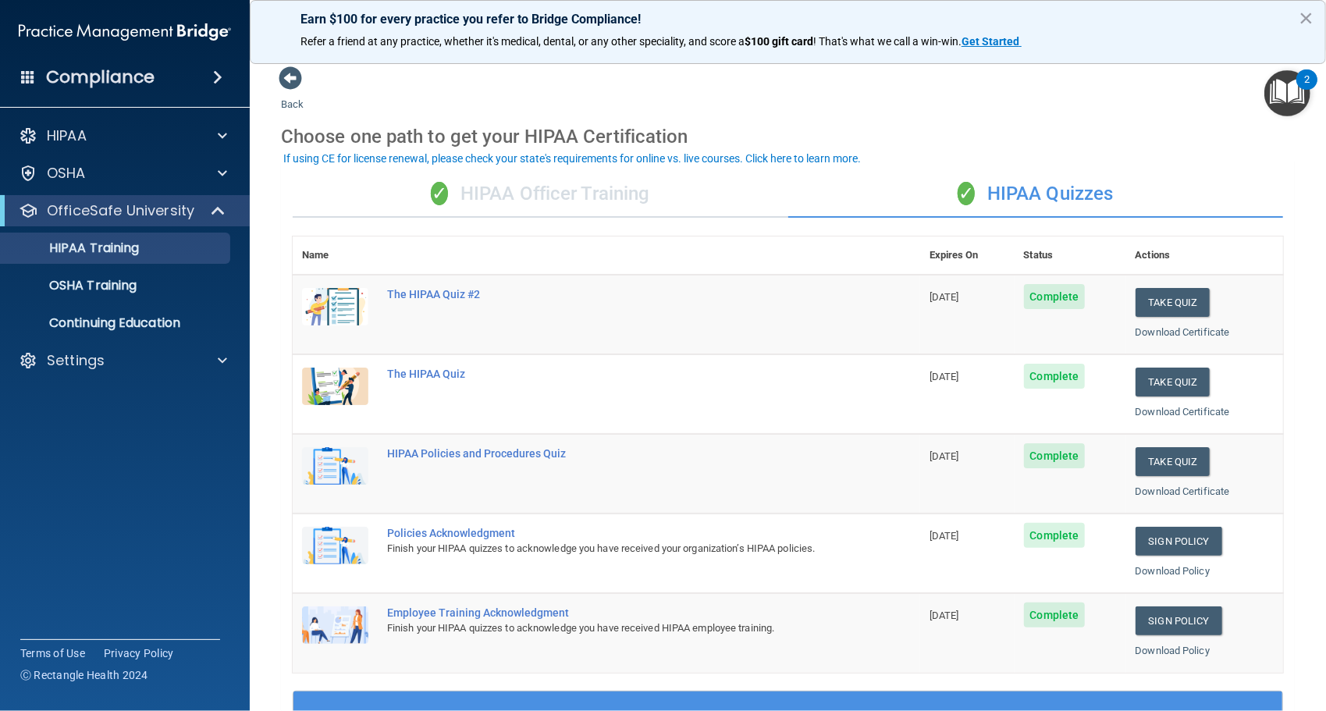
click at [717, 219] on div "✓ HIPAA Officer Training ✓ HIPAA Quizzes Name Expires On Status Actions The HIP…" at bounding box center [788, 636] width 1014 height 954
click at [687, 208] on div "✓ HIPAA Officer Training" at bounding box center [541, 194] width 496 height 47
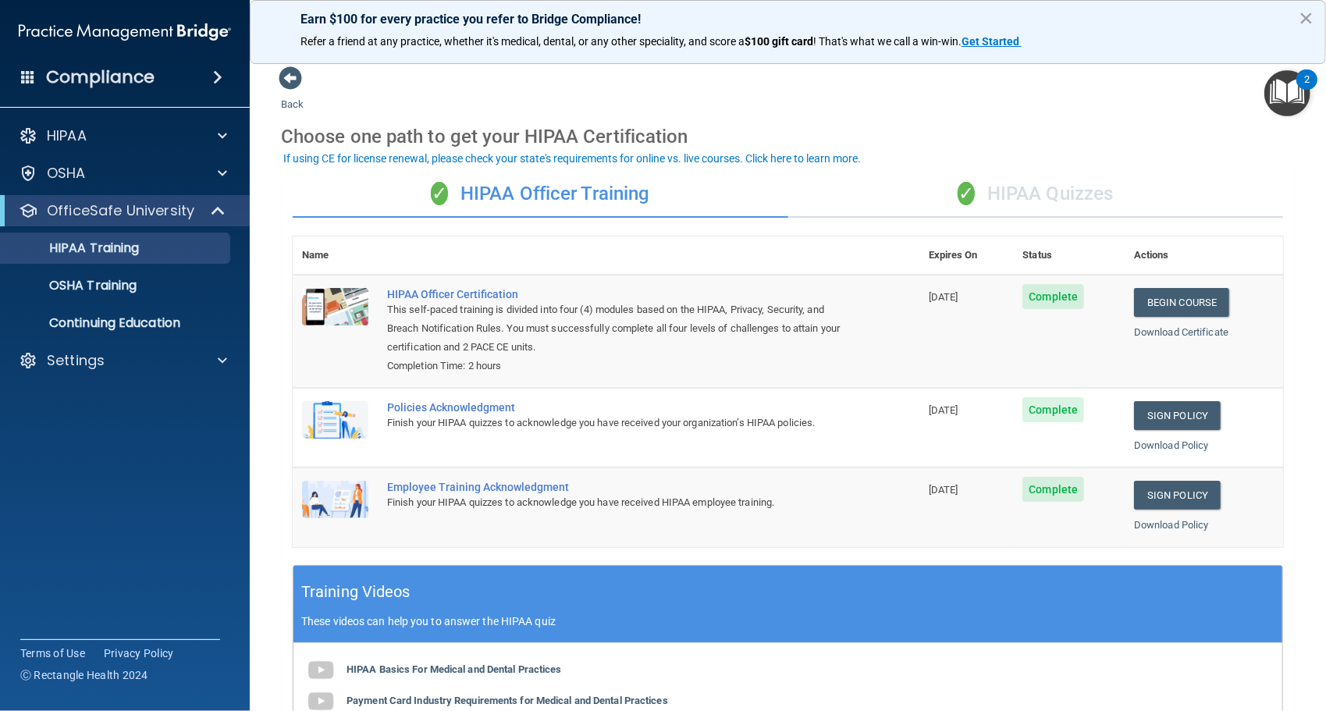
click at [999, 187] on div "✓ HIPAA Quizzes" at bounding box center [1036, 194] width 496 height 47
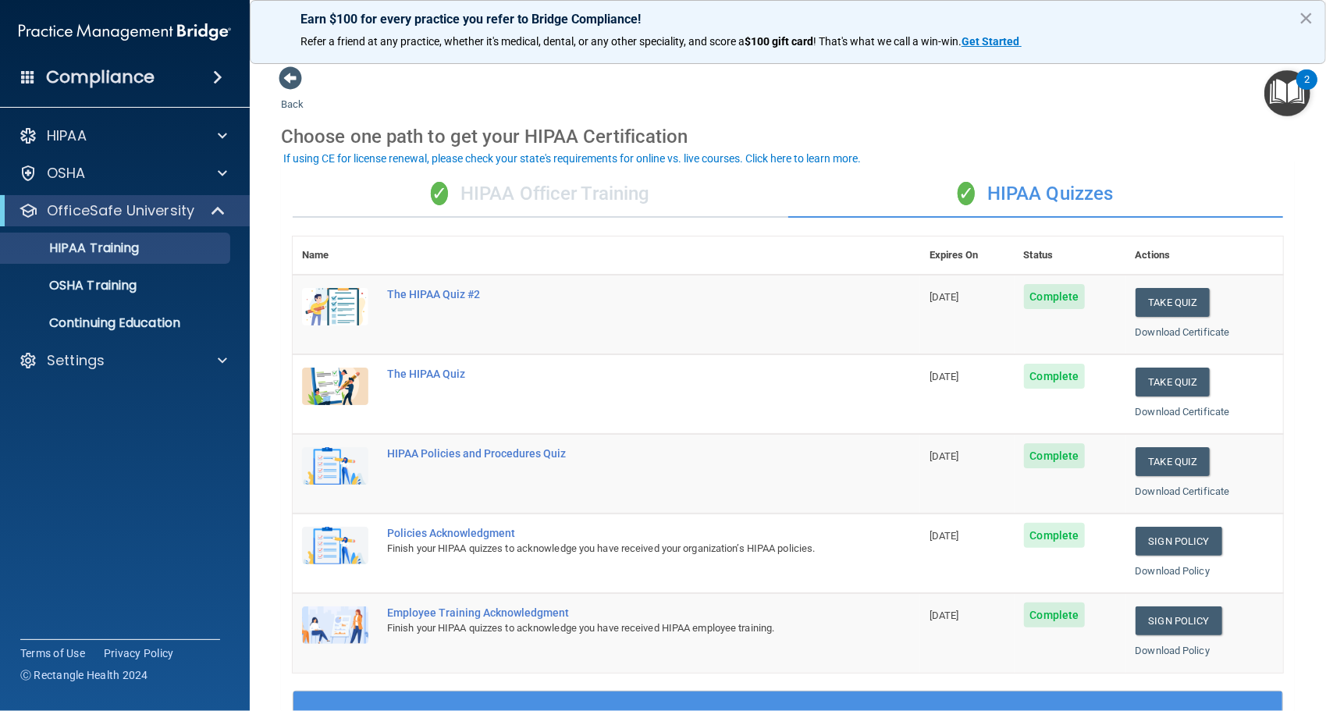
click at [1041, 374] on span "Complete" at bounding box center [1055, 376] width 62 height 25
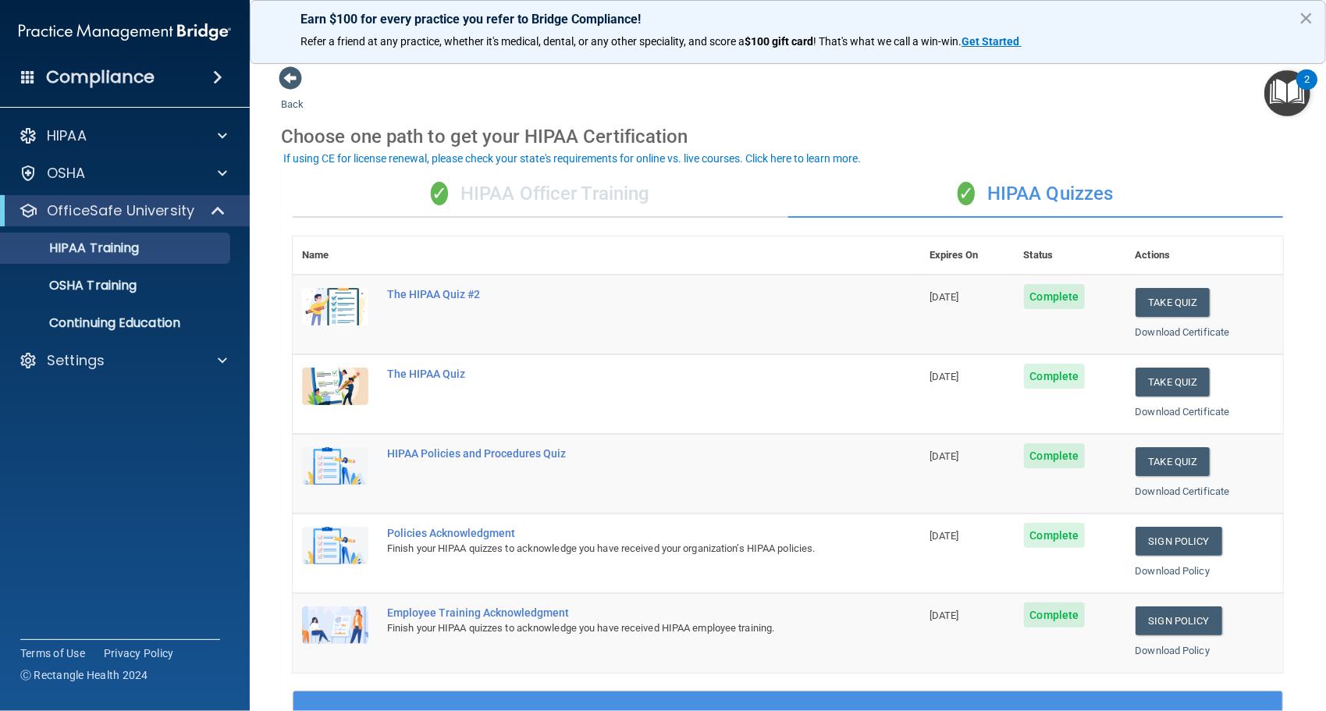
click at [1002, 91] on div "Back Choose one path to get your HIPAA Certification ✓ HIPAA Officer Training ✓…" at bounding box center [788, 590] width 1014 height 1048
click at [1042, 296] on span "Complete" at bounding box center [1055, 296] width 62 height 25
drag, startPoint x: 1042, startPoint y: 296, endPoint x: 981, endPoint y: 140, distance: 167.9
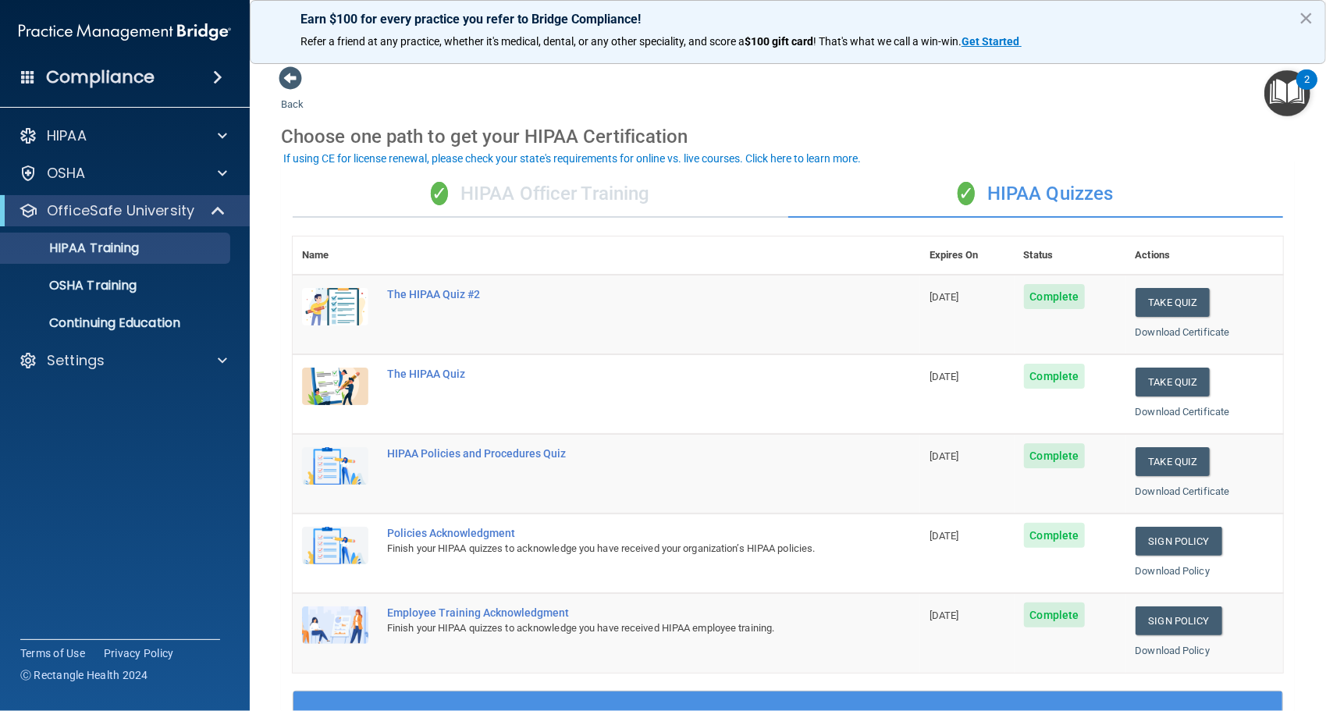
click at [981, 140] on div "Choose one path to get your HIPAA Certification" at bounding box center [788, 136] width 1014 height 45
click at [1059, 457] on span "Complete" at bounding box center [1055, 455] width 62 height 25
click at [1043, 98] on div "Back Choose one path to get your HIPAA Certification ✓ HIPAA Officer Training ✓…" at bounding box center [788, 590] width 1014 height 1048
click at [125, 294] on p "OSHA Training" at bounding box center [73, 286] width 126 height 16
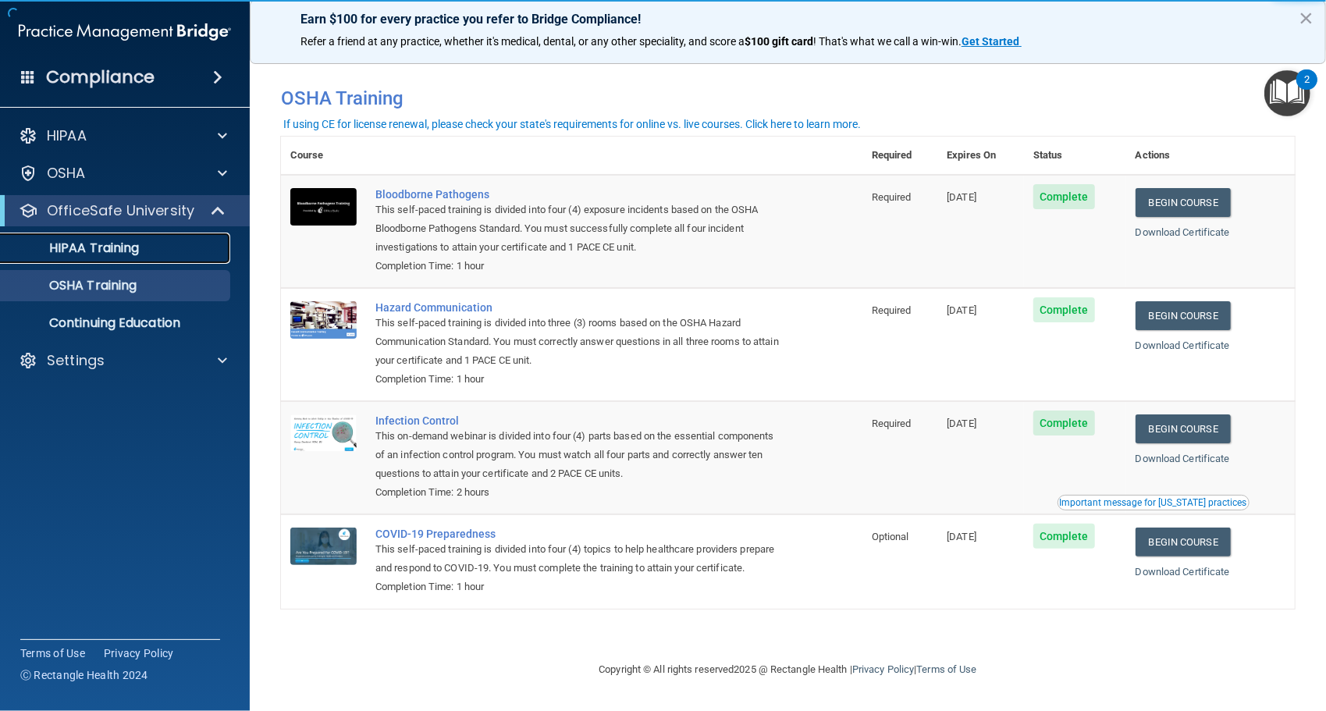
click at [144, 253] on div "HIPAA Training" at bounding box center [116, 248] width 213 height 16
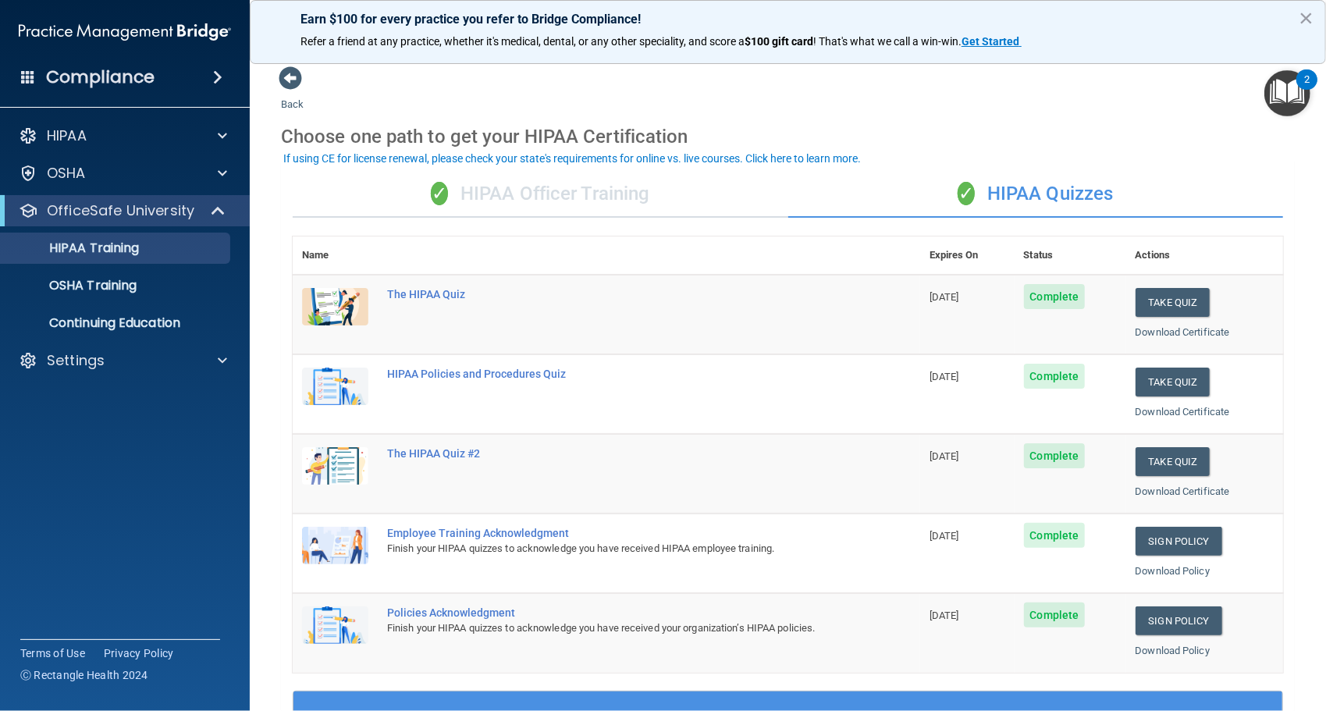
click at [565, 184] on div "✓ HIPAA Officer Training" at bounding box center [541, 194] width 496 height 47
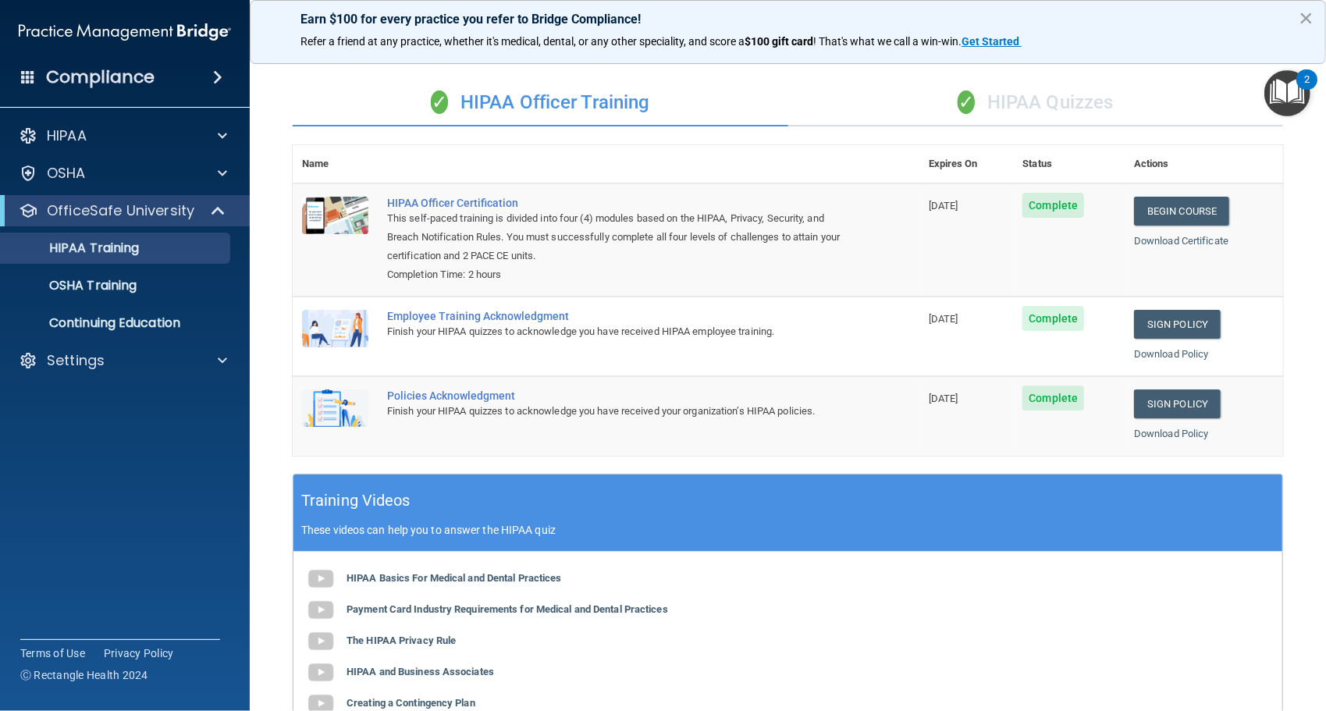
scroll to position [87, 0]
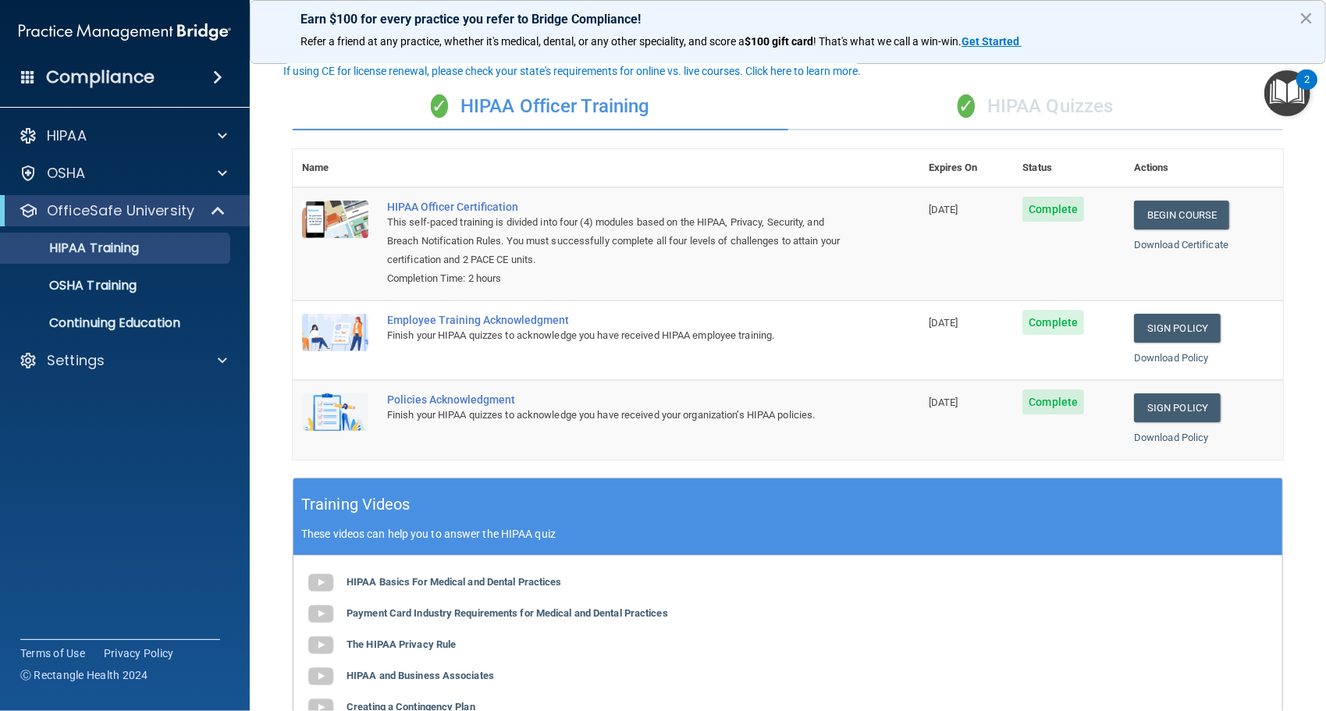
click at [1052, 166] on th "Status" at bounding box center [1069, 168] width 112 height 38
click at [1146, 246] on link "Download Certificate" at bounding box center [1181, 245] width 94 height 12
click at [1016, 123] on div "✓ HIPAA Quizzes" at bounding box center [1036, 107] width 496 height 47
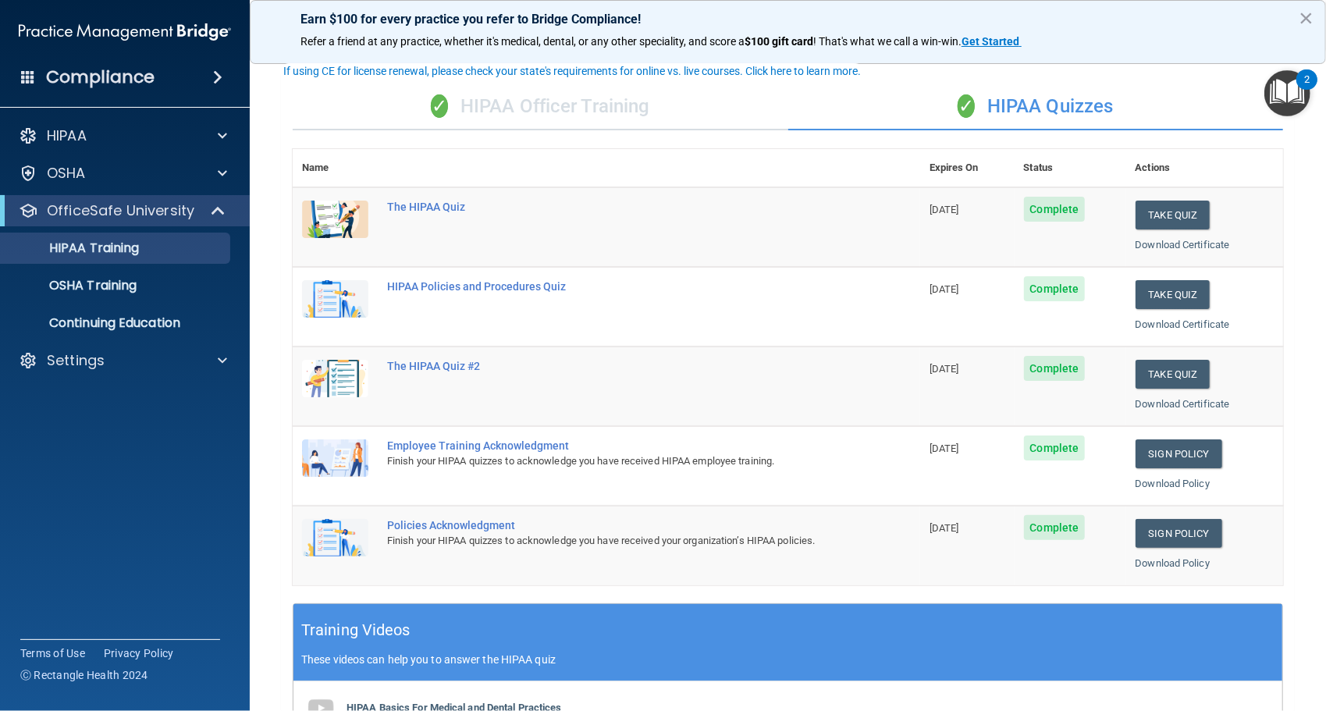
click at [617, 103] on div "✓ HIPAA Officer Training" at bounding box center [541, 107] width 496 height 47
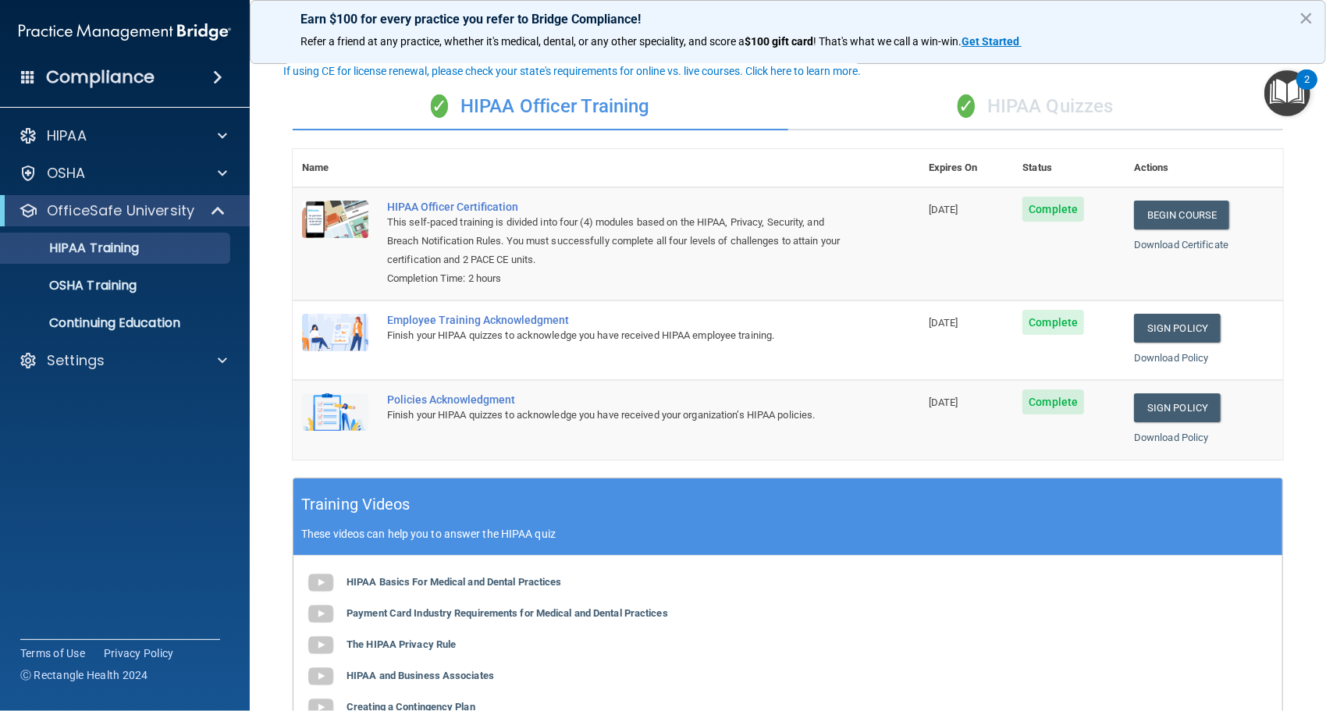
click at [684, 322] on div "Employee Training Acknowledgment" at bounding box center [614, 320] width 454 height 12
click at [112, 287] on p "OSHA Training" at bounding box center [73, 286] width 126 height 16
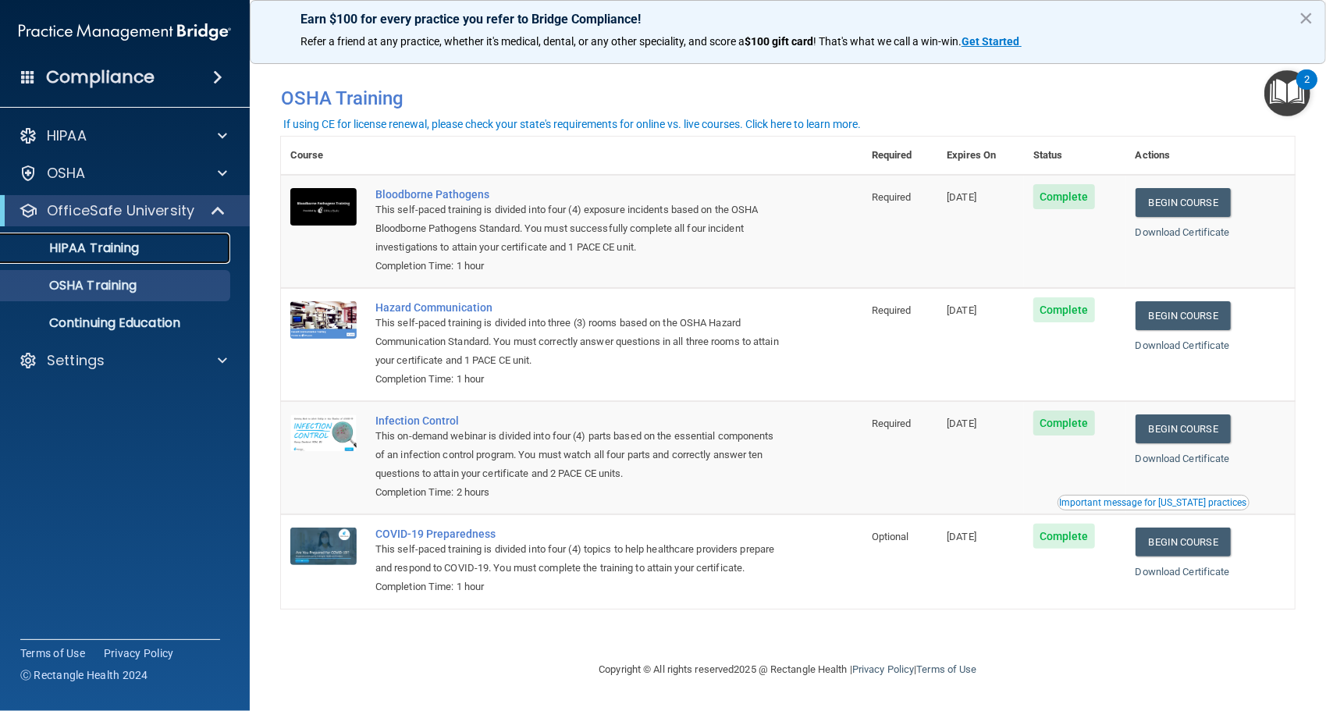
click at [125, 248] on p "HIPAA Training" at bounding box center [74, 248] width 129 height 16
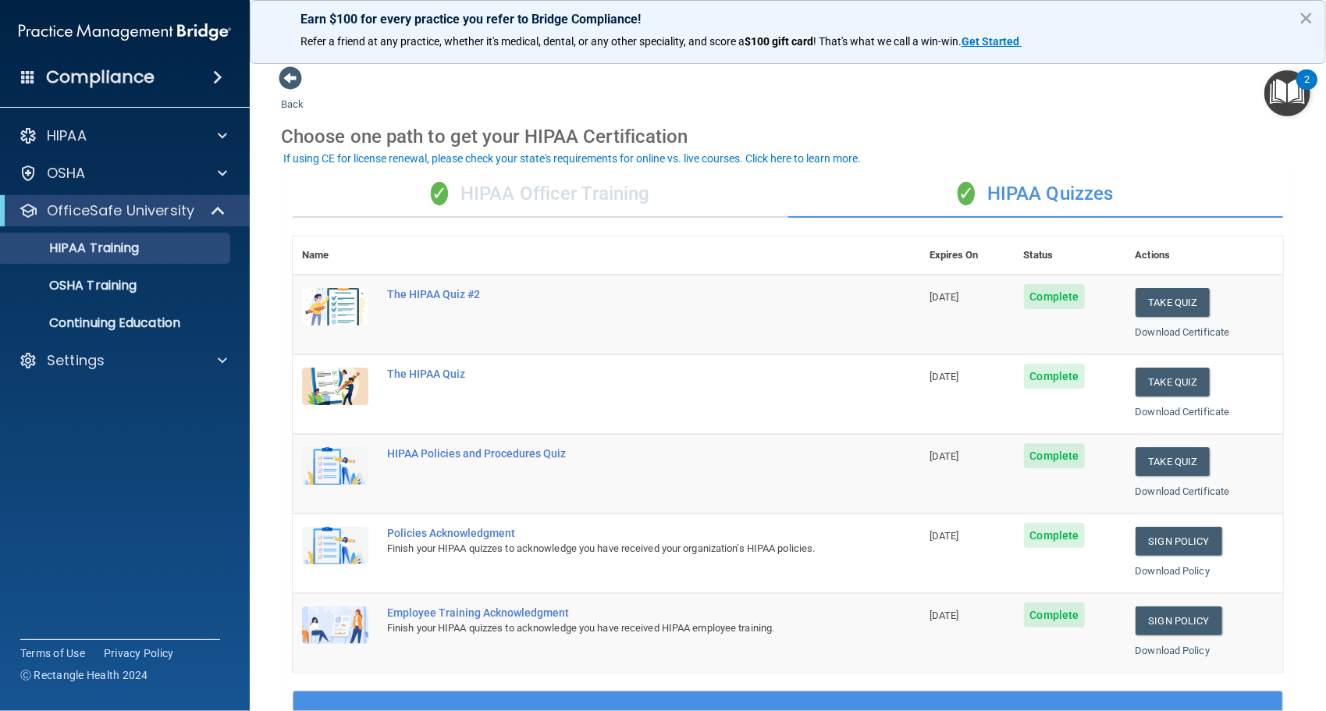
click at [592, 171] on div "✓ HIPAA Officer Training" at bounding box center [541, 194] width 496 height 47
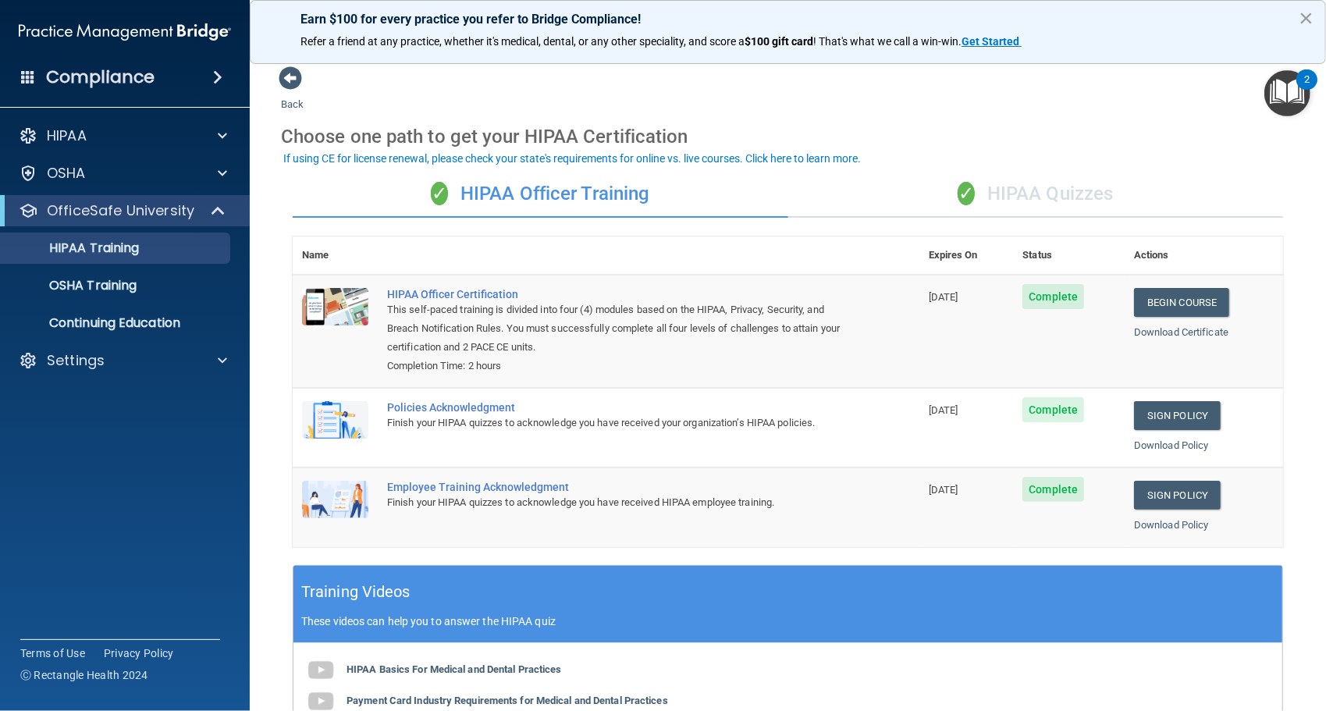
click at [988, 198] on div "✓ HIPAA Quizzes" at bounding box center [1036, 194] width 496 height 47
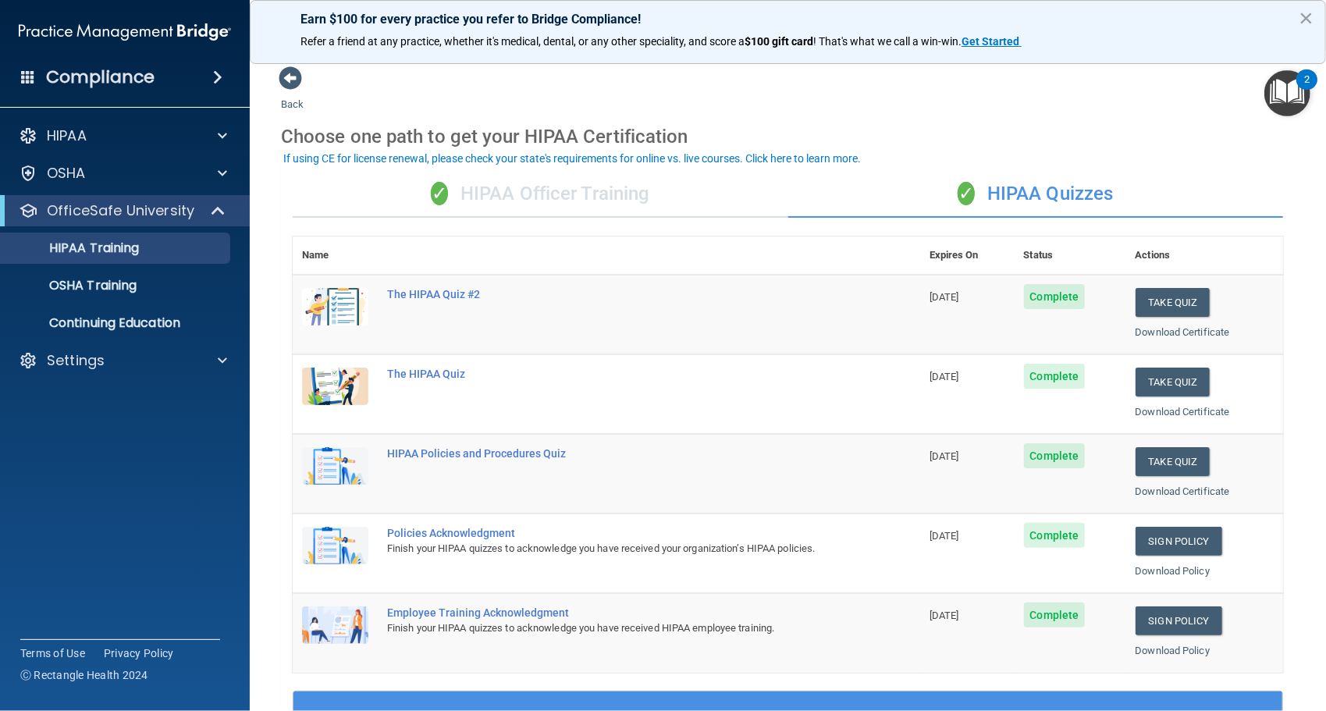
click at [731, 192] on div "✓ HIPAA Officer Training" at bounding box center [541, 194] width 496 height 47
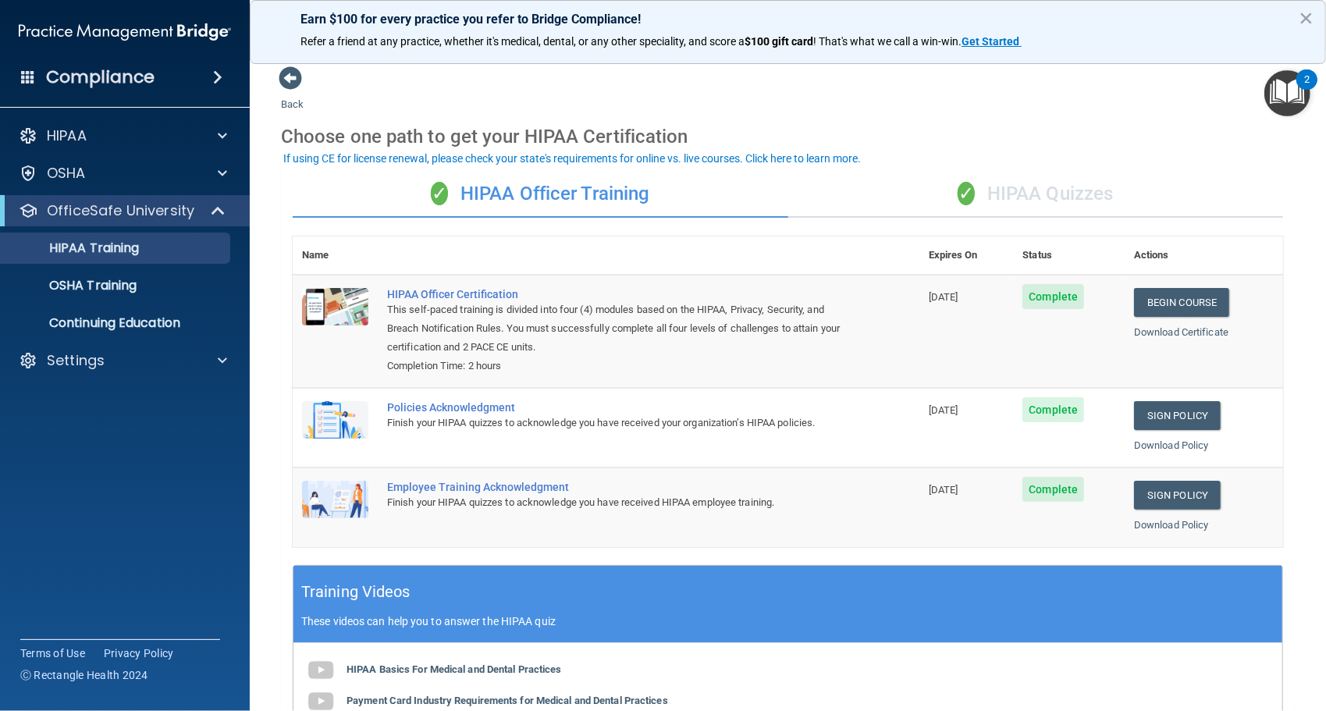
click at [1010, 208] on div "✓ HIPAA Quizzes" at bounding box center [1036, 194] width 496 height 47
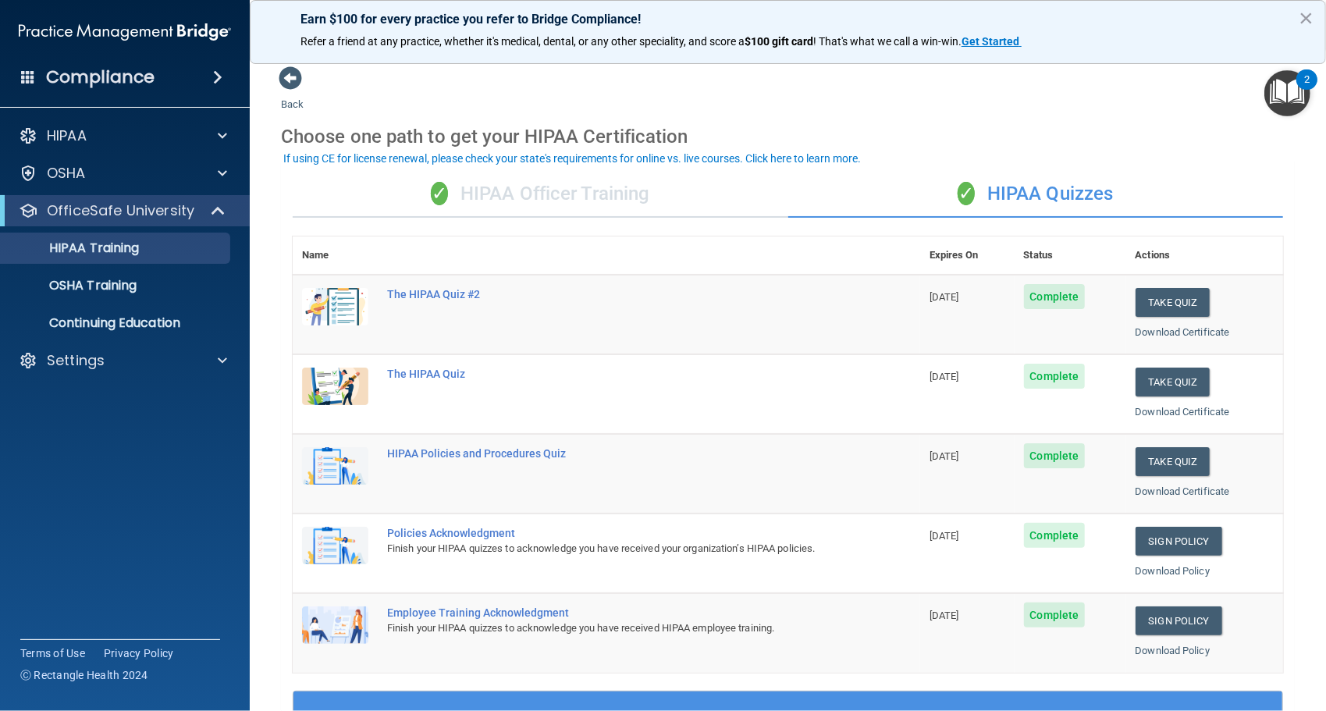
click at [706, 195] on div "✓ HIPAA Officer Training" at bounding box center [541, 194] width 496 height 47
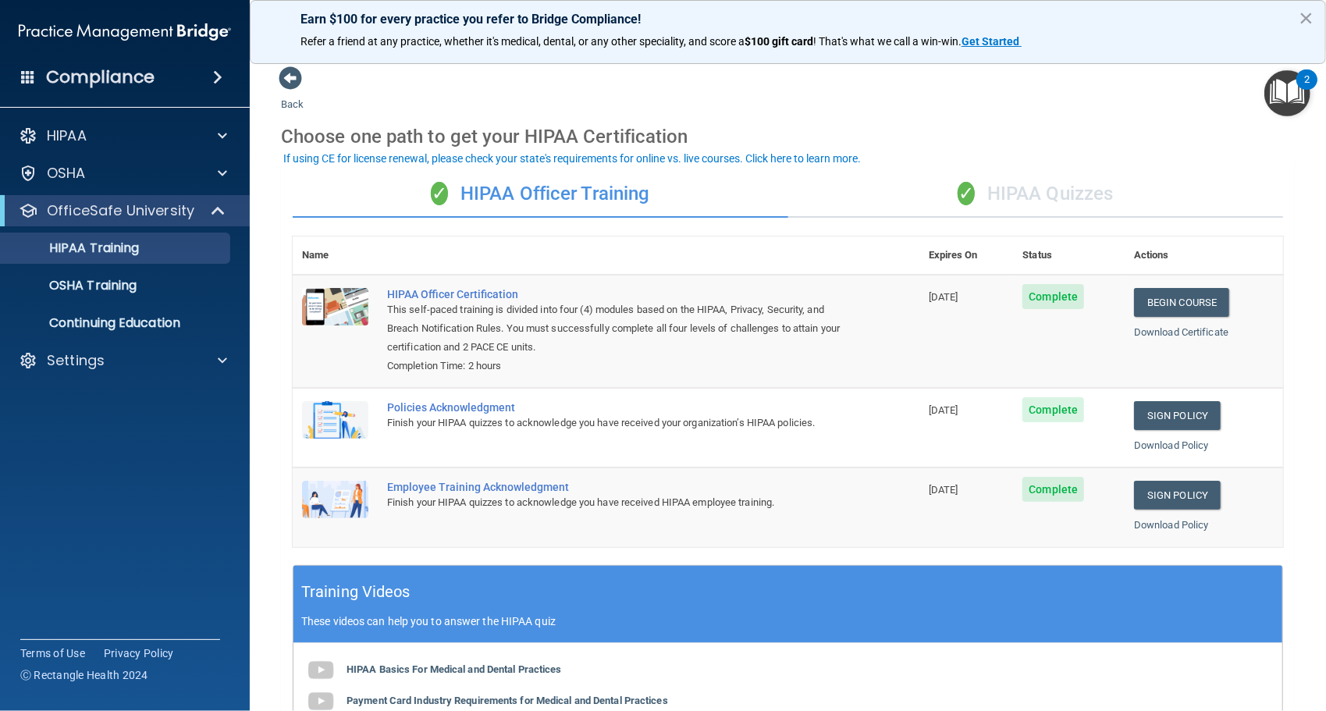
click at [1019, 196] on div "✓ HIPAA Quizzes" at bounding box center [1036, 194] width 496 height 47
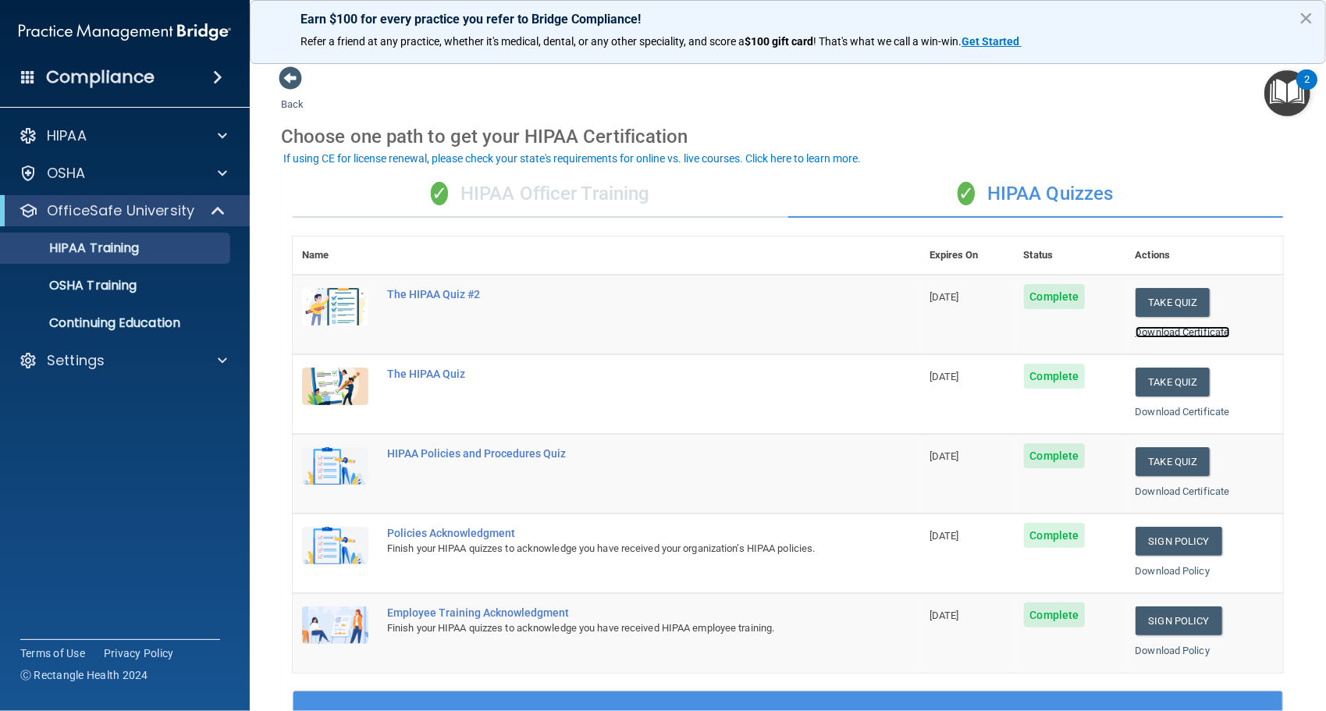
click at [1136, 335] on link "Download Certificate" at bounding box center [1183, 332] width 94 height 12
click at [192, 292] on div "OSHA Training" at bounding box center [116, 286] width 213 height 16
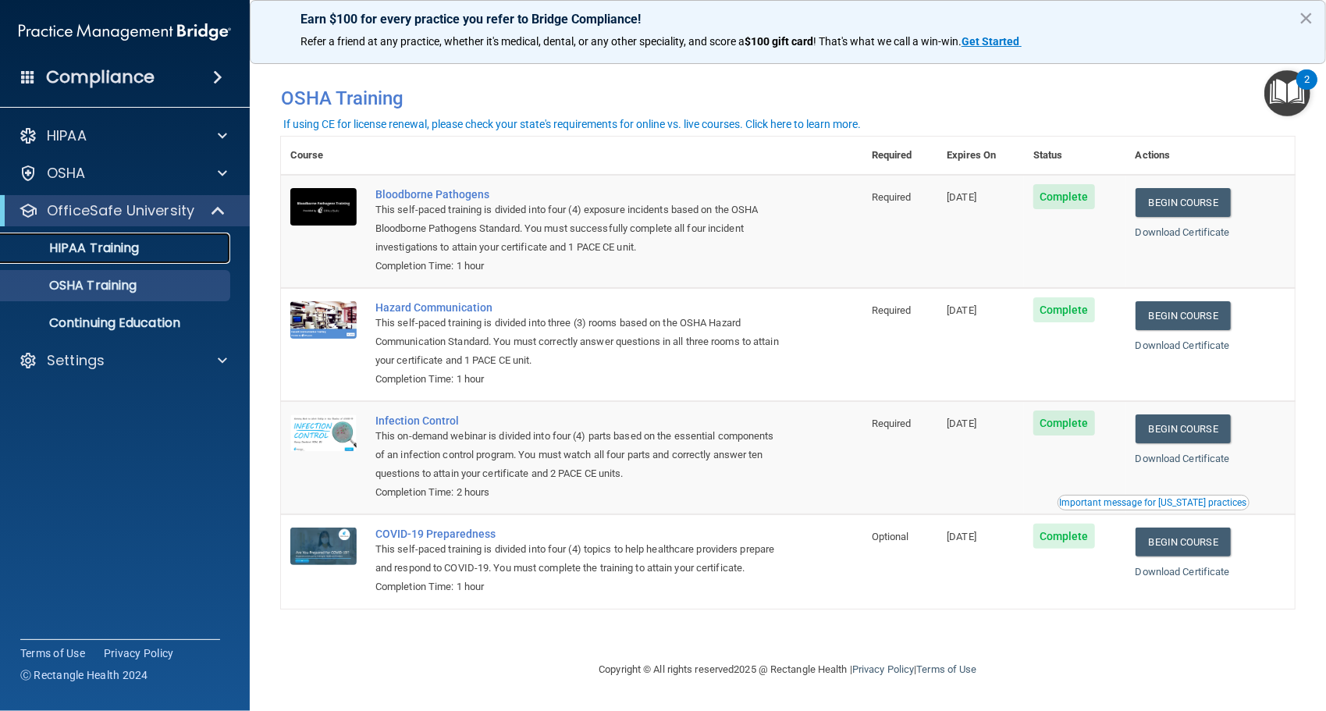
click at [211, 237] on link "HIPAA Training" at bounding box center [107, 248] width 246 height 31
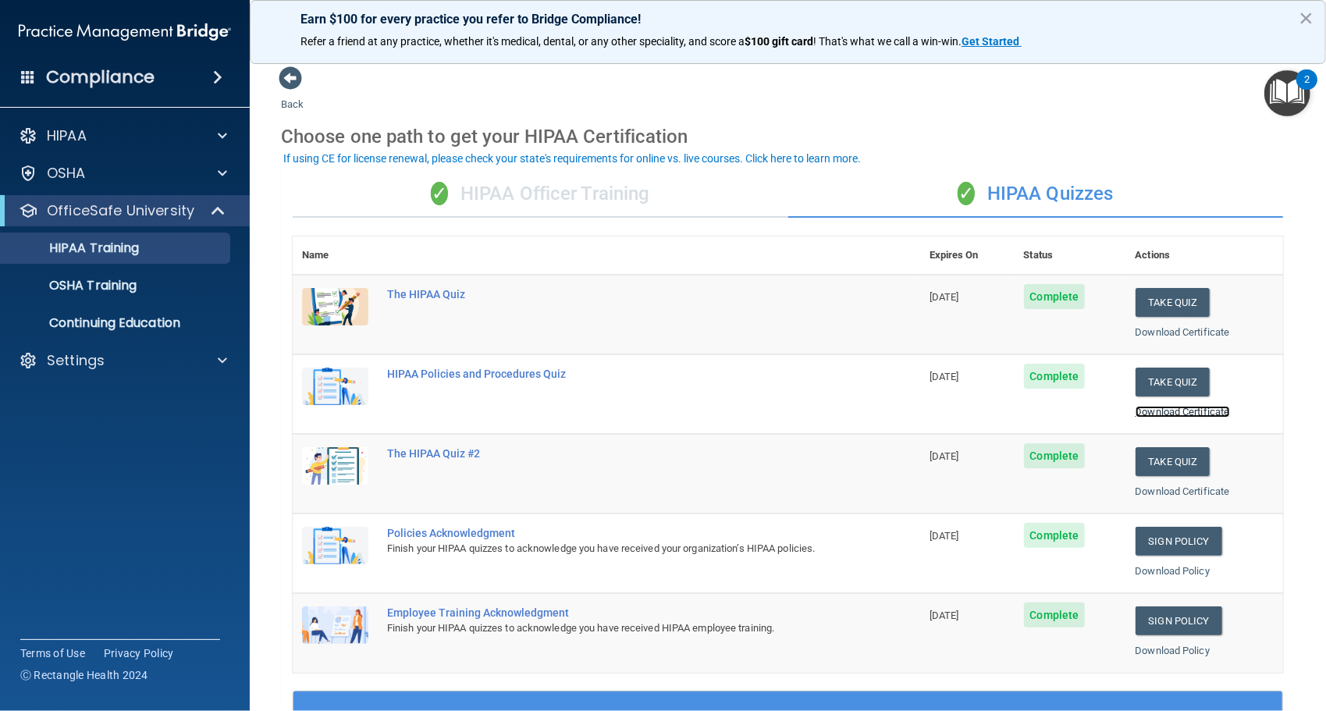
click at [1146, 406] on link "Download Certificate" at bounding box center [1183, 412] width 94 height 12
click at [197, 298] on link "OSHA Training" at bounding box center [107, 285] width 246 height 31
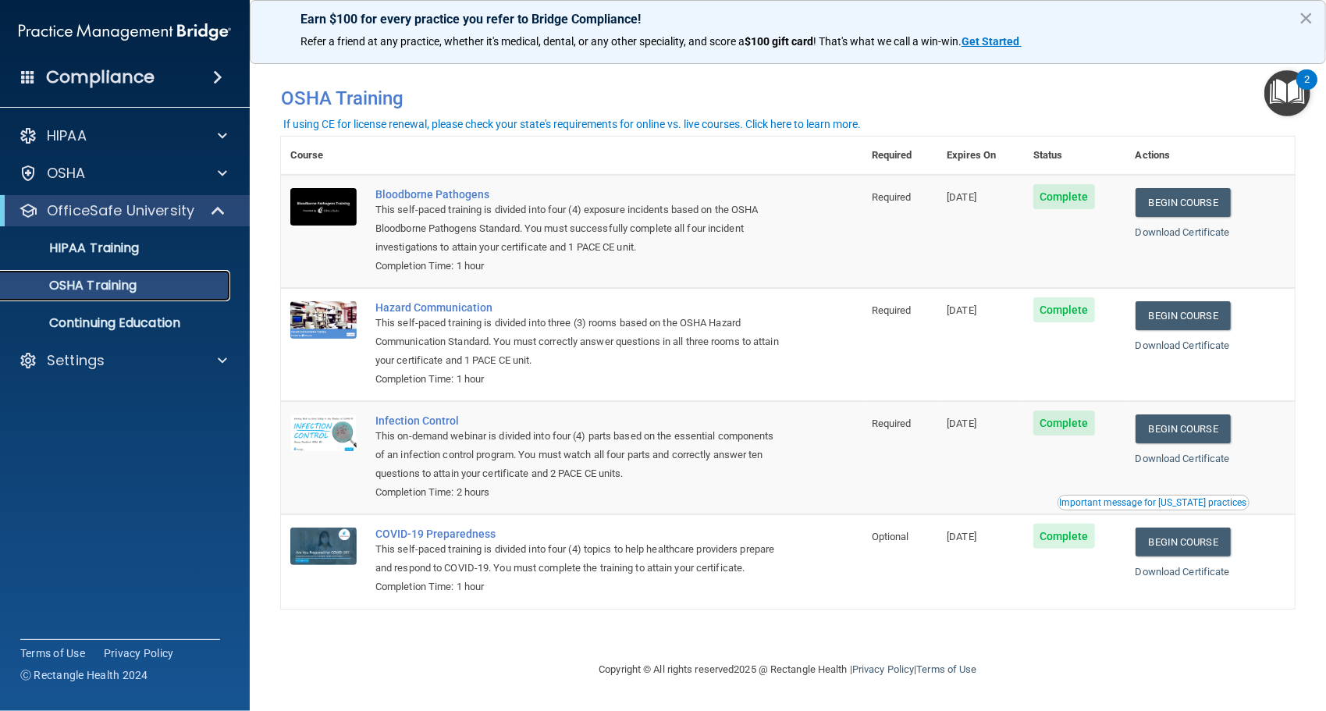
click at [197, 298] on link "OSHA Training" at bounding box center [107, 285] width 246 height 31
click at [97, 284] on p "OSHA Training" at bounding box center [73, 286] width 126 height 16
click at [191, 243] on div "HIPAA Training" at bounding box center [116, 248] width 213 height 16
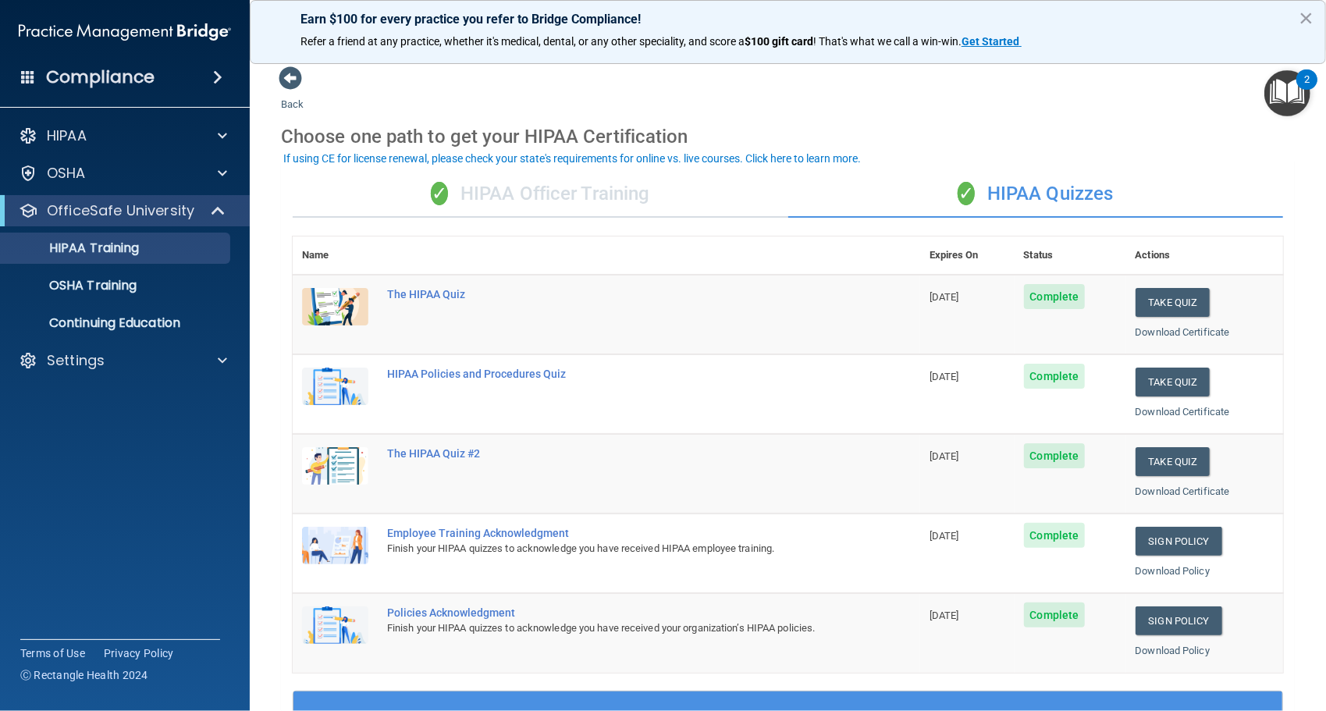
click at [659, 184] on div "✓ HIPAA Officer Training" at bounding box center [541, 194] width 496 height 47
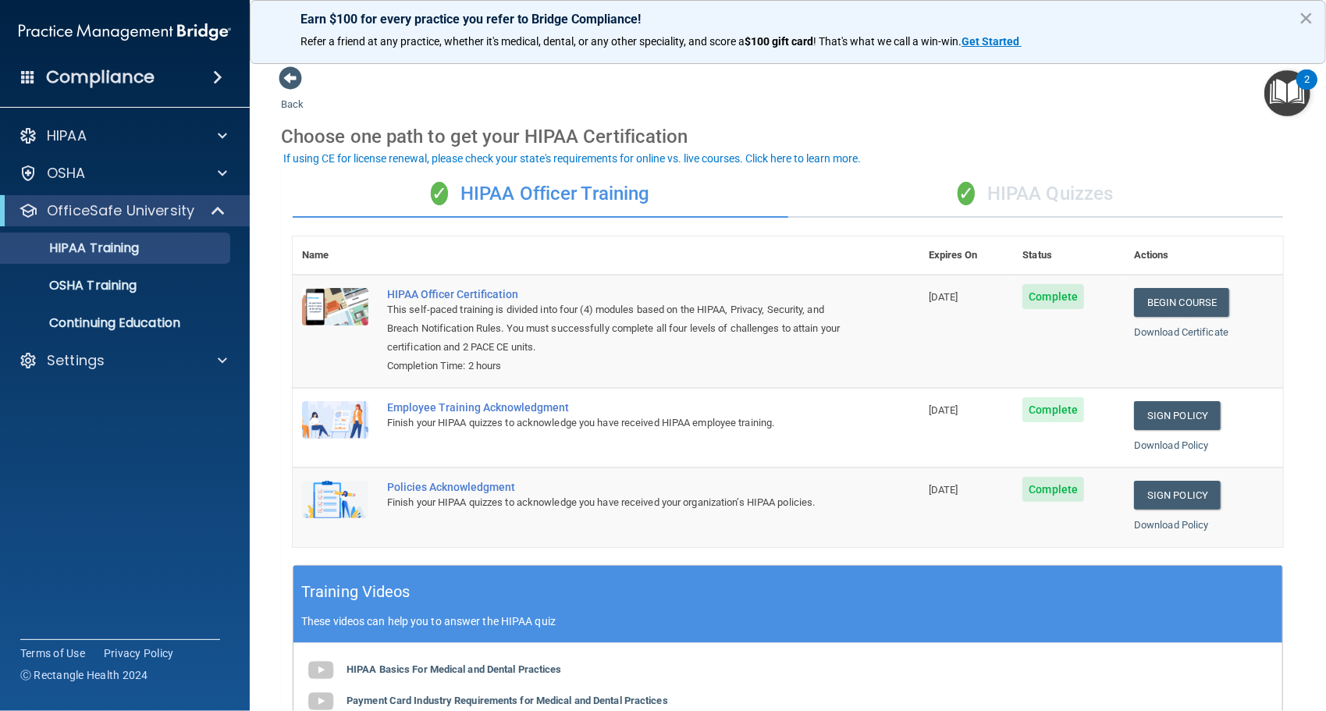
click at [1119, 198] on div "✓ HIPAA Quizzes" at bounding box center [1036, 194] width 496 height 47
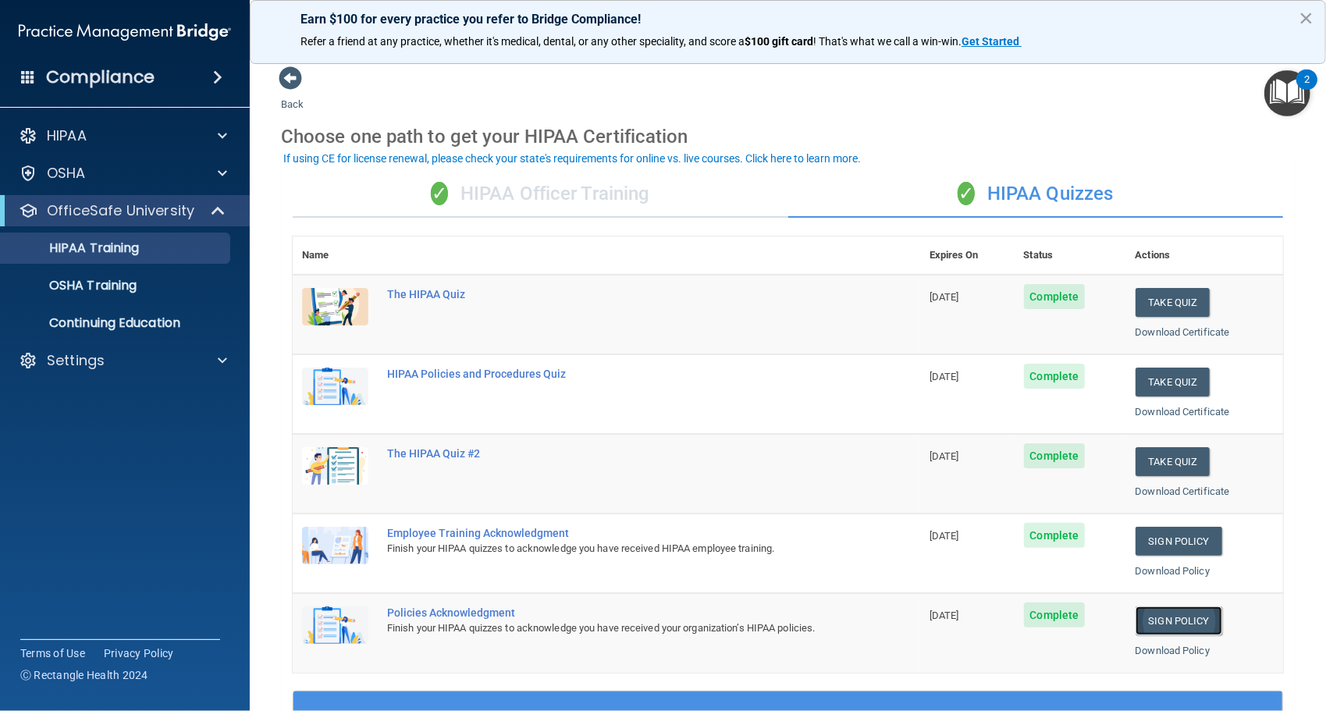
click at [1165, 615] on link "Sign Policy" at bounding box center [1179, 621] width 87 height 29
click at [1152, 543] on link "Sign Policy" at bounding box center [1179, 541] width 87 height 29
click at [1170, 490] on link "Download Certificate" at bounding box center [1183, 492] width 94 height 12
click at [1162, 408] on link "Download Certificate" at bounding box center [1183, 412] width 94 height 12
click at [1176, 336] on link "Download Certificate" at bounding box center [1183, 332] width 94 height 12
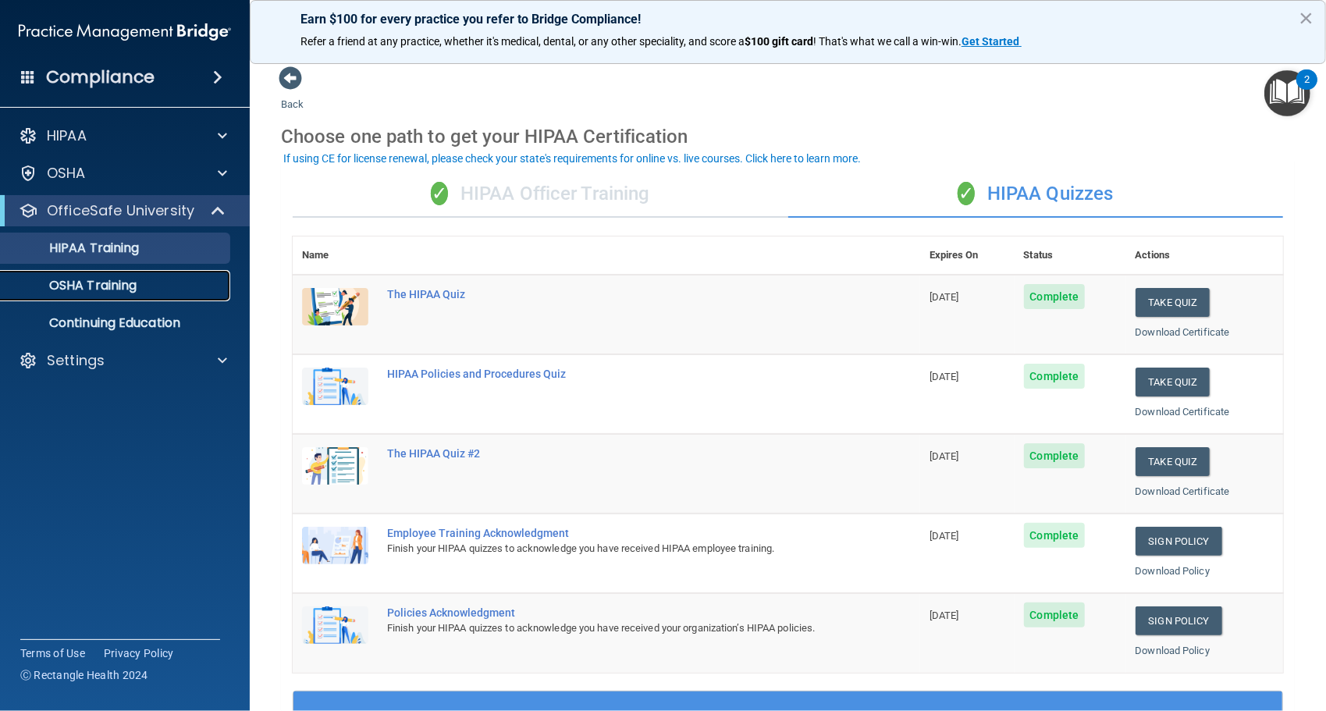
click at [123, 284] on p "OSHA Training" at bounding box center [73, 286] width 126 height 16
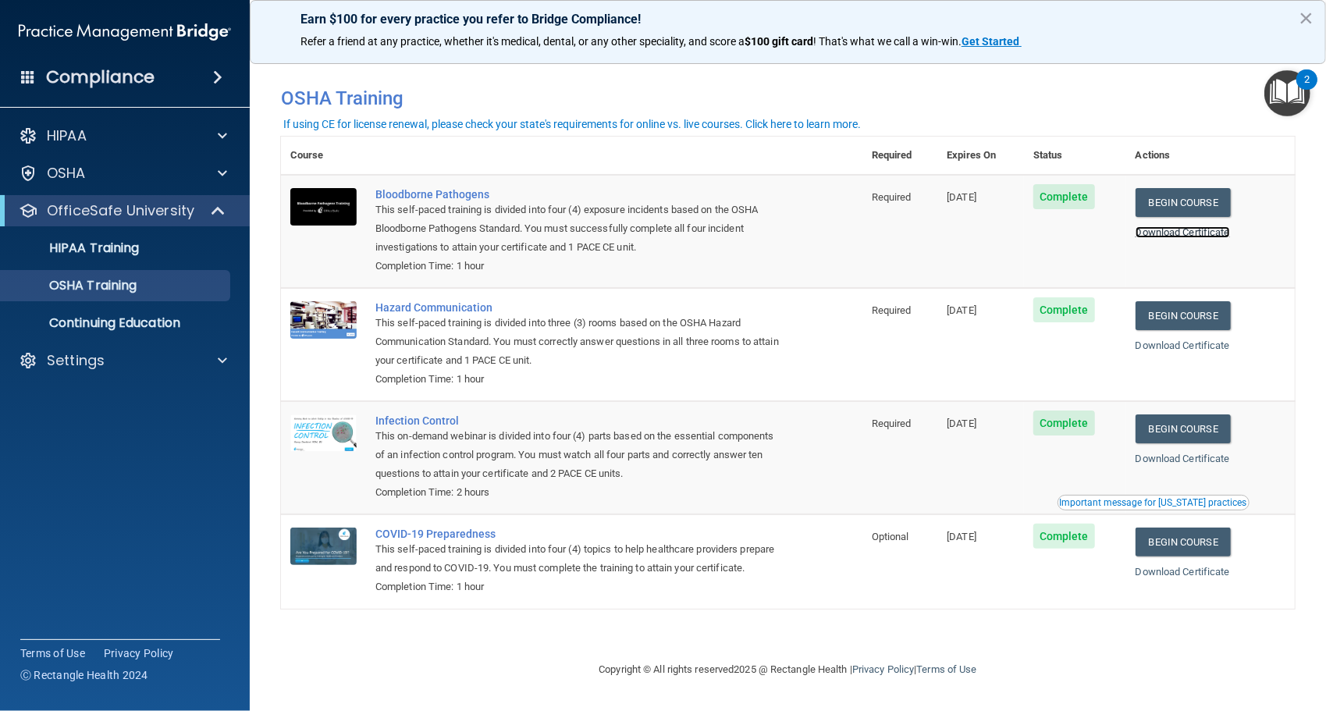
click at [1174, 231] on link "Download Certificate" at bounding box center [1183, 232] width 94 height 12
click at [1183, 347] on link "Download Certificate" at bounding box center [1183, 346] width 94 height 12
click at [1213, 457] on link "Download Certificate" at bounding box center [1183, 459] width 94 height 12
click at [66, 256] on p "HIPAA Training" at bounding box center [74, 248] width 129 height 16
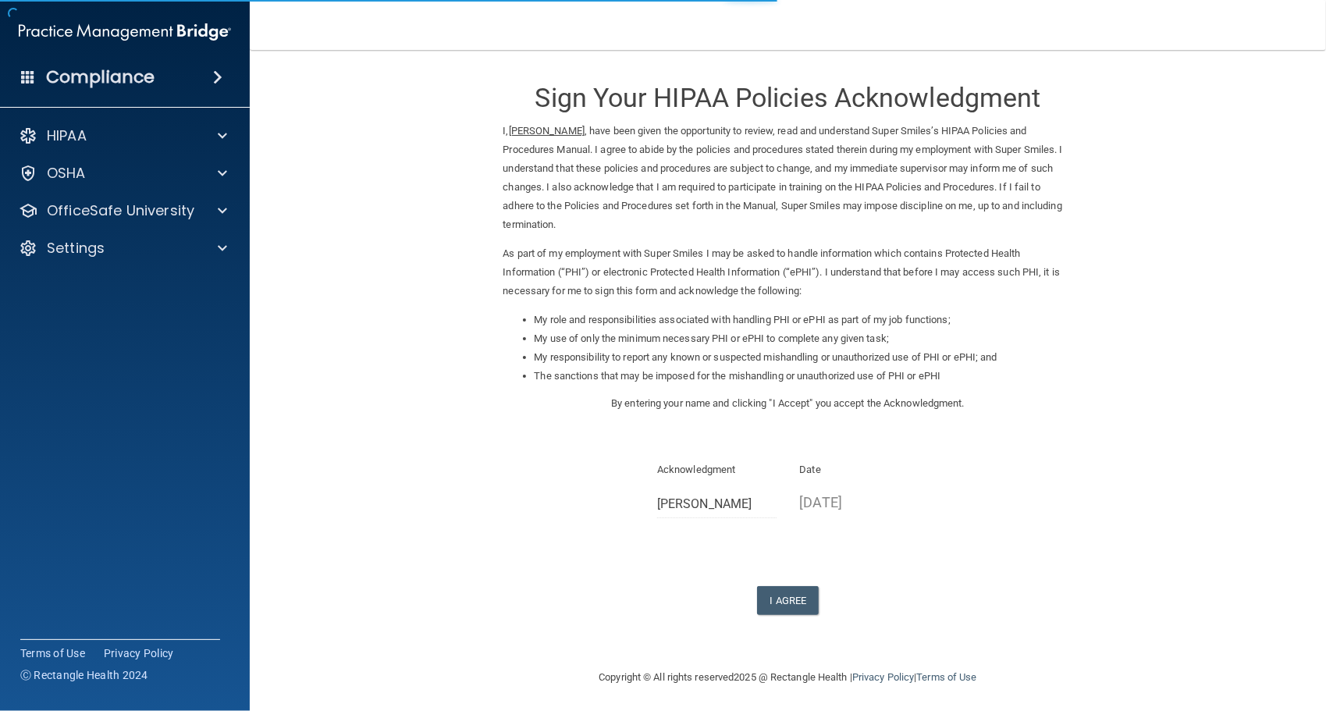
click at [764, 581] on div "Sign Your HIPAA Policies Acknowledgment I, [PERSON_NAME] , have been given the …" at bounding box center [789, 341] width 570 height 550
click at [769, 592] on button "I Agree" at bounding box center [788, 600] width 62 height 29
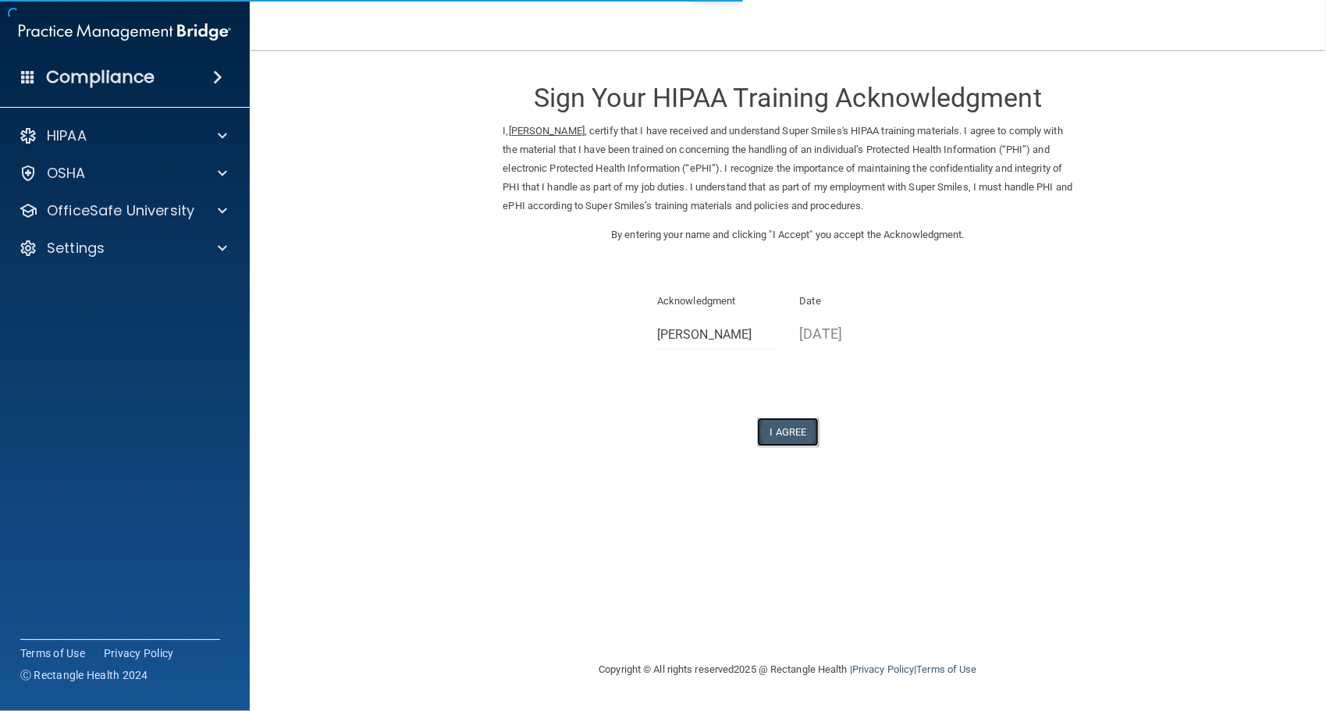
click at [768, 432] on button "I Agree" at bounding box center [788, 432] width 62 height 29
